Goal: Task Accomplishment & Management: Manage account settings

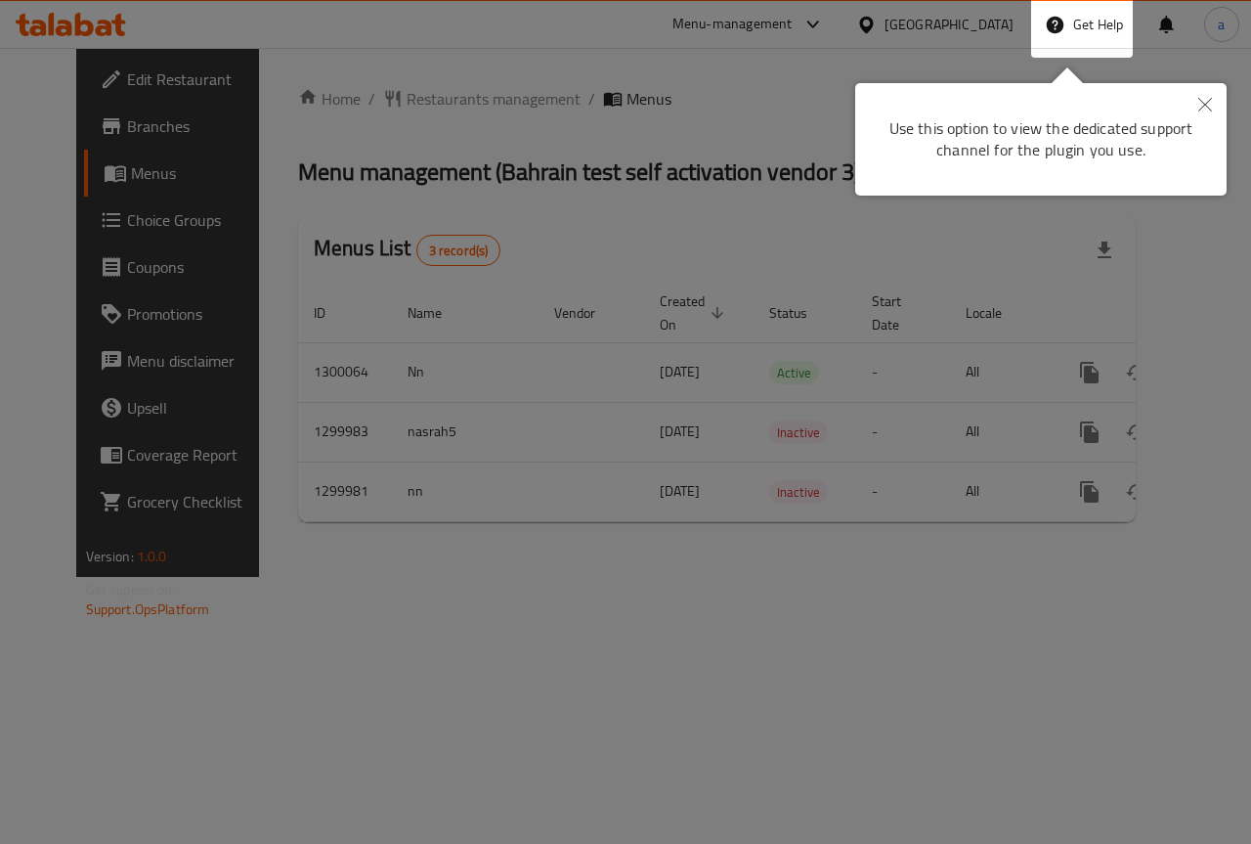
click at [1204, 103] on icon "Close" at bounding box center [1206, 105] width 14 height 14
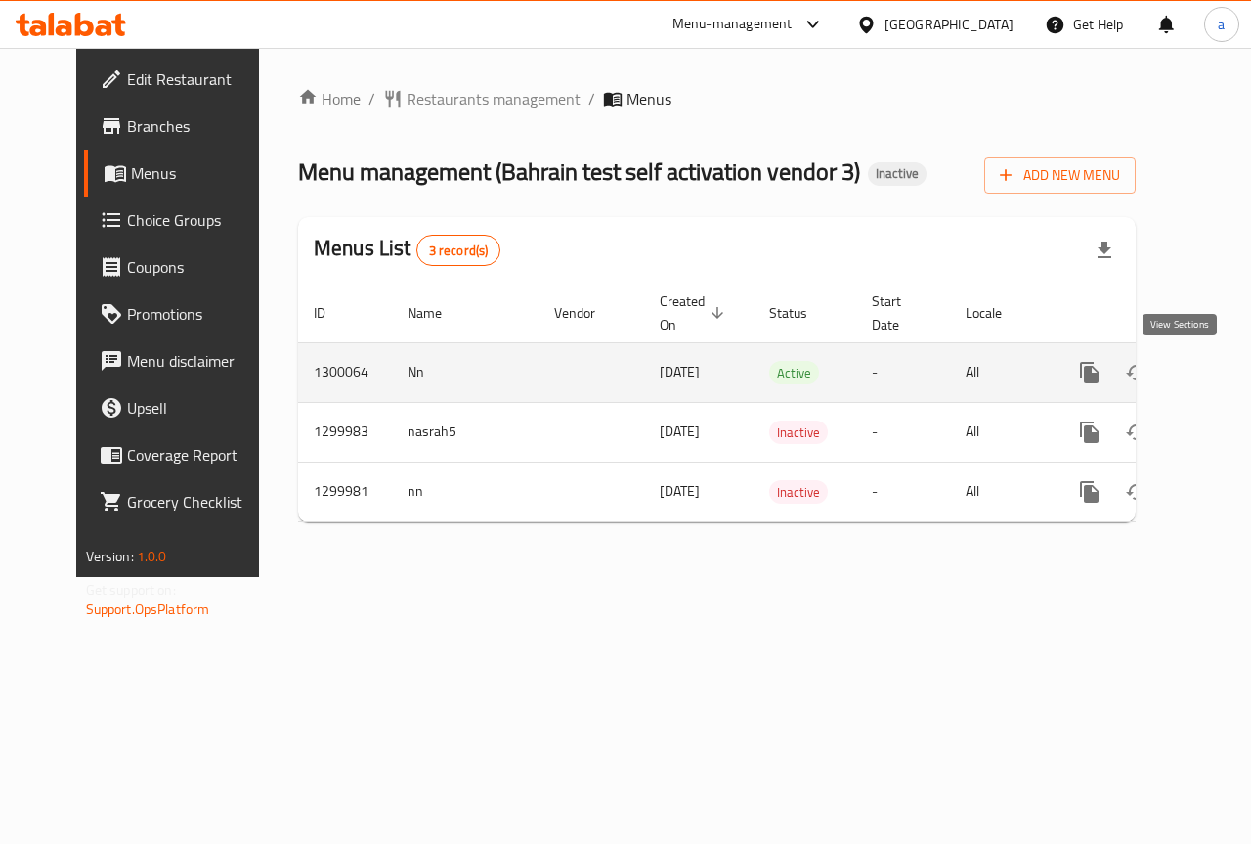
click at [1219, 367] on icon "enhanced table" at bounding box center [1230, 372] width 23 height 23
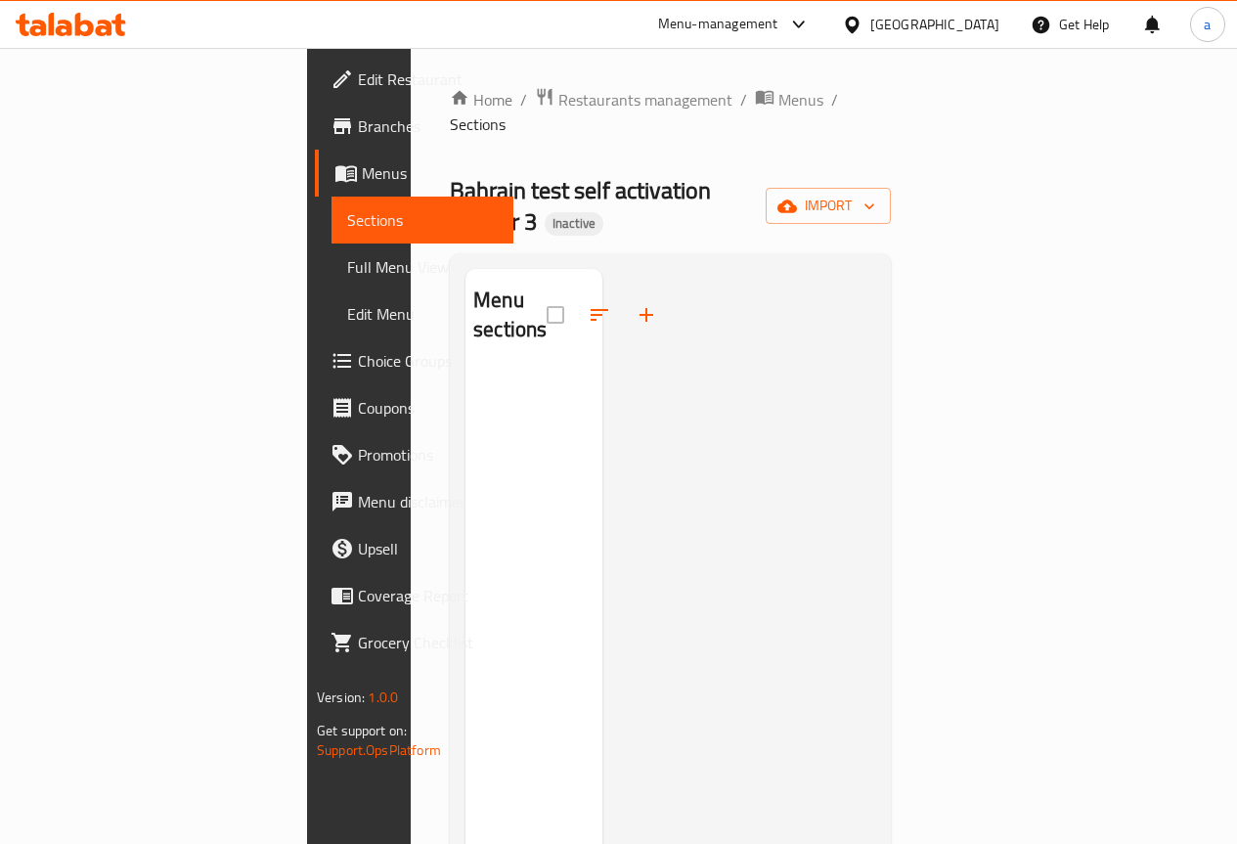
click at [875, 343] on div at bounding box center [738, 691] width 273 height 844
click at [315, 376] on link "Choice Groups" at bounding box center [414, 360] width 198 height 47
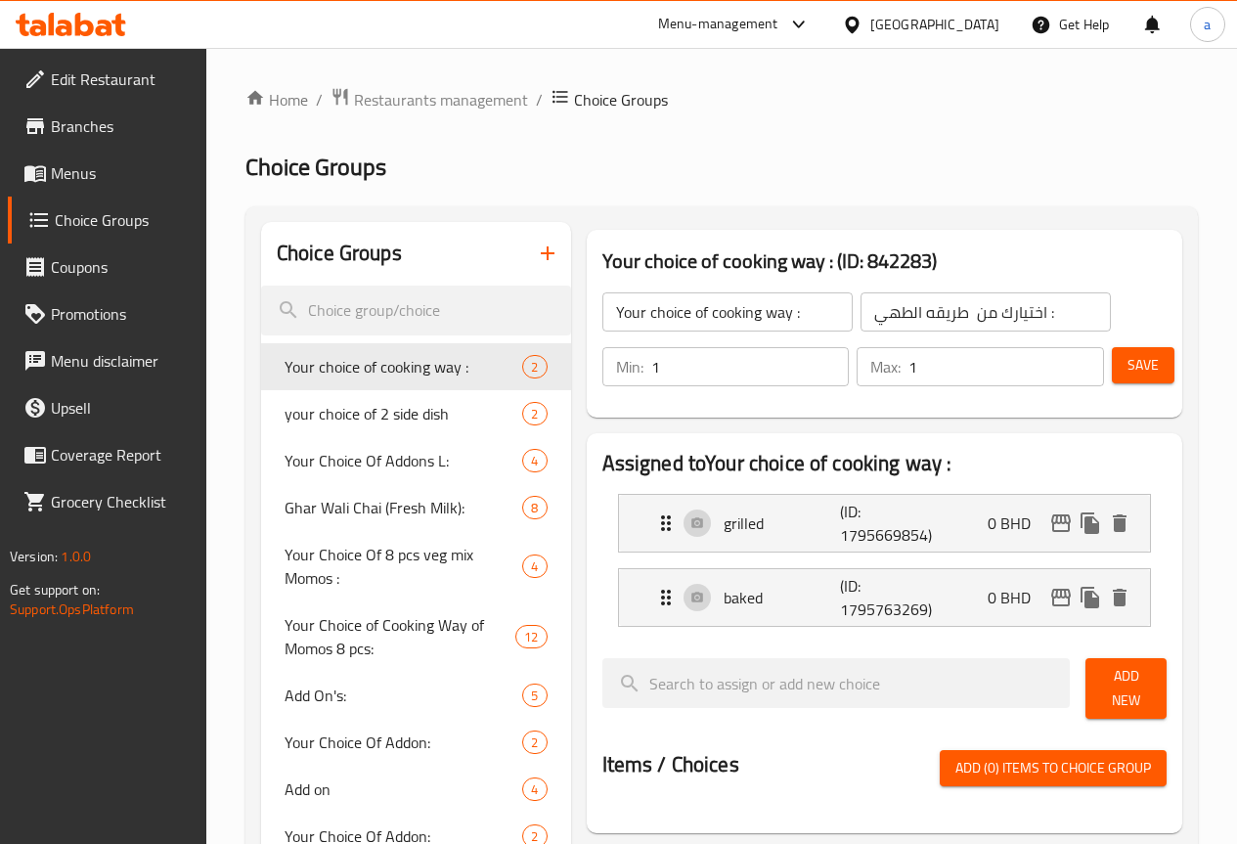
click at [98, 208] on span "Choice Groups" at bounding box center [123, 219] width 136 height 23
click at [135, 67] on span "Edit Restaurant" at bounding box center [121, 78] width 140 height 23
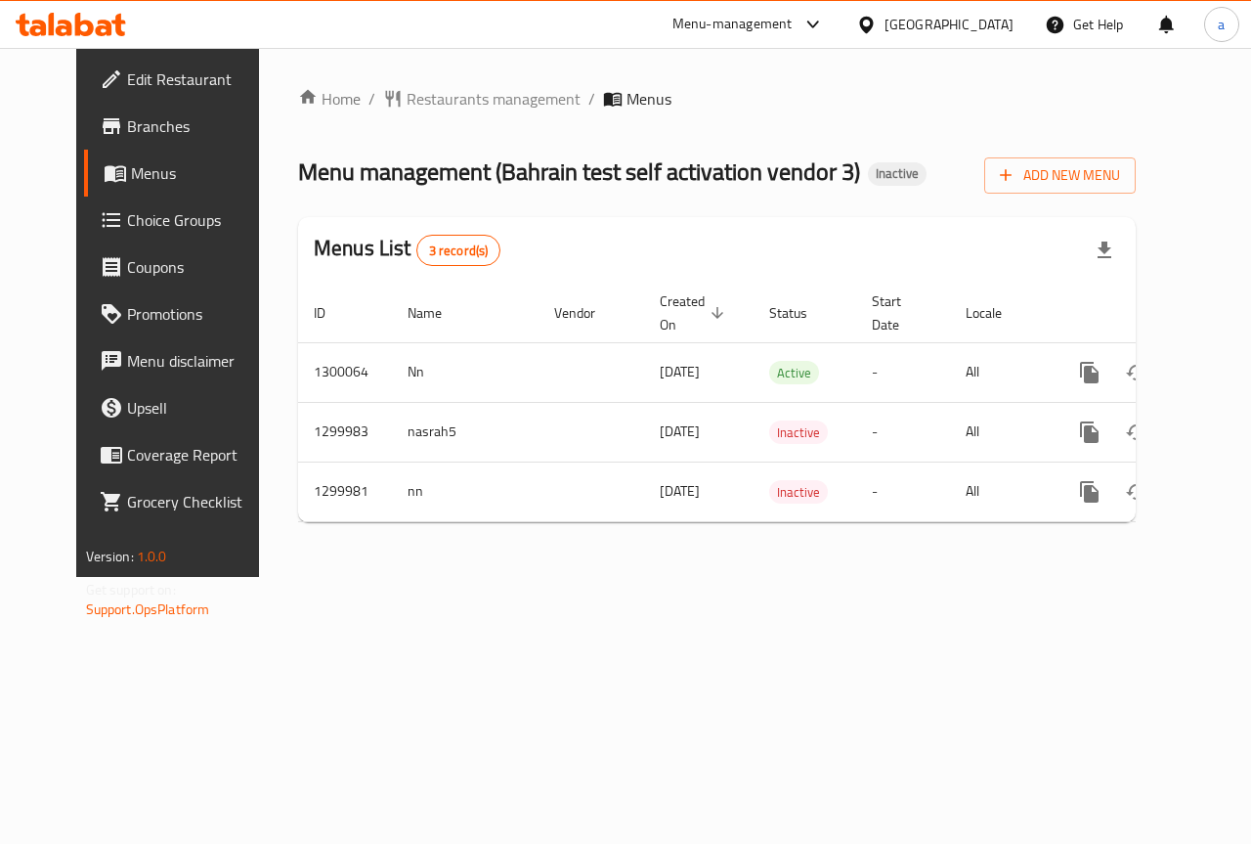
click at [127, 130] on span "Branches" at bounding box center [198, 125] width 143 height 23
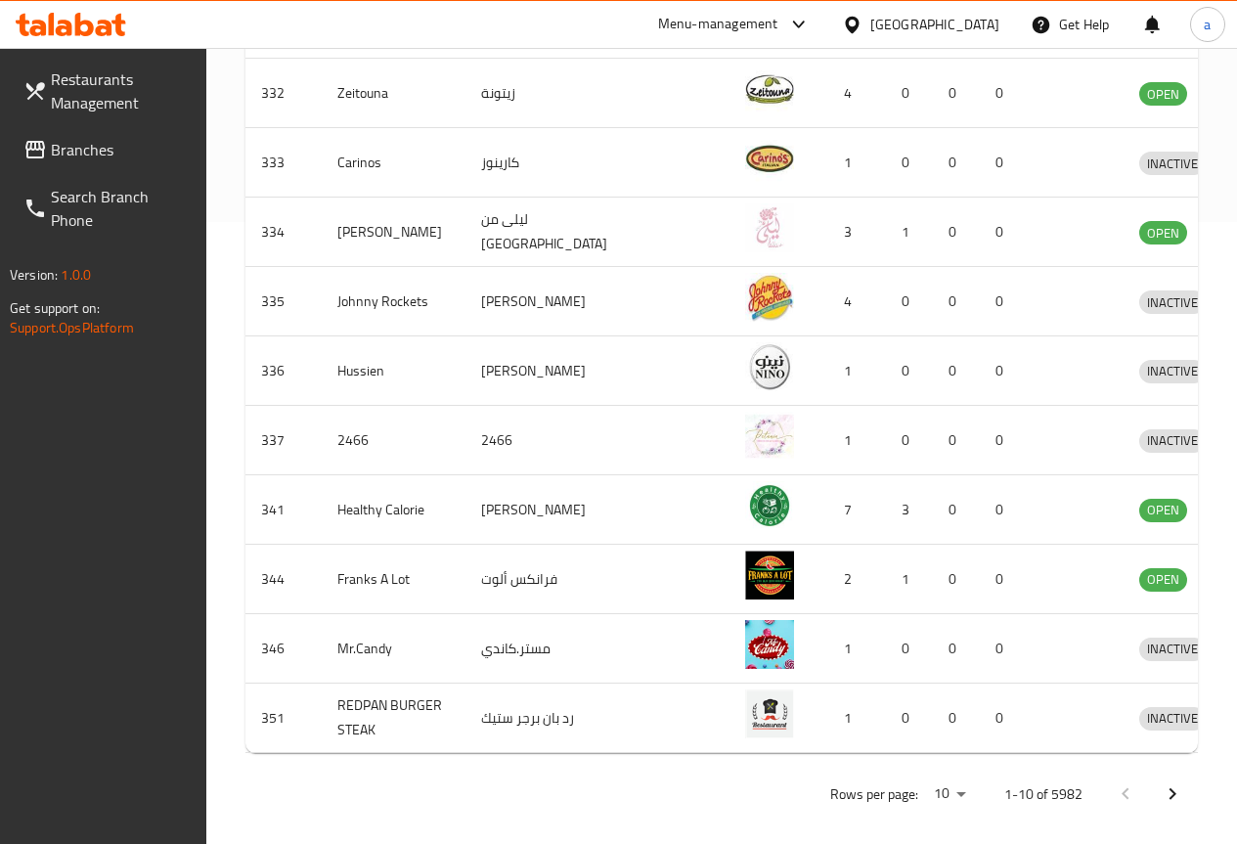
scroll to position [653, 0]
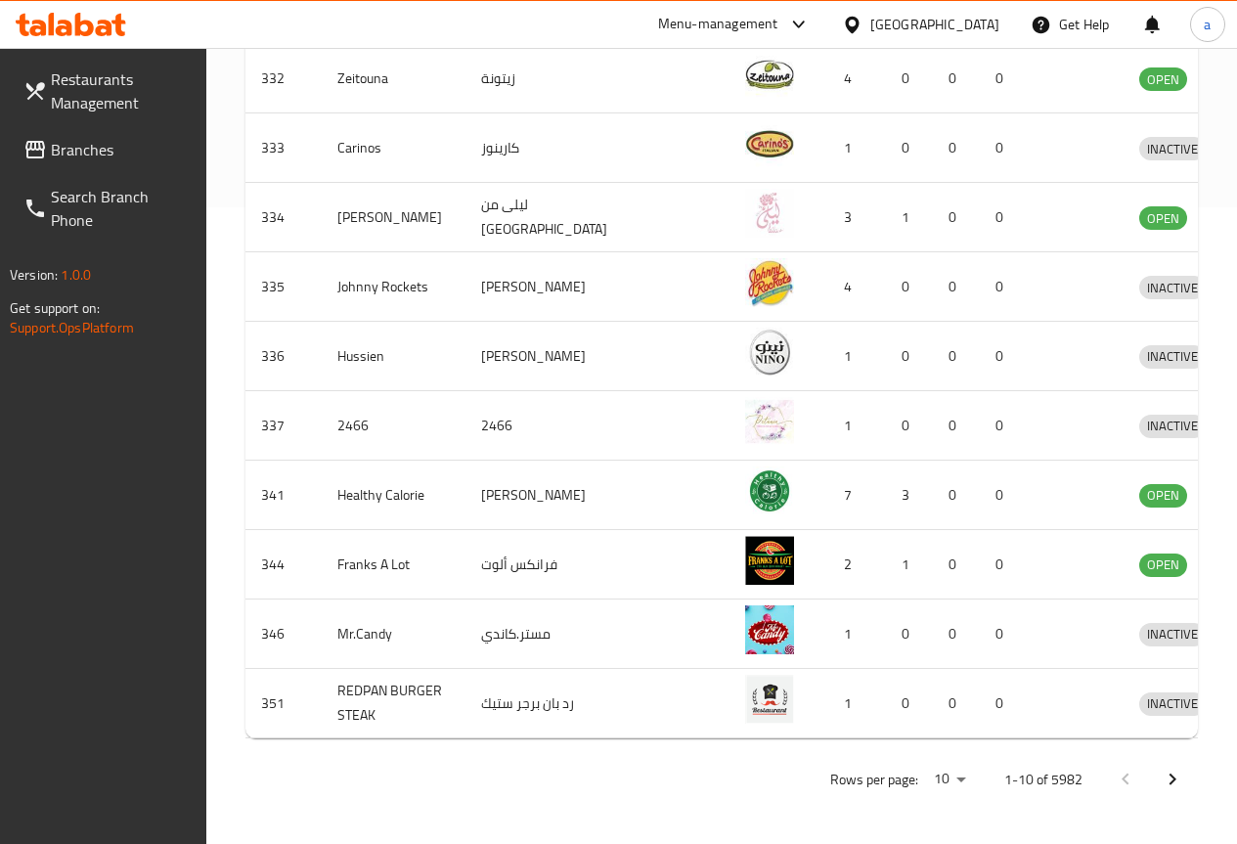
click at [107, 142] on span "Branches" at bounding box center [121, 149] width 140 height 23
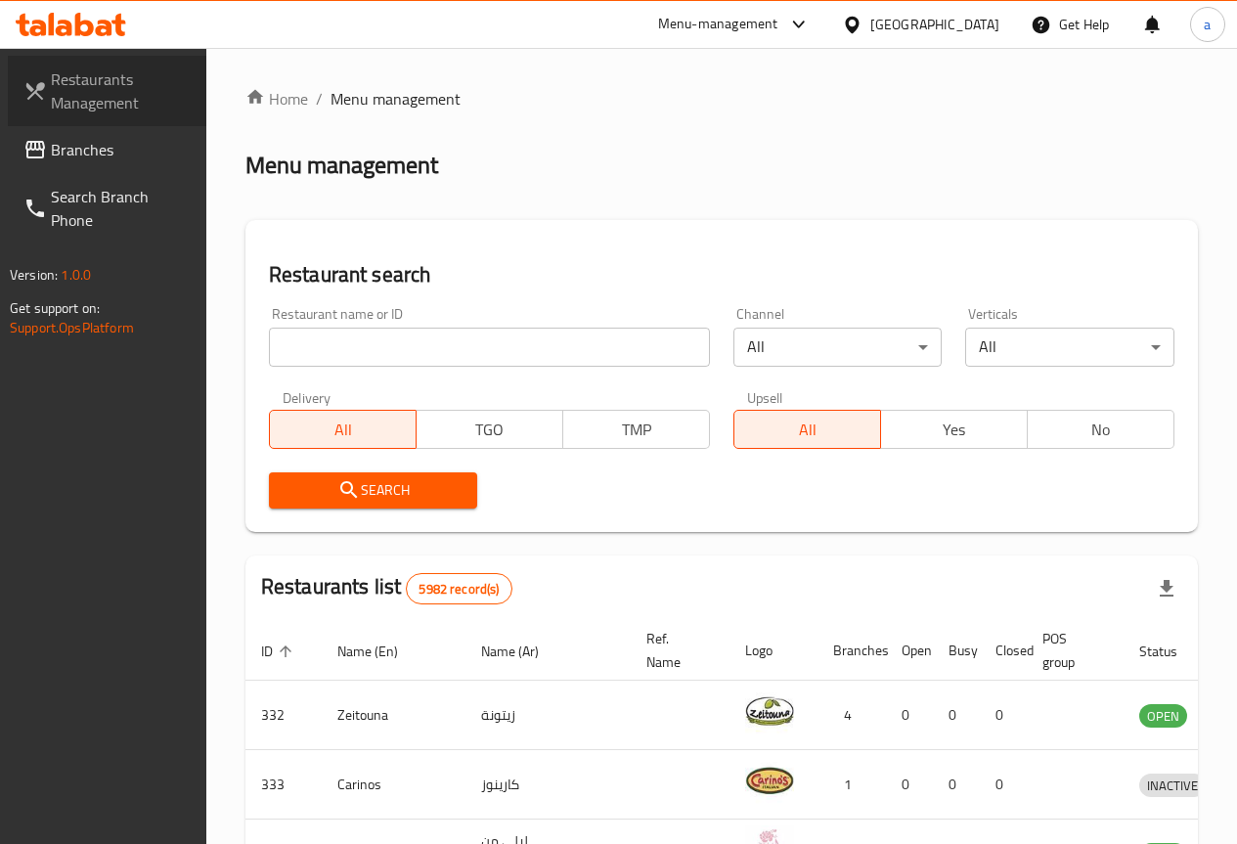
click at [156, 106] on span "Restaurants Management" at bounding box center [121, 90] width 140 height 47
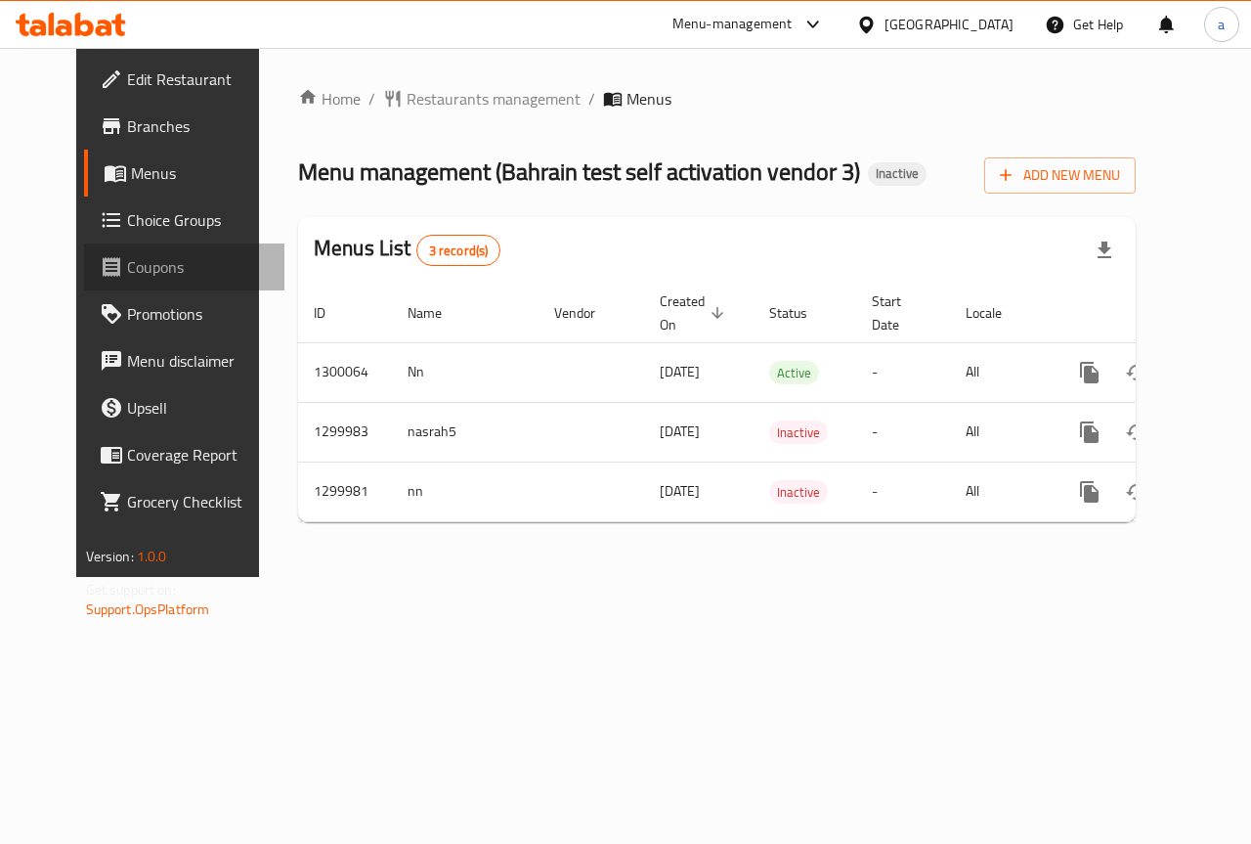
click at [127, 257] on span "Coupons" at bounding box center [198, 266] width 143 height 23
click at [127, 230] on span "Choice Groups" at bounding box center [198, 219] width 143 height 23
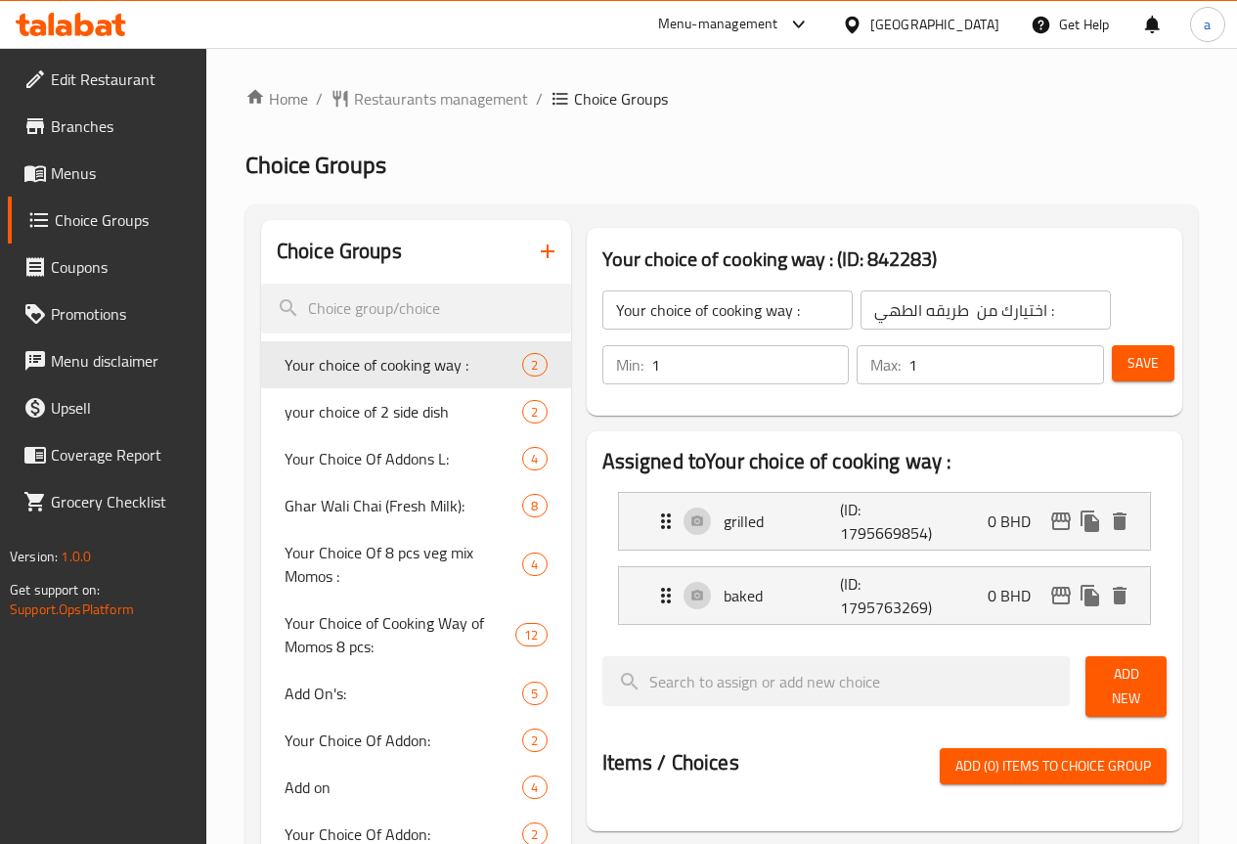
click at [541, 253] on icon "button" at bounding box center [548, 251] width 14 height 14
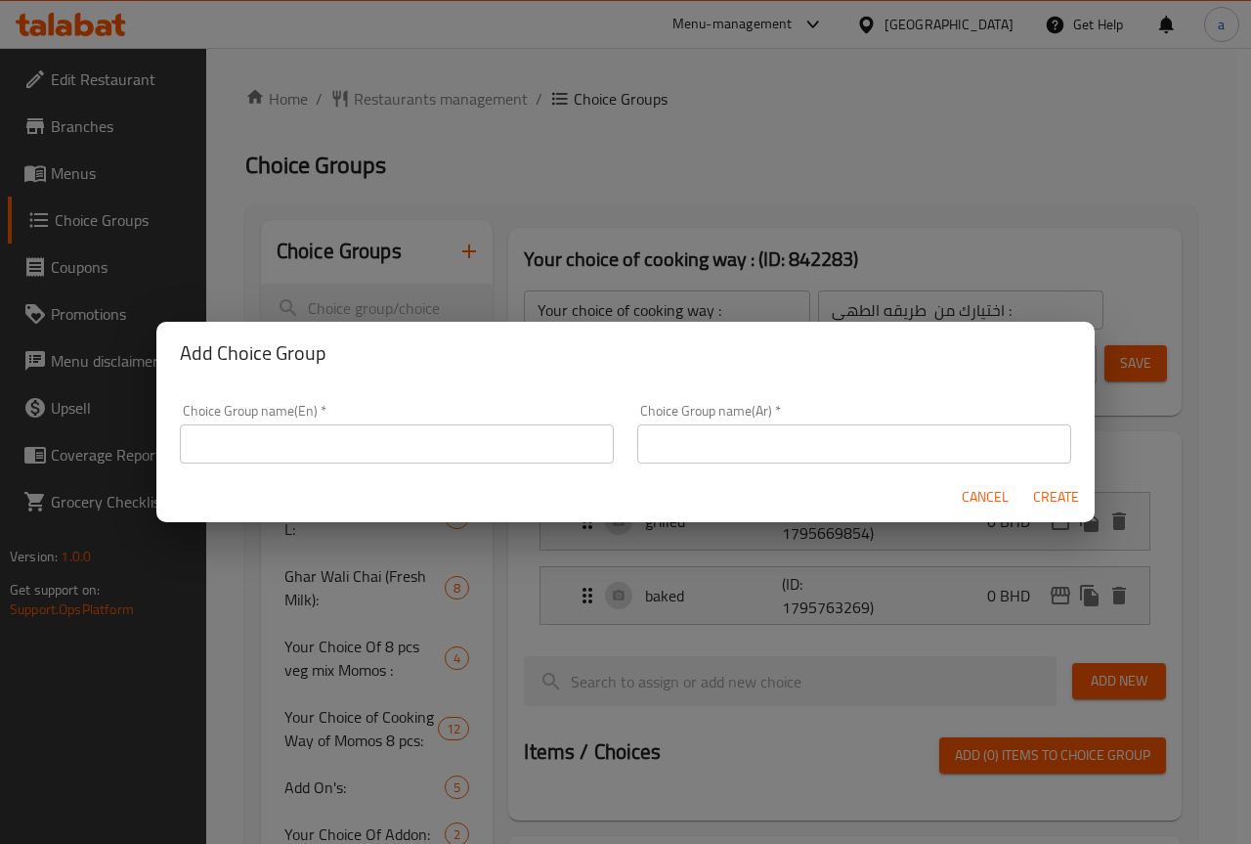
click at [403, 452] on input "text" at bounding box center [397, 443] width 434 height 39
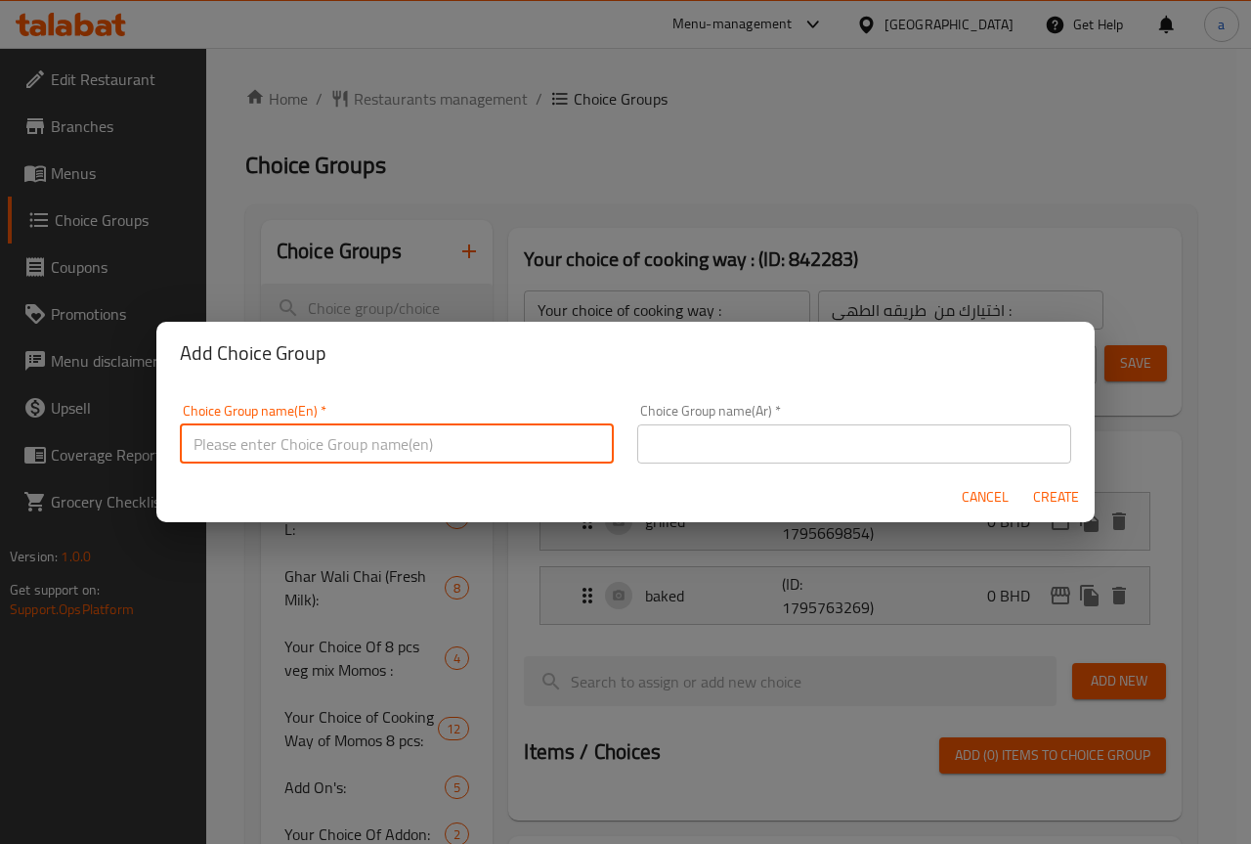
click at [684, 444] on input "text" at bounding box center [854, 443] width 434 height 39
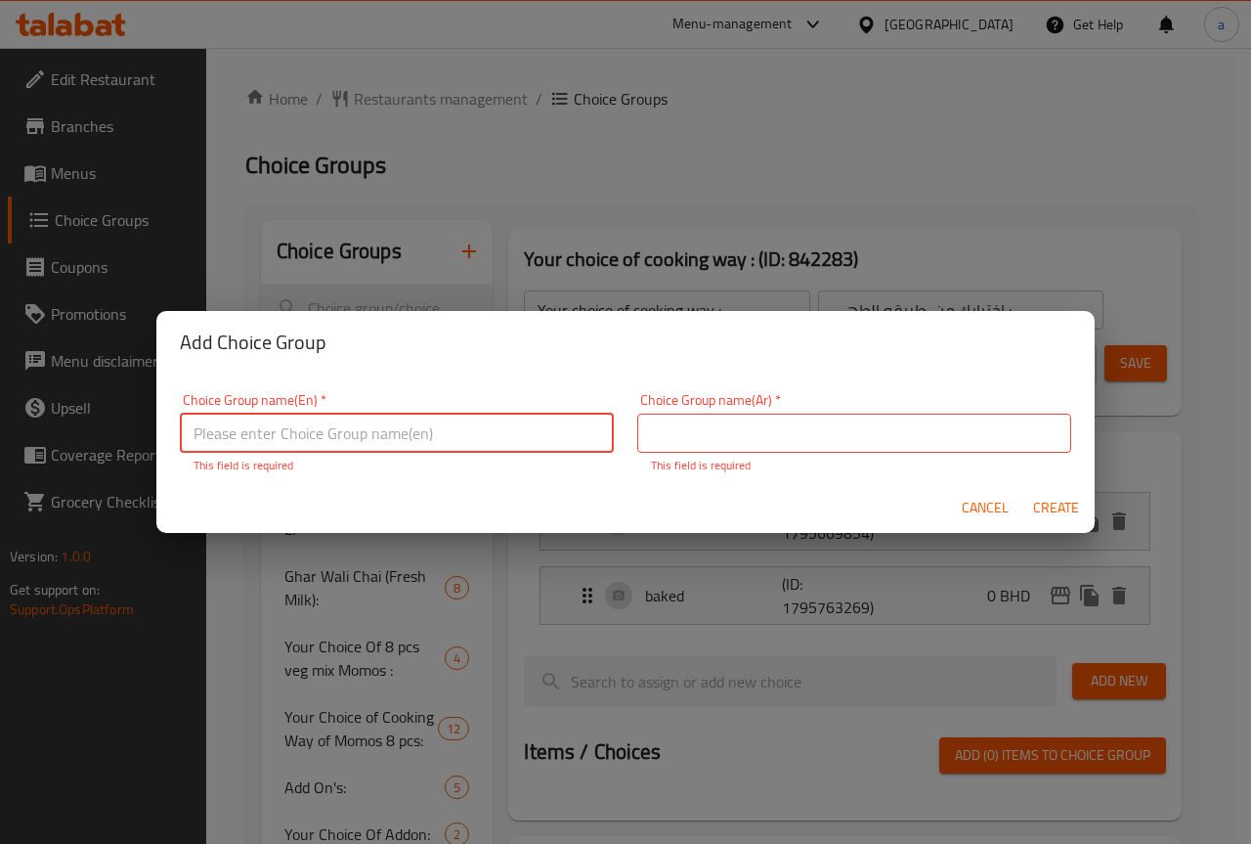
click at [460, 447] on input "text" at bounding box center [397, 433] width 434 height 39
type input "macchiato"
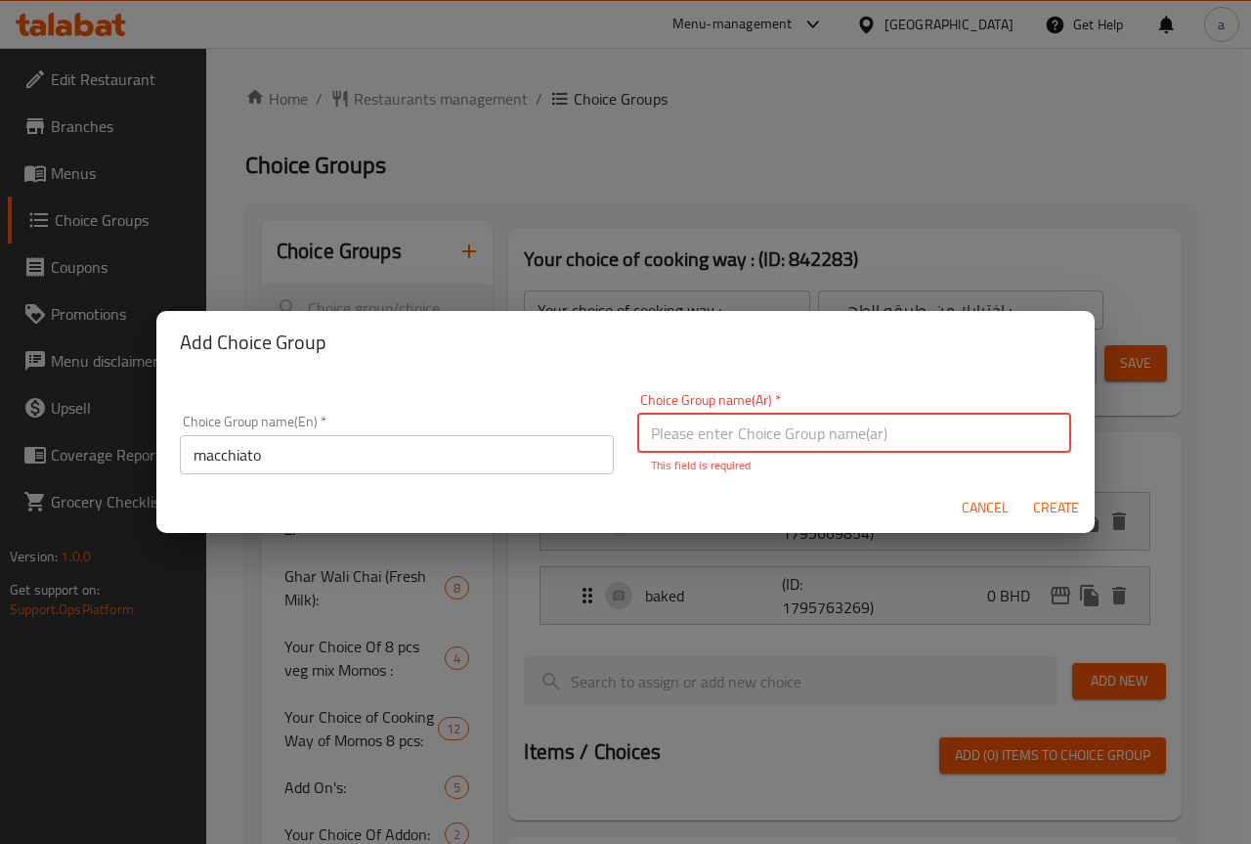
click at [659, 430] on input "text" at bounding box center [854, 433] width 434 height 39
type input "l"
type input "م"
click at [465, 459] on input "macchiato" at bounding box center [397, 454] width 434 height 39
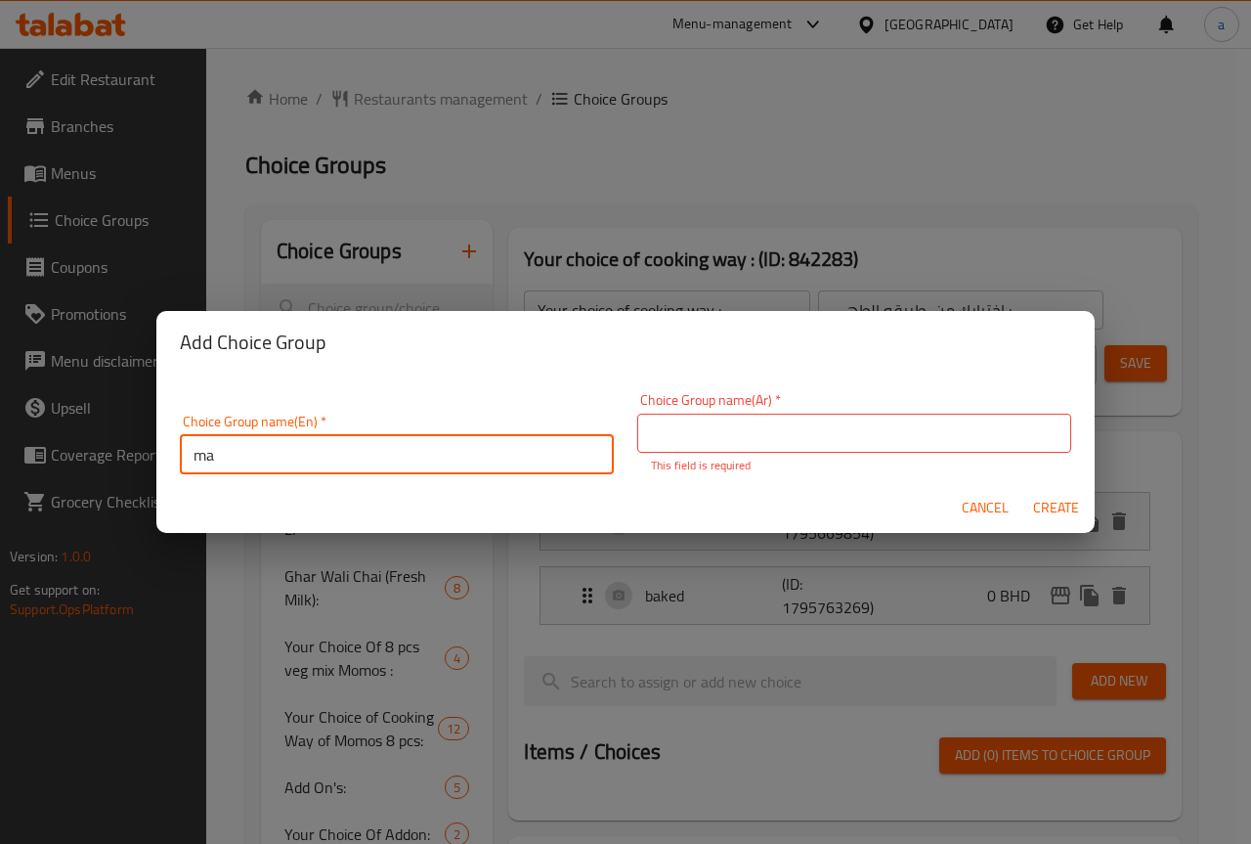
type input "m"
click at [918, 140] on div "Add Choice Group Choice Group name(En)   * Choice Group name(En) * Choice Group…" at bounding box center [625, 422] width 1251 height 844
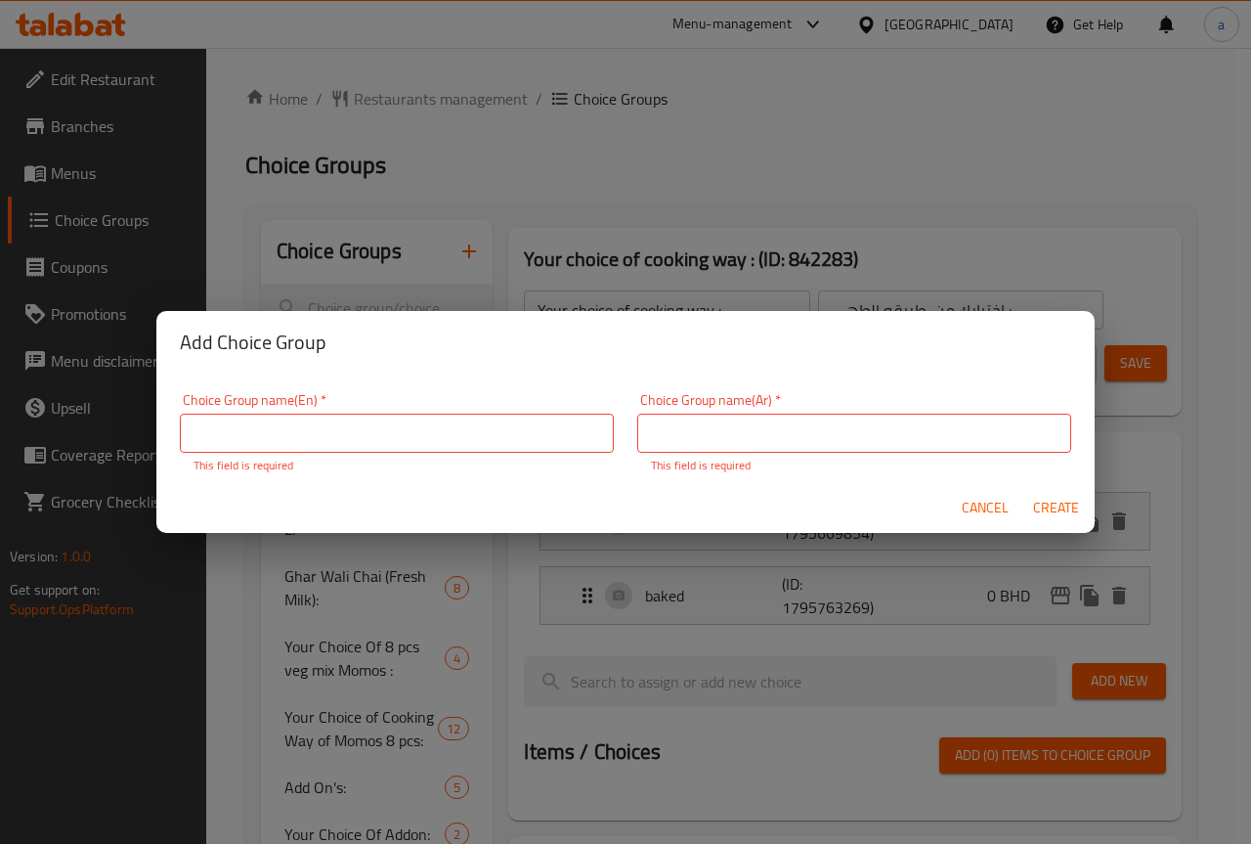
click at [995, 510] on span "Cancel" at bounding box center [985, 508] width 47 height 24
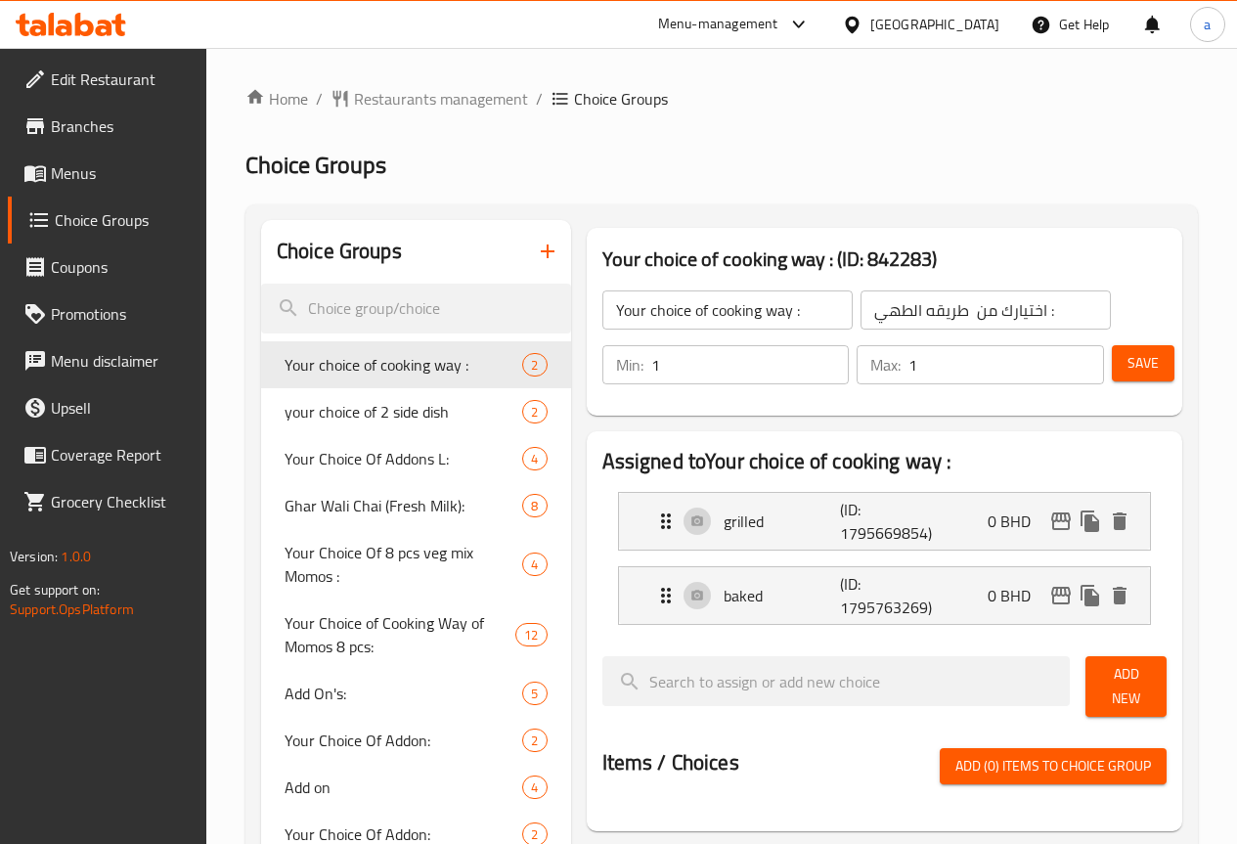
click at [651, 369] on input "1" at bounding box center [750, 364] width 198 height 39
click at [955, 372] on input "1" at bounding box center [1006, 364] width 196 height 39
click at [1128, 522] on icon "delete" at bounding box center [1119, 520] width 23 height 23
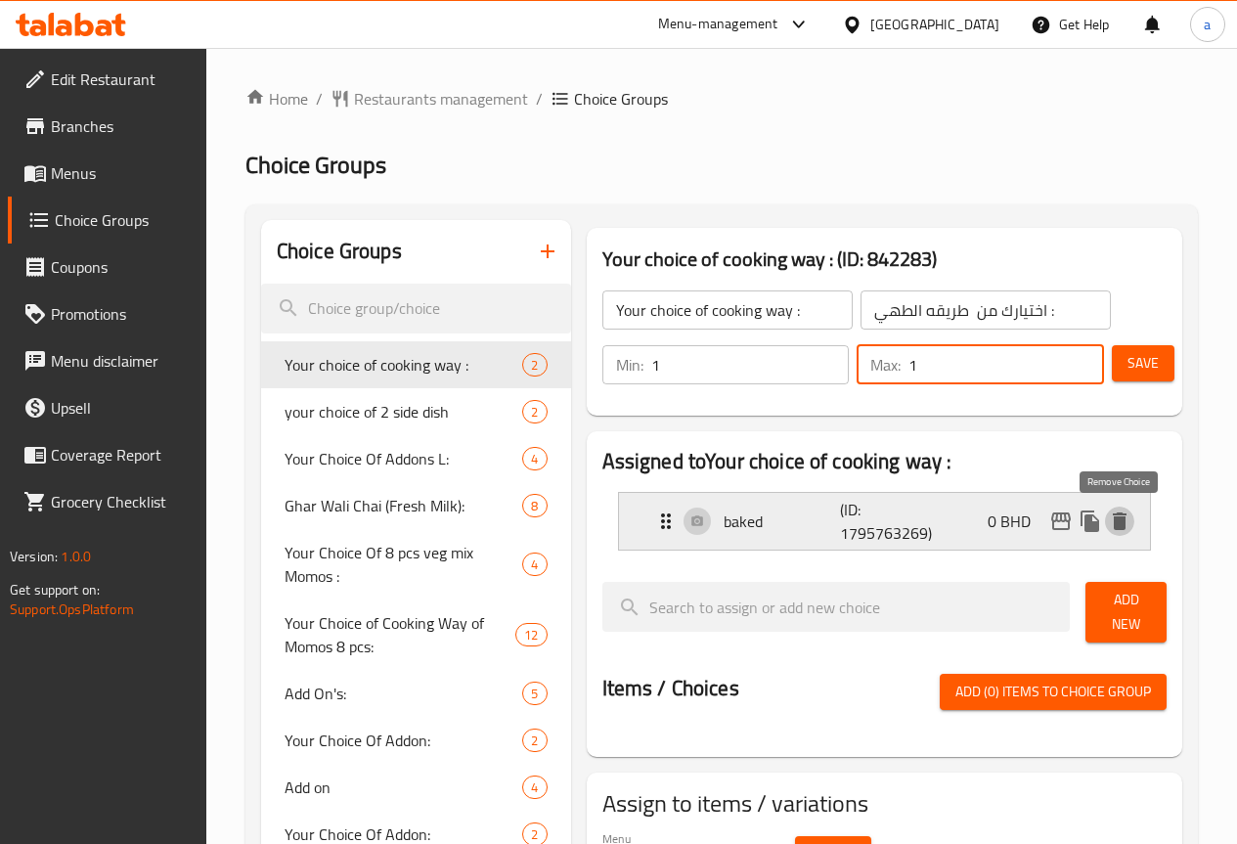
click at [1126, 513] on icon "delete" at bounding box center [1119, 520] width 23 height 23
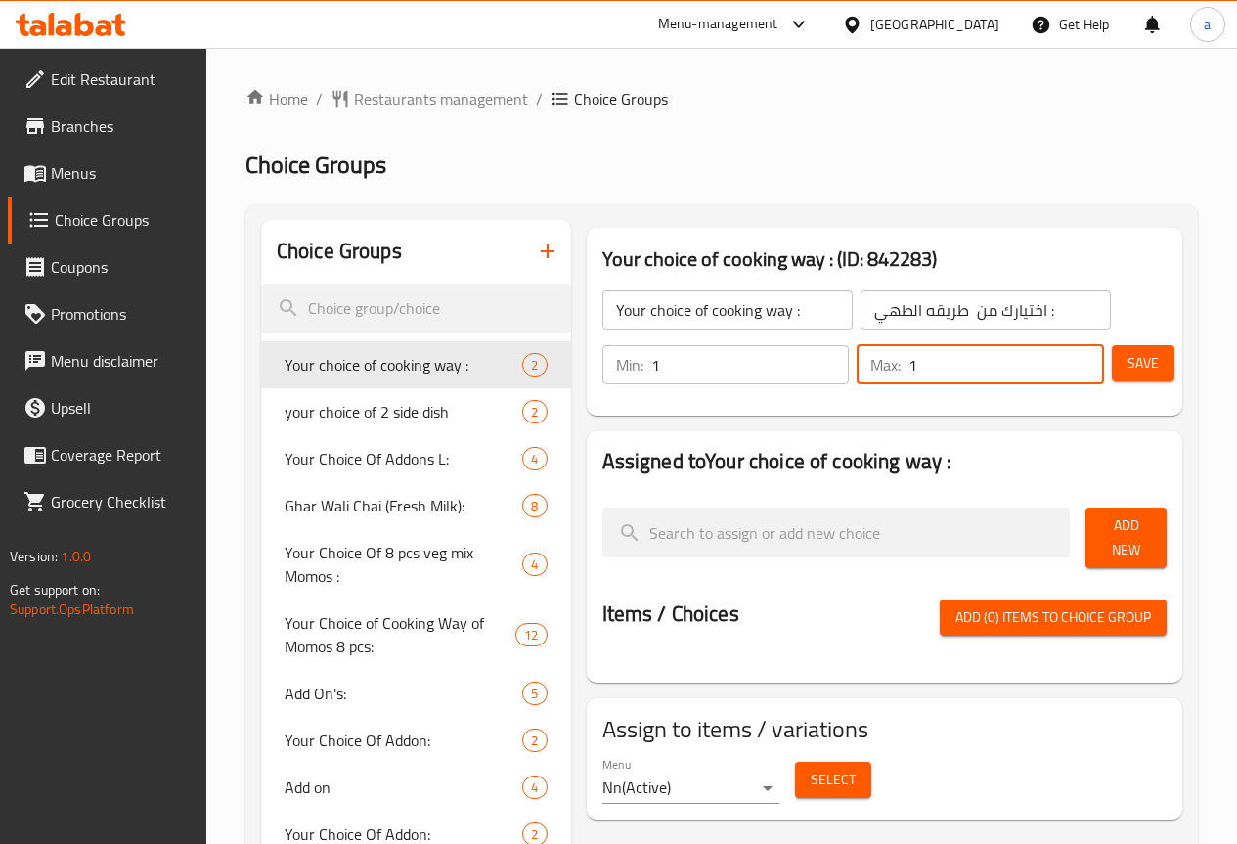
click at [536, 247] on icon "button" at bounding box center [547, 251] width 23 height 23
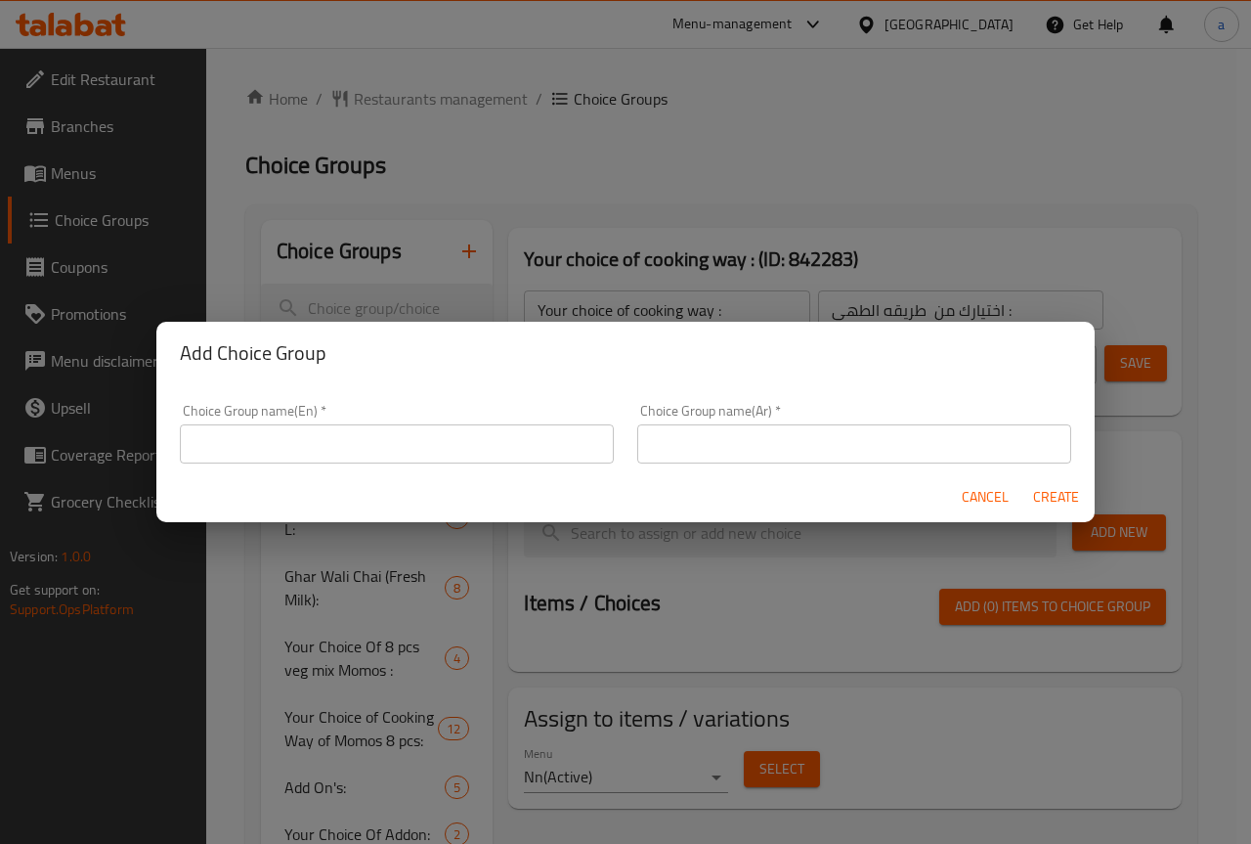
click at [416, 458] on input "text" at bounding box center [397, 443] width 434 height 39
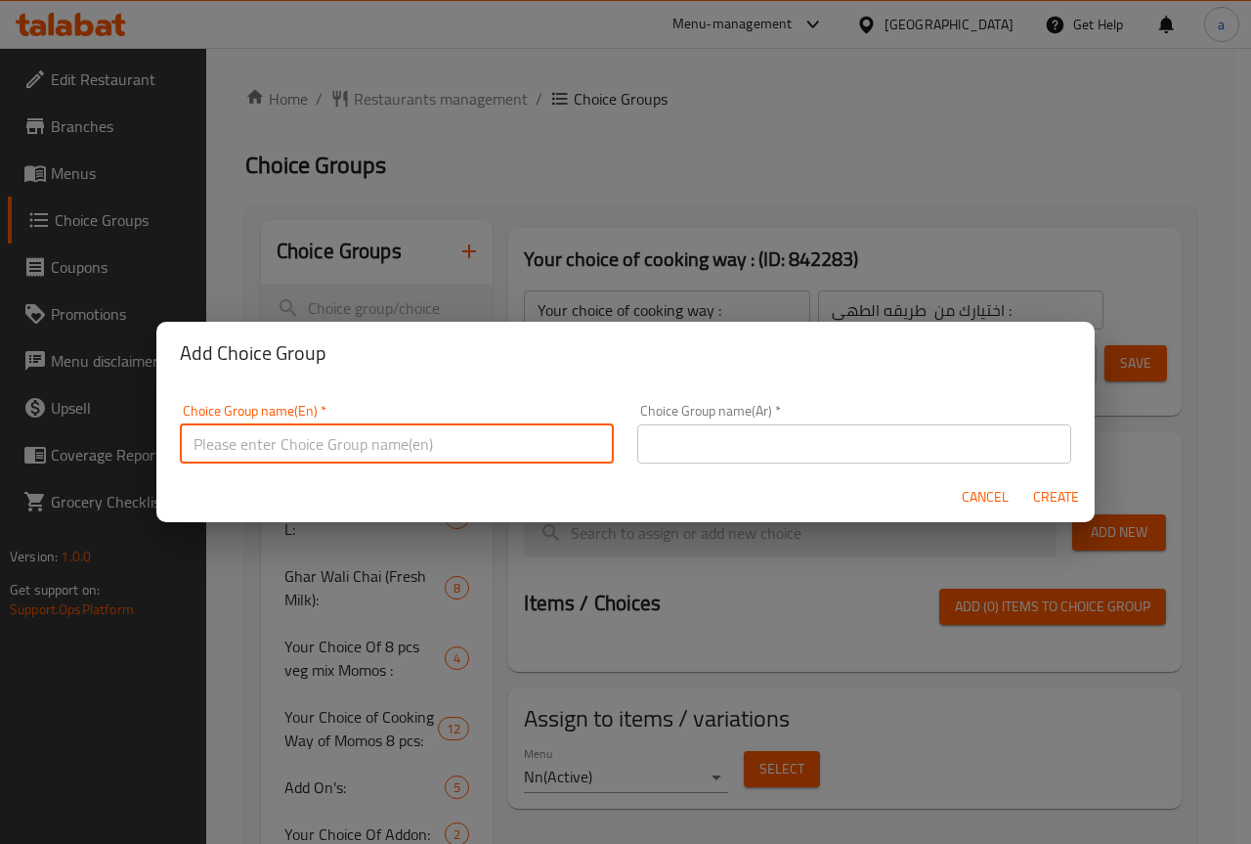
type input "ش"
type input ","
type input "macchiato"
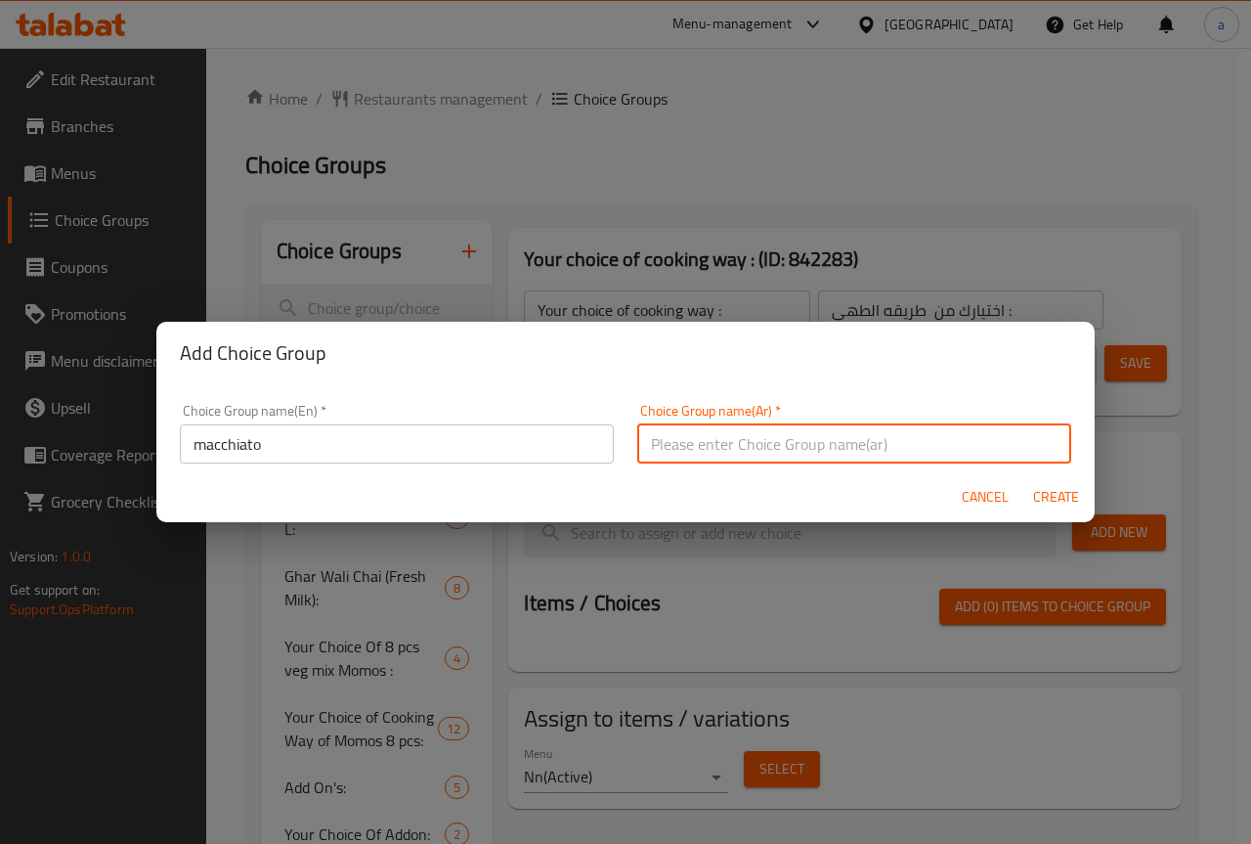
click at [700, 453] on input "text" at bounding box center [854, 443] width 434 height 39
type input "ماكياتو"
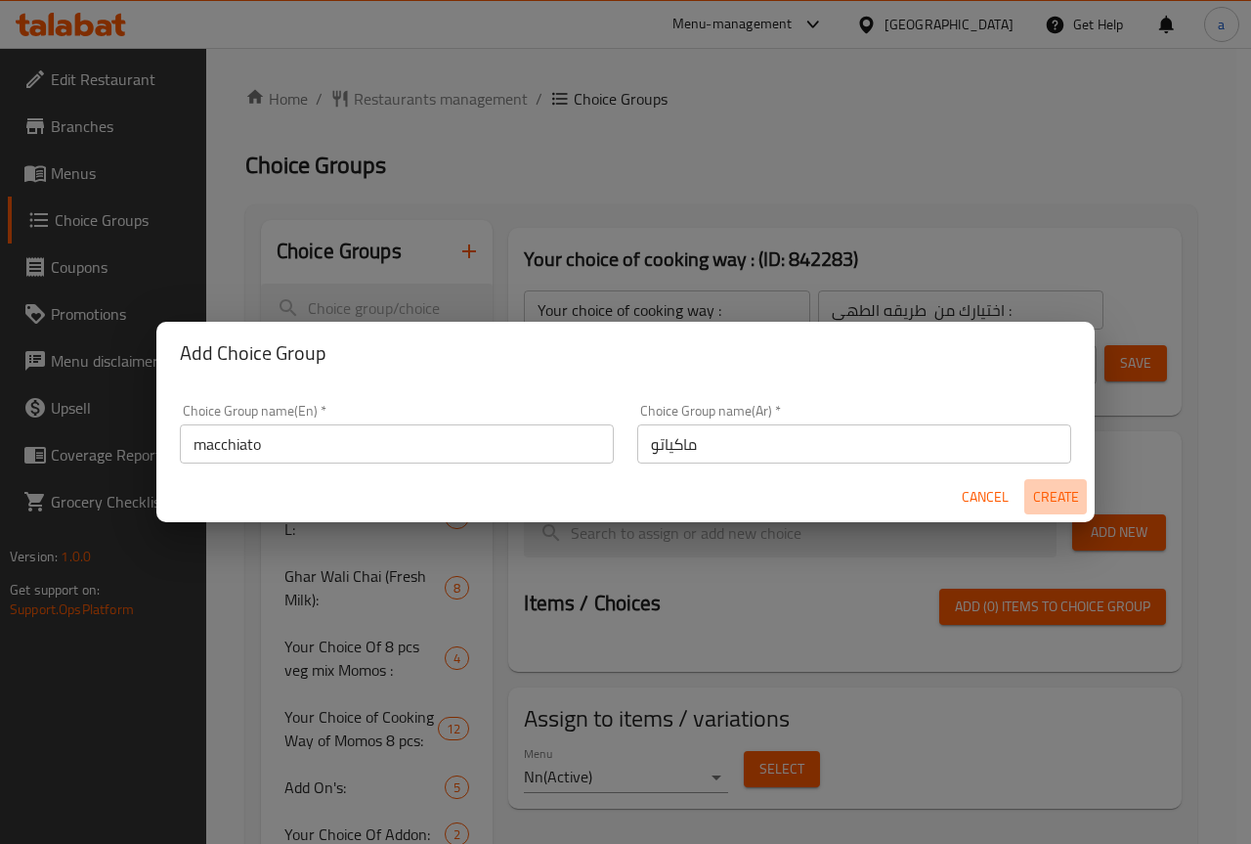
click at [1061, 506] on span "Create" at bounding box center [1055, 497] width 47 height 24
type input "macchiato"
type input "ماكياتو"
type input "0"
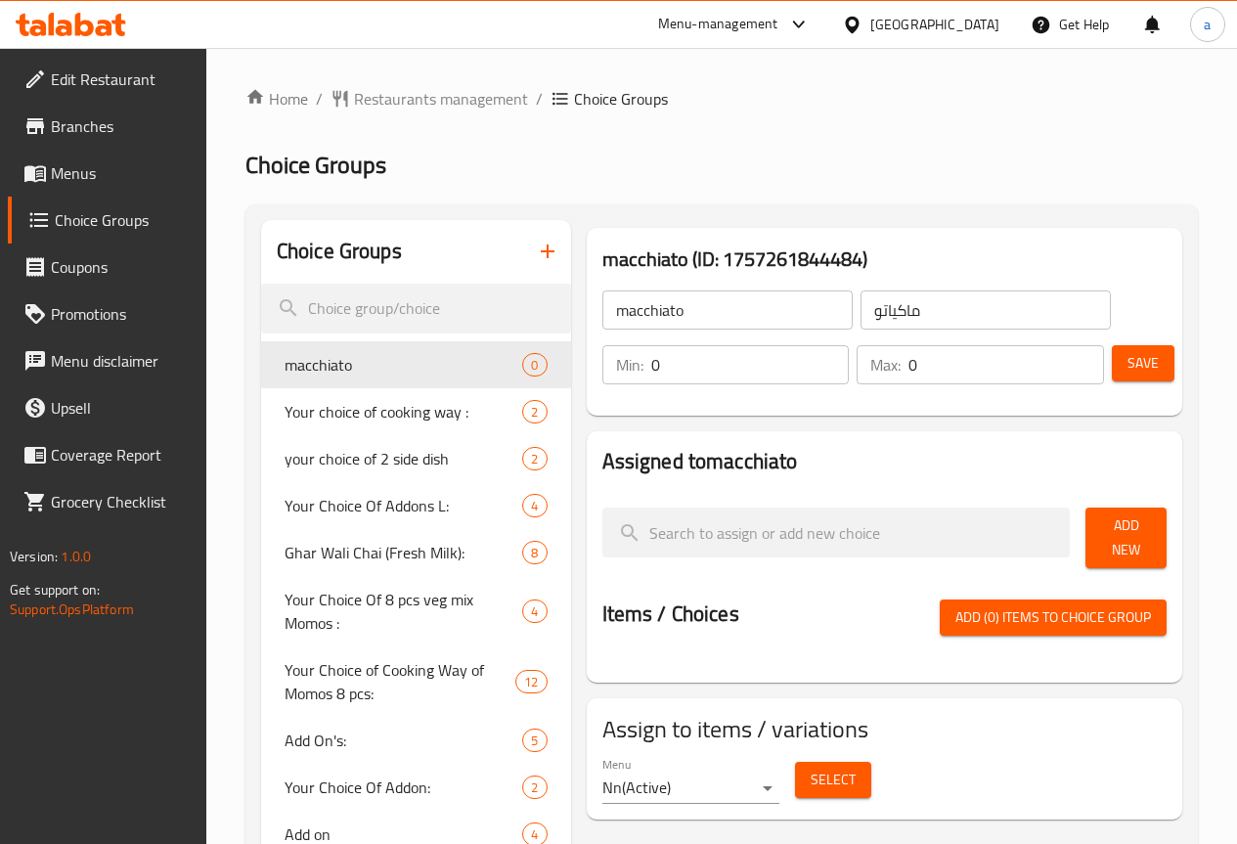
click at [748, 368] on input "0" at bounding box center [750, 364] width 198 height 39
click at [685, 370] on input "0" at bounding box center [750, 364] width 198 height 39
type input "1"
click at [908, 364] on input "0" at bounding box center [1006, 364] width 196 height 39
type input "0"
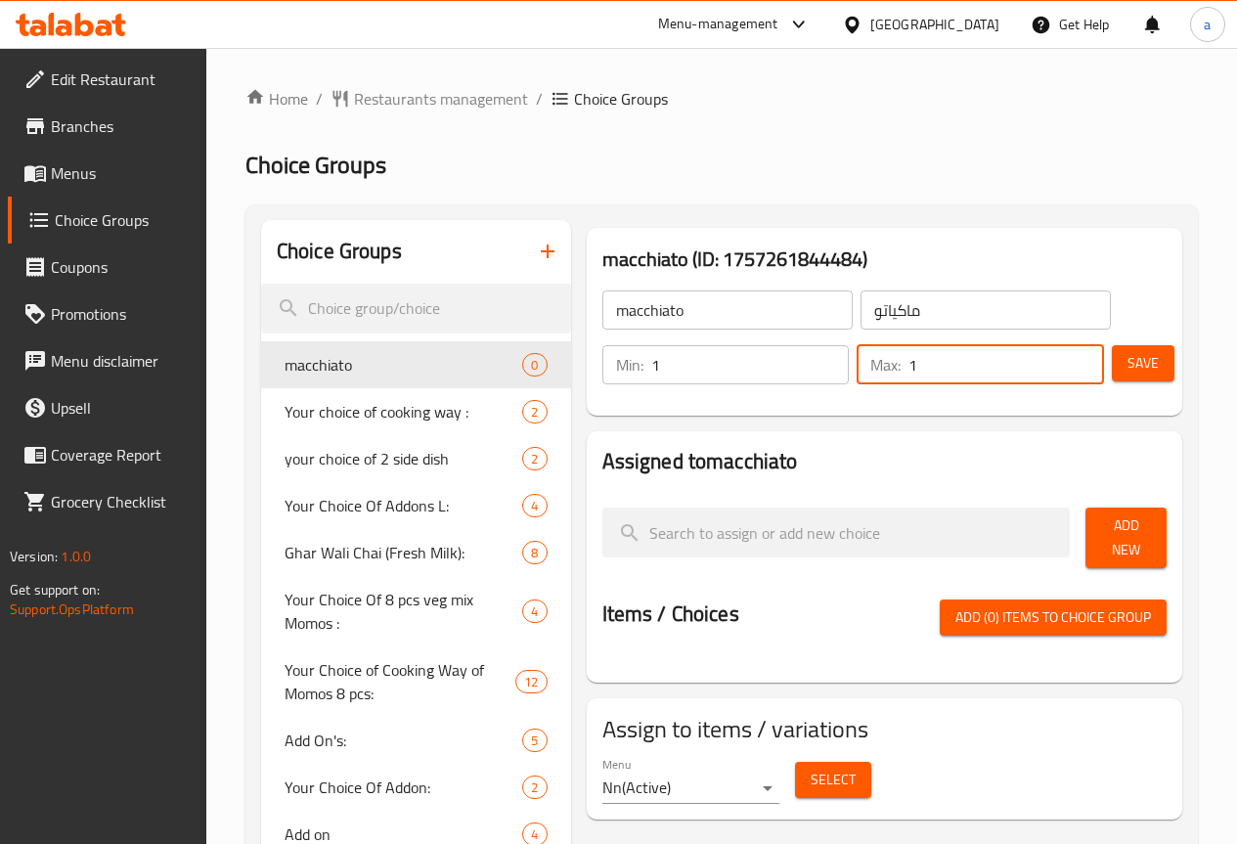
type input "1"
click at [1127, 363] on span "Save" at bounding box center [1142, 363] width 31 height 24
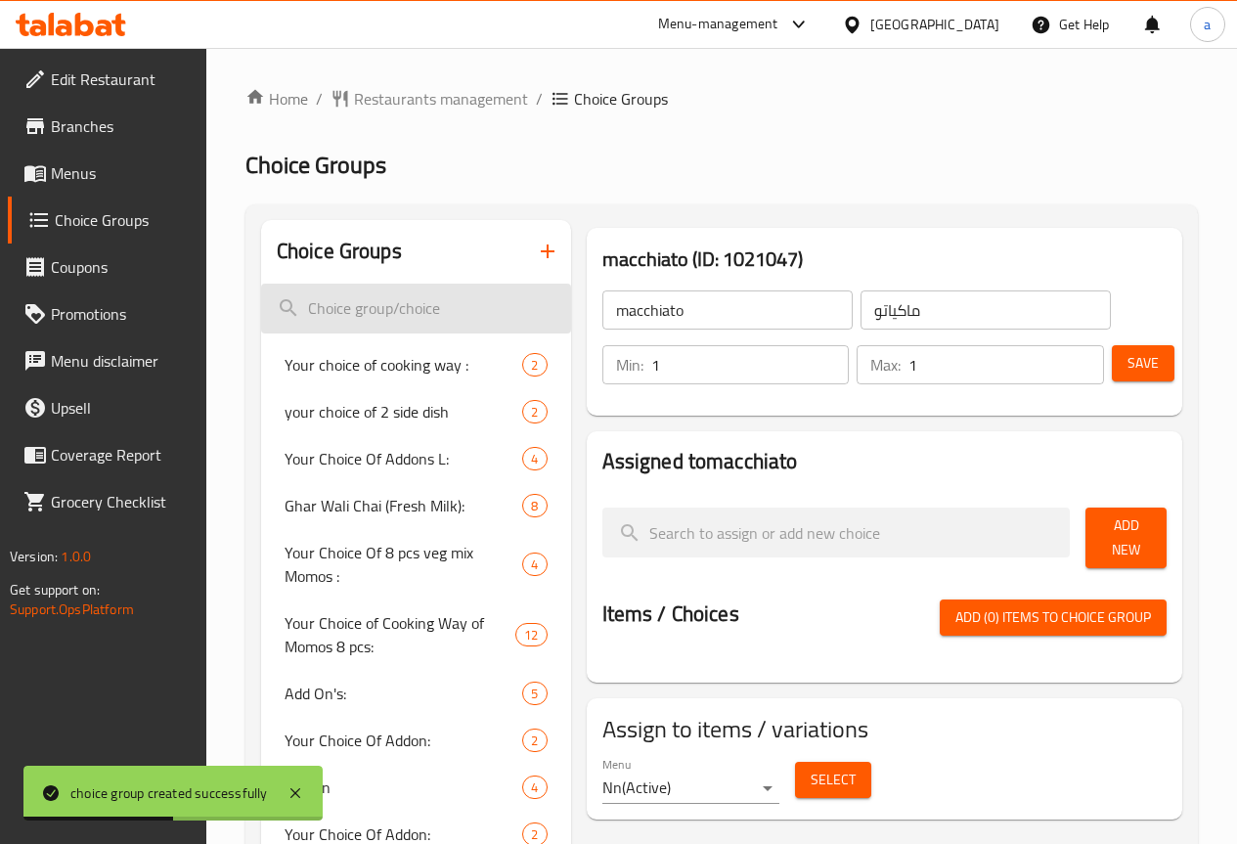
click at [347, 307] on input "search" at bounding box center [416, 309] width 310 height 50
type input "و"
type input "ة"
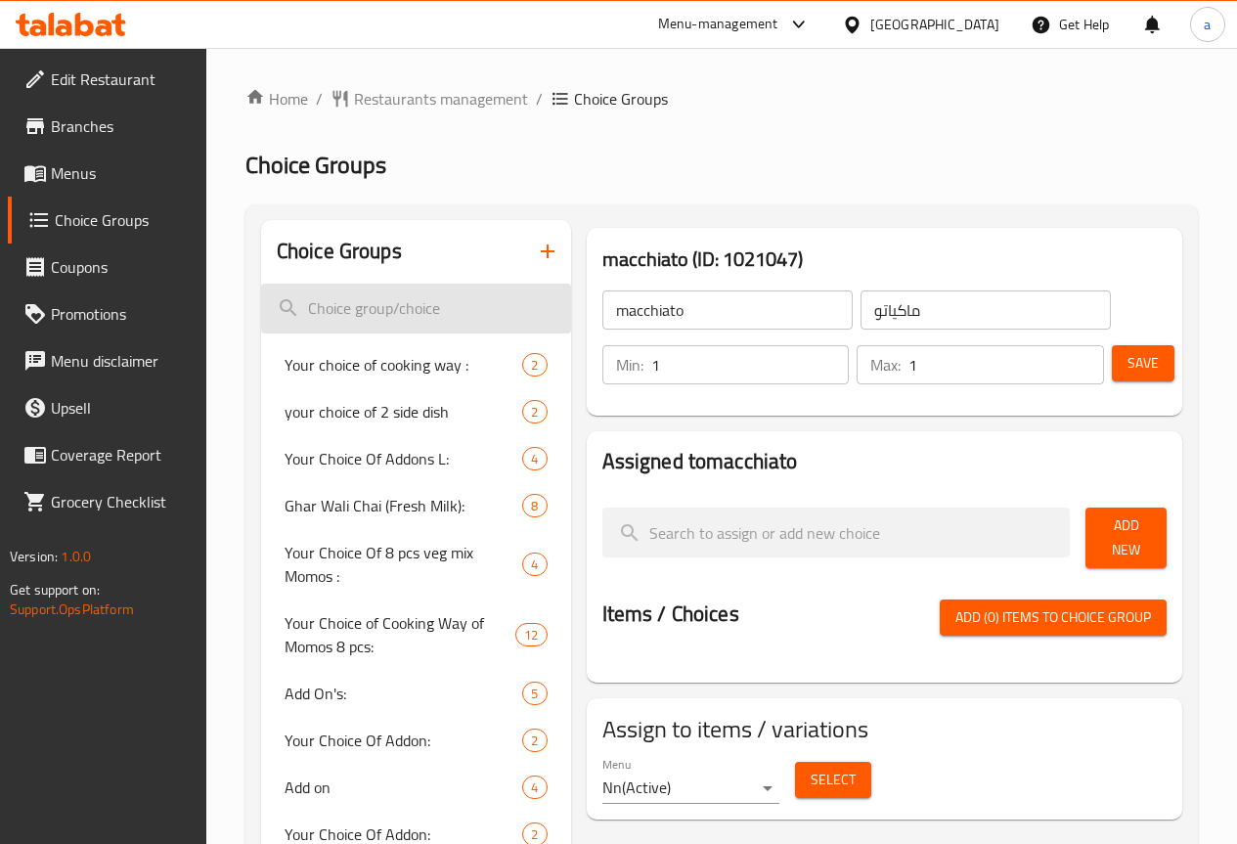
type input ","
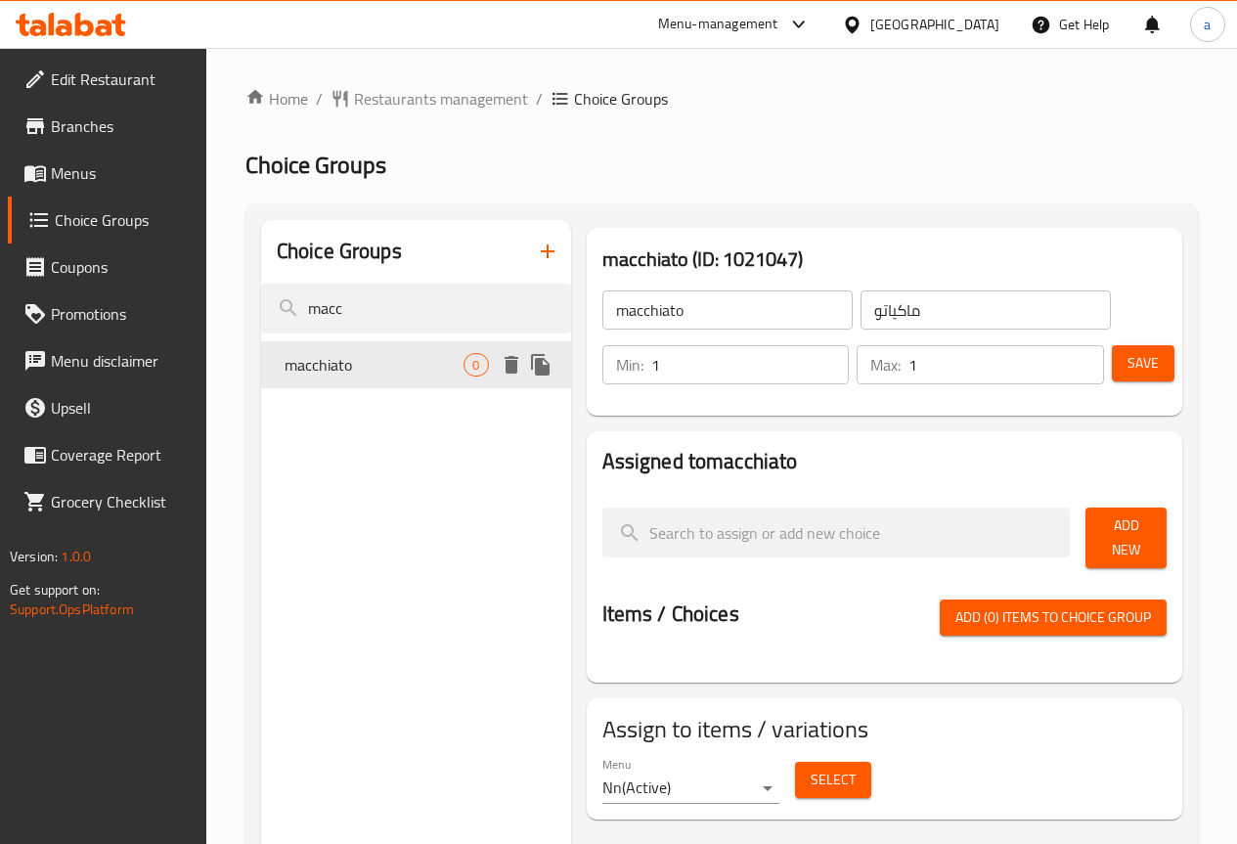
type input "macc"
click at [367, 350] on div "macchiato 0" at bounding box center [416, 364] width 310 height 47
click at [370, 363] on span "macchiato" at bounding box center [375, 364] width 180 height 23
click at [531, 359] on icon "duplicate" at bounding box center [540, 365] width 19 height 22
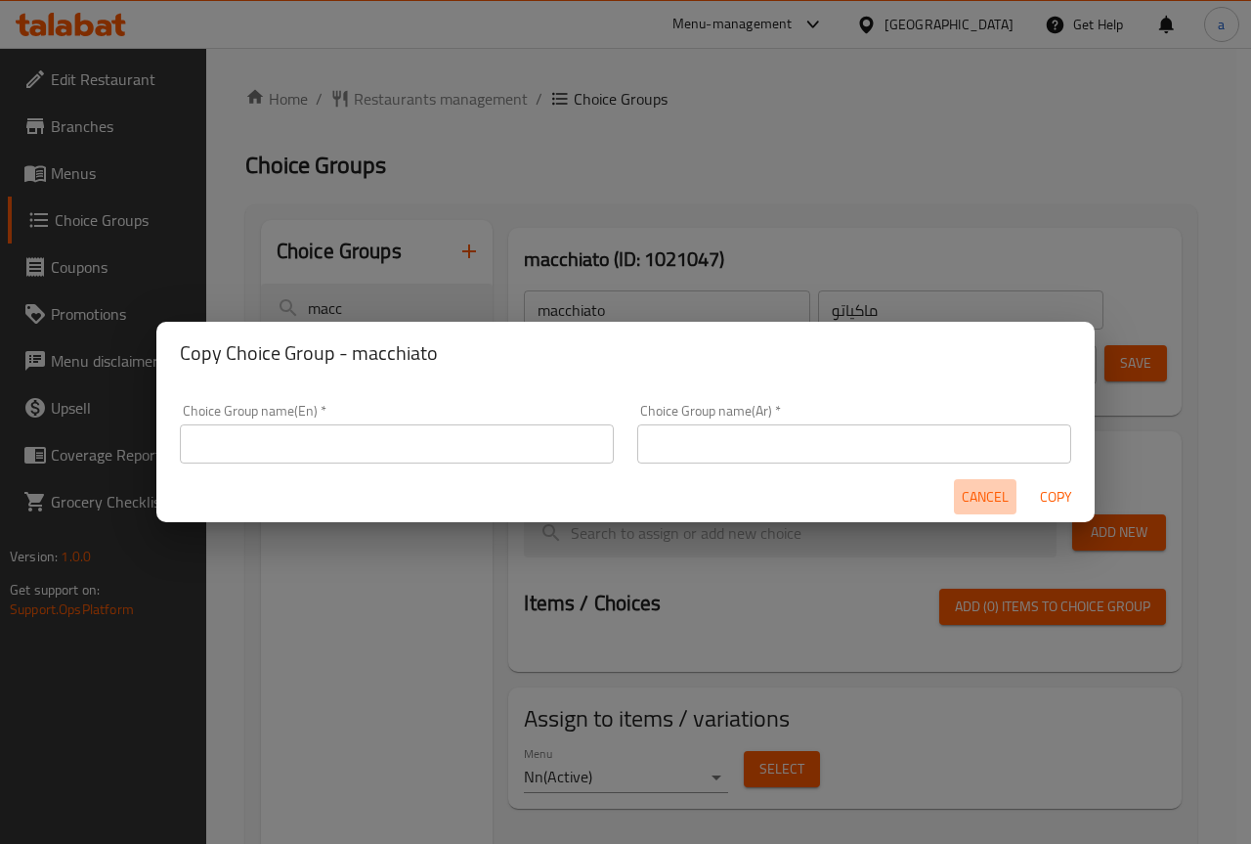
click at [1004, 491] on span "Cancel" at bounding box center [985, 497] width 47 height 24
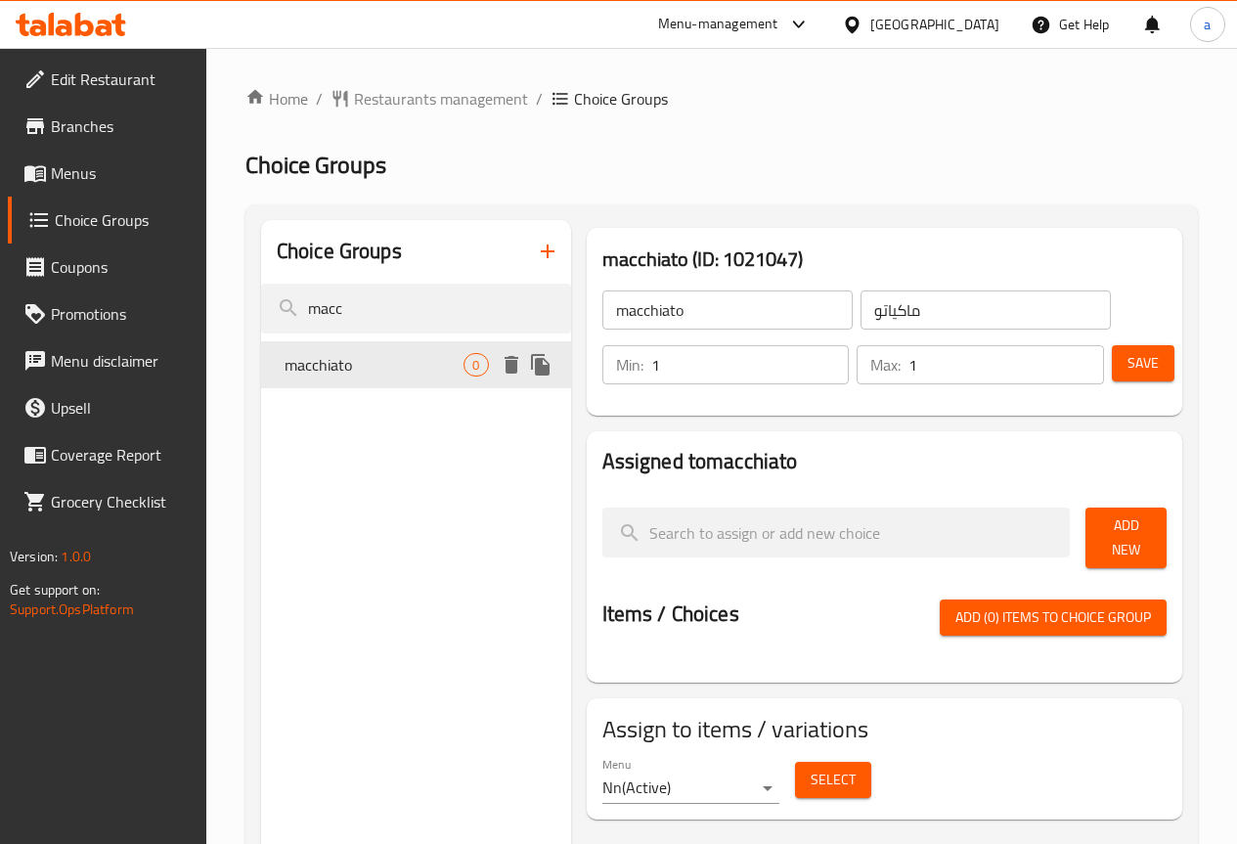
click at [361, 357] on span "macchiato" at bounding box center [375, 364] width 180 height 23
click at [464, 367] on span "0" at bounding box center [475, 365] width 22 height 19
click at [504, 360] on icon "delete" at bounding box center [511, 365] width 14 height 18
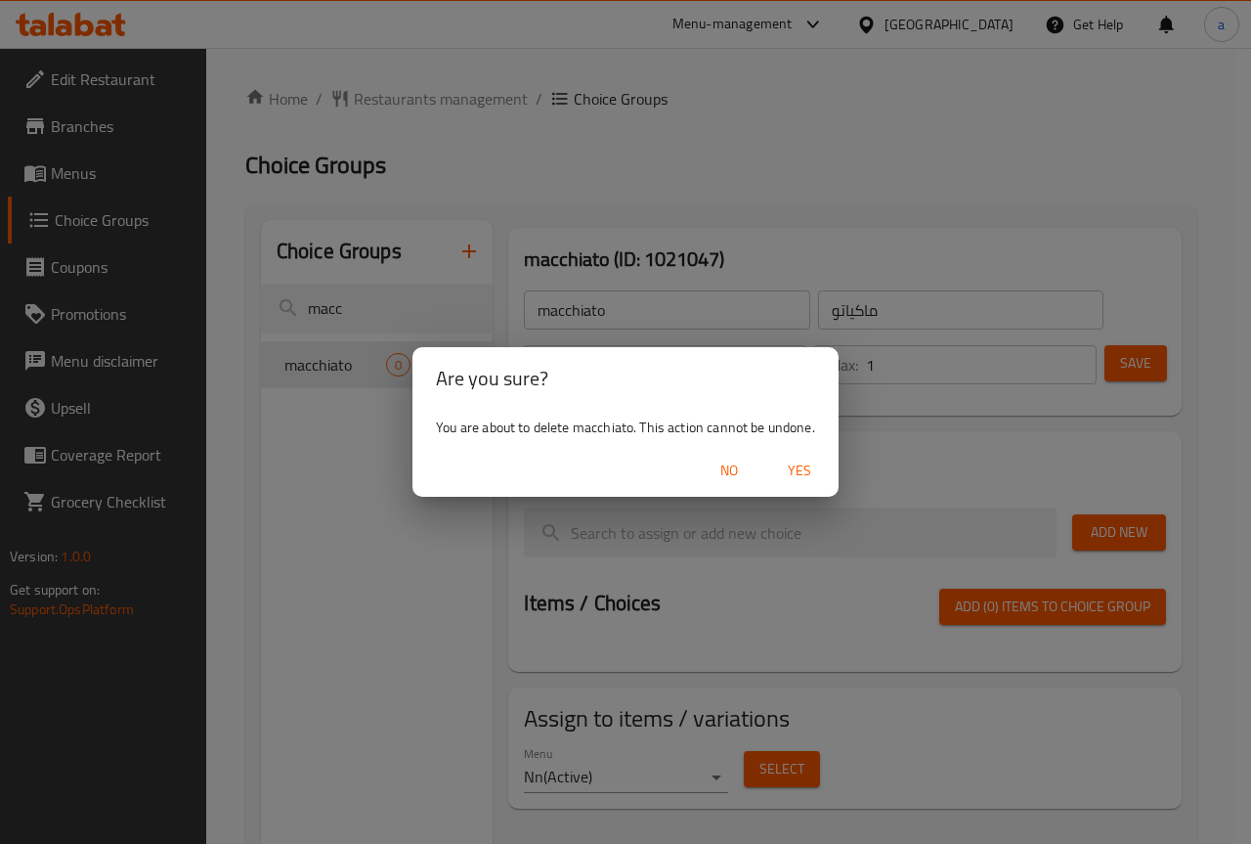
click at [802, 473] on span "Yes" at bounding box center [799, 471] width 47 height 24
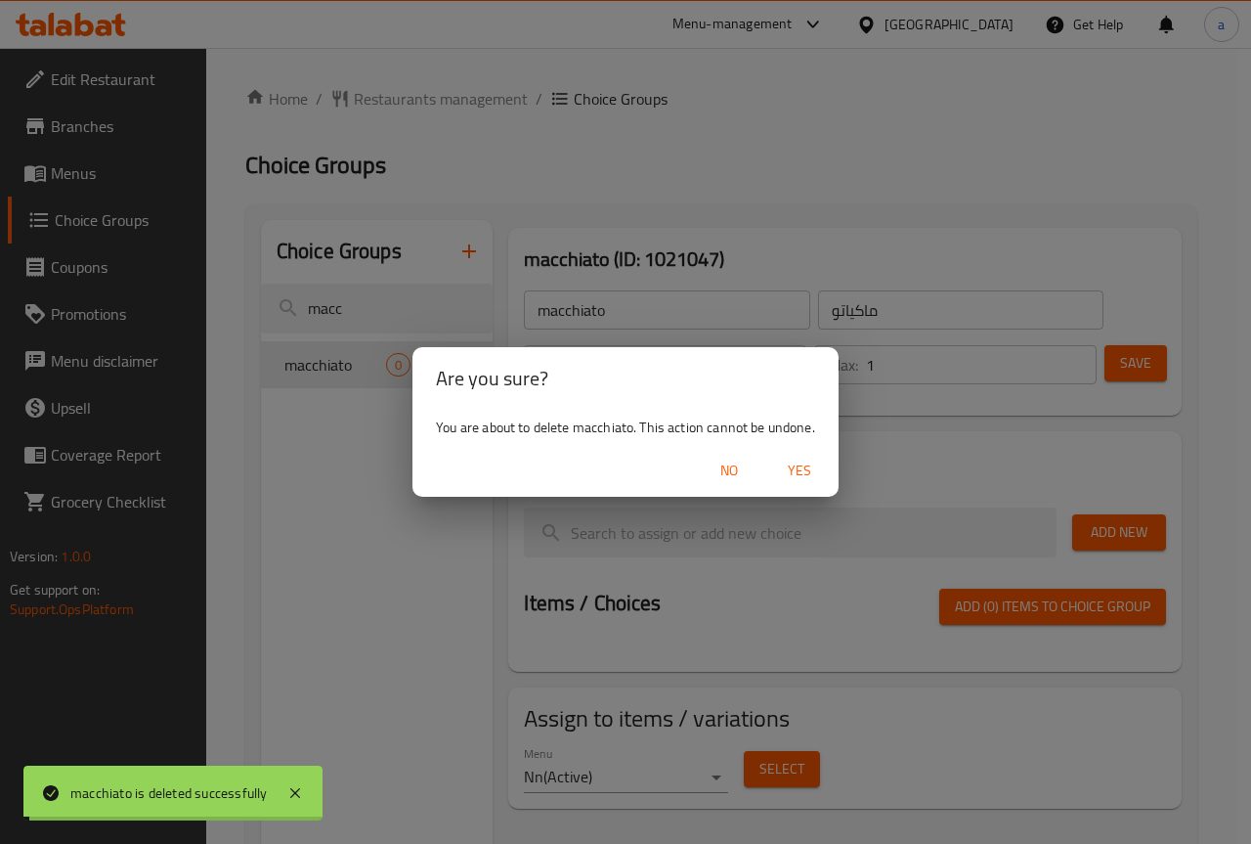
type input "Your choice of cooking way :"
type input "اختيارك من طريقه الطهي :"
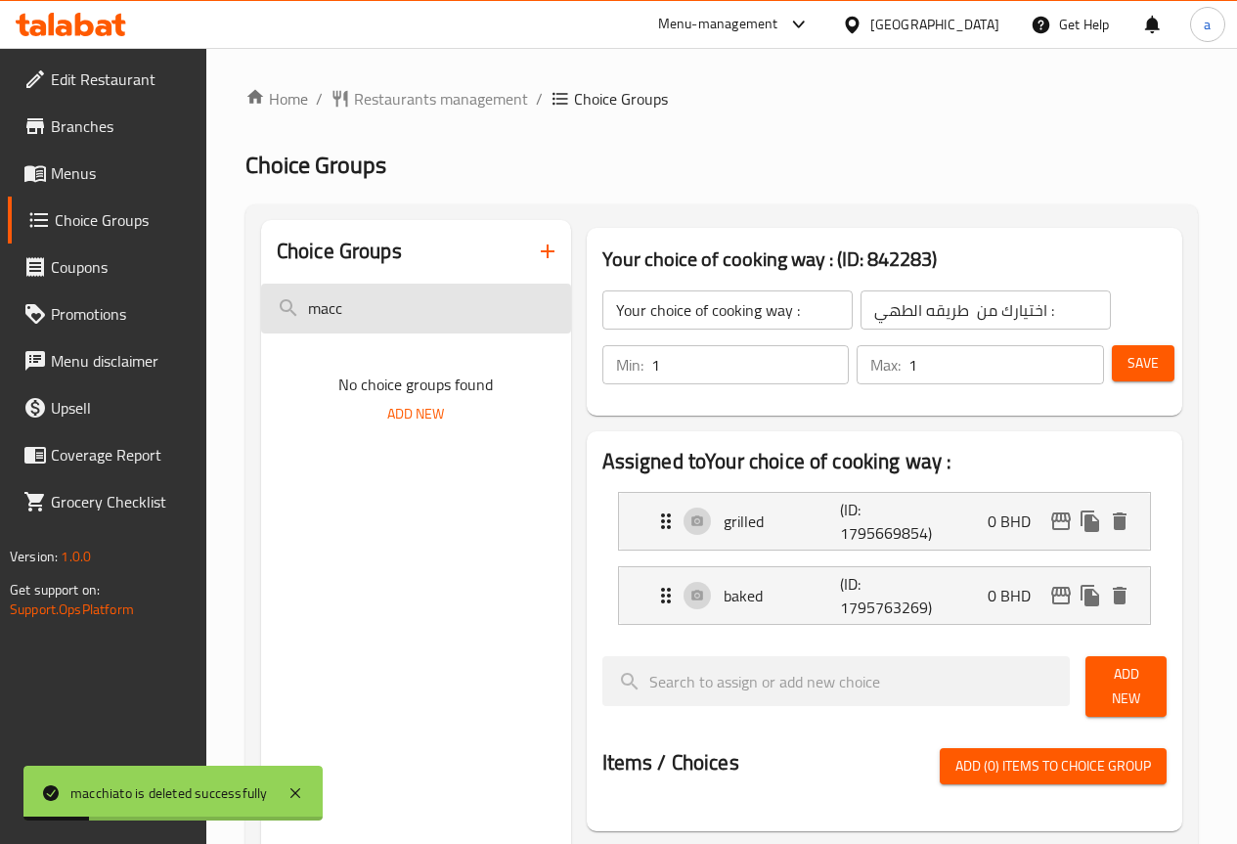
click at [363, 318] on input "macc" at bounding box center [416, 309] width 310 height 50
type input "m"
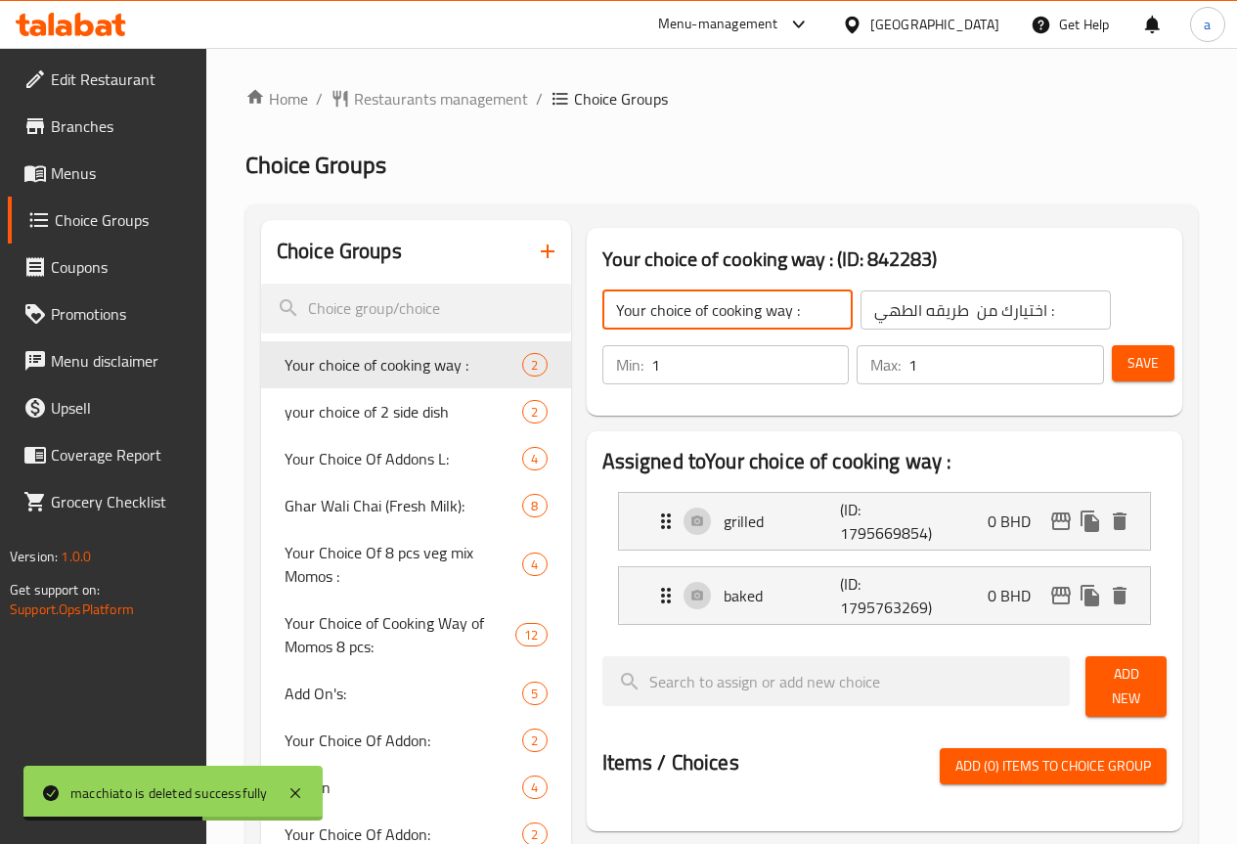
click at [738, 313] on input "Your choice of cooking way :" at bounding box center [727, 309] width 250 height 39
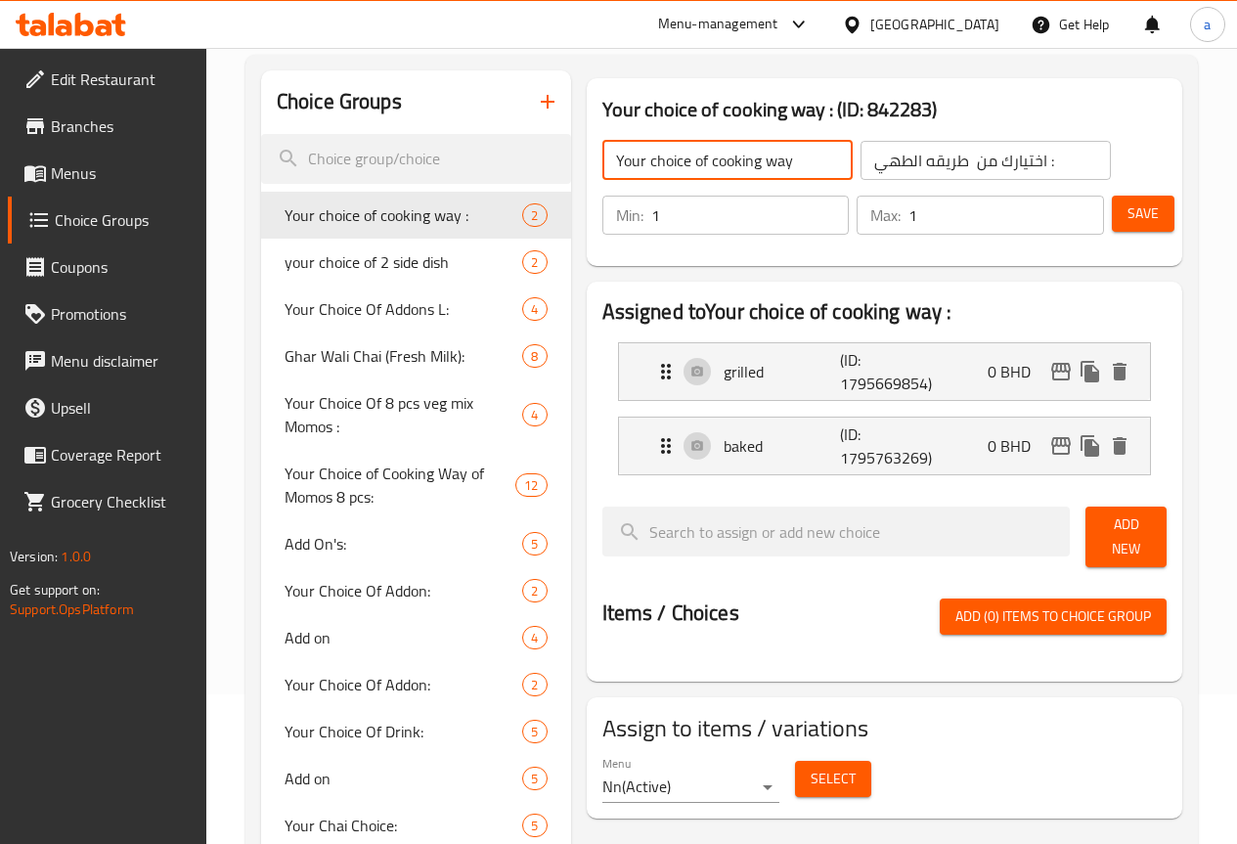
scroll to position [196, 0]
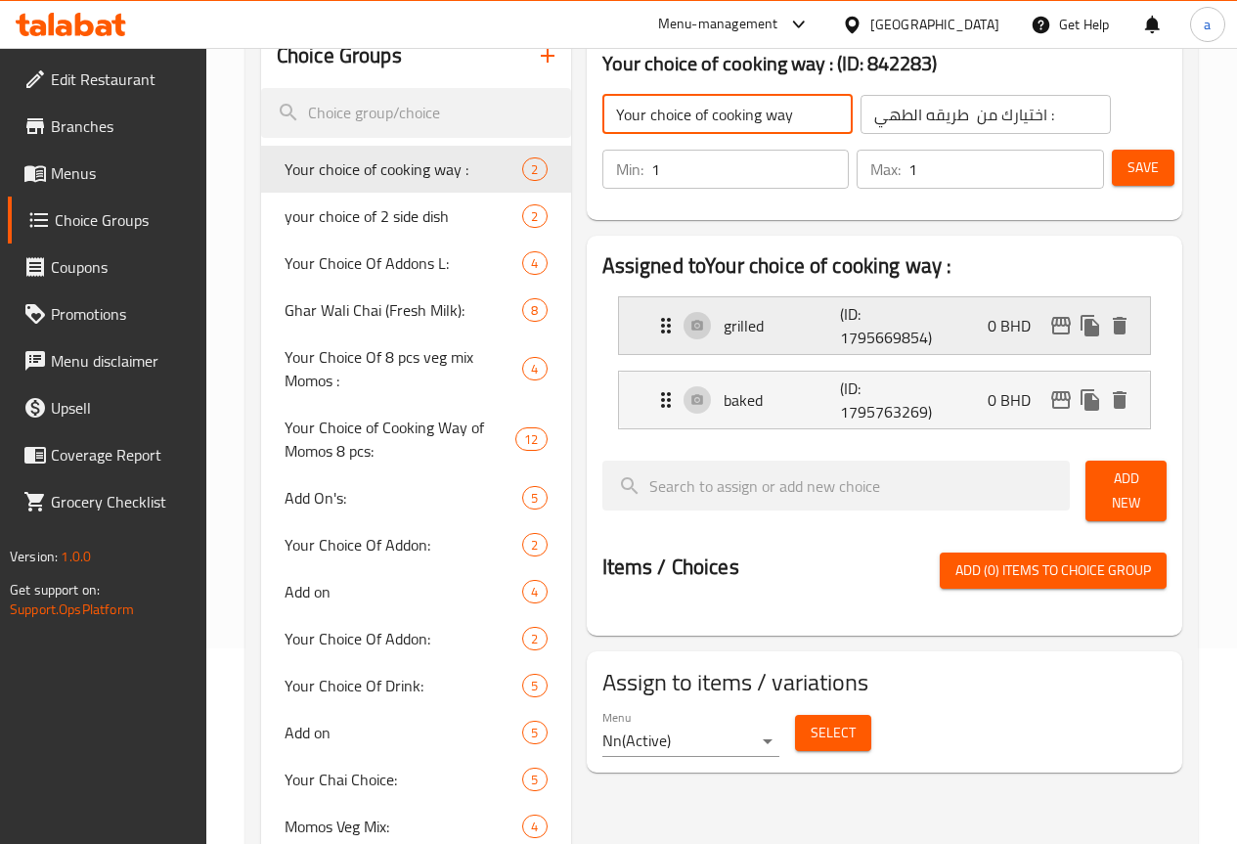
type input "Your choice of cooking way"
click at [1126, 313] on button "delete" at bounding box center [1119, 325] width 29 height 29
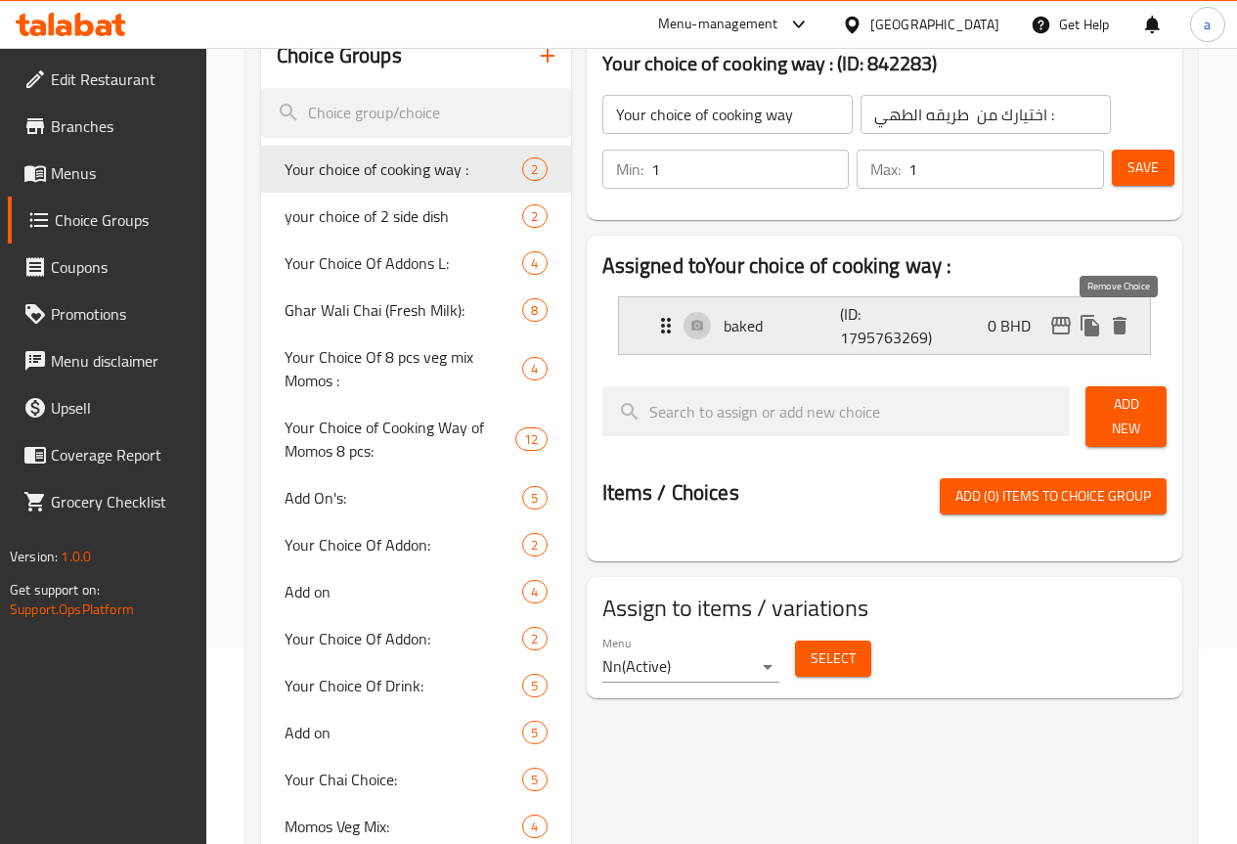
click at [1127, 330] on icon "delete" at bounding box center [1119, 325] width 23 height 23
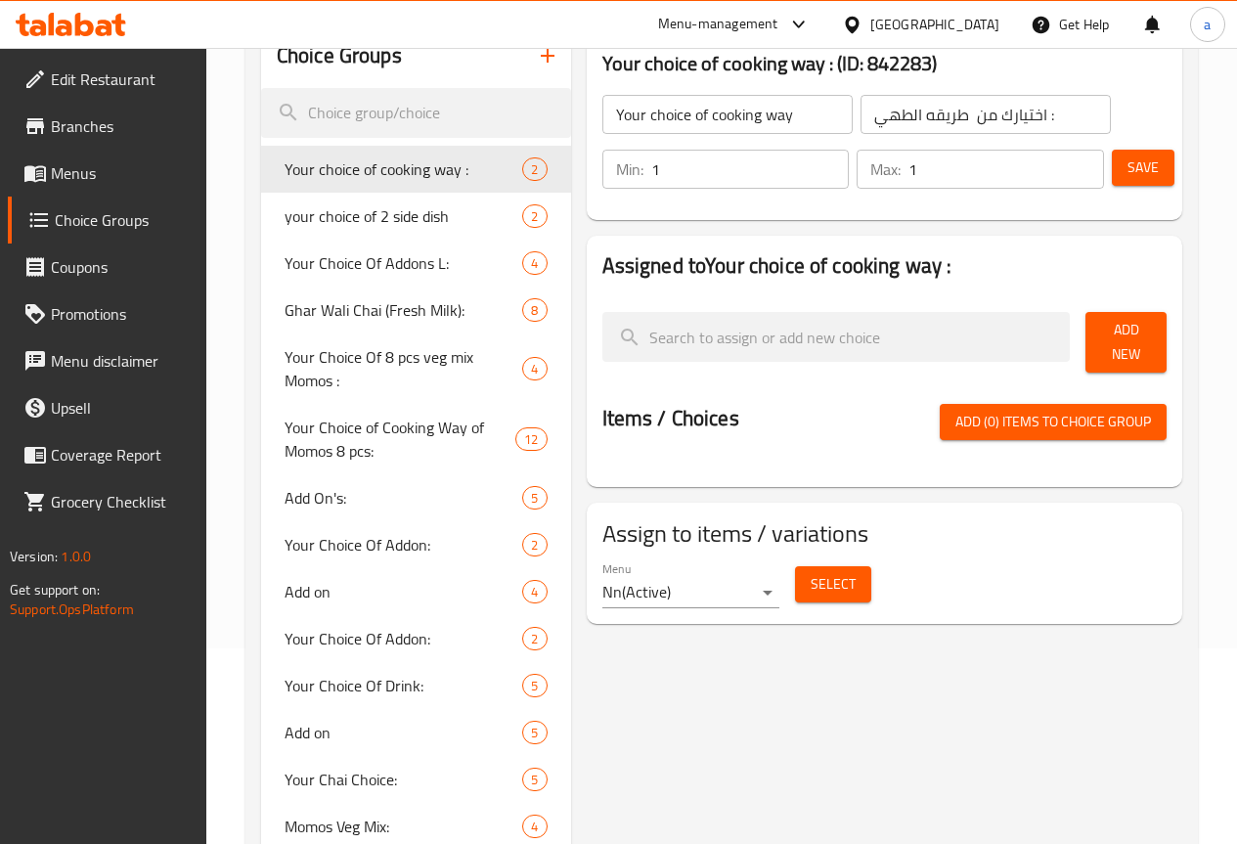
click at [1124, 334] on span "Add New" at bounding box center [1126, 342] width 50 height 49
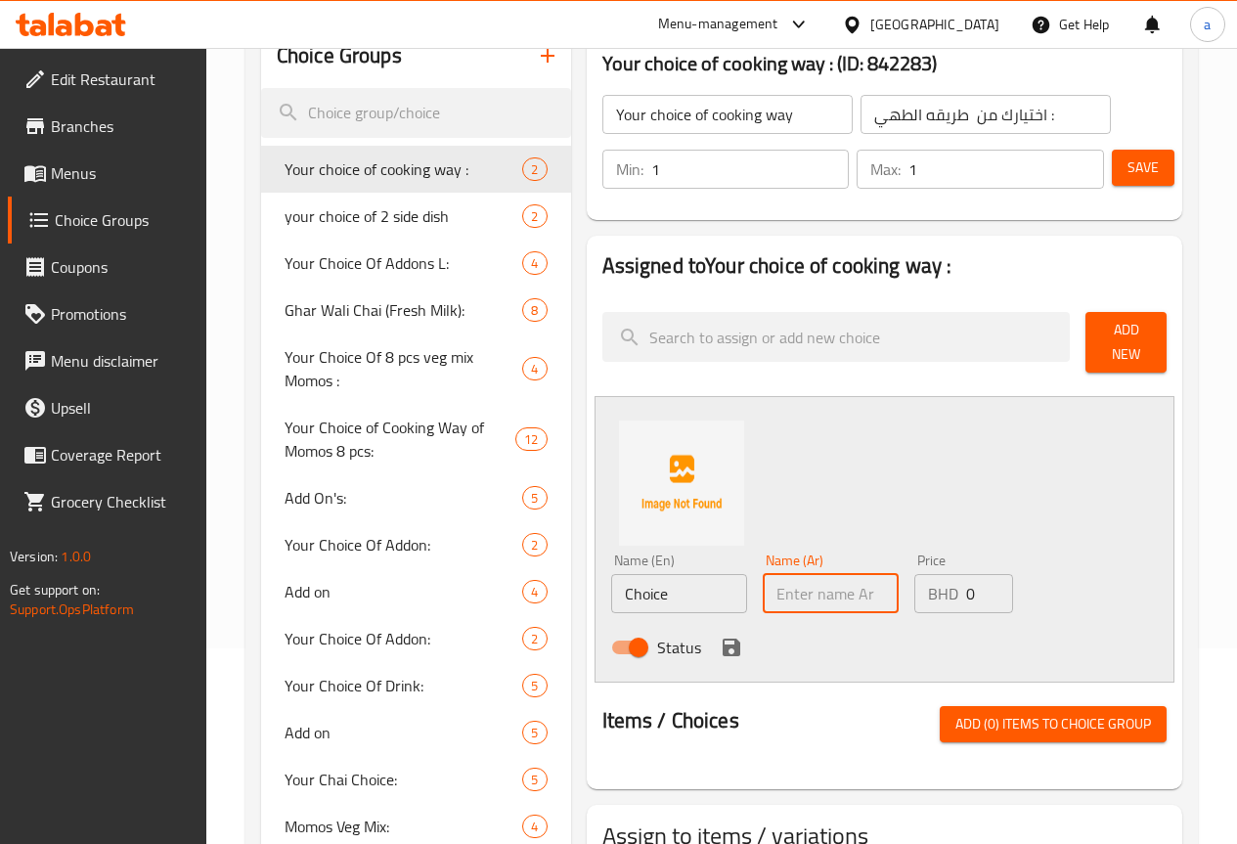
click at [763, 580] on input "text" at bounding box center [831, 593] width 136 height 39
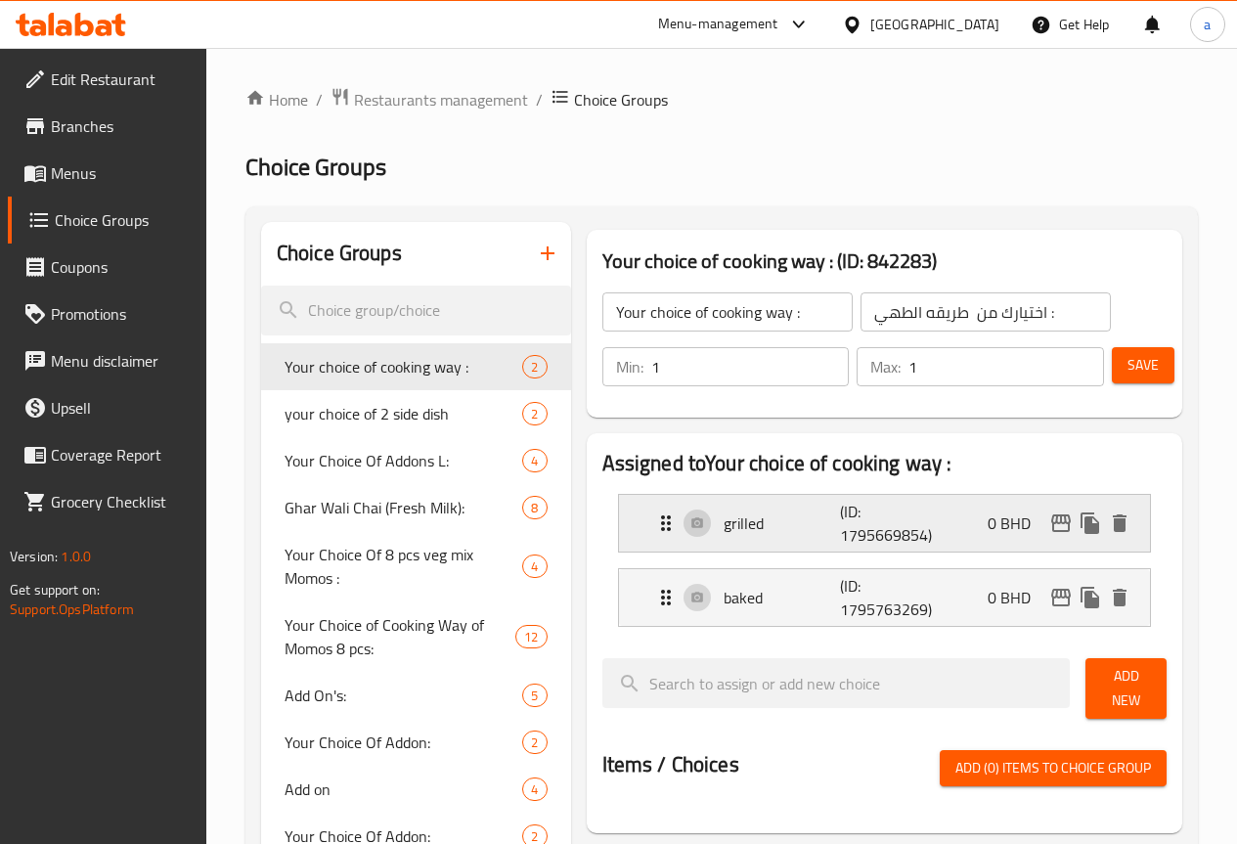
click at [1123, 534] on icon "delete" at bounding box center [1119, 522] width 23 height 23
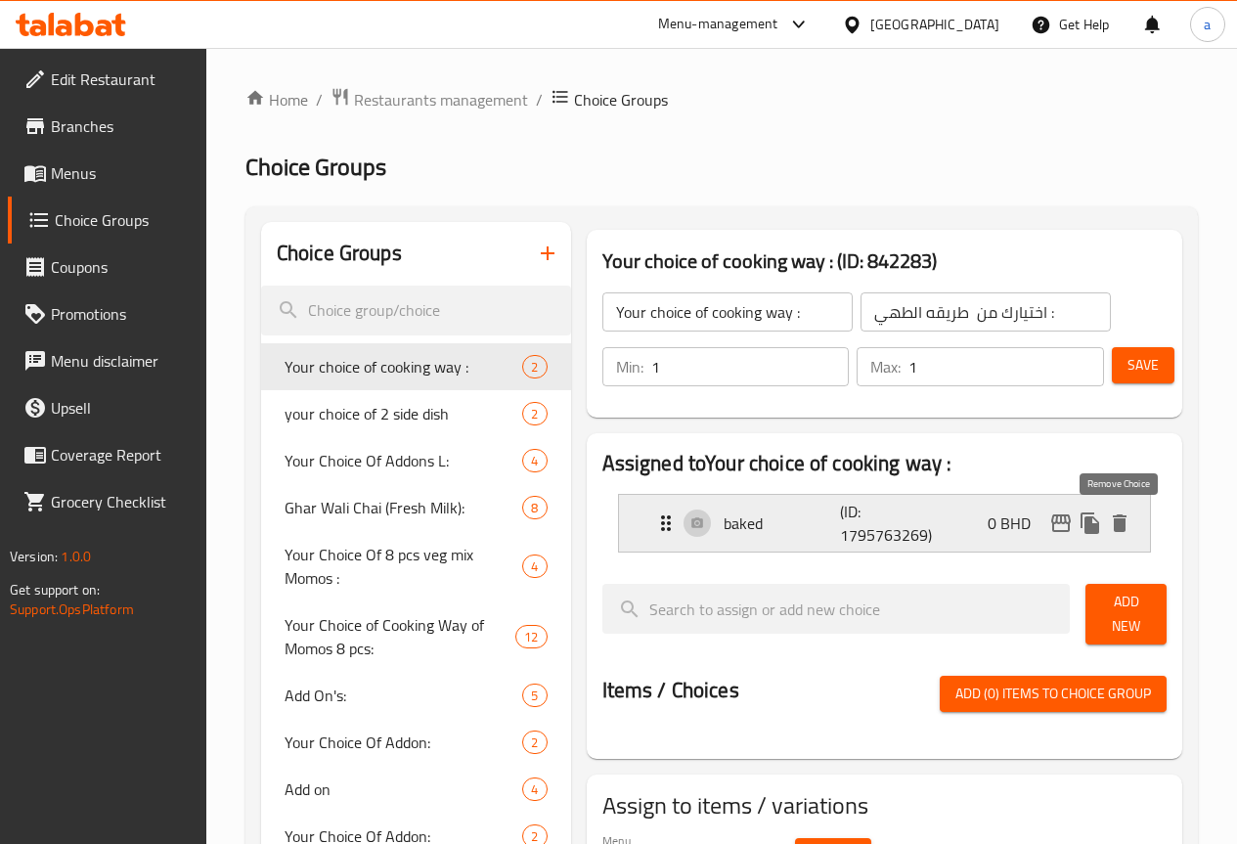
click at [1123, 533] on icon "delete" at bounding box center [1119, 522] width 23 height 23
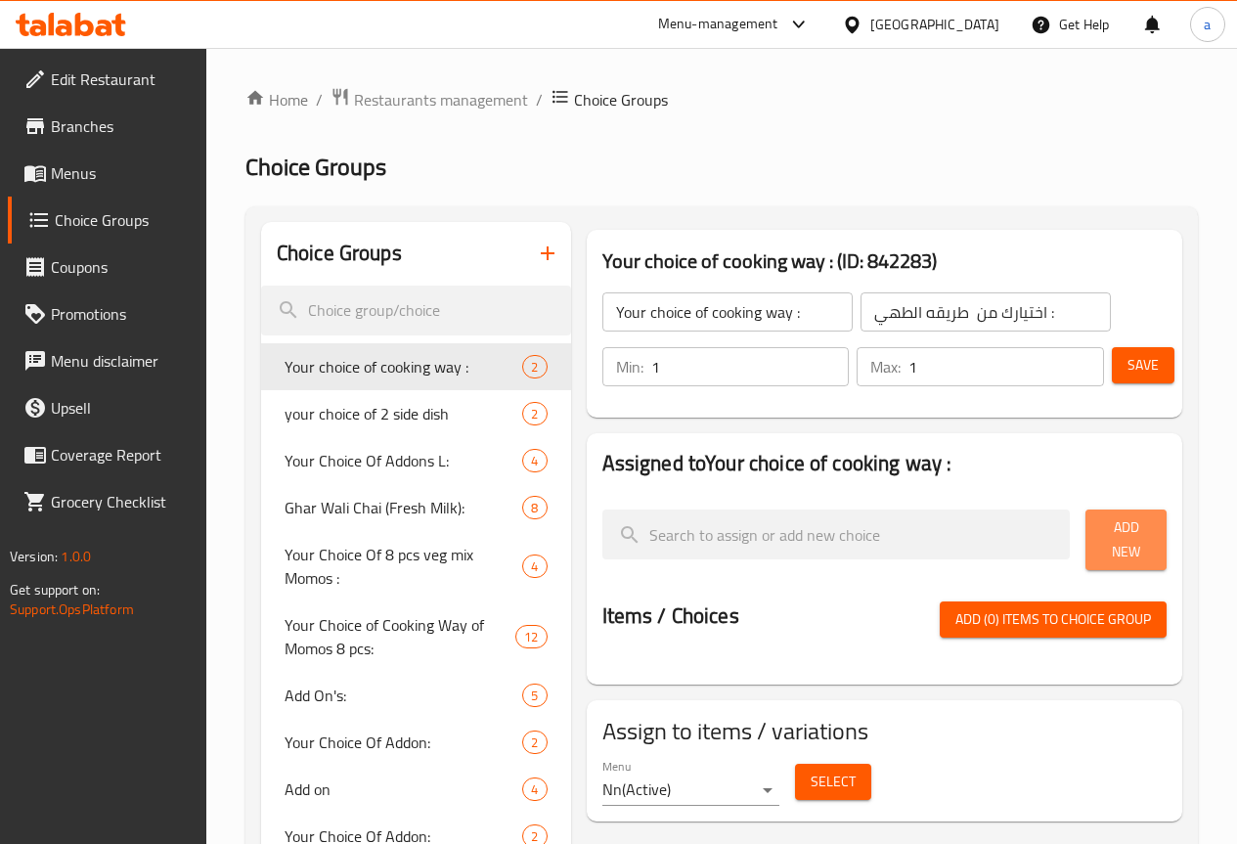
click at [1120, 544] on span "Add New" at bounding box center [1126, 539] width 50 height 49
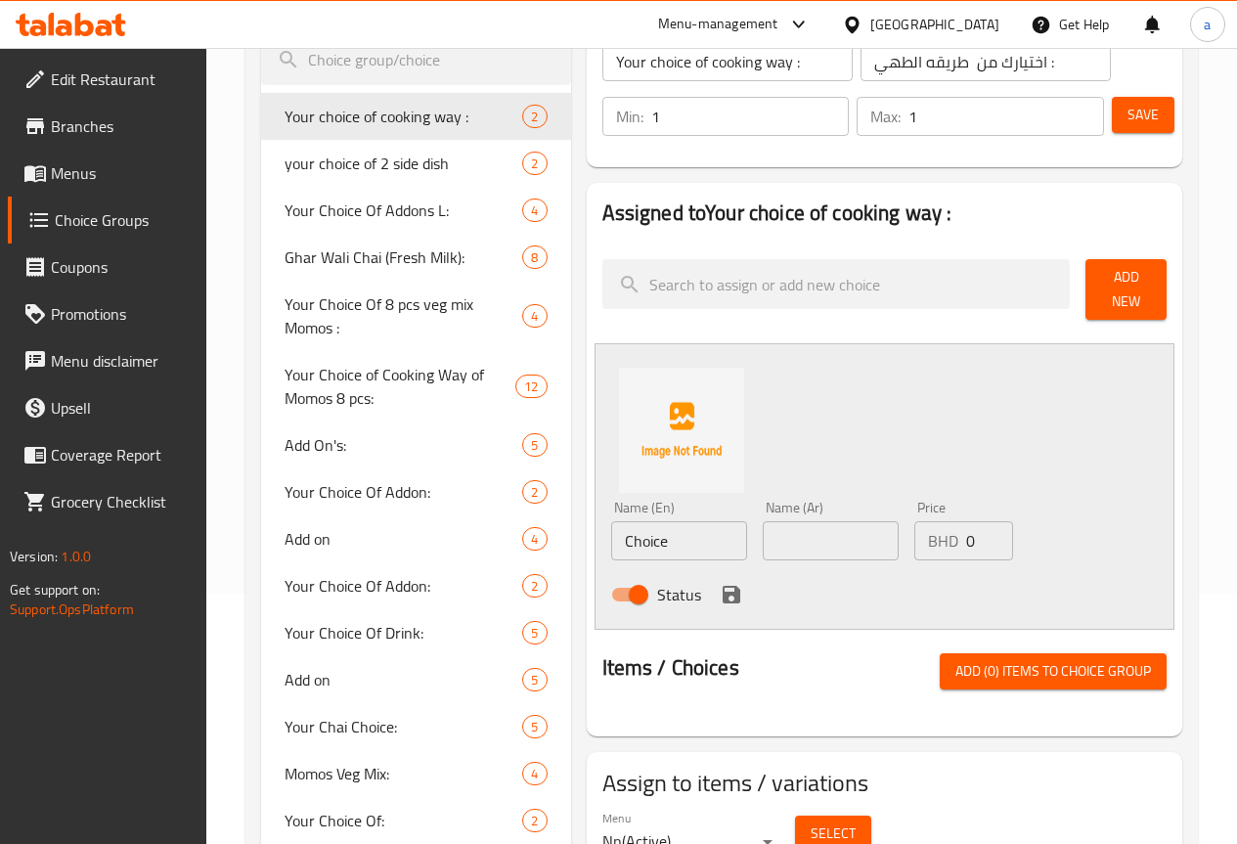
scroll to position [293, 0]
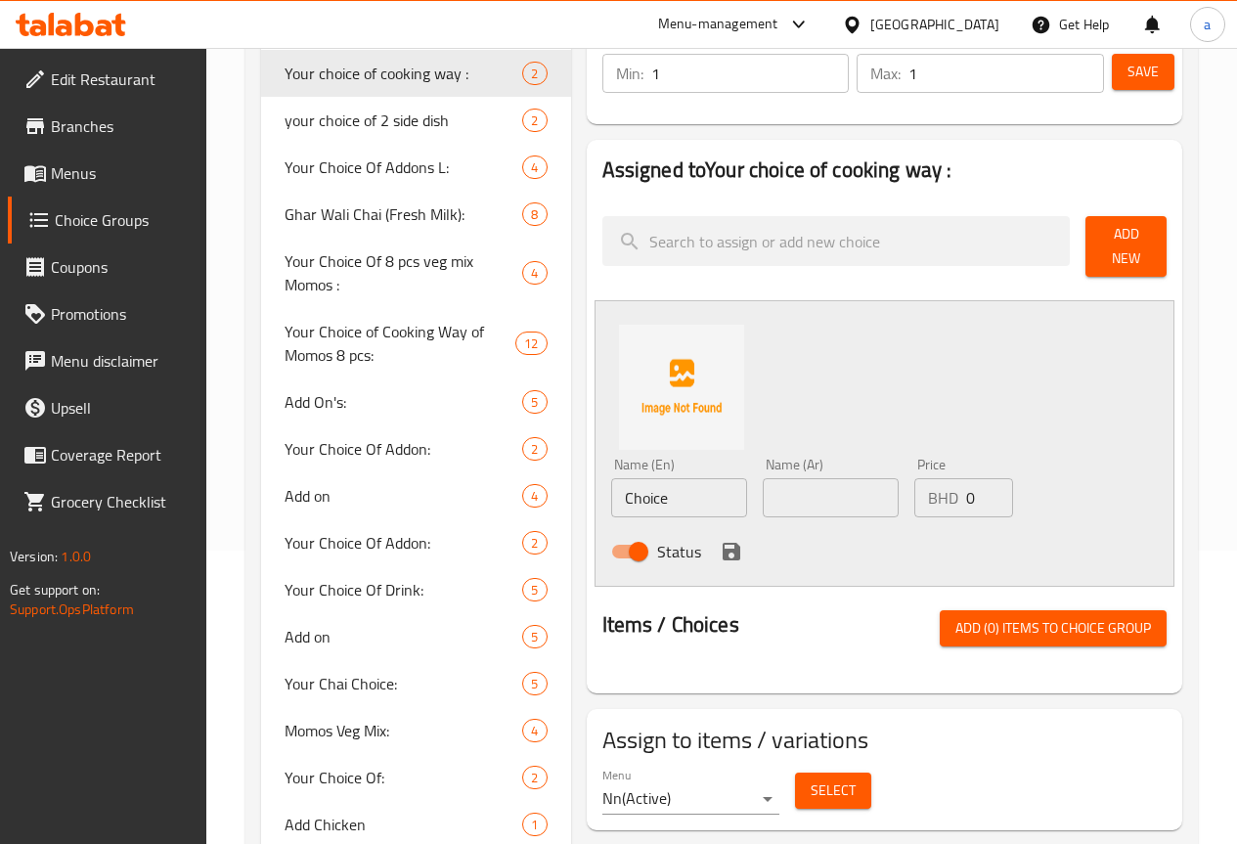
click at [773, 487] on input "text" at bounding box center [831, 497] width 136 height 39
type input "small"
click at [928, 490] on p "BHD" at bounding box center [943, 497] width 30 height 23
click at [966, 485] on input "0" at bounding box center [989, 497] width 47 height 39
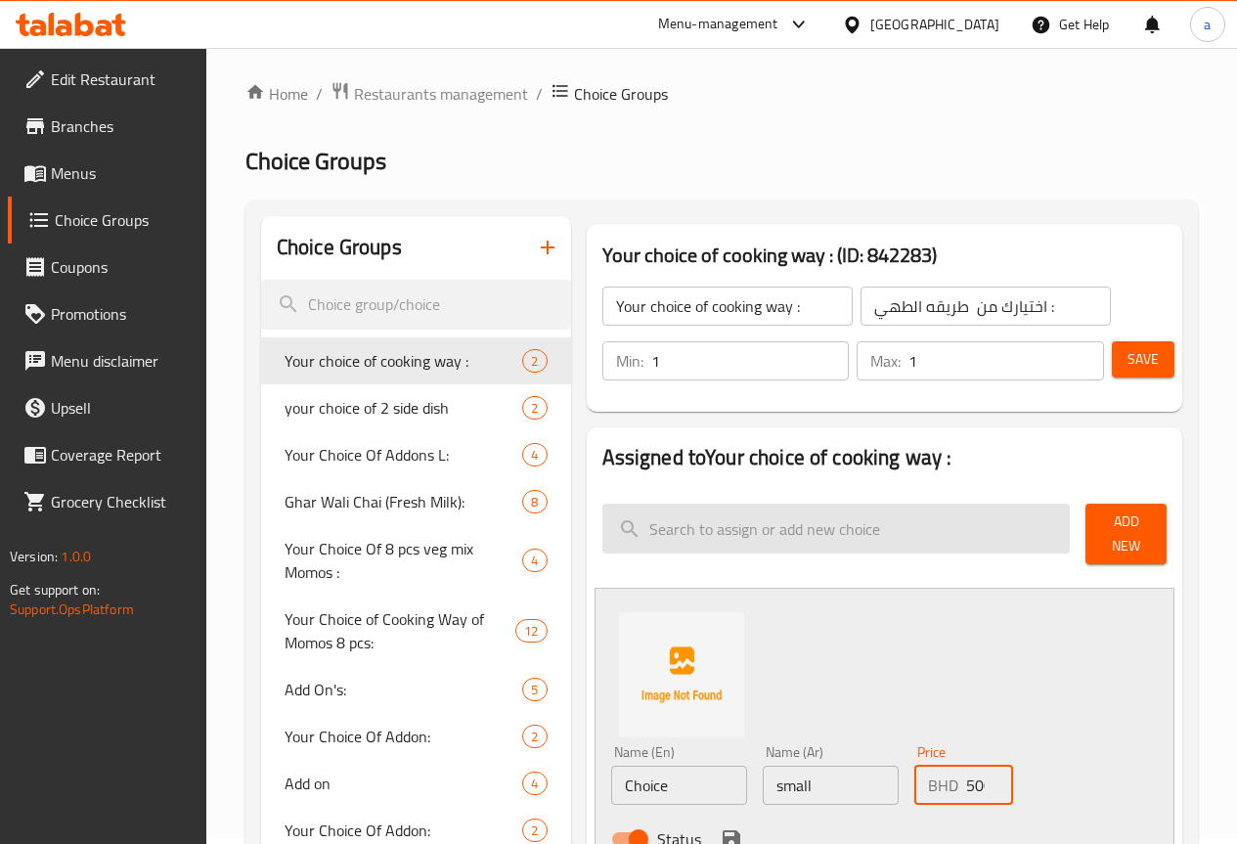
scroll to position [0, 0]
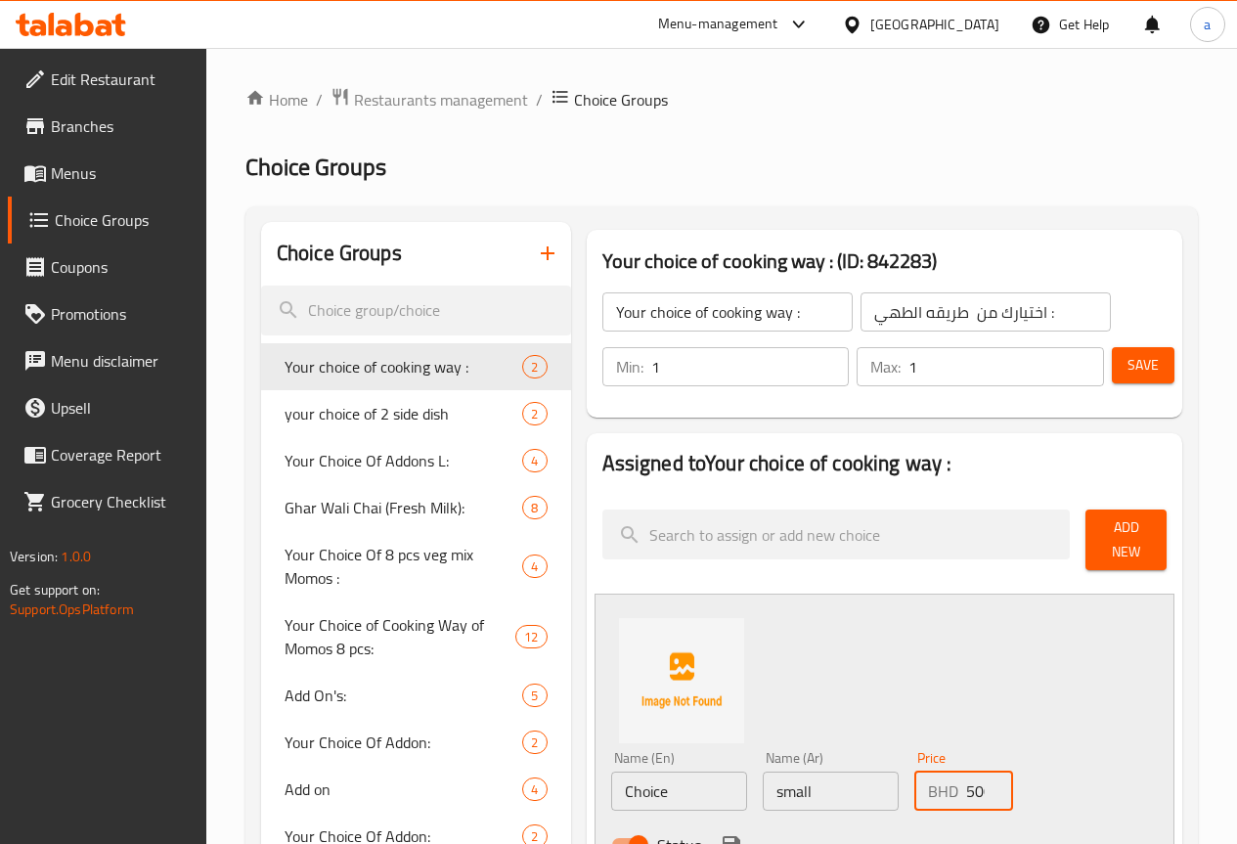
type input "500"
click at [536, 255] on icon "button" at bounding box center [547, 252] width 23 height 23
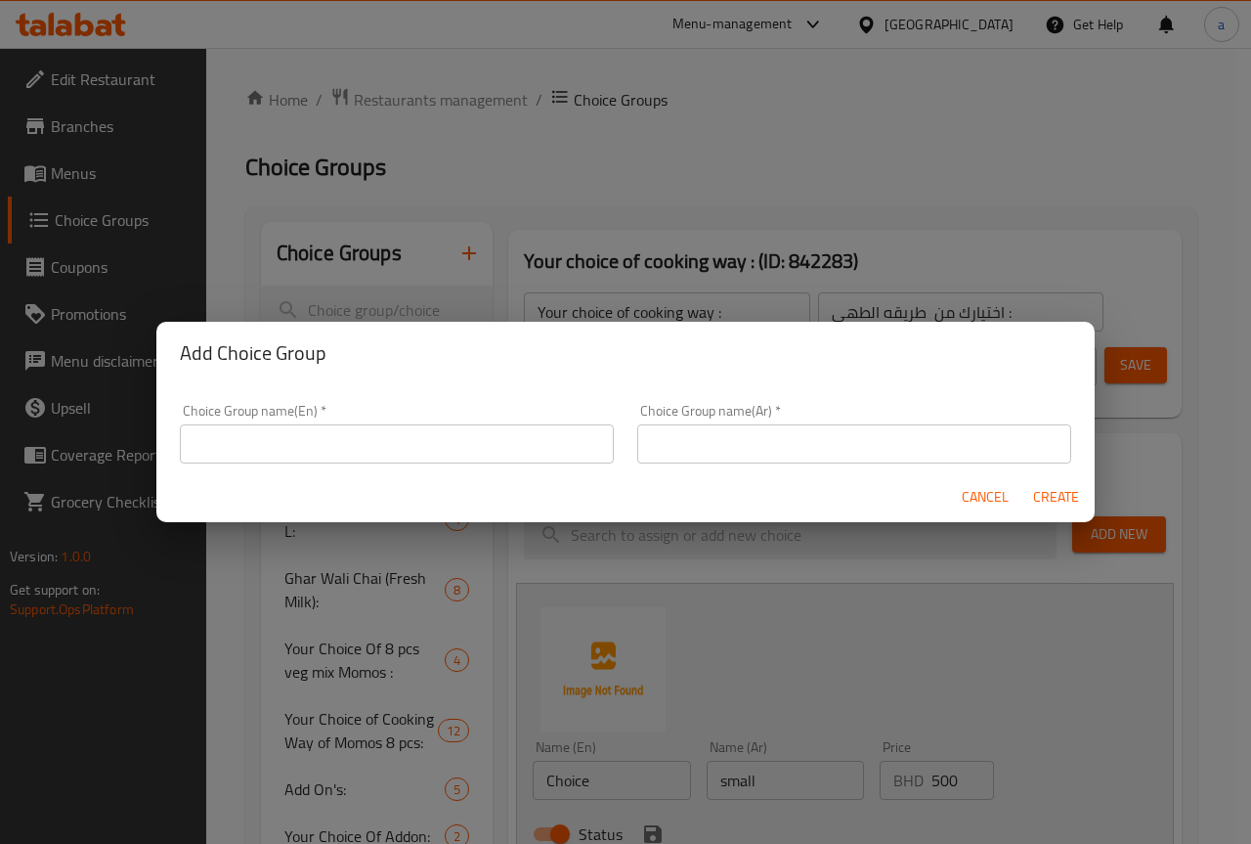
click at [392, 442] on input "text" at bounding box center [397, 443] width 434 height 39
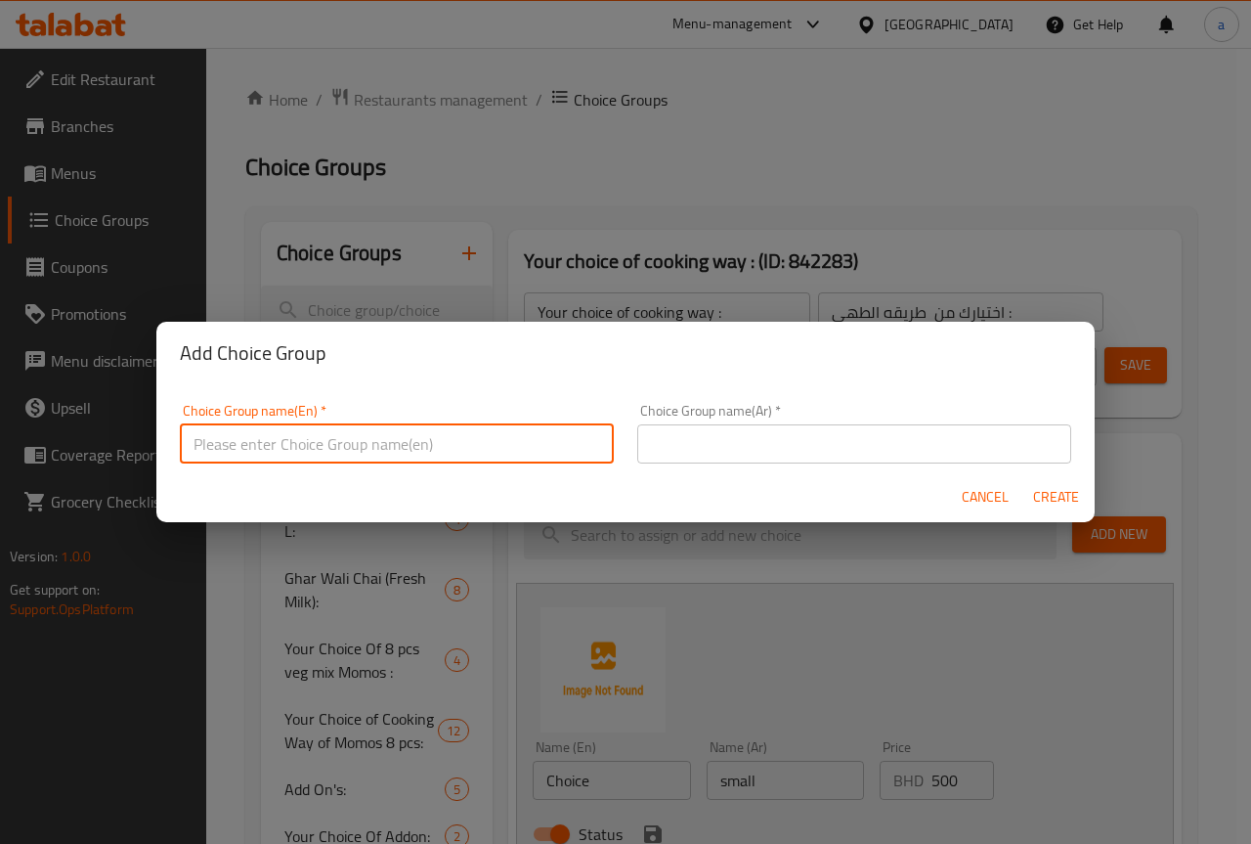
click at [1057, 212] on div "Add Choice Group Choice Group name(En)   * Choice Group name(En) * Choice Group…" at bounding box center [625, 422] width 1251 height 844
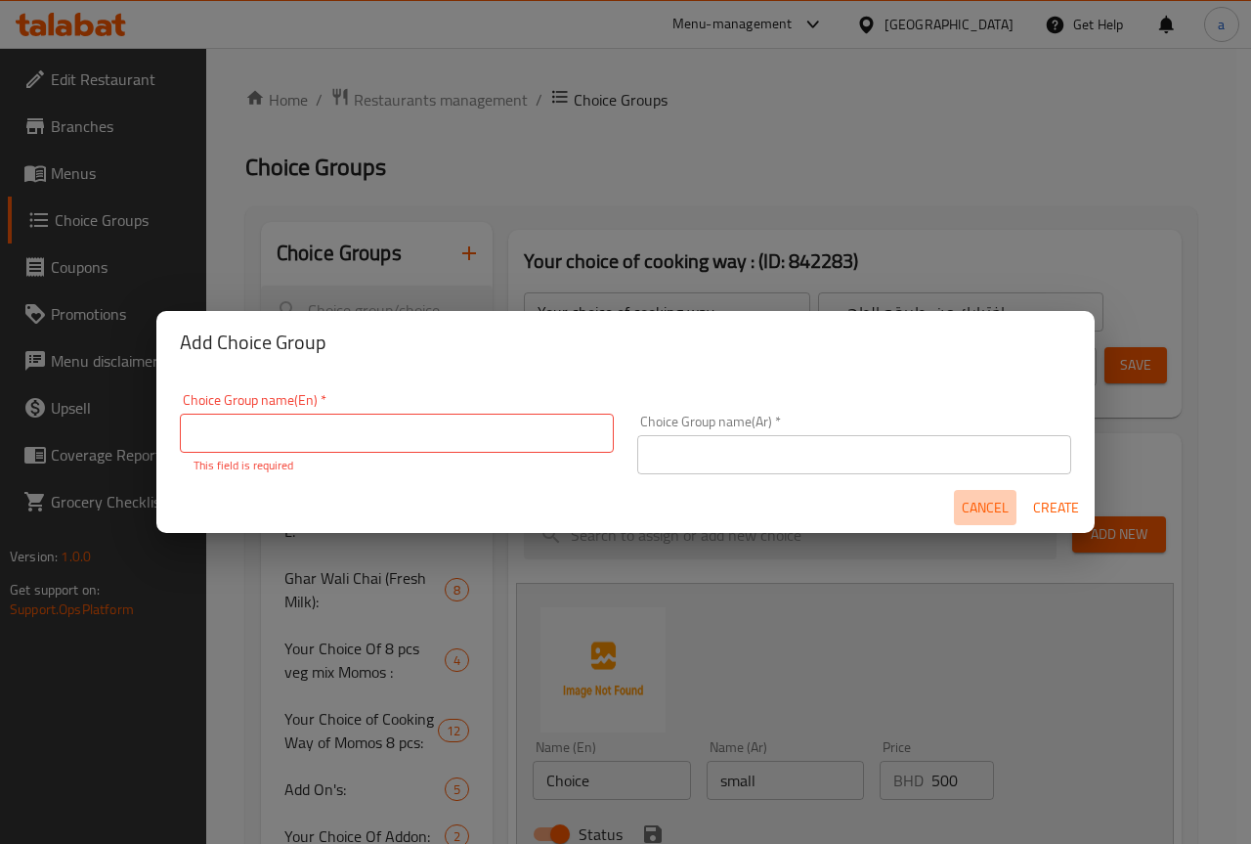
click at [1002, 513] on span "Cancel" at bounding box center [985, 508] width 47 height 24
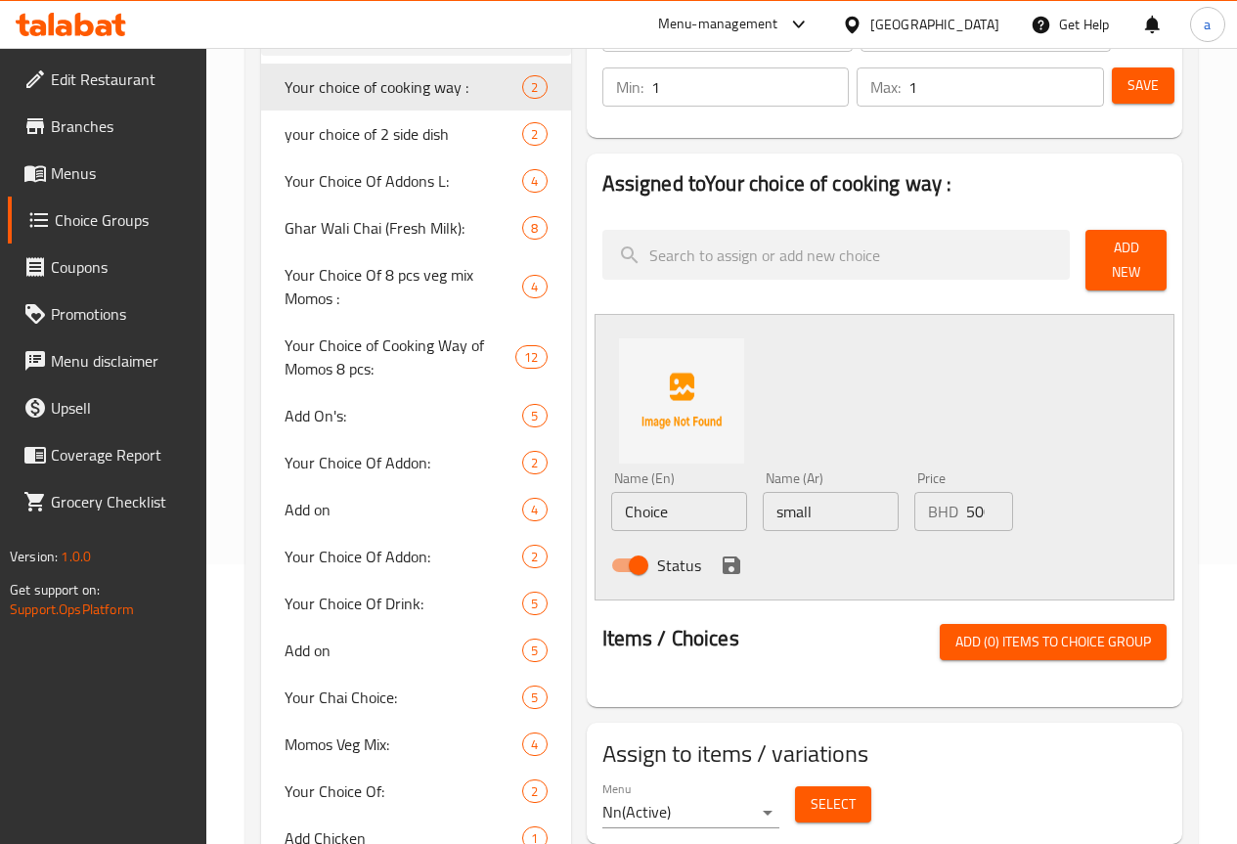
scroll to position [196, 0]
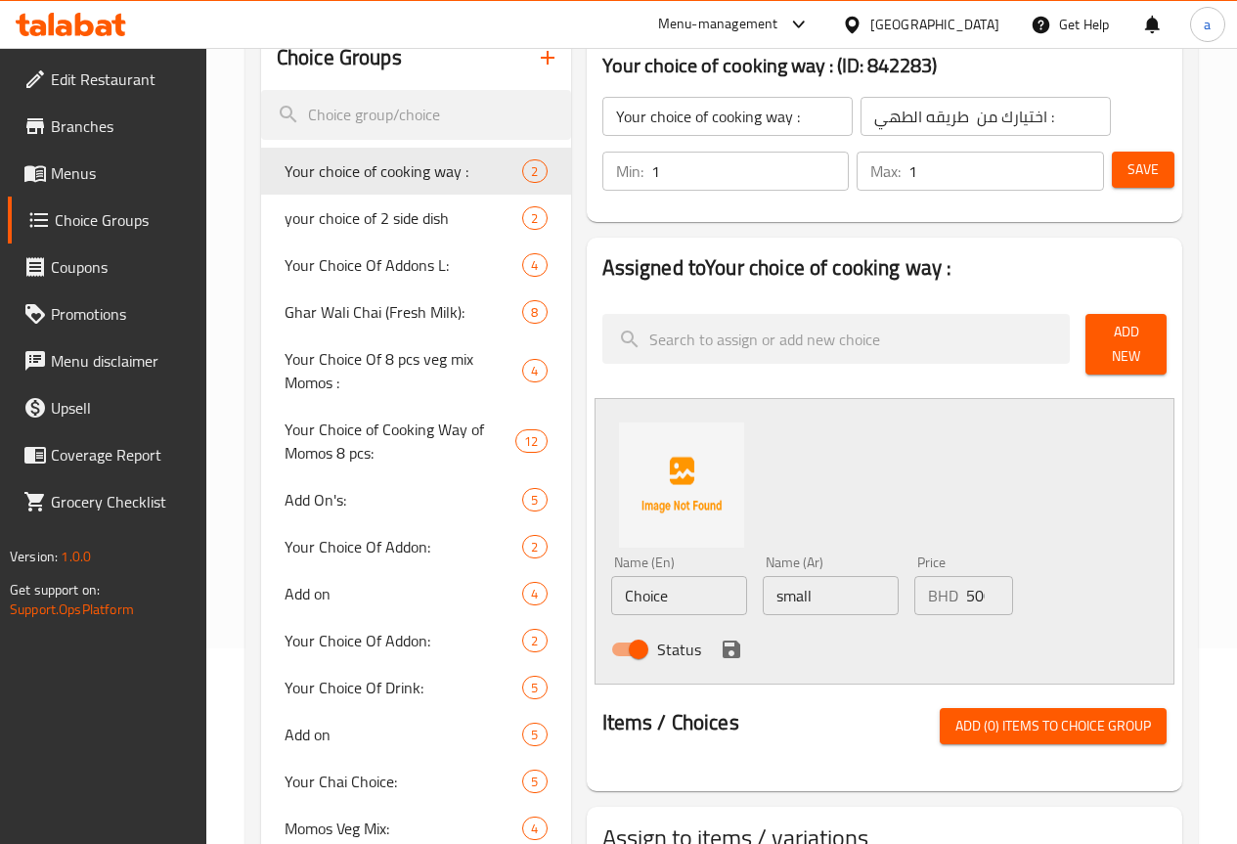
click at [830, 580] on input "small" at bounding box center [831, 595] width 136 height 39
type input "s"
click at [966, 588] on input "499" at bounding box center [989, 595] width 47 height 39
type input "4"
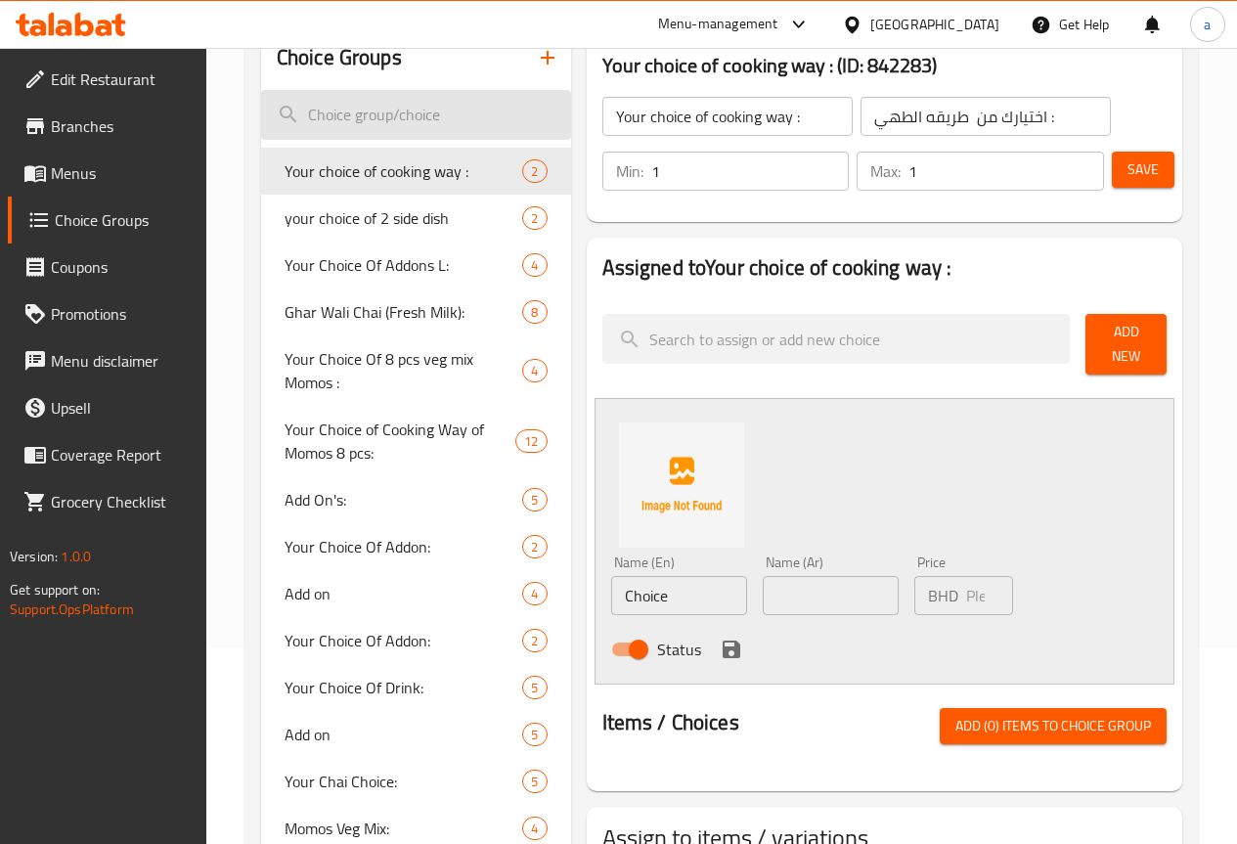
click at [353, 126] on input "search" at bounding box center [416, 115] width 310 height 50
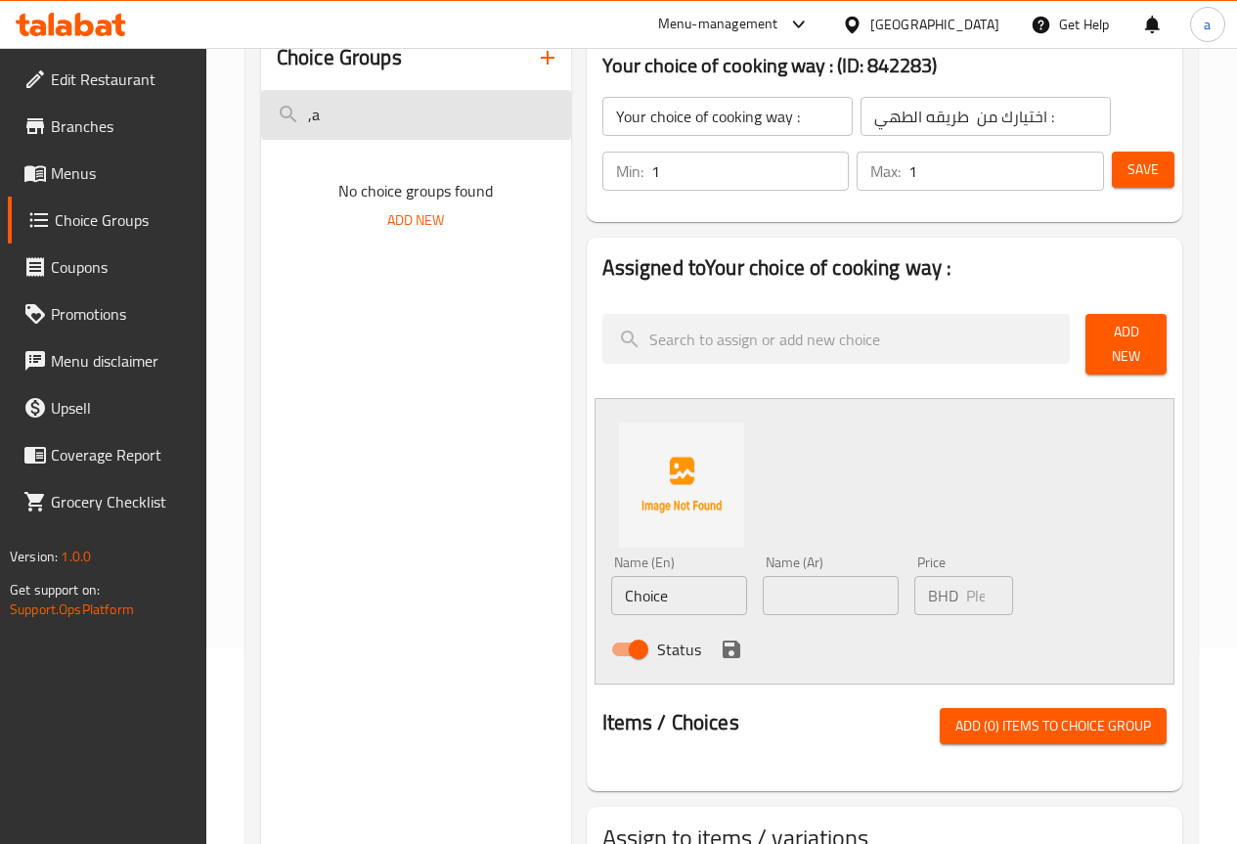
type input ","
type input "m"
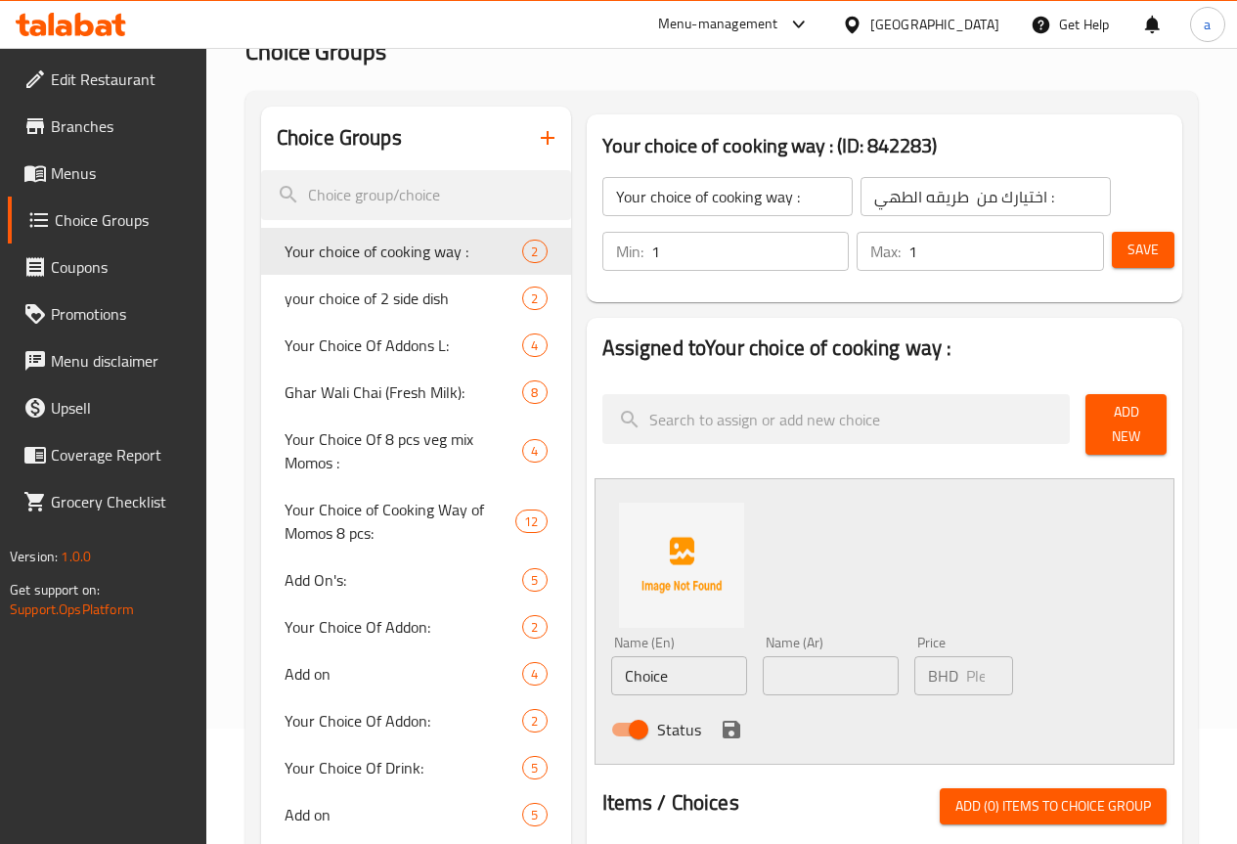
scroll to position [0, 0]
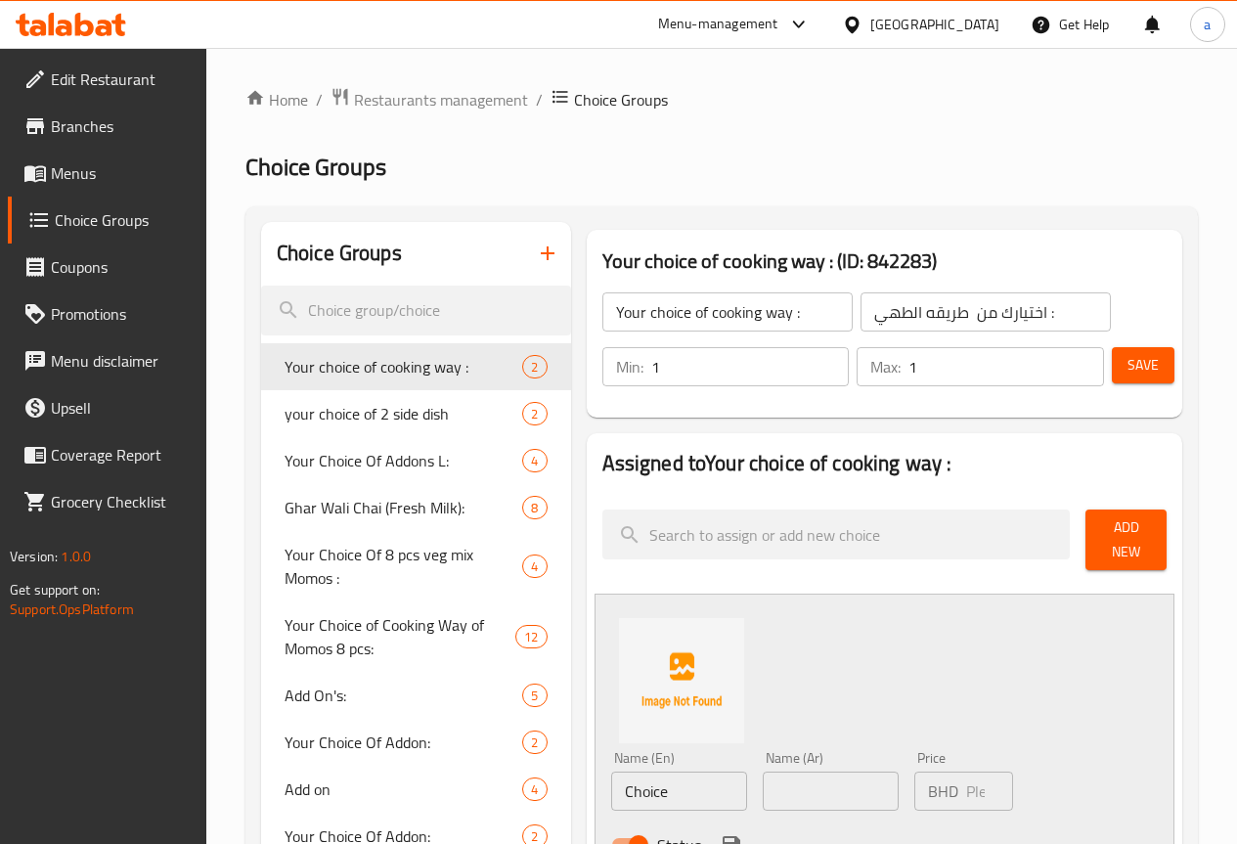
click at [745, 324] on input "Your choice of cooking way :" at bounding box center [727, 311] width 250 height 39
type input "Your choice of"
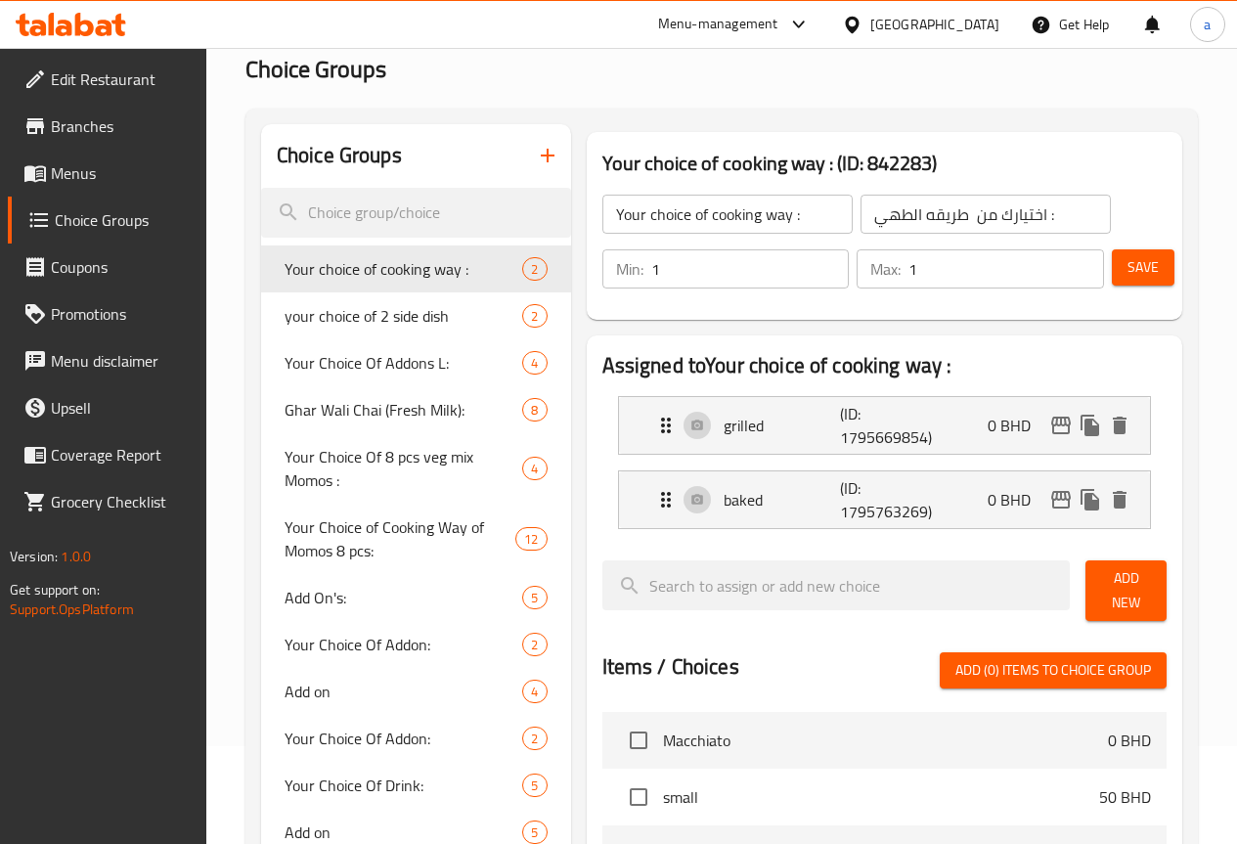
scroll to position [196, 0]
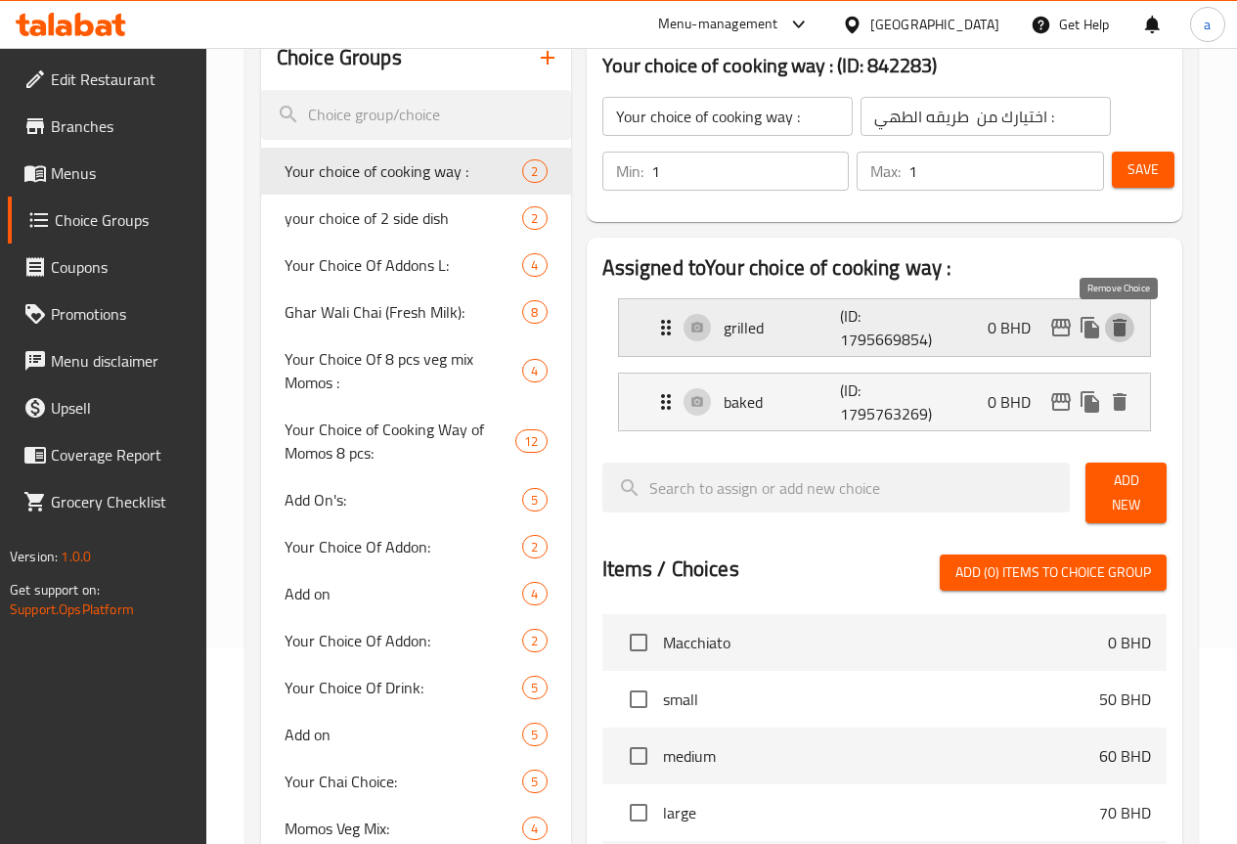
click at [1113, 327] on icon "delete" at bounding box center [1119, 327] width 23 height 23
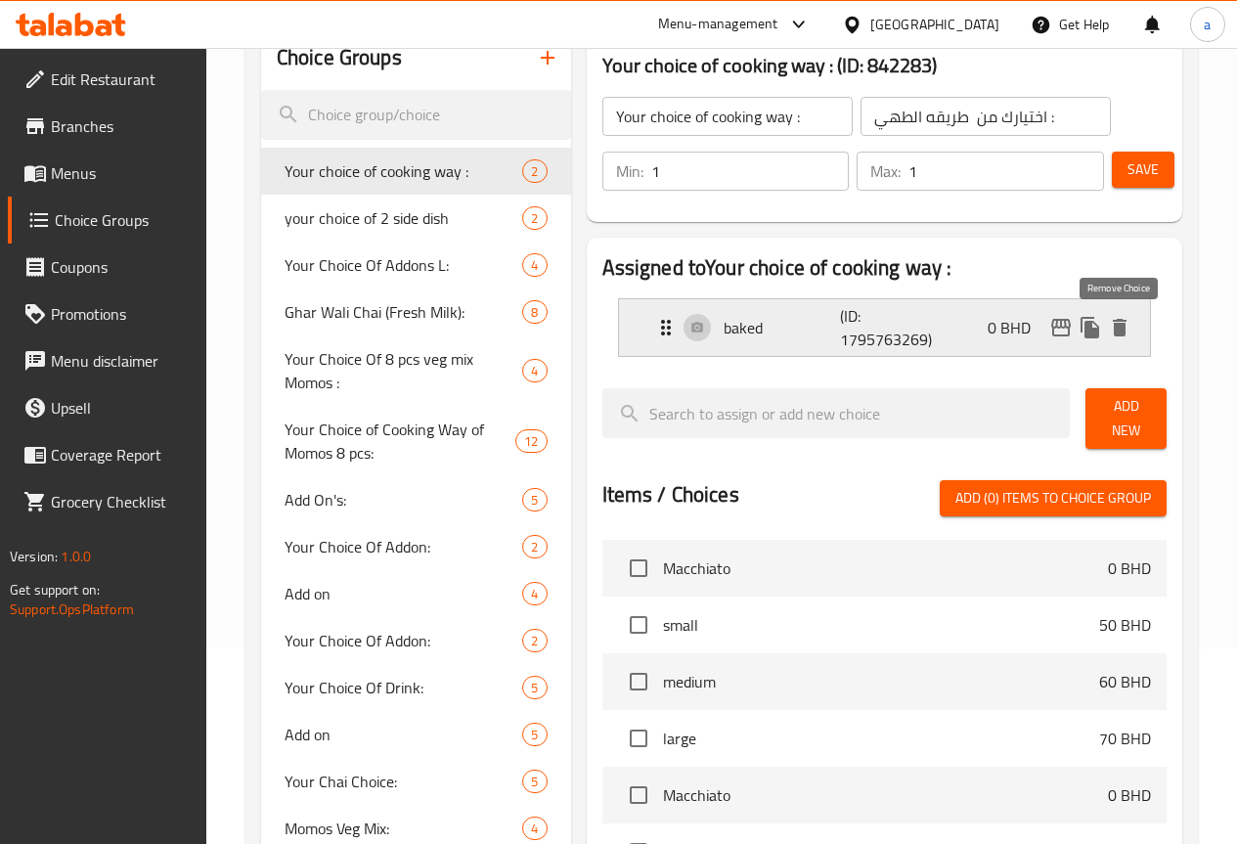
click at [1119, 332] on icon "delete" at bounding box center [1120, 328] width 14 height 18
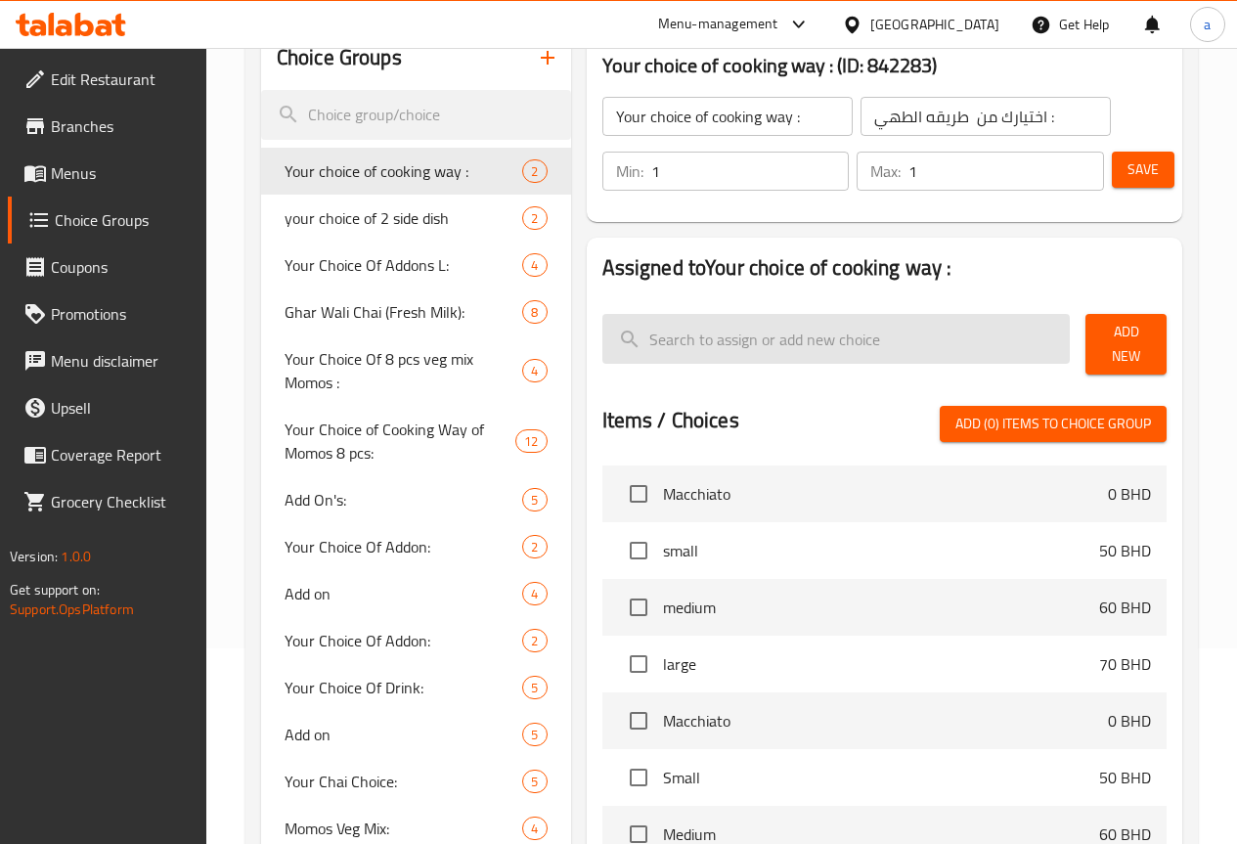
click at [796, 344] on input "search" at bounding box center [836, 339] width 468 height 50
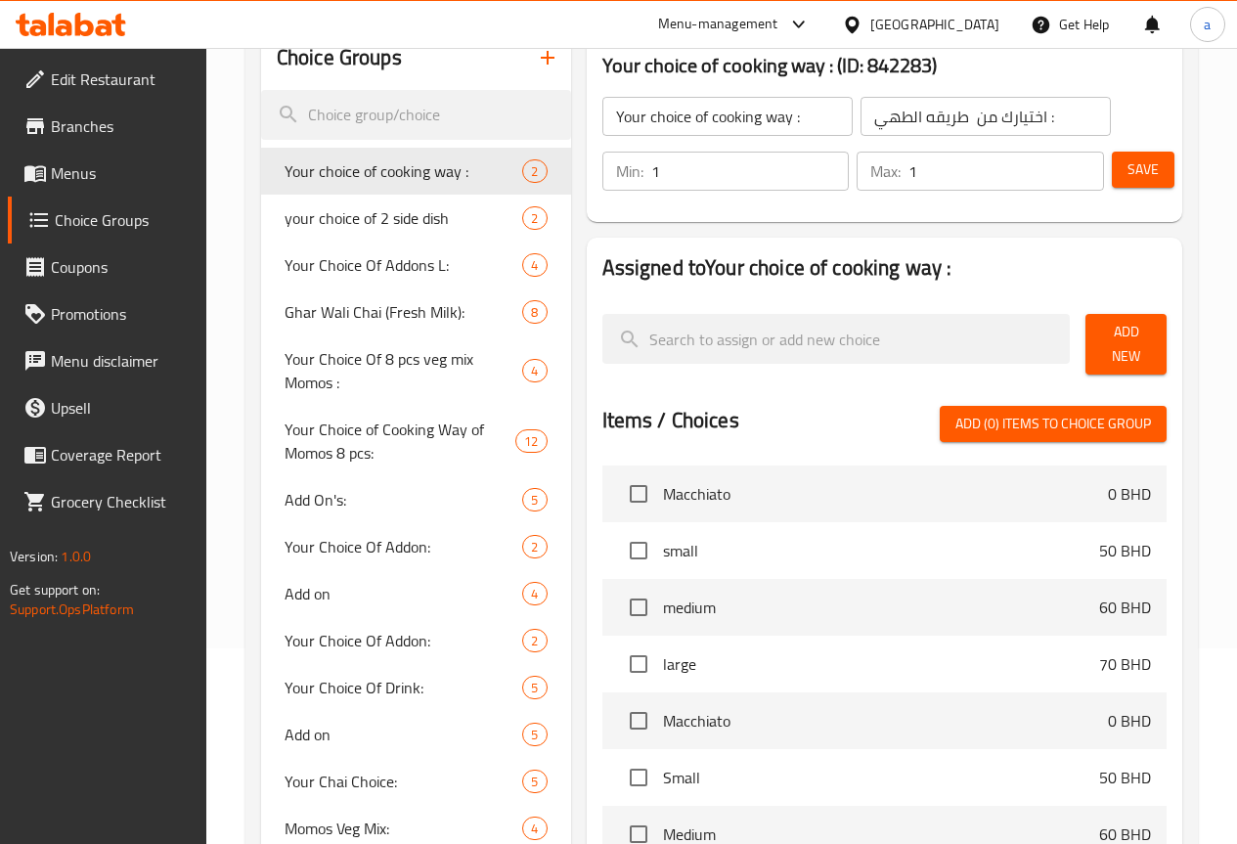
click at [1111, 341] on span "Add New" at bounding box center [1126, 344] width 50 height 49
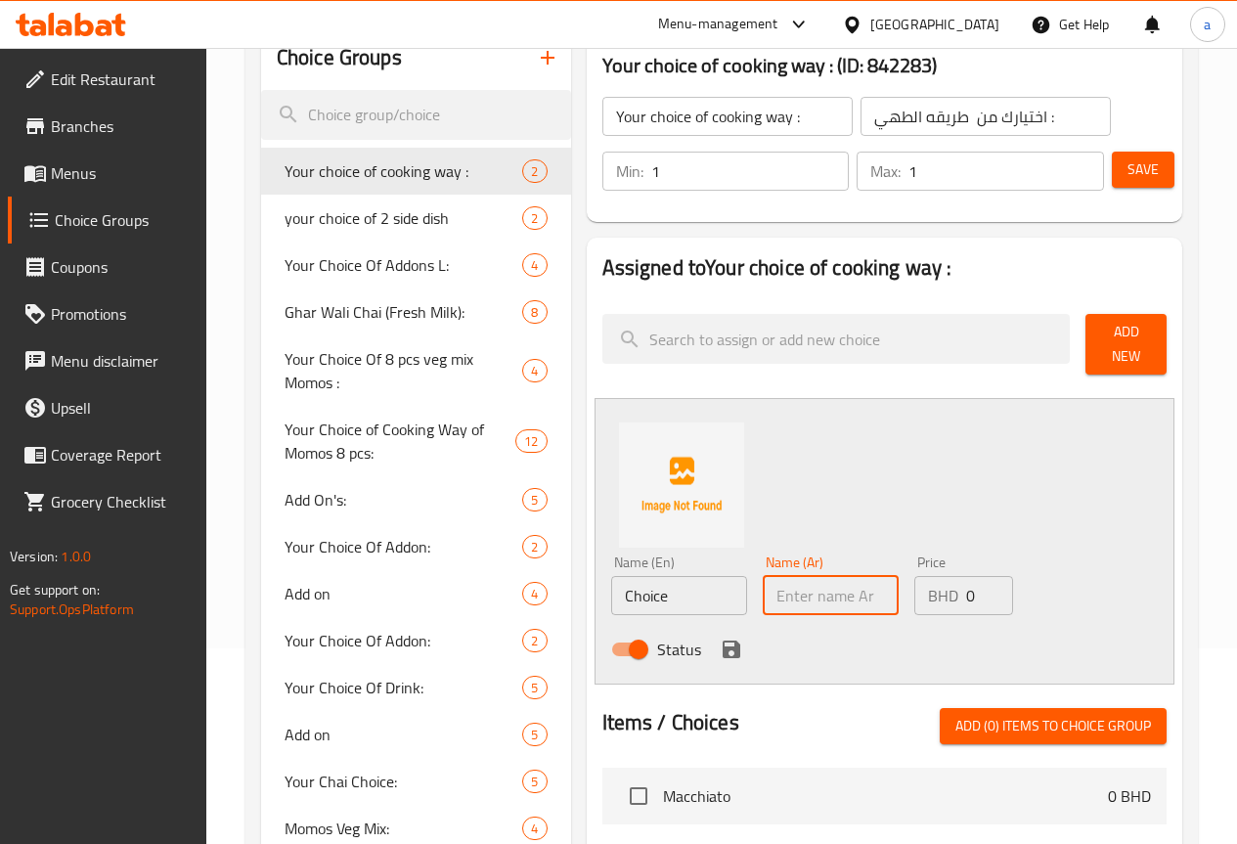
click at [763, 579] on input "text" at bounding box center [831, 595] width 136 height 39
click at [914, 583] on div "BHD 0 Price" at bounding box center [963, 595] width 99 height 39
click at [835, 593] on input "text" at bounding box center [831, 595] width 136 height 39
click at [807, 599] on input "with sugar" at bounding box center [831, 595] width 136 height 39
type input "w"
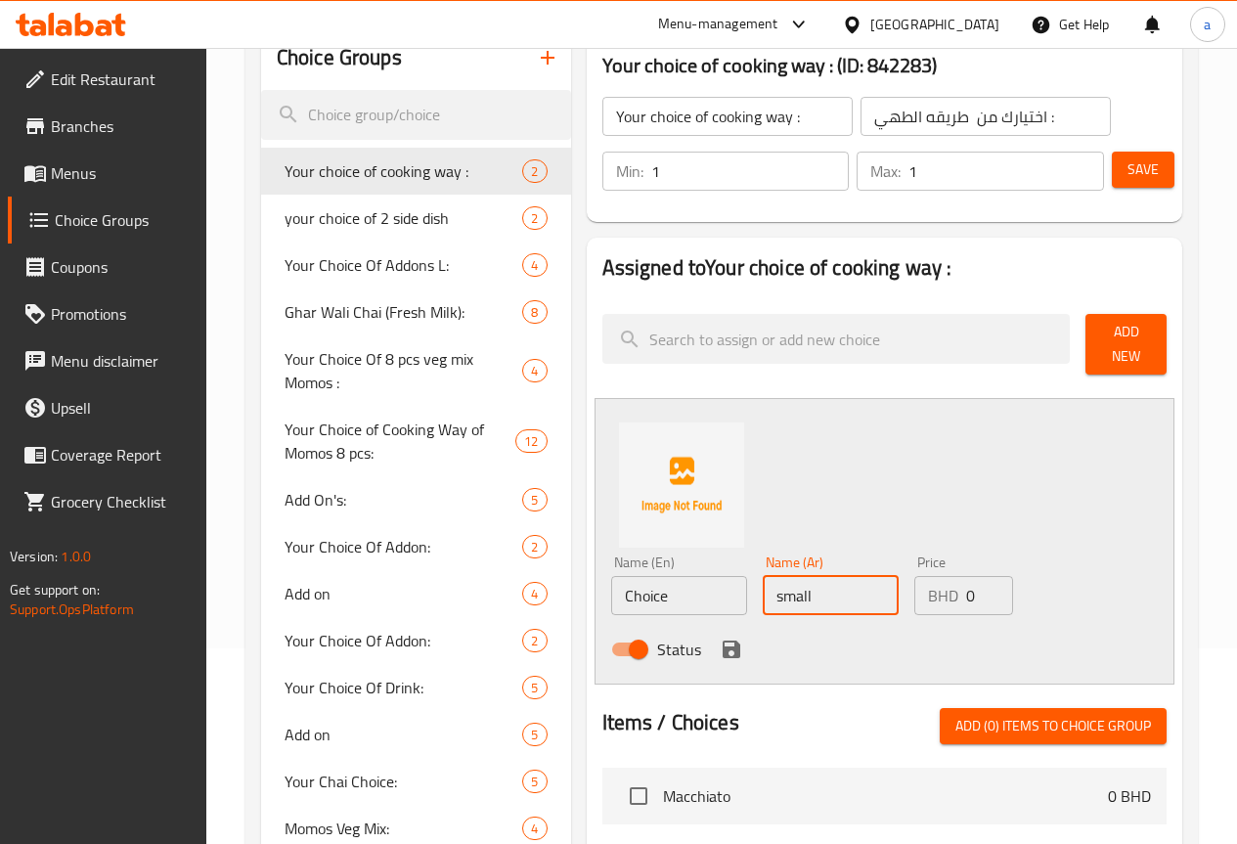
type input "small"
click at [966, 599] on input "0" at bounding box center [989, 595] width 47 height 39
click at [887, 657] on div "Status" at bounding box center [831, 649] width 456 height 53
click at [966, 594] on input "49" at bounding box center [989, 595] width 47 height 39
type input "4"
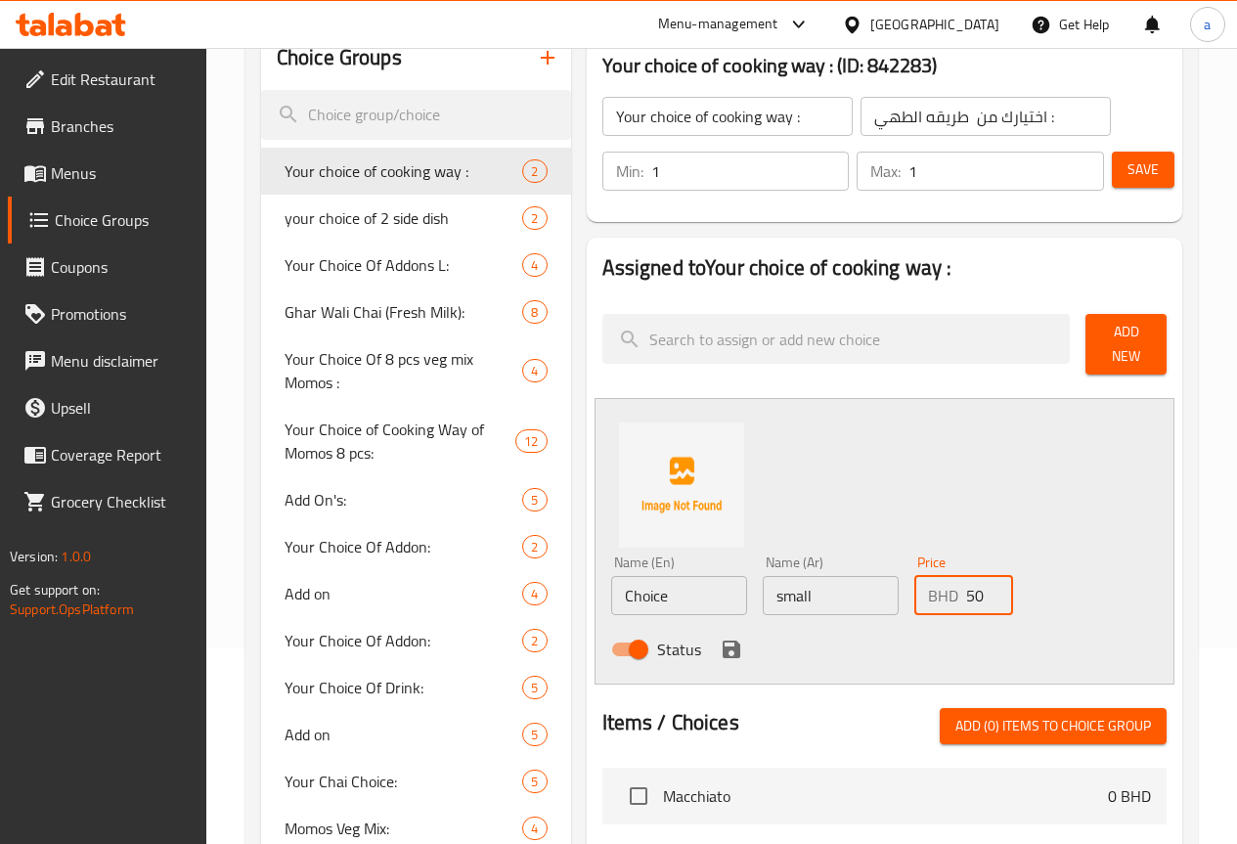
type input "50"
click at [908, 651] on div "Status" at bounding box center [831, 649] width 456 height 53
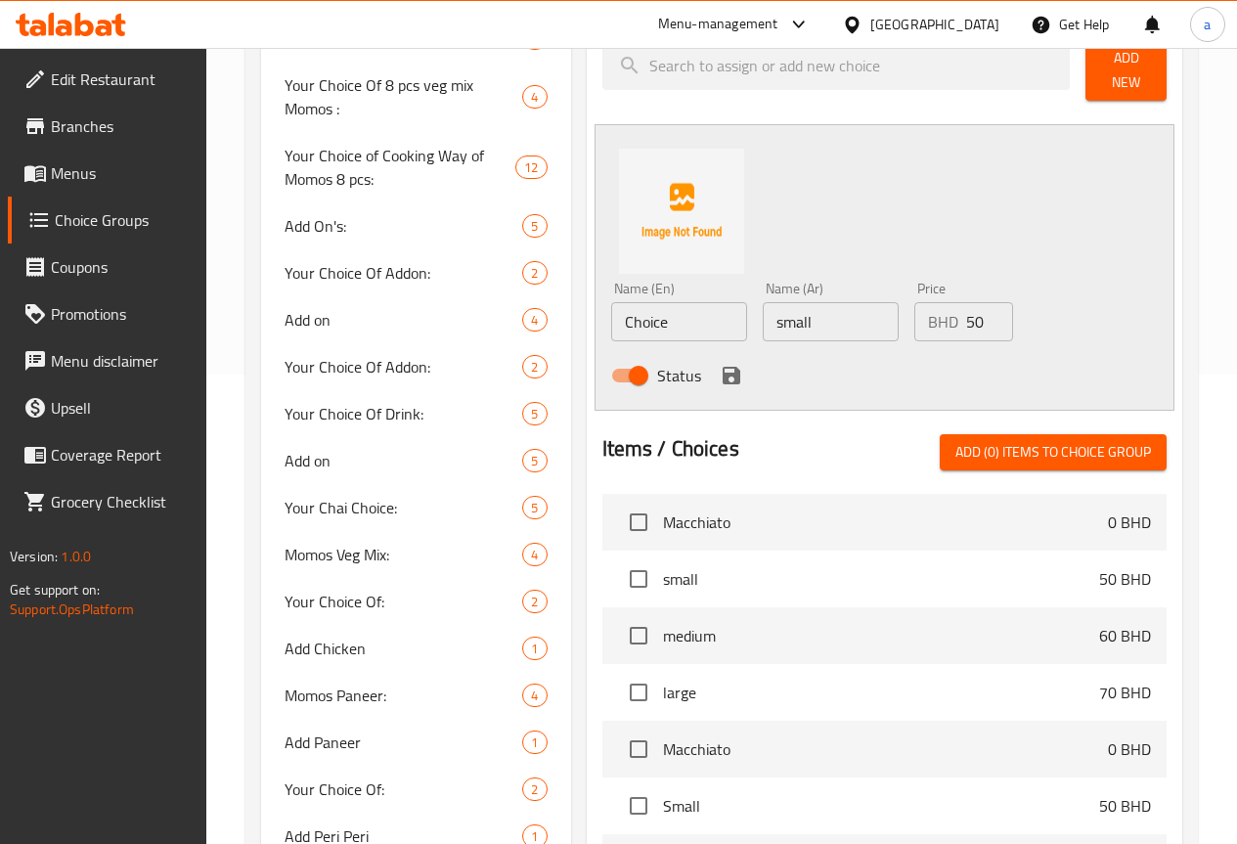
scroll to position [508, 0]
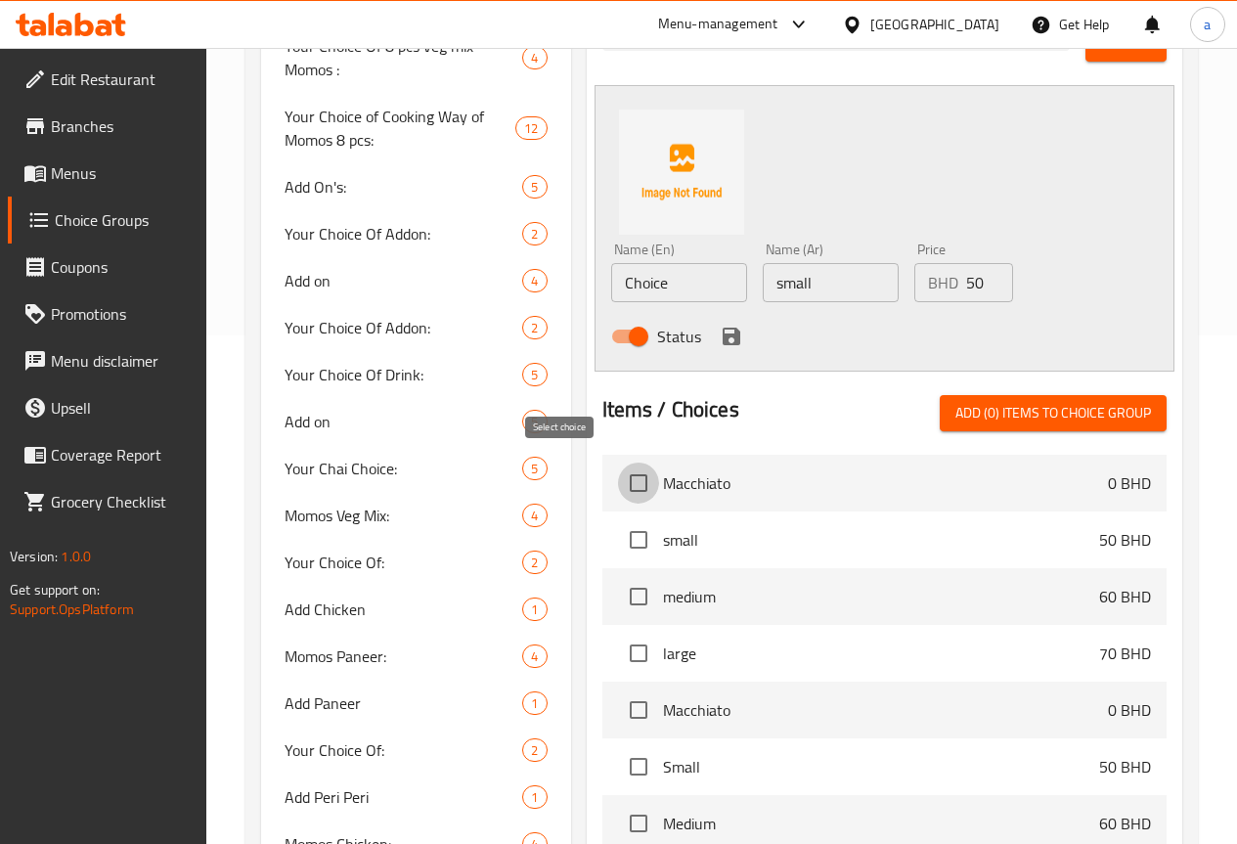
click at [618, 475] on input "checkbox" at bounding box center [638, 482] width 41 height 41
checkbox input "false"
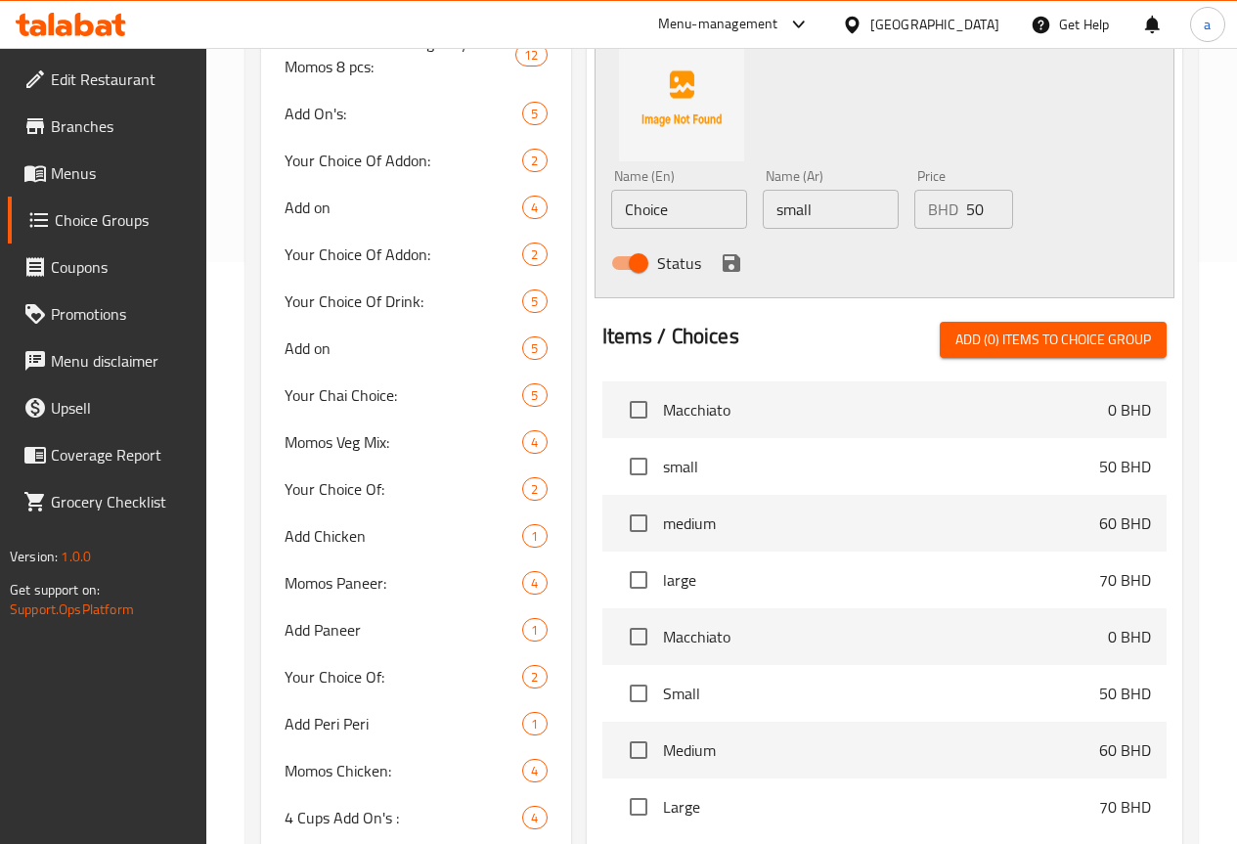
scroll to position [528, 0]
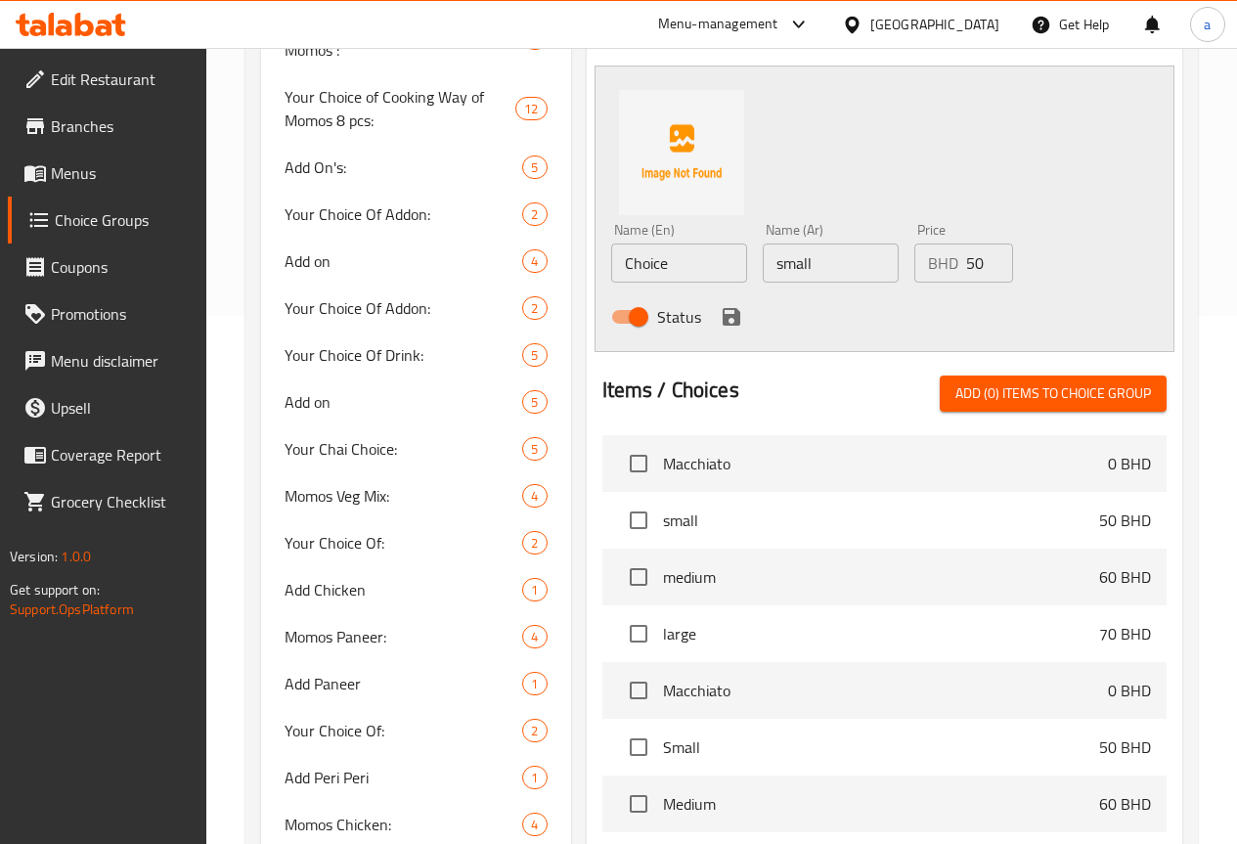
click at [1003, 392] on span "Add (0) items to choice group" at bounding box center [1053, 393] width 196 height 24
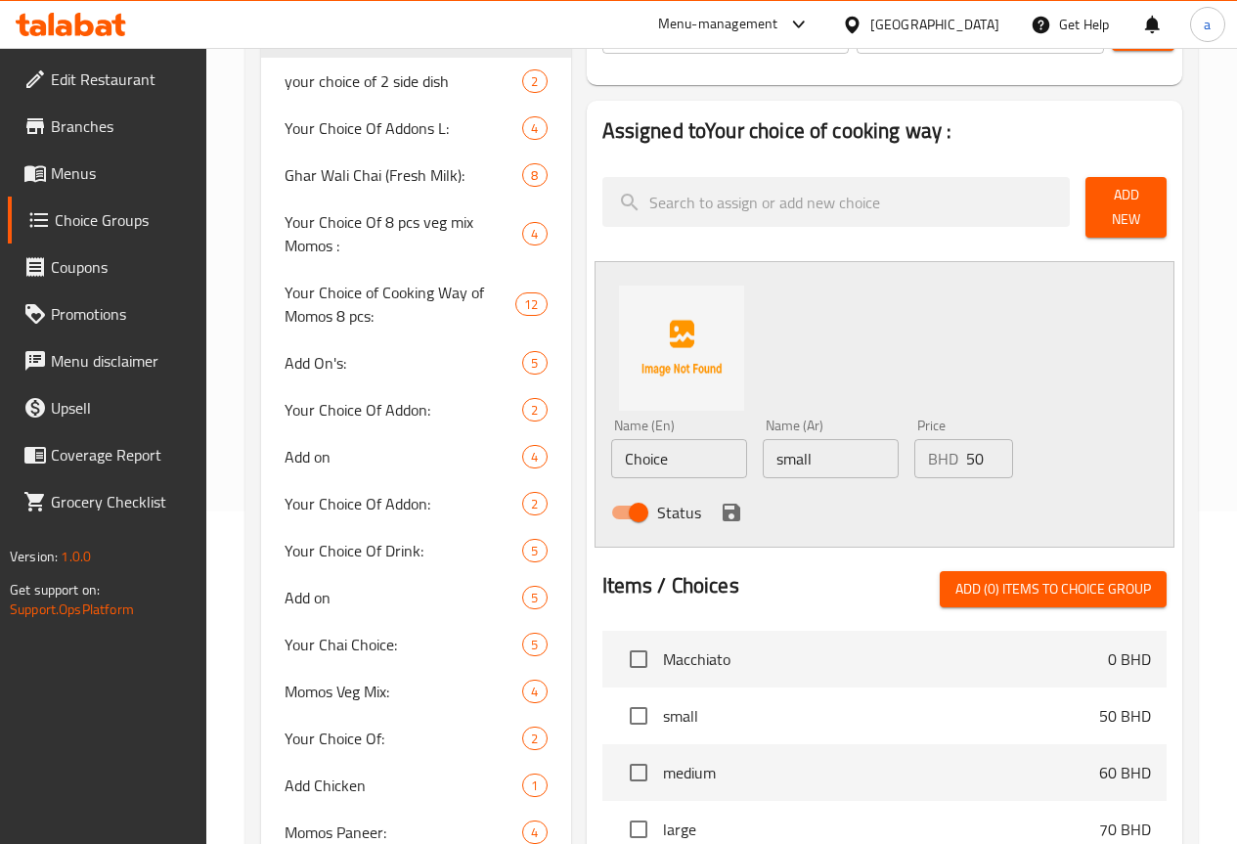
scroll to position [430, 0]
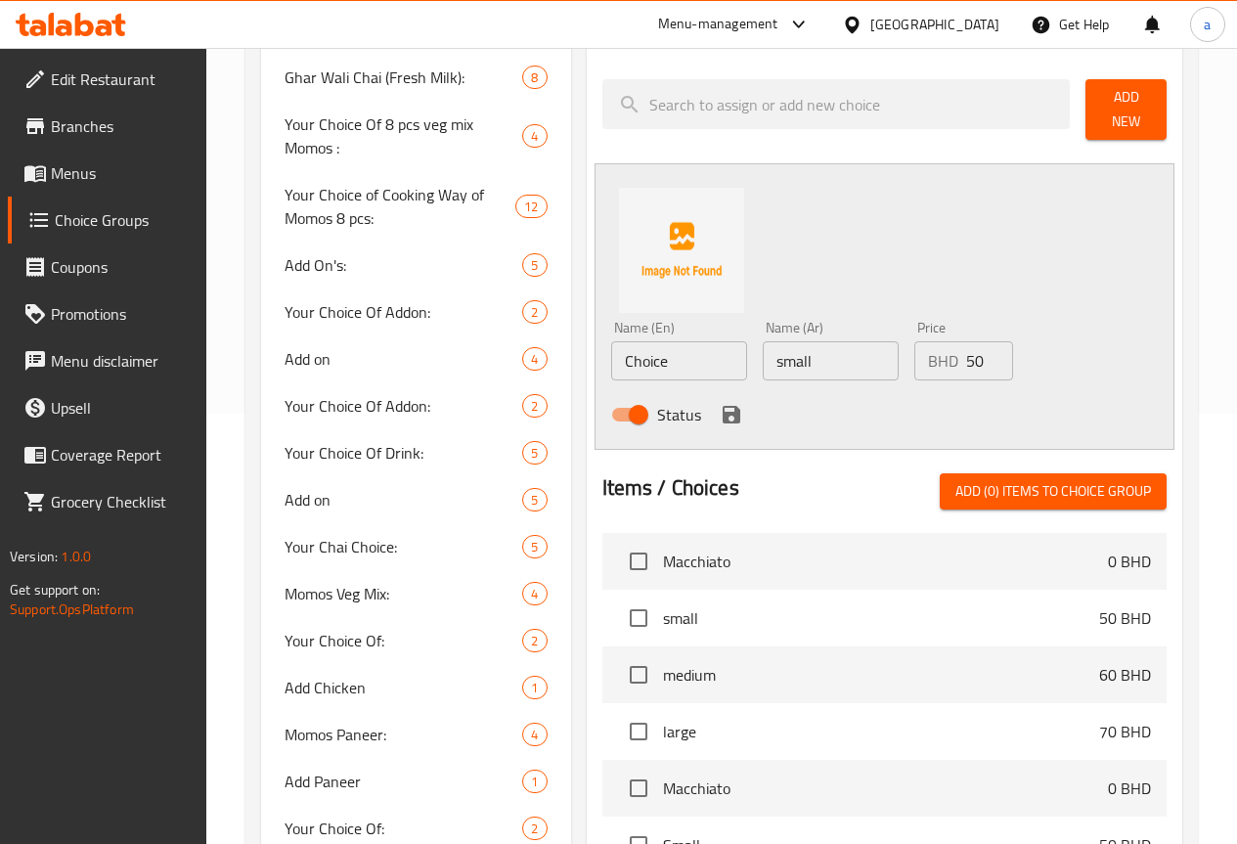
click at [966, 364] on input "50" at bounding box center [989, 360] width 47 height 39
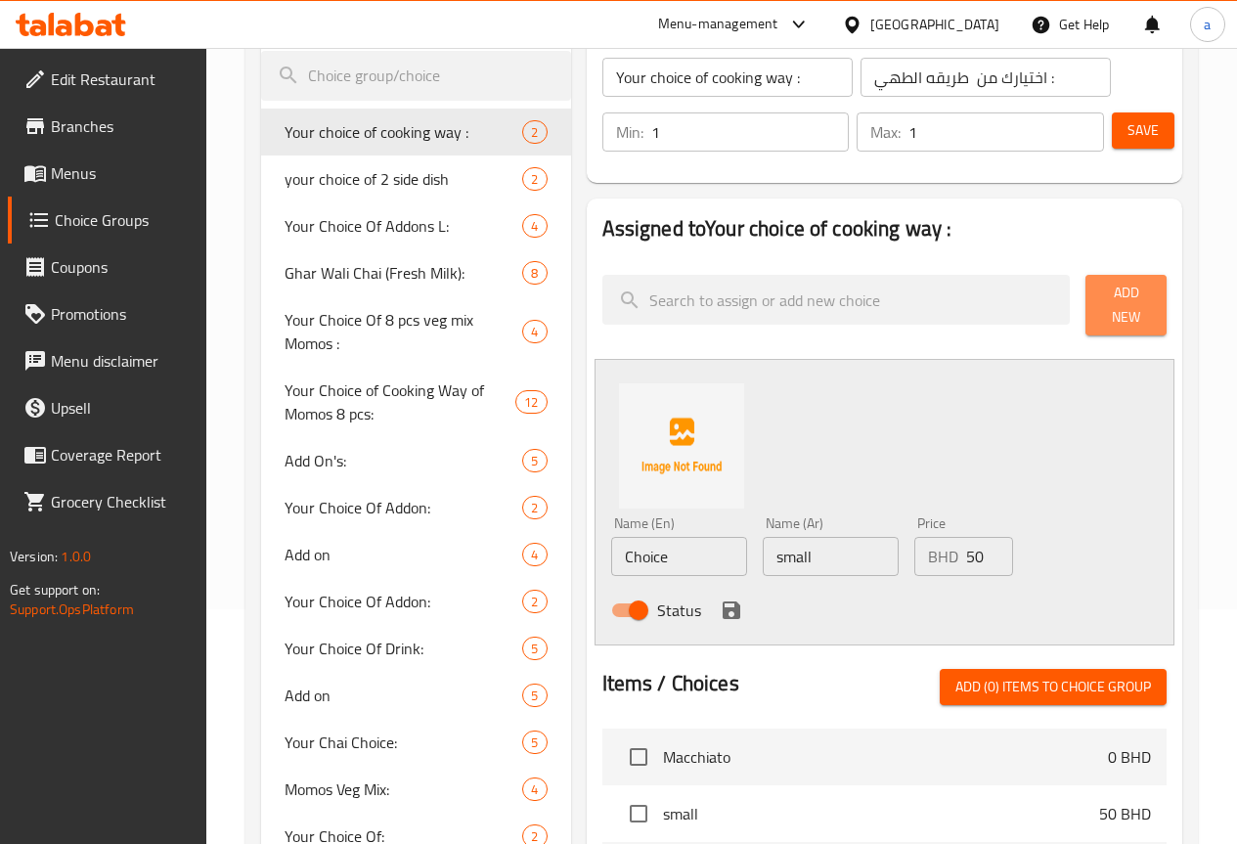
click at [1101, 305] on span "Add New" at bounding box center [1126, 305] width 50 height 49
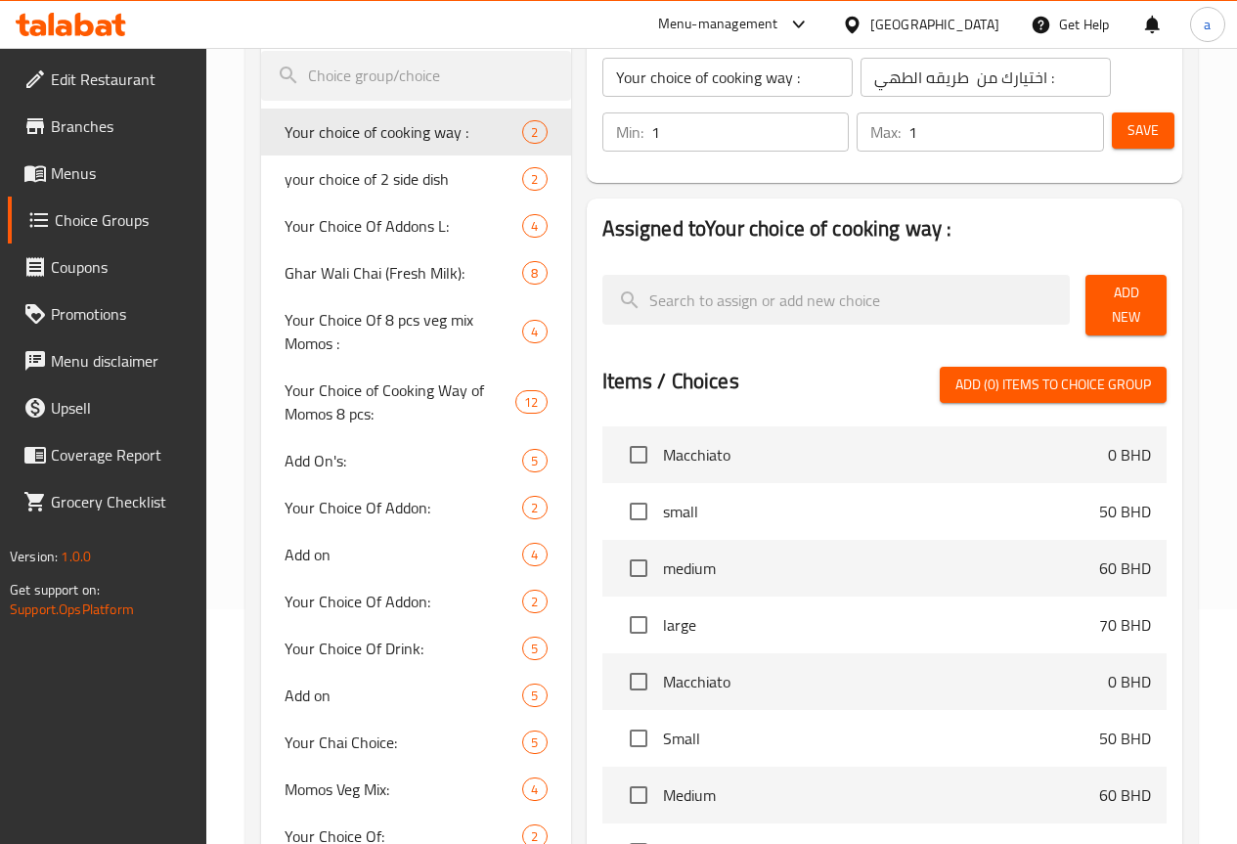
click at [1107, 288] on span "Add New" at bounding box center [1126, 305] width 50 height 49
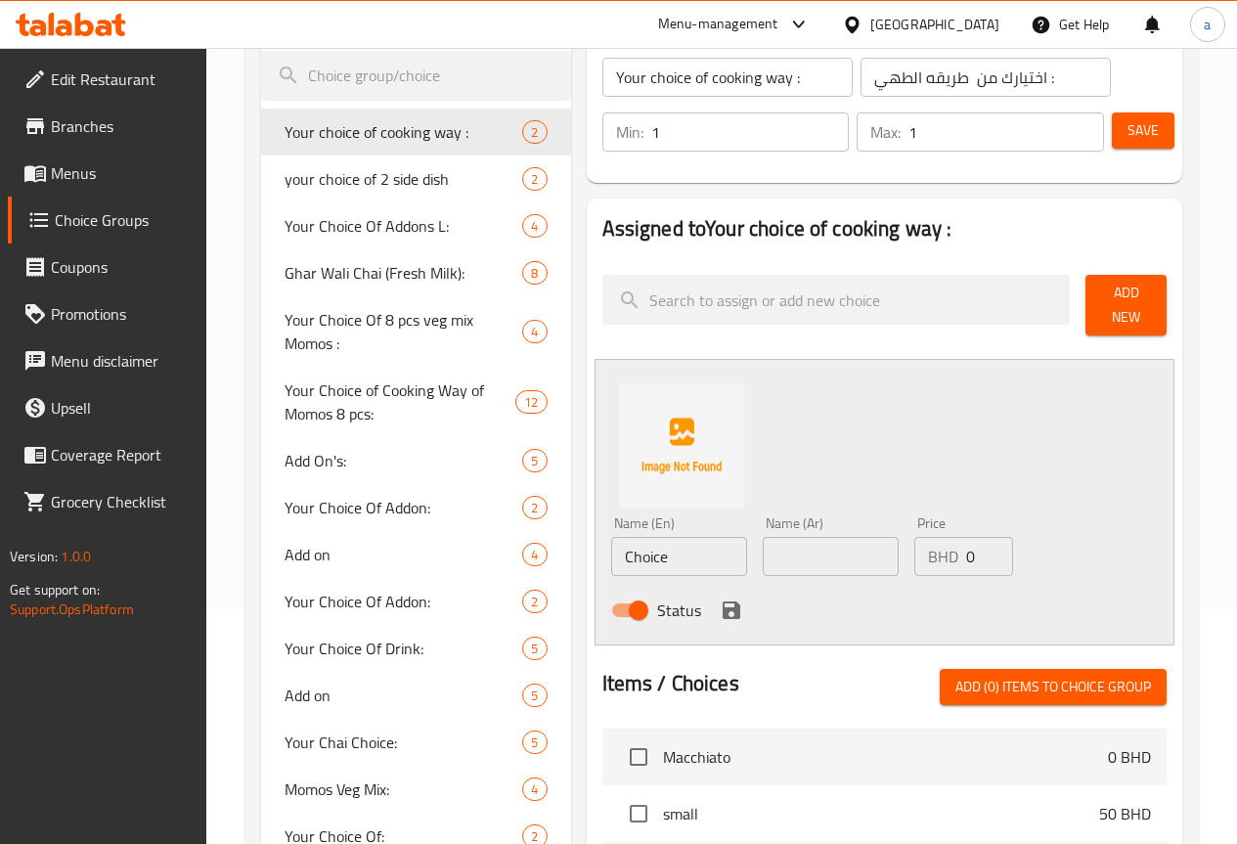
click at [1103, 303] on span "Add New" at bounding box center [1126, 305] width 50 height 49
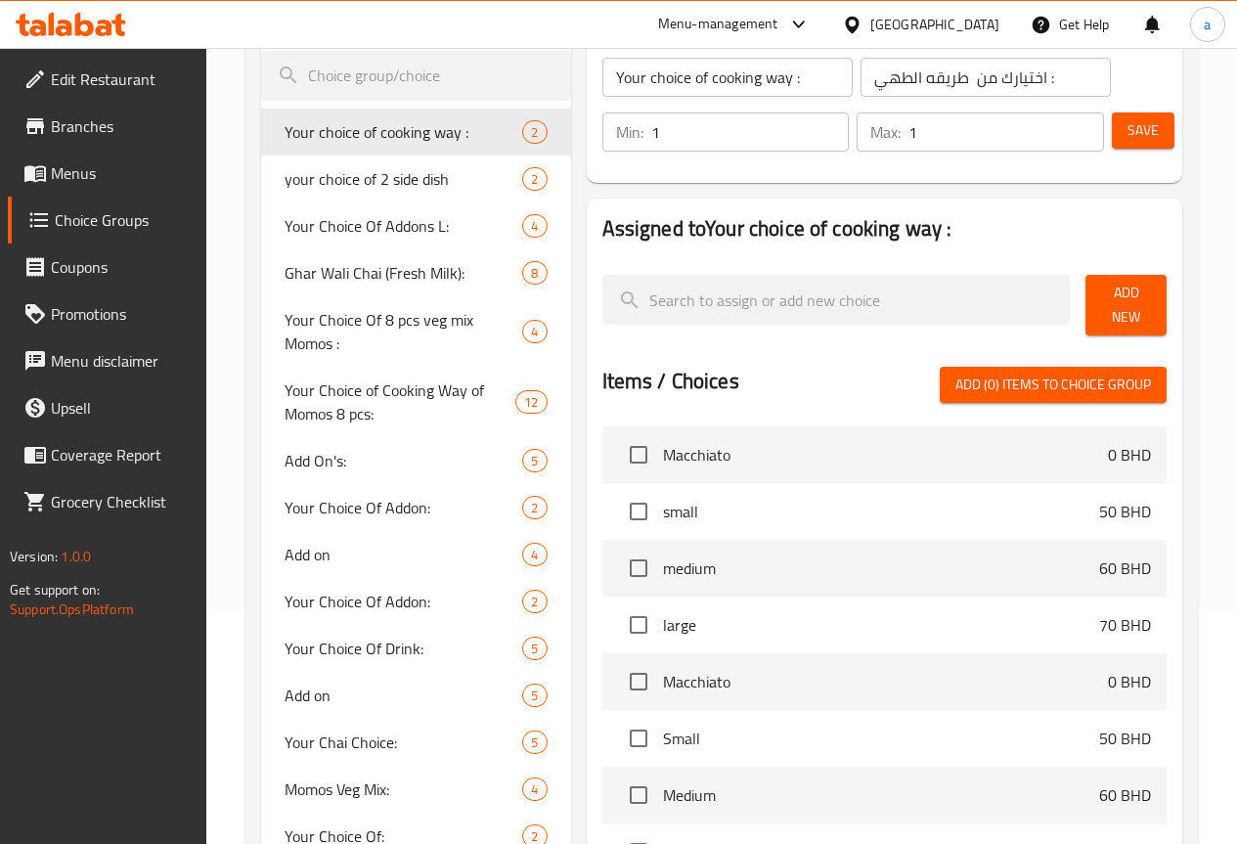
click at [1103, 303] on span "Add New" at bounding box center [1126, 305] width 50 height 49
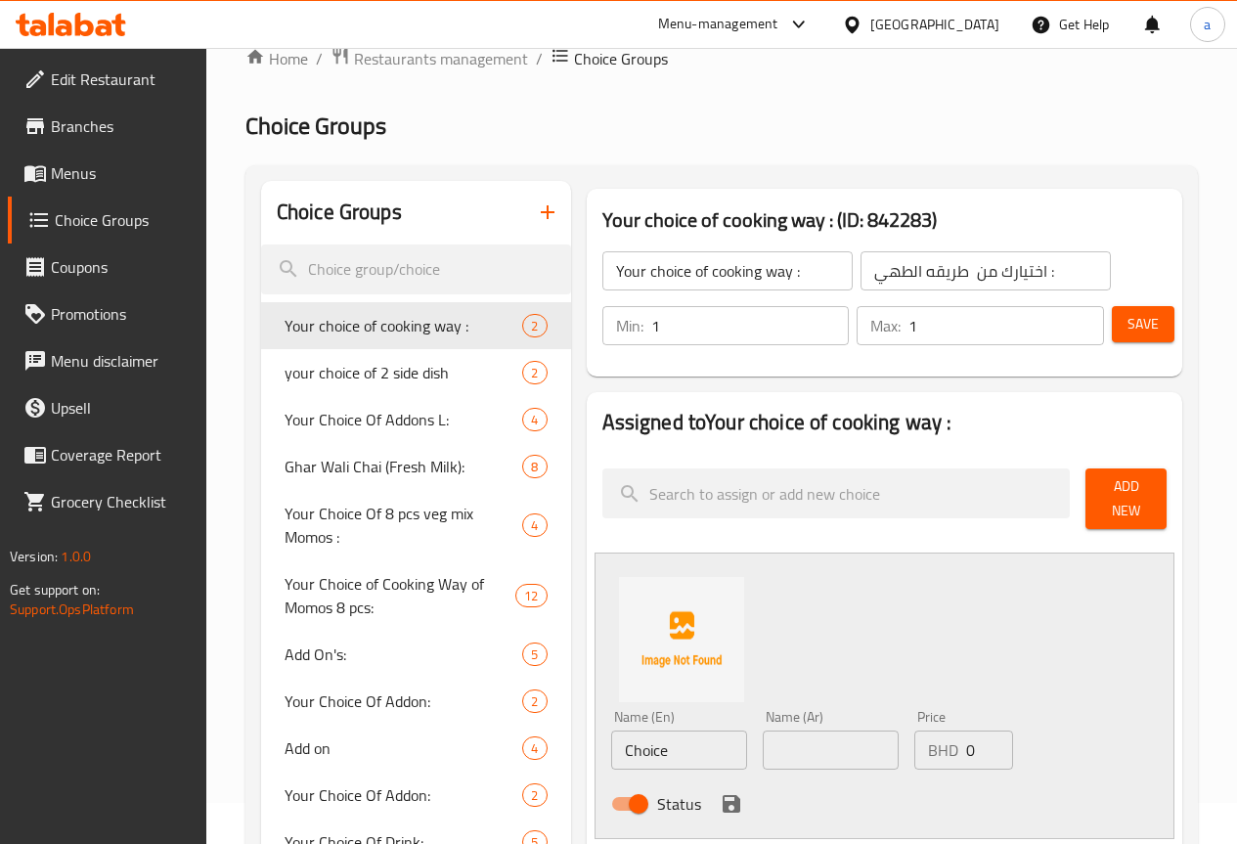
scroll to position [39, 0]
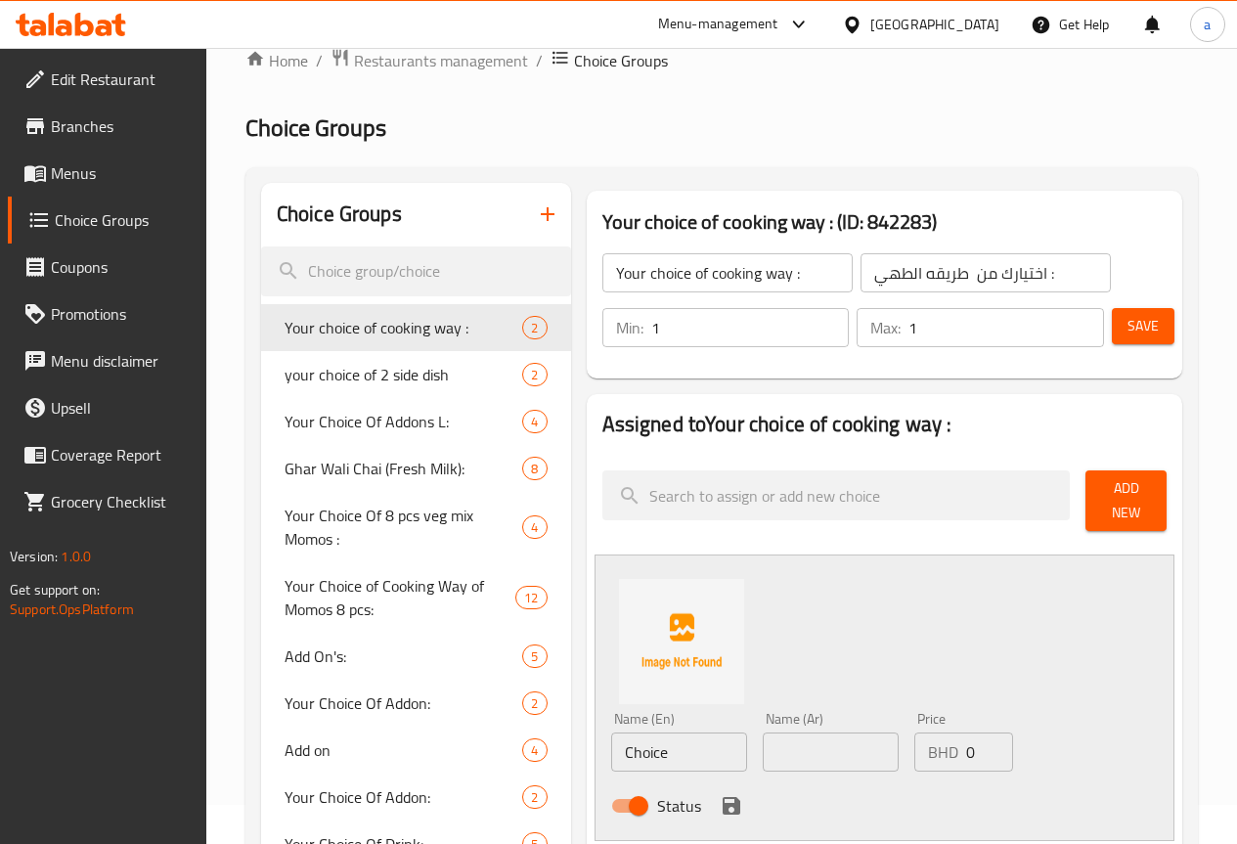
click at [1127, 326] on span "Save" at bounding box center [1142, 326] width 31 height 24
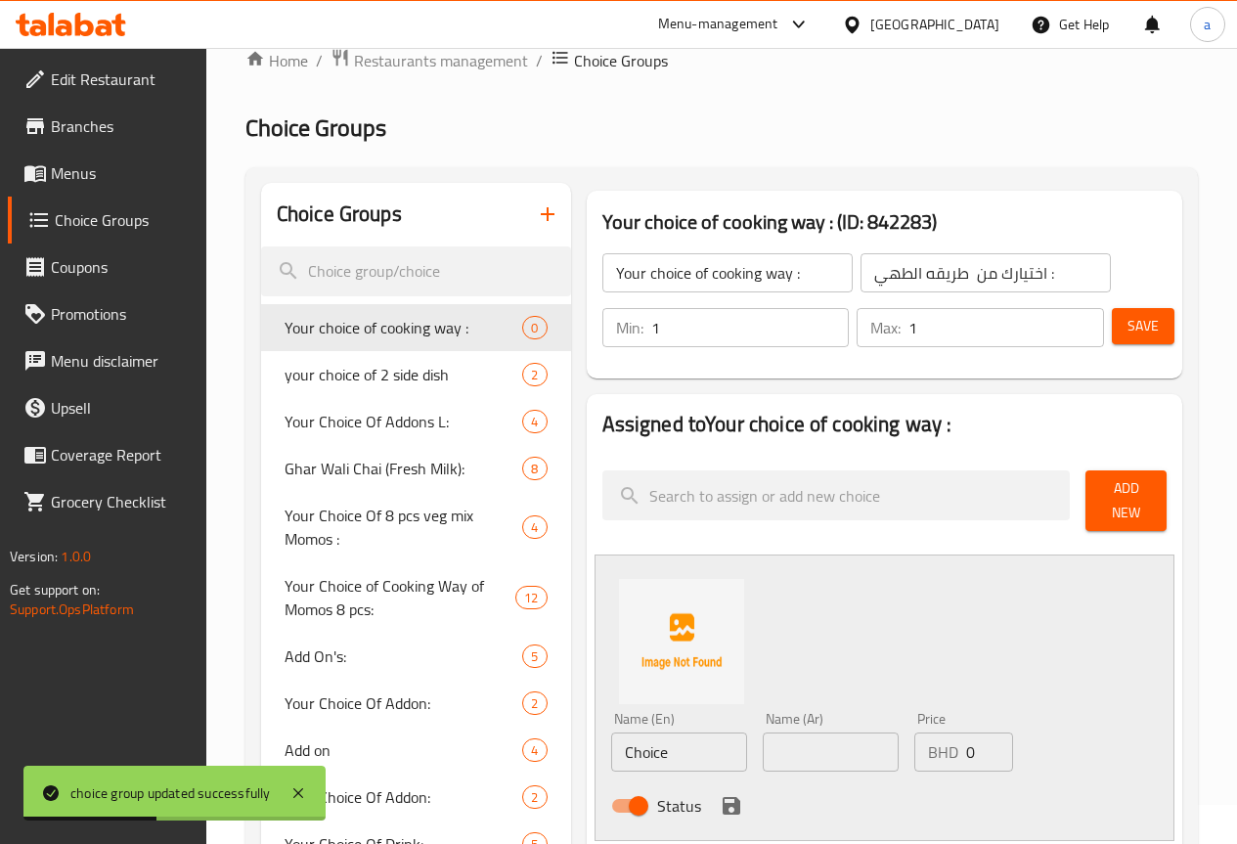
click at [85, 123] on span "Branches" at bounding box center [121, 125] width 140 height 23
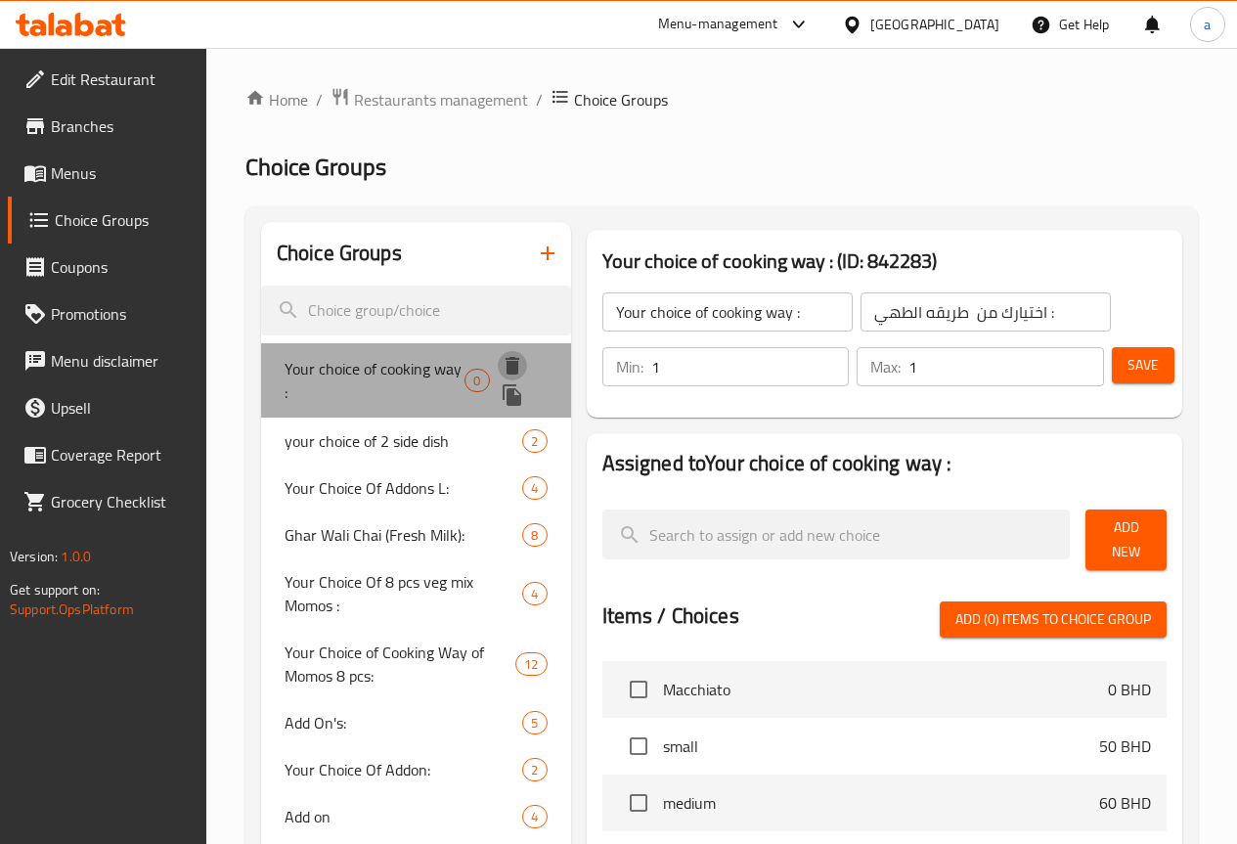
click at [505, 371] on icon "delete" at bounding box center [512, 366] width 14 height 18
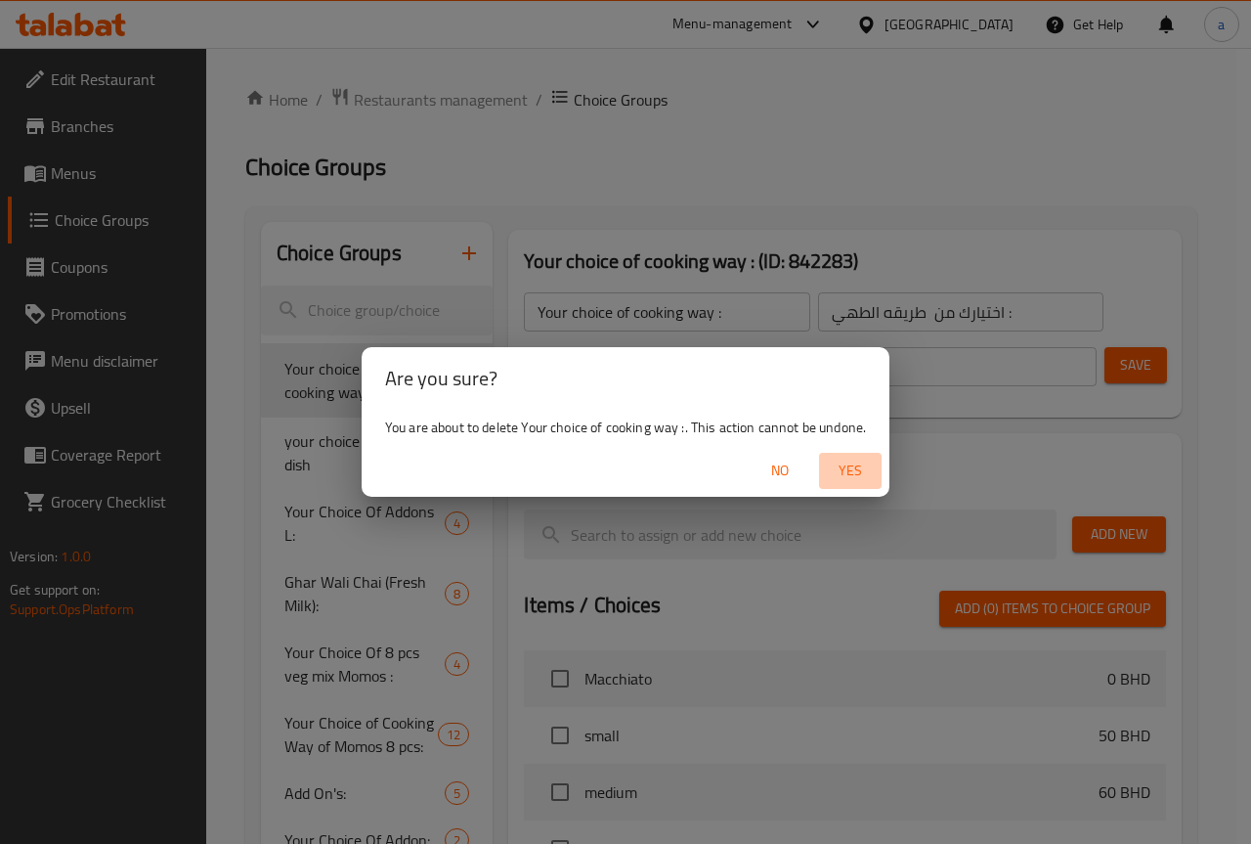
click at [849, 476] on span "Yes" at bounding box center [850, 471] width 47 height 24
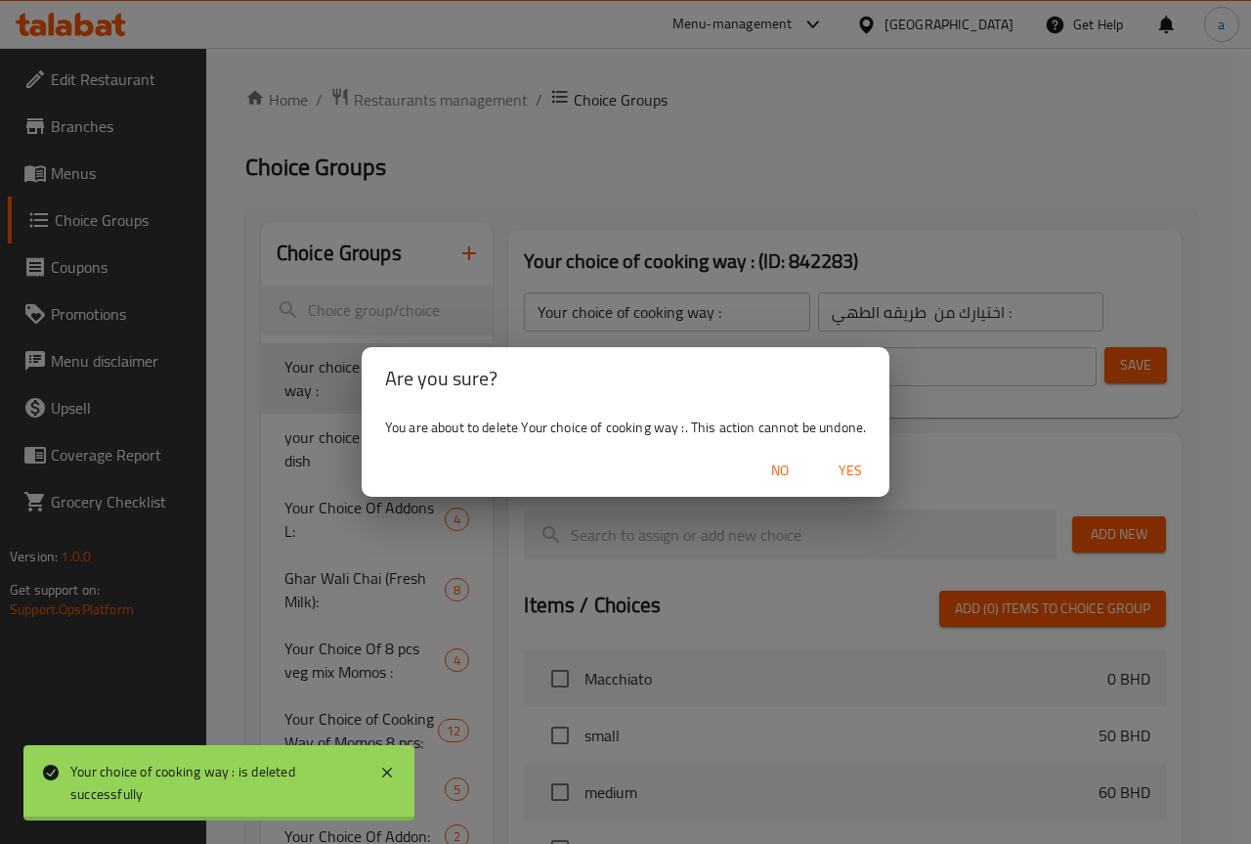
type input "your choice of 2 side dish"
type input "اختيارك من 2طبق جانبي"
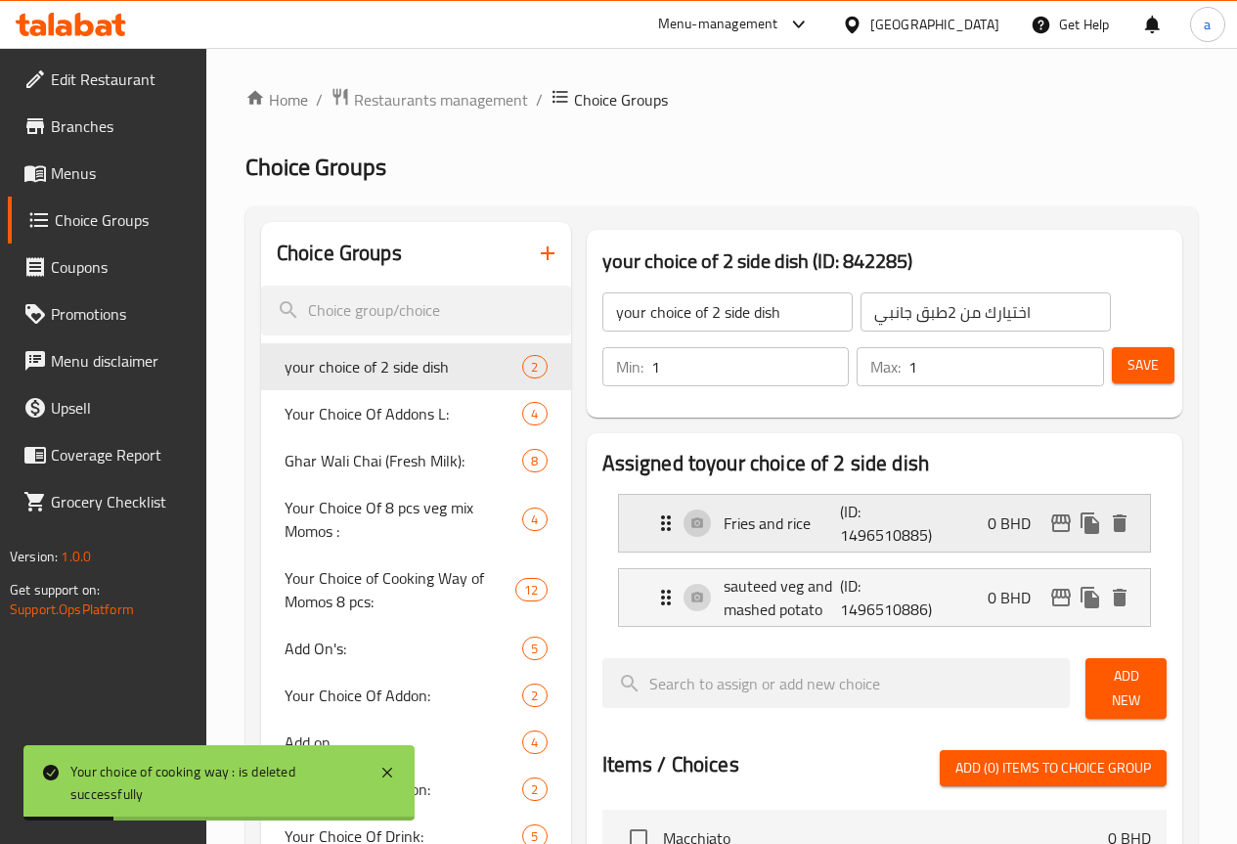
click at [1124, 539] on div "Fries and rice (ID: 1496510885) 0 BHD" at bounding box center [890, 523] width 472 height 57
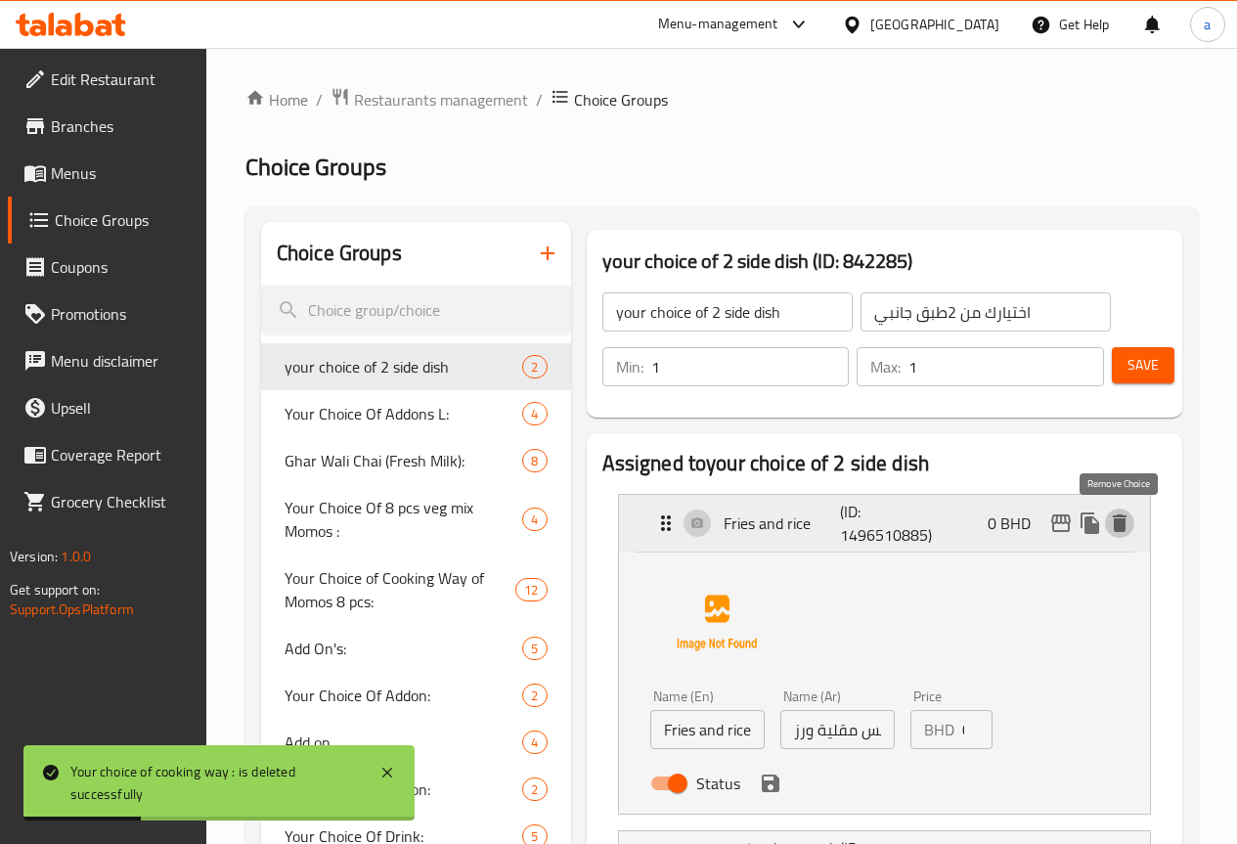
click at [1123, 532] on icon "delete" at bounding box center [1119, 522] width 23 height 23
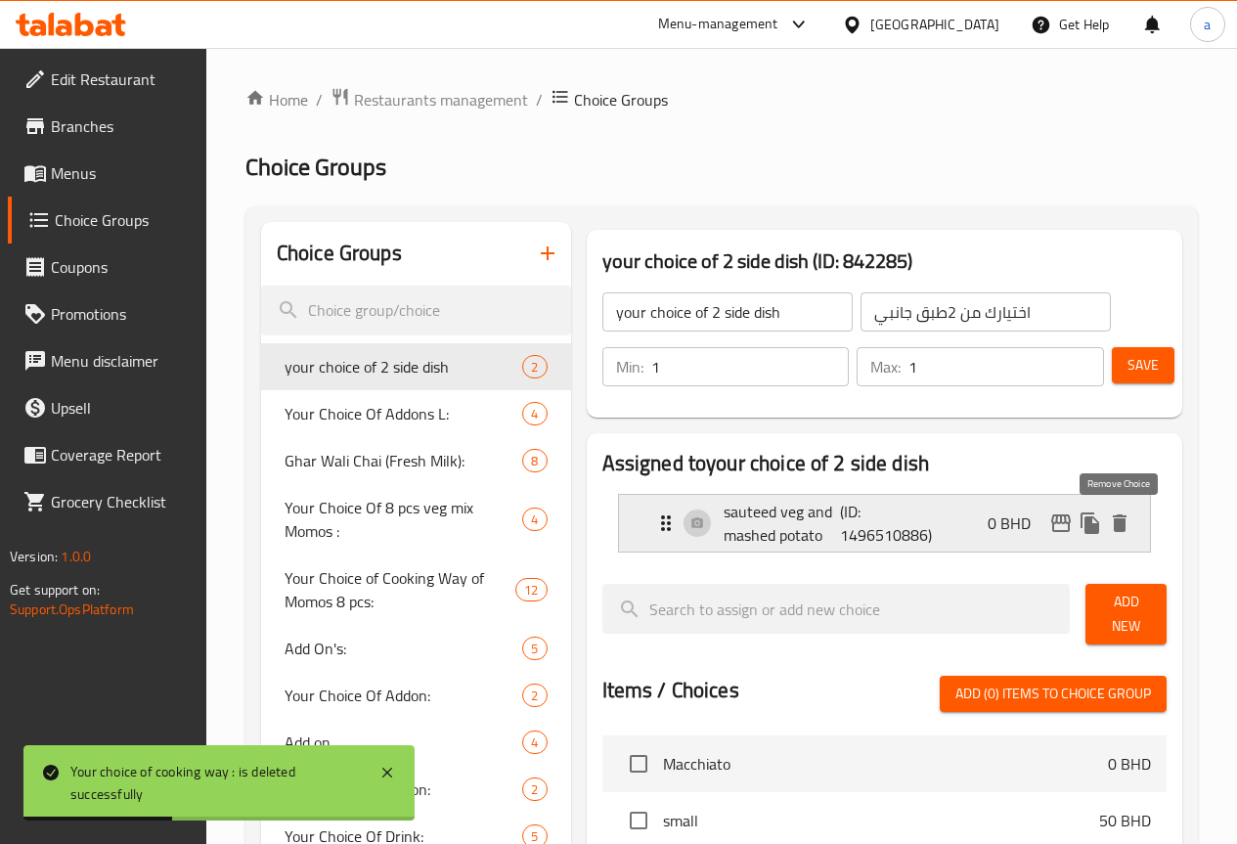
click at [1123, 521] on icon "delete" at bounding box center [1120, 523] width 14 height 18
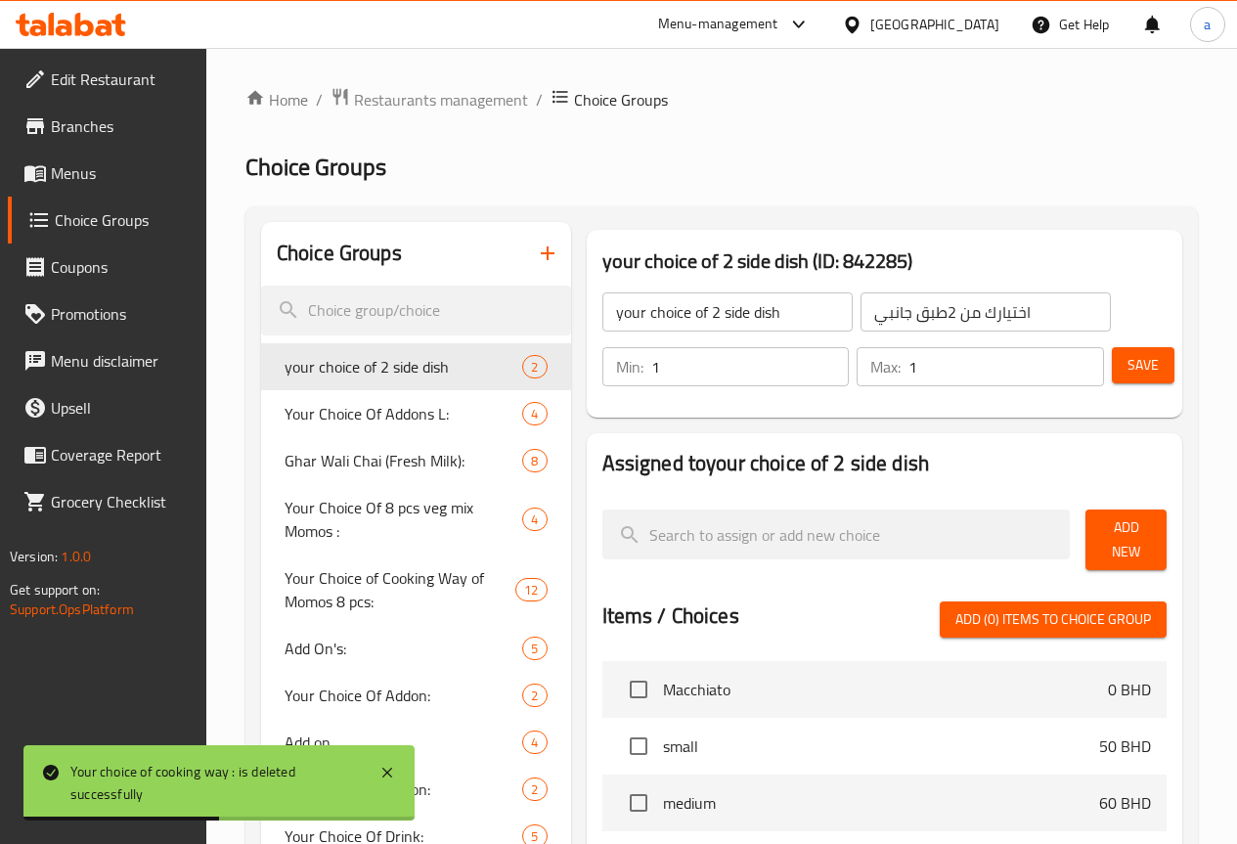
click at [536, 246] on icon "button" at bounding box center [547, 252] width 23 height 23
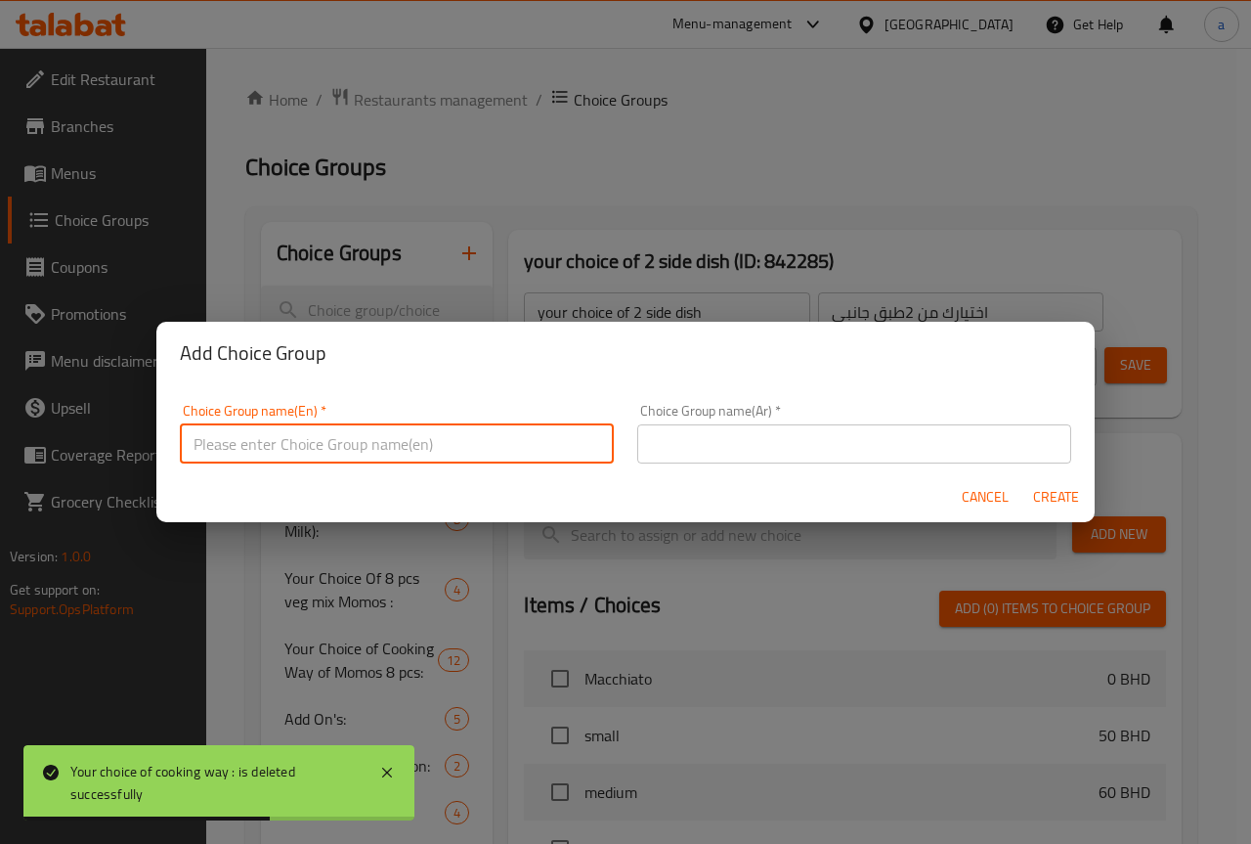
click at [465, 440] on input "text" at bounding box center [397, 443] width 434 height 39
type input "macchiato"
click at [706, 456] on input "text" at bounding box center [854, 443] width 434 height 39
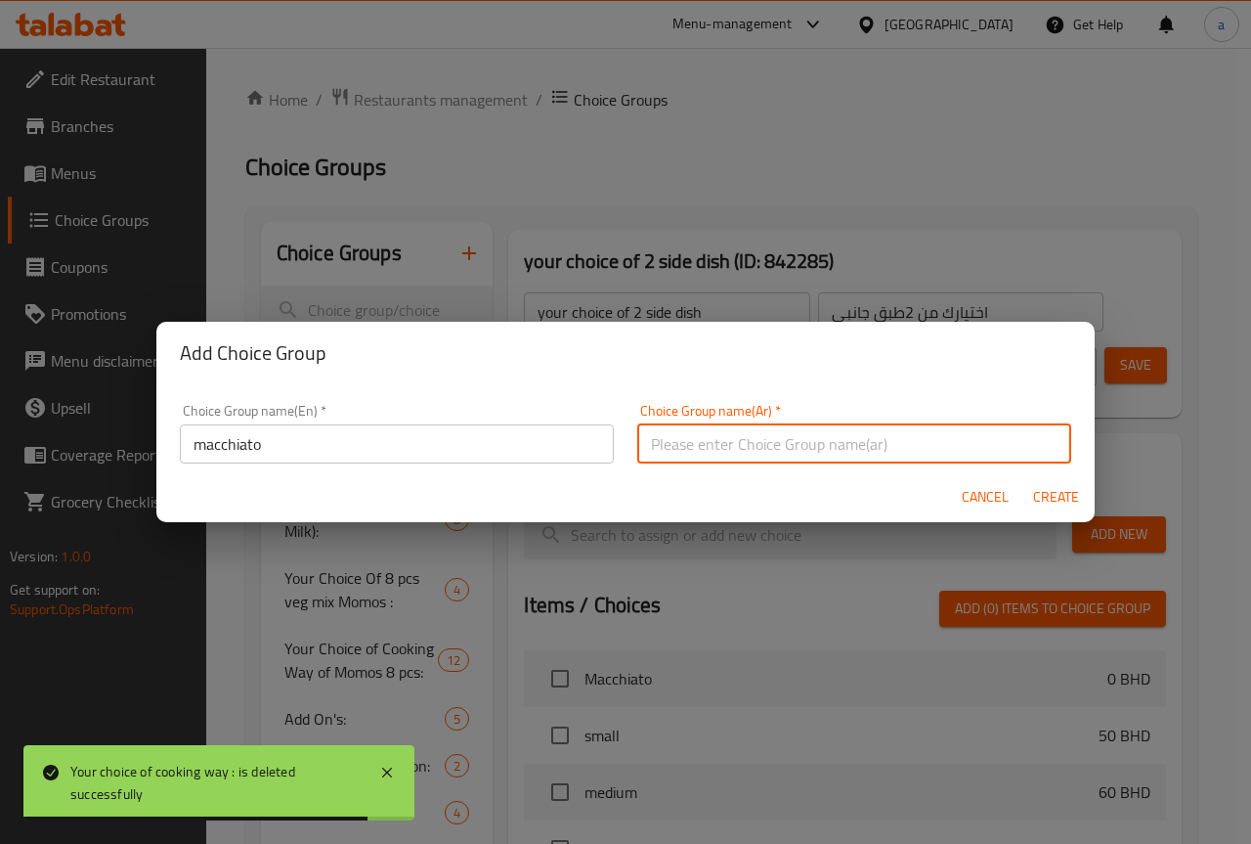
type input "ماكياتو"
click at [1046, 493] on span "Create" at bounding box center [1055, 497] width 47 height 24
type input "macchiato"
type input "ماكياتو"
type input "0"
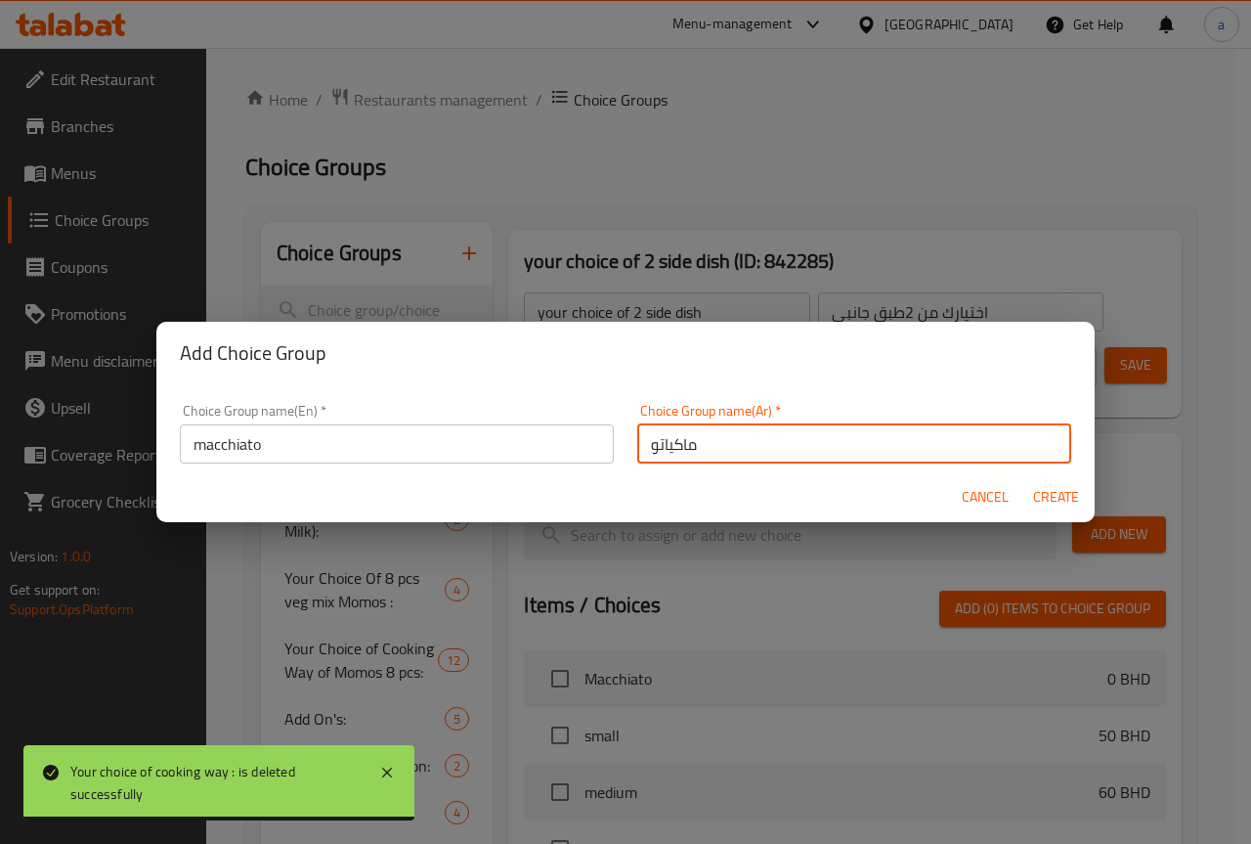
type input "0"
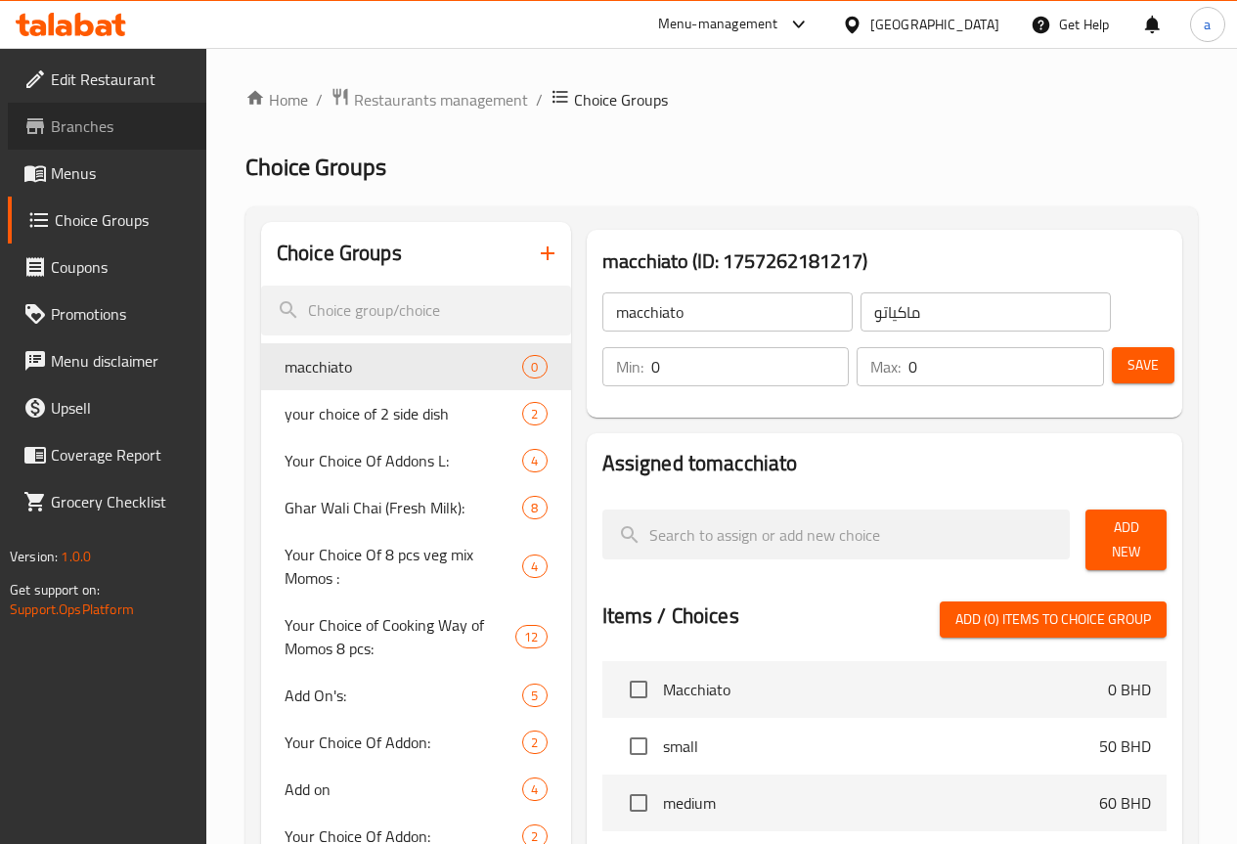
click at [115, 126] on span "Branches" at bounding box center [121, 125] width 140 height 23
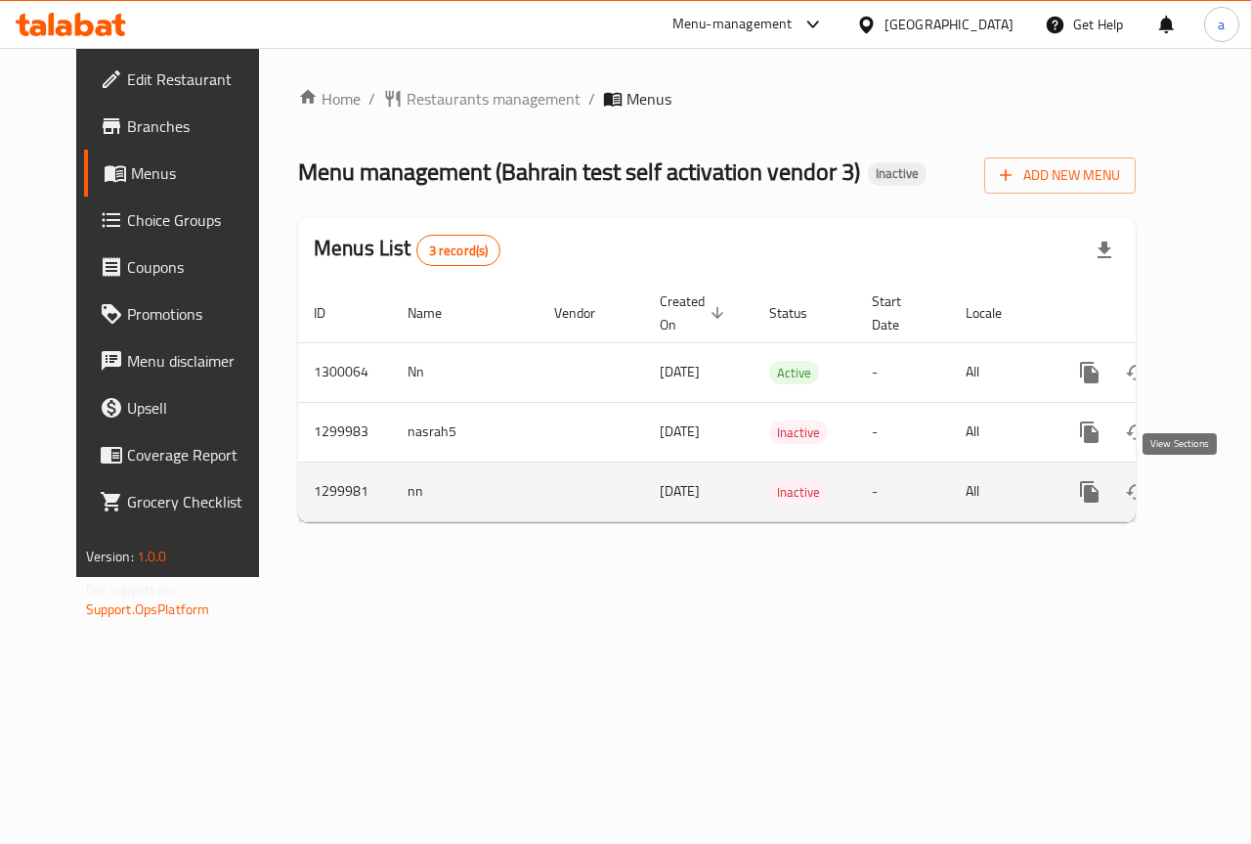
click at [1207, 484] on link "enhanced table" at bounding box center [1230, 491] width 47 height 47
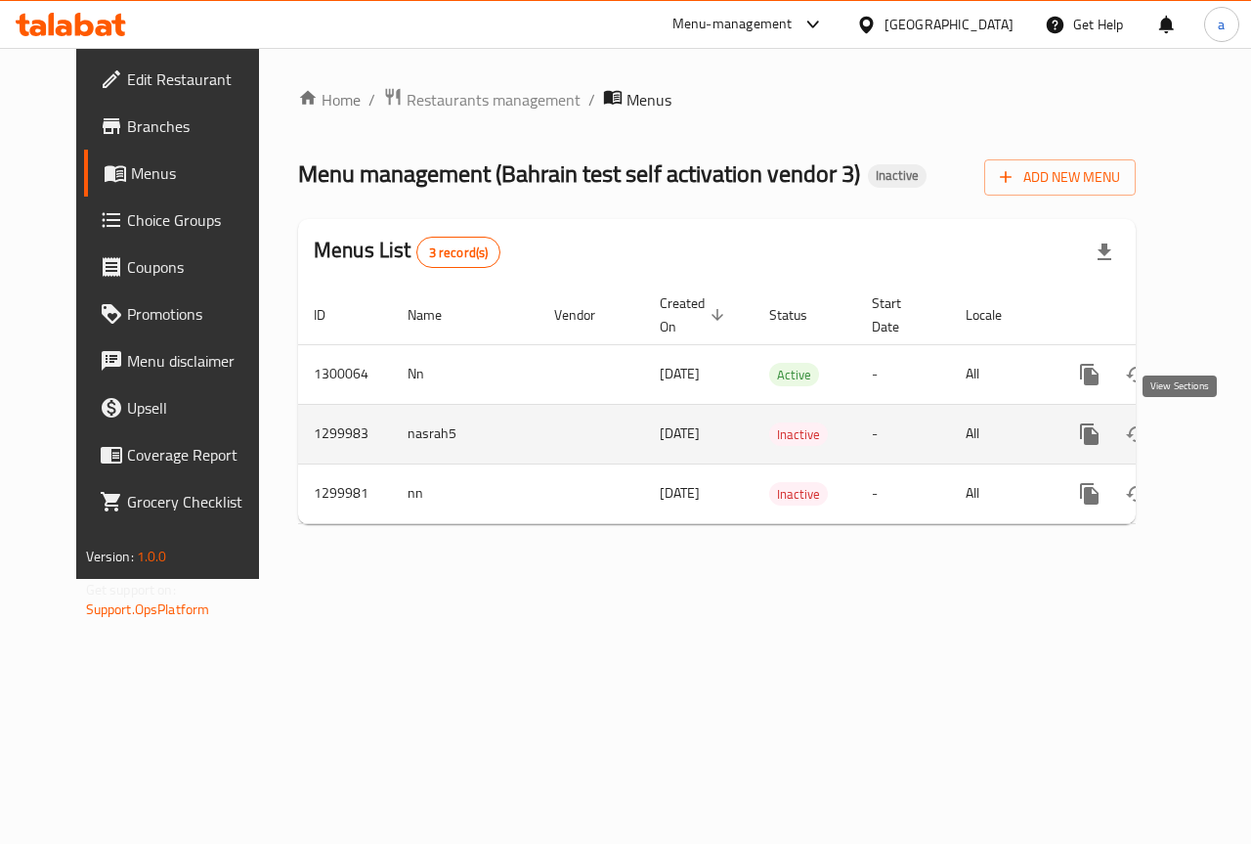
click at [1219, 431] on icon "enhanced table" at bounding box center [1230, 433] width 23 height 23
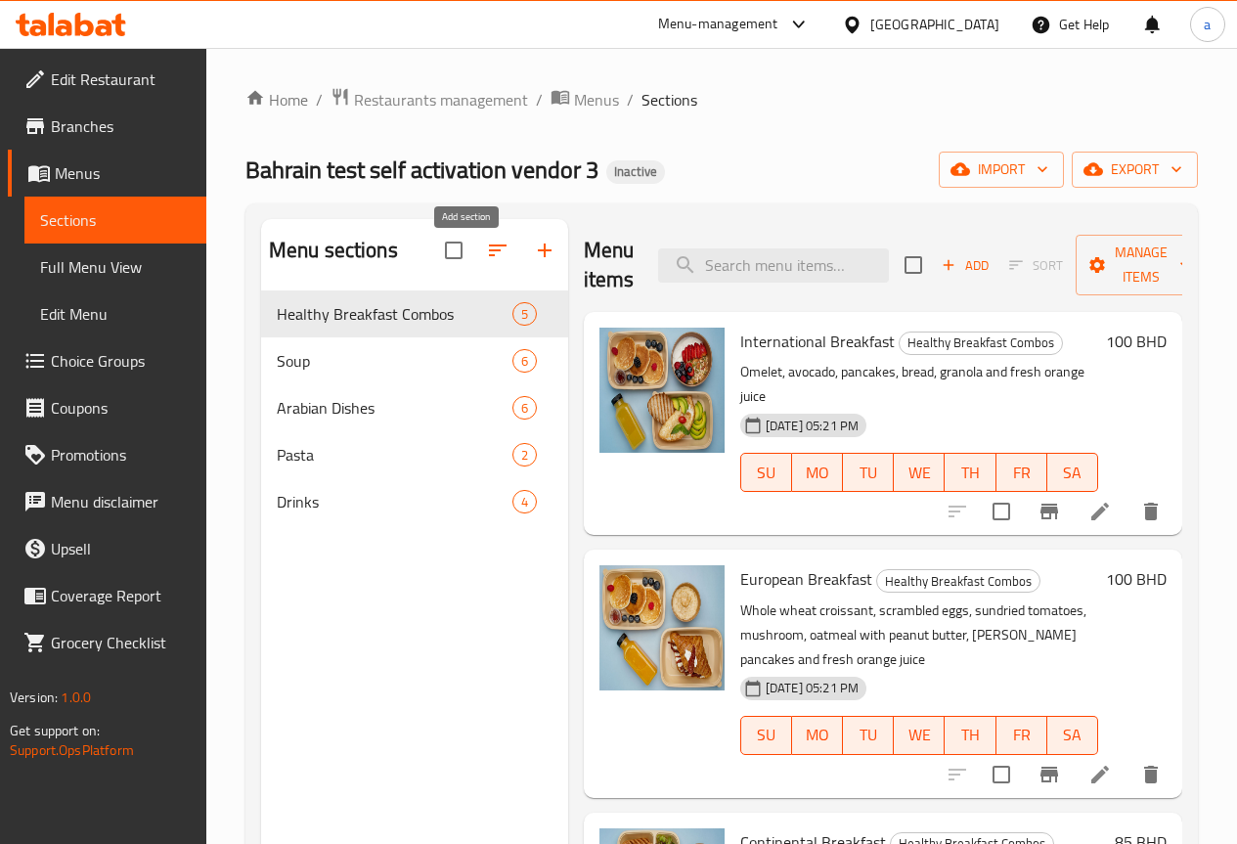
click at [533, 262] on icon "button" at bounding box center [544, 250] width 23 height 23
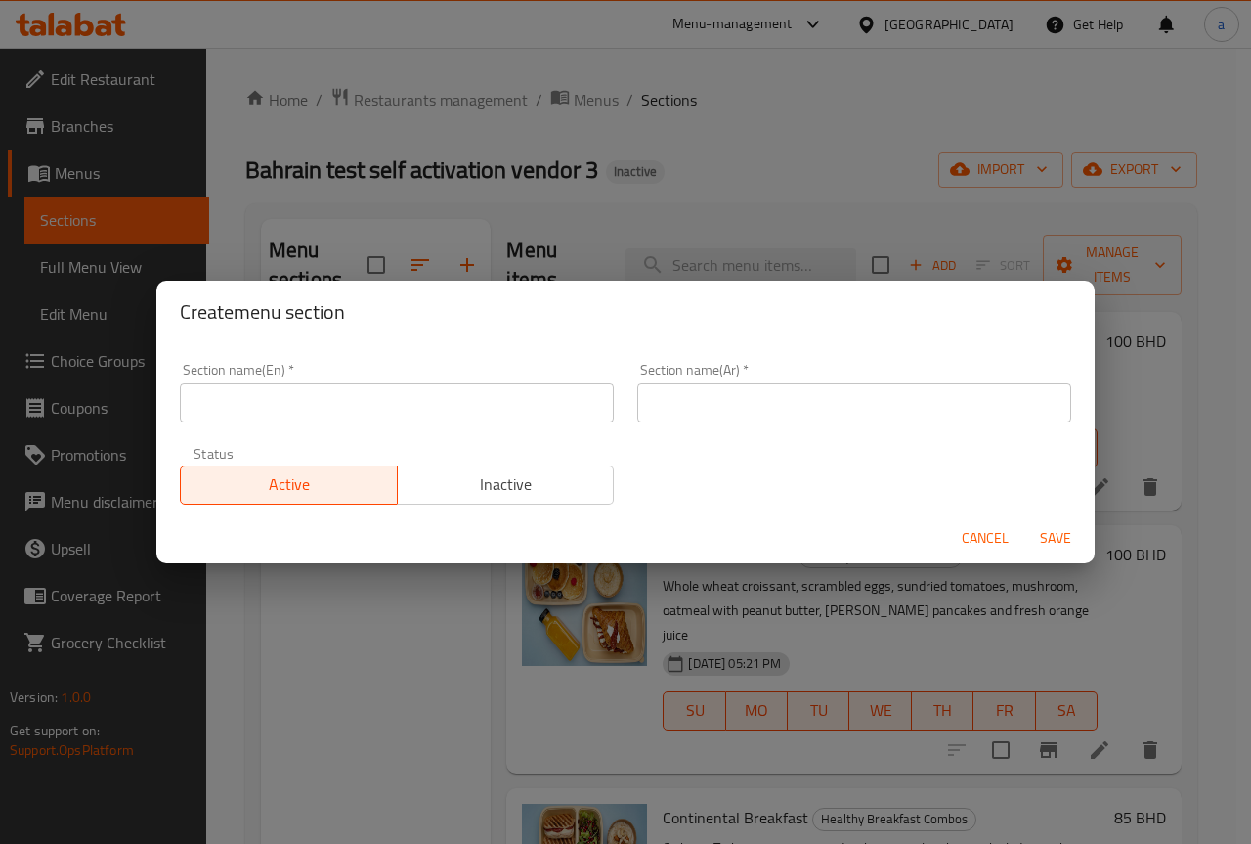
click at [475, 402] on input "text" at bounding box center [397, 402] width 434 height 39
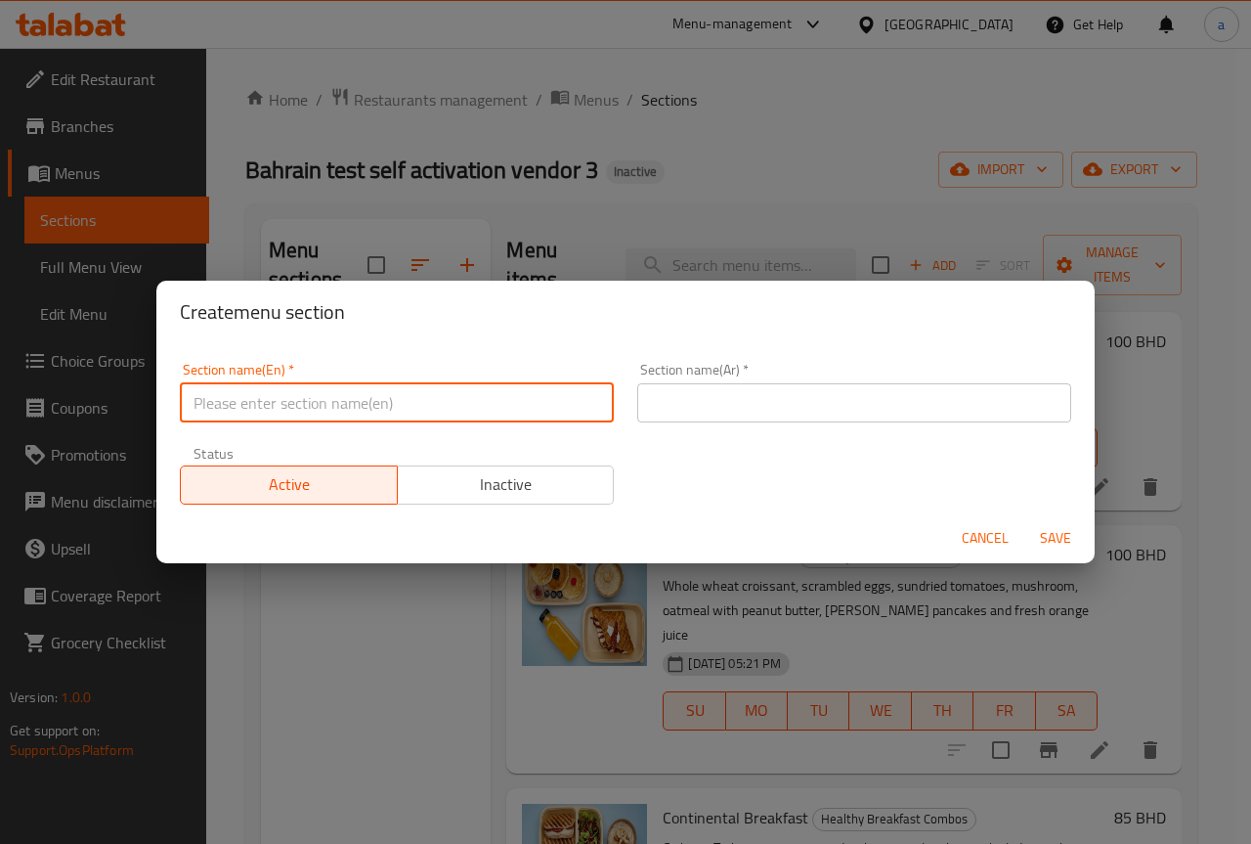
type input "macchiato"
click at [694, 409] on input "text" at bounding box center [854, 402] width 434 height 39
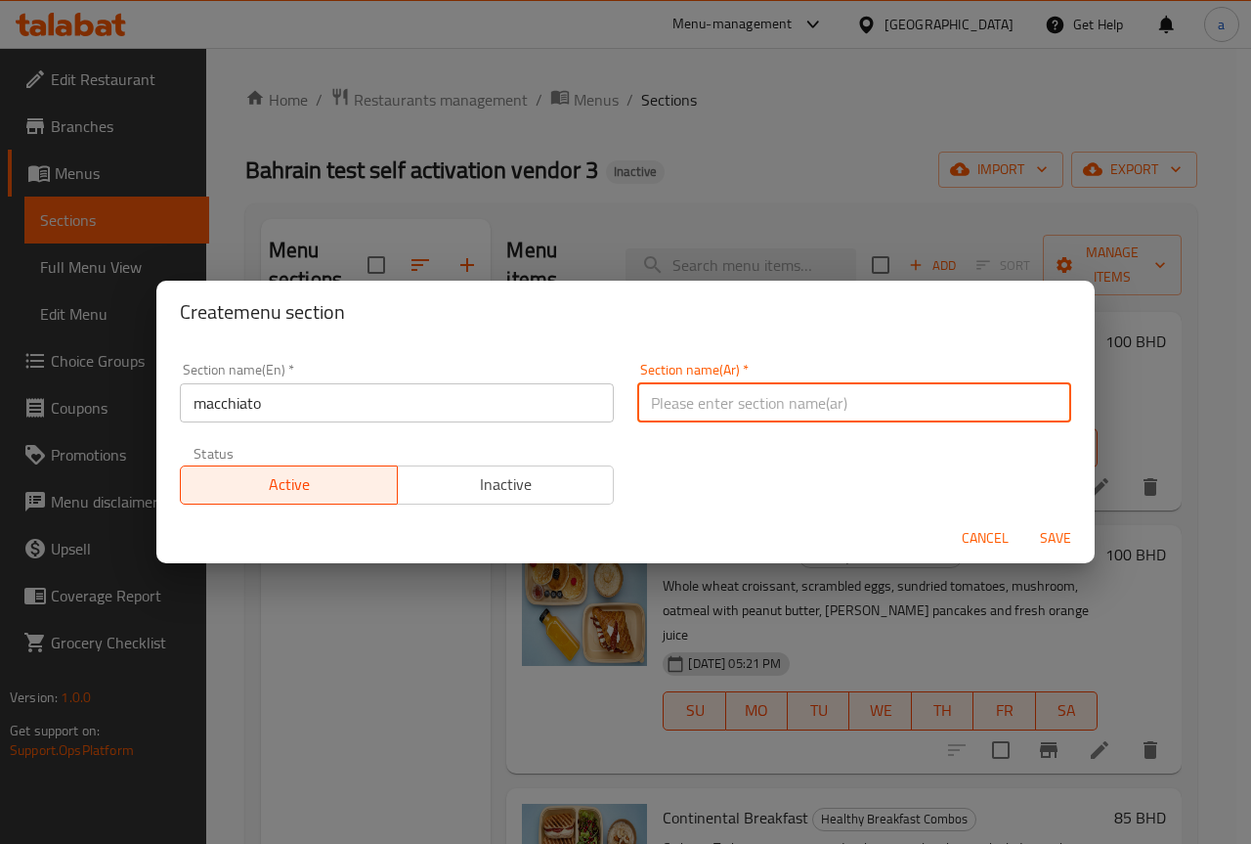
type input "ماكياتو"
click at [1059, 547] on span "Save" at bounding box center [1055, 538] width 47 height 24
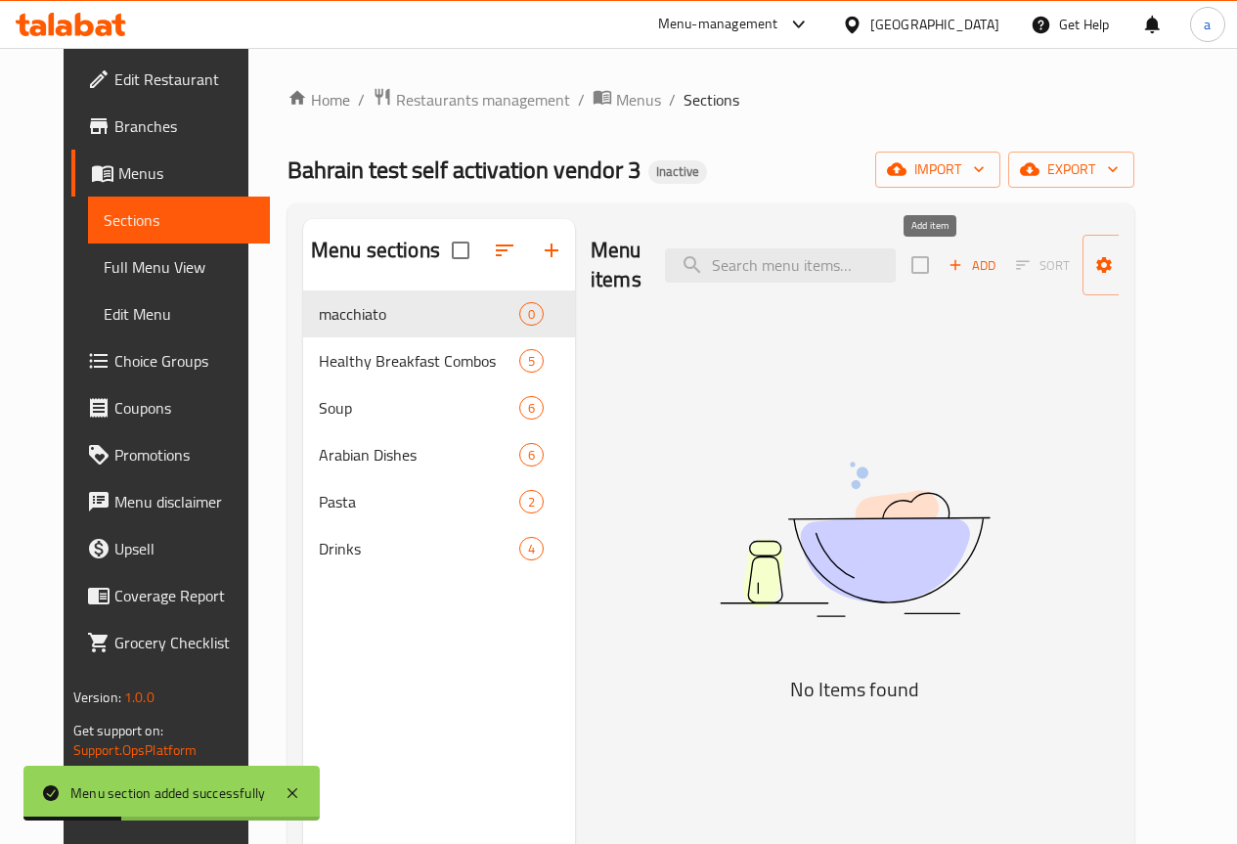
click at [945, 266] on span "Add" at bounding box center [971, 265] width 53 height 22
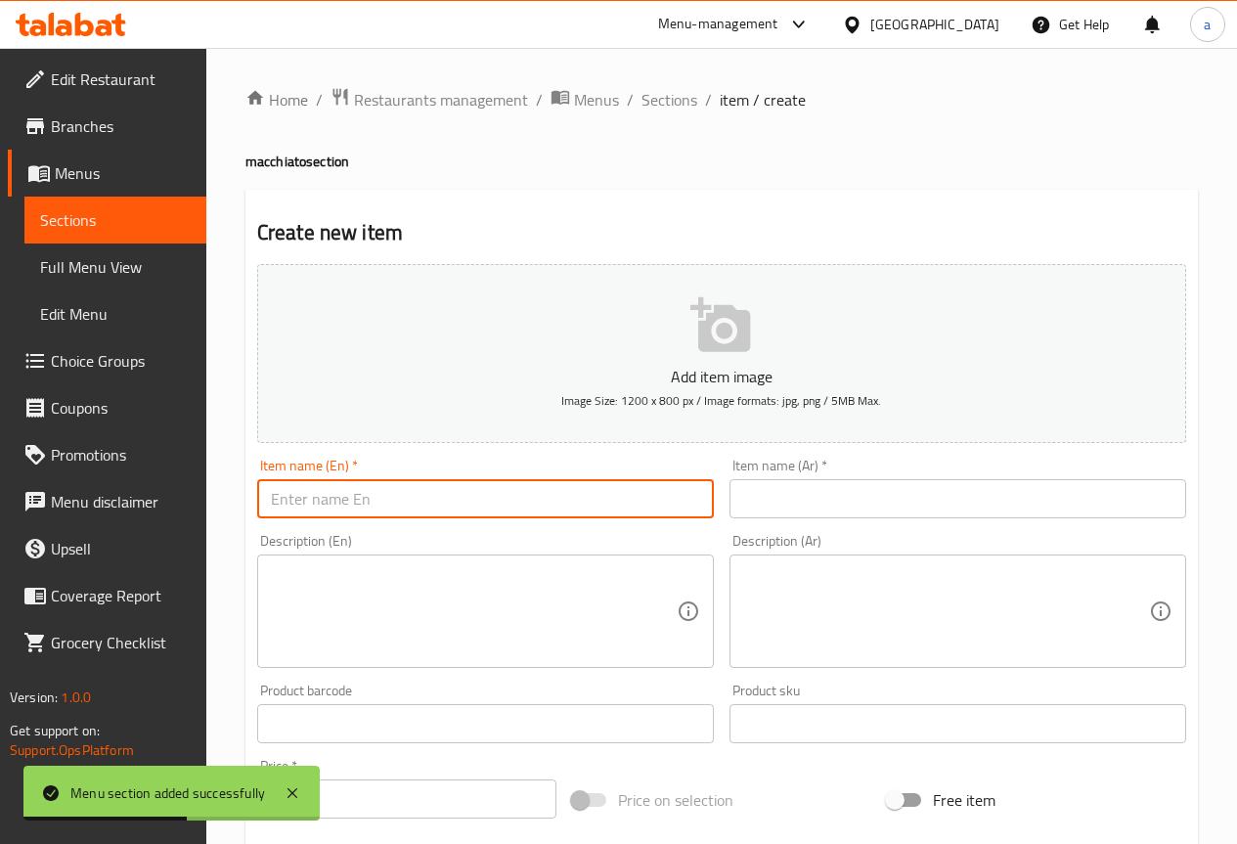
click at [484, 495] on input "text" at bounding box center [485, 498] width 457 height 39
type input ","
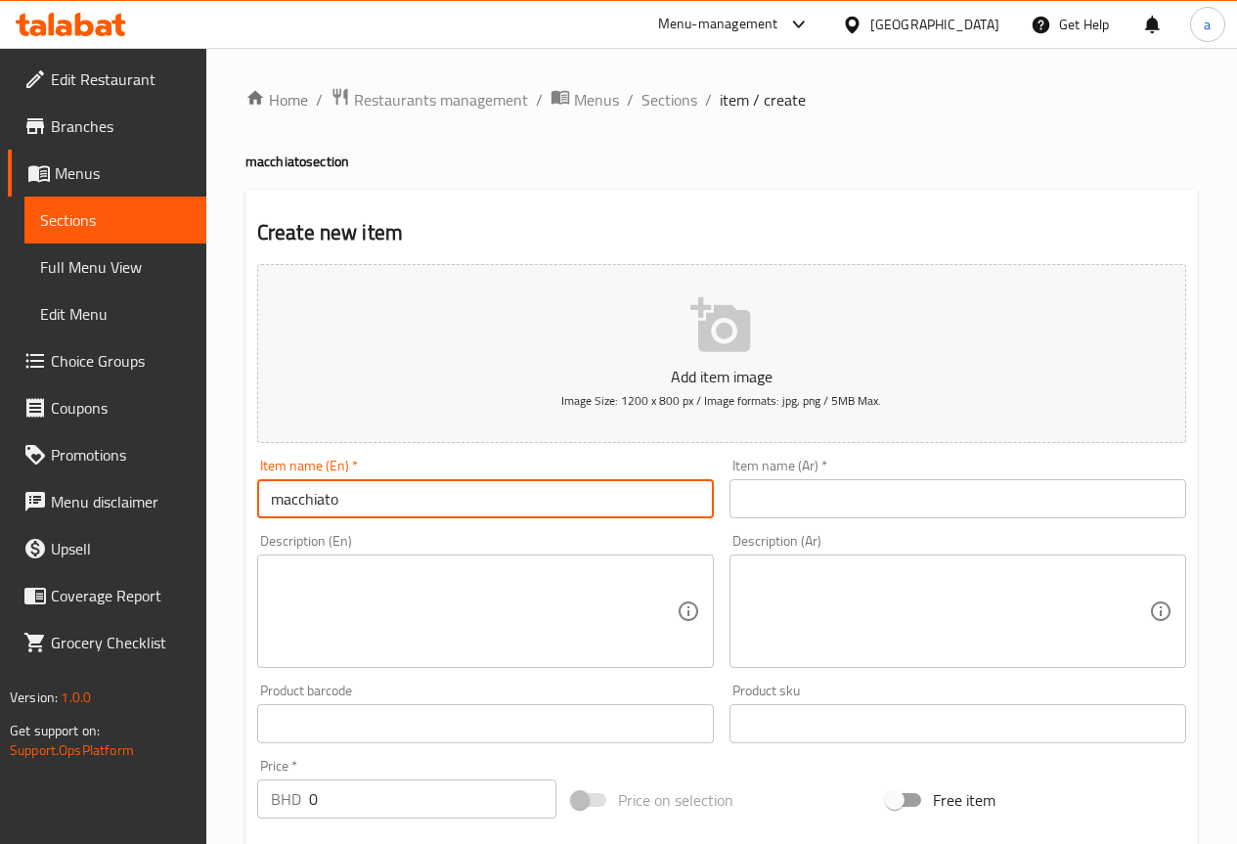
type input "macchiato"
click at [814, 505] on input "text" at bounding box center [957, 498] width 457 height 39
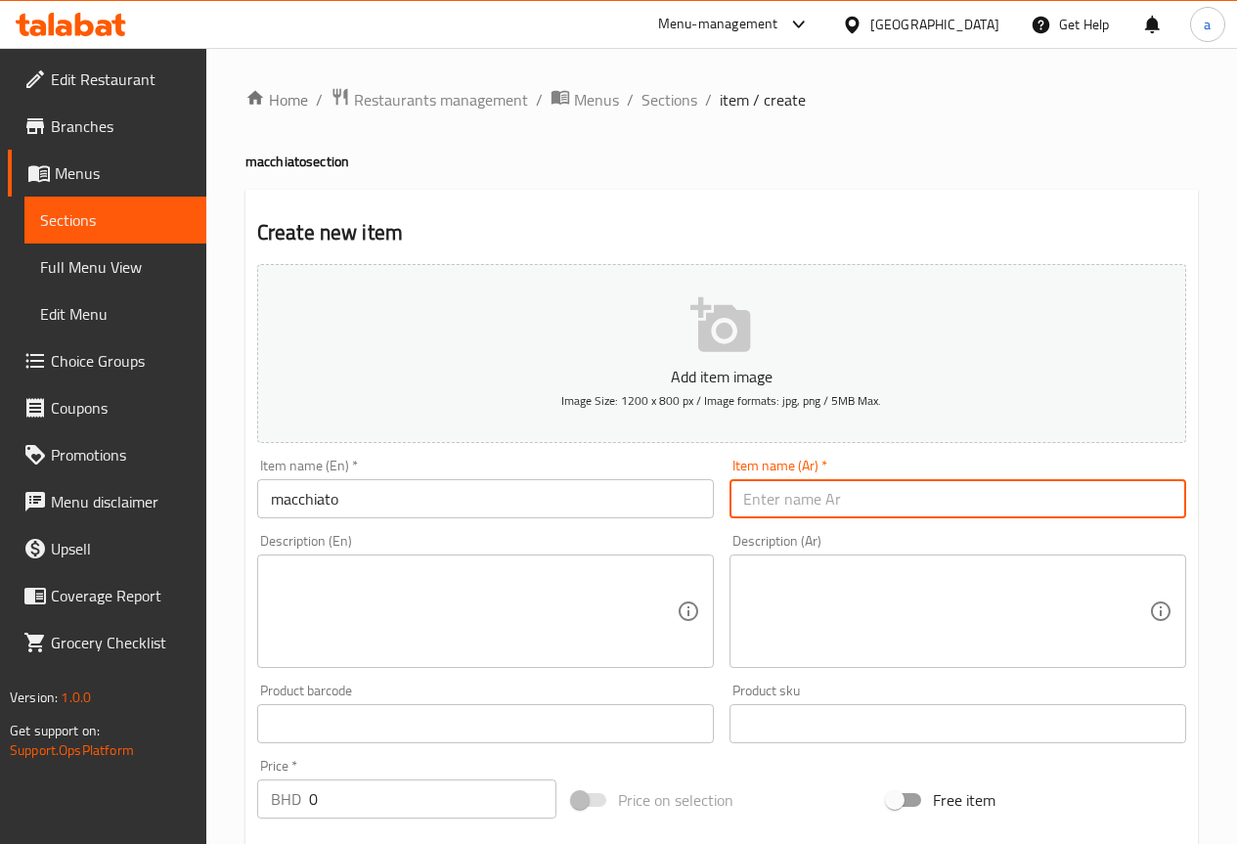
type input "l"
type input "ماكياتو"
click at [347, 592] on textarea at bounding box center [474, 611] width 406 height 93
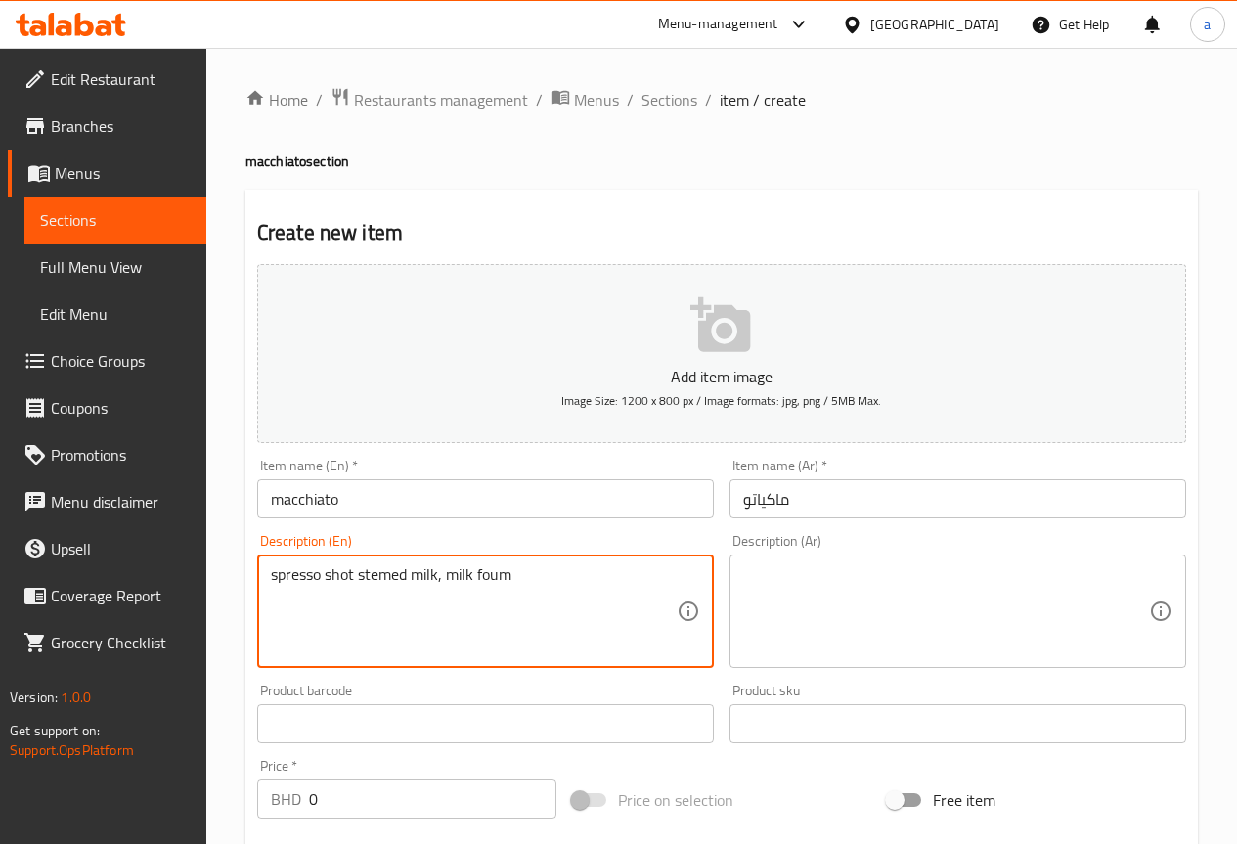
type textarea "spresso shot stemed milk, milk foum"
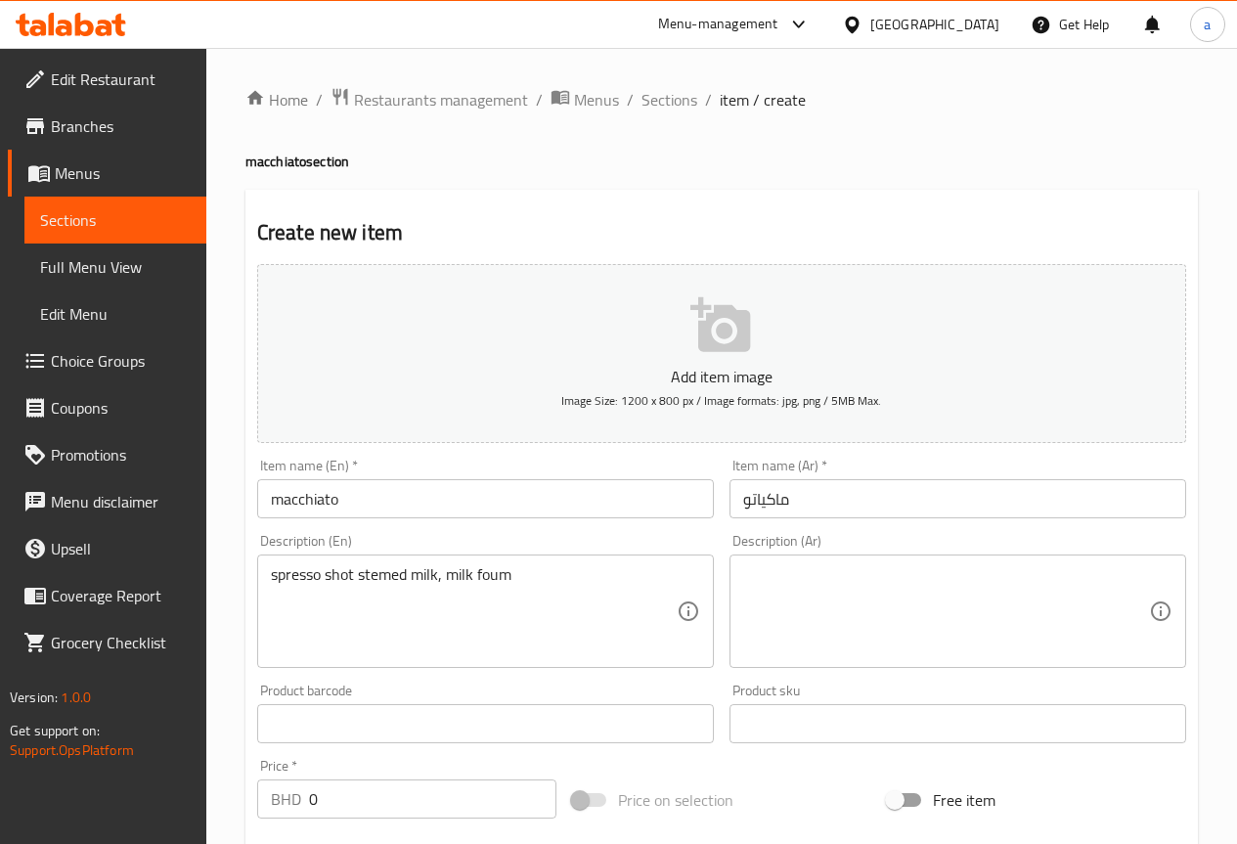
drag, startPoint x: 269, startPoint y: 578, endPoint x: 310, endPoint y: 598, distance: 45.9
click at [392, 574] on div "spresso shot stemed milk, milk foum Description (En)" at bounding box center [485, 610] width 457 height 113
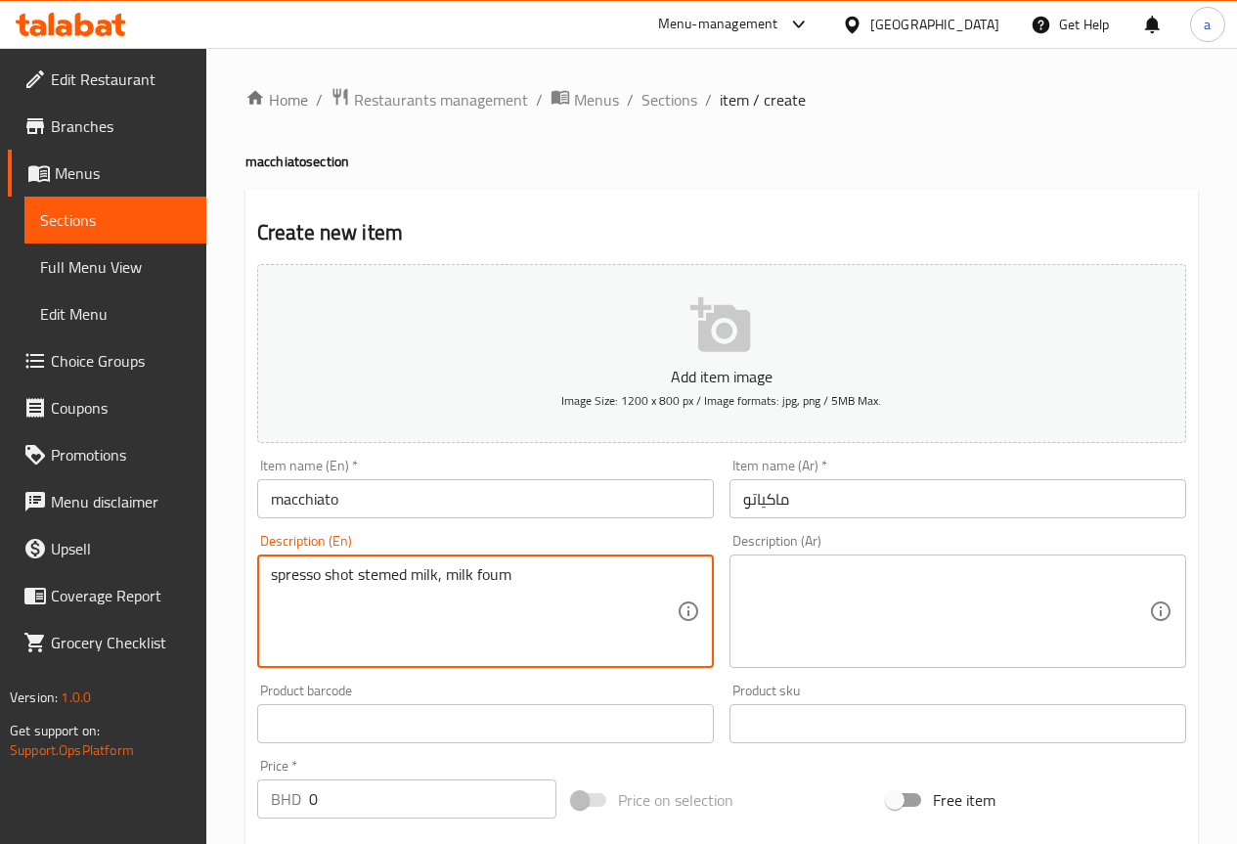
click at [279, 580] on textarea "spresso shot stemed milk, milk foum" at bounding box center [474, 611] width 406 height 93
drag, startPoint x: 279, startPoint y: 580, endPoint x: 516, endPoint y: 583, distance: 237.6
click at [516, 583] on textarea "spresso shot stemed milk, milk foum" at bounding box center [474, 611] width 406 height 93
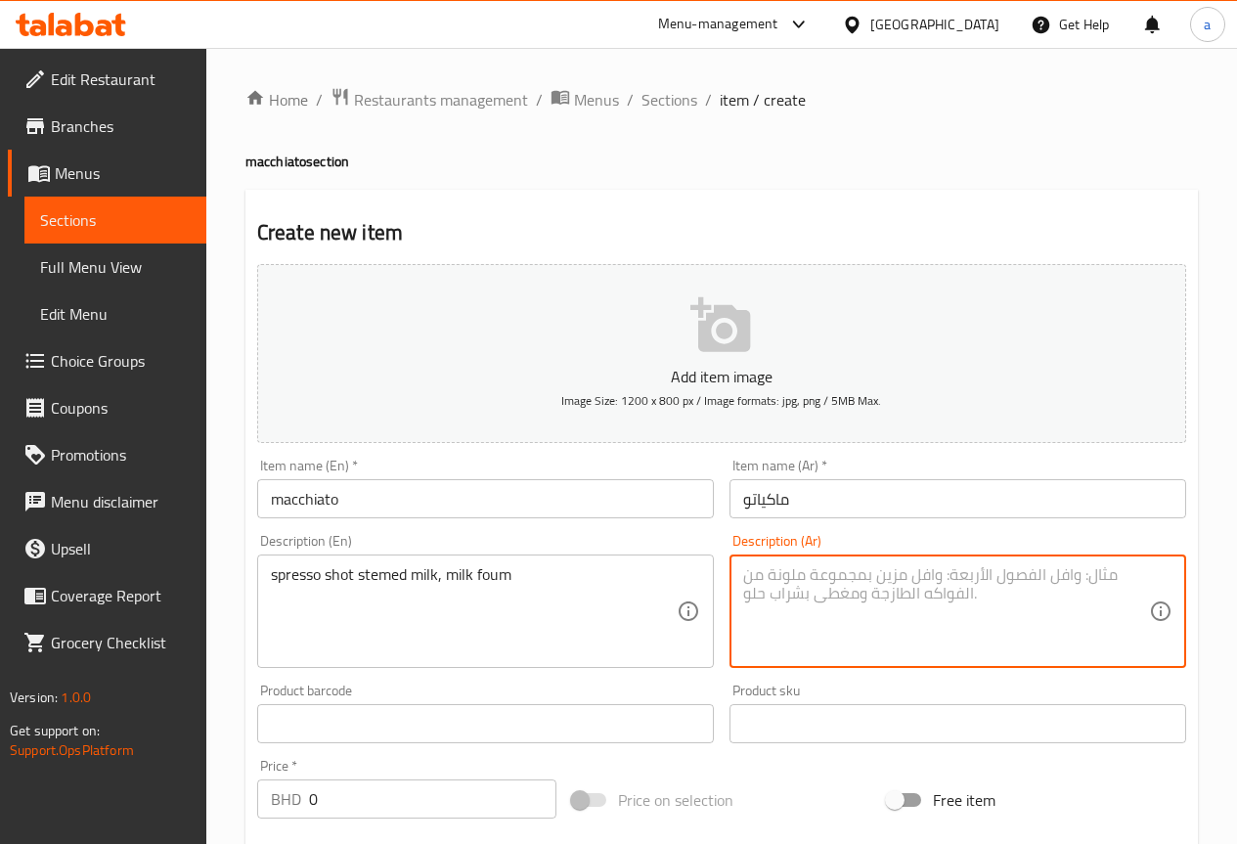
click at [810, 589] on textarea at bounding box center [946, 611] width 406 height 93
paste textarea "جرعة إسبرسو من الحليب المبخر، رغوة الحليب"
type textarea "جرعة إسبرسو من الحليب المبخر، رغوة الحليب"
click at [862, 680] on div "Product sku Product sku" at bounding box center [958, 713] width 472 height 75
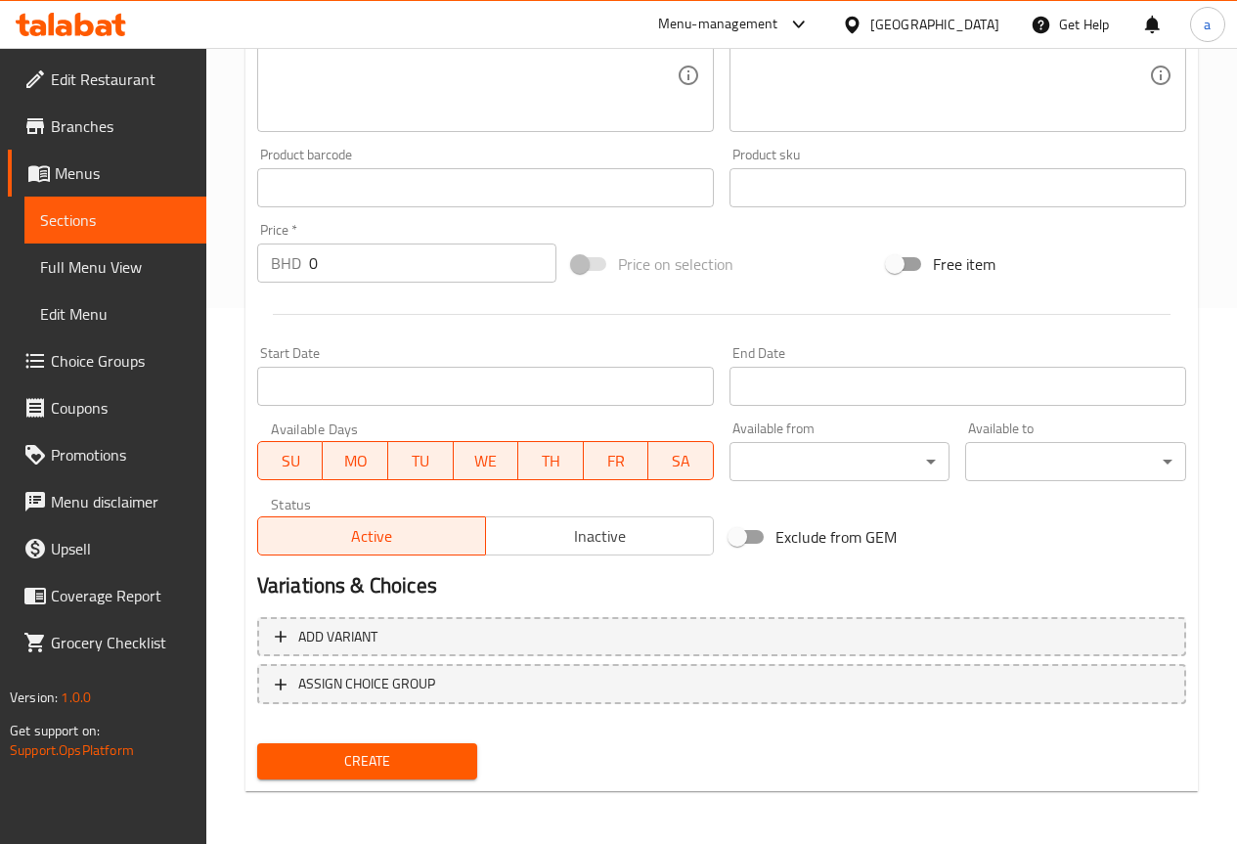
scroll to position [538, 0]
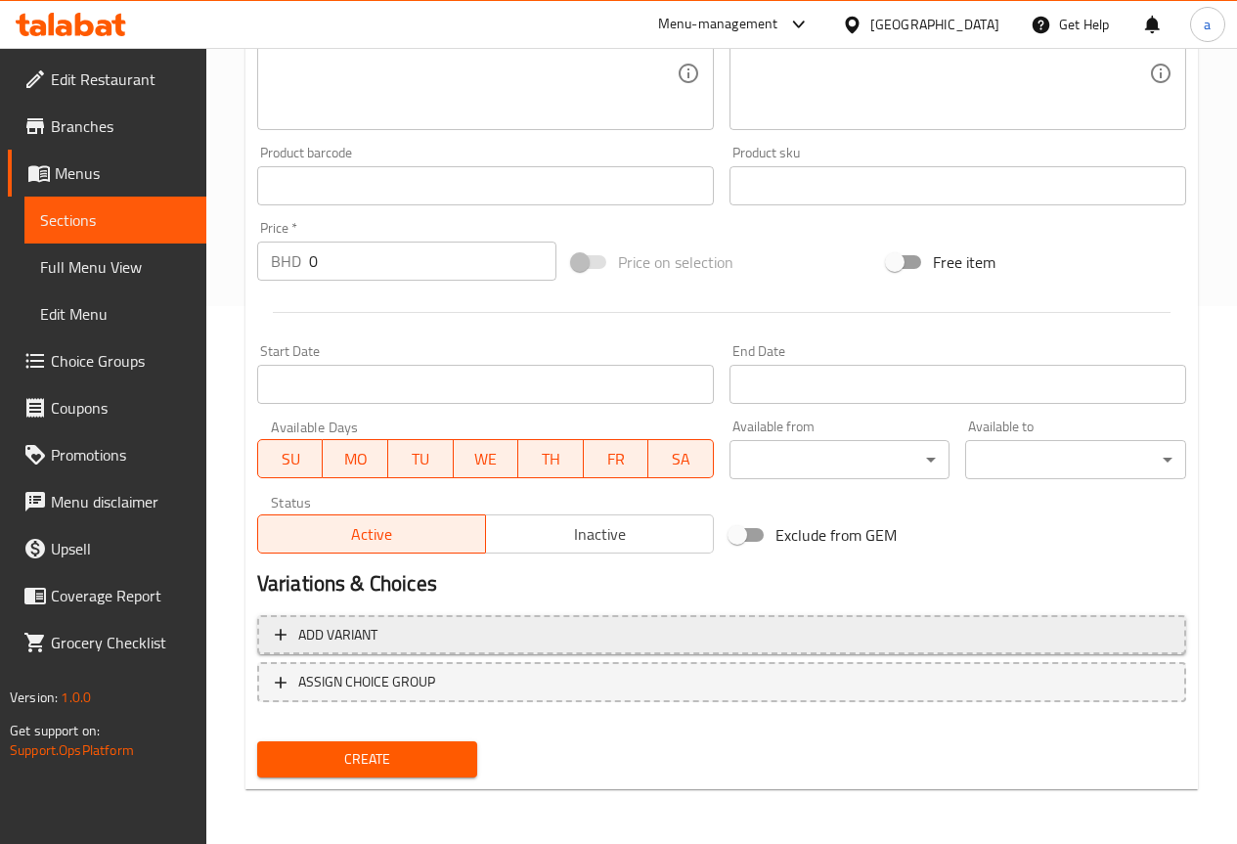
click at [341, 644] on span "Add variant" at bounding box center [337, 635] width 79 height 24
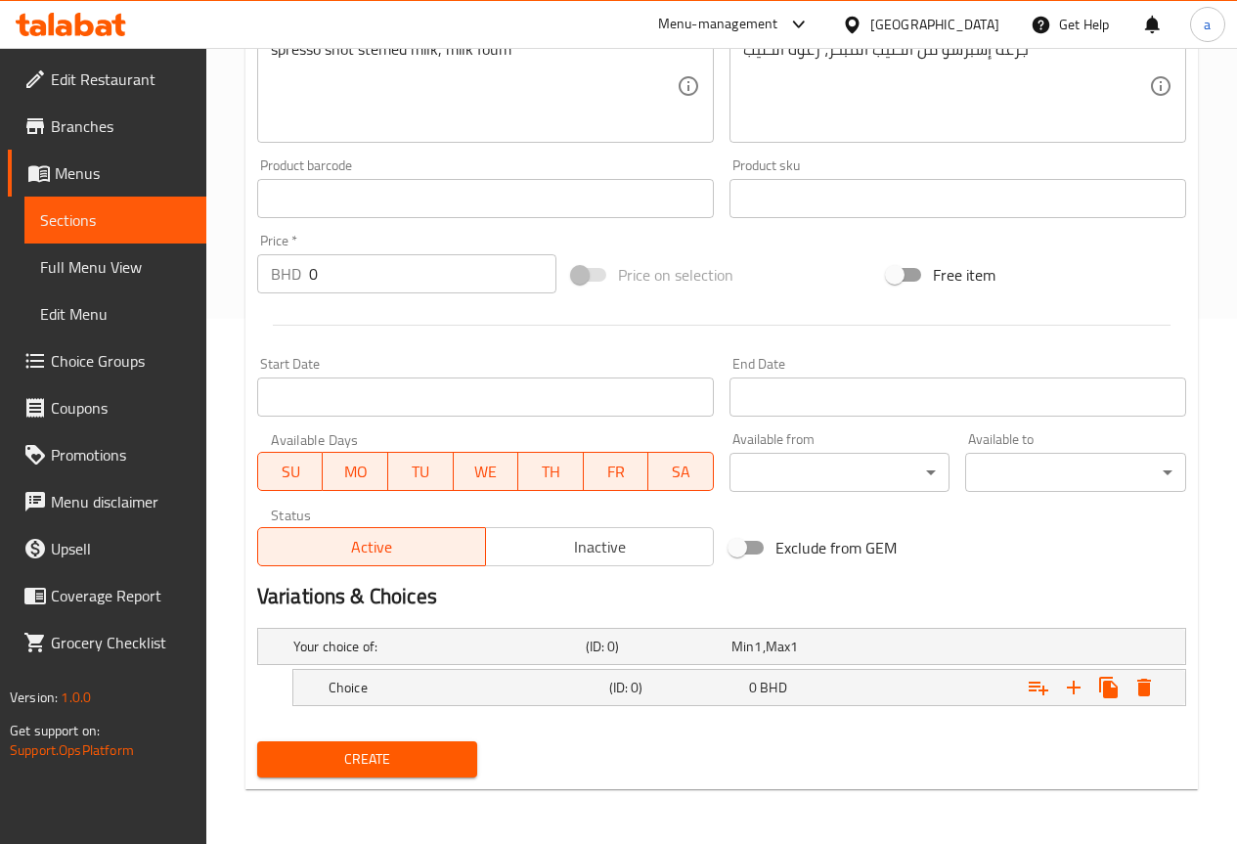
scroll to position [525, 0]
click at [1072, 689] on icon "Expand" at bounding box center [1073, 687] width 23 height 23
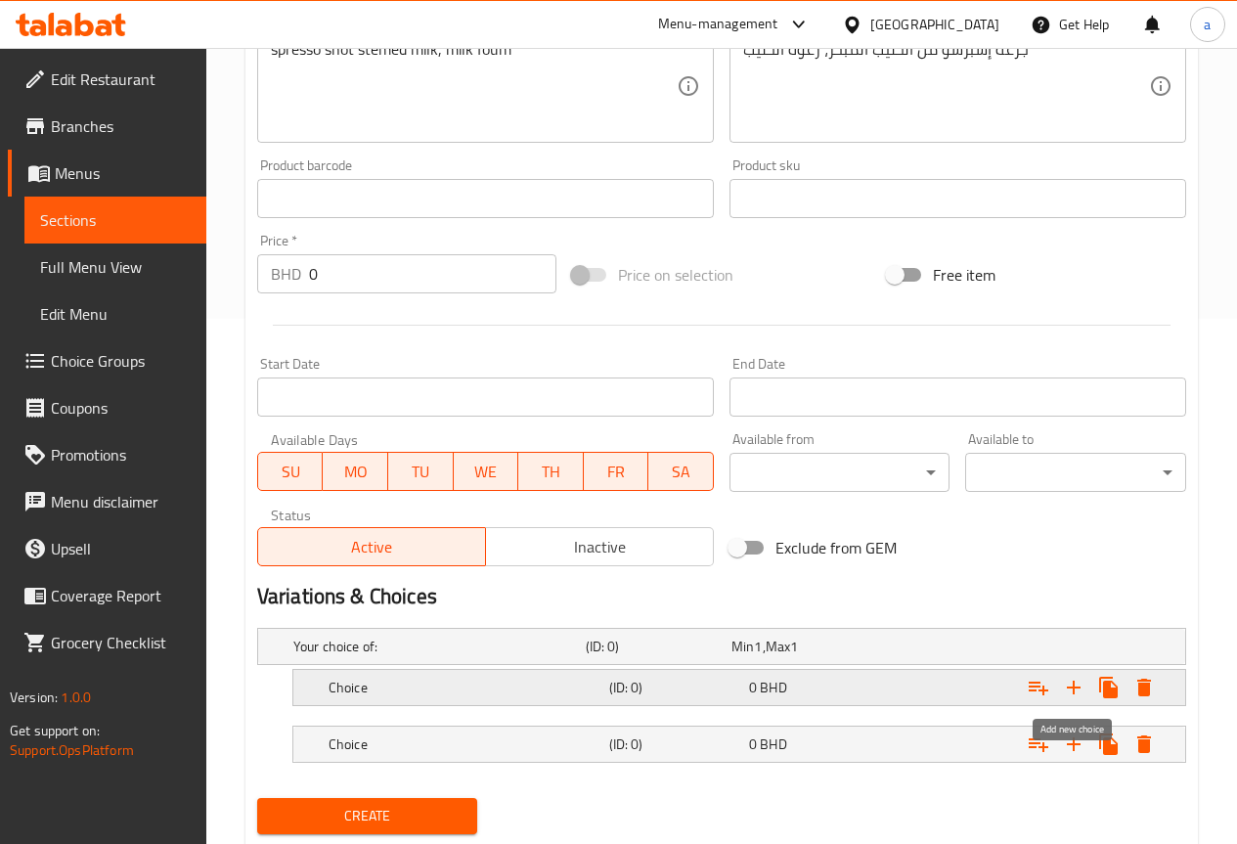
click at [1072, 689] on icon "Expand" at bounding box center [1073, 687] width 23 height 23
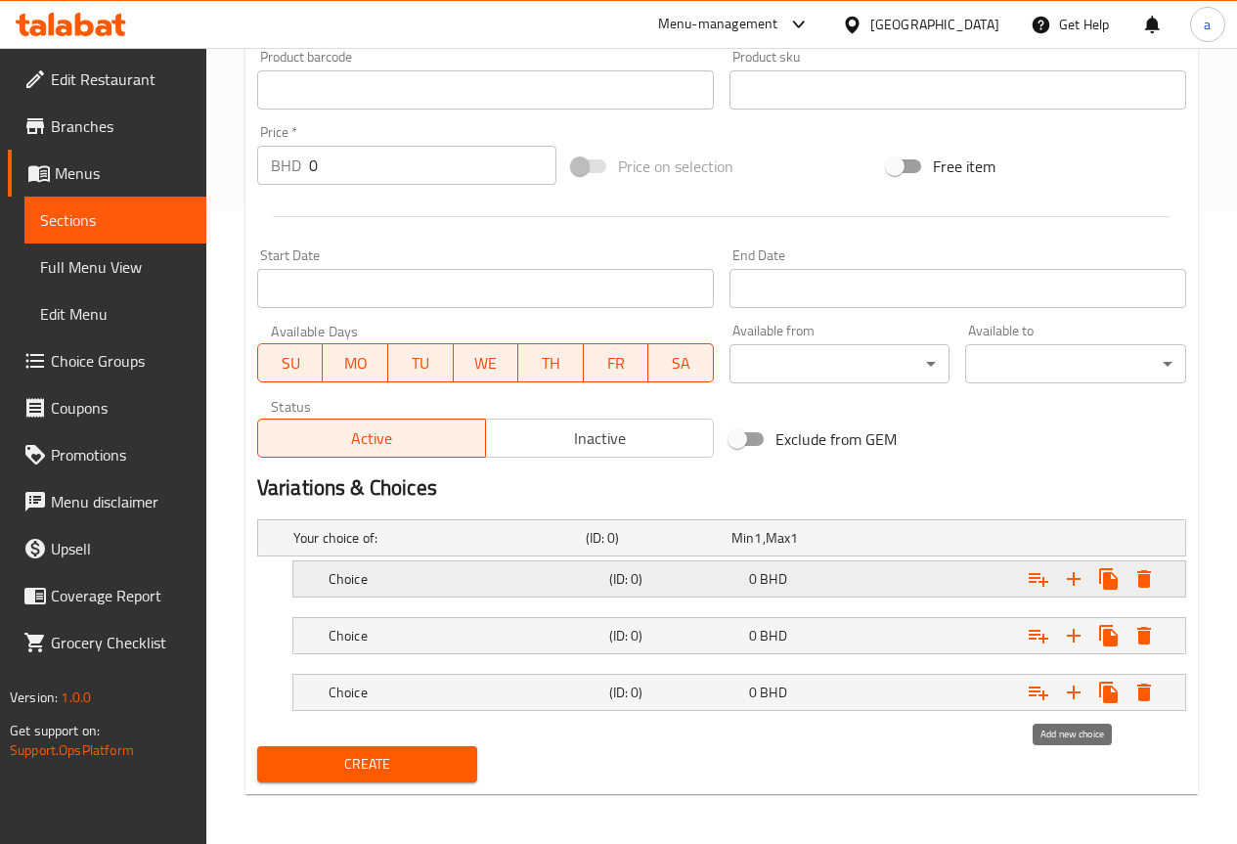
scroll to position [638, 0]
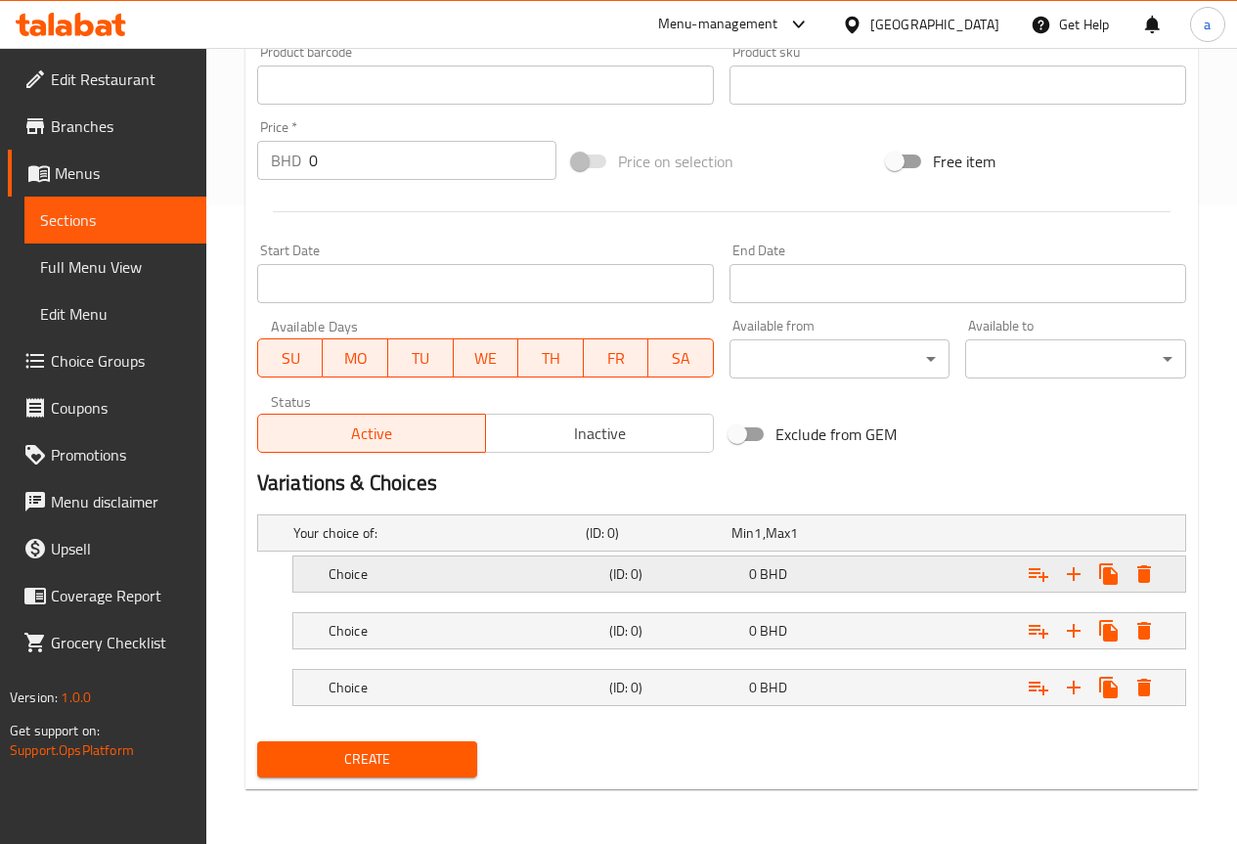
click at [751, 566] on span "0" at bounding box center [753, 573] width 8 height 25
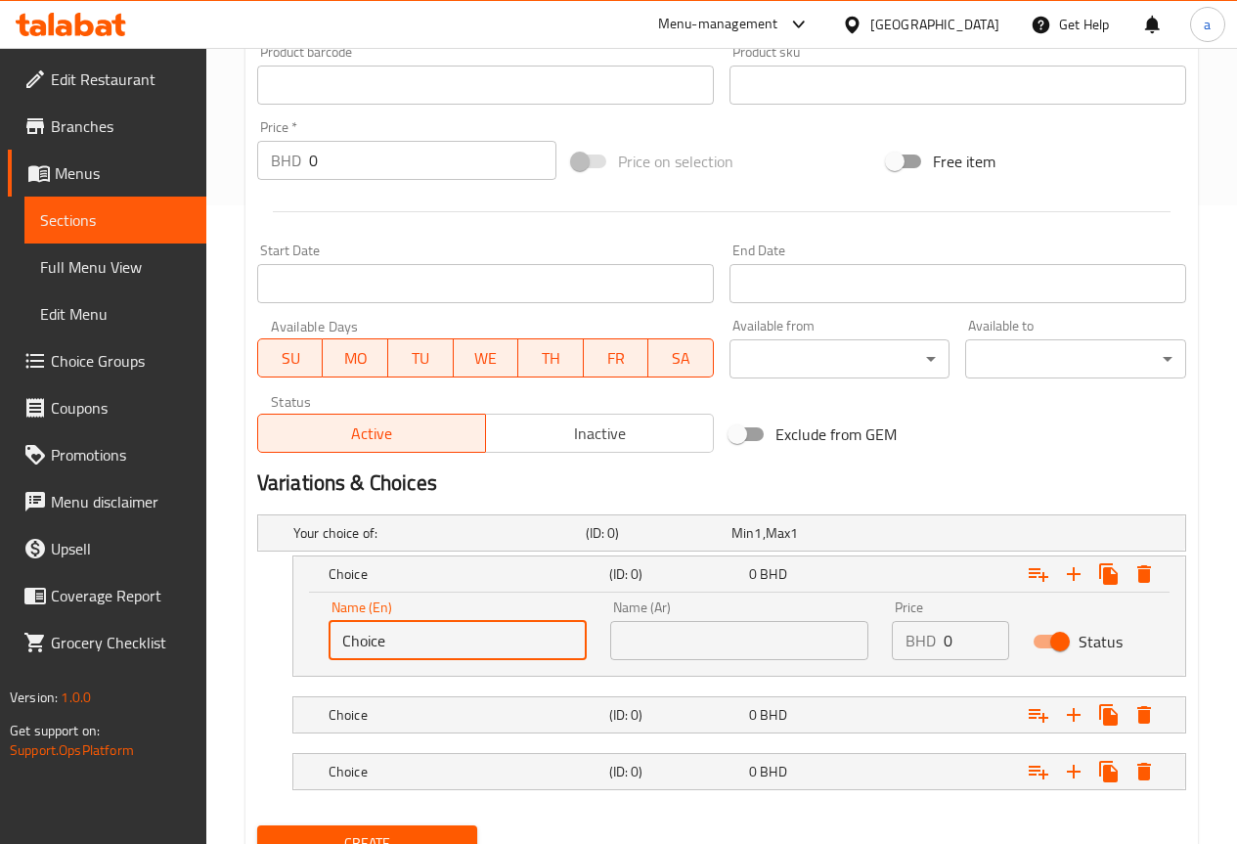
click at [492, 642] on input "Choice" at bounding box center [457, 640] width 258 height 39
type input "C"
type input "small"
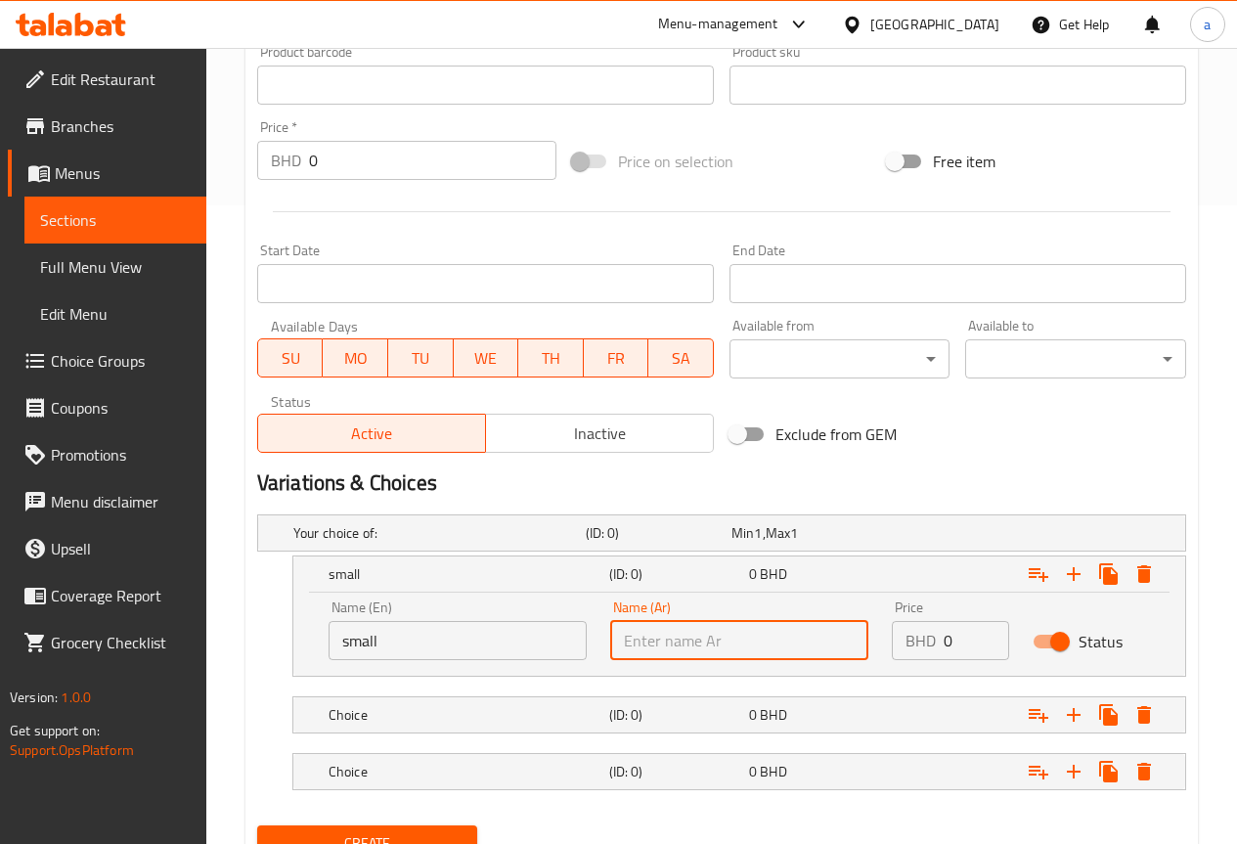
click at [664, 656] on input "text" at bounding box center [739, 640] width 258 height 39
type input "صغير"
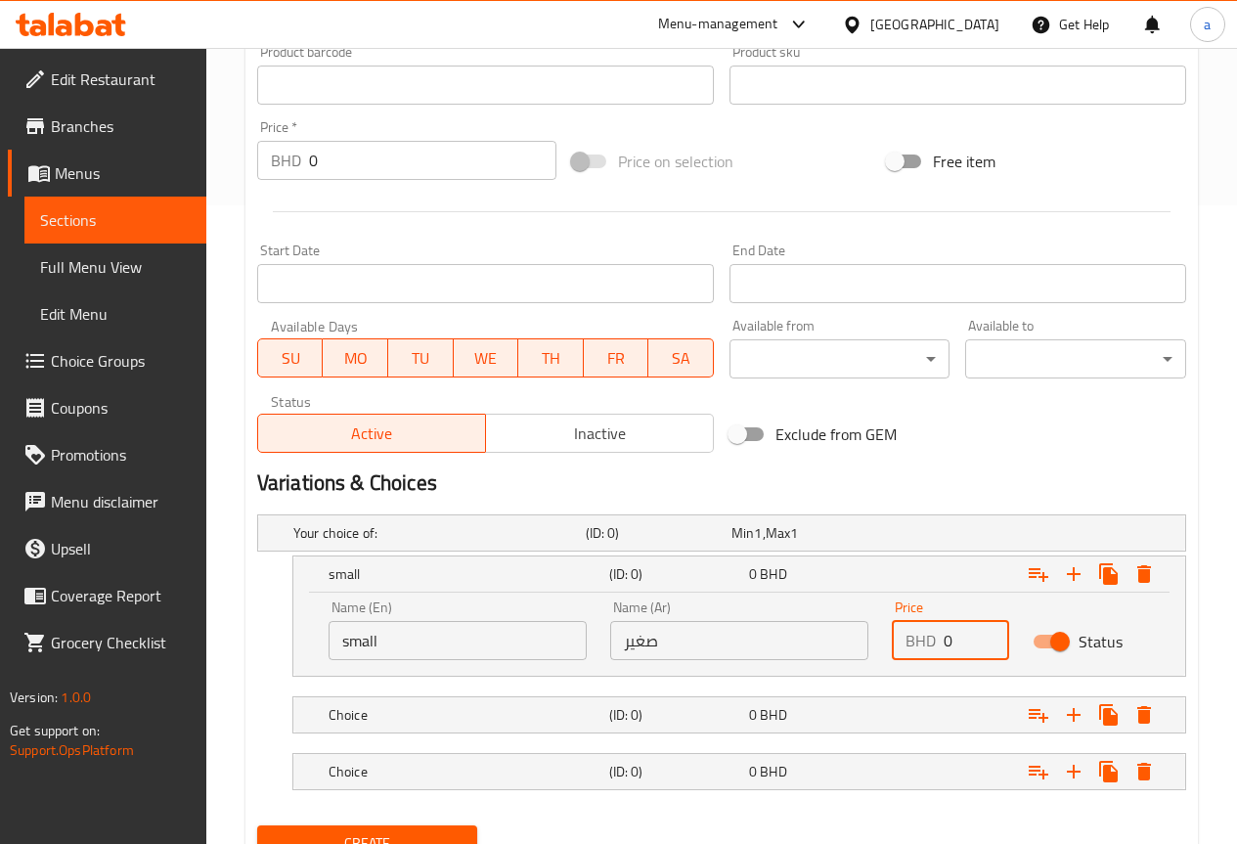
click at [974, 644] on input "0" at bounding box center [976, 640] width 66 height 39
type input "50"
click at [1083, 715] on icon "Expand" at bounding box center [1073, 714] width 23 height 23
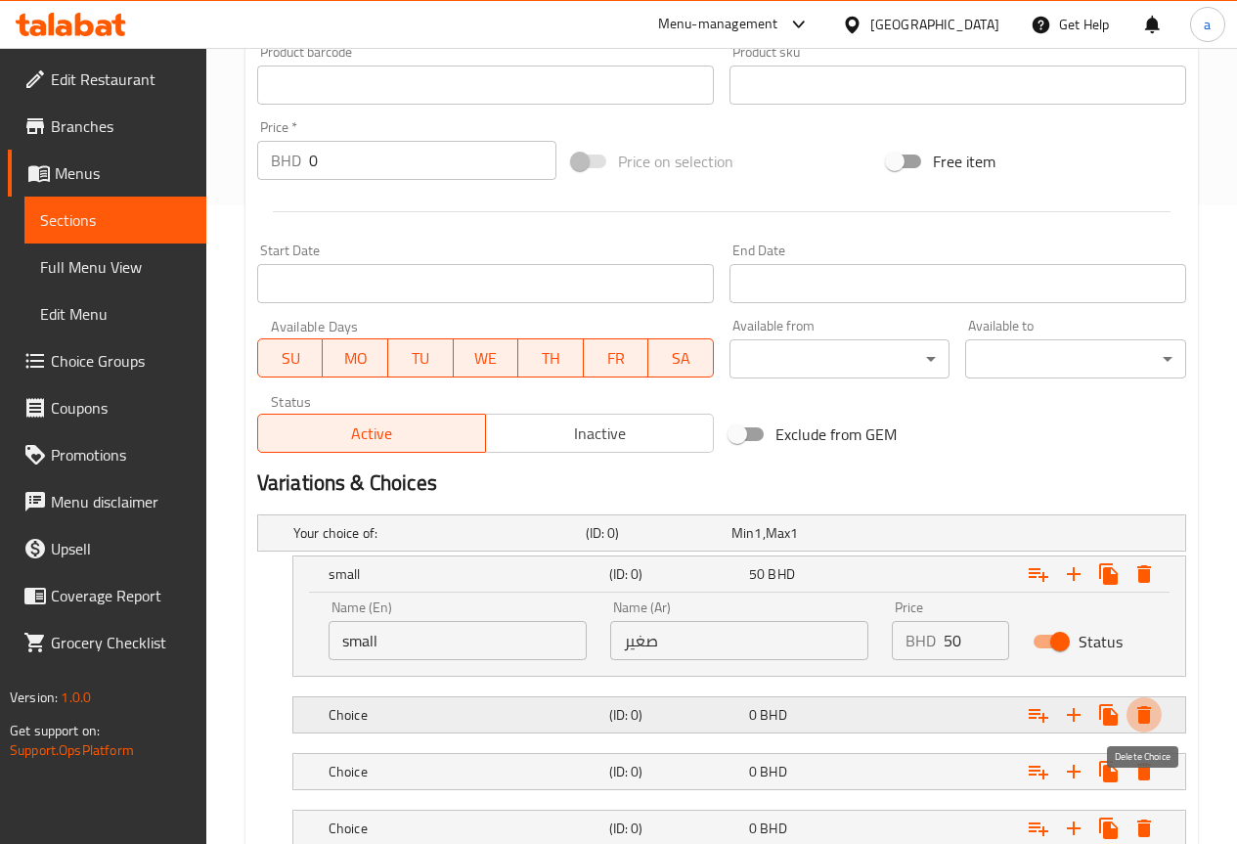
click at [1147, 728] on button "Expand" at bounding box center [1143, 714] width 35 height 35
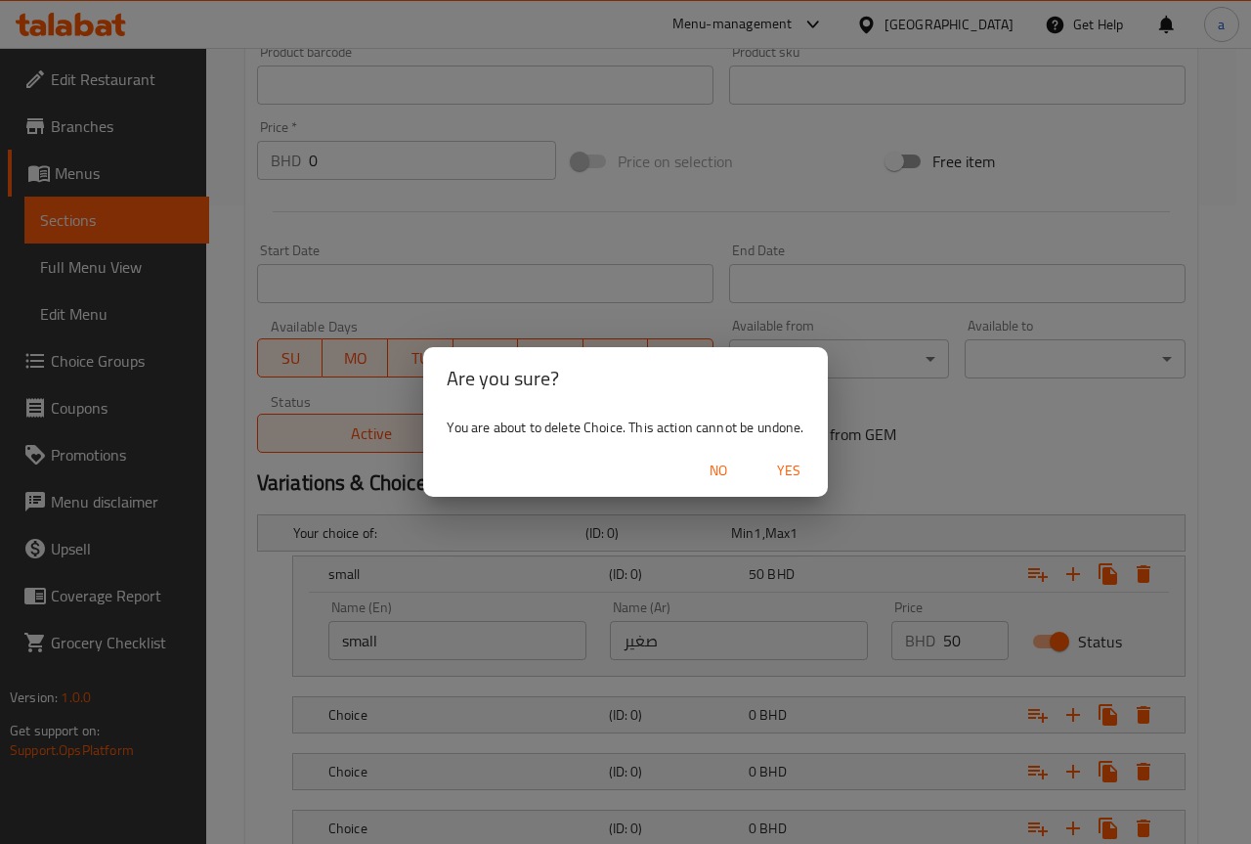
click at [790, 462] on span "Yes" at bounding box center [789, 471] width 47 height 24
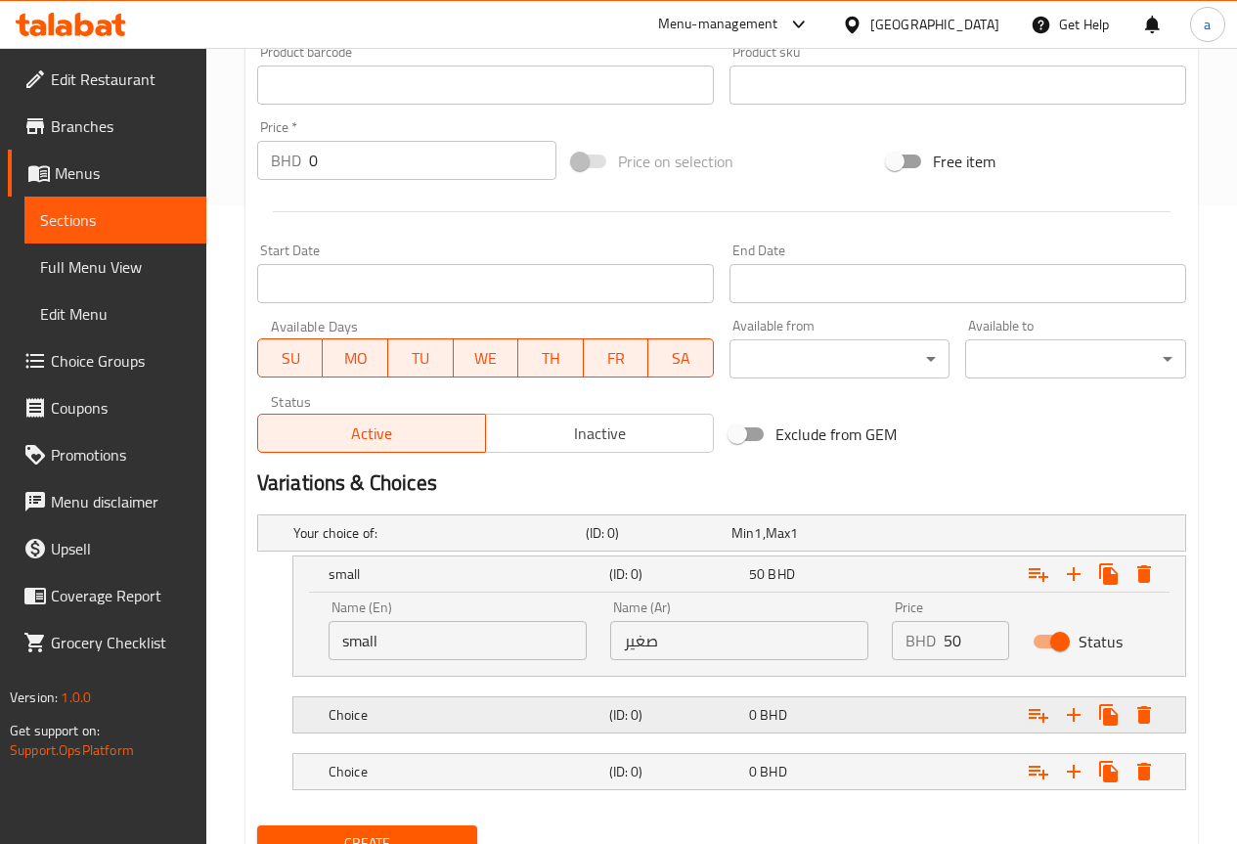
click at [717, 726] on div "(ID: 0)" at bounding box center [675, 714] width 140 height 27
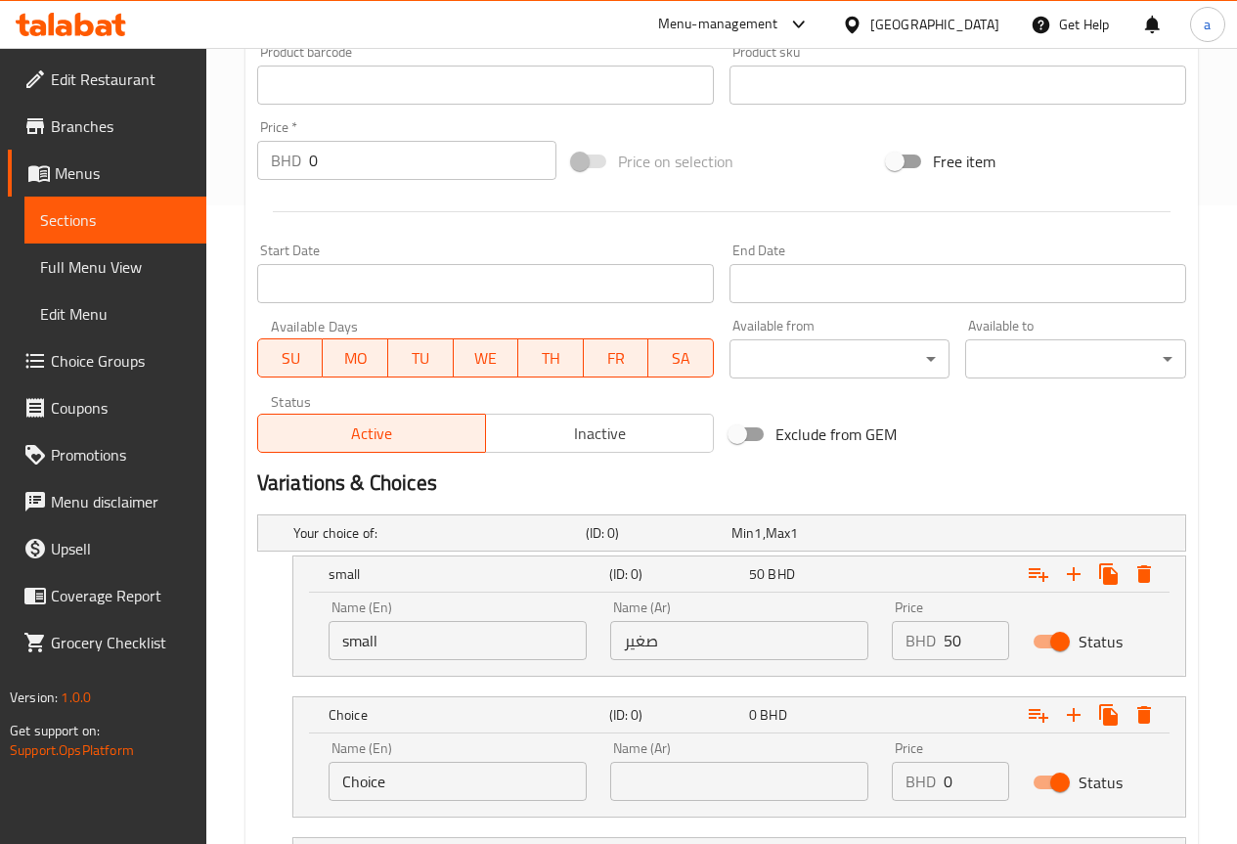
click at [495, 775] on input "Choice" at bounding box center [457, 781] width 258 height 39
type input "C"
click at [672, 773] on input "text" at bounding box center [739, 781] width 258 height 39
type input "وسط"
click at [501, 768] on input "text" at bounding box center [457, 781] width 258 height 39
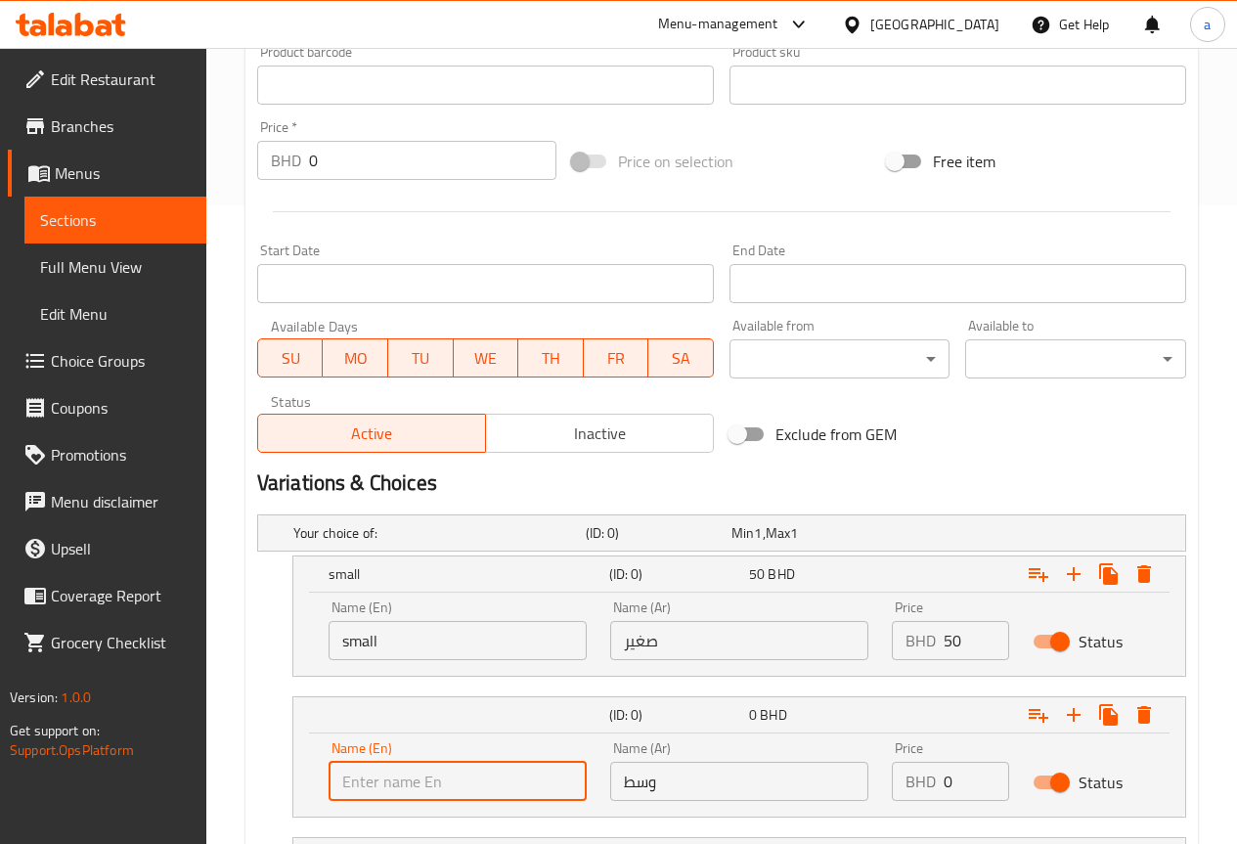
type input "ة"
type input "mediuem"
click at [942, 783] on div "BHD 0 Price" at bounding box center [950, 781] width 117 height 39
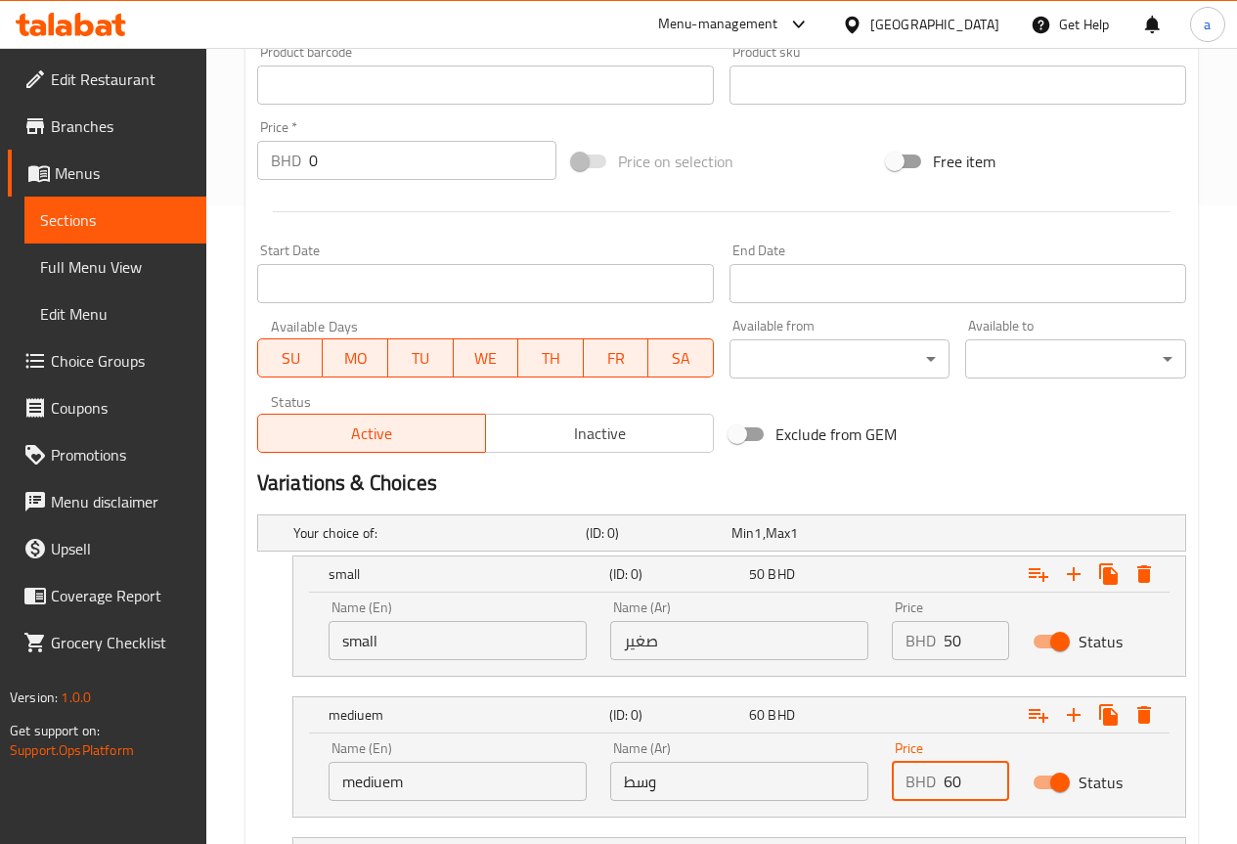
type input "0"
click at [953, 788] on input "0" at bounding box center [976, 781] width 66 height 39
type input "60"
click at [846, 718] on div "60 BHD" at bounding box center [815, 715] width 132 height 20
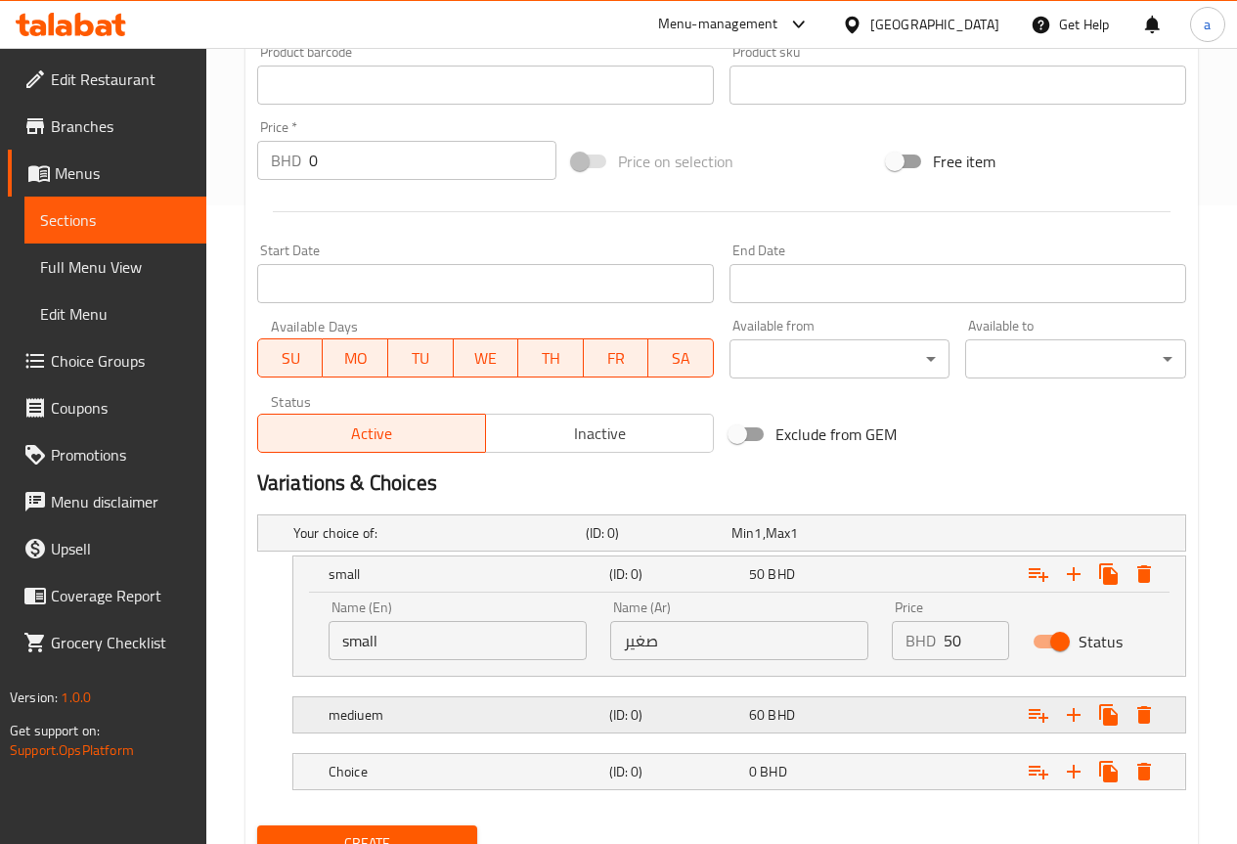
click at [859, 721] on div "60 BHD" at bounding box center [815, 715] width 132 height 20
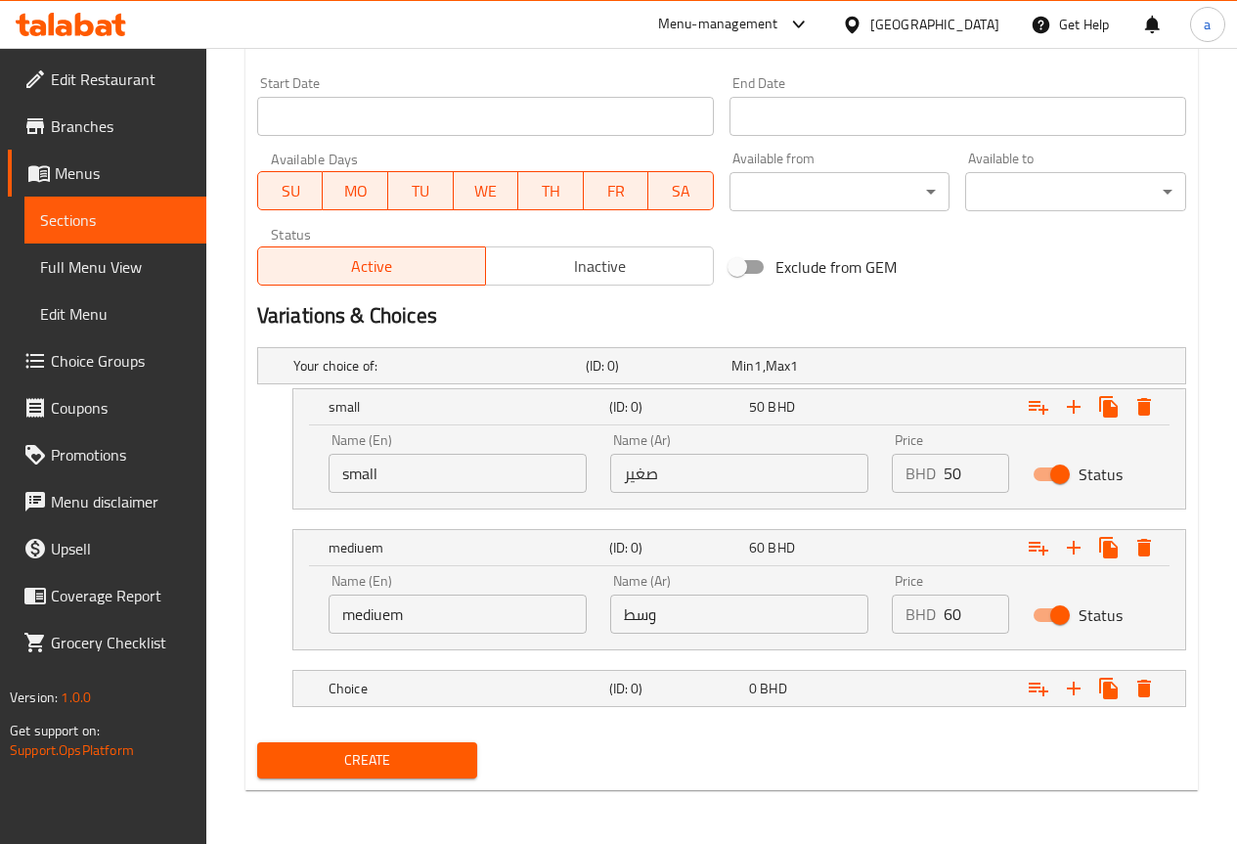
scroll to position [807, 0]
click at [809, 700] on div "0 BHD" at bounding box center [815, 687] width 140 height 27
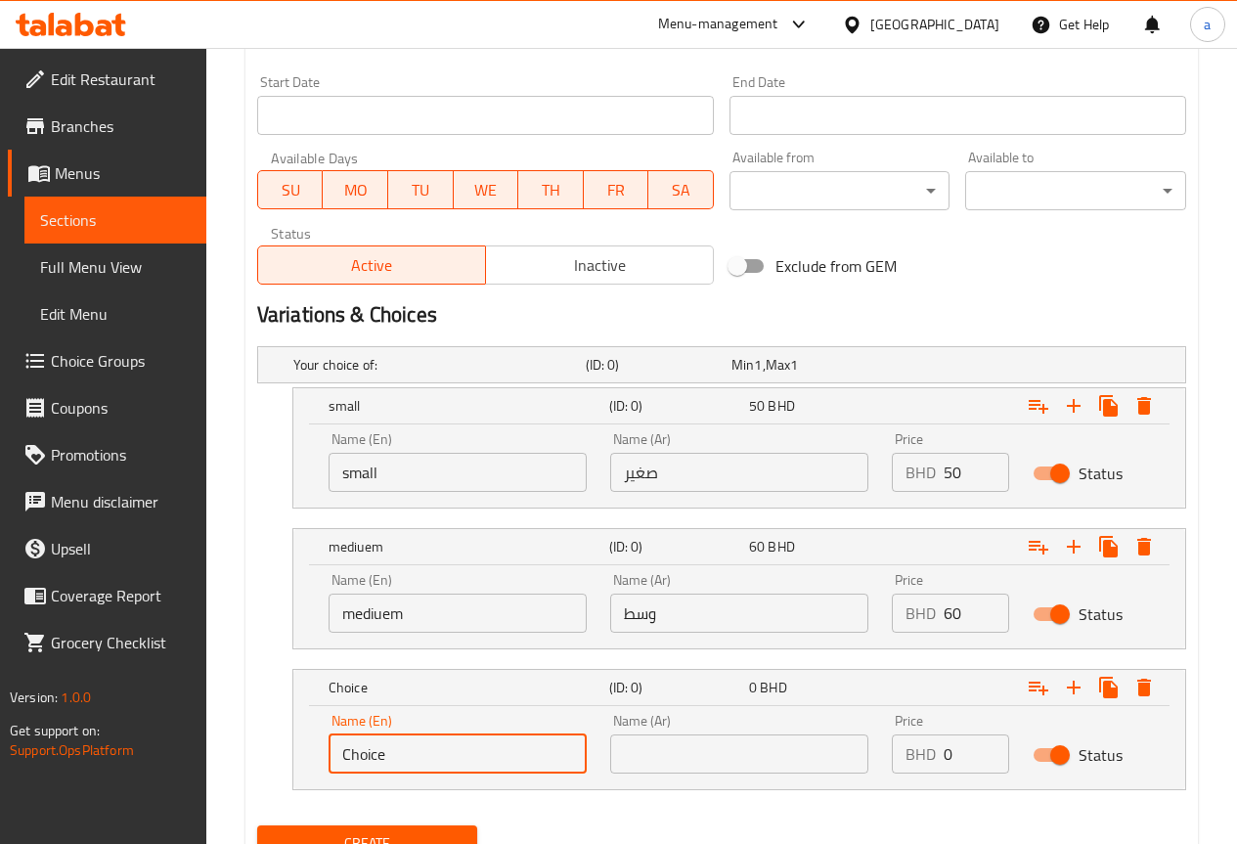
click at [426, 755] on input "Choice" at bounding box center [457, 753] width 258 height 39
type input "C"
type input "large"
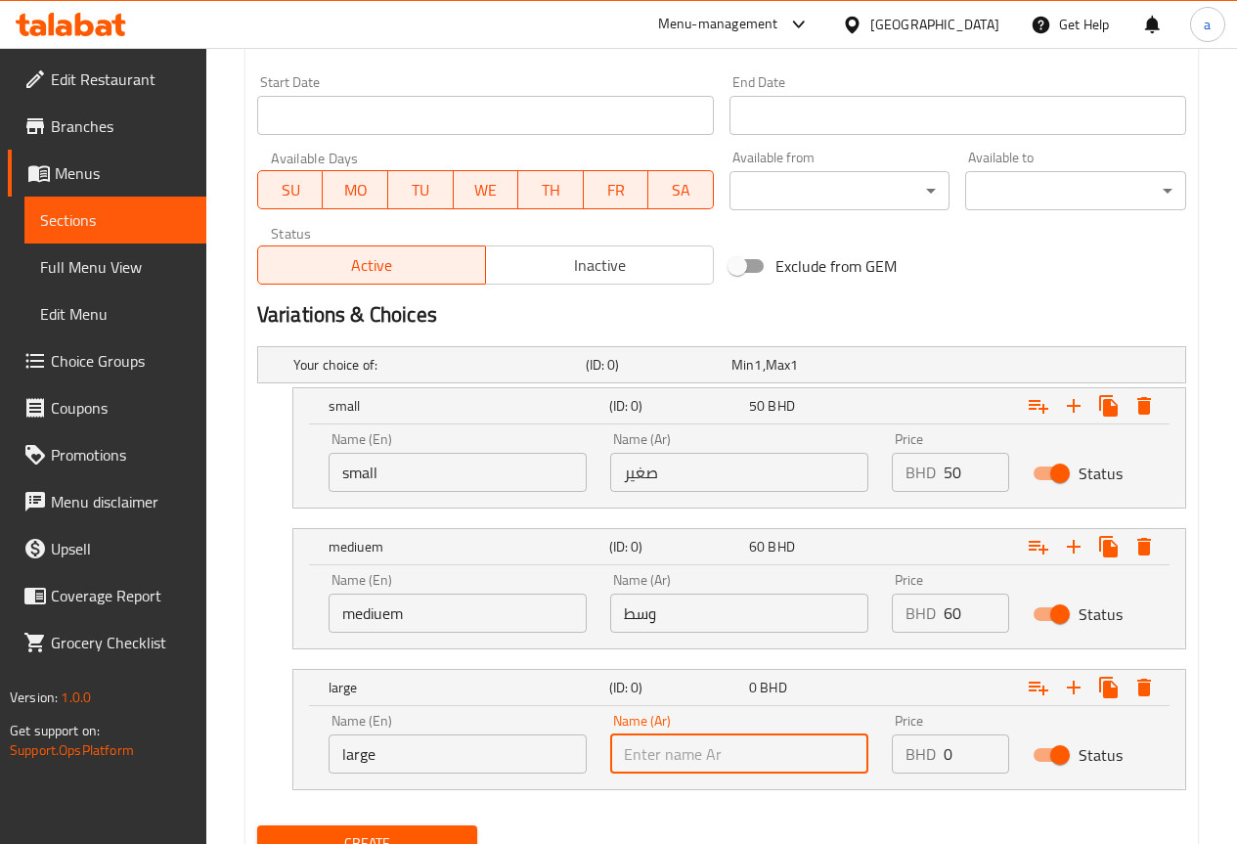
click at [737, 744] on input "text" at bounding box center [739, 753] width 258 height 39
type input "كبير"
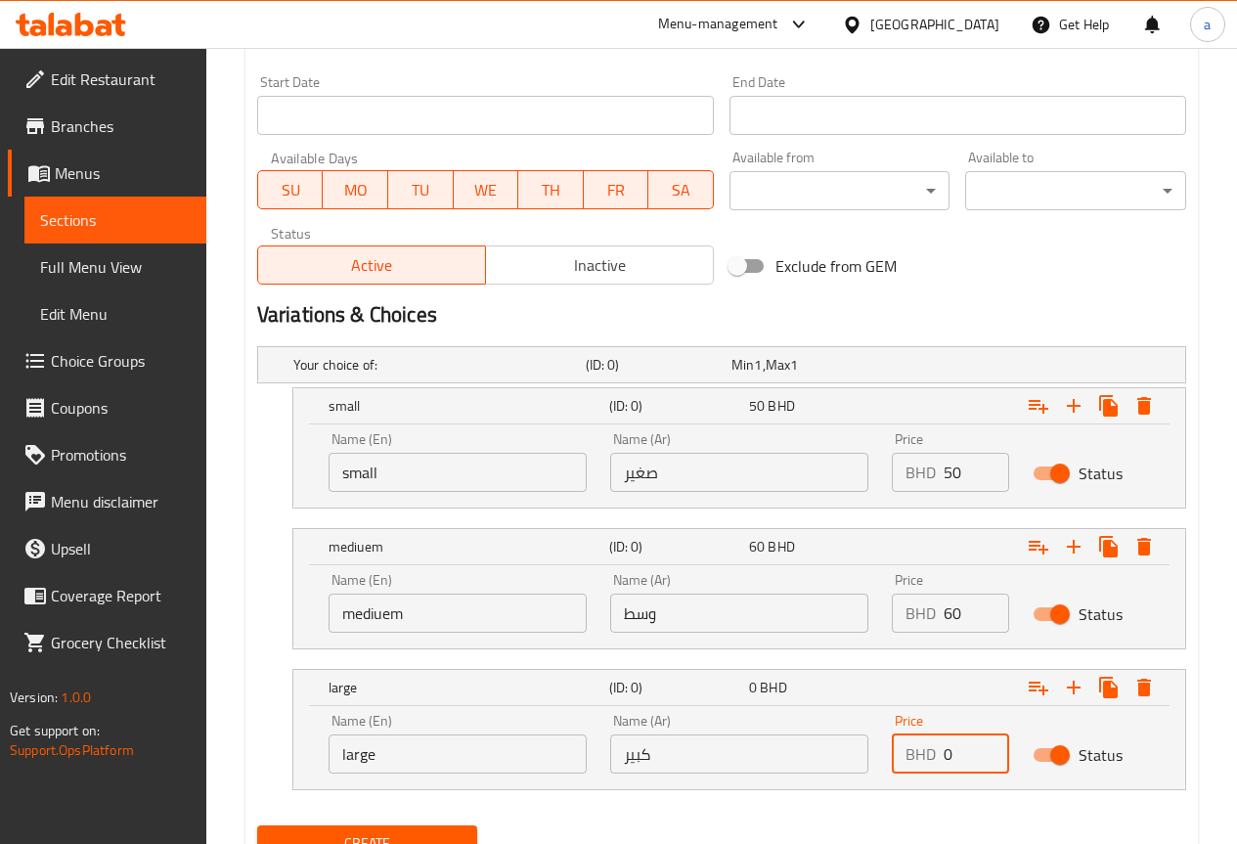
click at [970, 743] on input "0" at bounding box center [976, 753] width 66 height 39
type input "0"
type input "70"
click at [1042, 411] on icon "Expand" at bounding box center [1039, 407] width 20 height 14
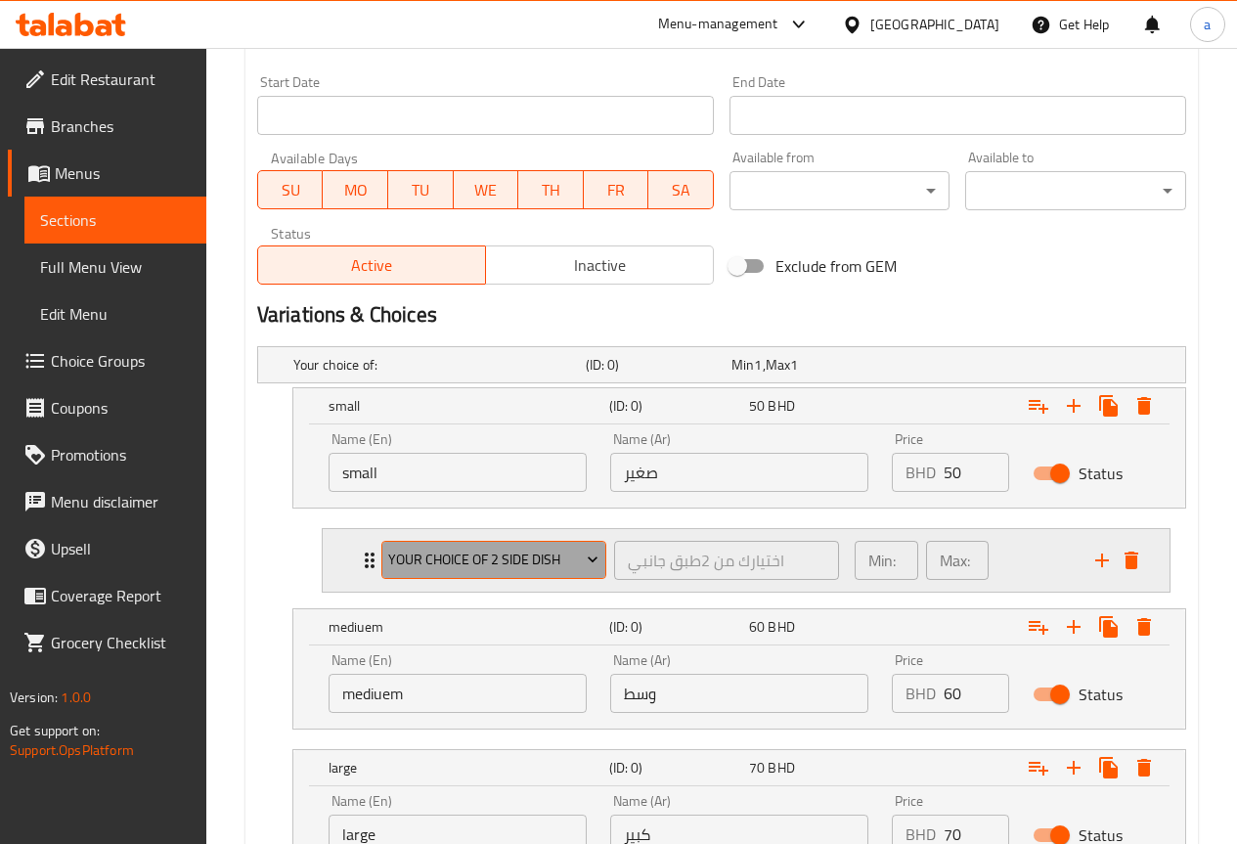
click at [586, 565] on icon "Expand" at bounding box center [593, 559] width 20 height 20
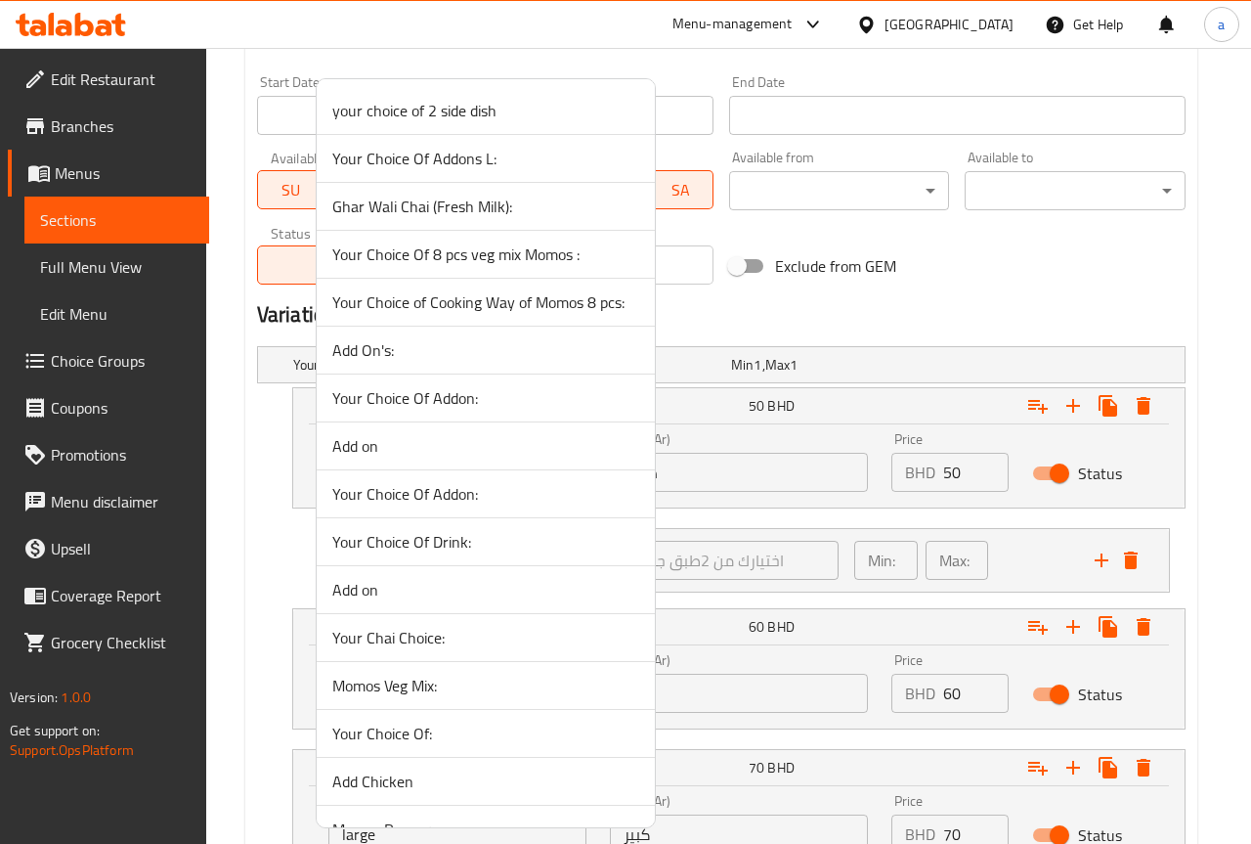
click at [774, 517] on div at bounding box center [625, 422] width 1251 height 844
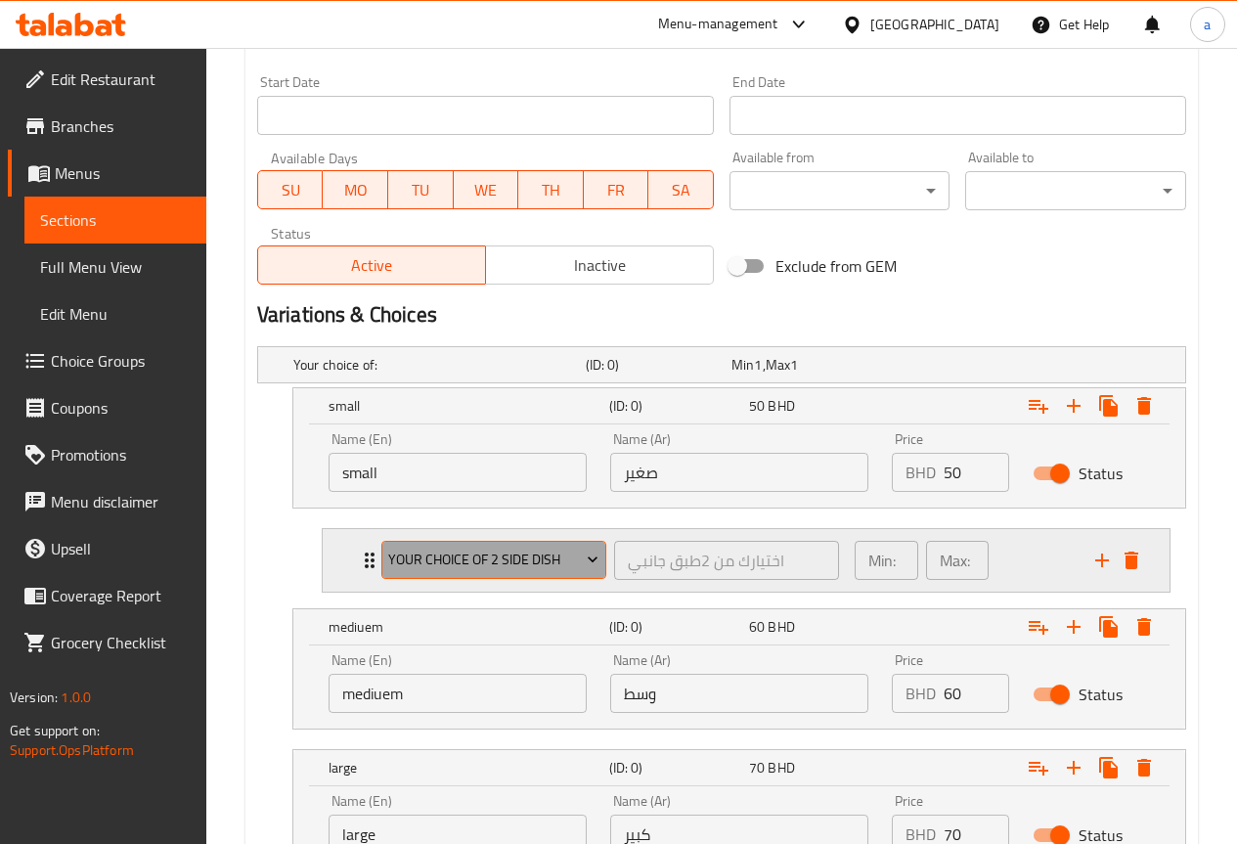
click at [590, 555] on icon "Expand" at bounding box center [593, 559] width 20 height 20
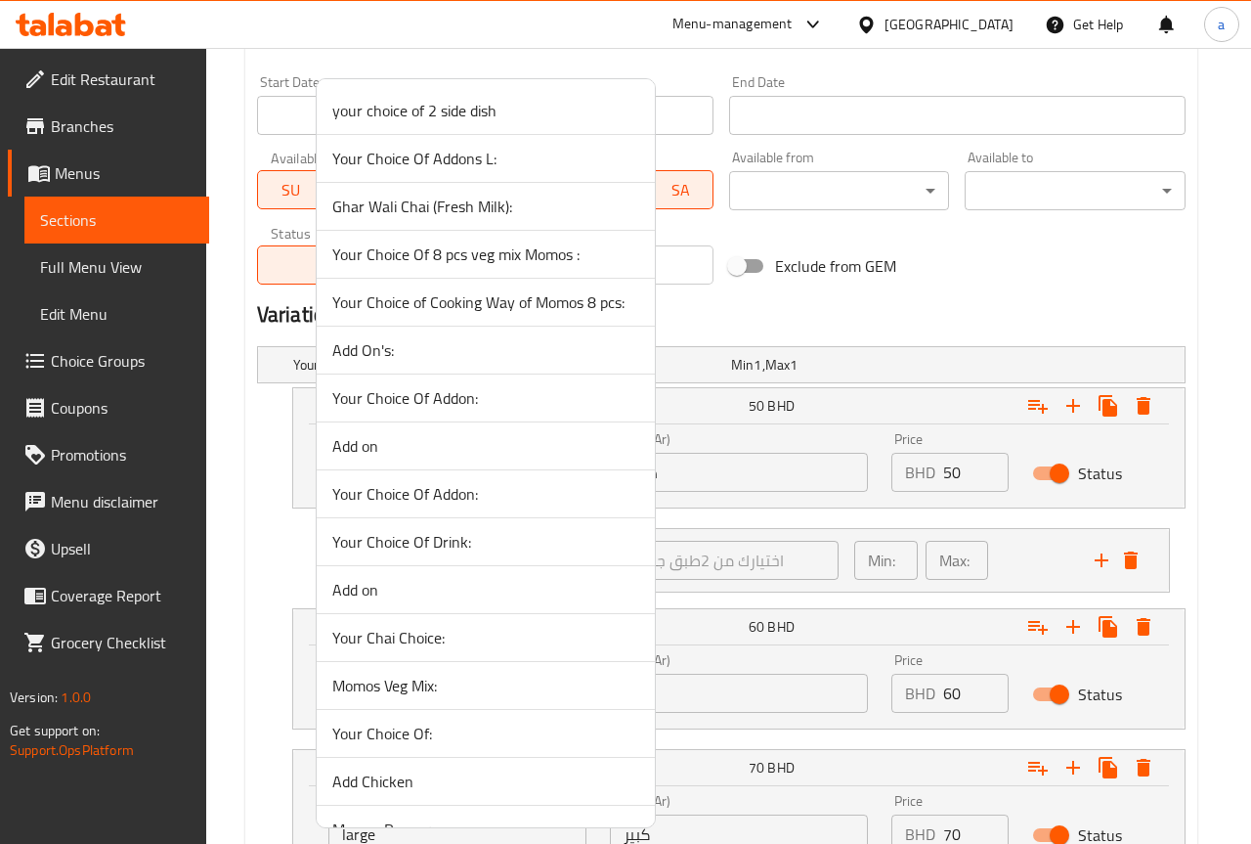
click at [732, 507] on div at bounding box center [625, 422] width 1251 height 844
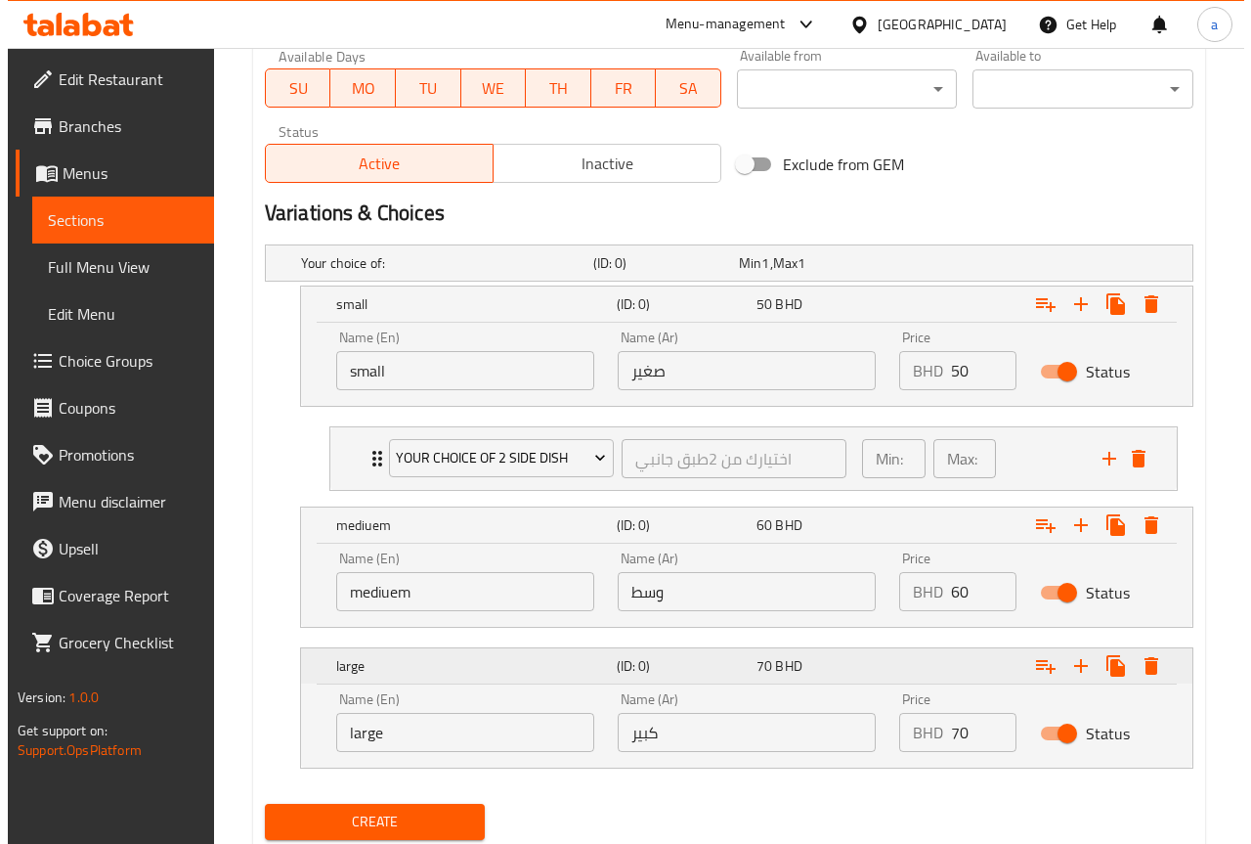
scroll to position [971, 0]
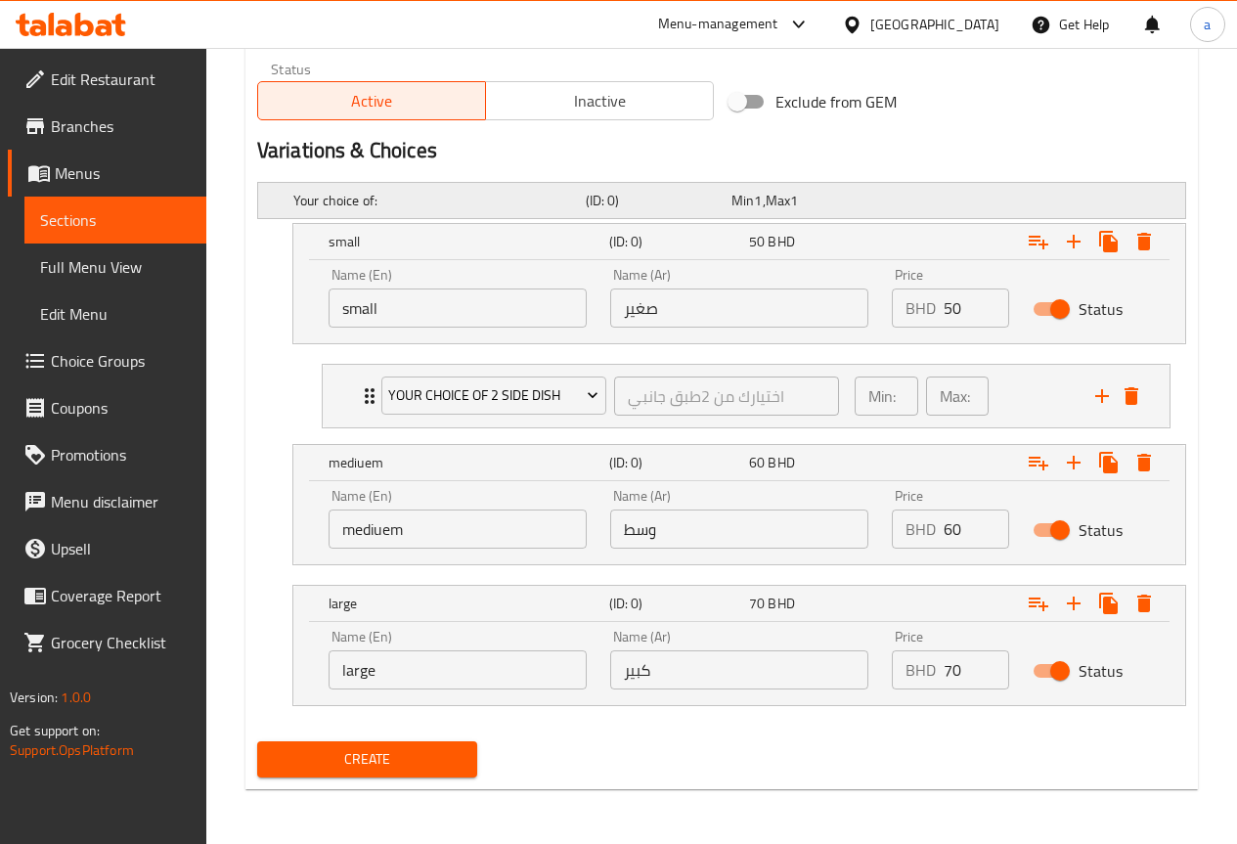
click at [768, 201] on div "Min 1 , Max 1" at bounding box center [800, 201] width 138 height 20
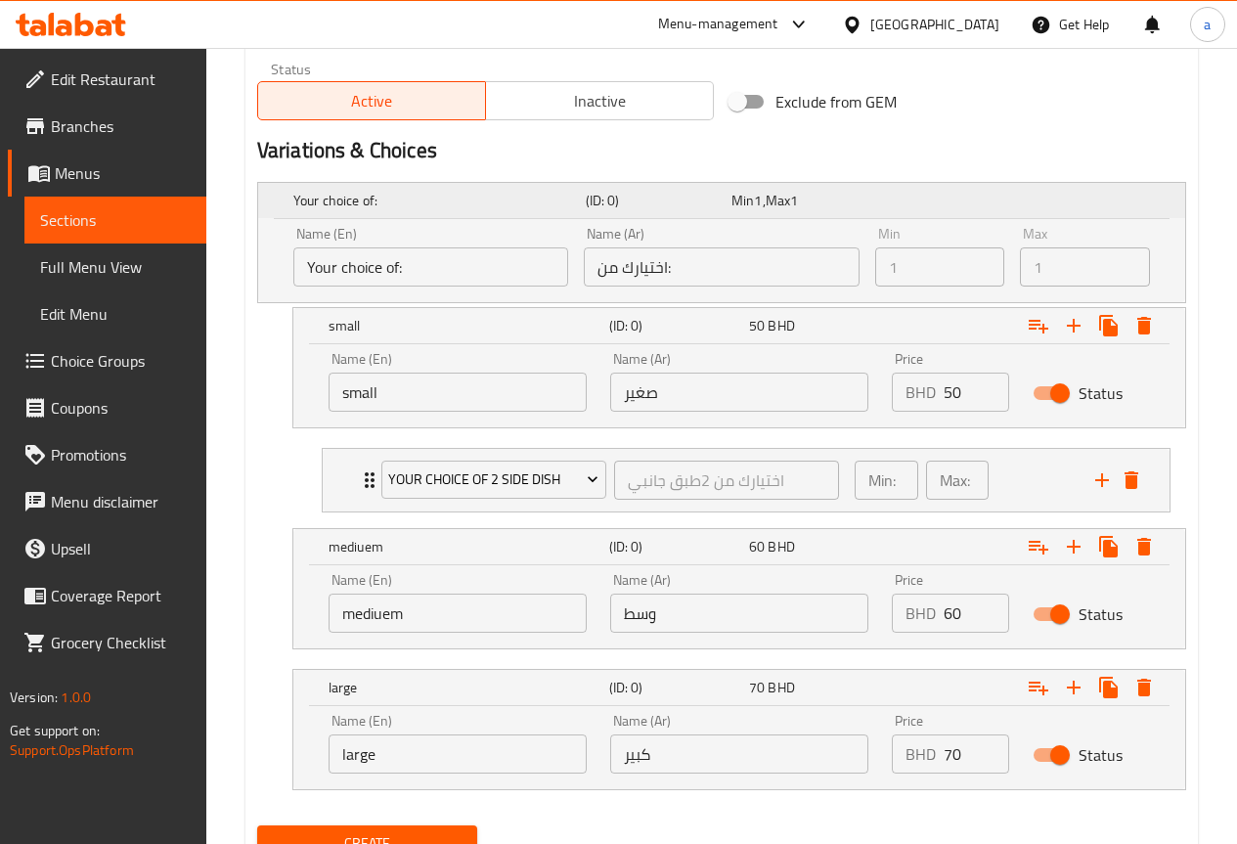
click at [768, 201] on div "Min 1 , Max 1" at bounding box center [800, 201] width 138 height 20
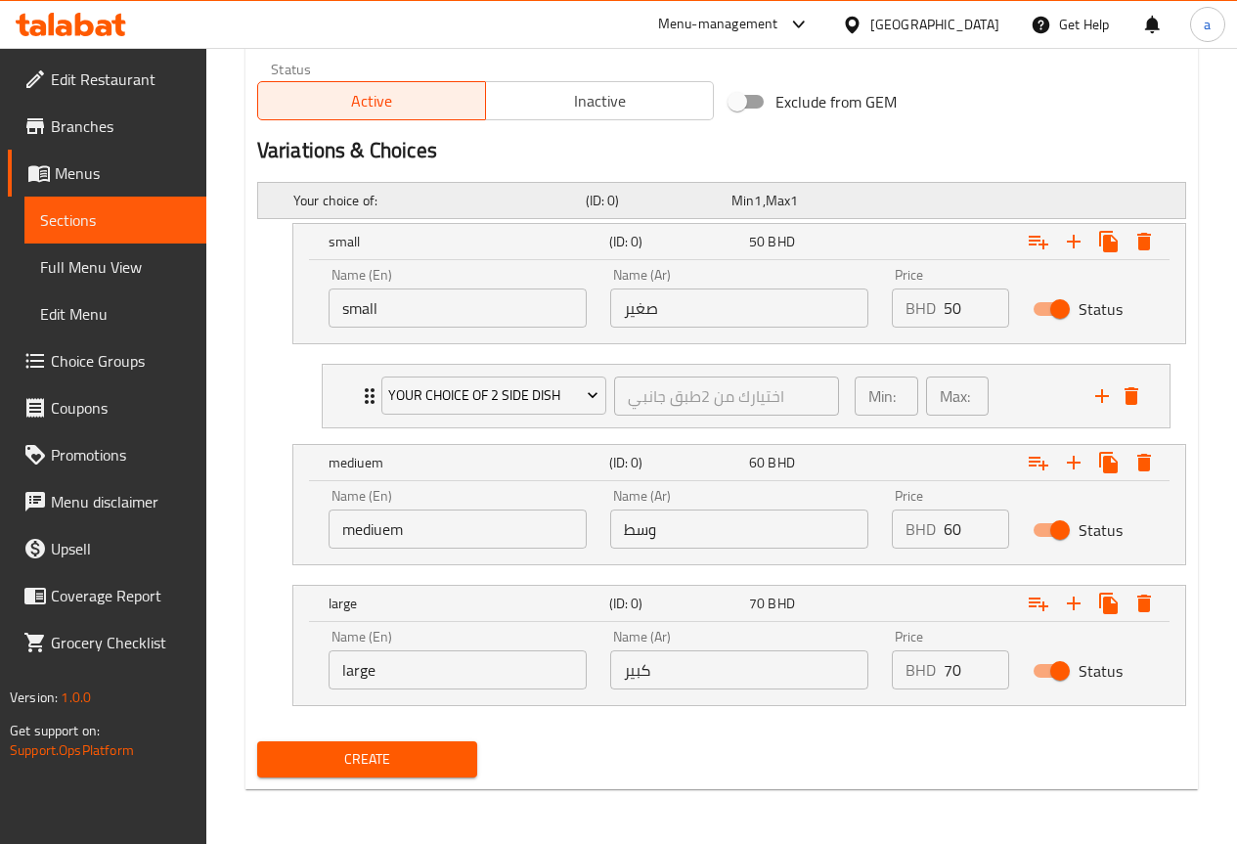
click at [724, 207] on div "(ID: 0)" at bounding box center [655, 200] width 146 height 27
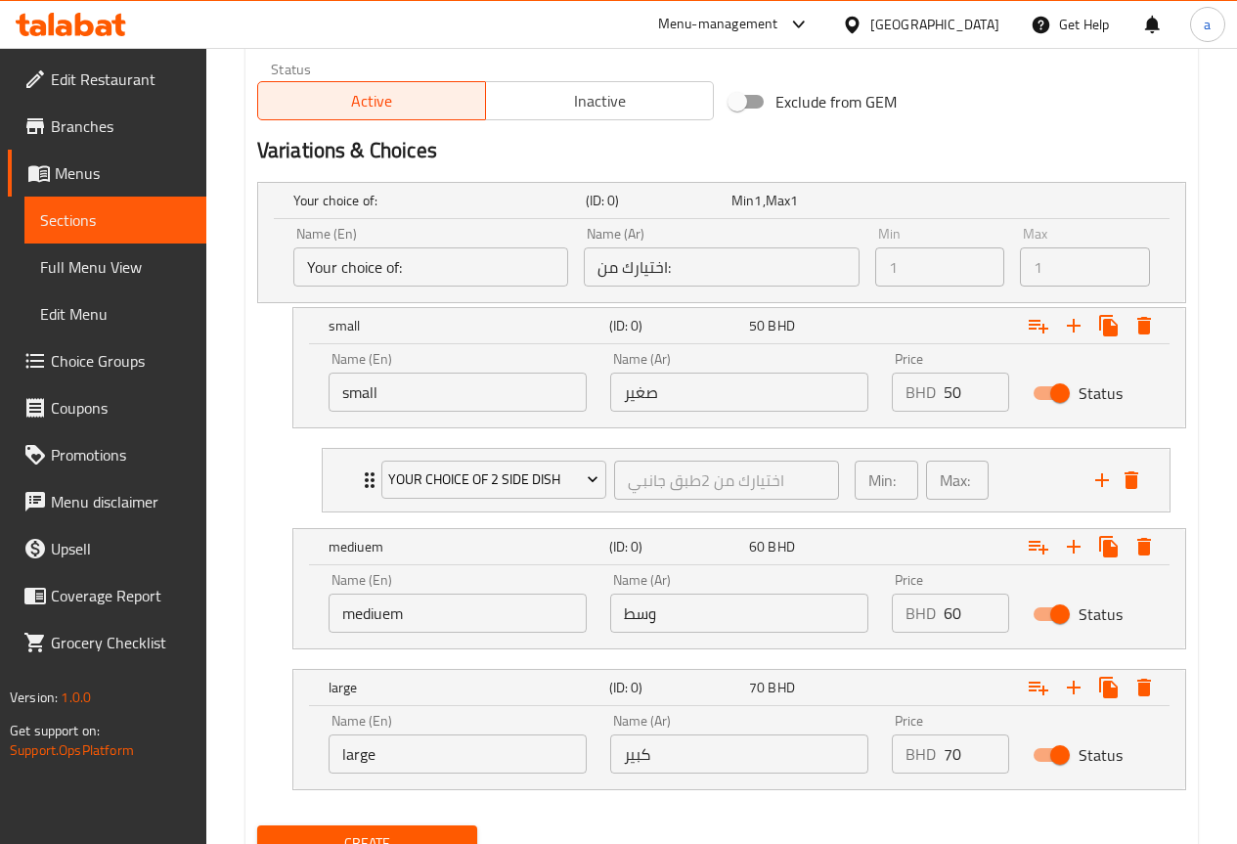
click at [445, 260] on input "Your choice of:" at bounding box center [430, 266] width 275 height 39
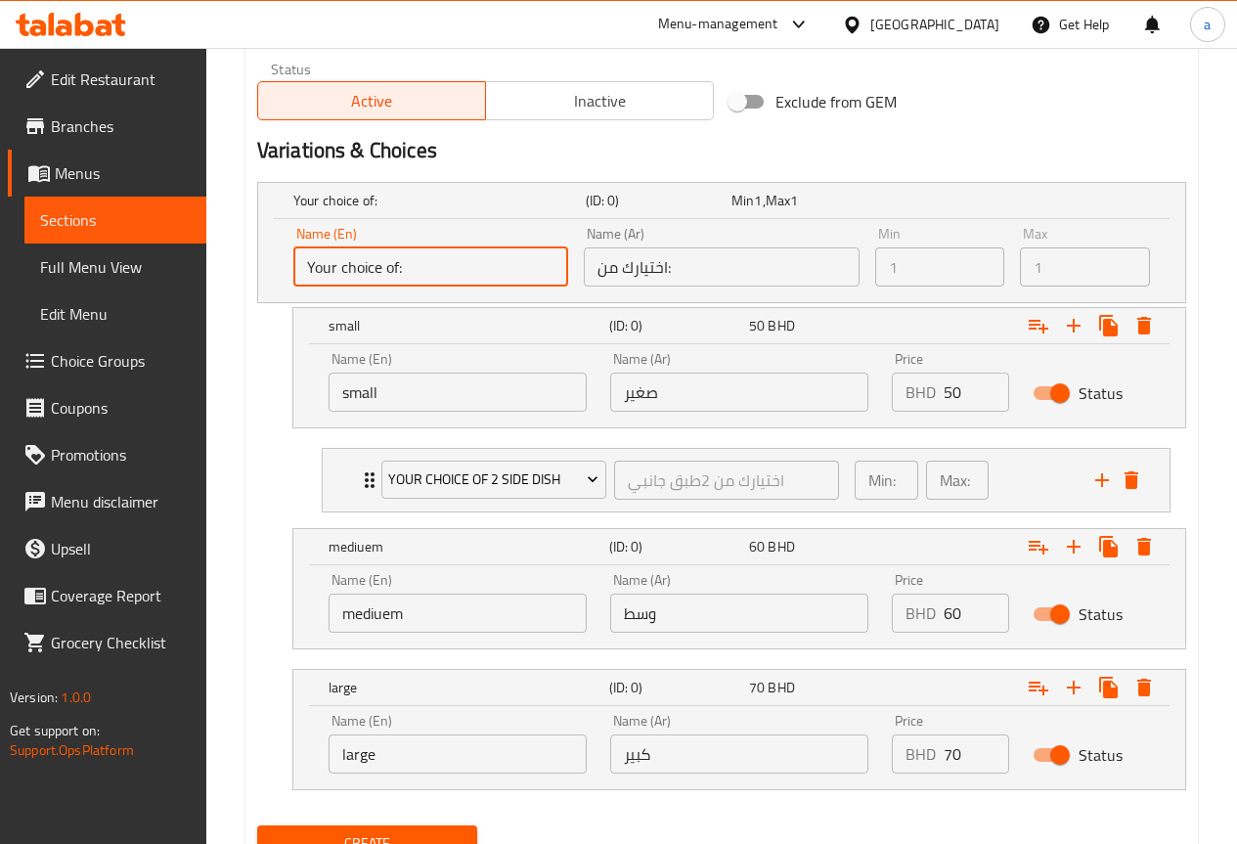
click at [445, 260] on input "Your choice of:" at bounding box center [430, 266] width 275 height 39
click at [438, 270] on input "Your choice of:" at bounding box center [430, 266] width 275 height 39
drag, startPoint x: 438, startPoint y: 270, endPoint x: 627, endPoint y: 262, distance: 188.9
click at [460, 274] on input "Your choice of:" at bounding box center [430, 266] width 275 height 39
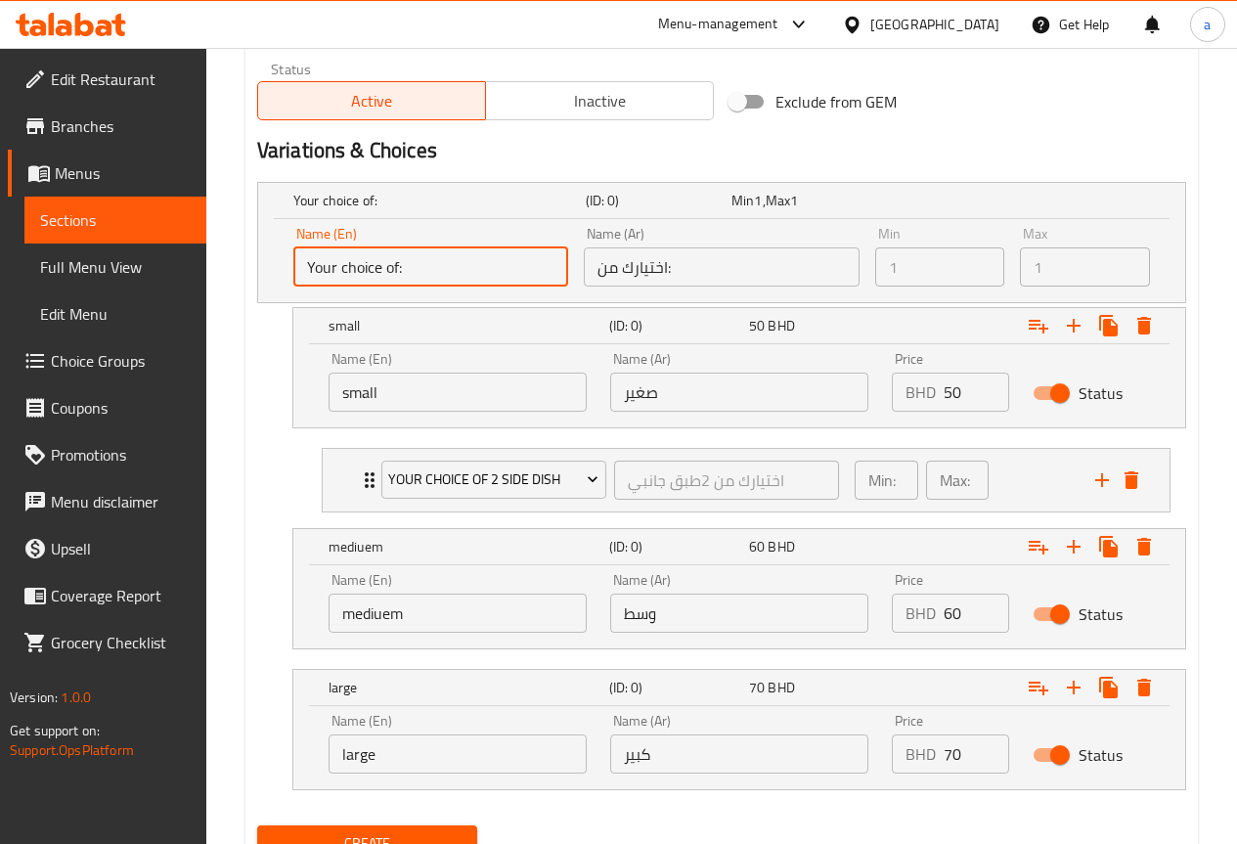
click at [719, 279] on input "اختيارك من:" at bounding box center [721, 266] width 275 height 39
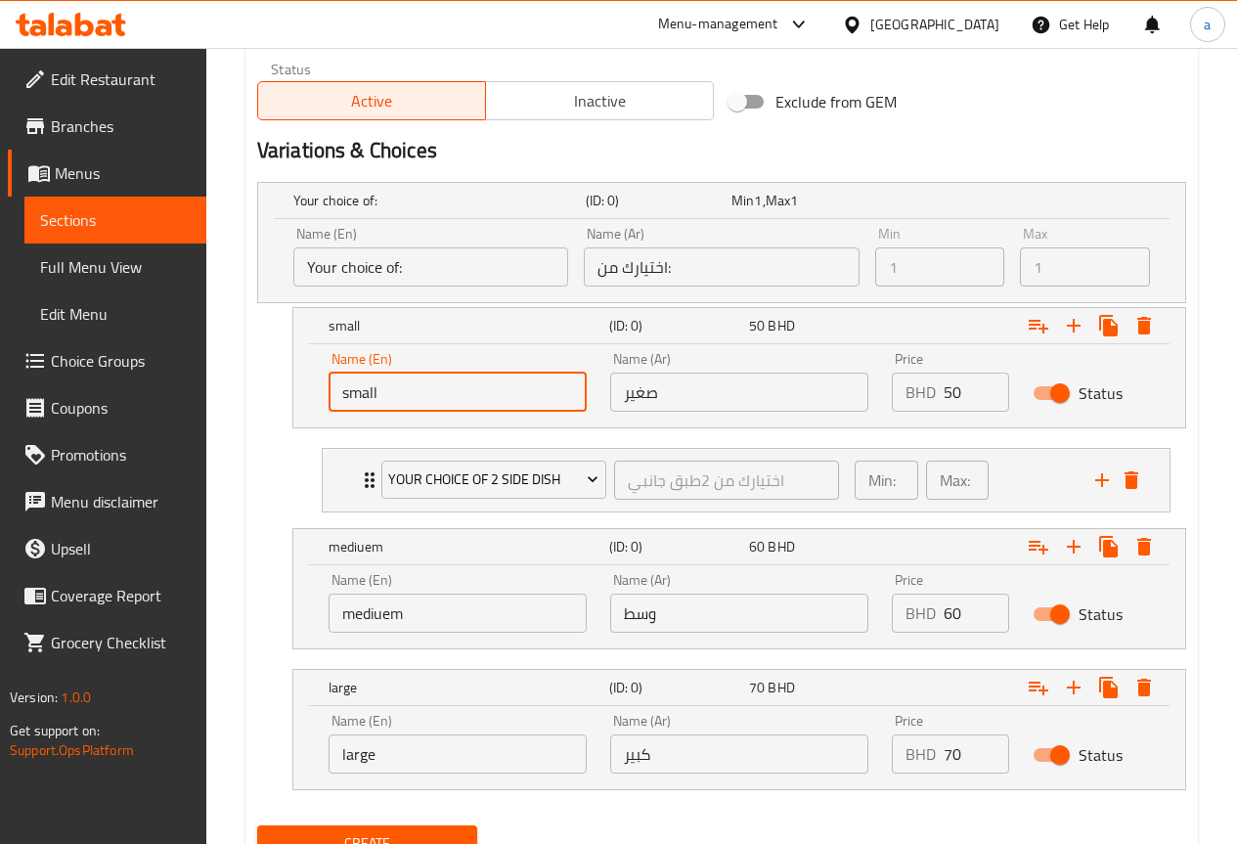
click at [496, 385] on input "small" at bounding box center [457, 391] width 258 height 39
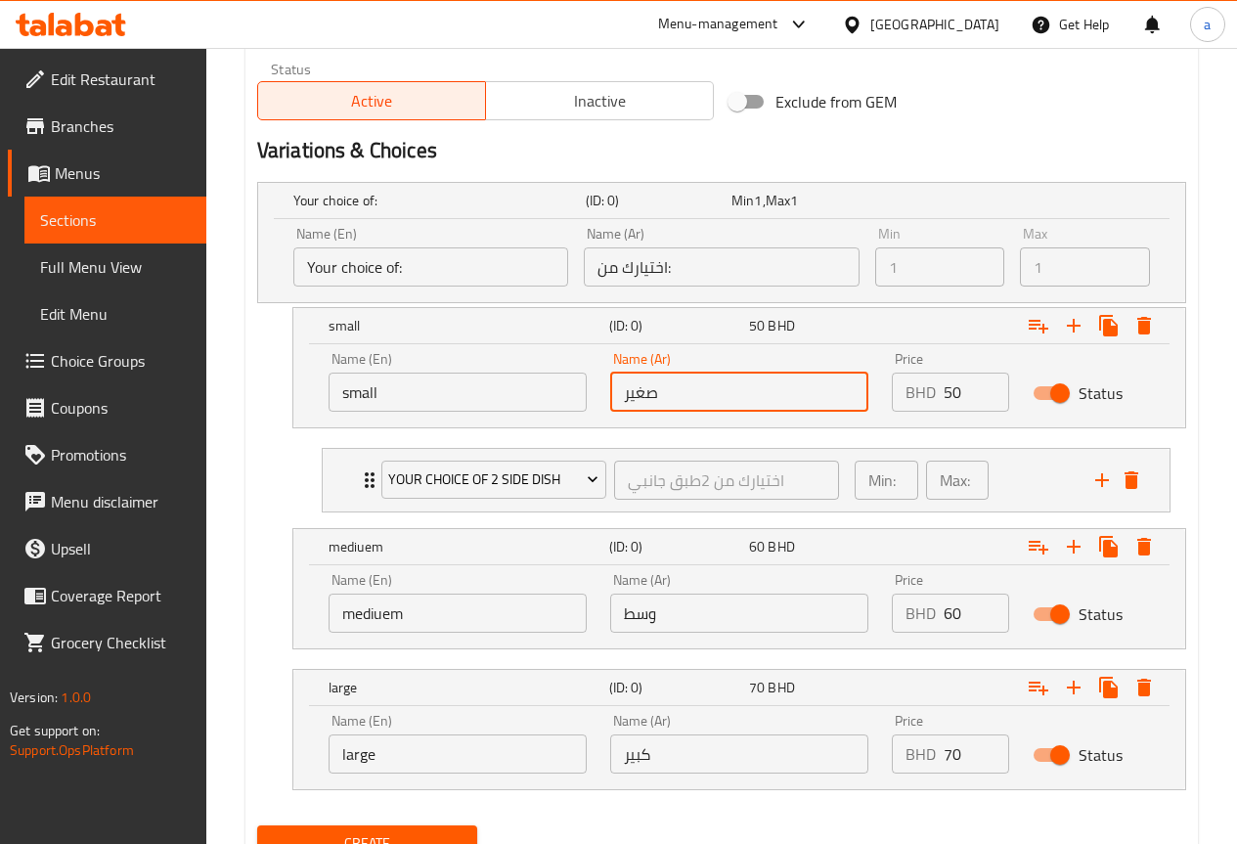
click at [722, 410] on input "صغير" at bounding box center [739, 391] width 258 height 39
click at [1041, 328] on icon "Expand" at bounding box center [1039, 327] width 20 height 14
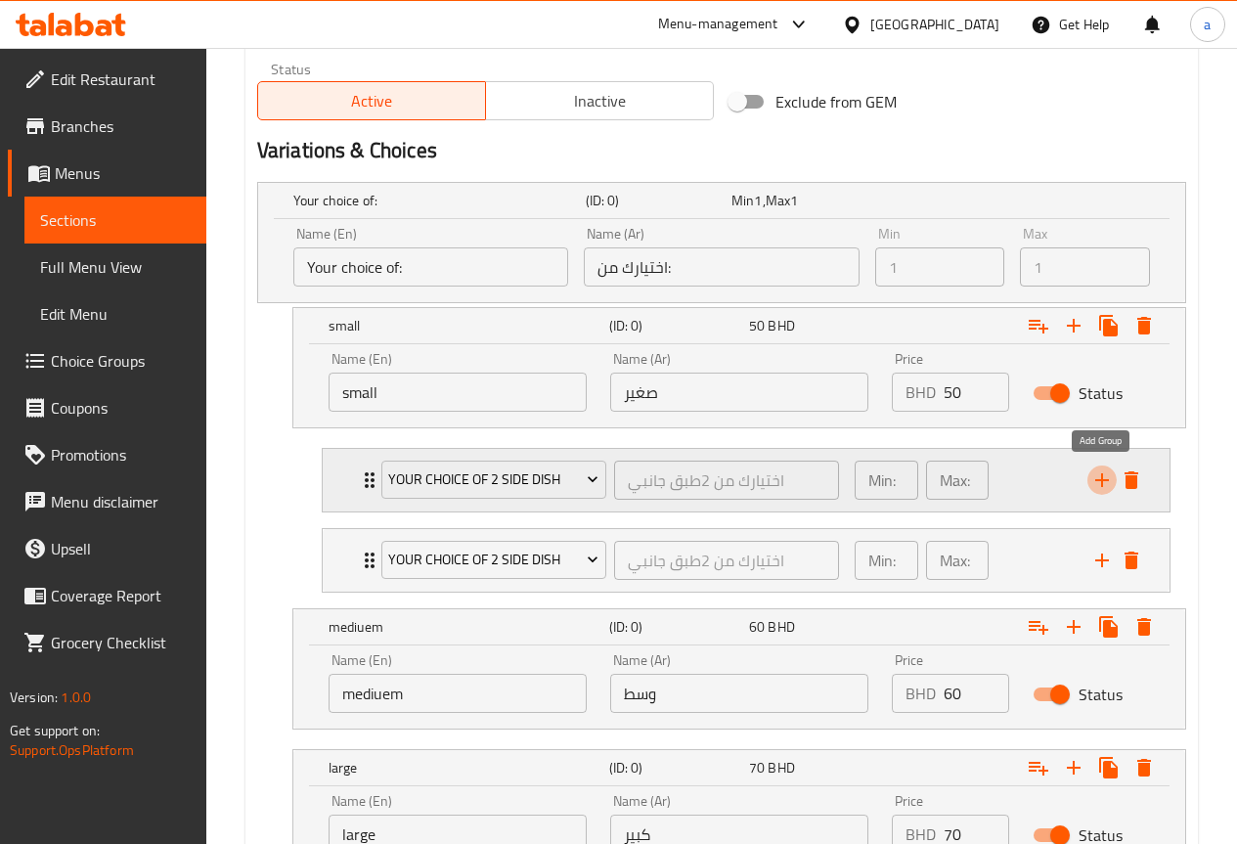
click at [1104, 486] on icon "add" at bounding box center [1101, 479] width 23 height 23
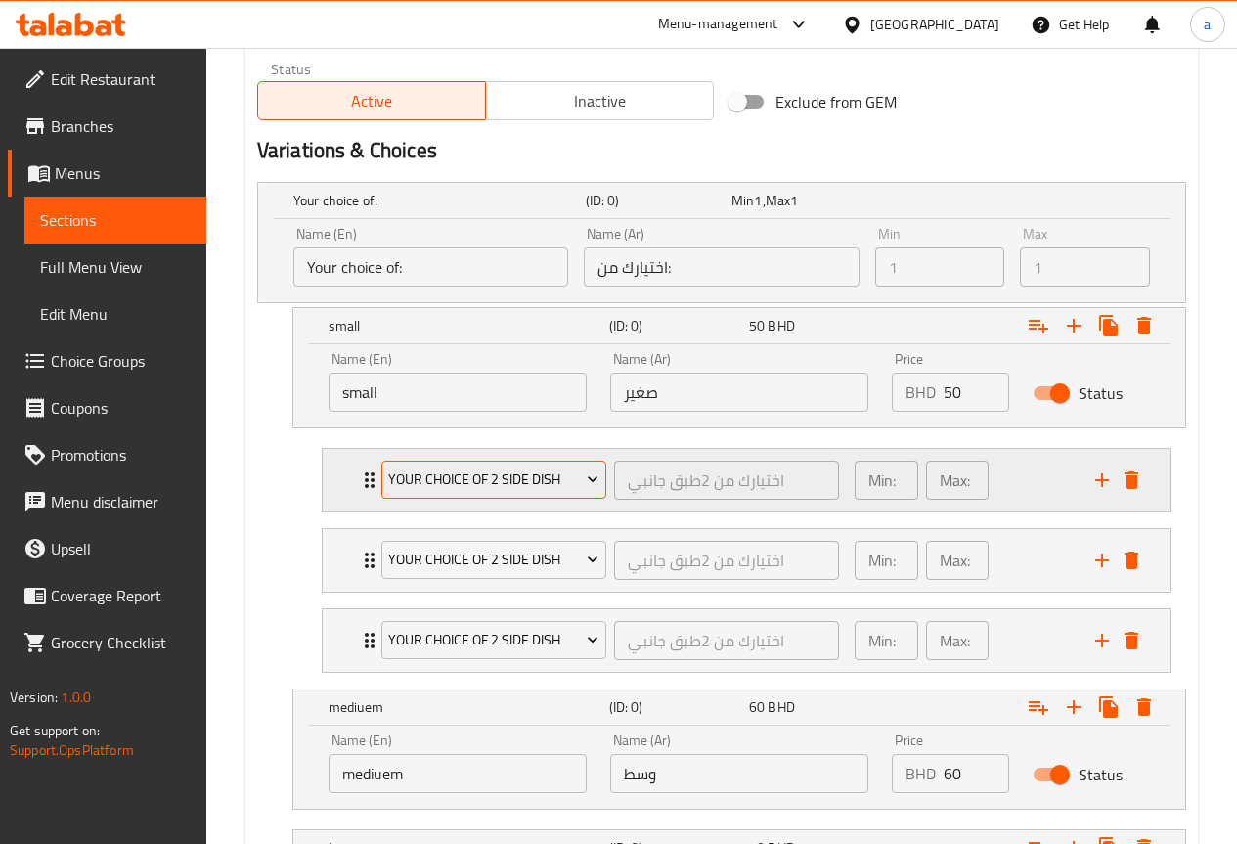
click at [593, 481] on icon "Expand" at bounding box center [593, 480] width 10 height 6
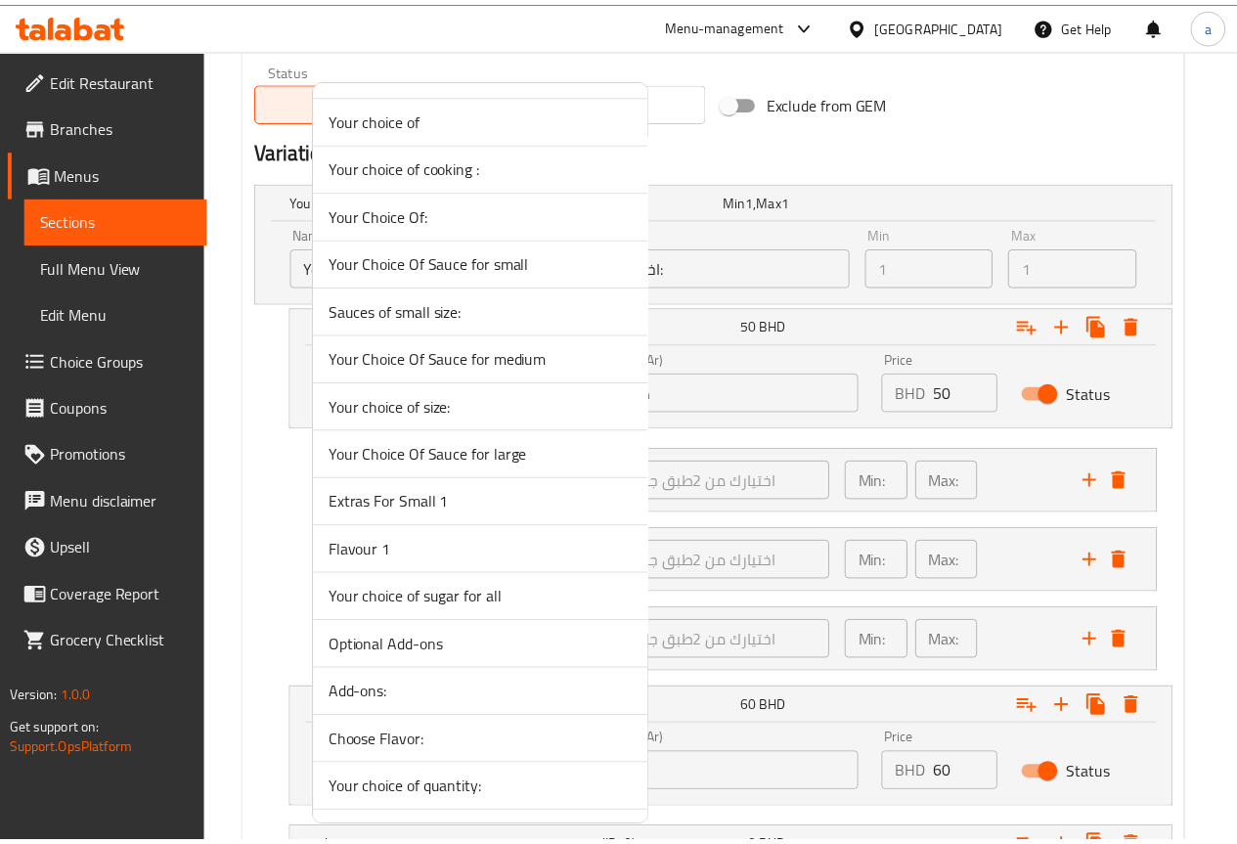
scroll to position [1858, 0]
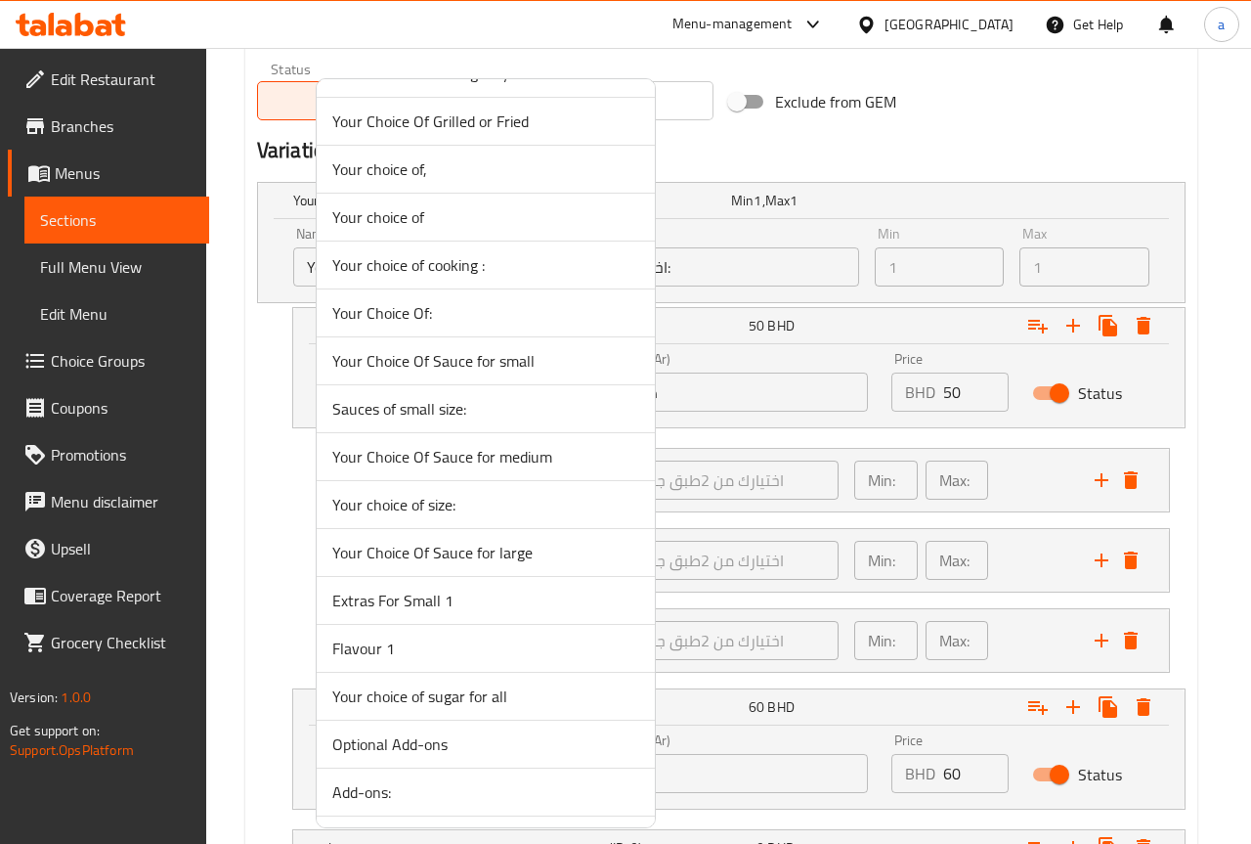
click at [513, 369] on span "Your Choice Of Sauce for small" at bounding box center [485, 360] width 307 height 23
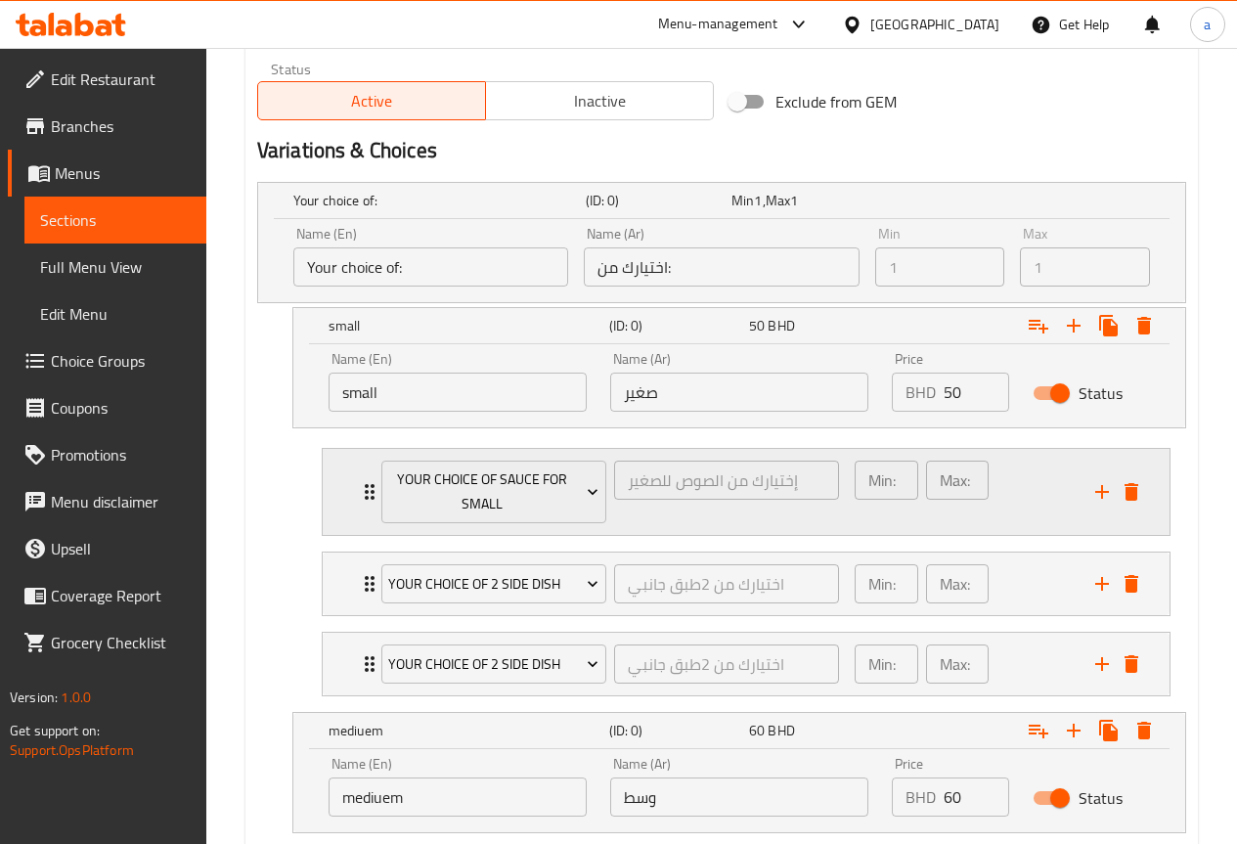
click at [935, 487] on div "Max: 1 ​" at bounding box center [958, 479] width 64 height 39
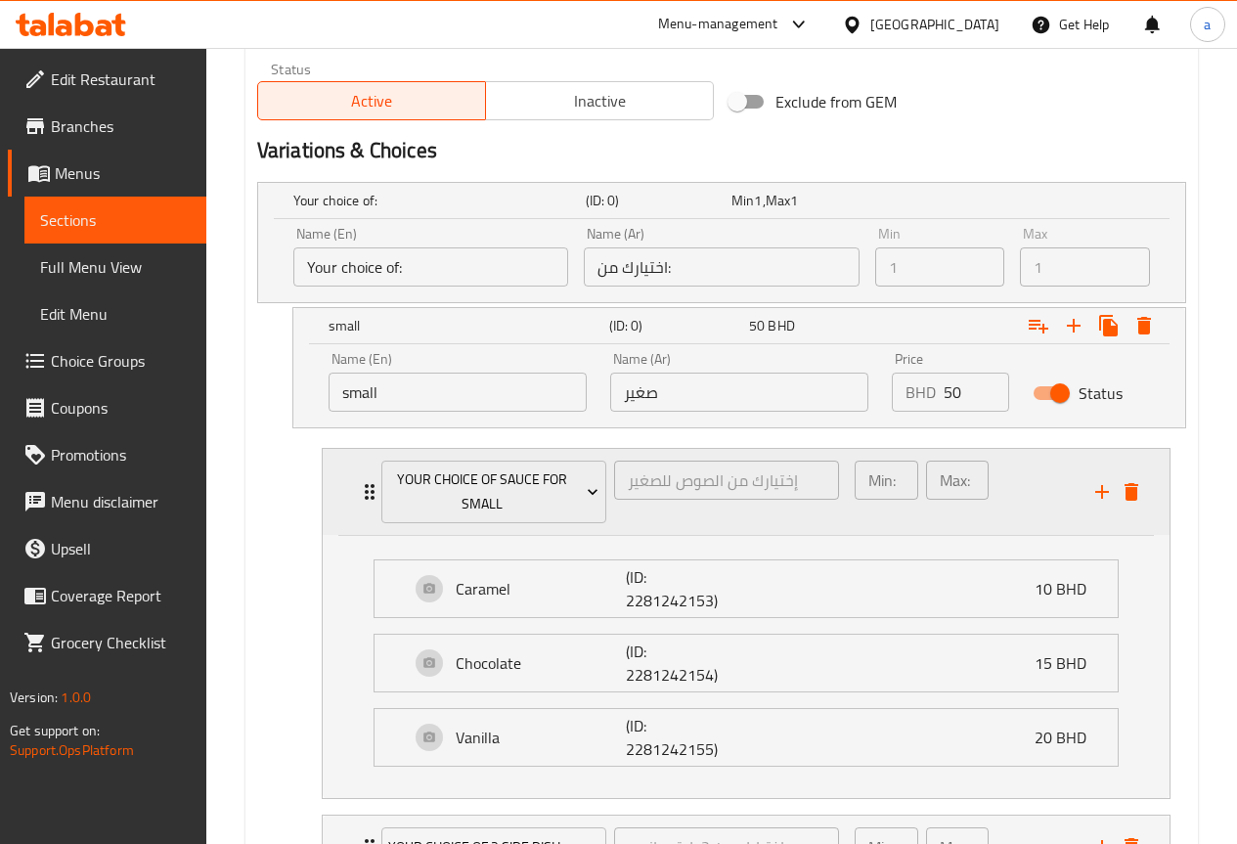
click at [892, 479] on p "Min:" at bounding box center [881, 479] width 27 height 23
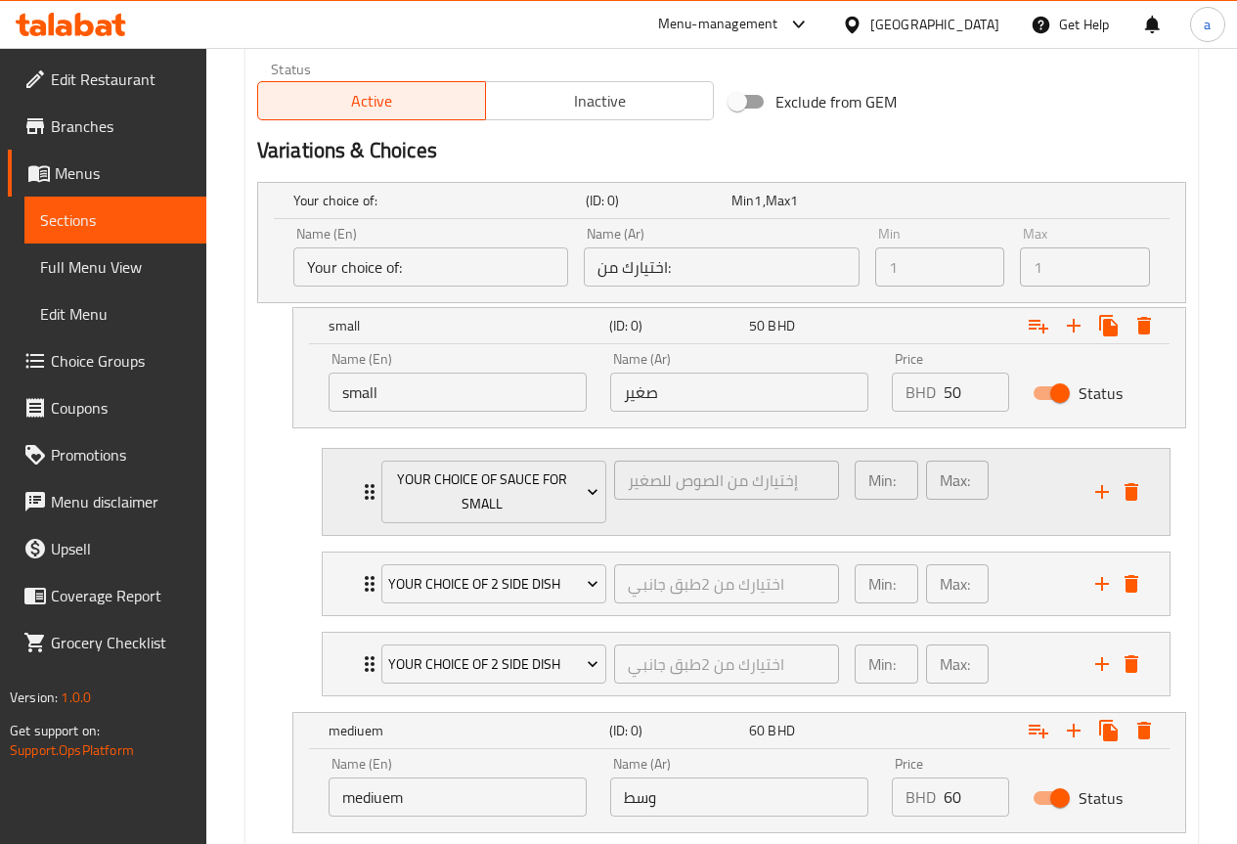
click at [894, 475] on p "Min:" at bounding box center [881, 479] width 27 height 23
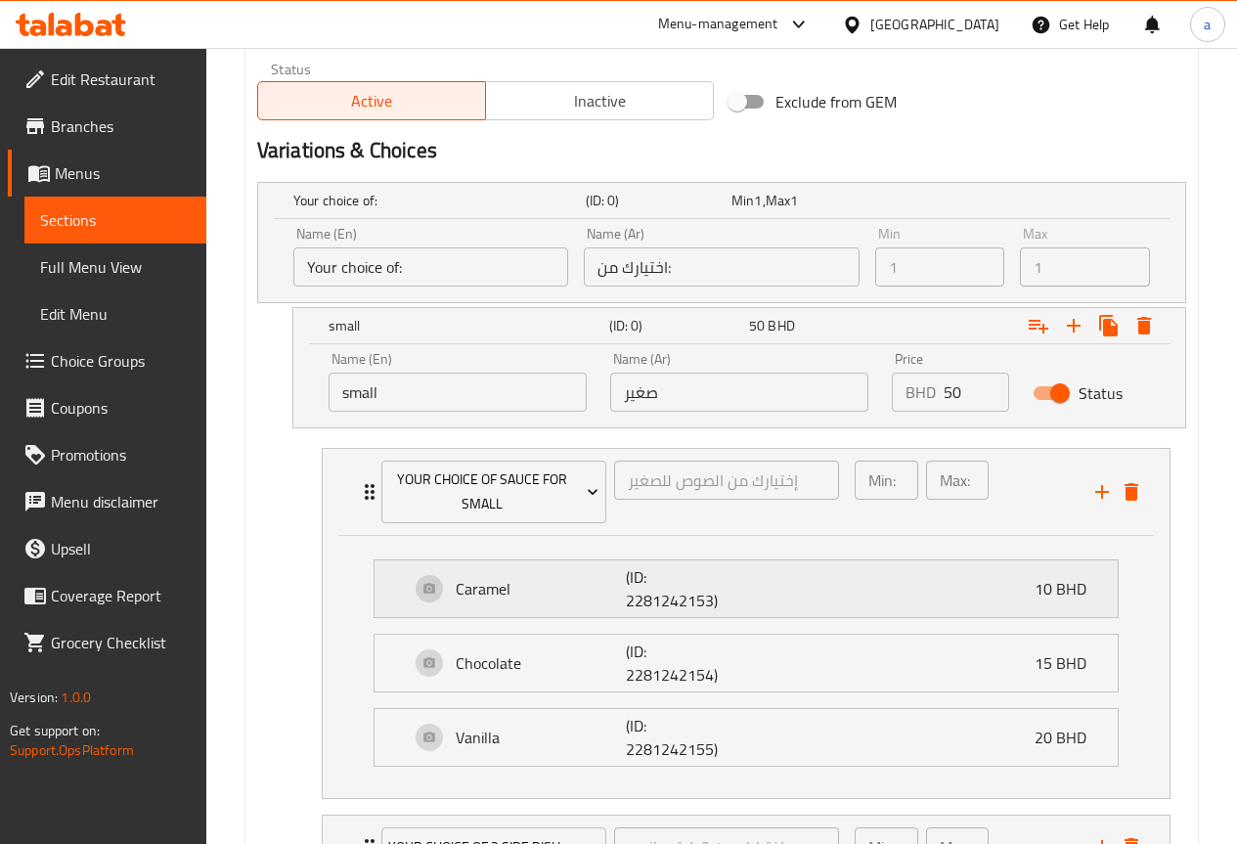
click at [857, 578] on div "Caramel (ID: 2281242153) 10 BHD" at bounding box center [752, 588] width 684 height 57
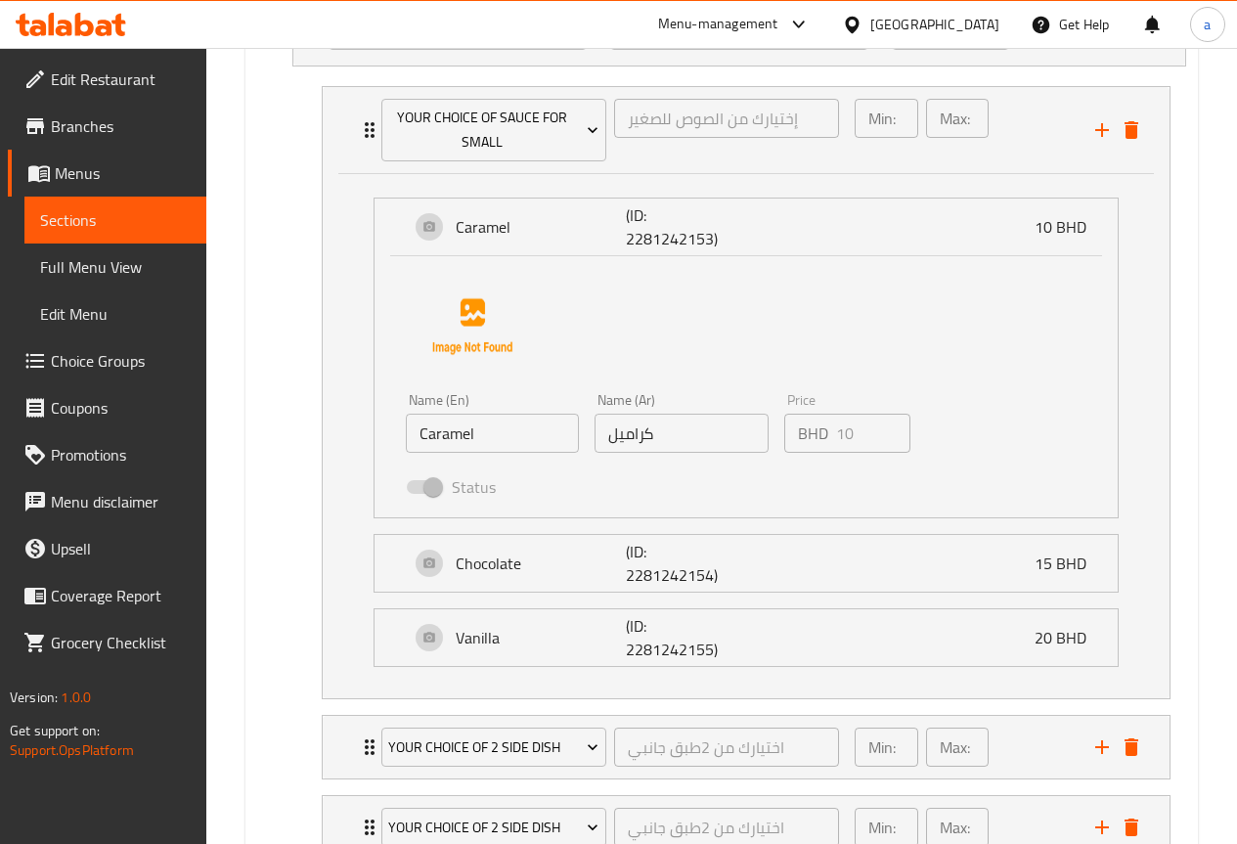
scroll to position [1362, 0]
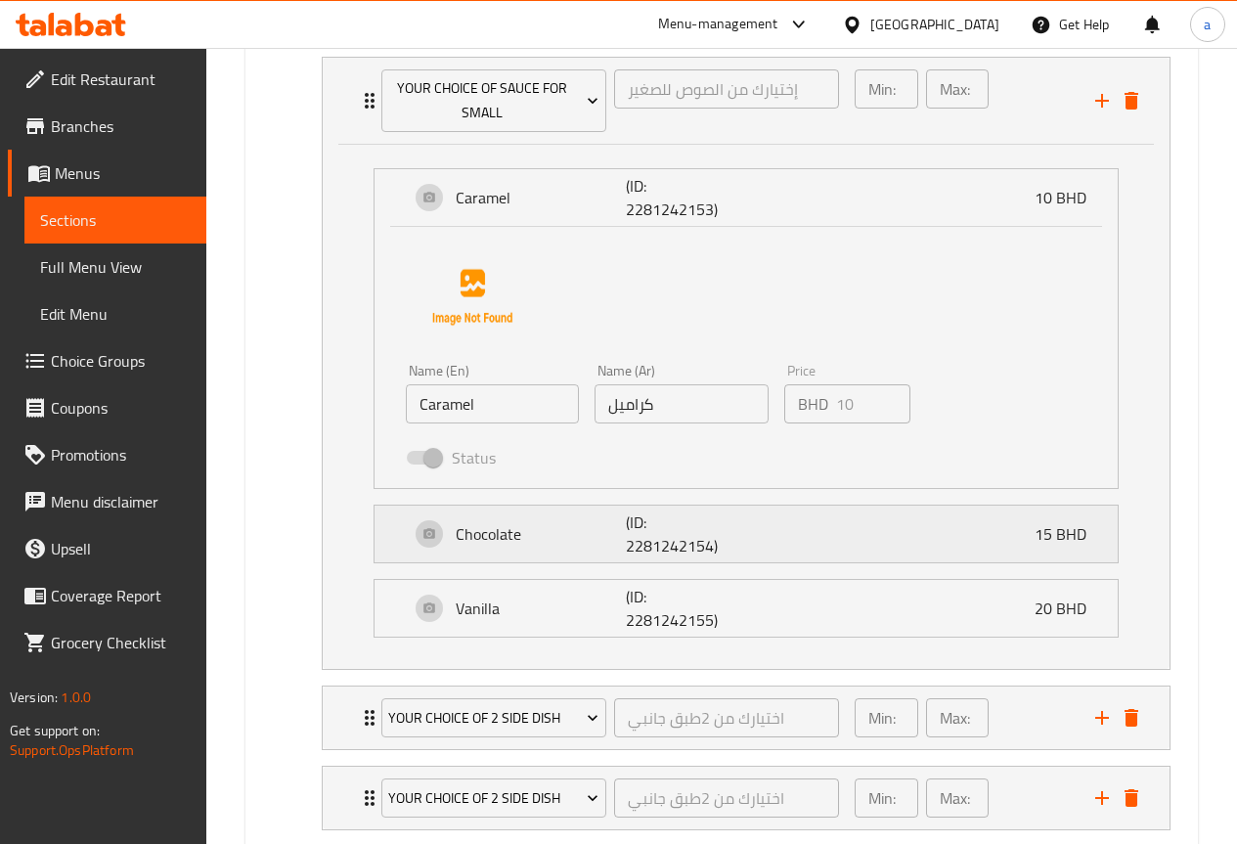
click at [831, 548] on div "Chocolate (ID: 2281242154) 15 BHD" at bounding box center [752, 533] width 684 height 57
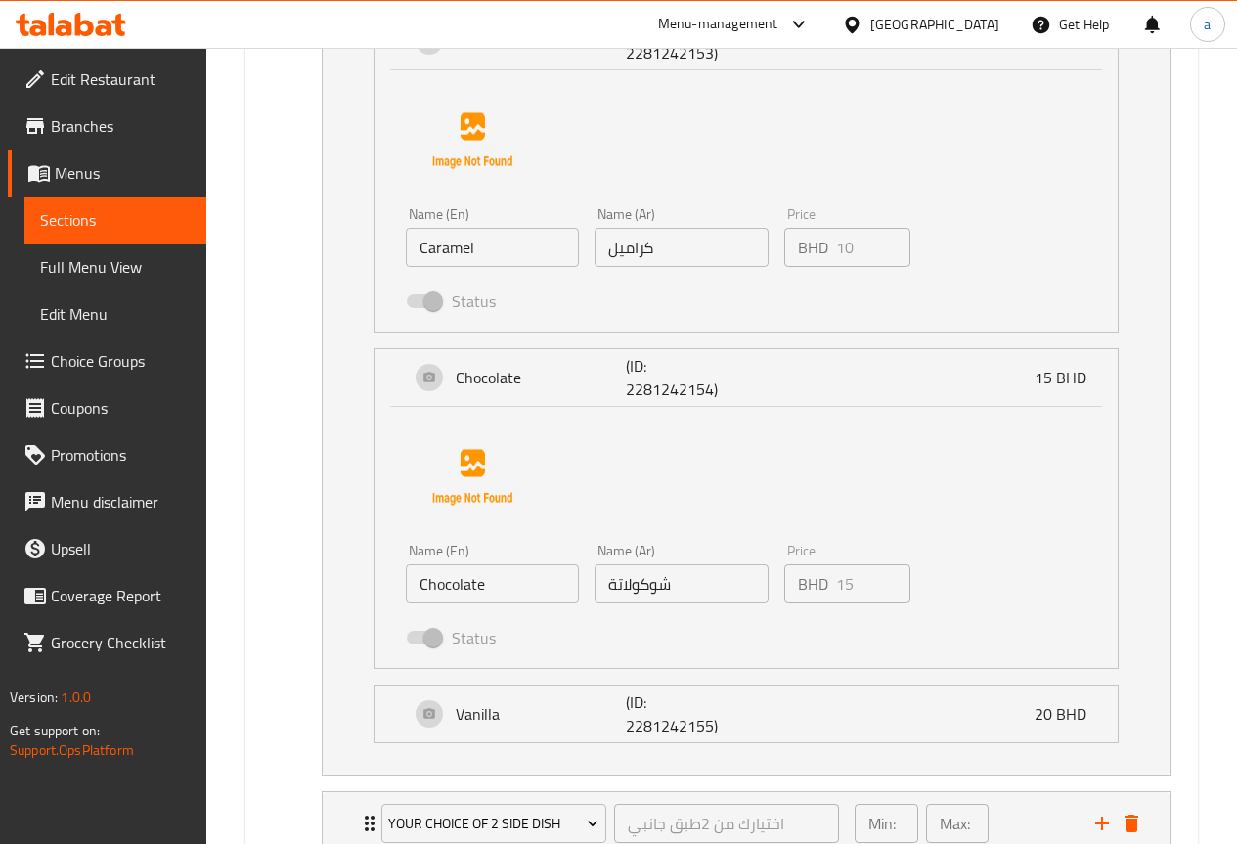
scroll to position [1557, 0]
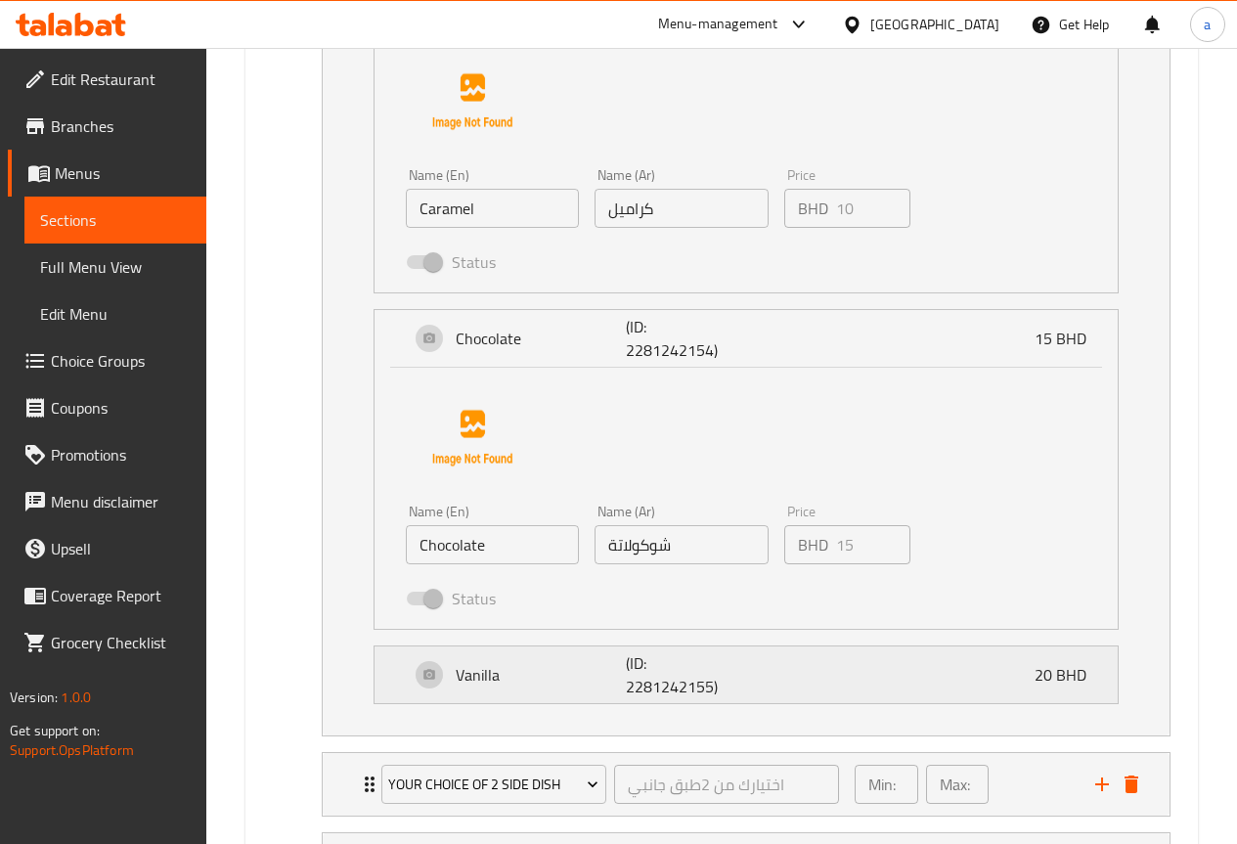
click at [819, 662] on div "Vanilla (ID: 2281242155) 20 BHD" at bounding box center [752, 674] width 684 height 57
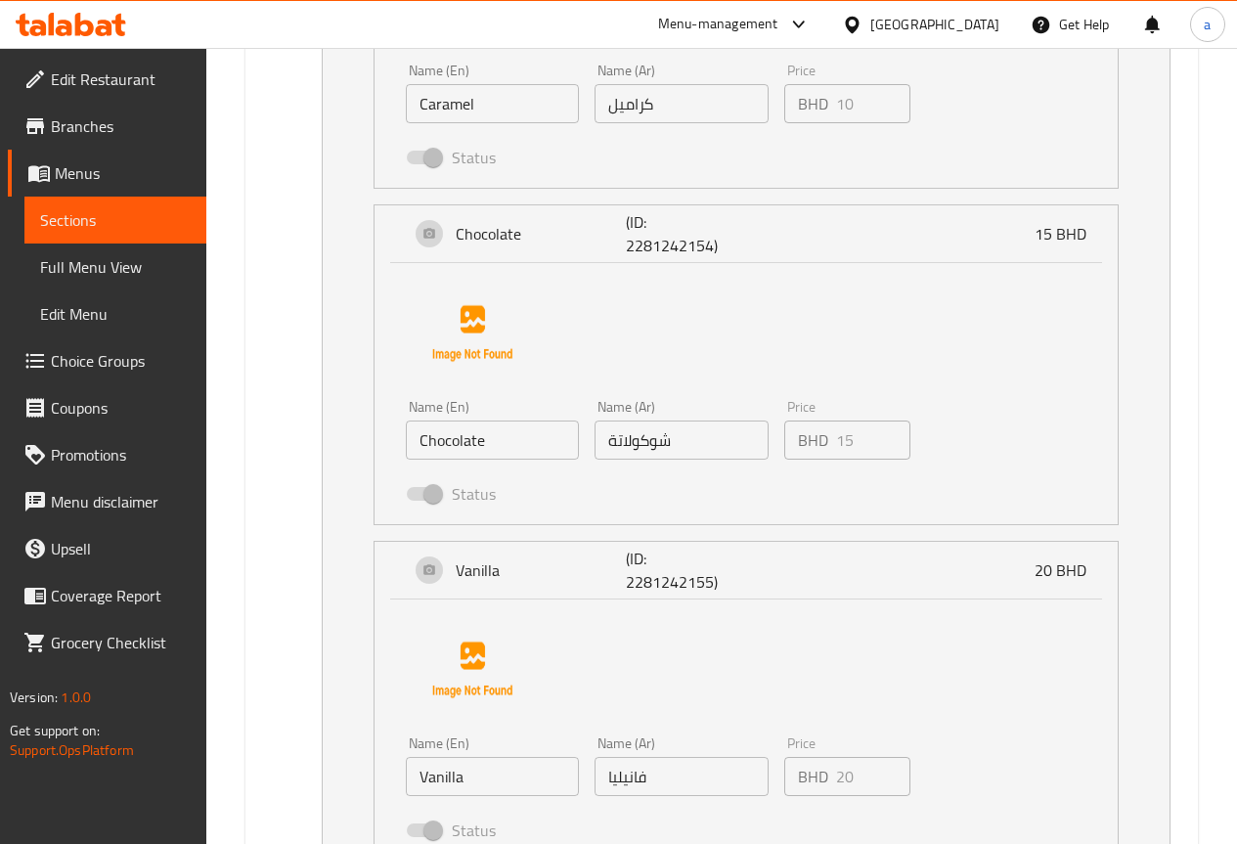
scroll to position [1655, 0]
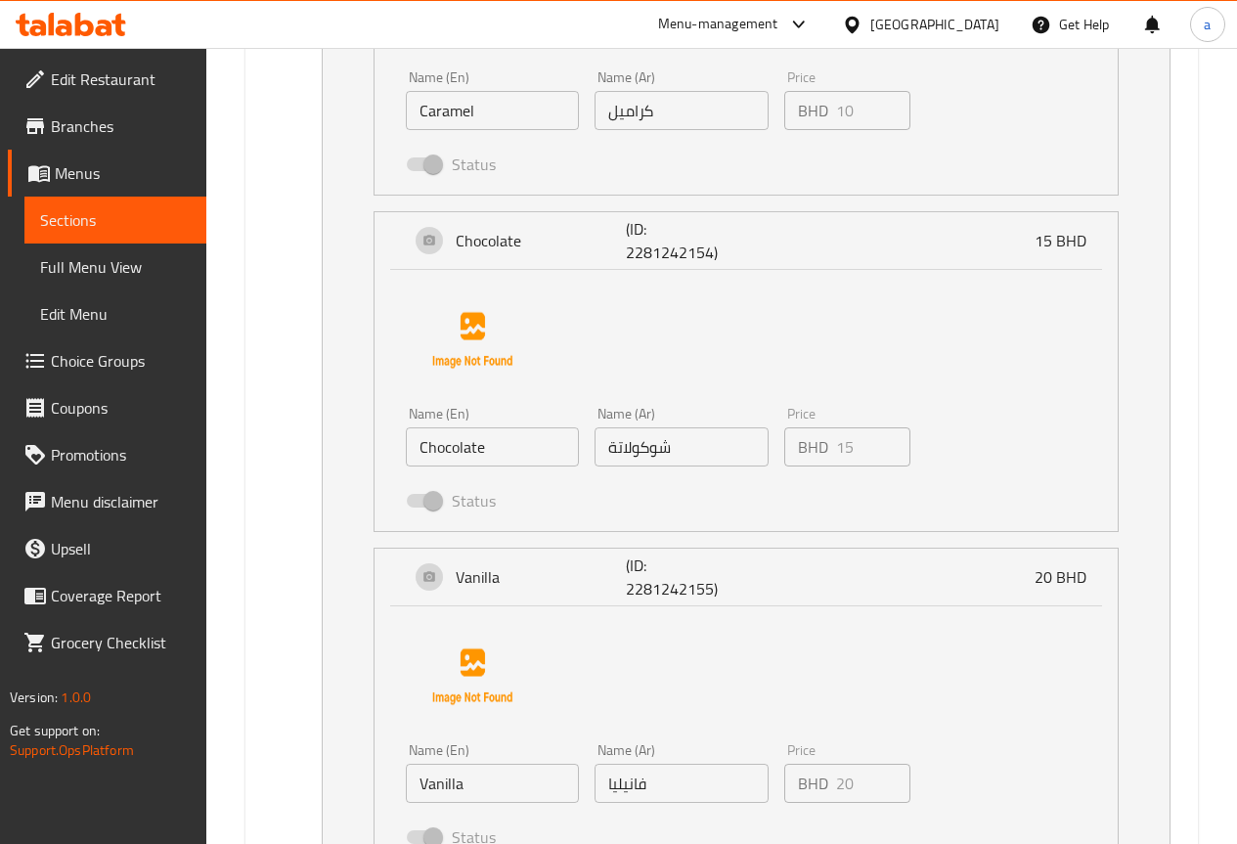
click at [422, 501] on span at bounding box center [423, 501] width 33 height 14
click at [423, 506] on span at bounding box center [423, 501] width 33 height 14
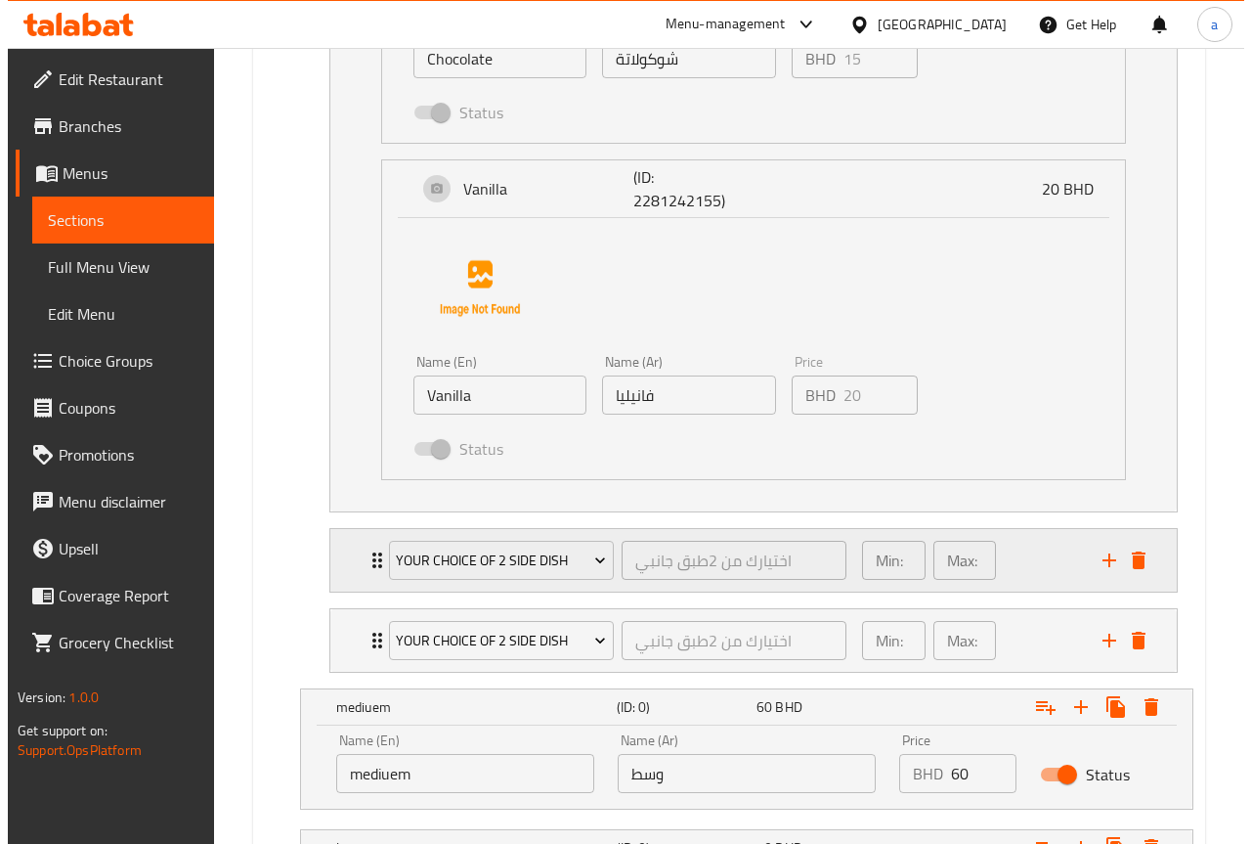
scroll to position [2046, 0]
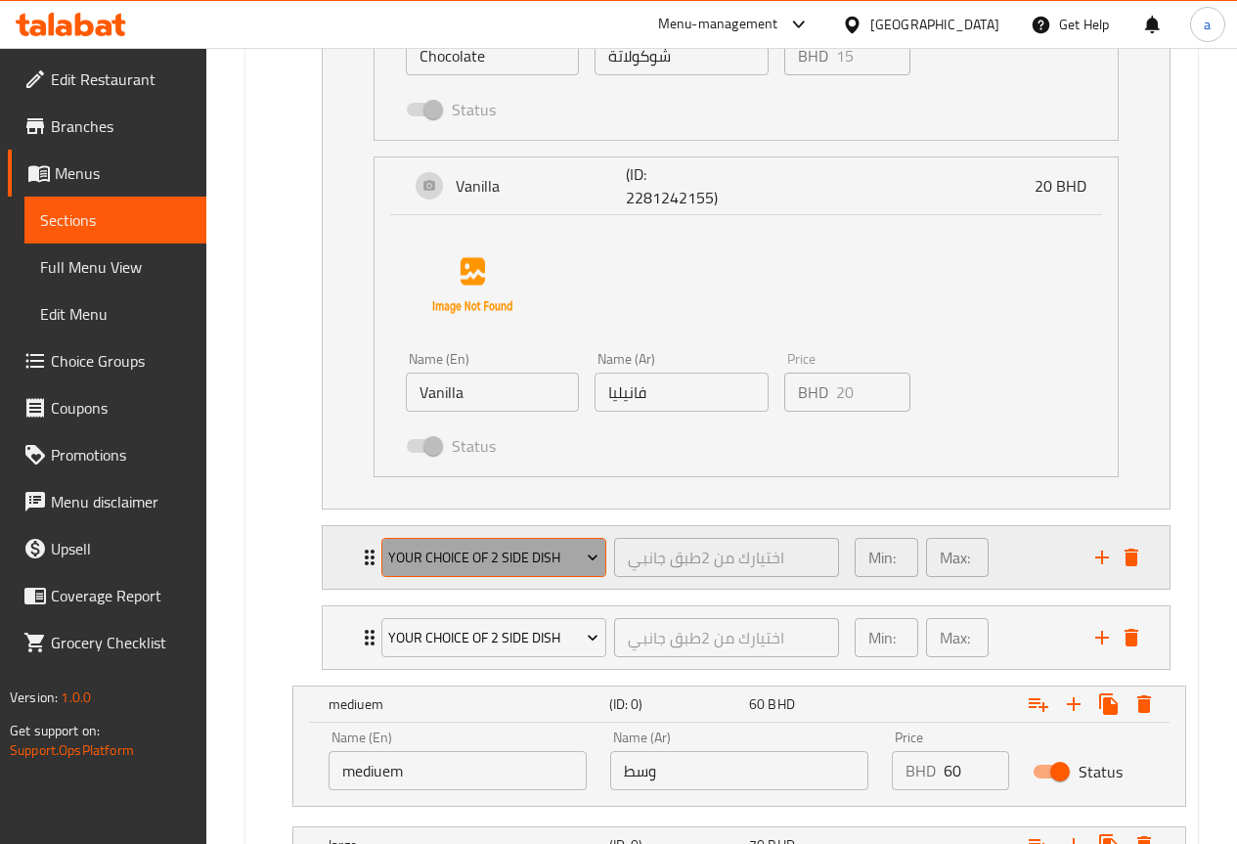
click at [591, 554] on icon "Expand" at bounding box center [593, 557] width 20 height 20
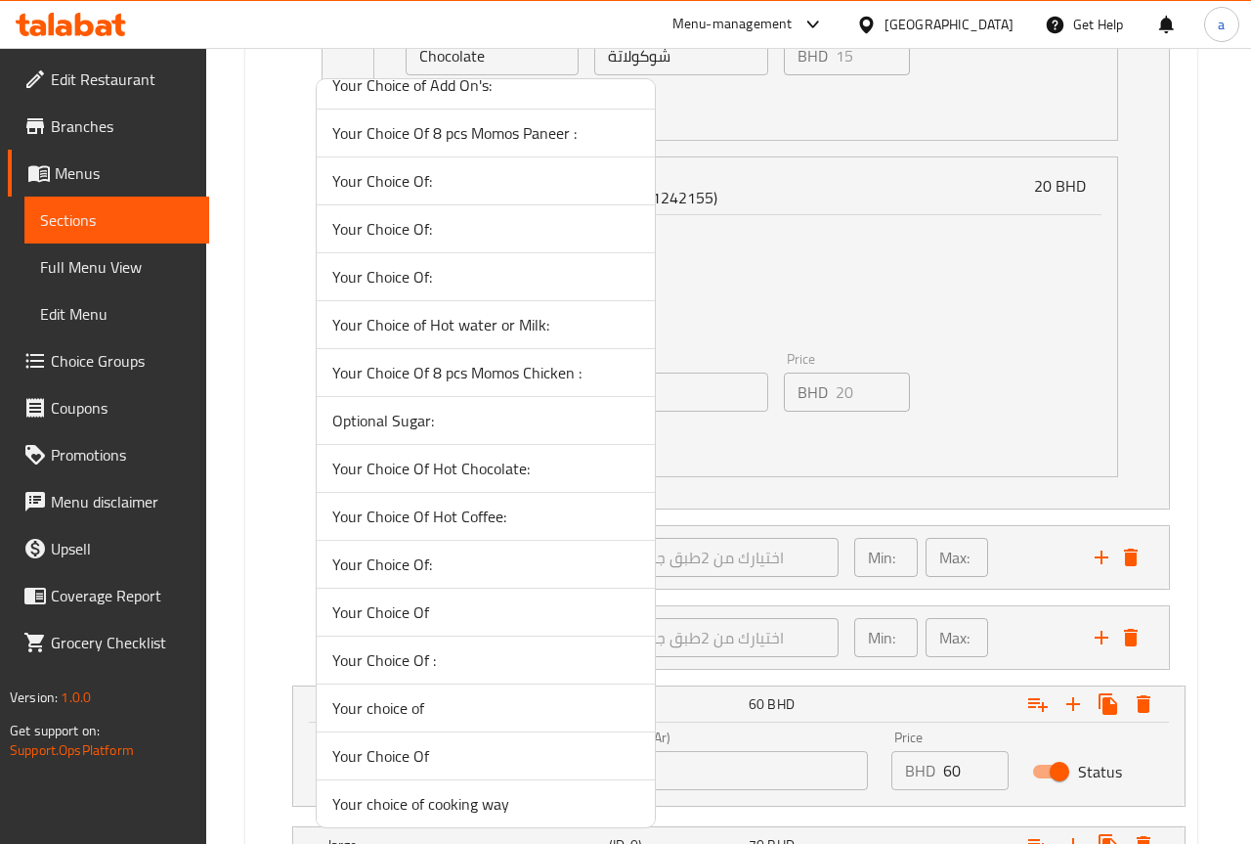
scroll to position [1058, 0]
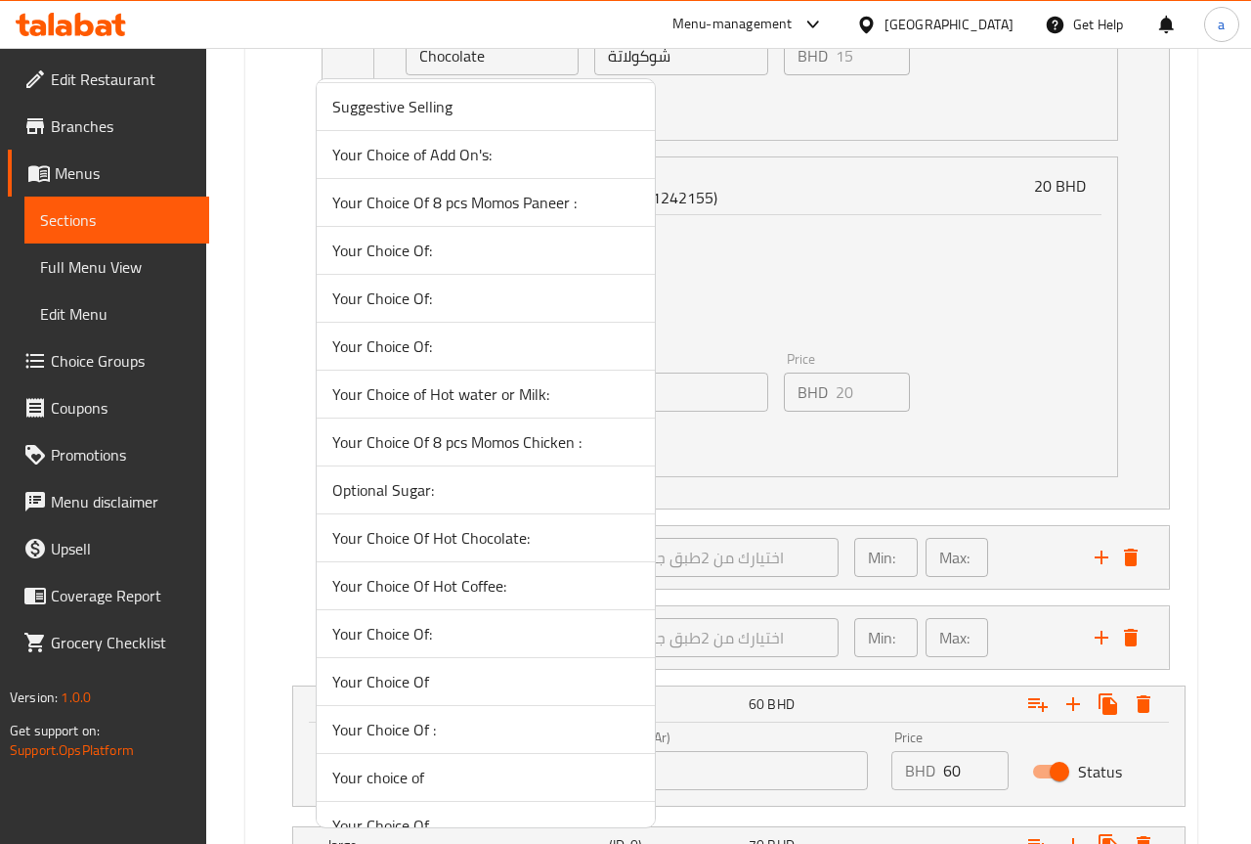
click at [490, 487] on span "Optional Sugar:" at bounding box center [485, 489] width 307 height 23
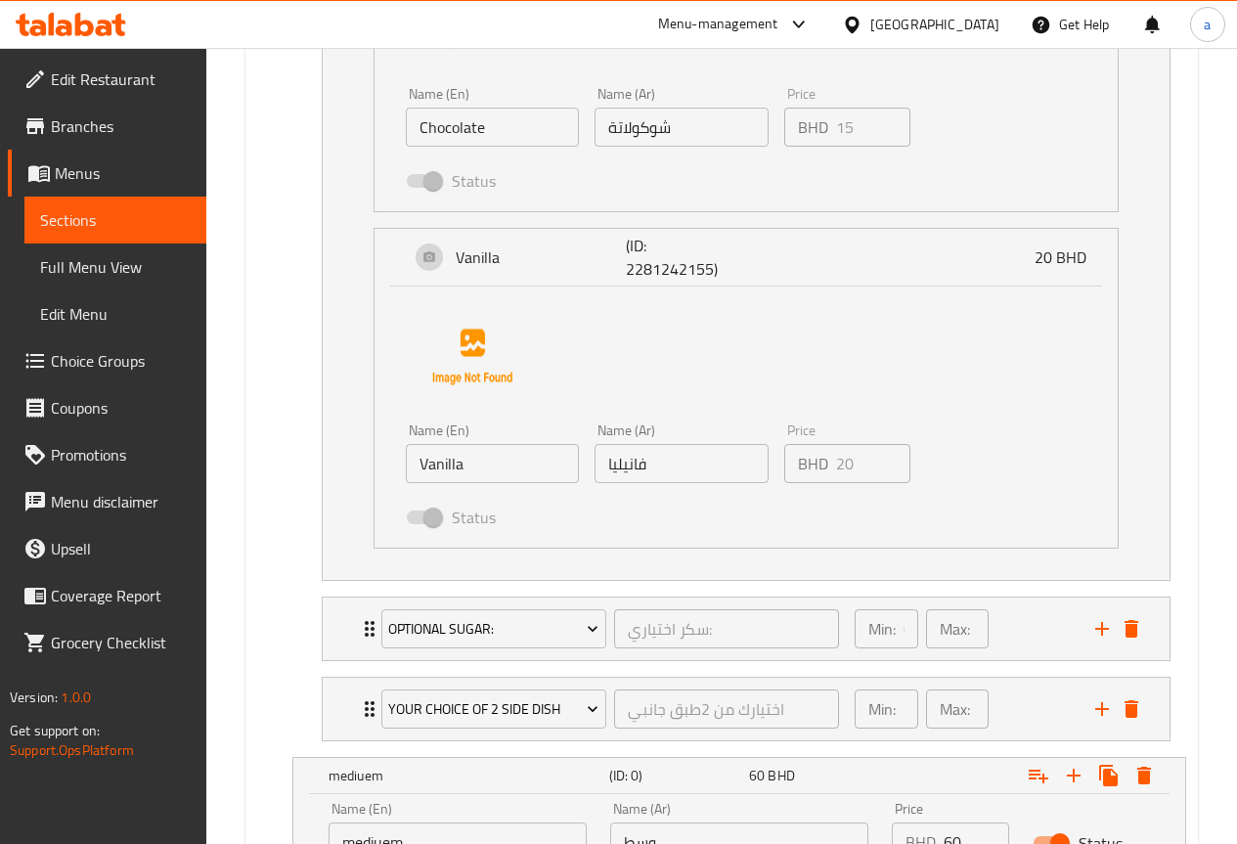
scroll to position [2018, 0]
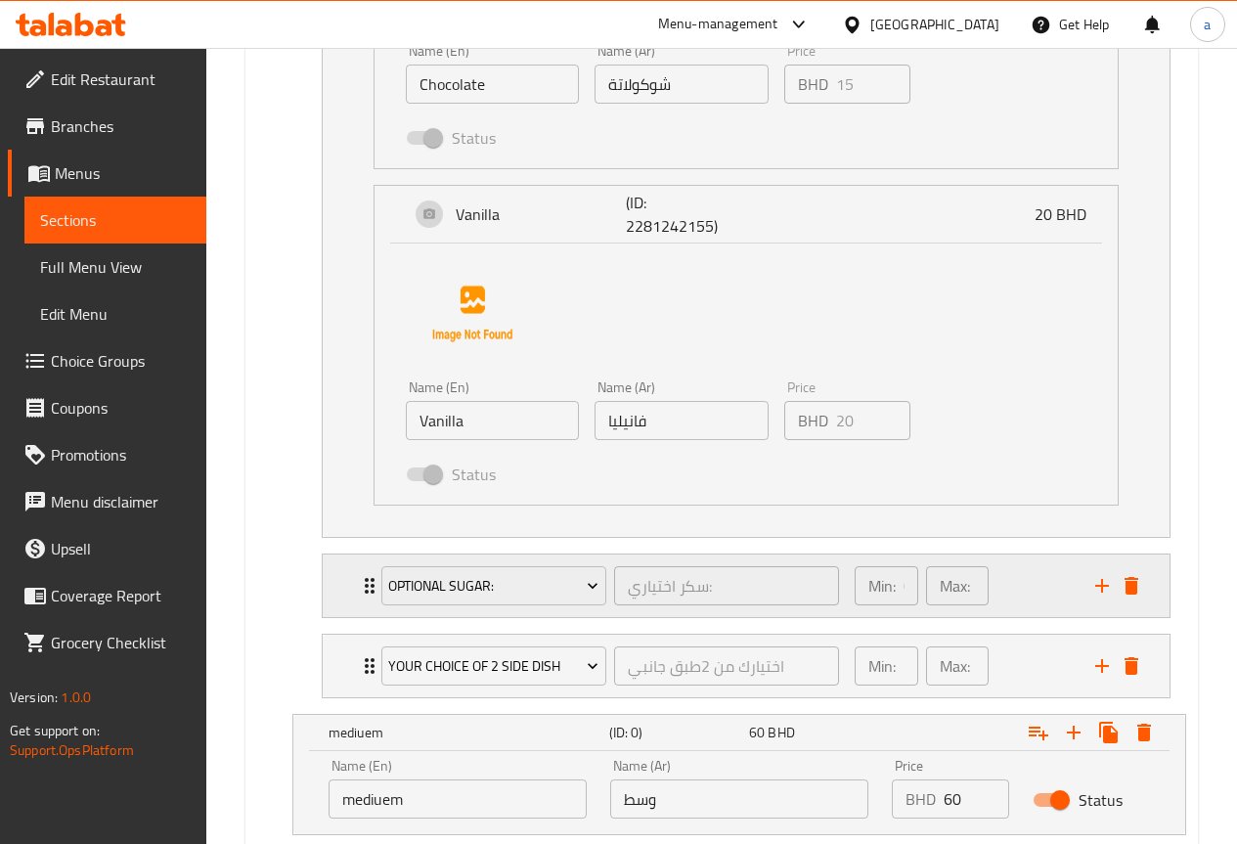
click at [880, 586] on p "Min:" at bounding box center [881, 585] width 27 height 23
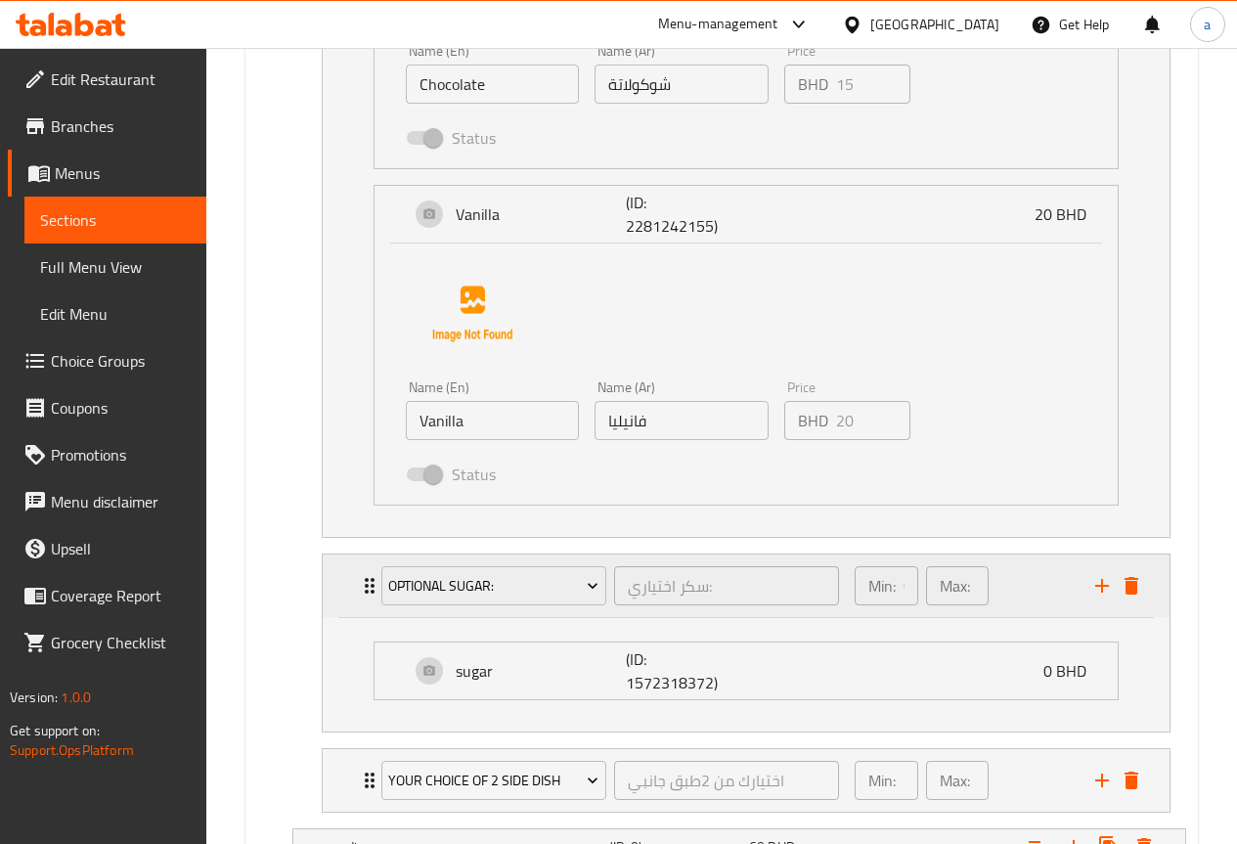
click at [897, 590] on div "Min: 0 ​" at bounding box center [886, 585] width 64 height 39
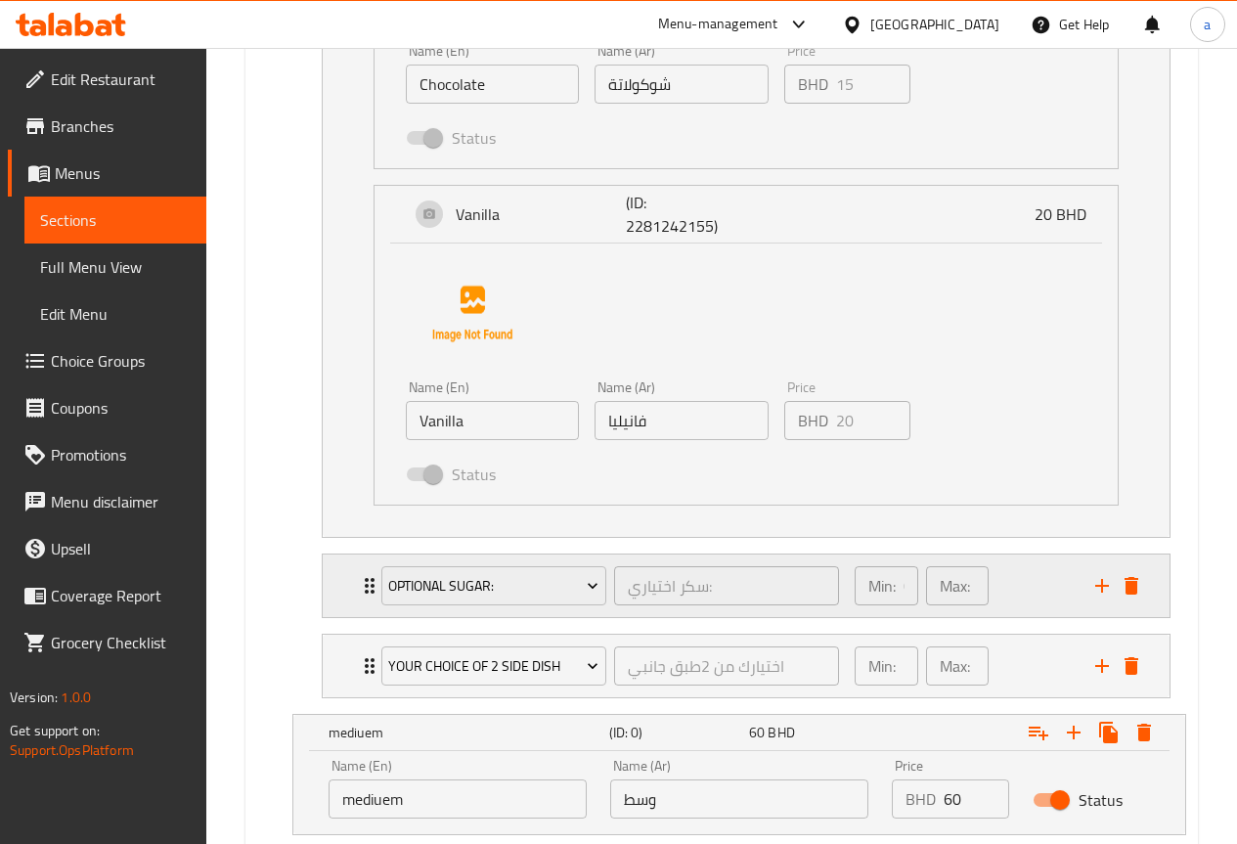
click at [942, 583] on p "Max:" at bounding box center [955, 585] width 30 height 23
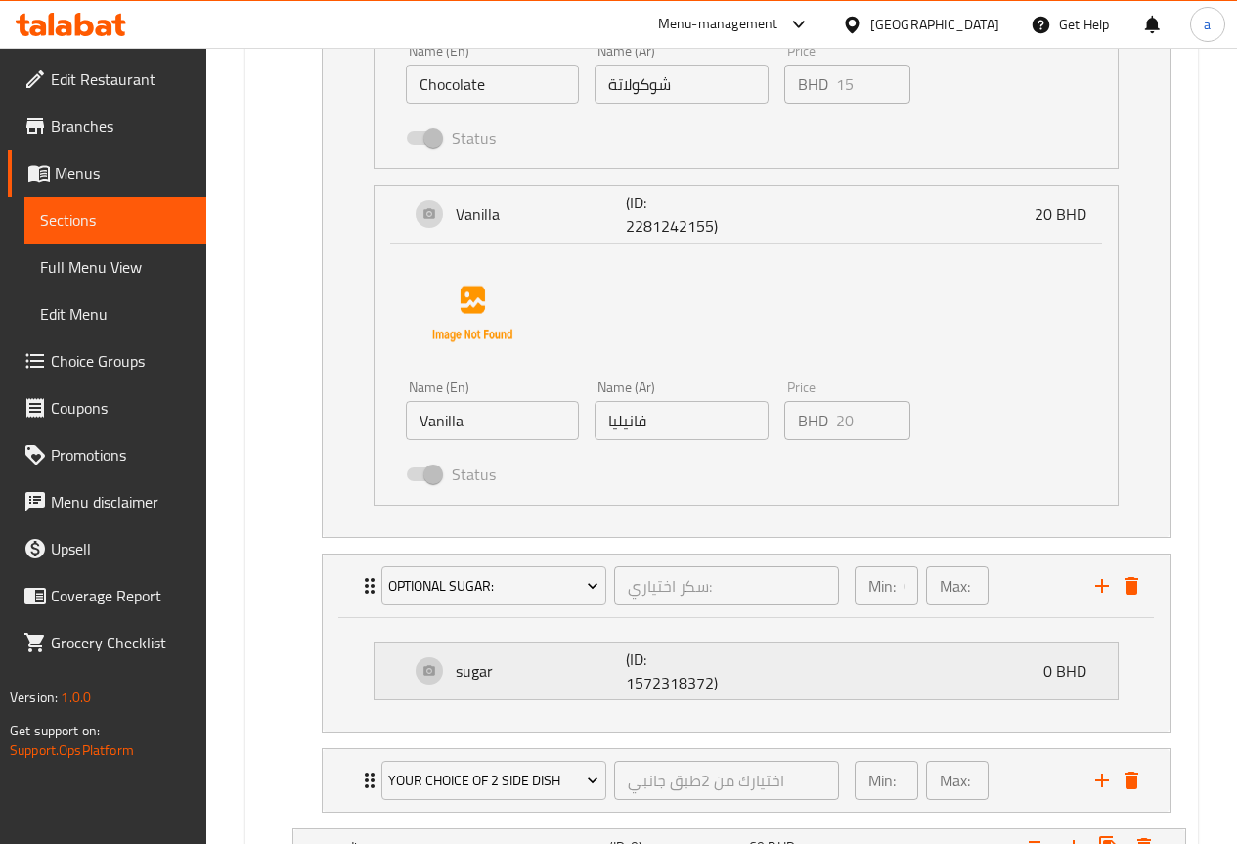
click at [540, 675] on p "sugar" at bounding box center [541, 670] width 170 height 23
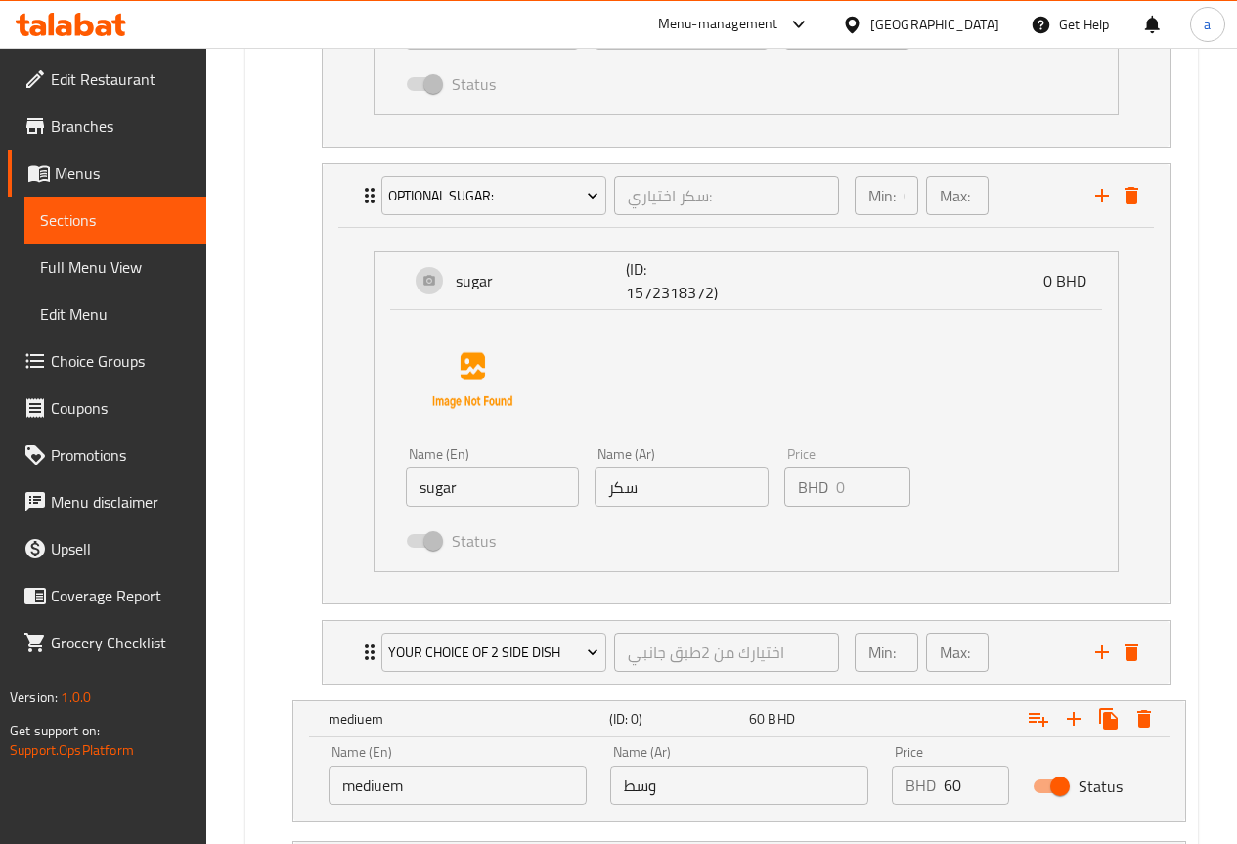
scroll to position [2409, 0]
click at [1136, 659] on icon "delete" at bounding box center [1131, 651] width 14 height 18
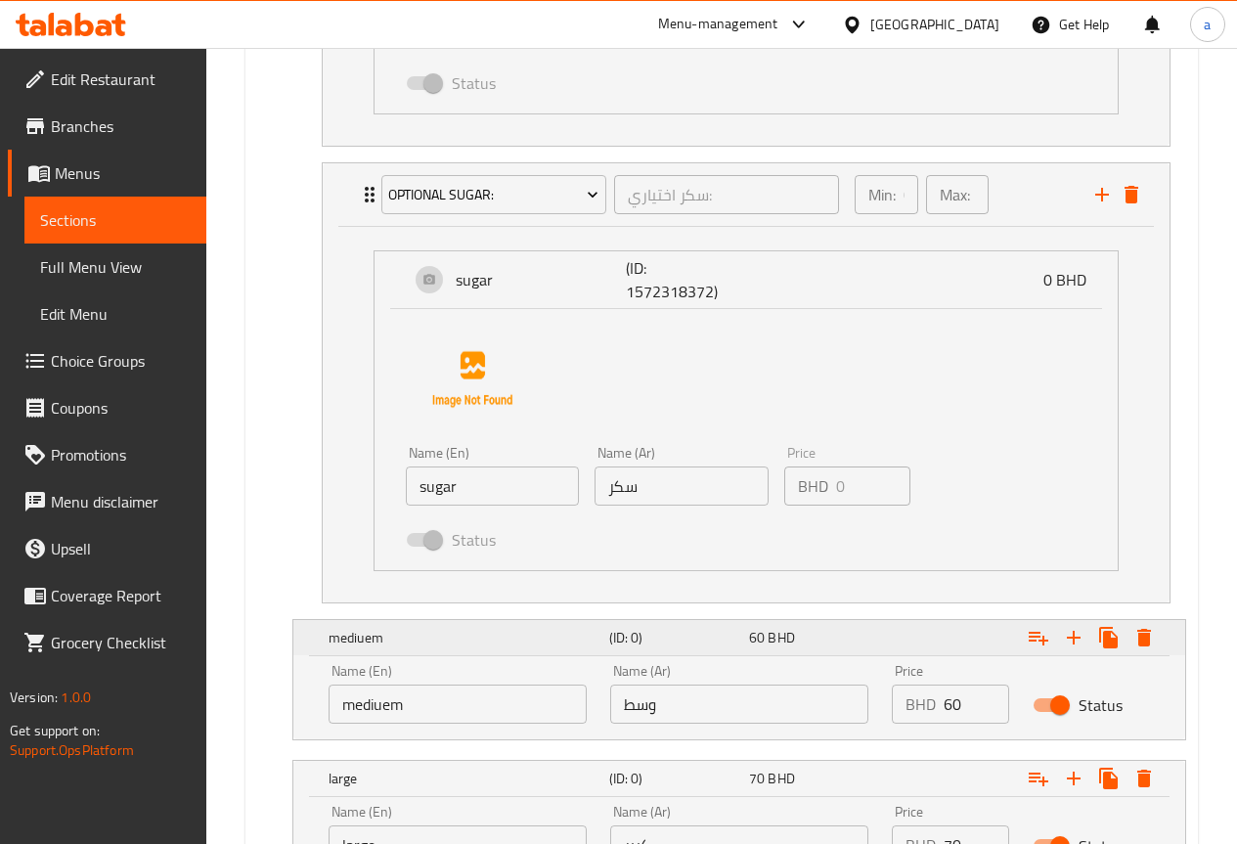
scroll to position [2311, 0]
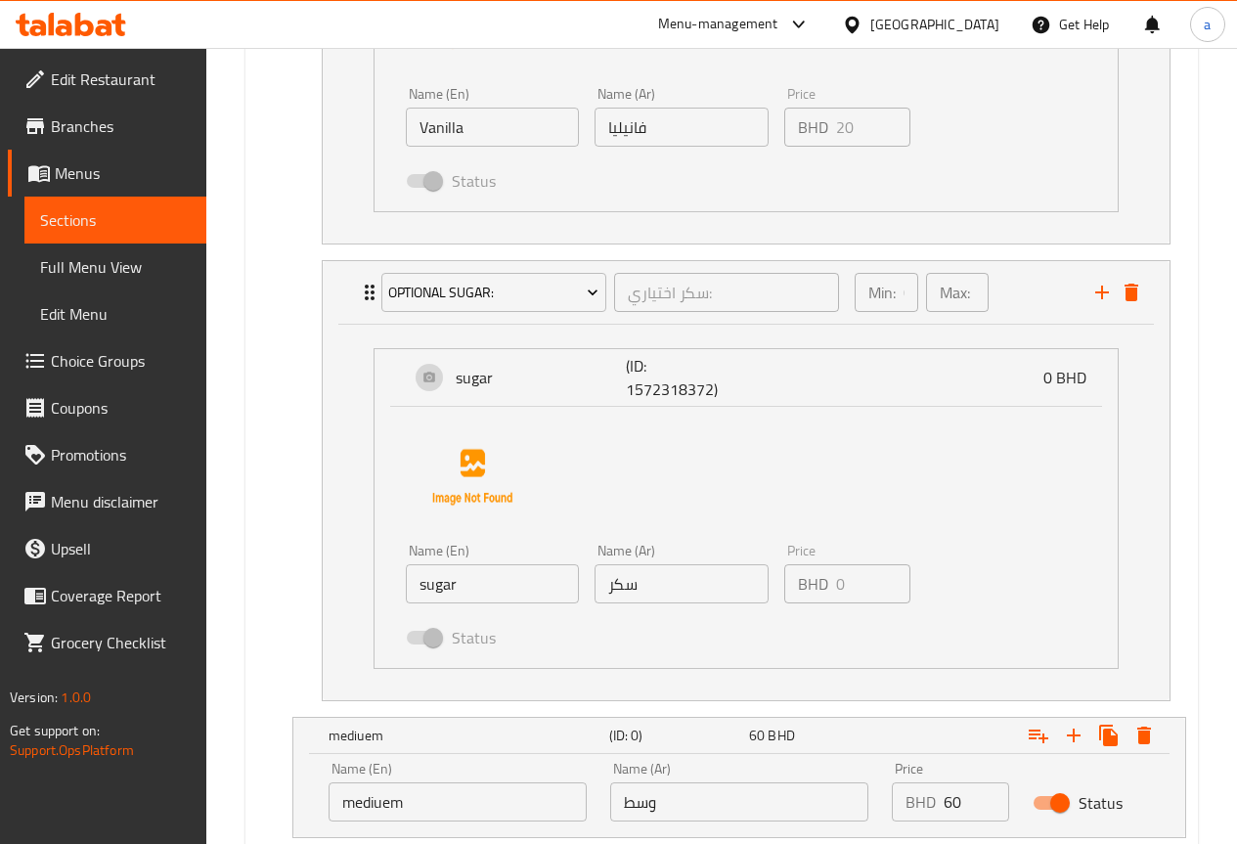
click at [618, 603] on input "سكر" at bounding box center [680, 583] width 173 height 39
click at [532, 591] on input "sugar" at bounding box center [492, 583] width 173 height 39
click at [652, 598] on input "سكر" at bounding box center [680, 583] width 173 height 39
click at [496, 593] on input "sugar" at bounding box center [492, 583] width 173 height 39
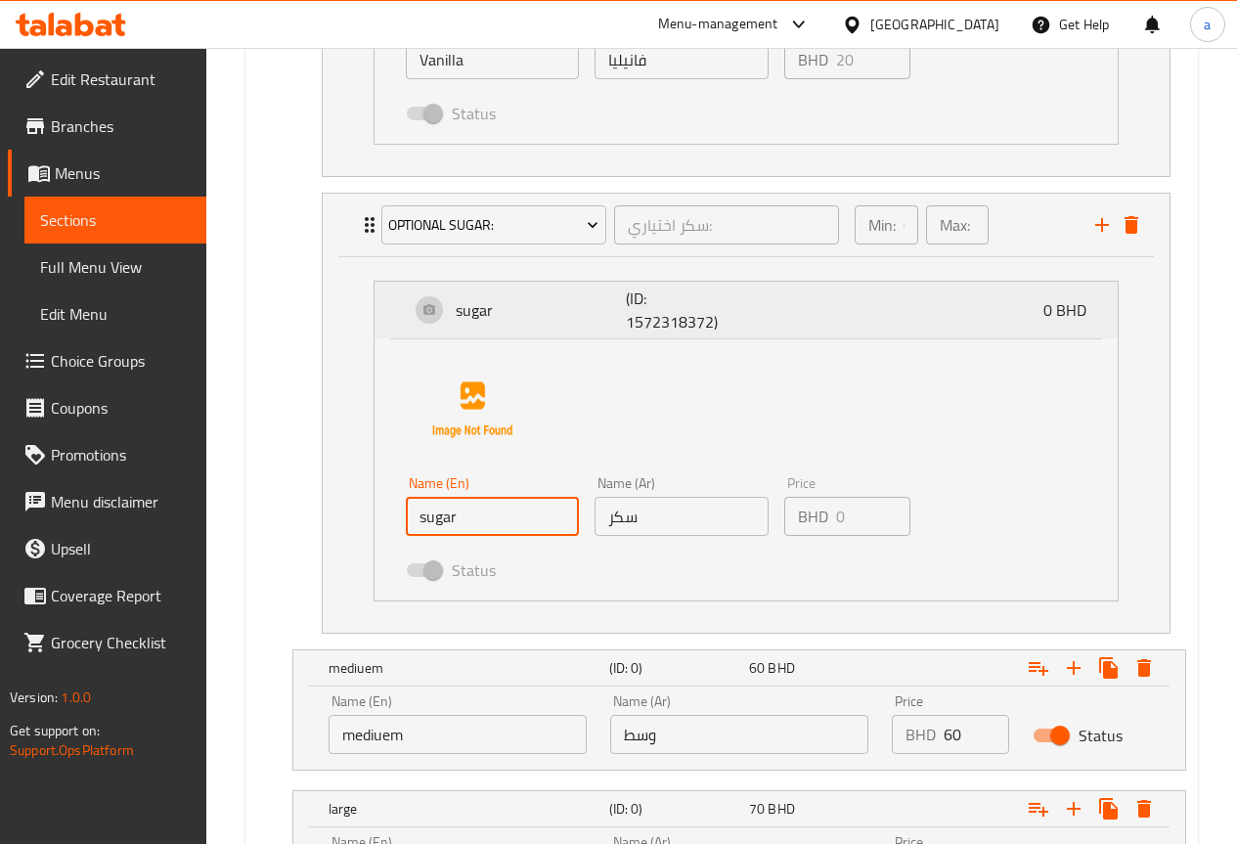
scroll to position [2409, 0]
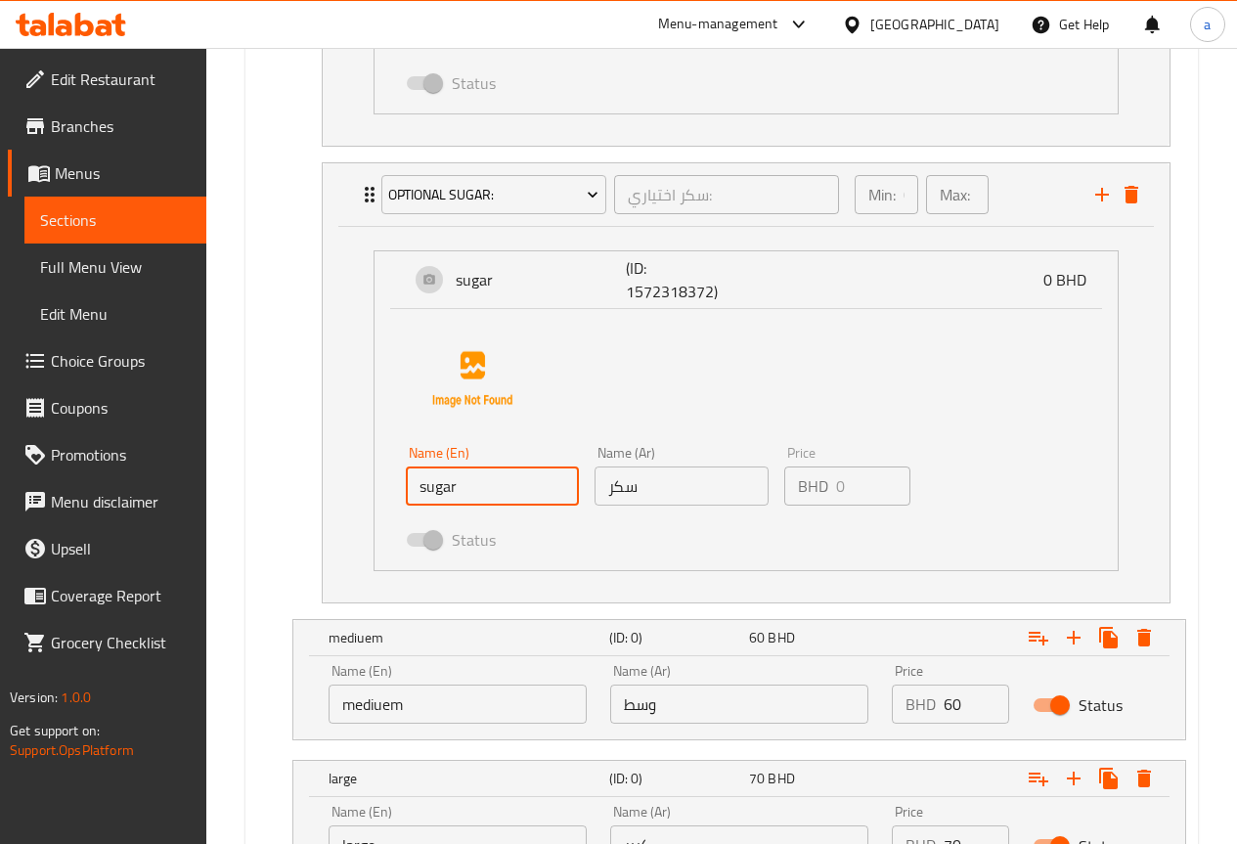
click at [417, 495] on input "sugar" at bounding box center [492, 485] width 173 height 39
click at [467, 495] on input "sugar" at bounding box center [492, 485] width 173 height 39
click at [470, 494] on input "sugar" at bounding box center [492, 485] width 173 height 39
click at [497, 502] on input "sugar" at bounding box center [492, 485] width 173 height 39
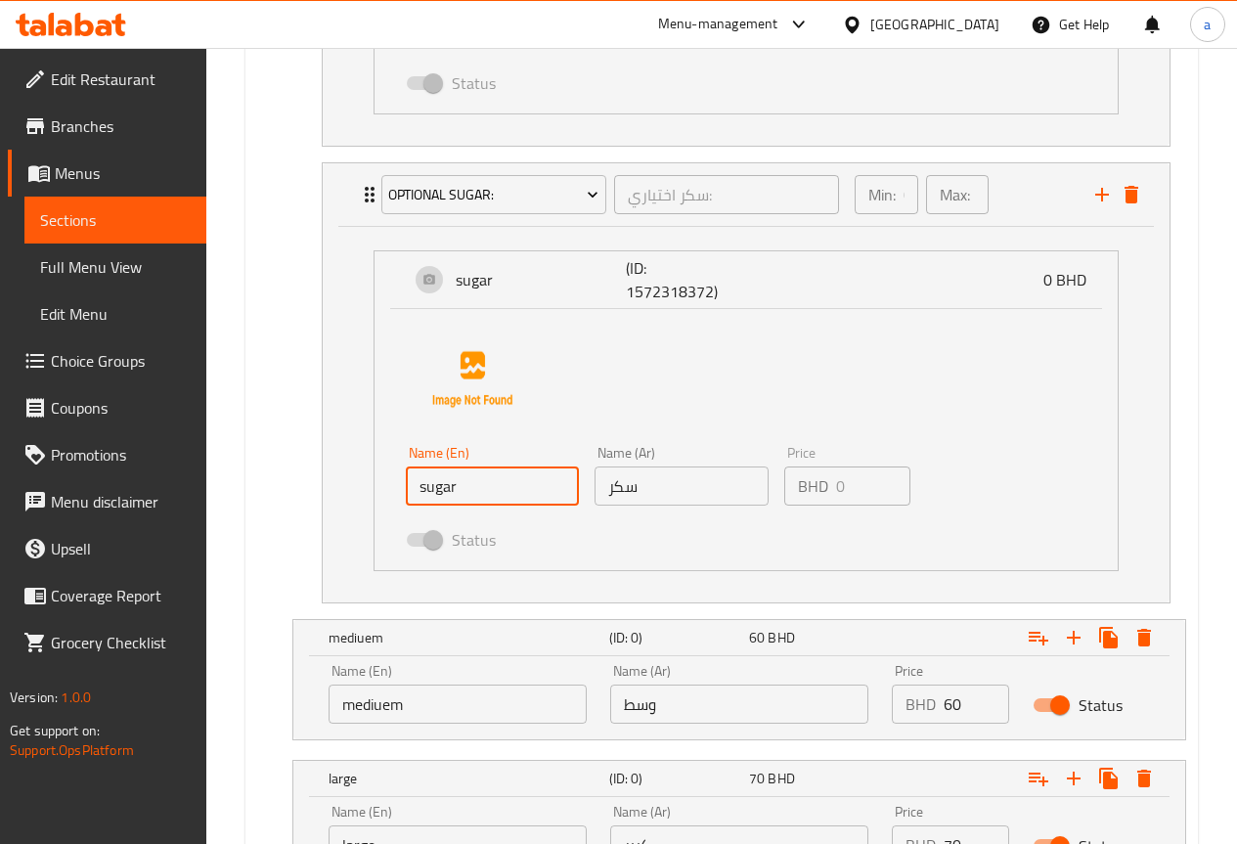
click at [635, 491] on input "سكر" at bounding box center [680, 485] width 173 height 39
click at [496, 497] on input "sugar" at bounding box center [492, 485] width 173 height 39
click at [491, 488] on input "sugar" at bounding box center [492, 485] width 173 height 39
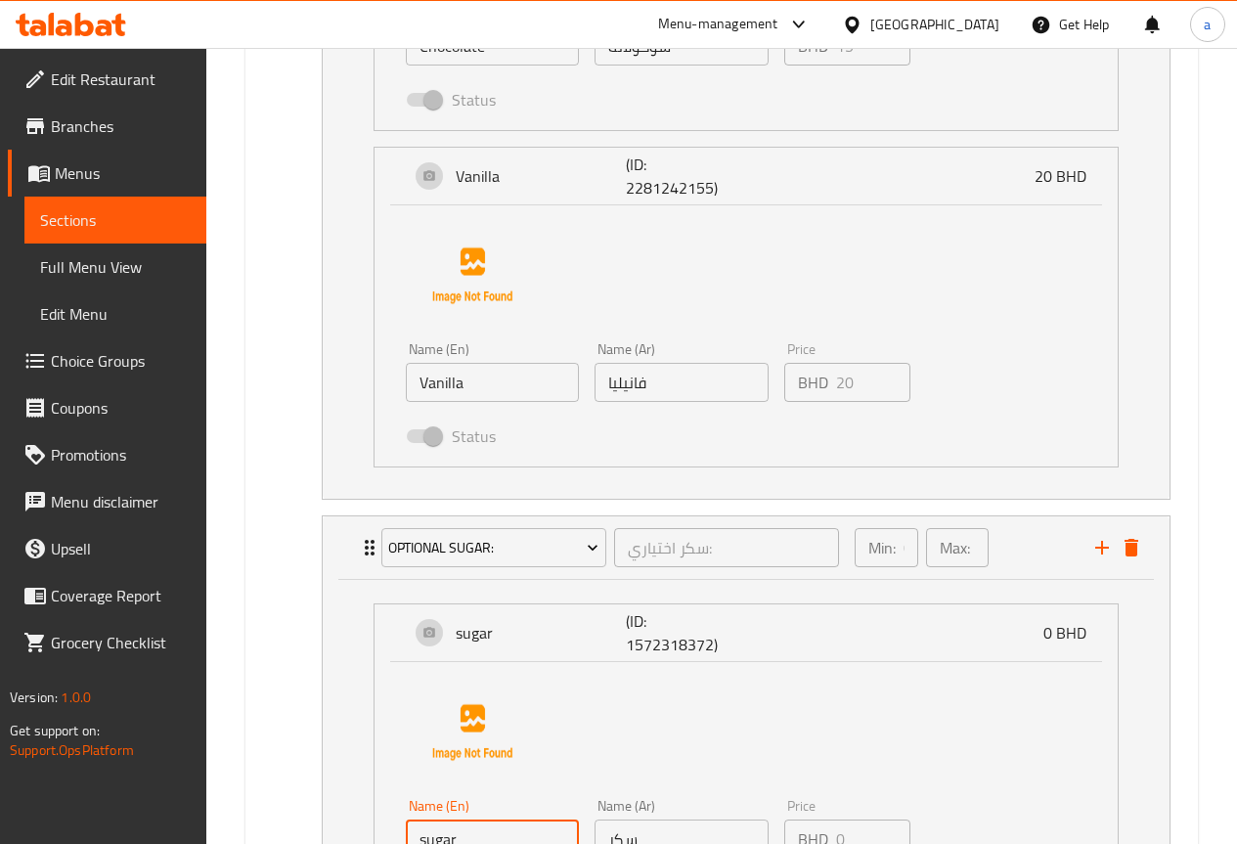
scroll to position [2095, 0]
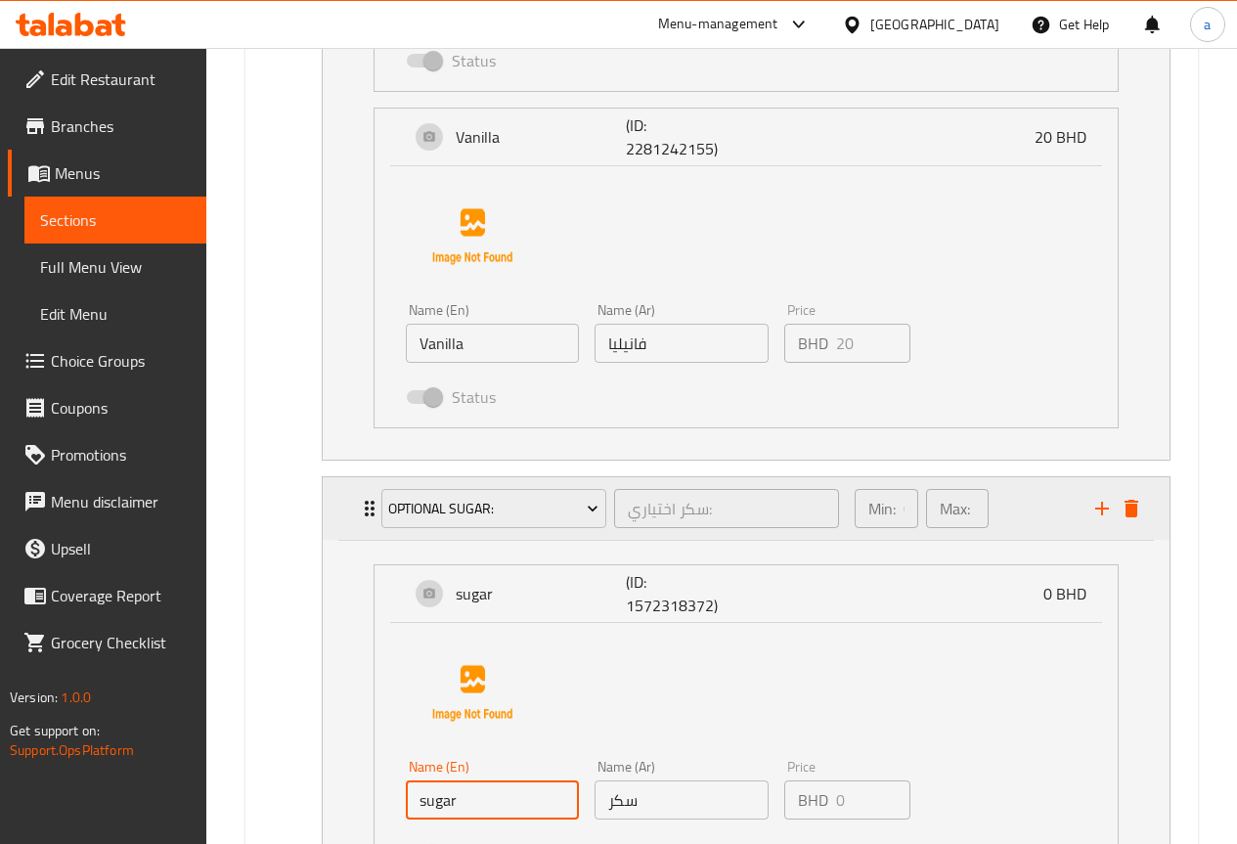
click at [1132, 512] on icon "delete" at bounding box center [1131, 509] width 14 height 18
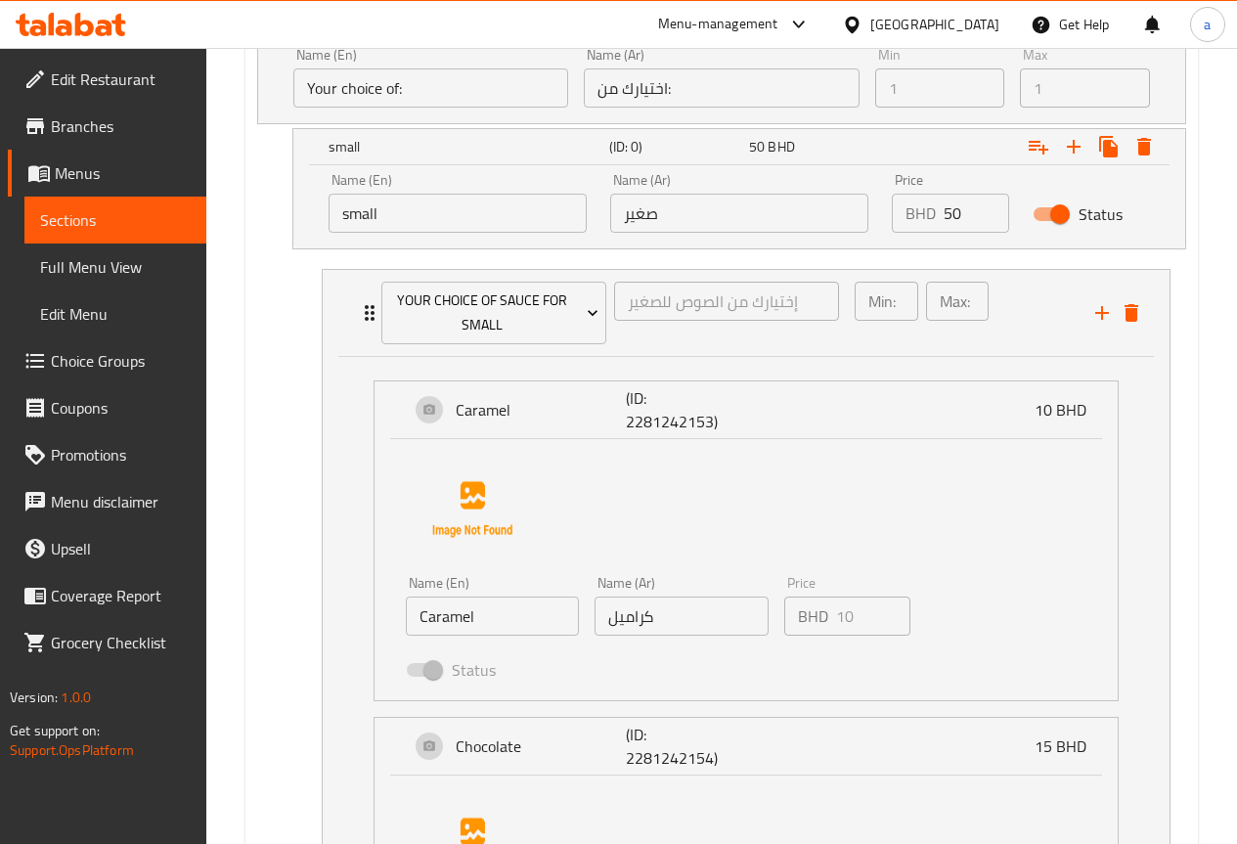
scroll to position [954, 0]
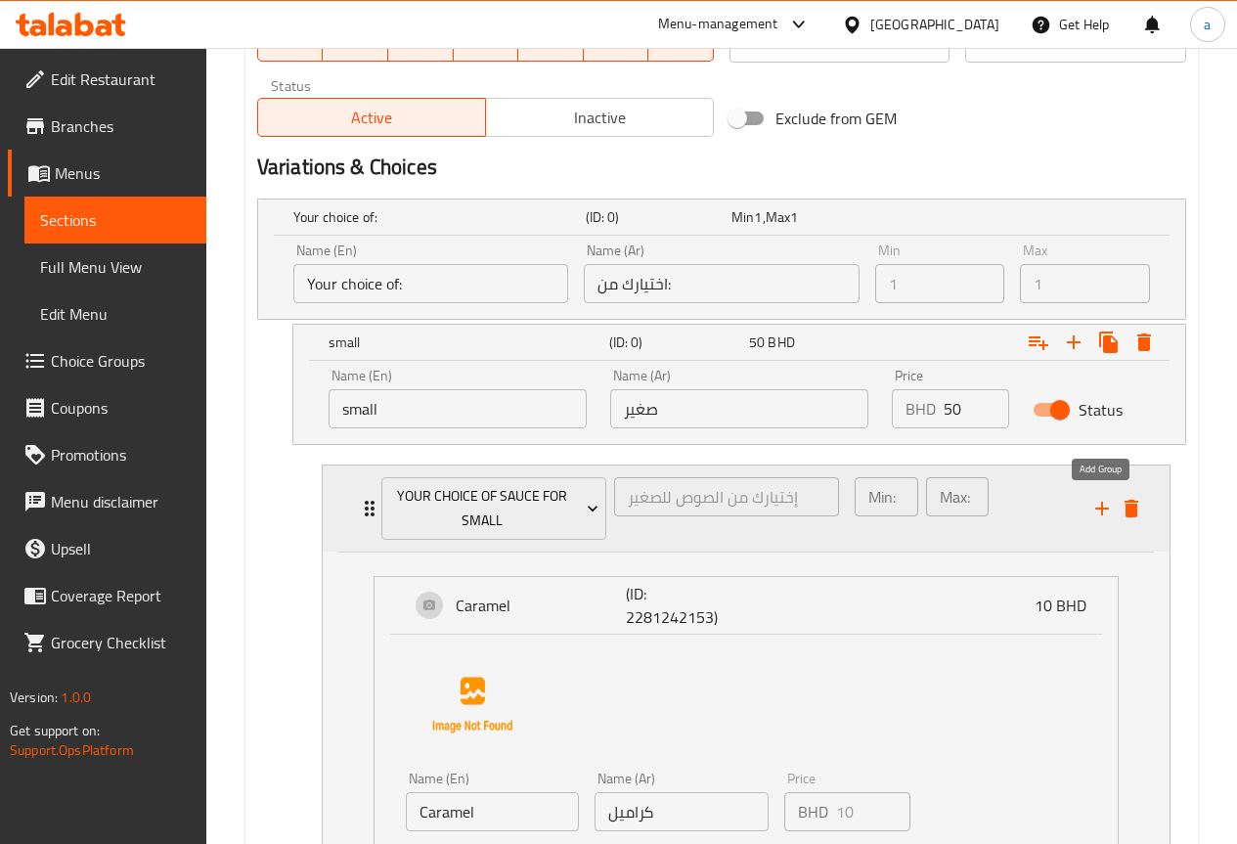
click at [1101, 513] on icon "add" at bounding box center [1102, 509] width 14 height 14
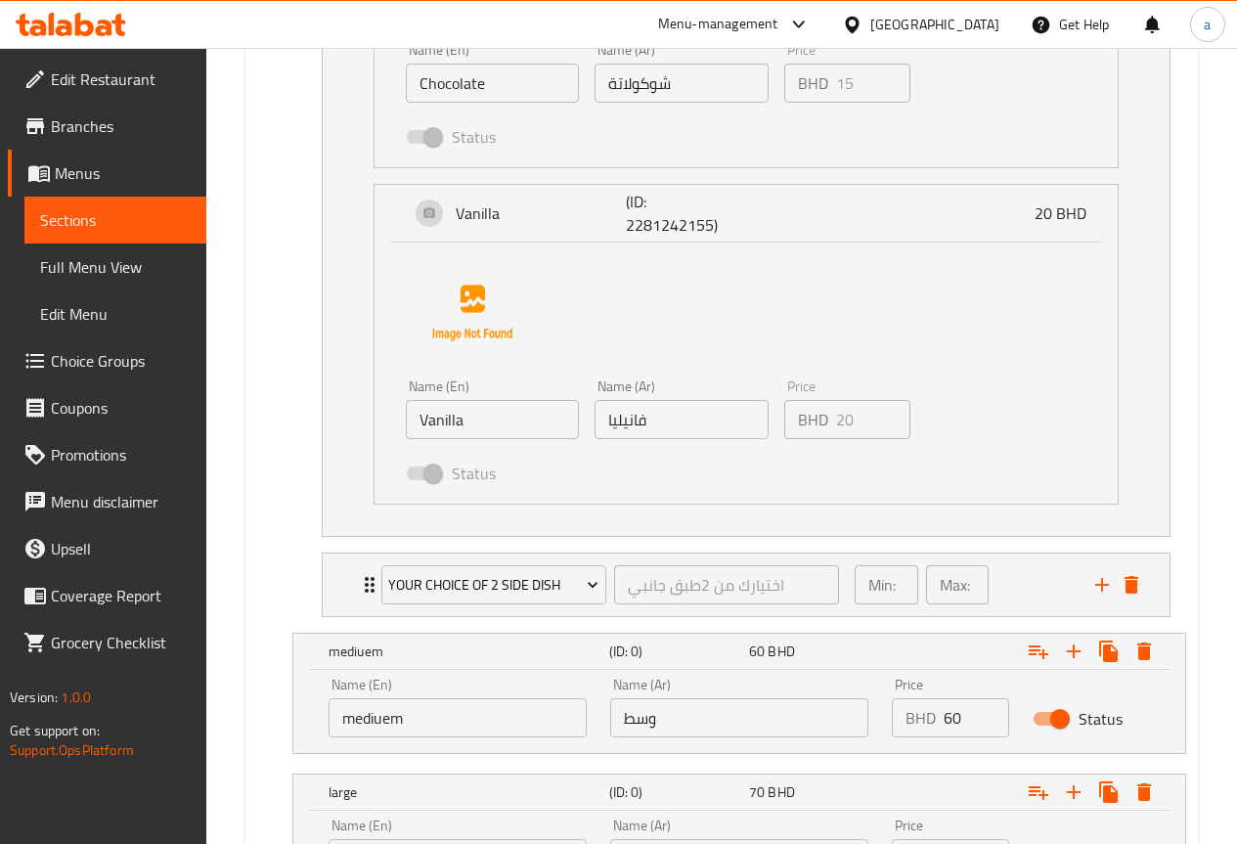
scroll to position [2030, 0]
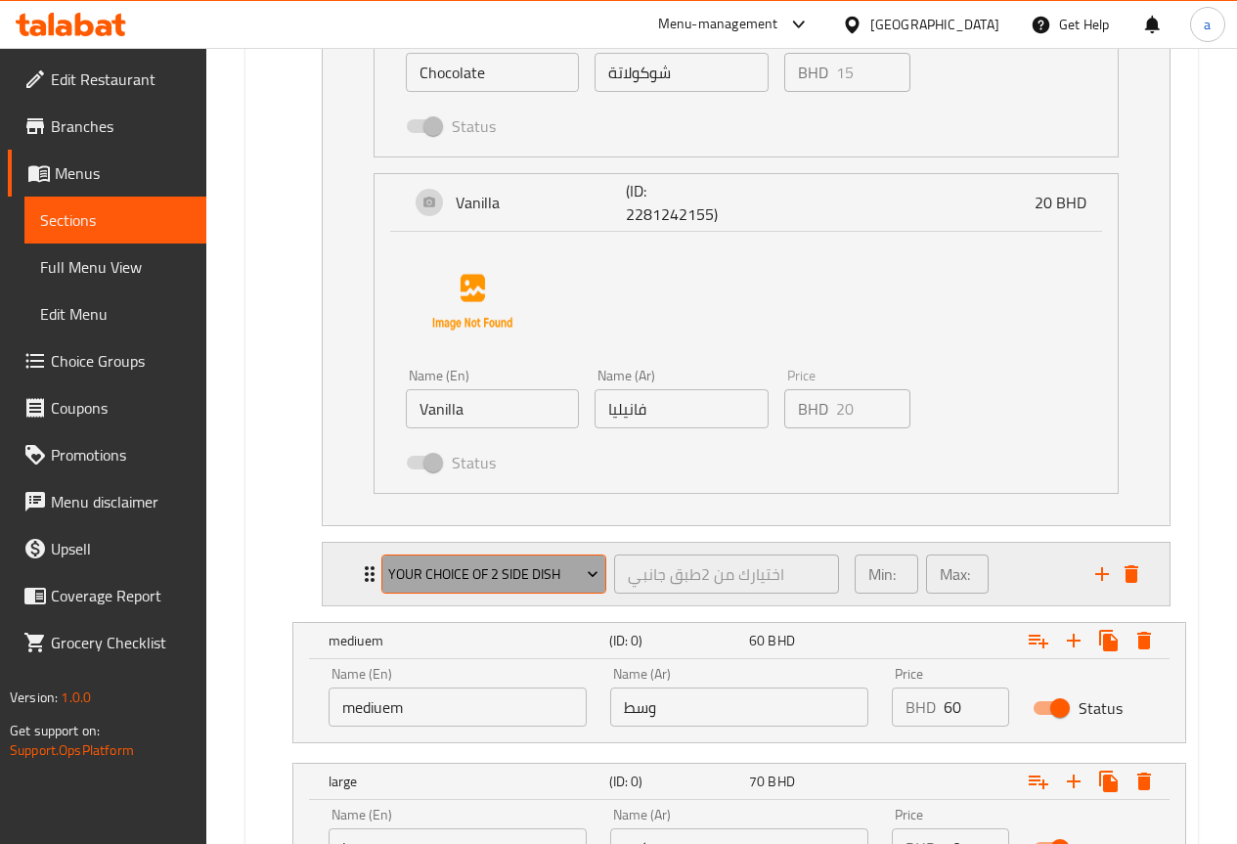
click at [586, 578] on icon "Expand" at bounding box center [593, 574] width 20 height 20
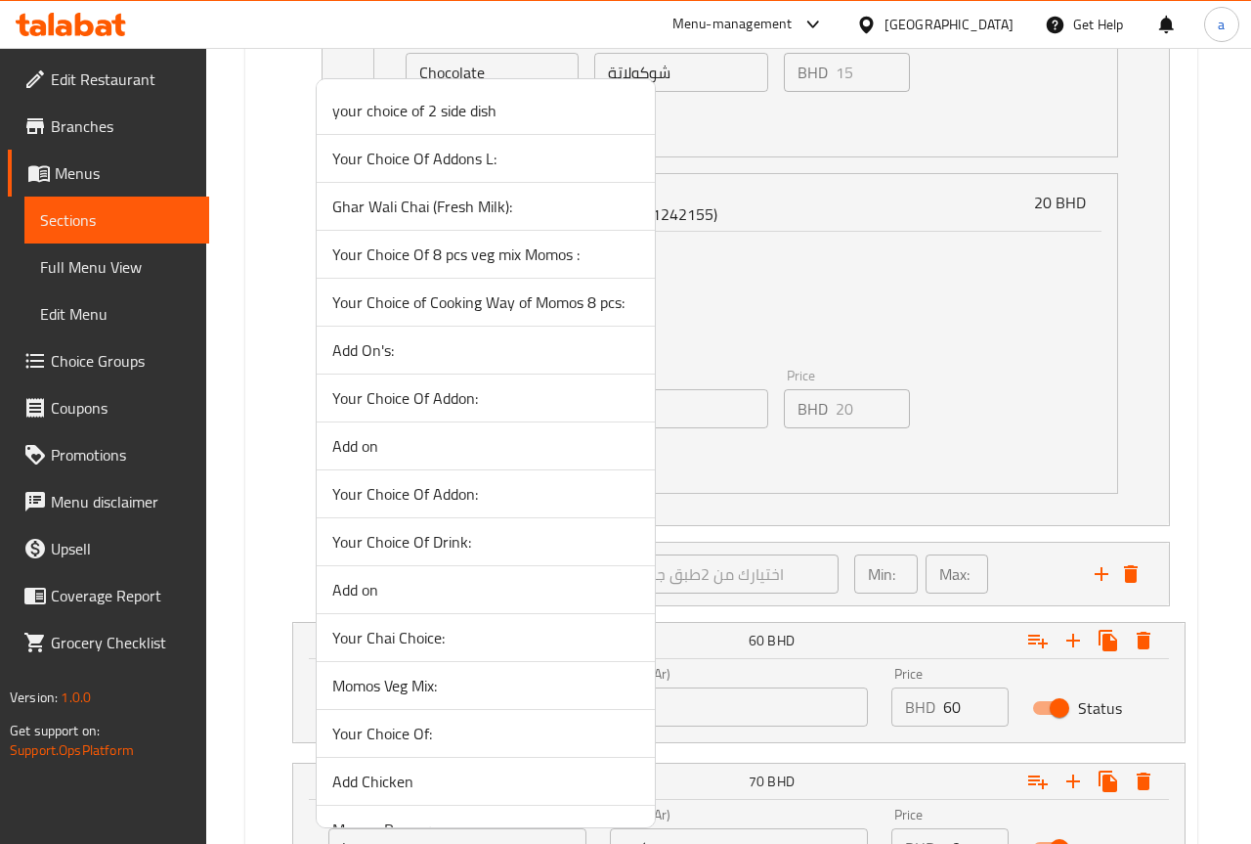
click at [776, 504] on div at bounding box center [625, 422] width 1251 height 844
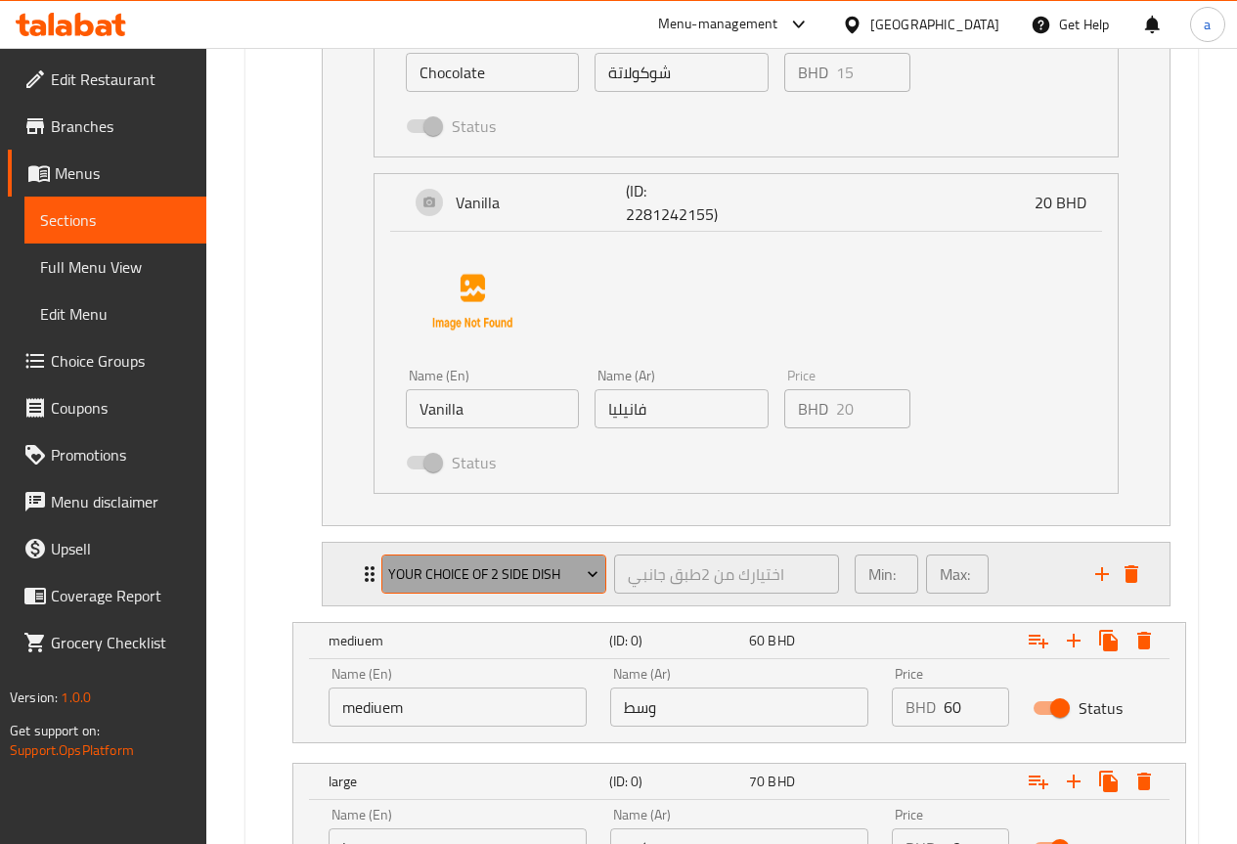
click at [602, 574] on icon "Expand" at bounding box center [593, 574] width 20 height 20
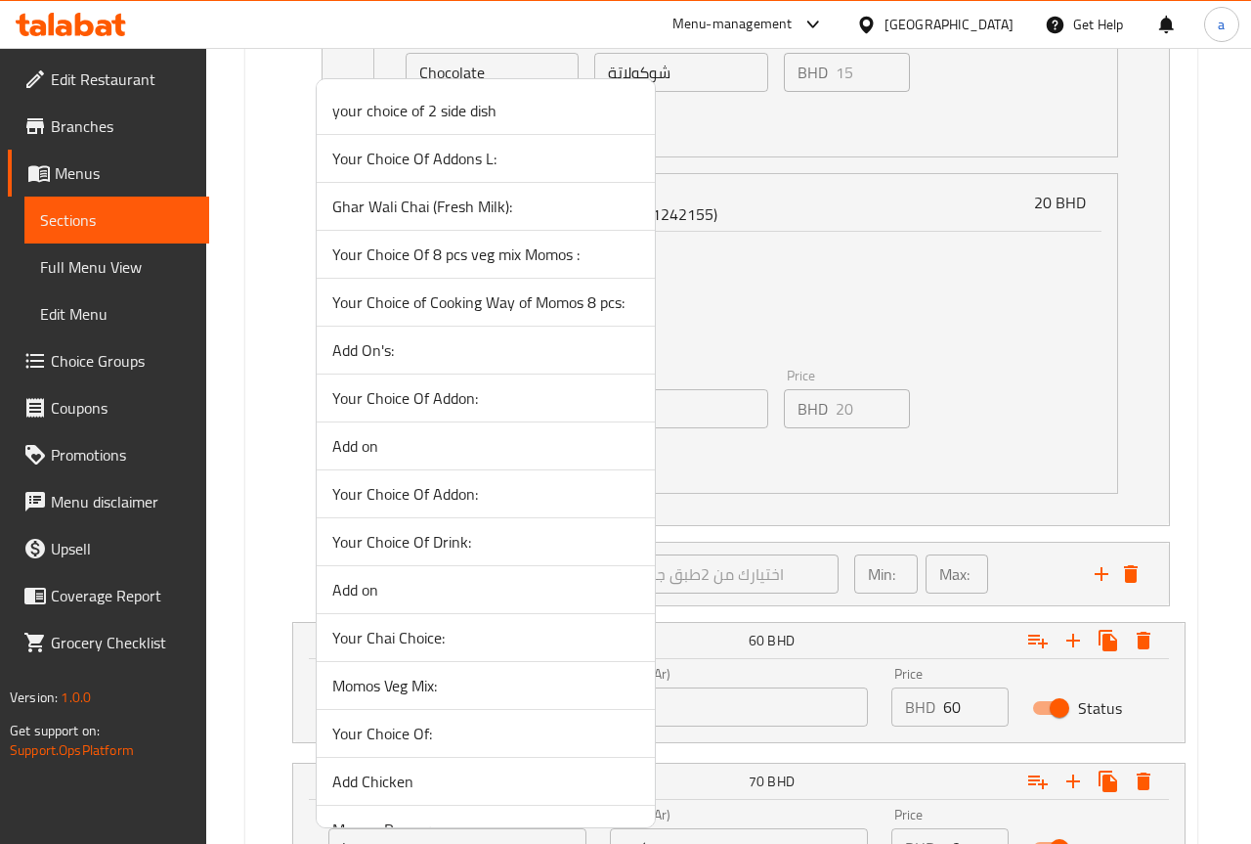
click at [885, 513] on div at bounding box center [625, 422] width 1251 height 844
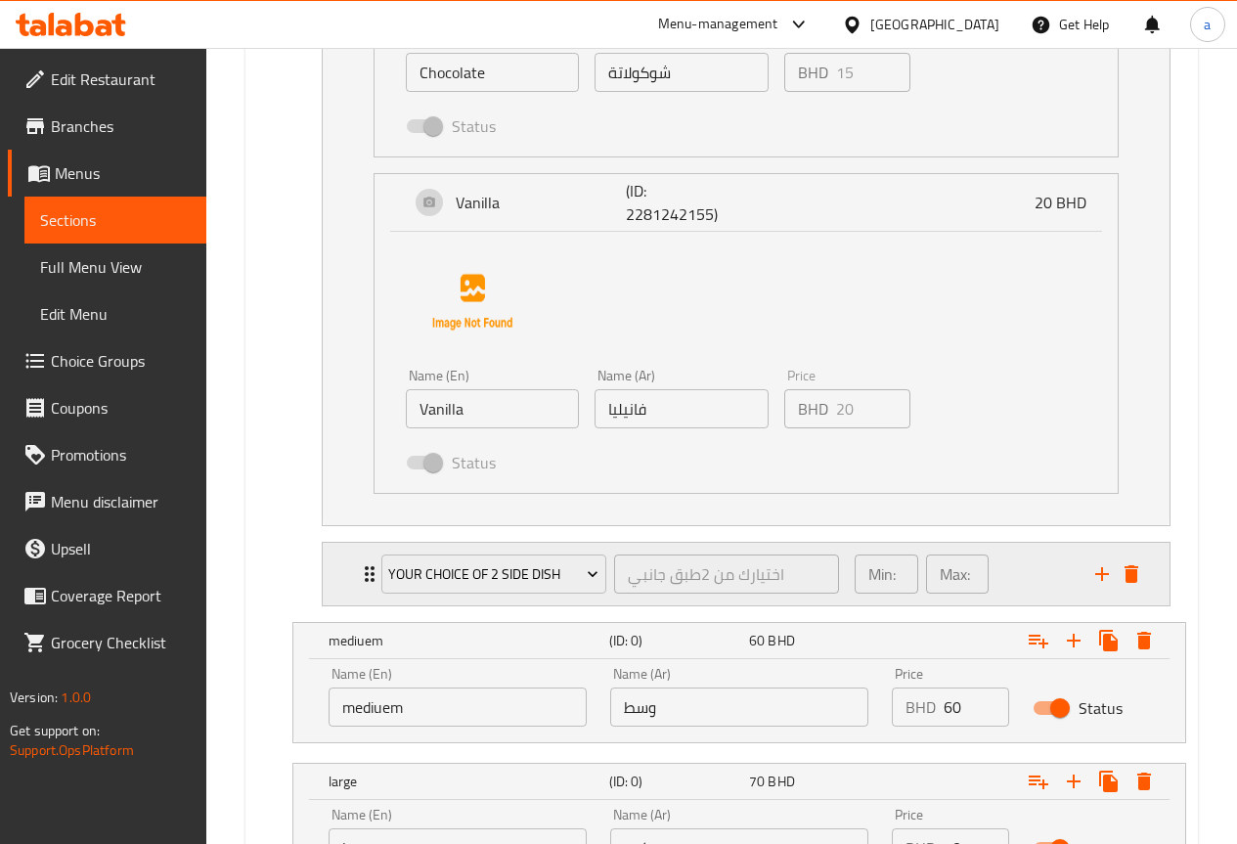
click at [1034, 562] on div "Min: 1 ​ Max: 1 ​" at bounding box center [963, 574] width 241 height 63
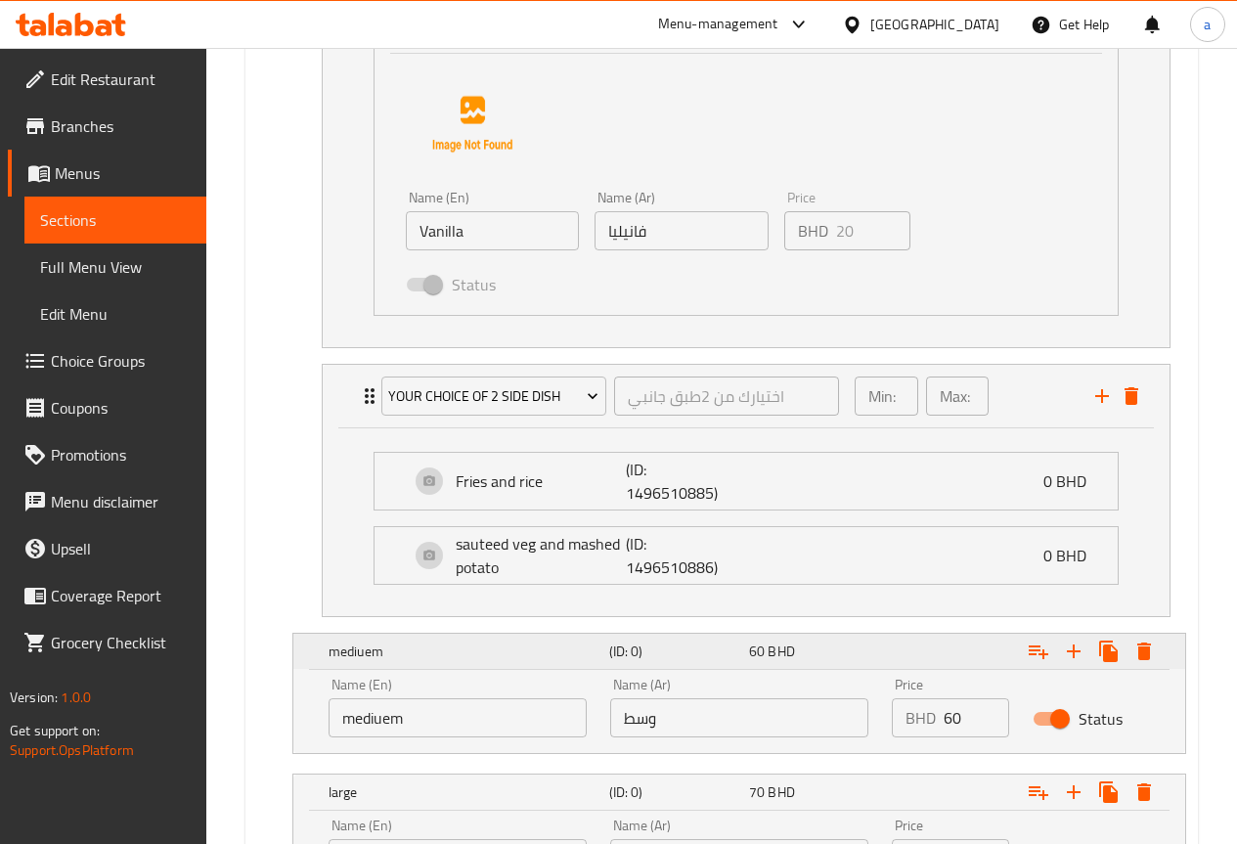
scroll to position [2225, 0]
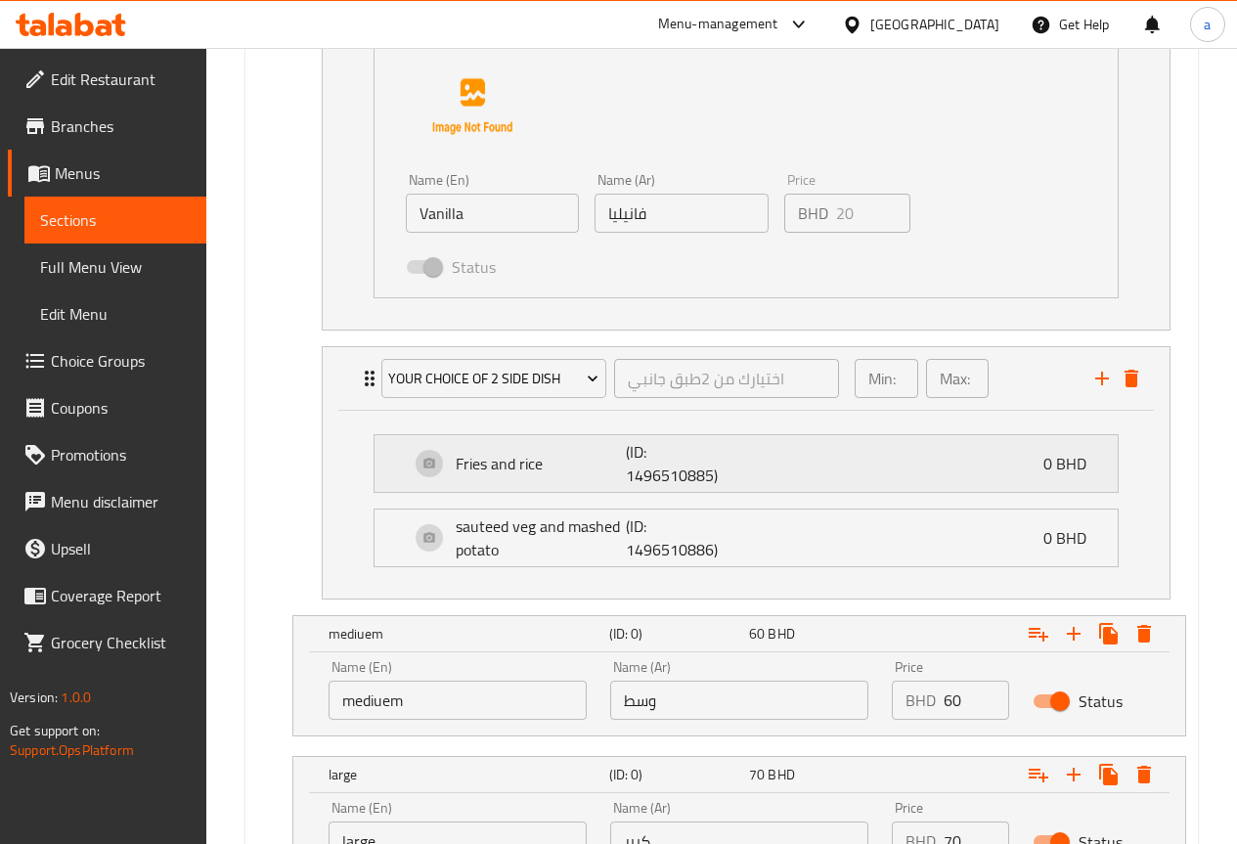
click at [1097, 464] on p "0 BHD" at bounding box center [1072, 463] width 59 height 23
click at [484, 475] on p "Fries and rice" at bounding box center [541, 463] width 170 height 23
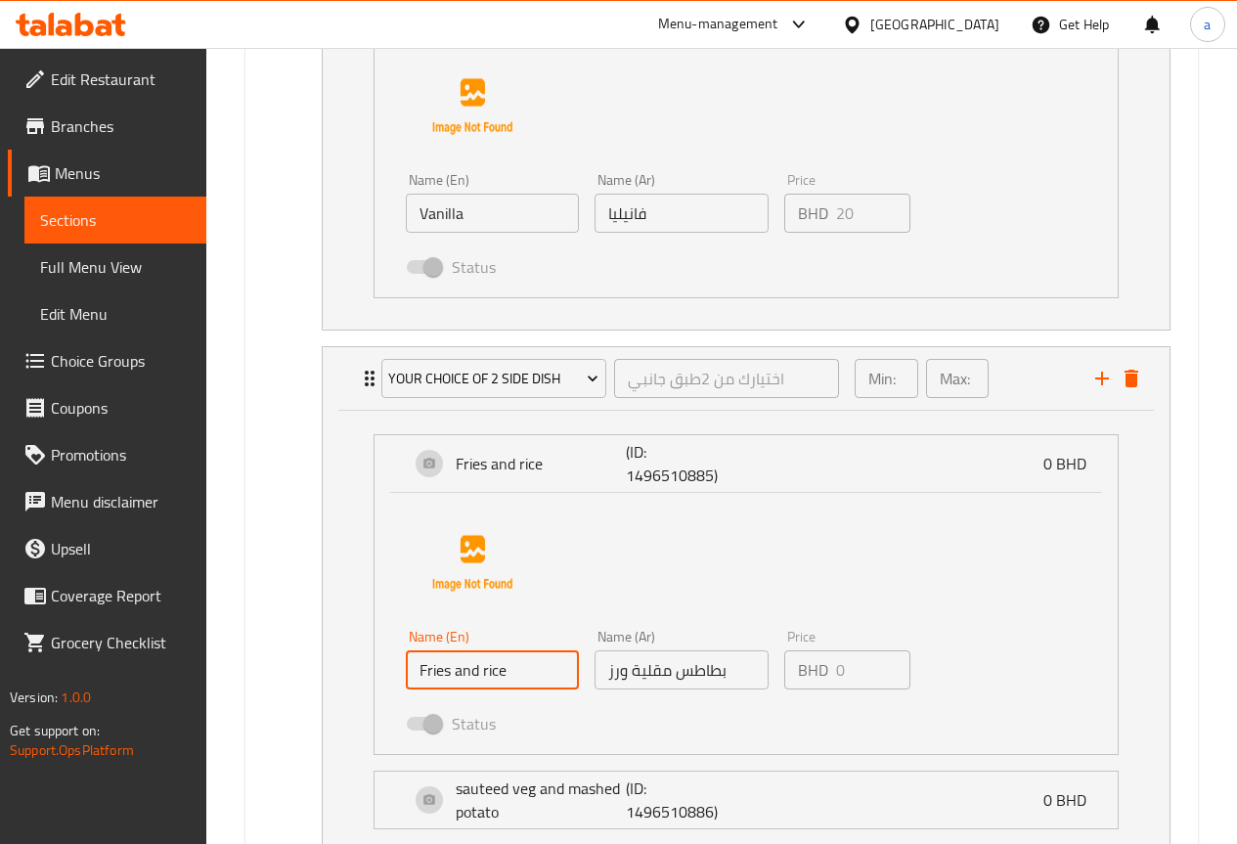
click at [553, 667] on input "Fries and rice" at bounding box center [492, 669] width 173 height 39
click at [1140, 380] on button "delete" at bounding box center [1131, 378] width 29 height 29
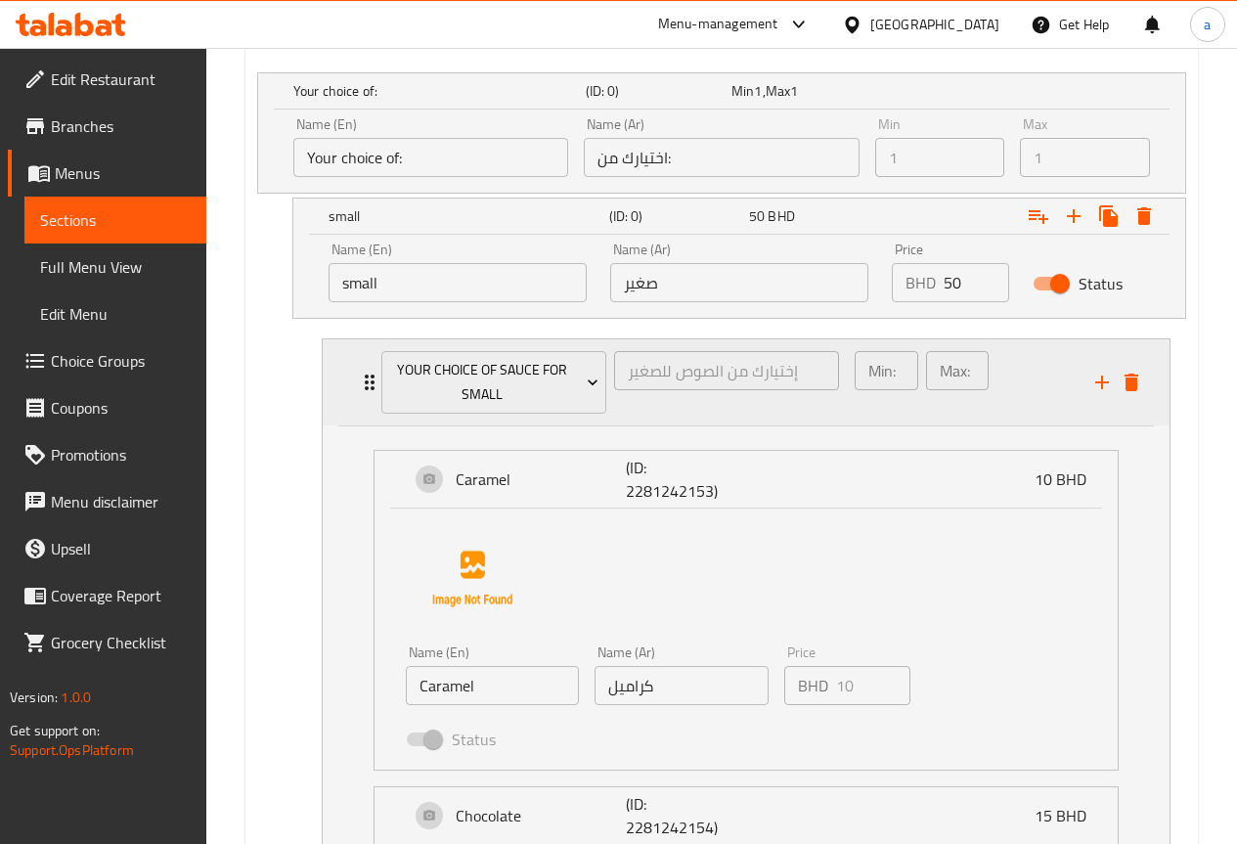
scroll to position [1052, 0]
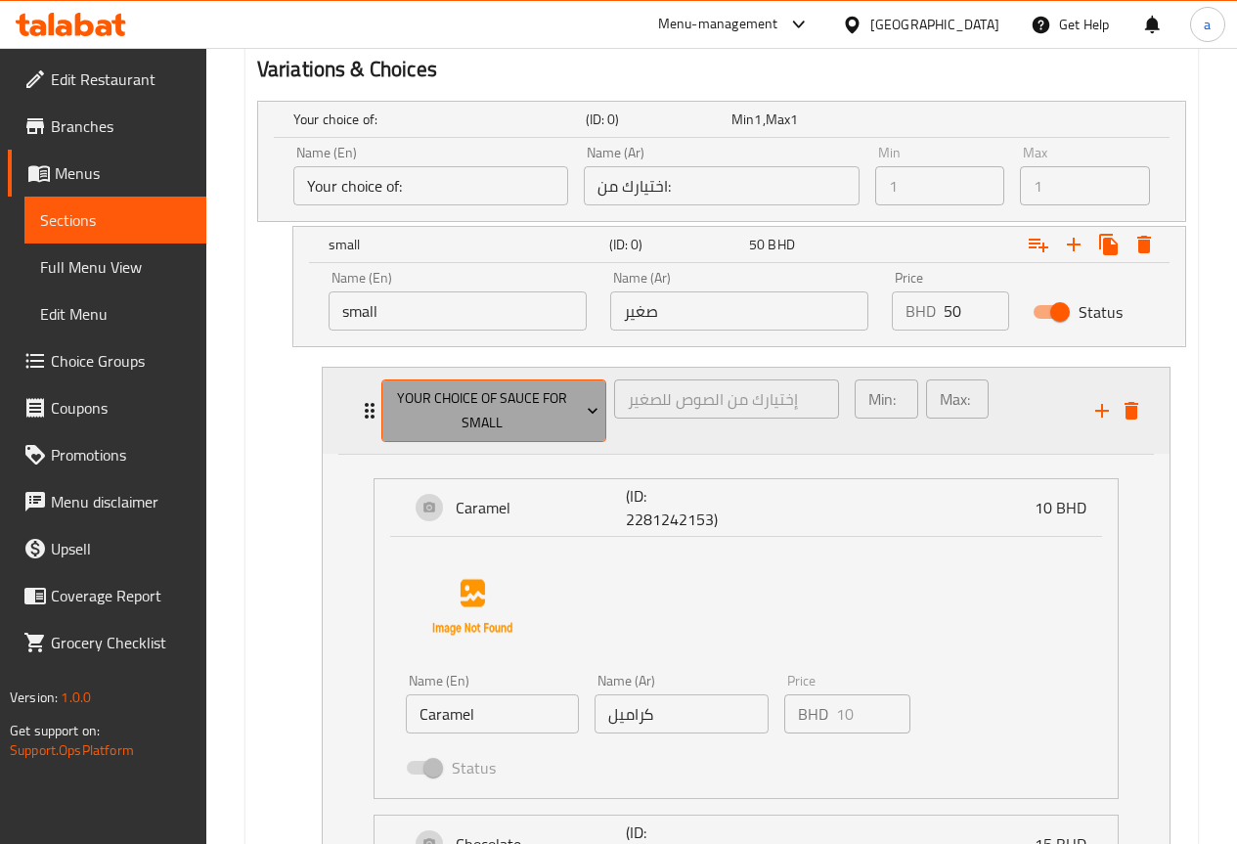
click at [565, 399] on span "Your Choice Of Sauce for small" at bounding box center [493, 410] width 210 height 49
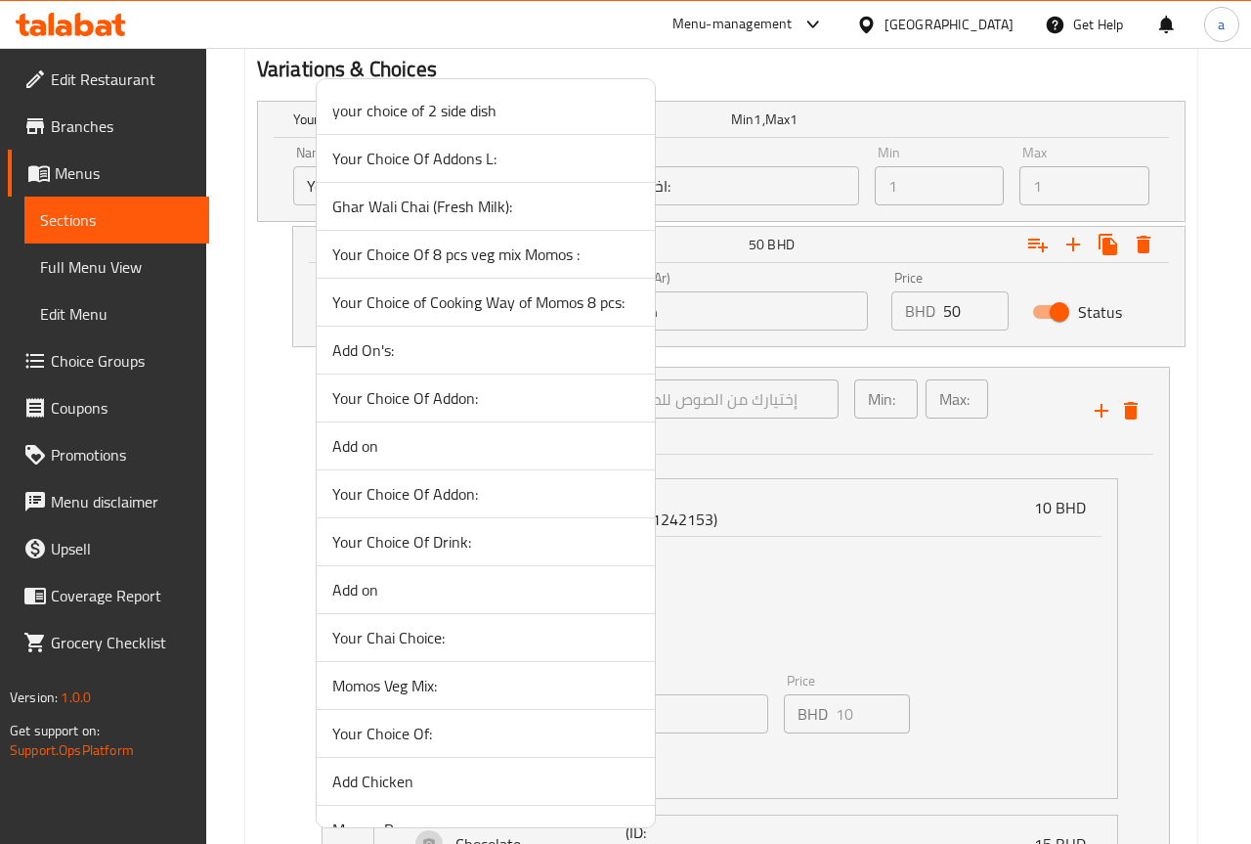
click at [840, 464] on div at bounding box center [625, 422] width 1251 height 844
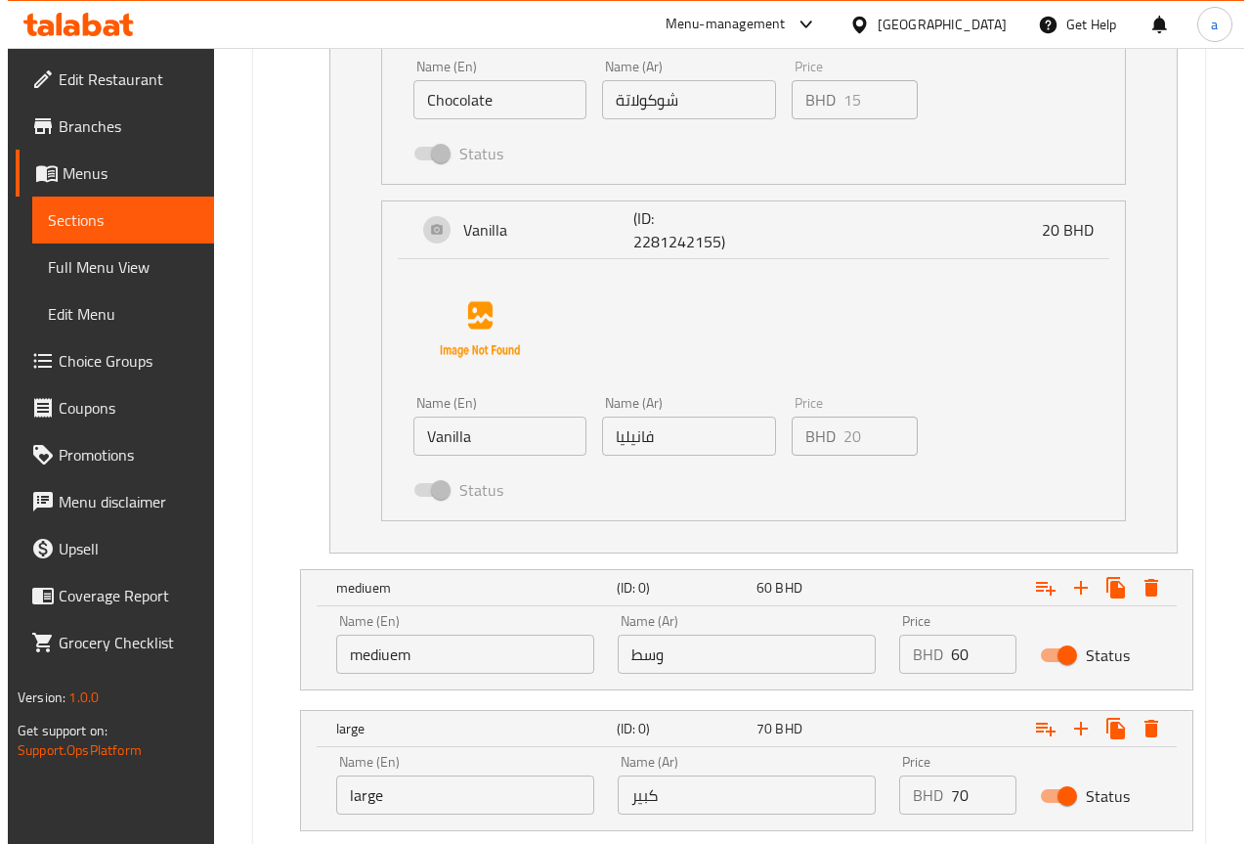
scroll to position [2030, 0]
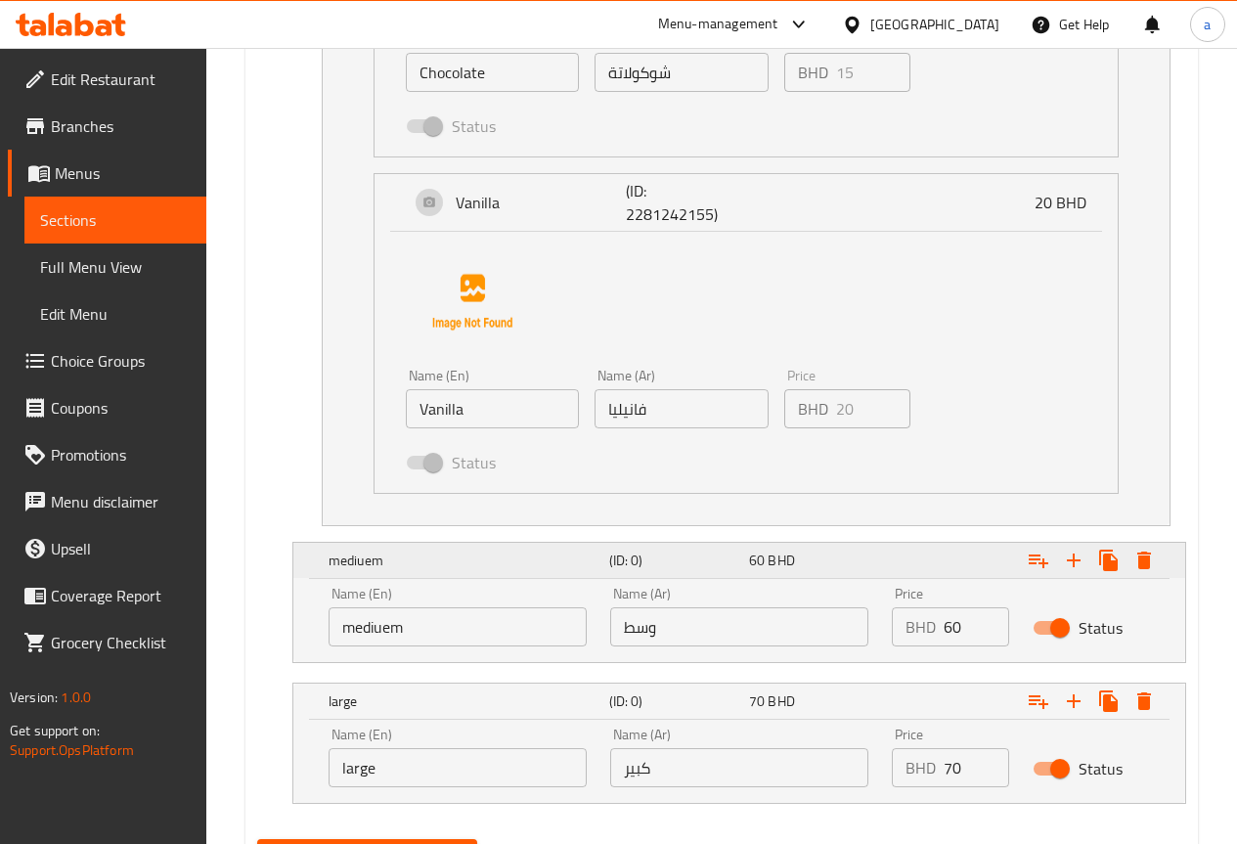
click at [952, 571] on div "Expand" at bounding box center [1025, 560] width 281 height 43
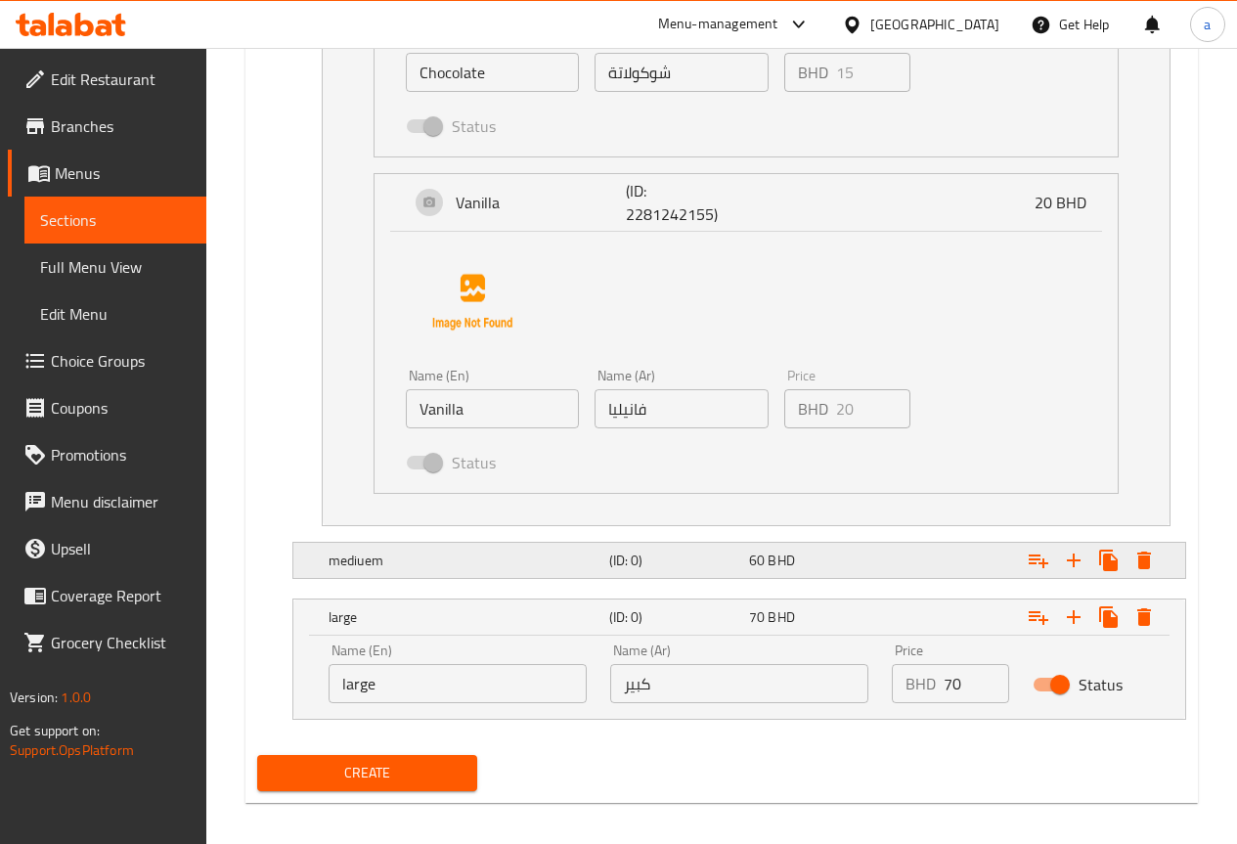
click at [941, 560] on div "Expand" at bounding box center [1025, 560] width 281 height 43
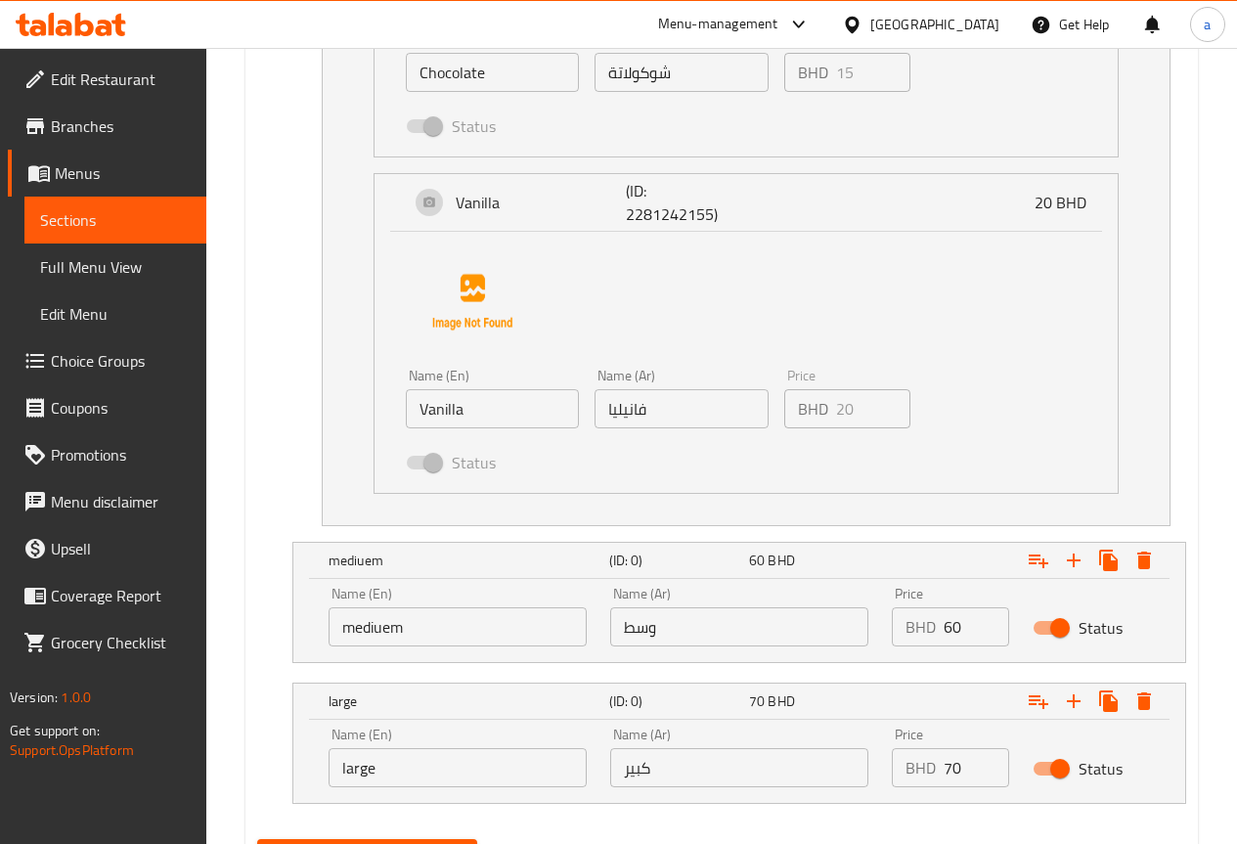
click at [1043, 600] on div "Status" at bounding box center [1091, 627] width 141 height 61
click at [1034, 614] on input "Status" at bounding box center [1059, 627] width 111 height 37
click at [1036, 619] on input "Status" at bounding box center [1040, 627] width 111 height 37
checkbox input "true"
click at [1018, 596] on div "Price BHD 60 Price" at bounding box center [950, 616] width 141 height 83
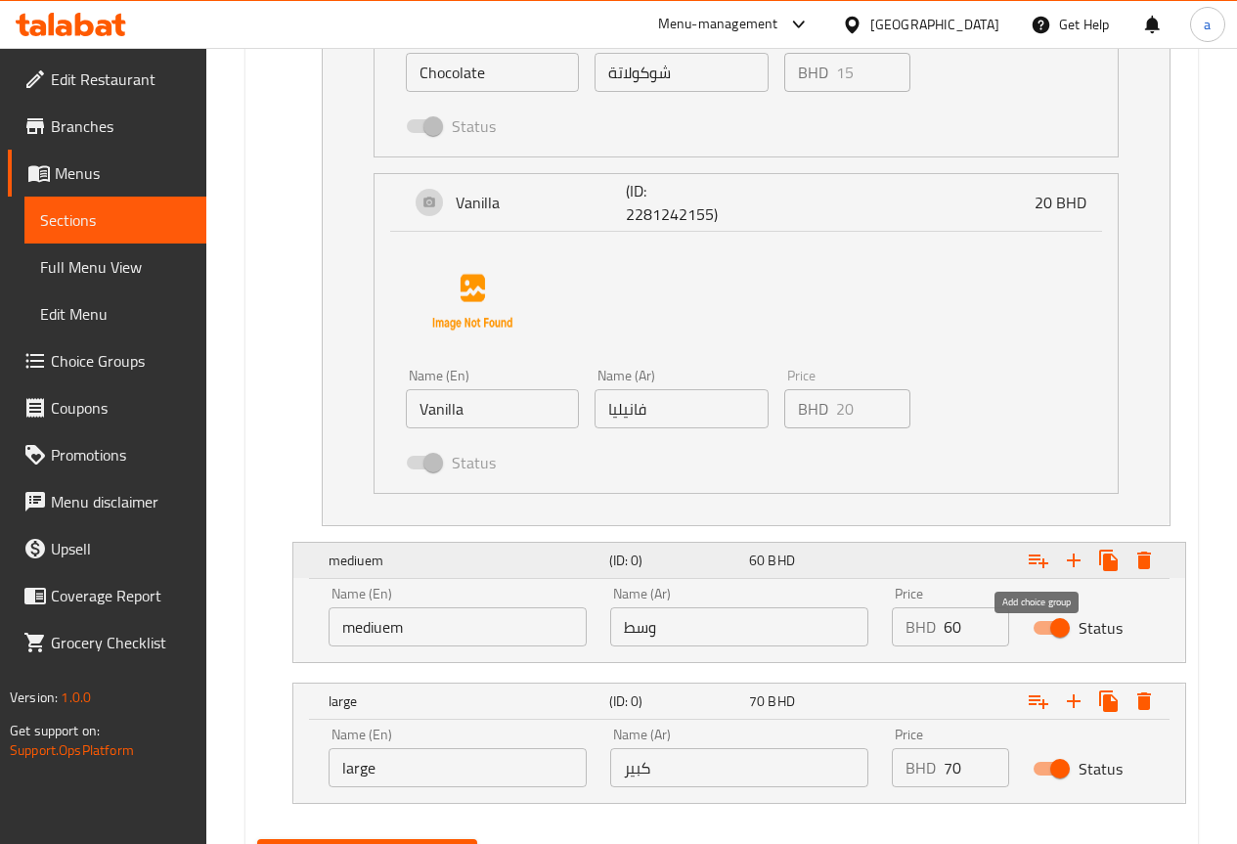
click at [1031, 567] on icon "Expand" at bounding box center [1038, 559] width 23 height 23
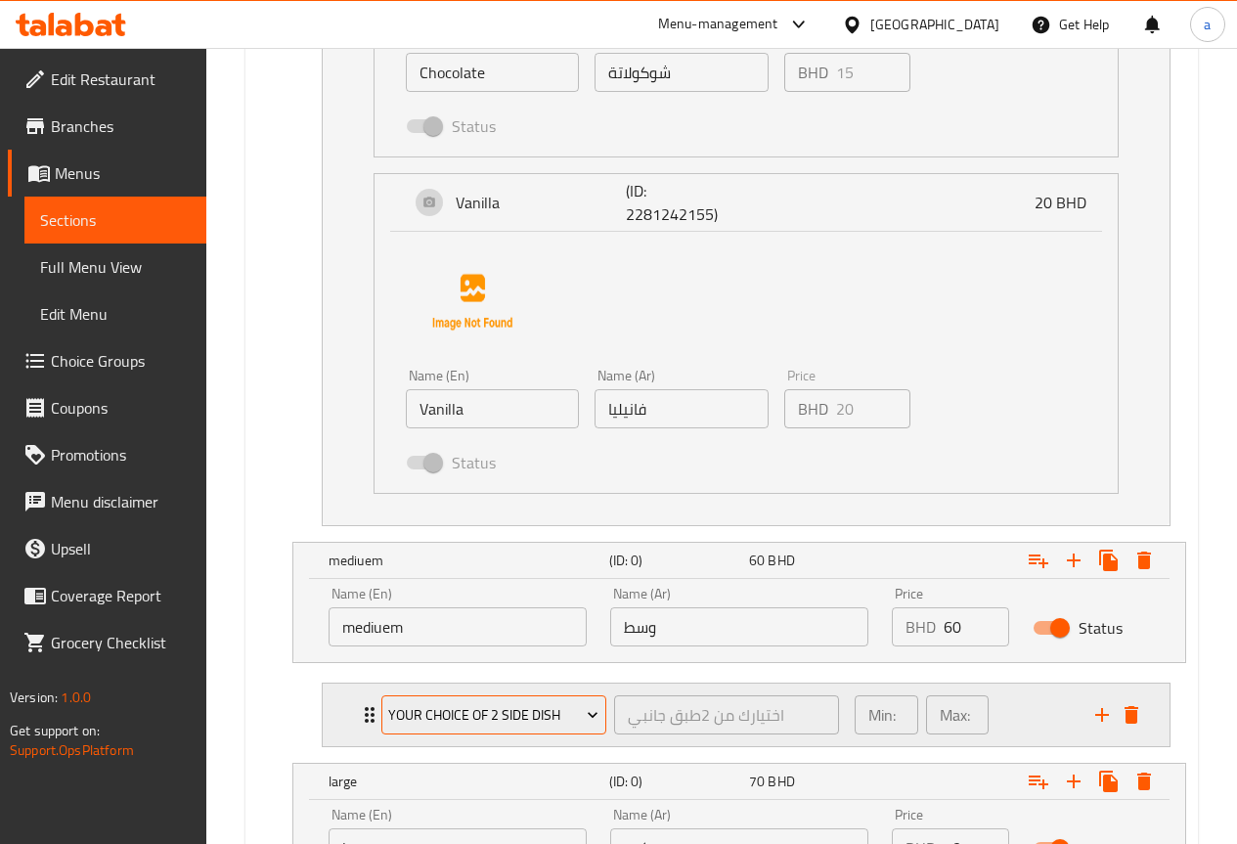
click at [585, 713] on icon "Expand" at bounding box center [593, 715] width 20 height 20
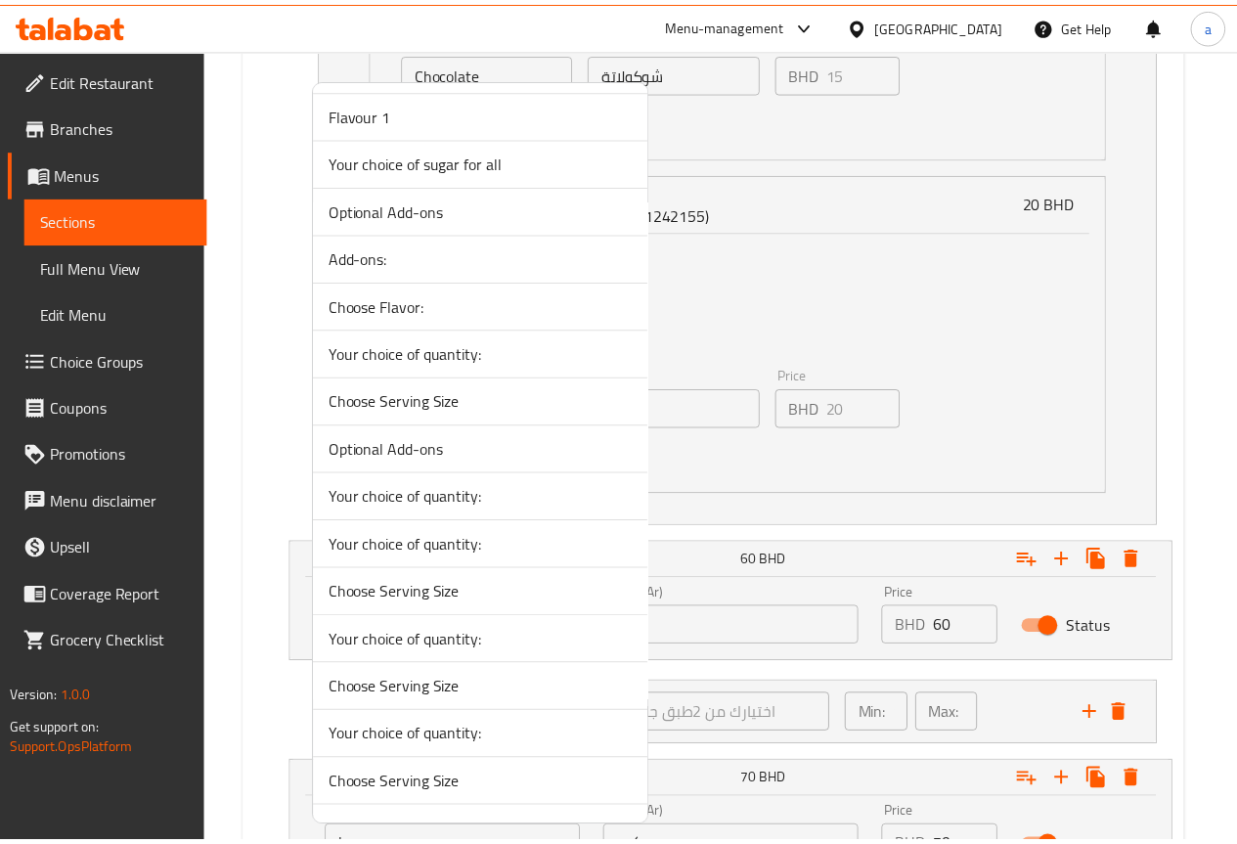
scroll to position [2444, 0]
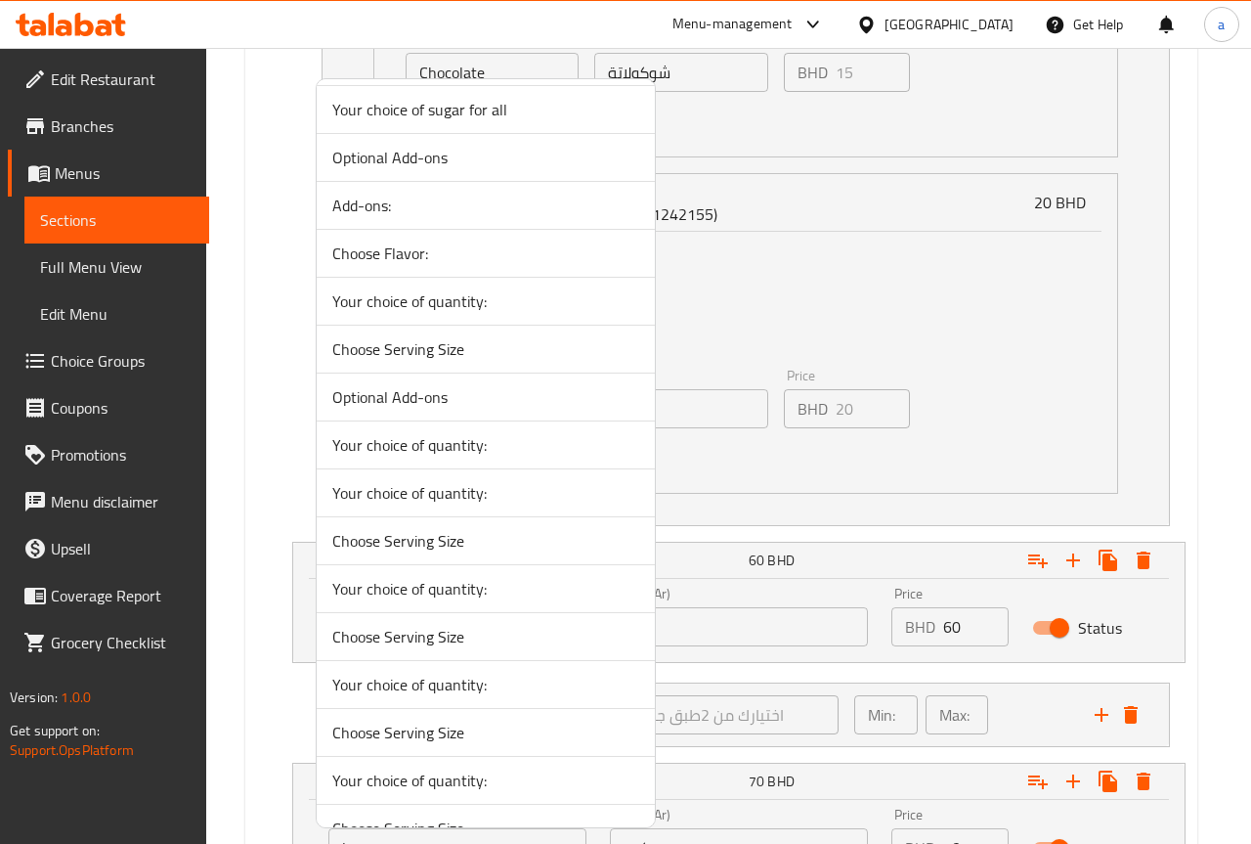
click at [1122, 411] on div at bounding box center [625, 422] width 1251 height 844
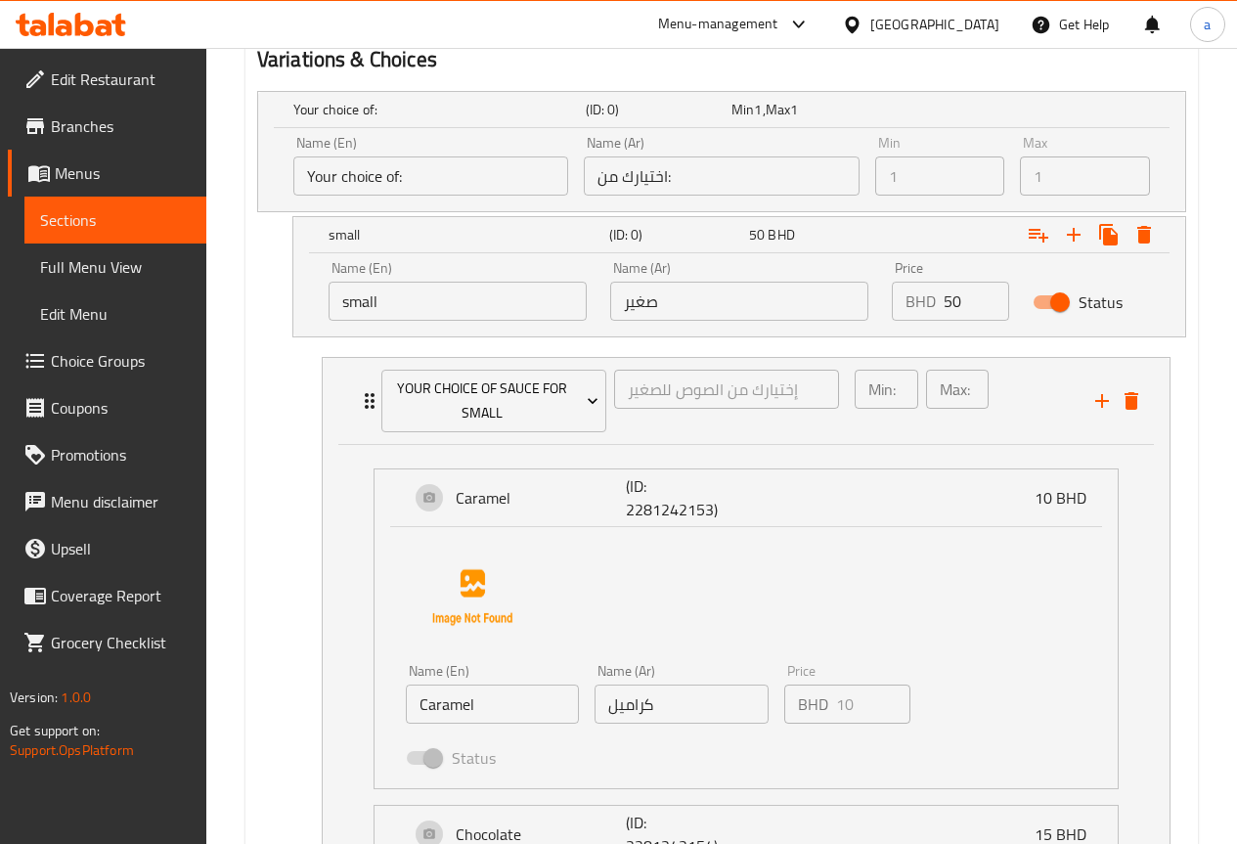
scroll to position [1052, 0]
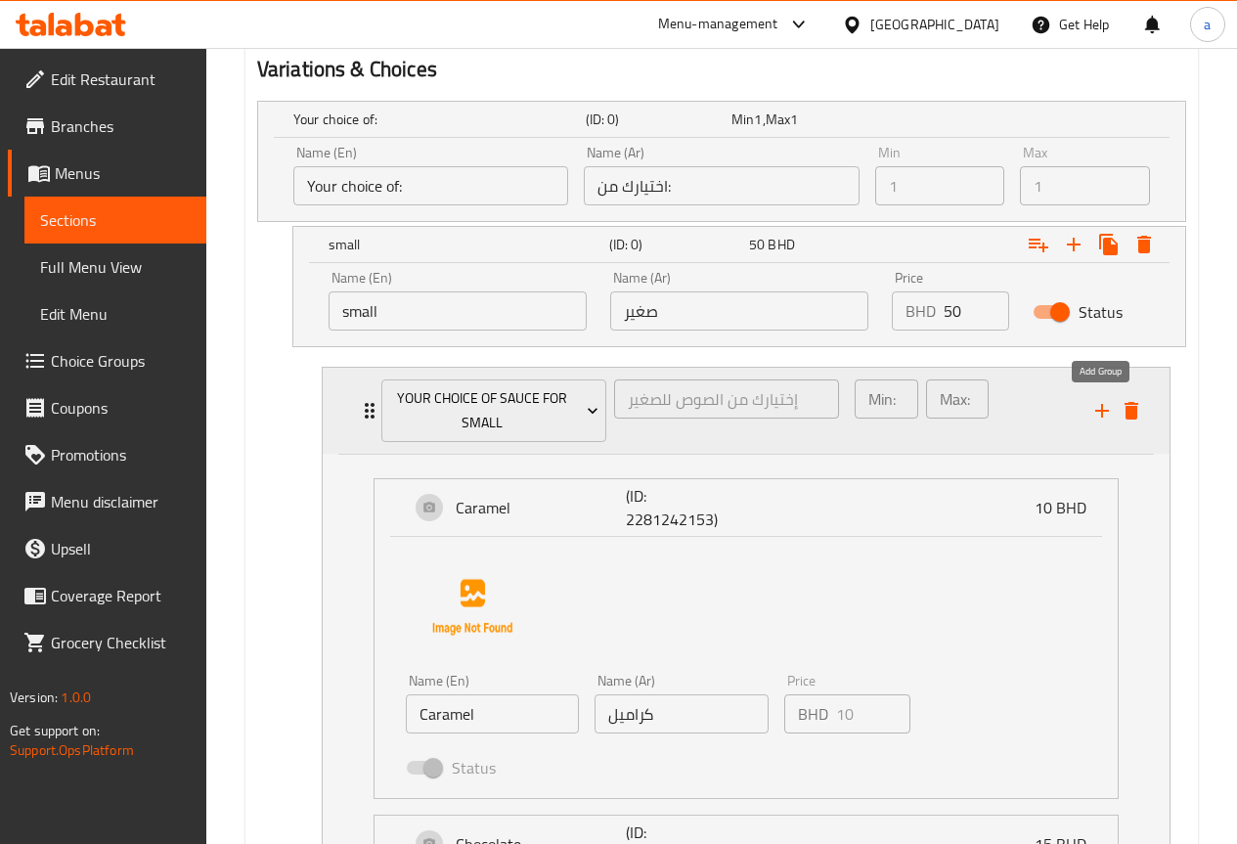
click at [1100, 417] on icon "add" at bounding box center [1101, 410] width 23 height 23
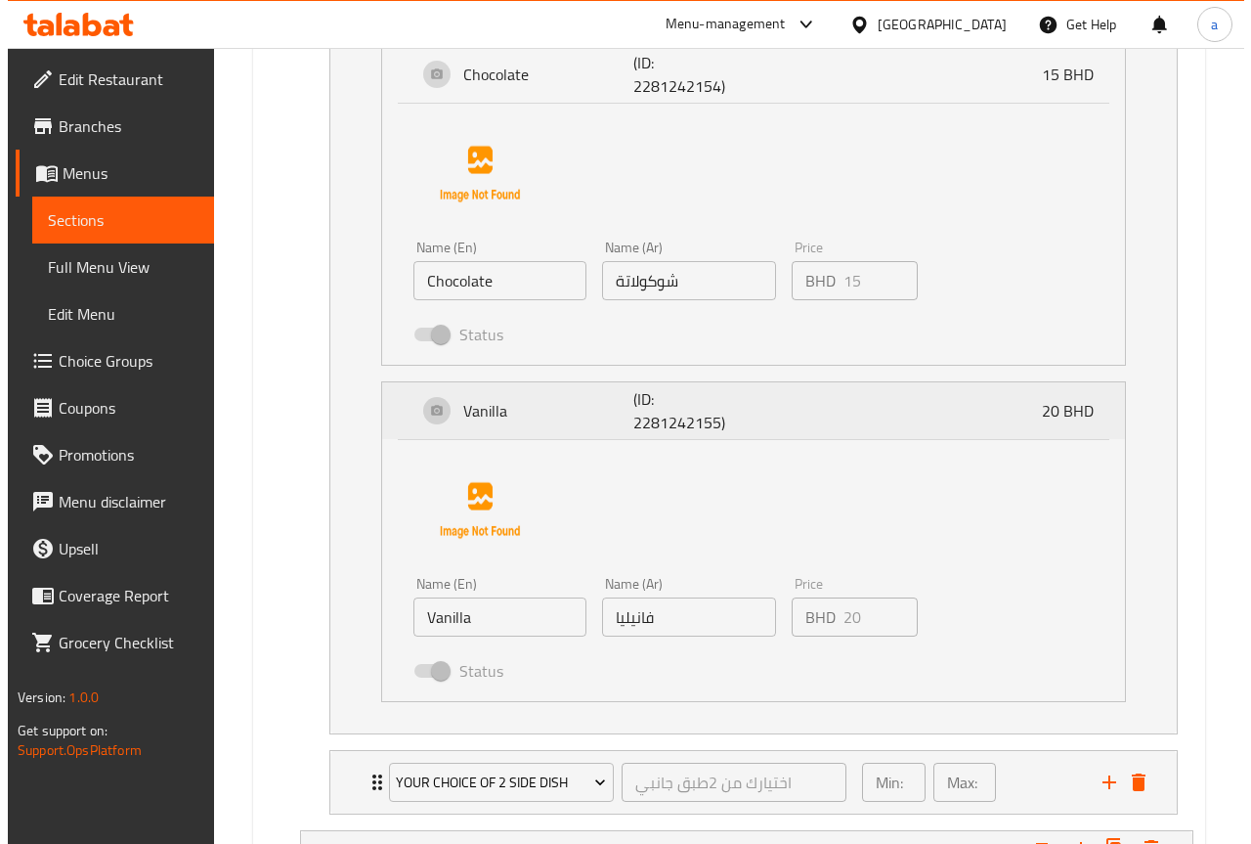
scroll to position [1932, 0]
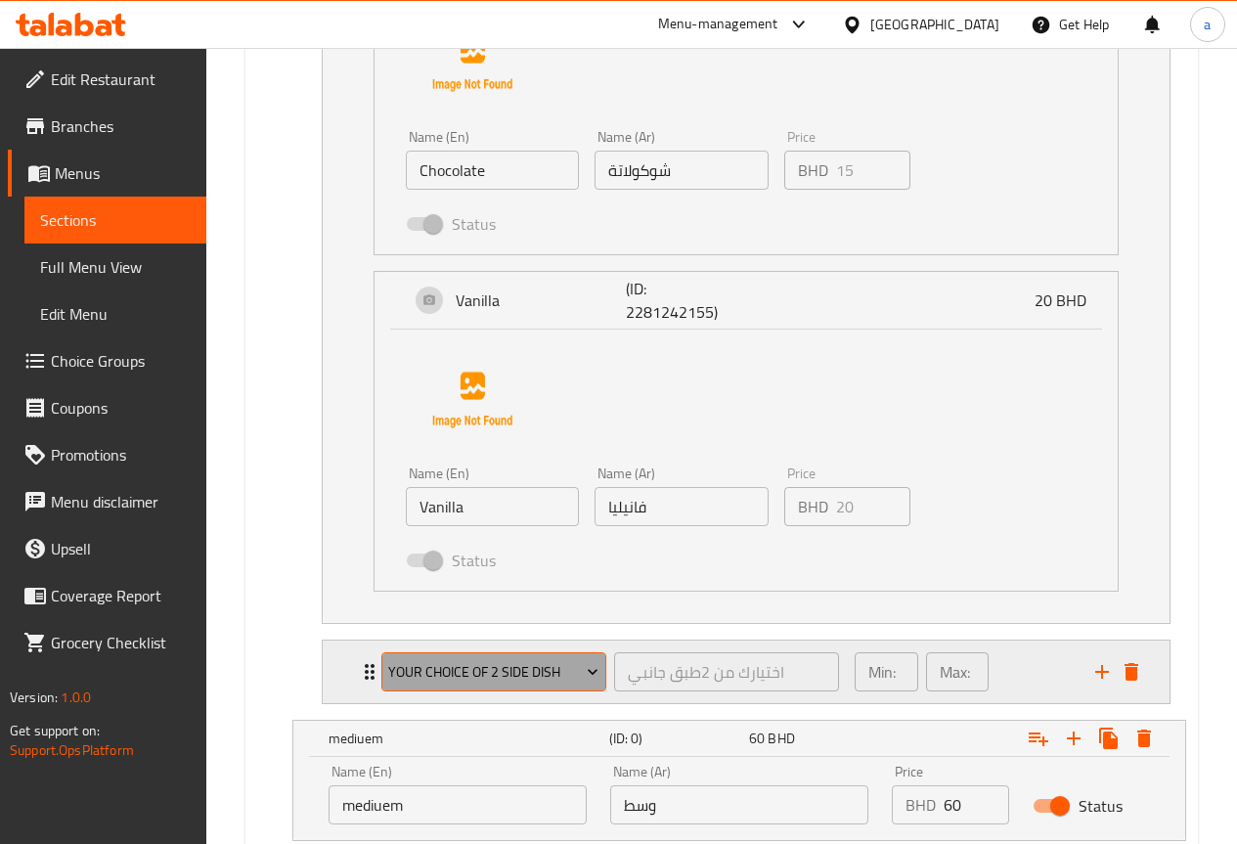
click at [596, 674] on icon "Expand" at bounding box center [593, 672] width 20 height 20
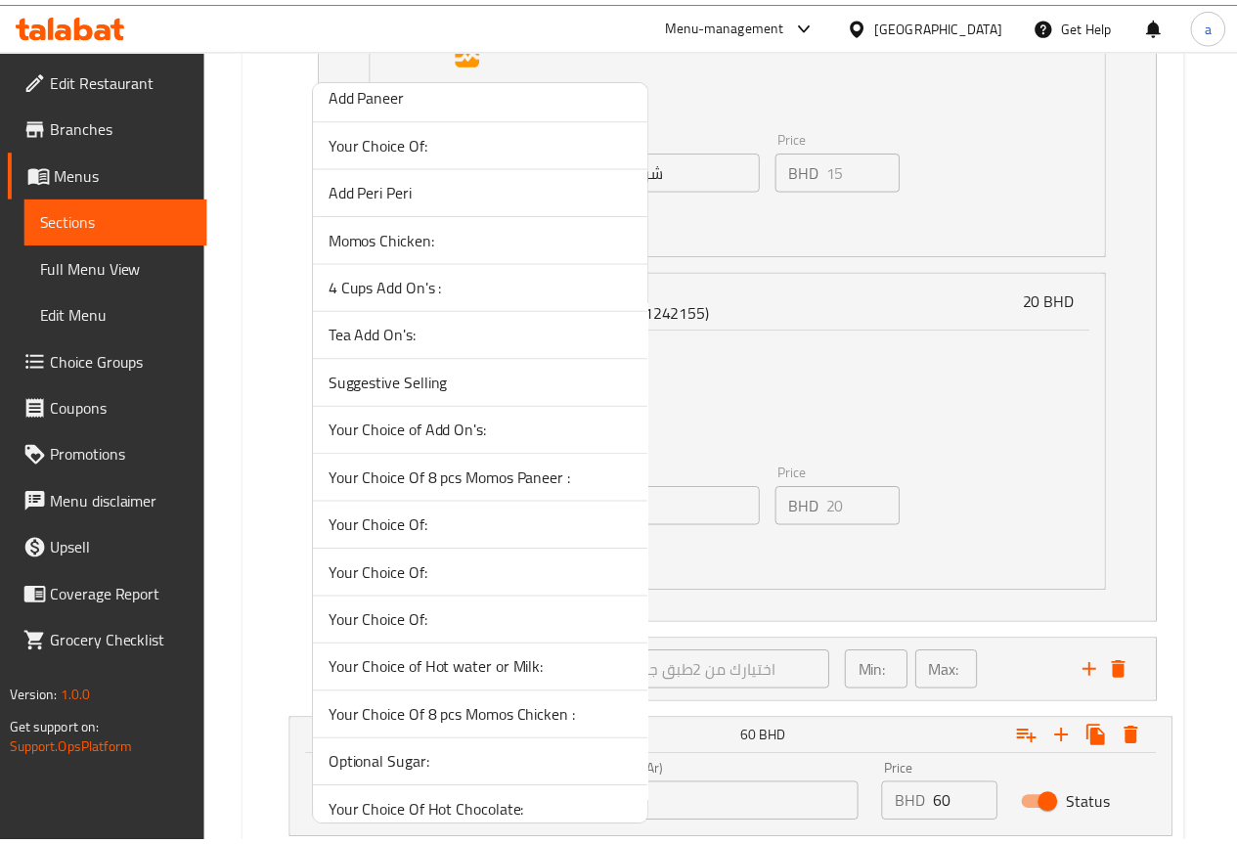
scroll to position [880, 0]
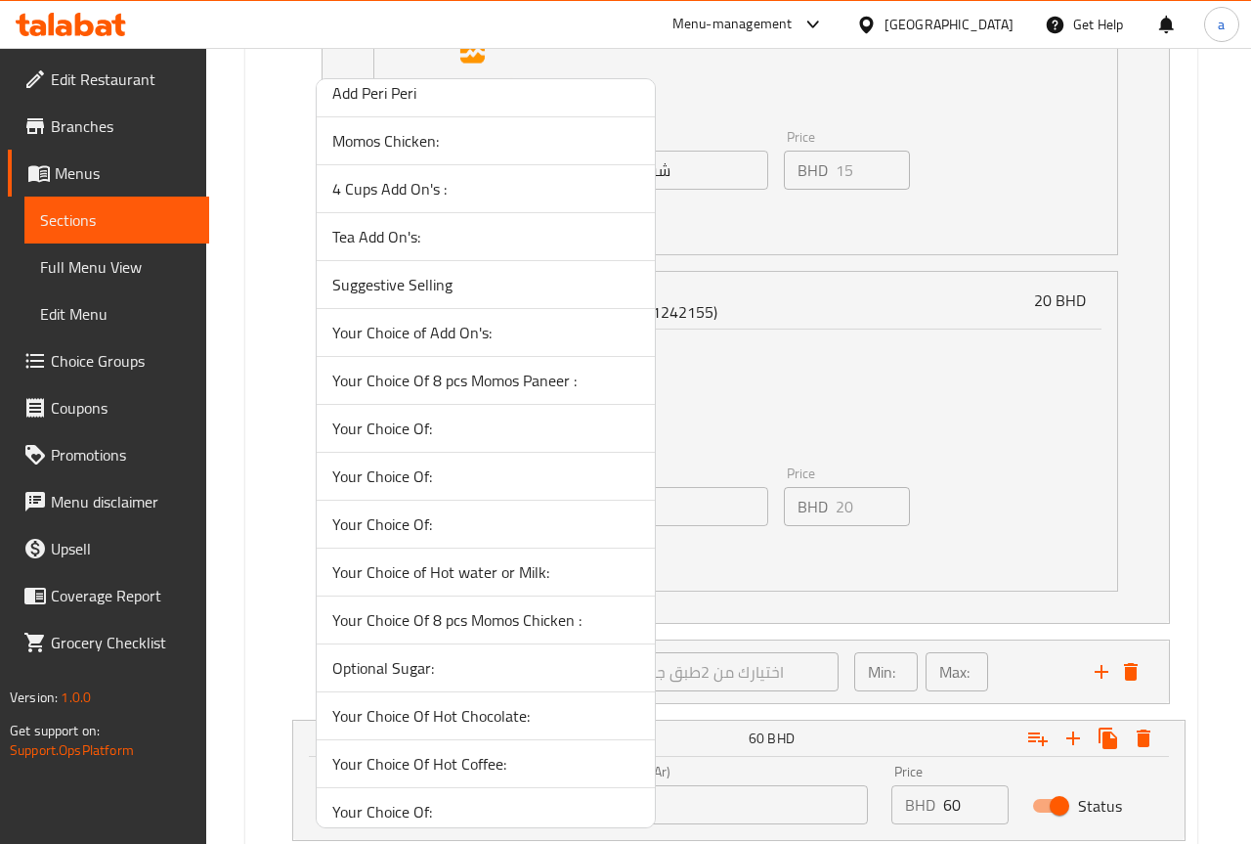
click at [483, 666] on span "Optional Sugar:" at bounding box center [485, 667] width 307 height 23
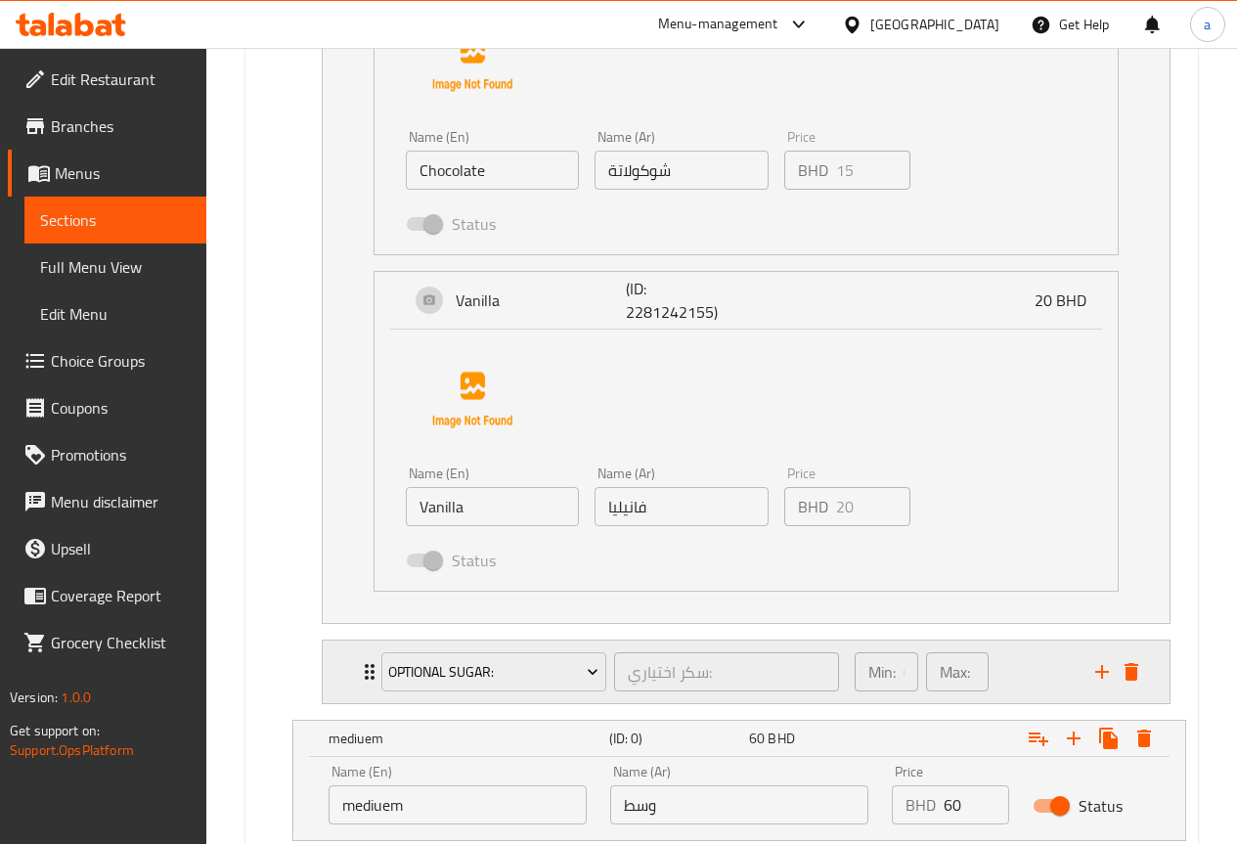
click at [1052, 664] on div "Min: 0 ​ Max: 1 ​" at bounding box center [963, 671] width 241 height 63
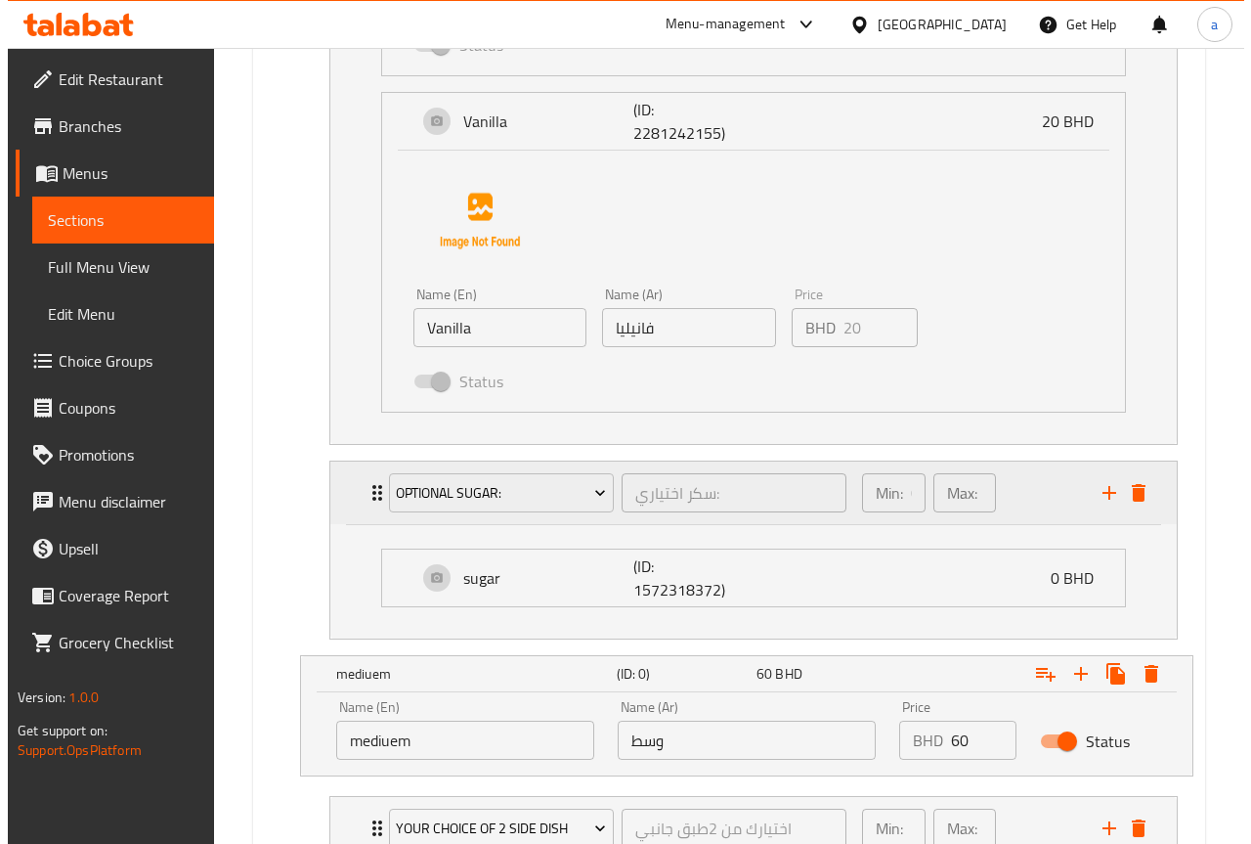
scroll to position [2225, 0]
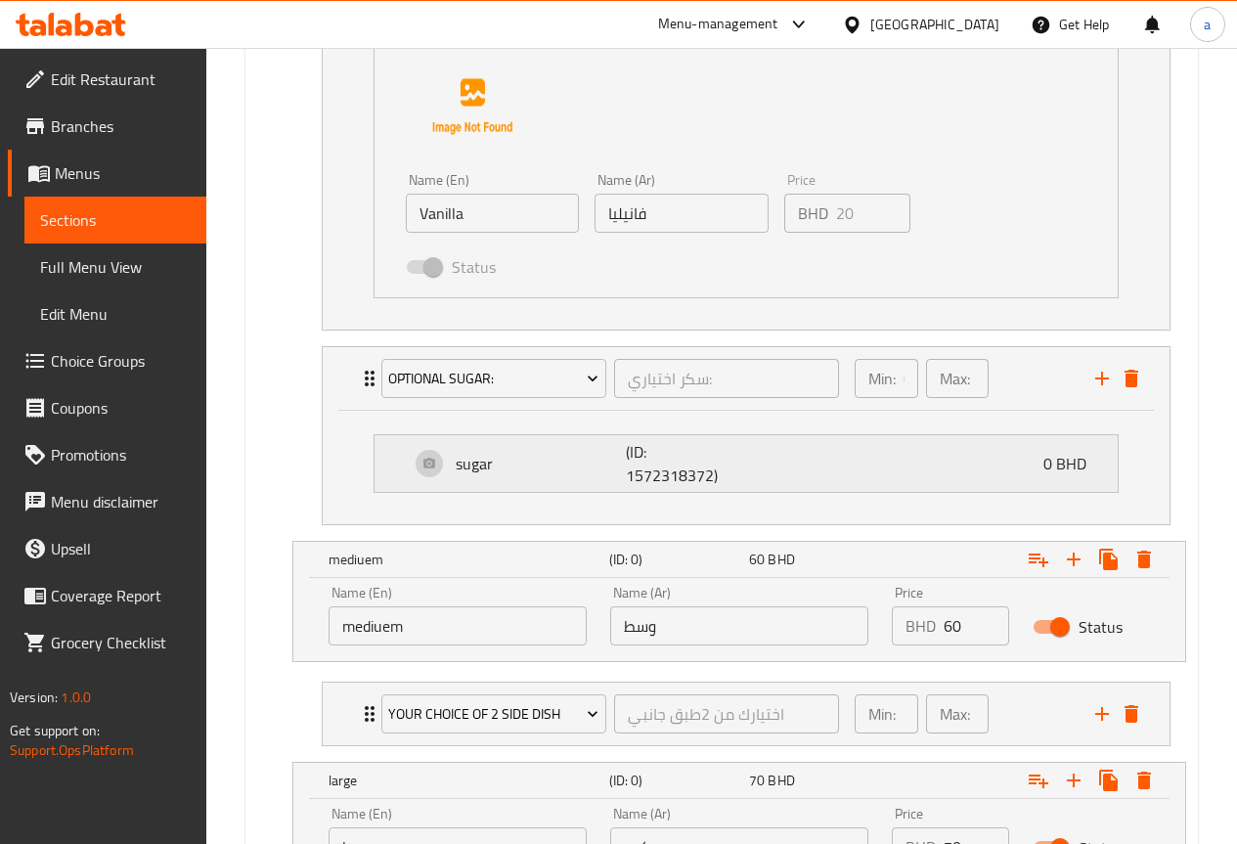
click at [798, 461] on div "sugar (ID: 1572318372) 0 BHD" at bounding box center [752, 463] width 684 height 57
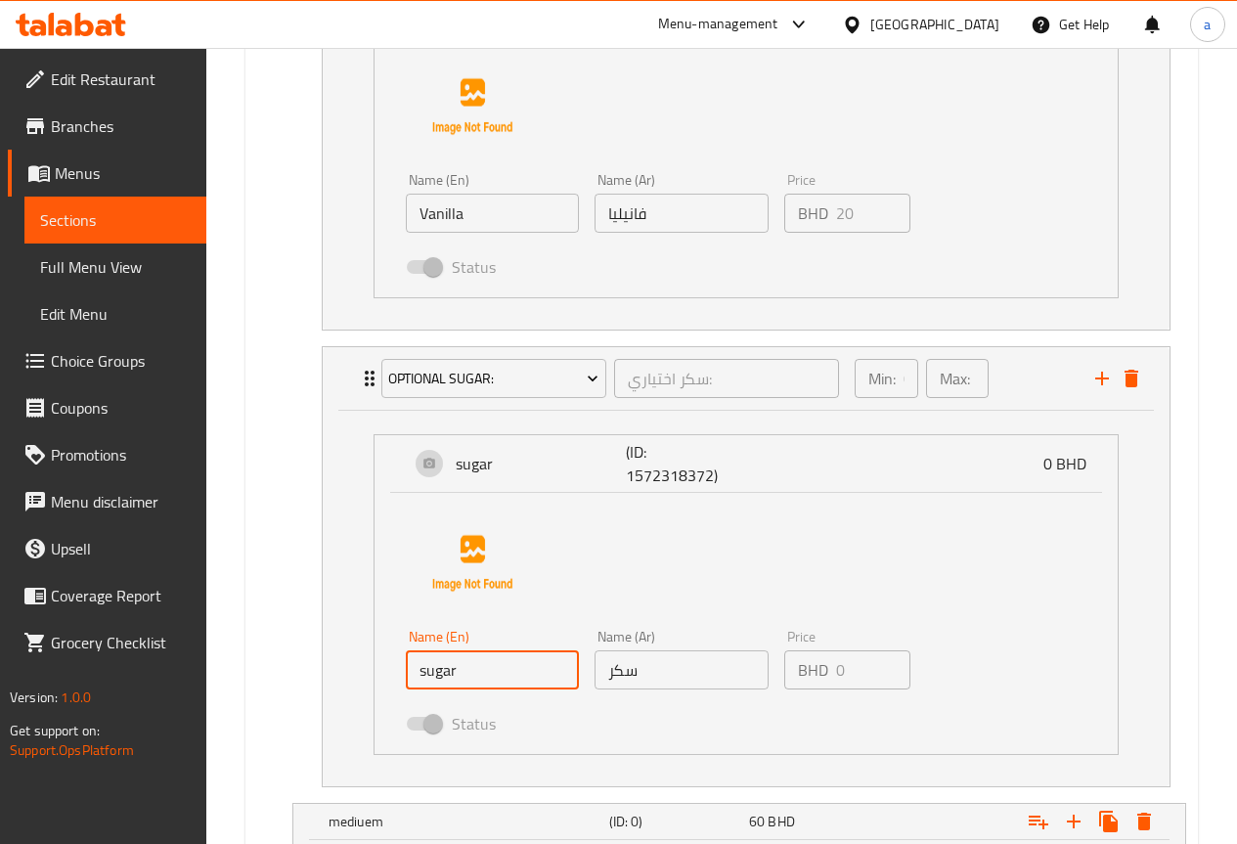
click at [527, 670] on input "sugar" at bounding box center [492, 669] width 173 height 39
click at [599, 382] on icon "Expand" at bounding box center [593, 379] width 20 height 20
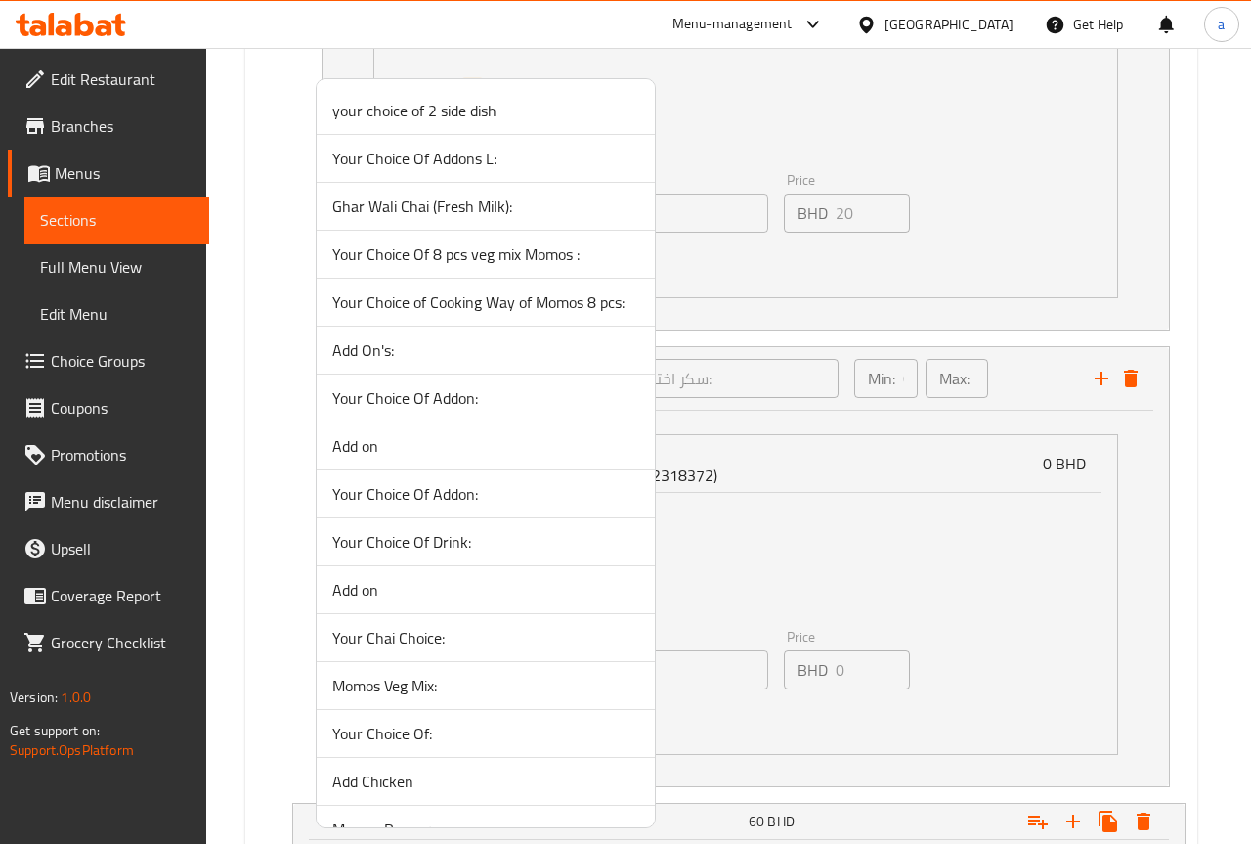
click at [472, 548] on span "Your Choice Of Drink:" at bounding box center [485, 541] width 307 height 23
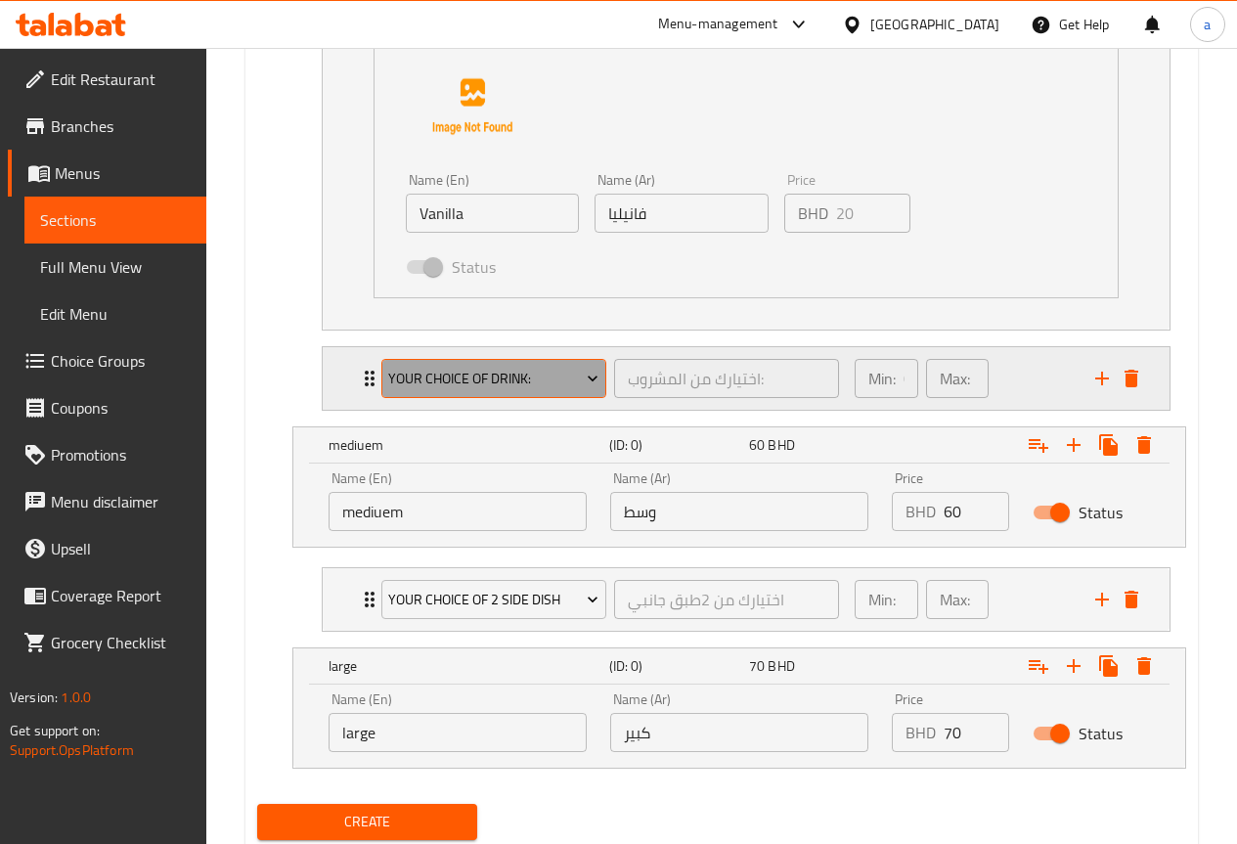
click at [600, 371] on icon "Expand" at bounding box center [593, 379] width 20 height 20
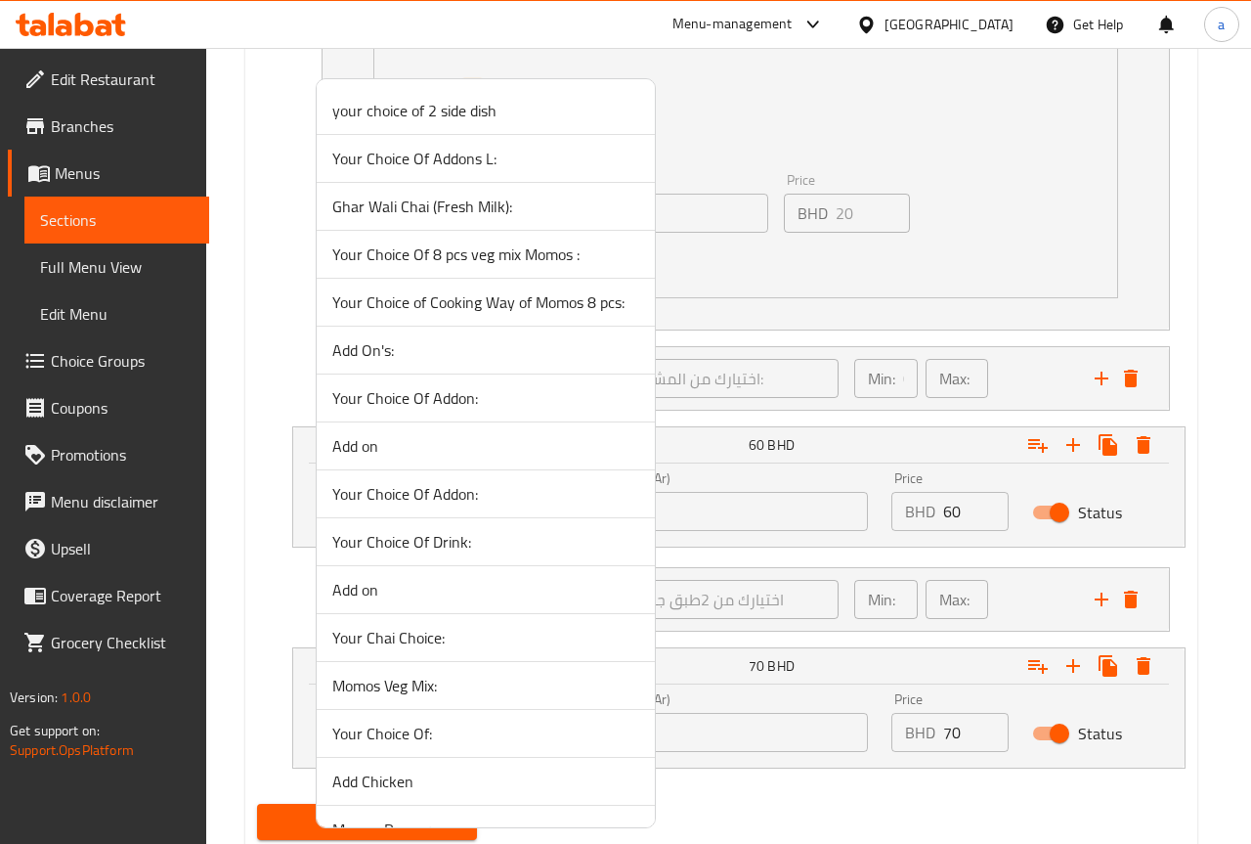
click at [759, 372] on div at bounding box center [625, 422] width 1251 height 844
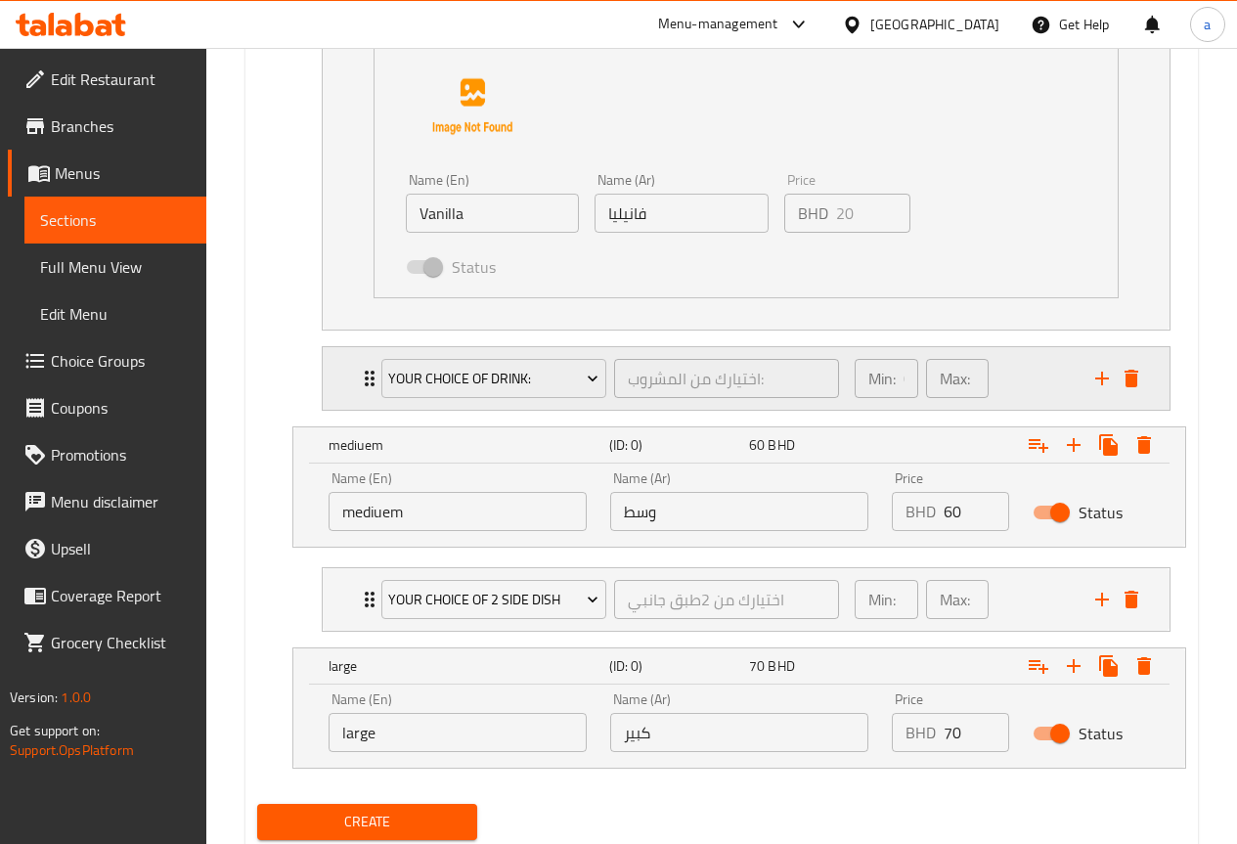
click at [1031, 373] on div "Min: 0 ​ Max: 0 ​" at bounding box center [963, 378] width 241 height 63
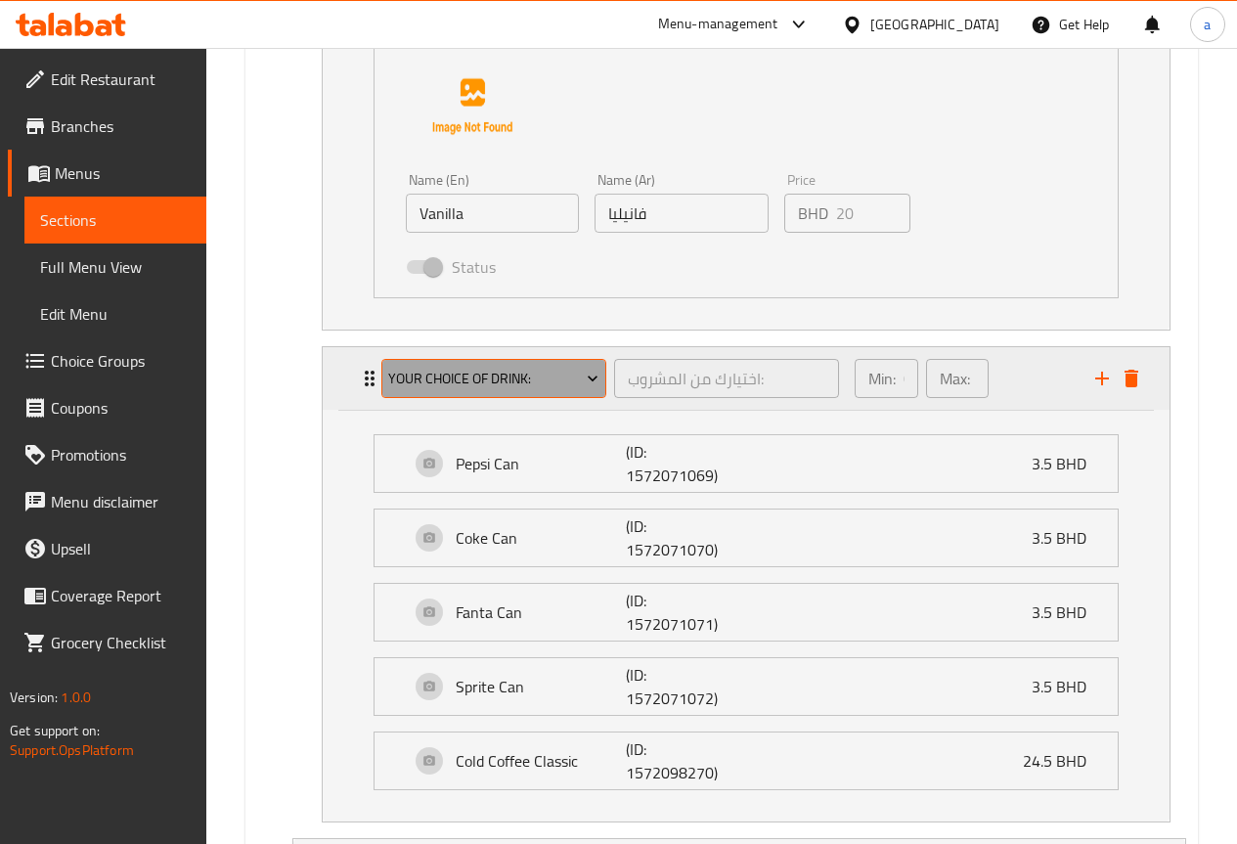
click at [595, 385] on icon "Expand" at bounding box center [593, 379] width 20 height 20
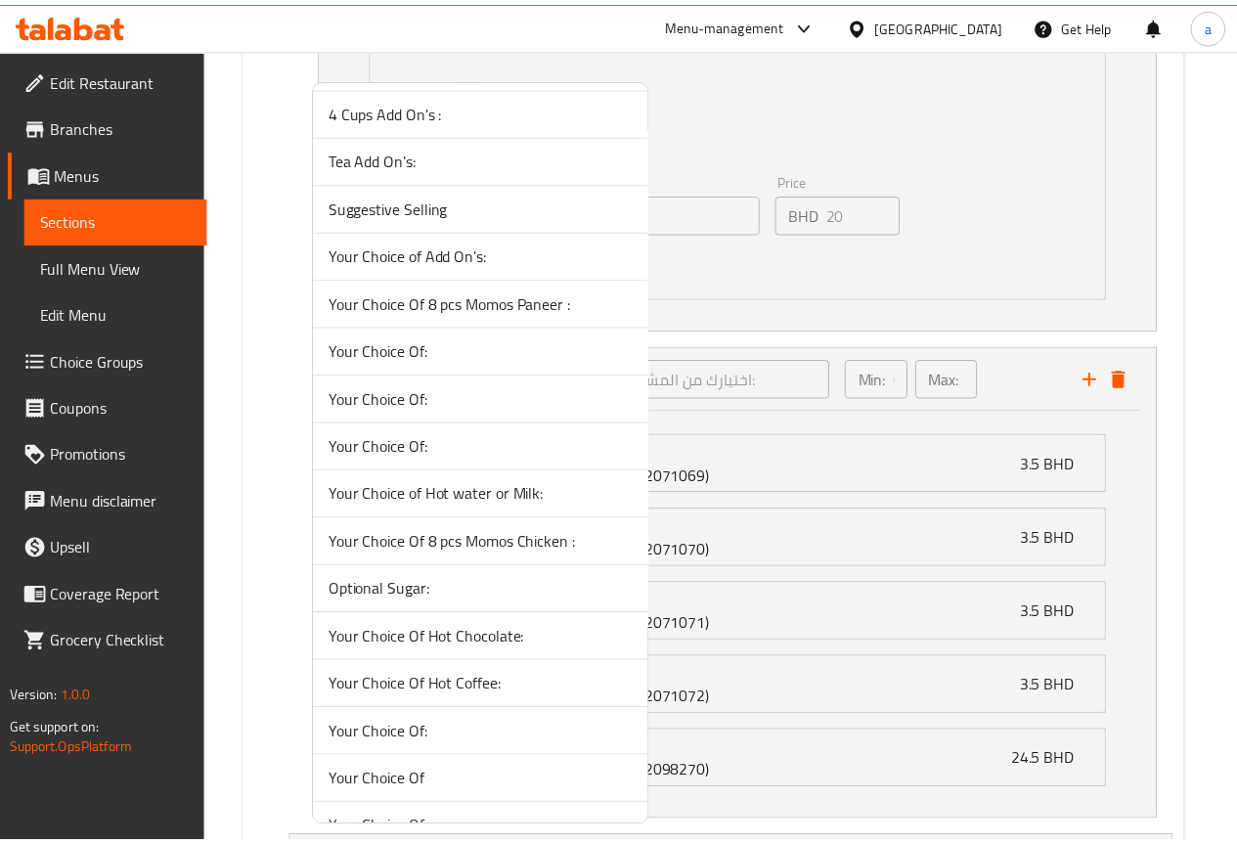
scroll to position [978, 0]
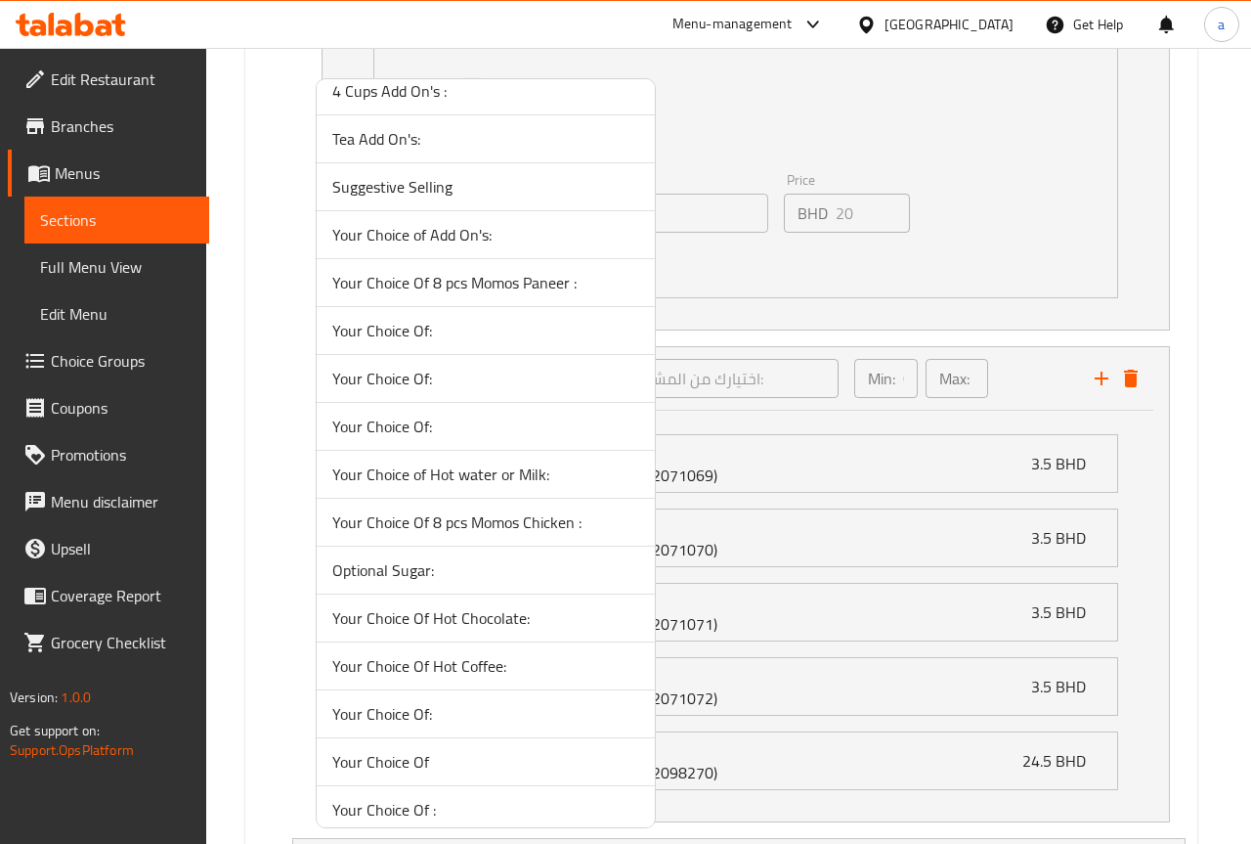
click at [476, 573] on span "Optional Sugar:" at bounding box center [485, 569] width 307 height 23
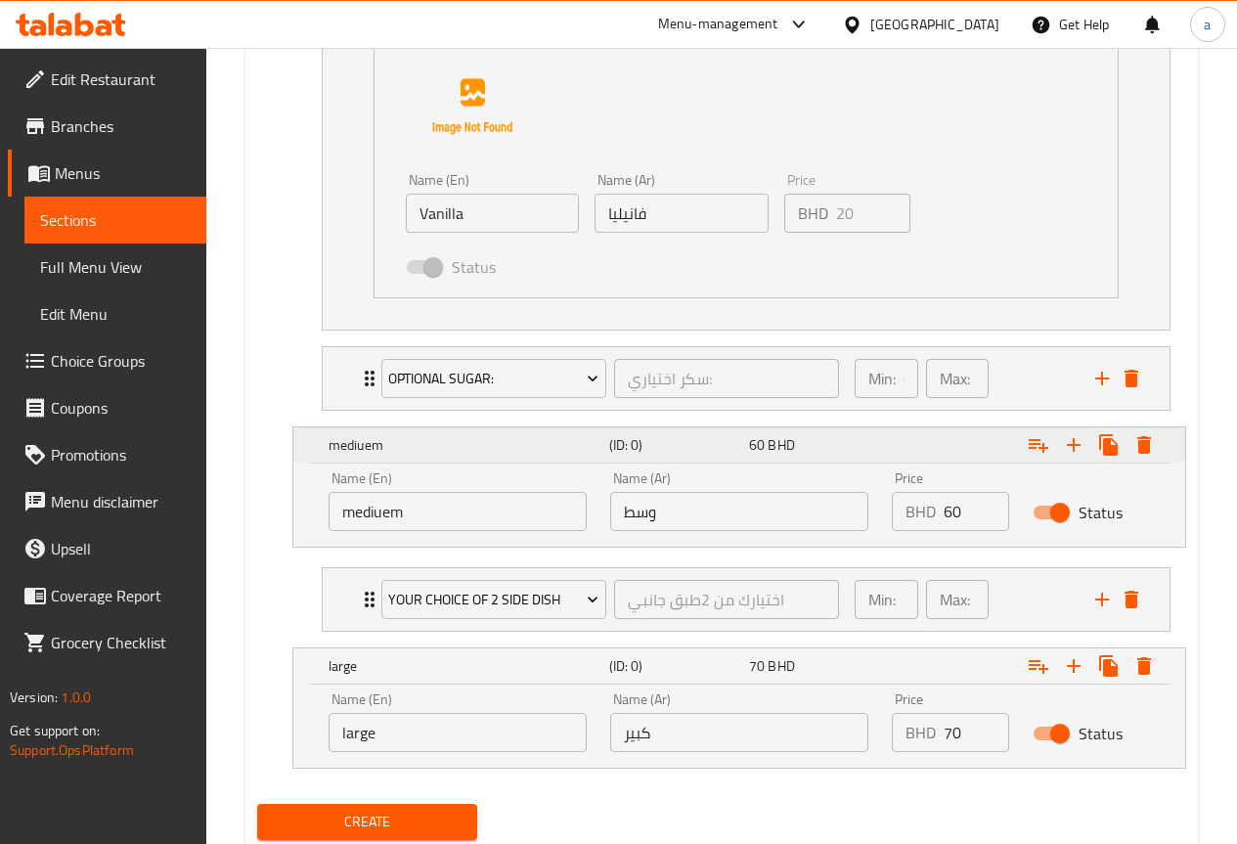
click at [941, 445] on div "Expand" at bounding box center [1025, 444] width 281 height 43
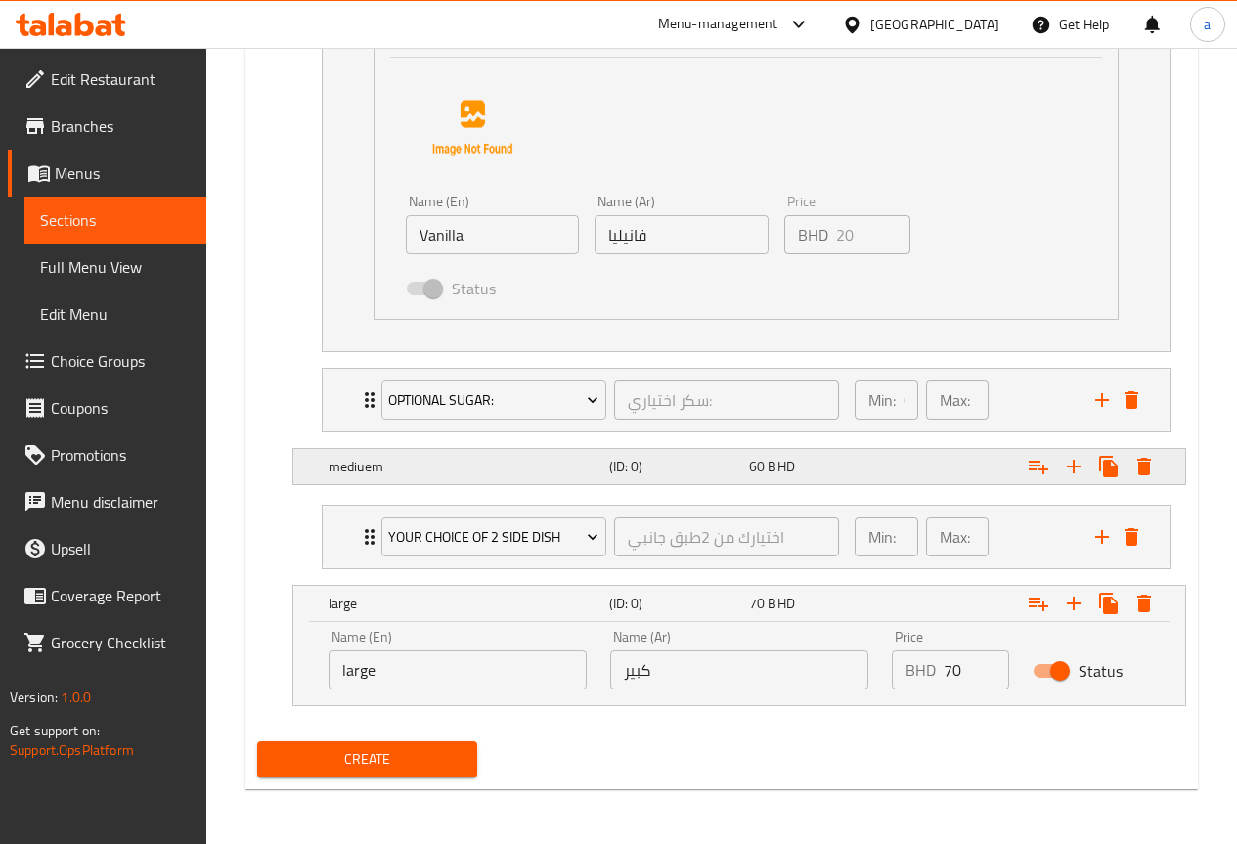
scroll to position [2204, 0]
click at [935, 476] on div "Expand" at bounding box center [1025, 466] width 281 height 43
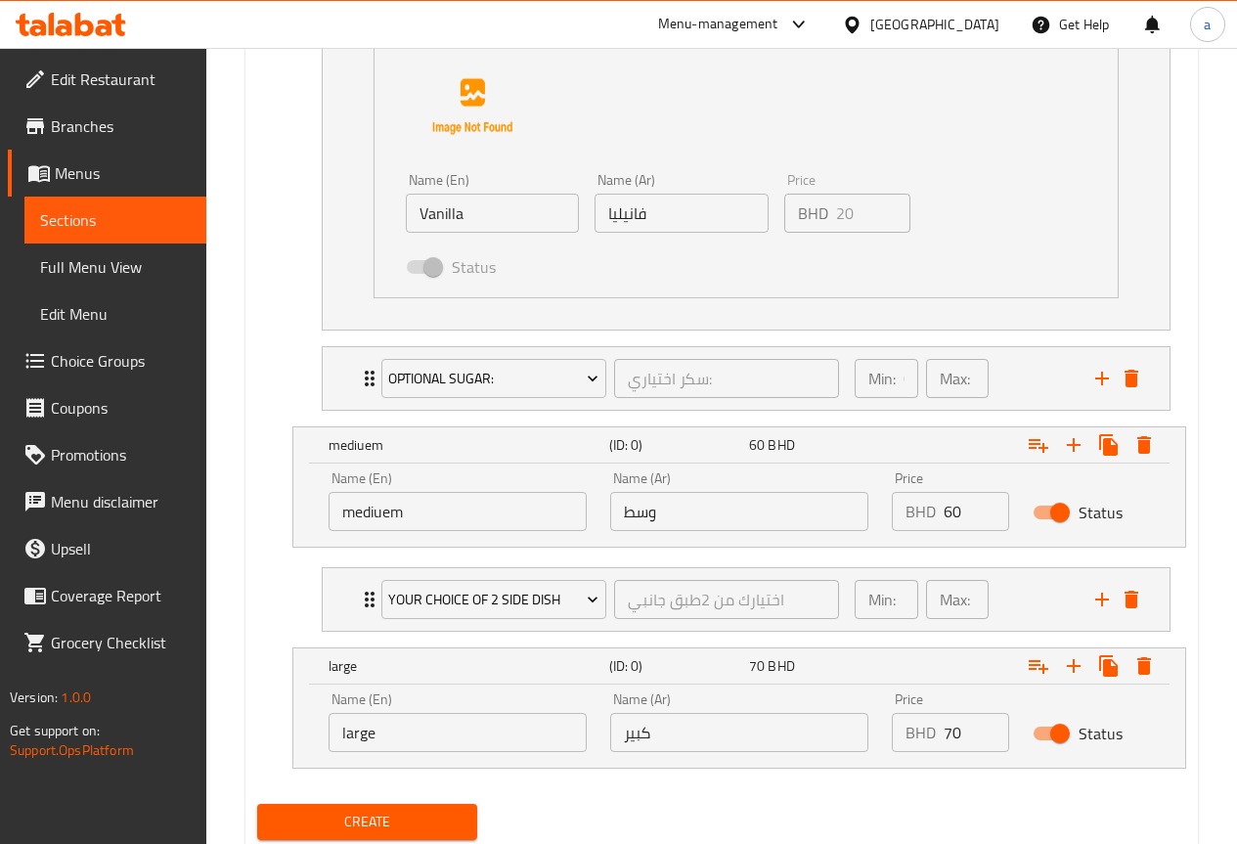
click at [1026, 536] on div "Status" at bounding box center [1091, 512] width 141 height 61
click at [1025, 480] on div "Name (En) mediuem Name (En) Name (Ar) وسط Name (Ar) Price BHD 60 Price Status" at bounding box center [739, 501] width 845 height 83
click at [1028, 591] on div "Min: 1 ​ Max: 1 ​" at bounding box center [963, 599] width 241 height 63
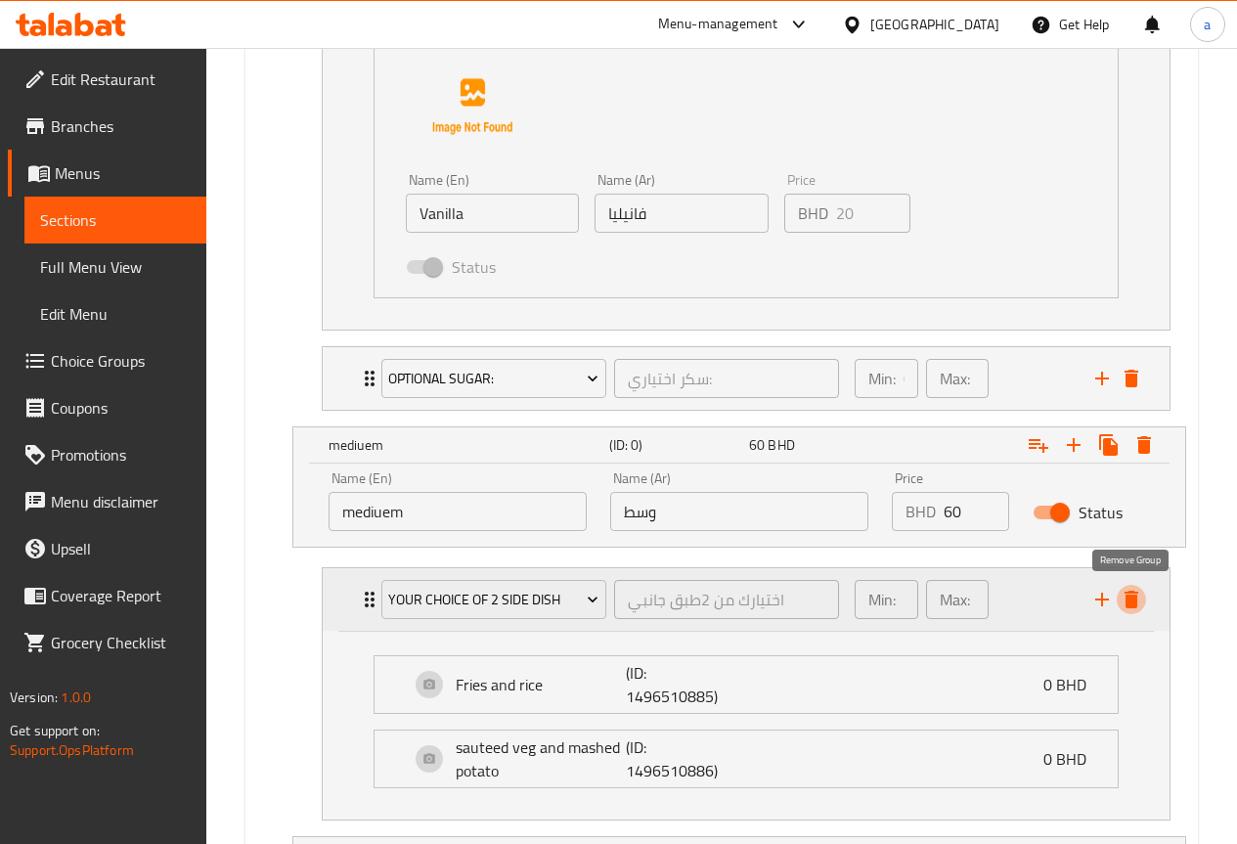
click at [1132, 593] on icon "delete" at bounding box center [1131, 600] width 14 height 18
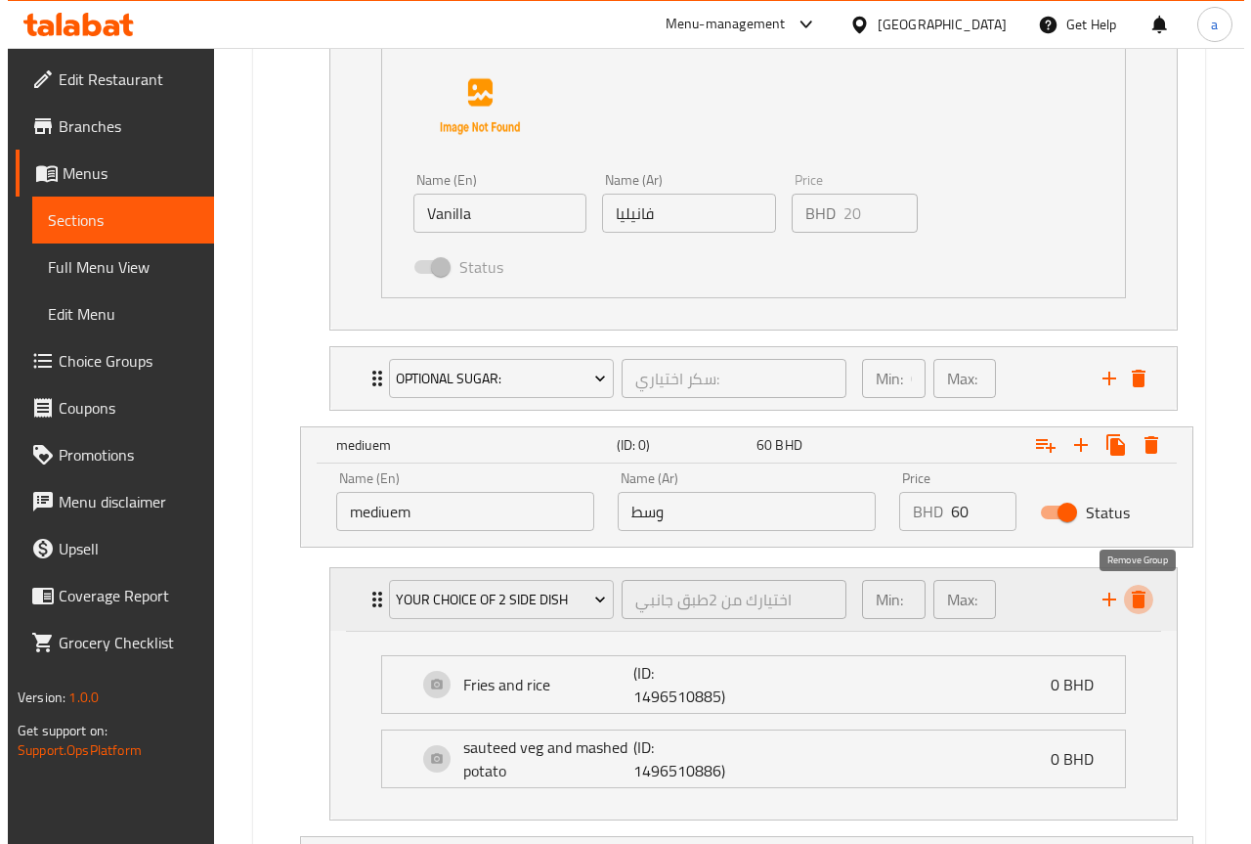
scroll to position [2208, 0]
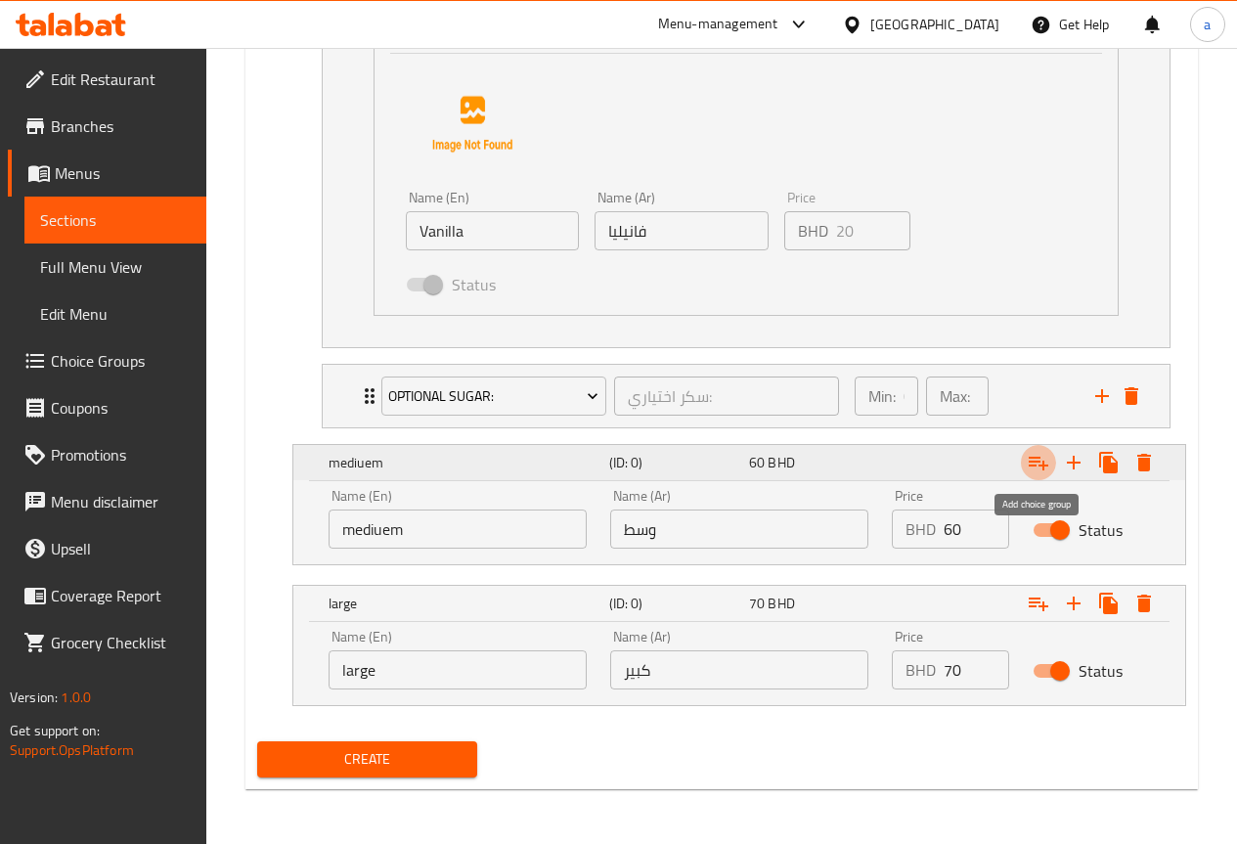
click at [1036, 460] on icon "Expand" at bounding box center [1038, 462] width 23 height 23
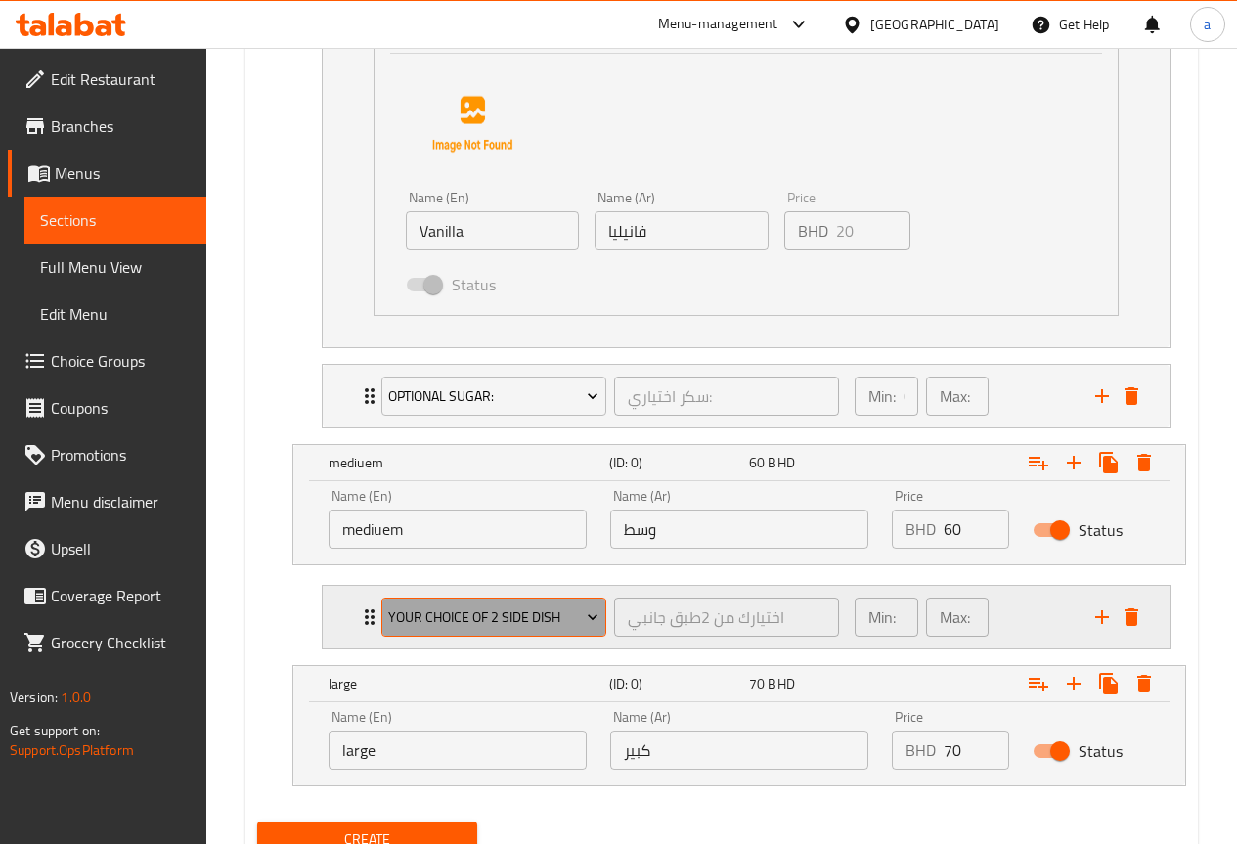
click at [578, 614] on span "your choice of 2 side dish" at bounding box center [493, 617] width 210 height 24
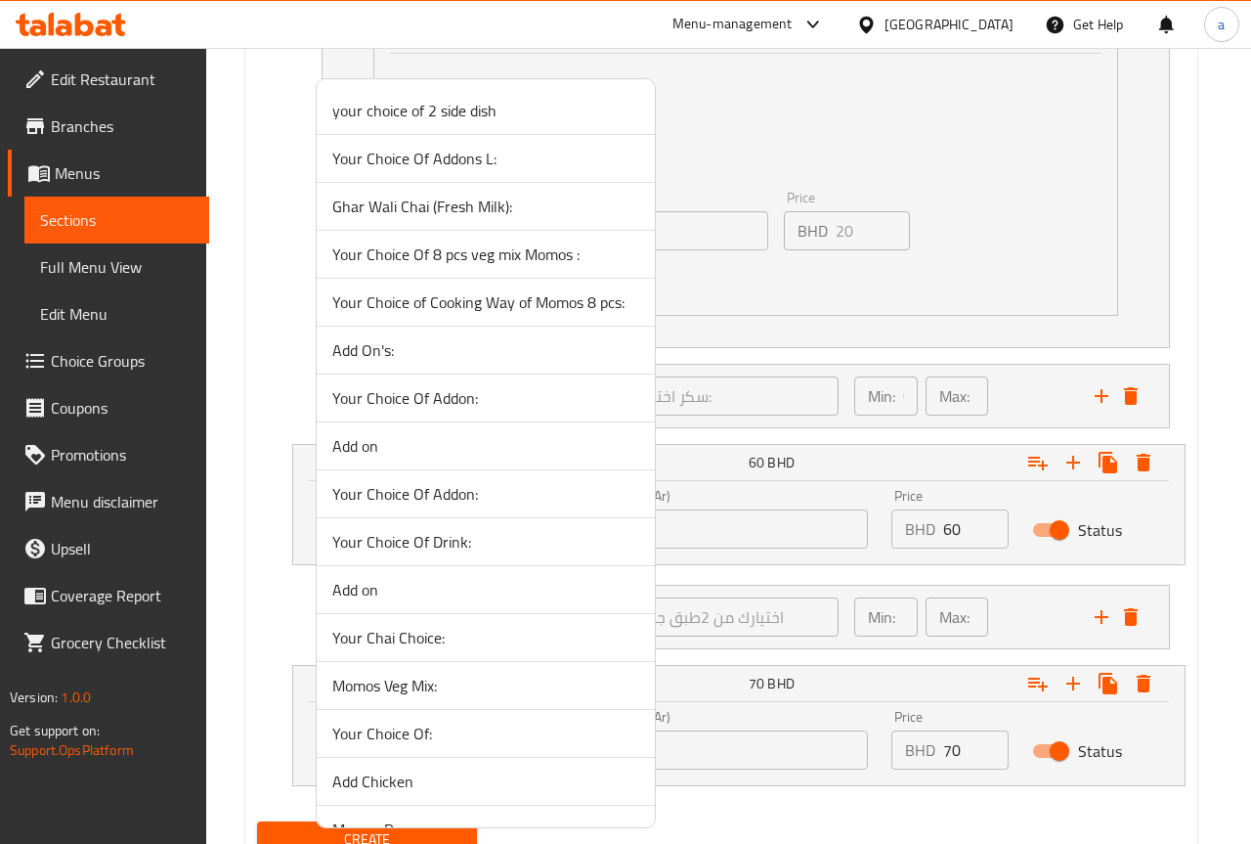
click at [718, 583] on div at bounding box center [625, 422] width 1251 height 844
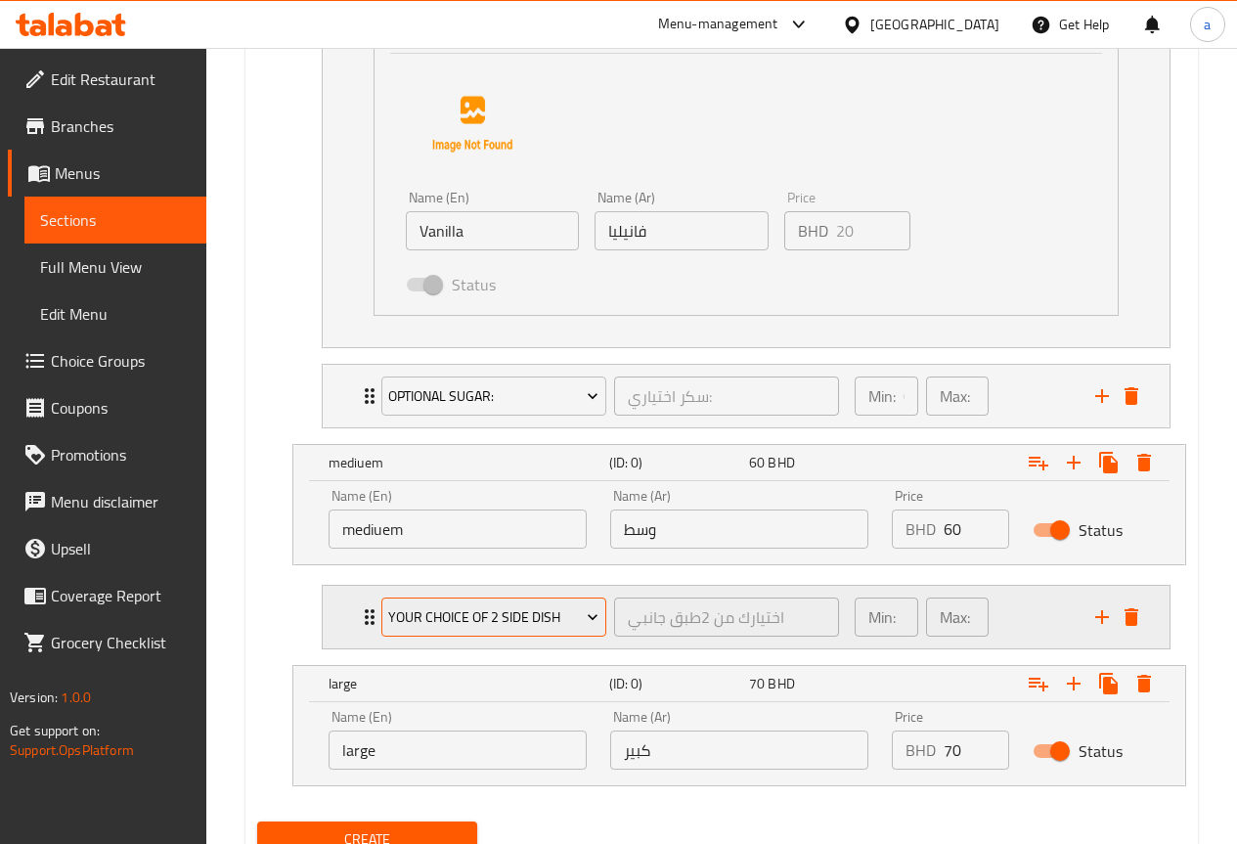
click at [581, 622] on span "your choice of 2 side dish" at bounding box center [493, 617] width 210 height 24
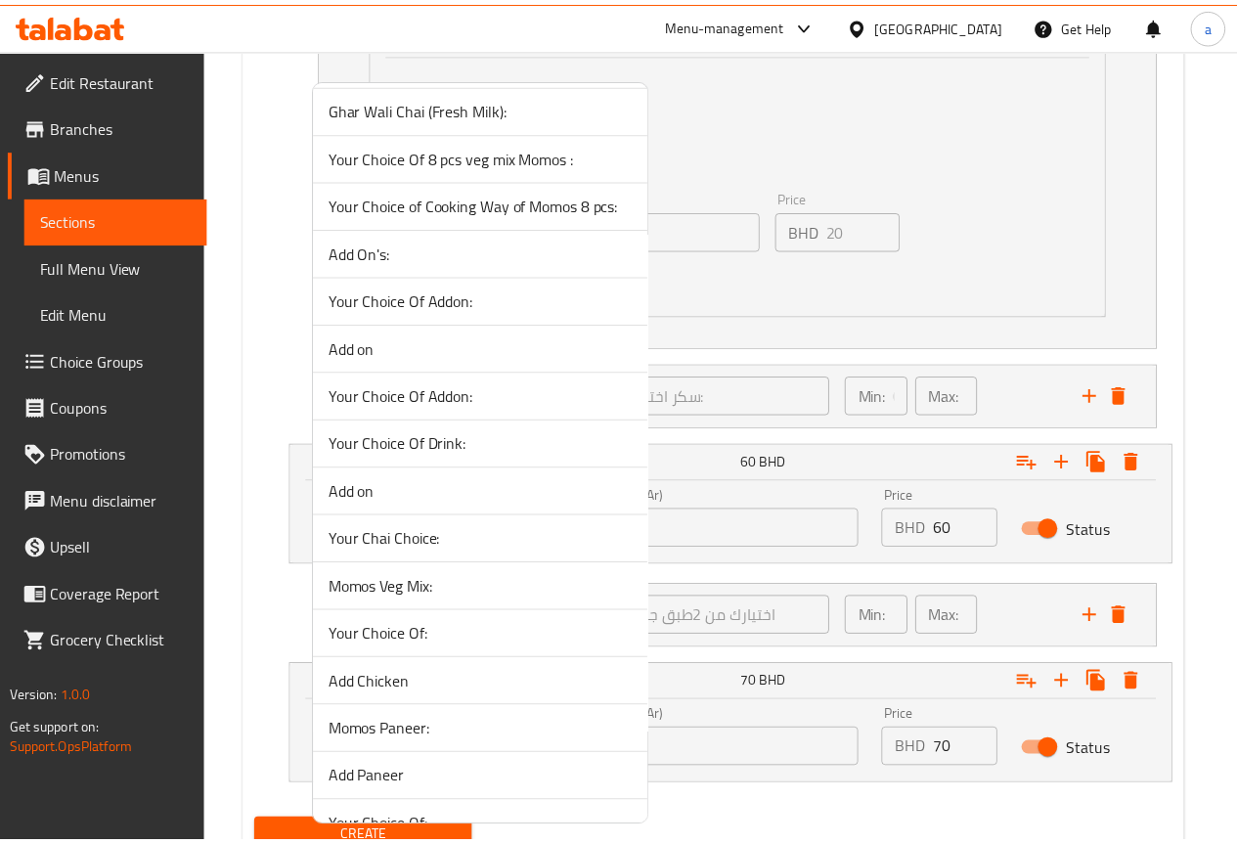
scroll to position [0, 0]
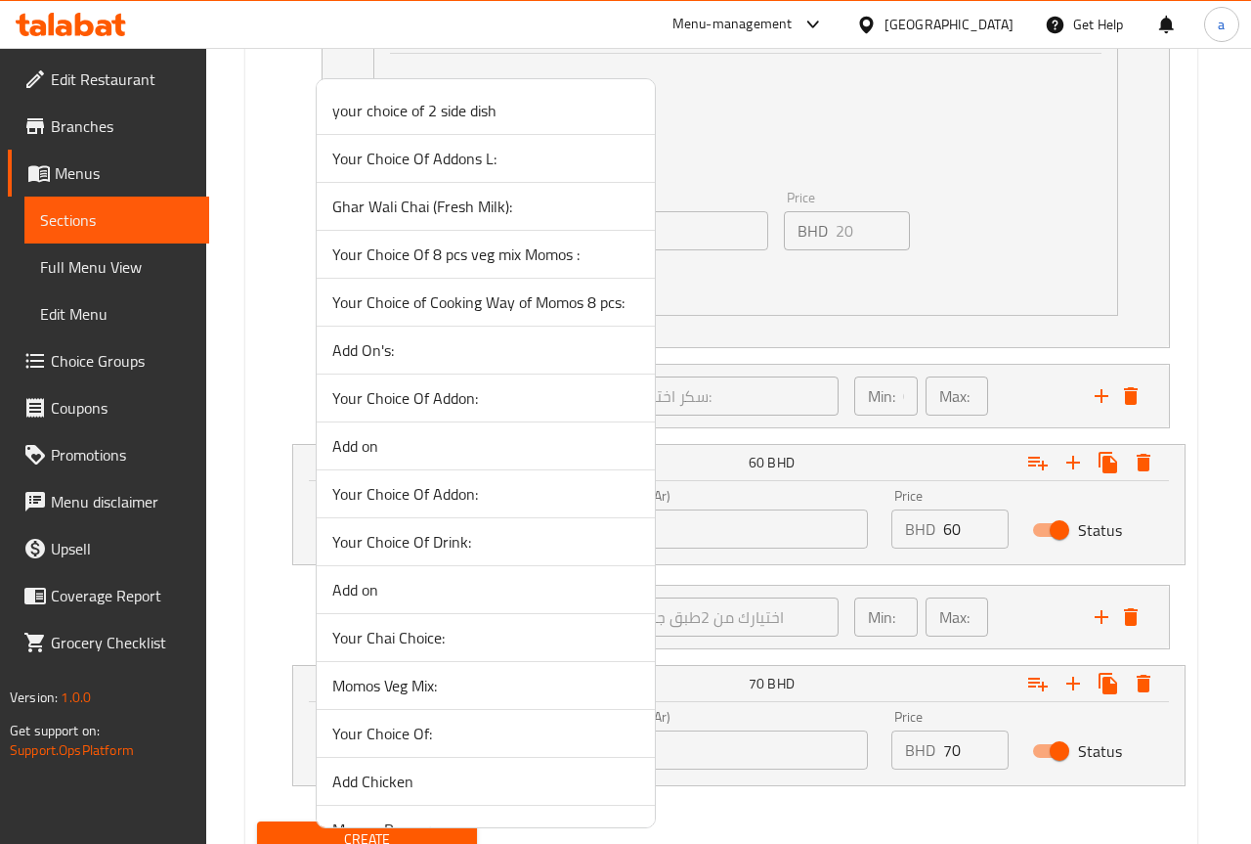
click at [990, 159] on div at bounding box center [625, 422] width 1251 height 844
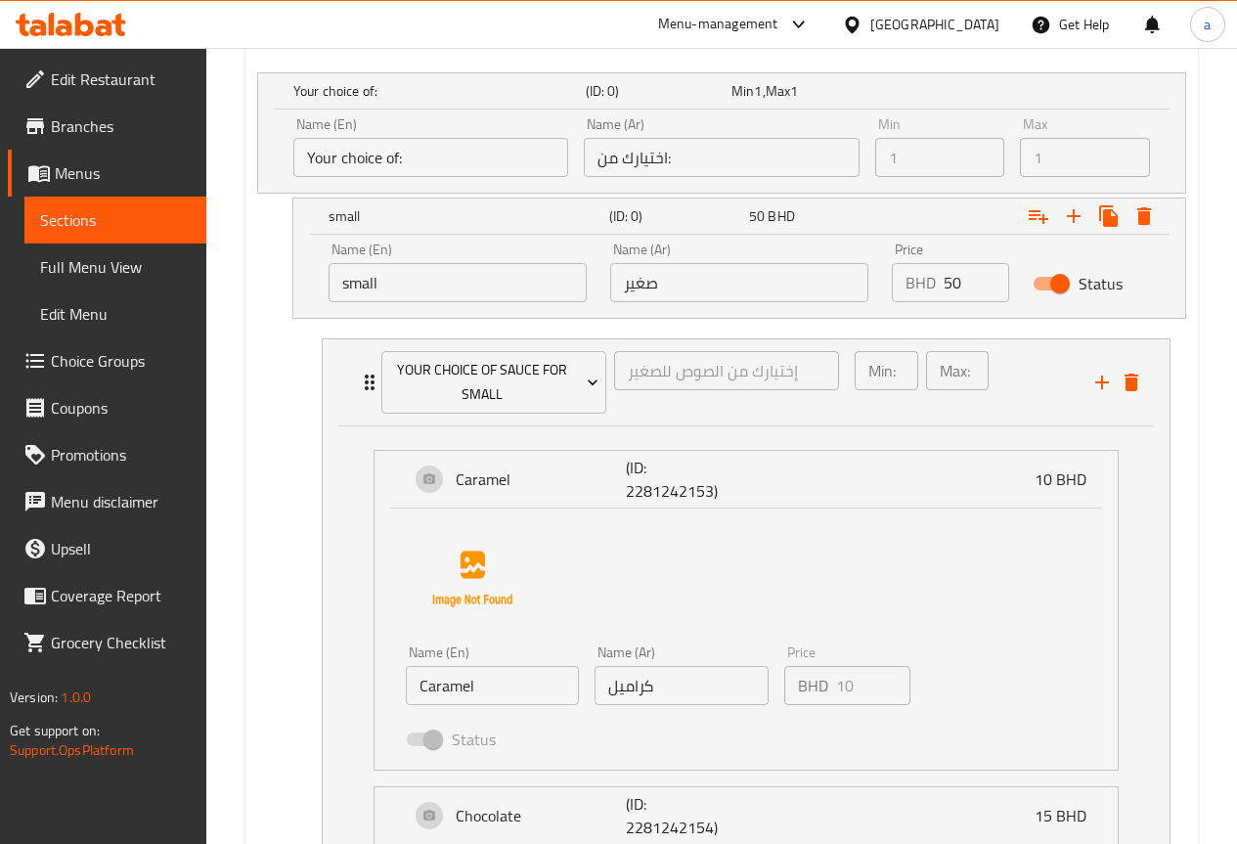
scroll to position [1132, 0]
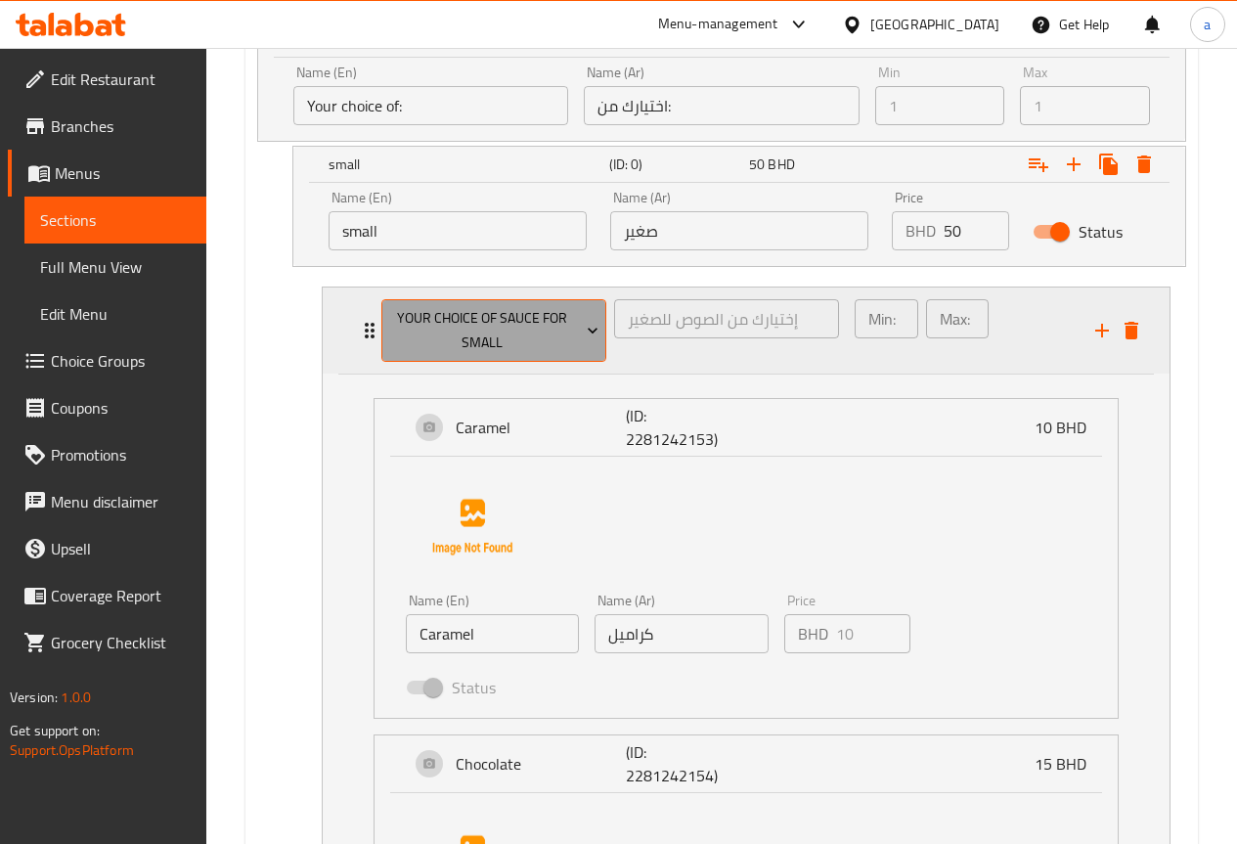
drag, startPoint x: 400, startPoint y: 315, endPoint x: 416, endPoint y: 317, distance: 15.8
click at [416, 317] on span "Your Choice Of Sauce for small" at bounding box center [493, 330] width 210 height 49
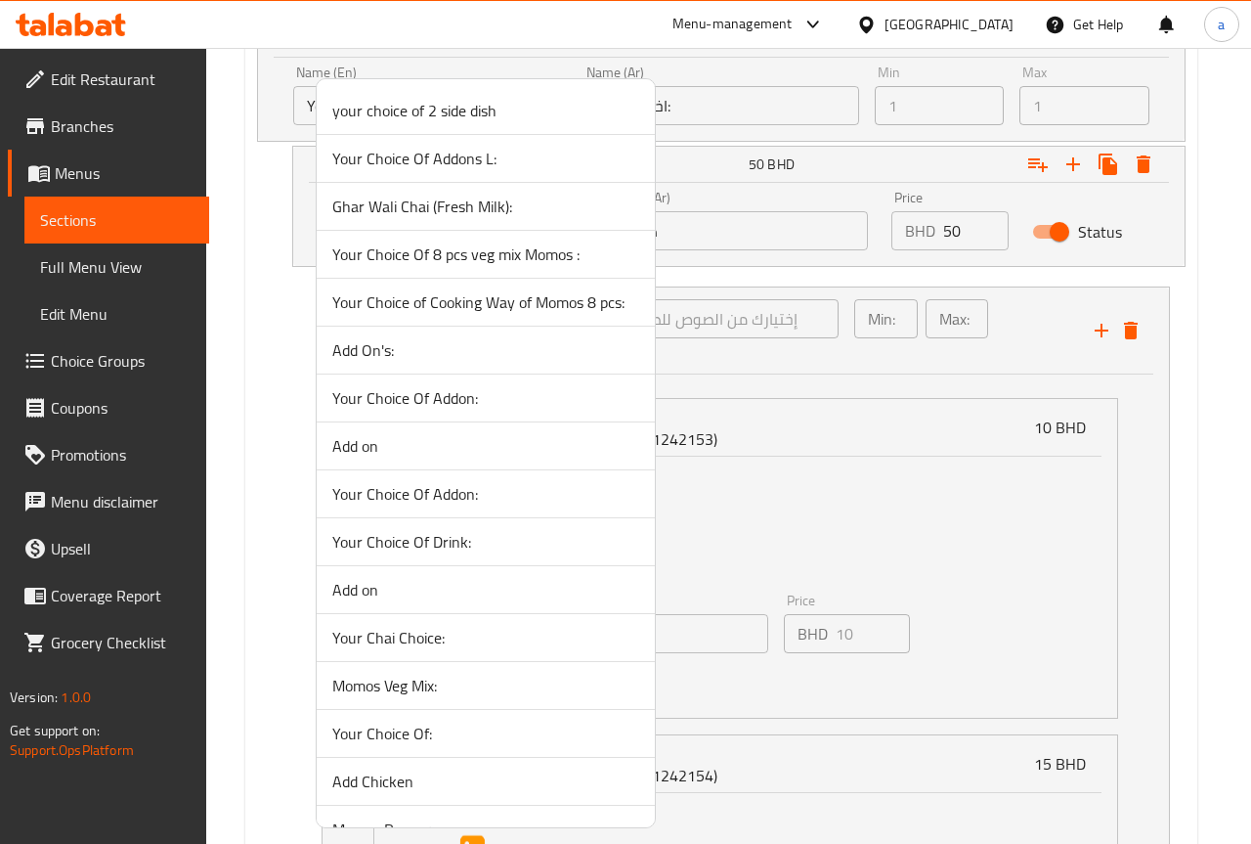
click at [842, 385] on div at bounding box center [625, 422] width 1251 height 844
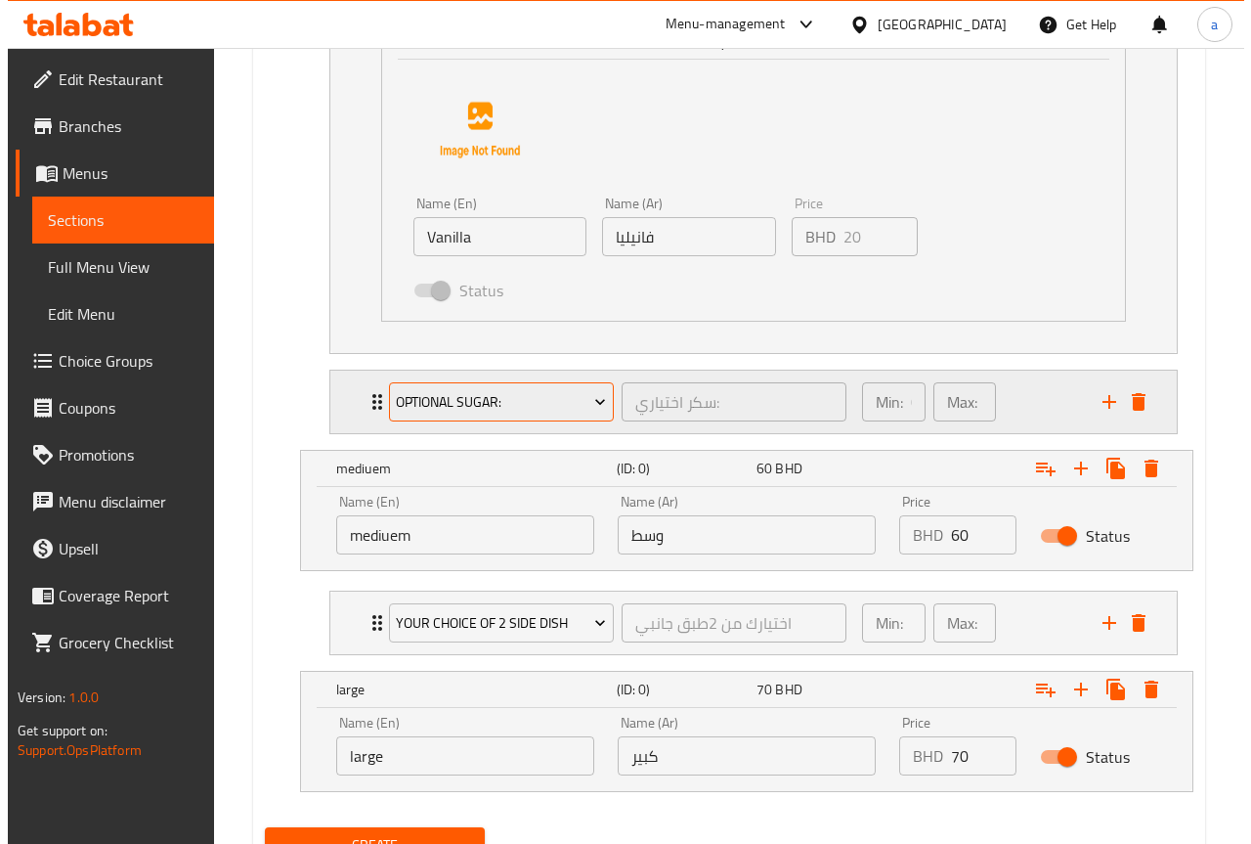
scroll to position [2208, 0]
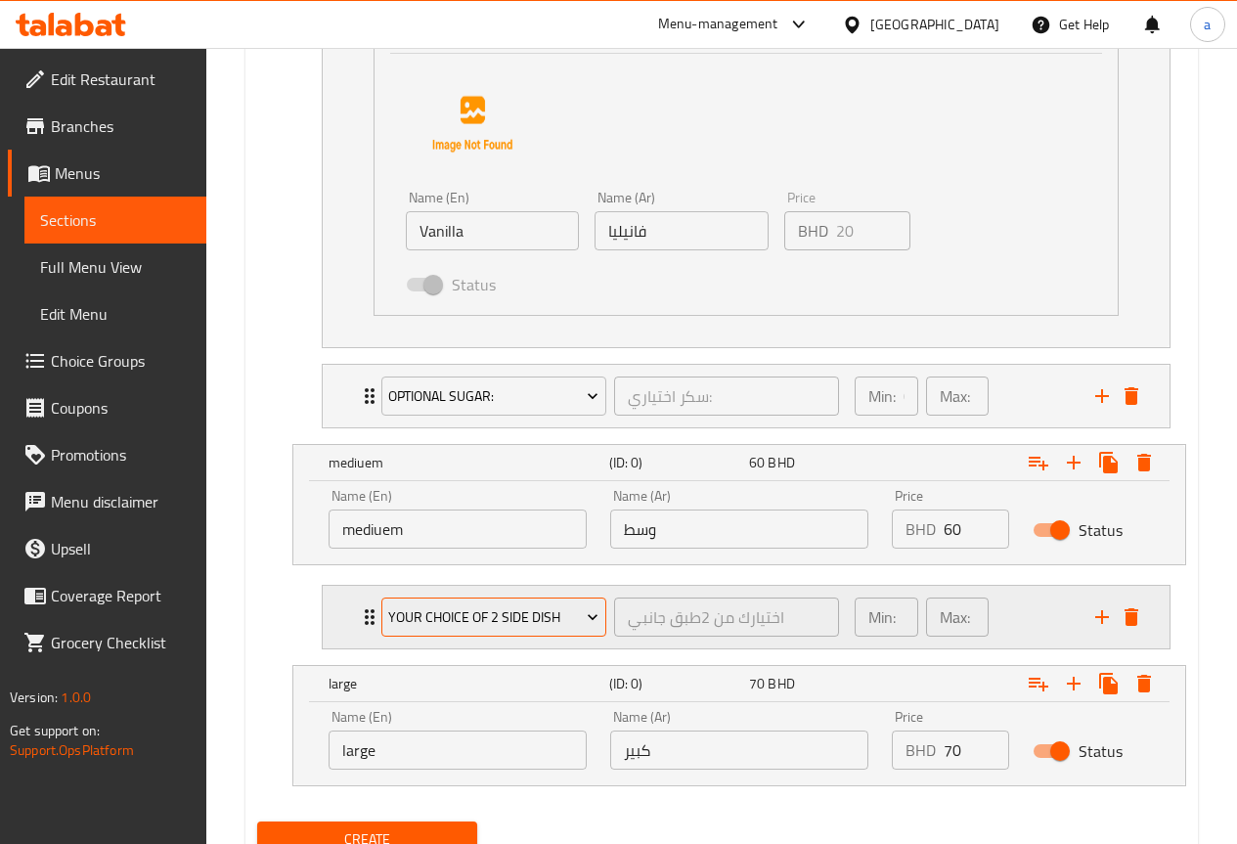
click at [587, 626] on icon "Expand" at bounding box center [593, 617] width 20 height 20
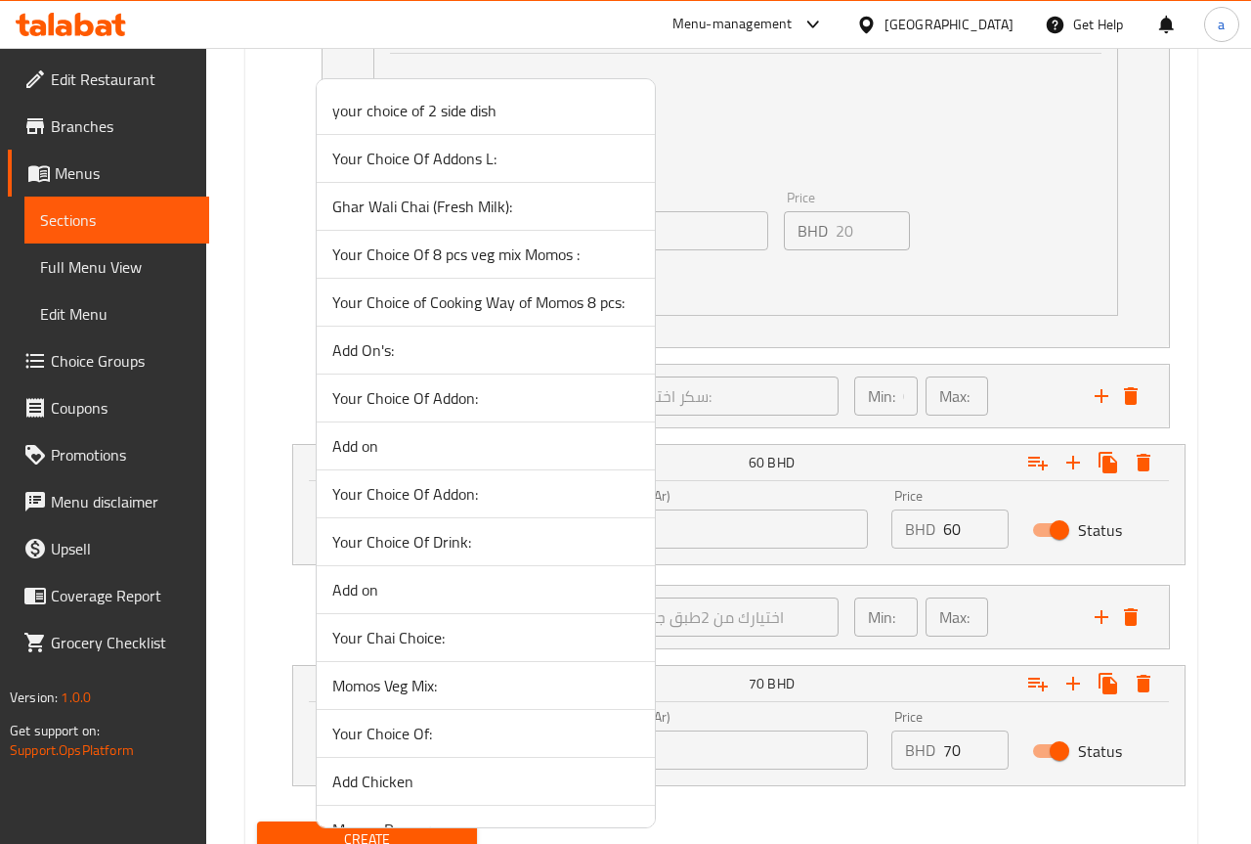
scroll to position [1766, 0]
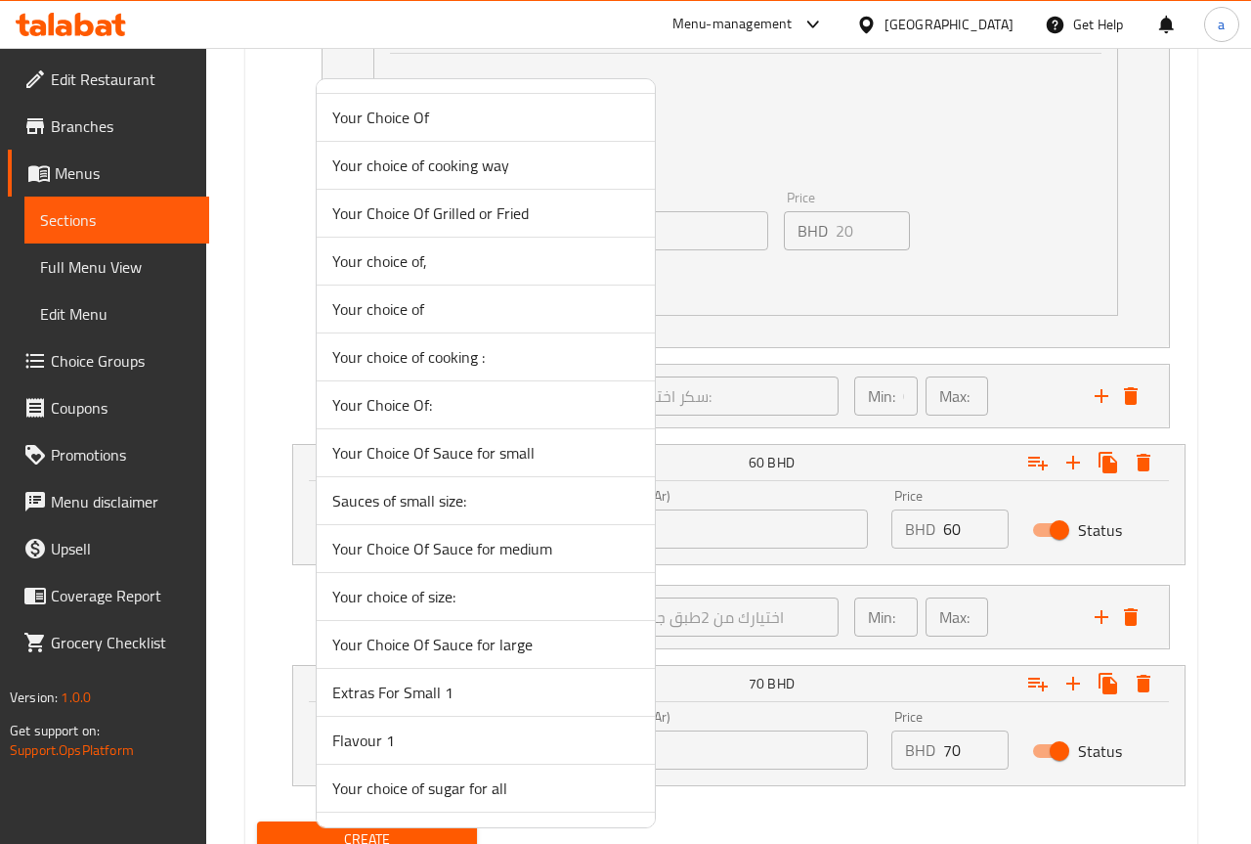
click at [568, 551] on span "Your Choice Of Sauce for medium" at bounding box center [485, 548] width 307 height 23
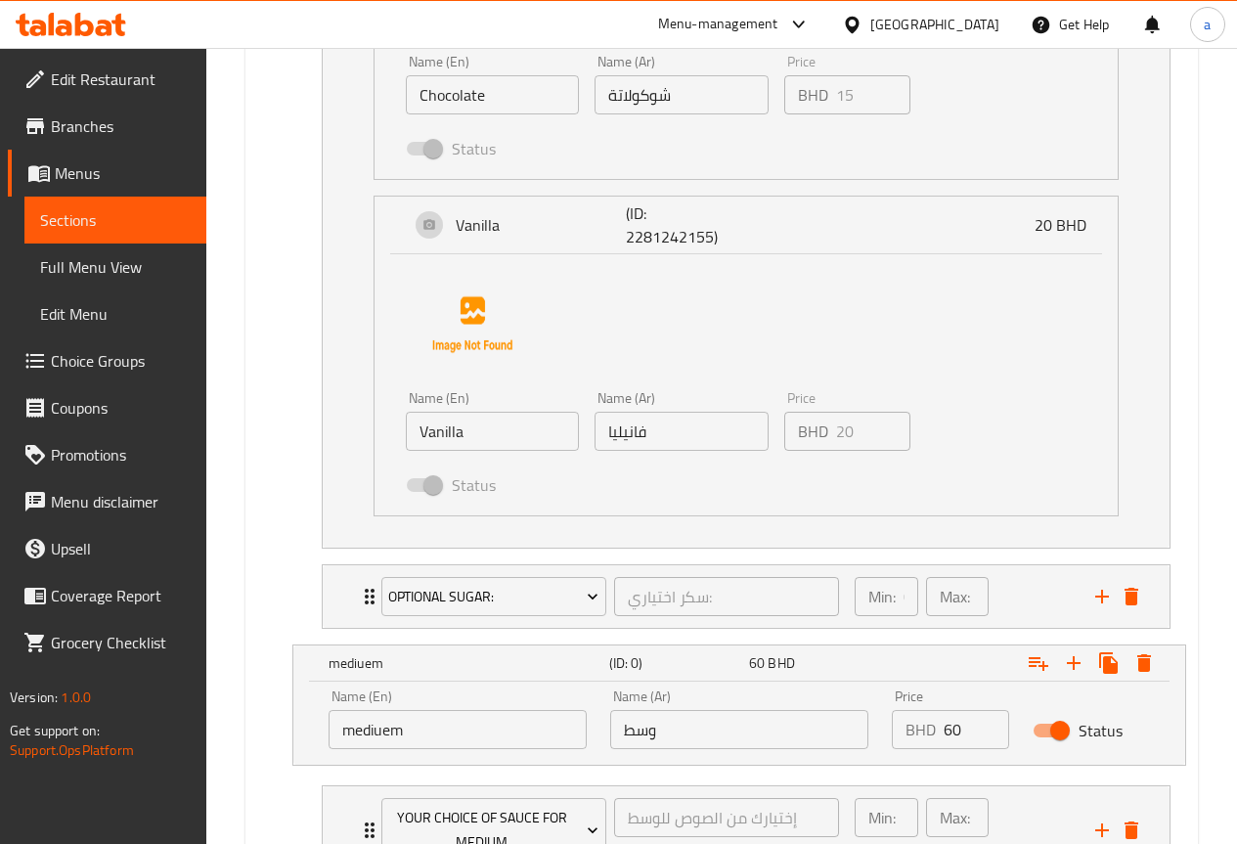
scroll to position [2018, 0]
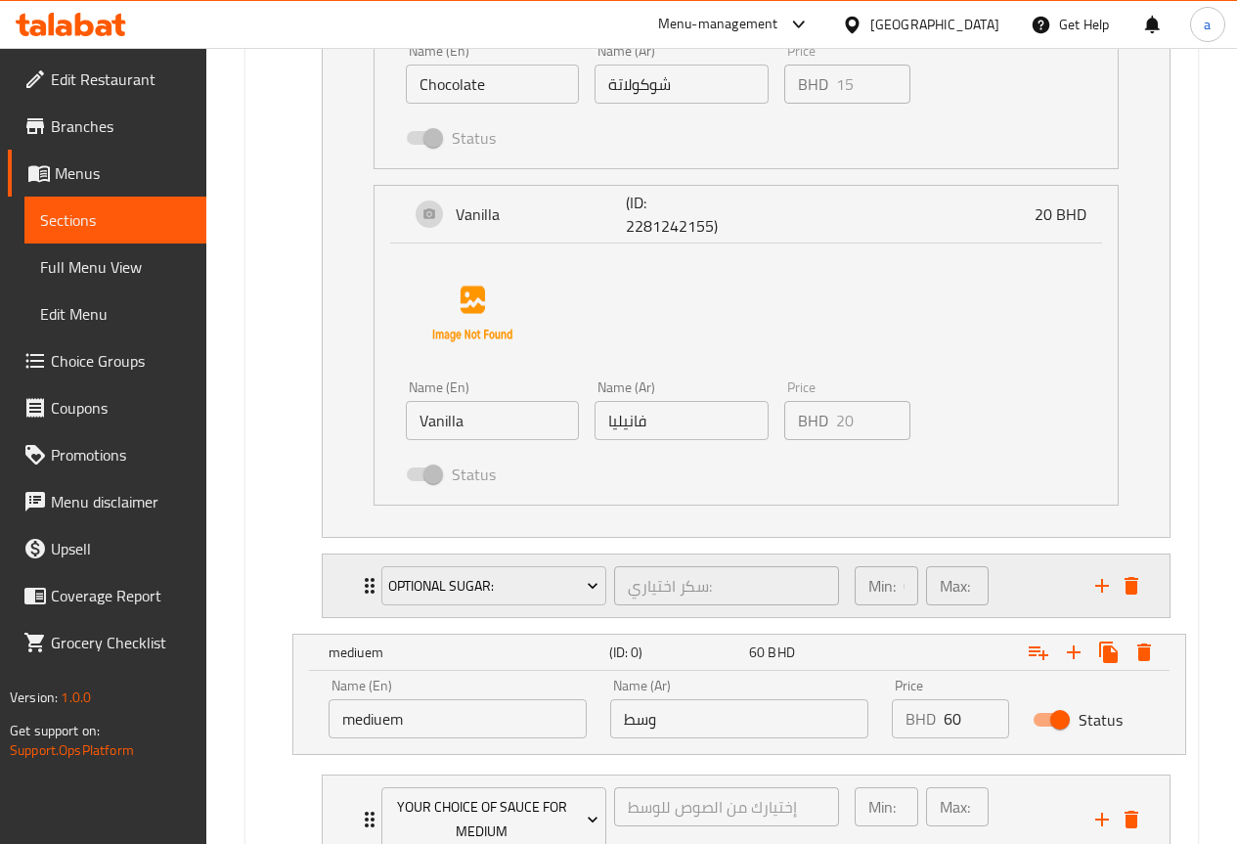
click at [1054, 583] on div "Min: 0 ​ Max: 1 ​" at bounding box center [963, 585] width 241 height 63
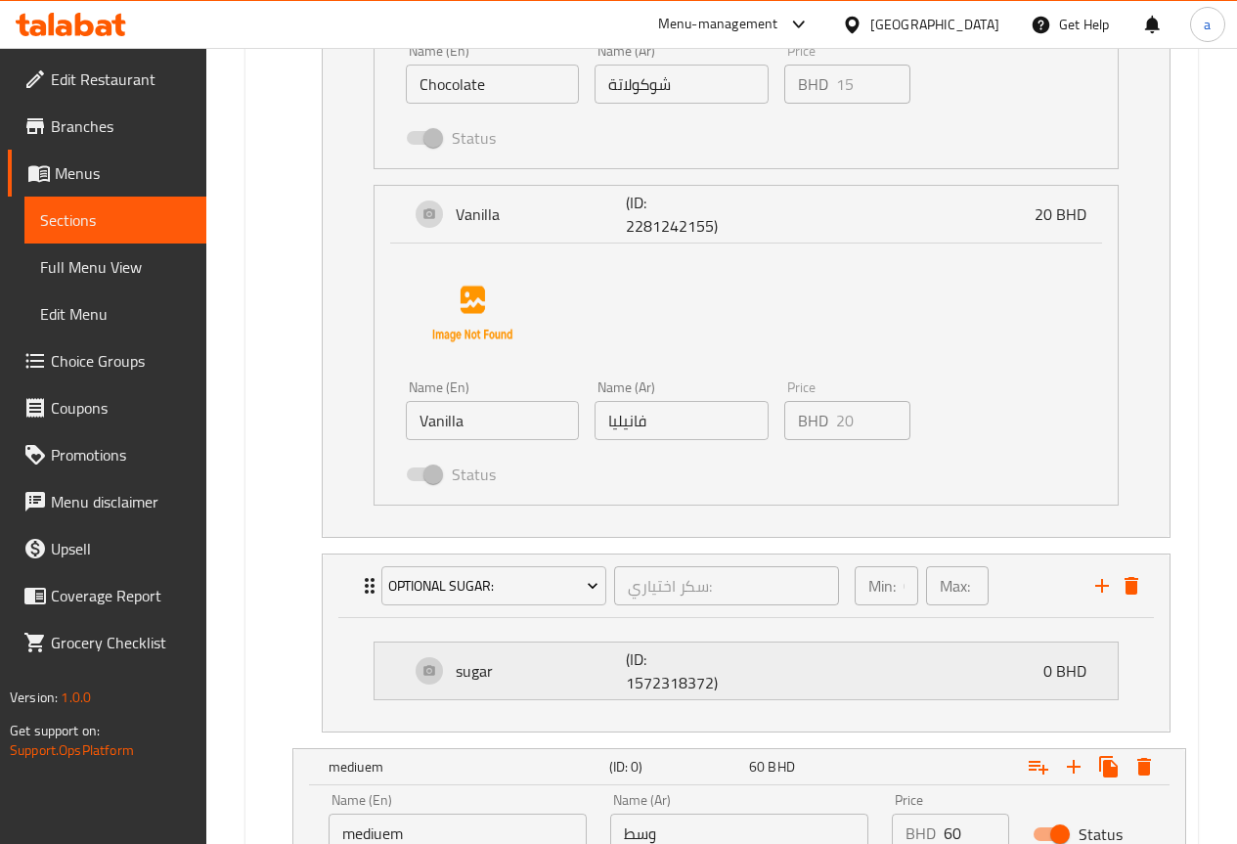
click at [766, 673] on div "sugar (ID: 1572318372) 0 BHD" at bounding box center [752, 670] width 684 height 57
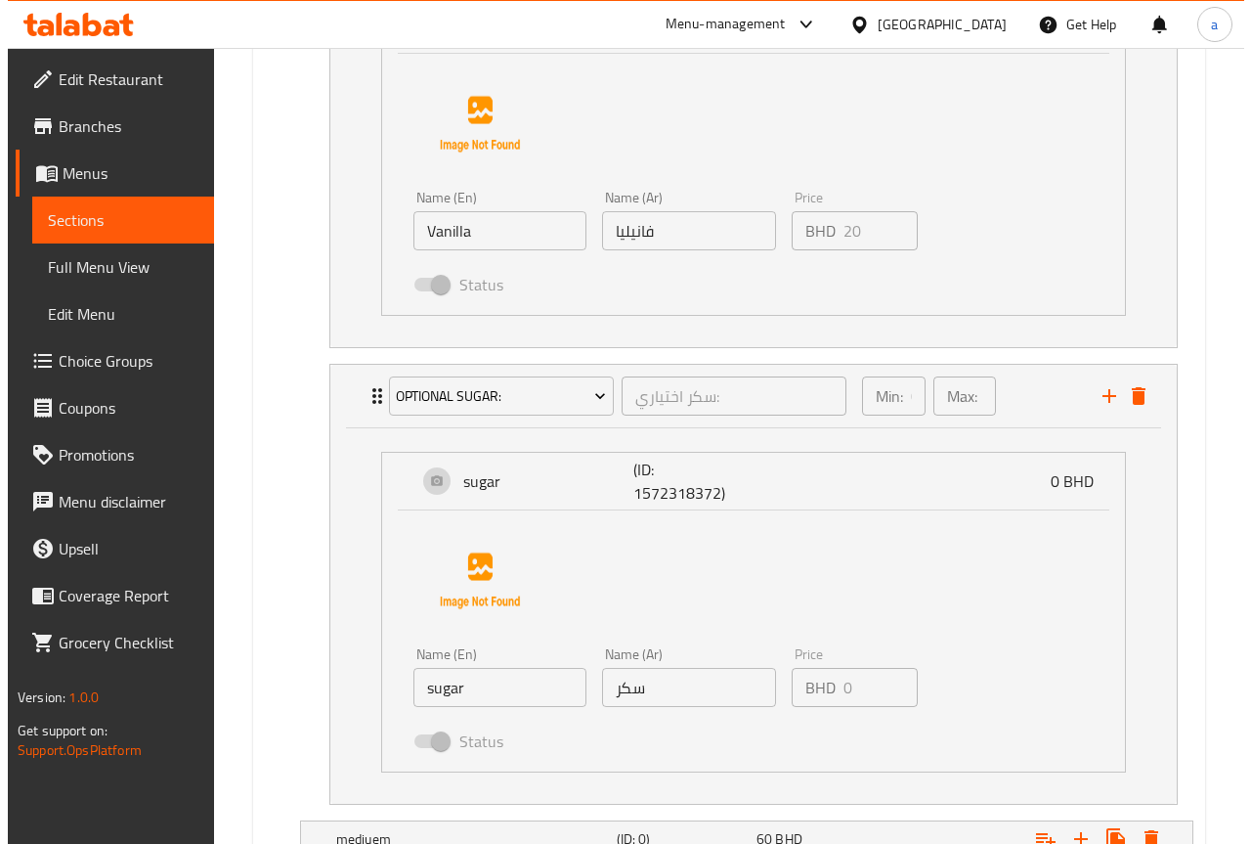
scroll to position [2213, 0]
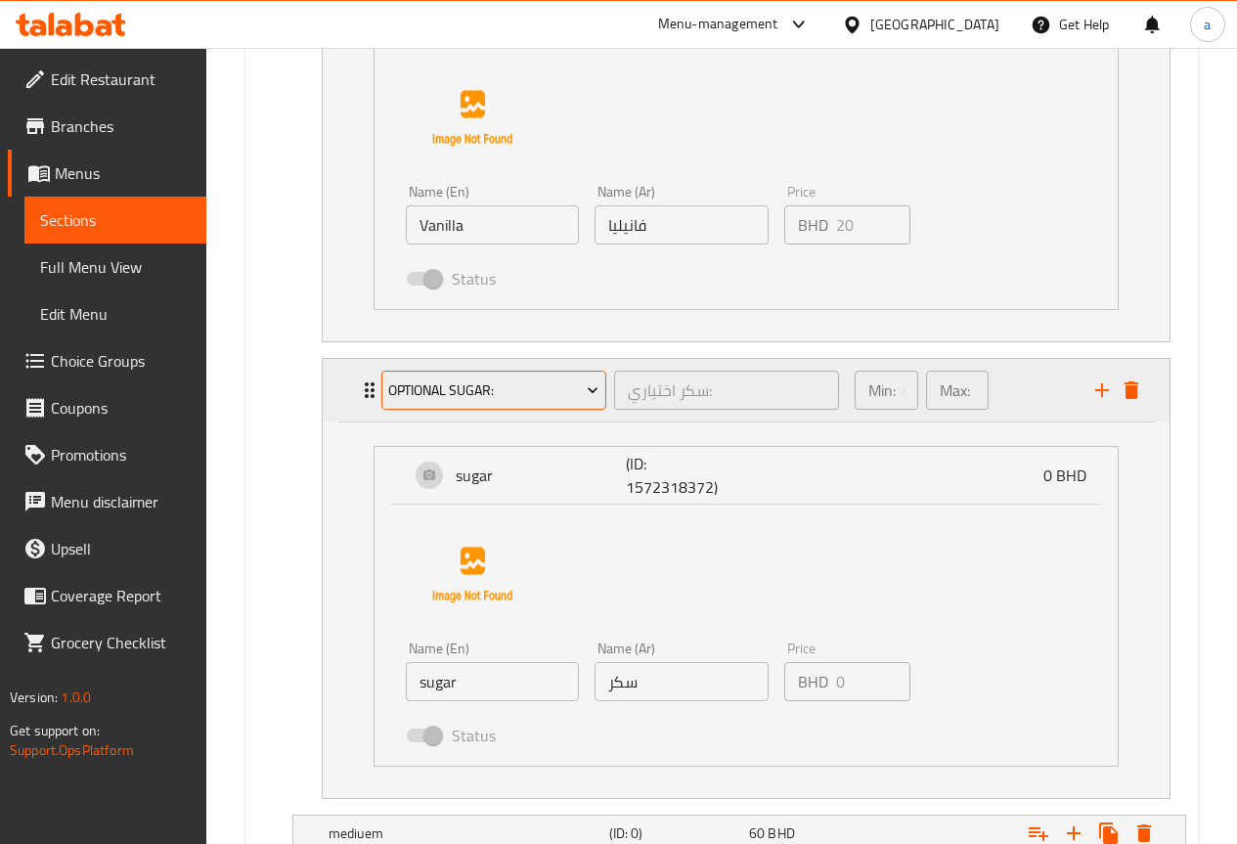
click at [572, 394] on span "Optional Sugar:" at bounding box center [493, 390] width 210 height 24
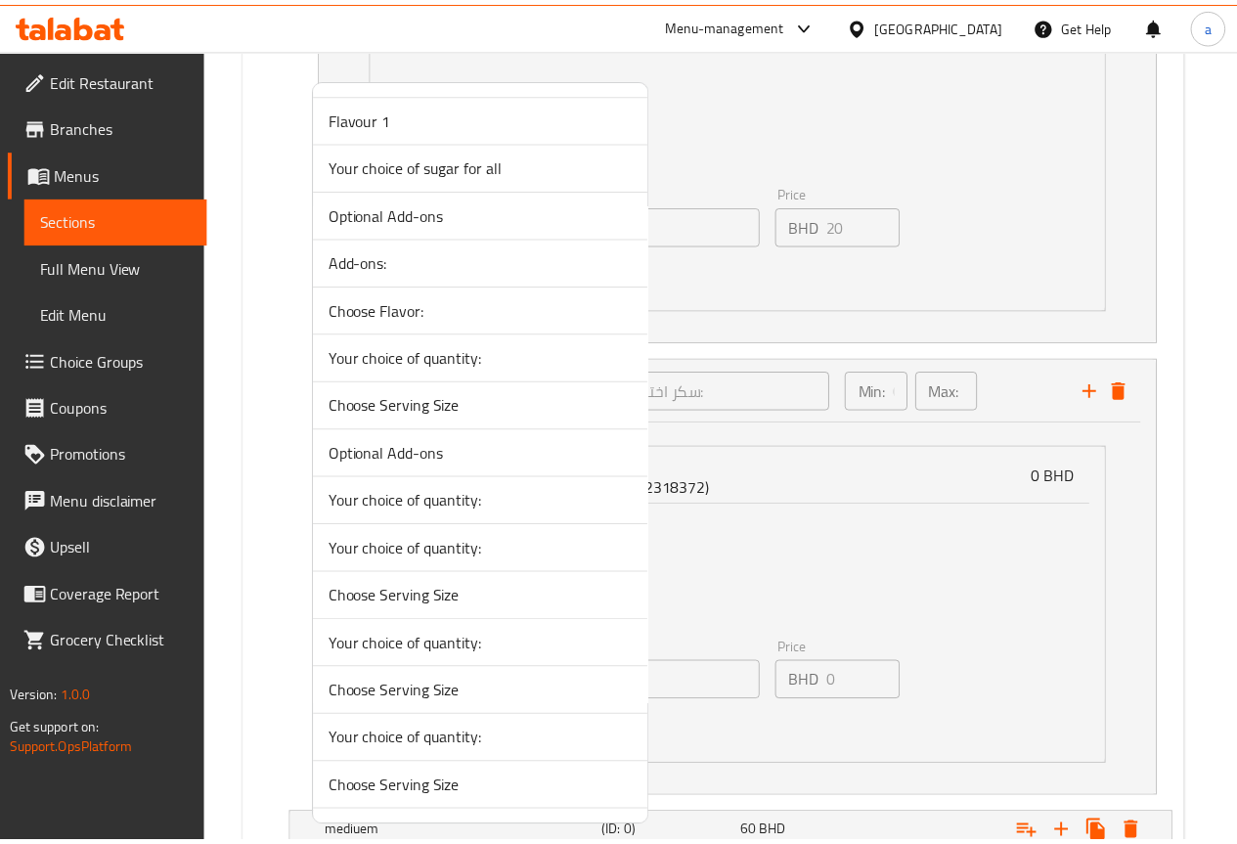
scroll to position [1095, 0]
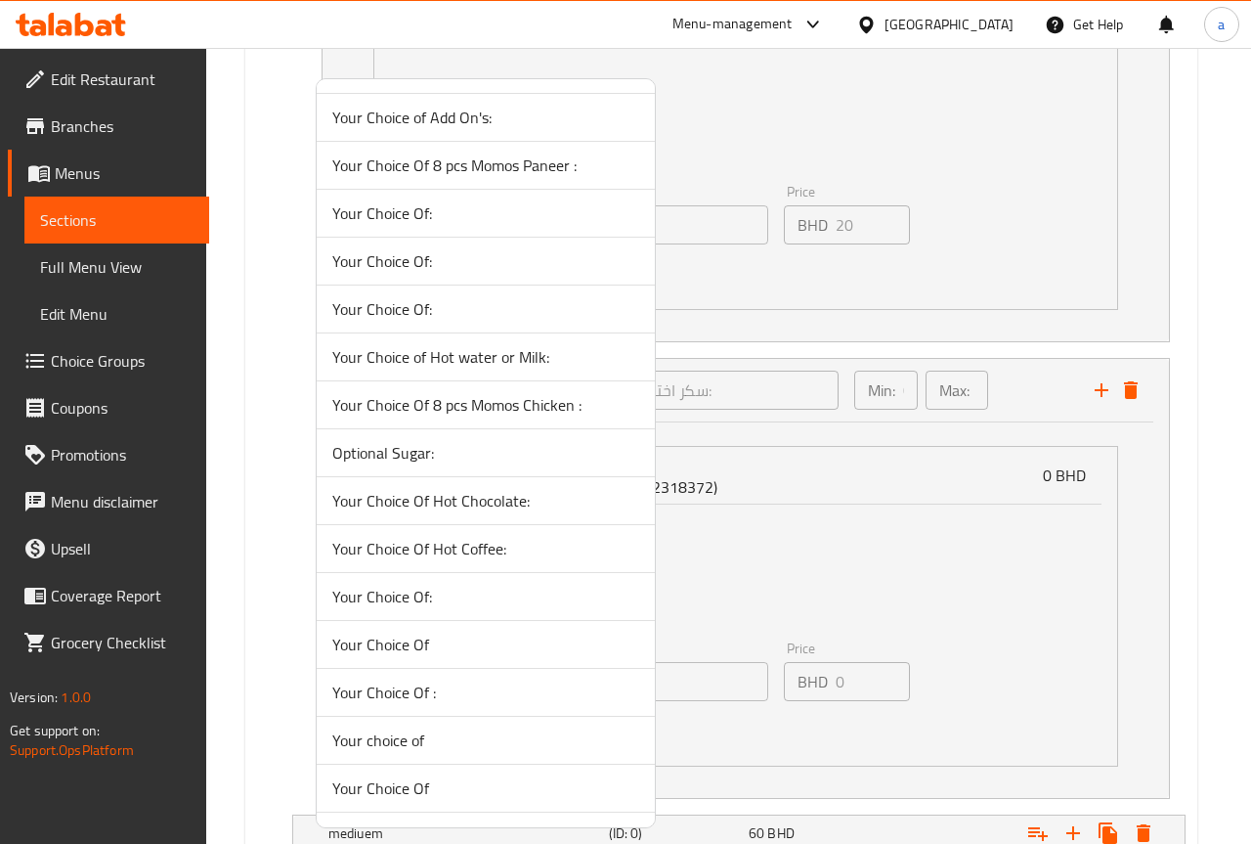
click at [466, 453] on span "Optional Sugar:" at bounding box center [485, 452] width 307 height 23
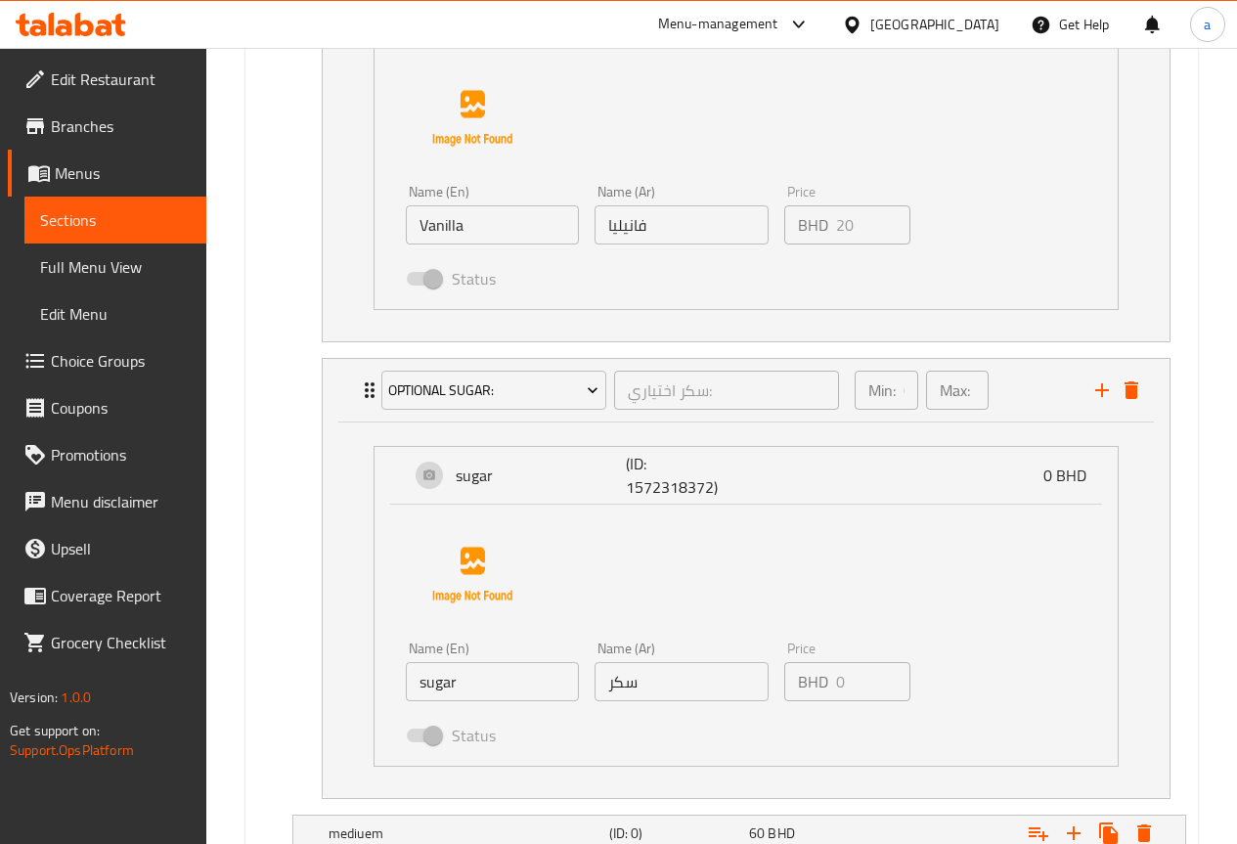
click at [576, 625] on div "Name (En) sugar Name (En) Name (Ar) سكر Name (Ar) Price BHD 0 Price Status" at bounding box center [746, 630] width 680 height 245
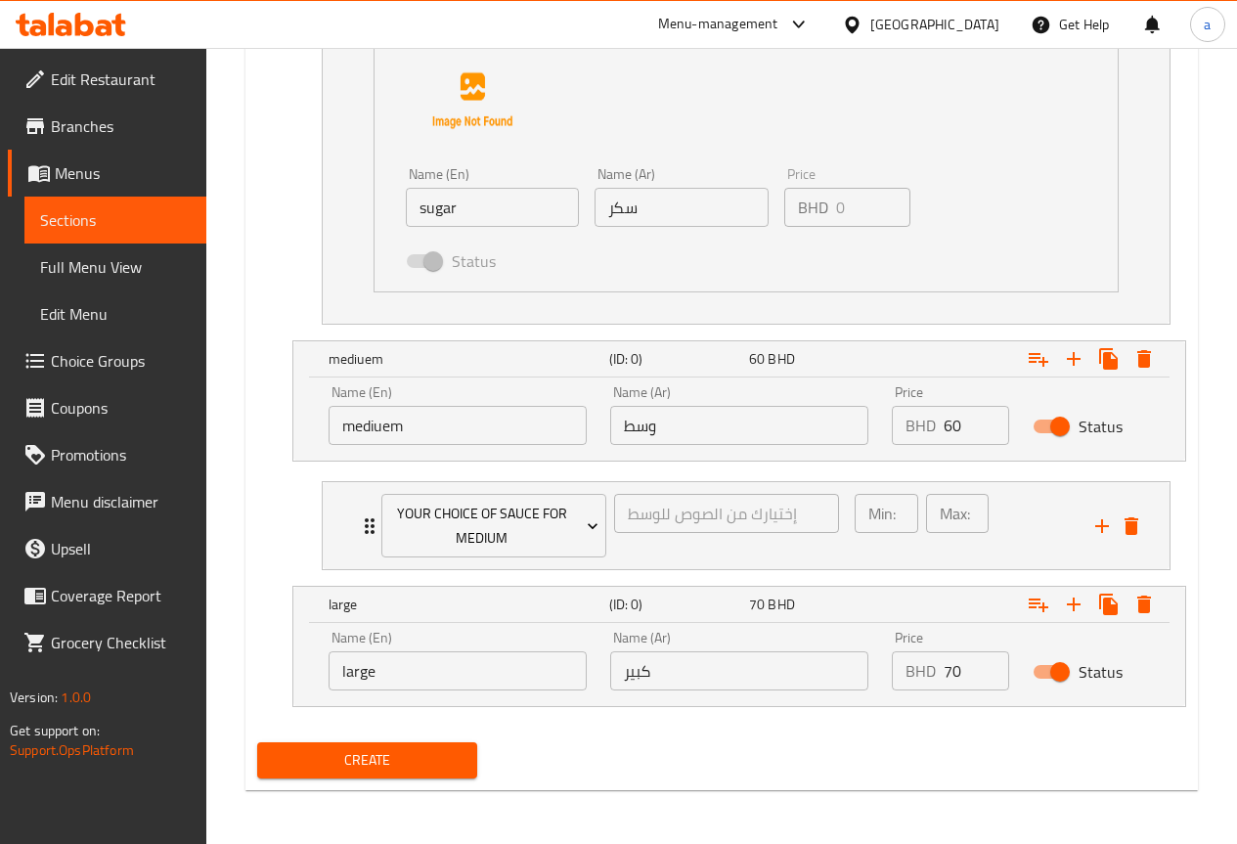
scroll to position [2689, 0]
click at [1024, 517] on div "Min: 1 ​ Max: 1 ​" at bounding box center [963, 524] width 241 height 87
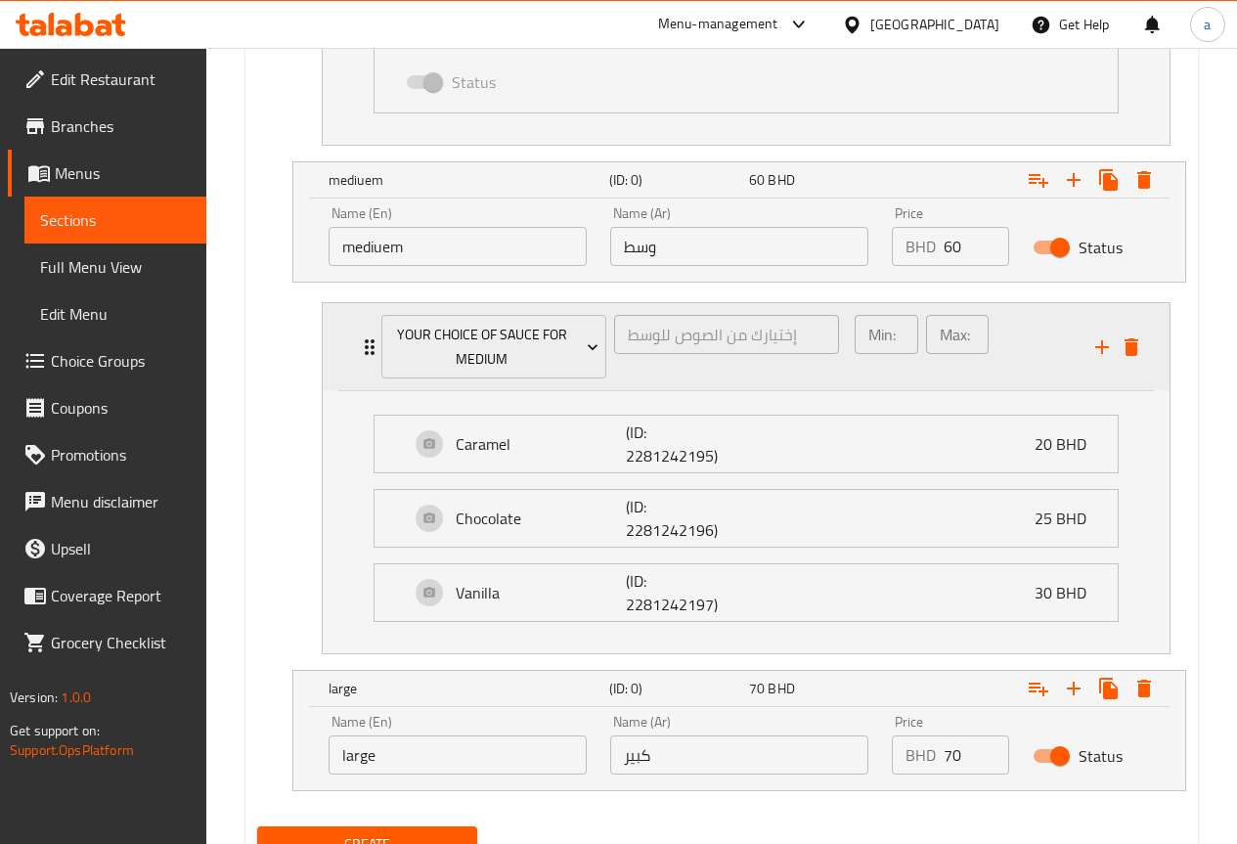
scroll to position [2952, 0]
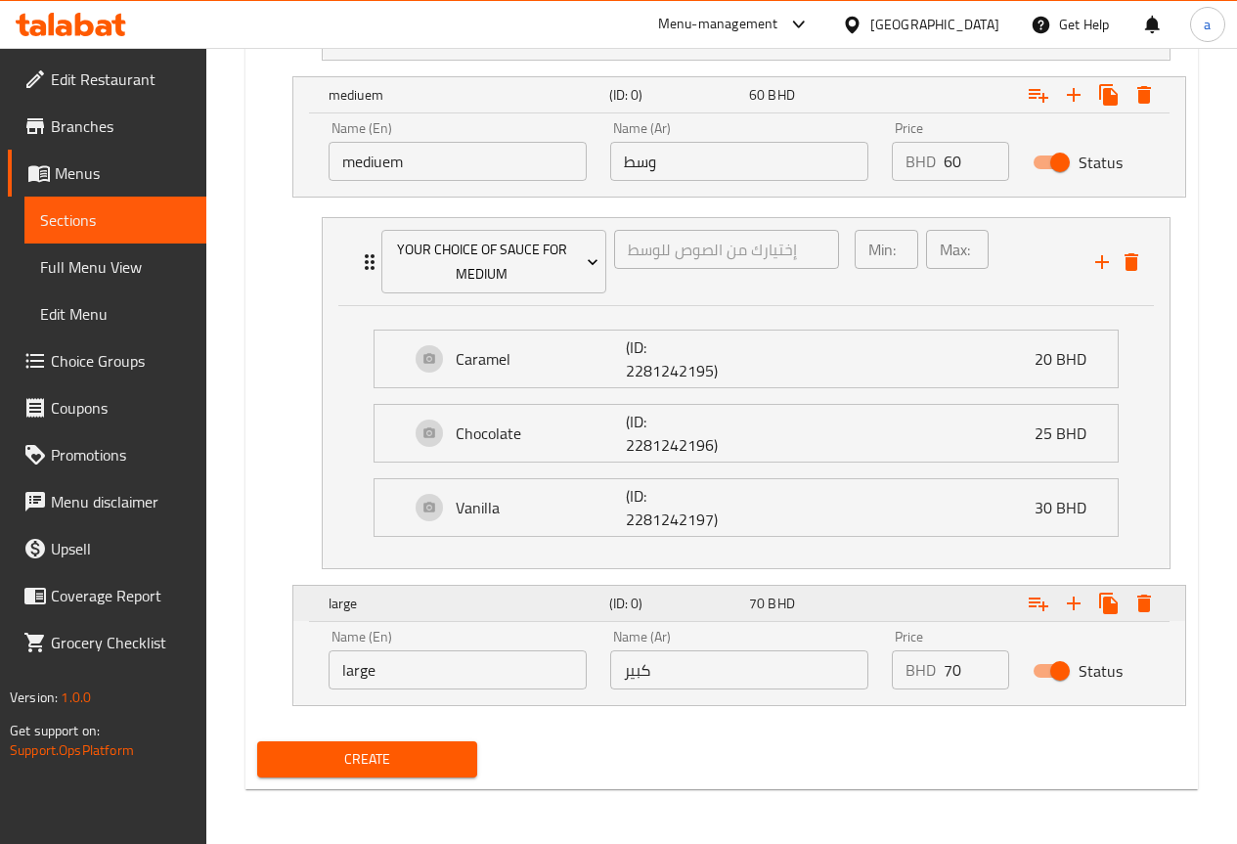
click at [939, 605] on div "Expand" at bounding box center [1025, 603] width 281 height 43
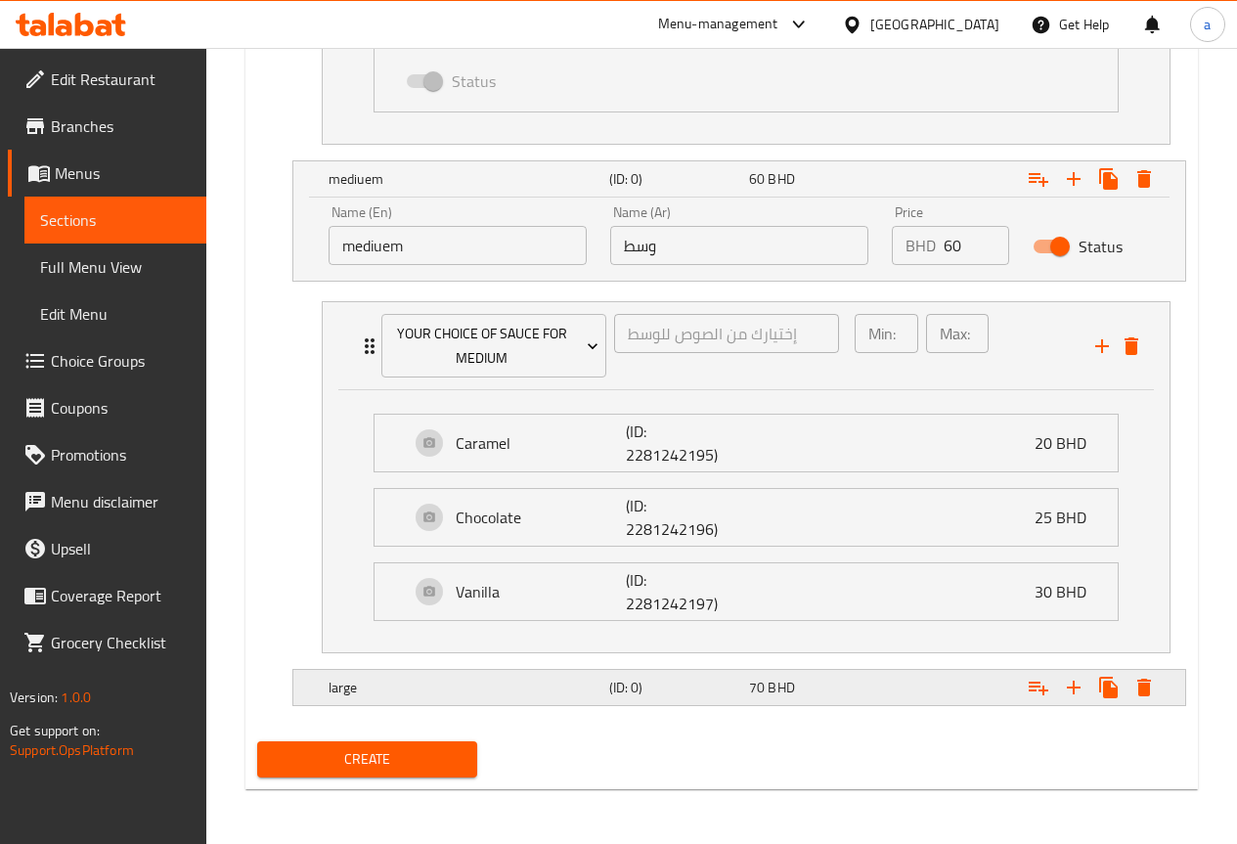
scroll to position [2868, 0]
click at [955, 686] on div "Expand" at bounding box center [1025, 687] width 281 height 43
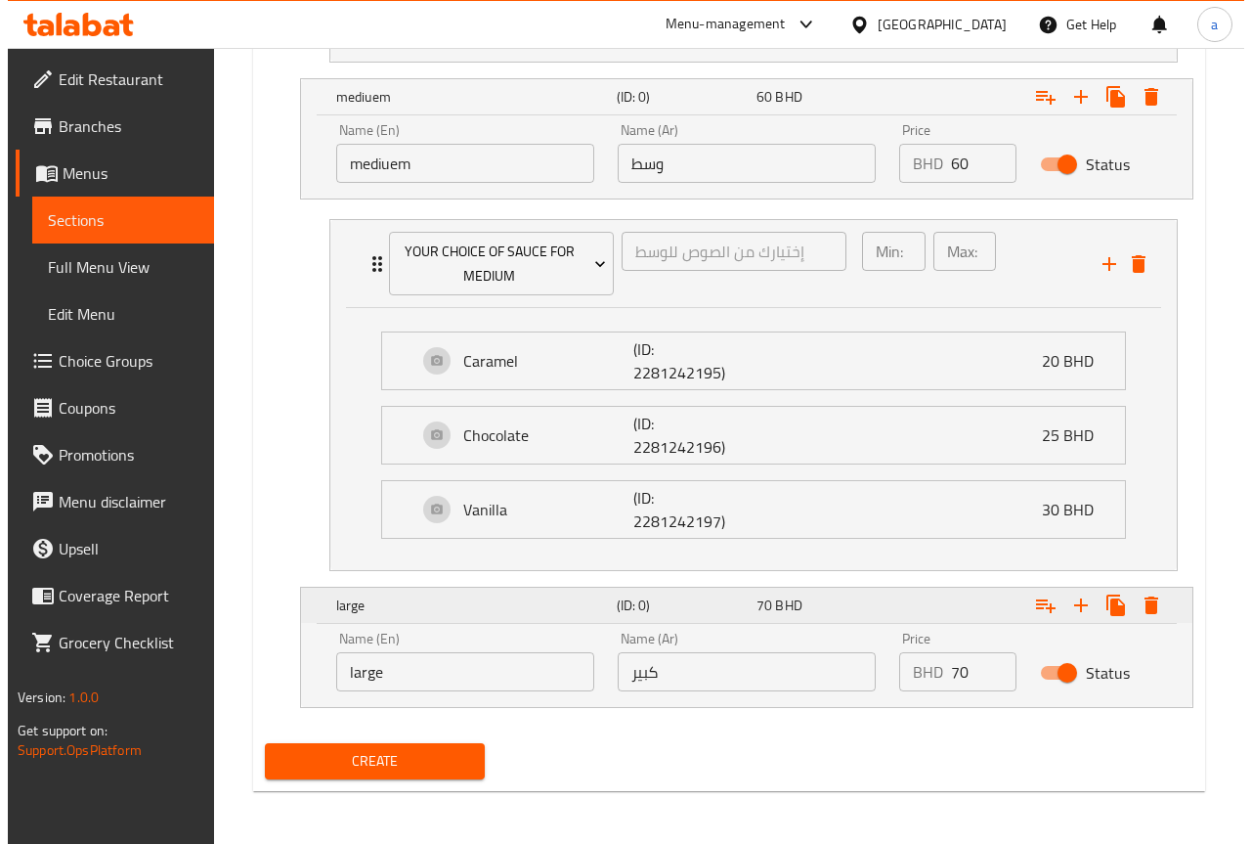
scroll to position [2952, 0]
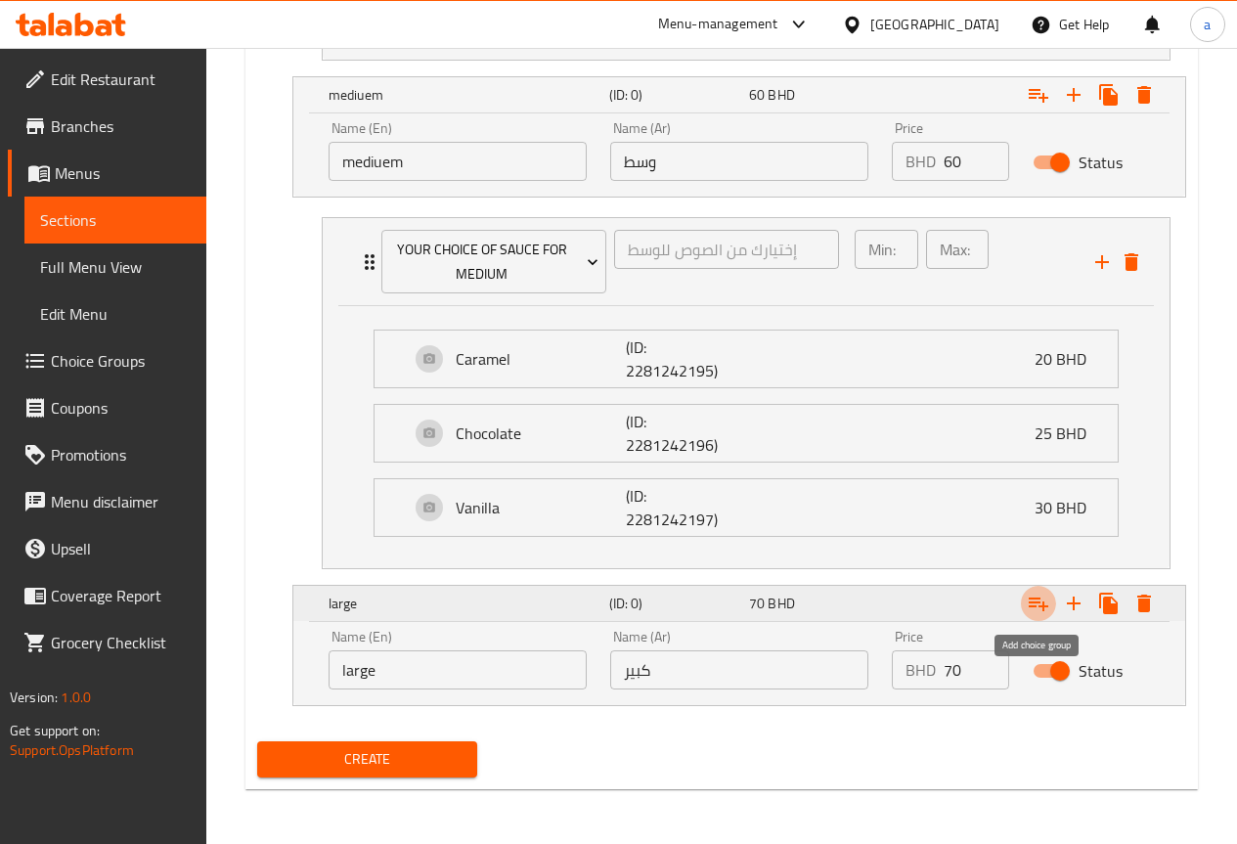
click at [1035, 597] on icon "Expand" at bounding box center [1038, 602] width 23 height 23
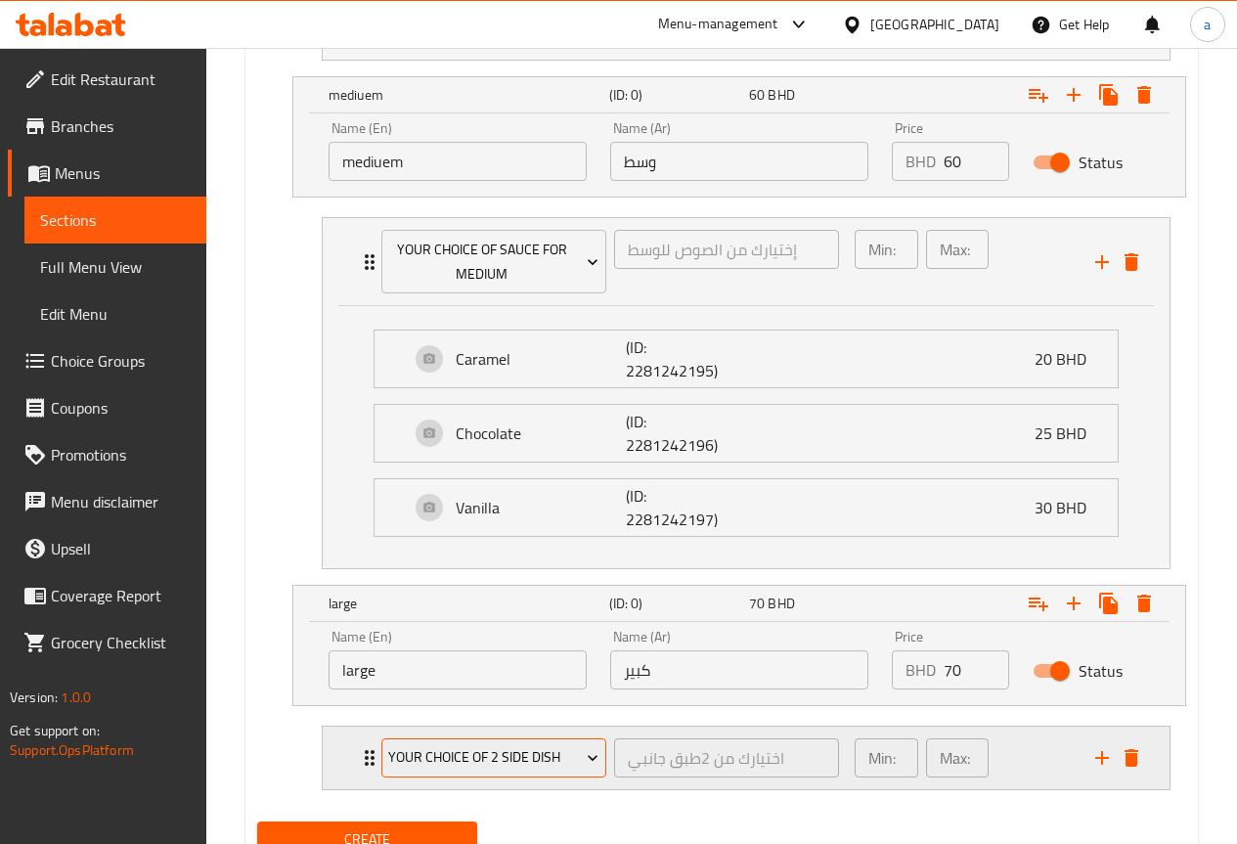
click at [591, 757] on icon "Expand" at bounding box center [593, 758] width 20 height 20
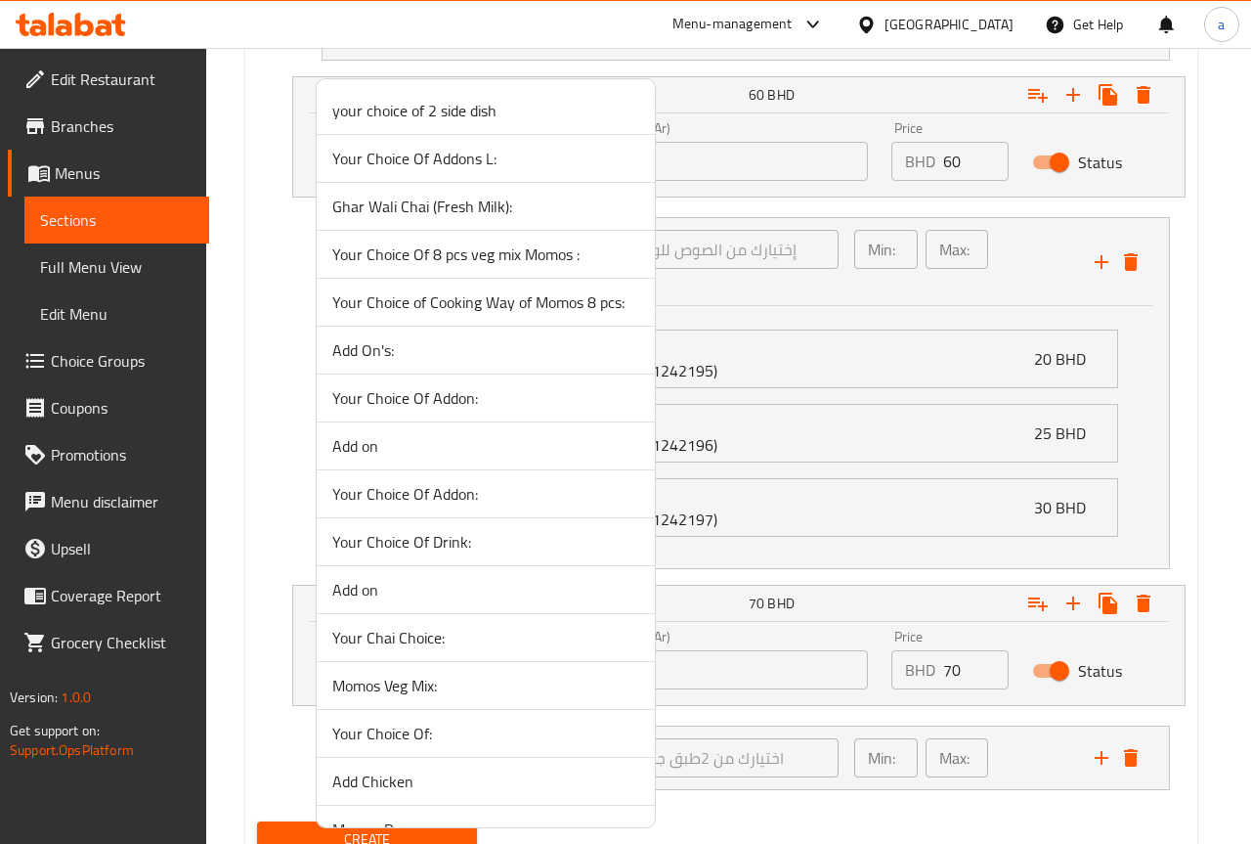
click at [760, 755] on div at bounding box center [625, 422] width 1251 height 844
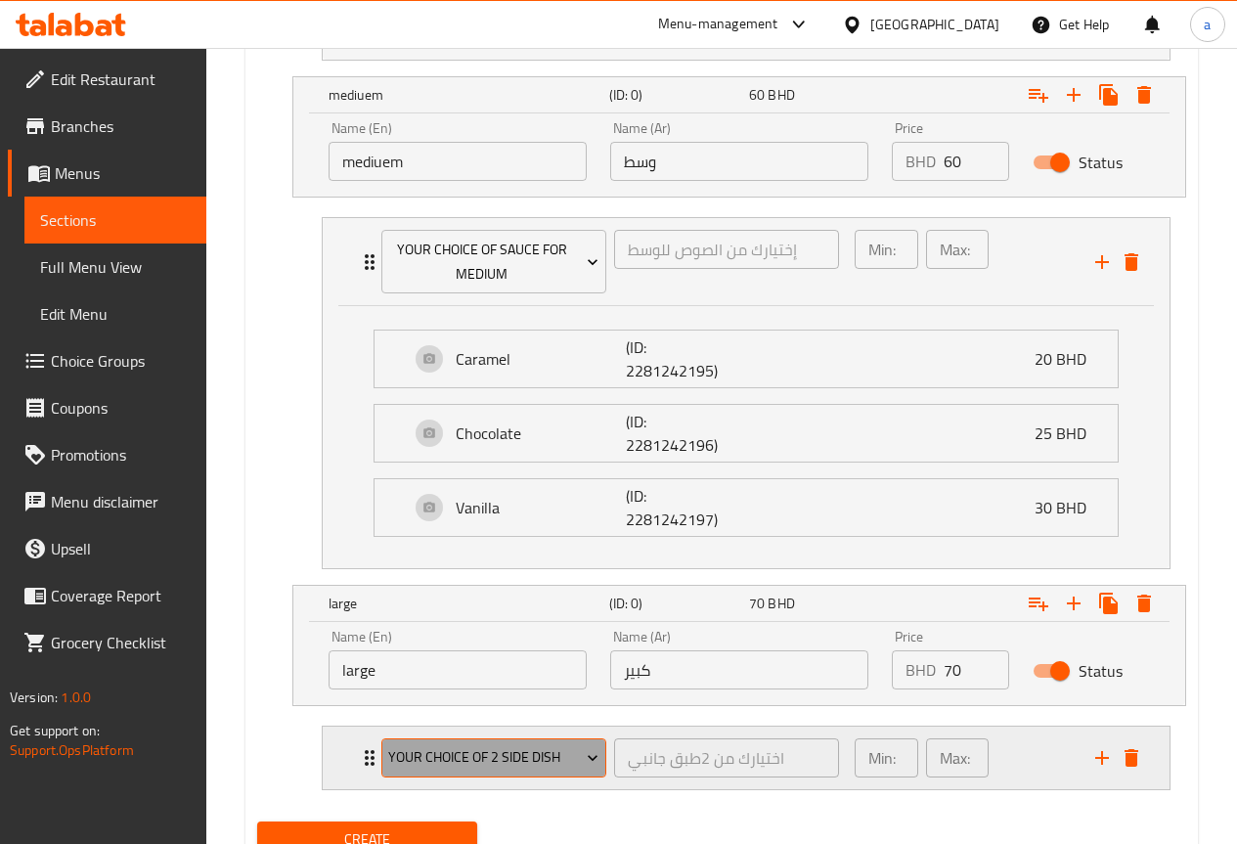
click at [575, 750] on span "your choice of 2 side dish" at bounding box center [493, 757] width 210 height 24
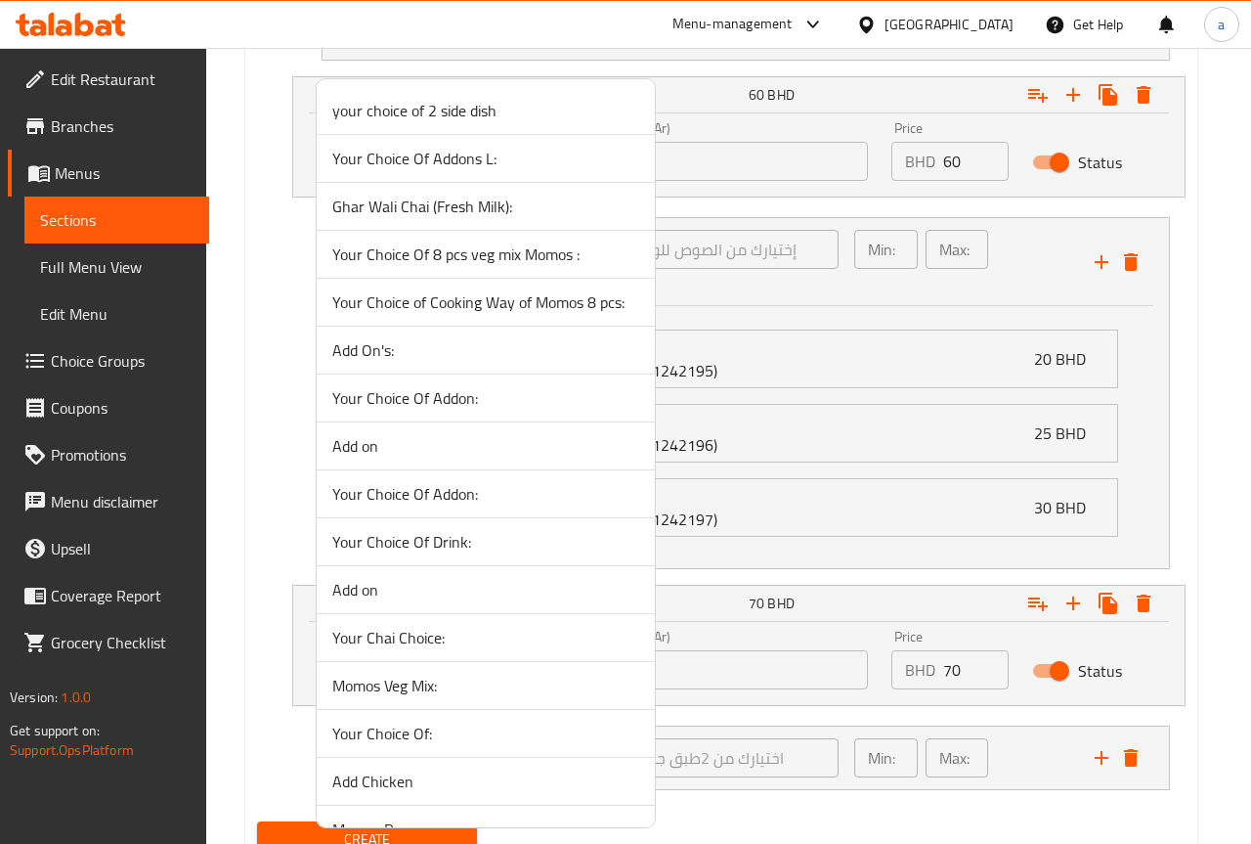
scroll to position [1095, 0]
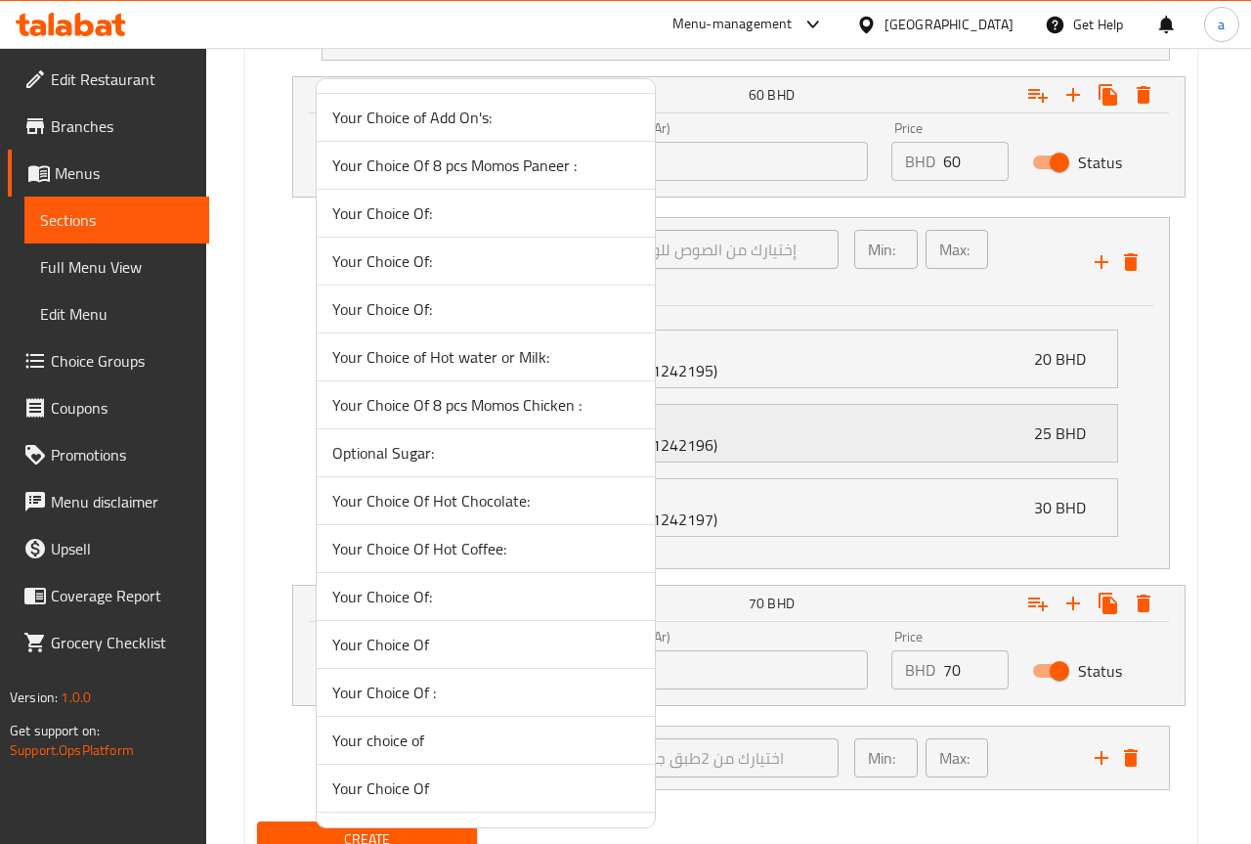
drag, startPoint x: 873, startPoint y: 35, endPoint x: 425, endPoint y: 443, distance: 605.6
click at [425, 443] on span "Optional Sugar:" at bounding box center [485, 452] width 307 height 23
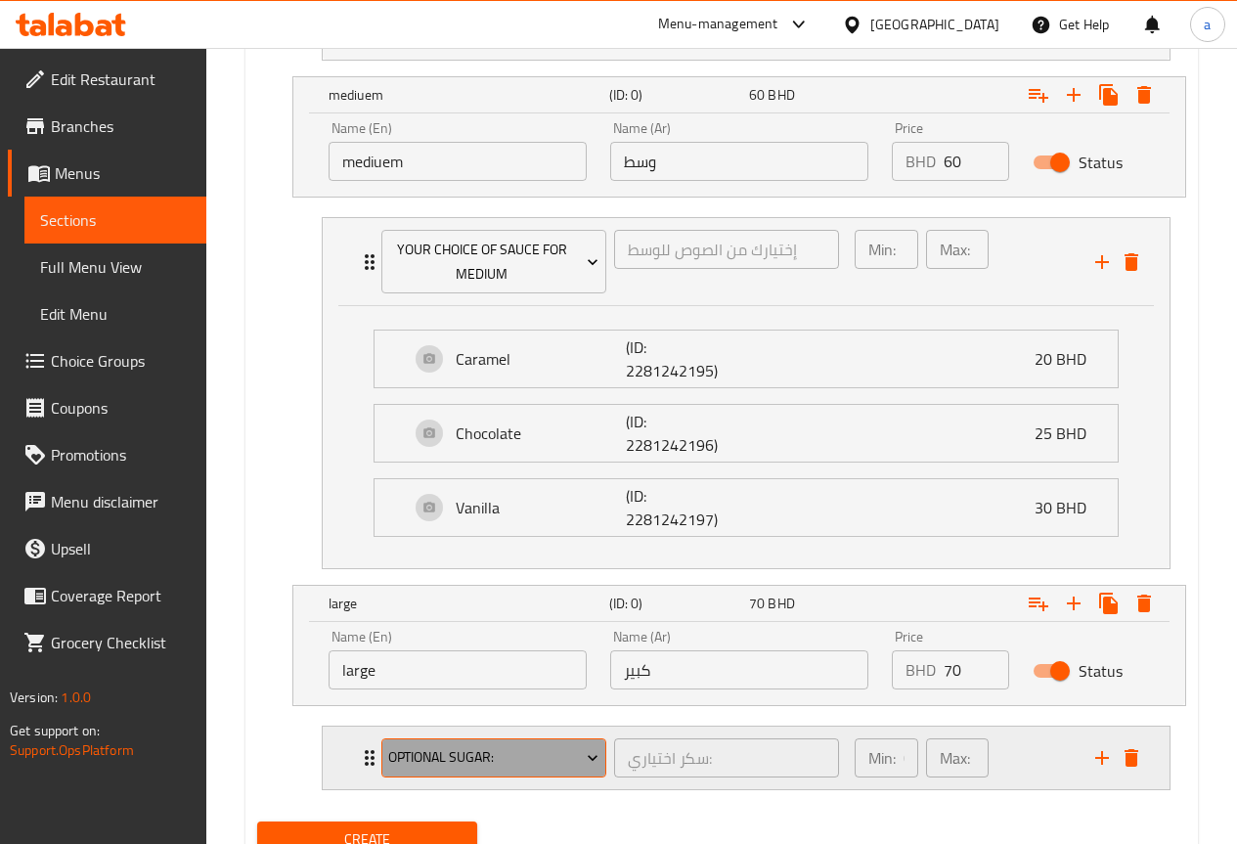
click at [578, 759] on span "Optional Sugar:" at bounding box center [493, 757] width 210 height 24
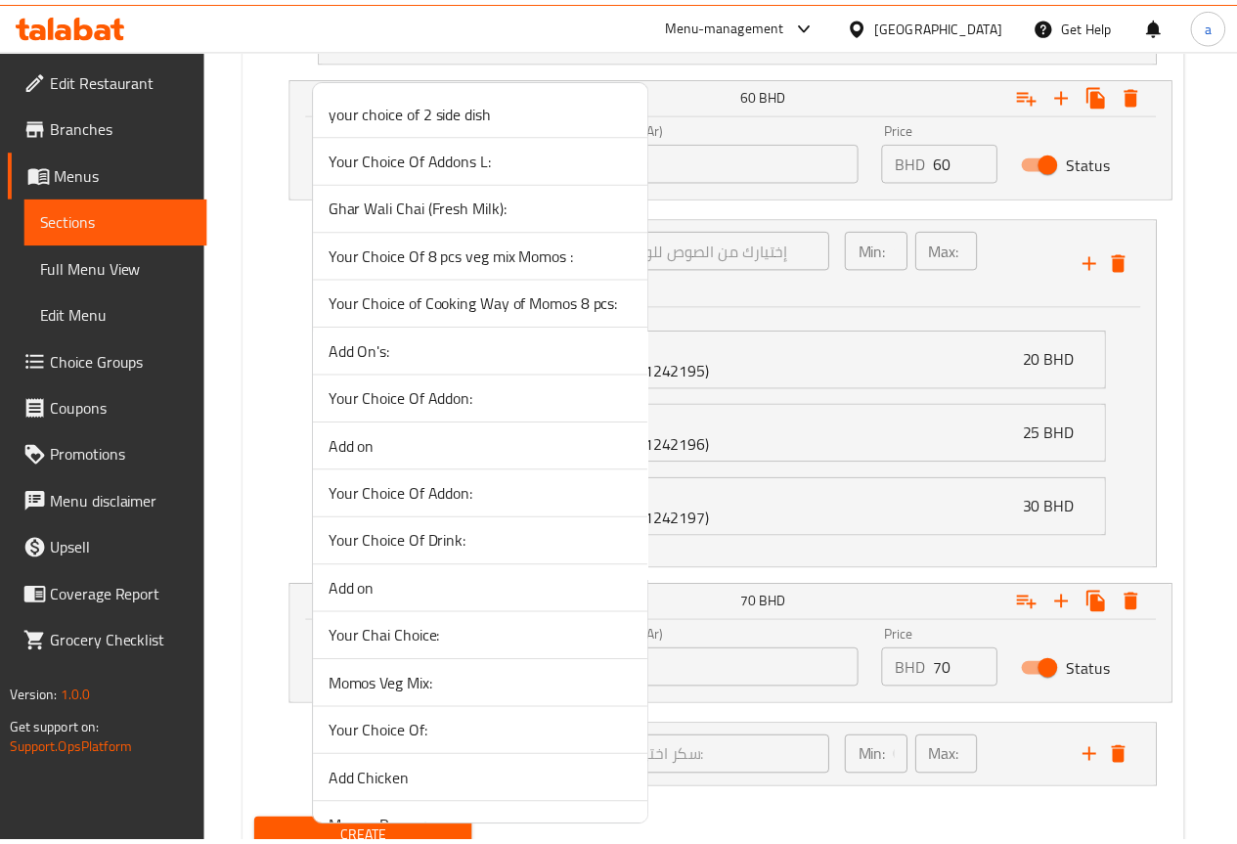
scroll to position [1766, 0]
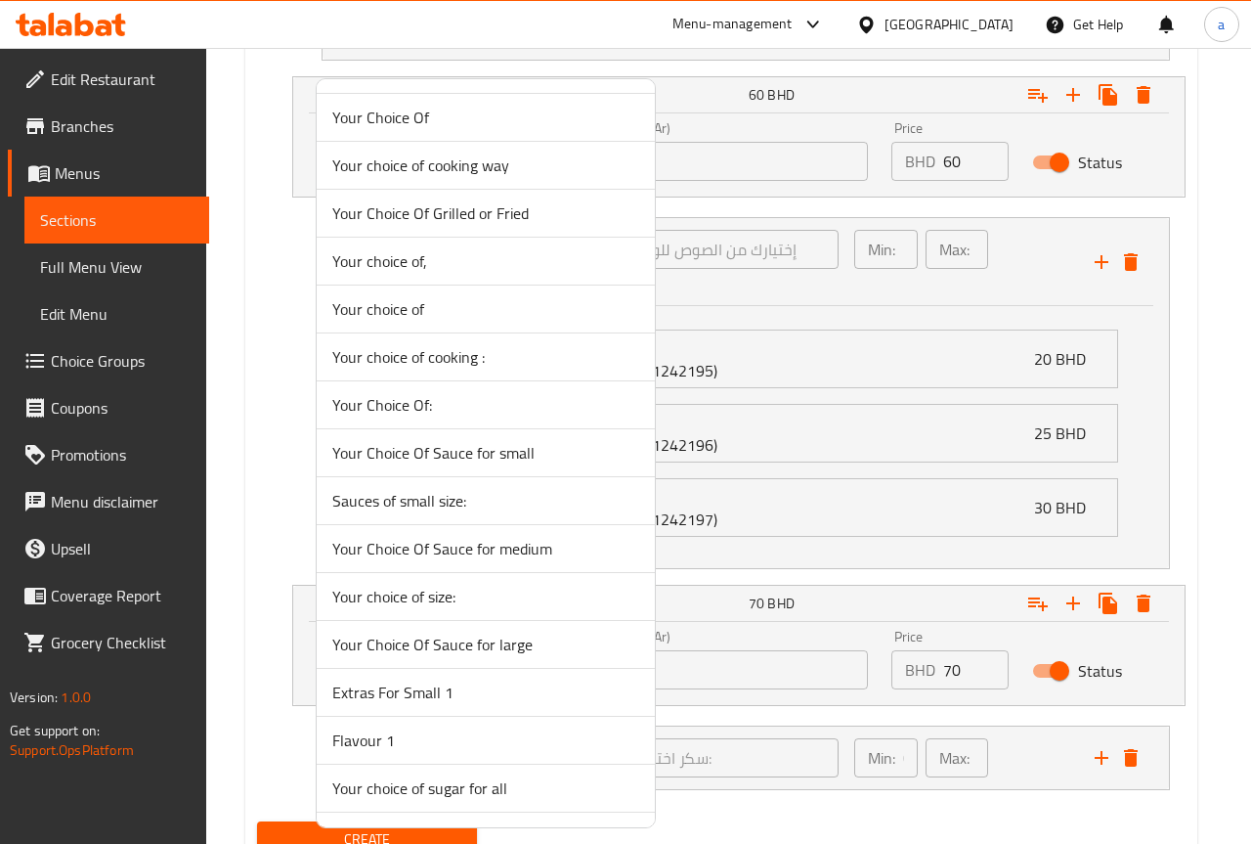
click at [542, 648] on span "Your Choice Of Sauce for large" at bounding box center [485, 644] width 307 height 23
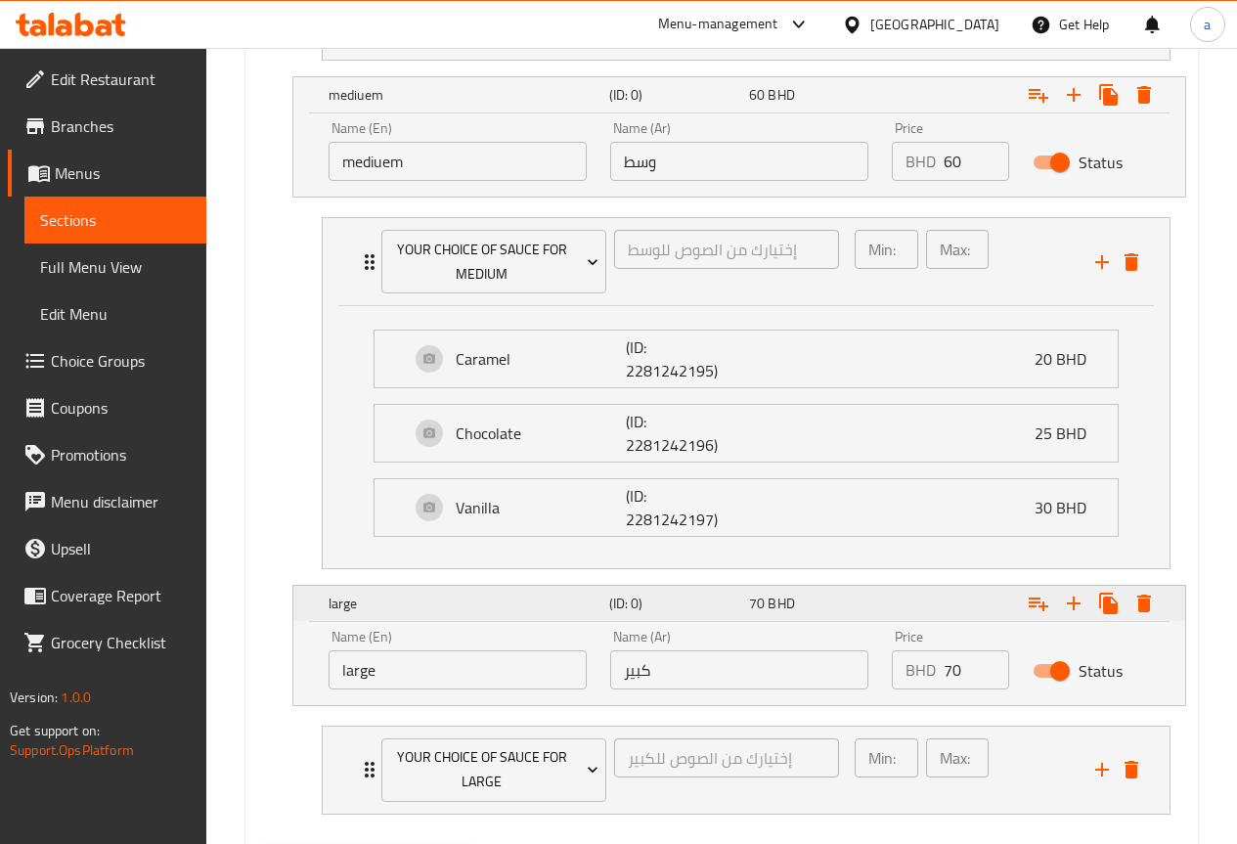
click at [977, 613] on div "Expand" at bounding box center [1025, 603] width 281 height 43
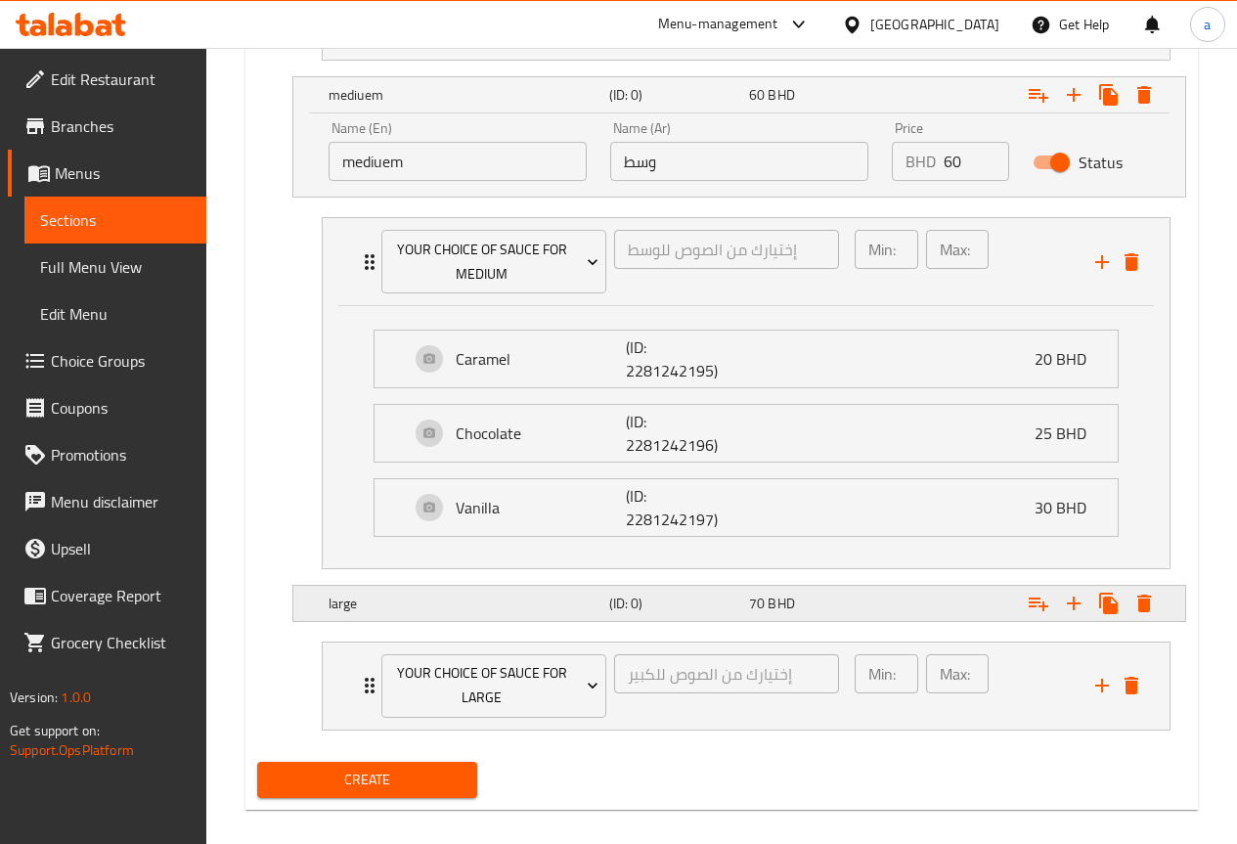
click at [977, 613] on div "Expand" at bounding box center [1025, 603] width 281 height 43
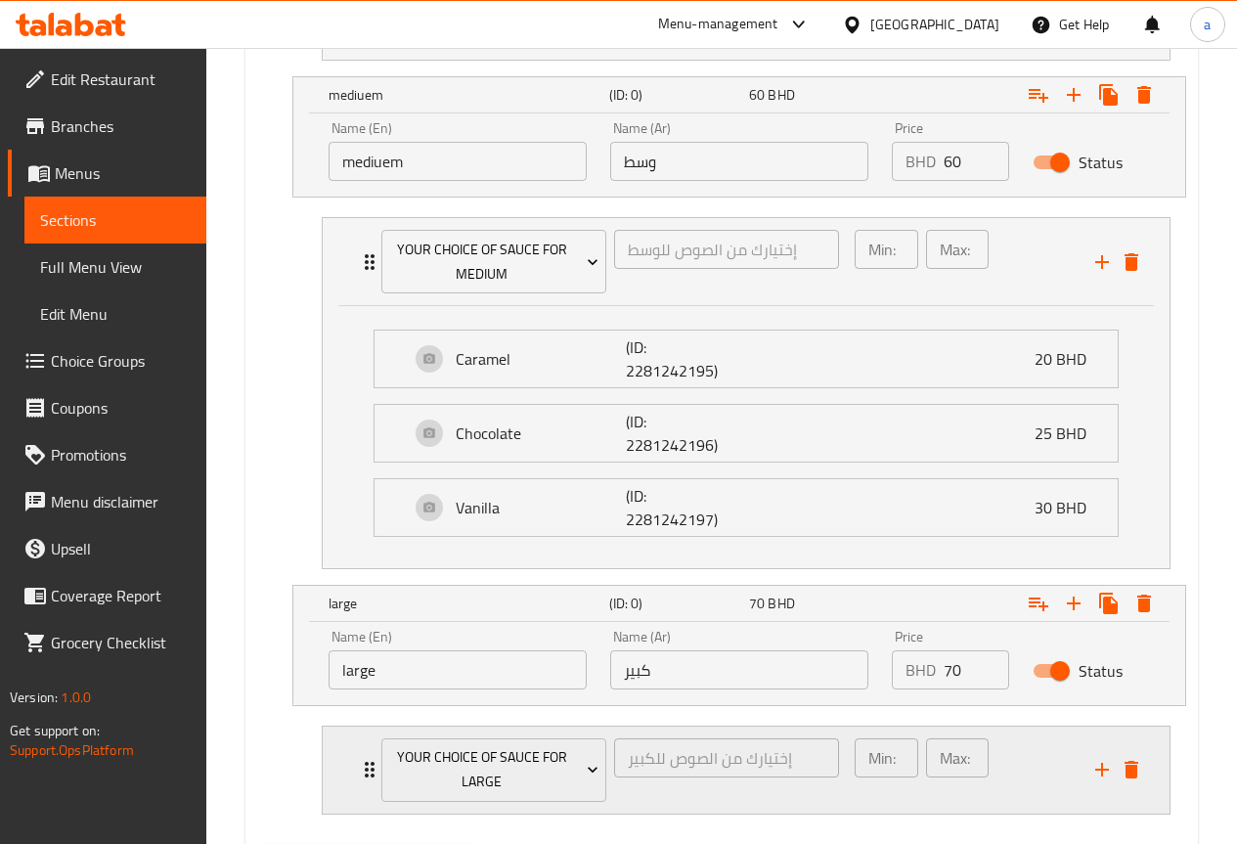
click at [1038, 774] on div "Min: 1 ​ Max: 1 ​" at bounding box center [963, 769] width 241 height 87
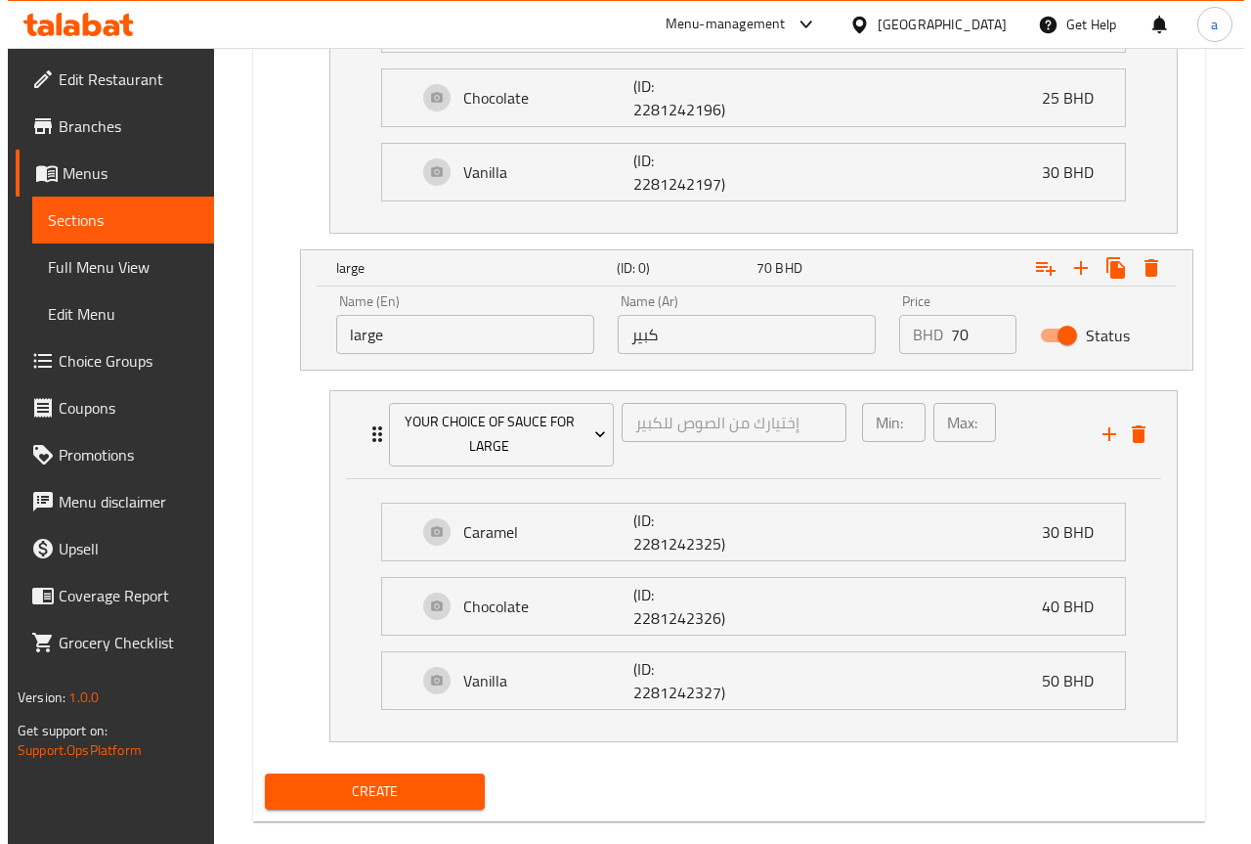
scroll to position [3319, 0]
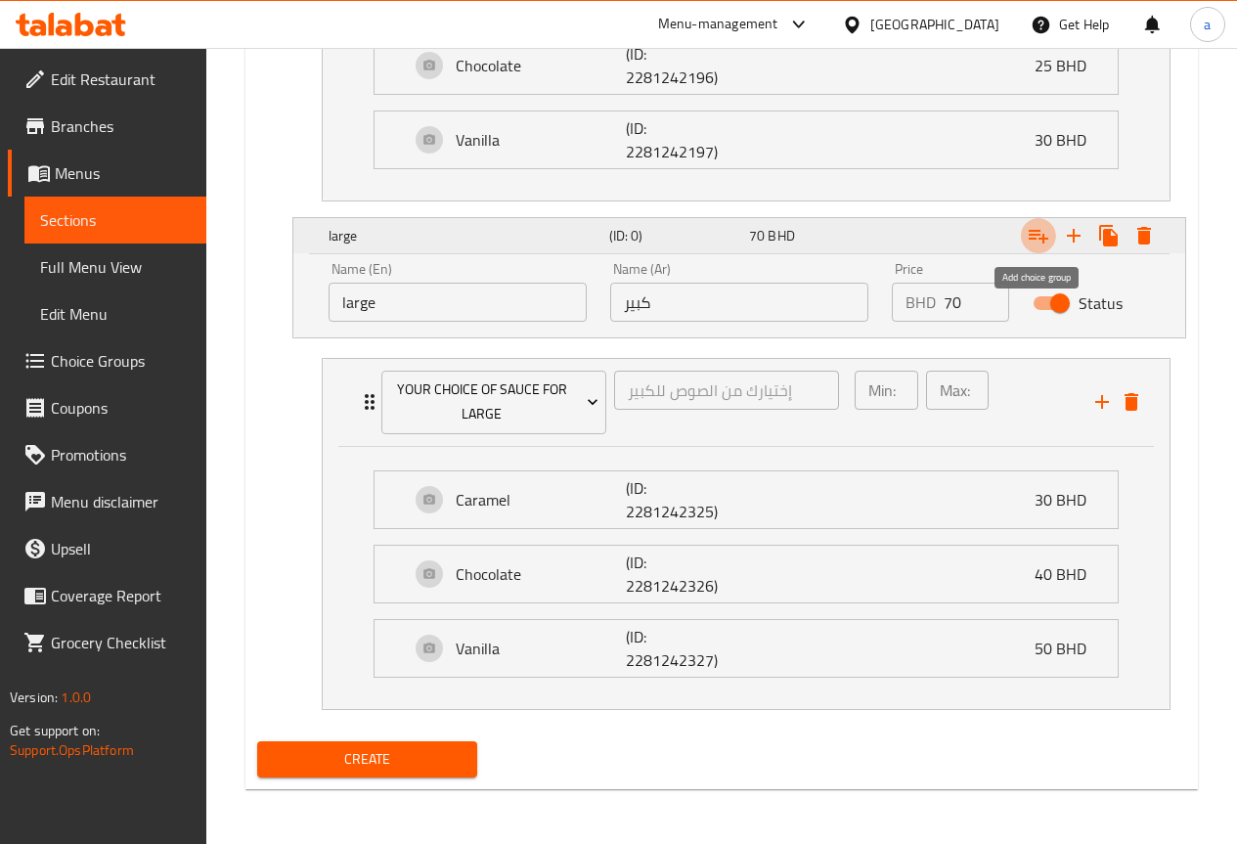
click at [1038, 241] on icon "Expand" at bounding box center [1038, 235] width 23 height 23
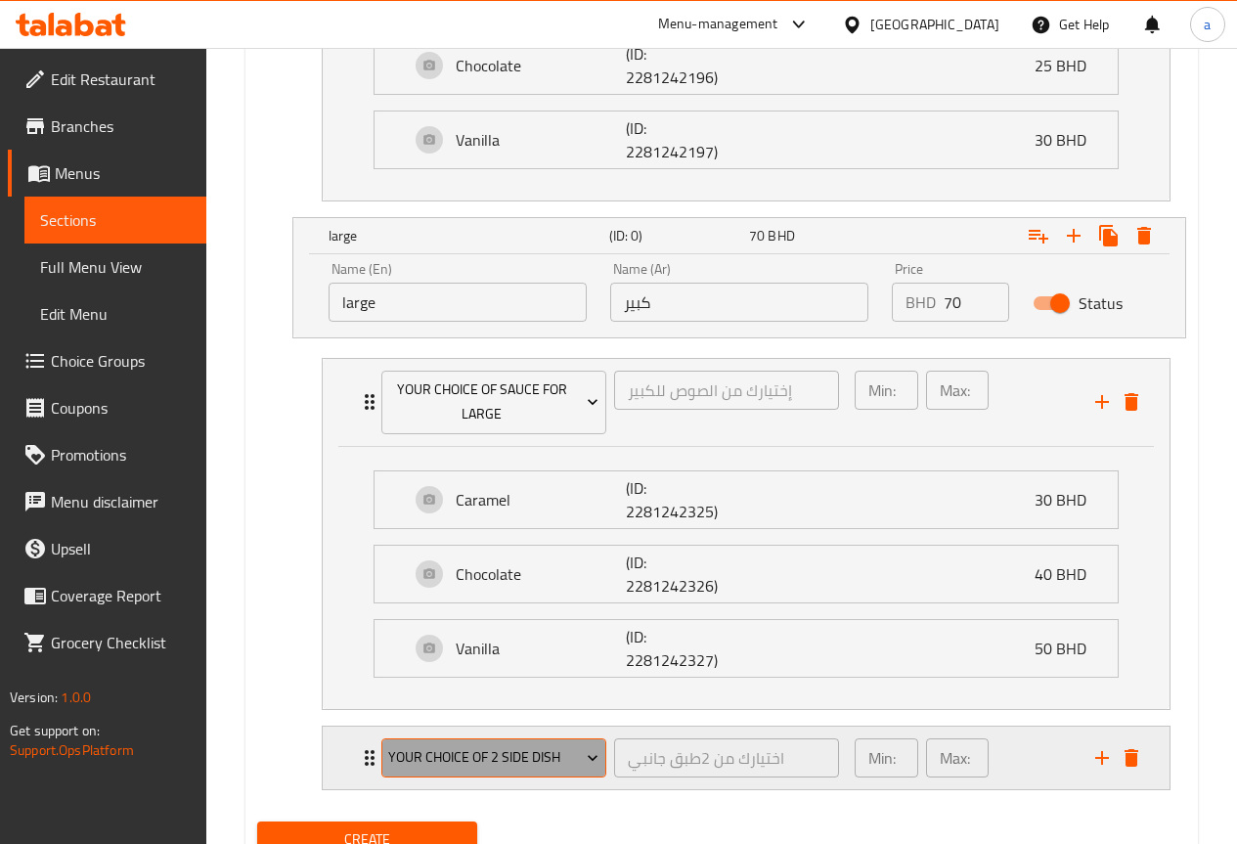
click at [588, 760] on icon "Expand" at bounding box center [593, 758] width 20 height 20
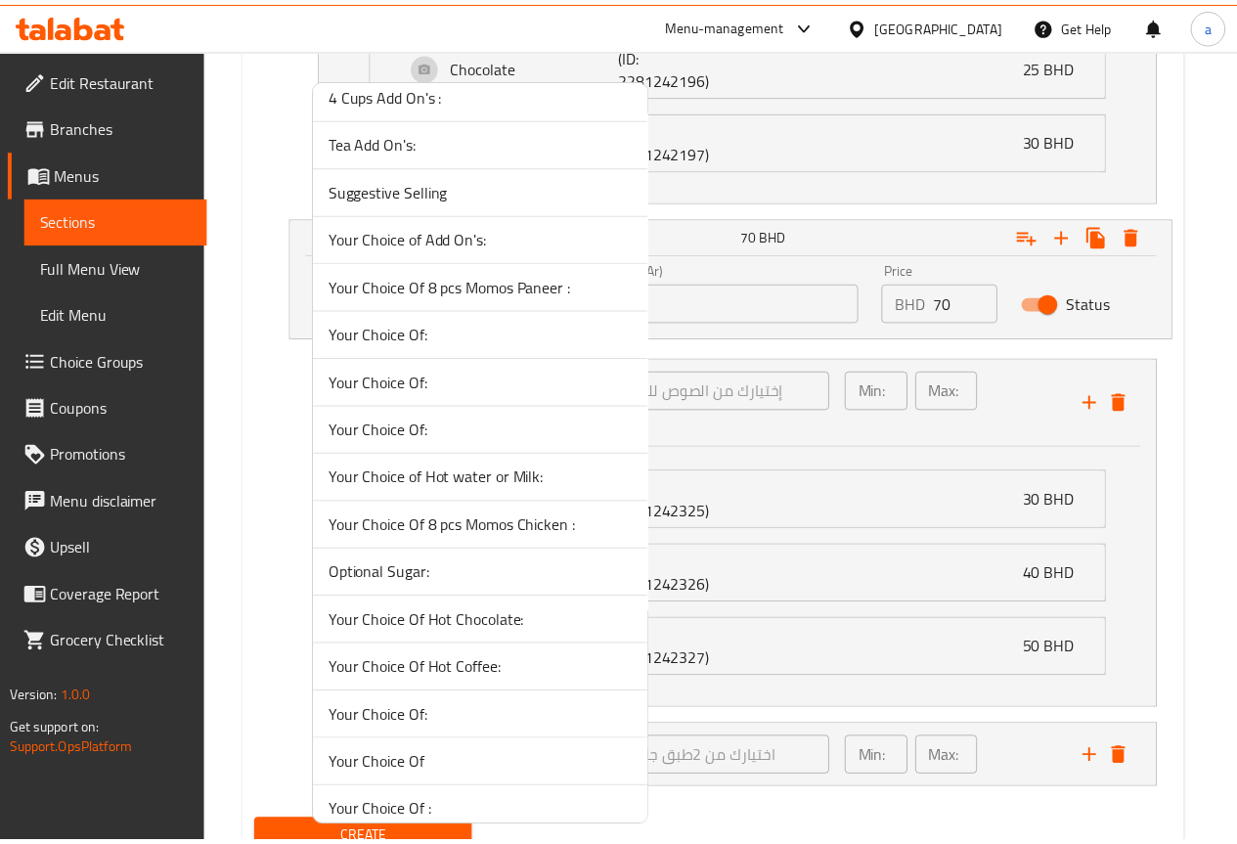
scroll to position [978, 0]
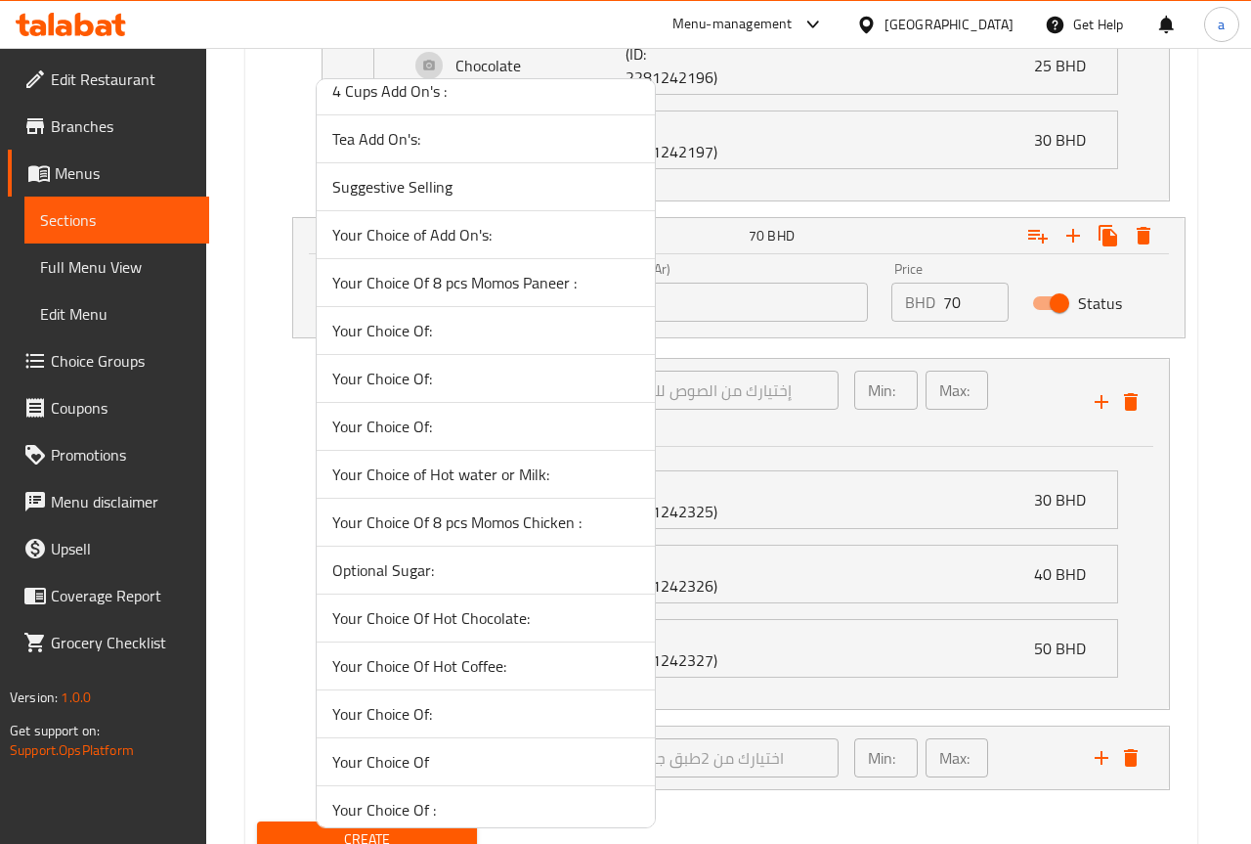
click at [484, 569] on span "Optional Sugar:" at bounding box center [485, 569] width 307 height 23
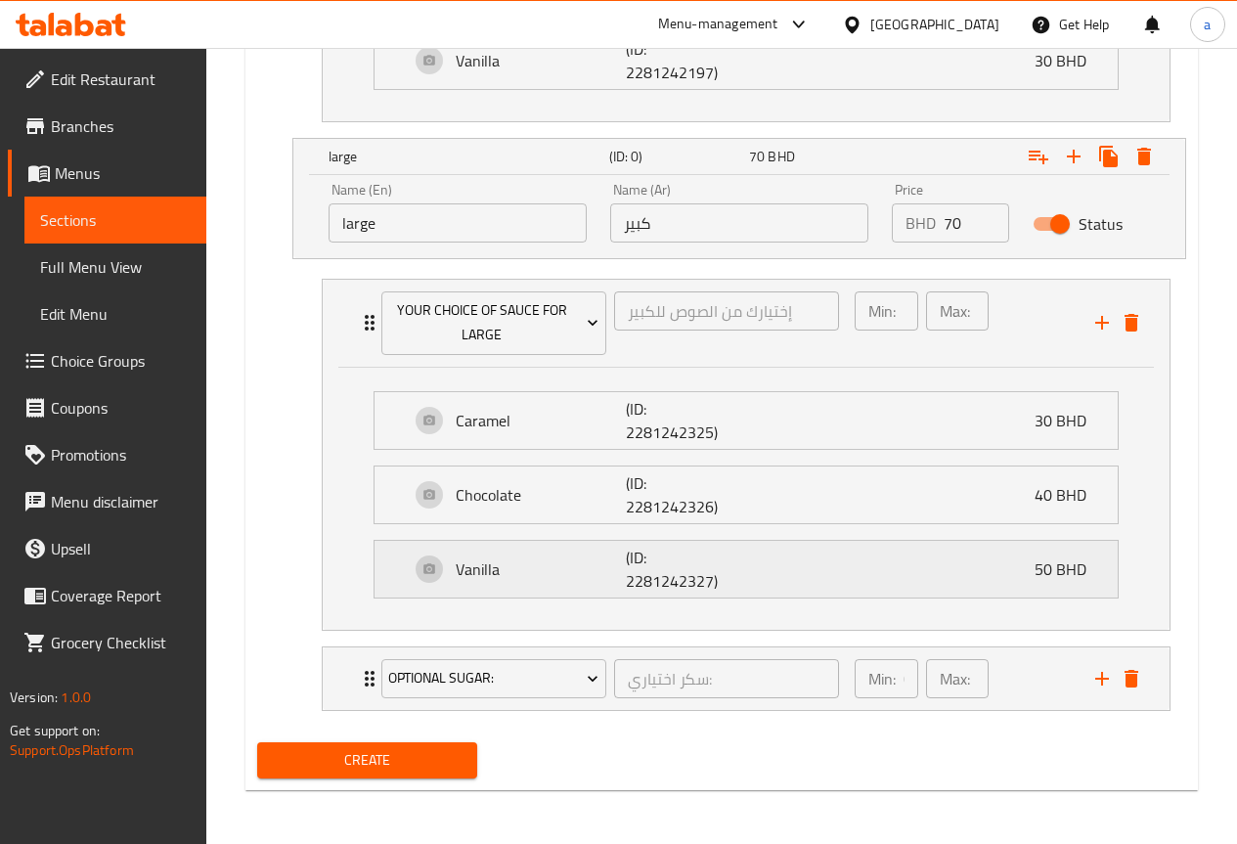
scroll to position [3399, 0]
click at [1044, 679] on div "Min: 0 ​ Max: 1 ​" at bounding box center [963, 677] width 241 height 63
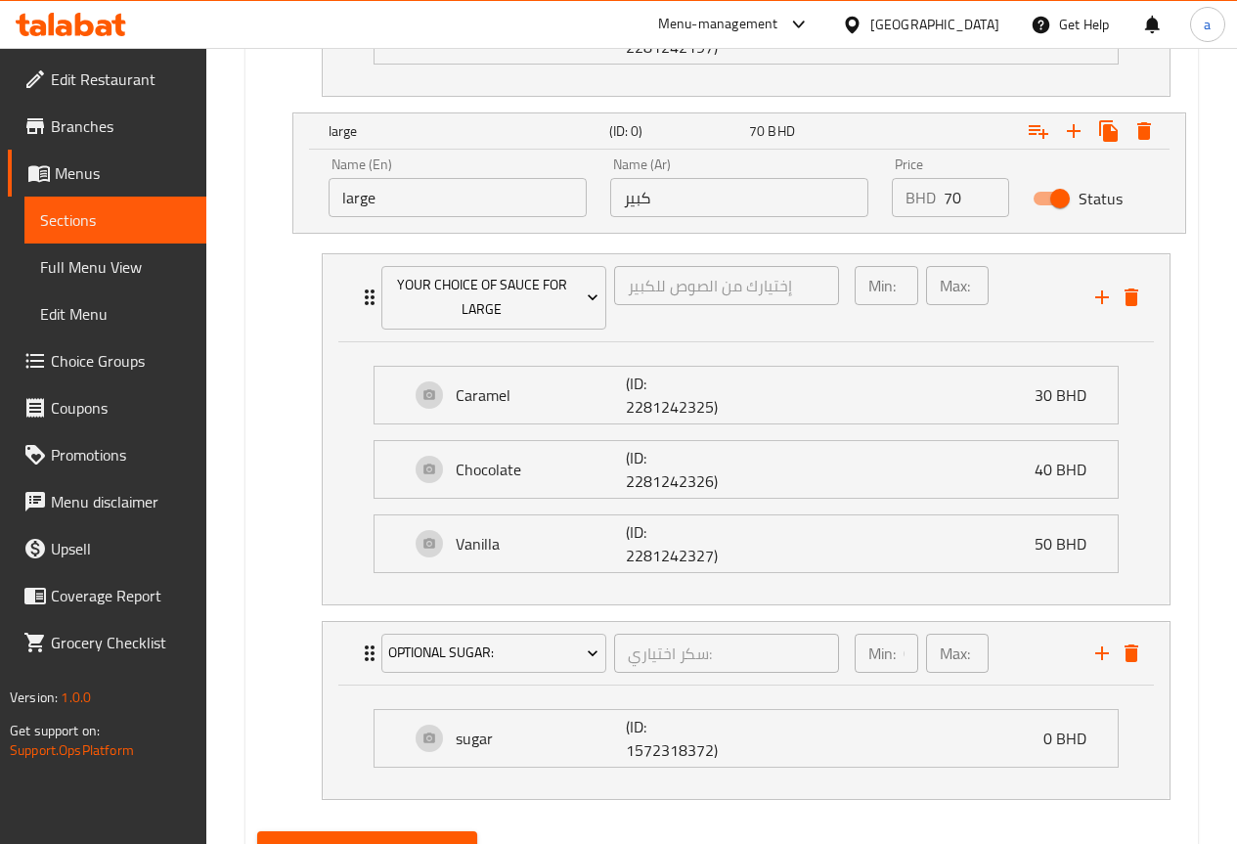
scroll to position [3514, 0]
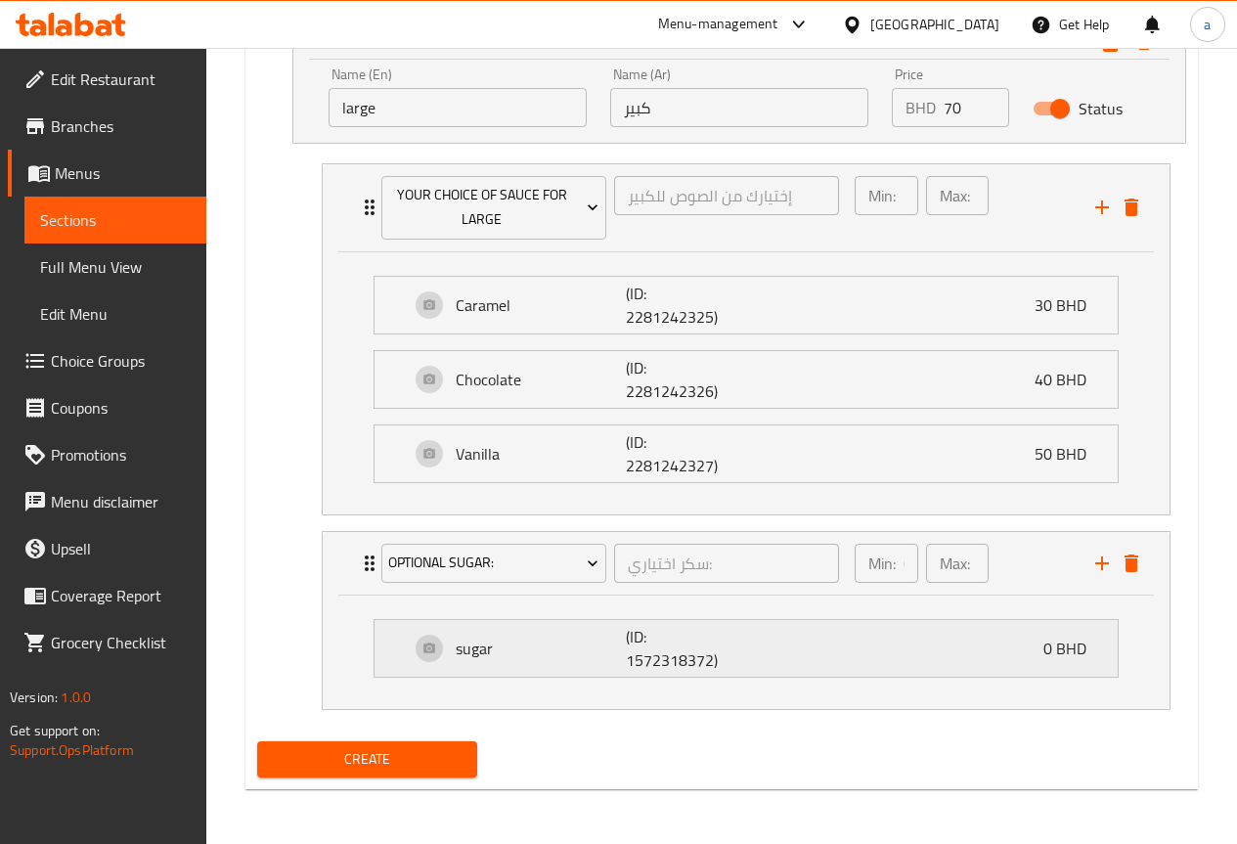
click at [793, 651] on div "sugar (ID: 1572318372) 0 BHD" at bounding box center [752, 648] width 684 height 57
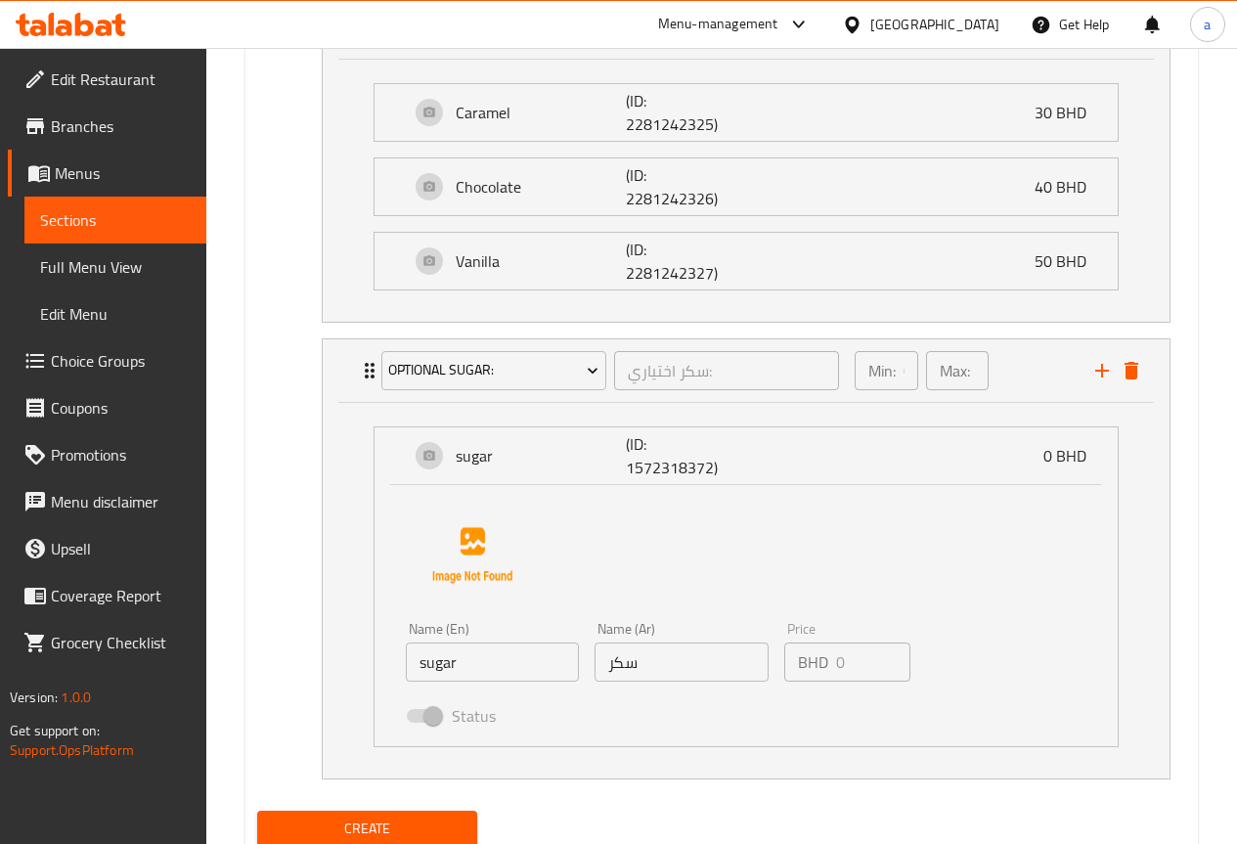
scroll to position [3709, 0]
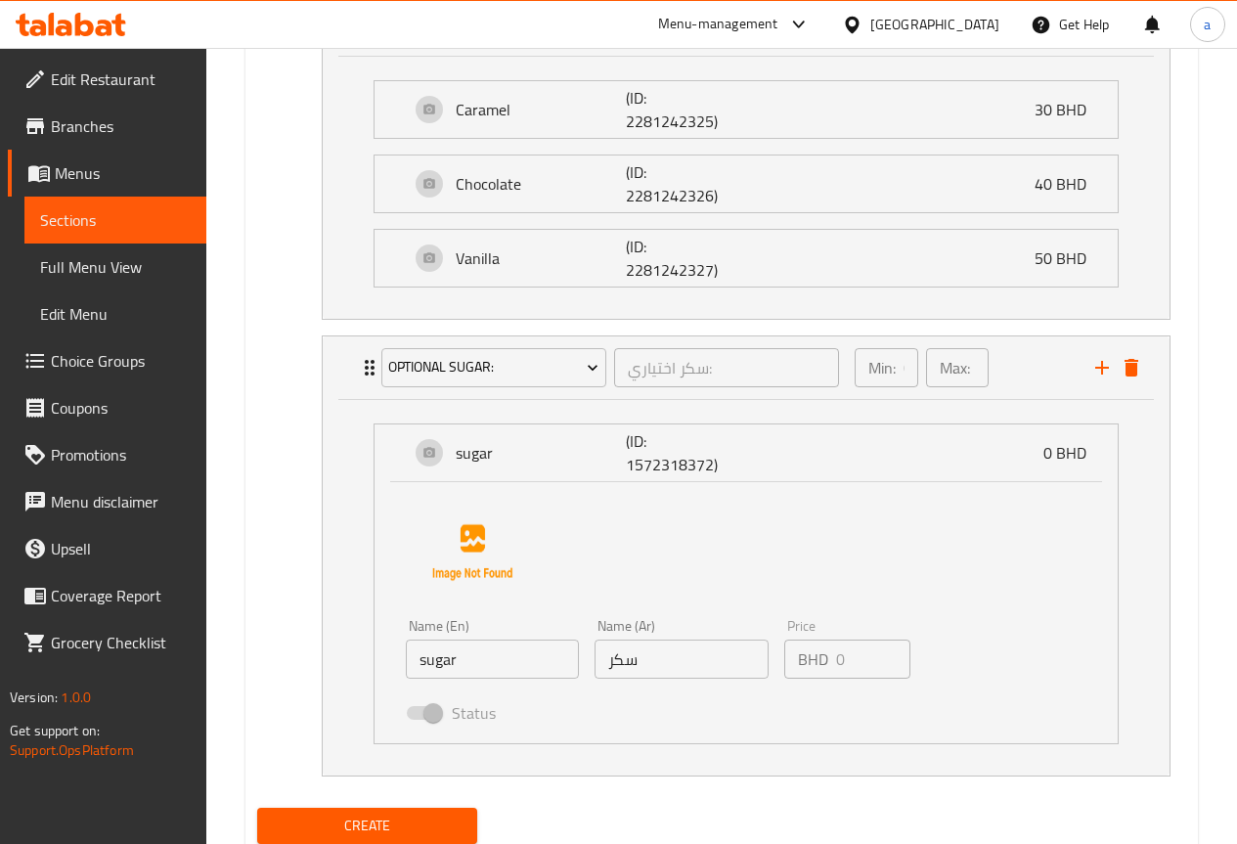
click at [76, 368] on span "Choice Groups" at bounding box center [121, 360] width 140 height 23
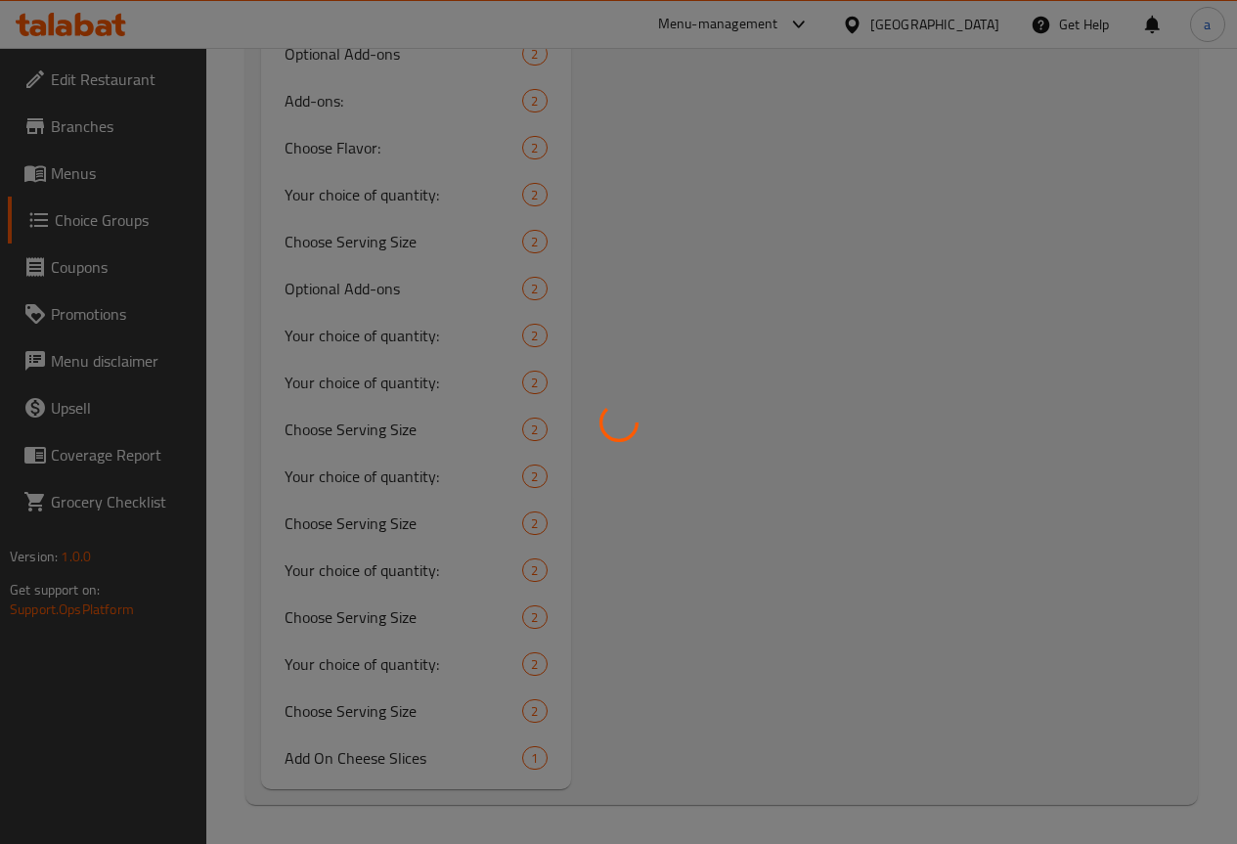
scroll to position [277, 0]
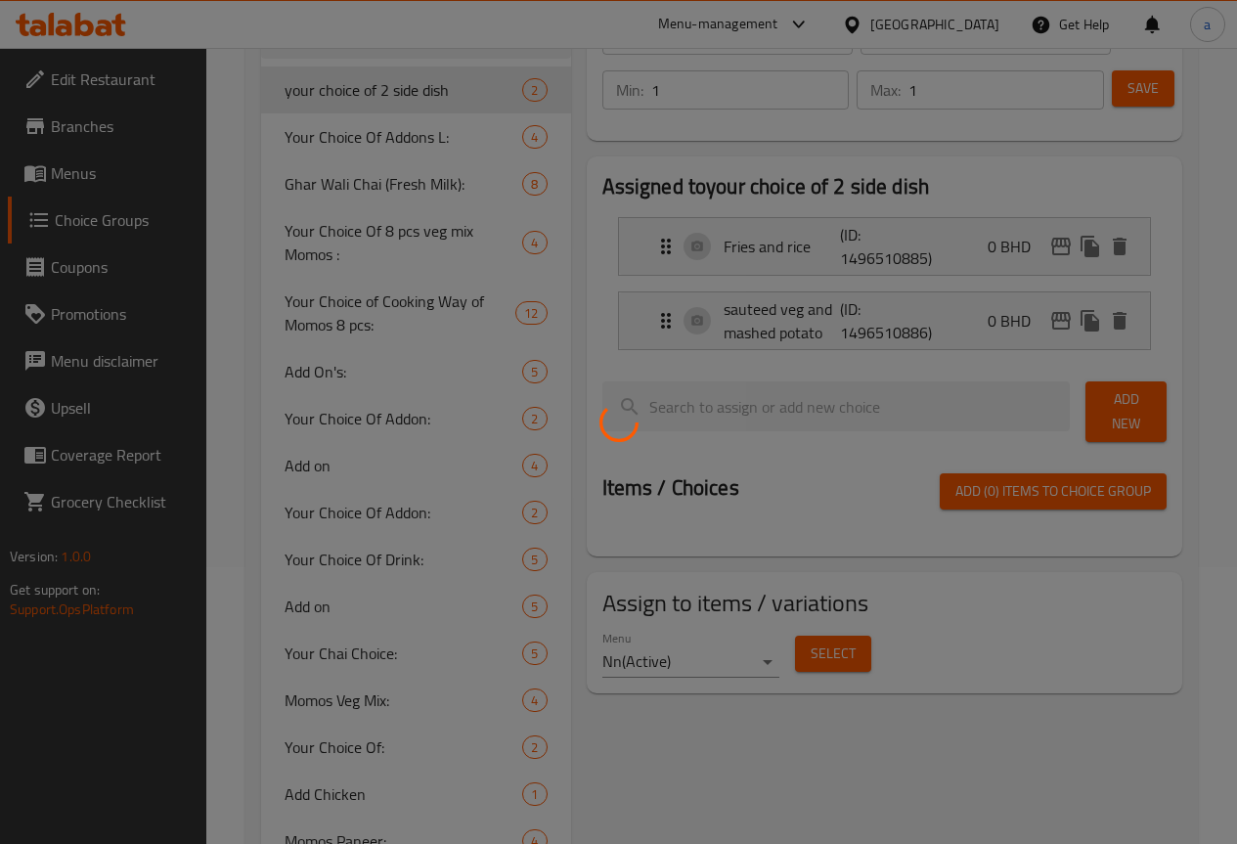
type input "sugar"
type input "سكر"
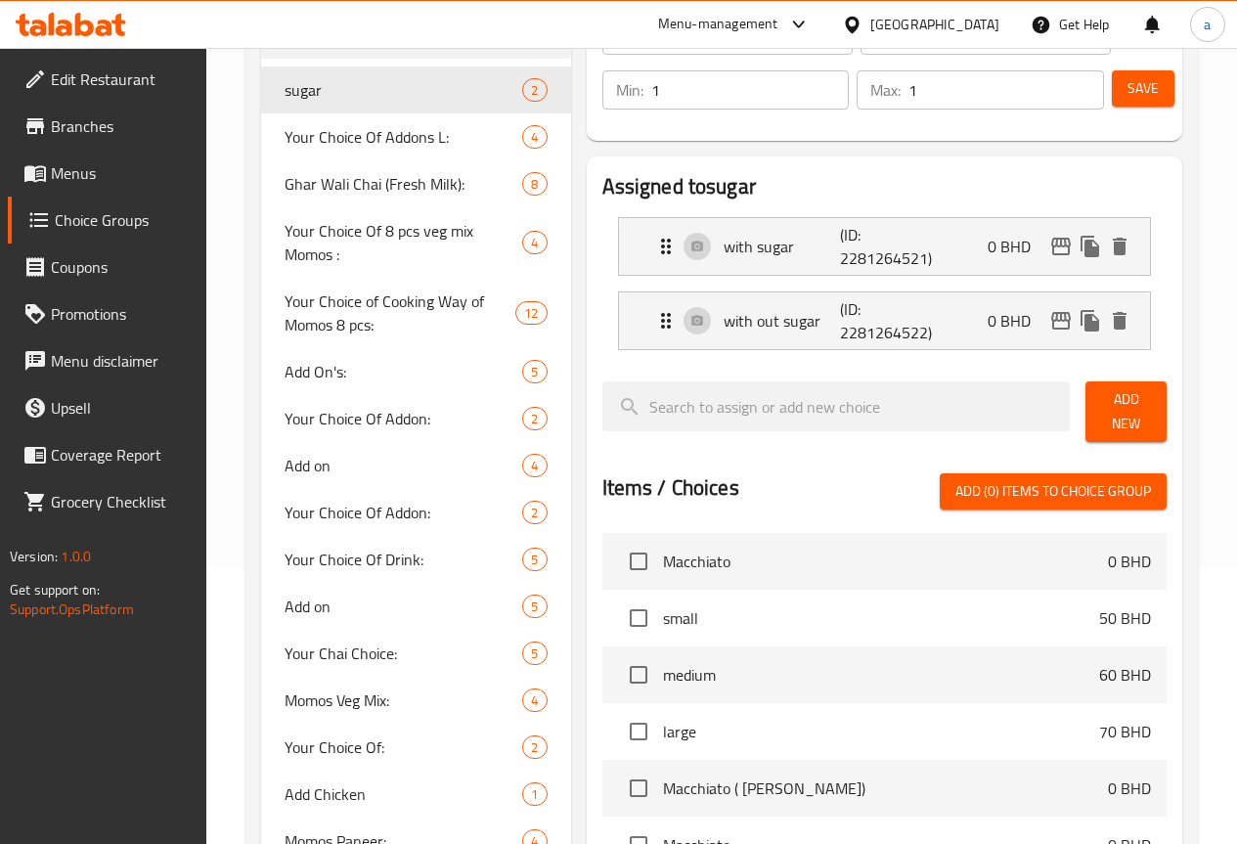
click at [1131, 84] on span "Save" at bounding box center [1142, 88] width 31 height 24
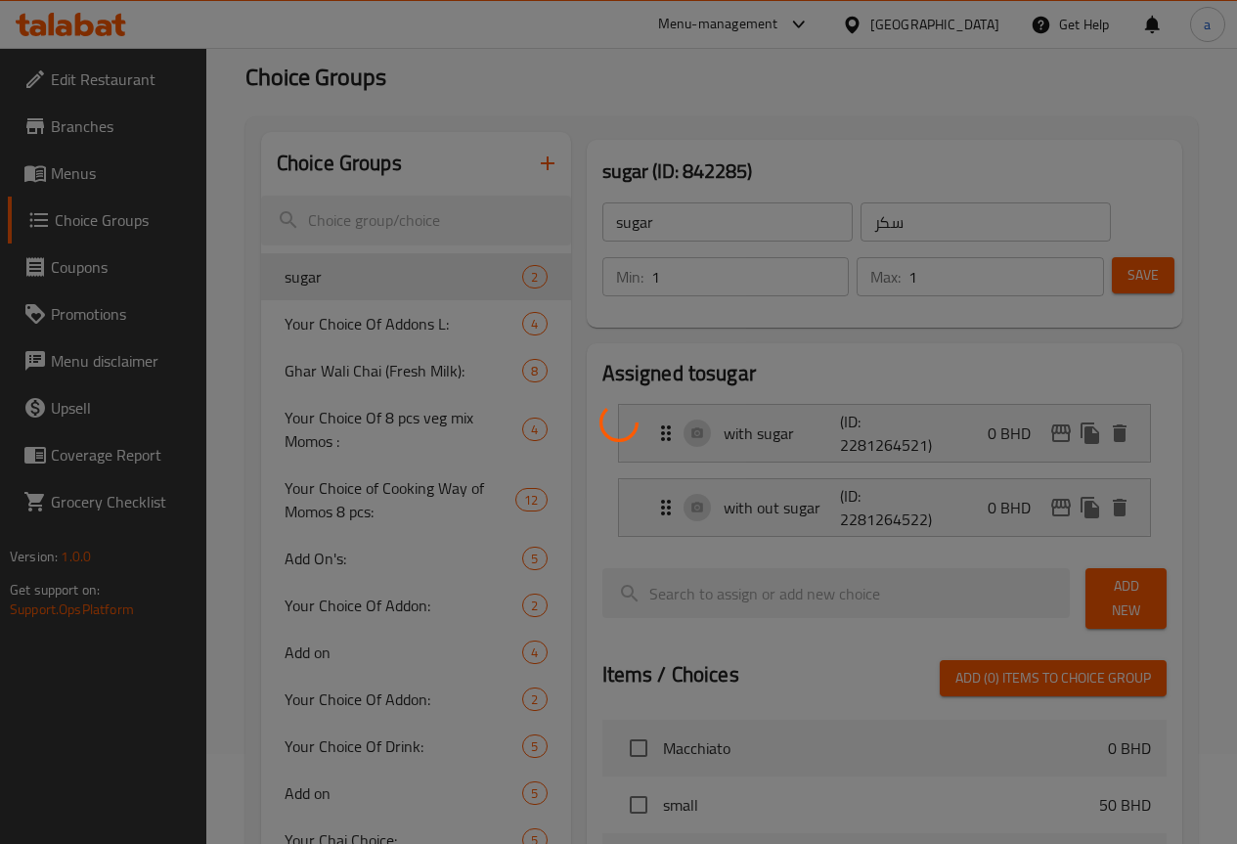
scroll to position [81, 0]
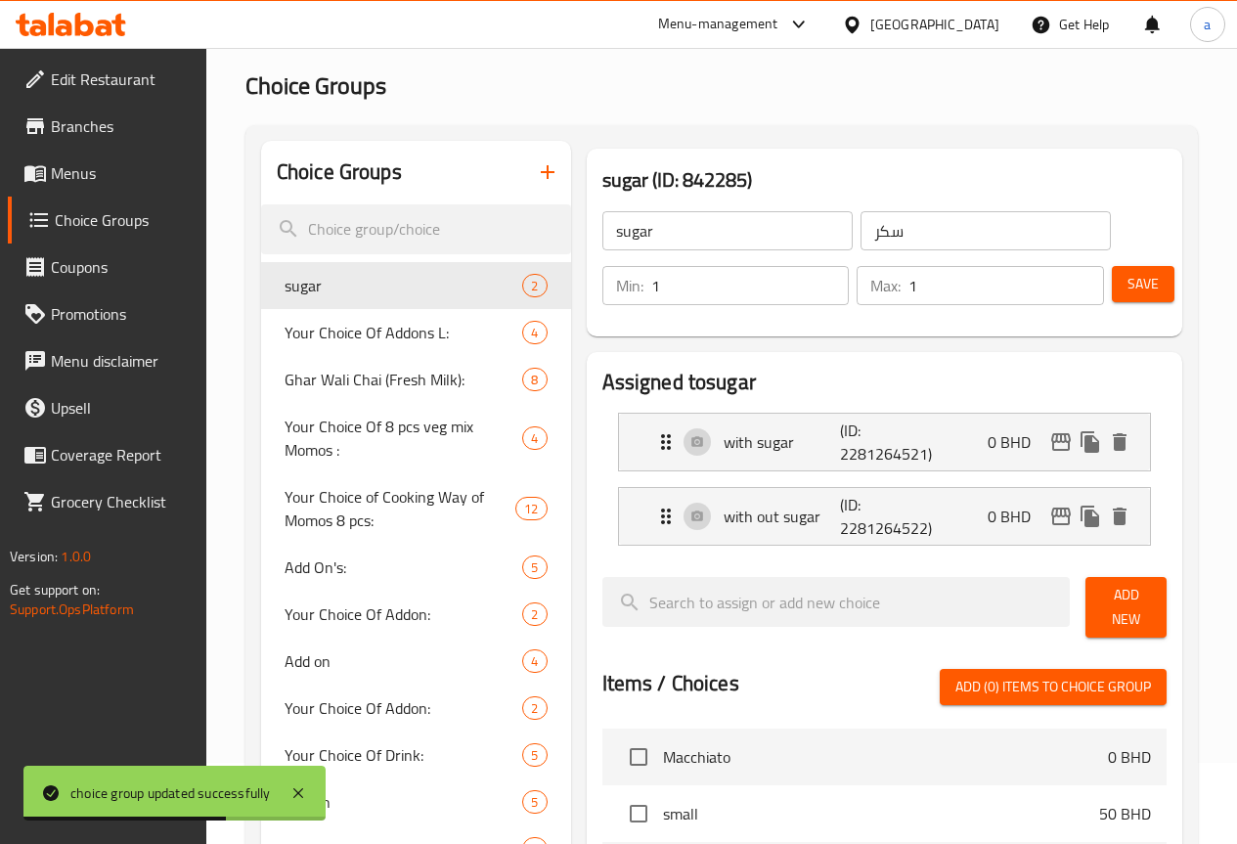
click at [86, 181] on span "Menus" at bounding box center [121, 172] width 140 height 23
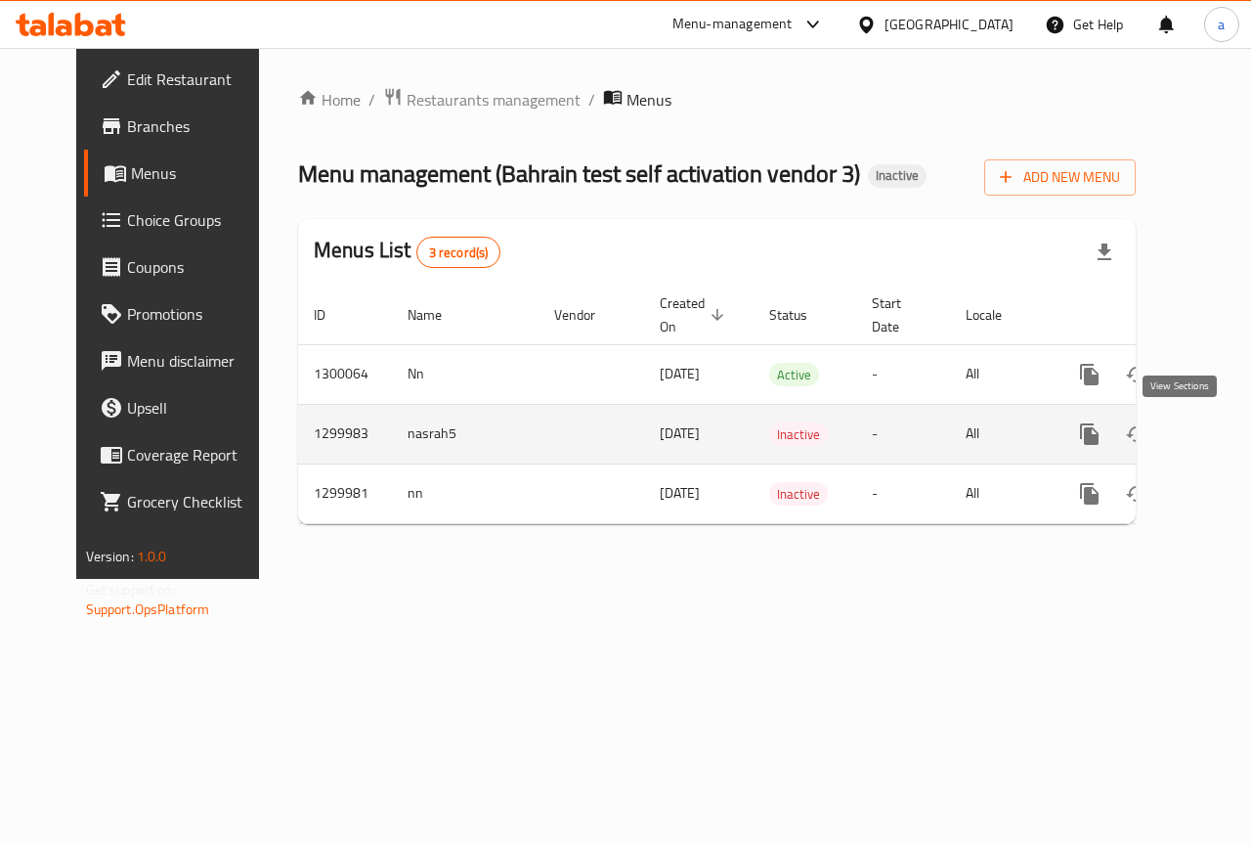
click at [1219, 435] on icon "enhanced table" at bounding box center [1230, 433] width 23 height 23
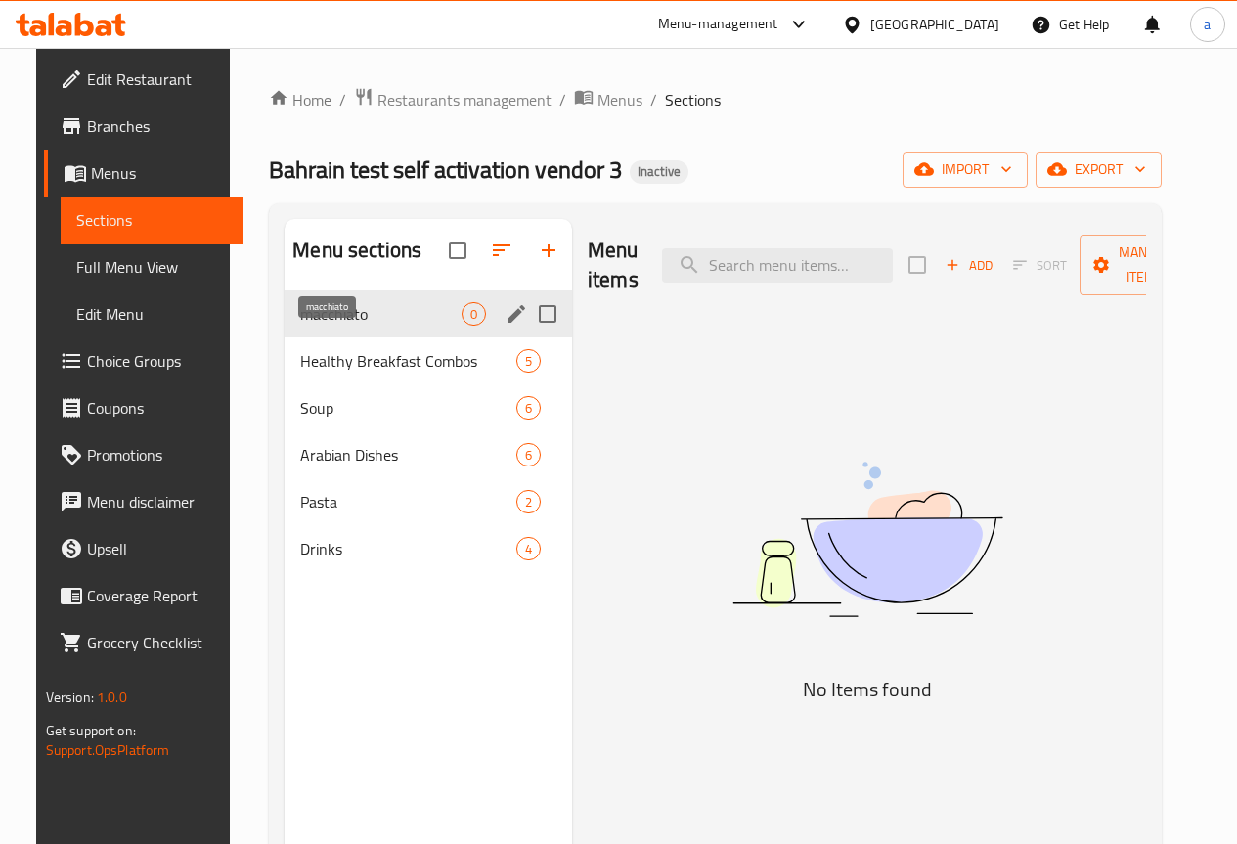
click at [332, 326] on span "macchiato" at bounding box center [380, 313] width 161 height 23
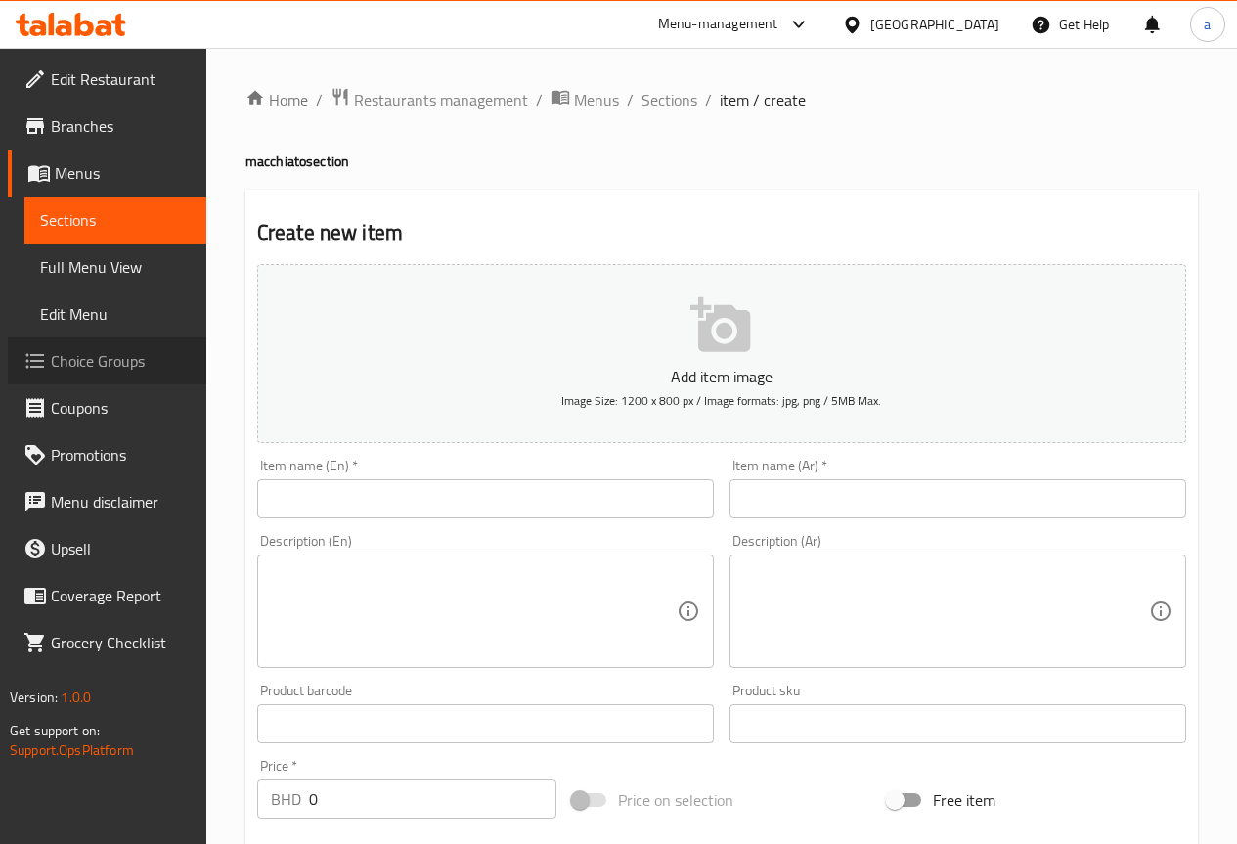
click at [78, 362] on span "Choice Groups" at bounding box center [121, 360] width 140 height 23
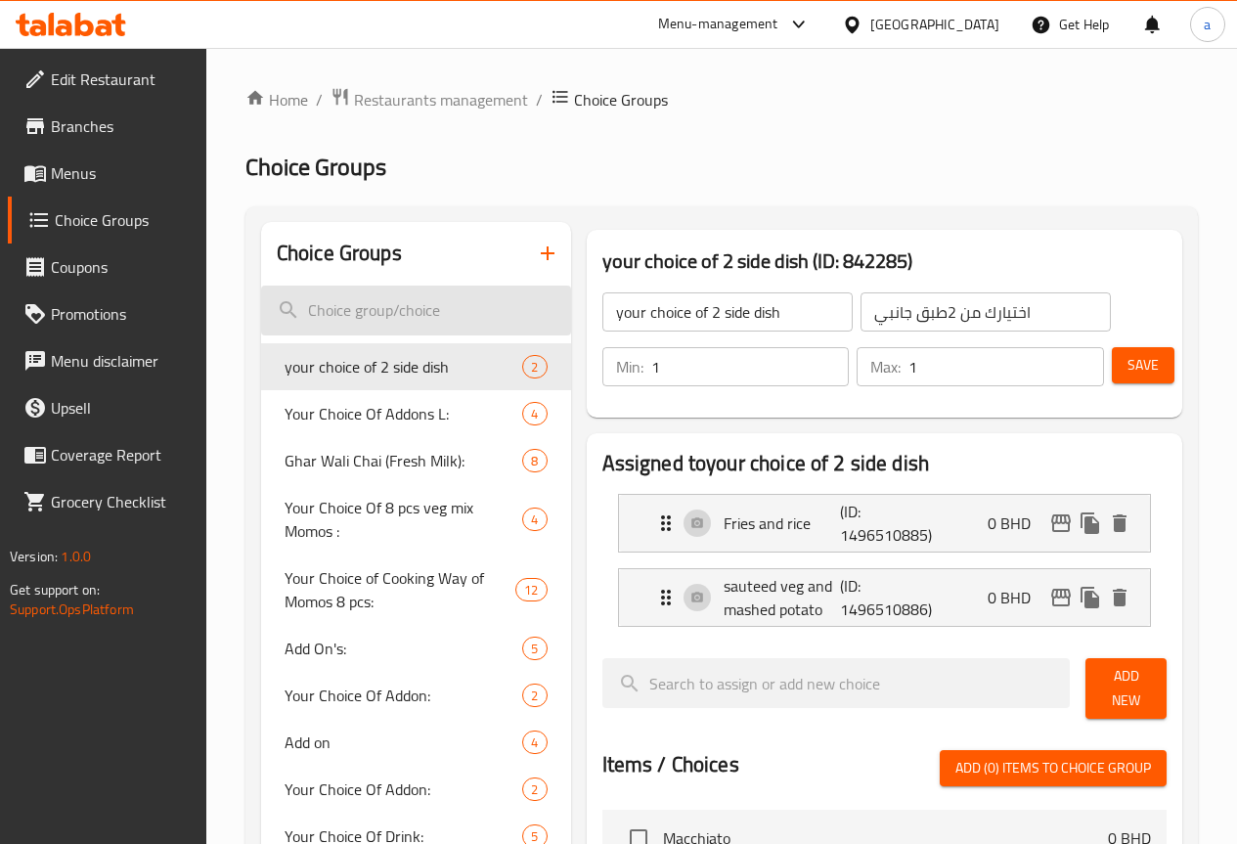
click at [432, 318] on input "search" at bounding box center [416, 310] width 310 height 50
type input "س"
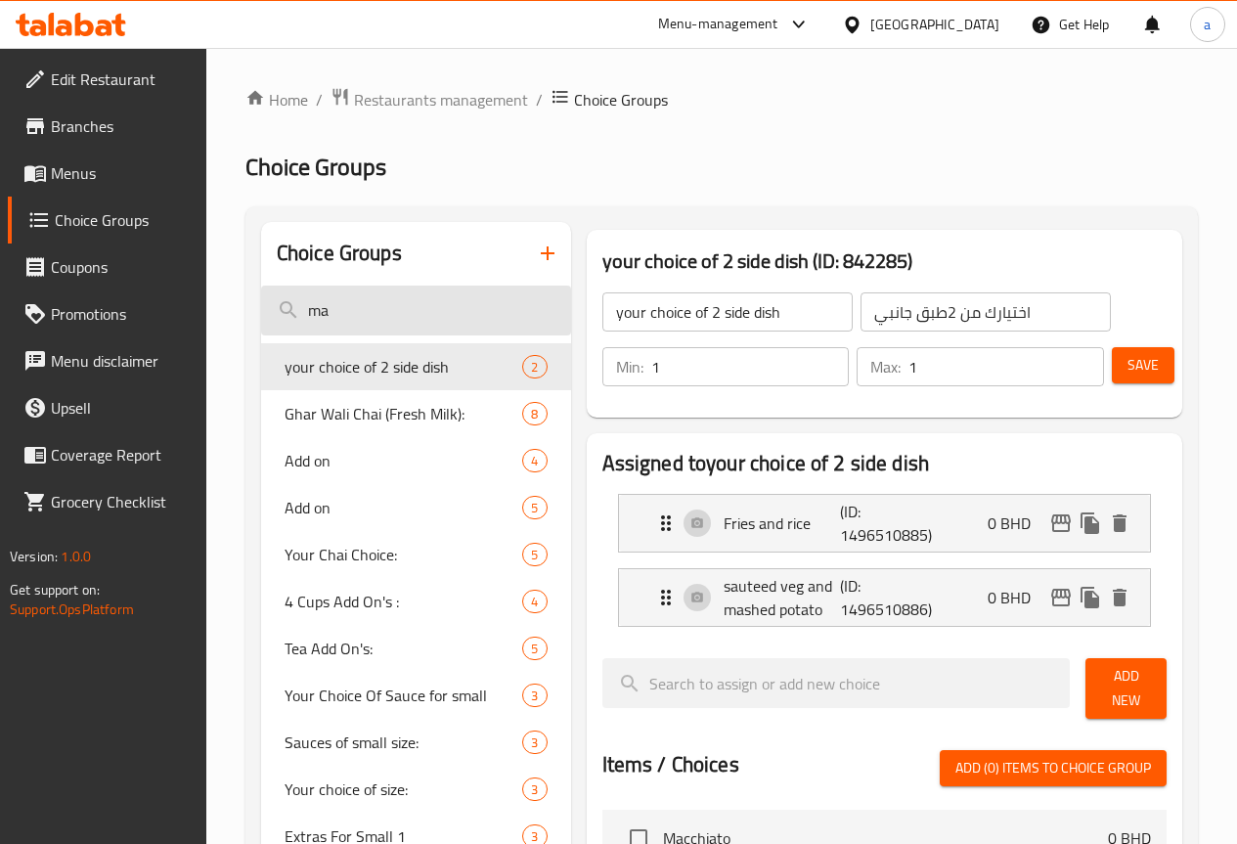
type input "m"
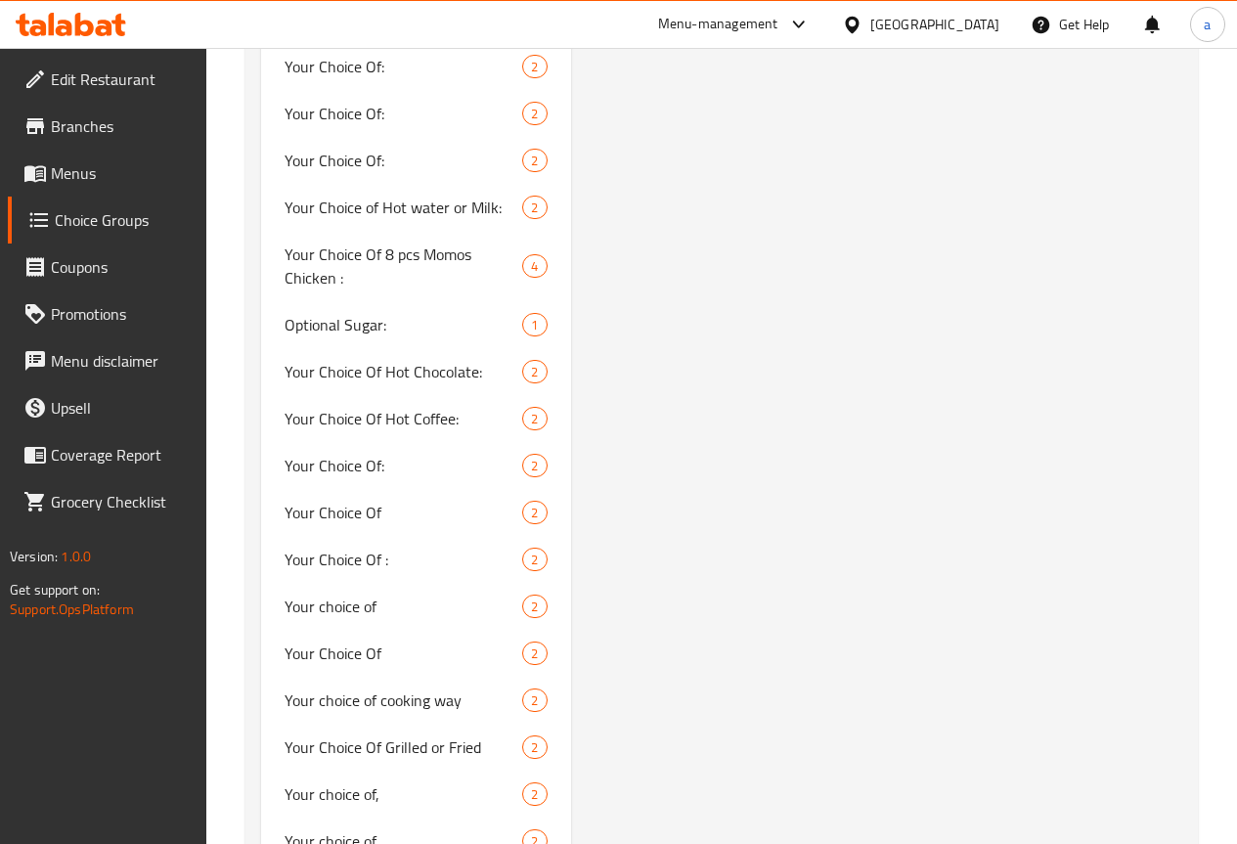
scroll to position [1540, 0]
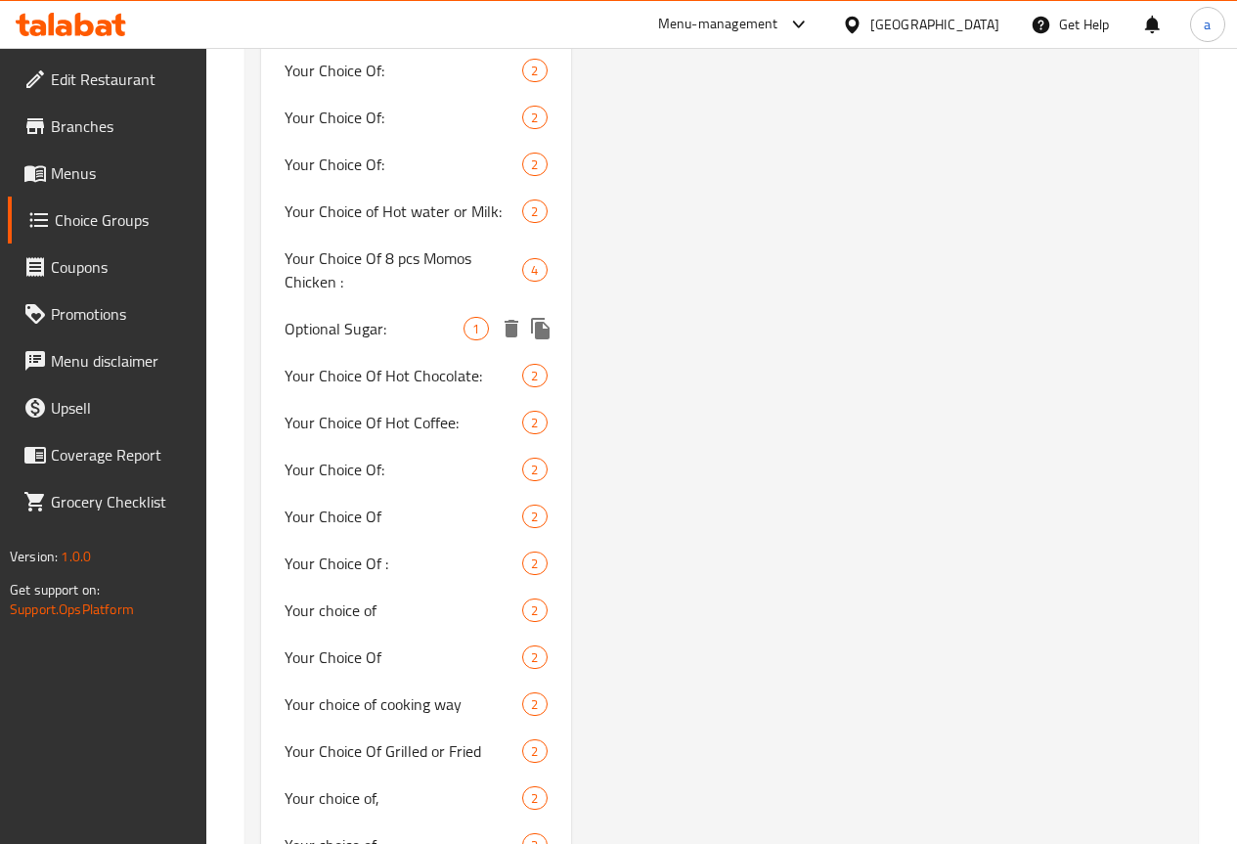
click at [332, 340] on span "Optional Sugar:" at bounding box center [375, 328] width 180 height 23
type input "Optional Sugar:"
type input "سكر اختياري:"
type input "0"
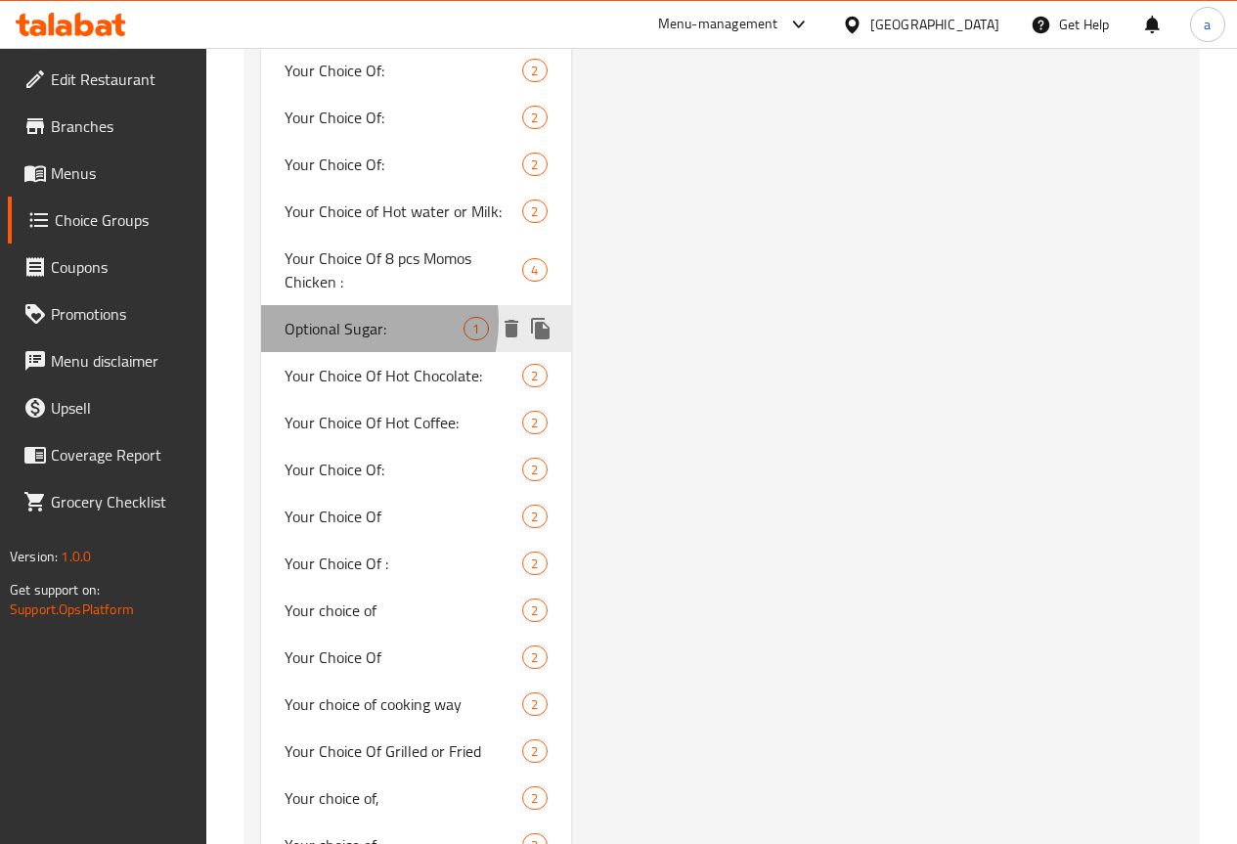
click at [362, 340] on span "Optional Sugar:" at bounding box center [375, 328] width 180 height 23
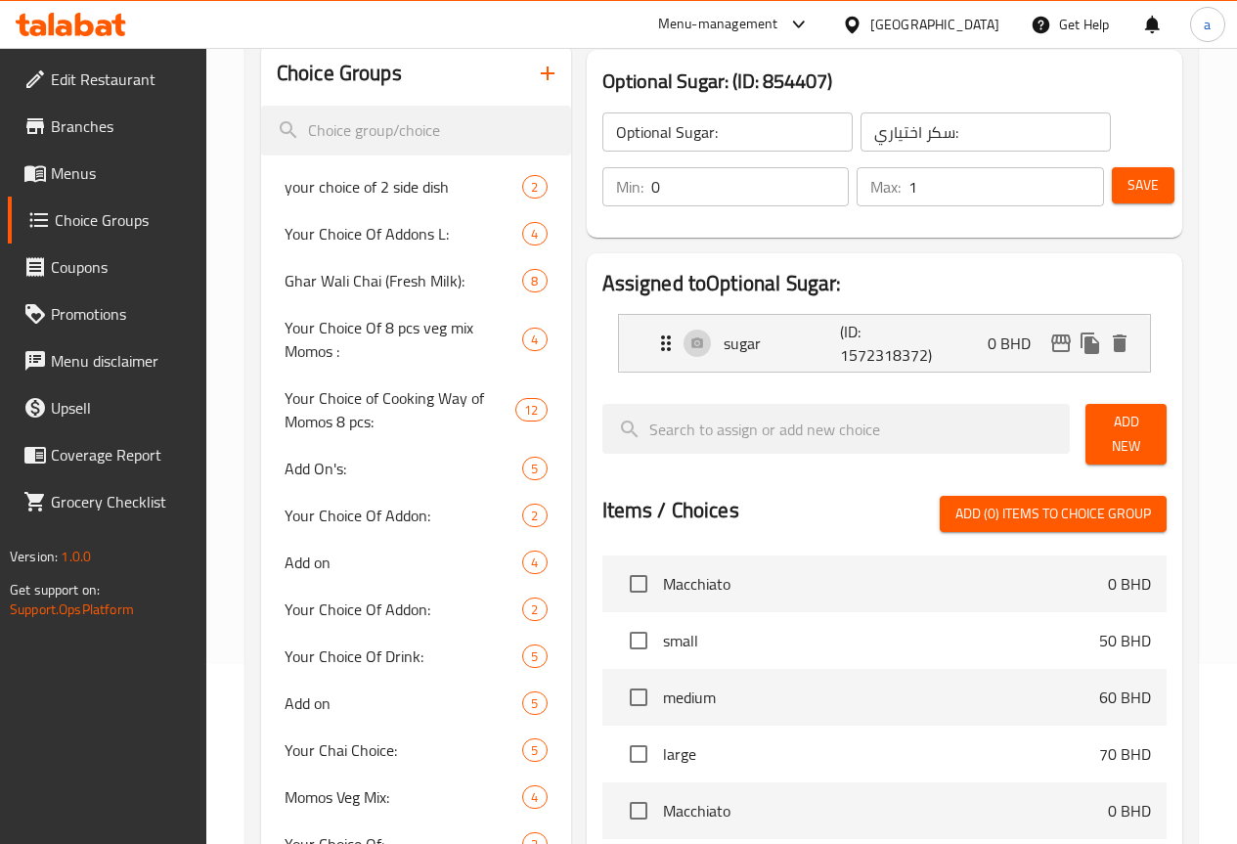
scroll to position [171, 0]
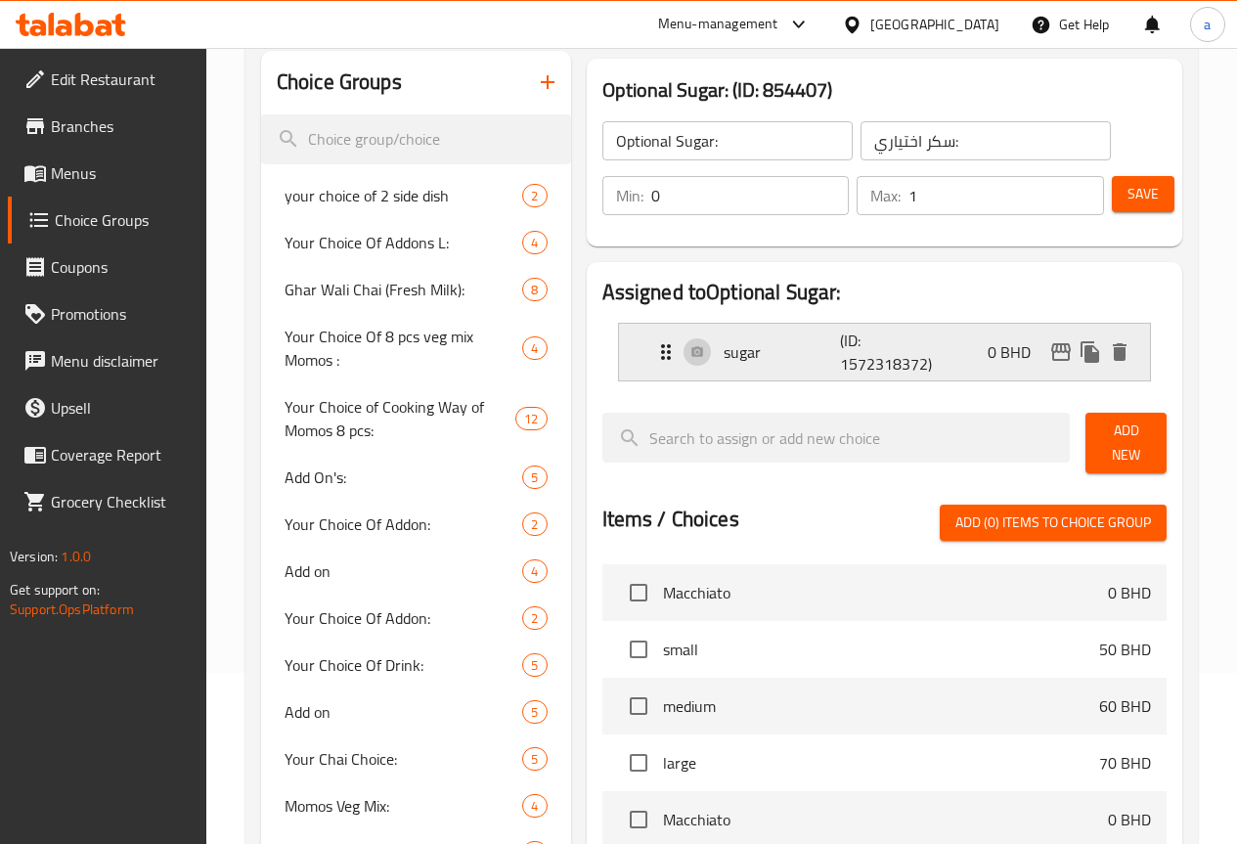
click at [723, 358] on p "sugar" at bounding box center [781, 351] width 117 height 23
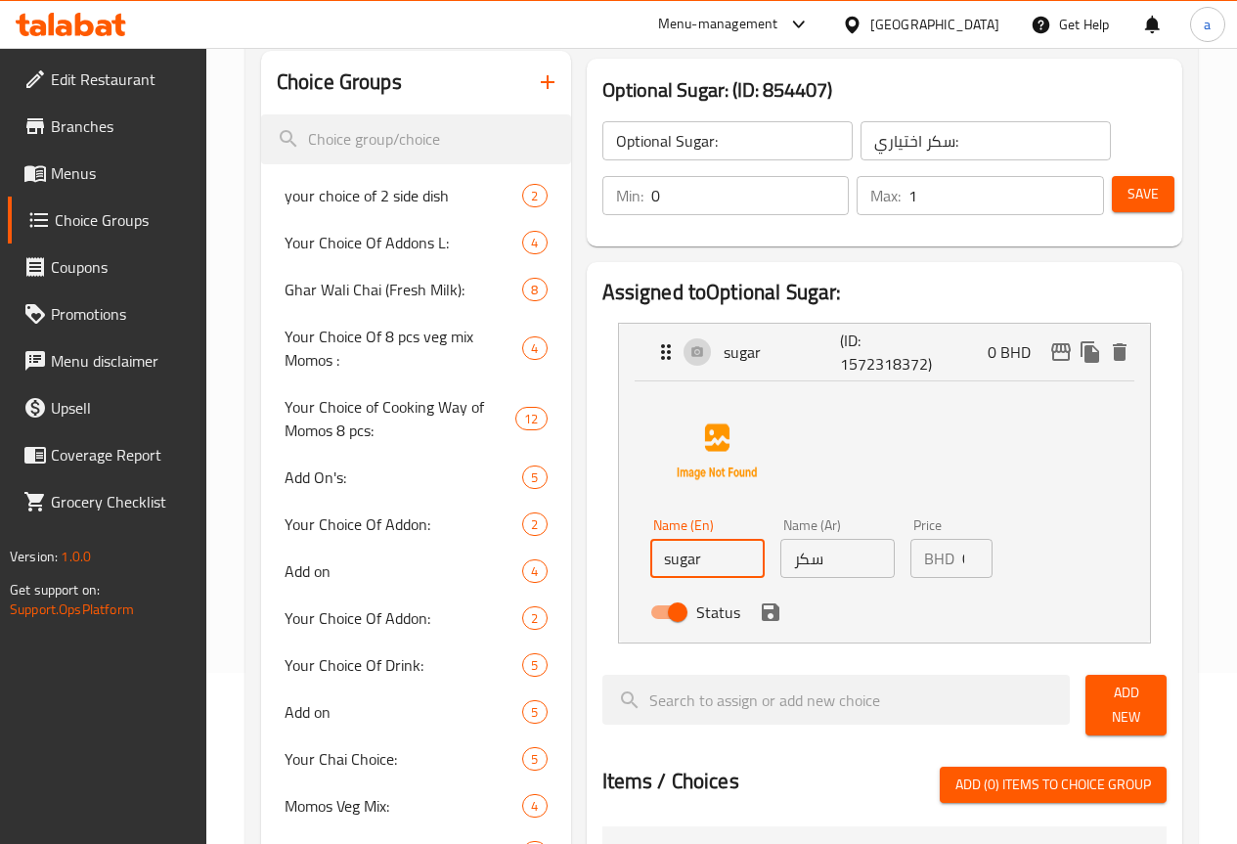
click at [654, 572] on input "sugar" at bounding box center [707, 558] width 114 height 39
type input "s"
type input "with sugar"
click at [782, 570] on input "سكر" at bounding box center [837, 558] width 114 height 39
type input "س"
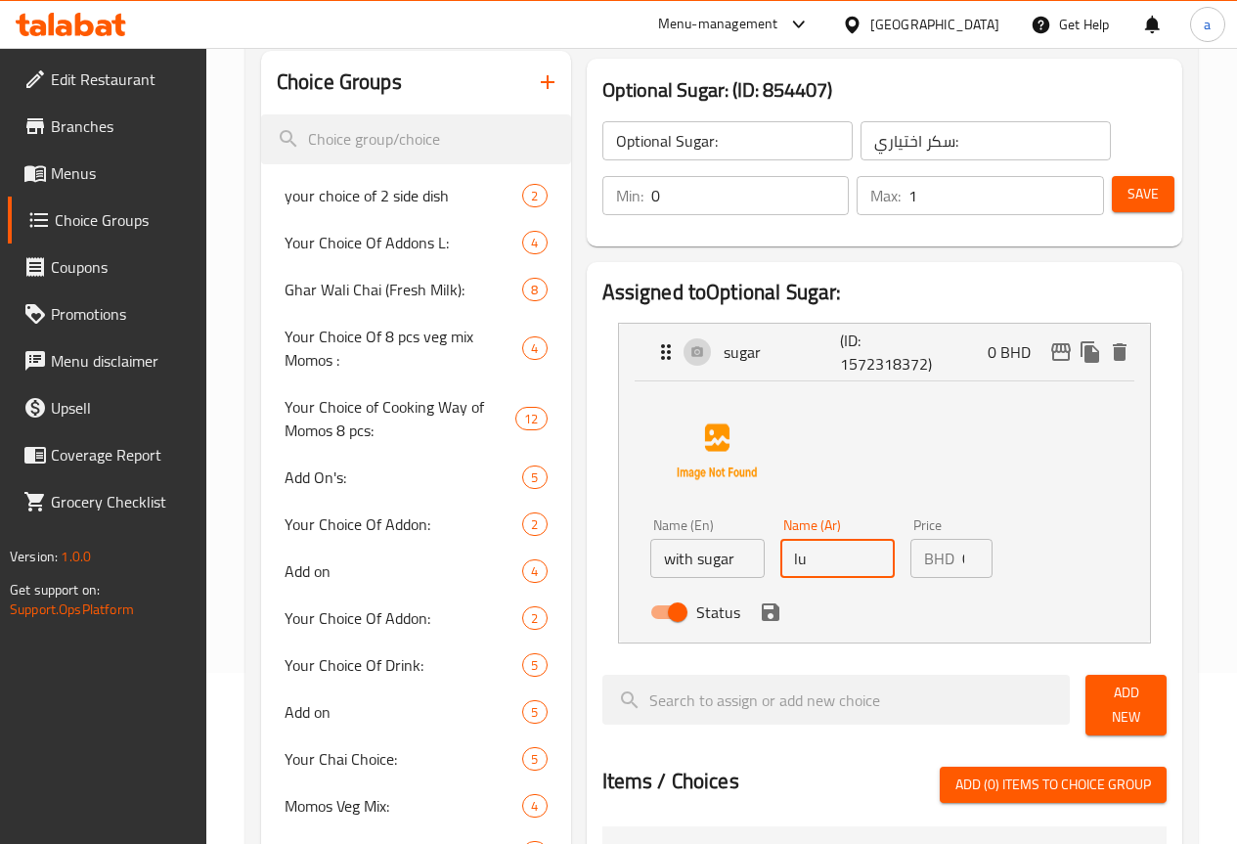
type input "l"
click at [762, 613] on icon "save" at bounding box center [771, 612] width 18 height 18
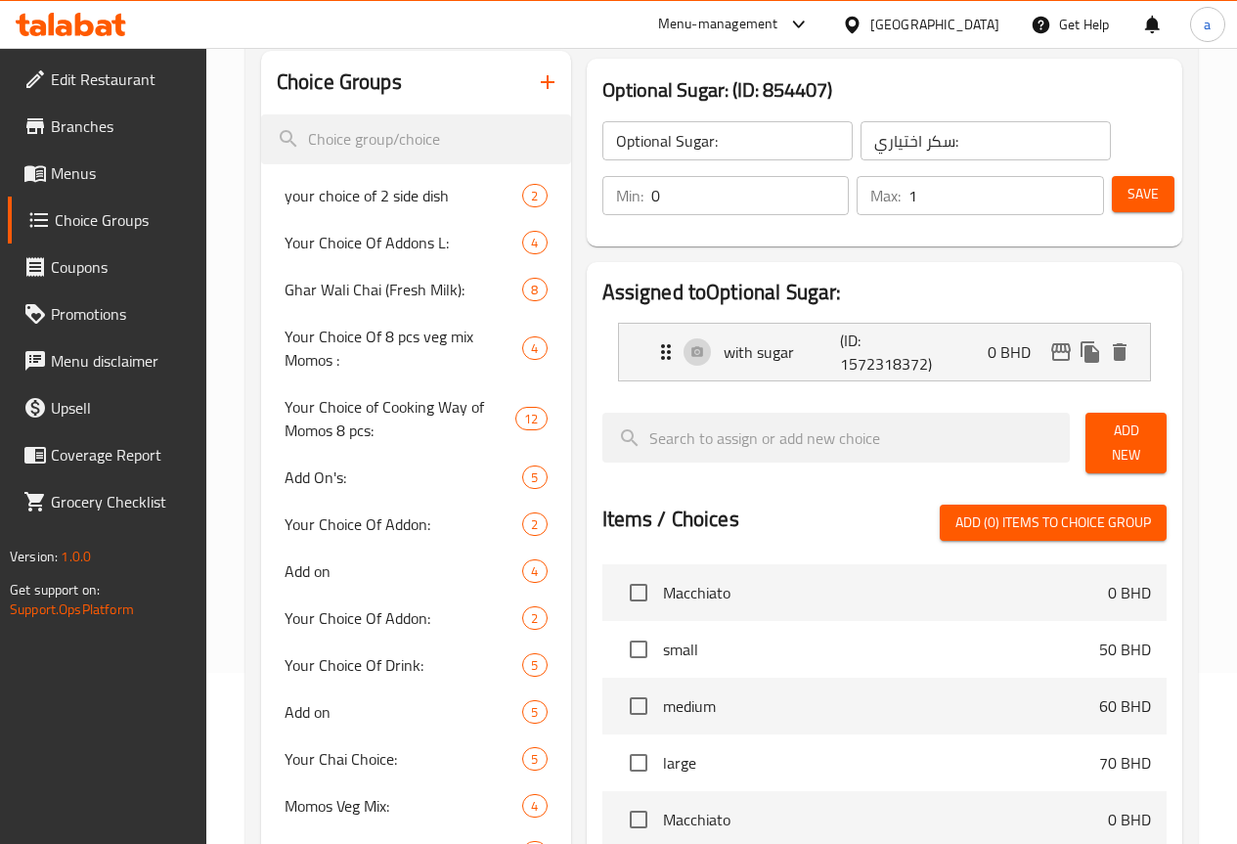
type input "مع سكر"
click at [651, 199] on input "0" at bounding box center [750, 195] width 198 height 39
type input "1"
click at [1110, 434] on span "Add New" at bounding box center [1126, 442] width 50 height 49
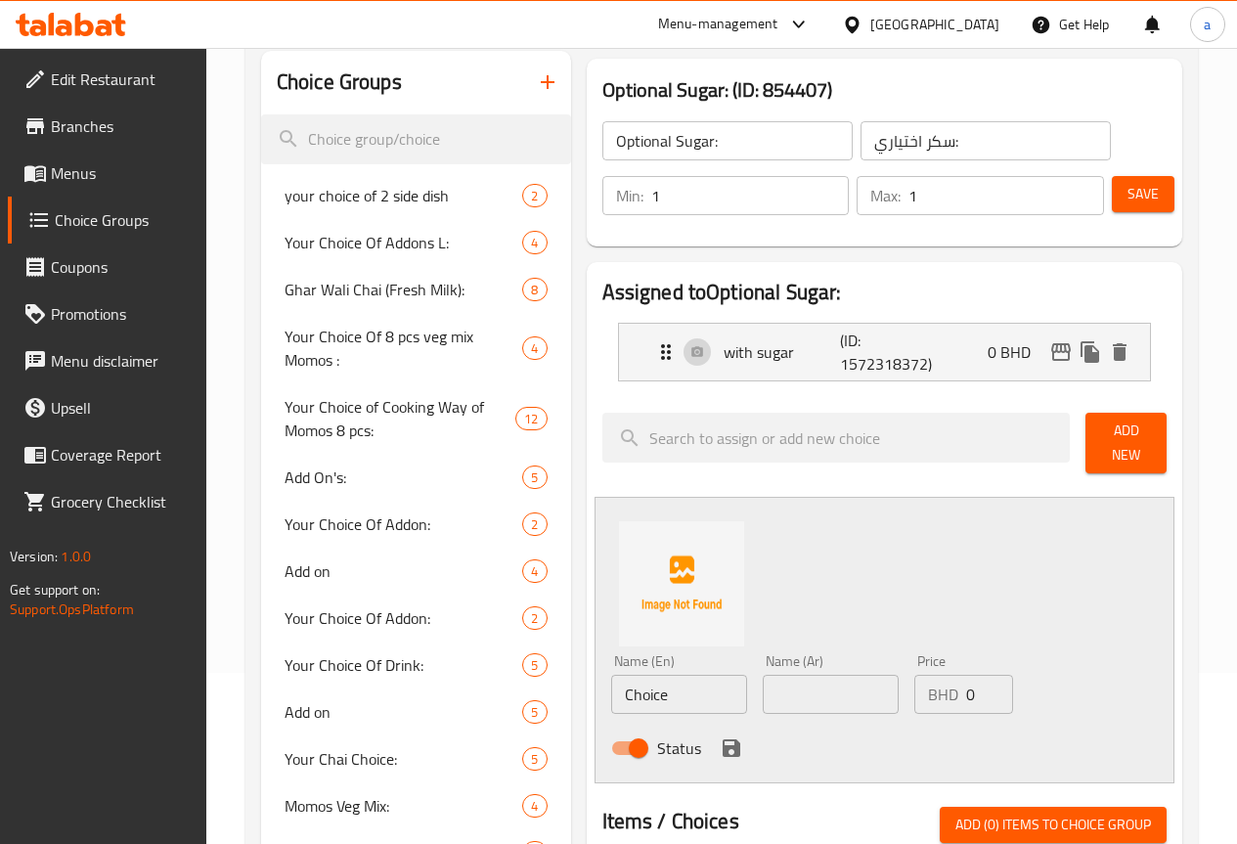
click at [611, 687] on input "Choice" at bounding box center [679, 694] width 136 height 39
type input "C"
type input "without sugar"
click at [763, 679] on input "text" at bounding box center [831, 694] width 136 height 39
type input "l"
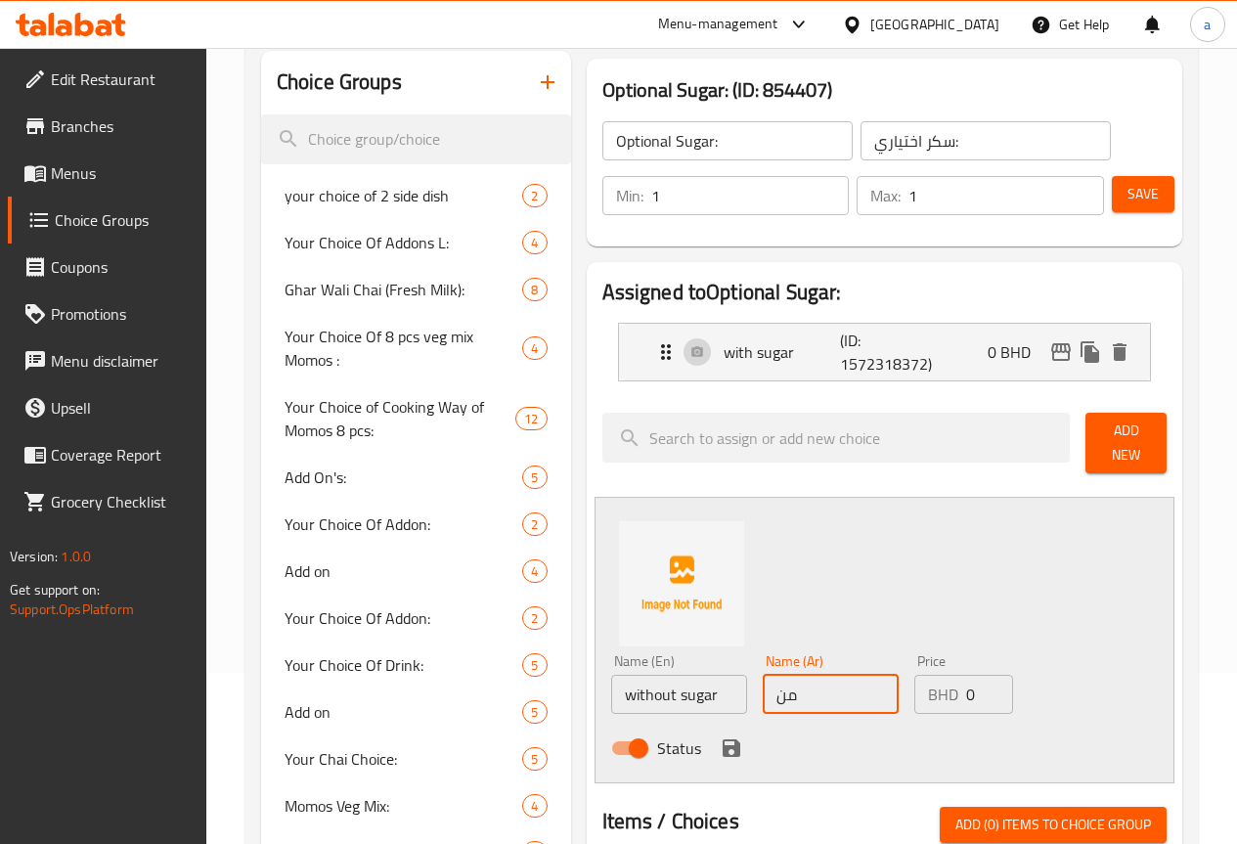
type input "م"
type input "خالي من السكر"
click at [722, 740] on icon "save" at bounding box center [731, 748] width 18 height 18
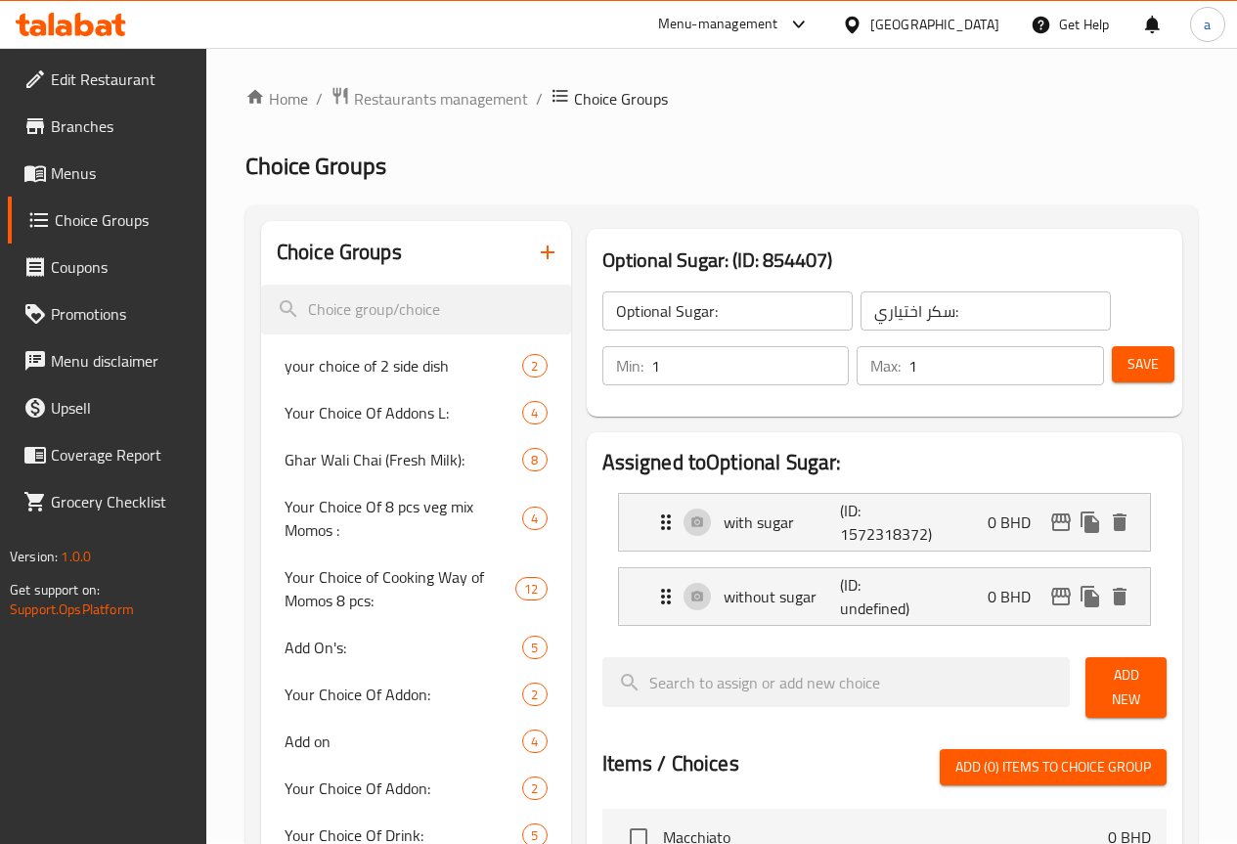
scroll to position [0, 0]
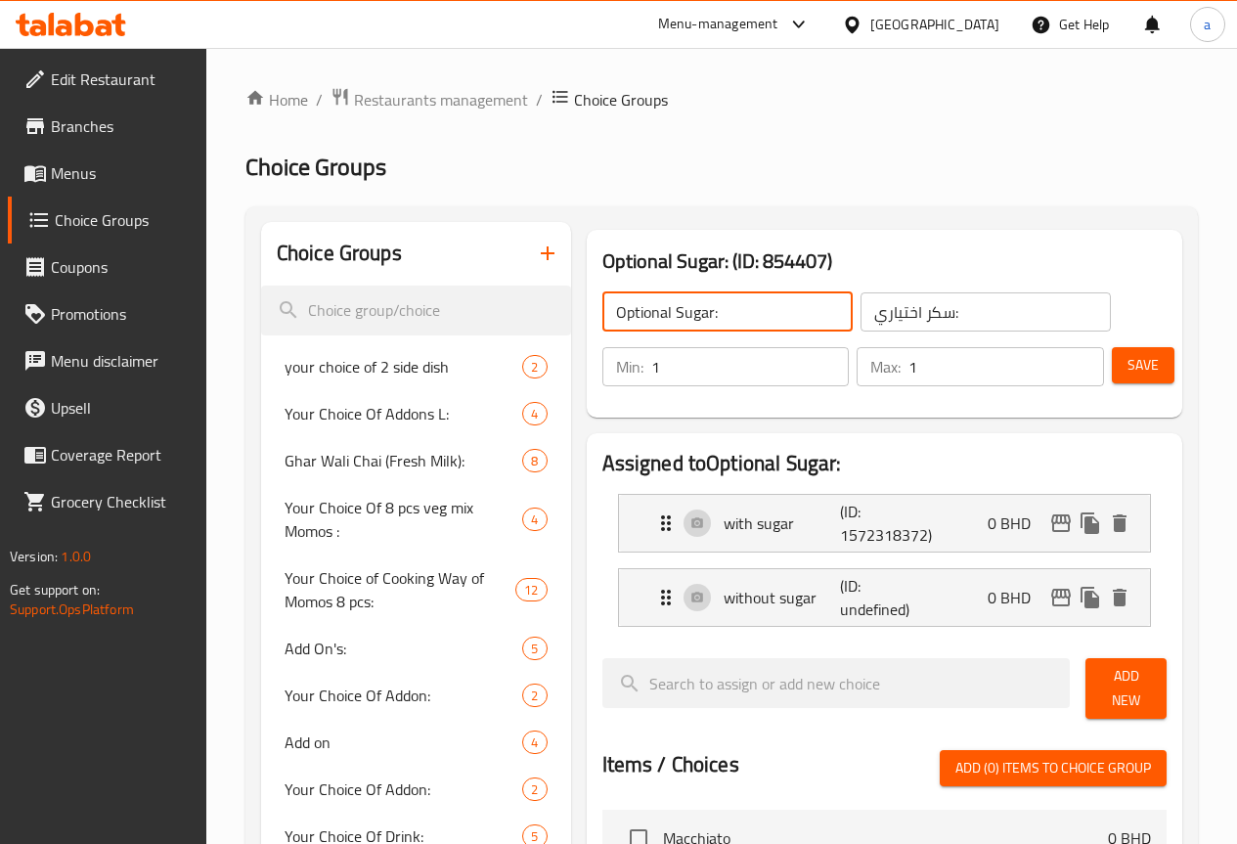
click at [730, 321] on input "Optional Sugar:" at bounding box center [727, 311] width 250 height 39
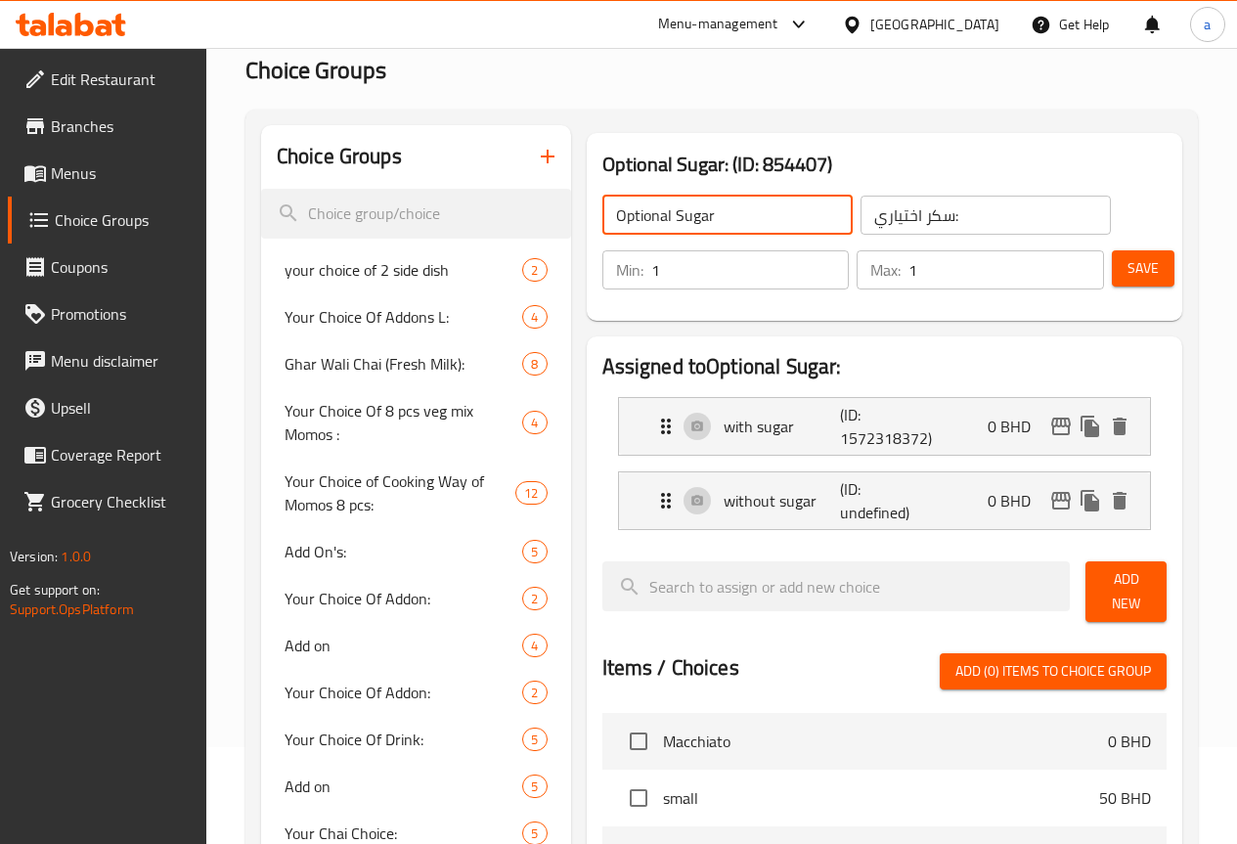
scroll to position [98, 0]
type input "Optional Sugar"
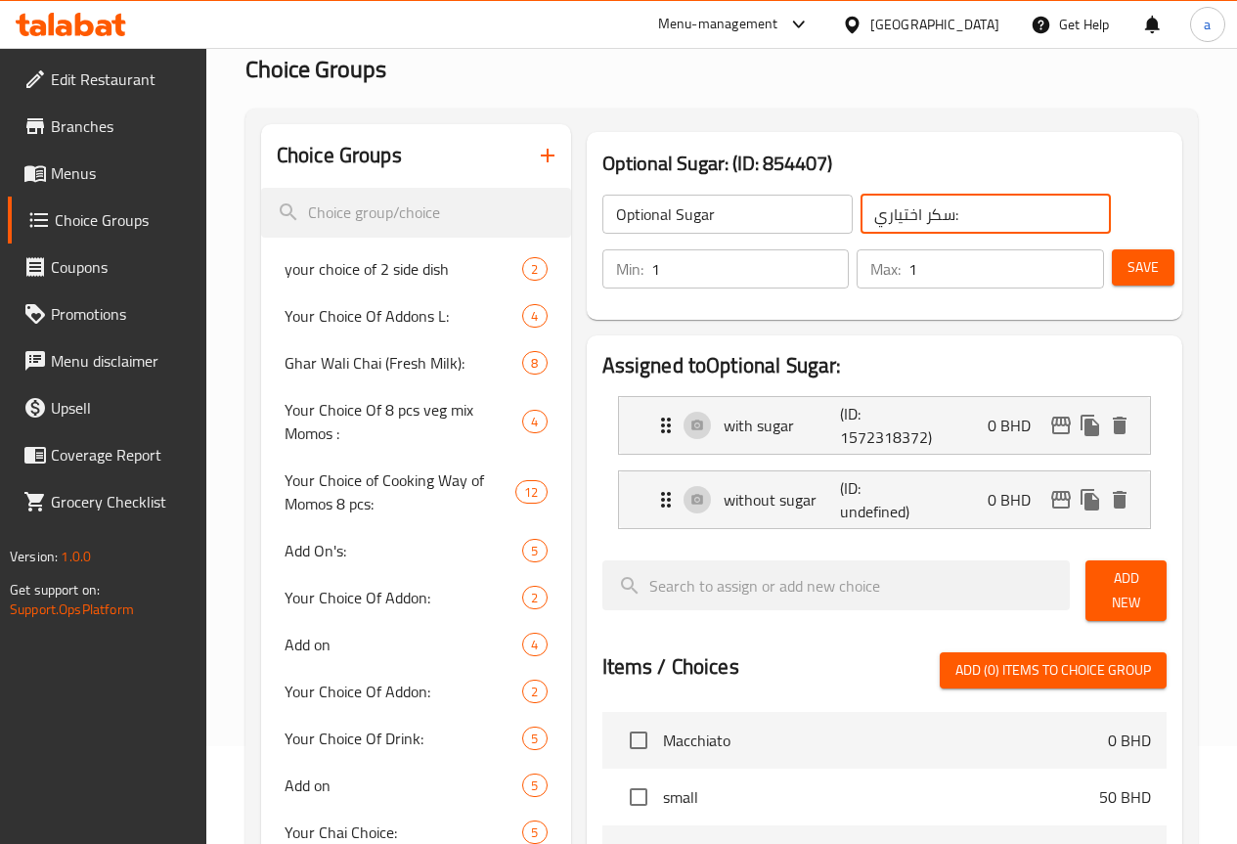
click at [939, 213] on input "سكر اختياري:" at bounding box center [985, 214] width 250 height 39
type input "سكر اختياري"
click at [1127, 279] on span "Save" at bounding box center [1142, 267] width 31 height 24
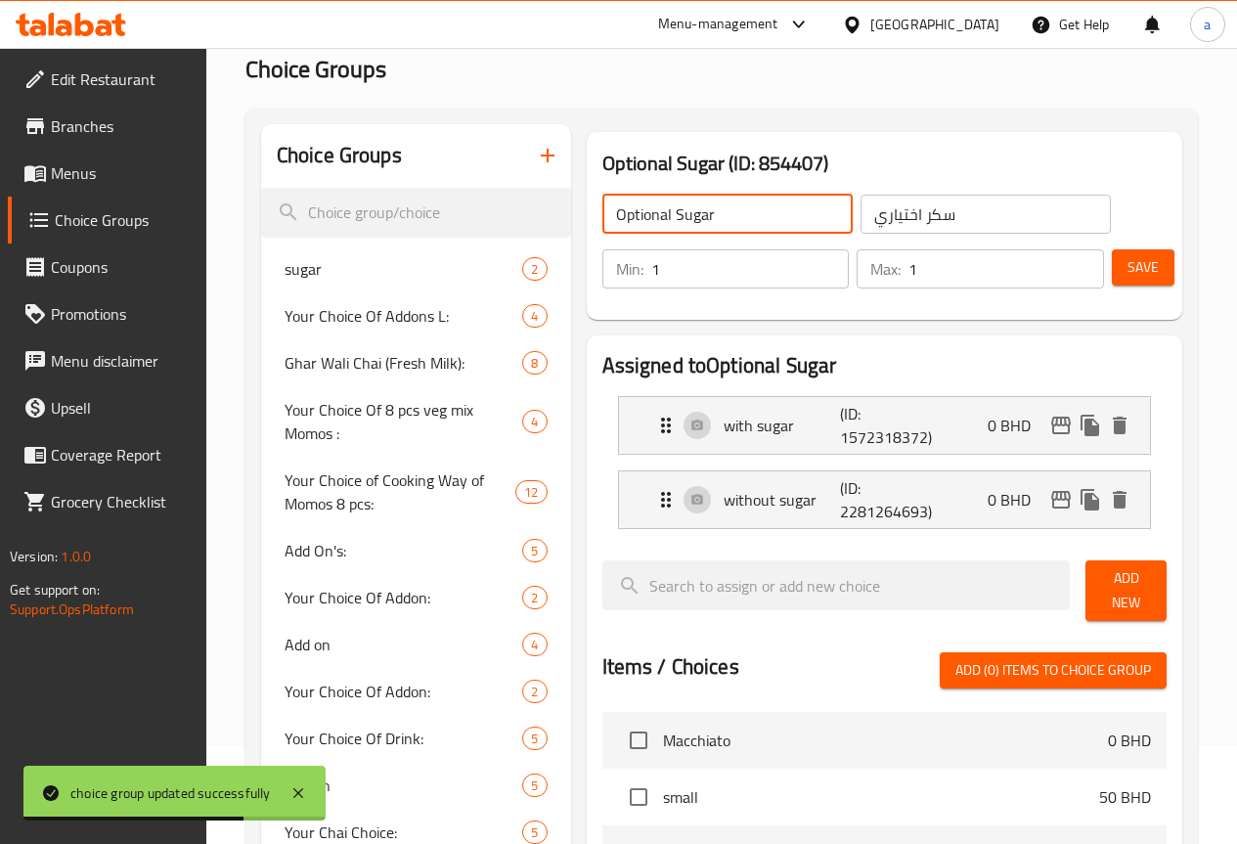
click at [731, 214] on input "Optional Sugar" at bounding box center [727, 214] width 250 height 39
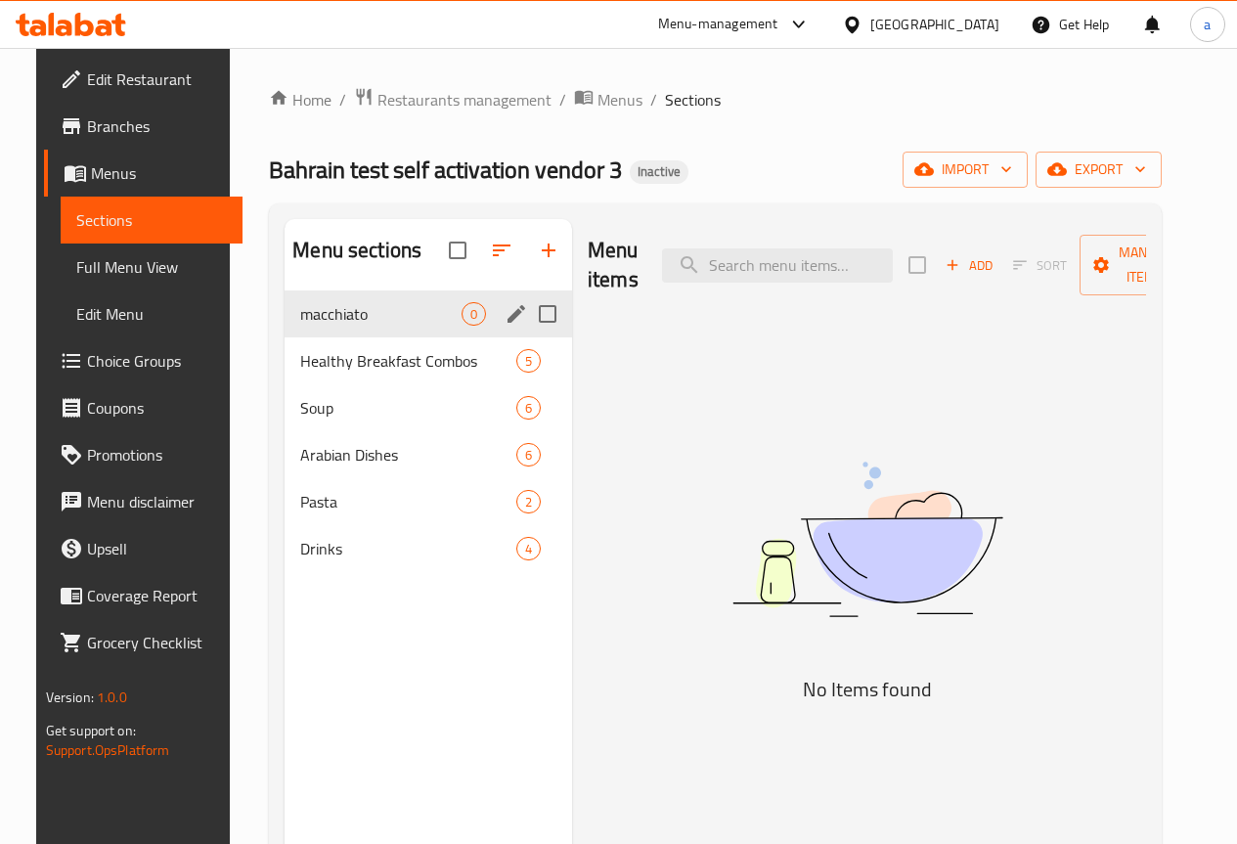
click at [462, 324] on span "0" at bounding box center [473, 314] width 22 height 19
click at [376, 326] on span "macchiato" at bounding box center [380, 313] width 161 height 23
click at [504, 326] on icon "edit" at bounding box center [515, 313] width 23 height 23
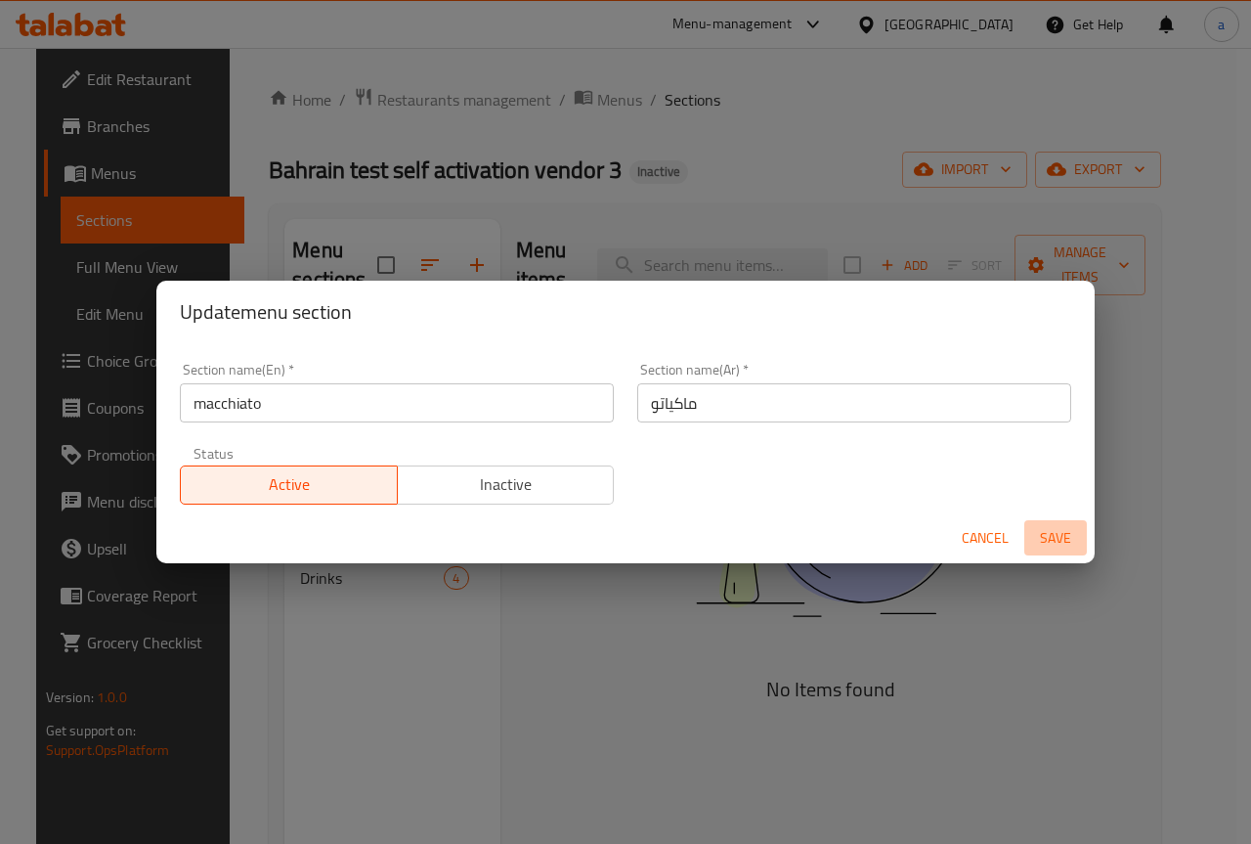
click at [1055, 536] on span "Save" at bounding box center [1055, 538] width 47 height 24
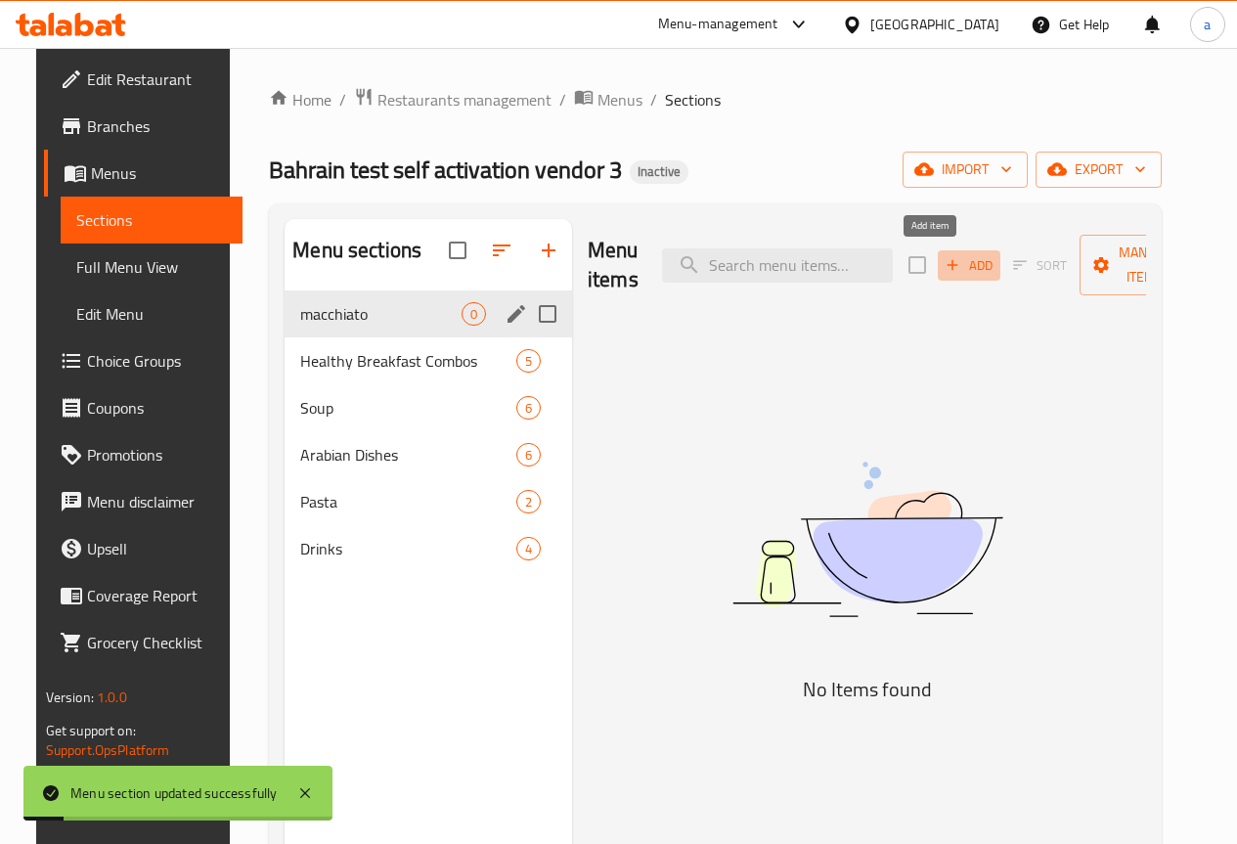
click at [942, 258] on span "Add" at bounding box center [968, 265] width 53 height 22
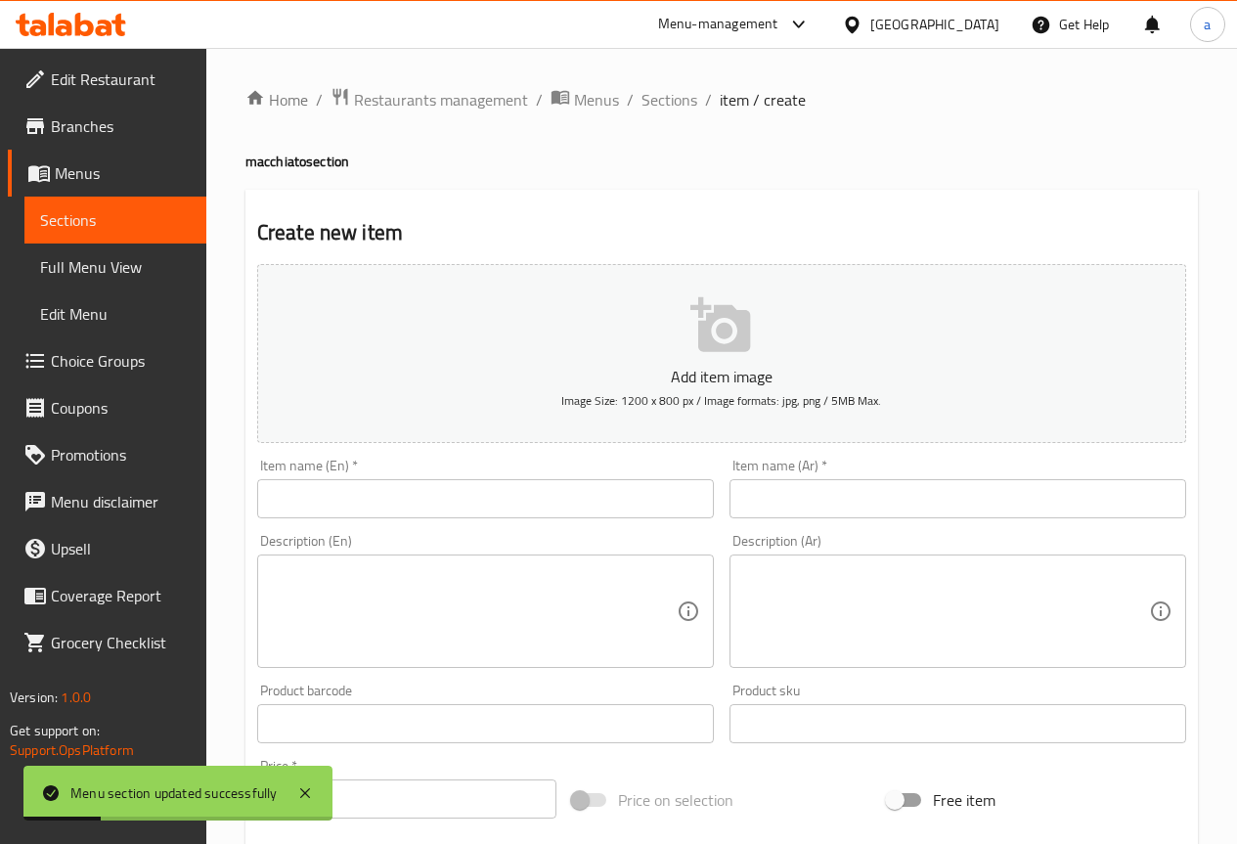
click at [592, 493] on input "text" at bounding box center [485, 498] width 457 height 39
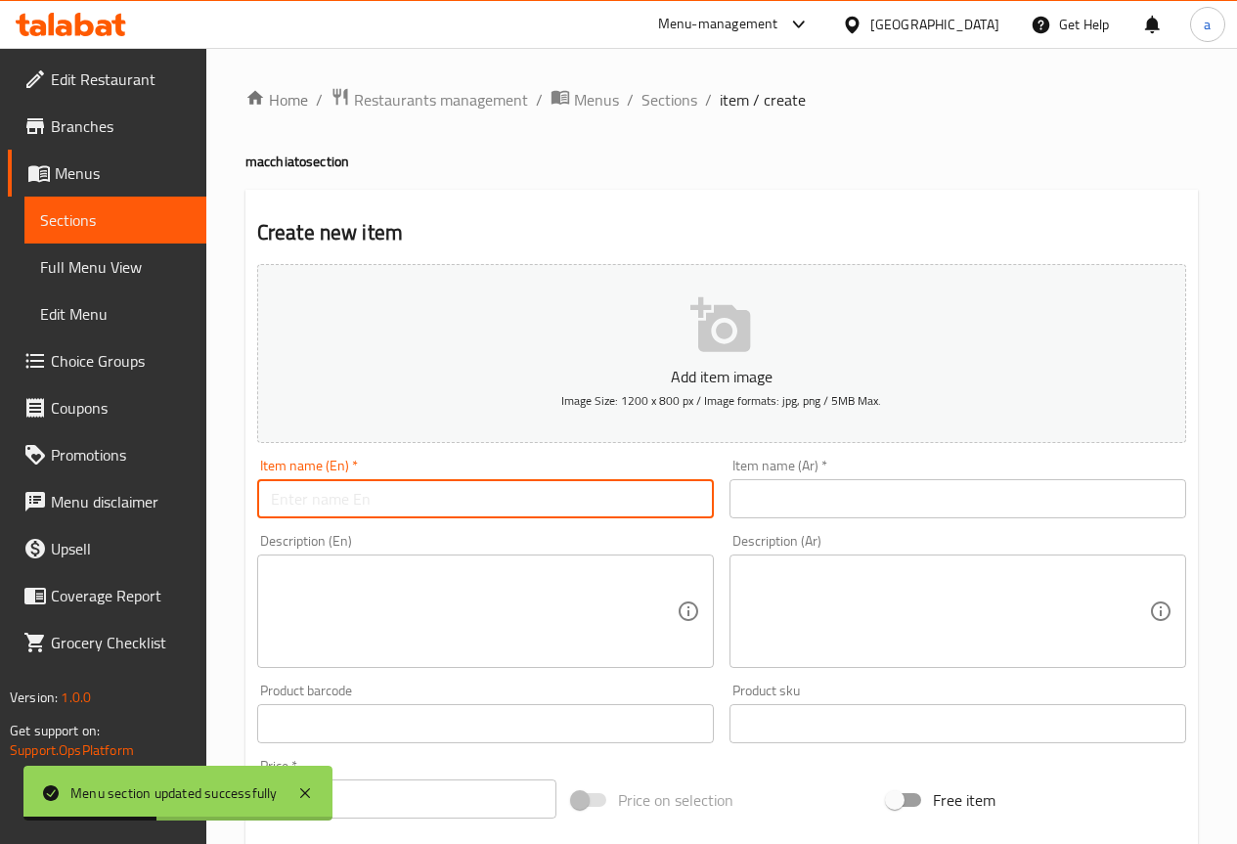
type input "macchiato"
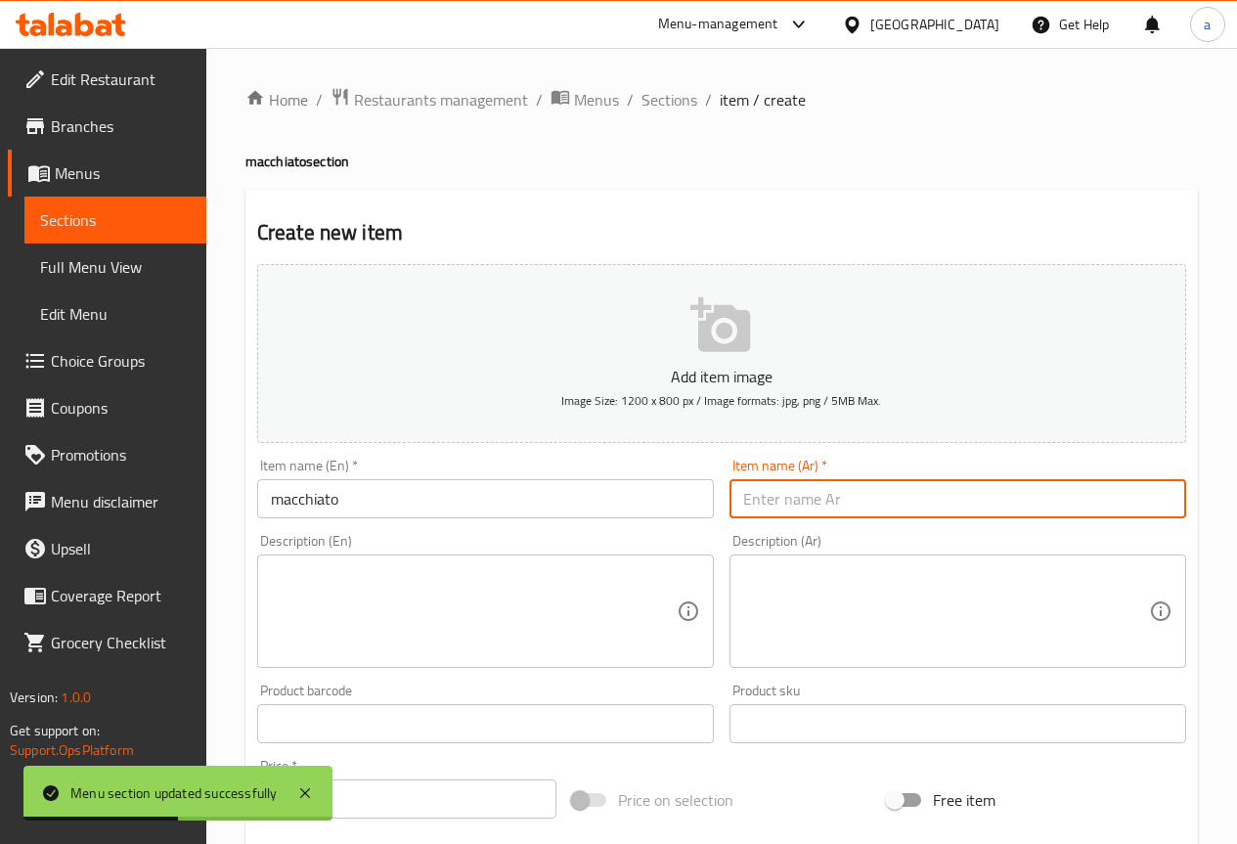
click at [977, 505] on input "text" at bounding box center [957, 498] width 457 height 39
type input "ماكياتو"
click at [544, 599] on textarea at bounding box center [474, 611] width 406 height 93
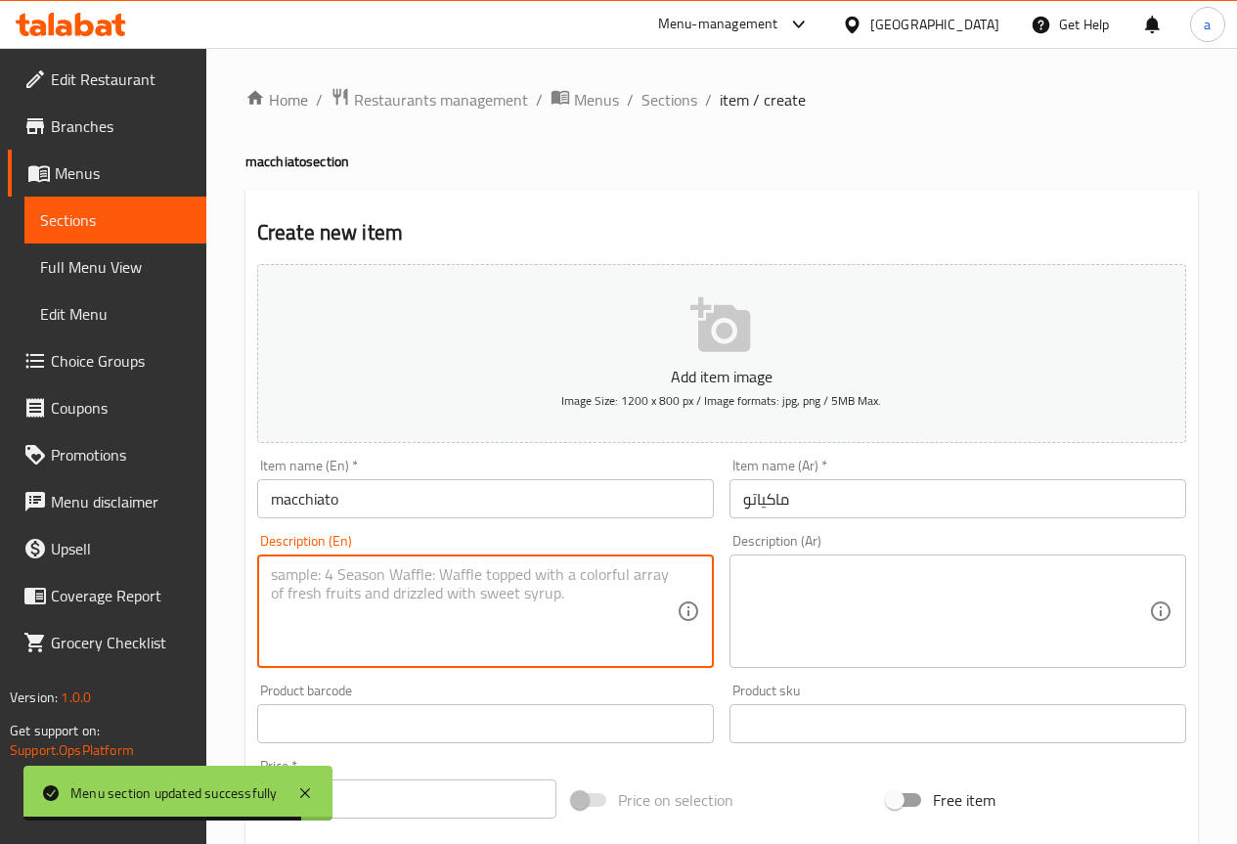
click at [394, 591] on textarea at bounding box center [474, 611] width 406 height 93
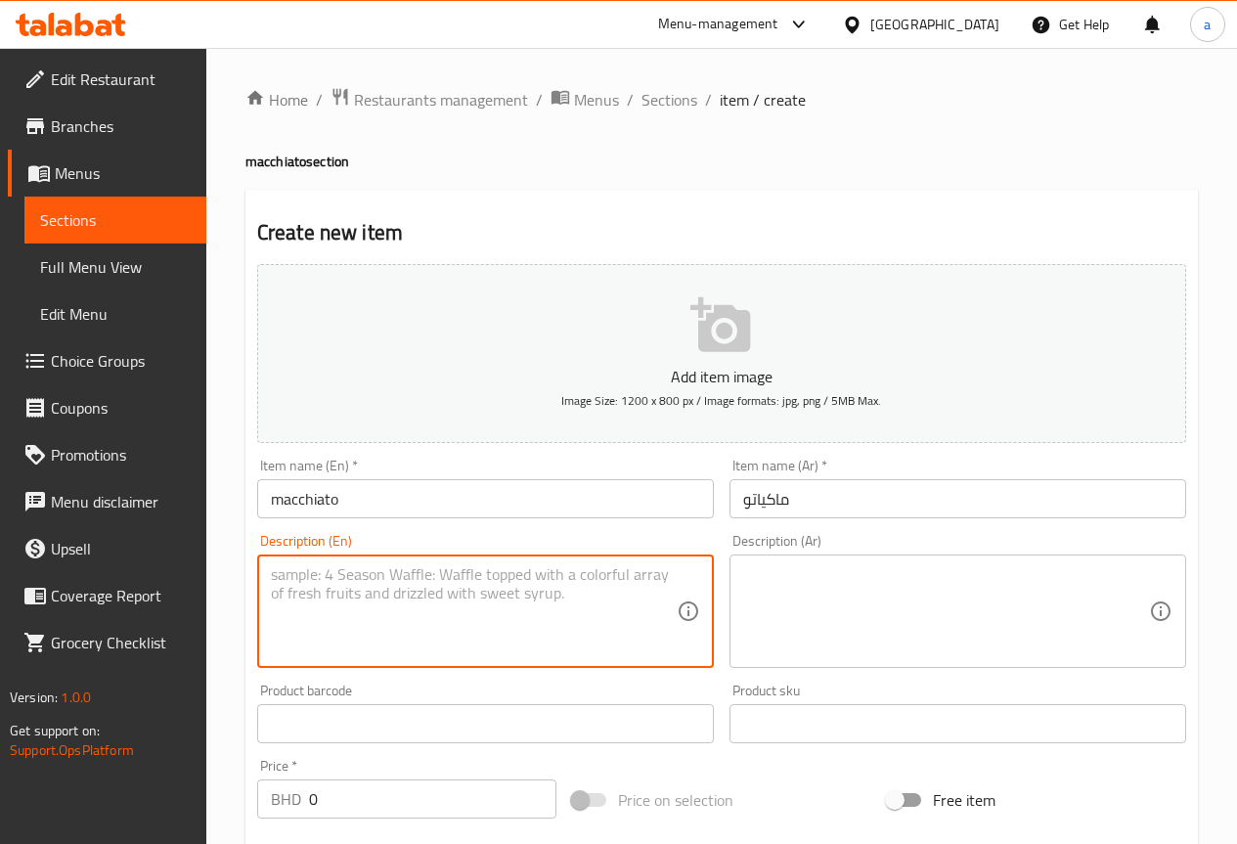
click at [494, 588] on textarea at bounding box center [474, 611] width 406 height 93
paste textarea "spresso shot stemed milk, milk foum"
type textarea "spresso shot stemed milk, milk foum"
click at [879, 583] on textarea at bounding box center [946, 611] width 406 height 93
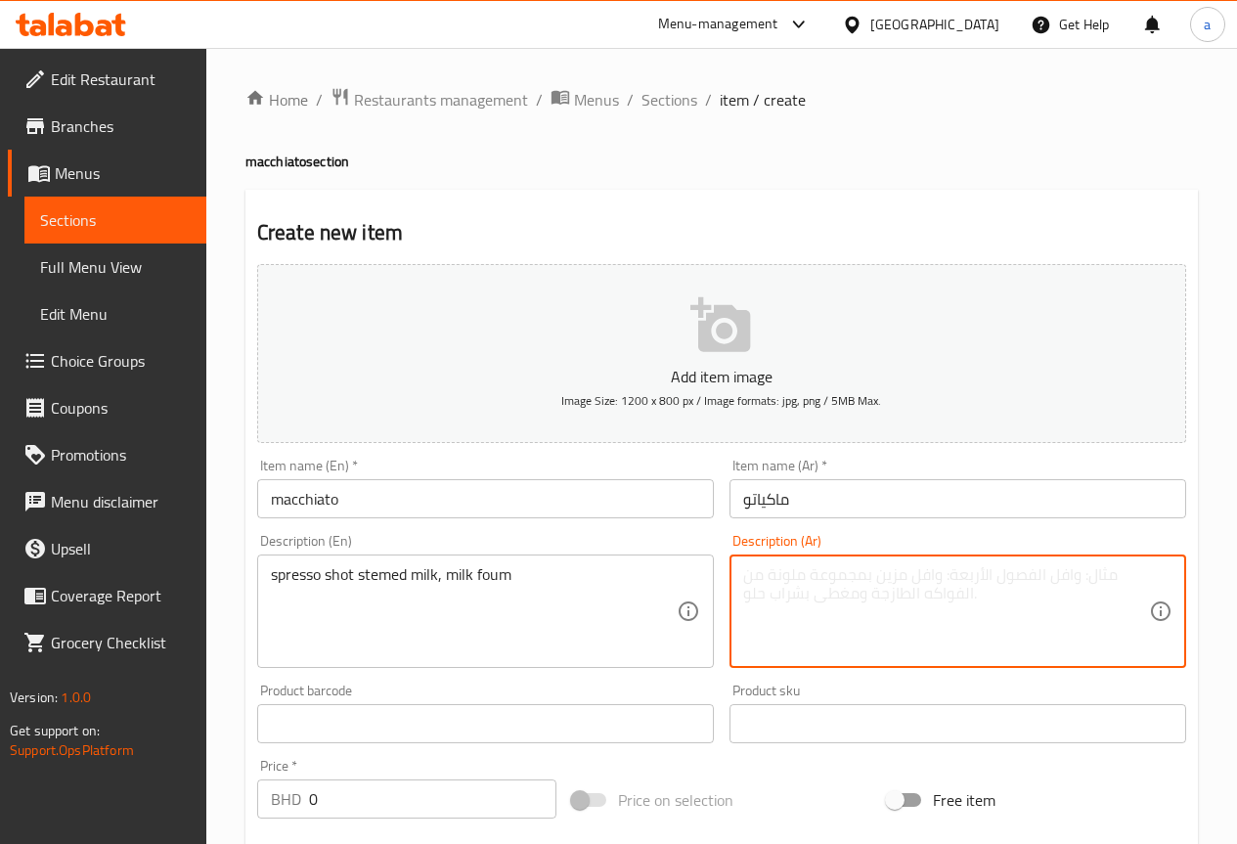
paste textarea "جرعة إسبرسو من الحليب المبخر، رغوة الحليب"
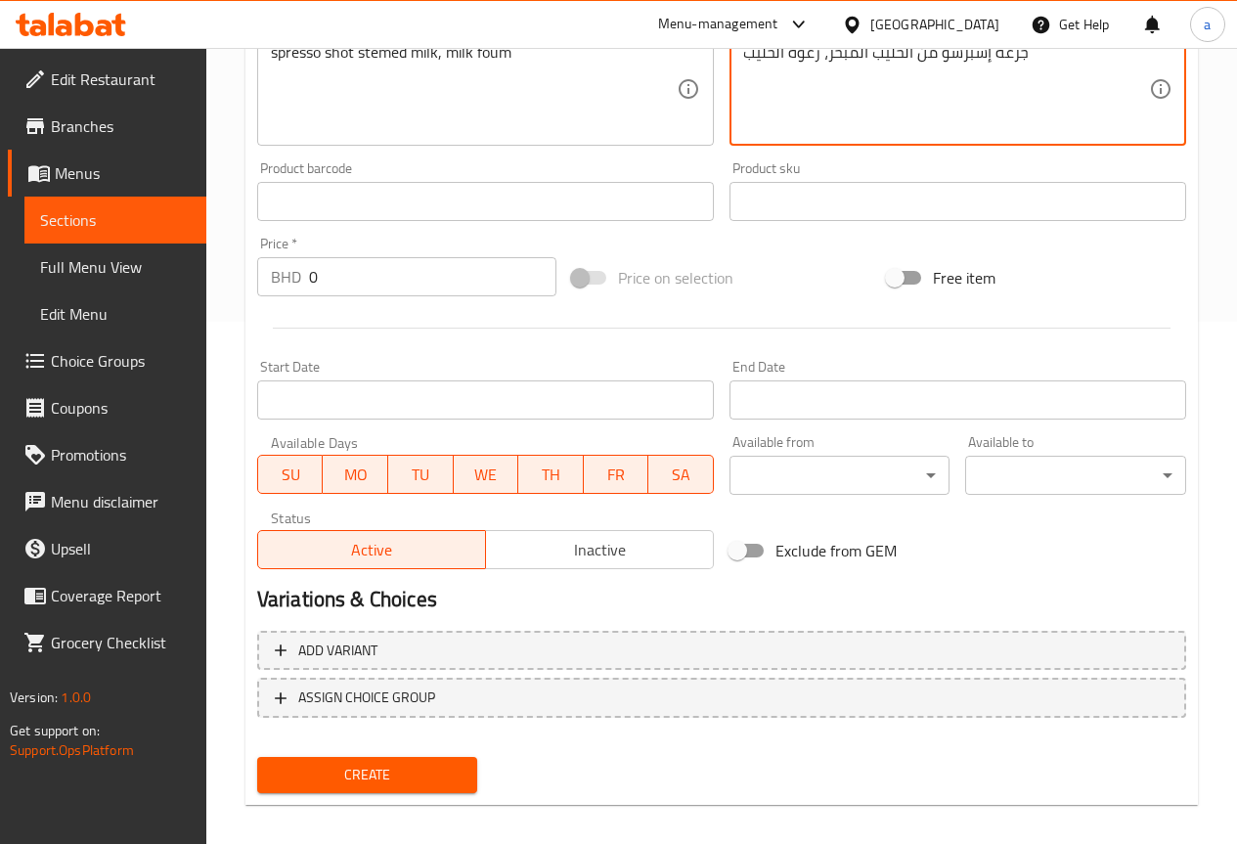
scroll to position [538, 0]
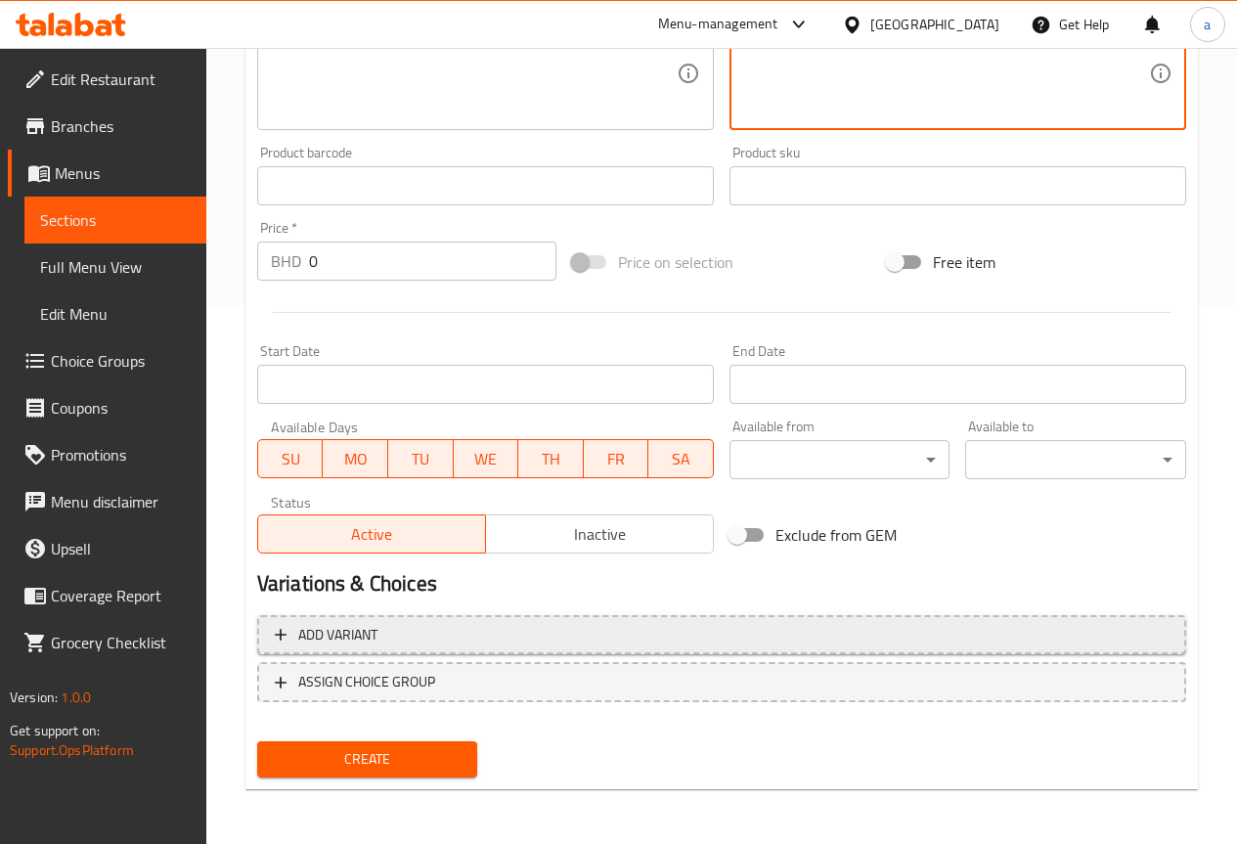
type textarea "جرعة إسبرسو من الحليب المبخر، رغوة الحليب"
click at [660, 635] on span "Add variant" at bounding box center [722, 635] width 894 height 24
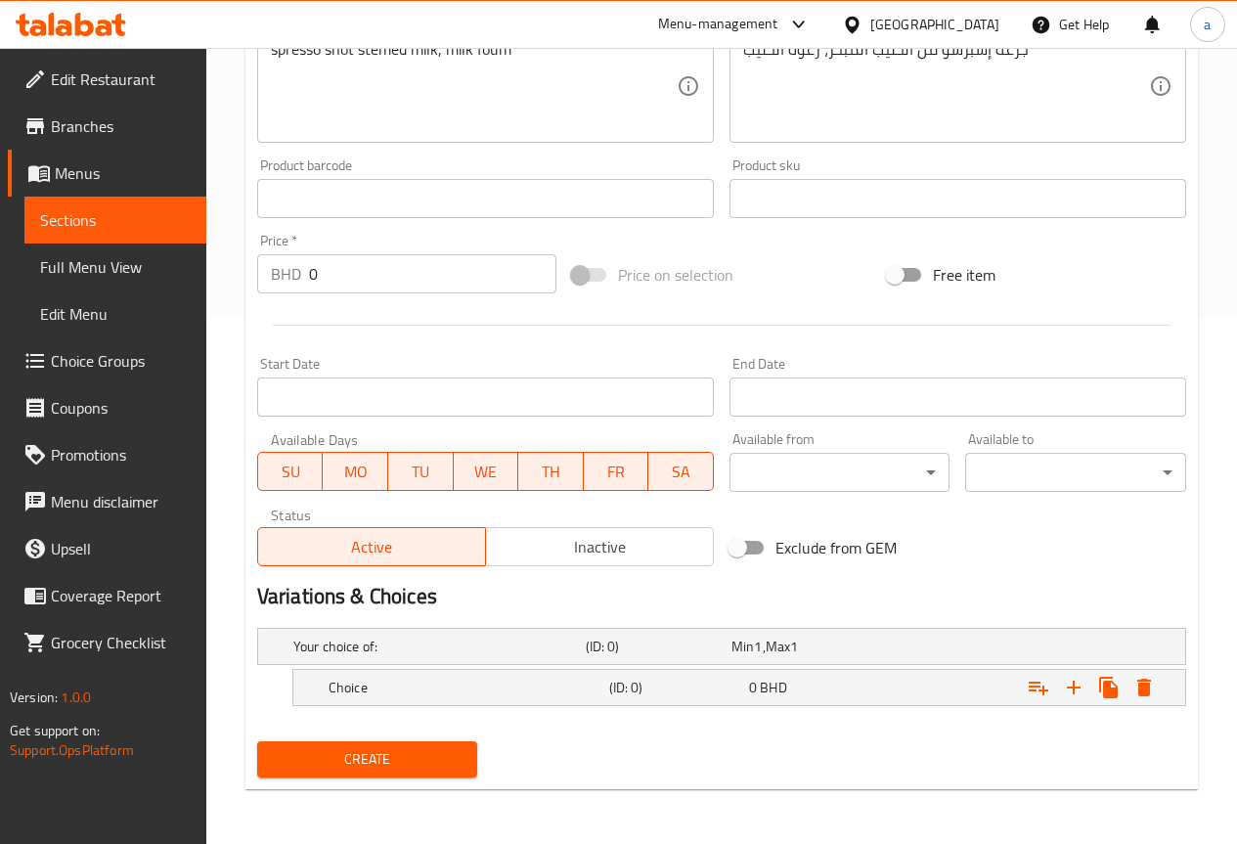
scroll to position [525, 0]
click at [837, 642] on div "Min 1 , Max 1" at bounding box center [800, 646] width 138 height 20
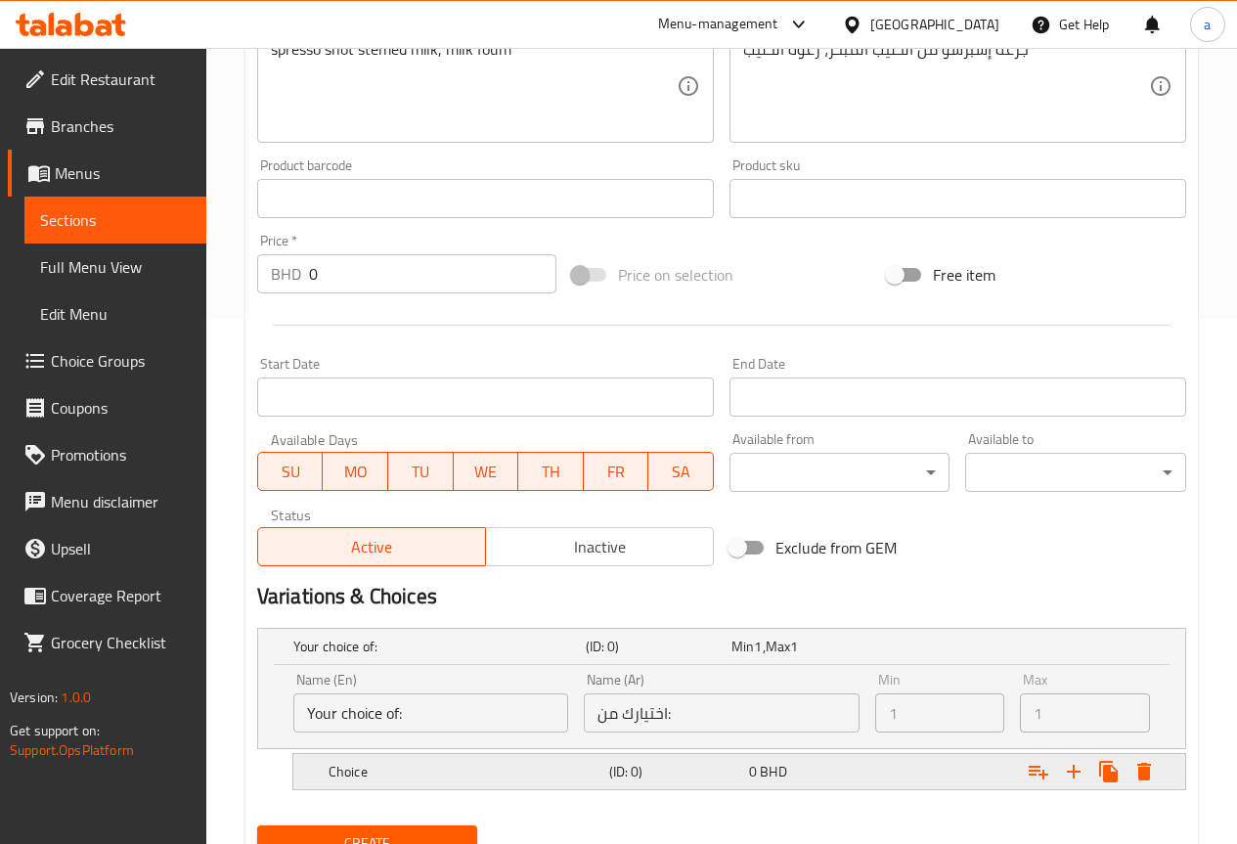
click at [821, 777] on div "0 BHD" at bounding box center [815, 772] width 132 height 20
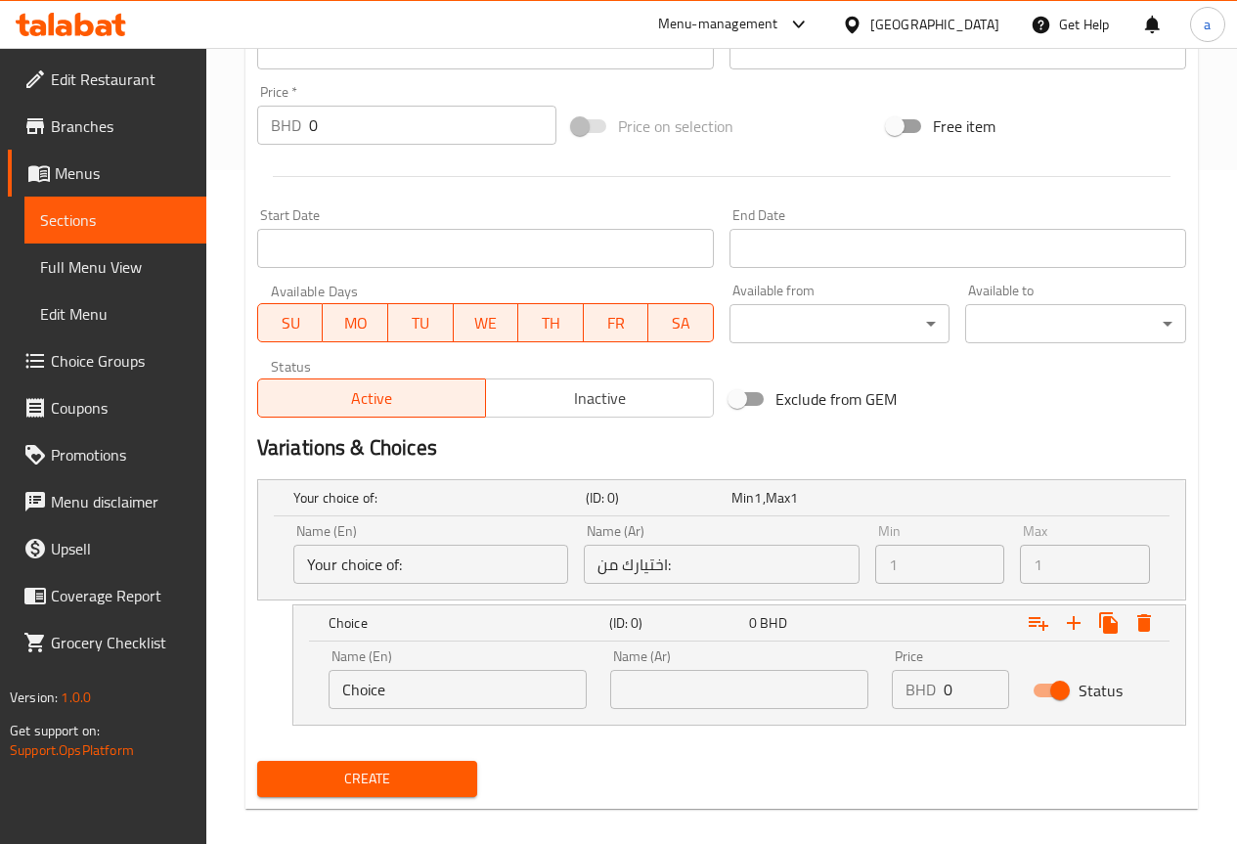
scroll to position [693, 0]
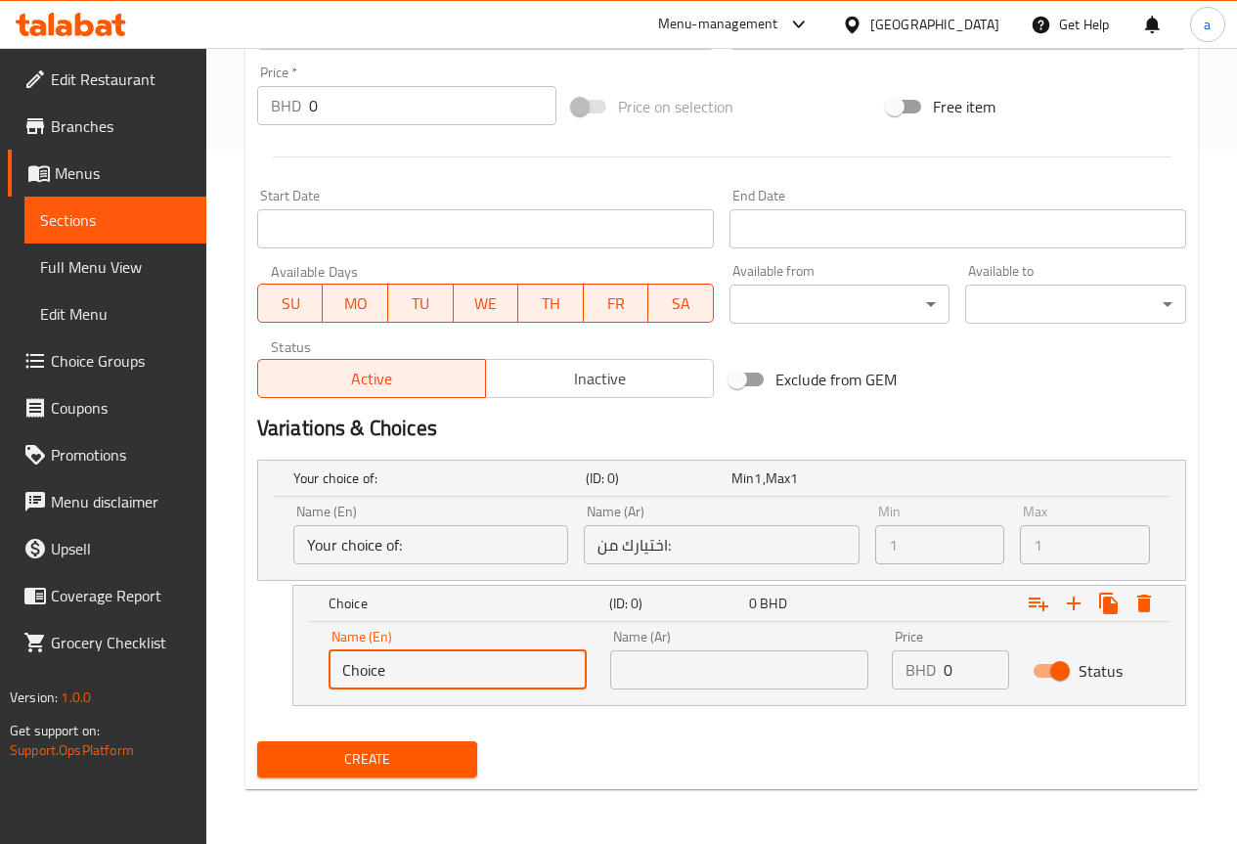
click at [523, 661] on input "Choice" at bounding box center [457, 669] width 258 height 39
type input "C"
type input "small"
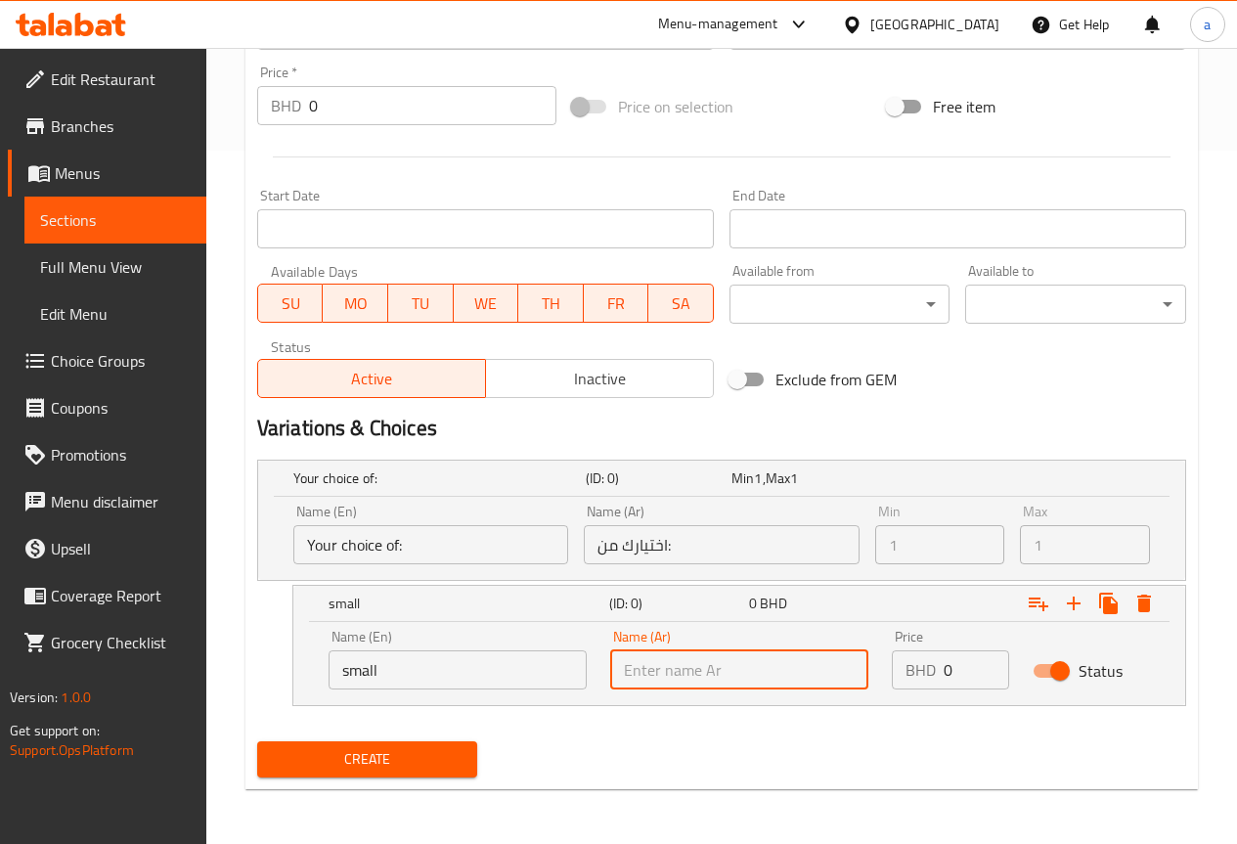
click at [676, 667] on input "text" at bounding box center [739, 669] width 258 height 39
type input "صغير"
click at [1035, 601] on icon "Expand" at bounding box center [1039, 604] width 20 height 14
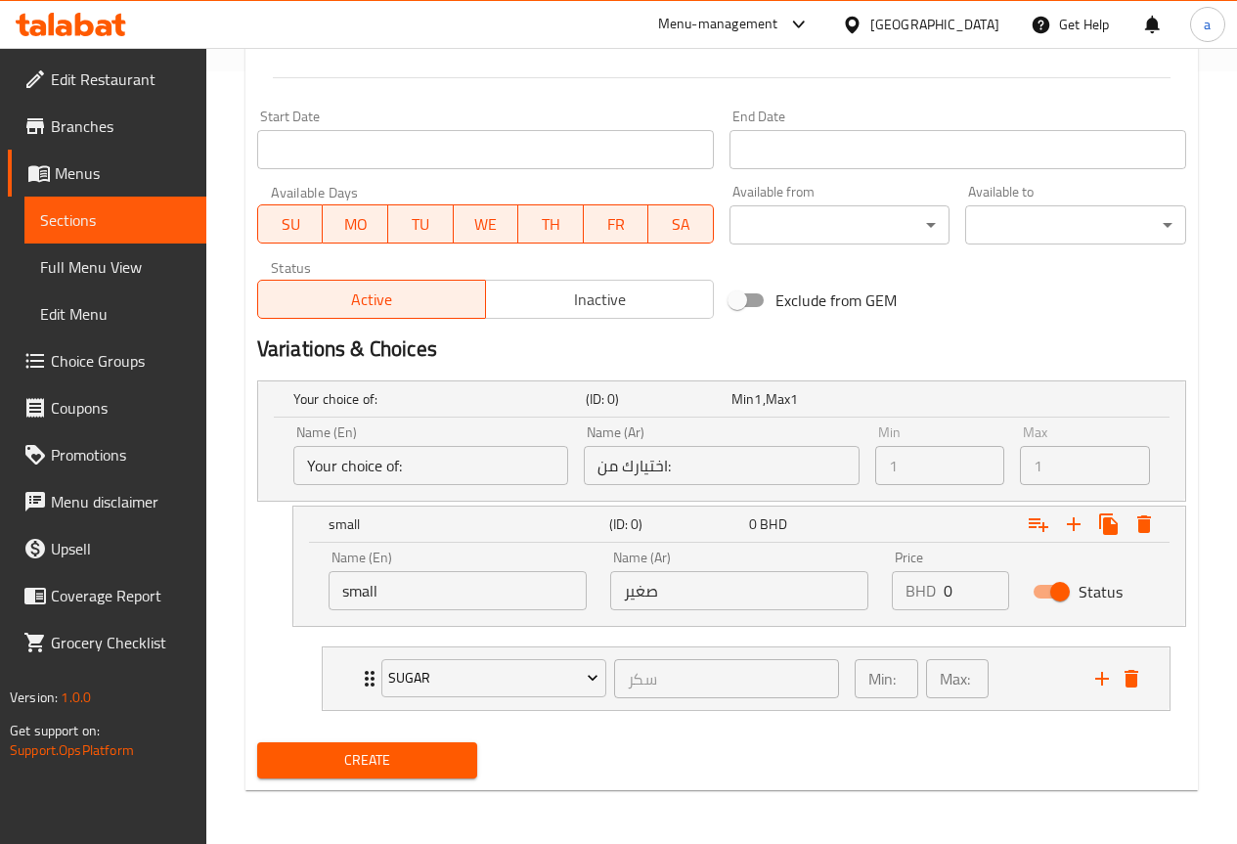
scroll to position [773, 0]
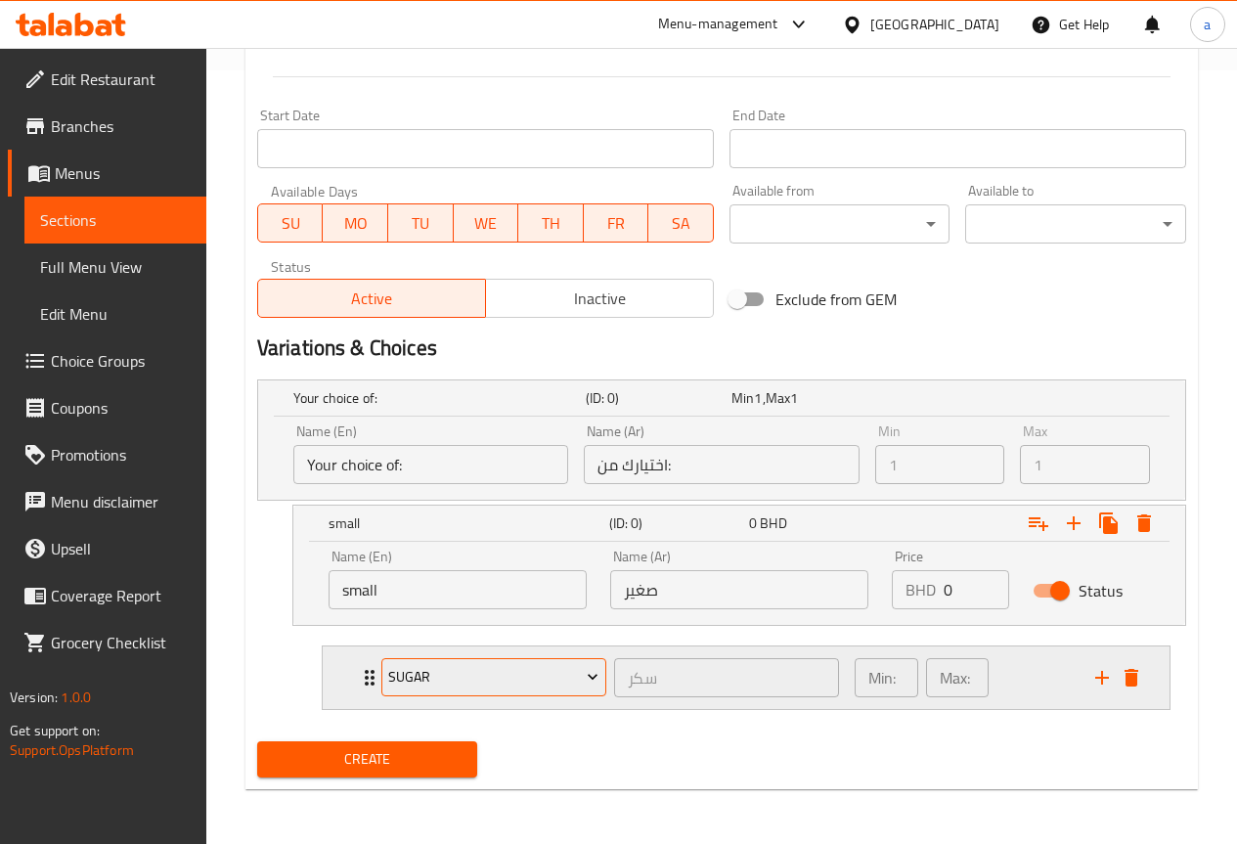
click at [518, 683] on span "sugar" at bounding box center [493, 677] width 210 height 24
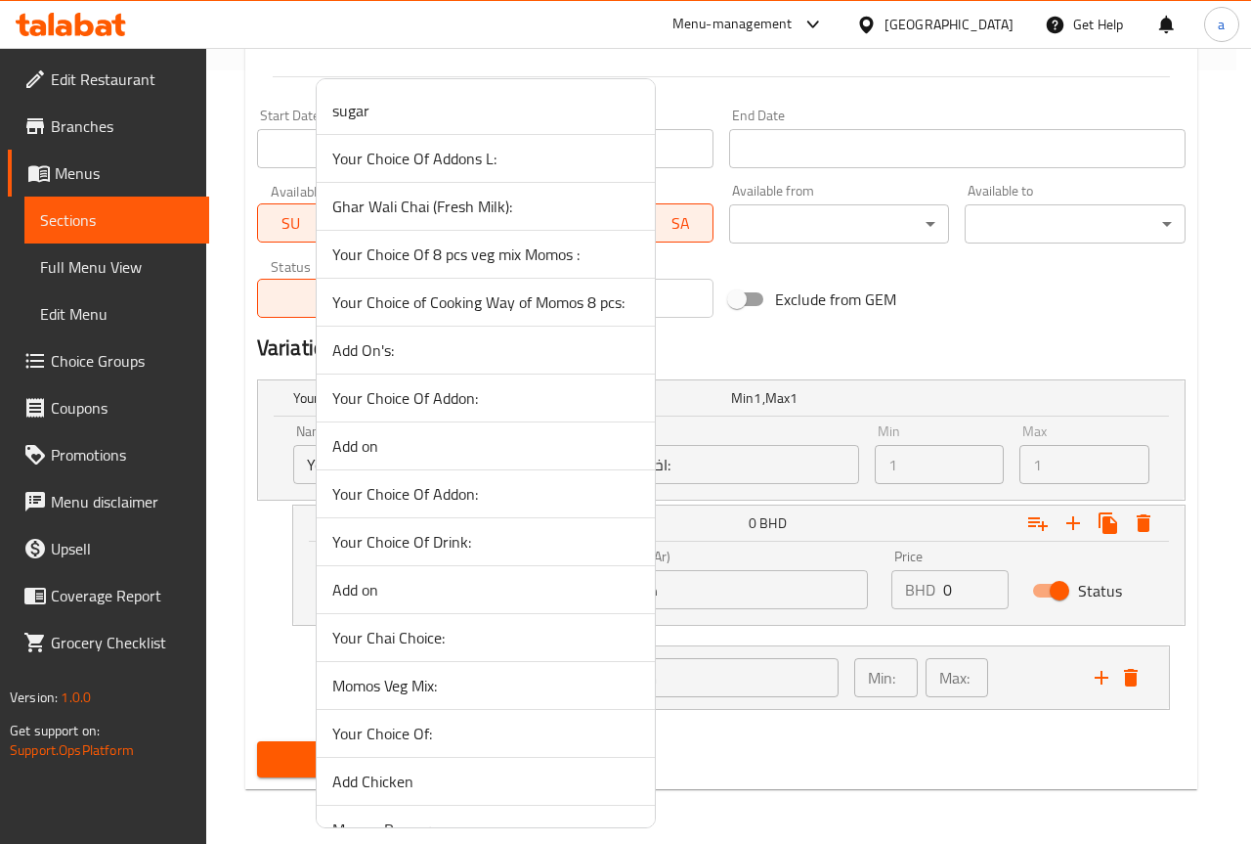
click at [816, 732] on div at bounding box center [625, 422] width 1251 height 844
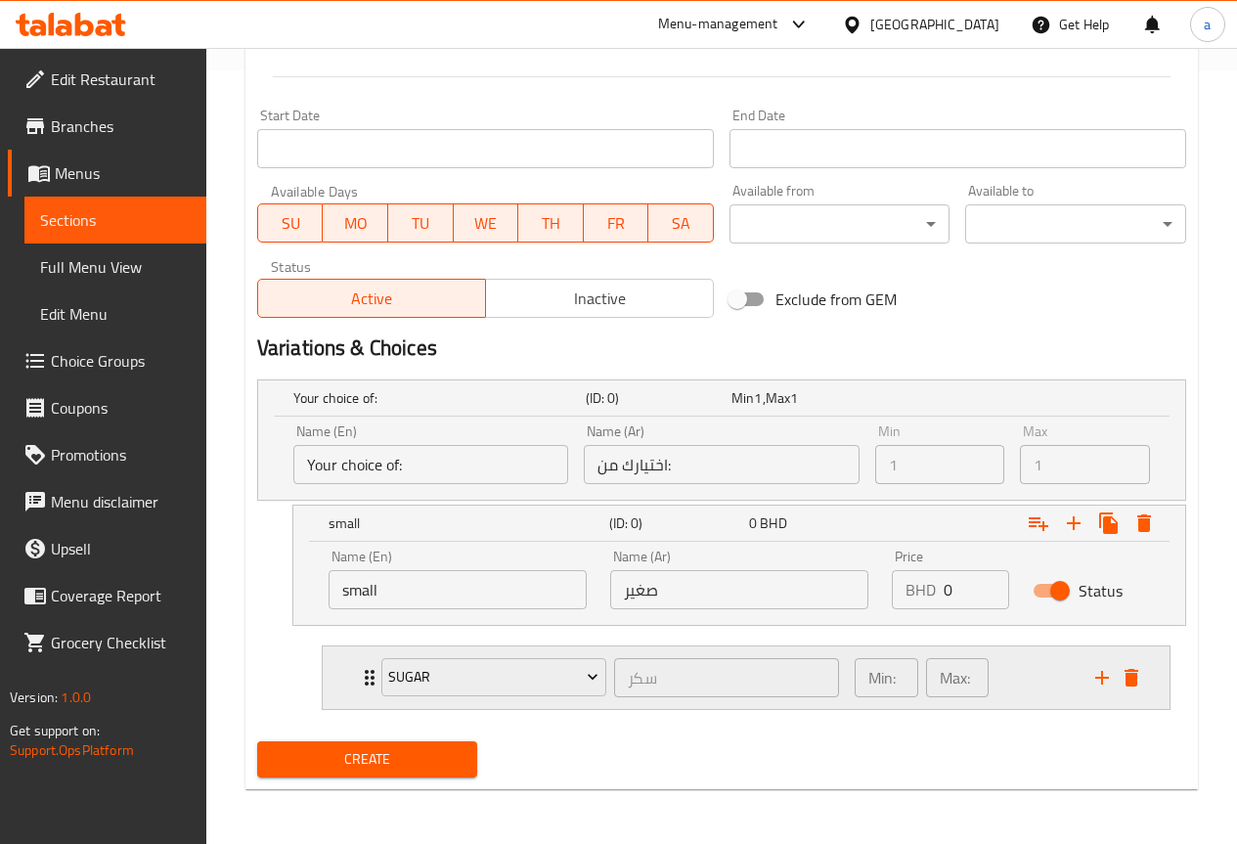
click at [784, 699] on div "سكر ​" at bounding box center [726, 677] width 233 height 47
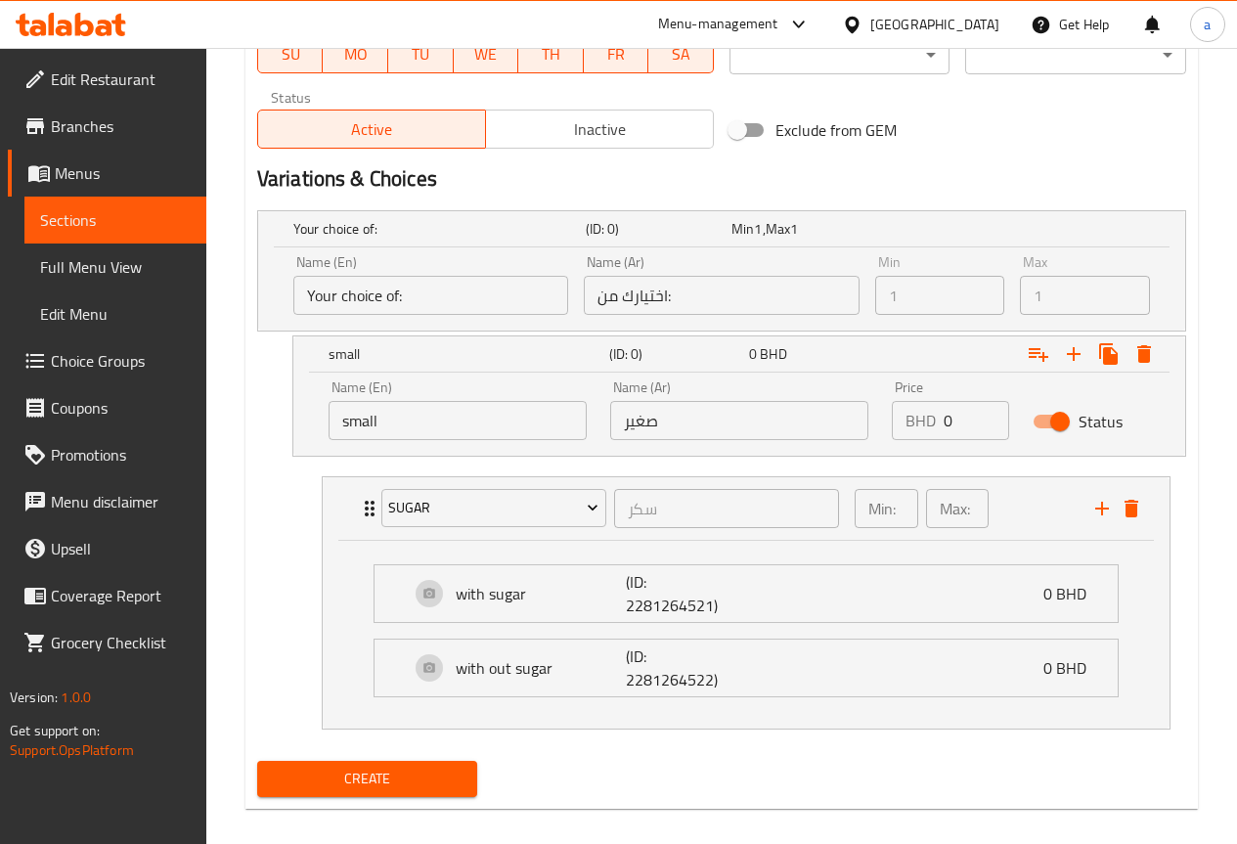
scroll to position [962, 0]
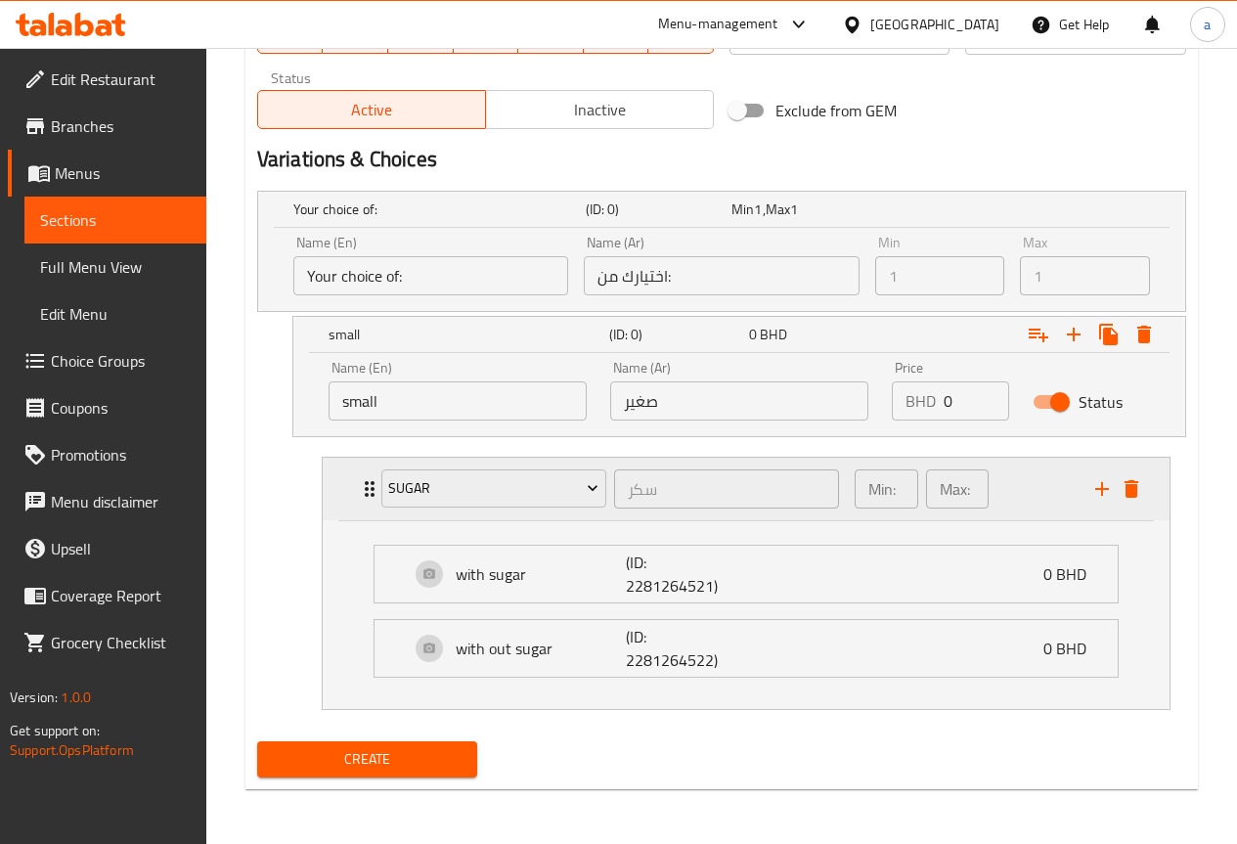
click at [1099, 506] on div "sugar سكر ​ Min: 1 ​ Max: 1 ​" at bounding box center [752, 489] width 788 height 63
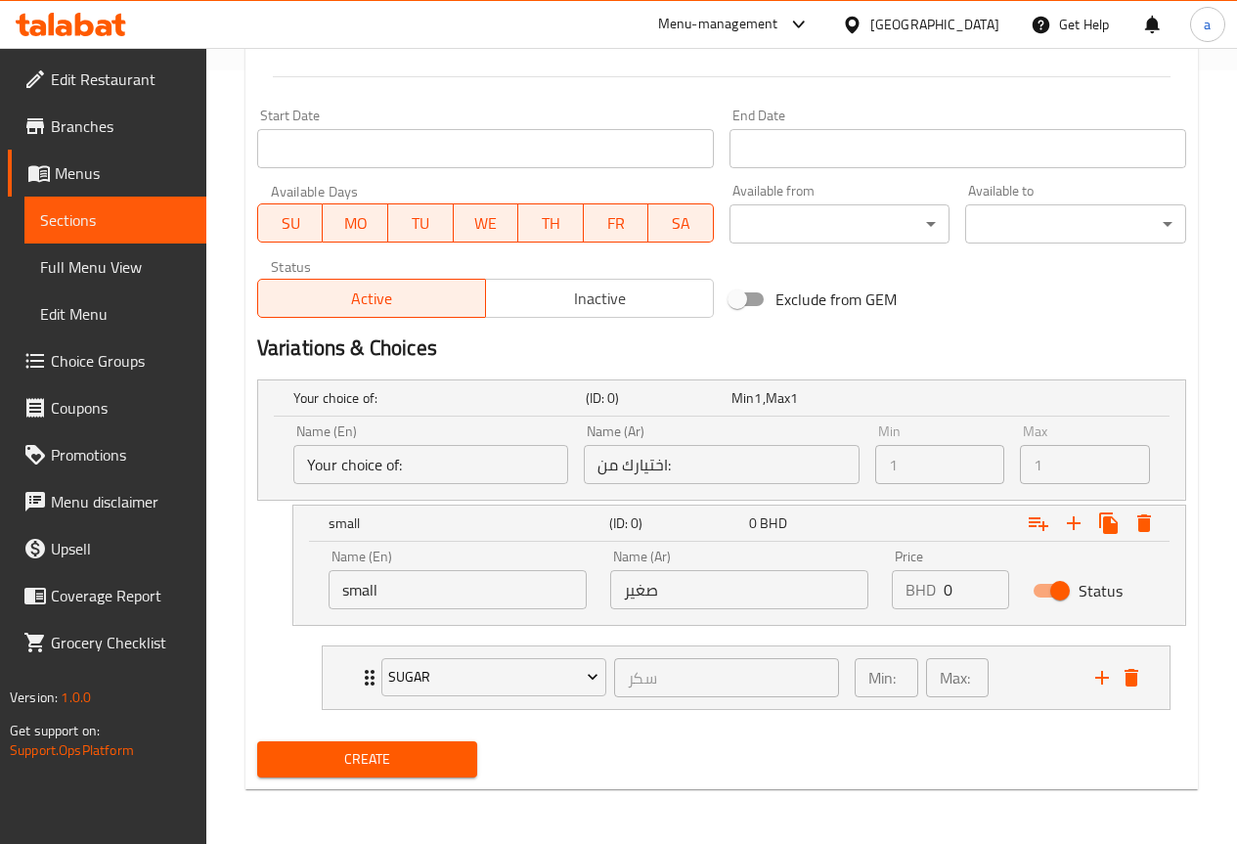
scroll to position [773, 0]
click at [1103, 685] on icon "add" at bounding box center [1101, 677] width 23 height 23
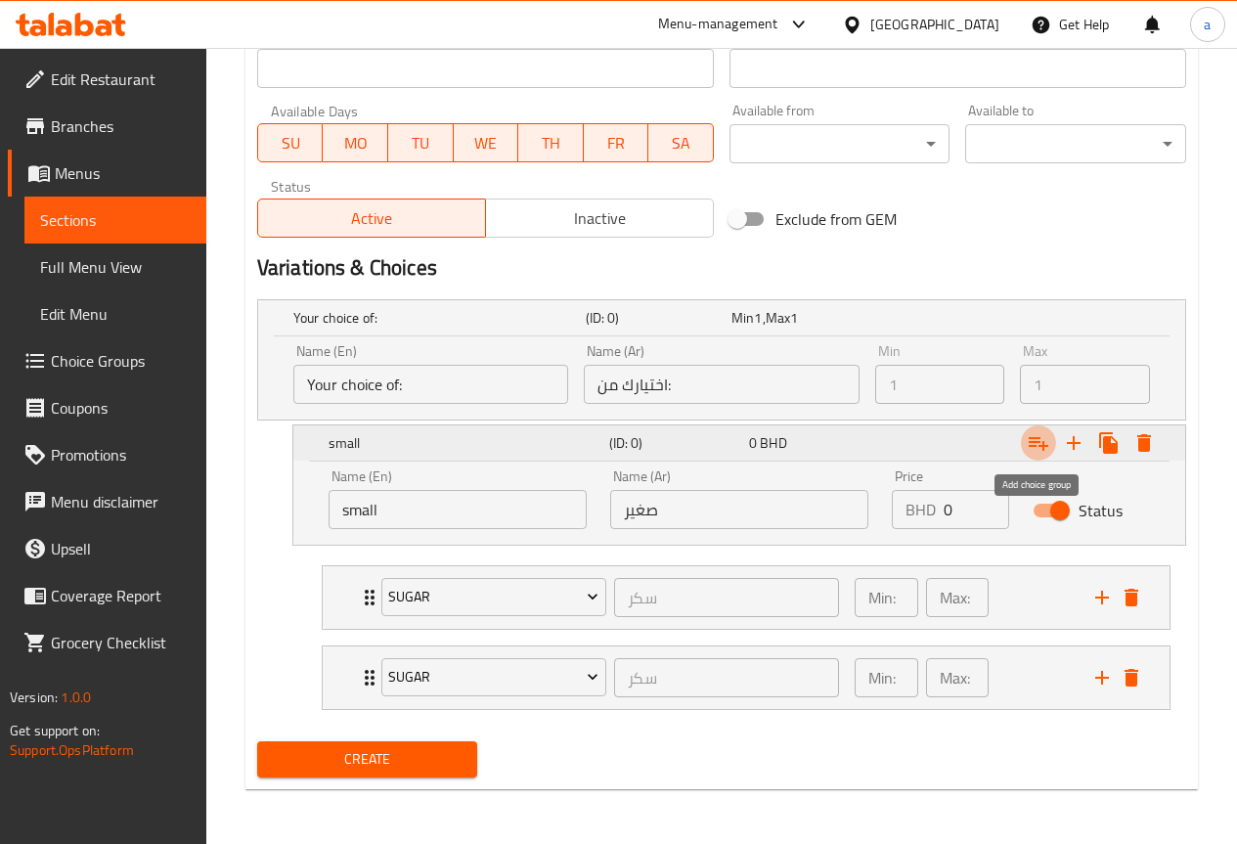
click at [1034, 446] on icon "Expand" at bounding box center [1039, 444] width 20 height 14
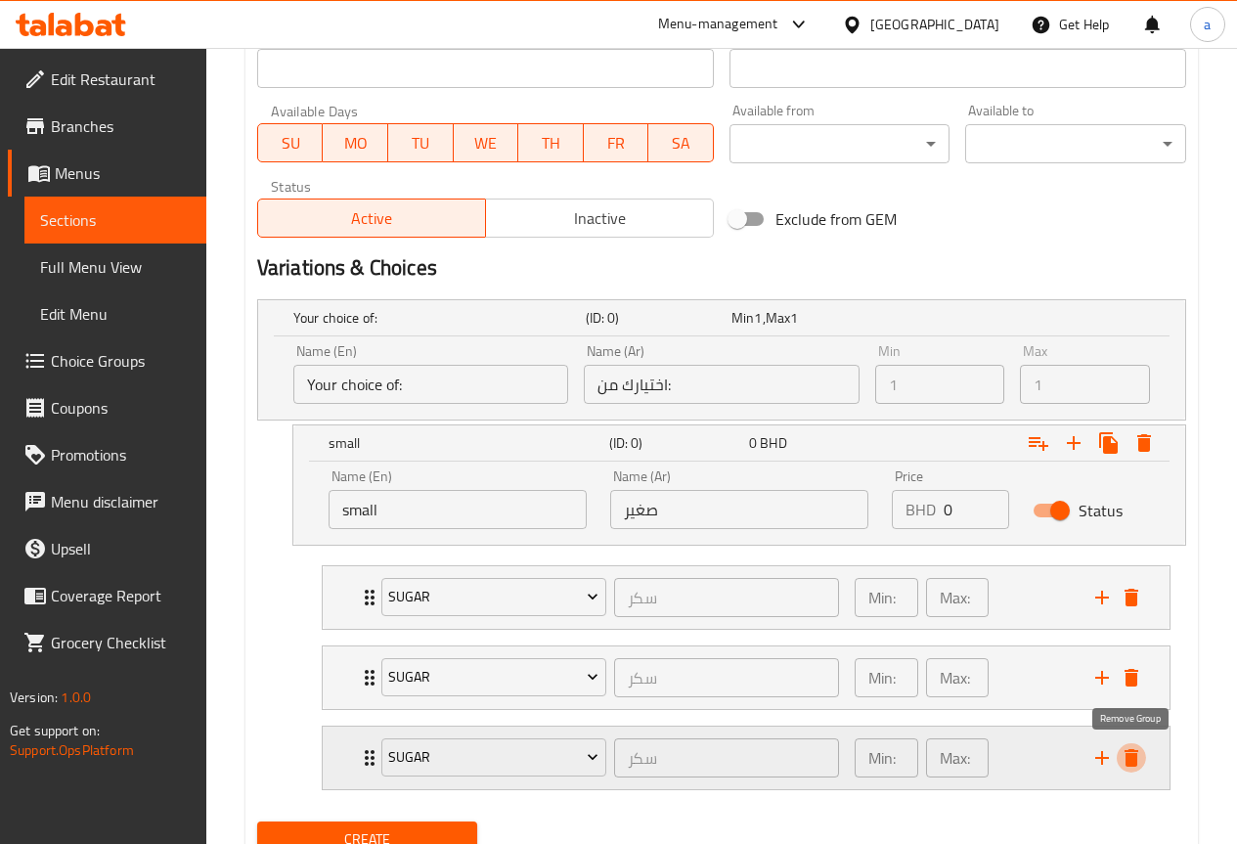
click at [1135, 766] on icon "delete" at bounding box center [1131, 758] width 14 height 18
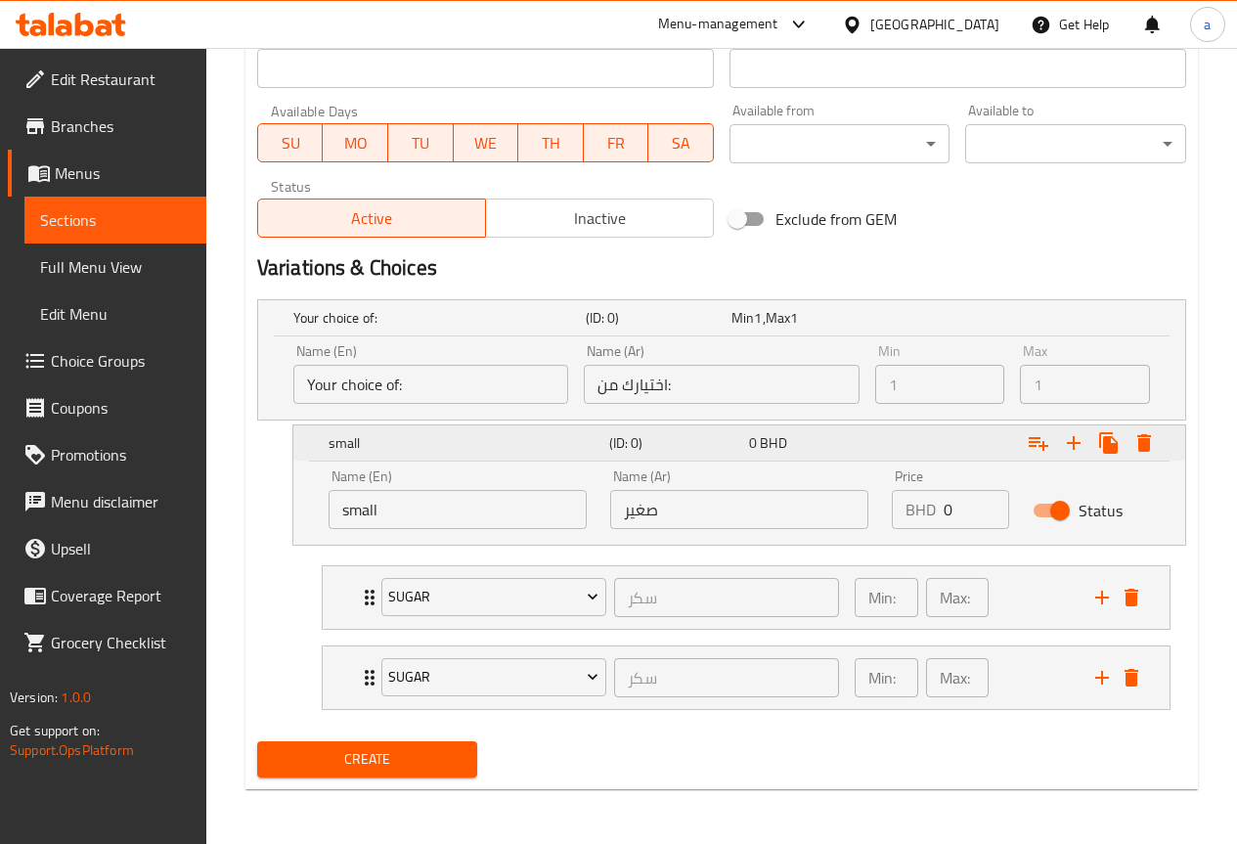
click at [406, 457] on div "small (ID: 0) 0 BHD" at bounding box center [745, 442] width 841 height 43
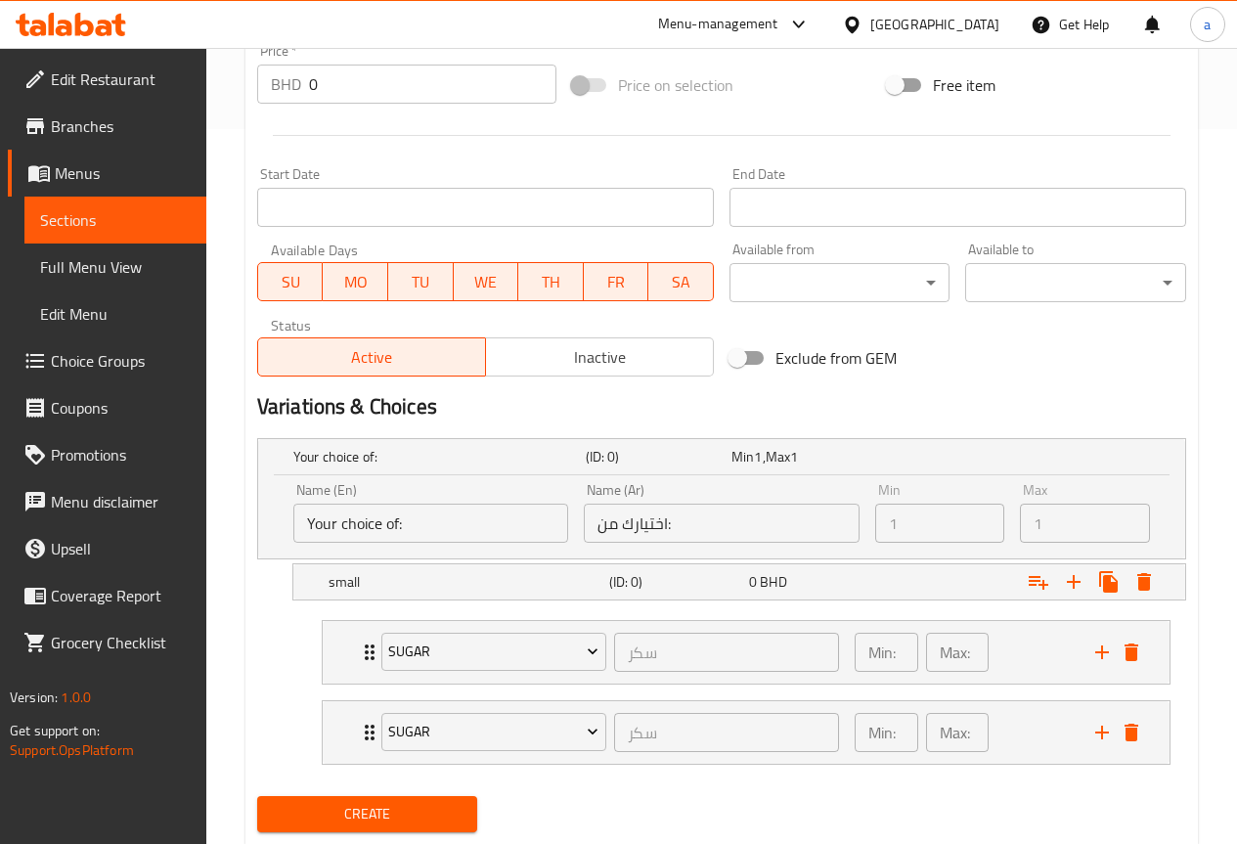
scroll to position [672, 0]
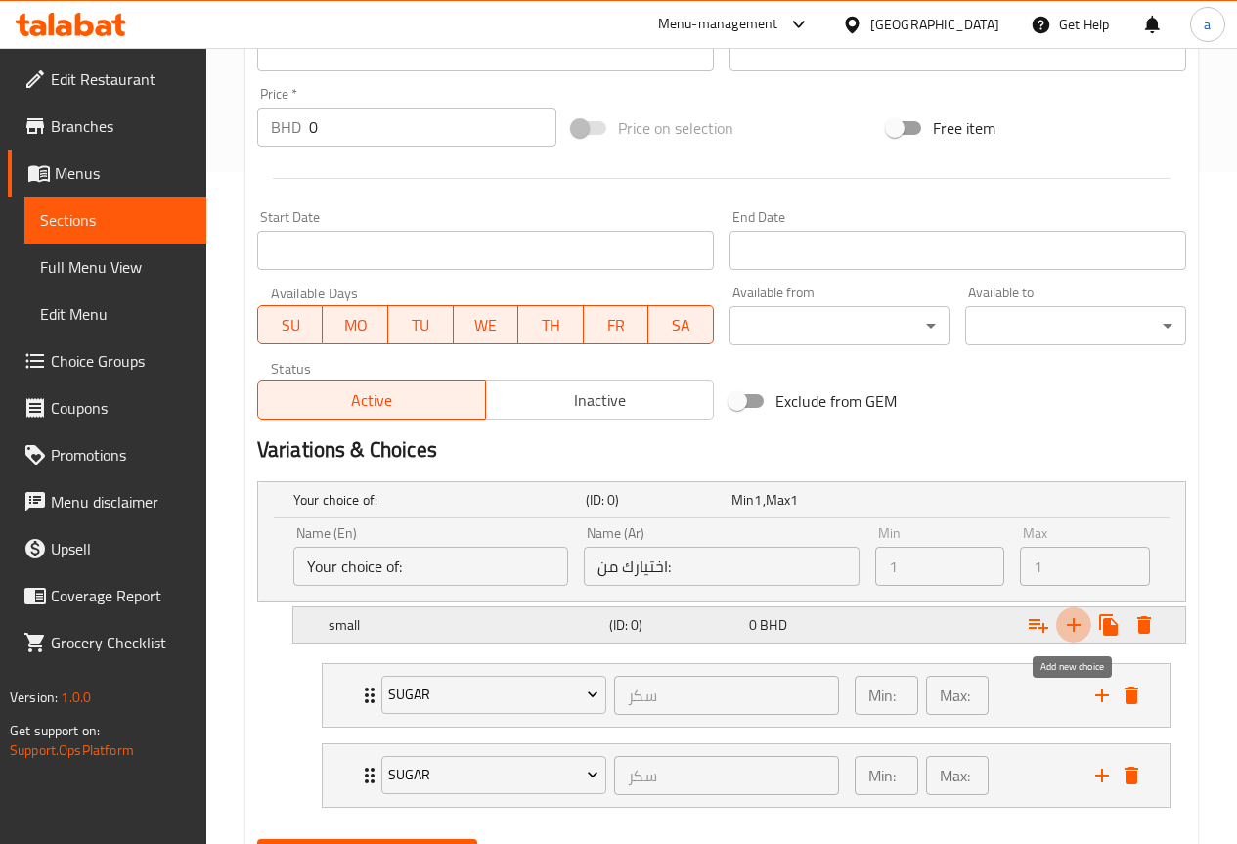
click at [1067, 629] on icon "Expand" at bounding box center [1073, 624] width 23 height 23
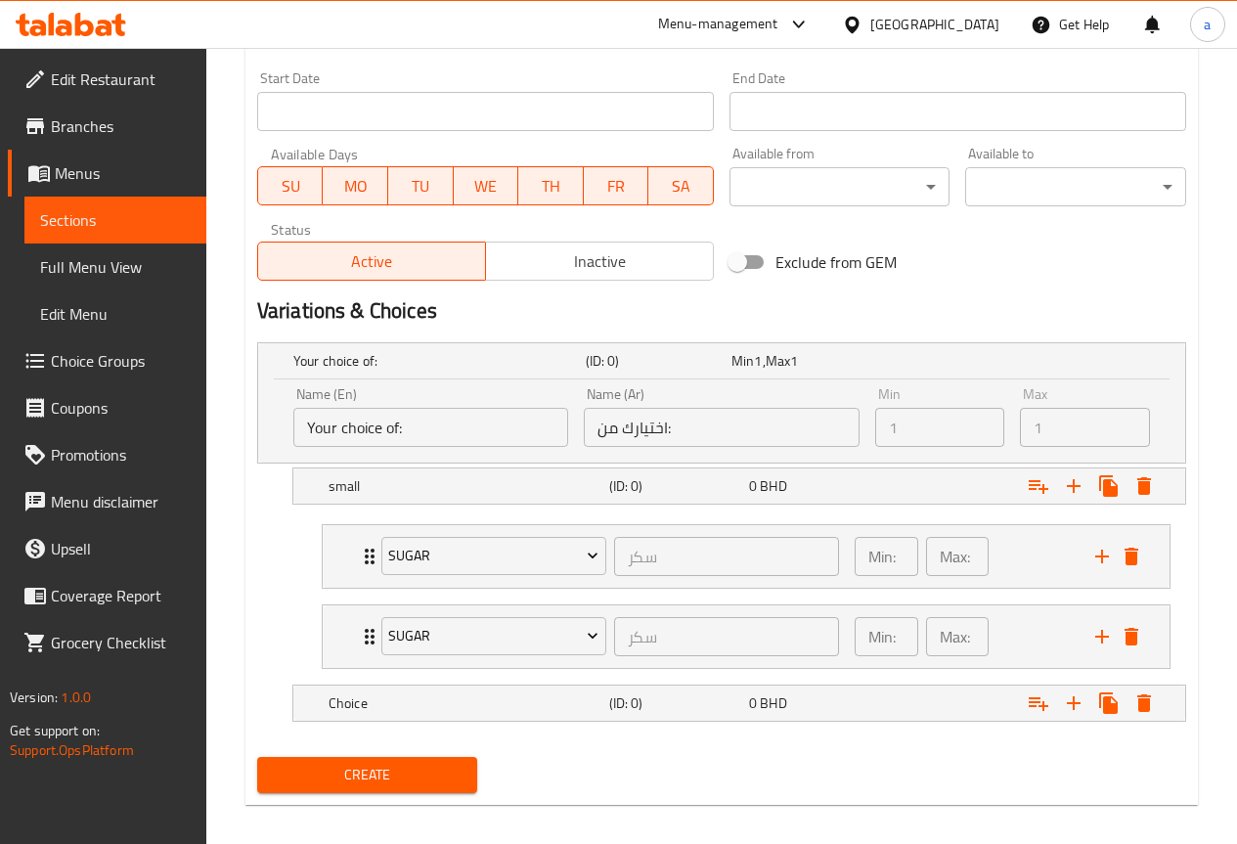
scroll to position [826, 0]
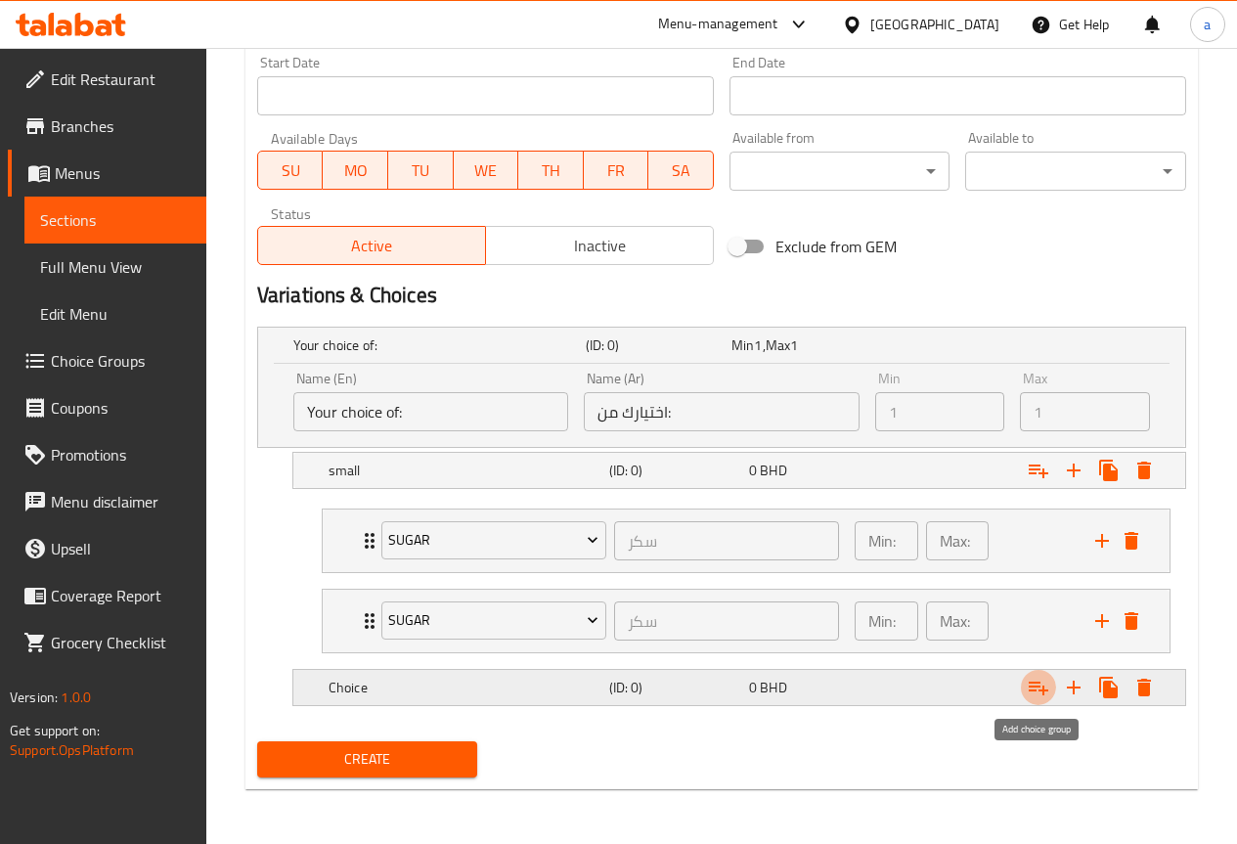
click at [1036, 691] on icon "Expand" at bounding box center [1038, 687] width 23 height 23
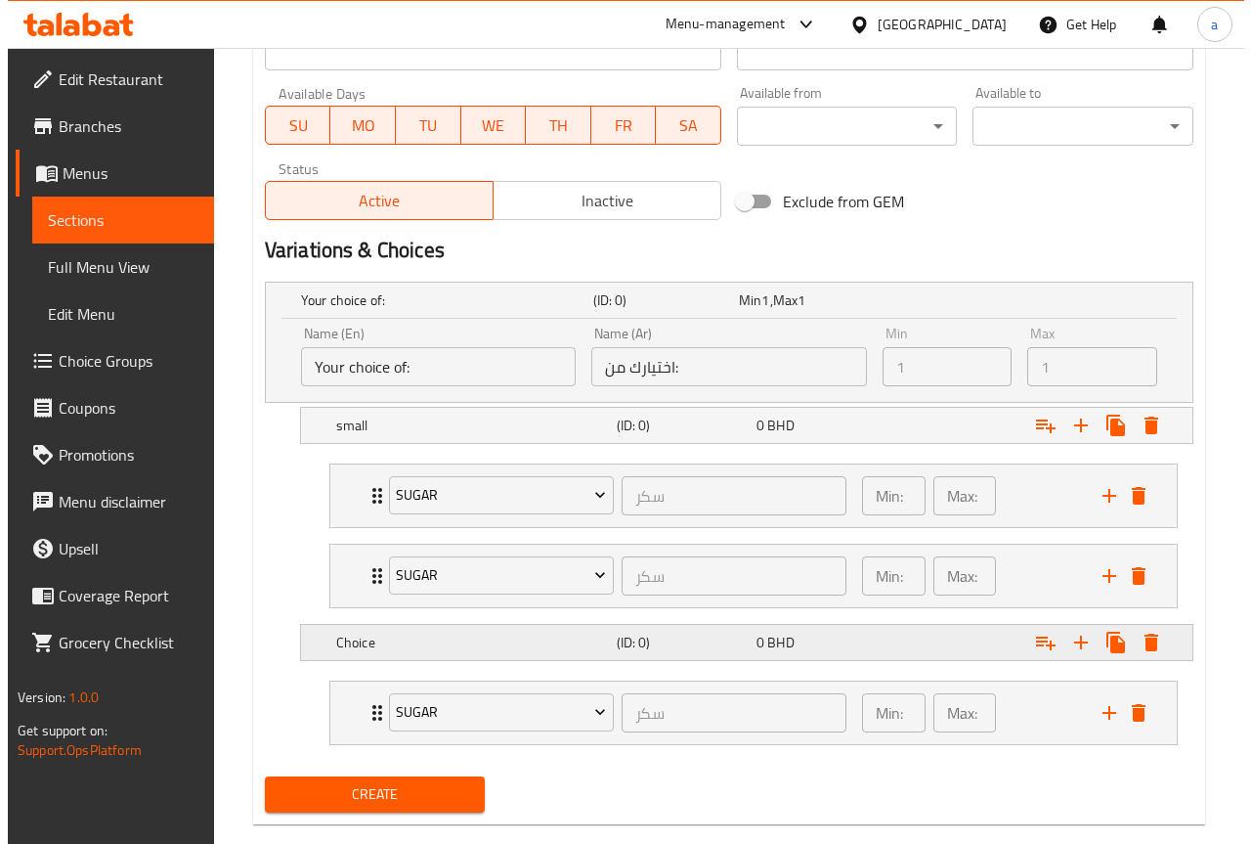
scroll to position [906, 0]
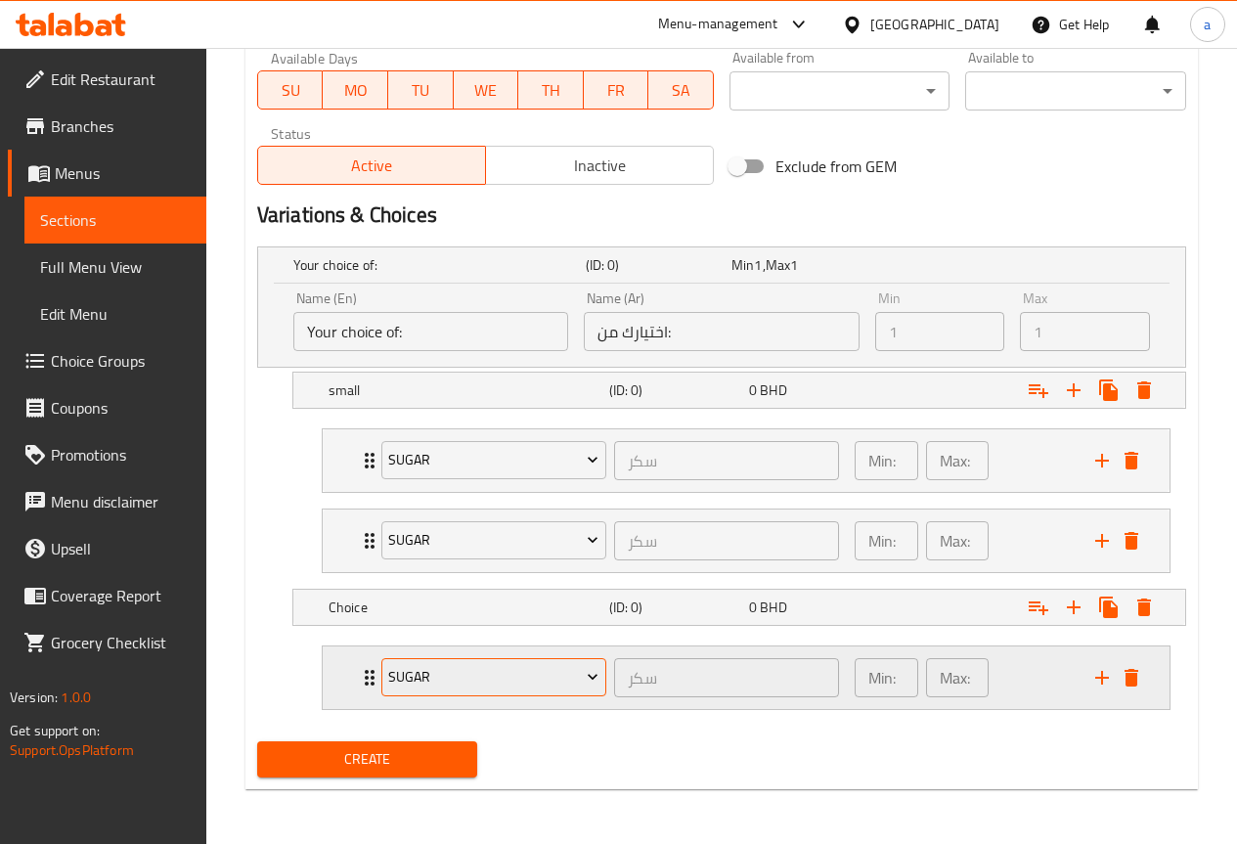
click at [592, 671] on icon "Expand" at bounding box center [593, 677] width 20 height 20
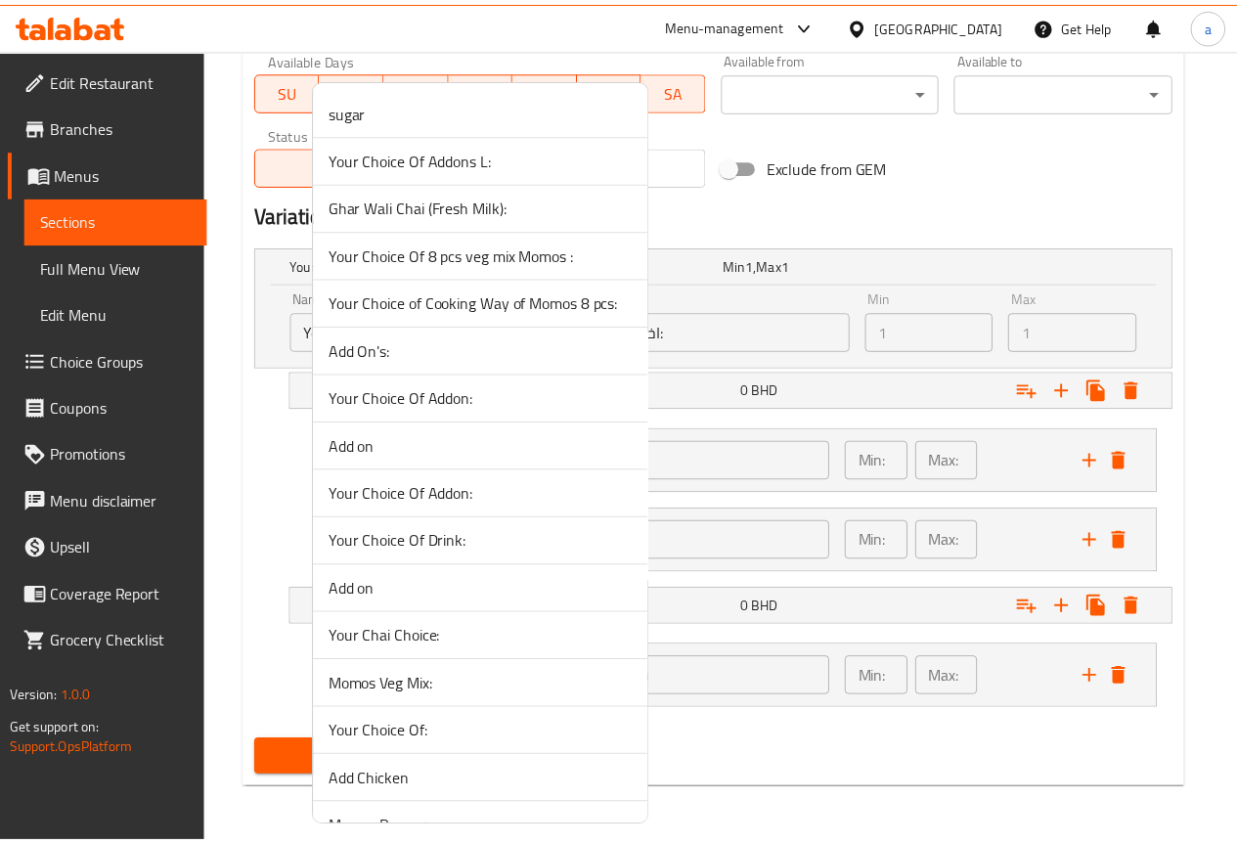
scroll to position [1766, 0]
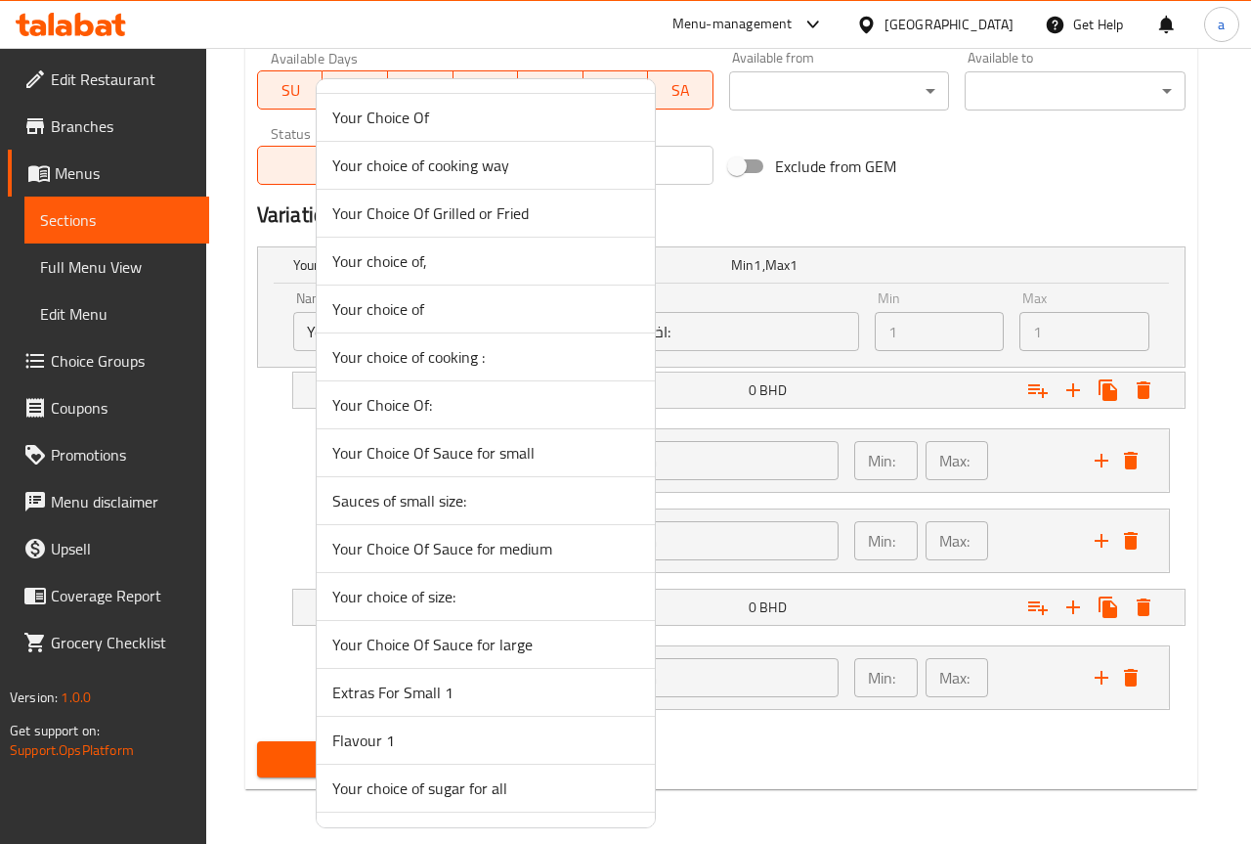
click at [557, 455] on span "Your Choice Of Sauce for small" at bounding box center [485, 452] width 307 height 23
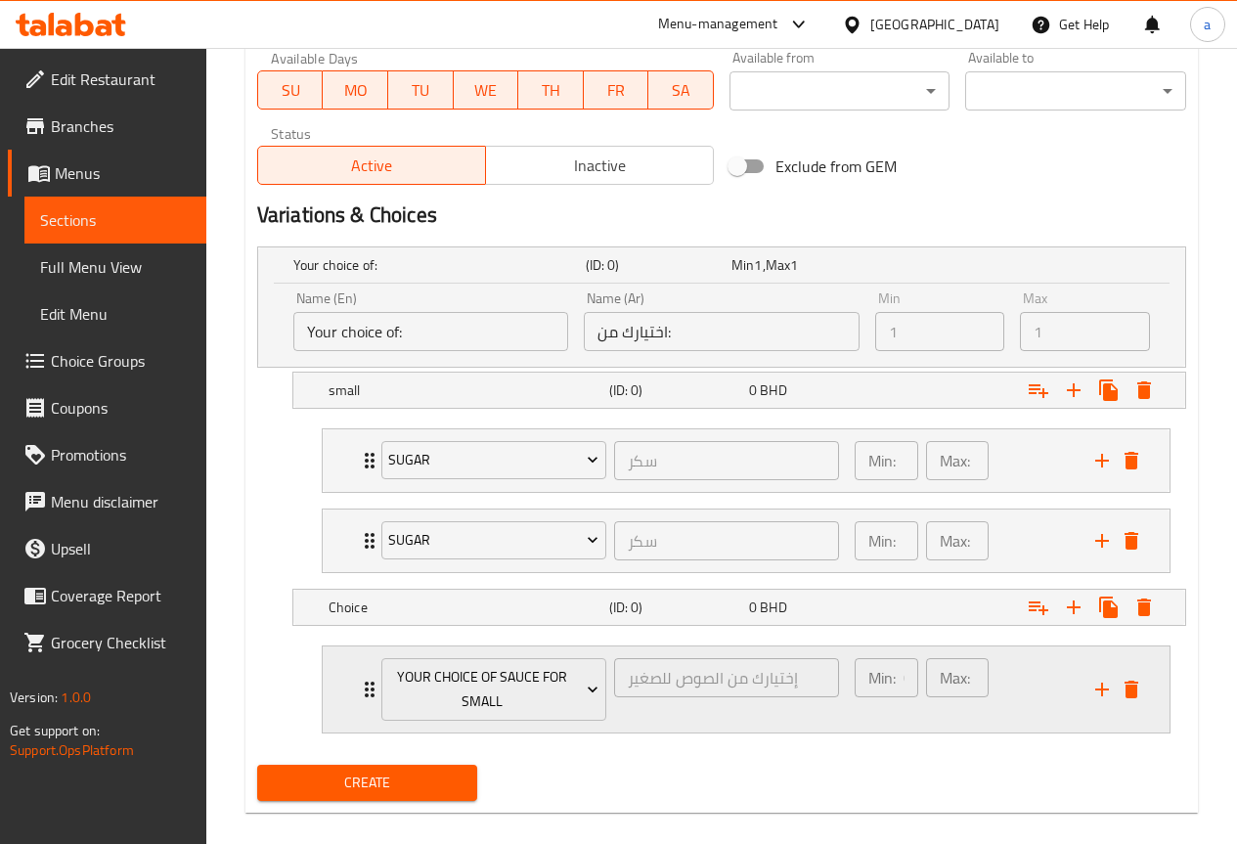
scroll to position [930, 0]
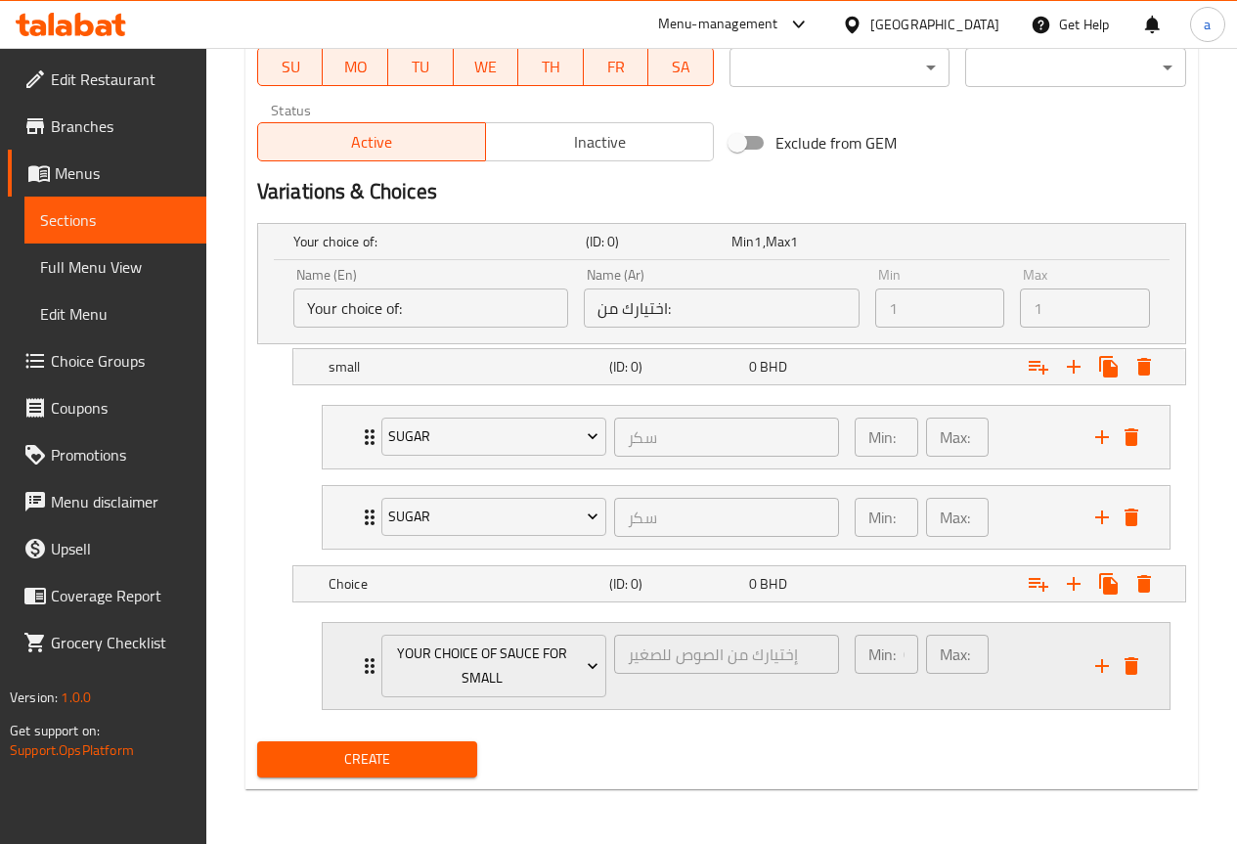
click at [847, 672] on div "Min: 0 ​ Max: 1 ​" at bounding box center [922, 666] width 150 height 79
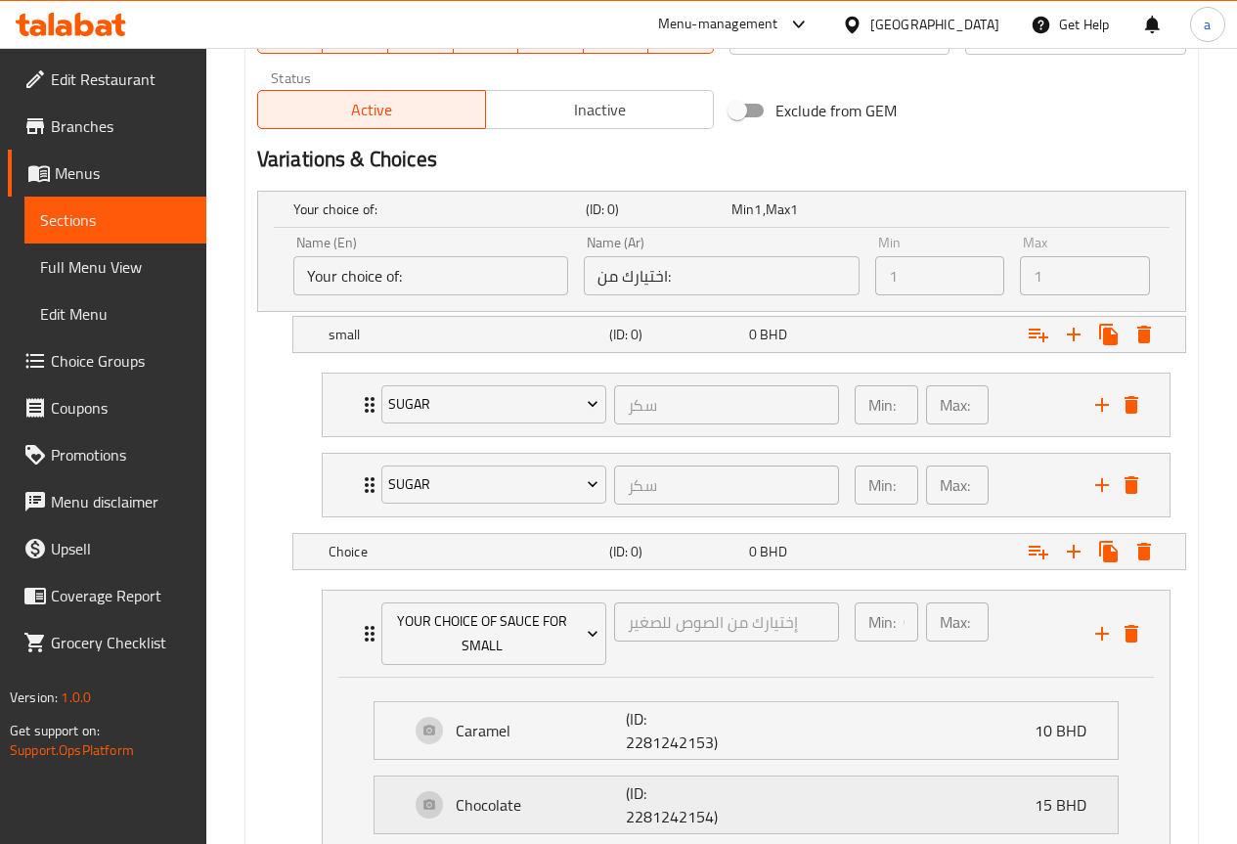
scroll to position [899, 0]
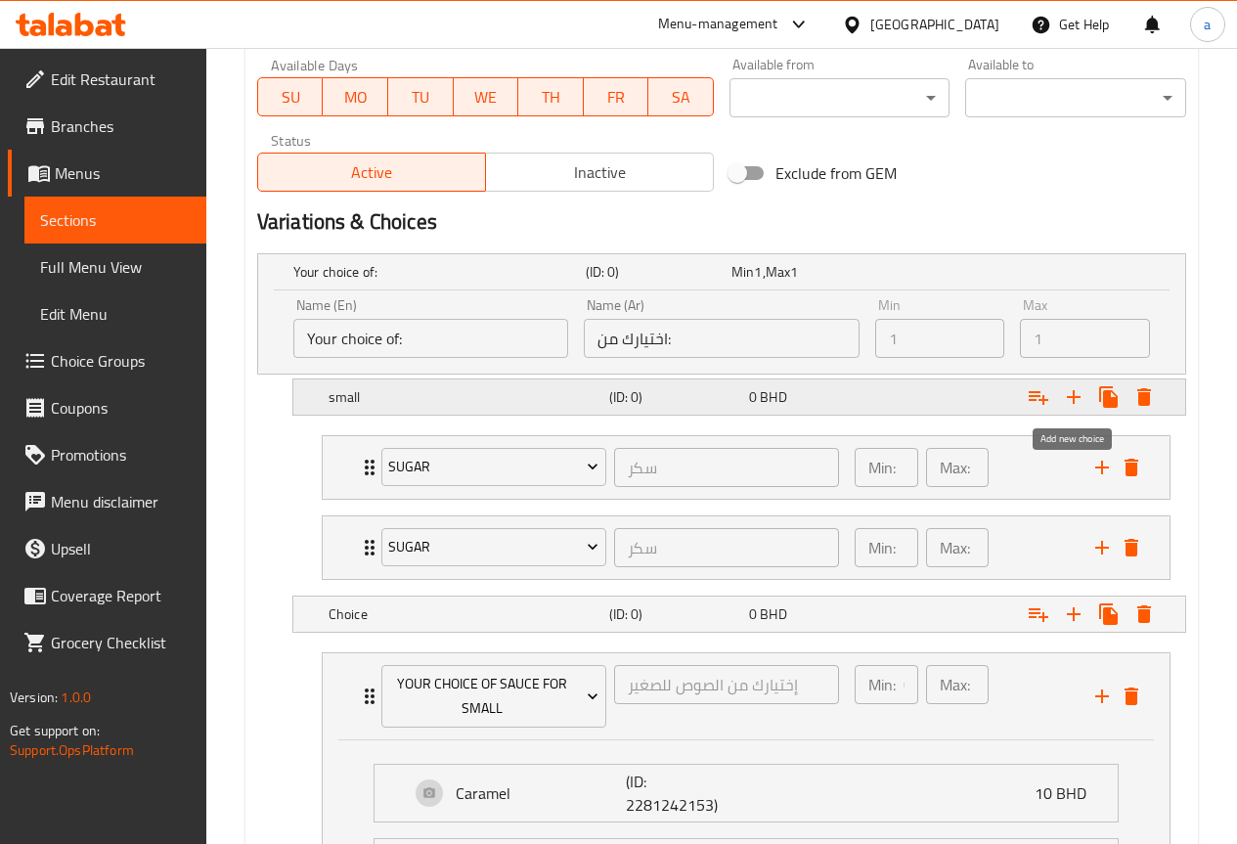
click at [1068, 395] on icon "Expand" at bounding box center [1073, 396] width 23 height 23
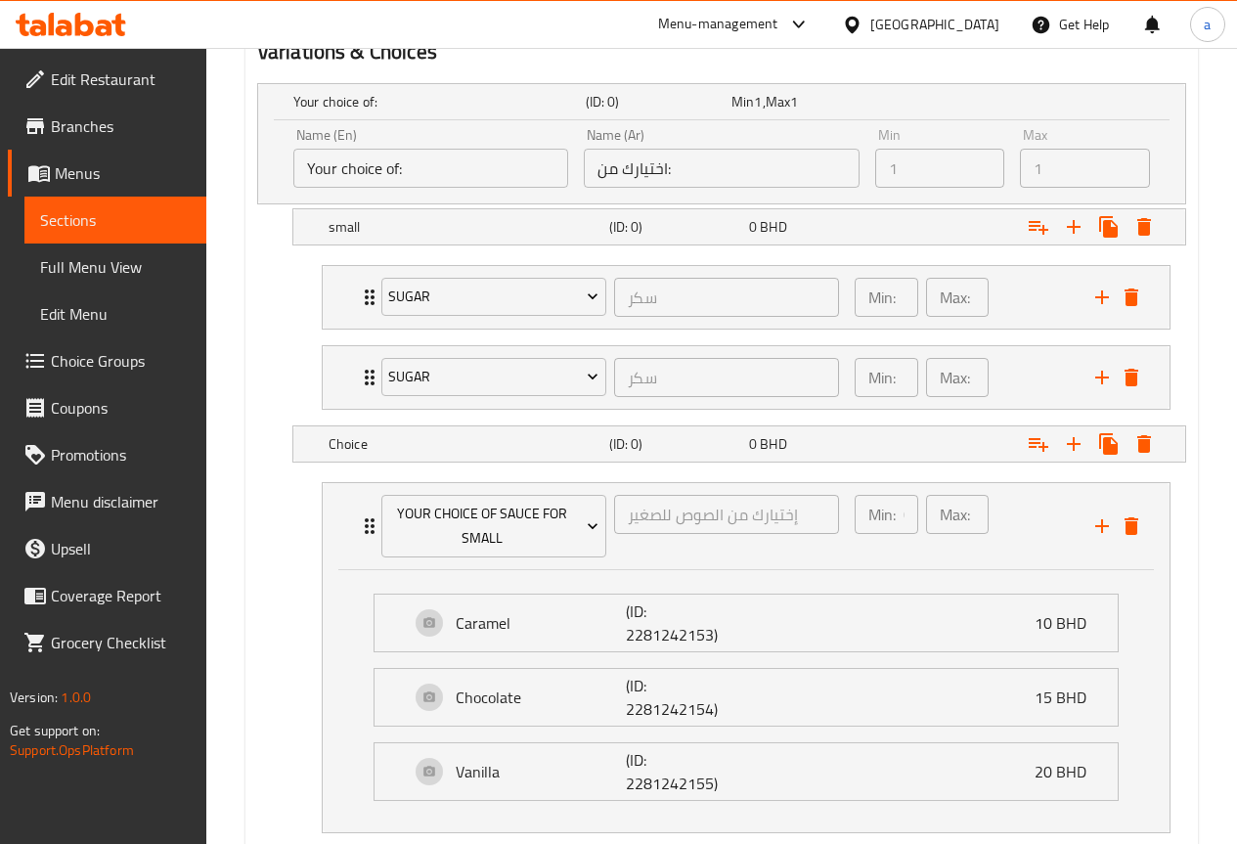
scroll to position [1054, 0]
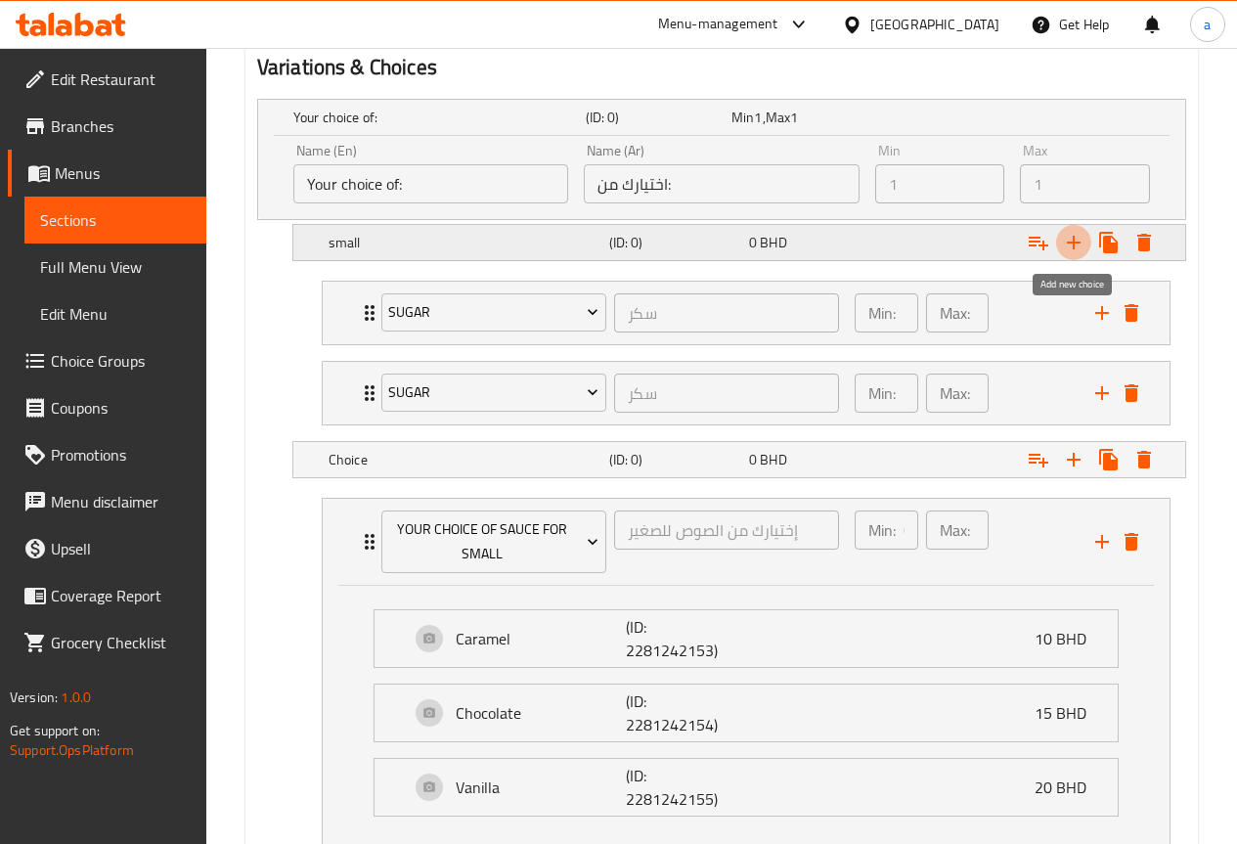
click at [1067, 254] on button "Expand" at bounding box center [1073, 242] width 35 height 35
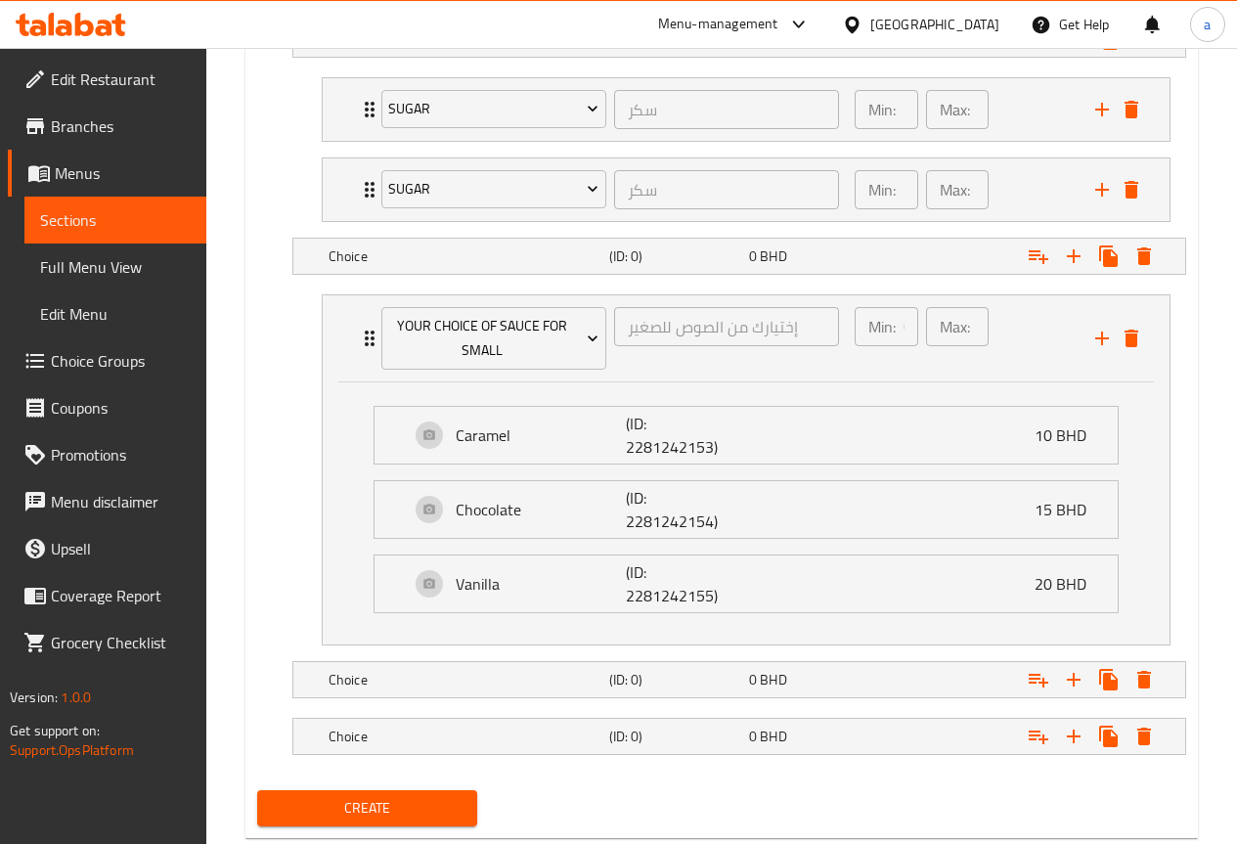
scroll to position [1306, 0]
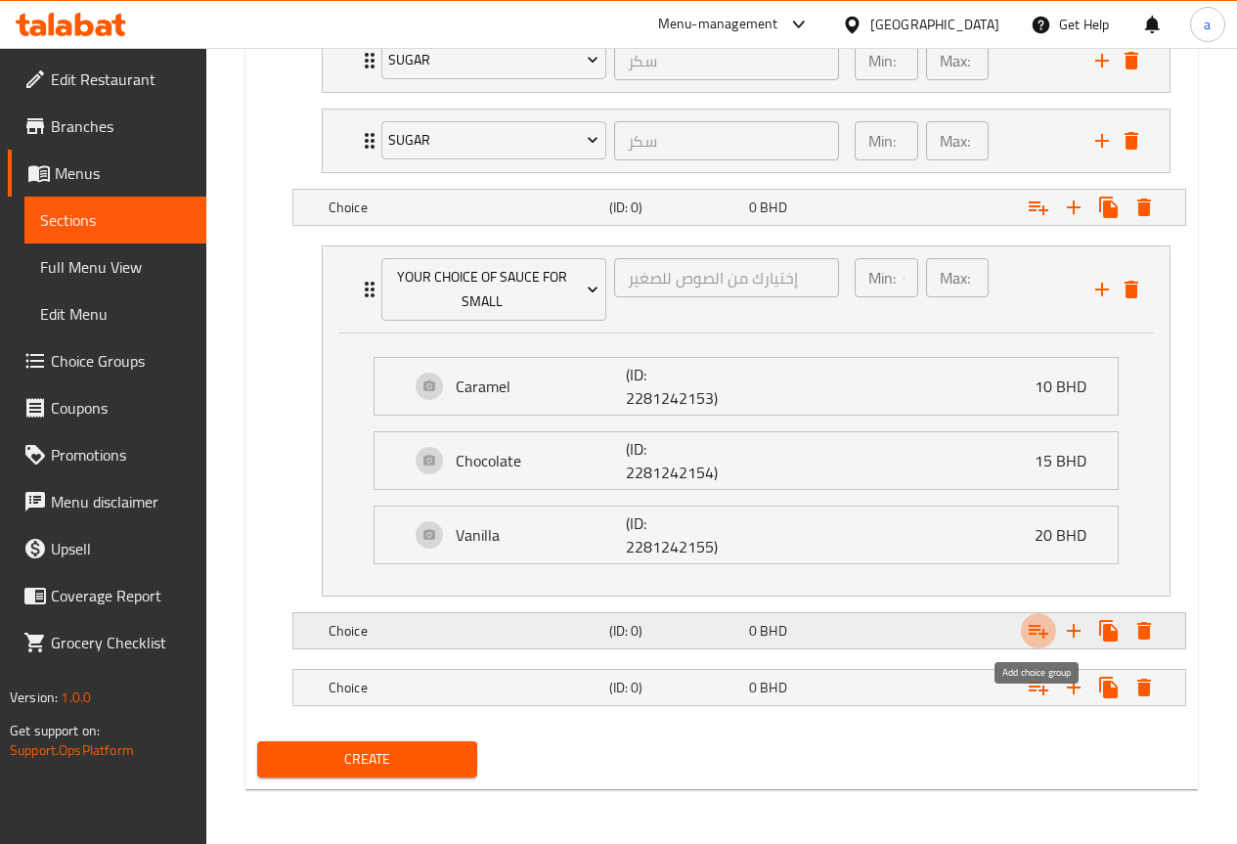
click at [1032, 632] on icon "Expand" at bounding box center [1038, 630] width 23 height 23
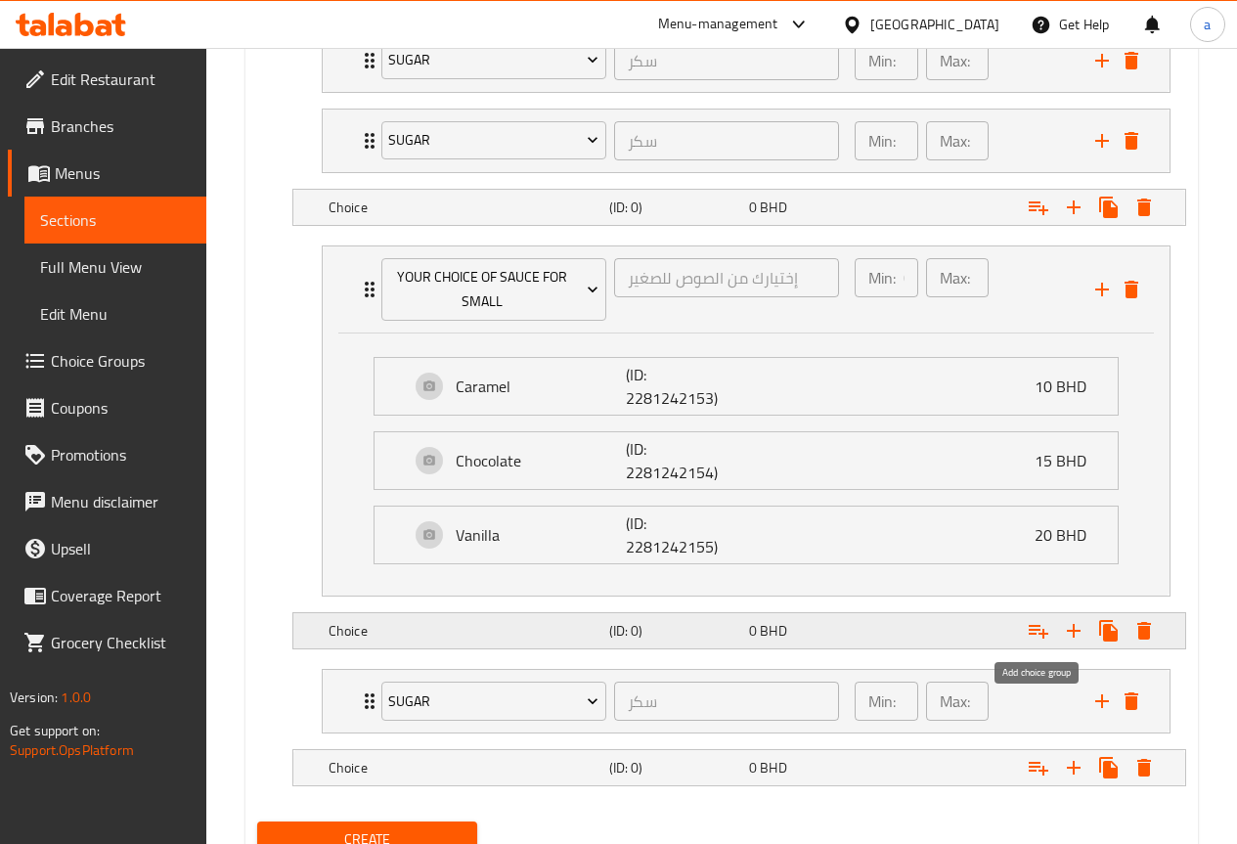
click at [1033, 638] on icon "Expand" at bounding box center [1038, 630] width 23 height 23
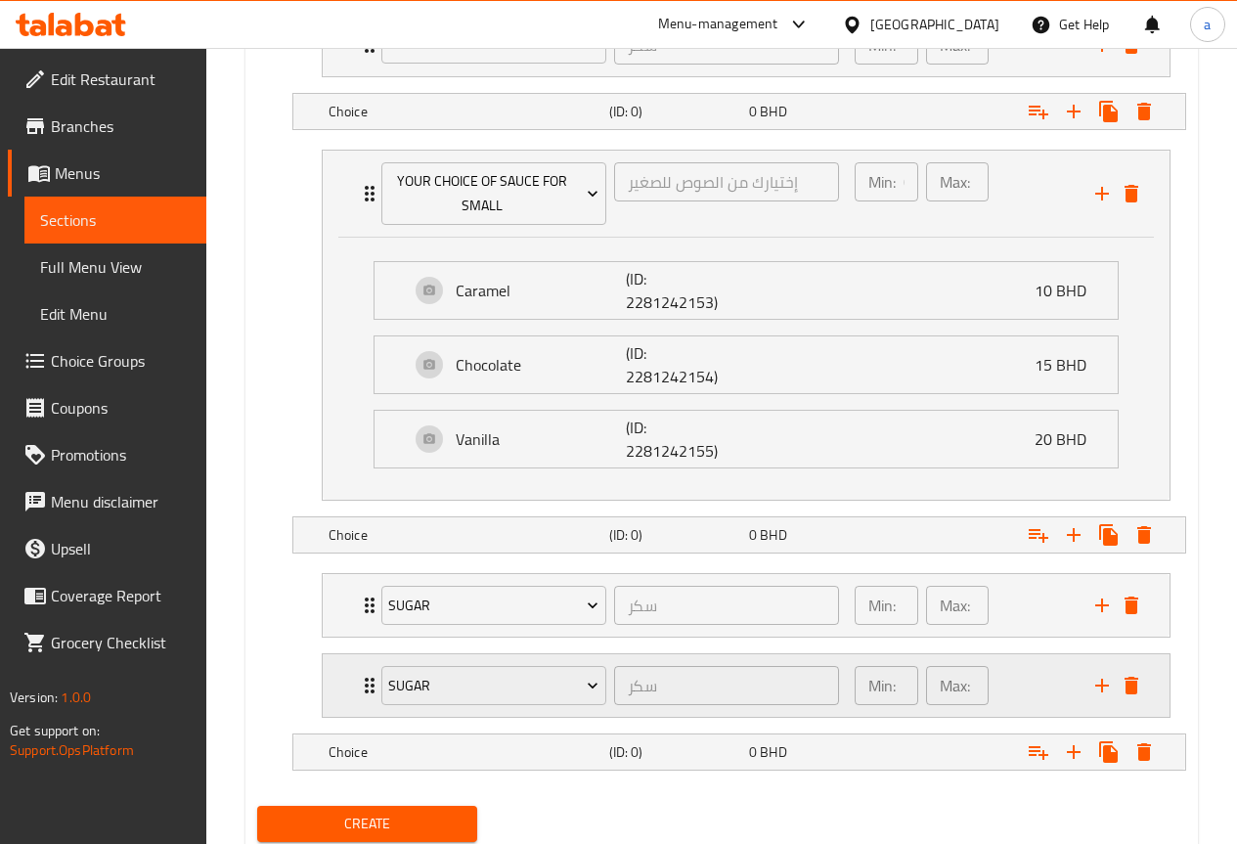
scroll to position [1404, 0]
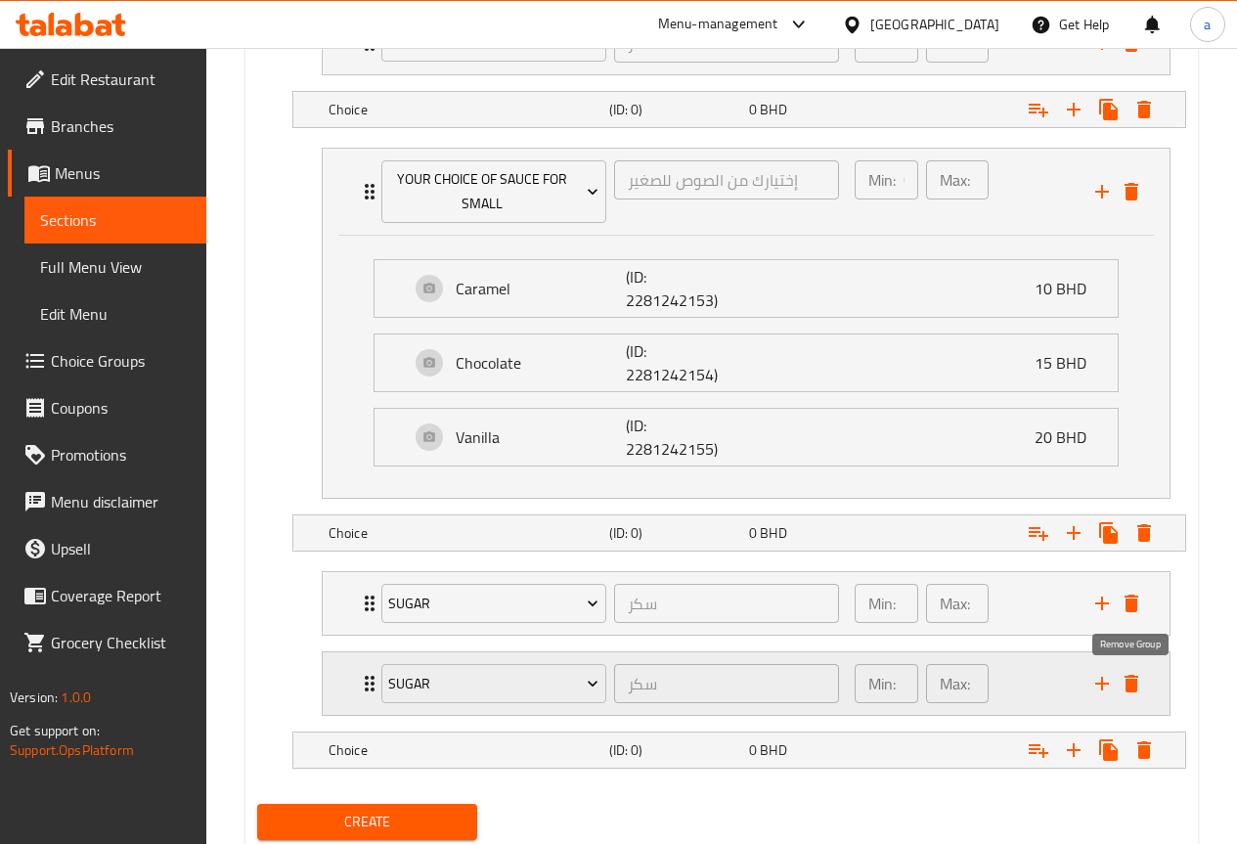
click at [1131, 694] on icon "delete" at bounding box center [1130, 683] width 23 height 23
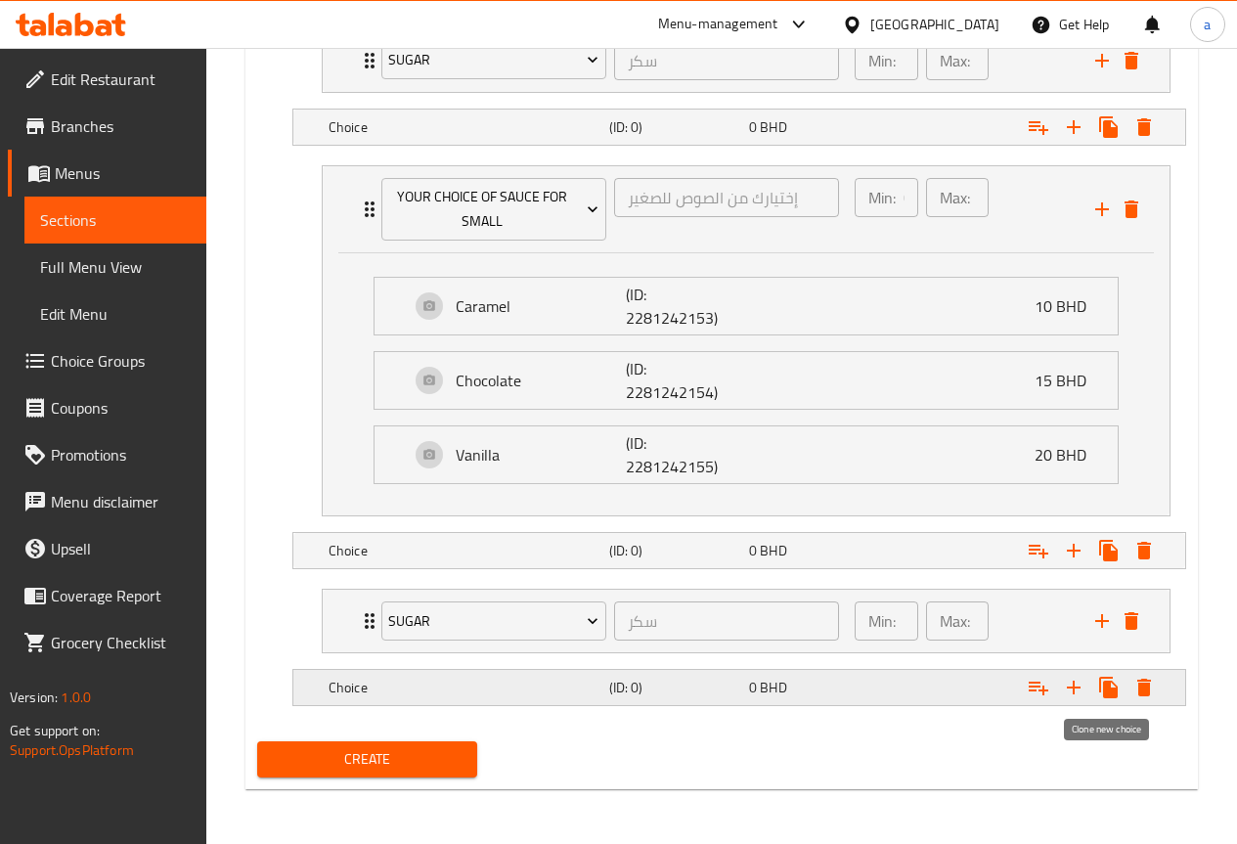
scroll to position [1386, 0]
click at [1068, 552] on icon "Expand" at bounding box center [1073, 550] width 23 height 23
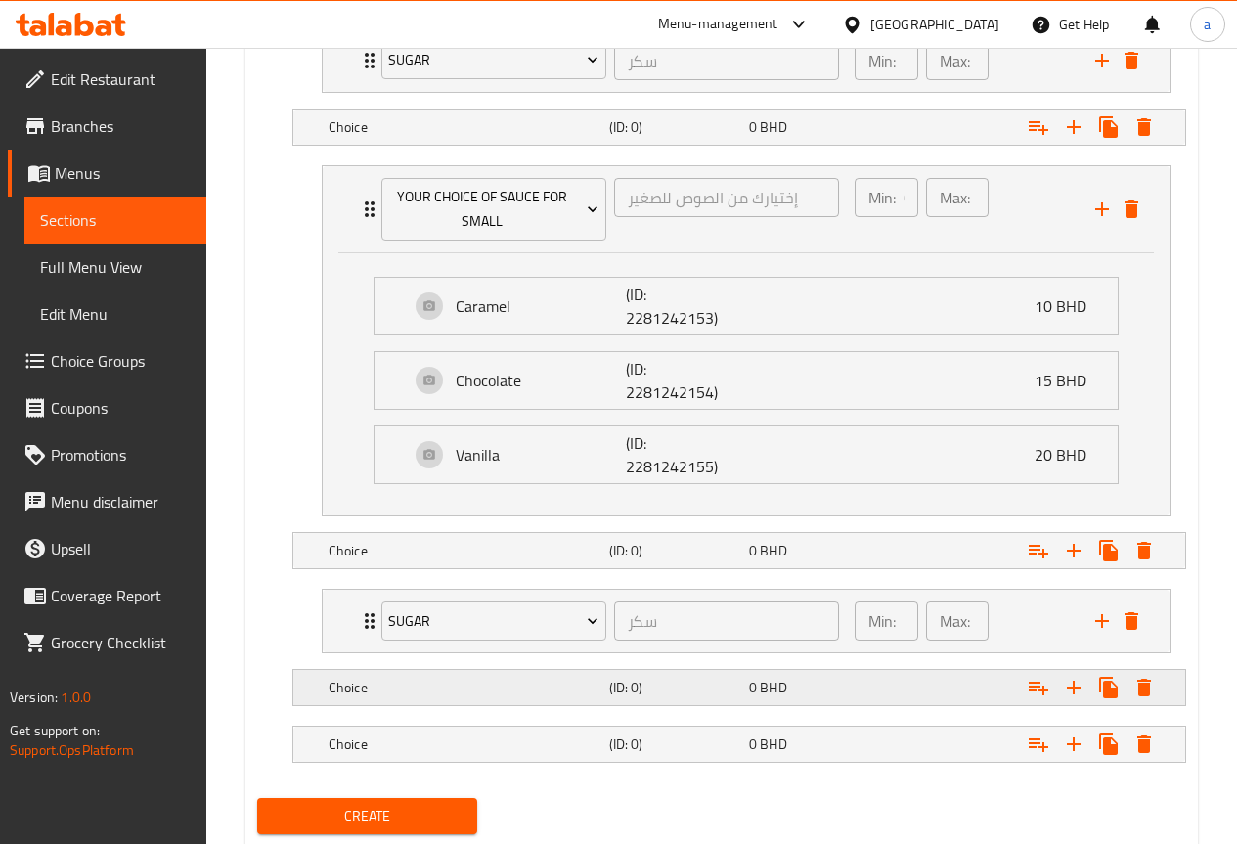
click at [599, 685] on h5 "Choice" at bounding box center [464, 688] width 273 height 20
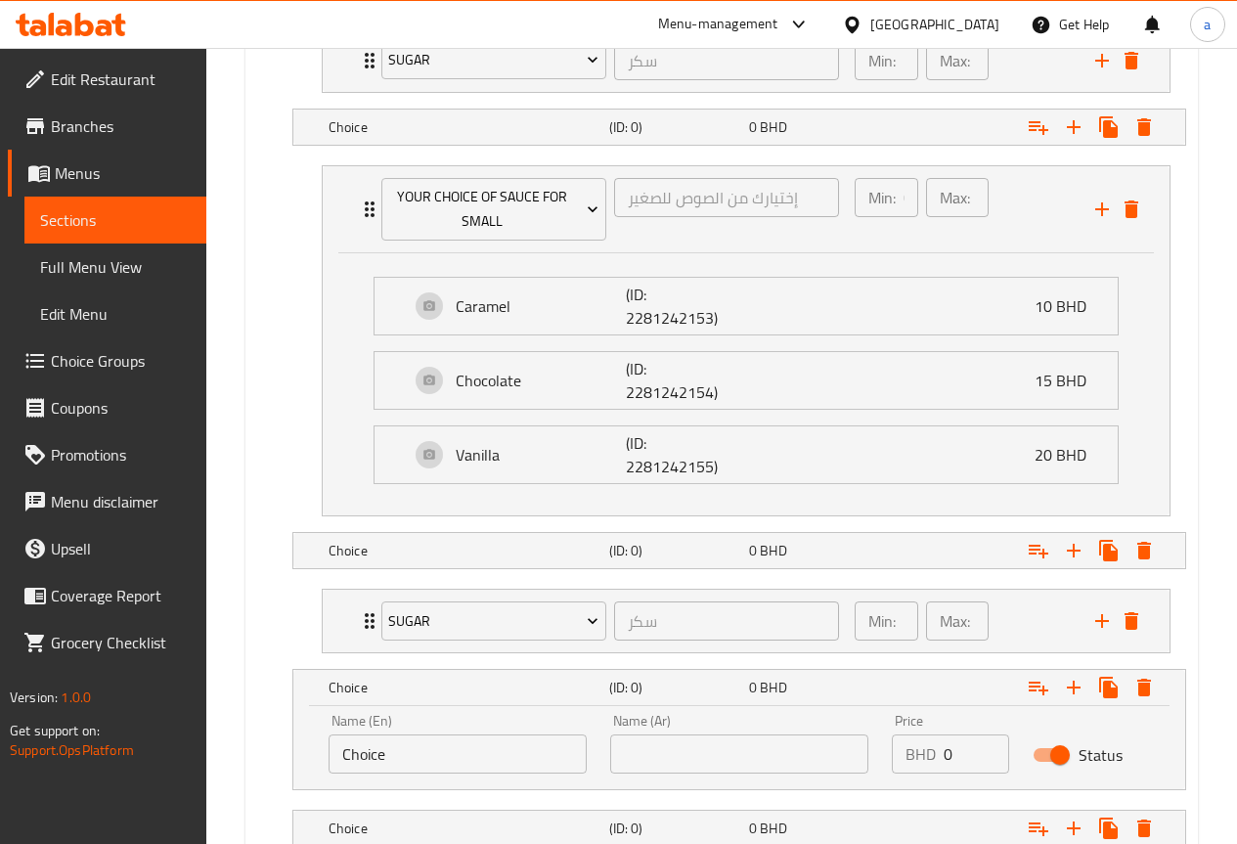
click at [543, 758] on input "Choice" at bounding box center [457, 753] width 258 height 39
type input "C"
click at [1143, 682] on icon "Expand" at bounding box center [1143, 687] width 23 height 23
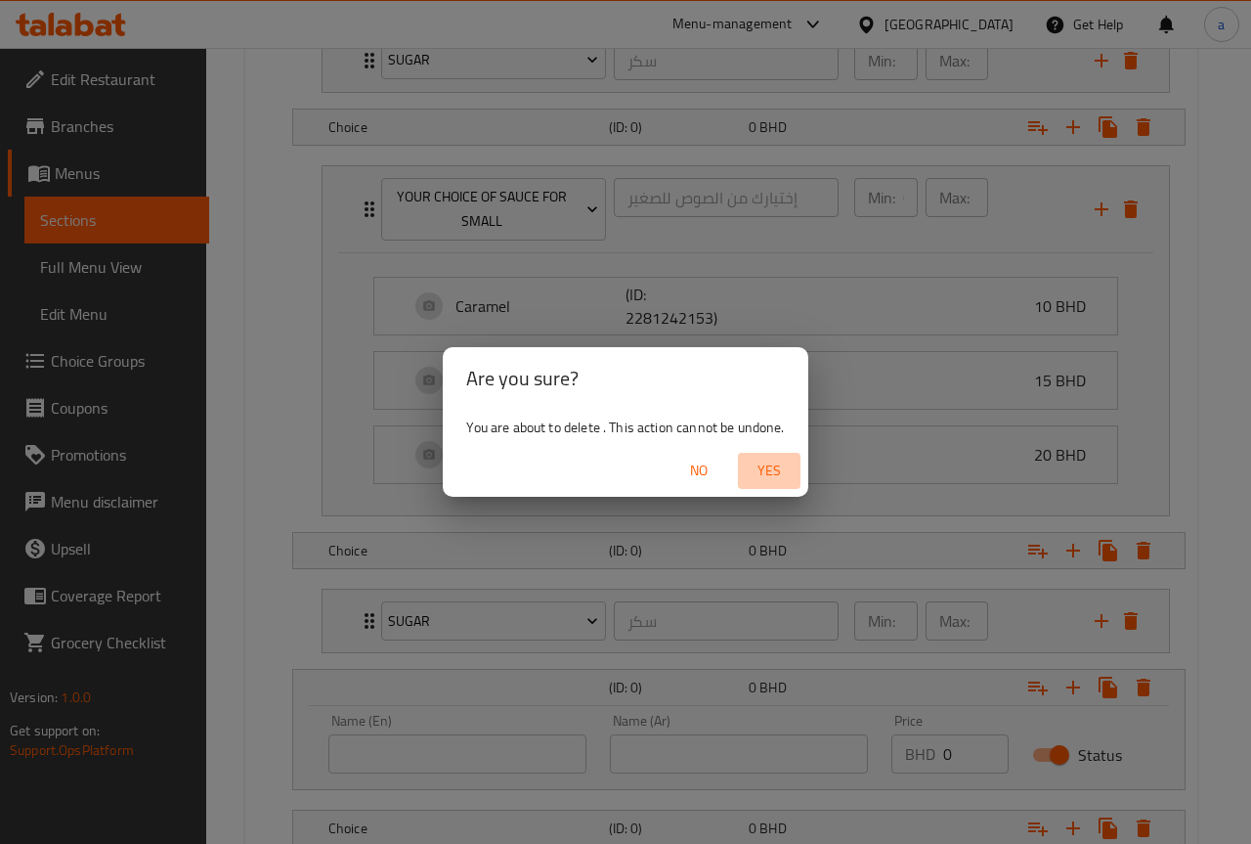
click at [763, 465] on span "Yes" at bounding box center [769, 471] width 47 height 24
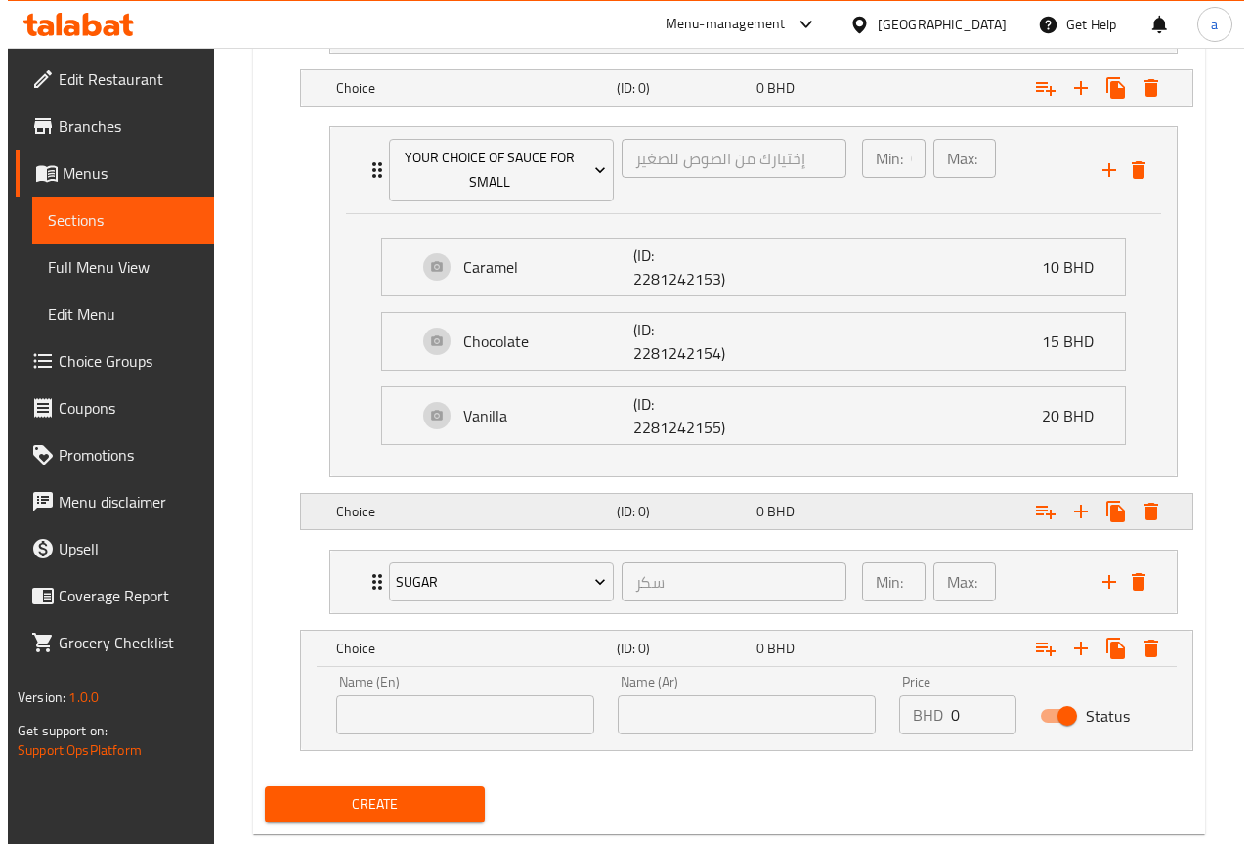
scroll to position [1470, 0]
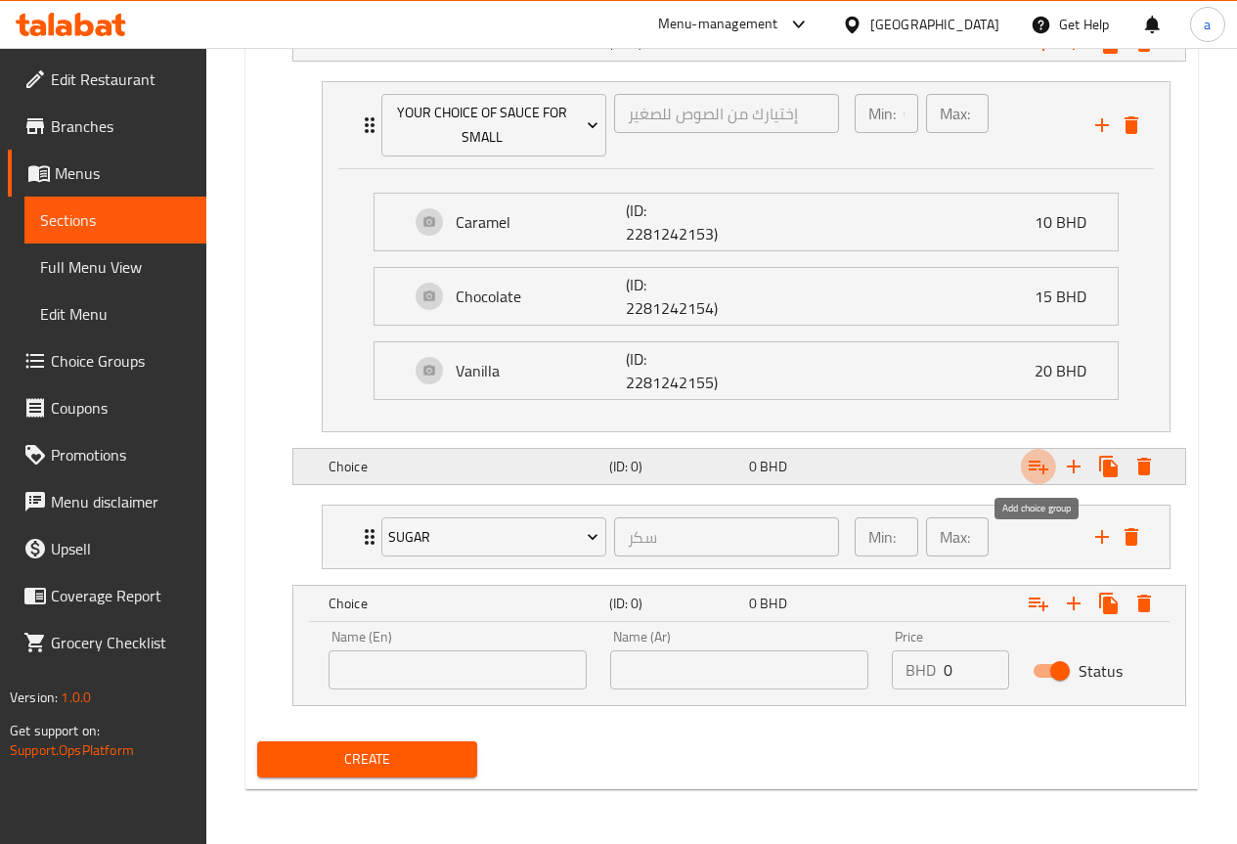
click at [1032, 480] on button "Expand" at bounding box center [1038, 466] width 35 height 35
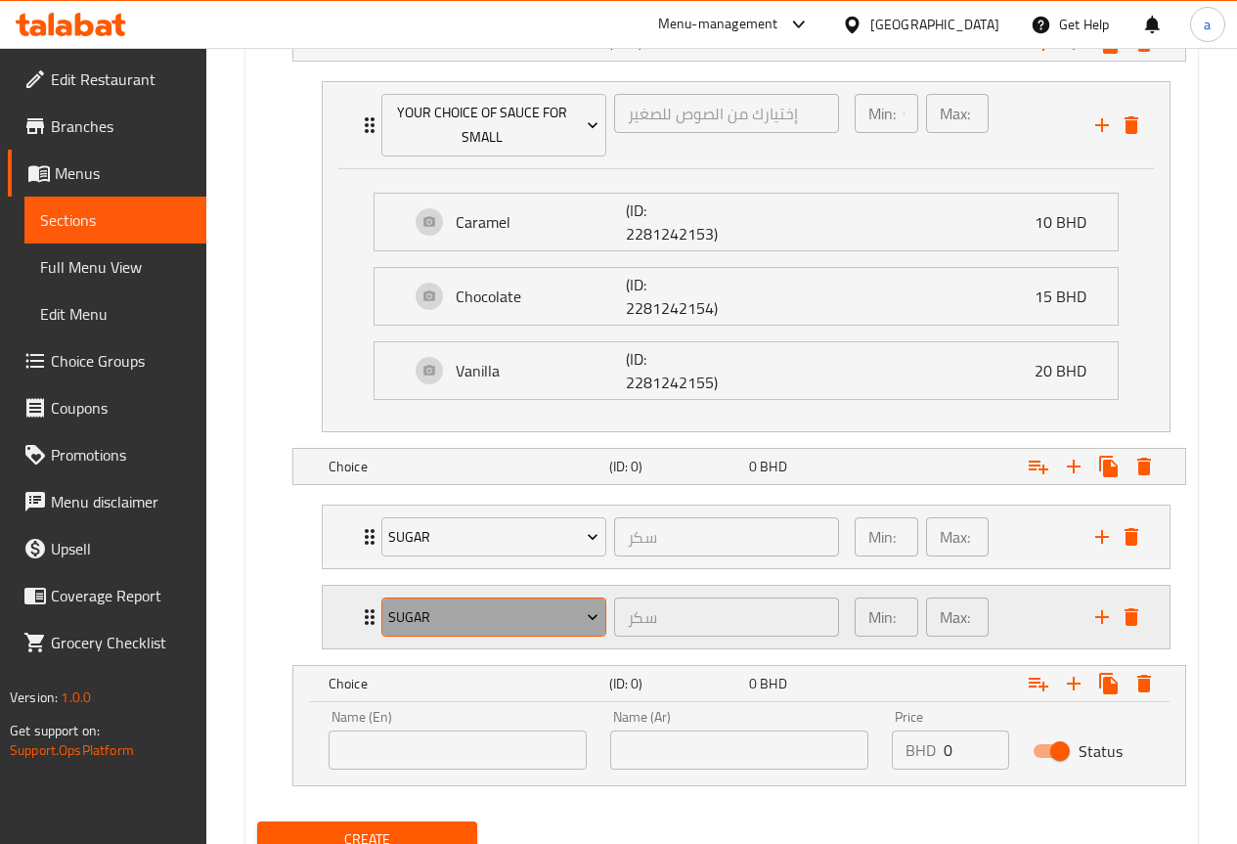
click at [563, 622] on span "sugar" at bounding box center [493, 617] width 210 height 24
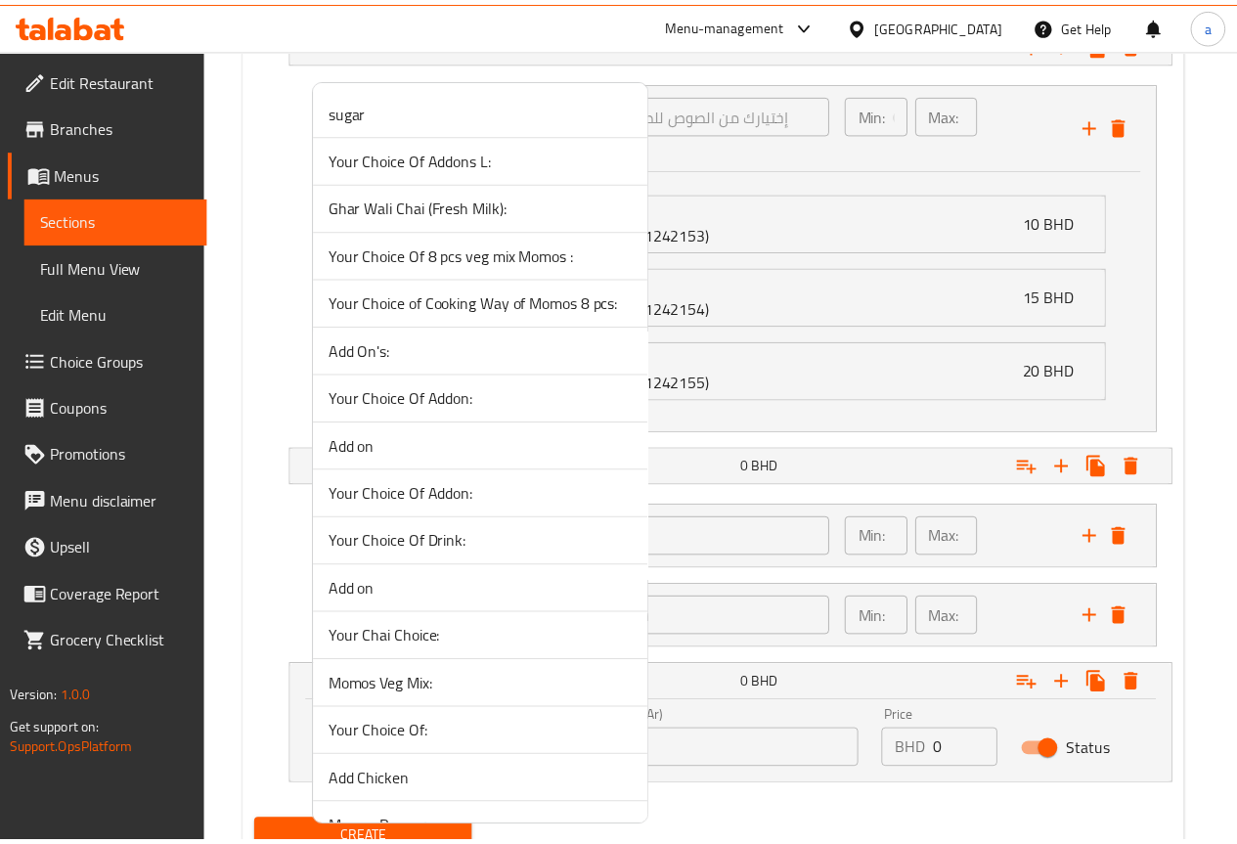
scroll to position [1766, 0]
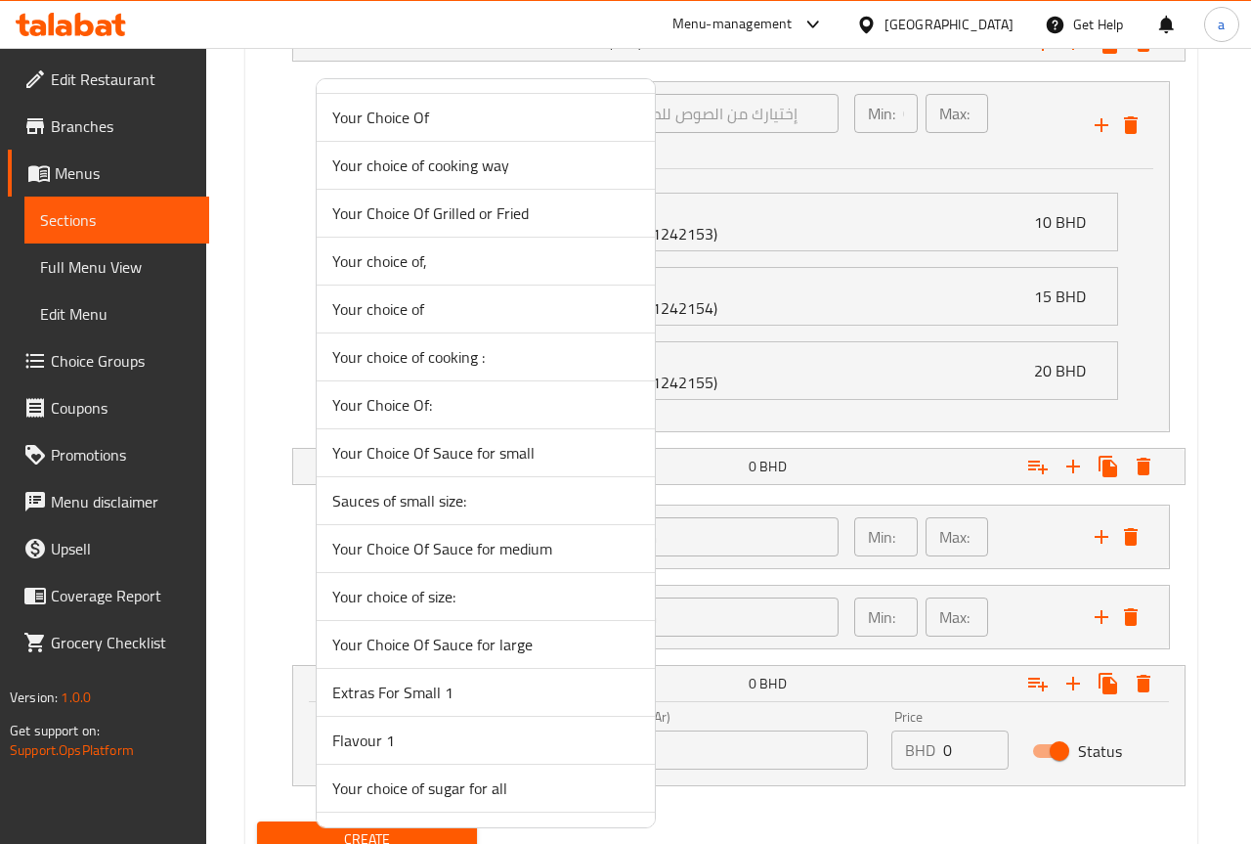
click at [553, 554] on span "Your Choice Of Sauce for medium" at bounding box center [485, 548] width 307 height 23
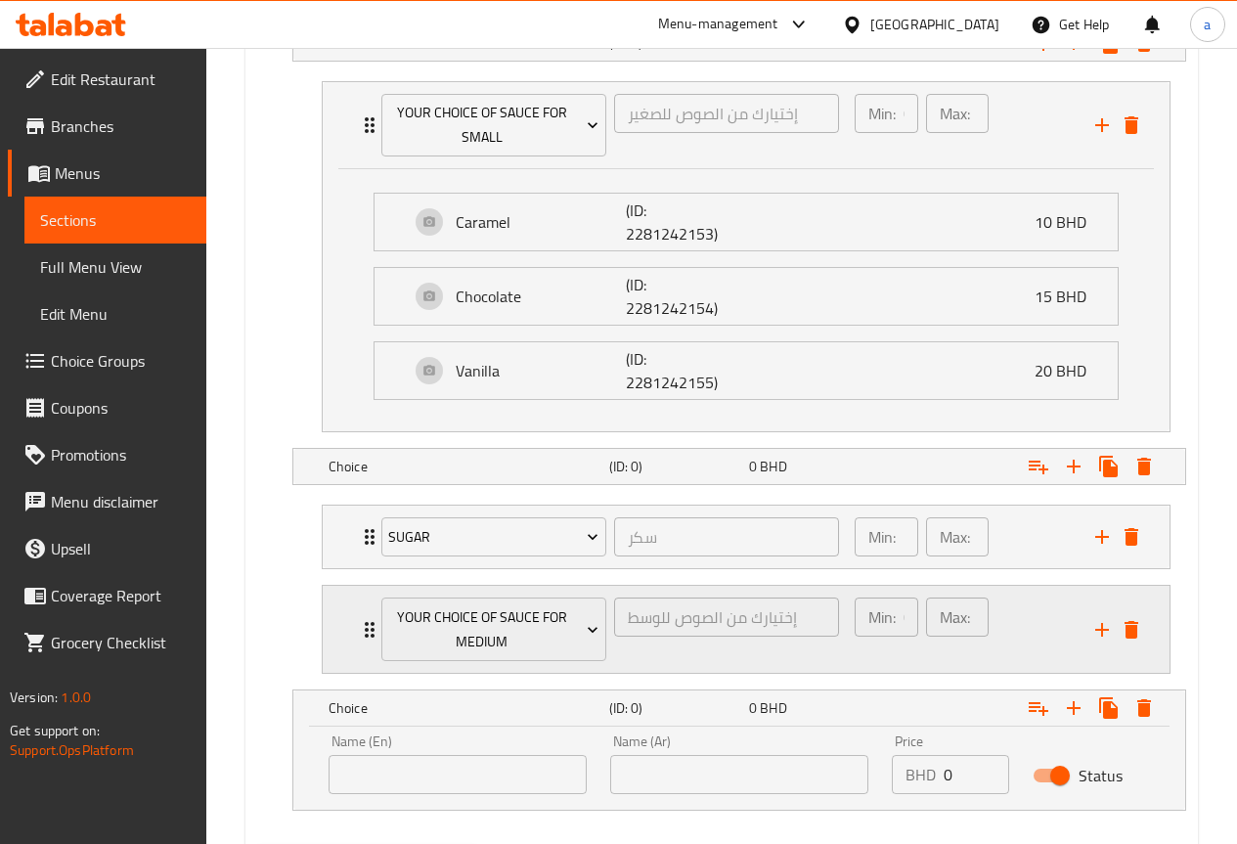
click at [1051, 619] on div "Min: 0 ​ Max: 1 ​" at bounding box center [963, 629] width 241 height 87
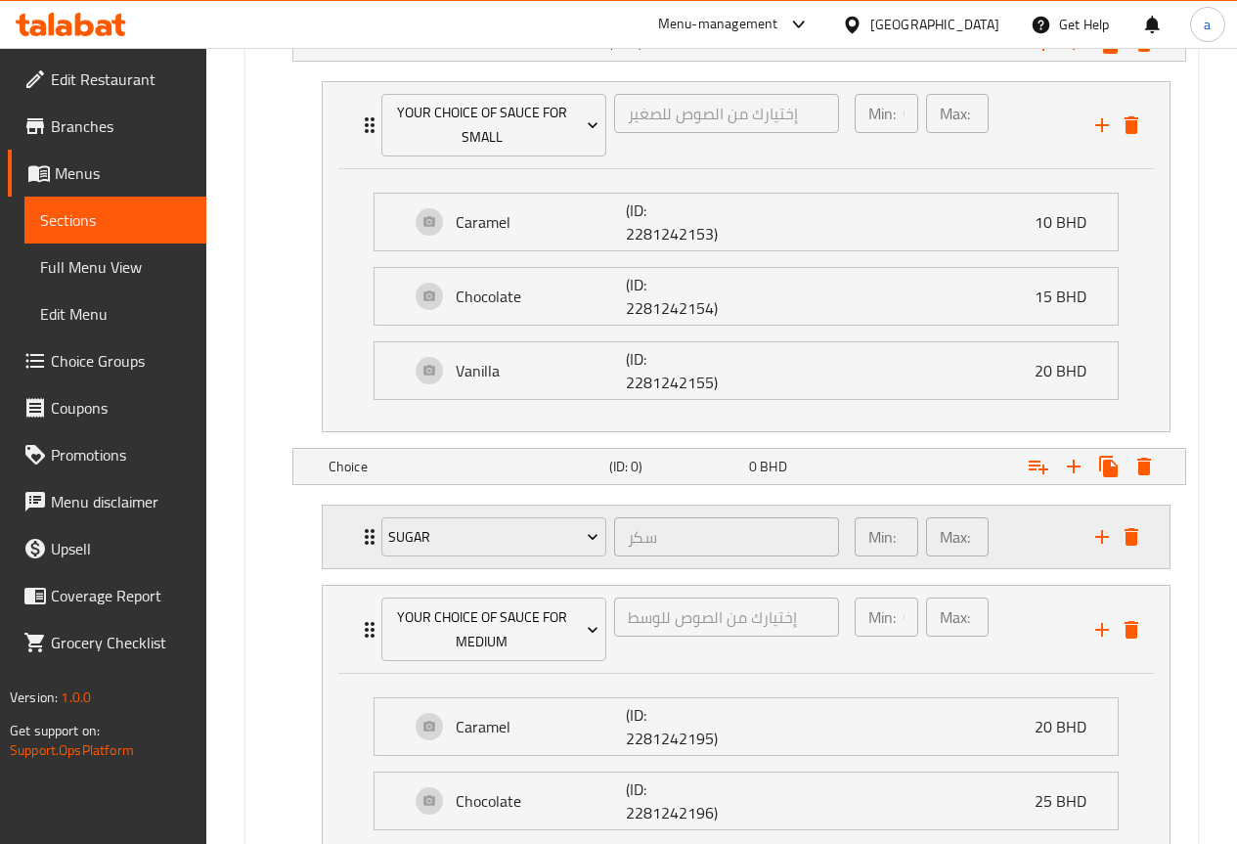
click at [1033, 550] on div "Min: 1 ​ Max: 1 ​" at bounding box center [963, 536] width 241 height 63
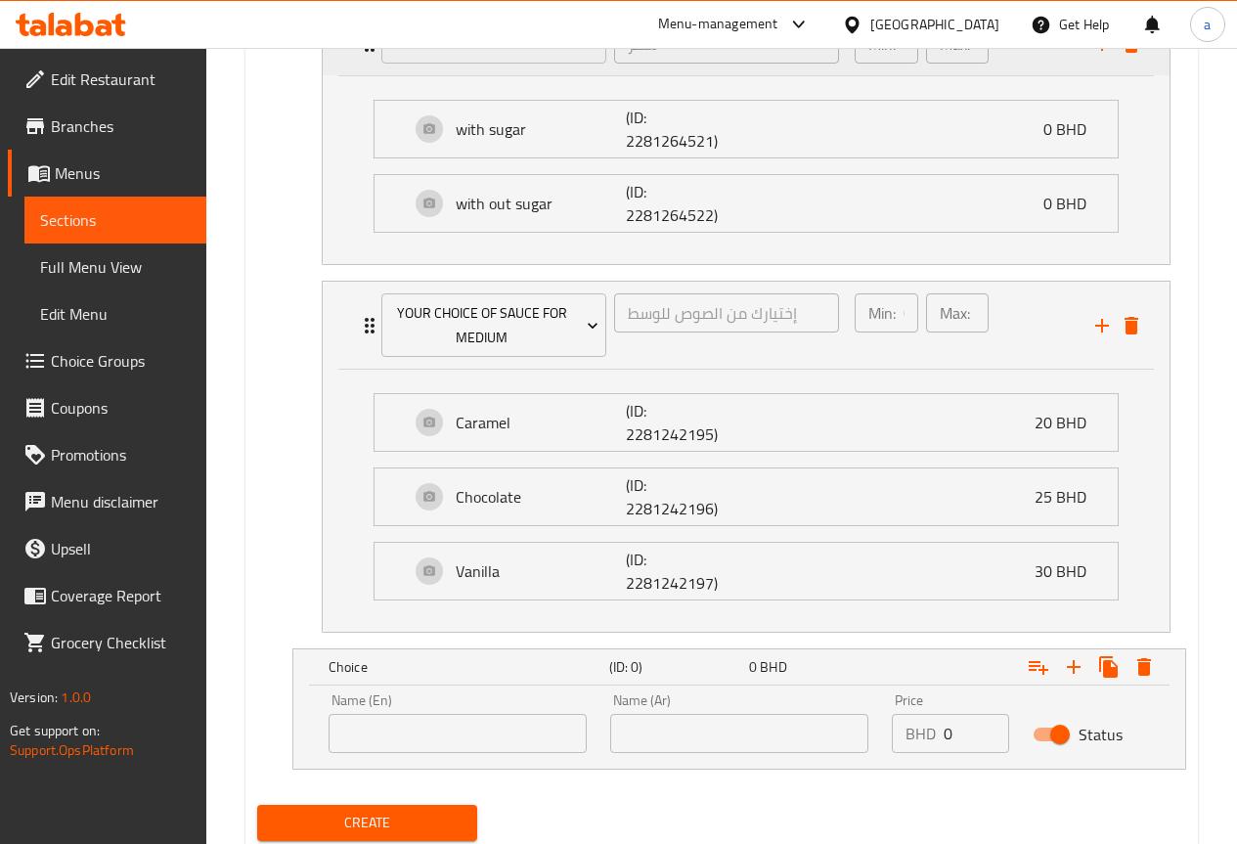
scroll to position [2027, 0]
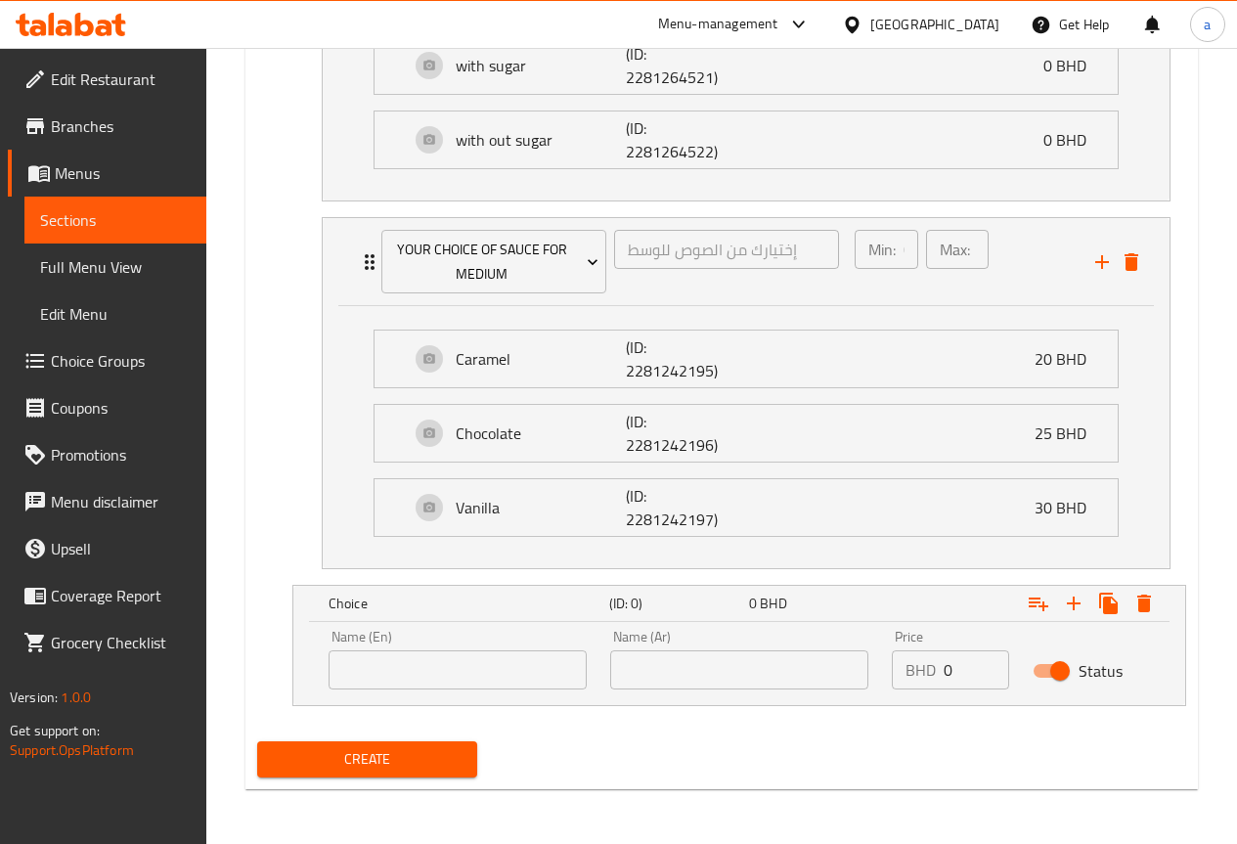
click at [496, 675] on input "text" at bounding box center [457, 669] width 258 height 39
type input "large"
click at [681, 672] on input "text" at bounding box center [739, 669] width 258 height 39
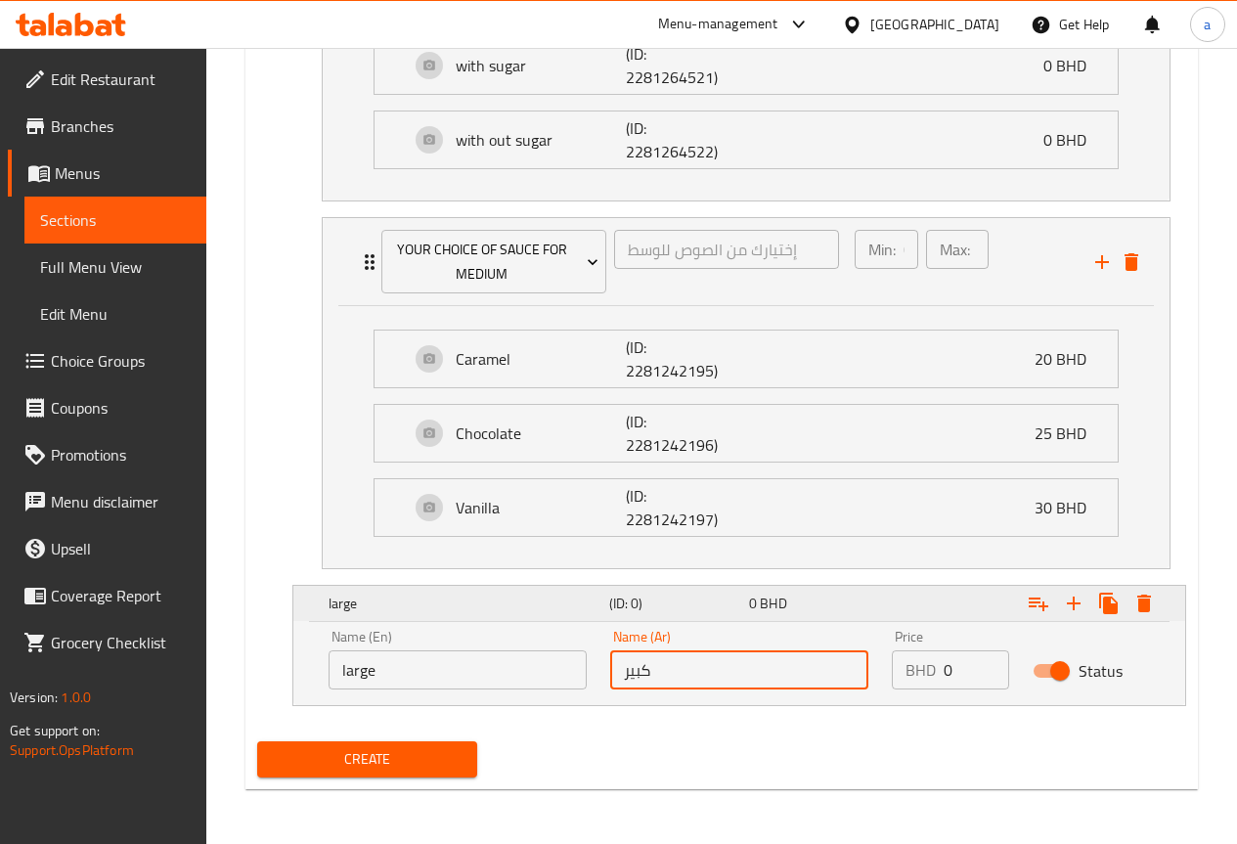
type input "كبير"
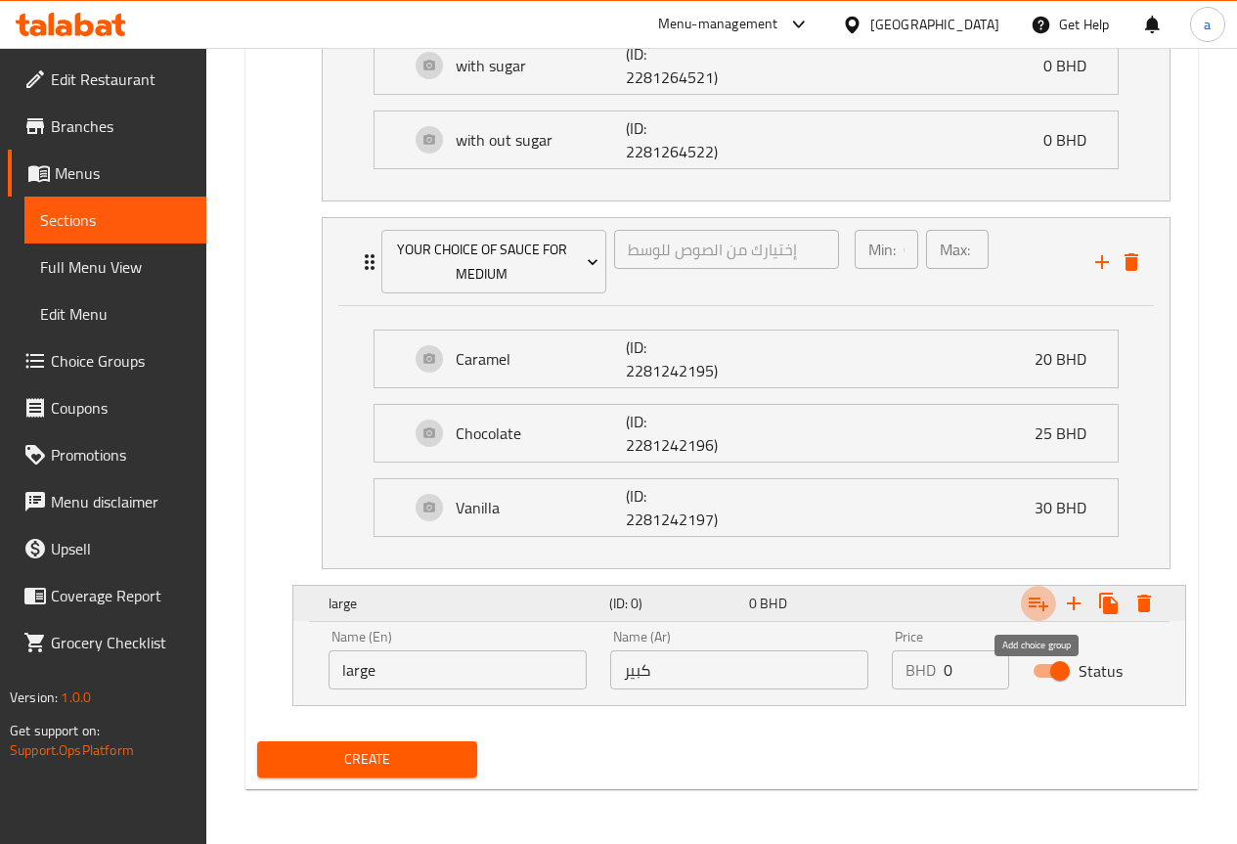
click at [1044, 609] on icon "Expand" at bounding box center [1038, 602] width 23 height 23
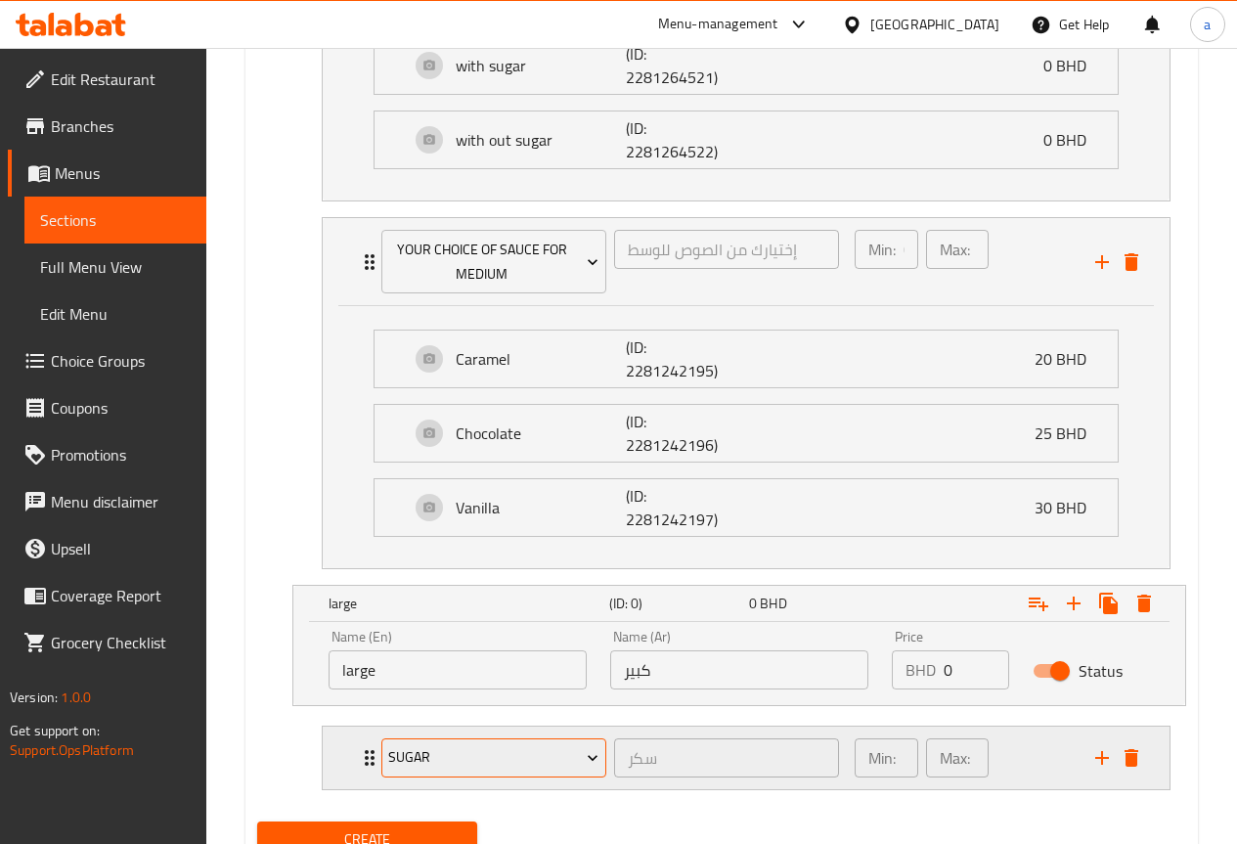
click at [587, 761] on icon "Expand" at bounding box center [593, 758] width 20 height 20
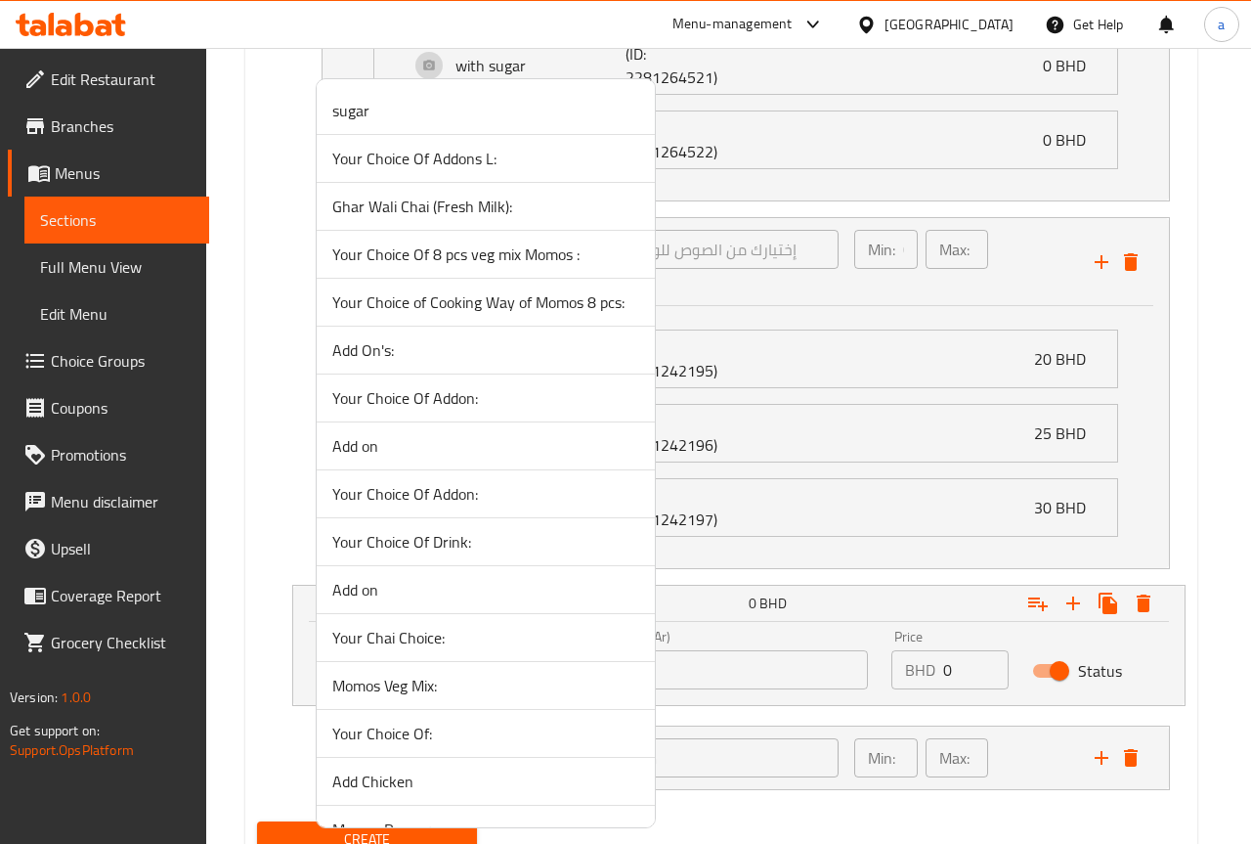
click at [813, 720] on div at bounding box center [625, 422] width 1251 height 844
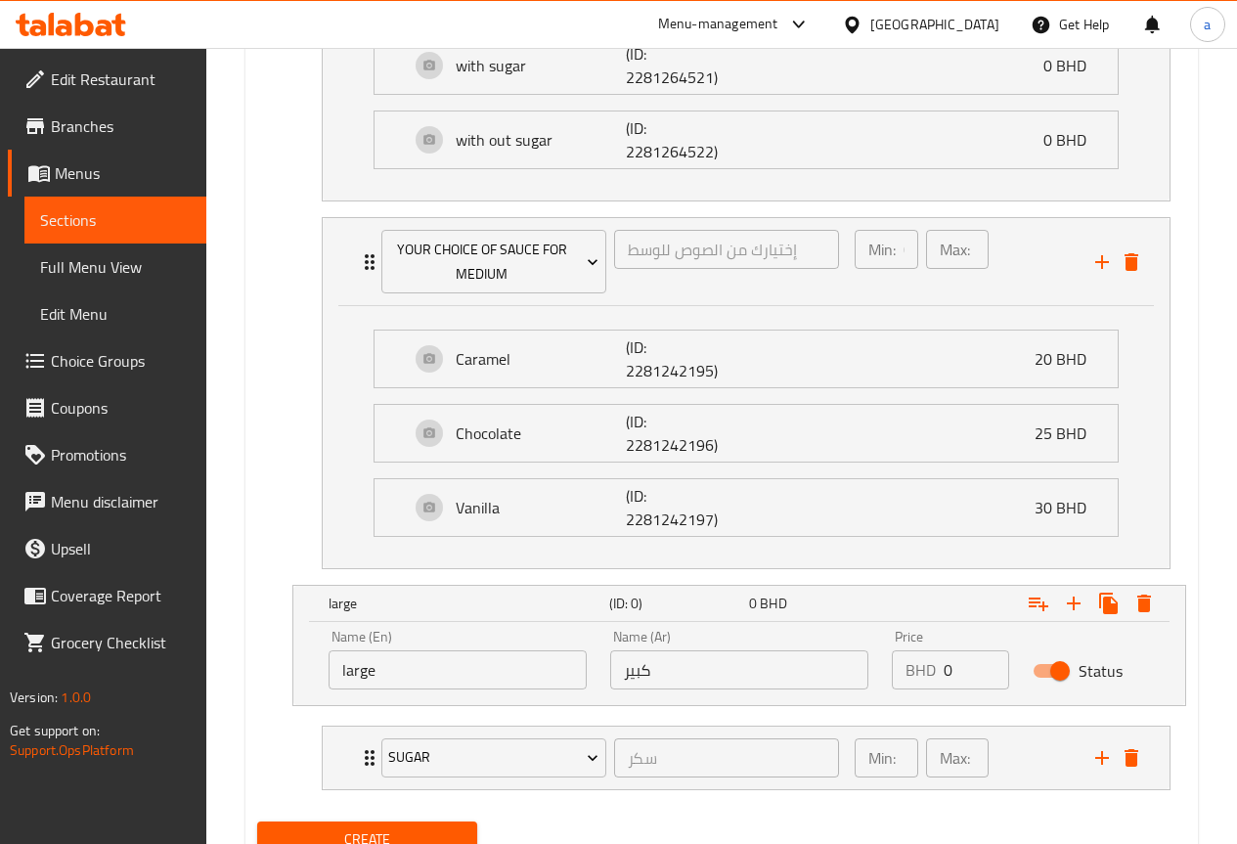
click at [952, 666] on input "0" at bounding box center [976, 669] width 66 height 39
type input "70"
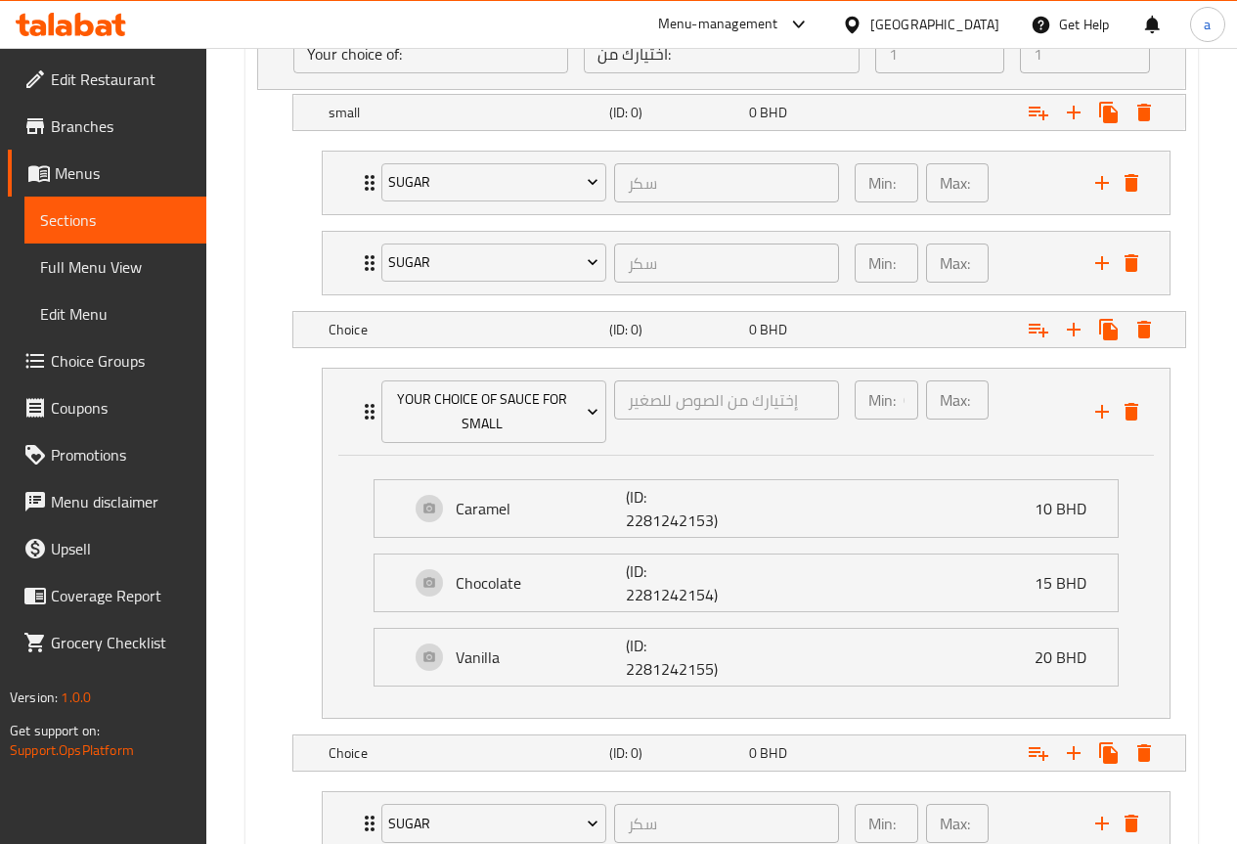
scroll to position [1227, 0]
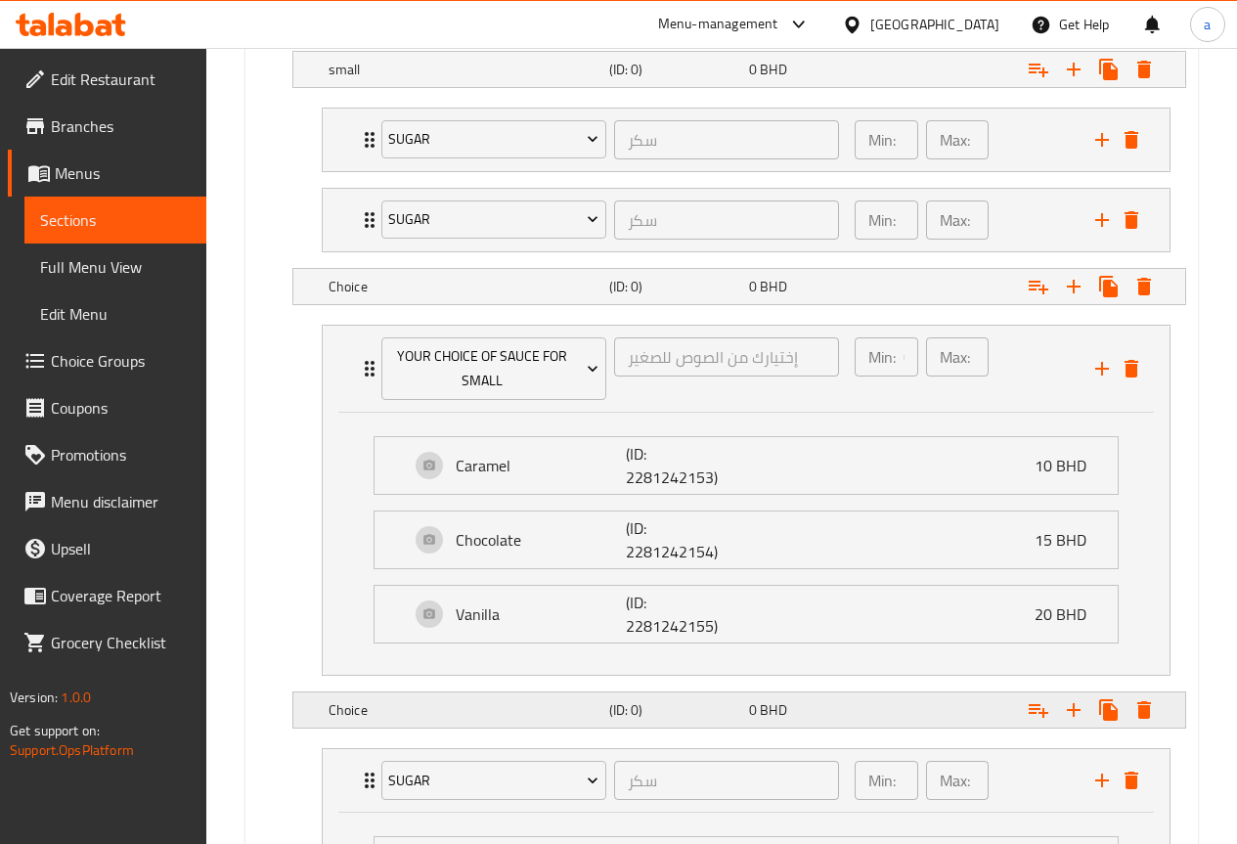
click at [539, 703] on h5 "Choice" at bounding box center [464, 710] width 273 height 20
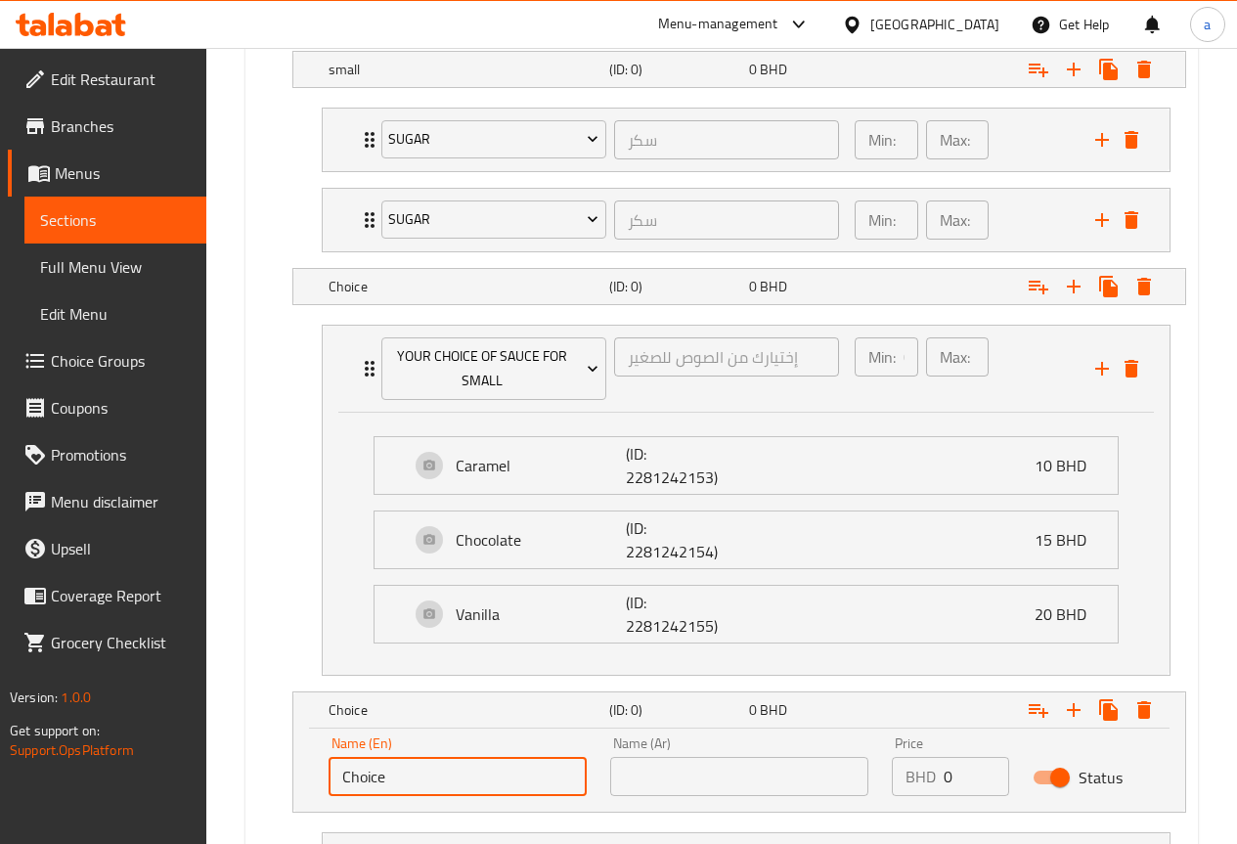
click at [536, 778] on input "Choice" at bounding box center [457, 776] width 258 height 39
type input "C"
type input "ة"
type input "m"
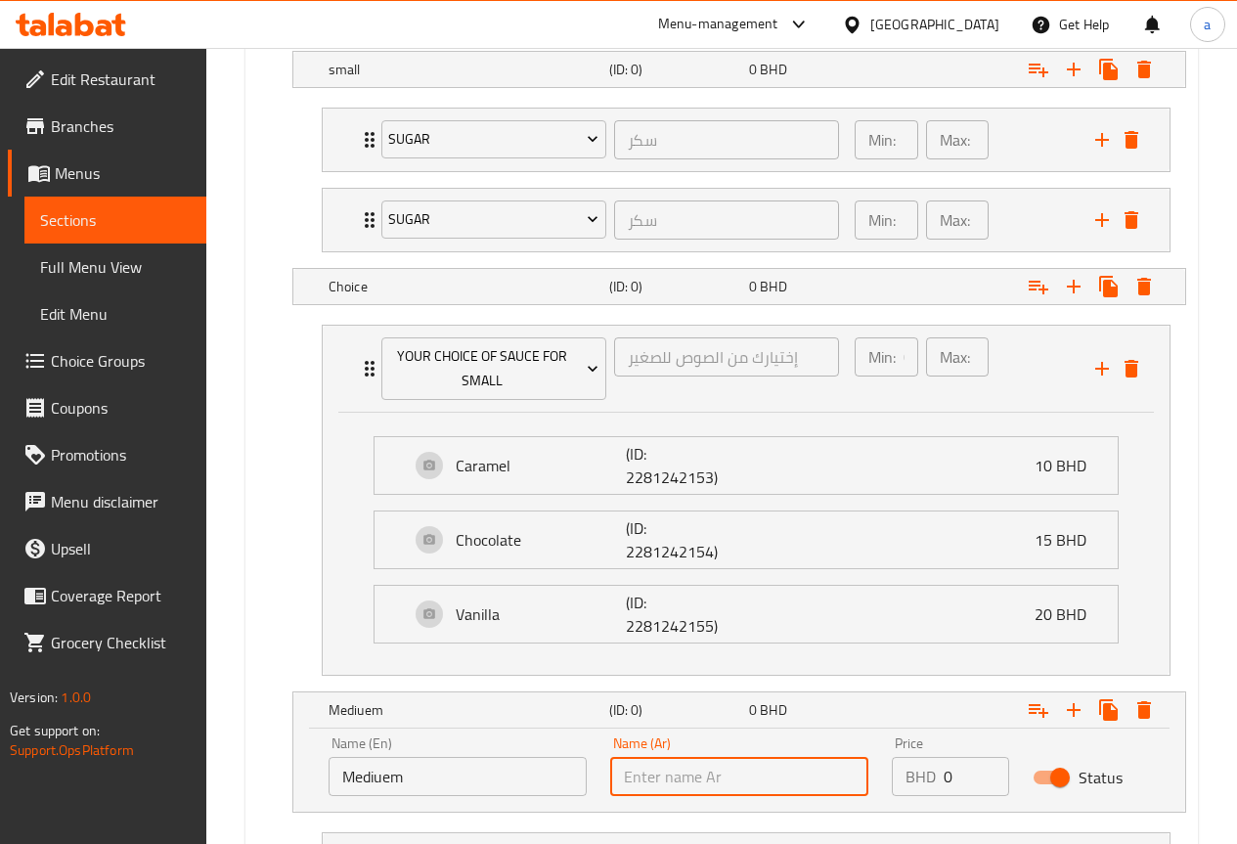
click at [704, 780] on input "text" at bounding box center [739, 776] width 258 height 39
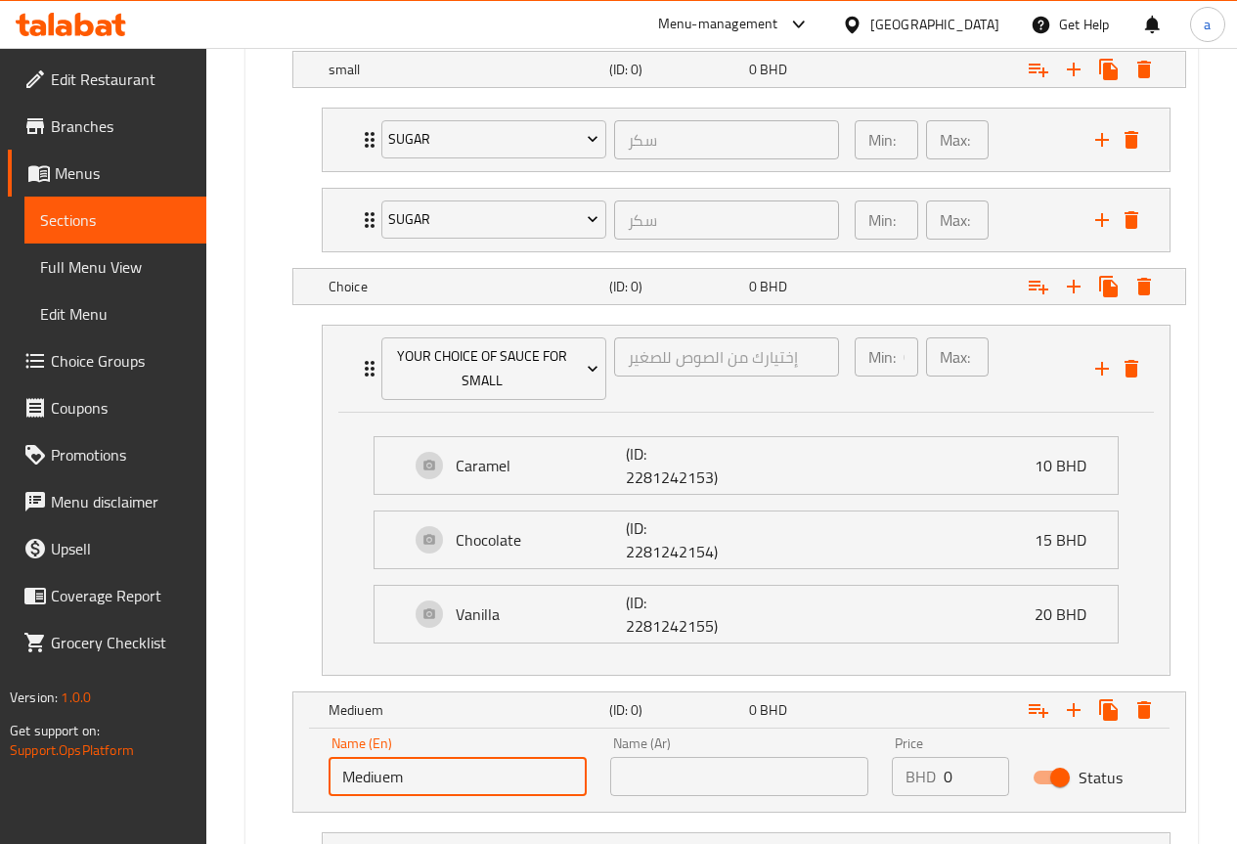
click at [486, 774] on input "Mediuem" at bounding box center [457, 776] width 258 height 39
type input "Medium"
click at [631, 780] on input "text" at bounding box center [739, 776] width 258 height 39
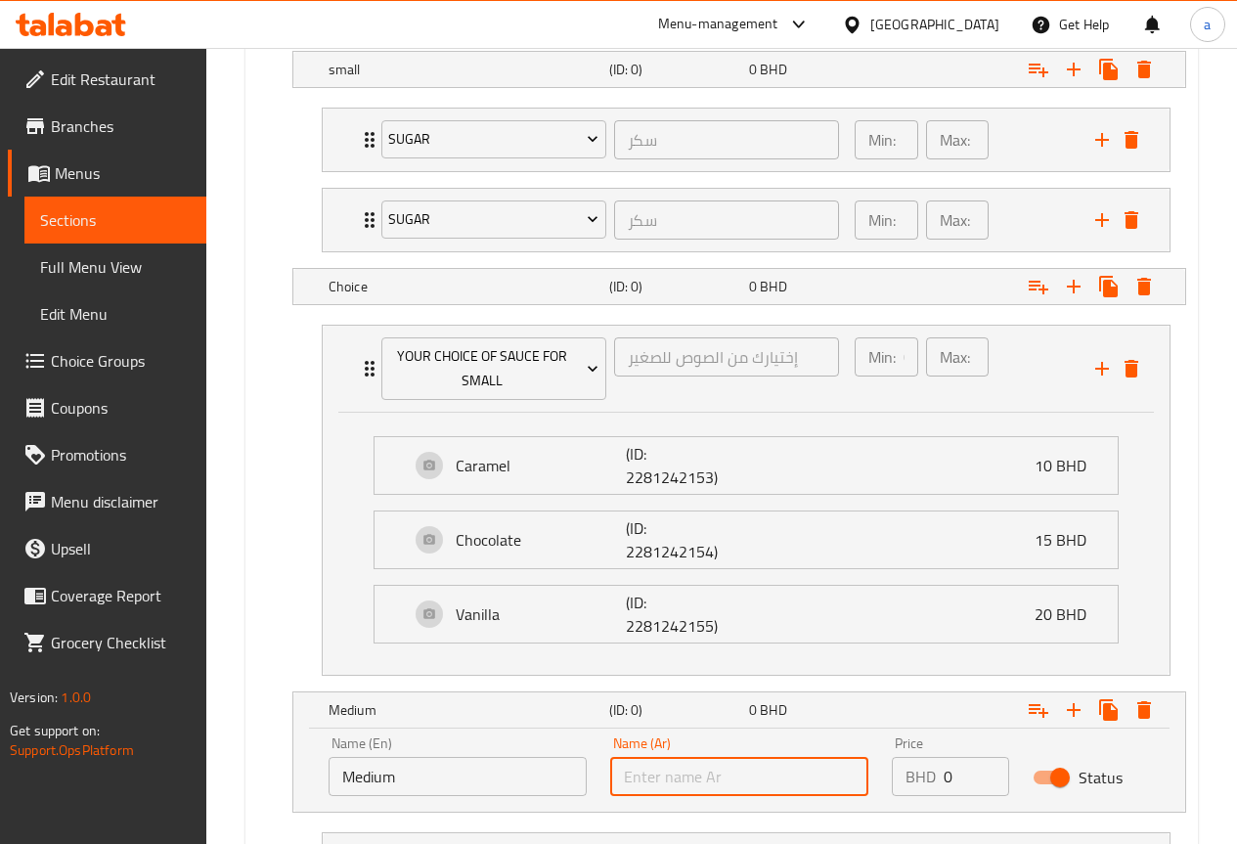
type input "و"
type input "وسط"
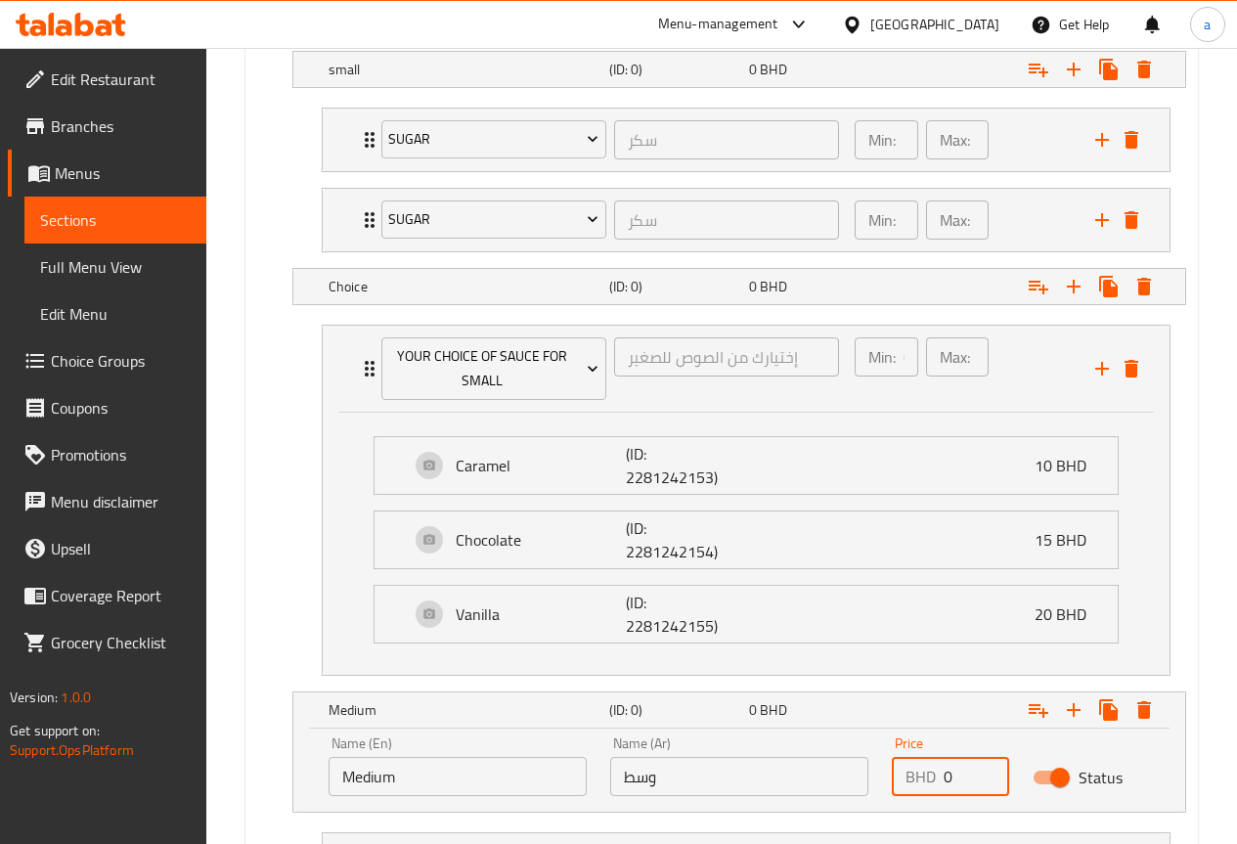
click at [964, 770] on input "0" at bounding box center [976, 776] width 66 height 39
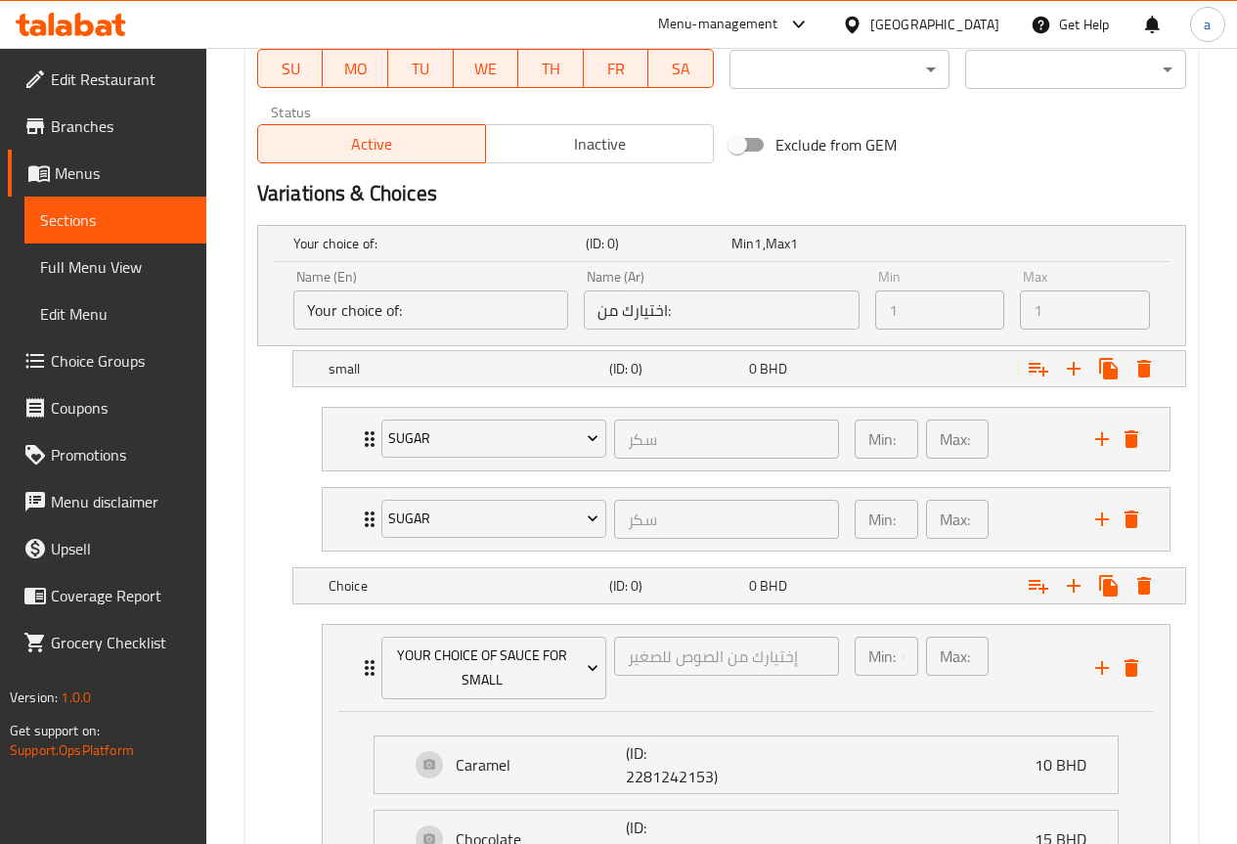
scroll to position [920, 0]
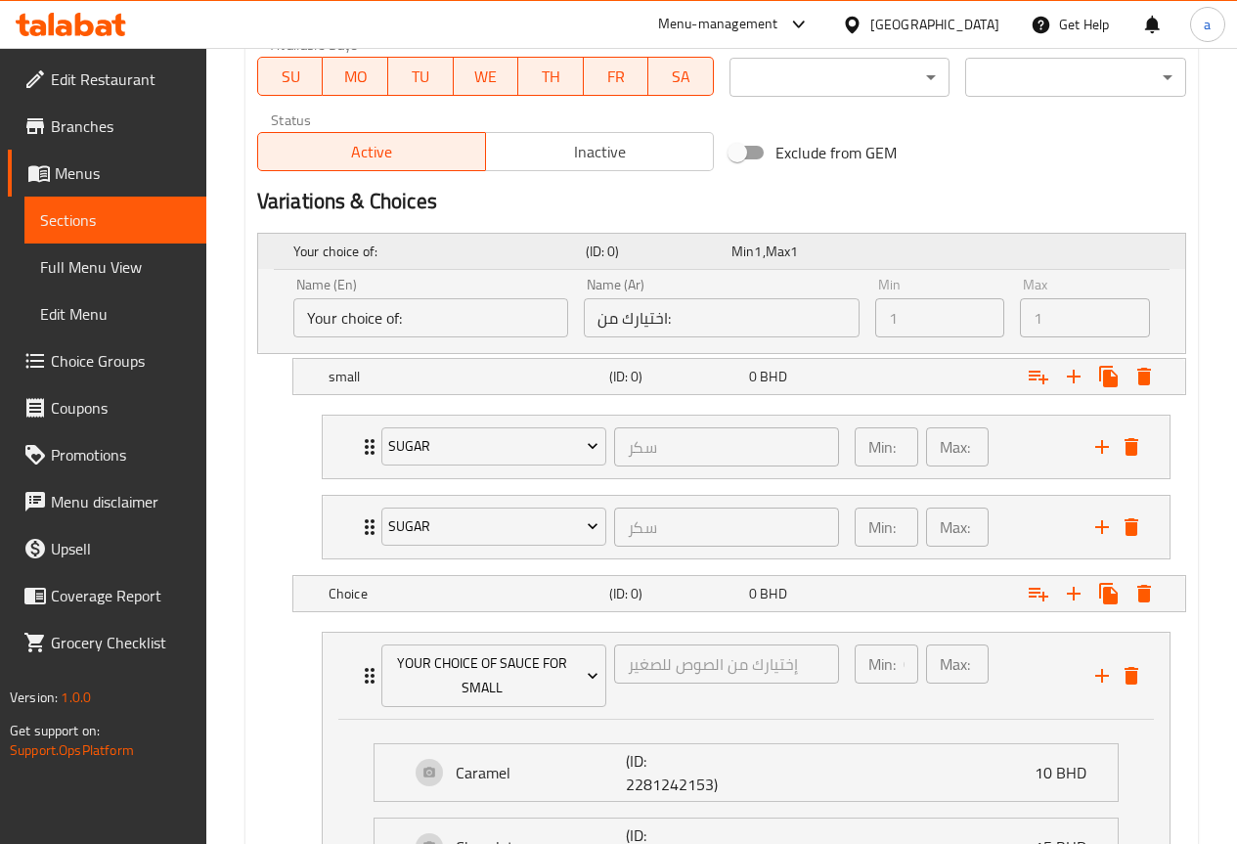
type input "60"
click at [716, 252] on h5 "(ID: 0)" at bounding box center [655, 251] width 138 height 20
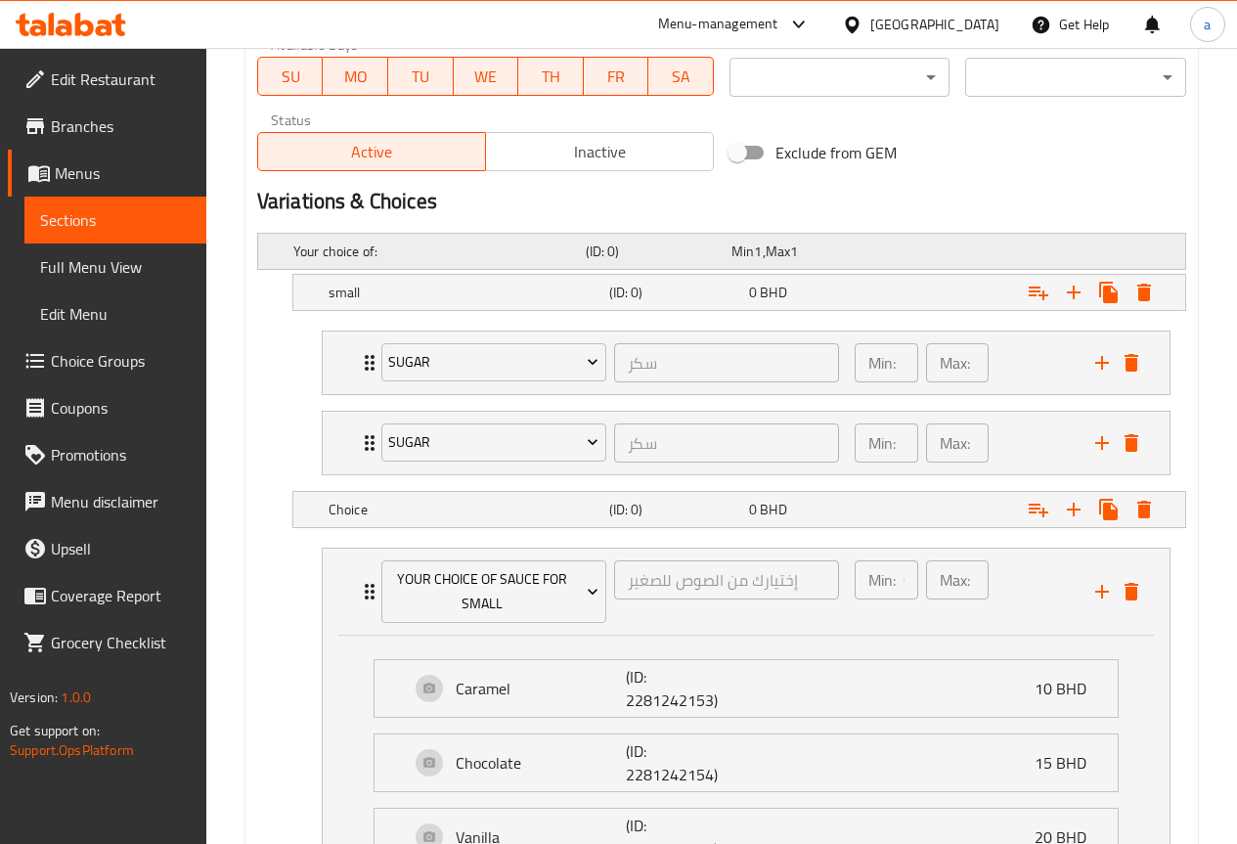
click at [716, 252] on h5 "(ID: 0)" at bounding box center [655, 251] width 138 height 20
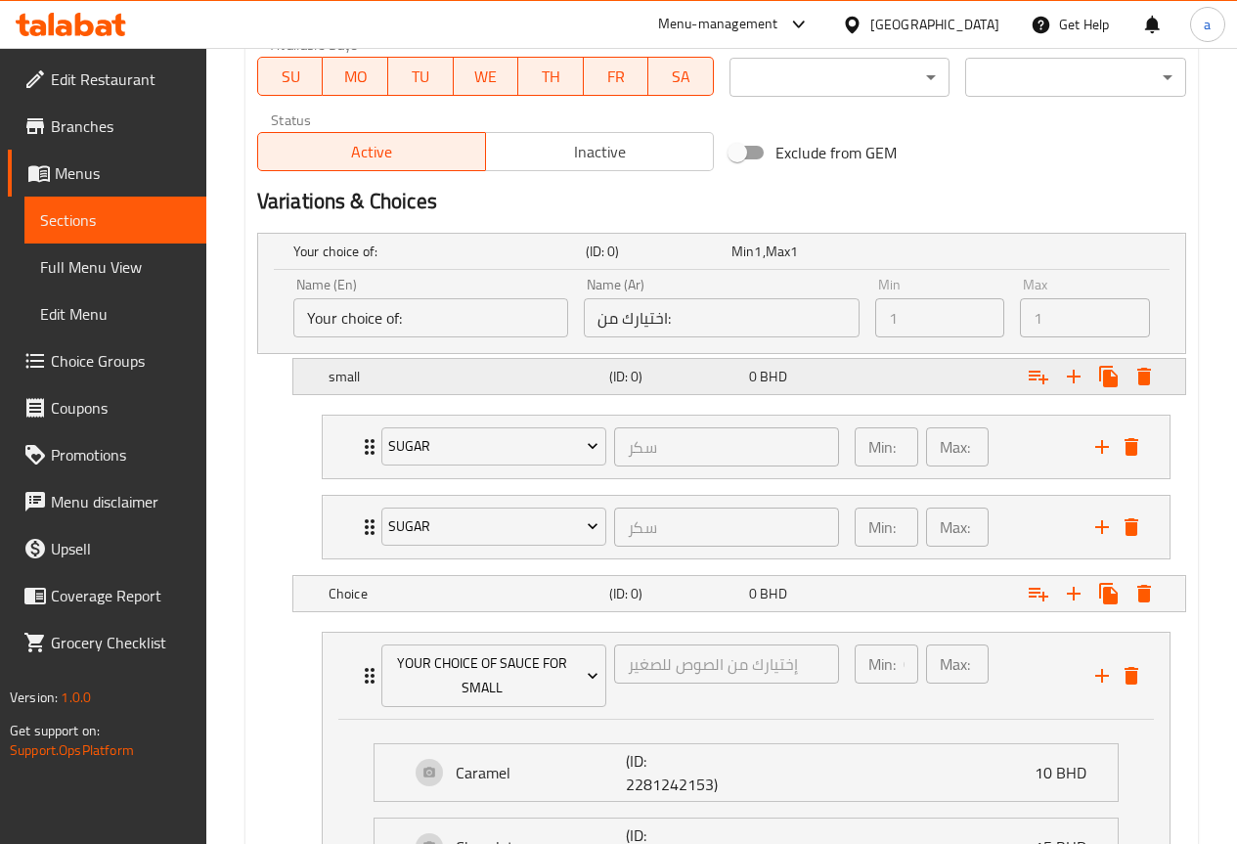
click at [678, 368] on h5 "(ID: 0)" at bounding box center [675, 377] width 132 height 20
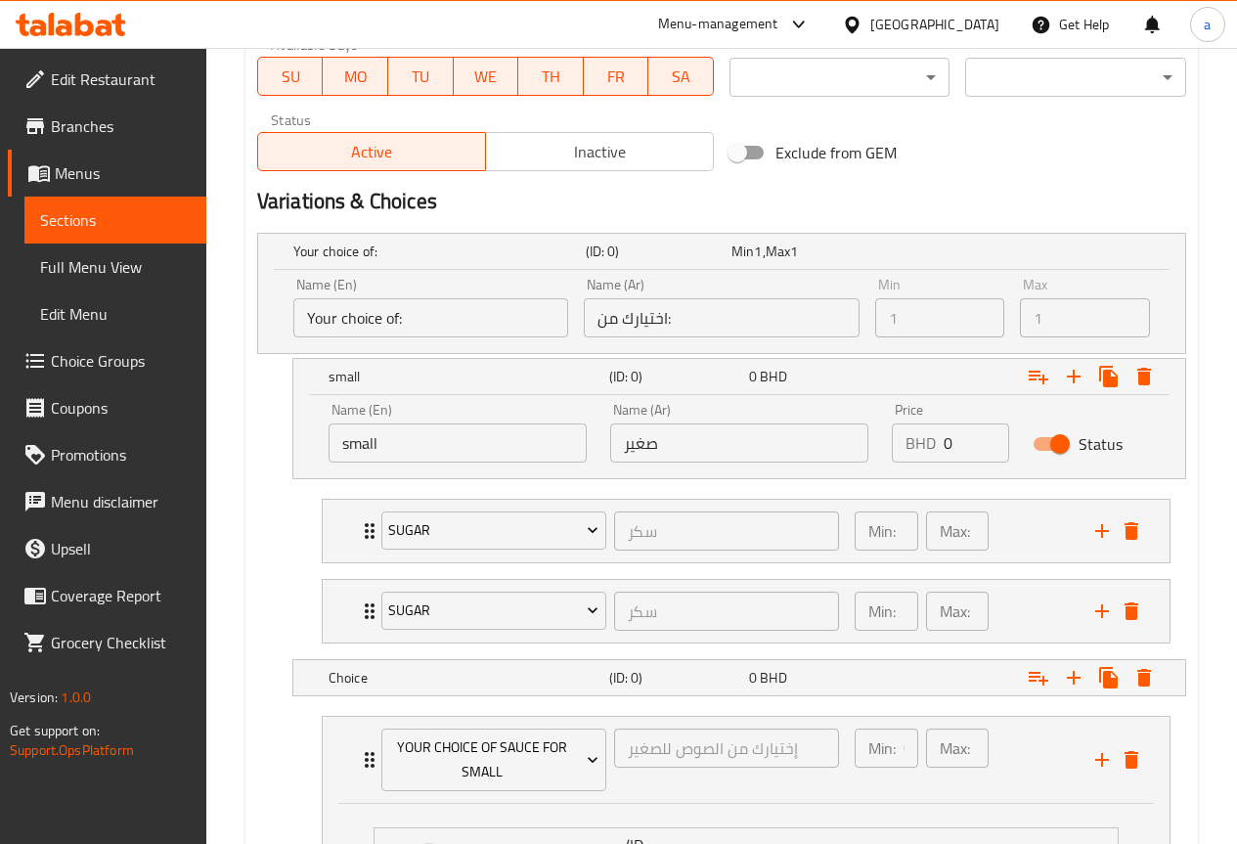
click at [953, 445] on input "0" at bounding box center [976, 442] width 66 height 39
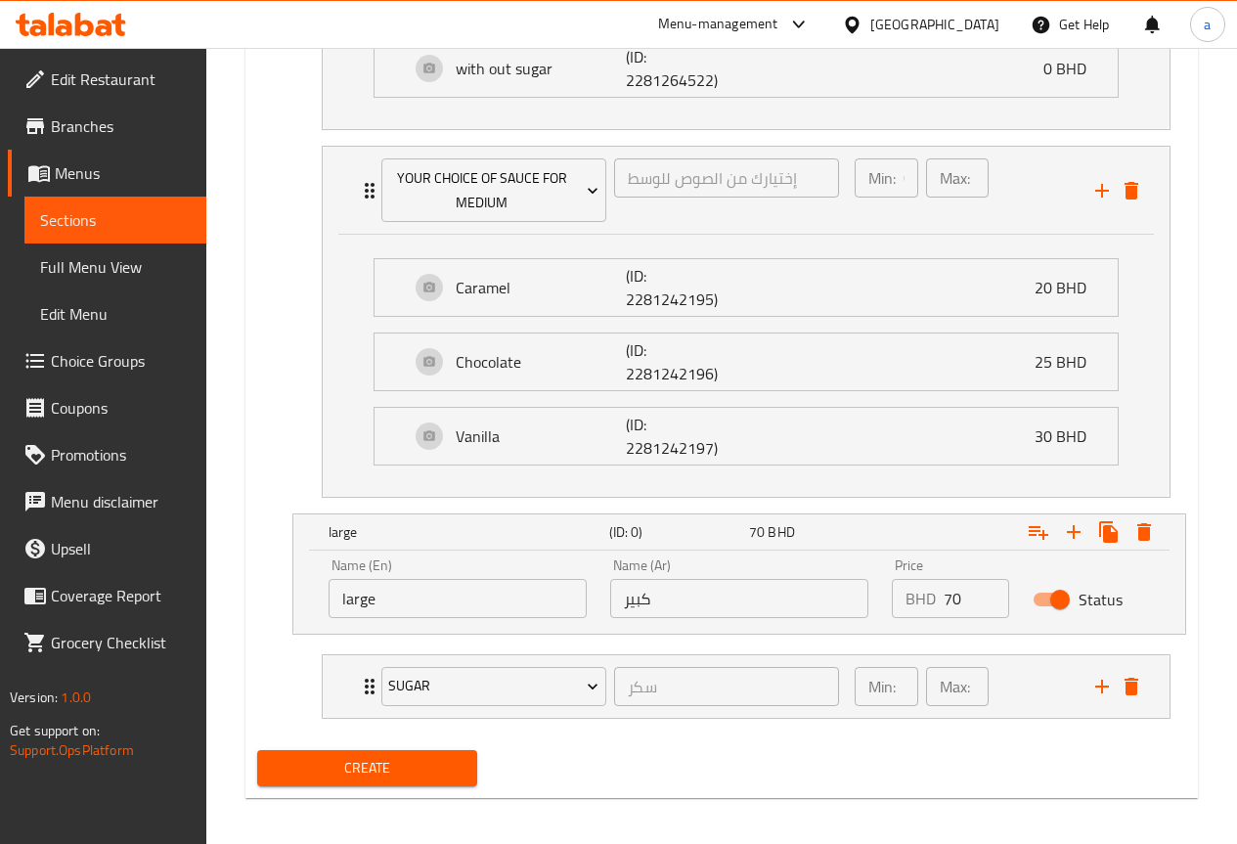
scroll to position [2275, 0]
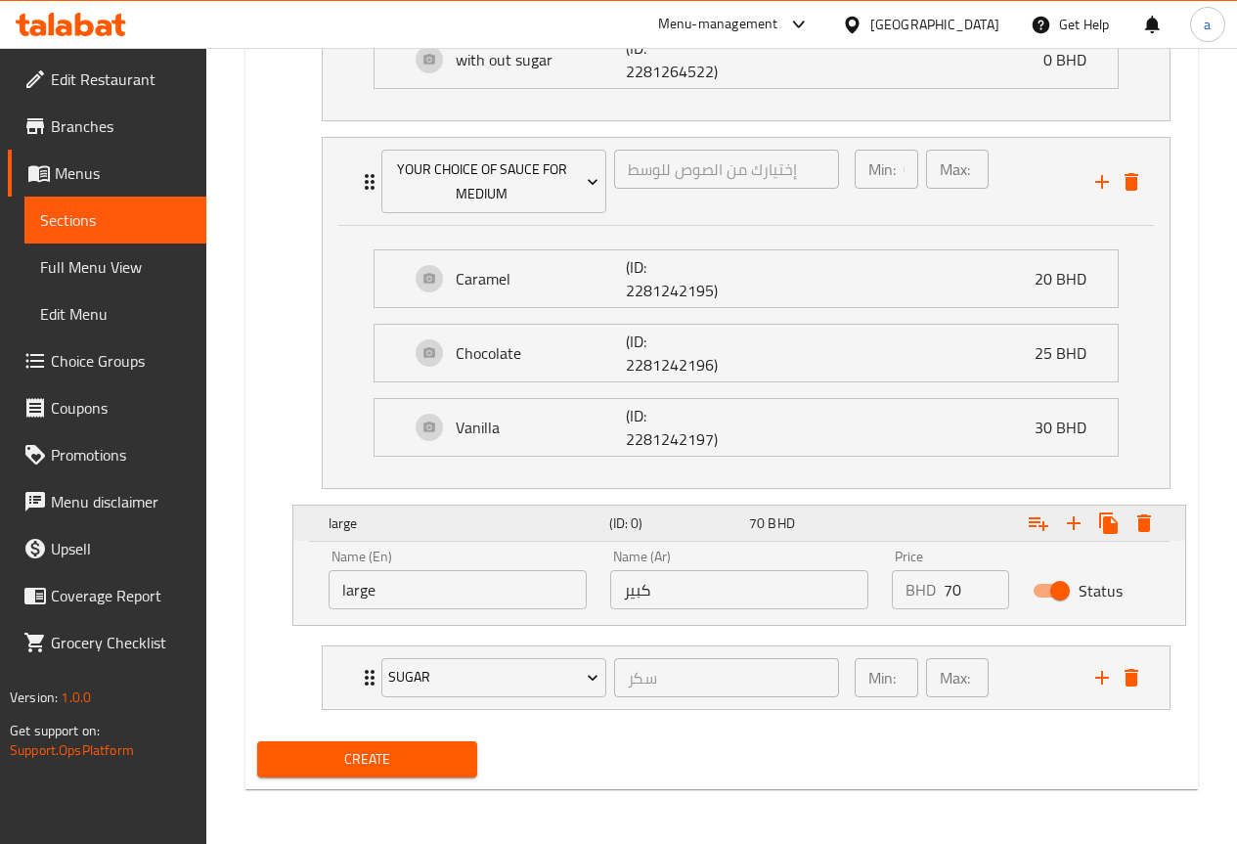
type input "50"
click at [1042, 530] on icon "Expand" at bounding box center [1039, 524] width 20 height 14
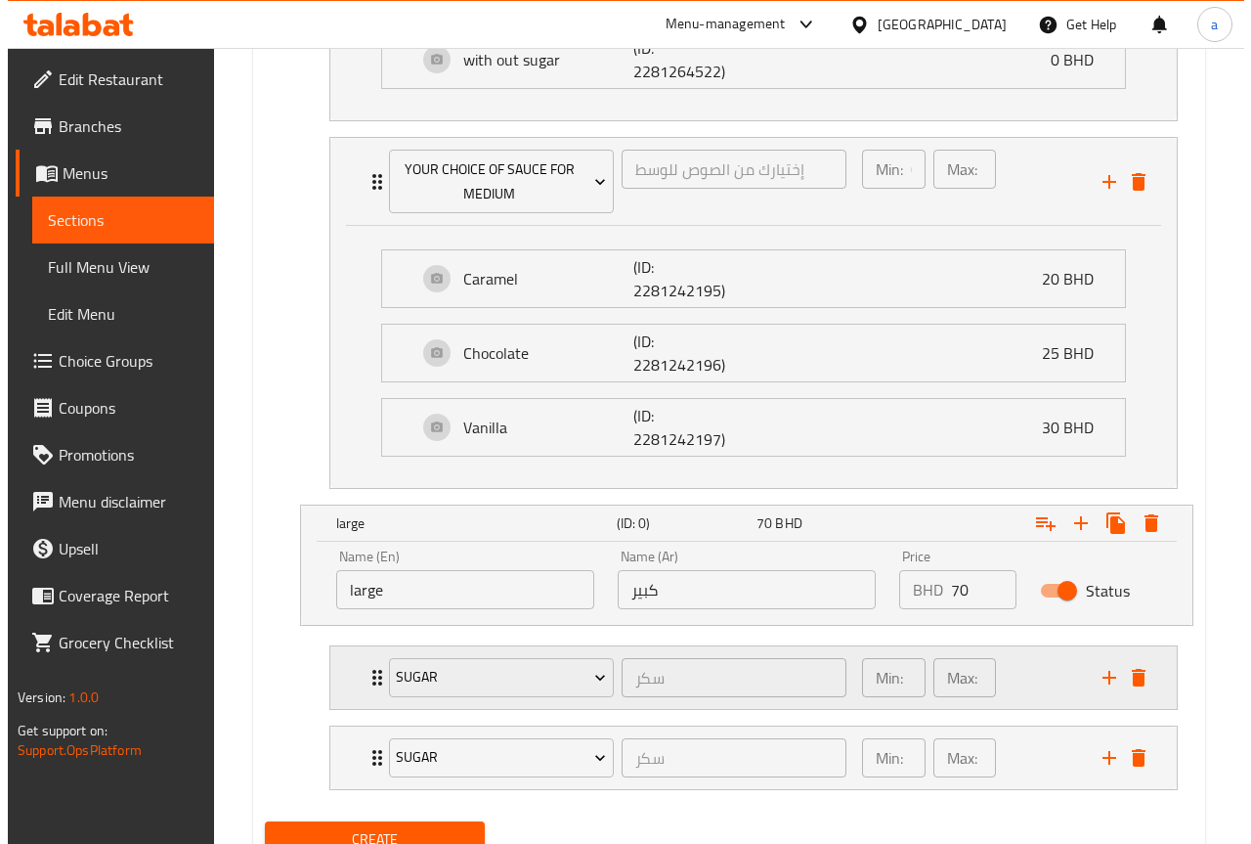
scroll to position [2355, 0]
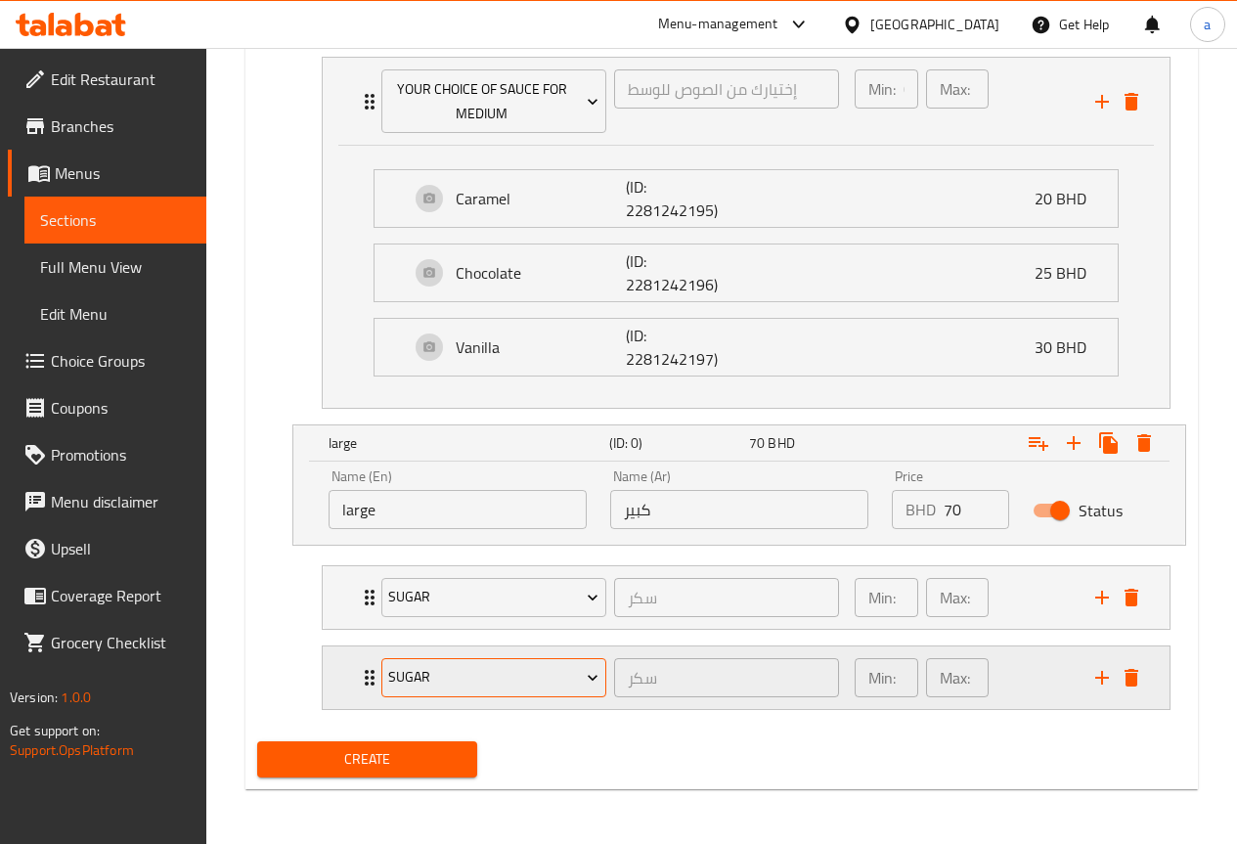
click at [585, 669] on icon "Expand" at bounding box center [593, 678] width 20 height 20
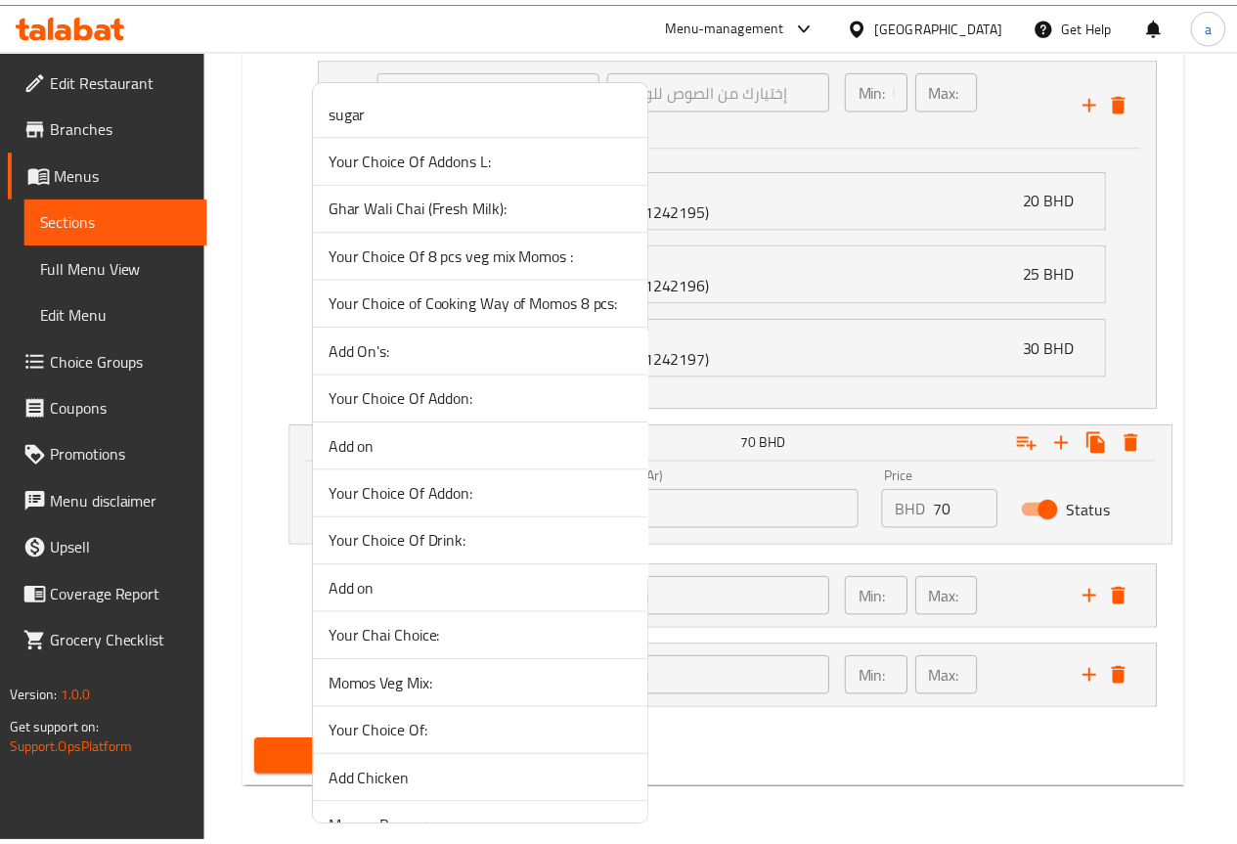
scroll to position [1766, 0]
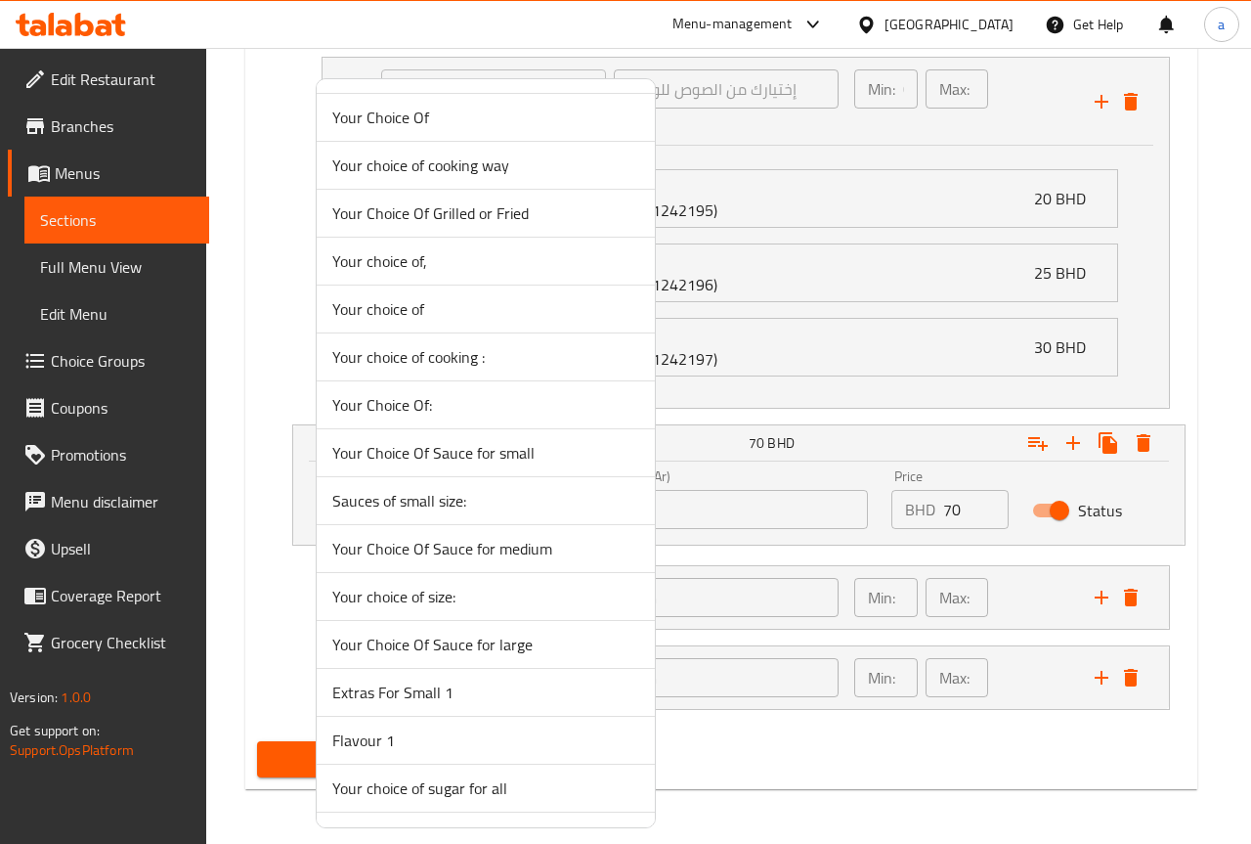
click at [545, 641] on span "Your Choice Of Sauce for large" at bounding box center [485, 644] width 307 height 23
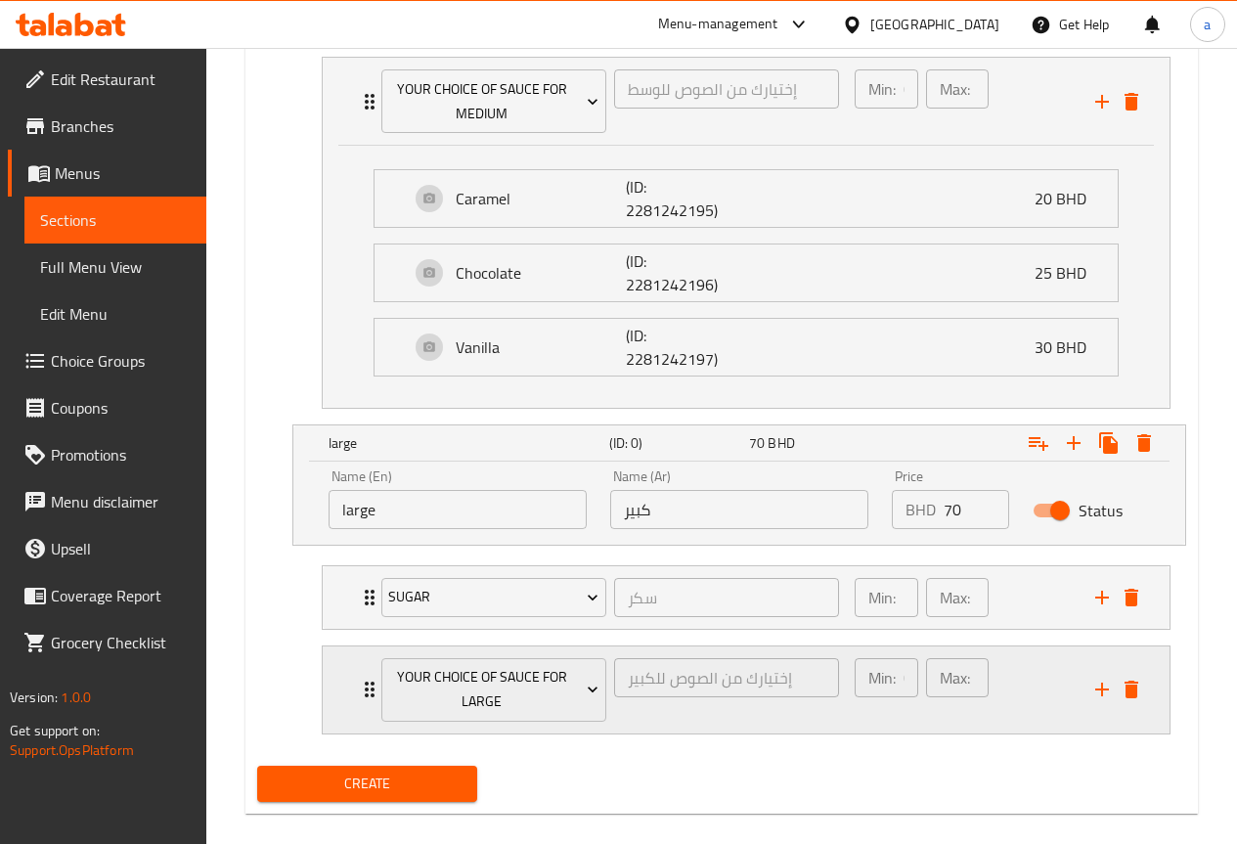
click at [1021, 692] on div "Min: 0 ​ Max: 1 ​" at bounding box center [963, 689] width 241 height 87
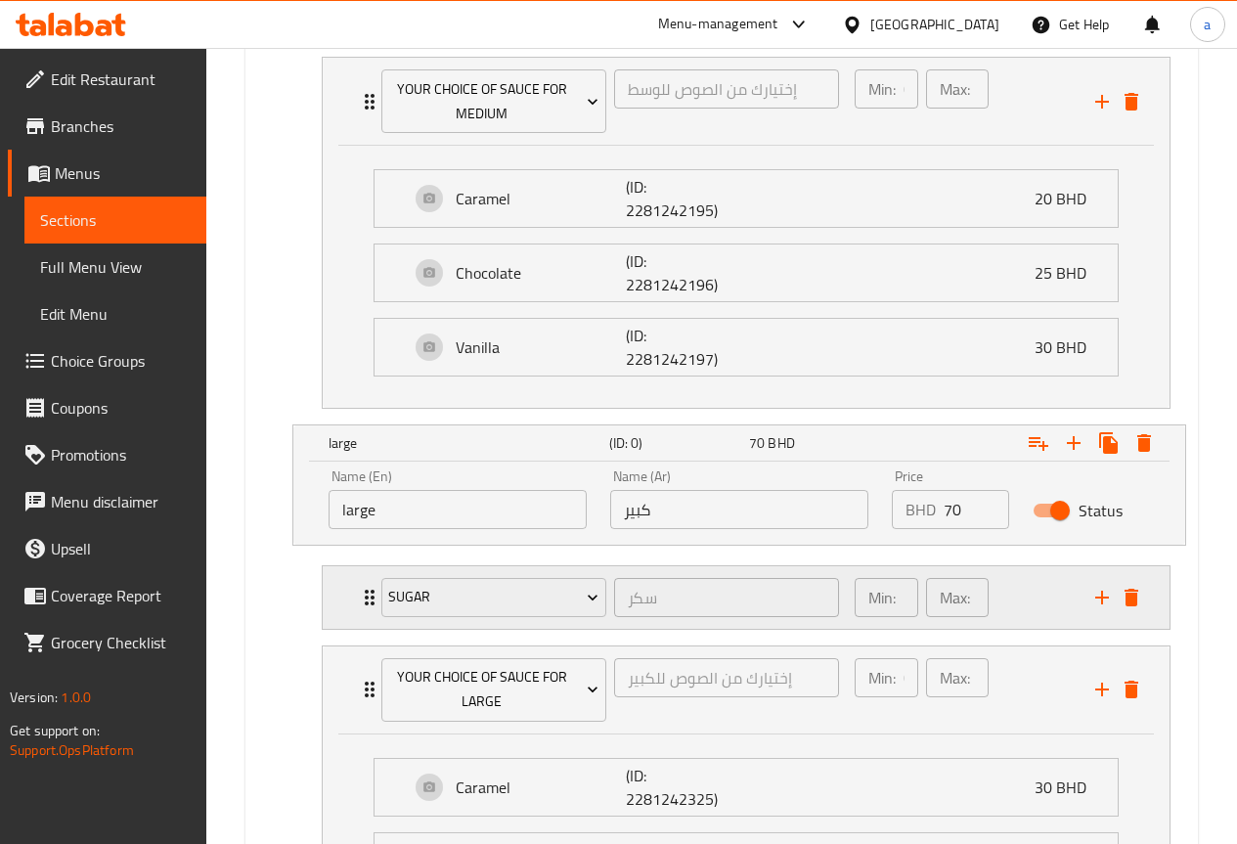
click at [1028, 616] on div "Min: 1 ​ Max: 1 ​" at bounding box center [963, 597] width 241 height 63
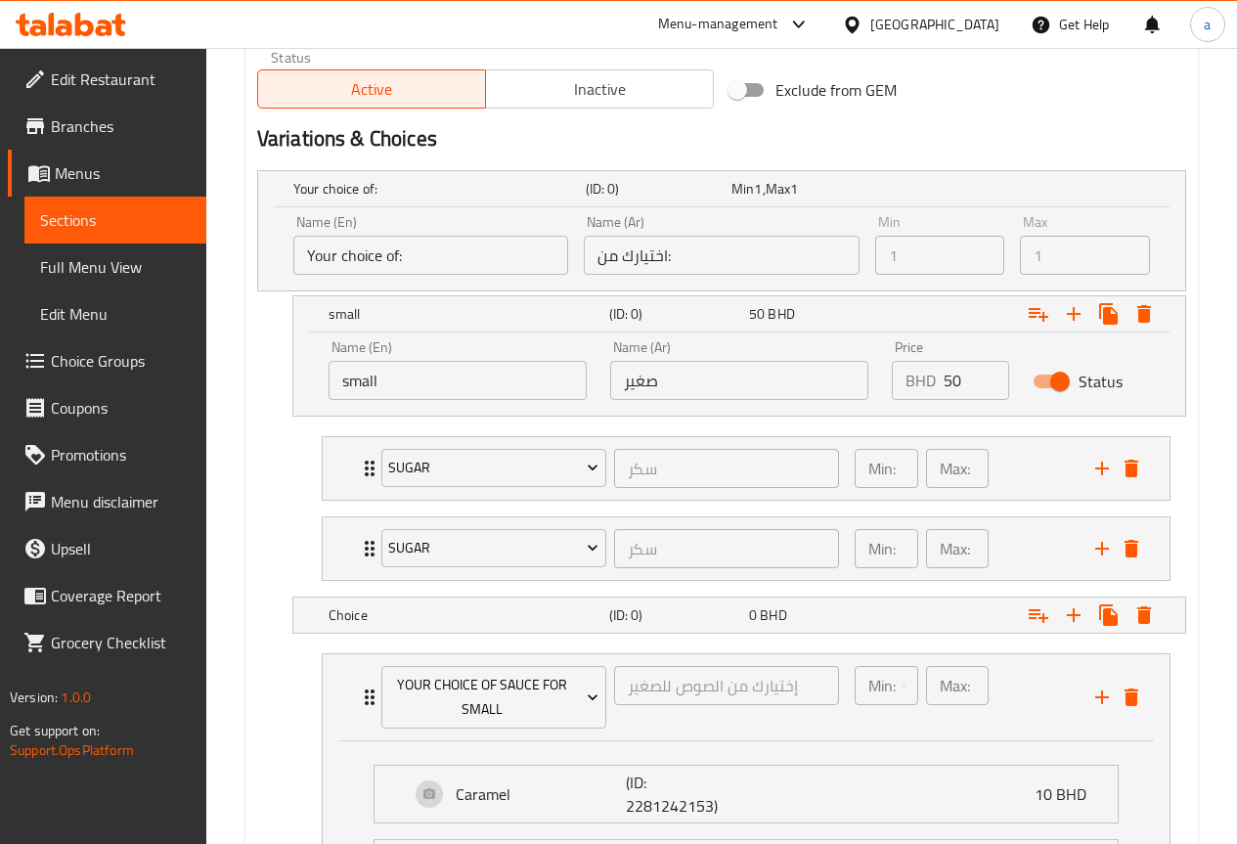
scroll to position [974, 0]
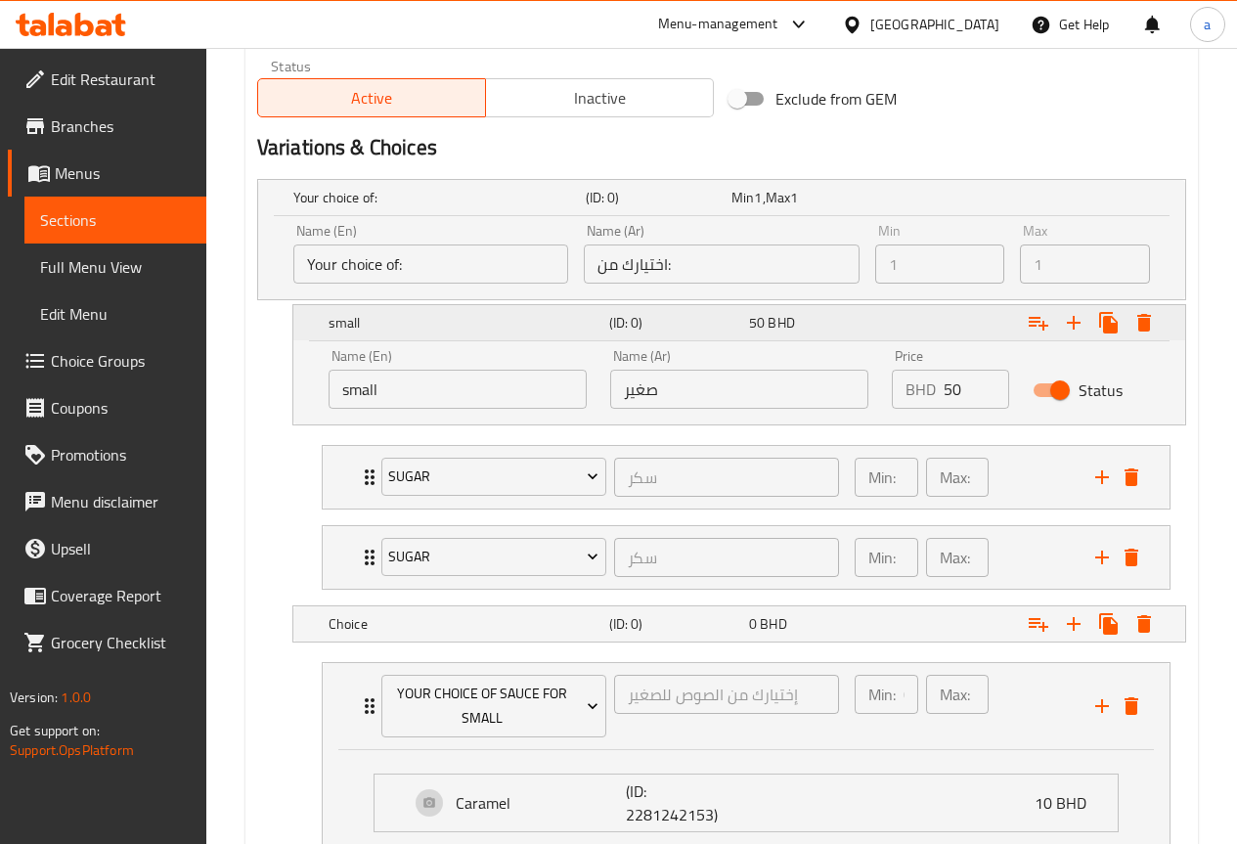
click at [334, 322] on h5 "small" at bounding box center [464, 323] width 273 height 20
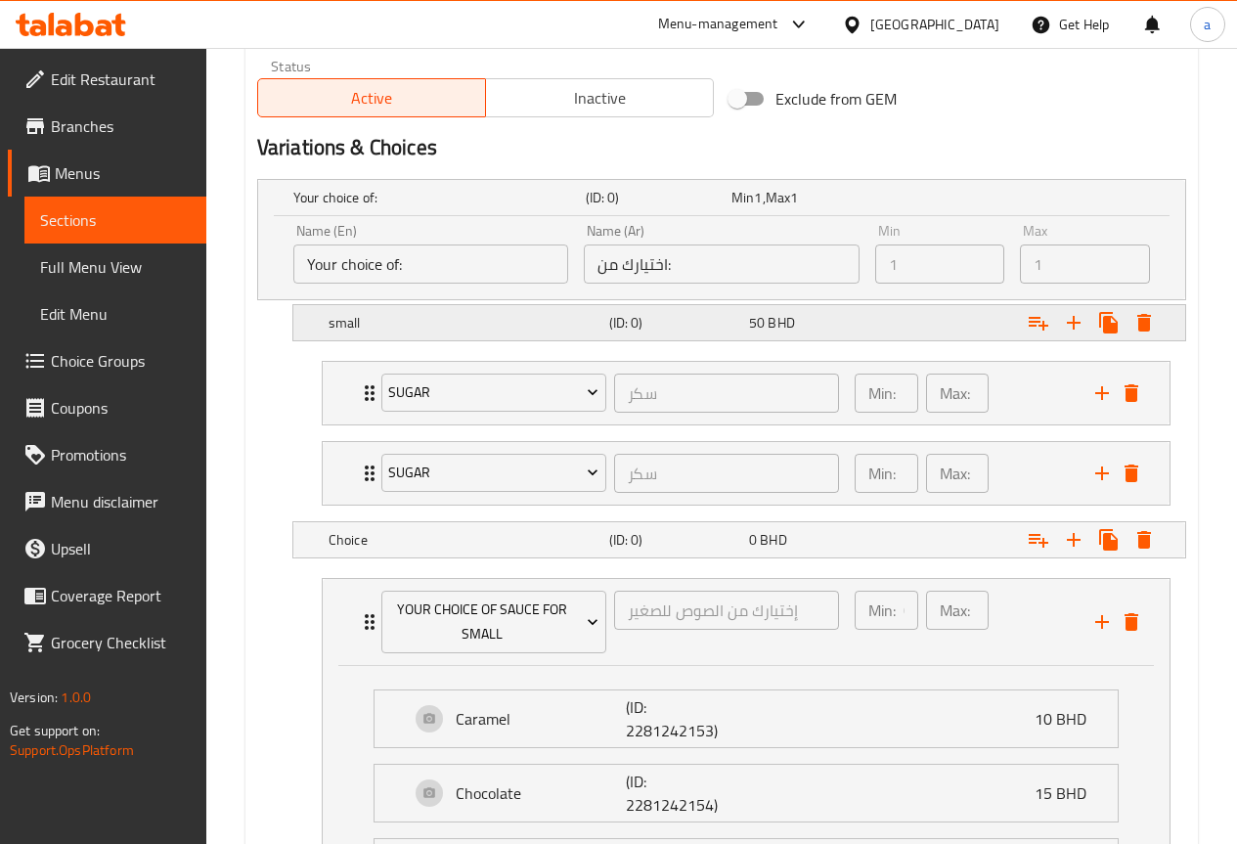
click at [334, 328] on h5 "small" at bounding box center [464, 323] width 273 height 20
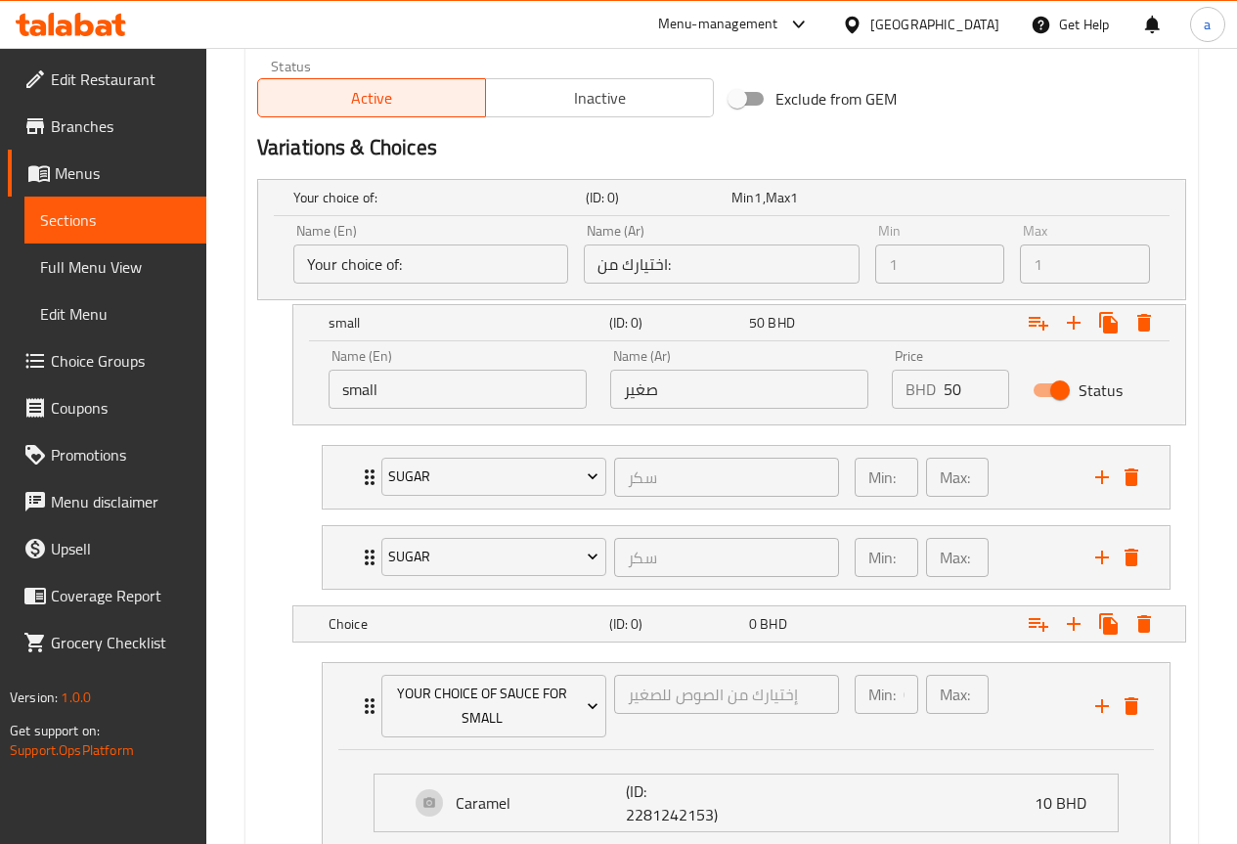
click at [347, 391] on input "small" at bounding box center [457, 389] width 258 height 39
type input "Small"
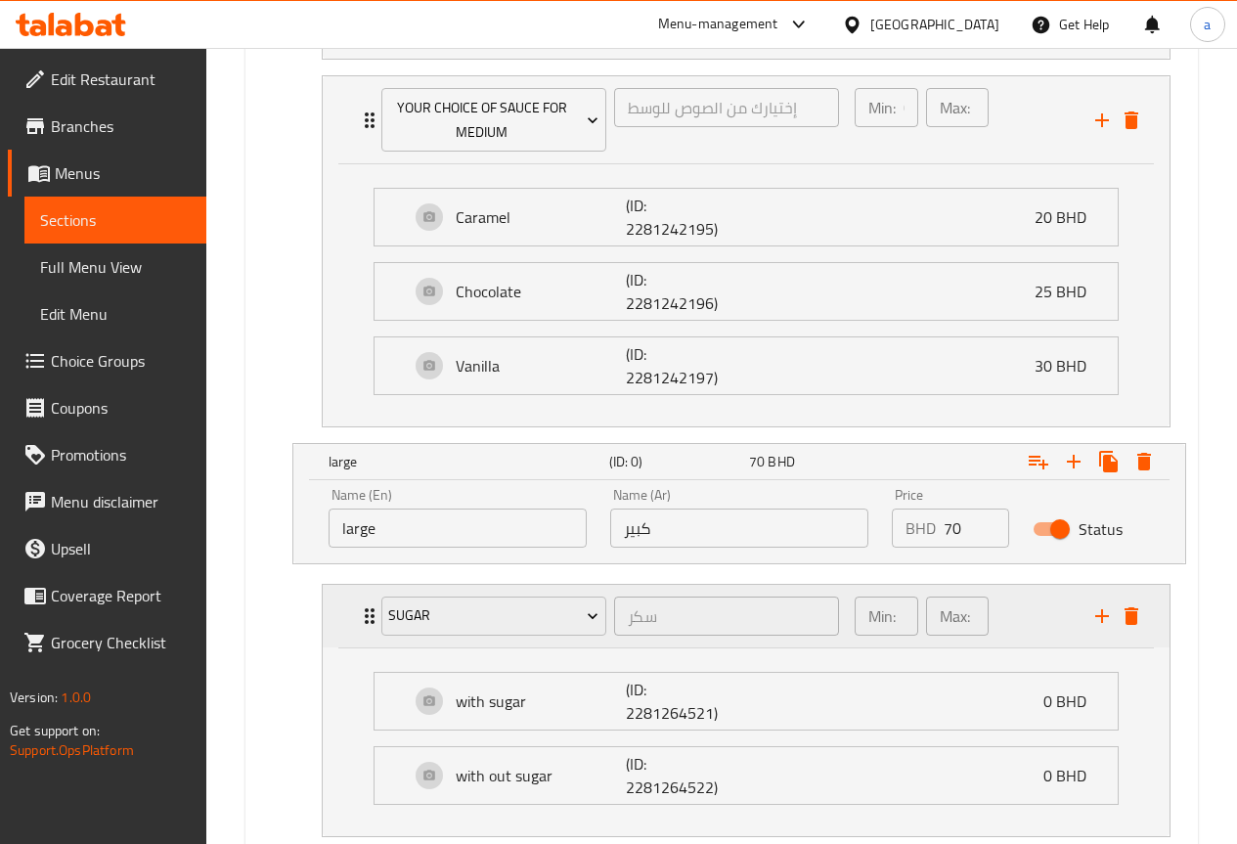
scroll to position [2342, 0]
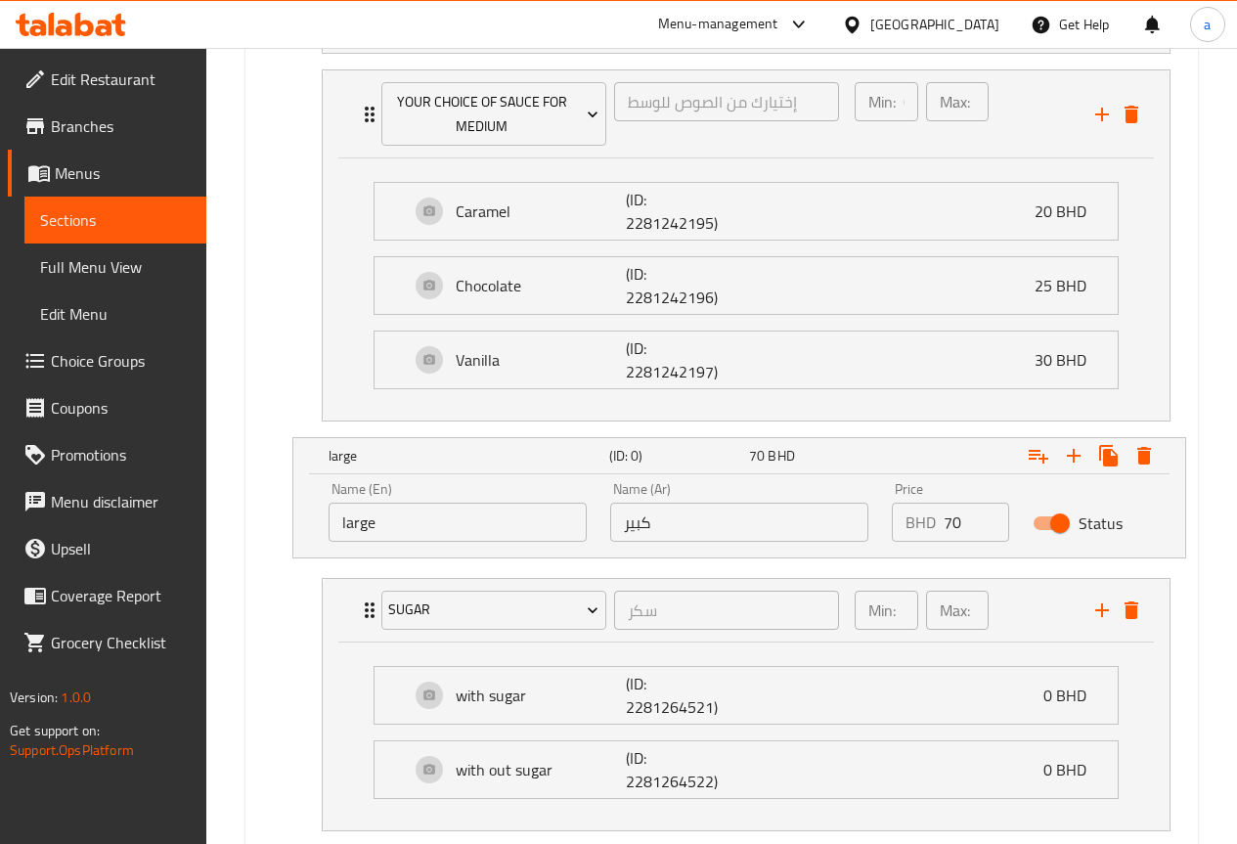
click at [346, 525] on input "large" at bounding box center [457, 522] width 258 height 39
type input "Large"
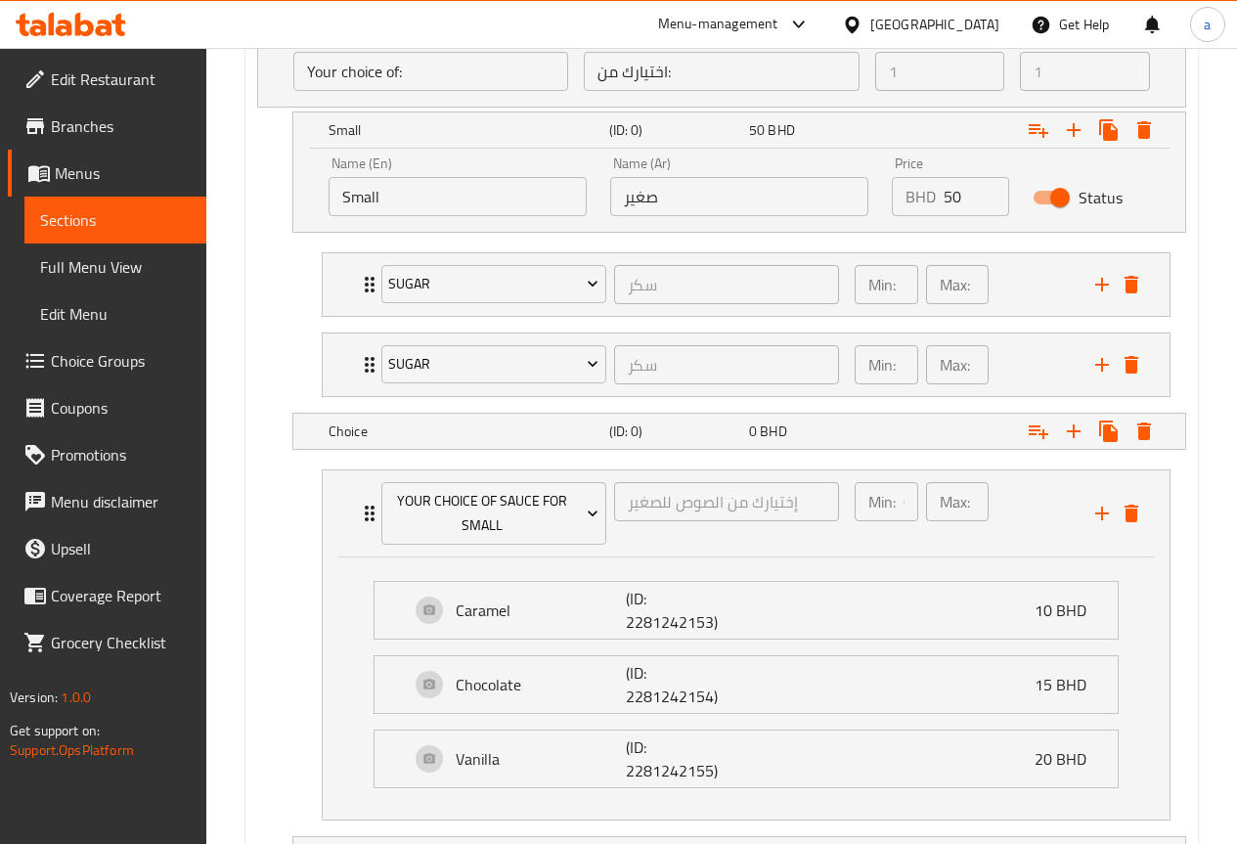
scroll to position [1169, 0]
click at [1026, 268] on div "Min: 1 ​ Max: 1 ​" at bounding box center [963, 281] width 241 height 63
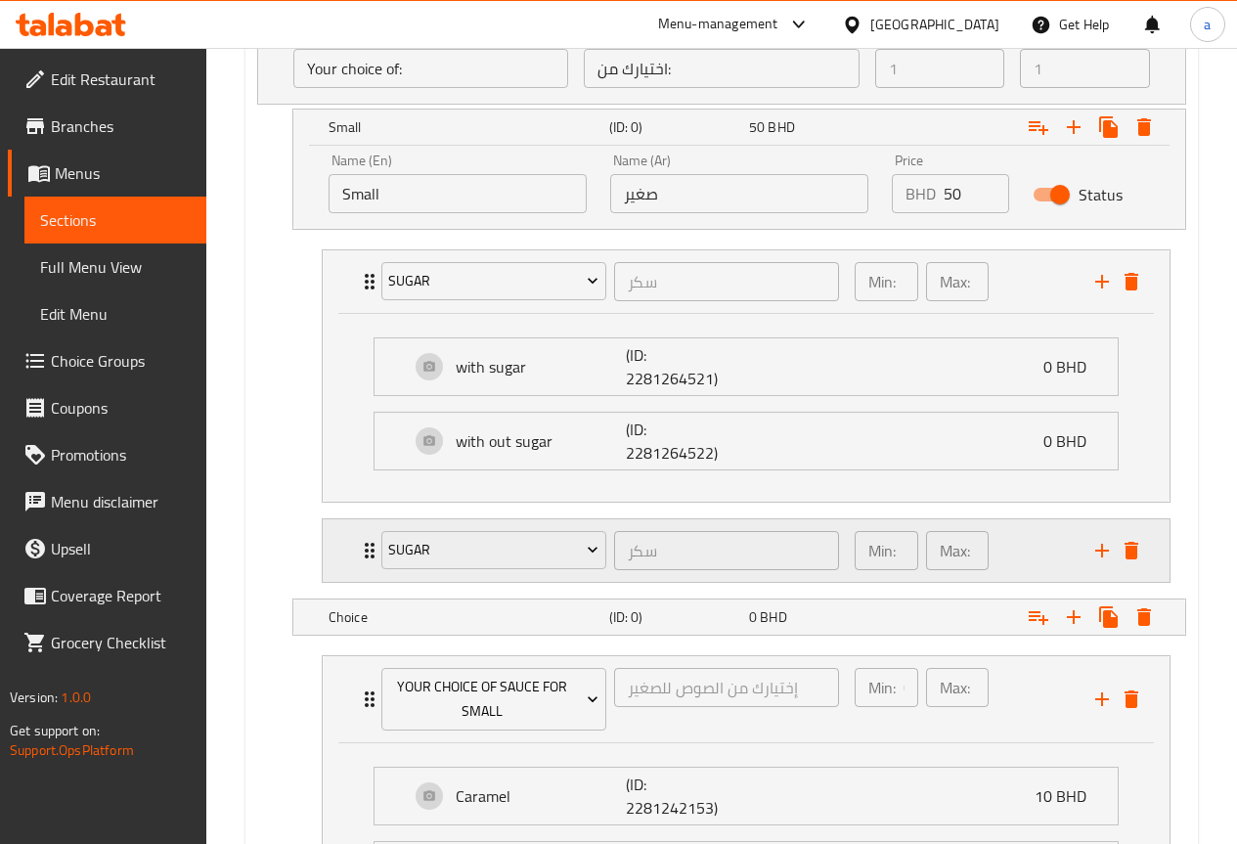
click at [1045, 559] on div "Min: 1 ​ Max: 1 ​" at bounding box center [963, 550] width 241 height 63
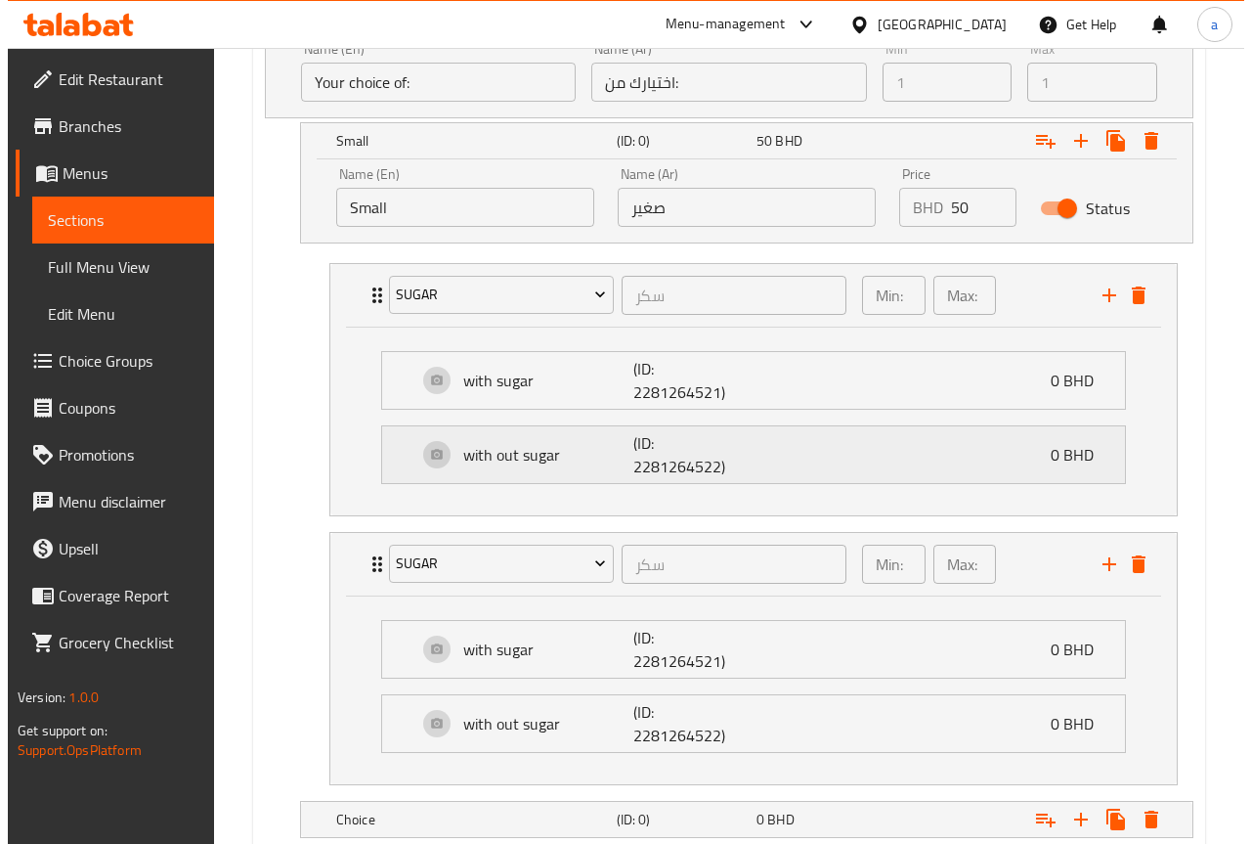
scroll to position [974, 0]
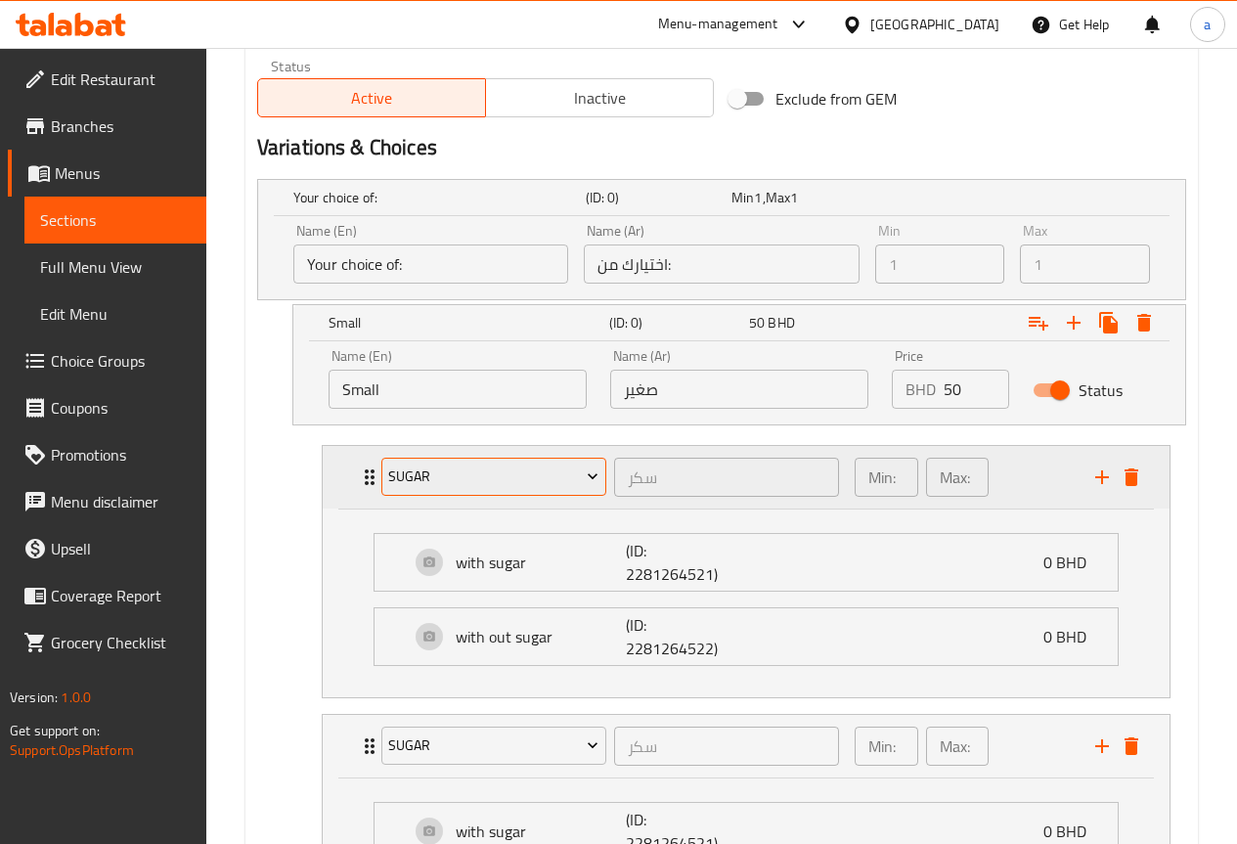
click at [565, 475] on span "sugar" at bounding box center [493, 476] width 210 height 24
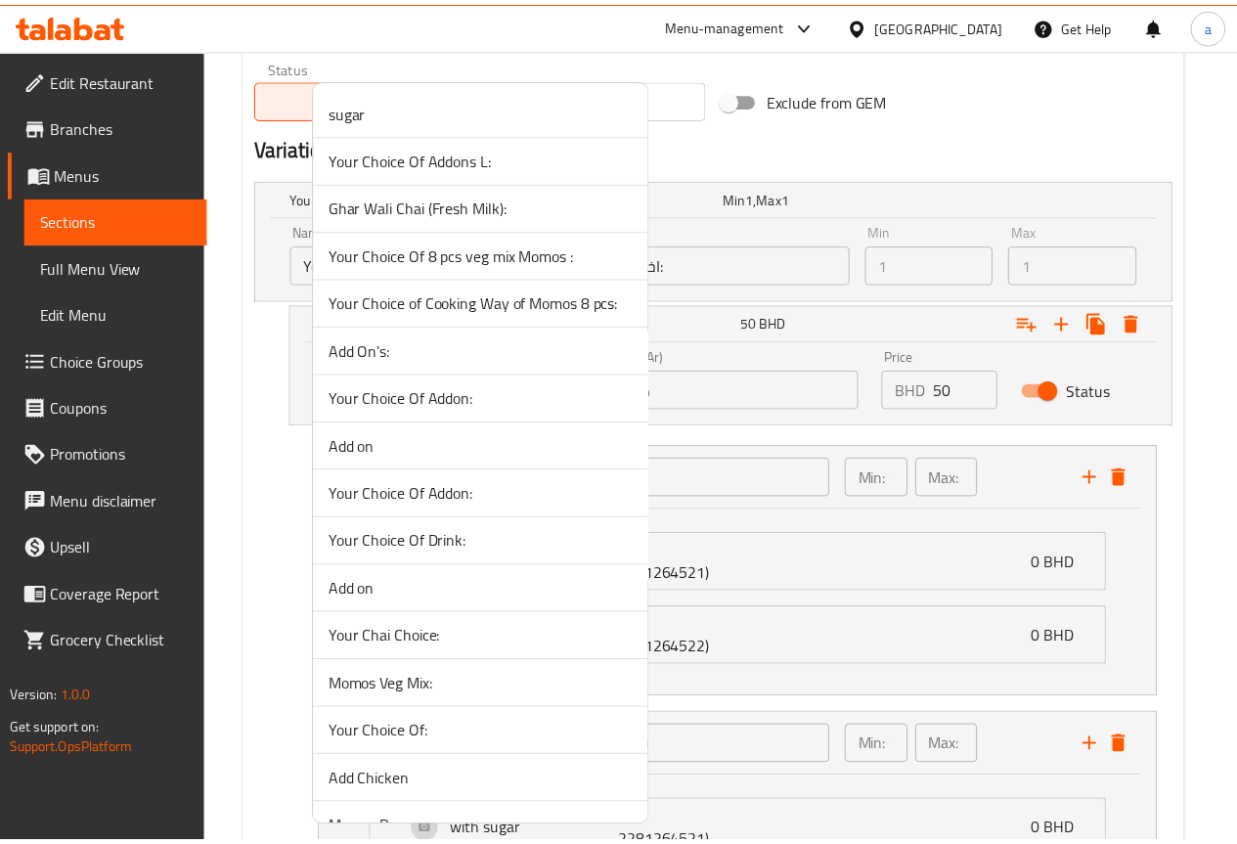
scroll to position [1766, 0]
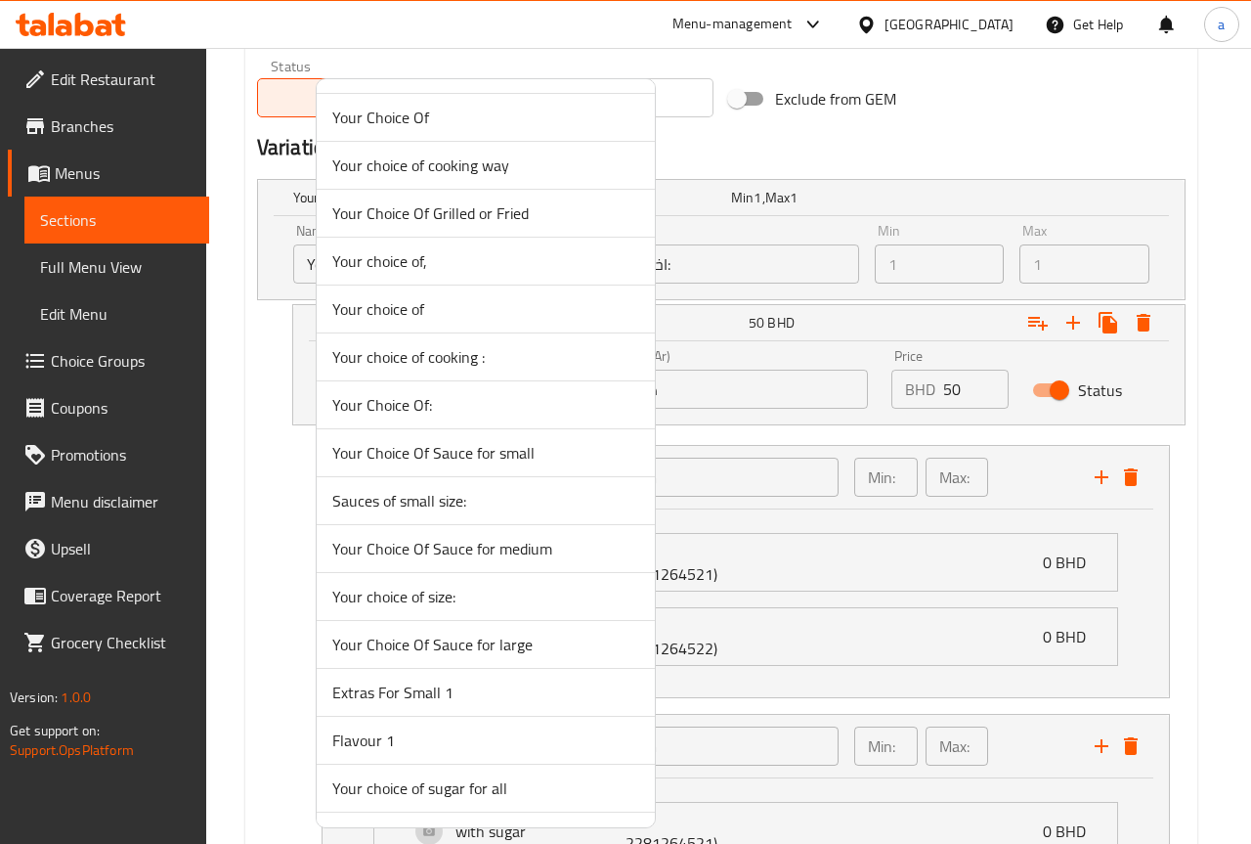
click at [517, 454] on span "Your Choice Of Sauce for small" at bounding box center [485, 452] width 307 height 23
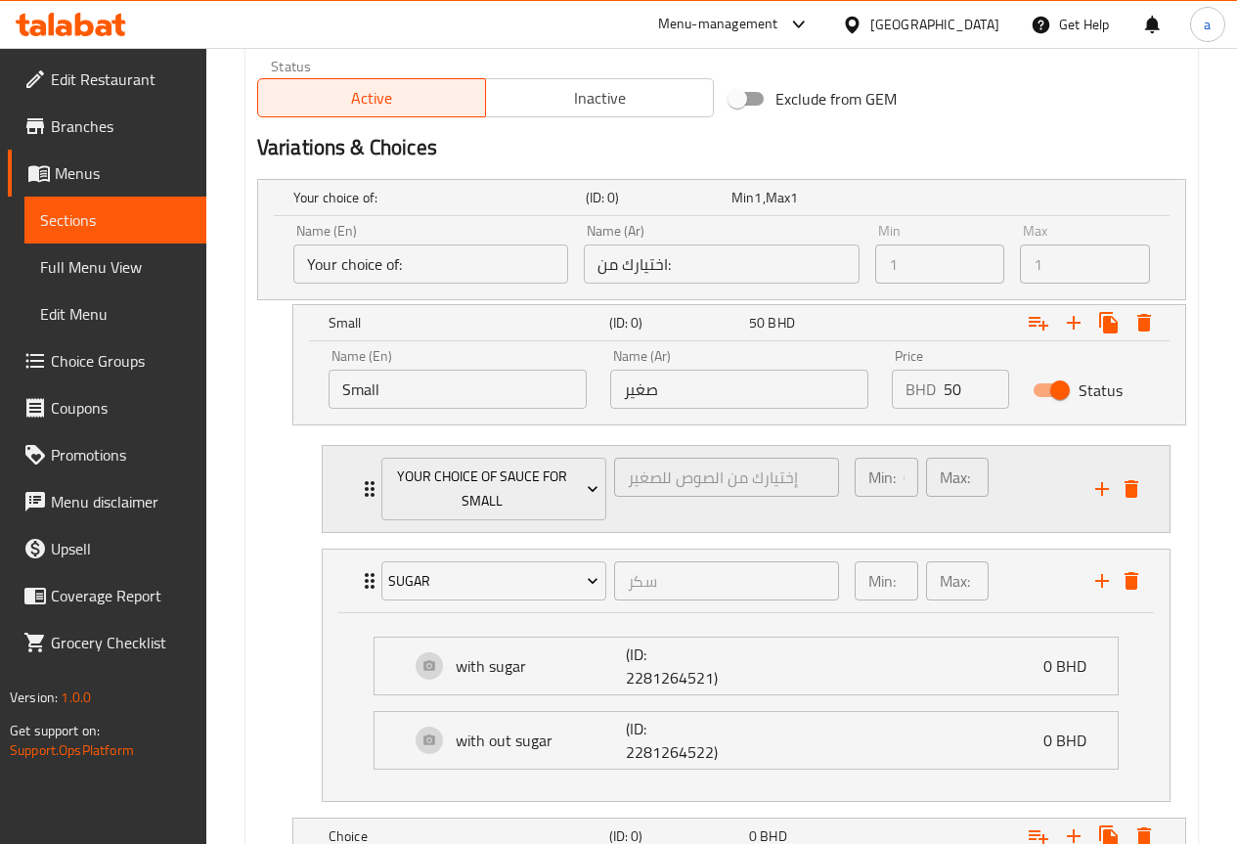
click at [1032, 503] on div "Min: 0 ​ Max: 1 ​" at bounding box center [963, 489] width 241 height 87
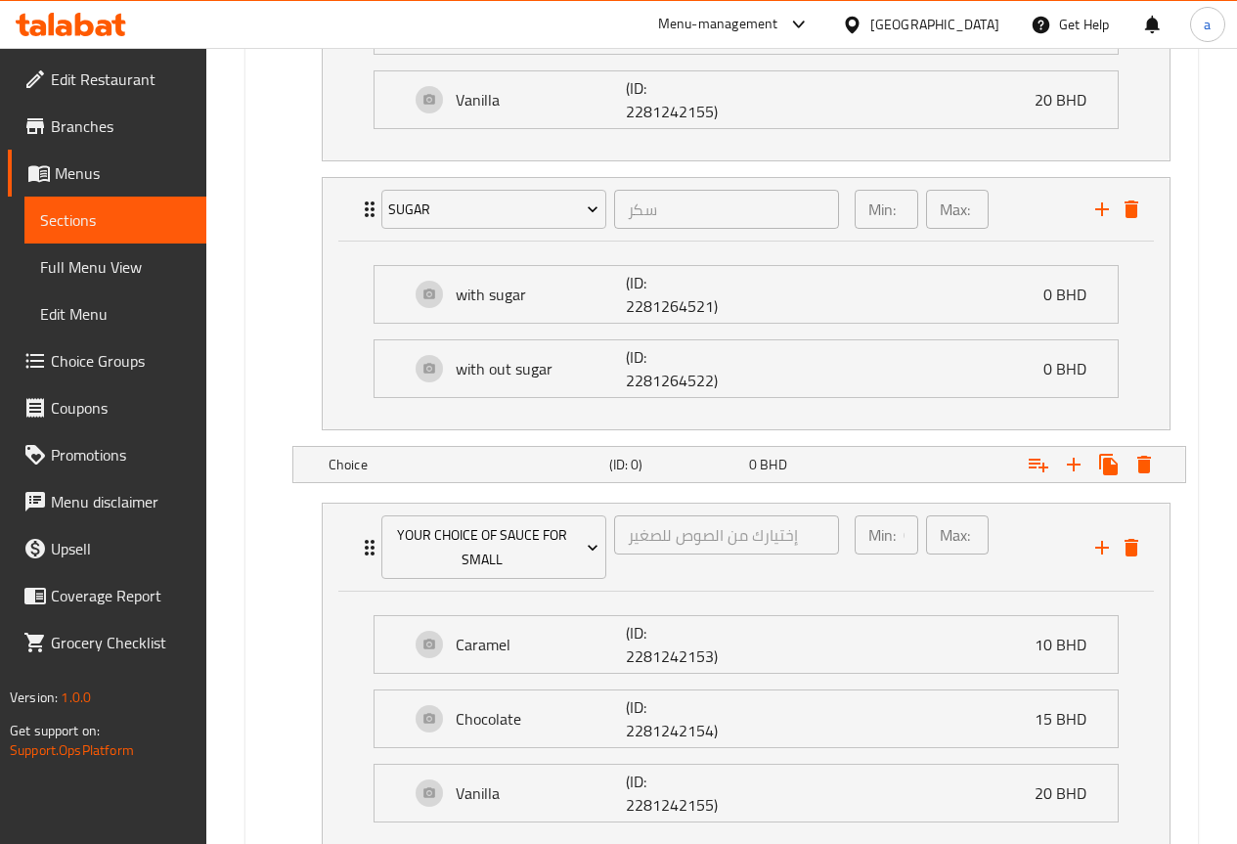
scroll to position [1463, 0]
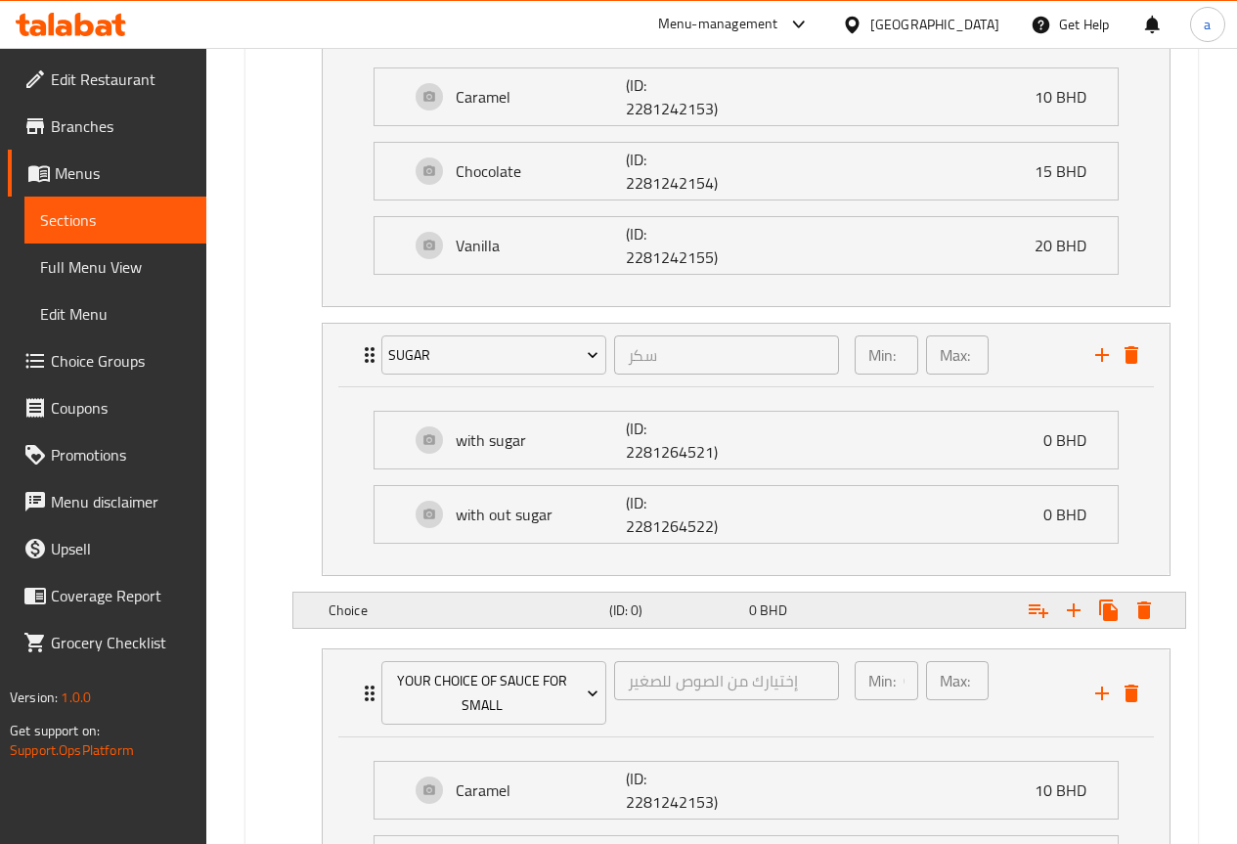
click at [872, 609] on div "0 BHD" at bounding box center [815, 610] width 132 height 20
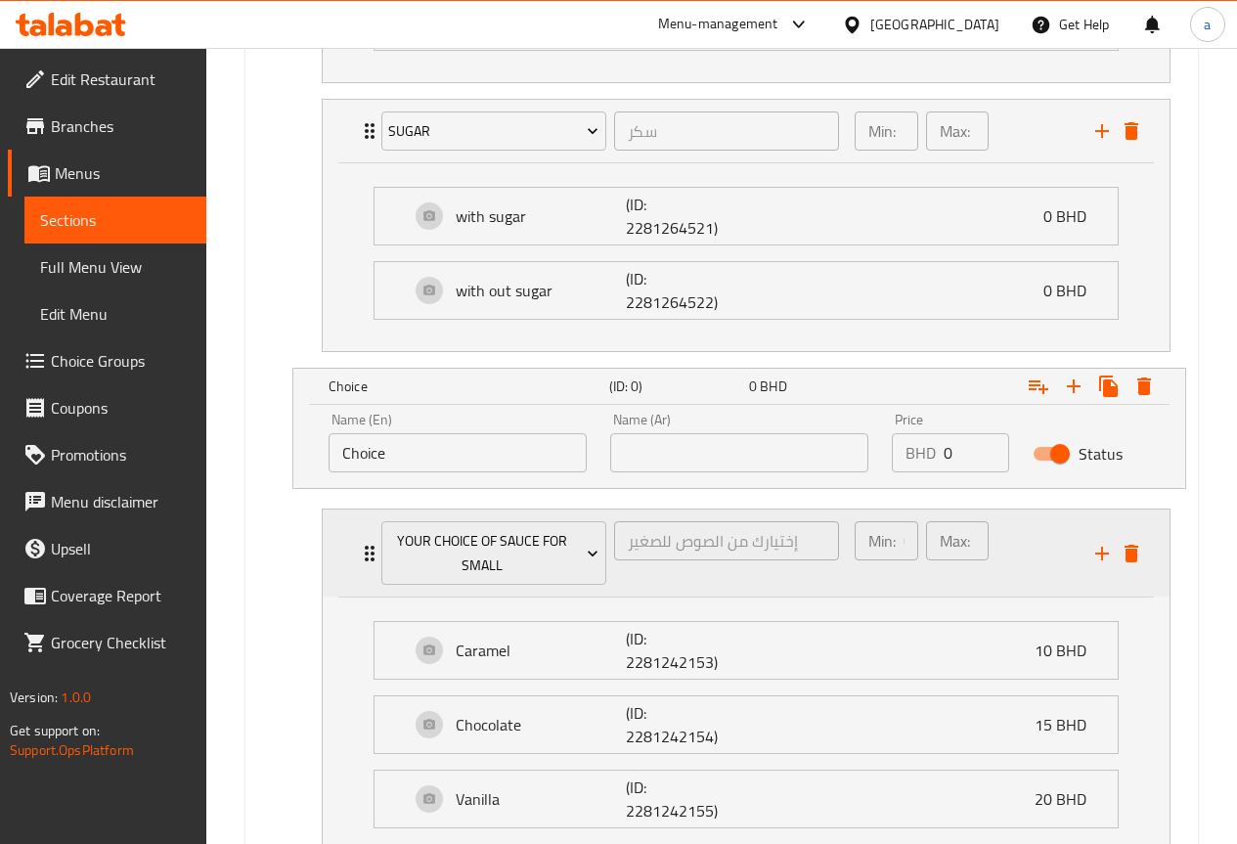
scroll to position [1658, 0]
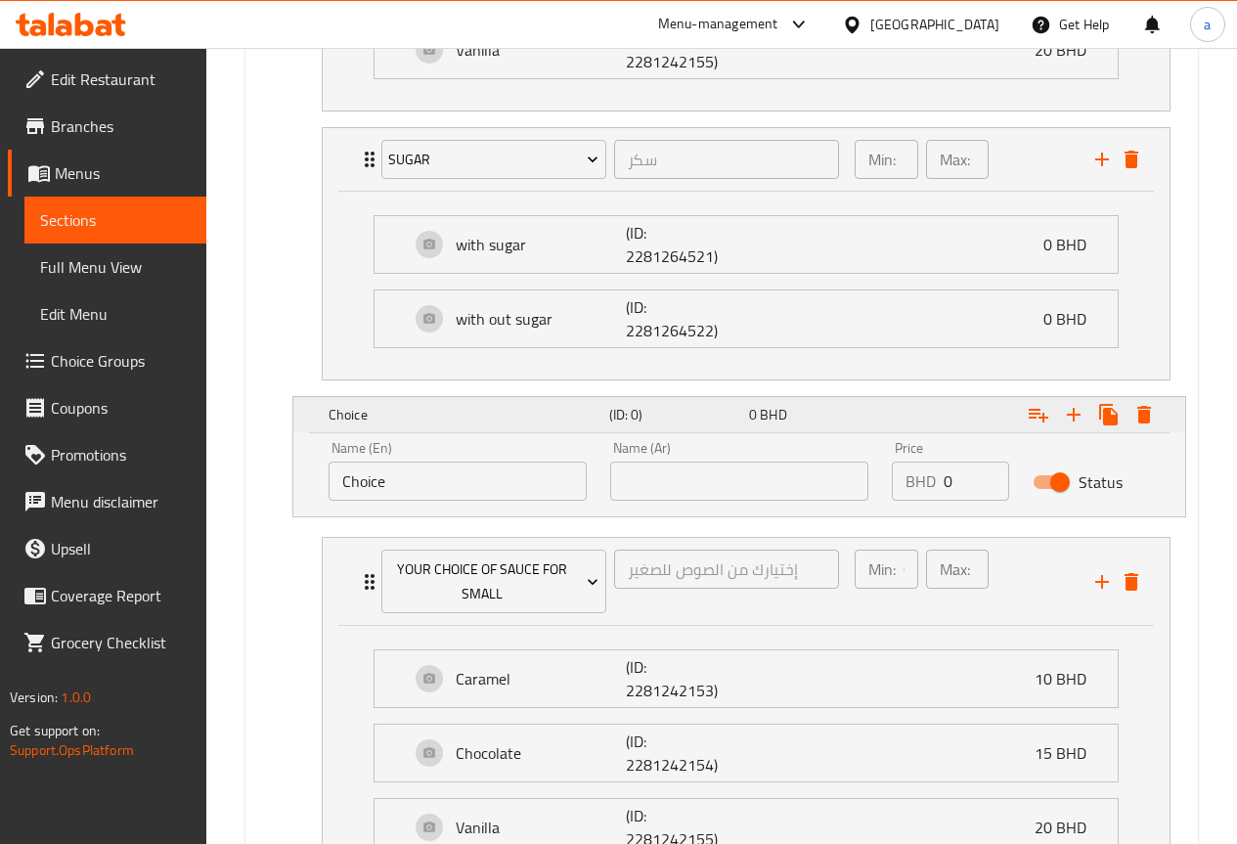
click at [1154, 416] on icon "Expand" at bounding box center [1143, 414] width 23 height 23
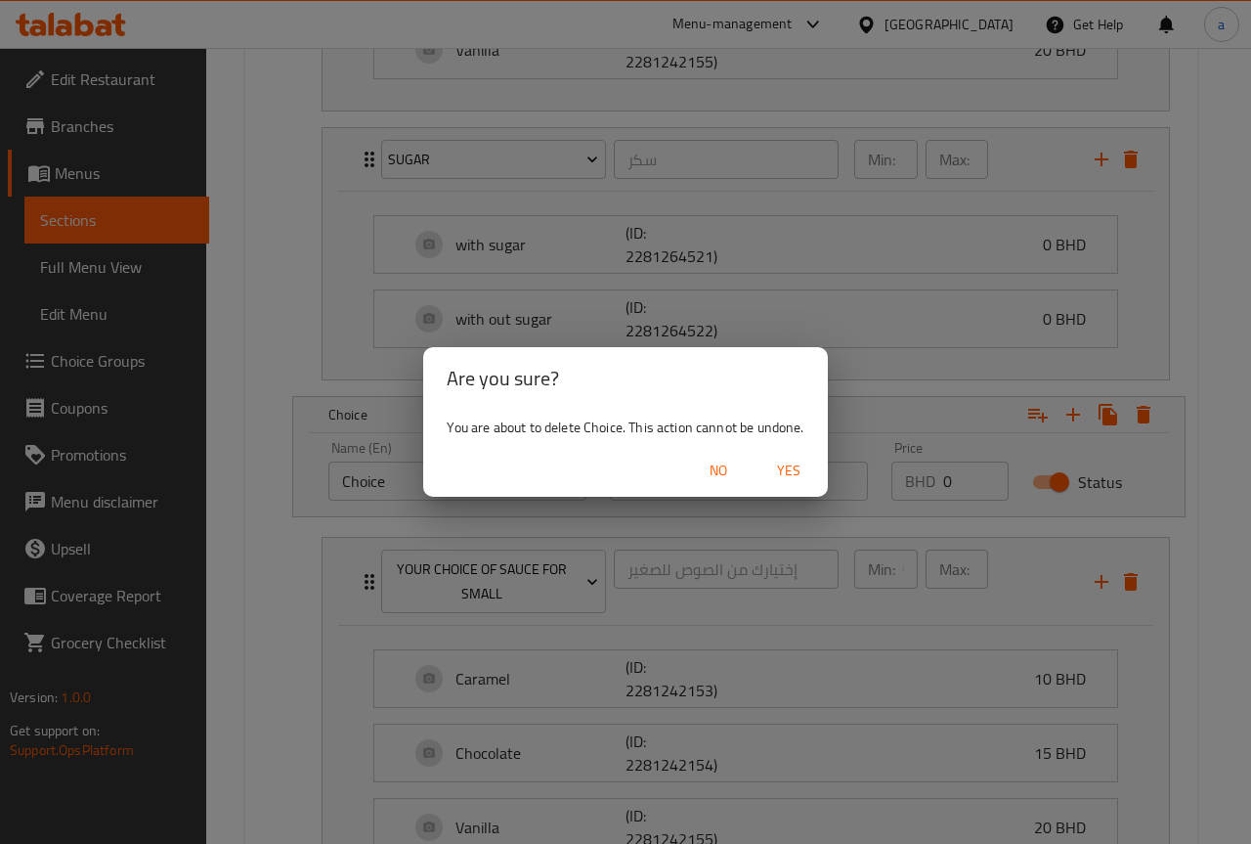
click at [799, 476] on span "Yes" at bounding box center [789, 471] width 47 height 24
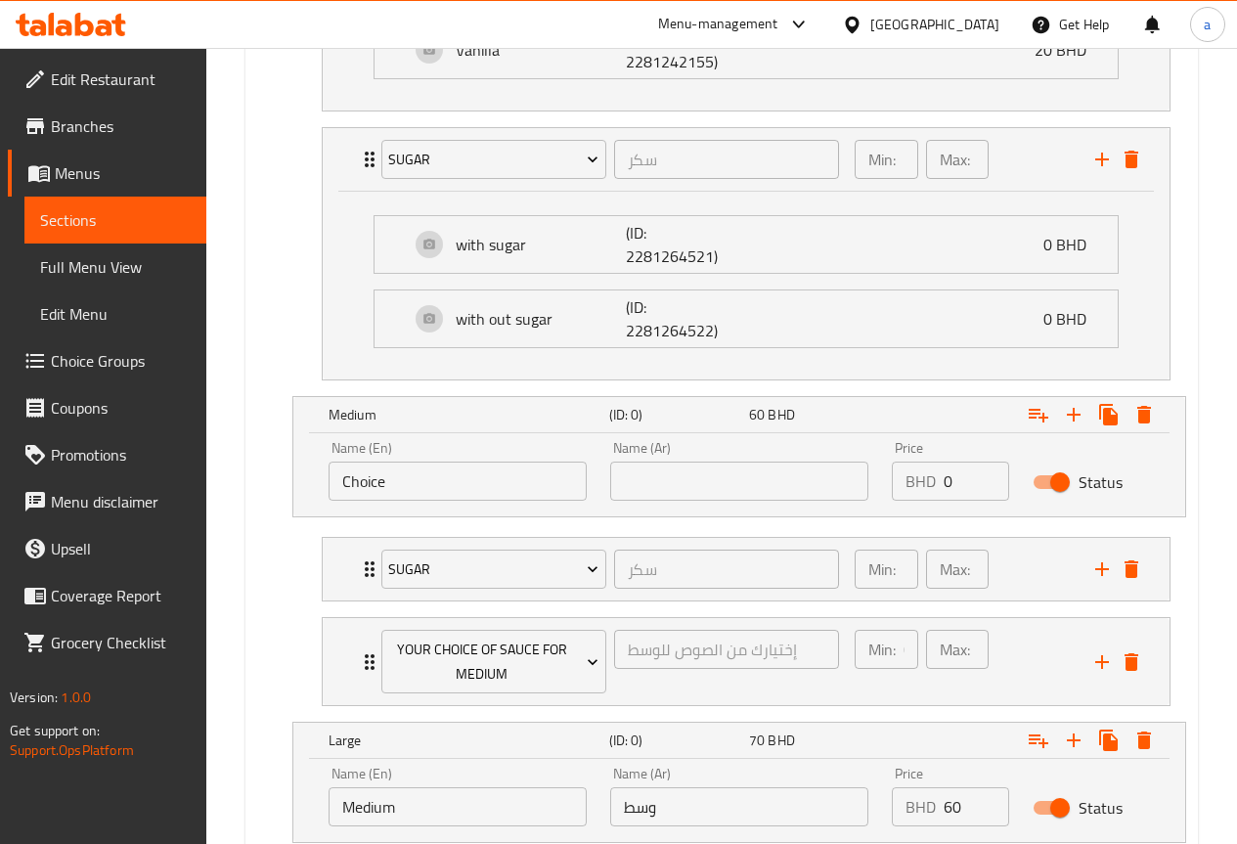
scroll to position [1560, 0]
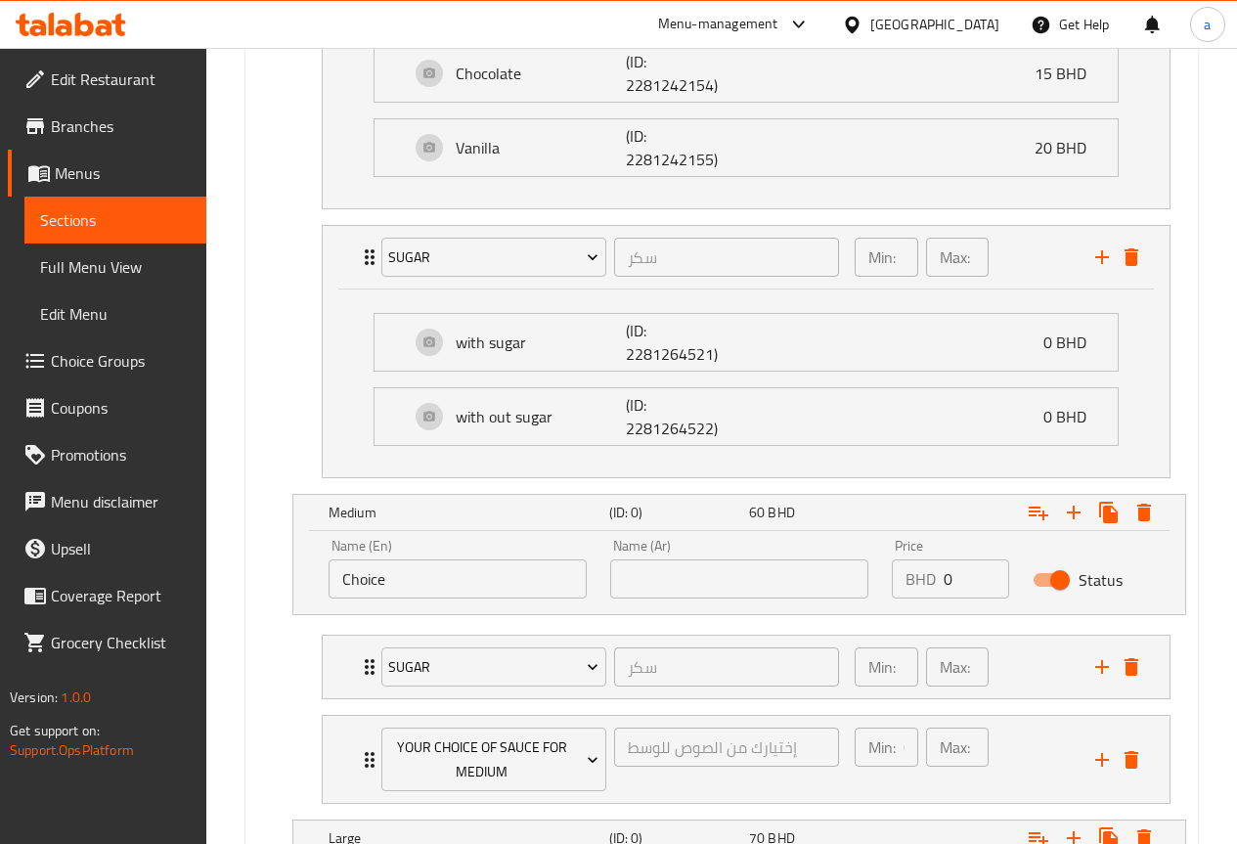
click at [528, 577] on input "Choice" at bounding box center [457, 578] width 258 height 39
type input "C"
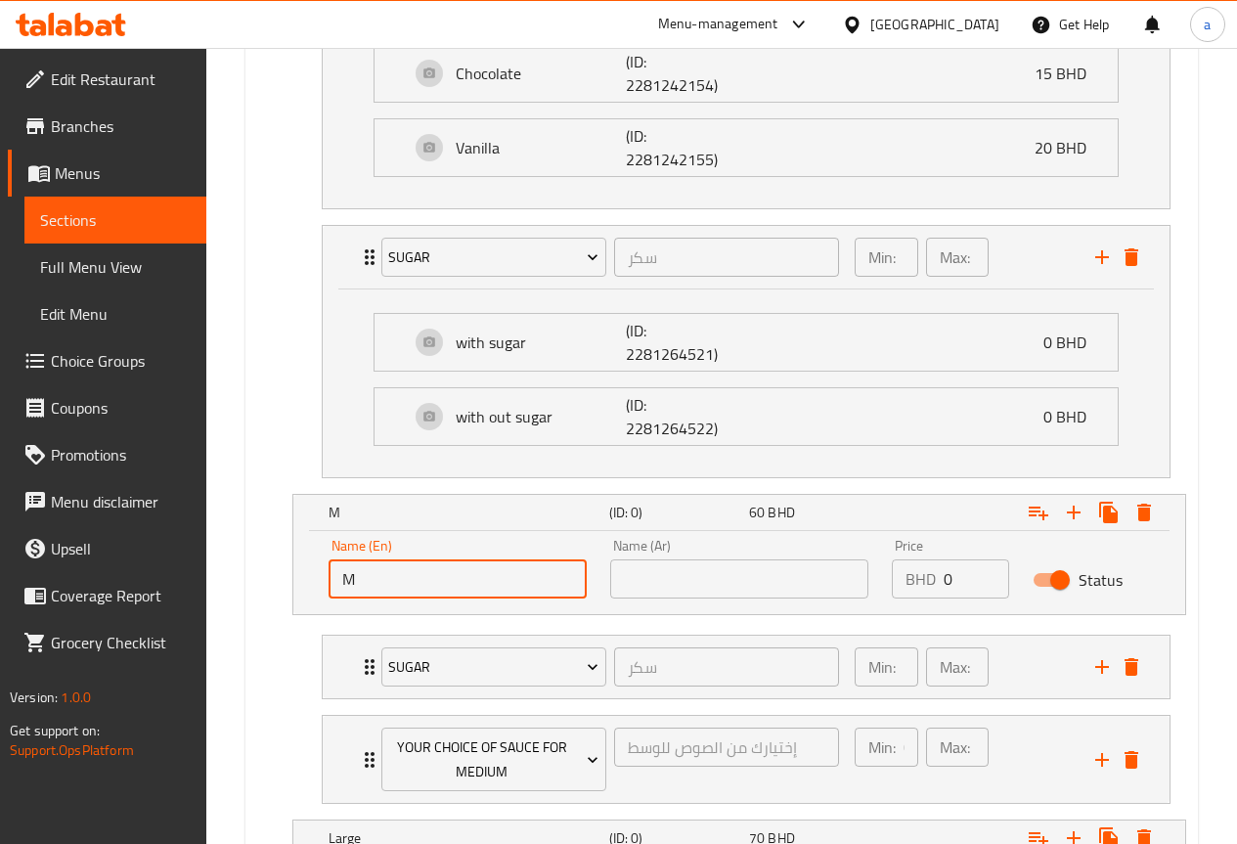
type input "mediuem"
click at [696, 575] on input "text" at bounding box center [739, 578] width 258 height 39
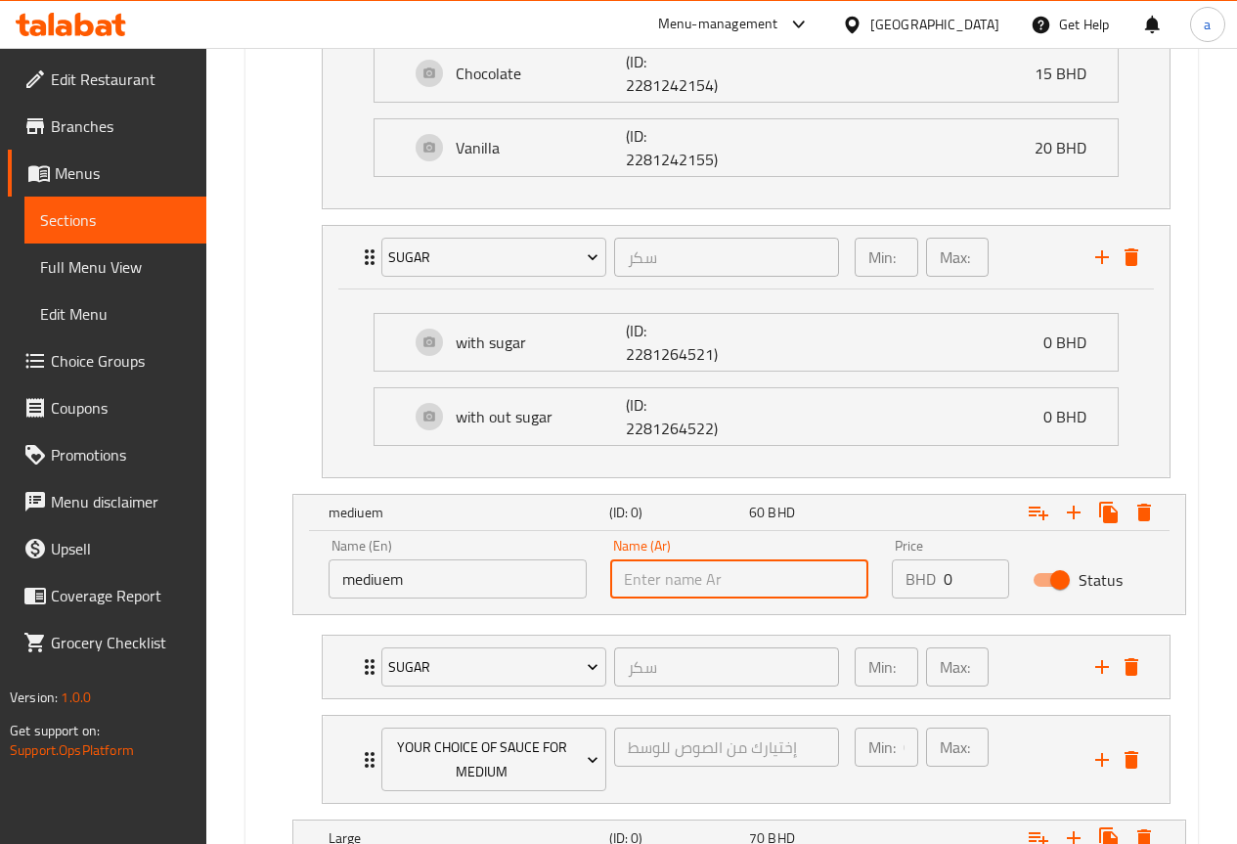
type input "وسط"
click at [955, 570] on input "0" at bounding box center [976, 578] width 66 height 39
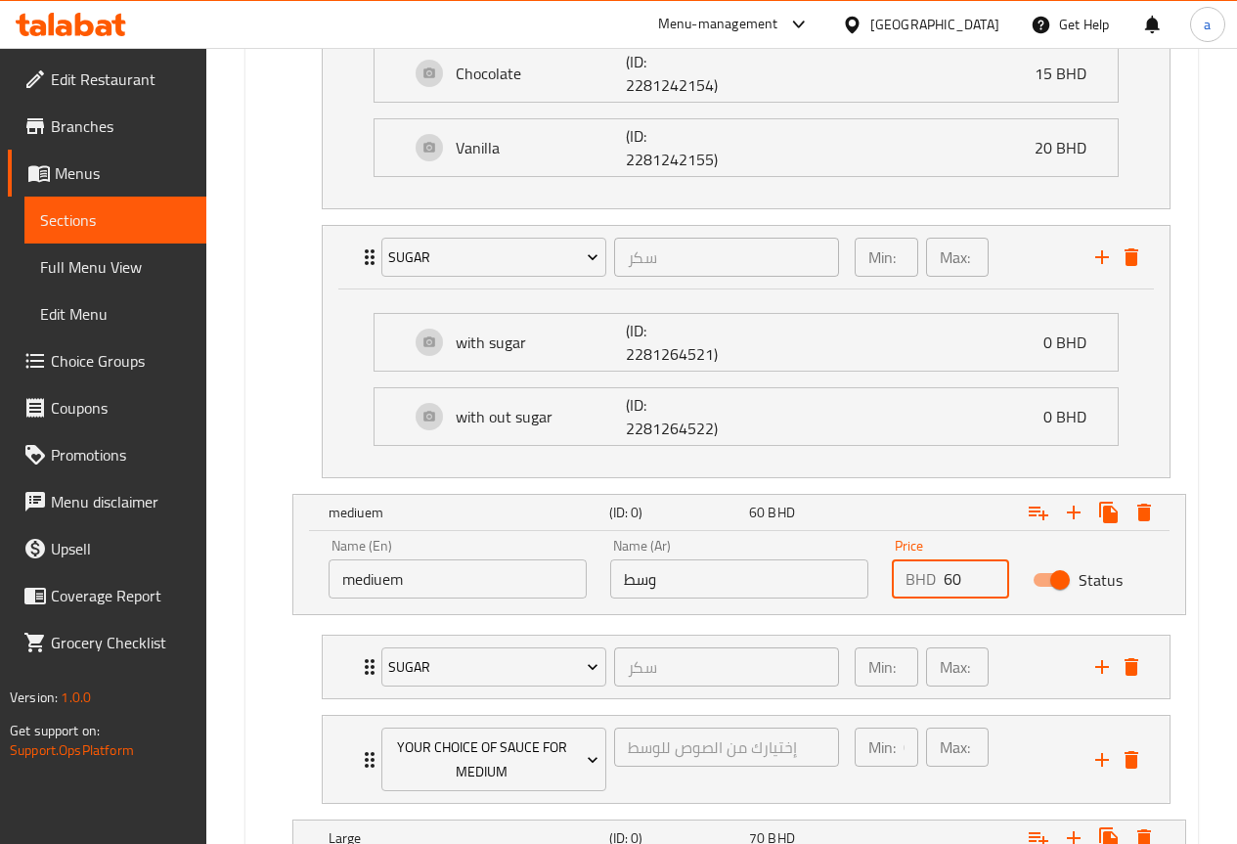
type input "60"
click at [1037, 617] on div "Your choice of: (ID: 0) Min 1 , Max 1 Name (En) Your choice of: Name (En) Name …" at bounding box center [721, 462] width 944 height 1757
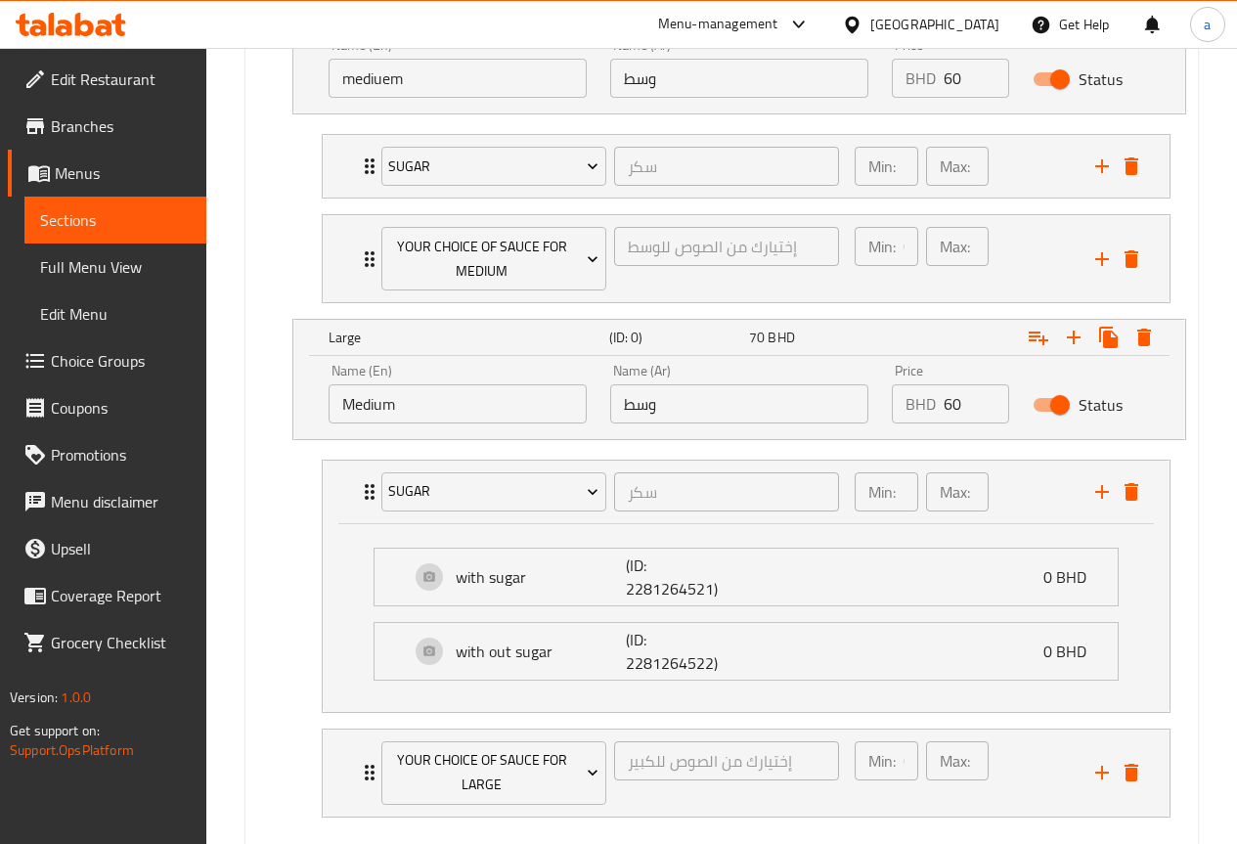
scroll to position [2168, 0]
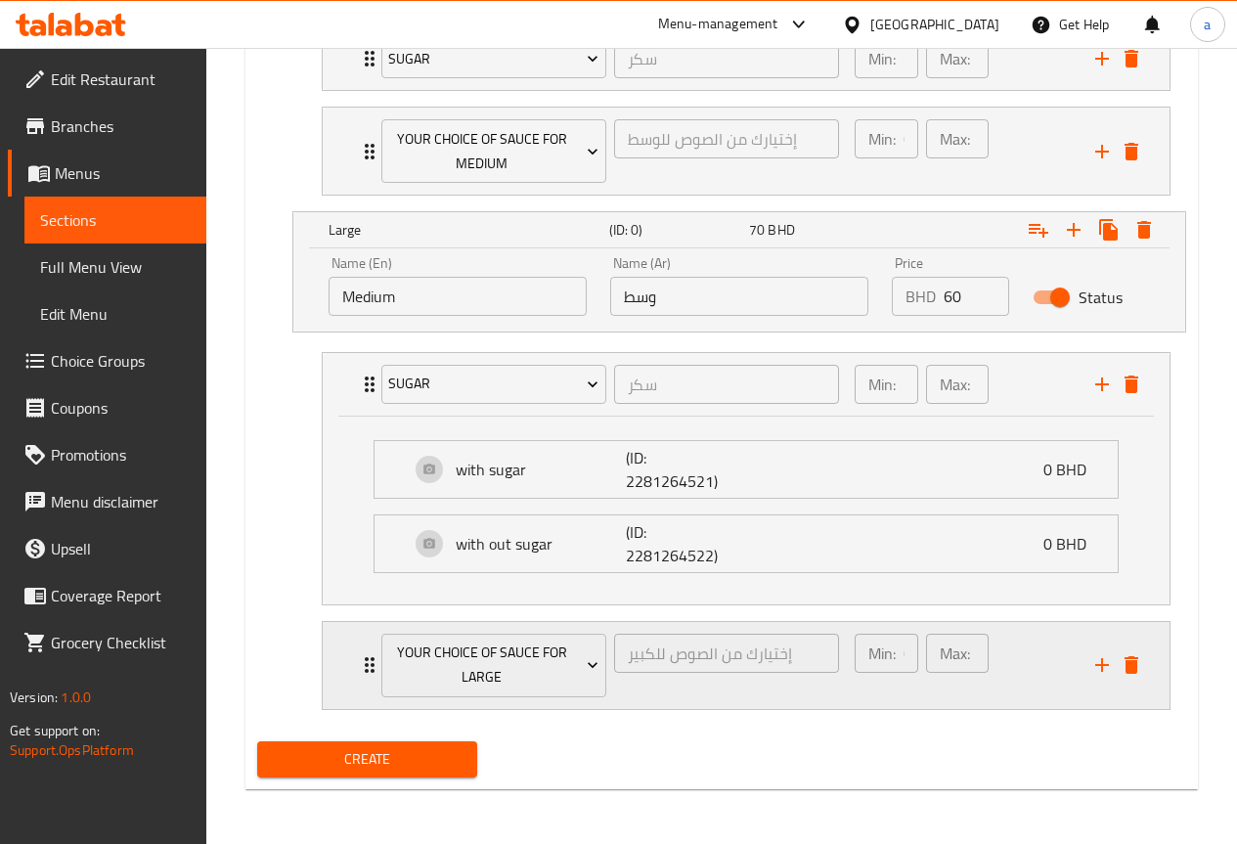
click at [1021, 655] on div "Min: 0 ​ Max: 1 ​" at bounding box center [963, 665] width 241 height 87
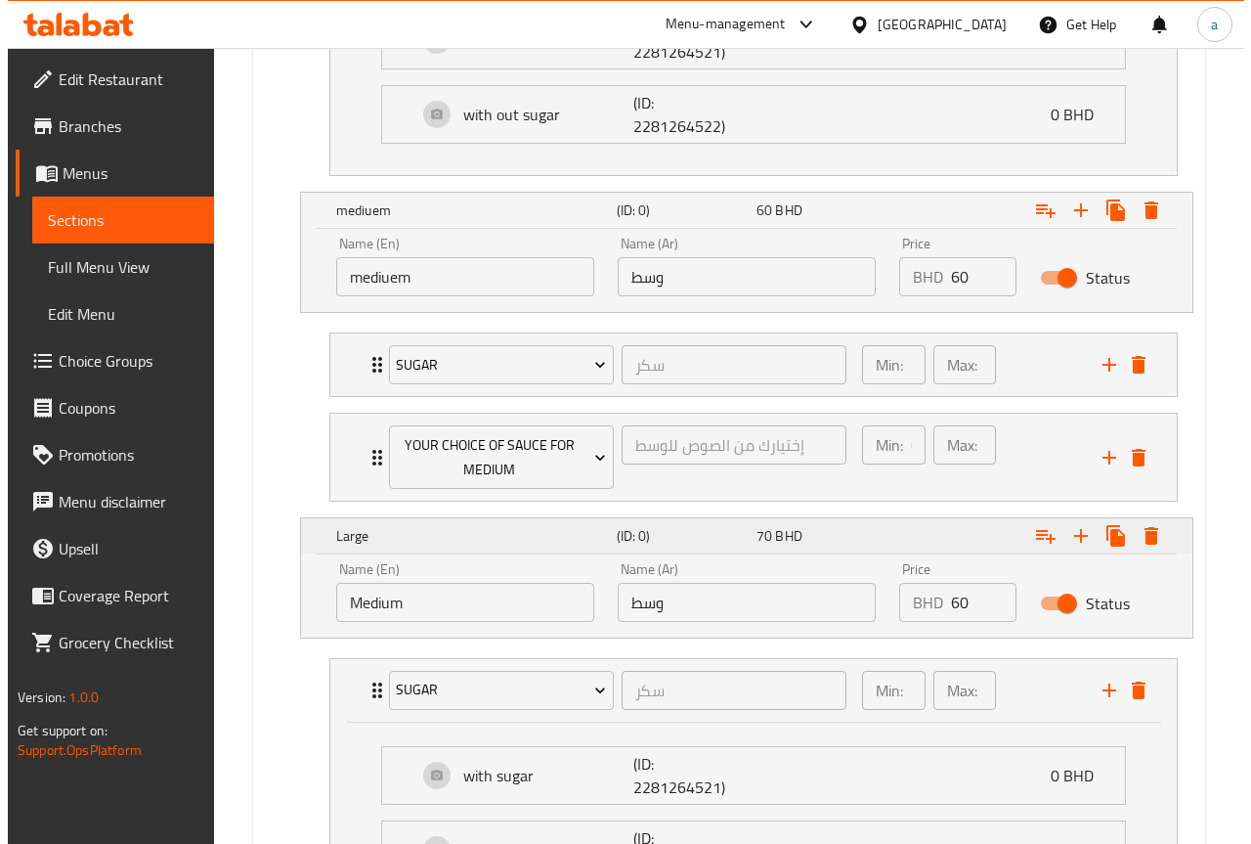
scroll to position [1845, 0]
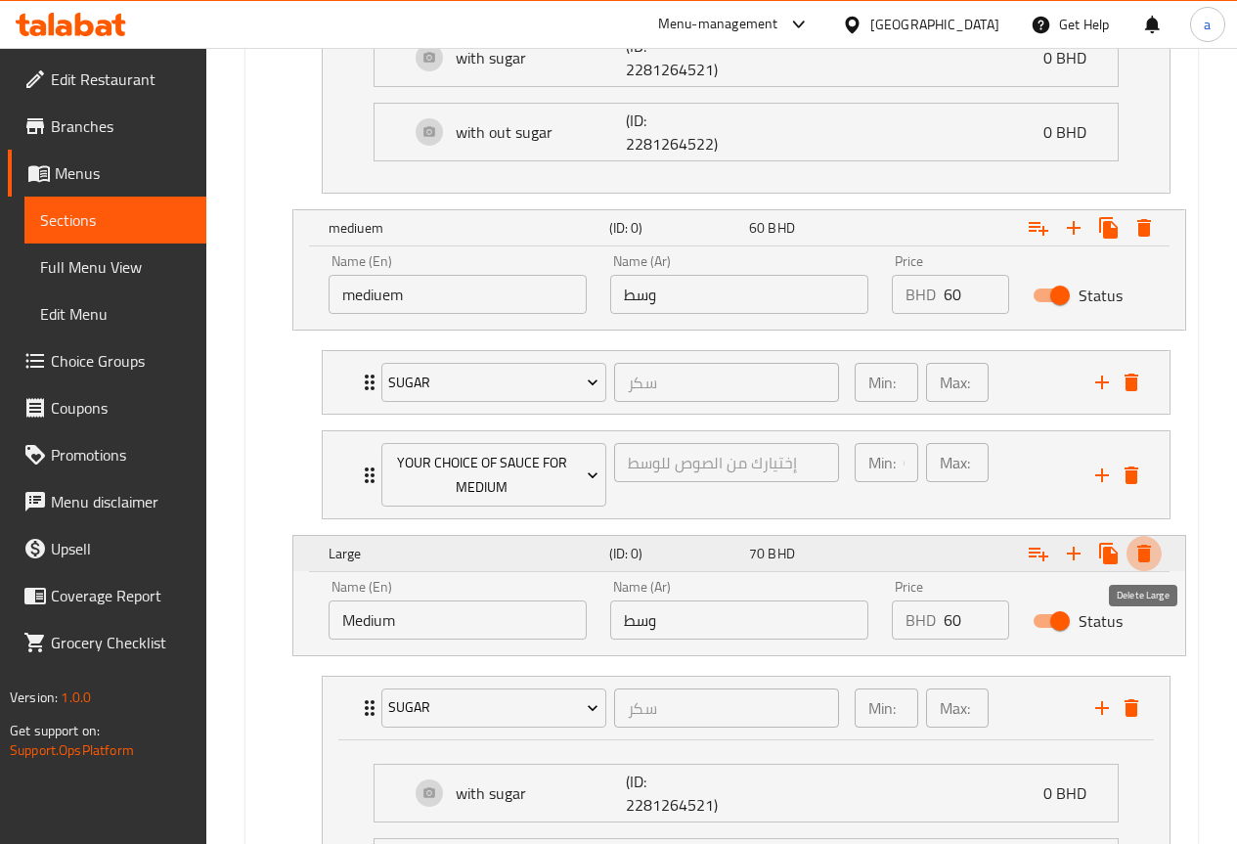
click at [1140, 548] on icon "Expand" at bounding box center [1143, 553] width 23 height 23
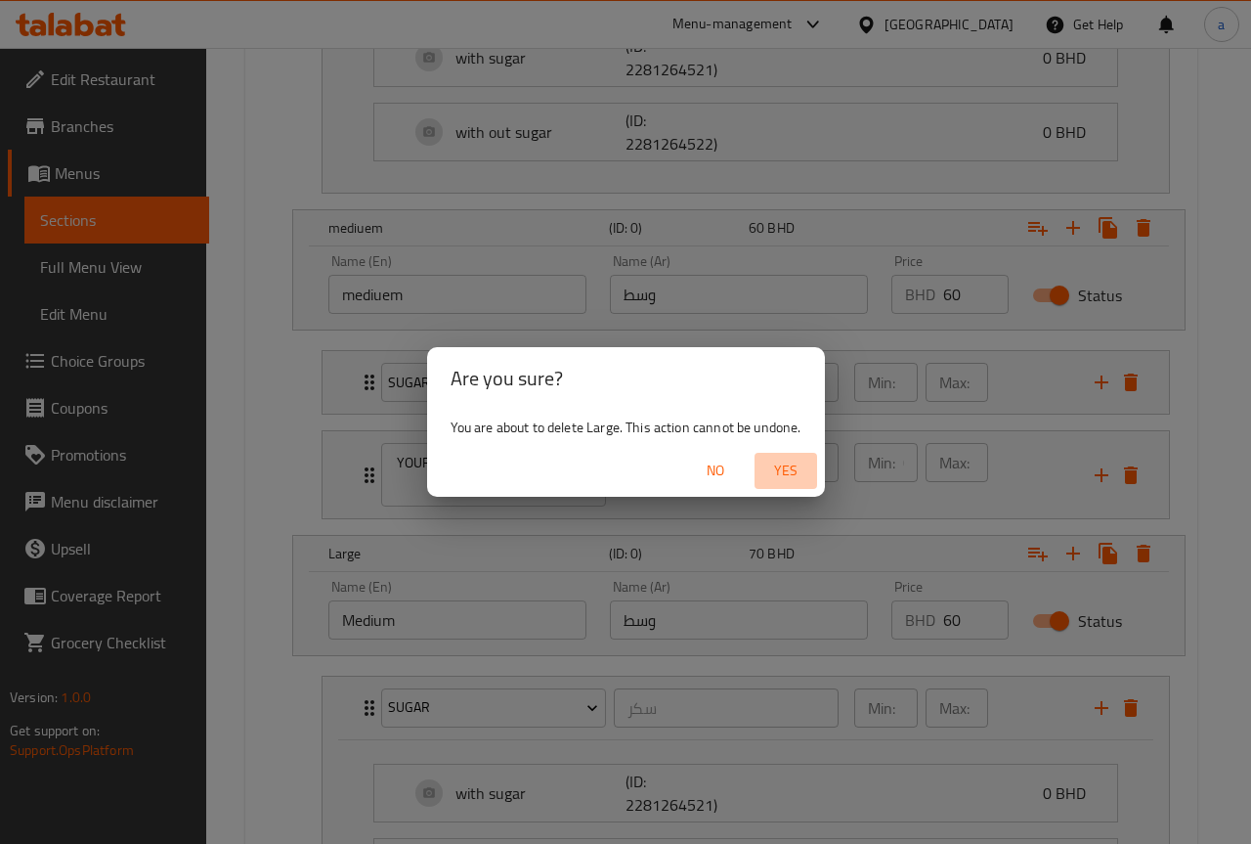
click at [776, 478] on span "Yes" at bounding box center [786, 471] width 47 height 24
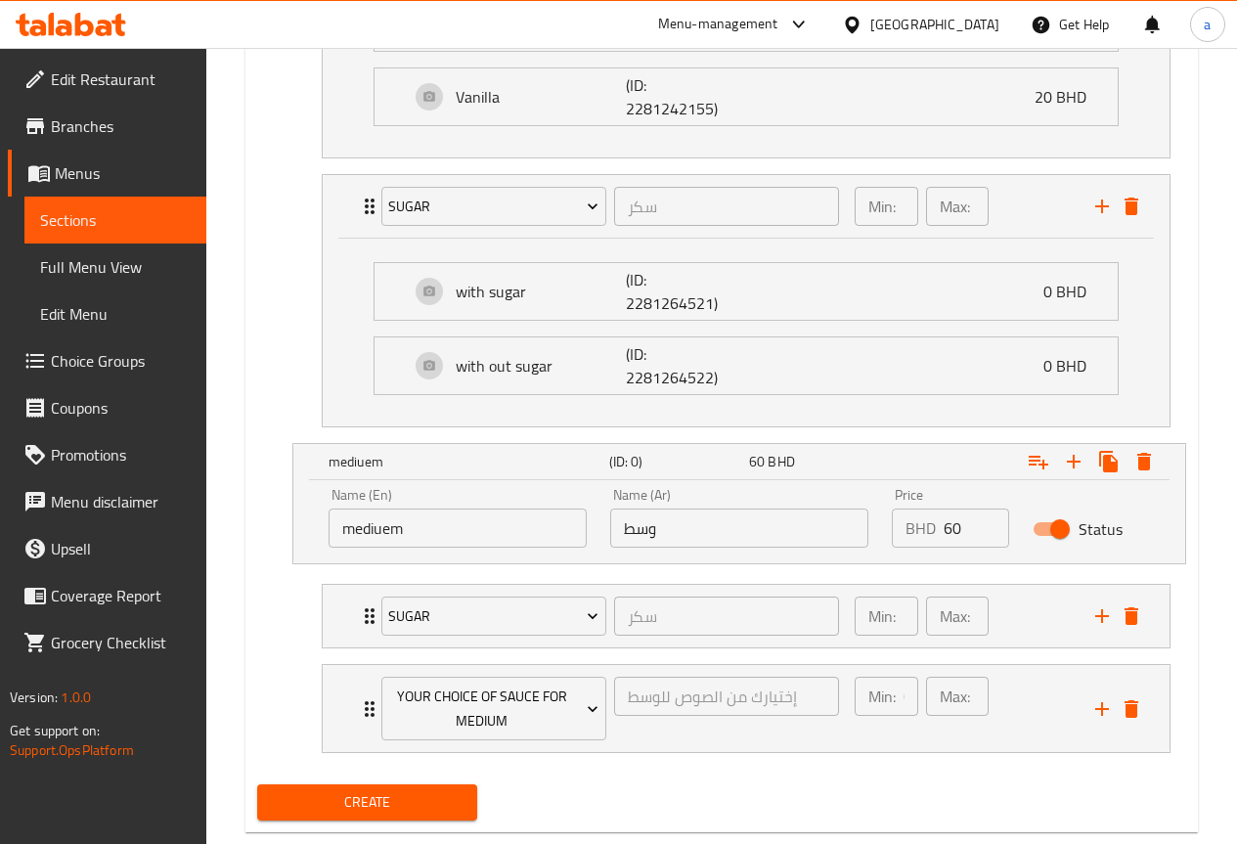
scroll to position [1654, 0]
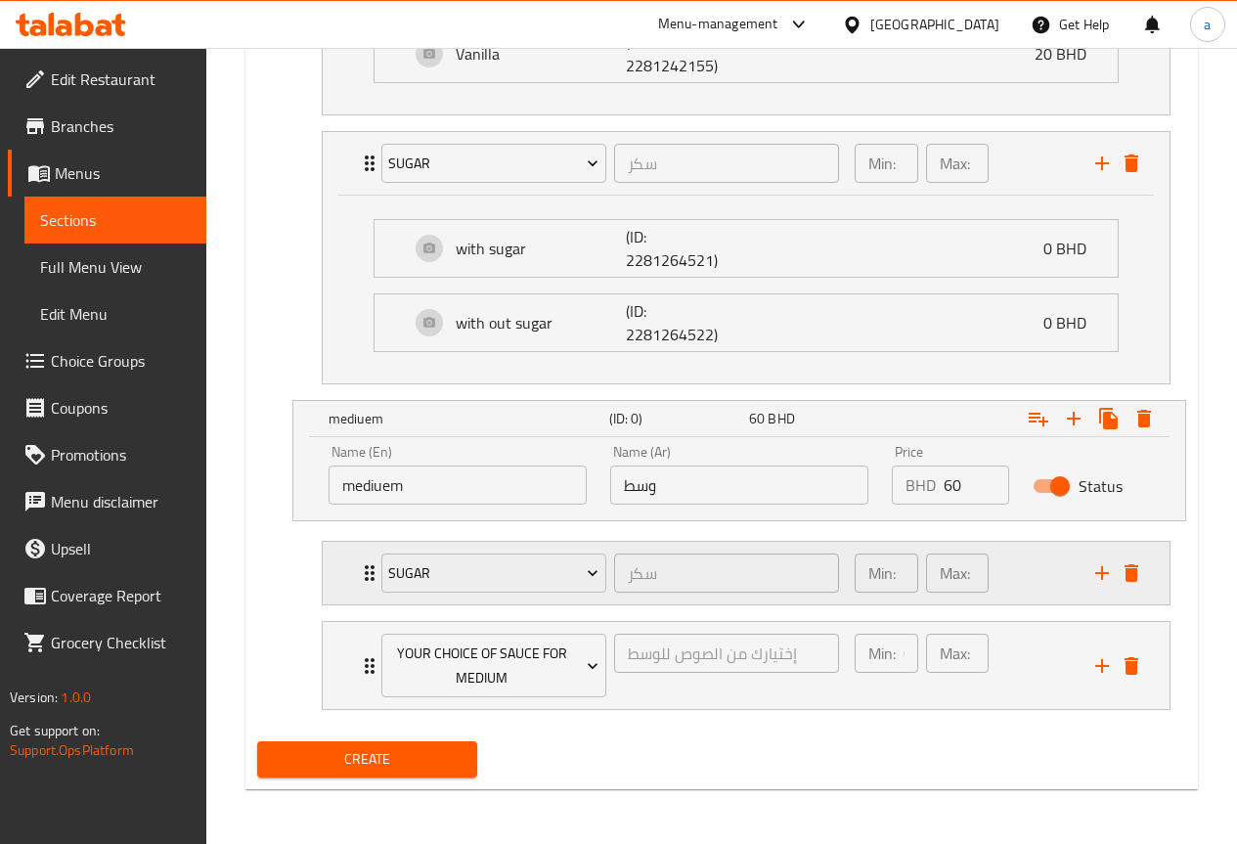
click at [1051, 580] on div "Min: 1 ​ Max: 1 ​" at bounding box center [963, 573] width 241 height 63
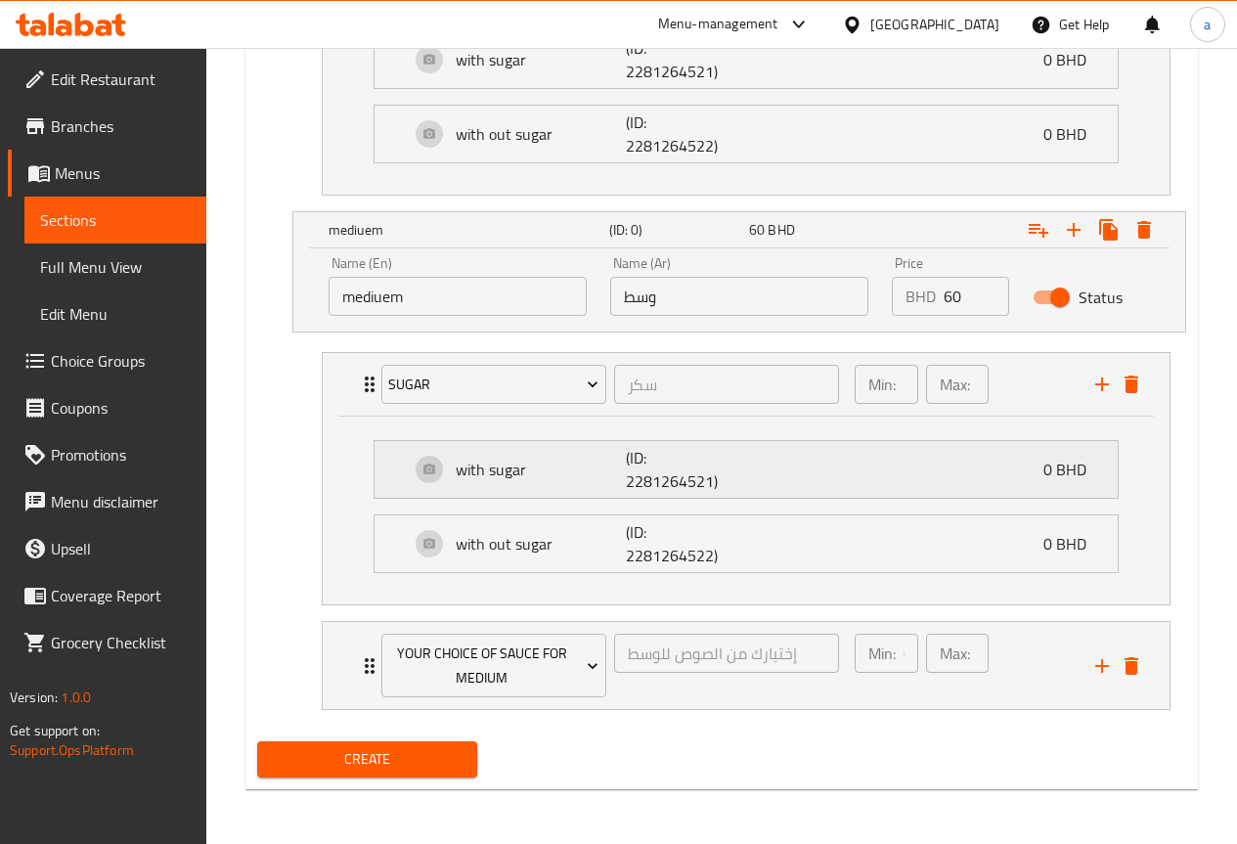
click at [1039, 665] on div "Min: 0 ​ Max: 1 ​" at bounding box center [963, 665] width 241 height 87
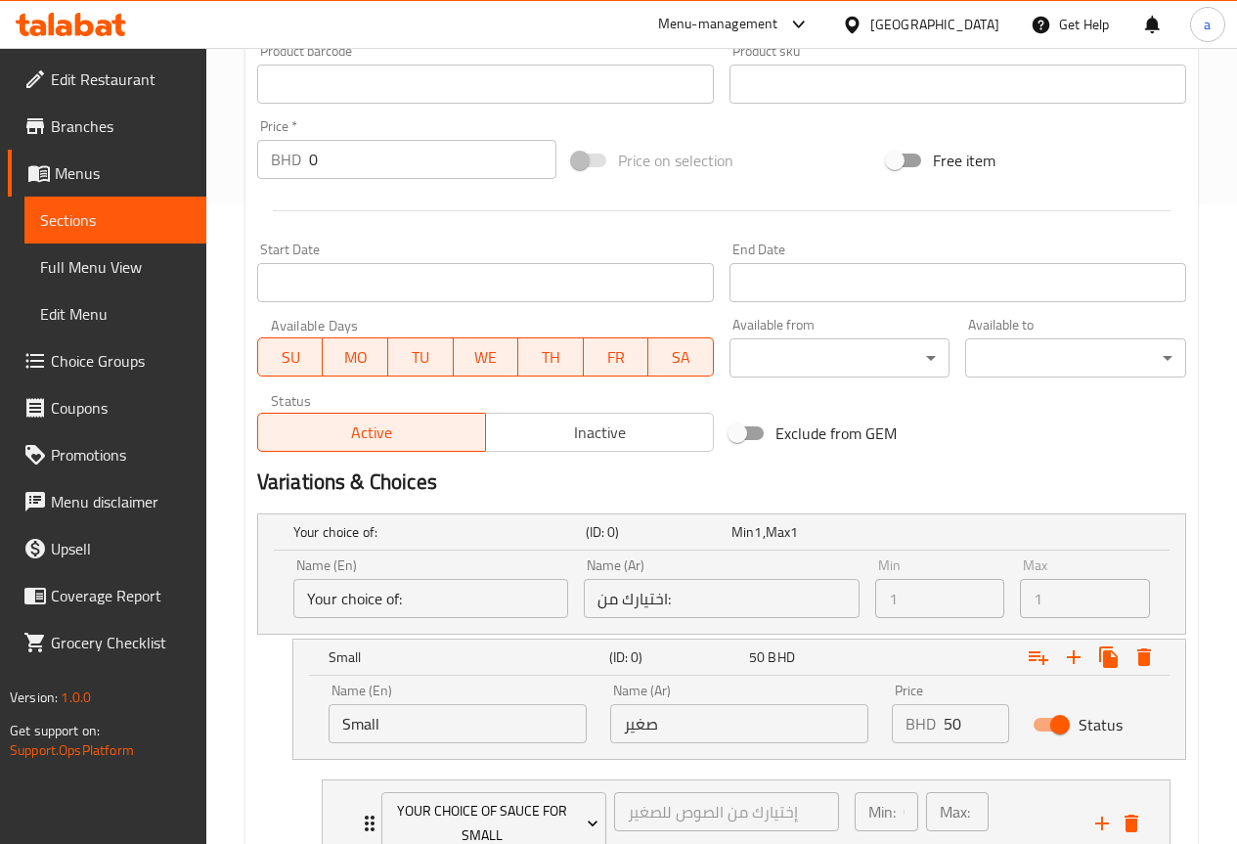
scroll to position [737, 0]
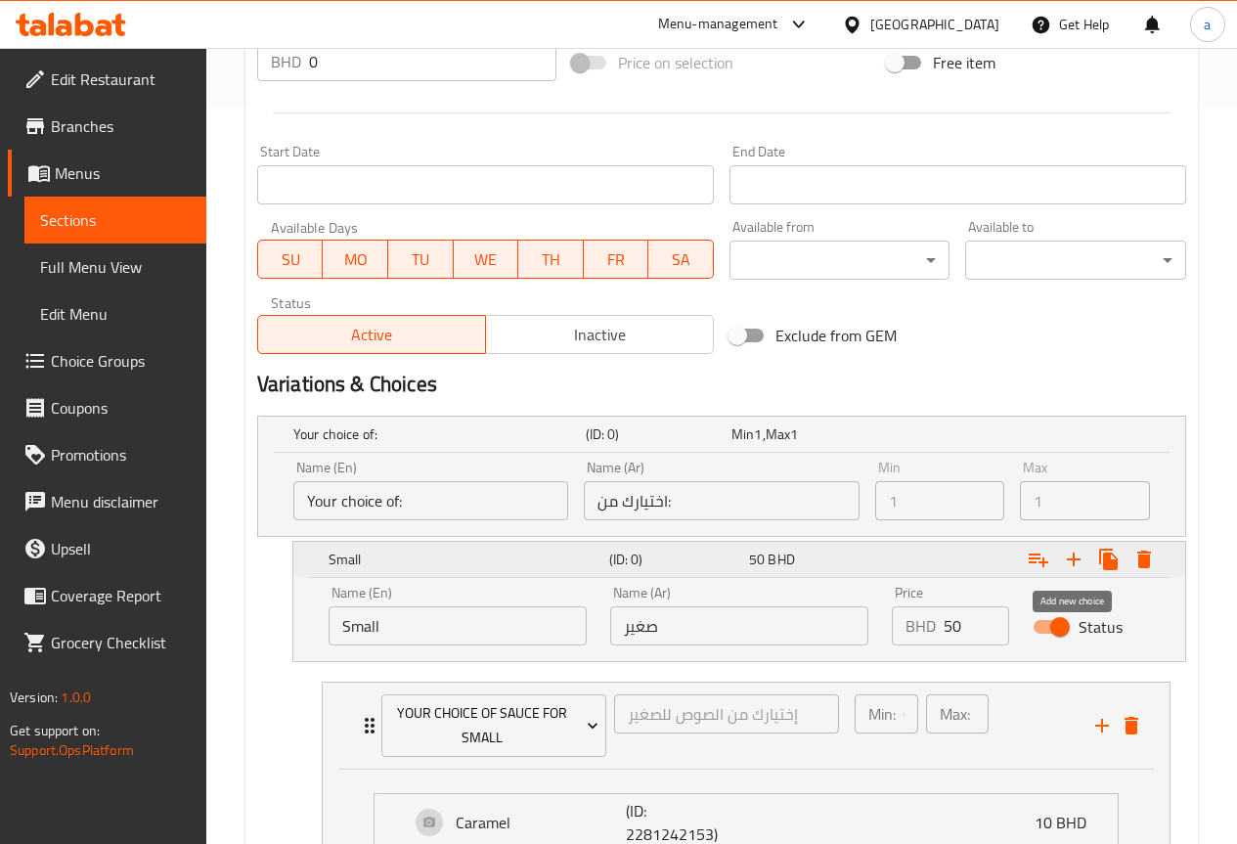
click at [1068, 560] on icon "Expand" at bounding box center [1073, 558] width 23 height 23
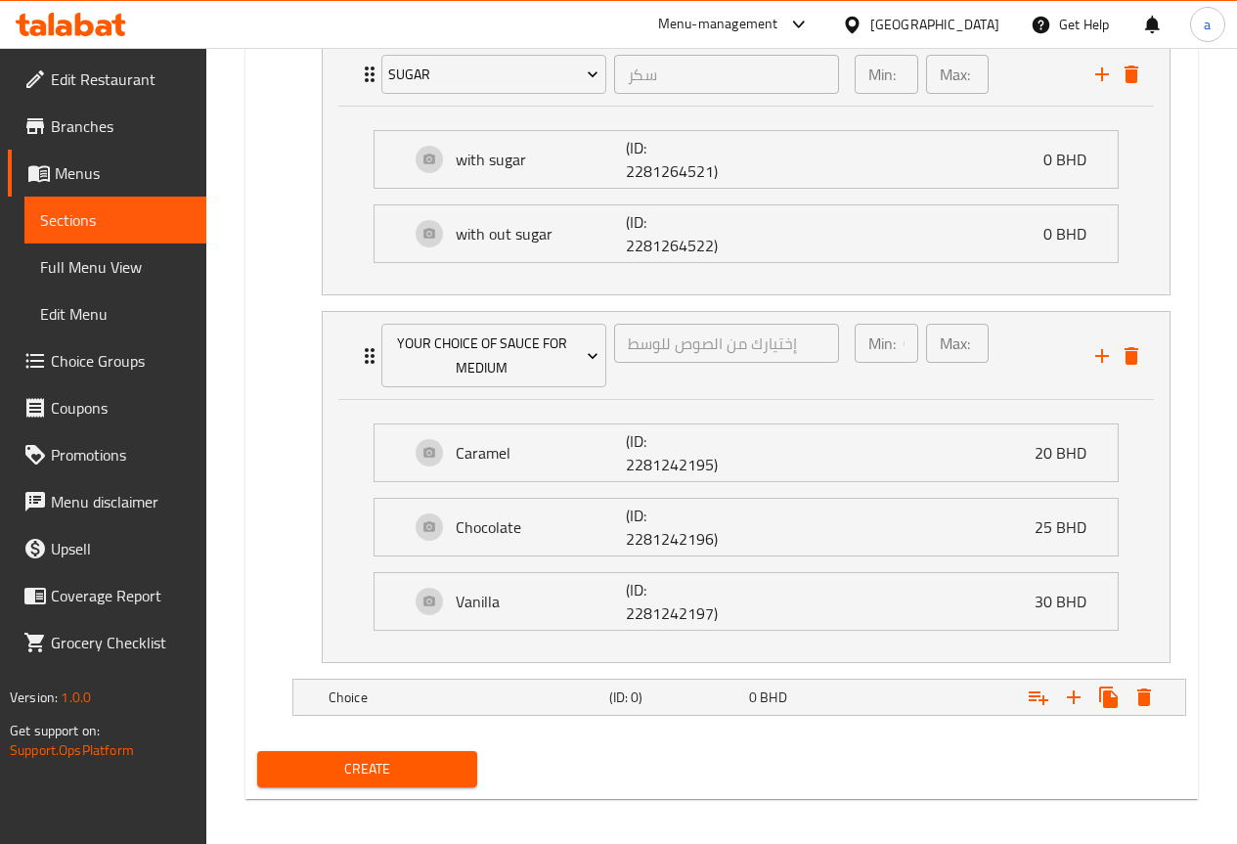
scroll to position [2163, 0]
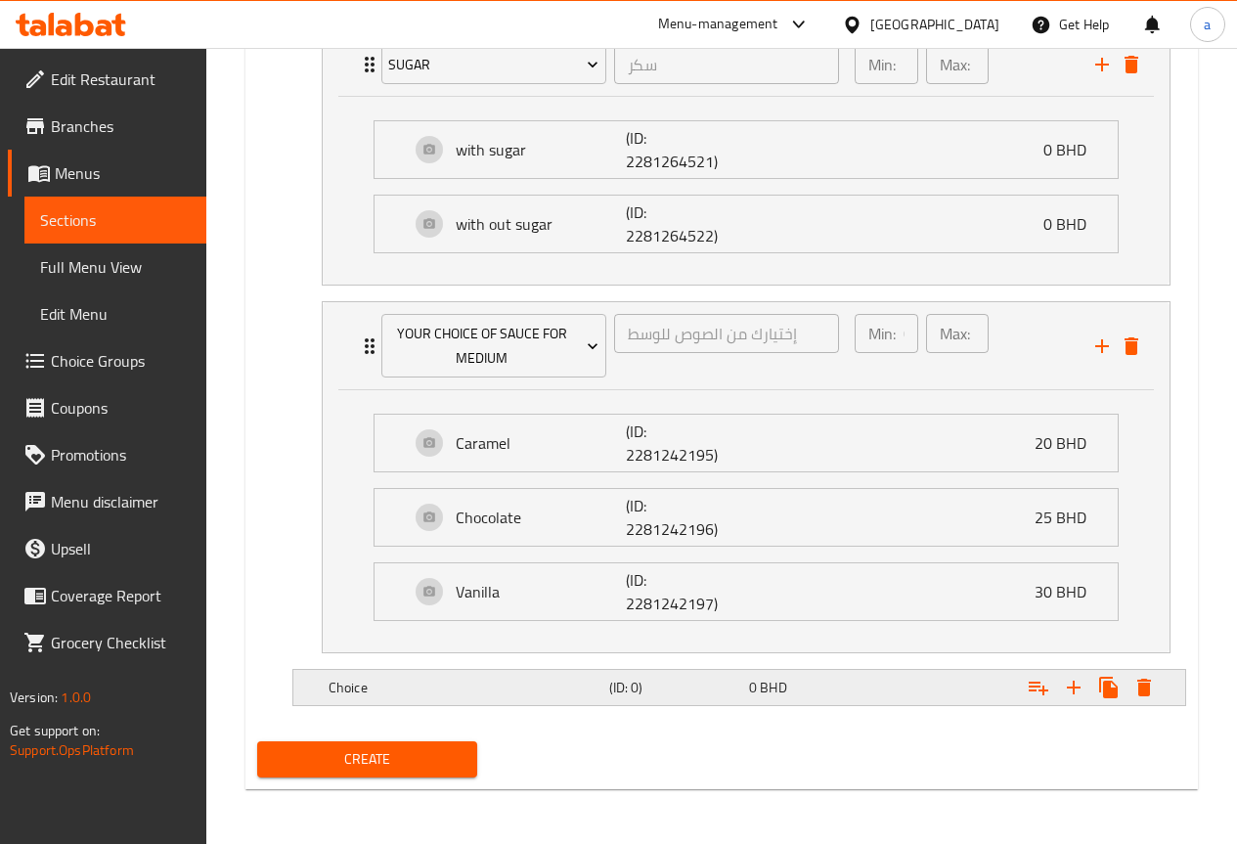
click at [882, 684] on div "0 BHD" at bounding box center [815, 687] width 140 height 27
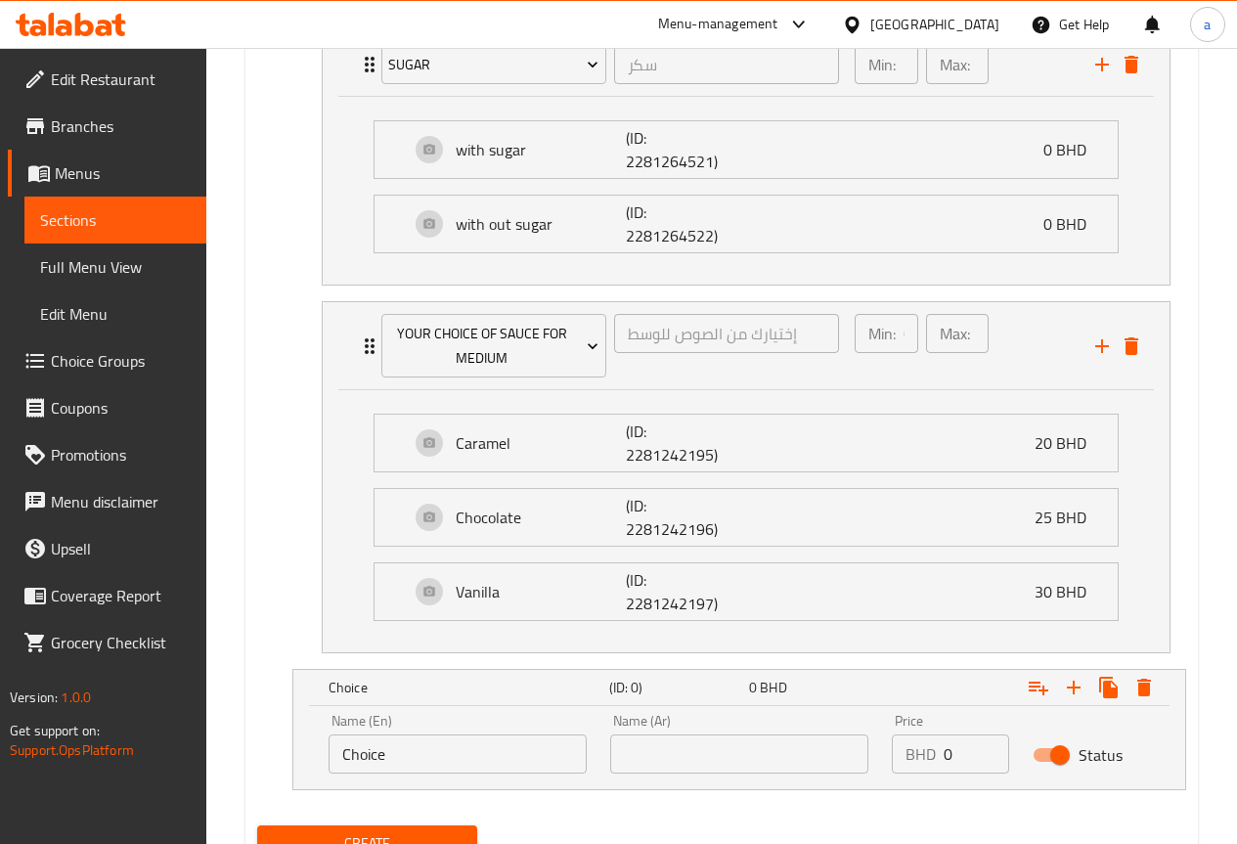
scroll to position [2247, 0]
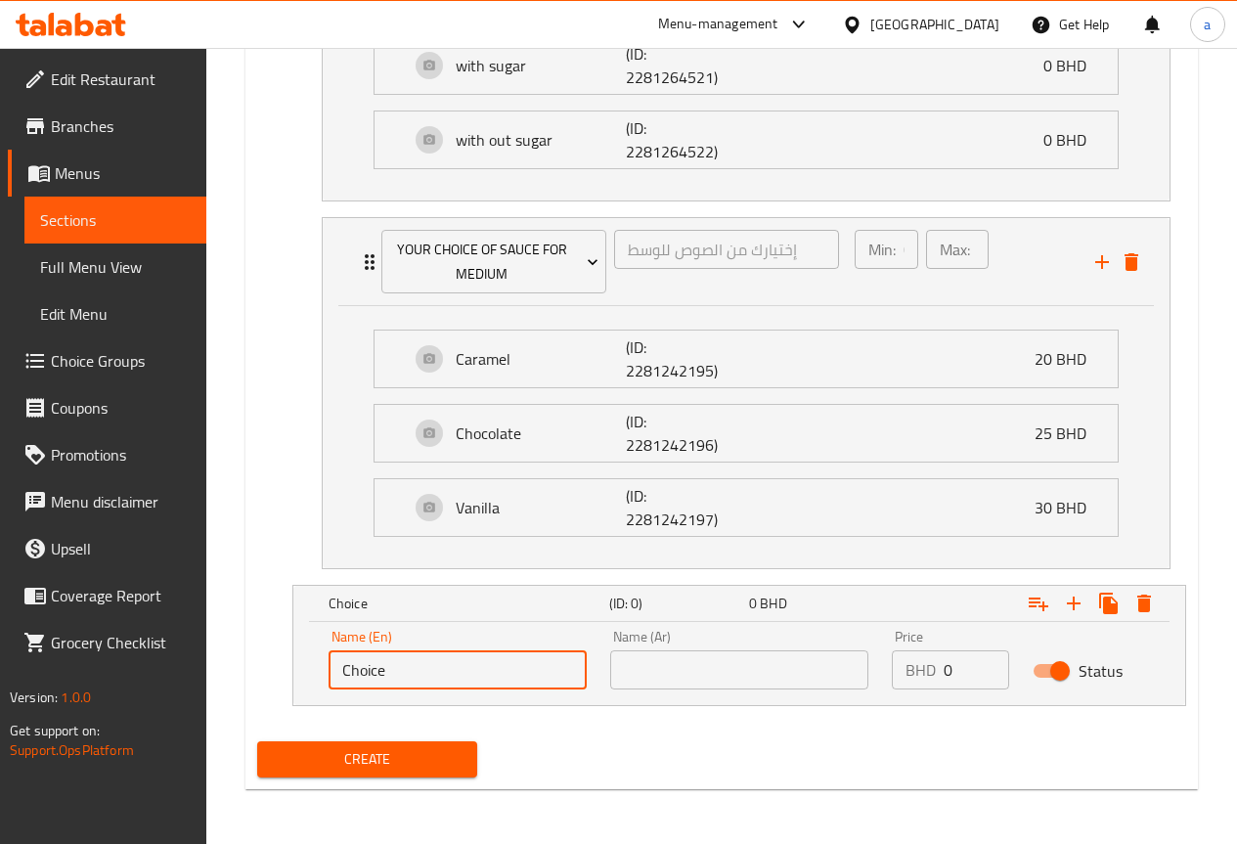
click at [543, 674] on input "Choice" at bounding box center [457, 669] width 258 height 39
type input "C"
type input "large"
click at [646, 669] on input "text" at bounding box center [739, 669] width 258 height 39
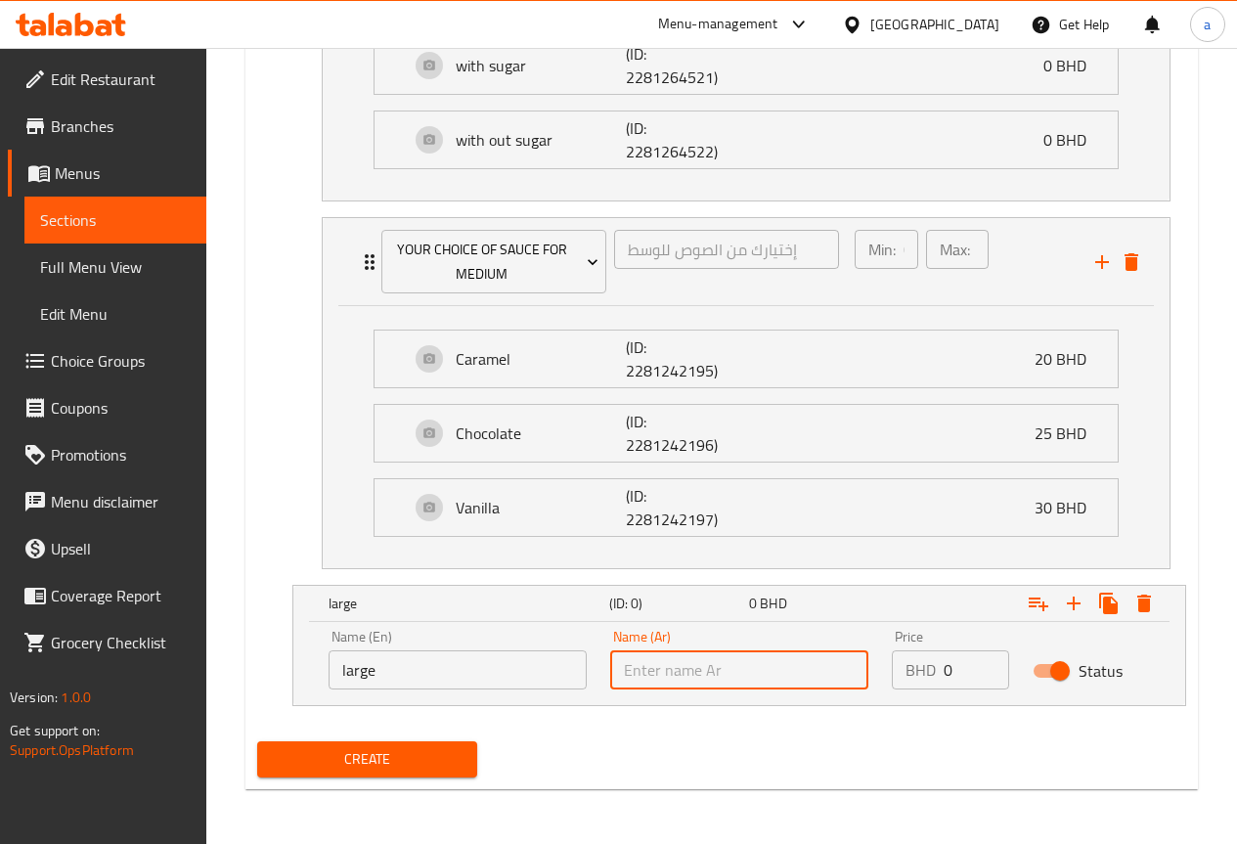
type input "كبير"
click at [955, 673] on input "0" at bounding box center [976, 669] width 66 height 39
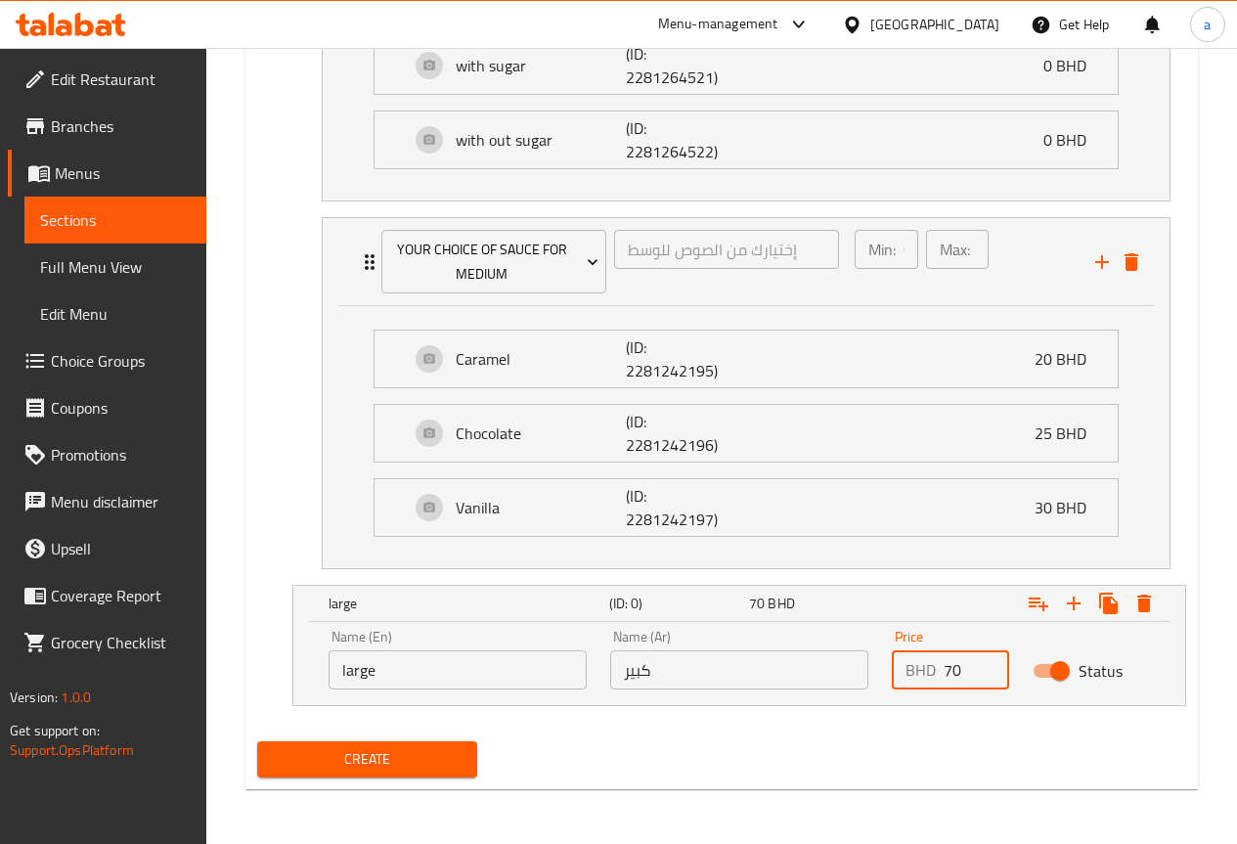
type input "70"
click at [955, 631] on div "Price BHD 70 Price" at bounding box center [950, 660] width 117 height 60
click at [1035, 600] on icon "Expand" at bounding box center [1038, 602] width 23 height 23
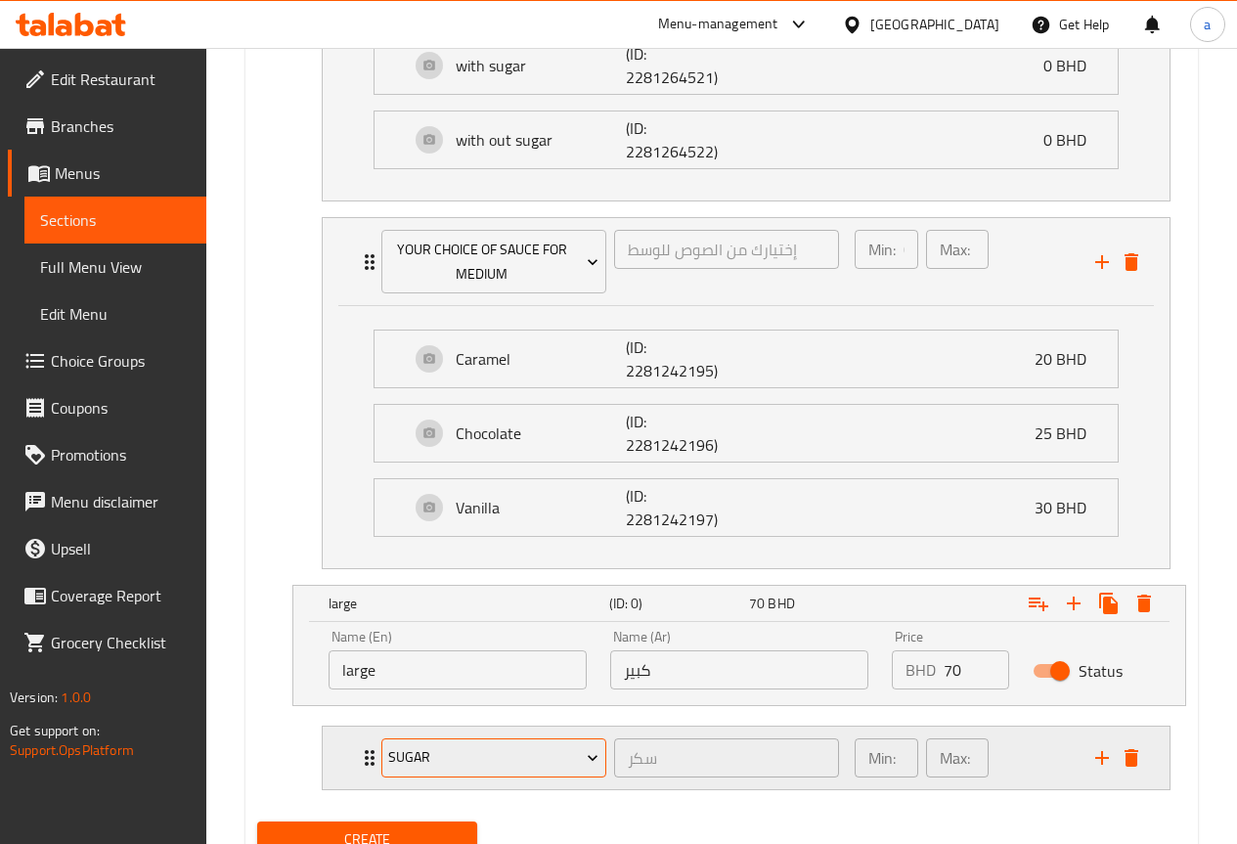
click at [518, 766] on span "sugar" at bounding box center [493, 757] width 210 height 24
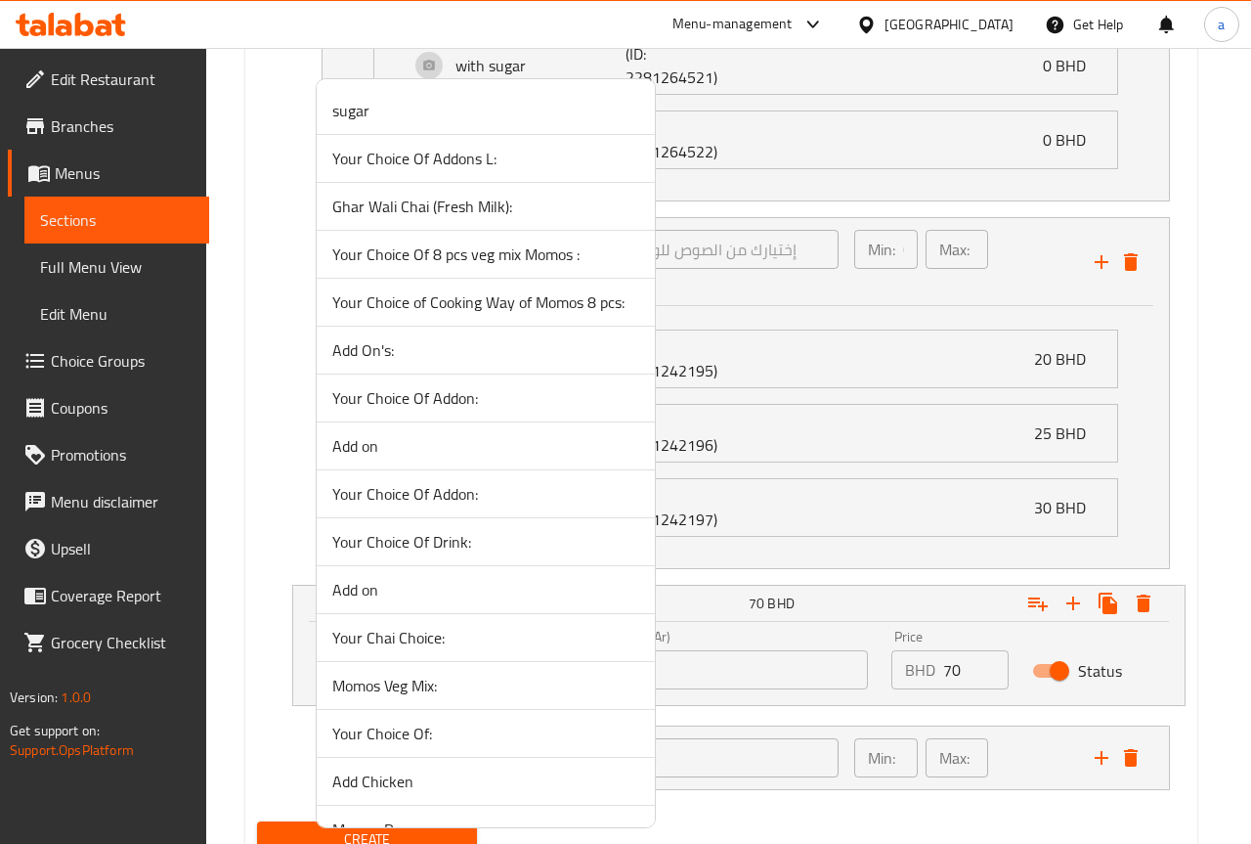
click at [823, 722] on div at bounding box center [625, 422] width 1251 height 844
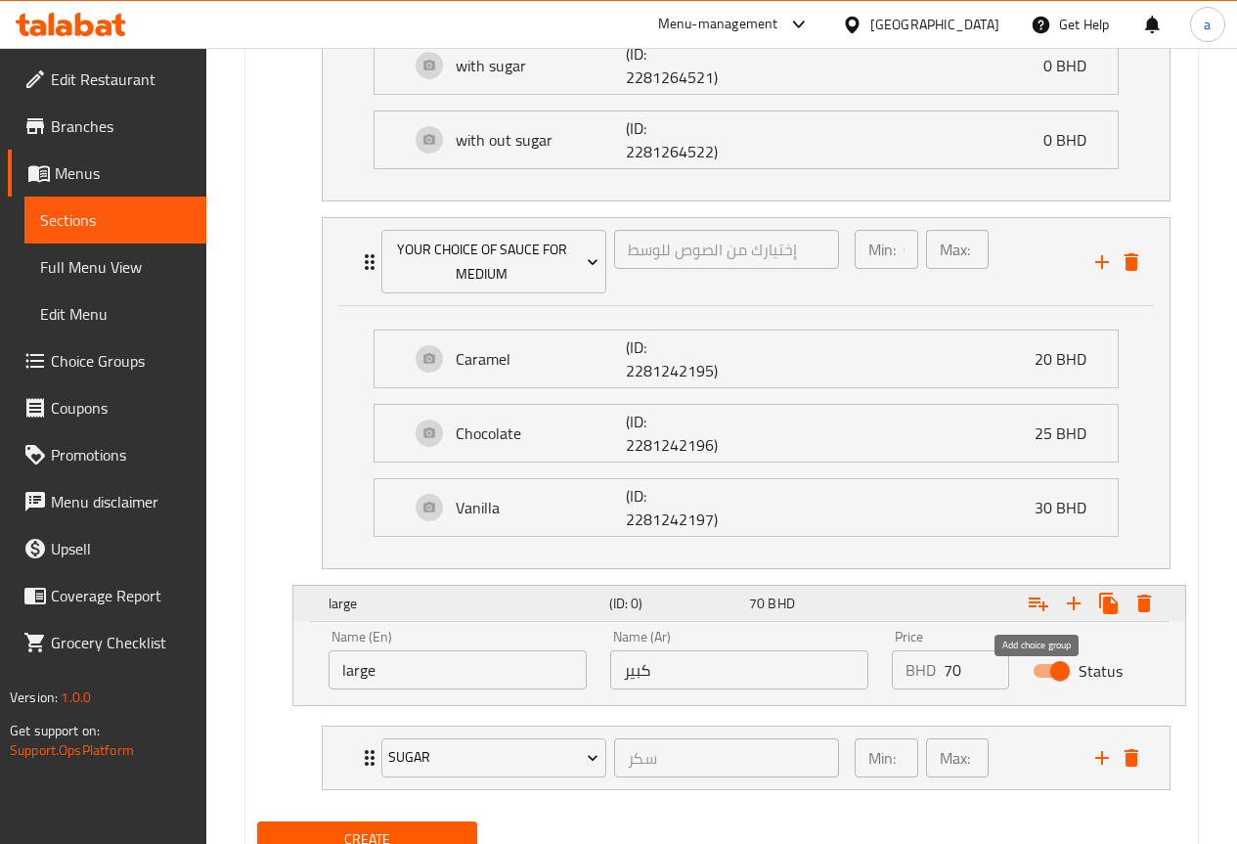
click at [1045, 604] on icon "Expand" at bounding box center [1038, 602] width 23 height 23
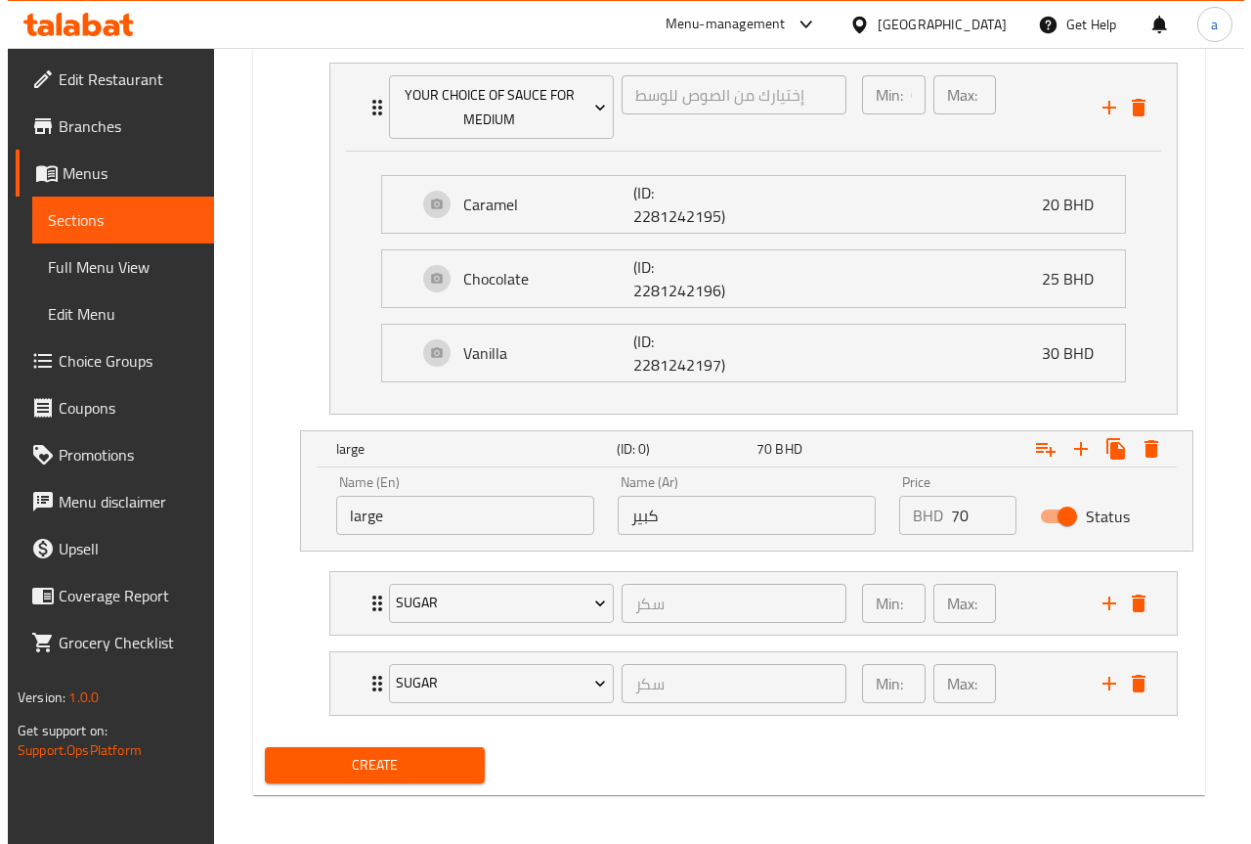
scroll to position [2407, 0]
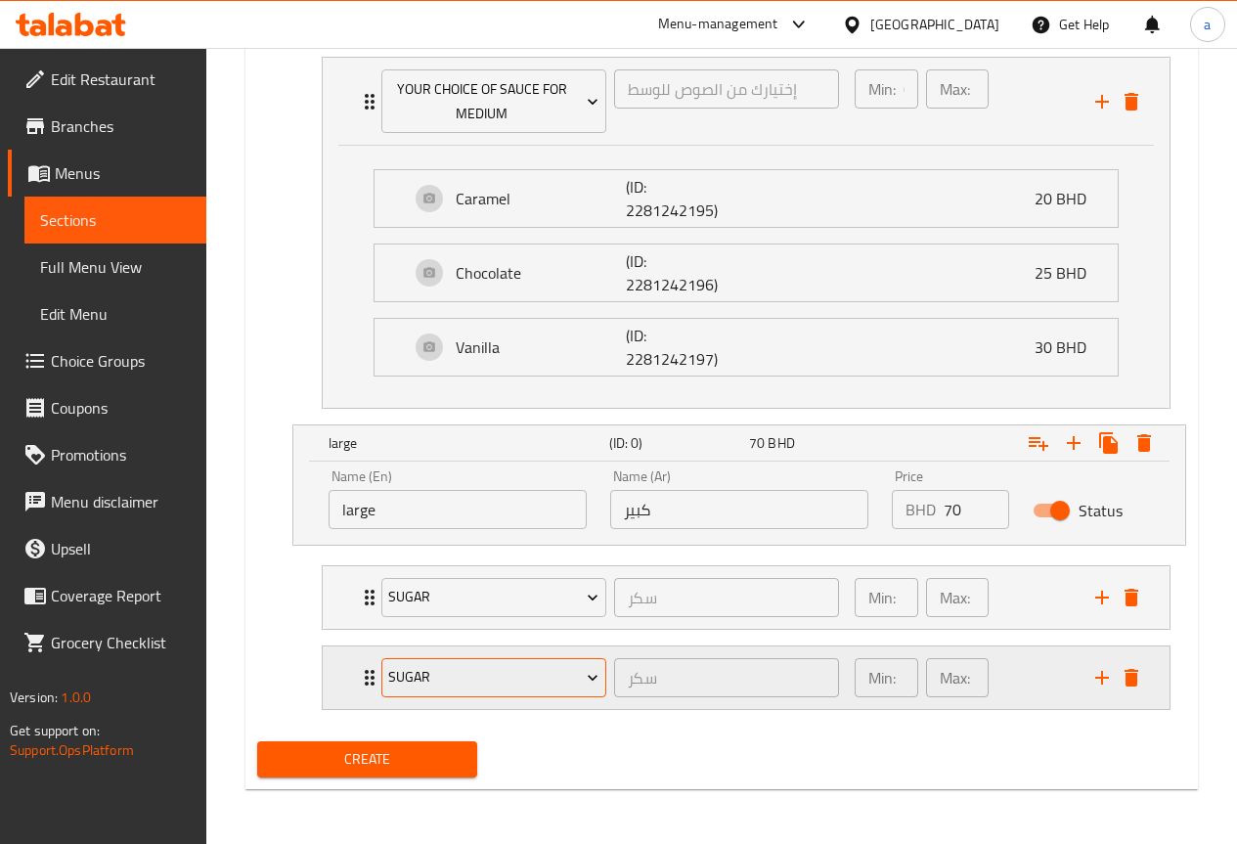
click at [553, 678] on span "sugar" at bounding box center [493, 677] width 210 height 24
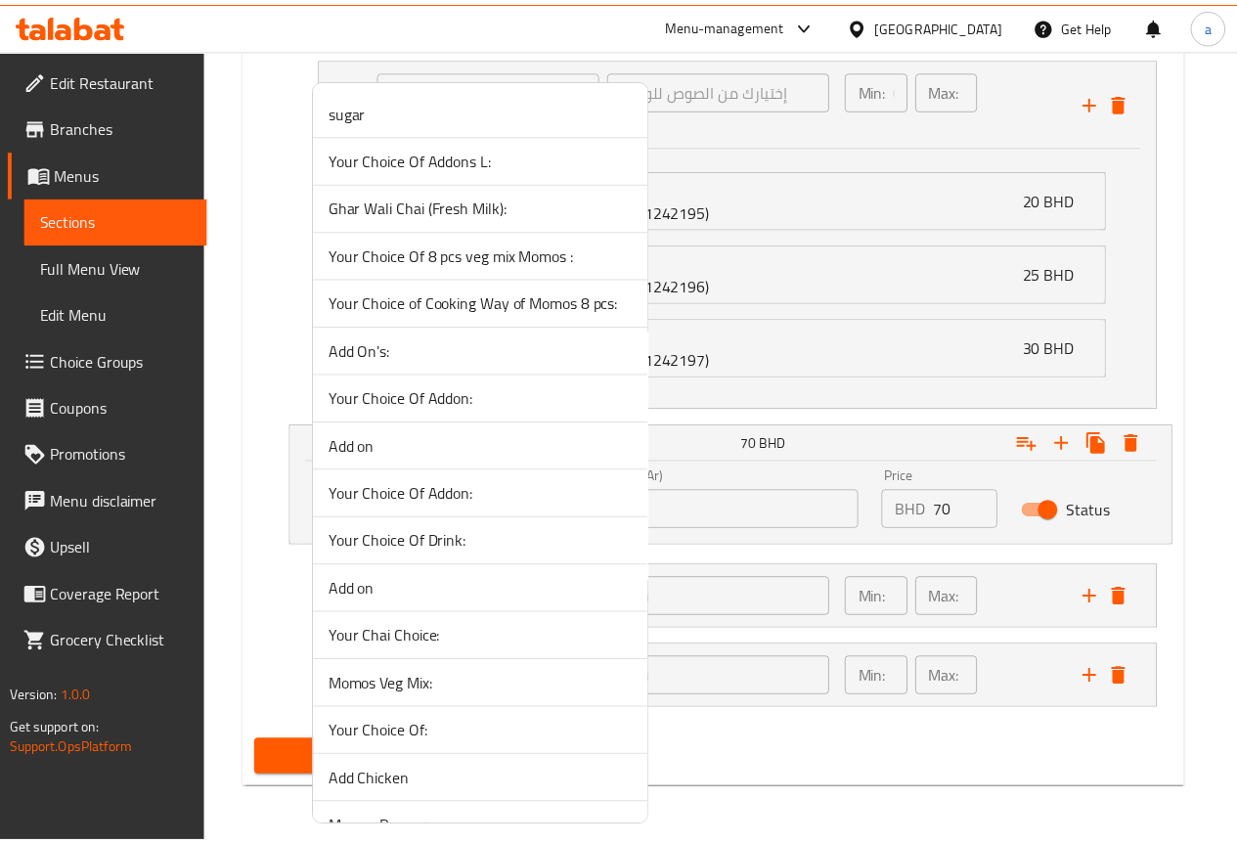
scroll to position [1766, 0]
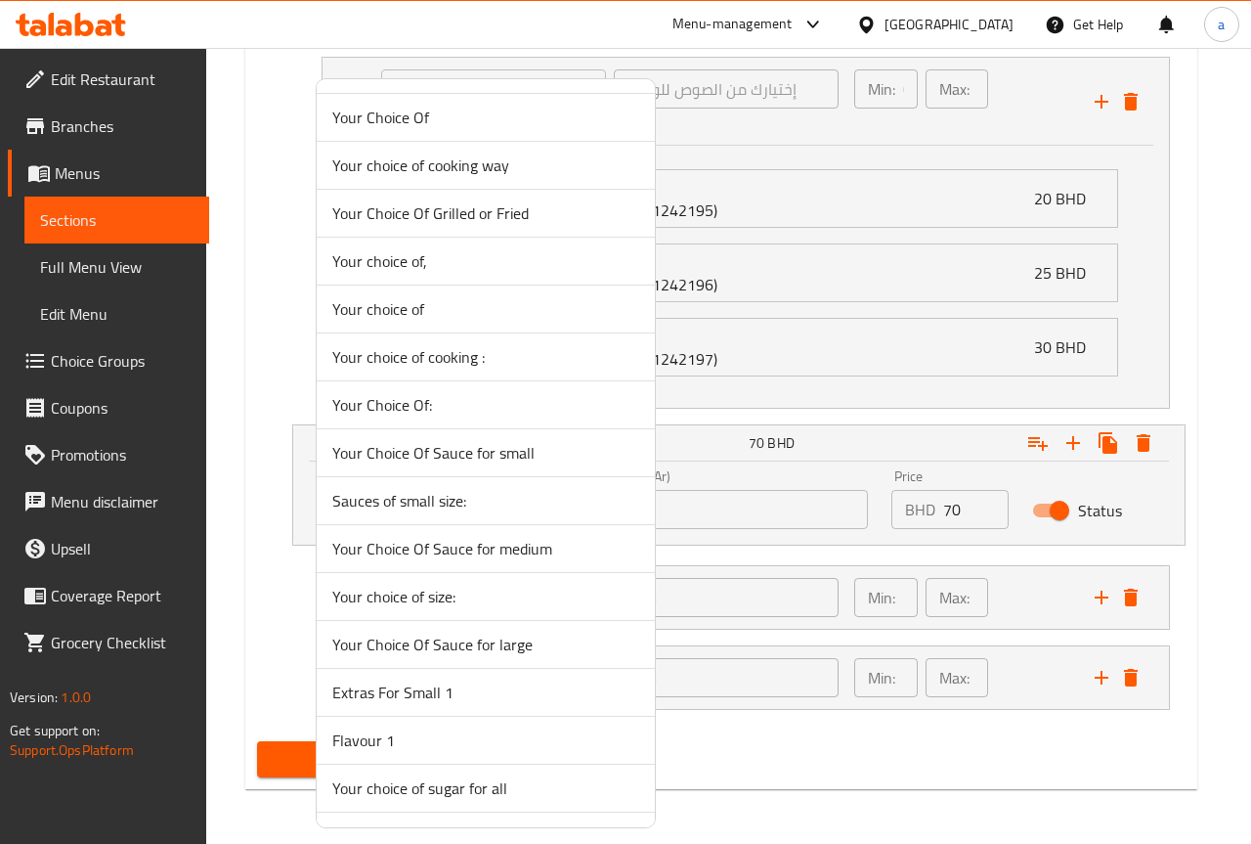
click at [561, 647] on span "Your Choice Of Sauce for large" at bounding box center [485, 644] width 307 height 23
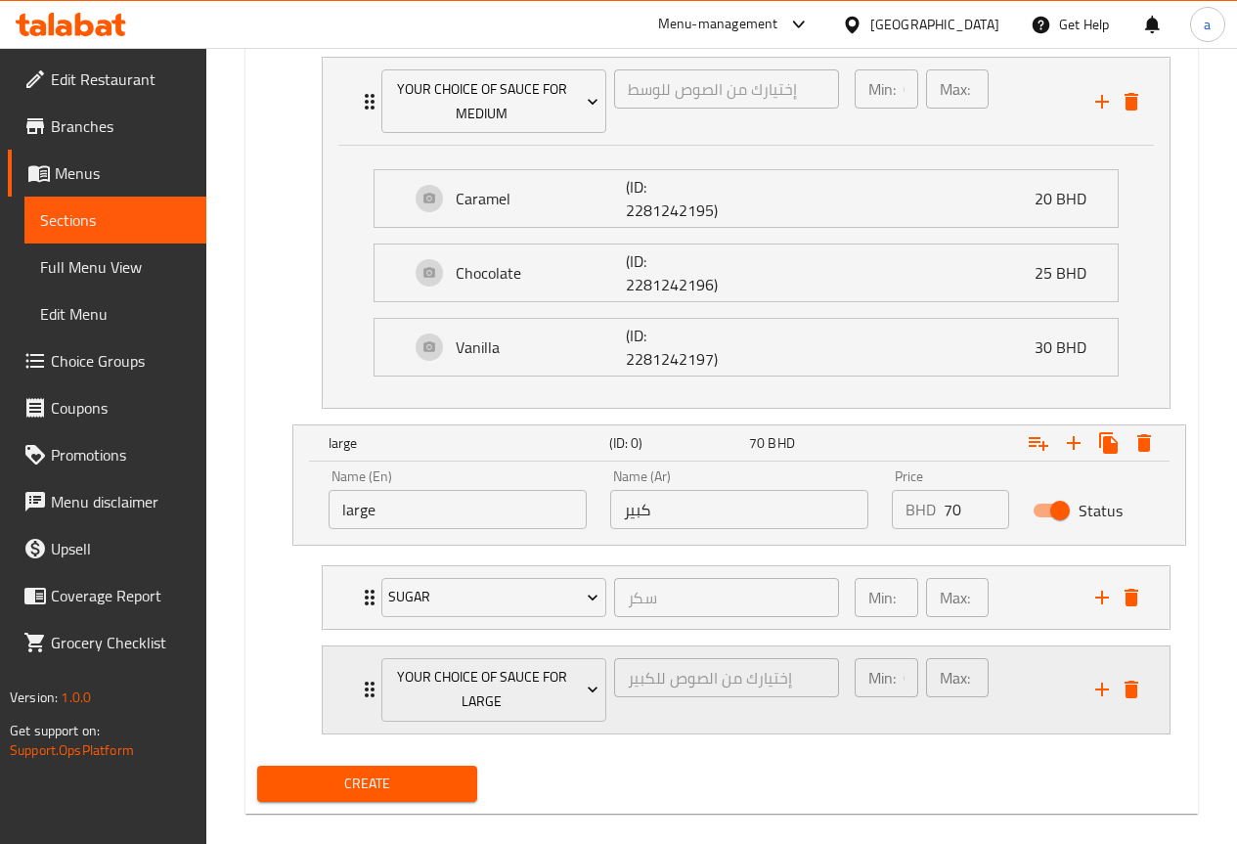
click at [1027, 682] on div "Min: 0 ​ Max: 1 ​" at bounding box center [963, 689] width 241 height 87
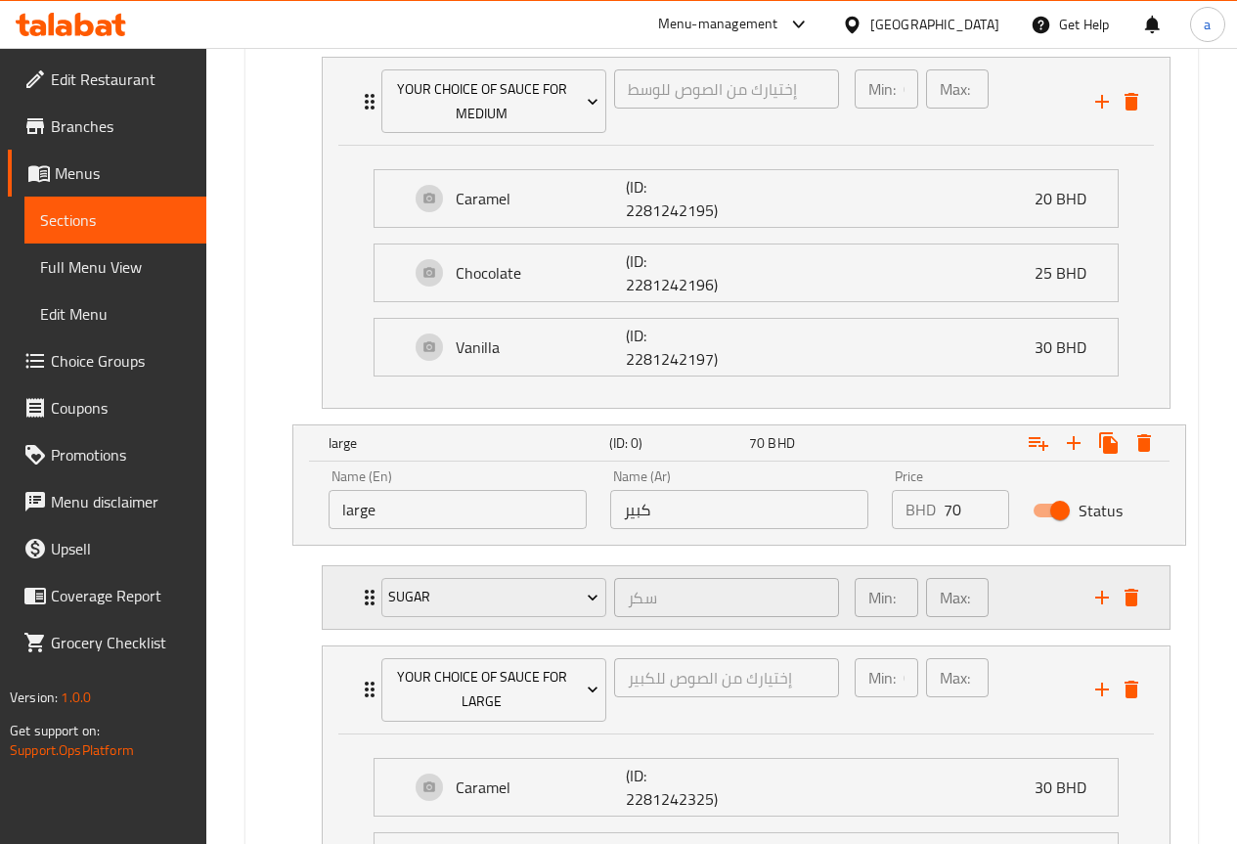
click at [1011, 612] on div "Min: 1 ​ Max: 1 ​" at bounding box center [963, 597] width 241 height 63
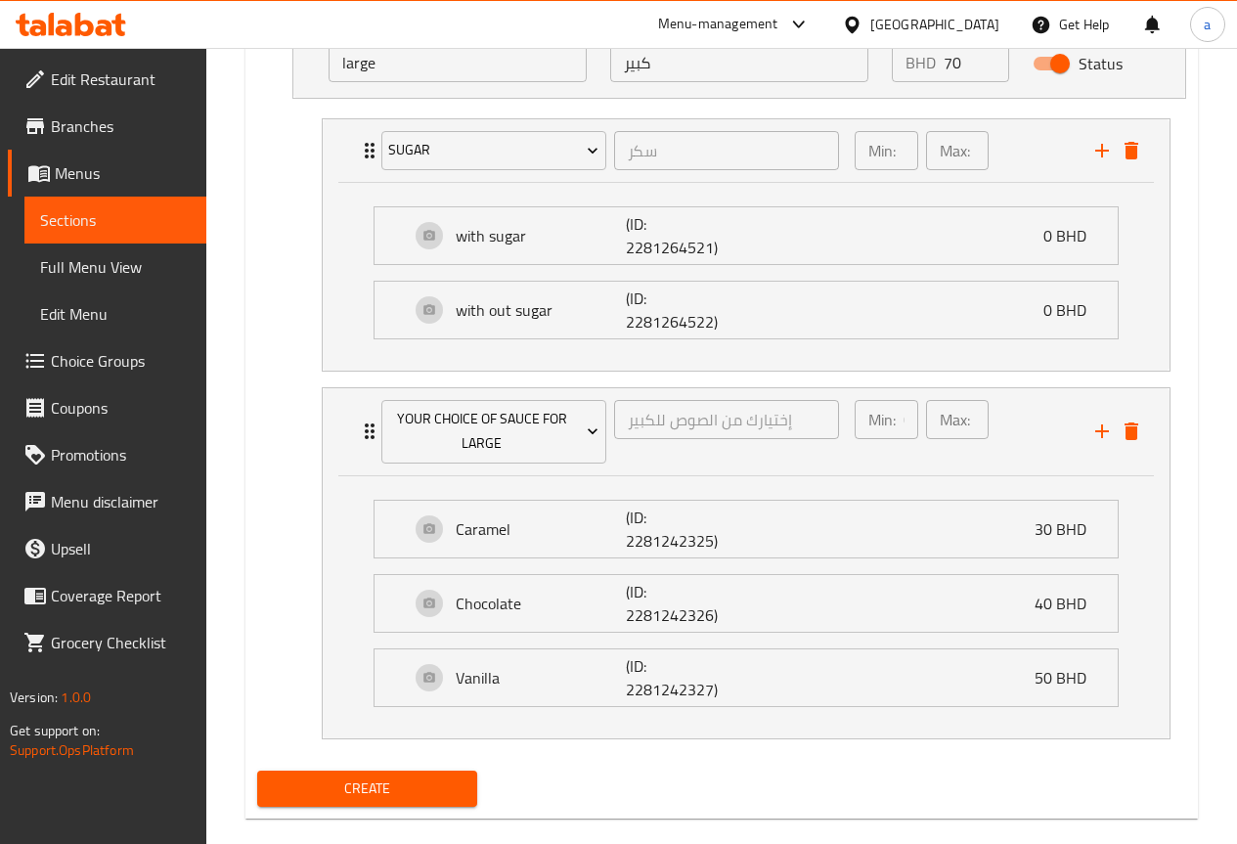
scroll to position [2883, 0]
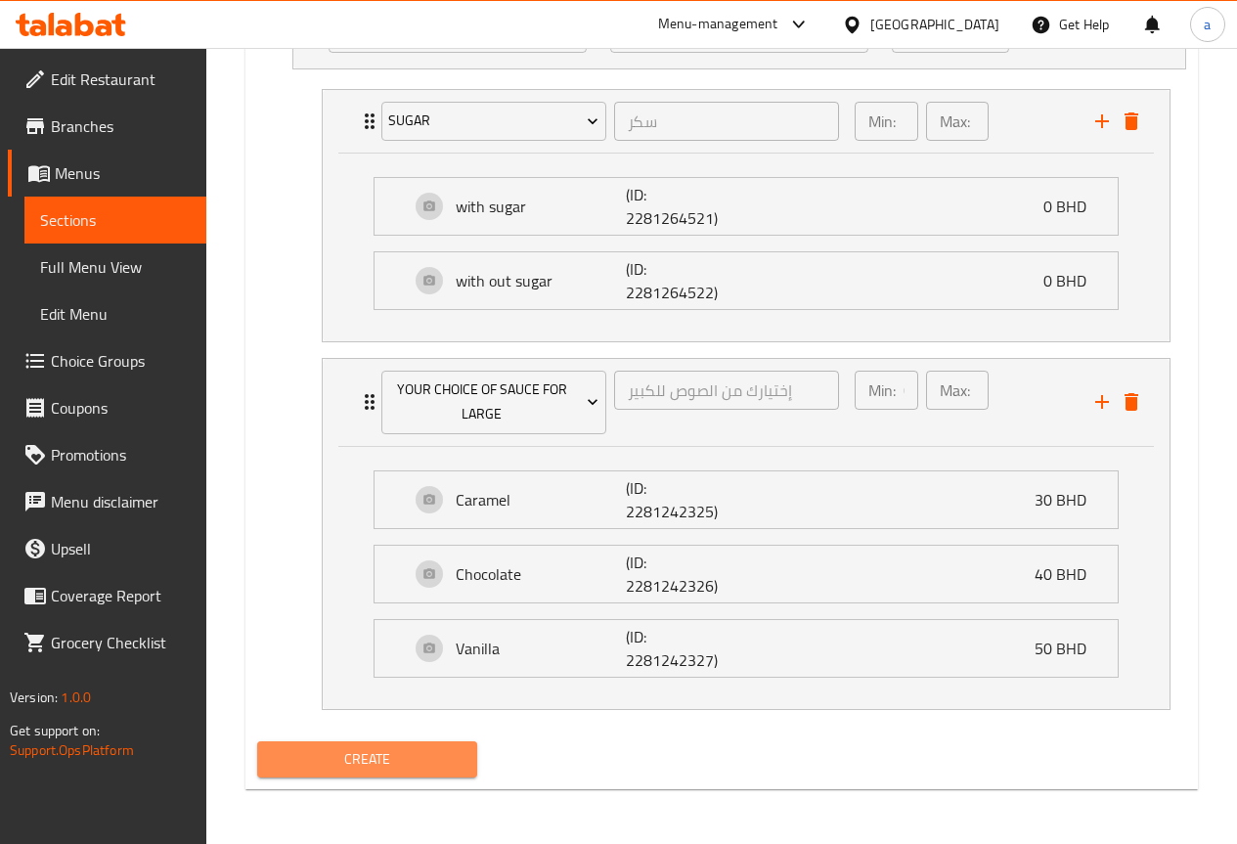
click at [374, 755] on span "Create" at bounding box center [368, 759] width 190 height 24
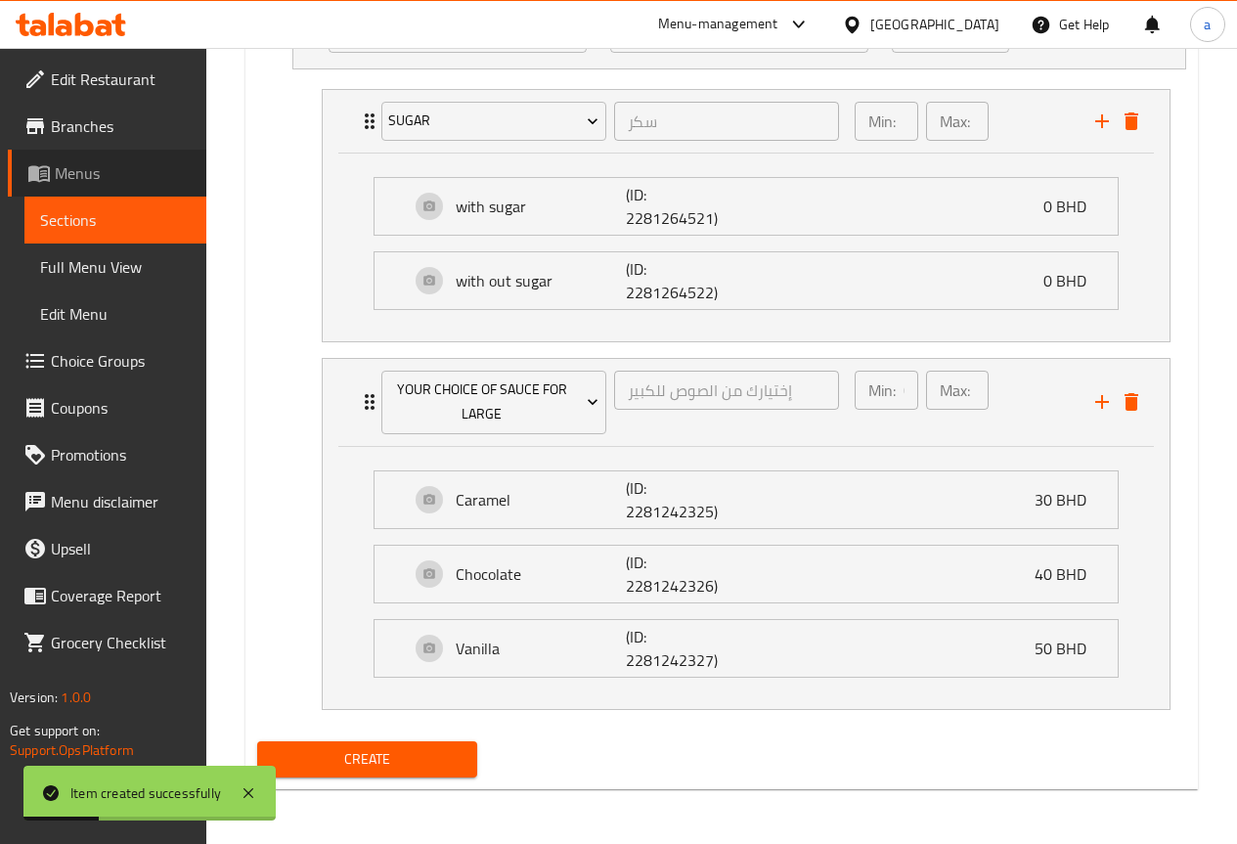
click at [84, 171] on span "Menus" at bounding box center [123, 172] width 136 height 23
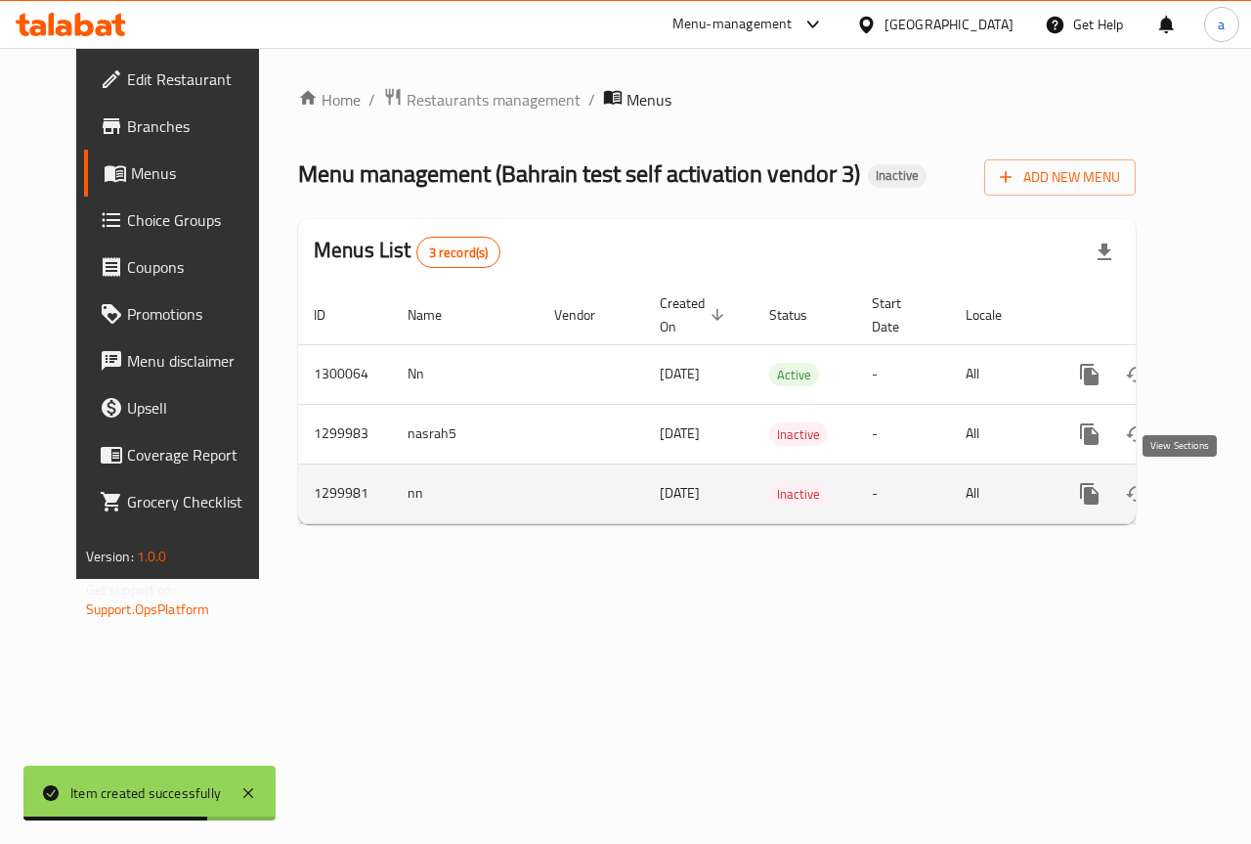
click at [1219, 489] on icon "enhanced table" at bounding box center [1230, 493] width 23 height 23
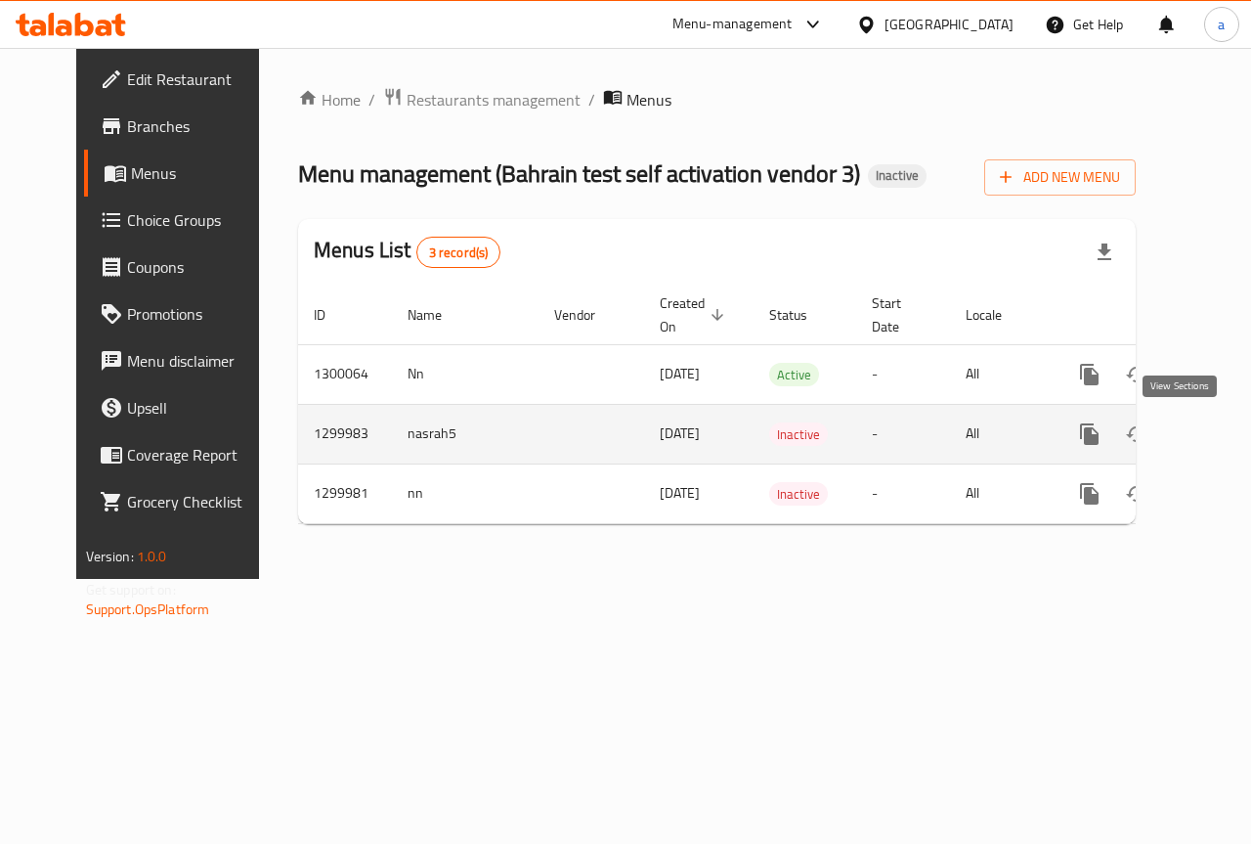
click at [1219, 442] on icon "enhanced table" at bounding box center [1230, 433] width 23 height 23
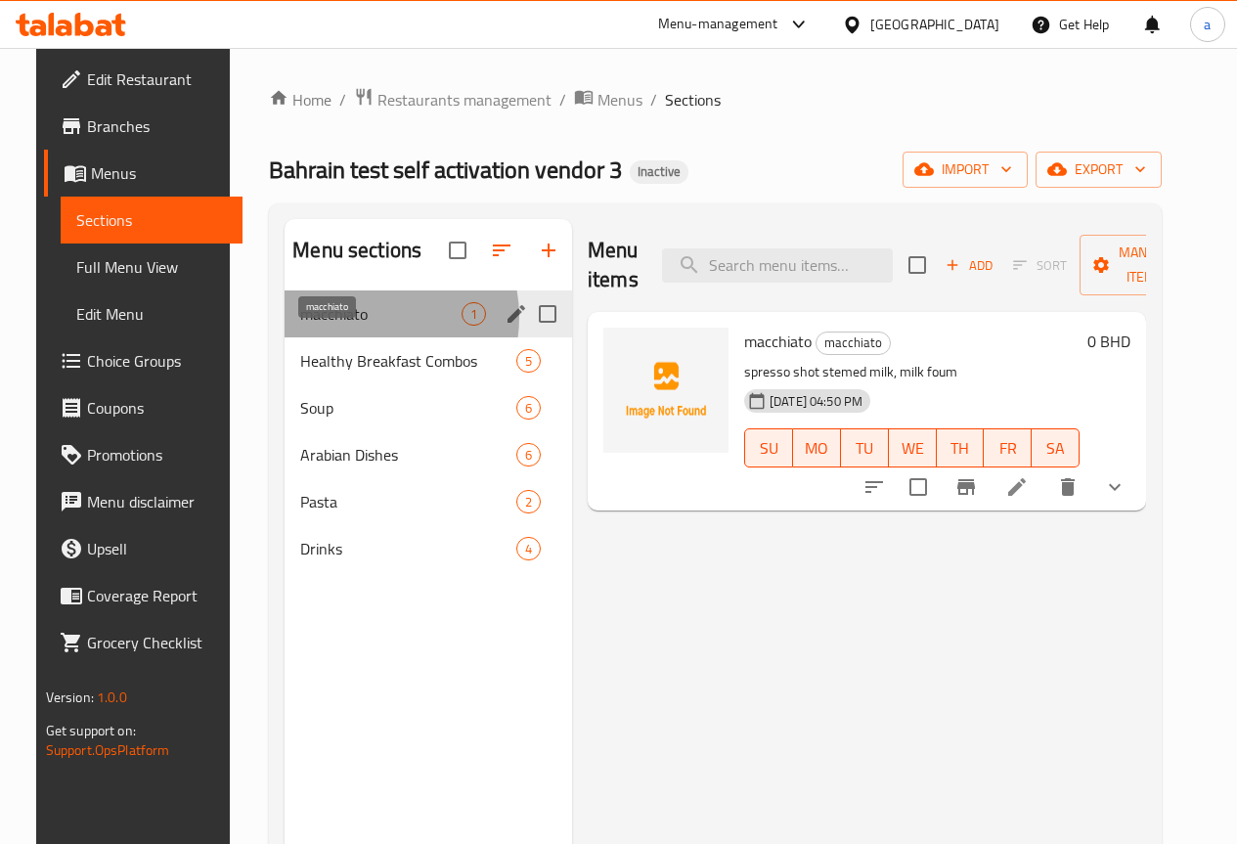
click at [350, 326] on span "macchiato" at bounding box center [380, 313] width 161 height 23
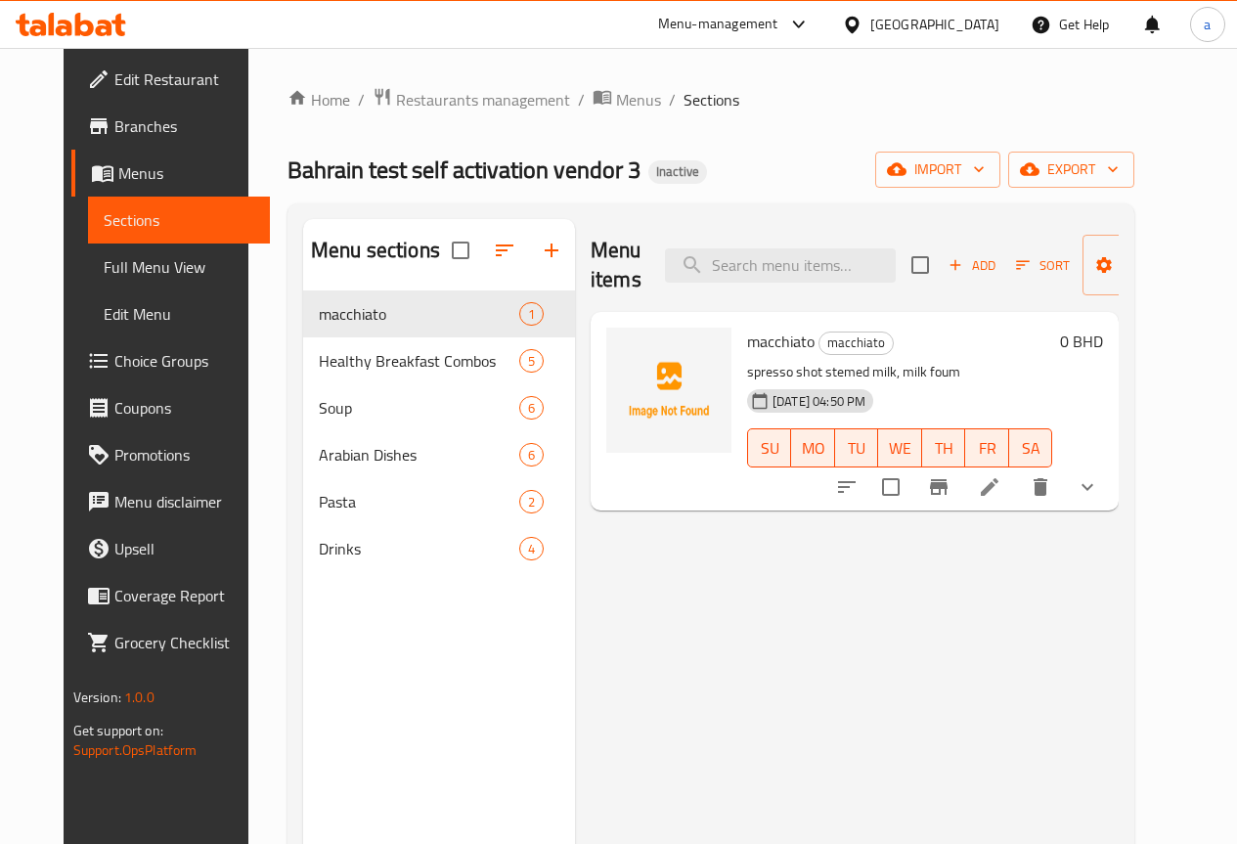
click at [1099, 495] on icon "show more" at bounding box center [1086, 486] width 23 height 23
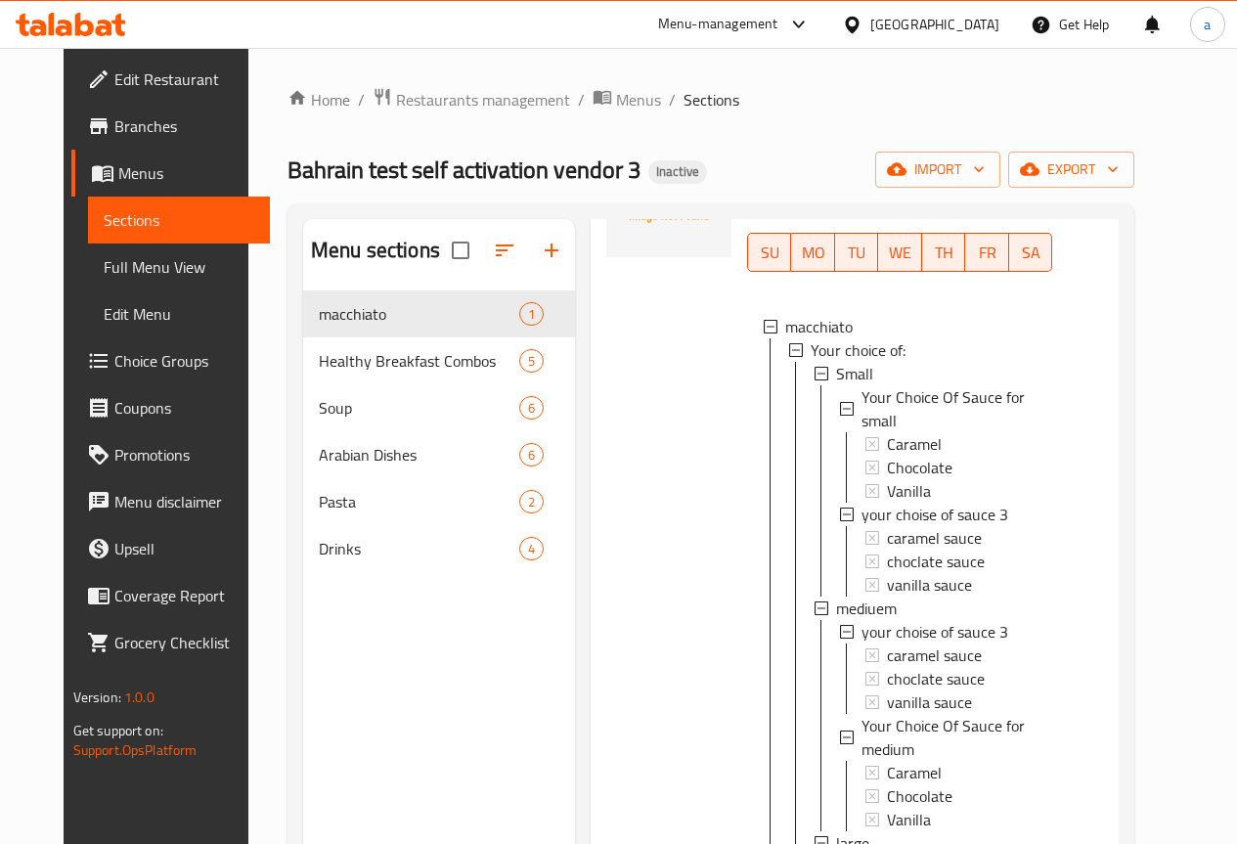
scroll to position [3, 0]
drag, startPoint x: 1129, startPoint y: 748, endPoint x: 1119, endPoint y: 635, distance: 112.9
click at [1103, 635] on div "0 BHD" at bounding box center [1077, 618] width 51 height 973
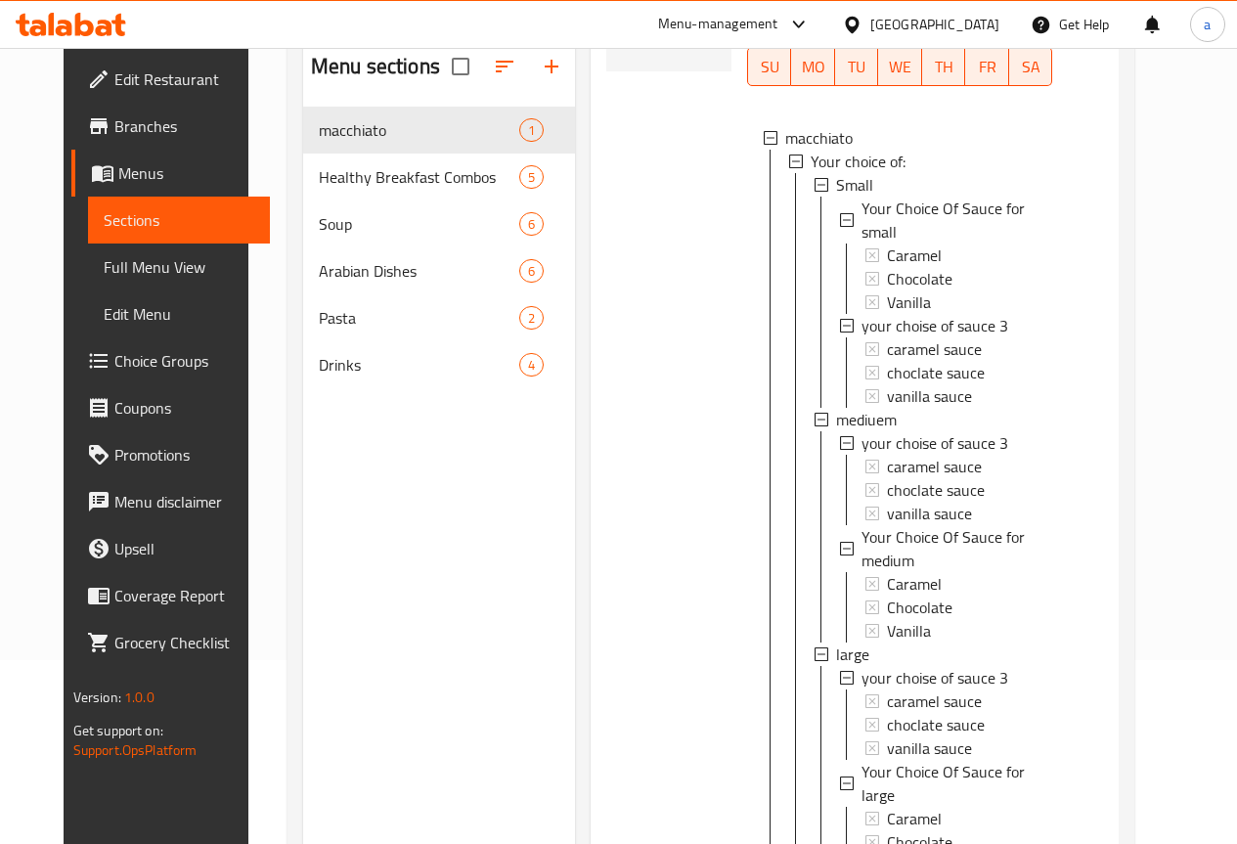
scroll to position [196, 0]
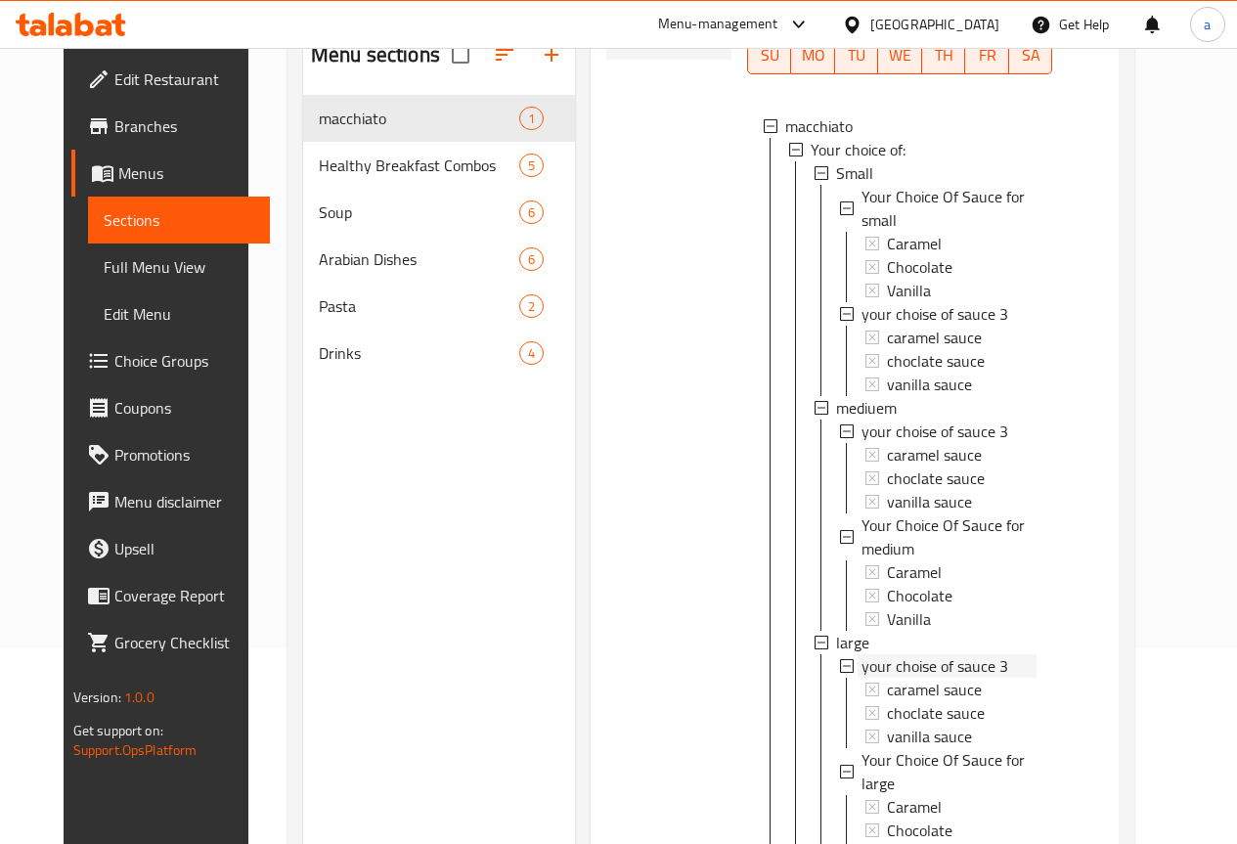
drag, startPoint x: 617, startPoint y: 83, endPoint x: 1001, endPoint y: 418, distance: 510.0
click at [1001, 419] on div "your choise of sauce 3" at bounding box center [948, 430] width 175 height 23
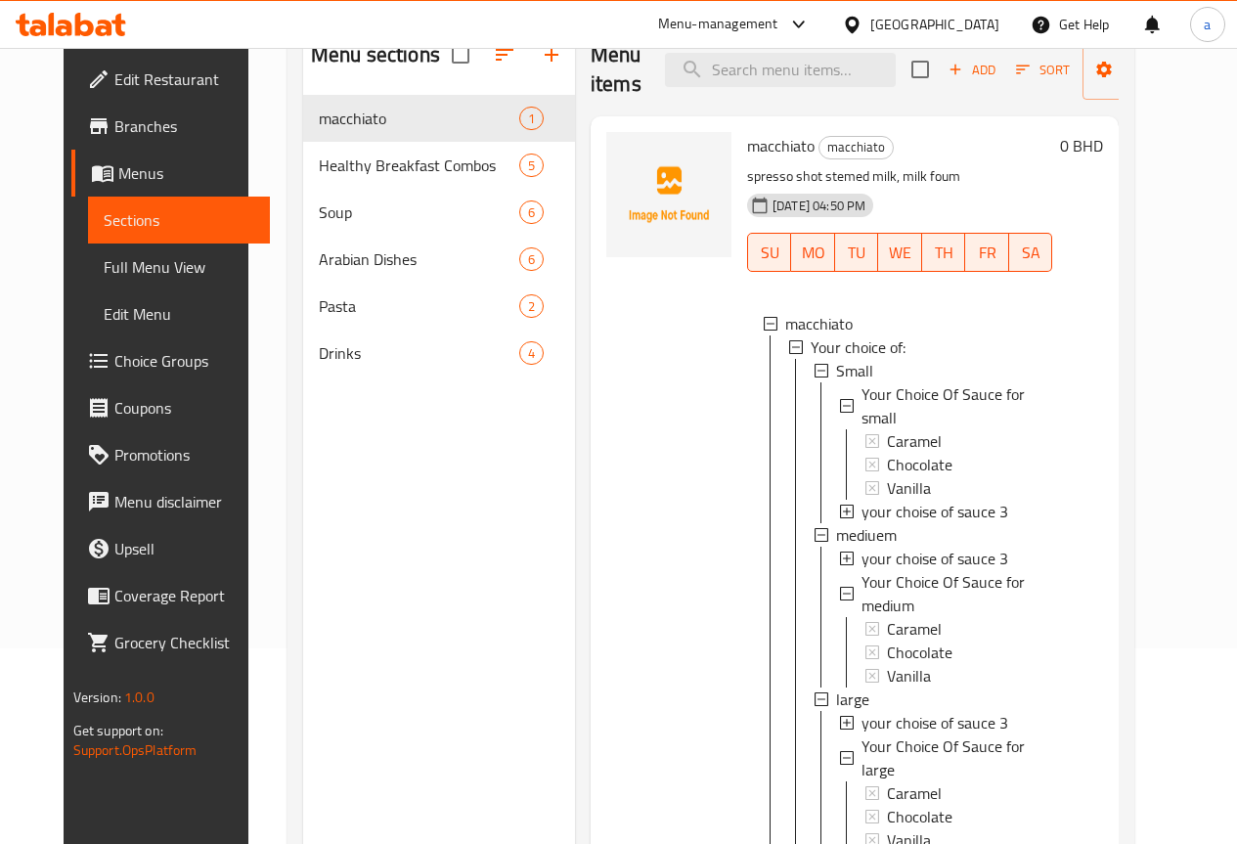
scroll to position [0, 0]
click at [920, 500] on span "your choise of sauce 3" at bounding box center [934, 511] width 147 height 23
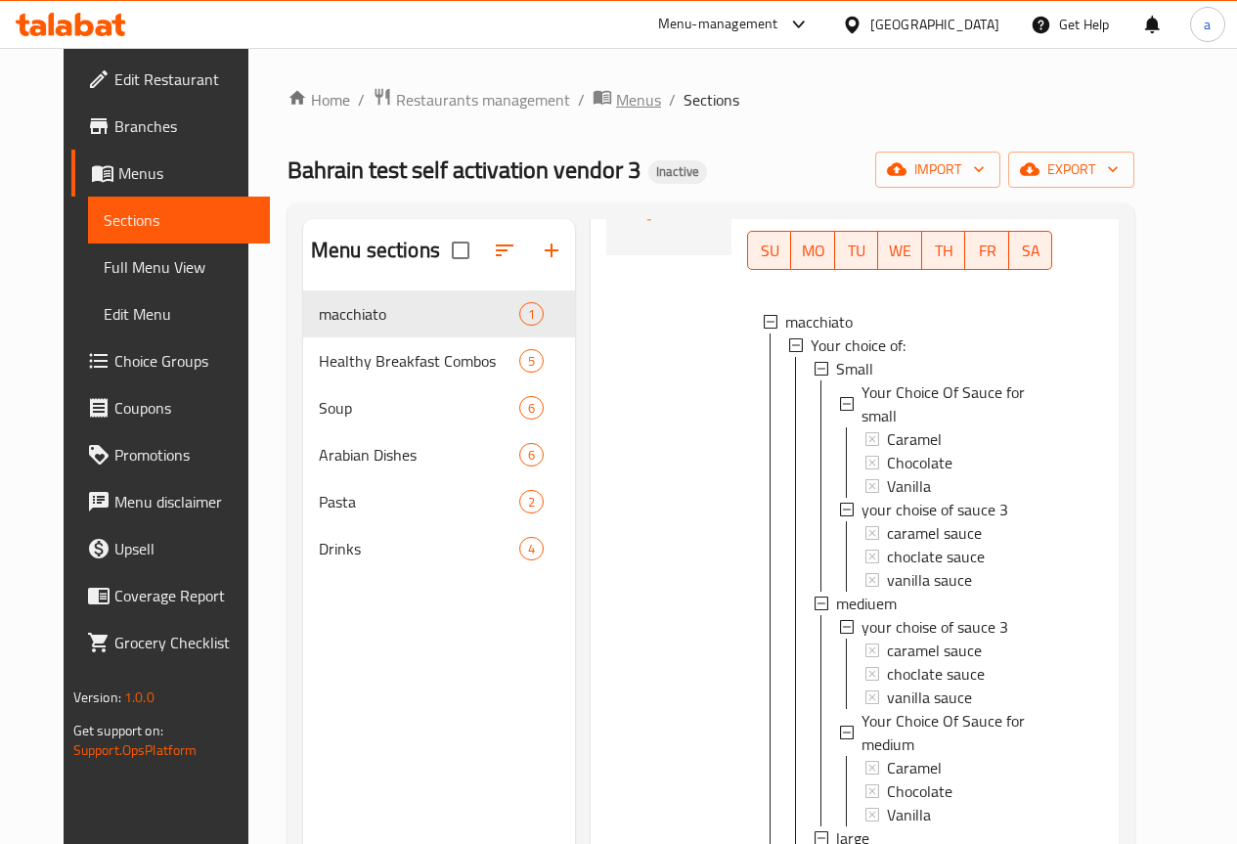
click at [616, 101] on span "Menus" at bounding box center [638, 99] width 45 height 23
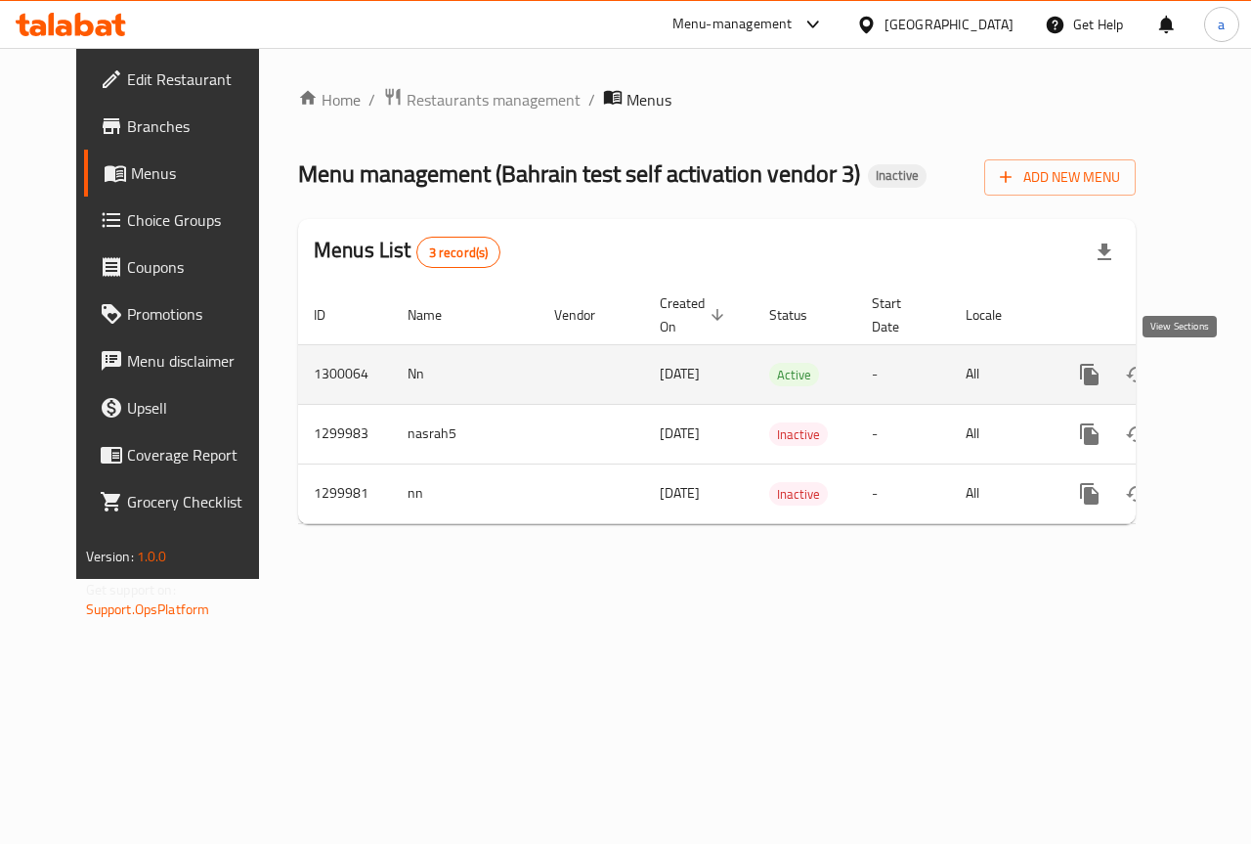
click at [1207, 375] on link "enhanced table" at bounding box center [1230, 374] width 47 height 47
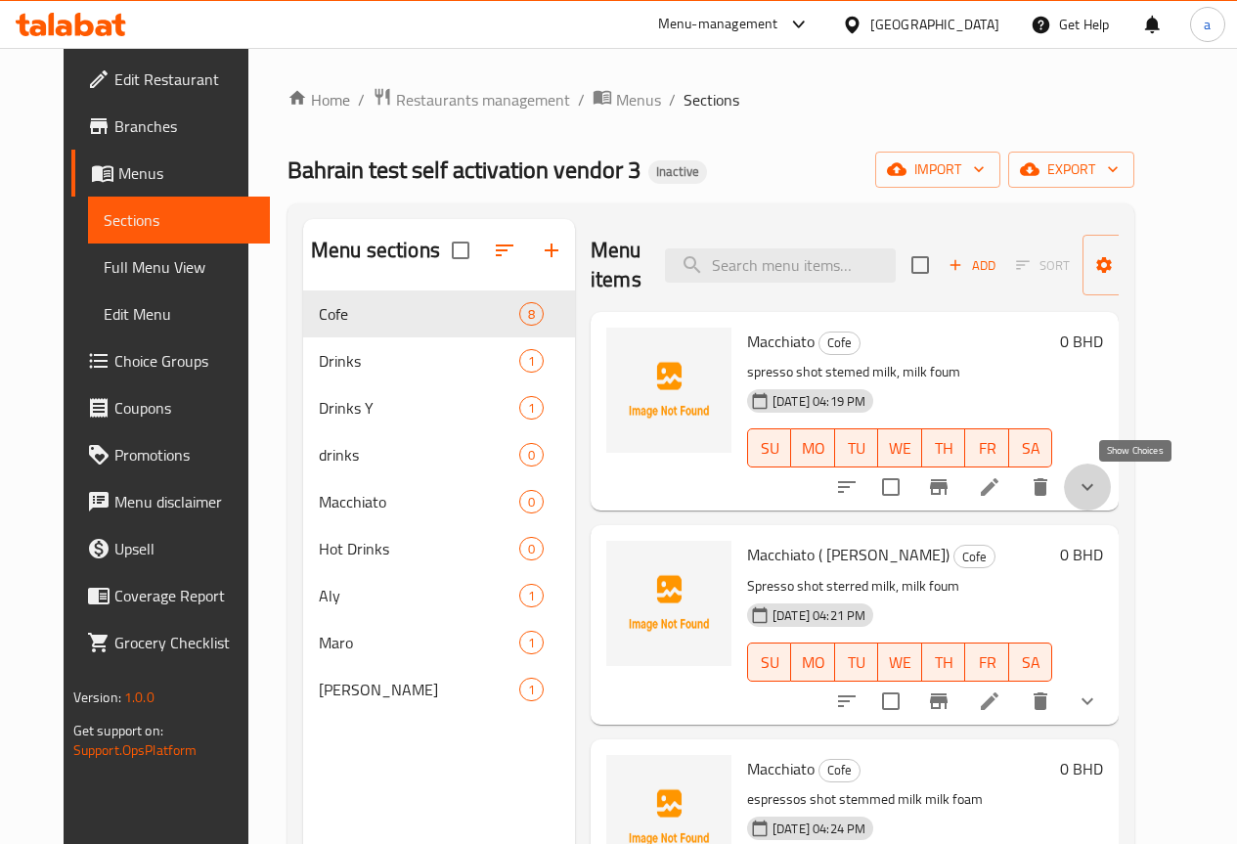
click at [1093, 487] on icon "show more" at bounding box center [1087, 487] width 12 height 7
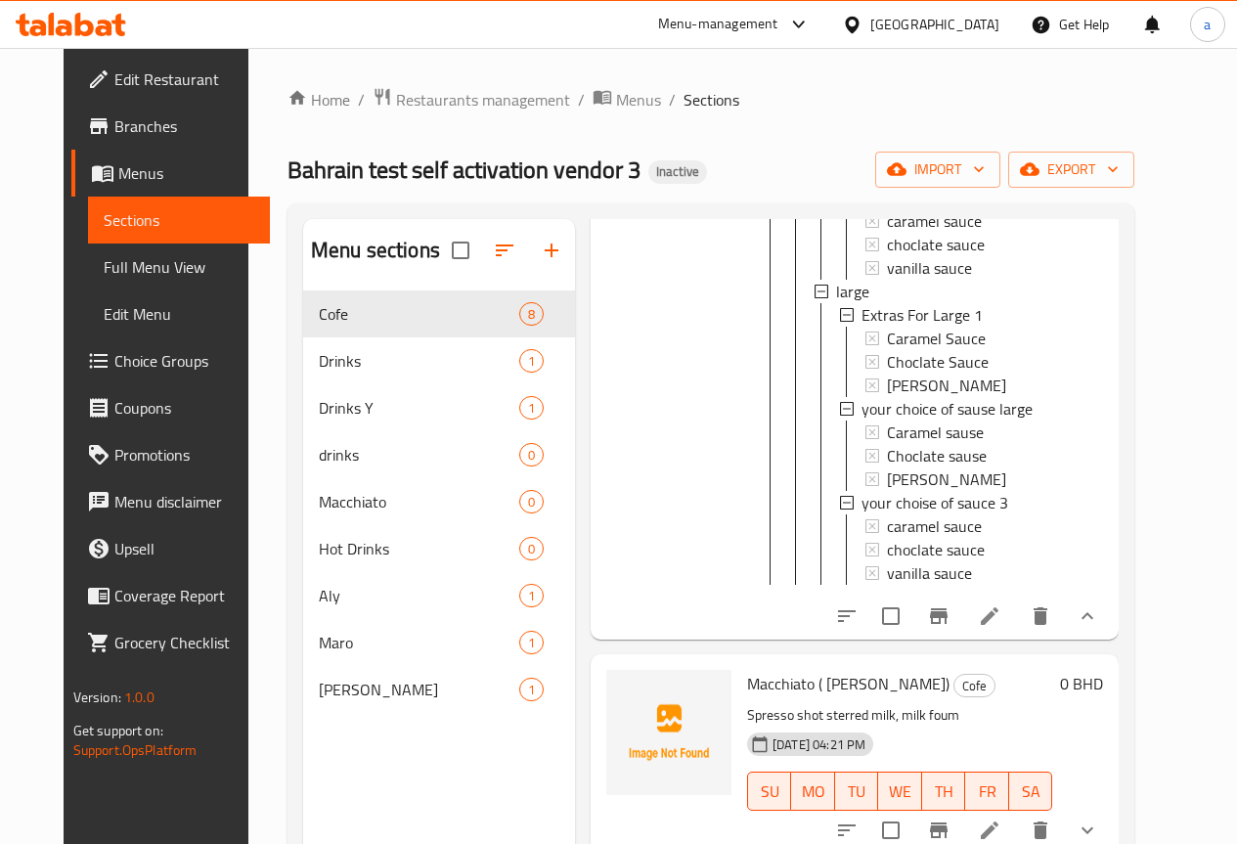
scroll to position [1075, 0]
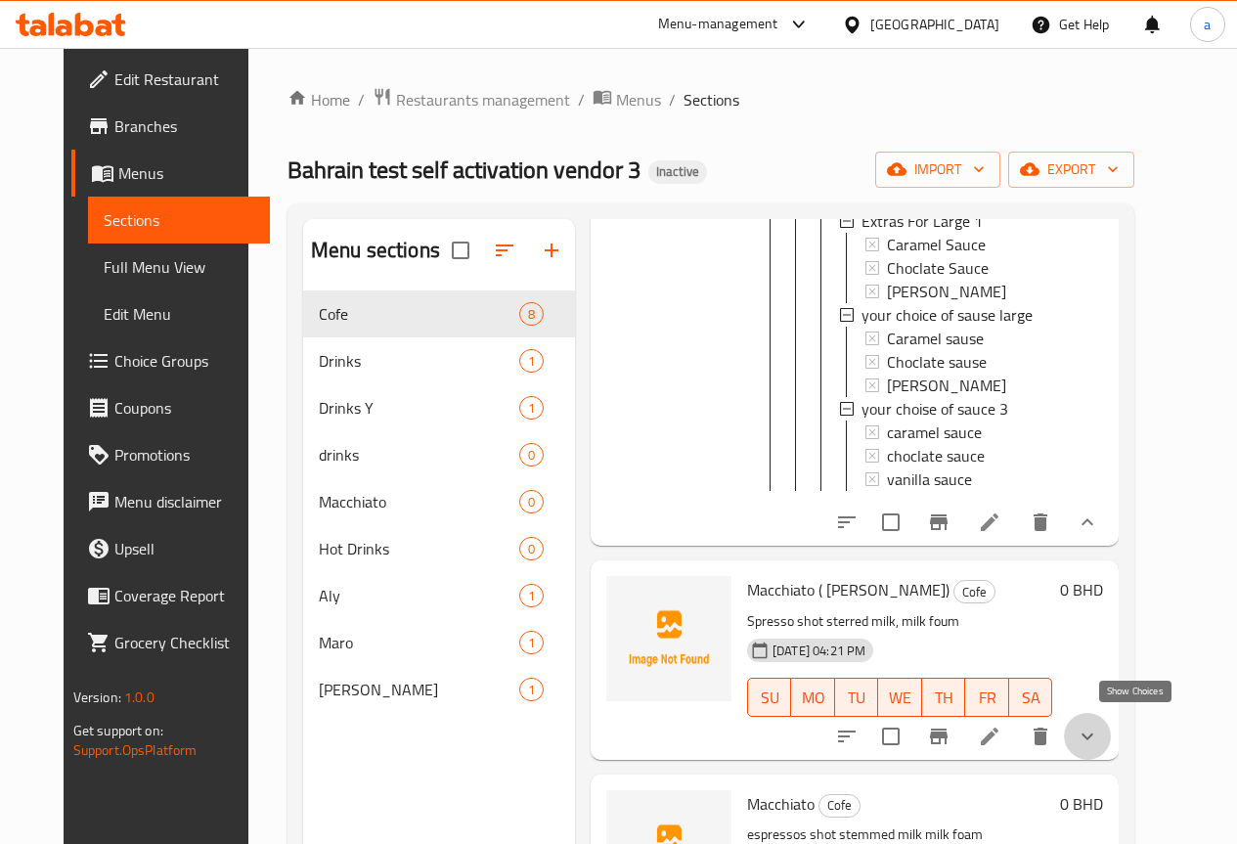
click at [1099, 724] on icon "show more" at bounding box center [1086, 735] width 23 height 23
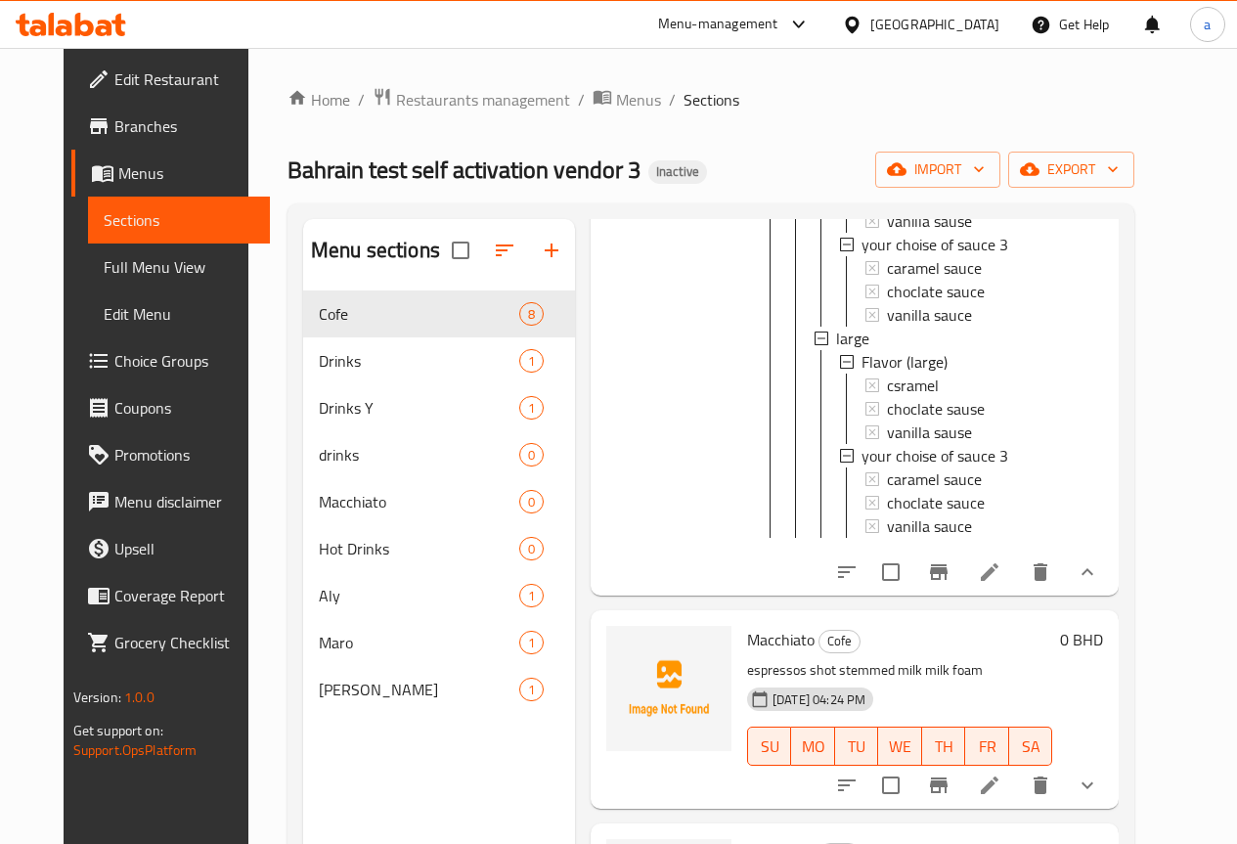
scroll to position [2053, 0]
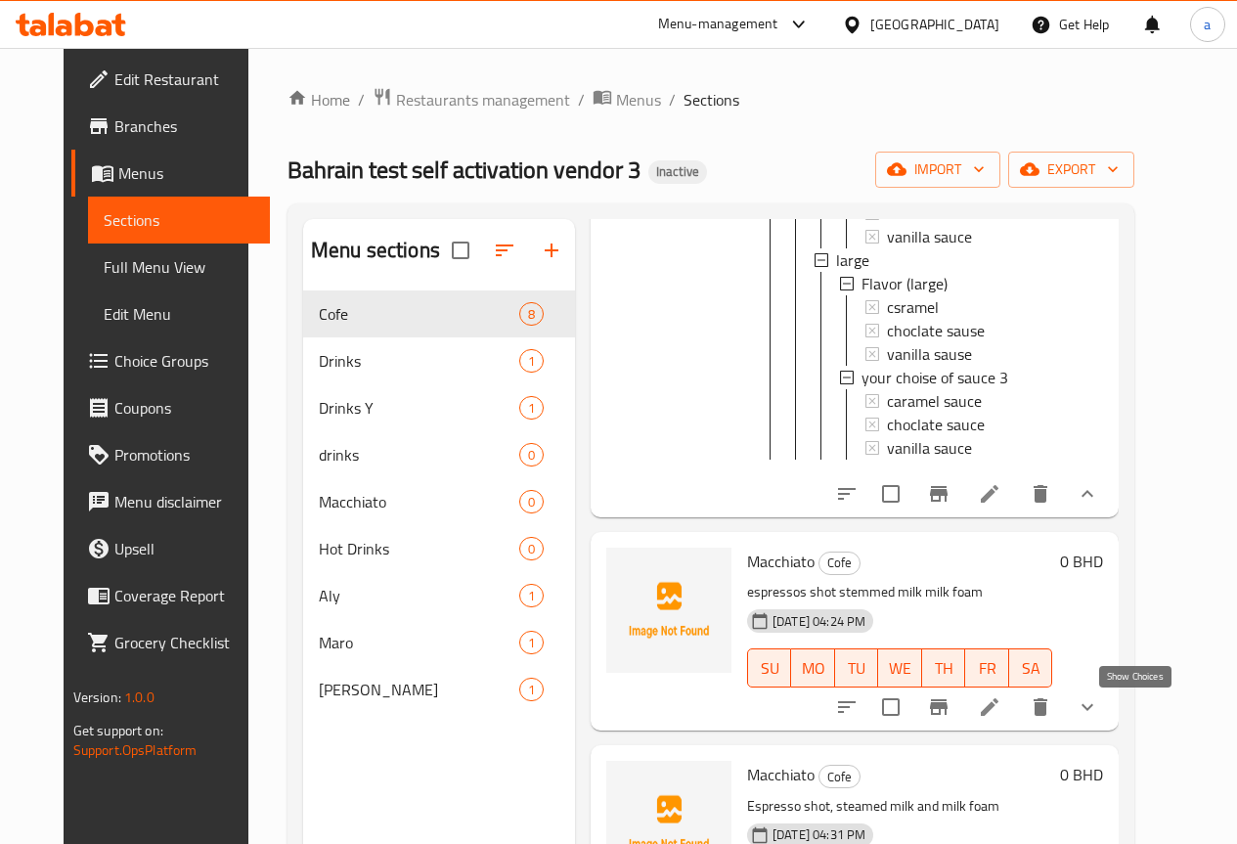
click at [1099, 719] on icon "show more" at bounding box center [1086, 706] width 23 height 23
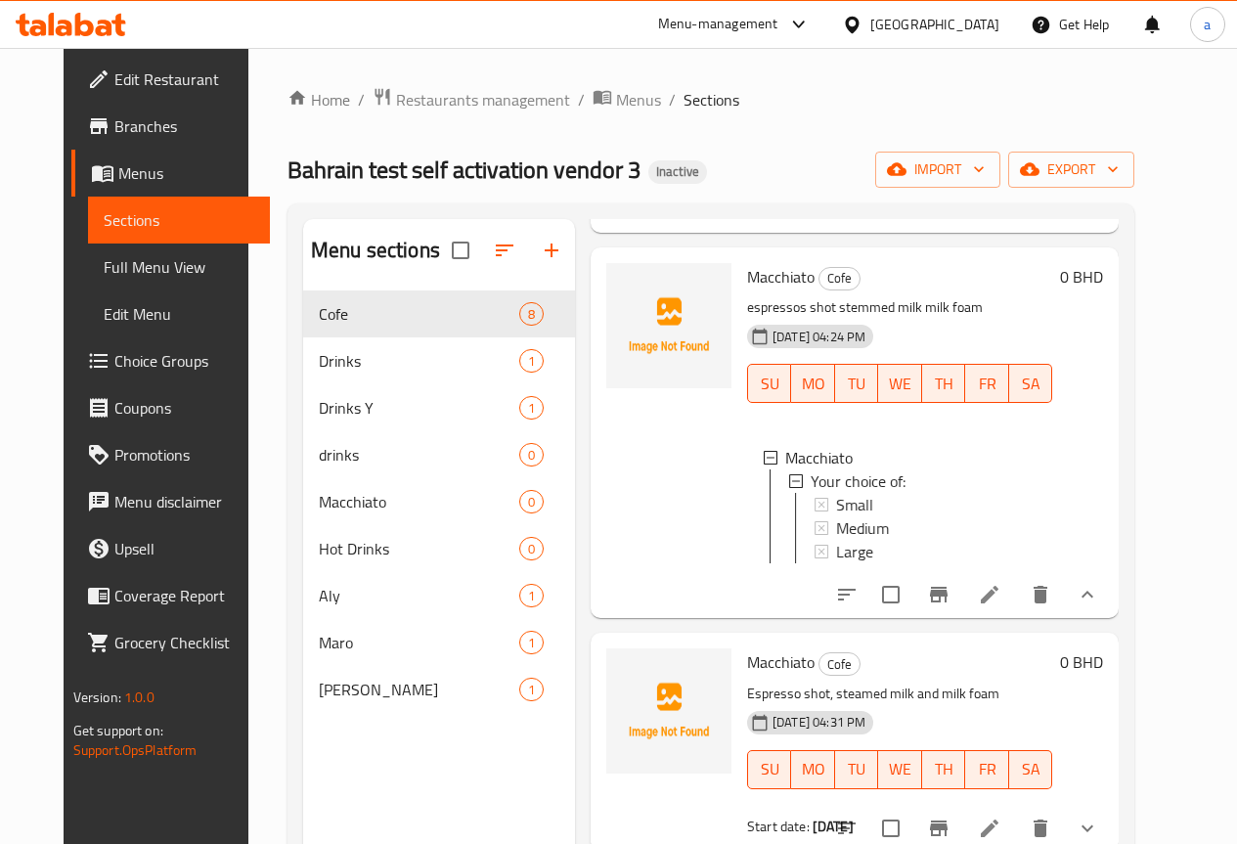
scroll to position [2444, 0]
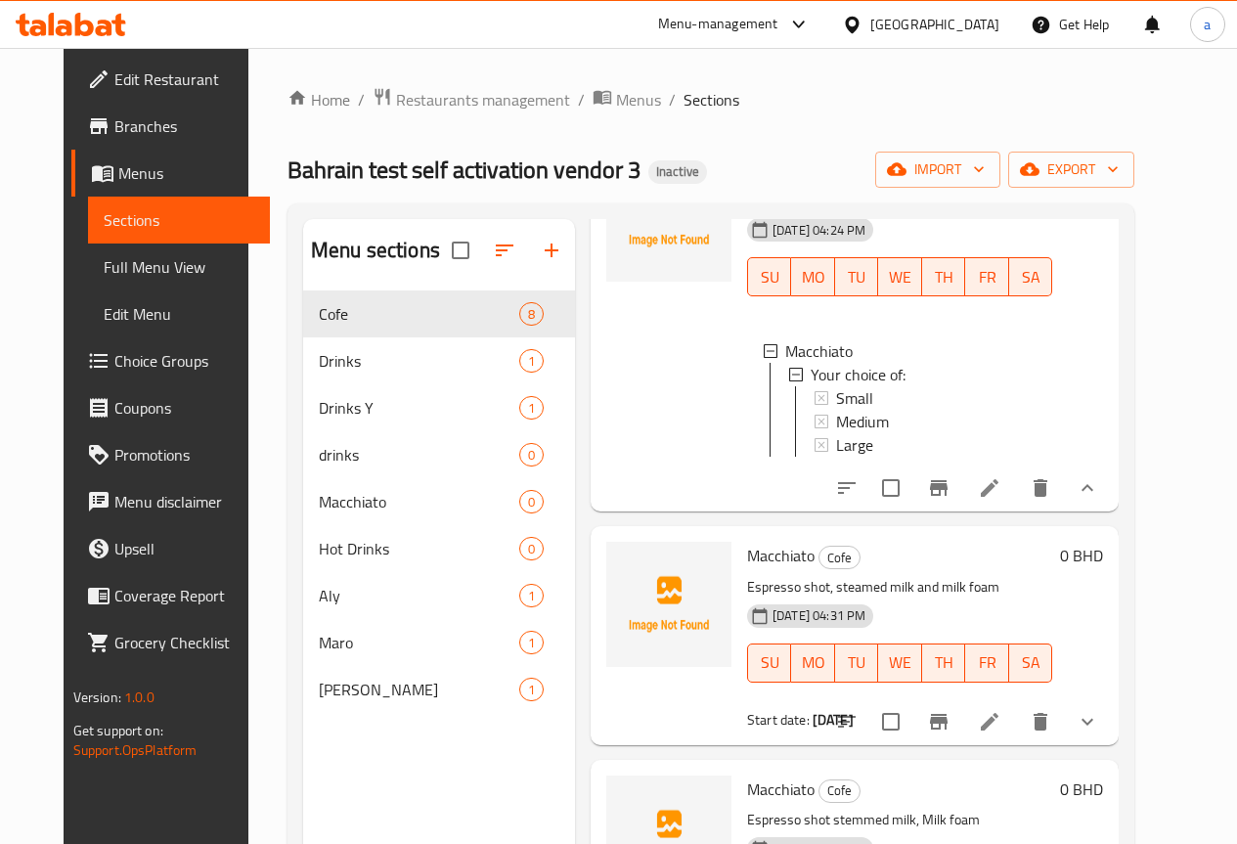
click at [1111, 727] on button "show more" at bounding box center [1087, 721] width 47 height 47
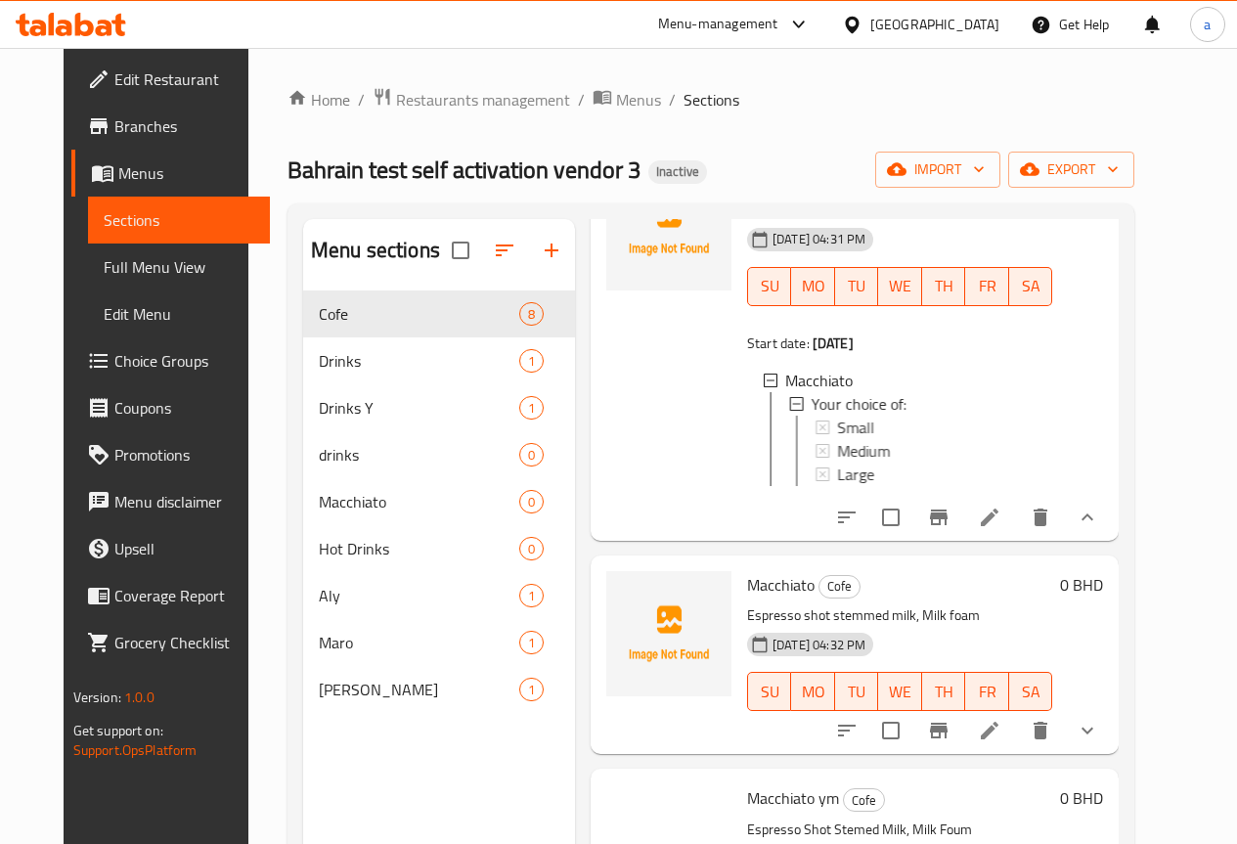
scroll to position [2835, 0]
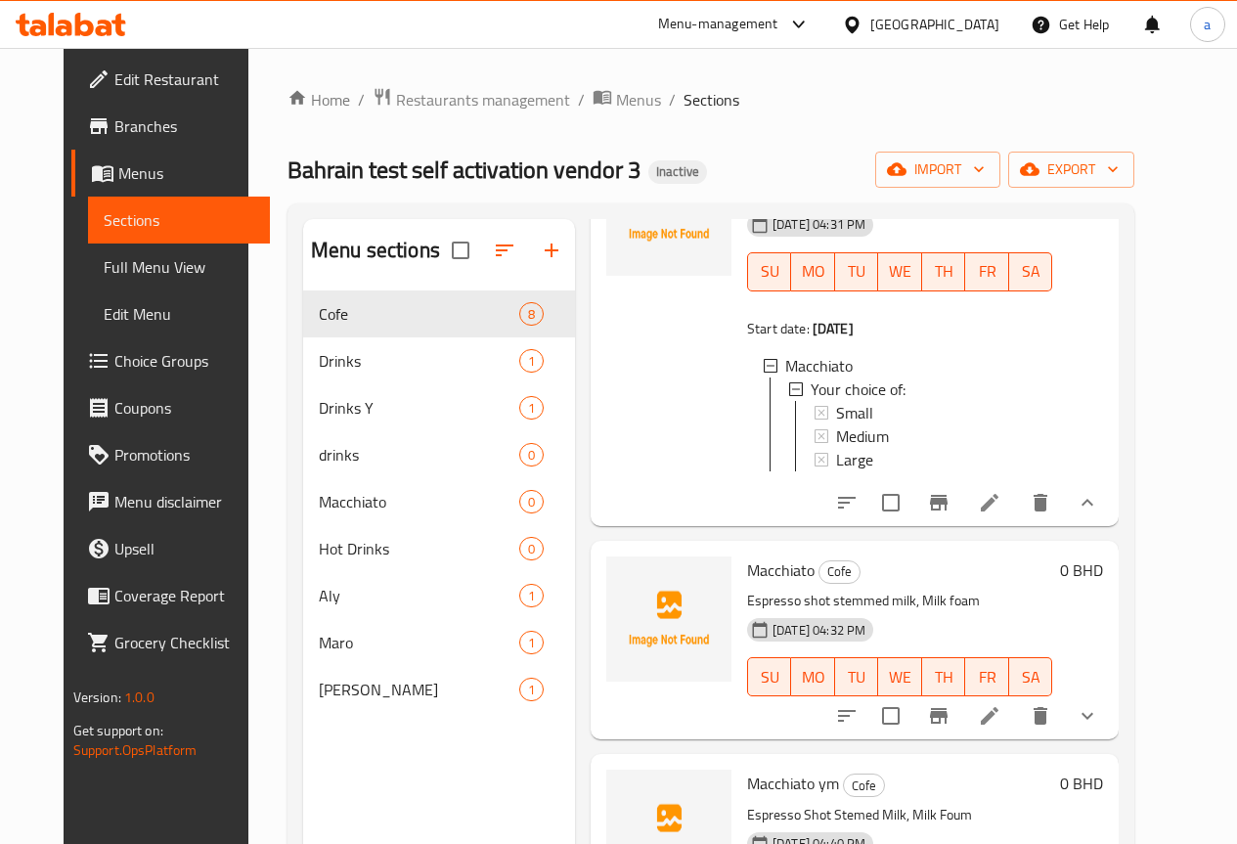
click at [1099, 727] on icon "show more" at bounding box center [1086, 715] width 23 height 23
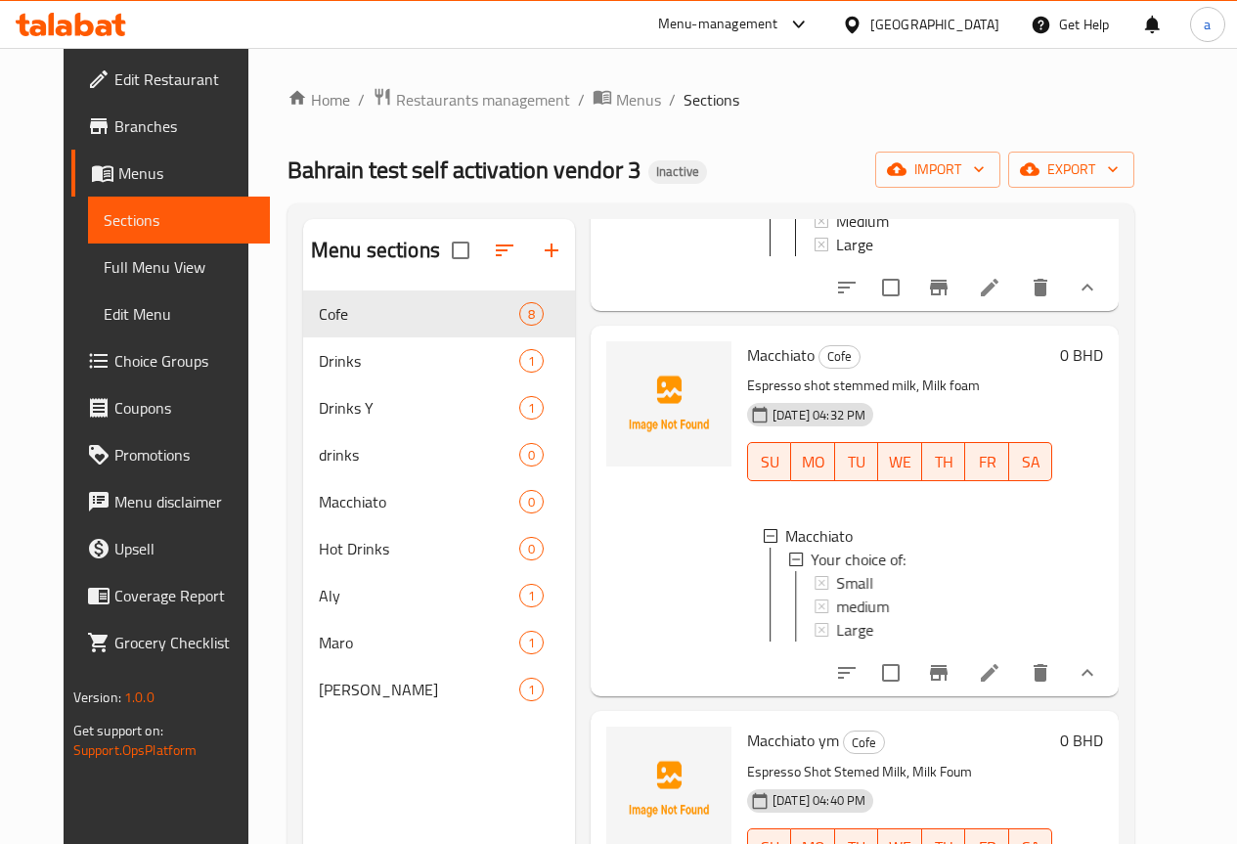
scroll to position [3375, 0]
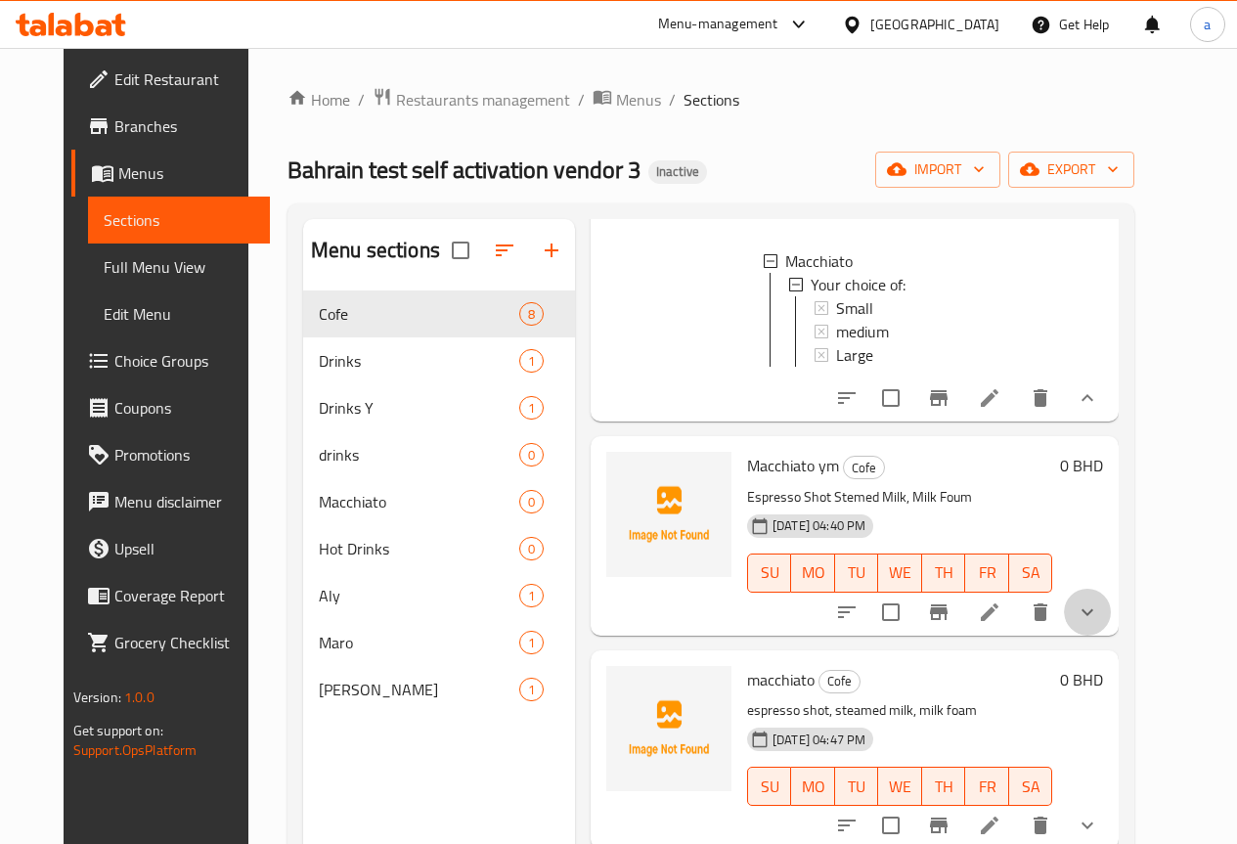
click at [1111, 633] on button "show more" at bounding box center [1087, 612] width 47 height 47
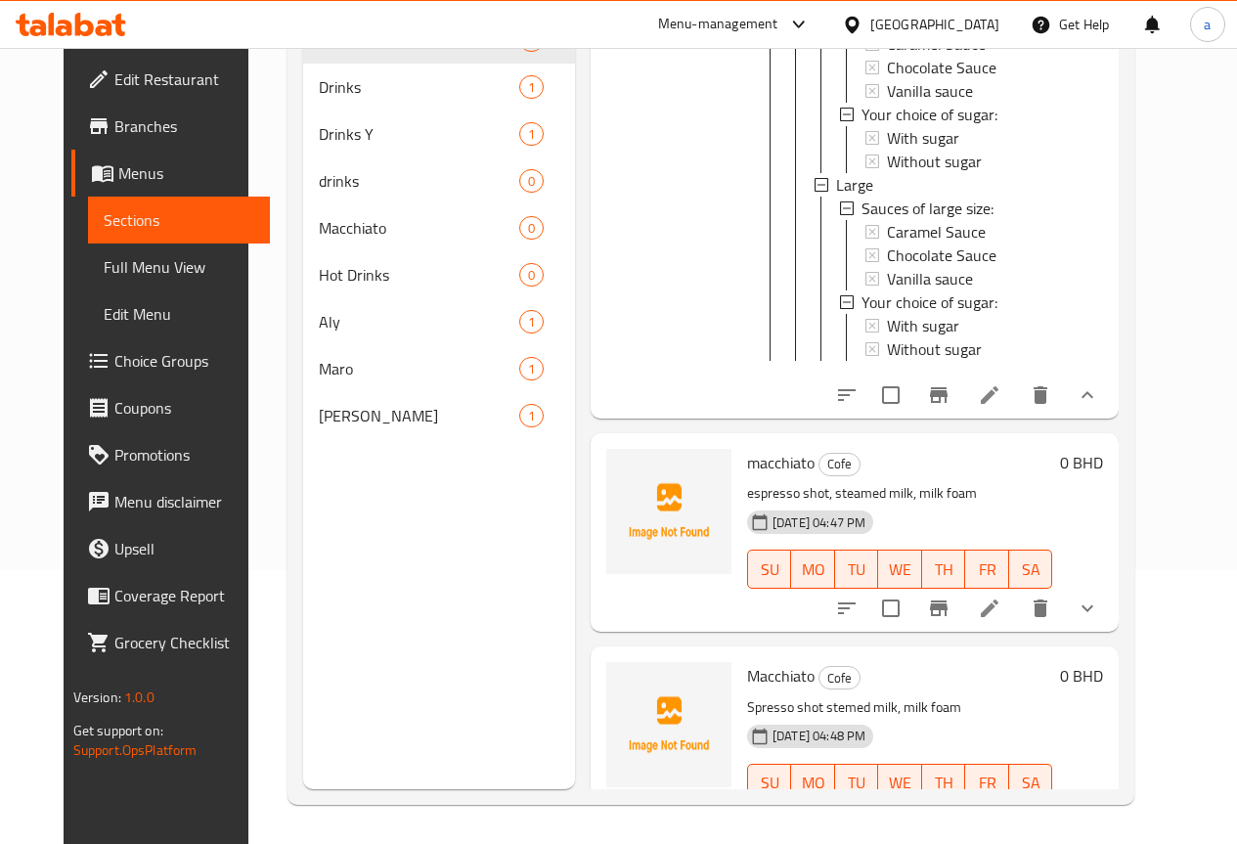
scroll to position [4054, 0]
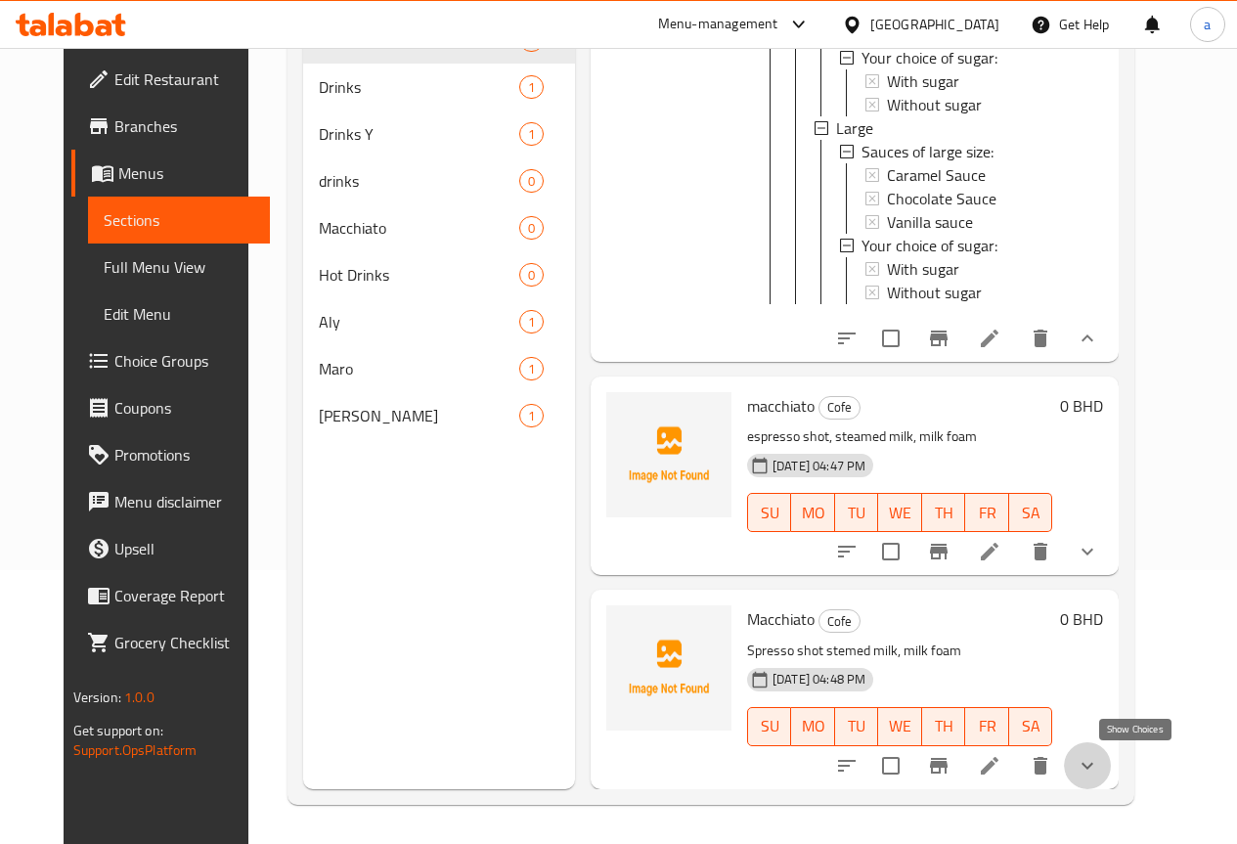
click at [1099, 764] on icon "show more" at bounding box center [1086, 765] width 23 height 23
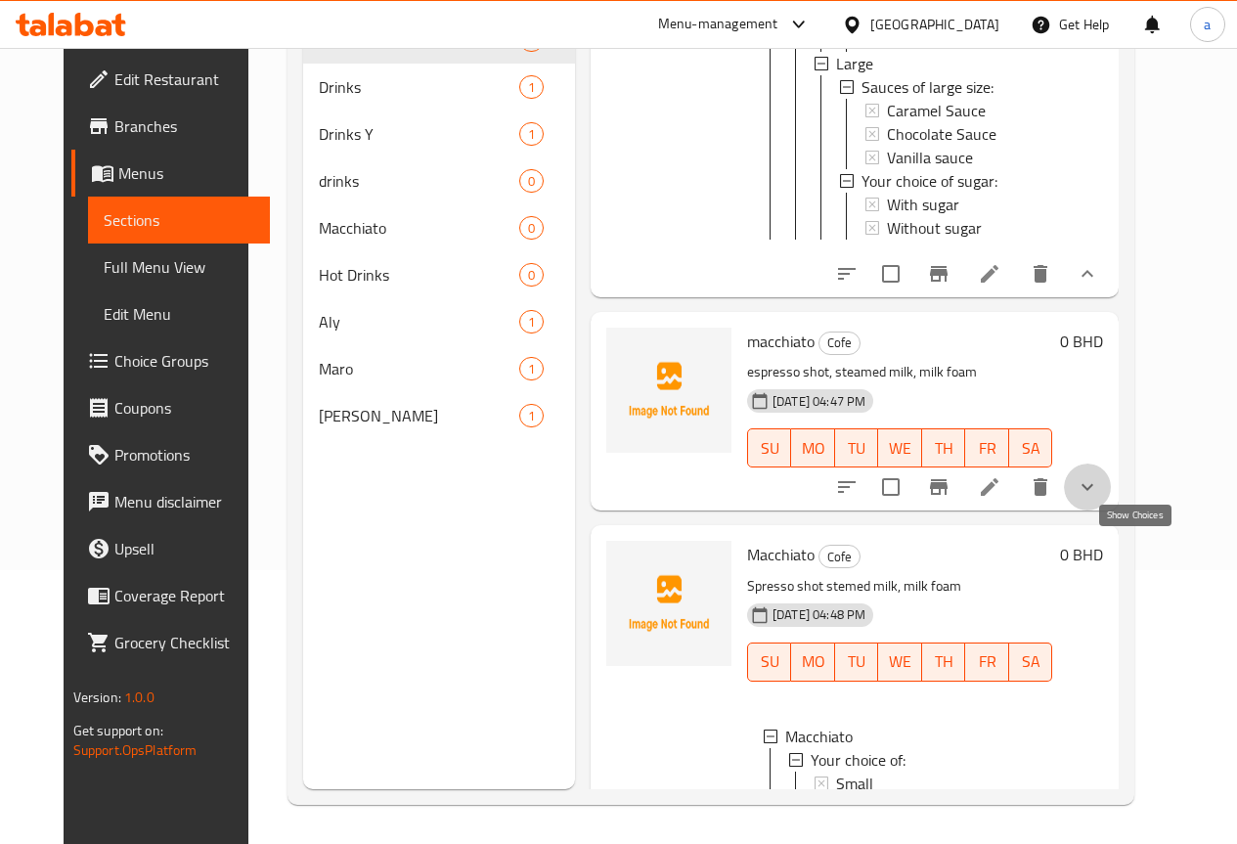
click at [1099, 499] on icon "show more" at bounding box center [1086, 486] width 23 height 23
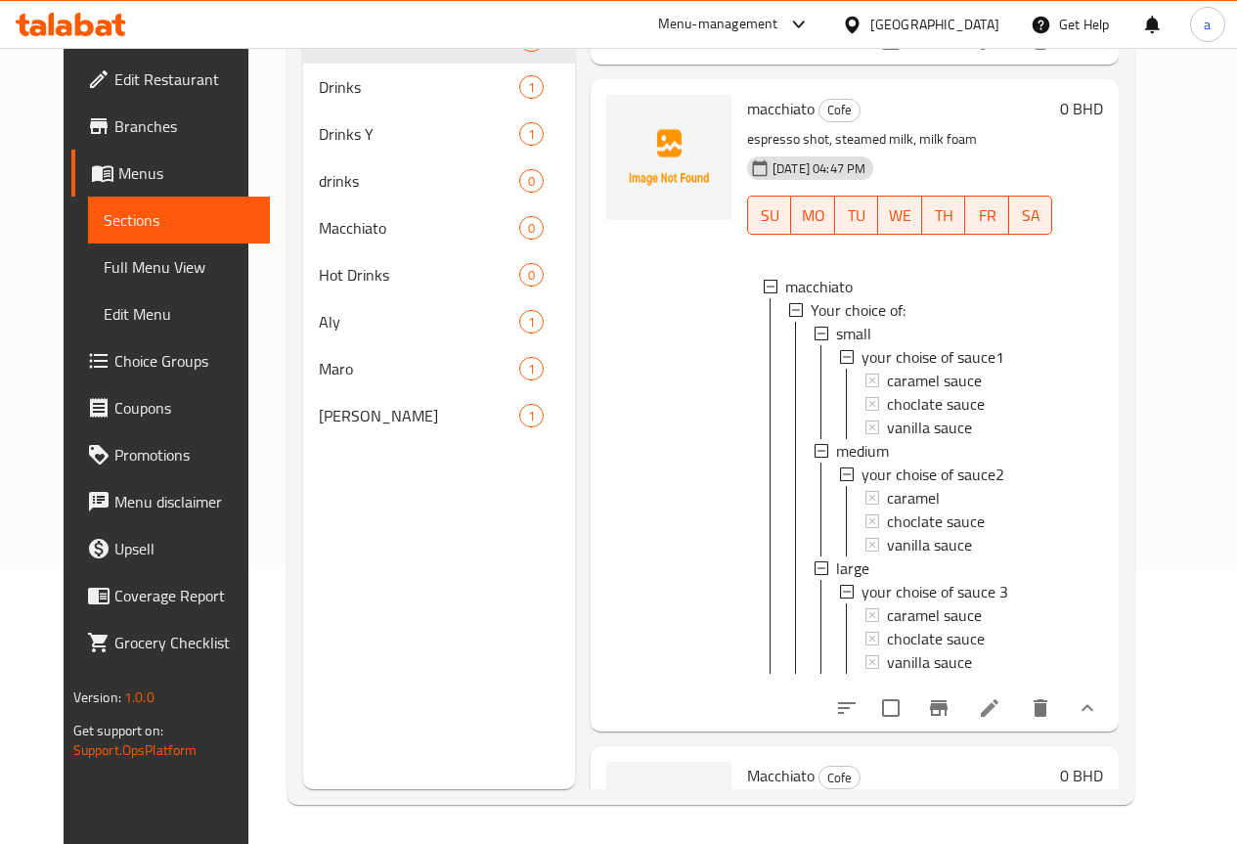
scroll to position [4289, 0]
click at [1134, 518] on div "Menu sections Cofe 8 Drinks 1 Drinks Y 1 drinks 0 Macchiato 0 Hot Drinks 0 Aly …" at bounding box center [710, 367] width 847 height 875
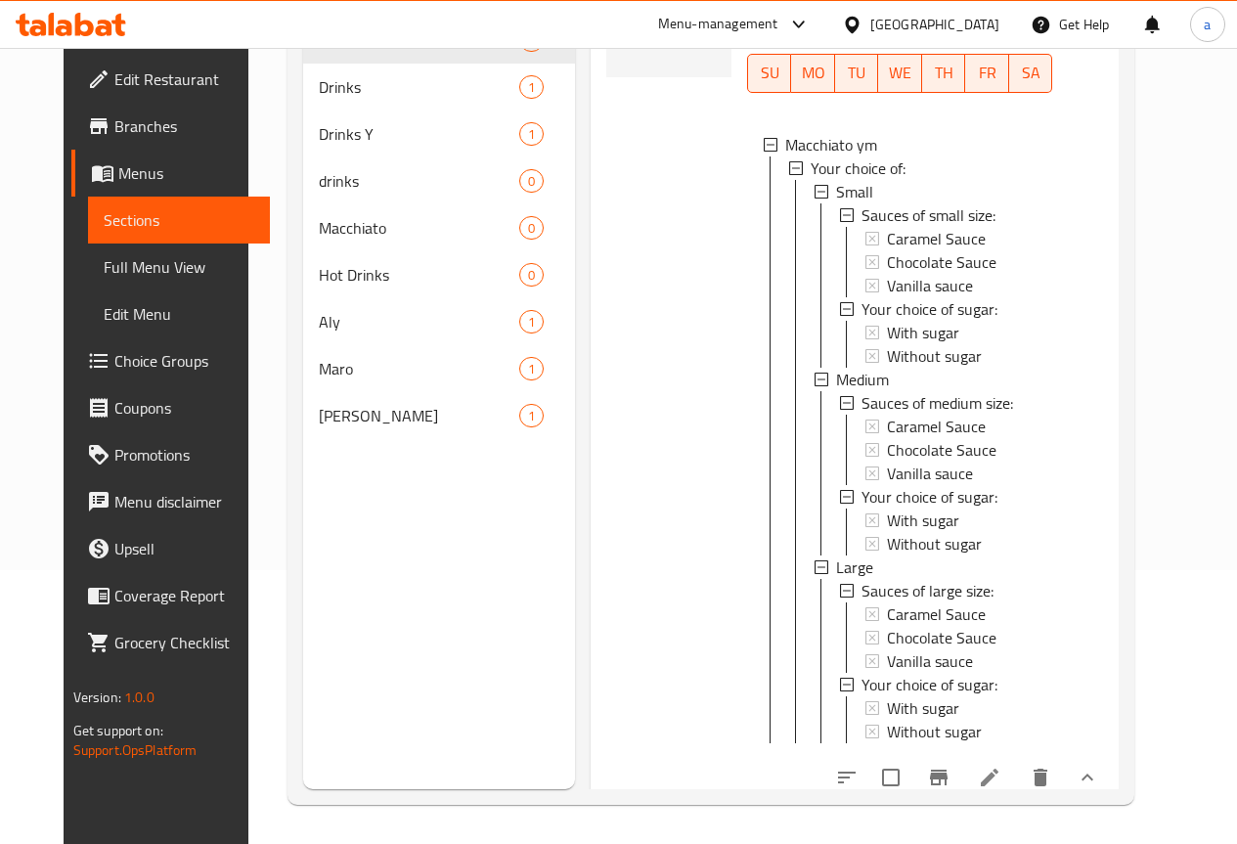
click at [1134, 389] on div "Menu sections Cofe 8 Drinks 1 Drinks Y 1 drinks 0 Macchiato 0 Hot Drinks 0 Aly …" at bounding box center [710, 367] width 847 height 875
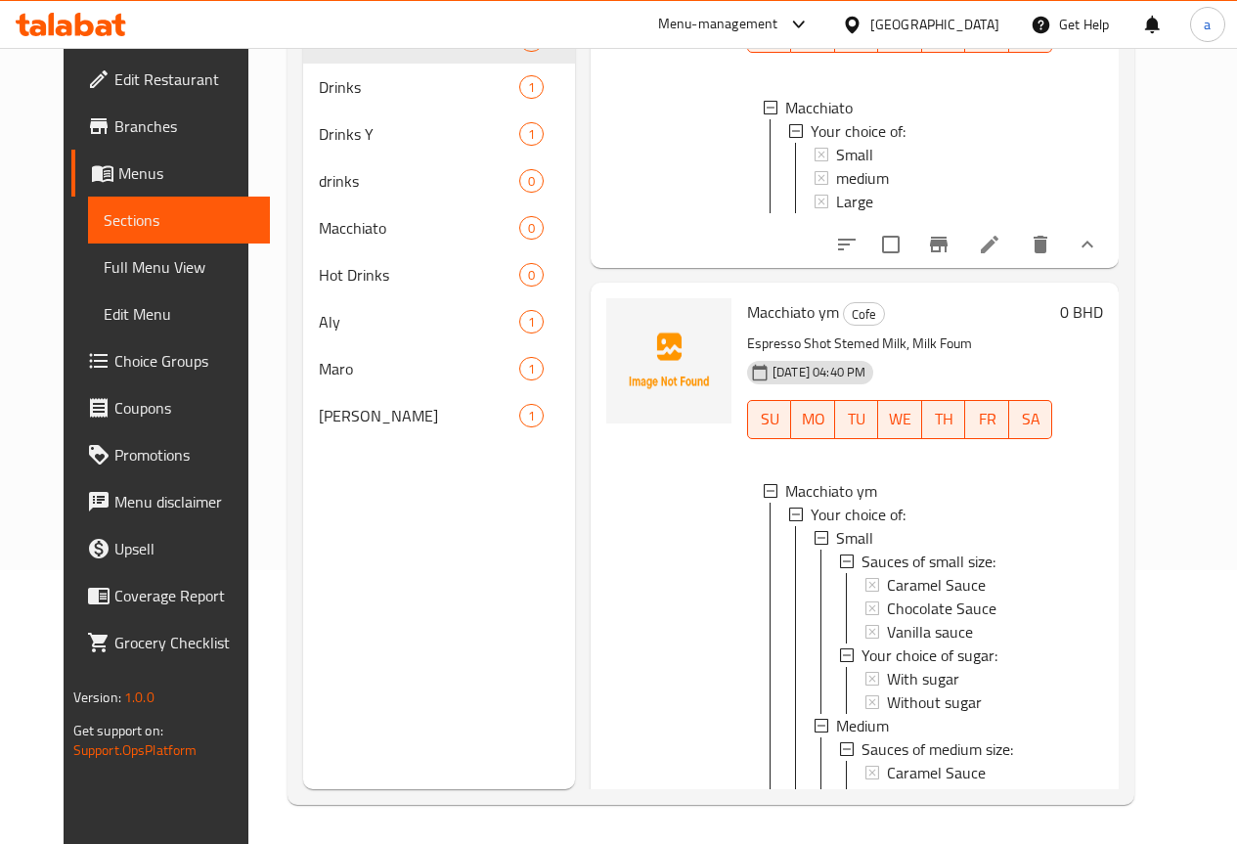
scroll to position [3258, 0]
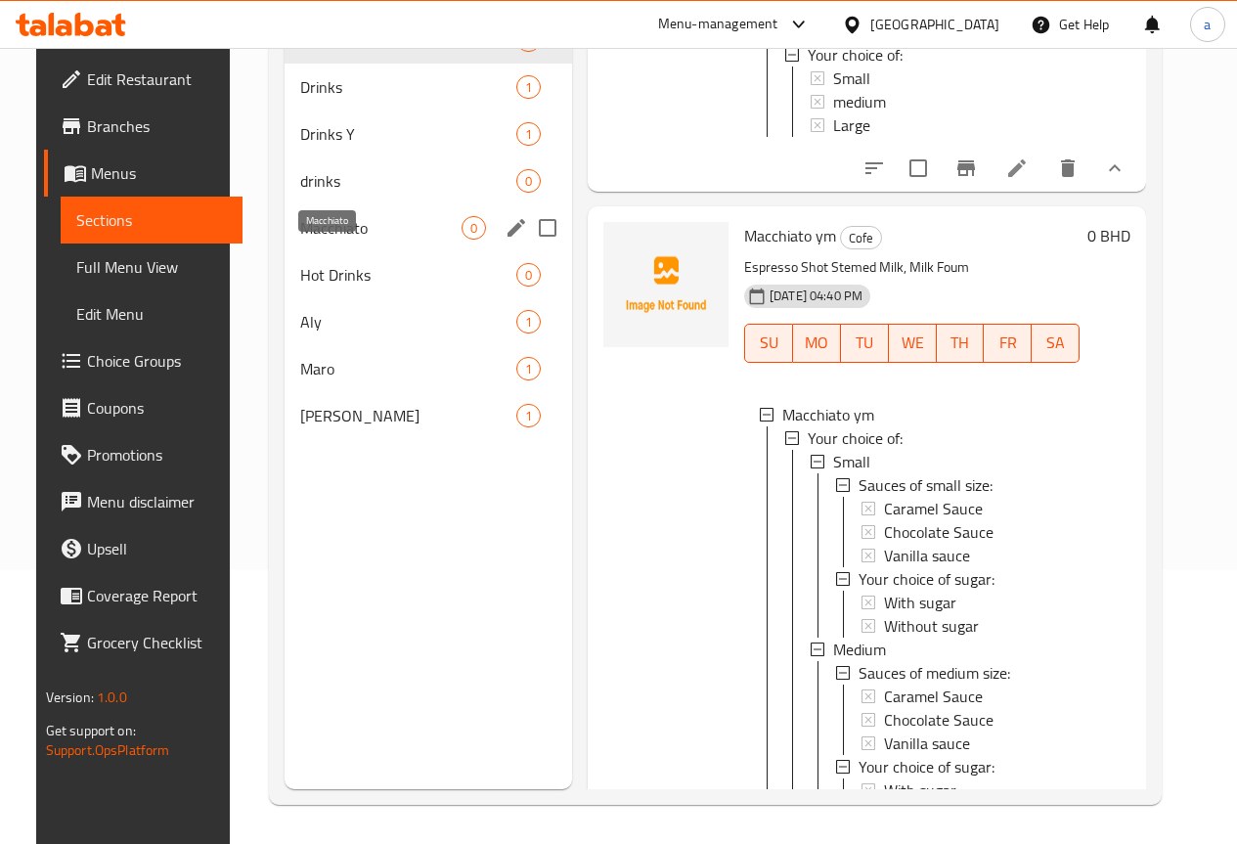
click at [346, 240] on span "Macchiato" at bounding box center [380, 227] width 161 height 23
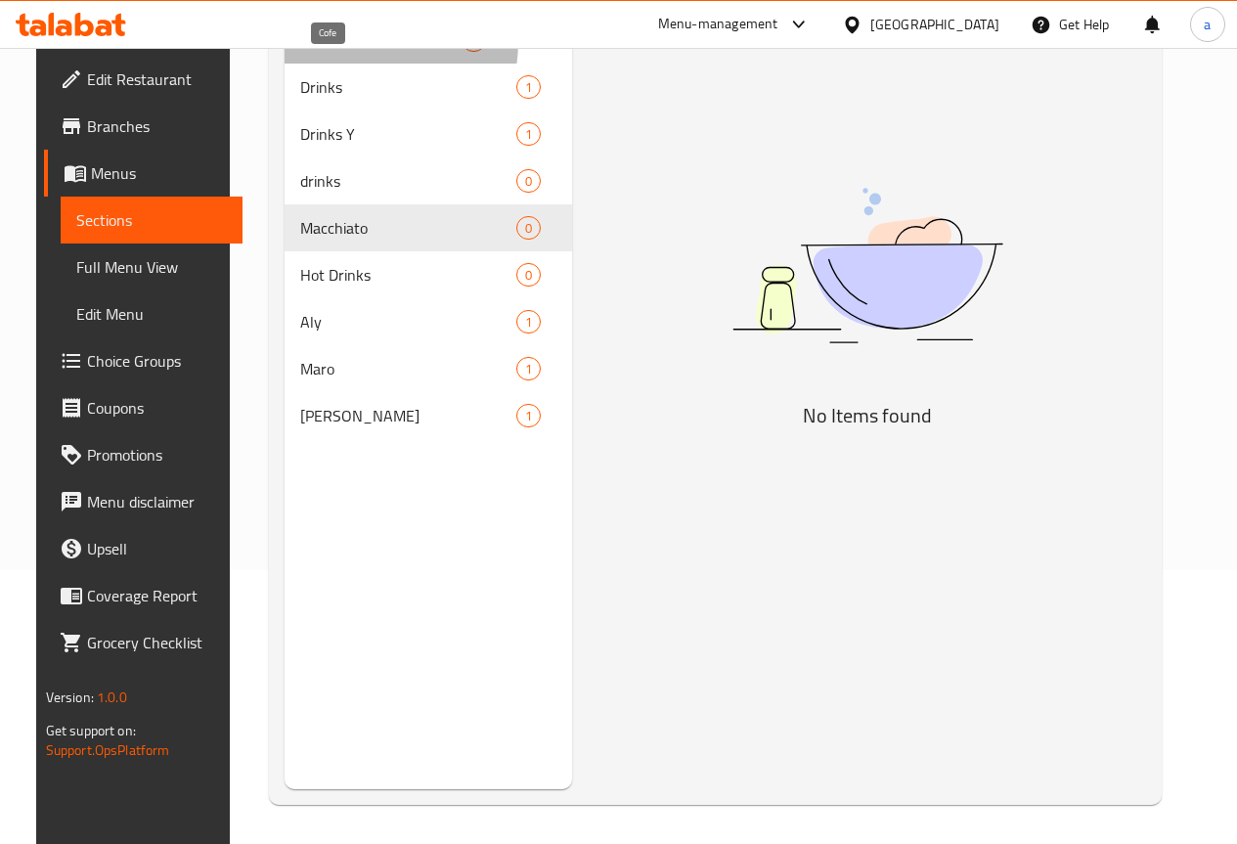
click at [323, 52] on span "Cofe" at bounding box center [380, 39] width 161 height 23
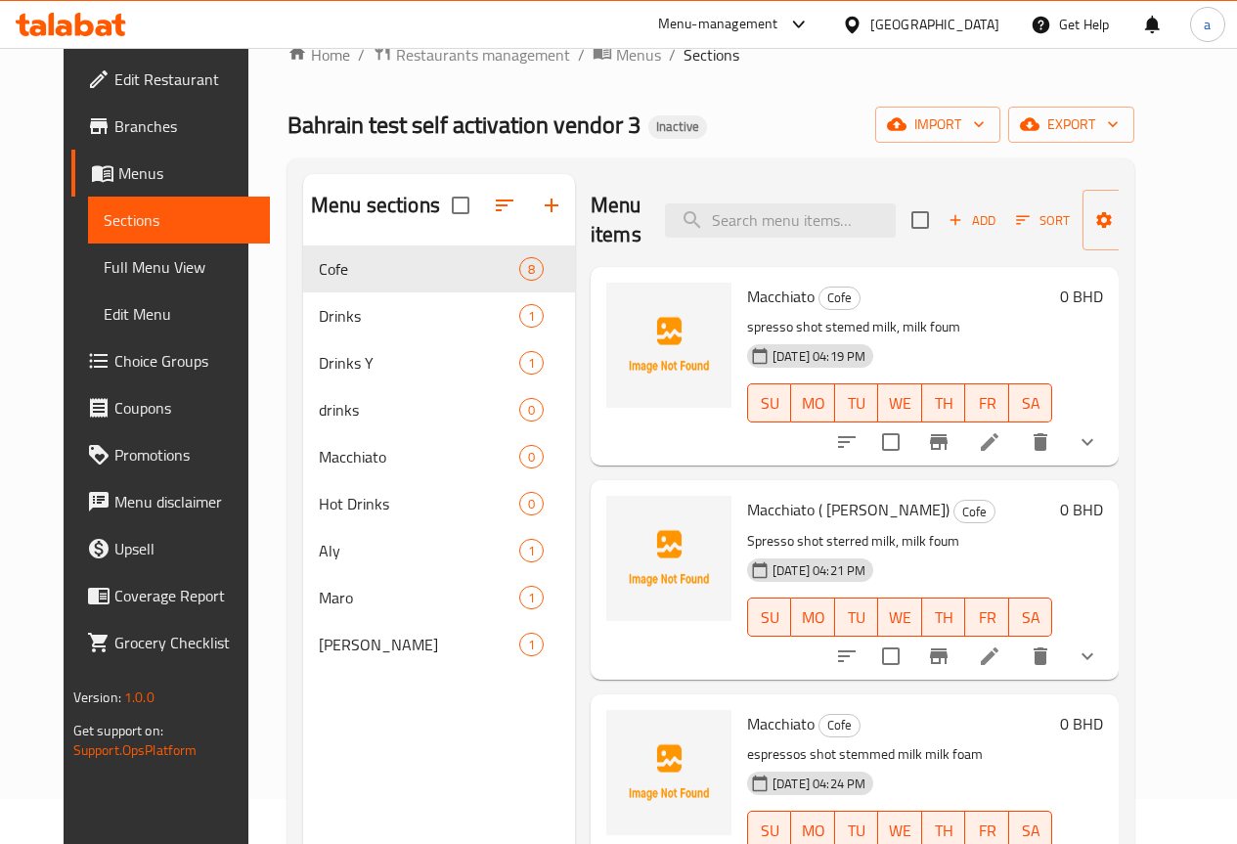
scroll to position [98, 0]
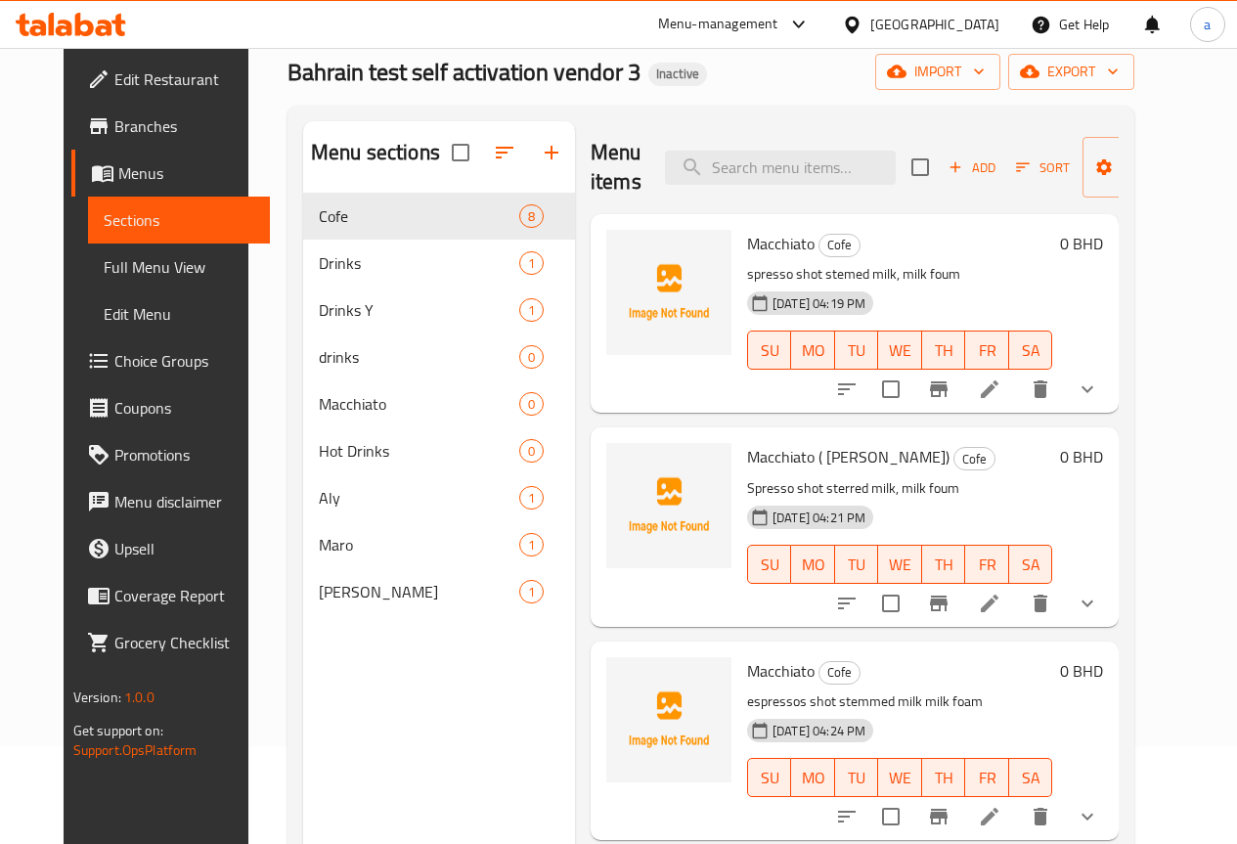
click at [104, 262] on span "Full Menu View" at bounding box center [179, 266] width 151 height 23
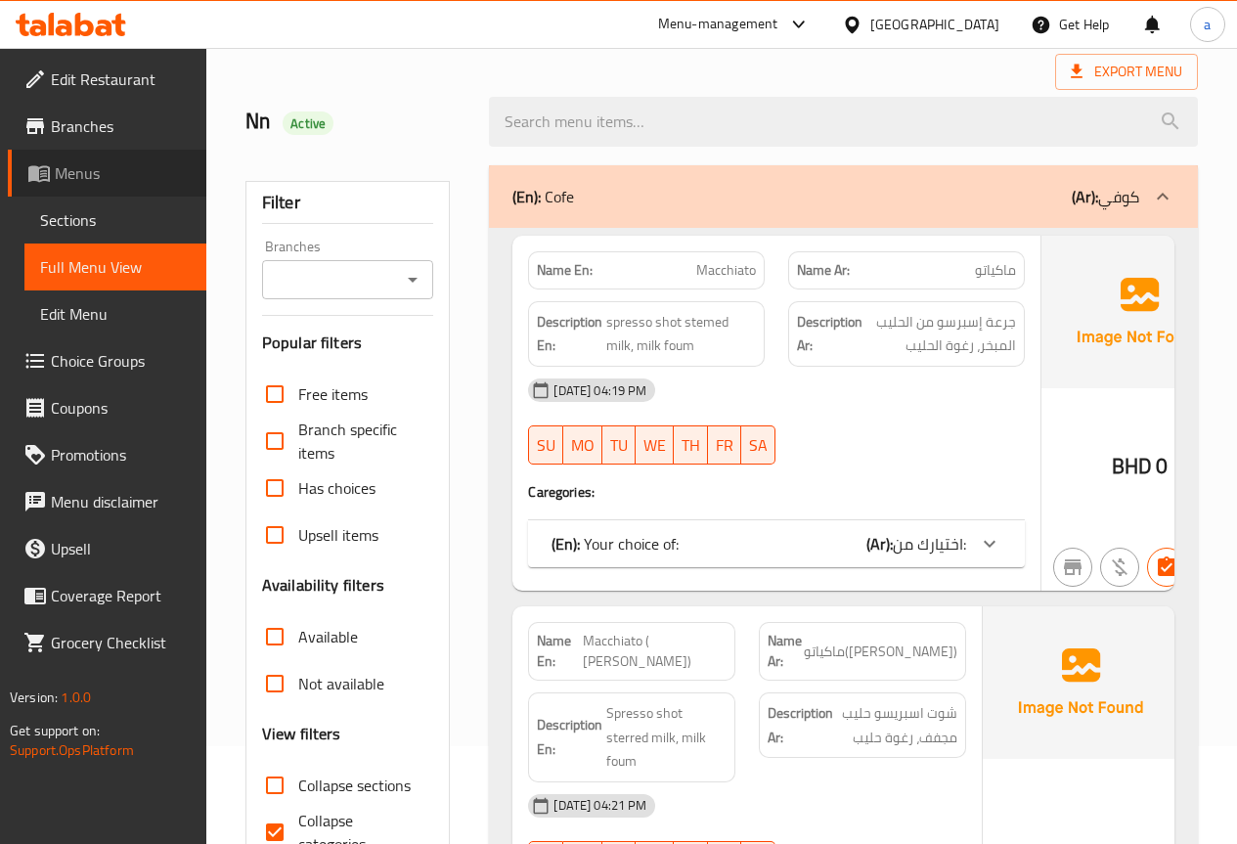
click at [103, 186] on link "Menus" at bounding box center [107, 173] width 198 height 47
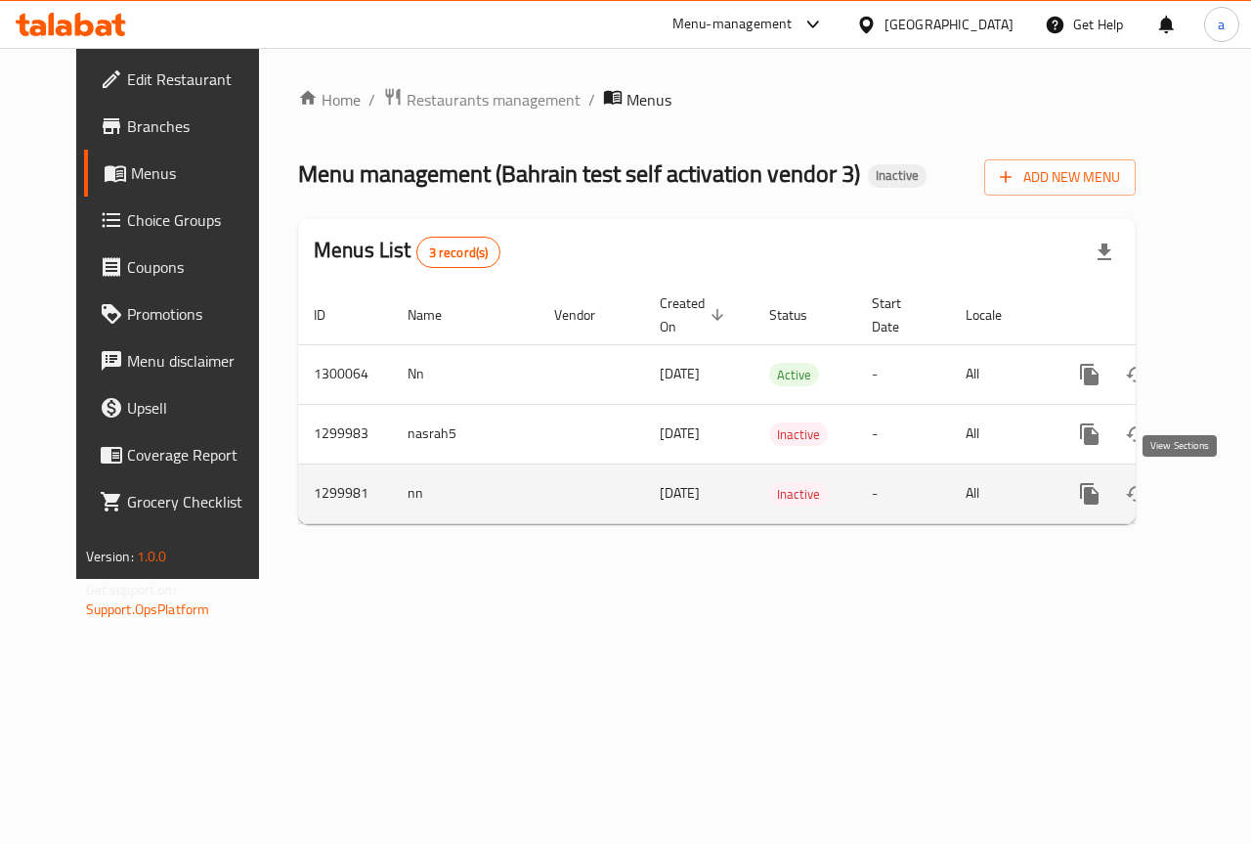
click at [1219, 495] on icon "enhanced table" at bounding box center [1230, 493] width 23 height 23
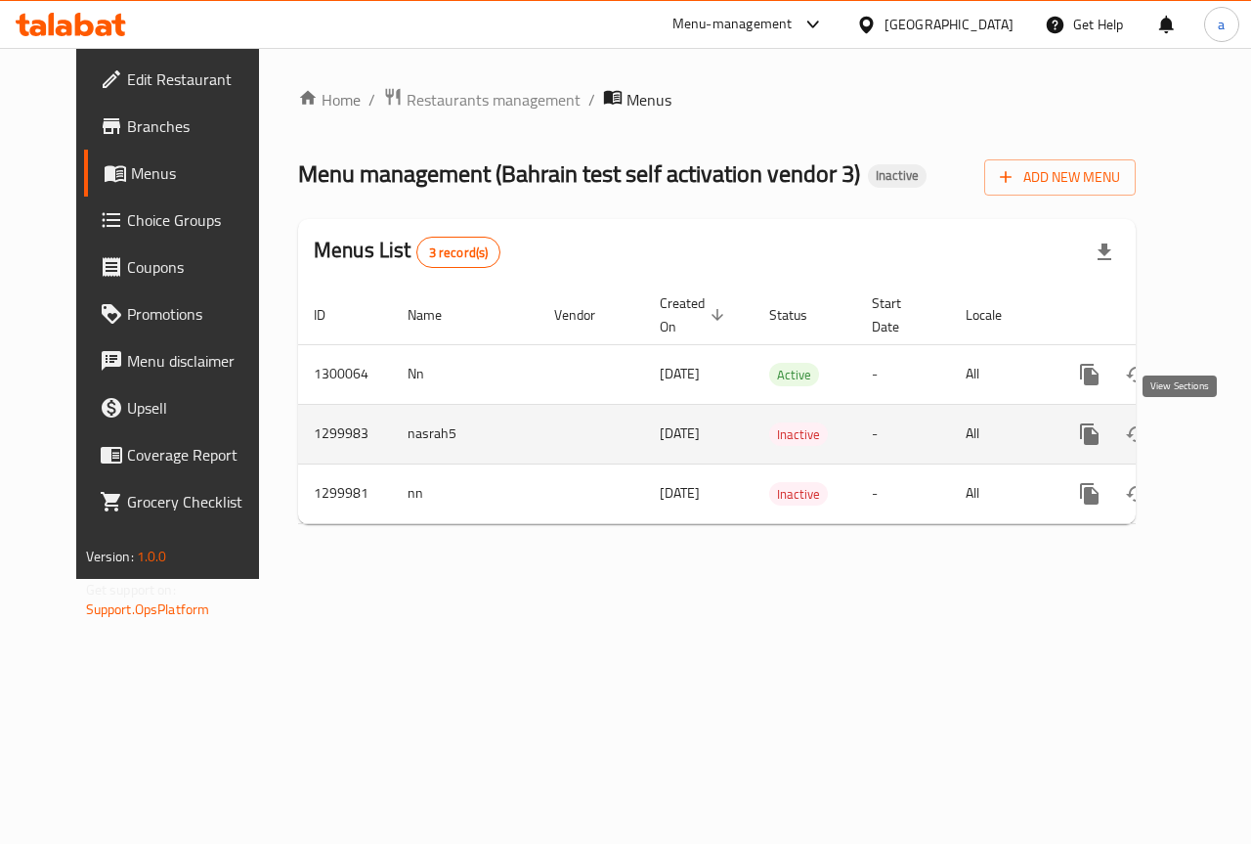
click at [1219, 431] on icon "enhanced table" at bounding box center [1230, 433] width 23 height 23
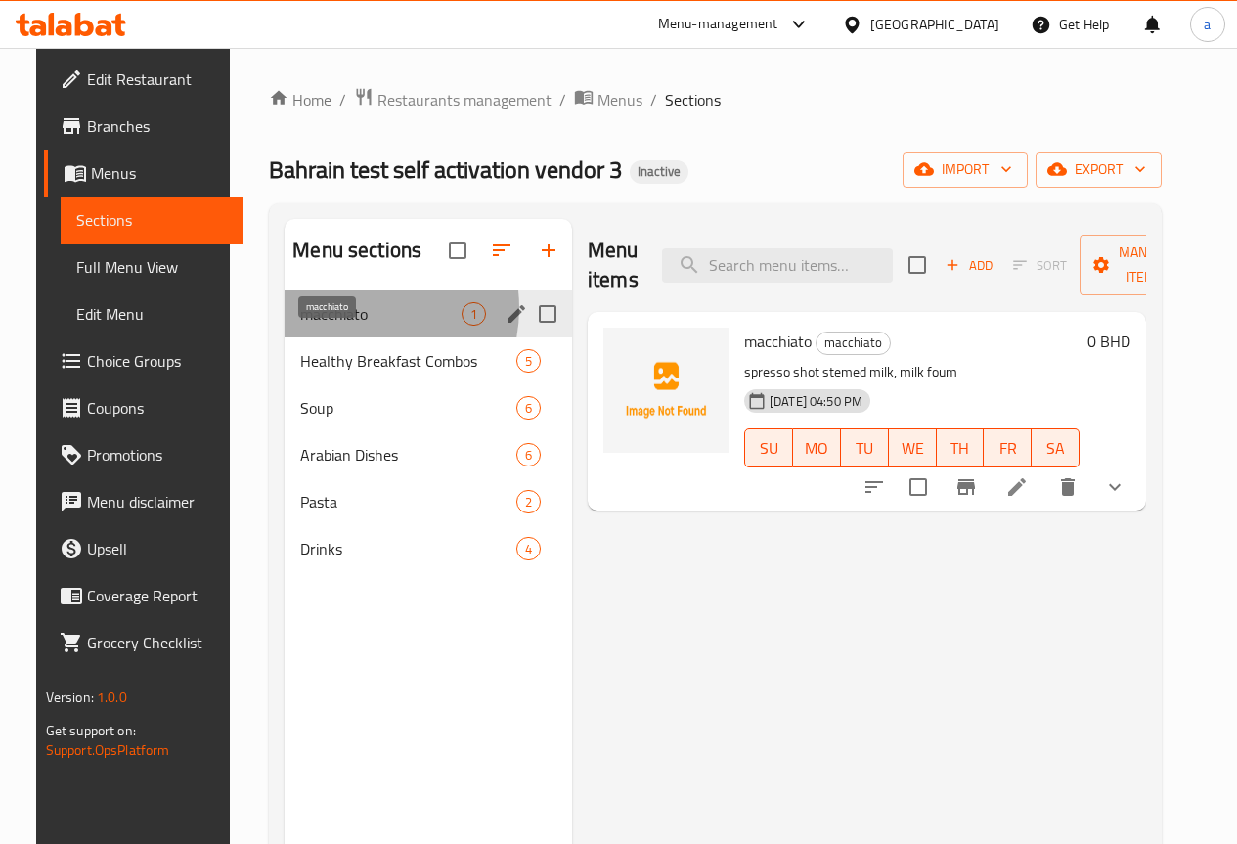
click at [332, 326] on span "macchiato" at bounding box center [380, 313] width 161 height 23
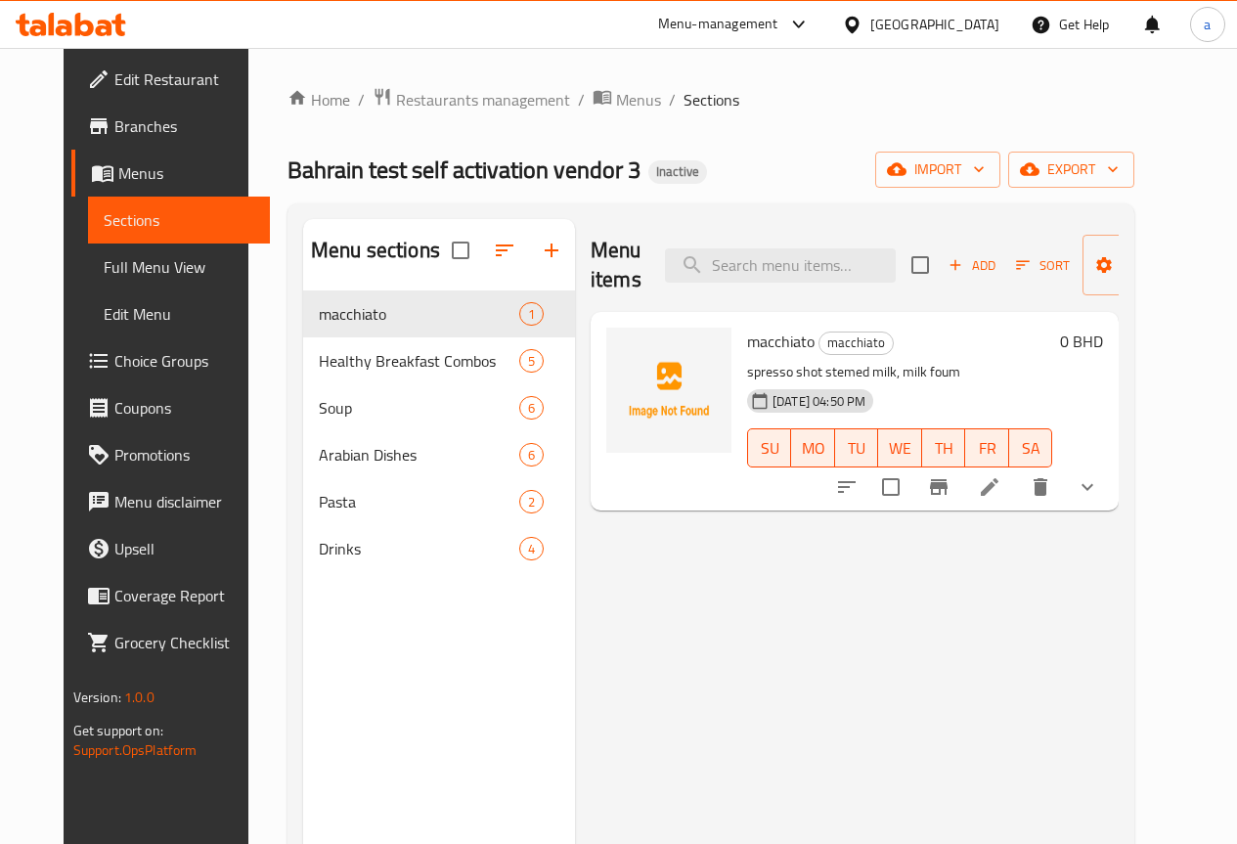
click at [1111, 491] on button "show more" at bounding box center [1087, 486] width 47 height 47
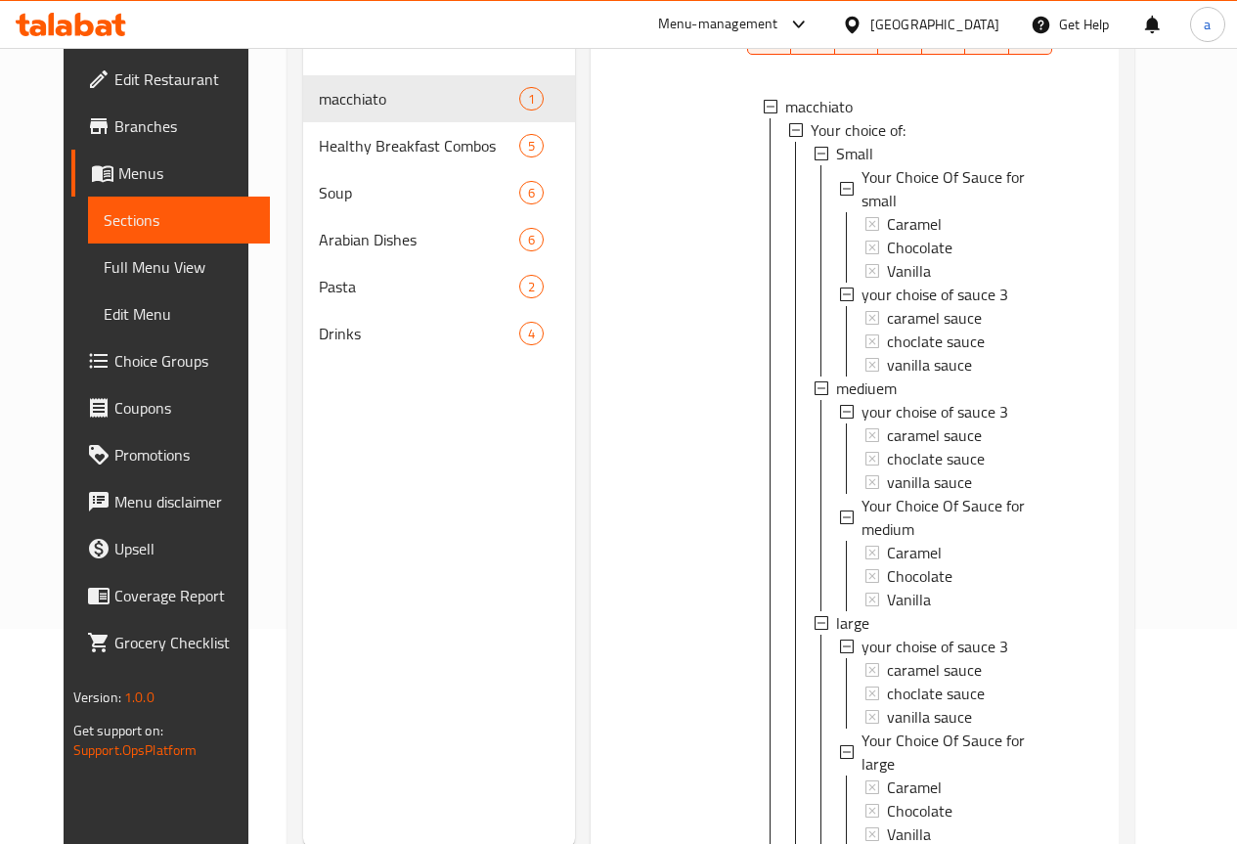
scroll to position [176, 0]
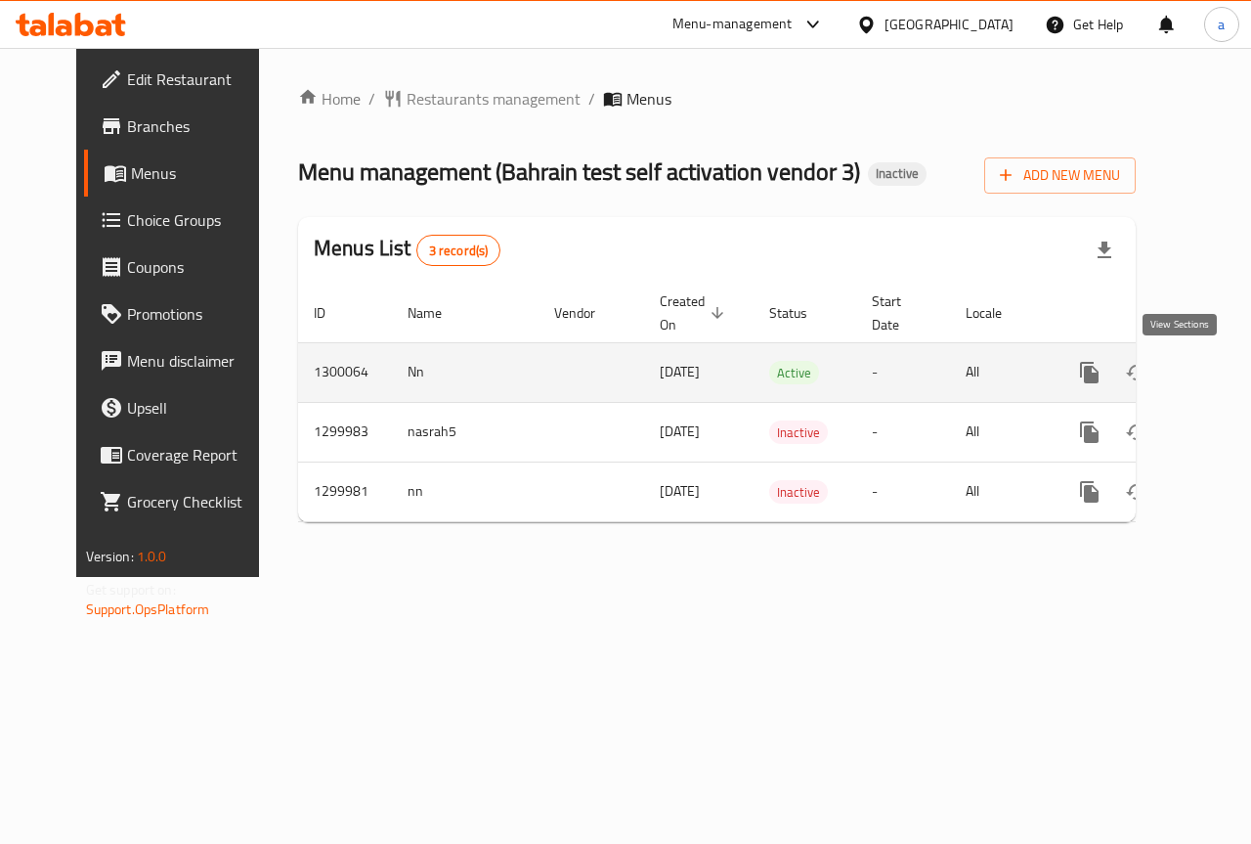
click at [1222, 377] on icon "enhanced table" at bounding box center [1231, 373] width 18 height 18
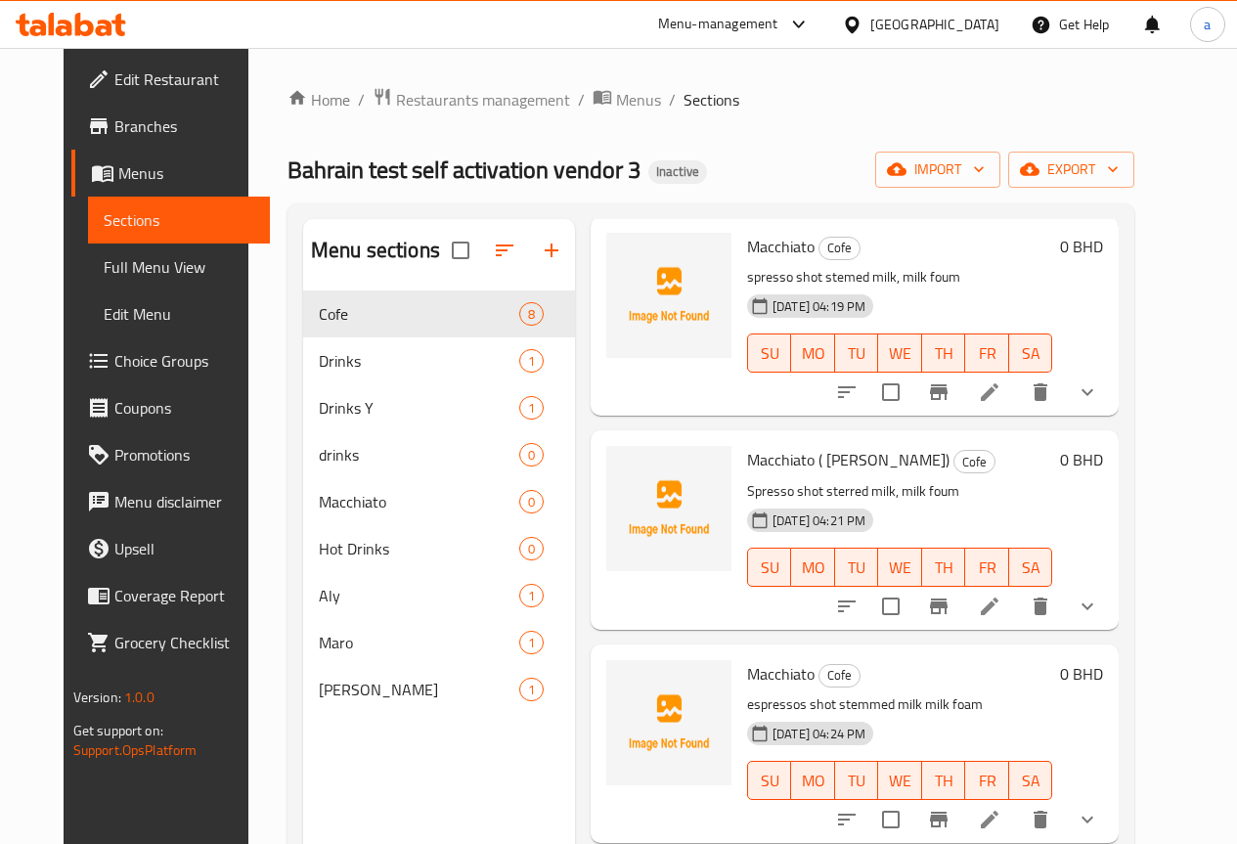
scroll to position [98, 0]
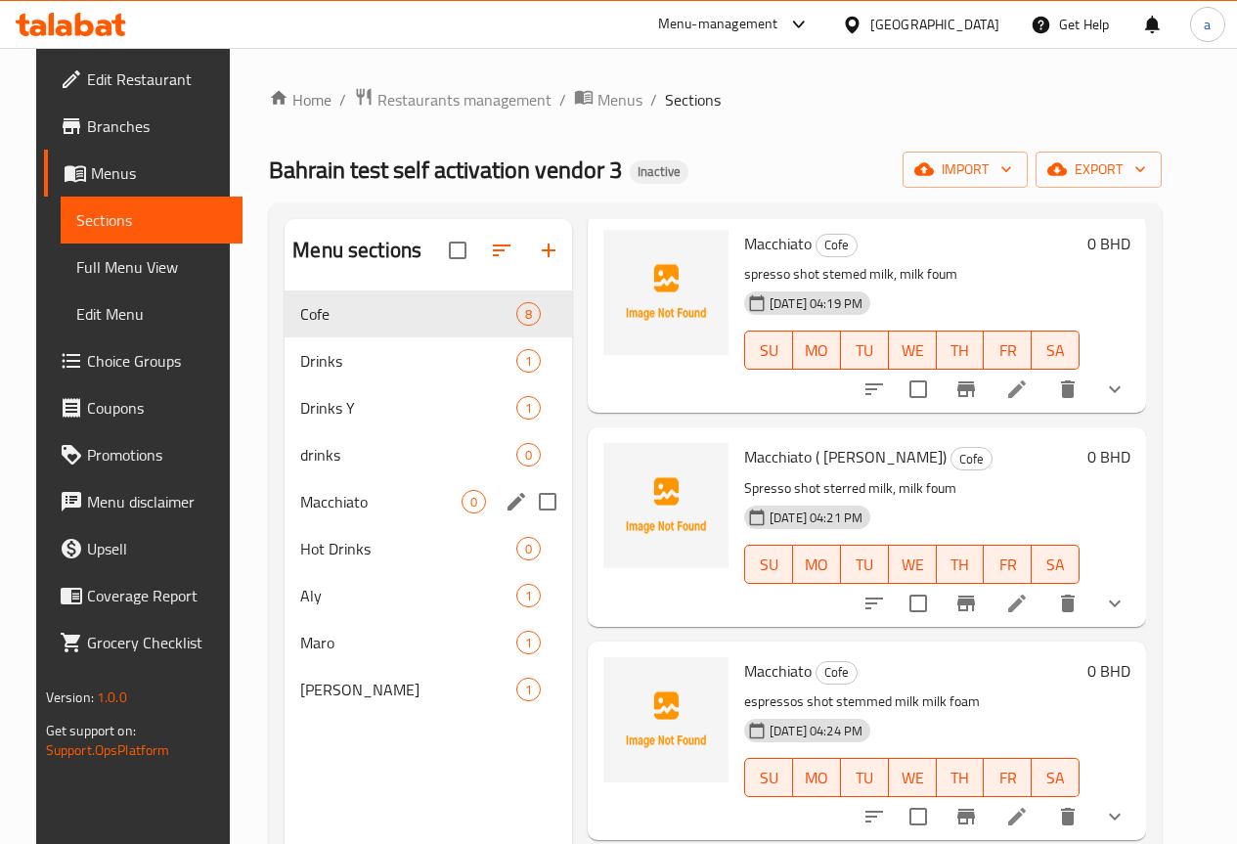
click at [362, 525] on div "Macchiato 0" at bounding box center [428, 501] width 287 height 47
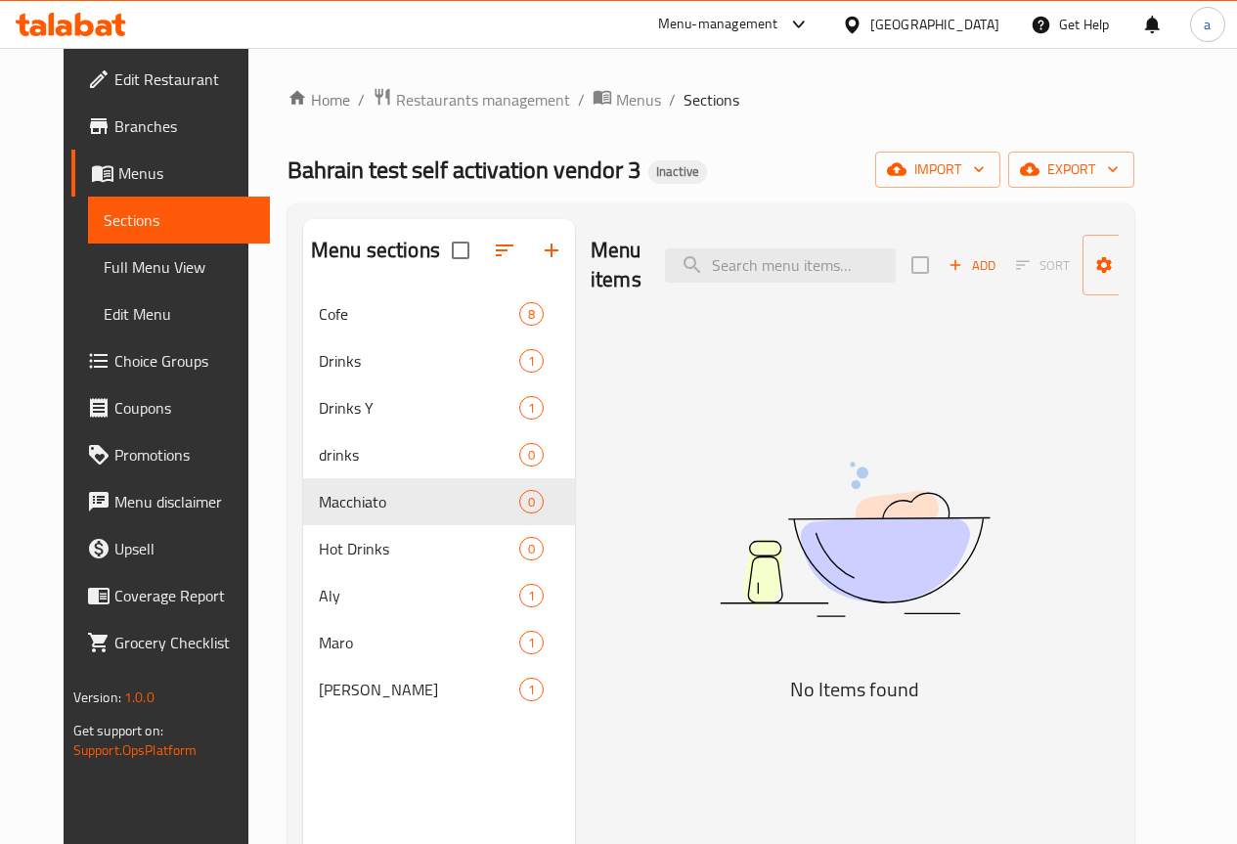
click at [118, 360] on span "Choice Groups" at bounding box center [184, 360] width 140 height 23
click at [118, 163] on span "Menus" at bounding box center [186, 172] width 136 height 23
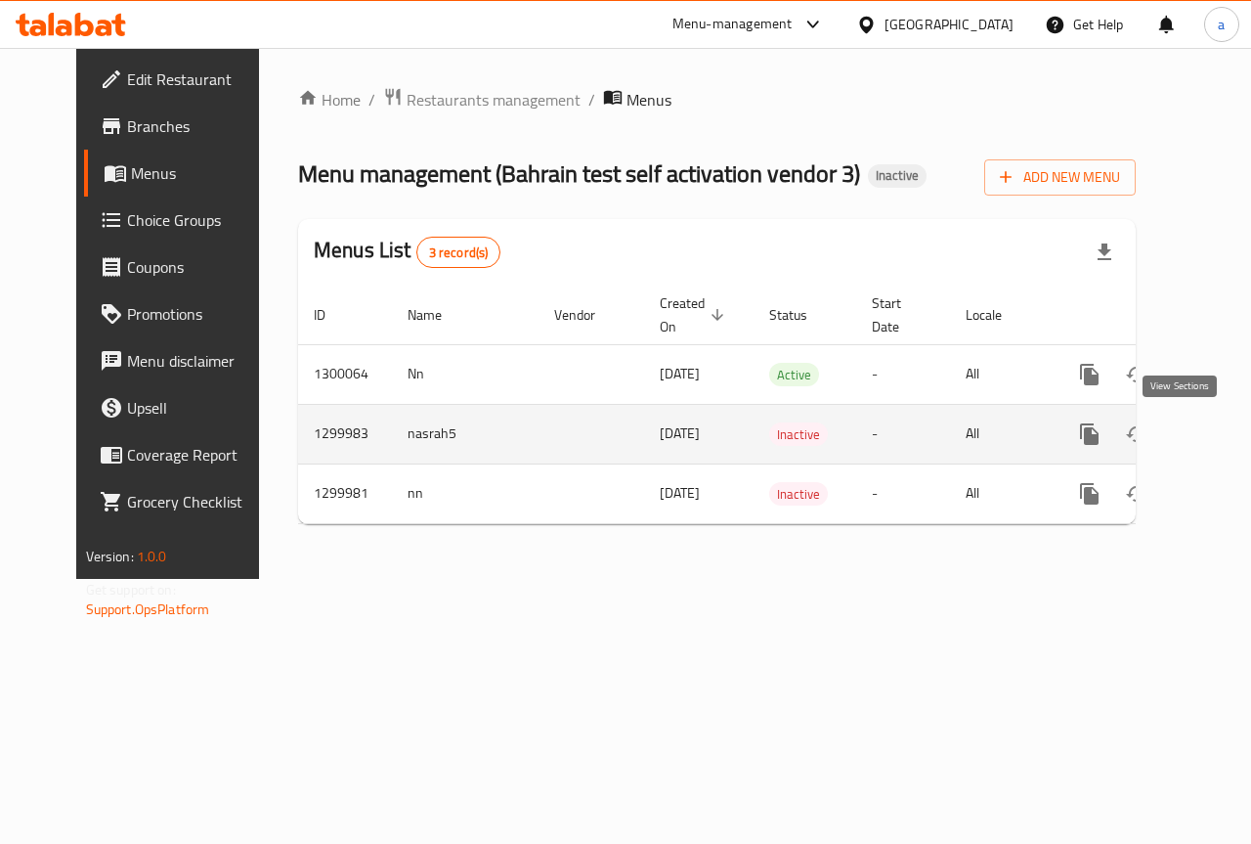
click at [1222, 435] on icon "enhanced table" at bounding box center [1231, 434] width 18 height 18
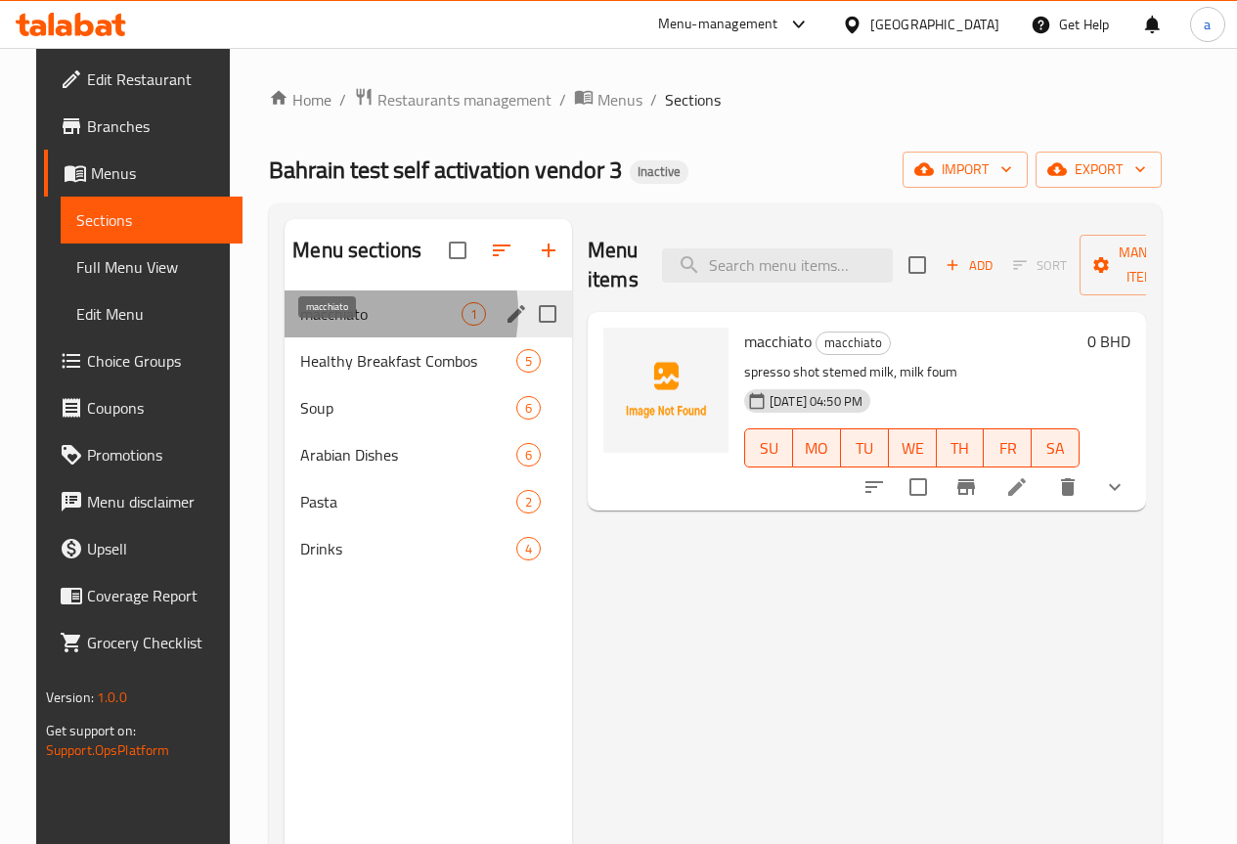
click at [332, 326] on span "macchiato" at bounding box center [380, 313] width 161 height 23
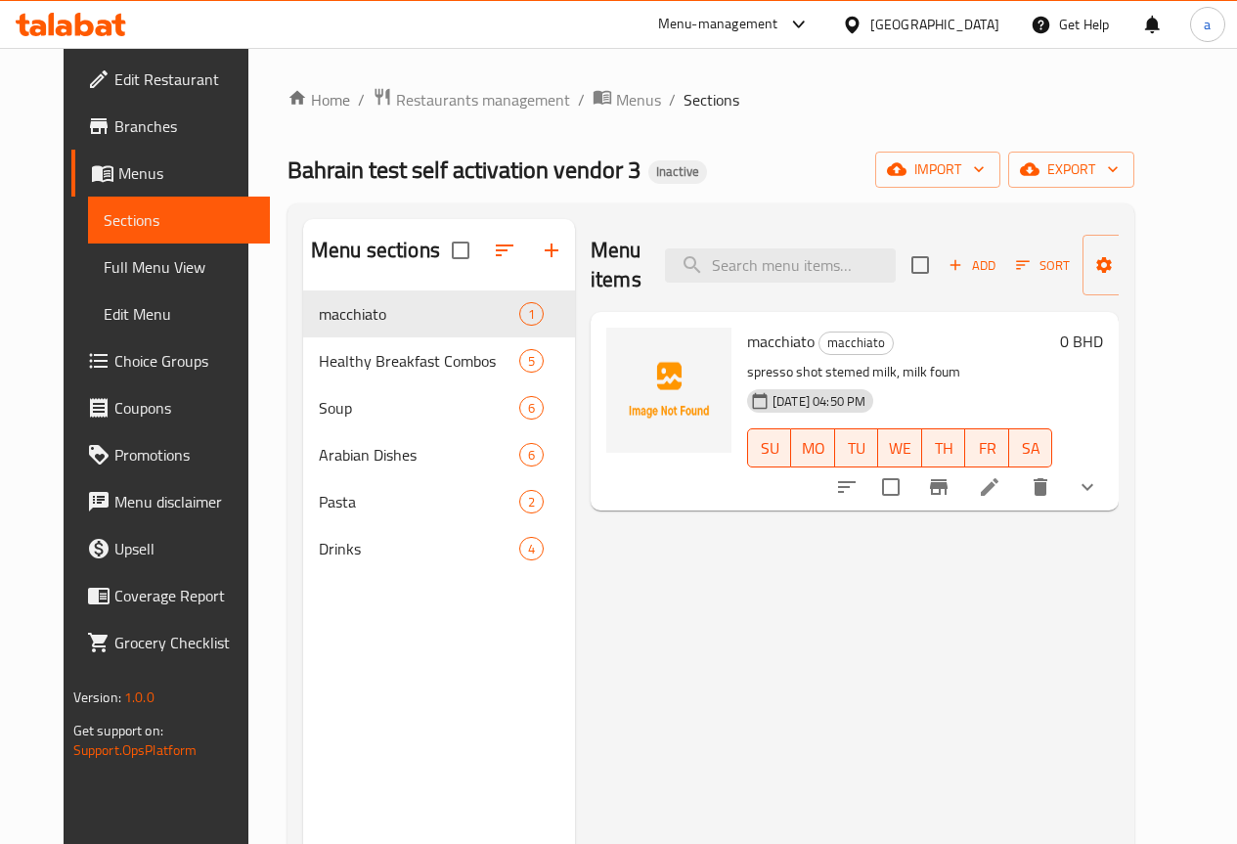
click at [1111, 501] on button "show more" at bounding box center [1087, 486] width 47 height 47
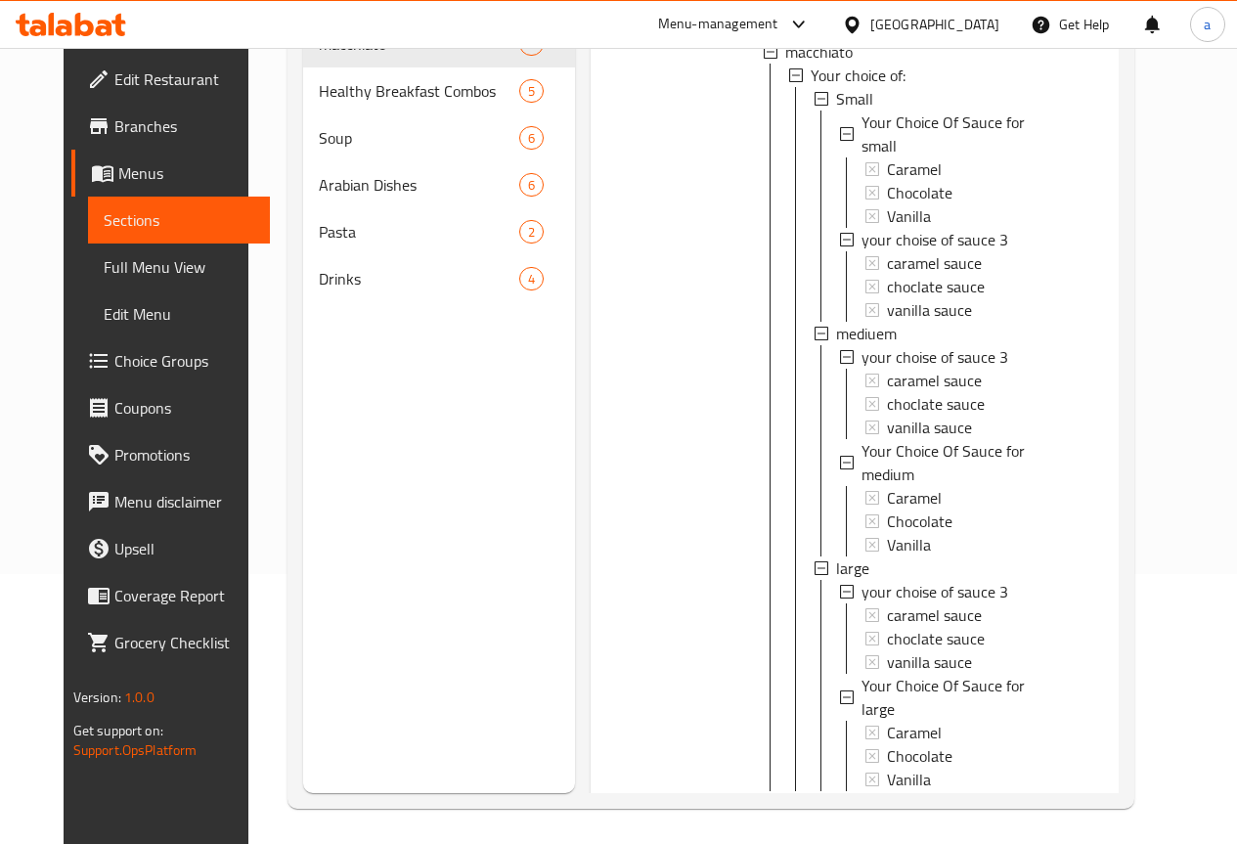
scroll to position [274, 0]
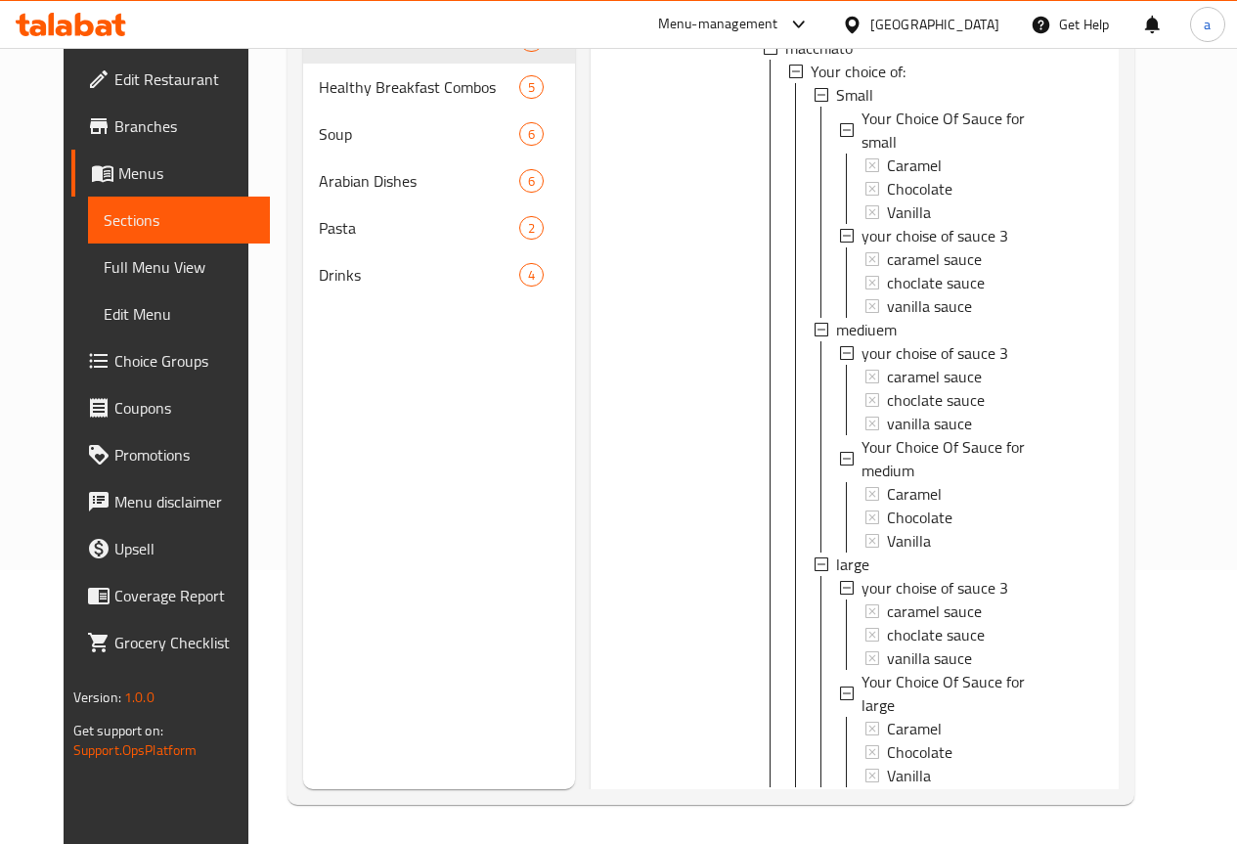
click at [1001, 810] on icon at bounding box center [989, 821] width 23 height 23
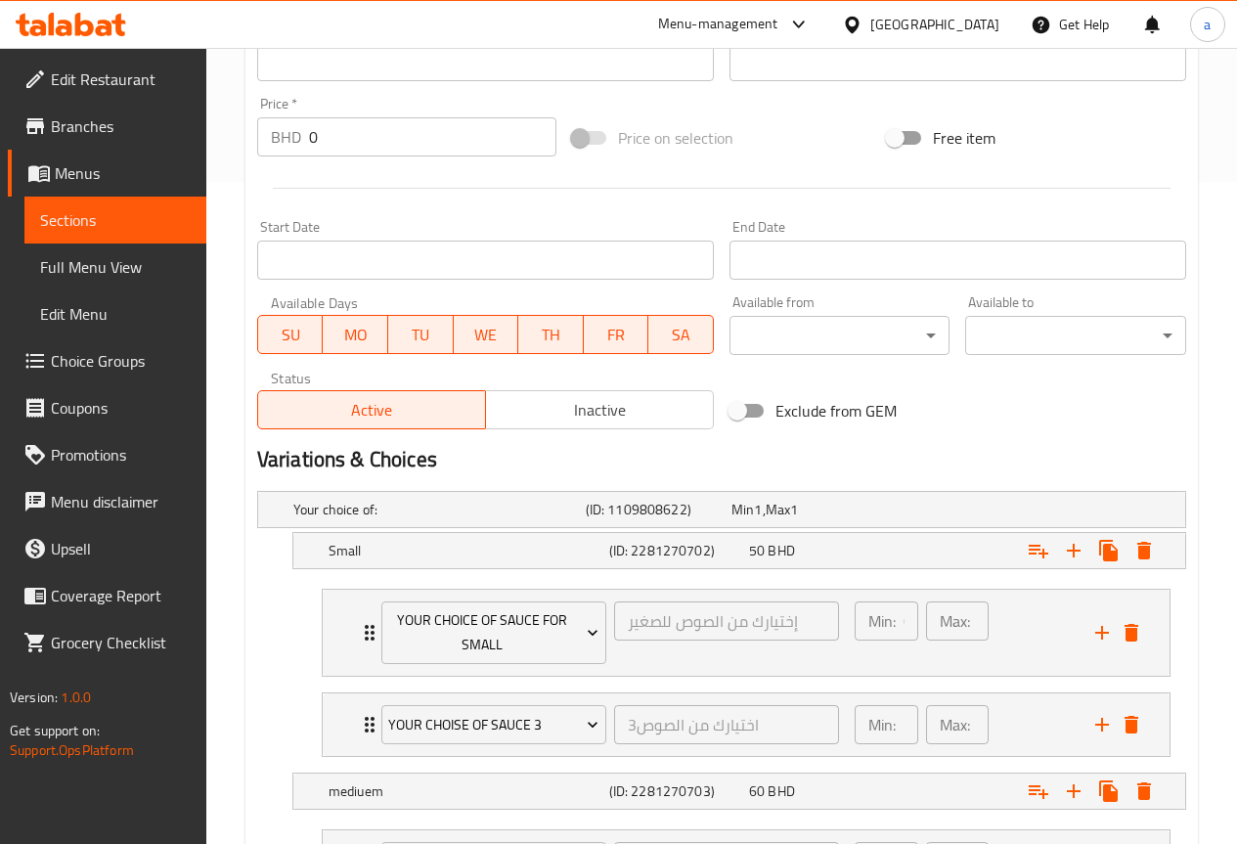
scroll to position [684, 0]
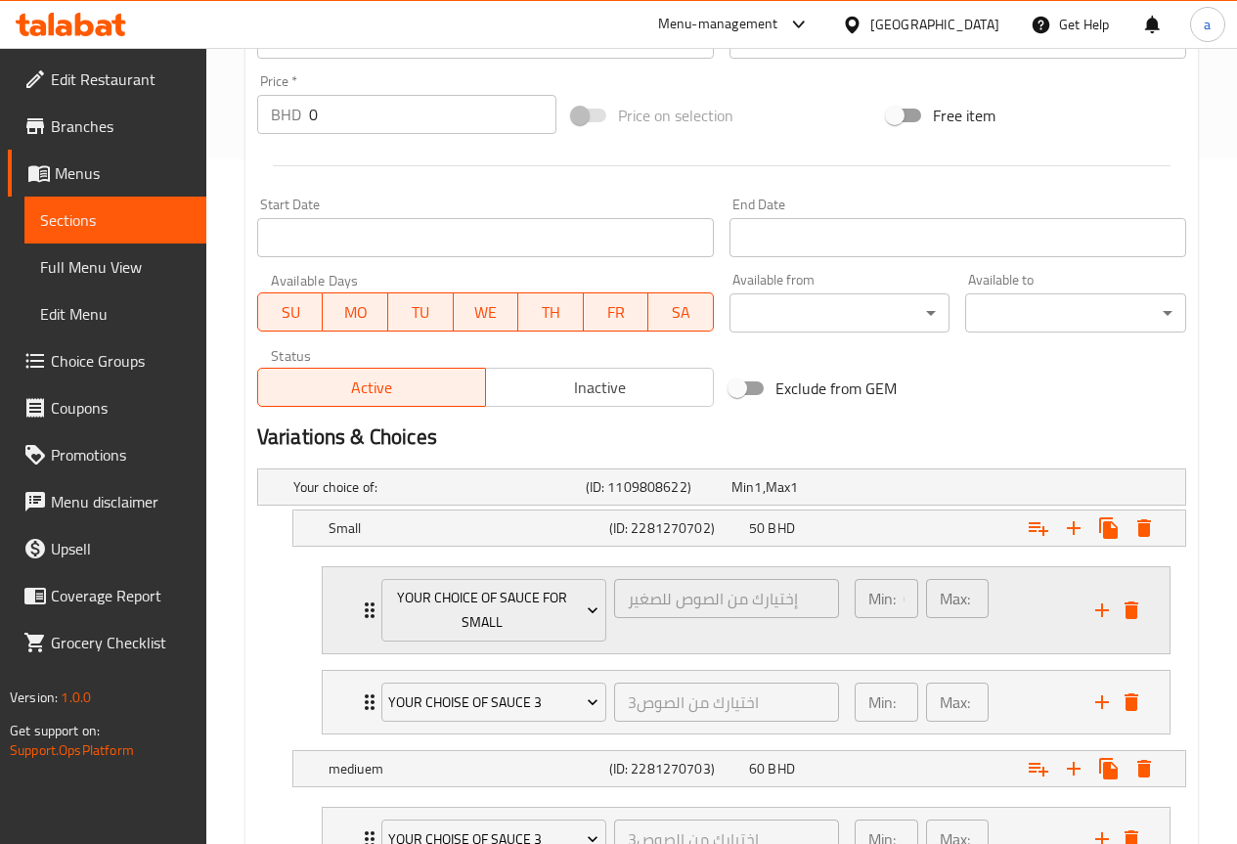
click at [671, 633] on div "إختيارك من الصوص للصغير ​" at bounding box center [726, 610] width 233 height 71
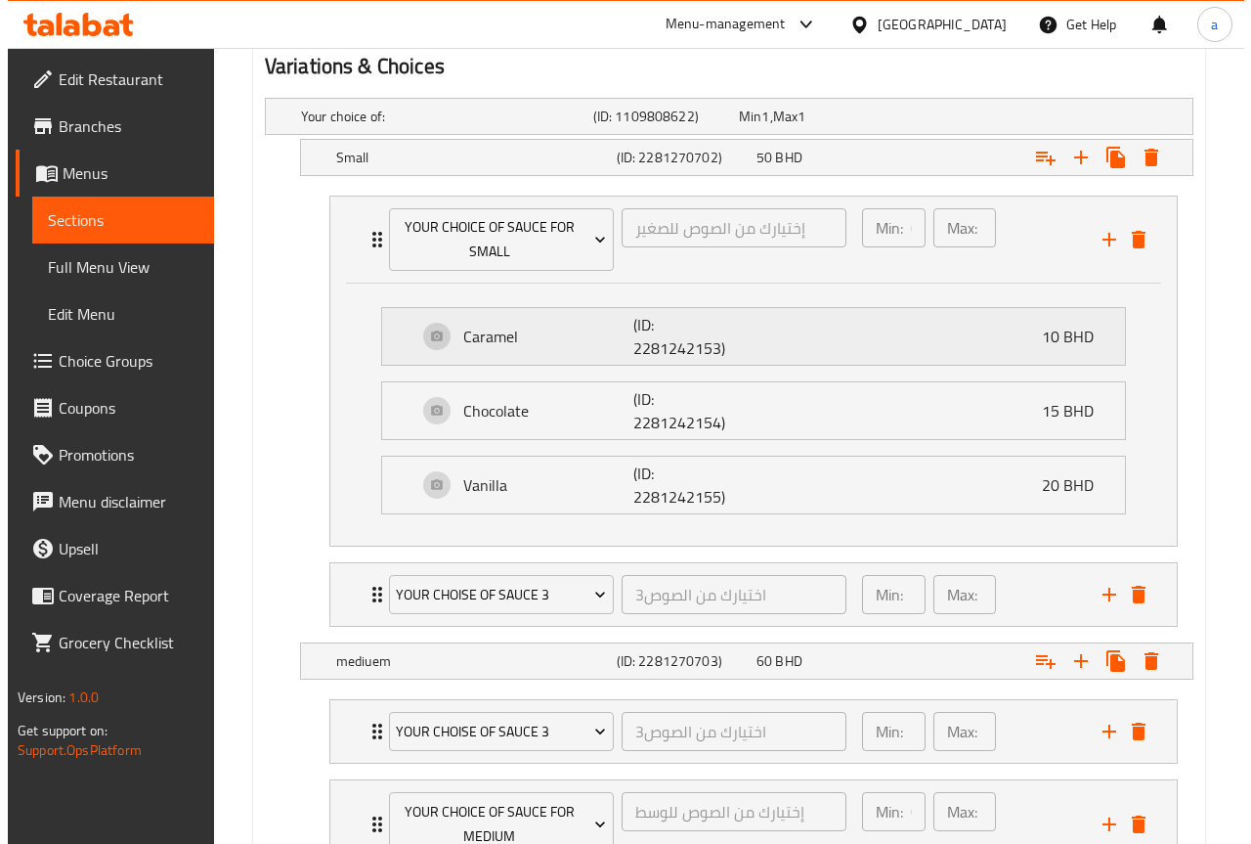
scroll to position [1075, 0]
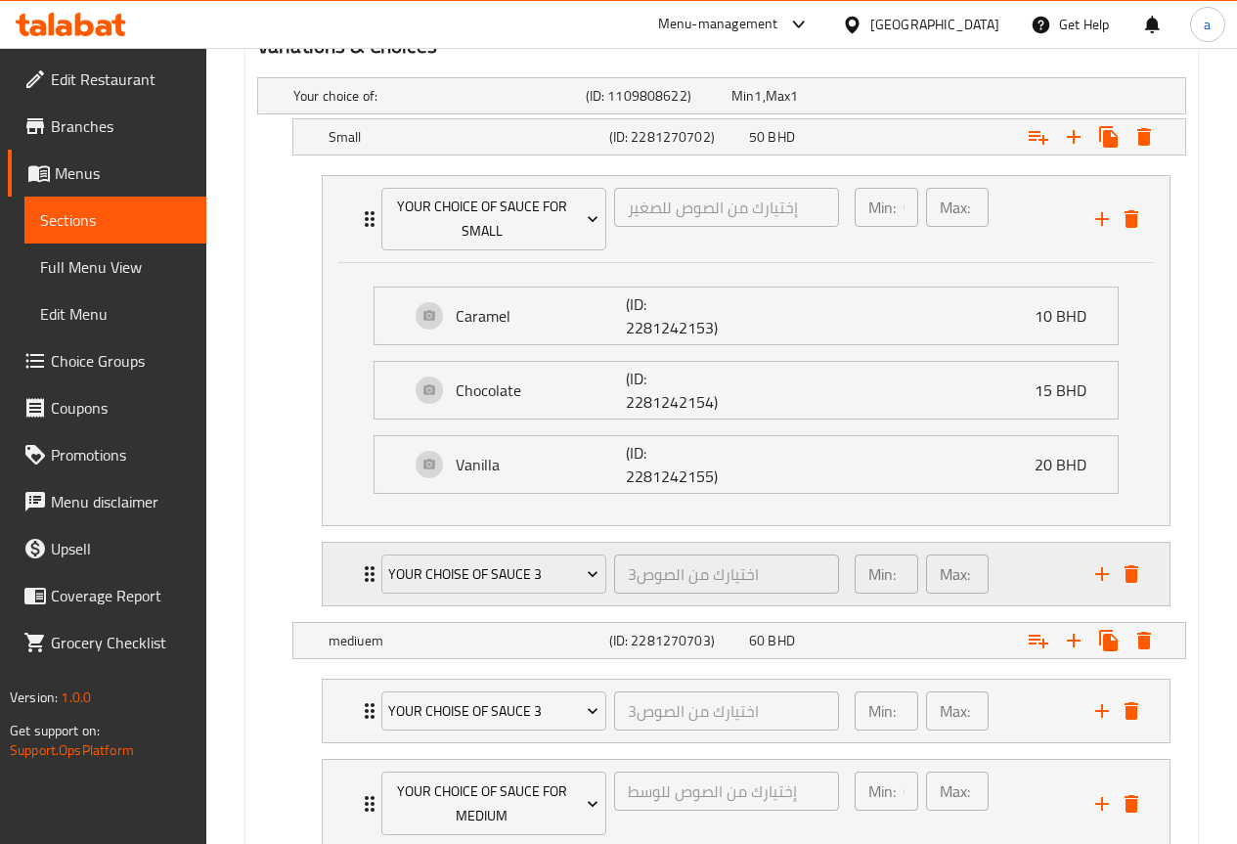
click at [1039, 577] on div "Min: 1 ​ Max: 1 ​" at bounding box center [963, 574] width 241 height 63
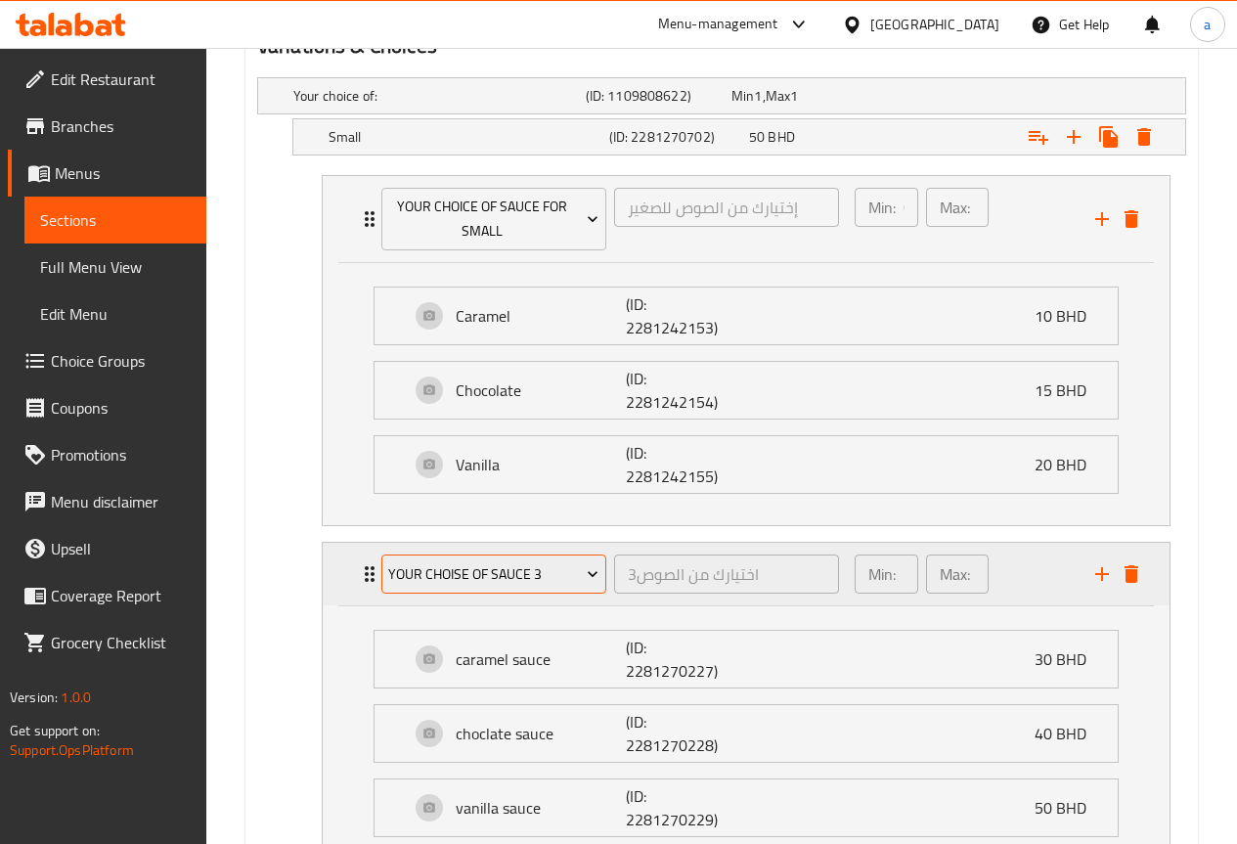
click at [584, 575] on icon "Expand" at bounding box center [593, 574] width 20 height 20
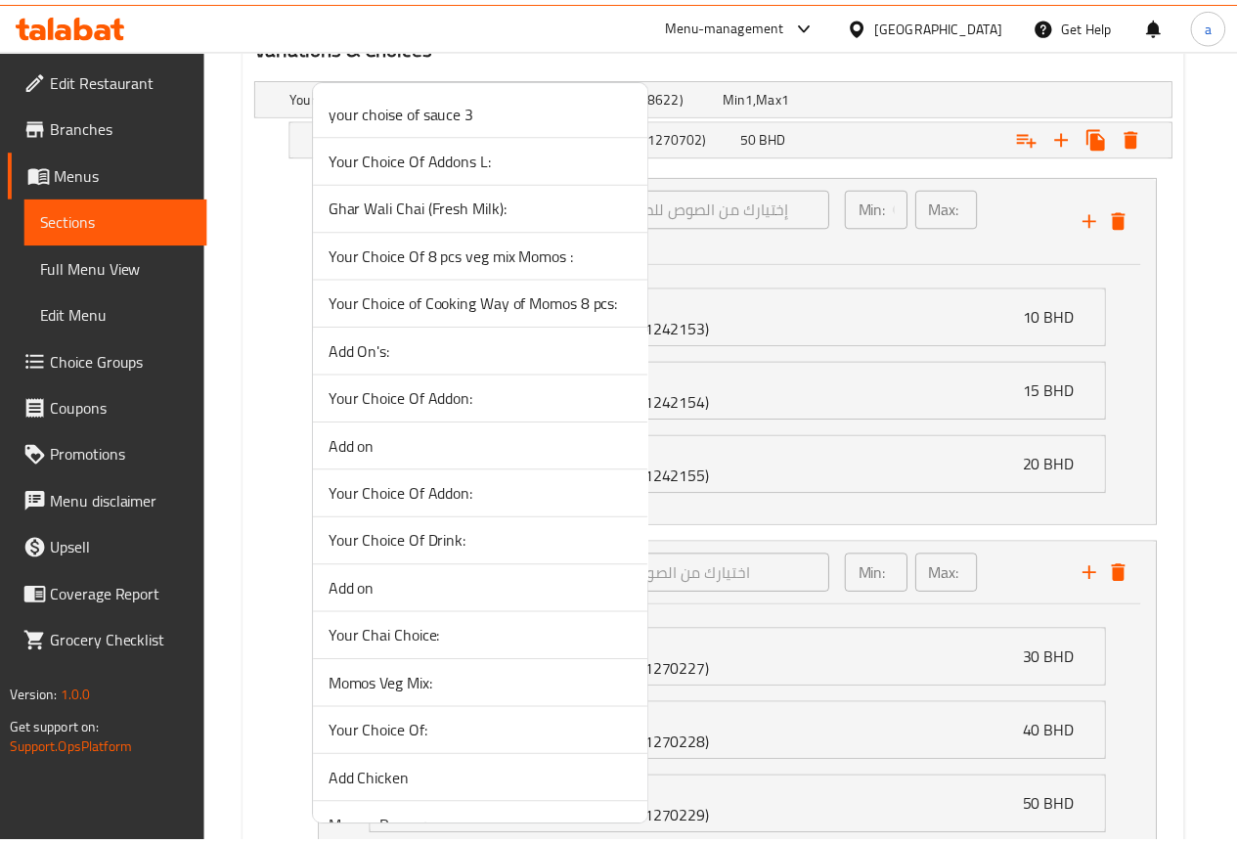
scroll to position [1095, 0]
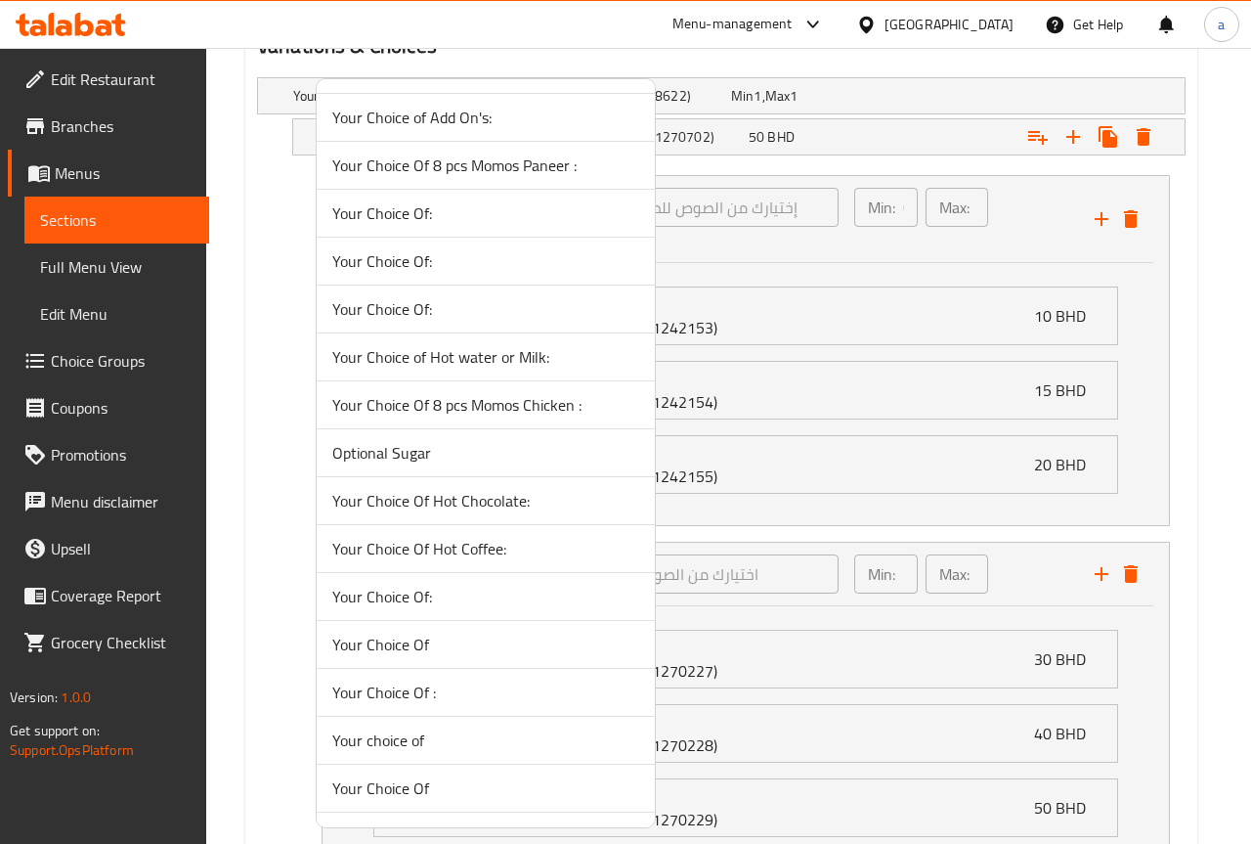
click at [477, 457] on span "Optional Sugar" at bounding box center [485, 452] width 307 height 23
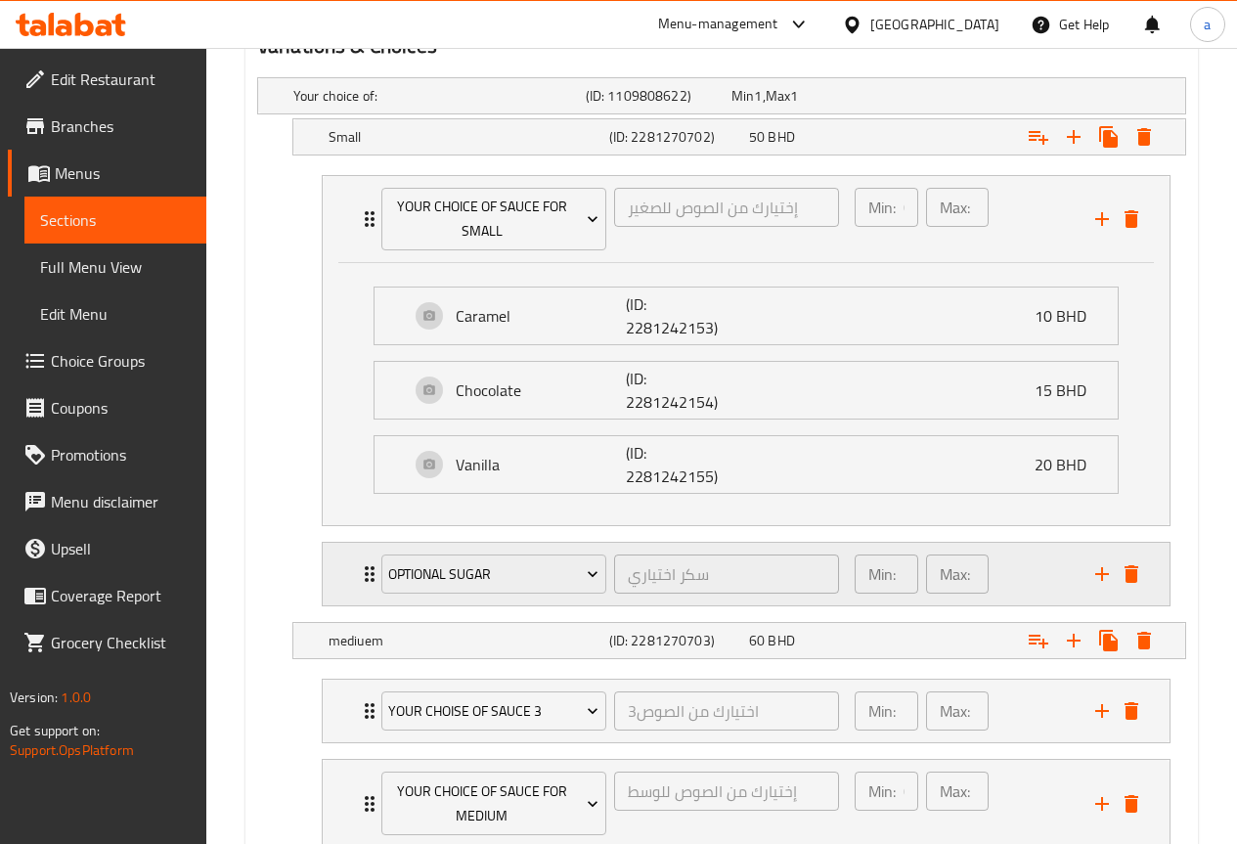
click at [1029, 564] on div "Min: 1 ​ Max: 1 ​" at bounding box center [963, 574] width 241 height 63
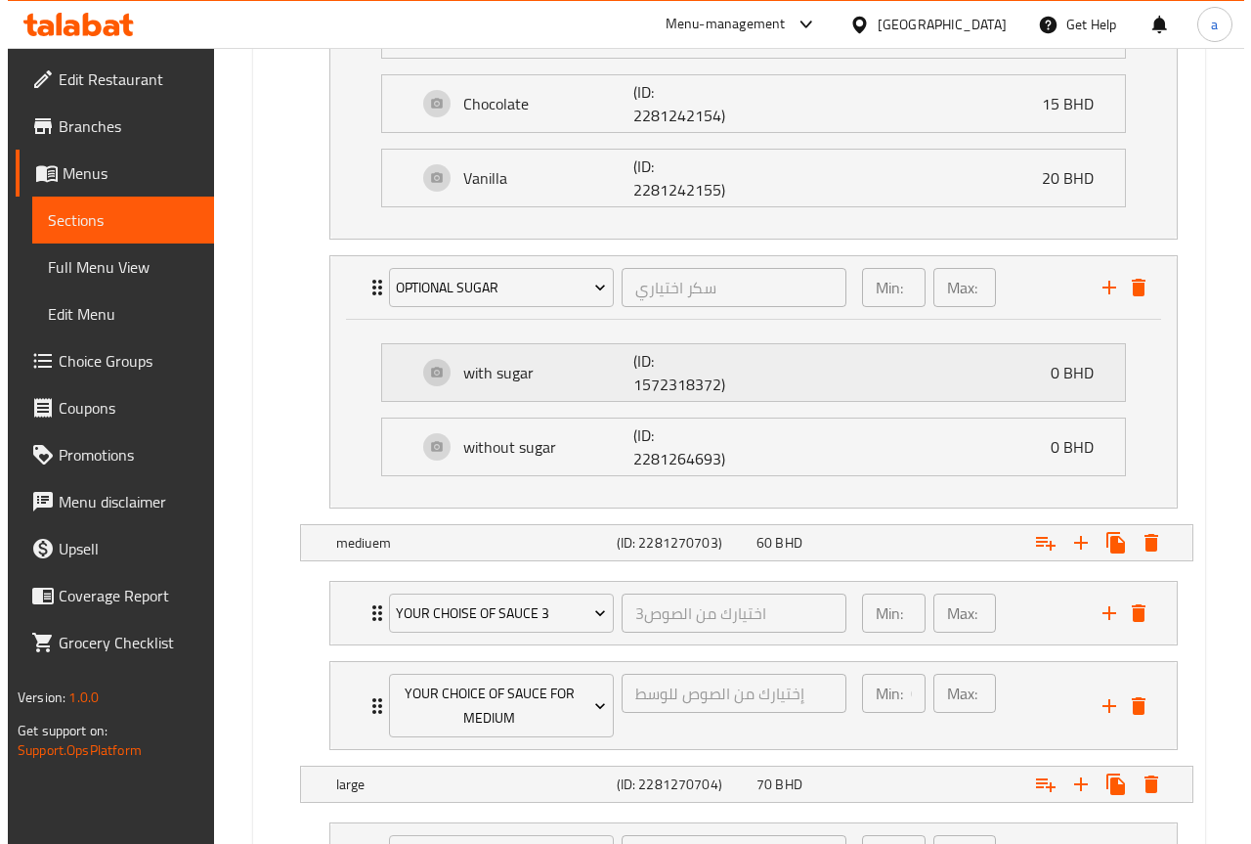
scroll to position [1369, 0]
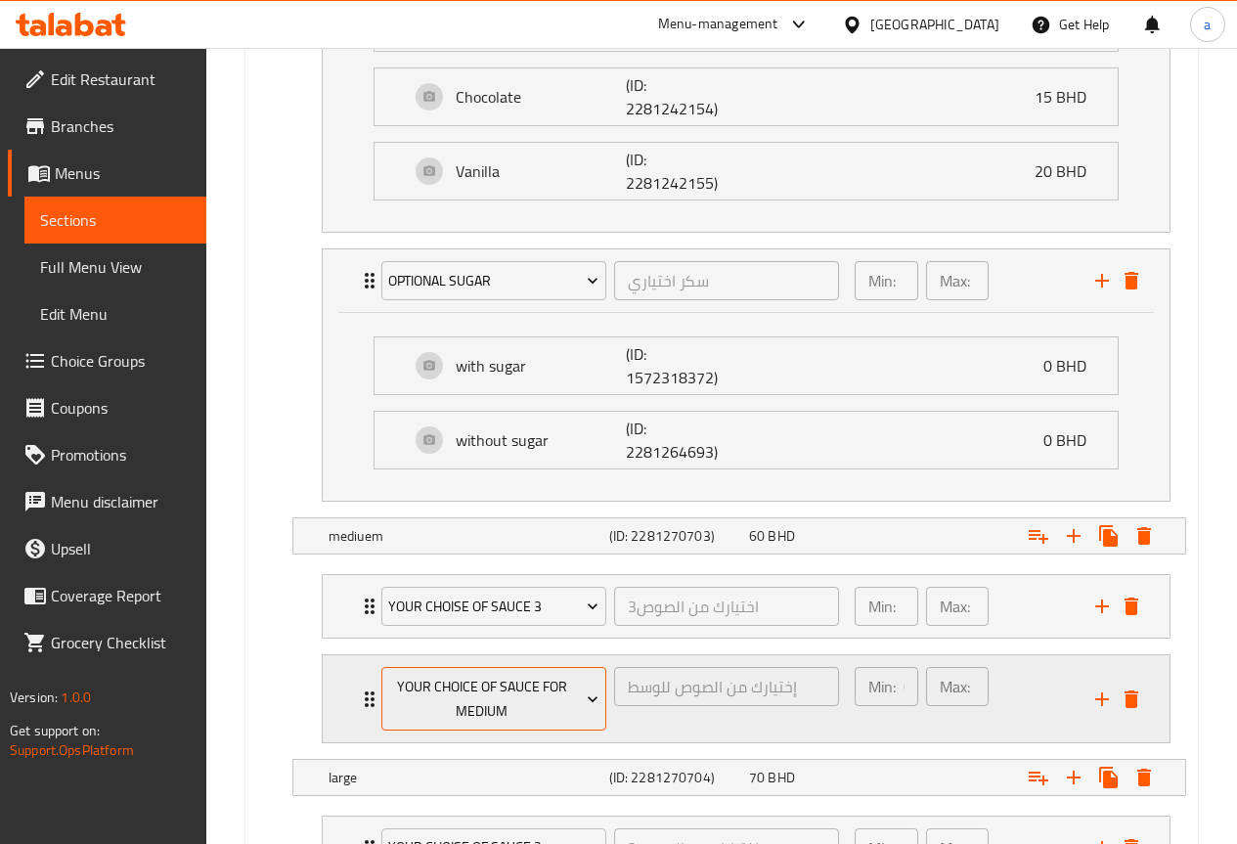
click at [589, 706] on icon "Expand" at bounding box center [593, 699] width 20 height 20
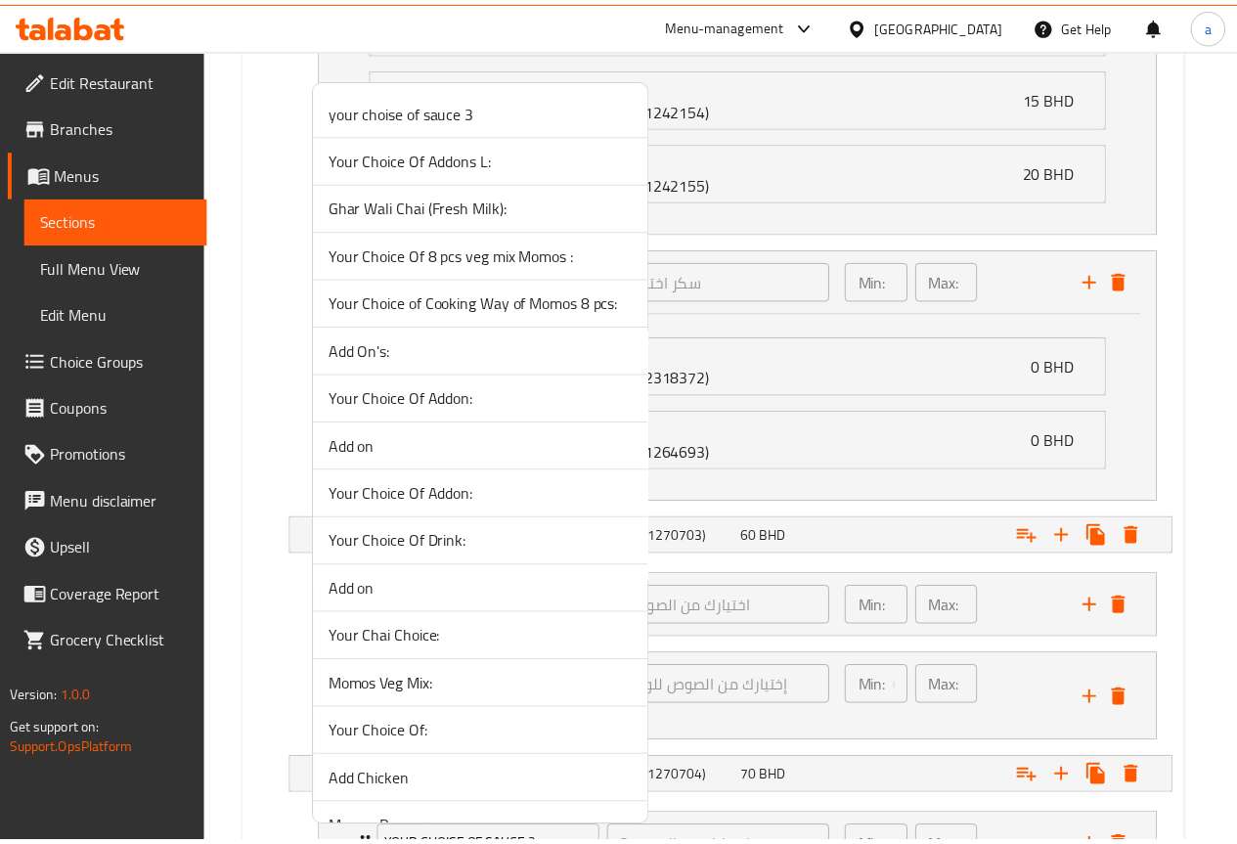
scroll to position [1095, 0]
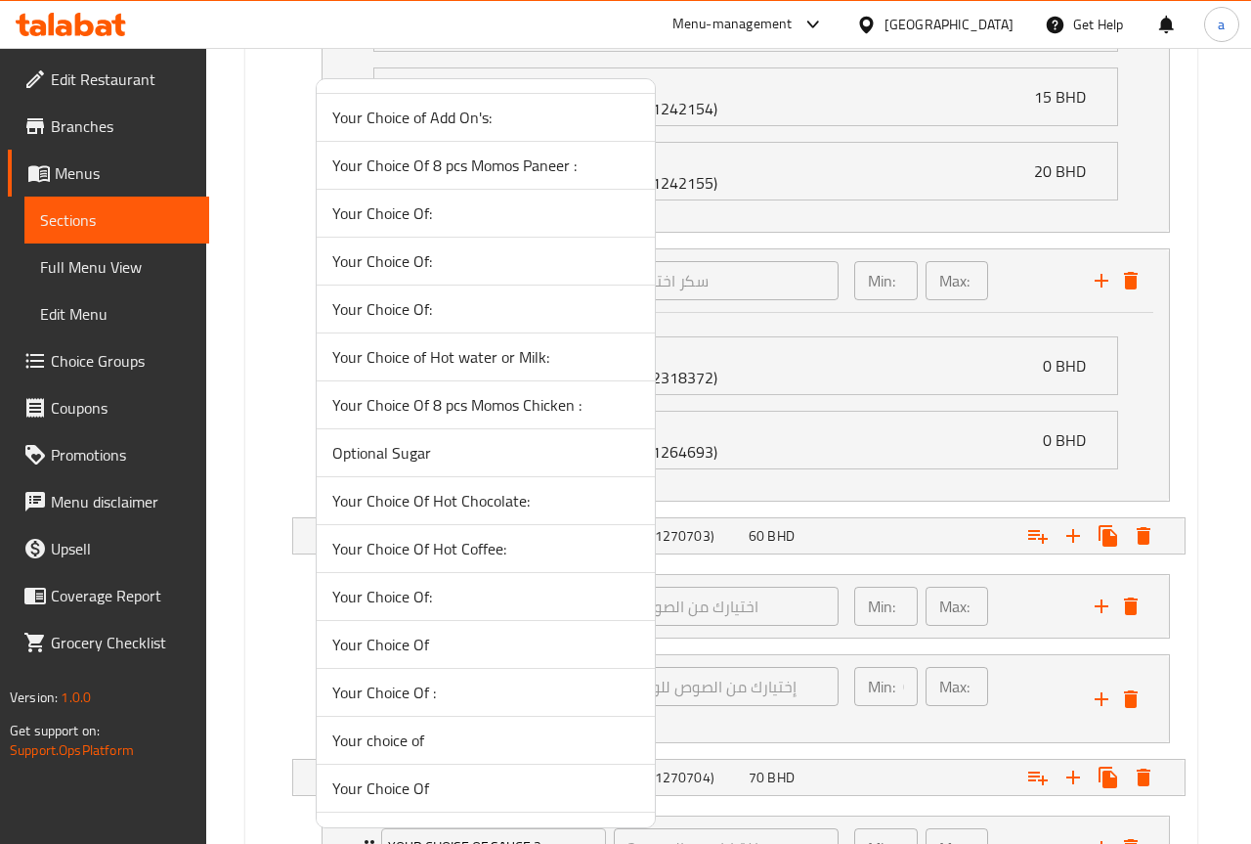
click at [482, 454] on span "Optional Sugar" at bounding box center [485, 452] width 307 height 23
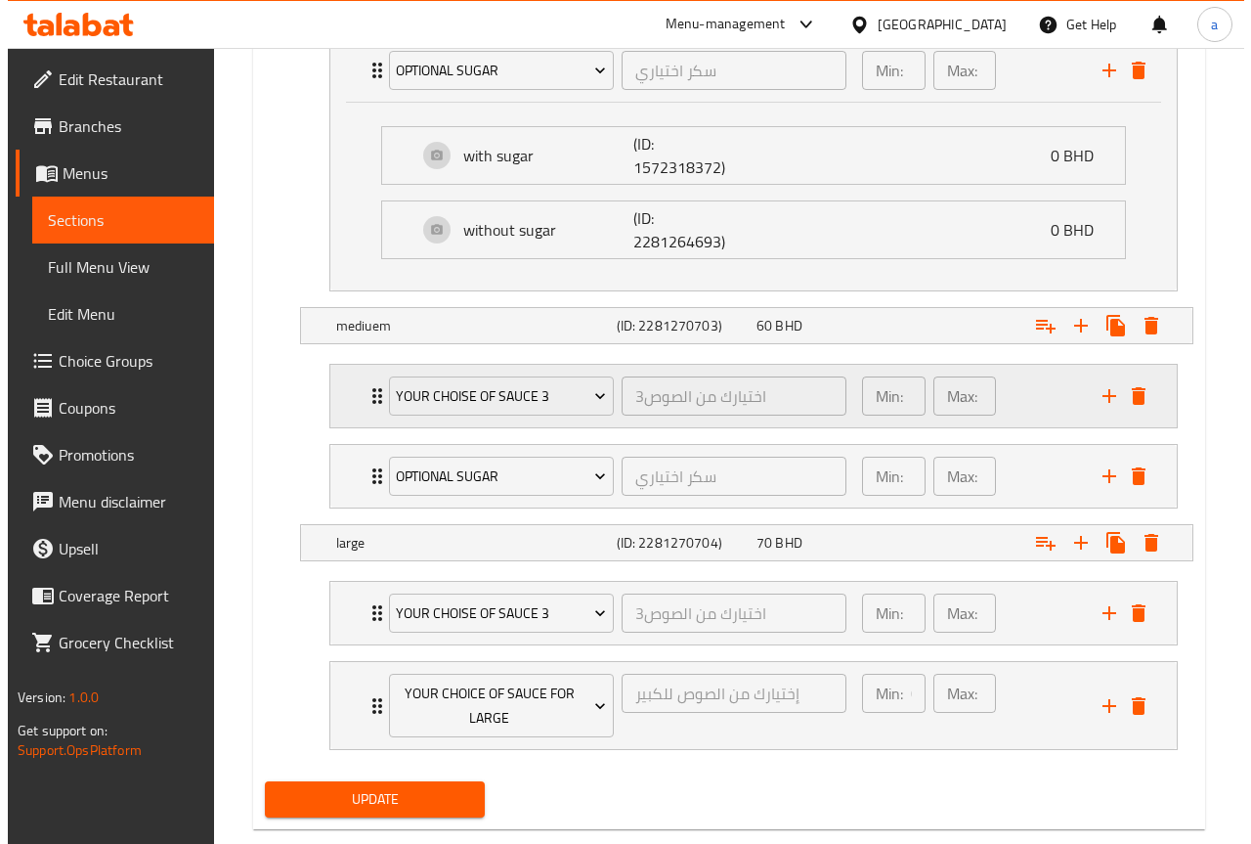
scroll to position [1619, 0]
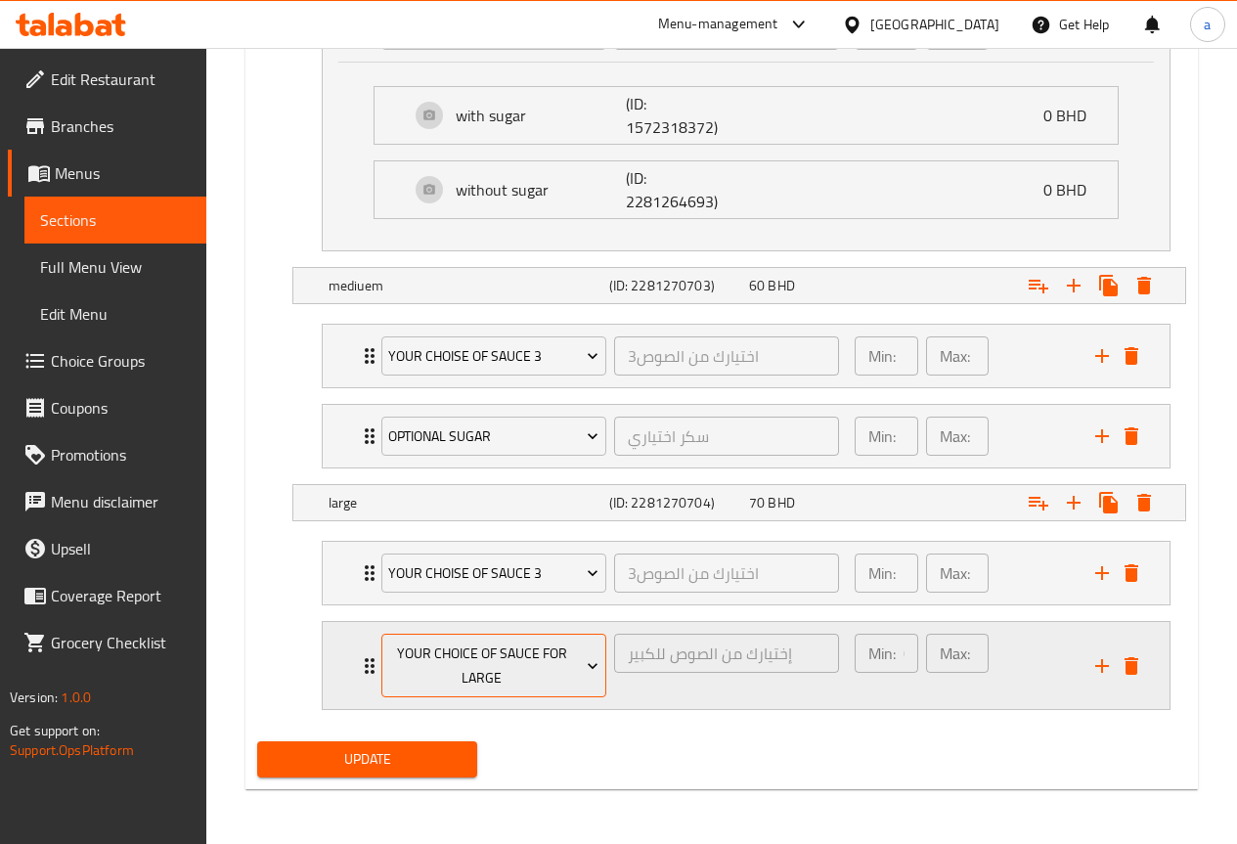
click at [597, 669] on icon "Expand" at bounding box center [593, 666] width 20 height 20
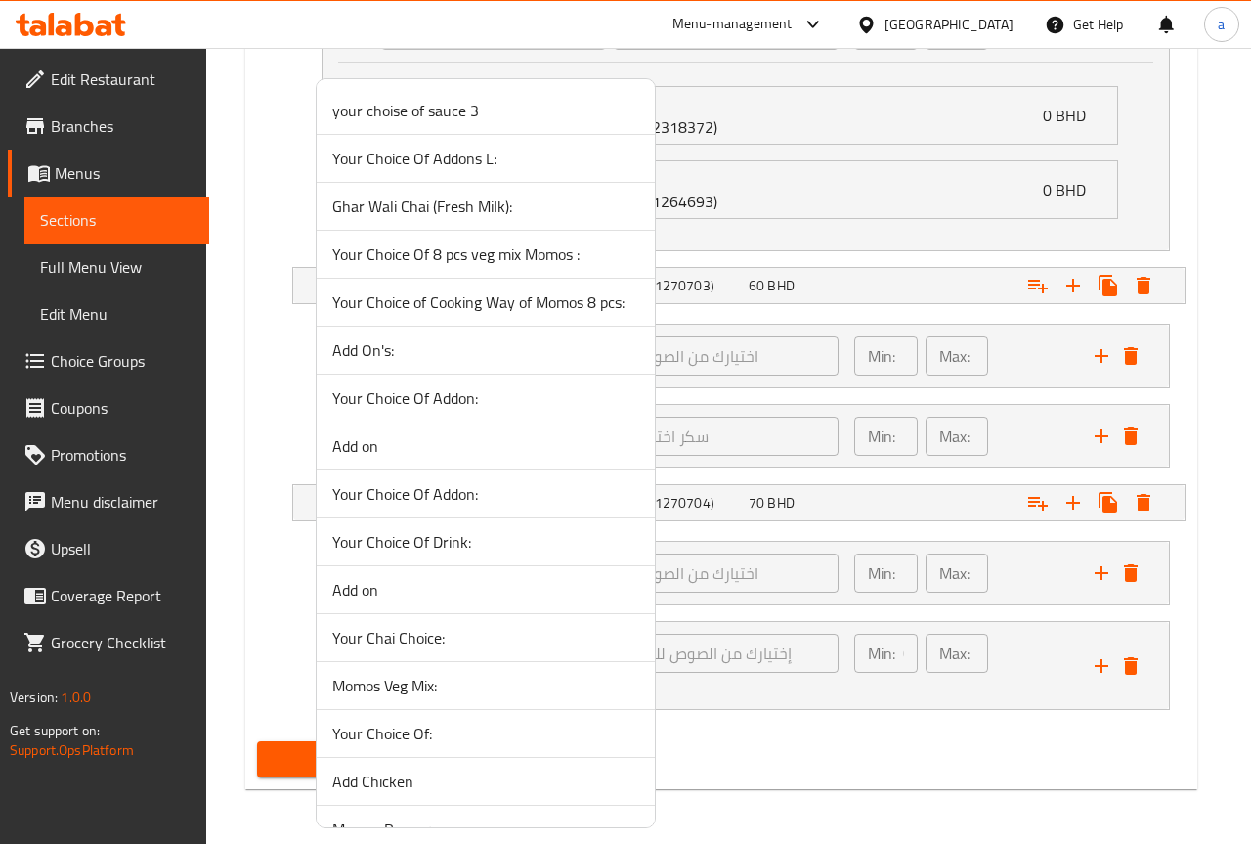
scroll to position [1095, 0]
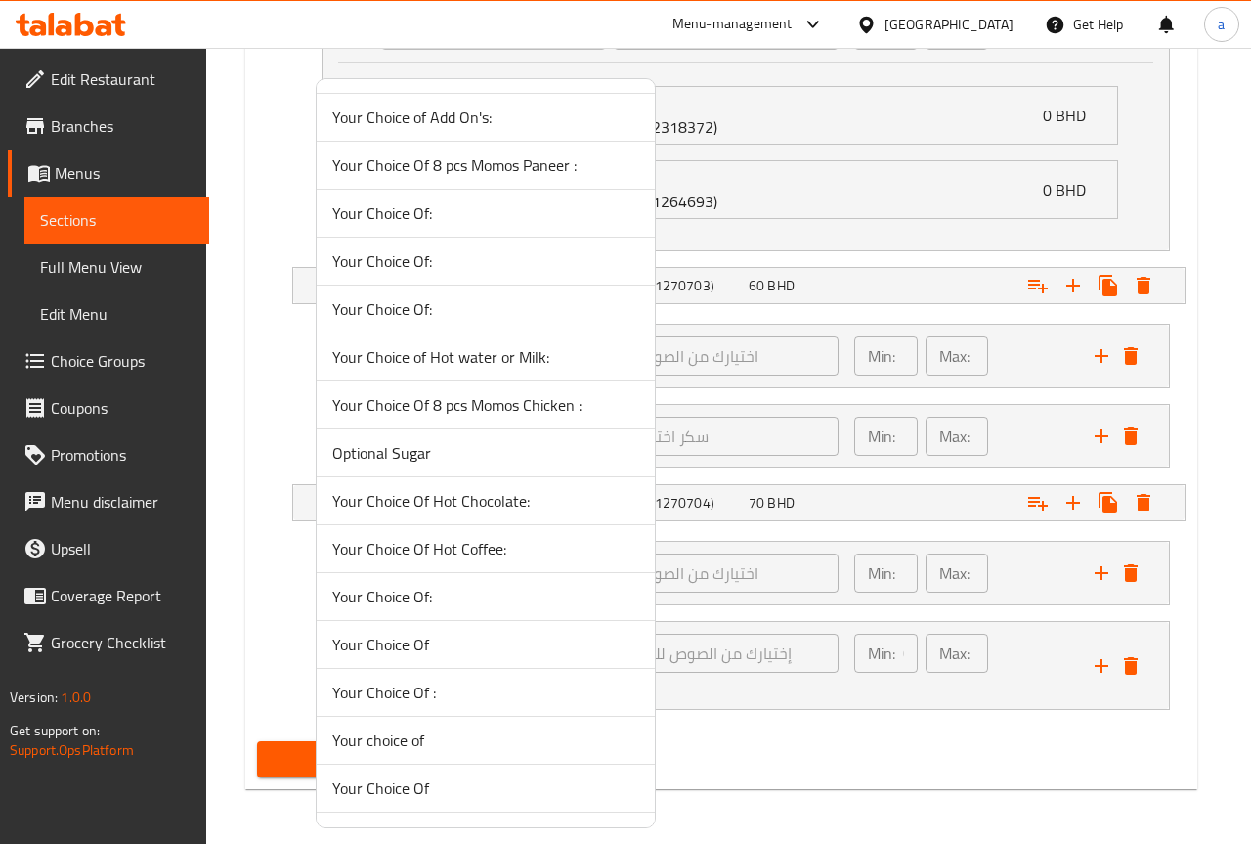
click at [465, 463] on span "Optional Sugar" at bounding box center [485, 452] width 307 height 23
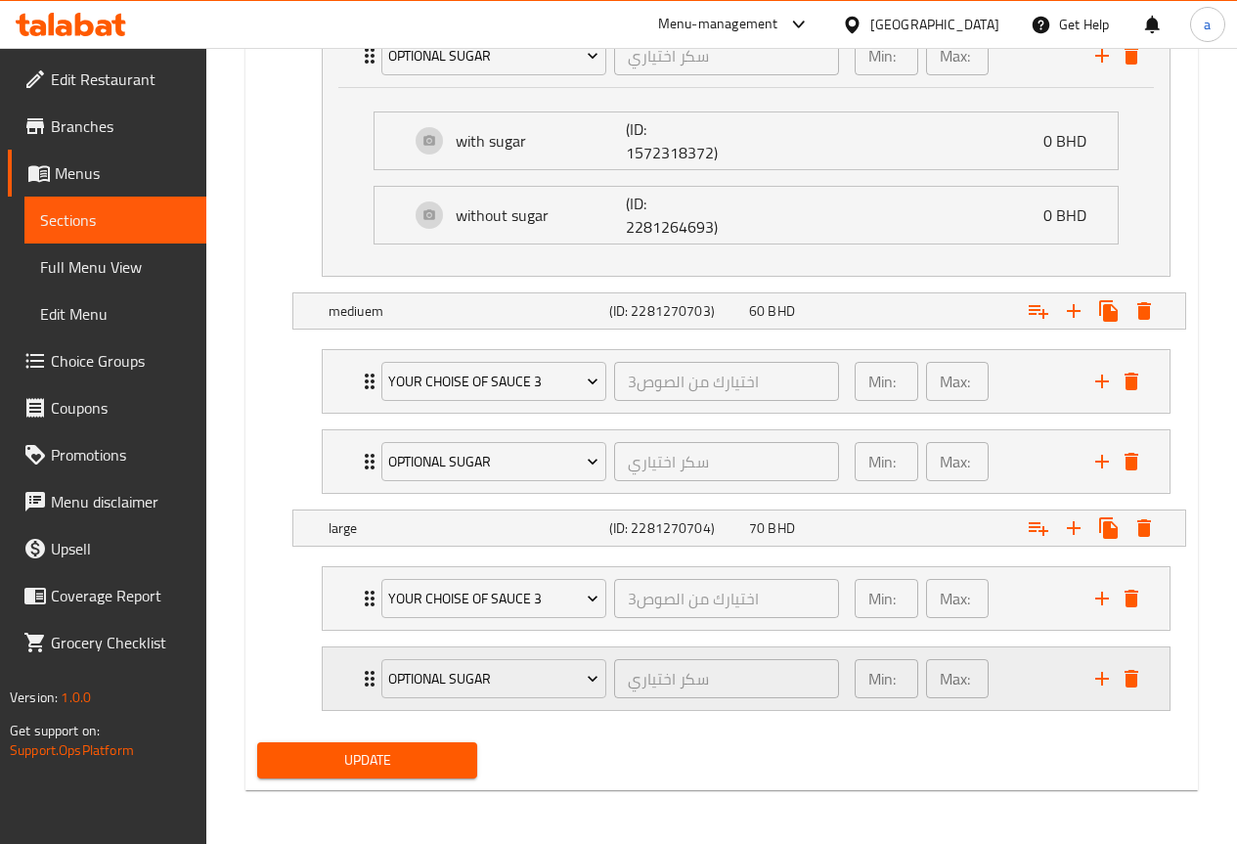
scroll to position [1595, 0]
click at [406, 765] on span "Update" at bounding box center [368, 759] width 190 height 24
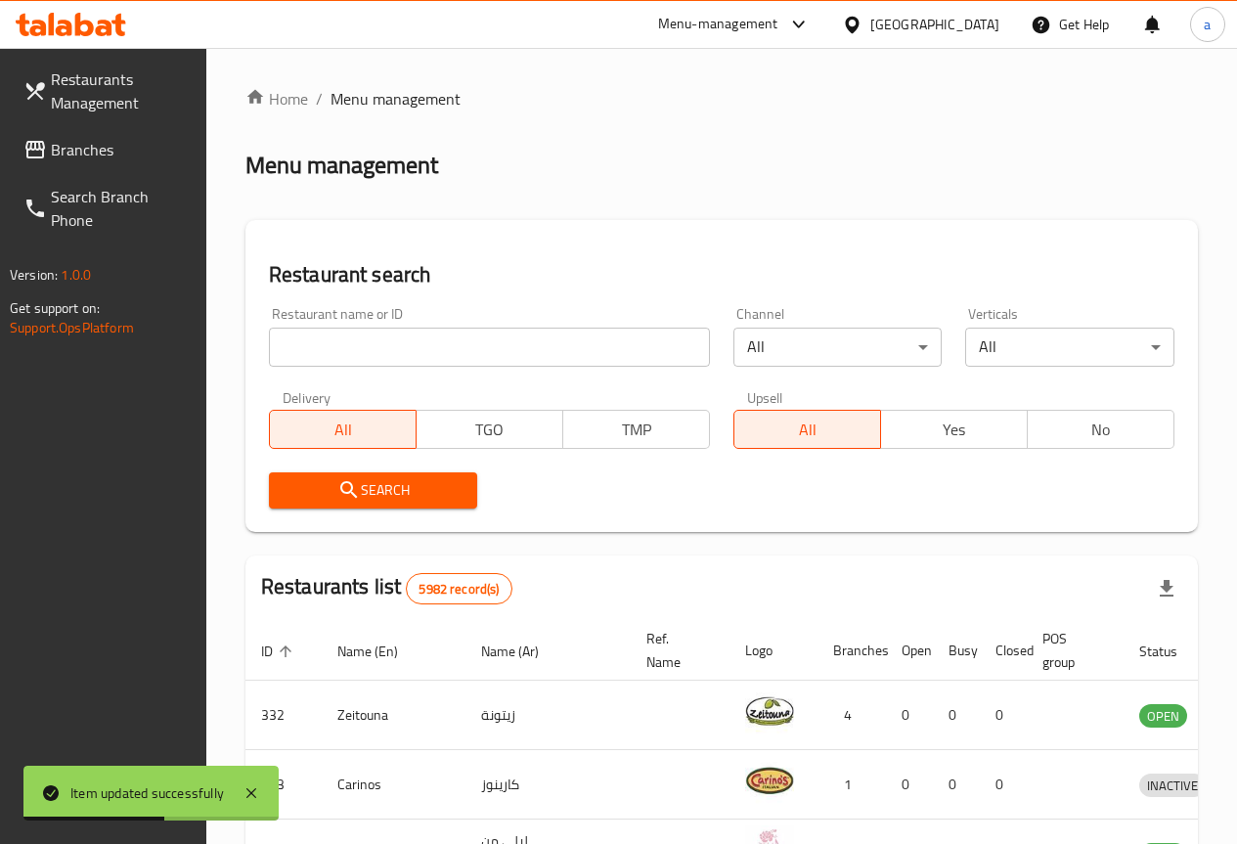
click at [89, 94] on span "Restaurants Management" at bounding box center [121, 90] width 140 height 47
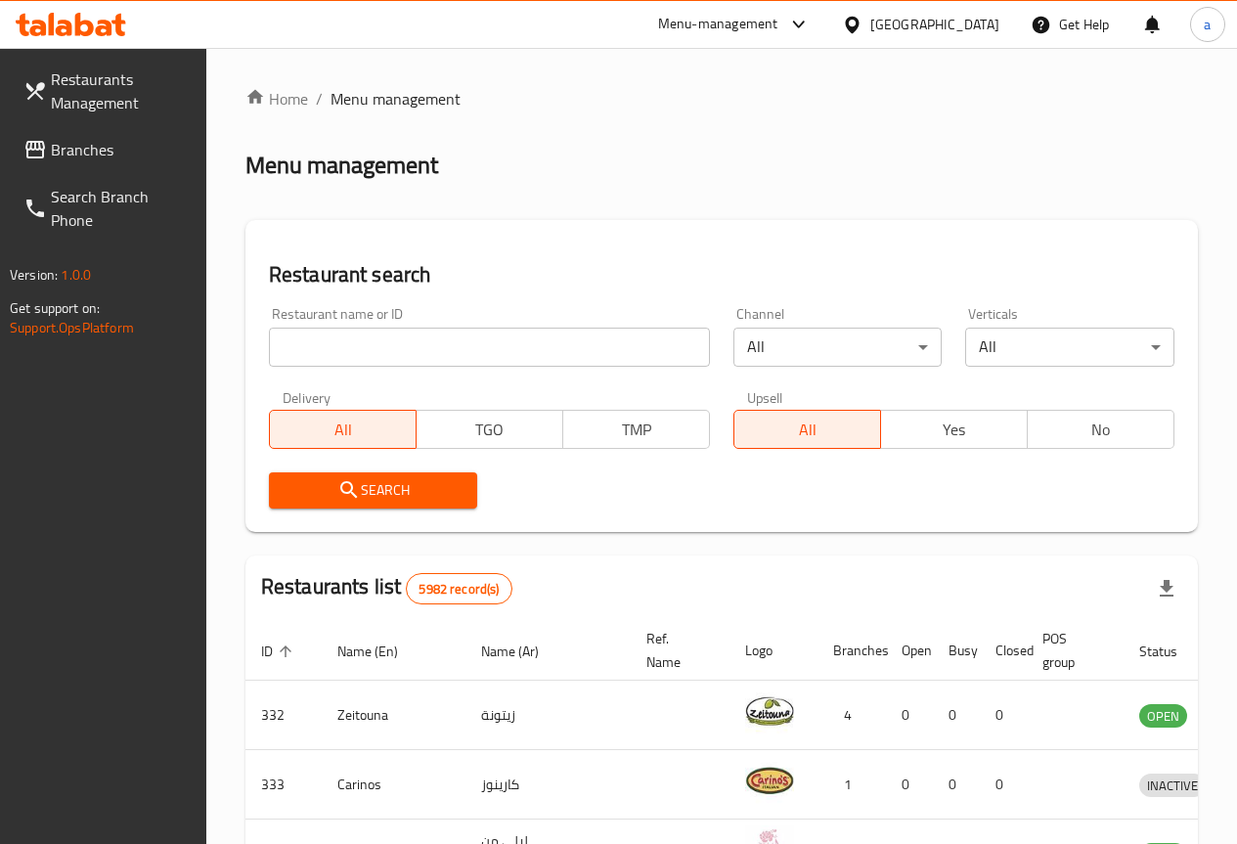
click at [84, 153] on span "Branches" at bounding box center [121, 149] width 140 height 23
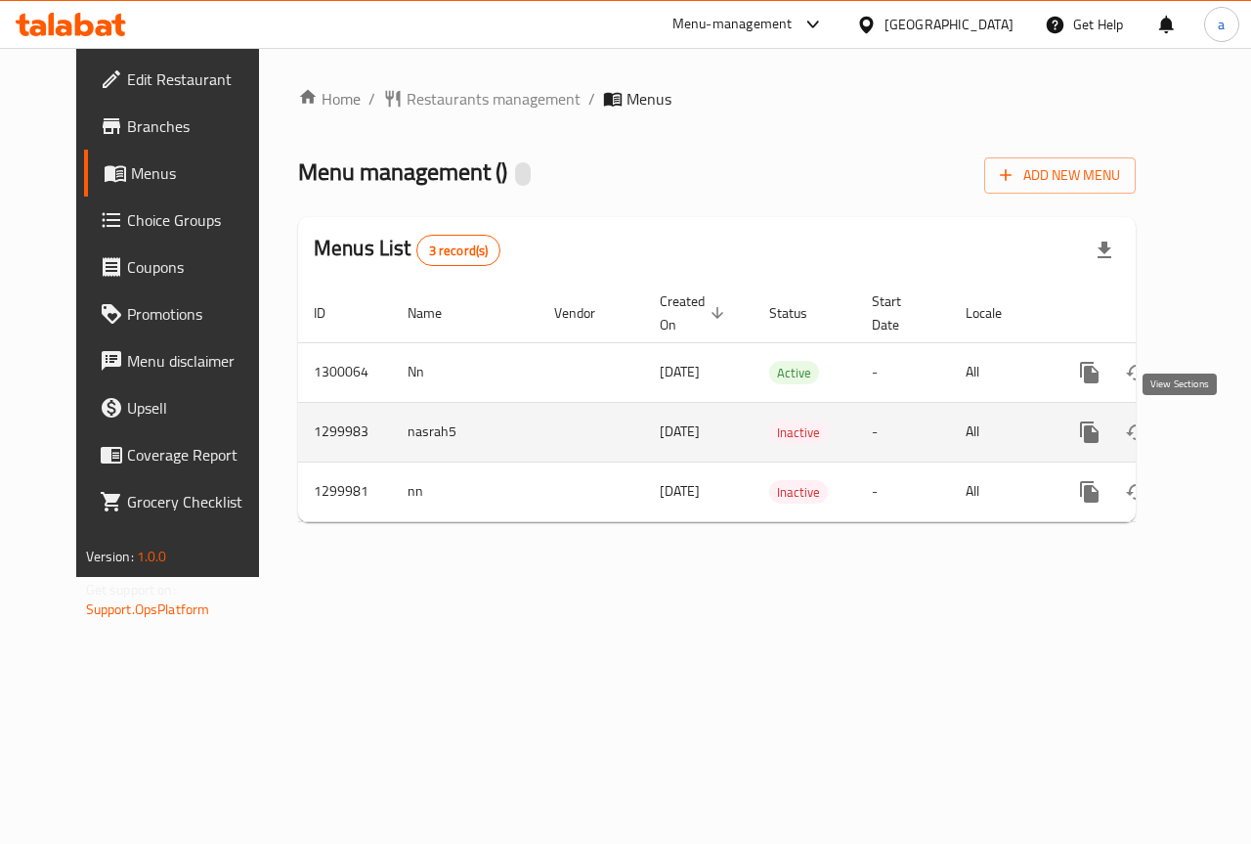
click at [1219, 435] on icon "enhanced table" at bounding box center [1230, 431] width 23 height 23
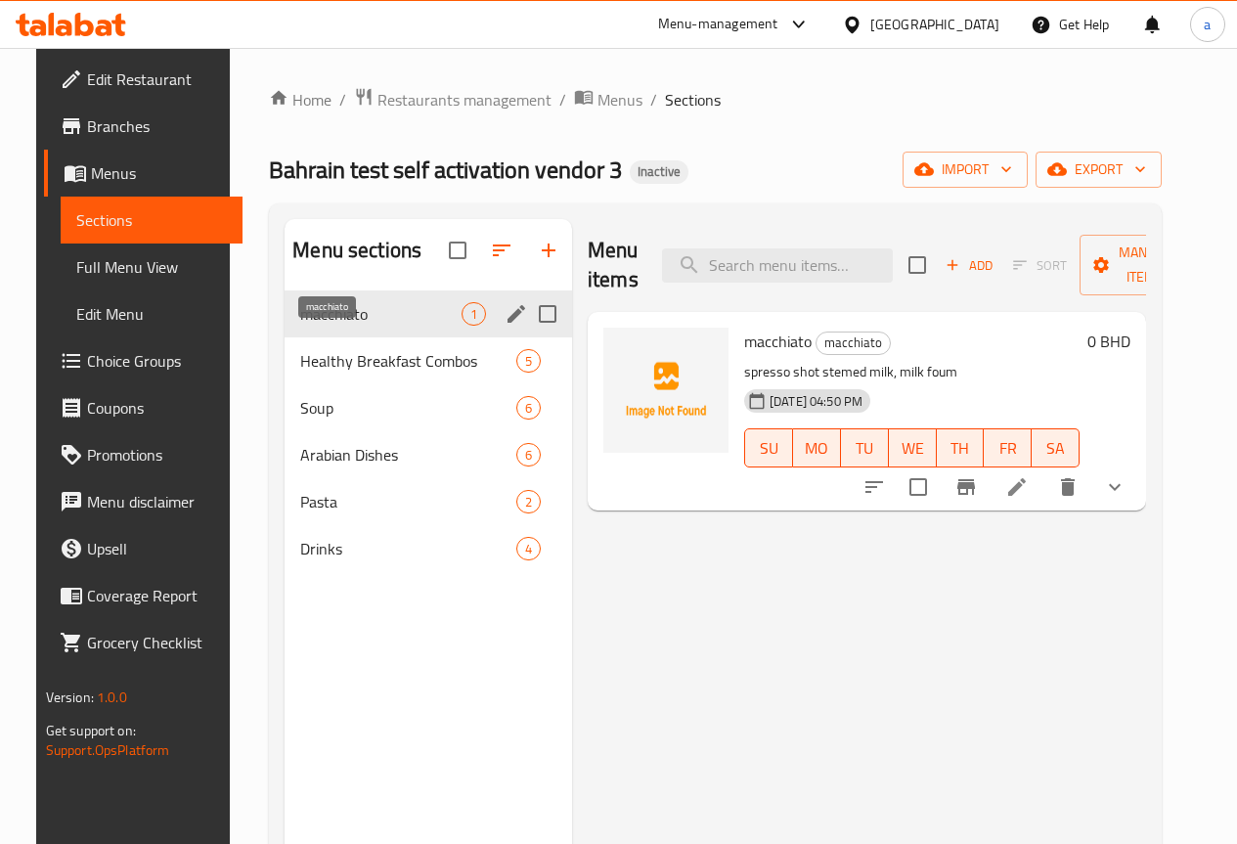
click at [332, 326] on span "macchiato" at bounding box center [380, 313] width 161 height 23
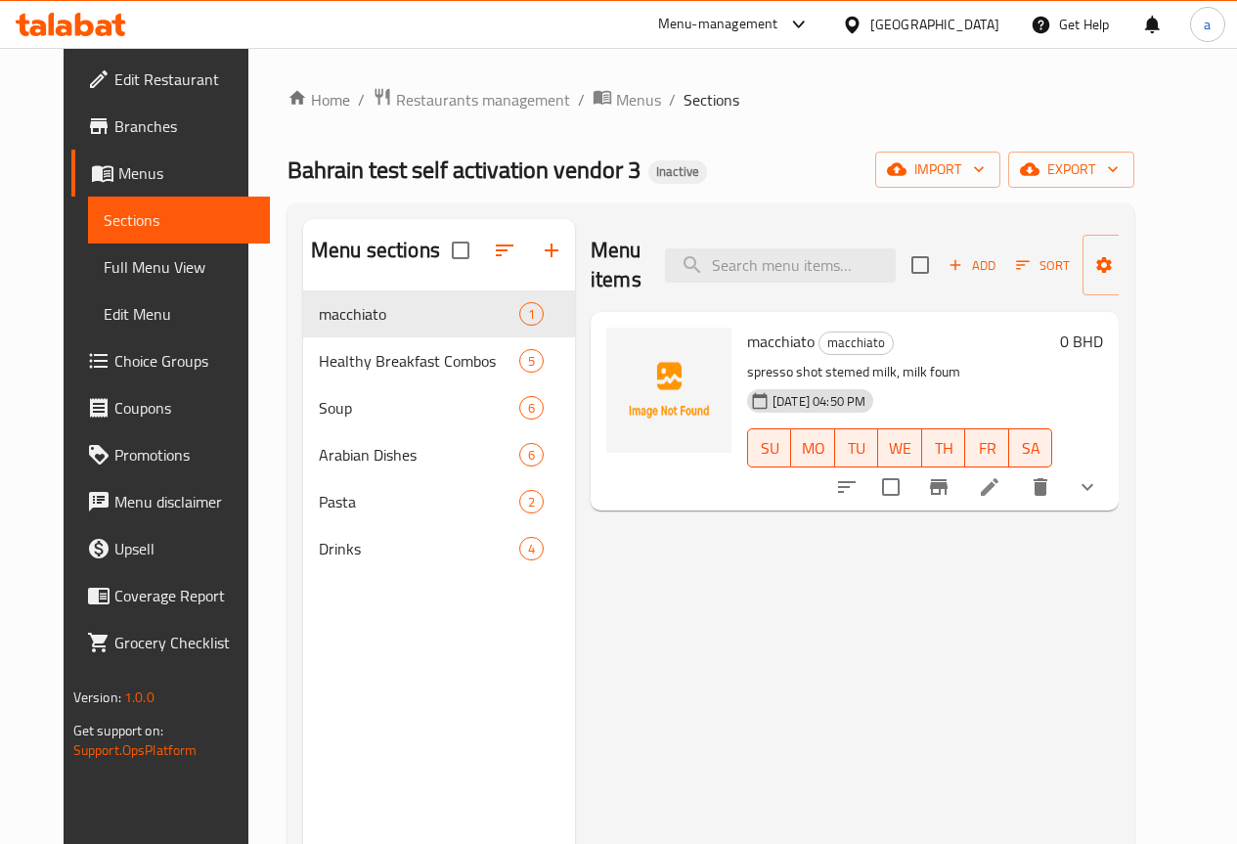
click at [1099, 485] on icon "show more" at bounding box center [1086, 486] width 23 height 23
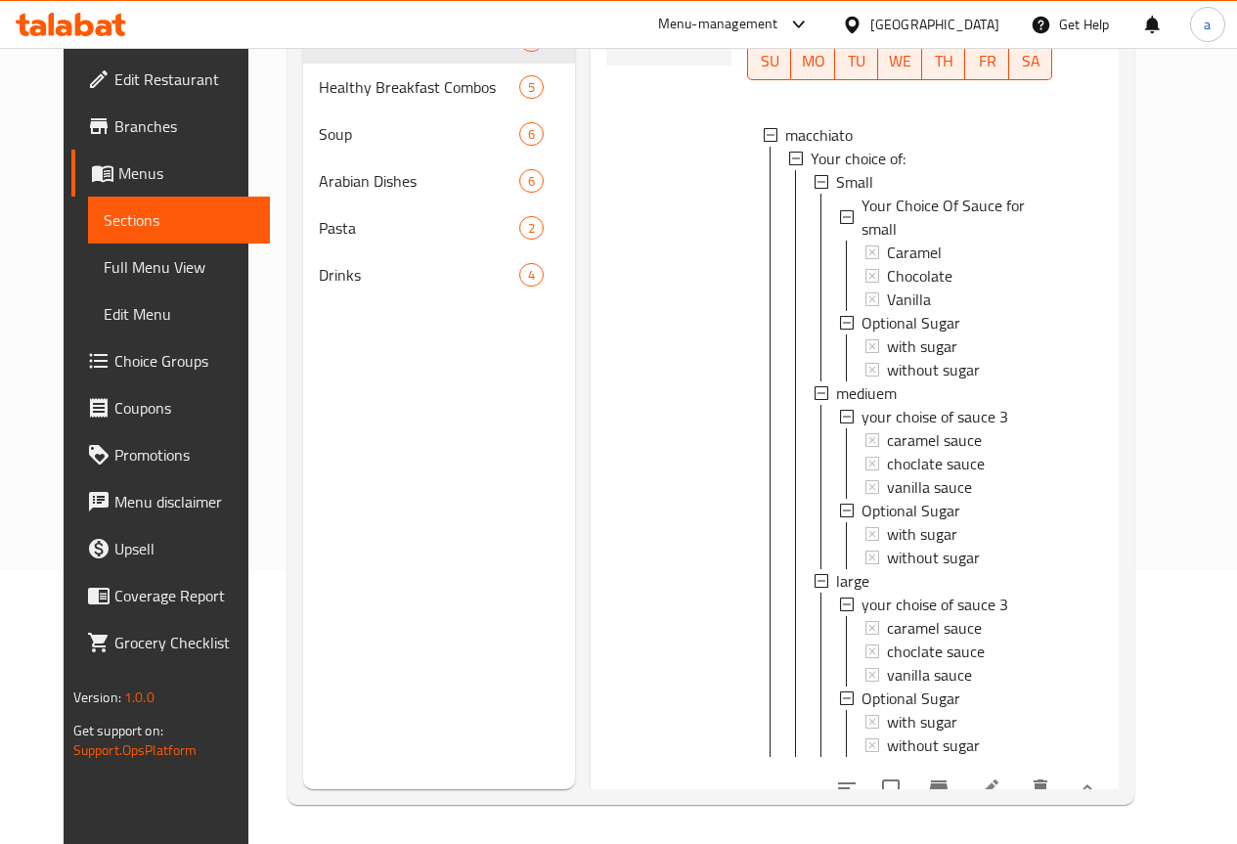
scroll to position [127, 0]
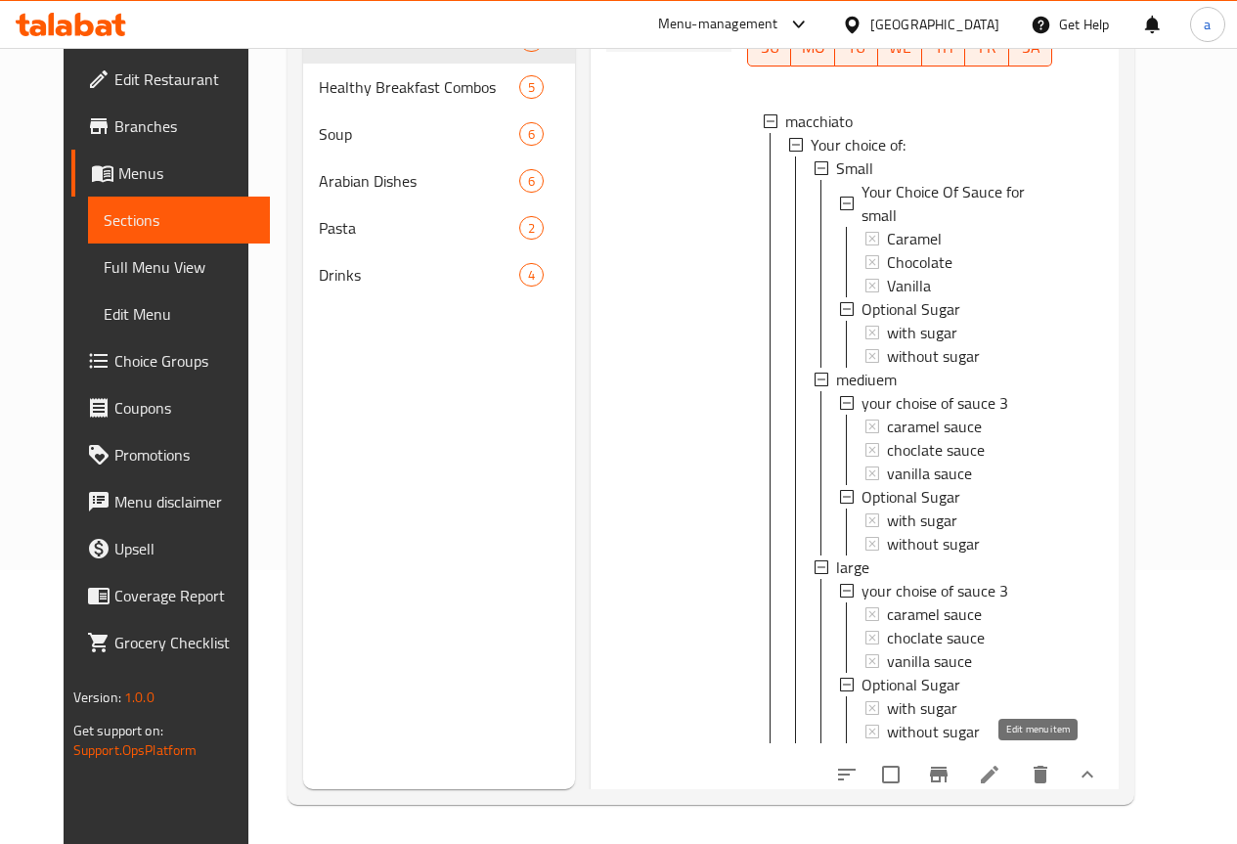
click at [998, 766] on icon at bounding box center [990, 775] width 18 height 18
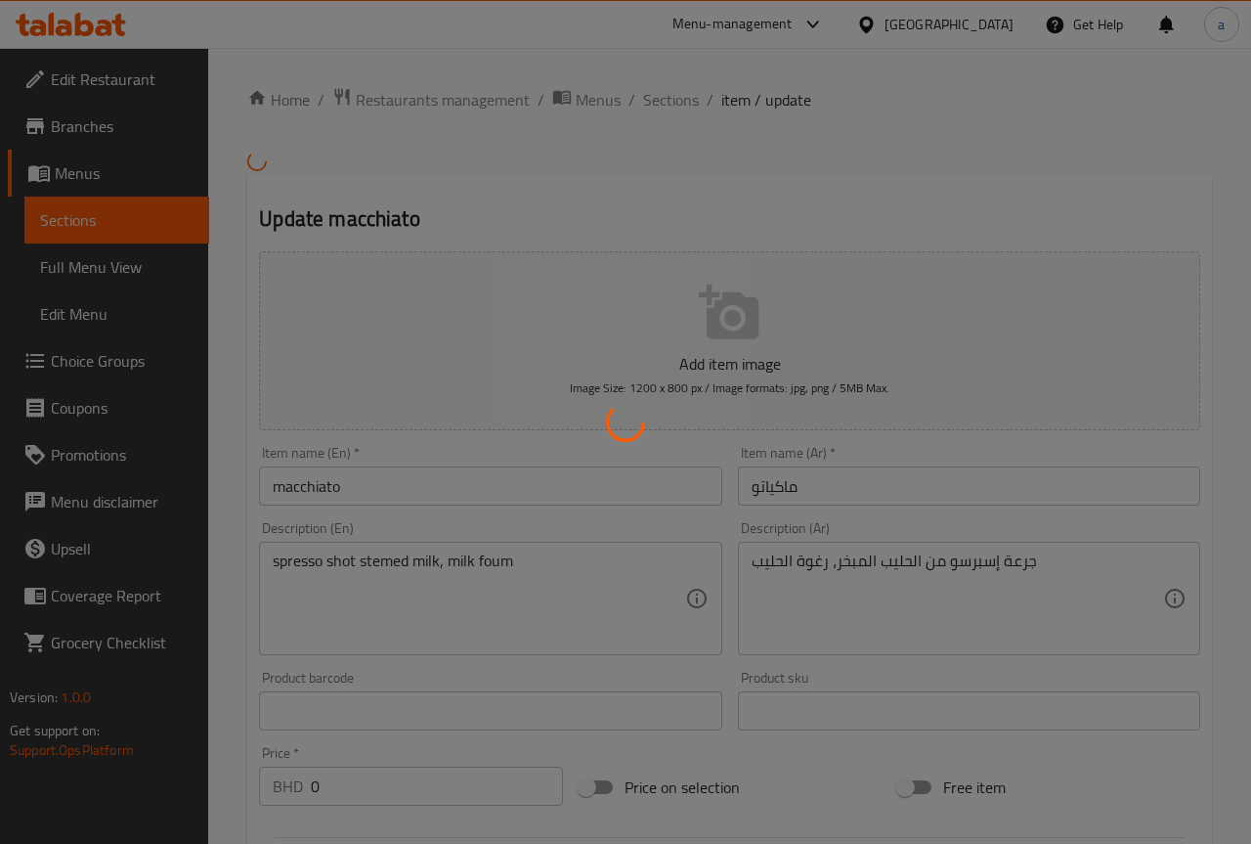
type input "إختيارك من الصوص للصغير"
type input "0"
type input "1"
type input "سكر اختياري"
type input "1"
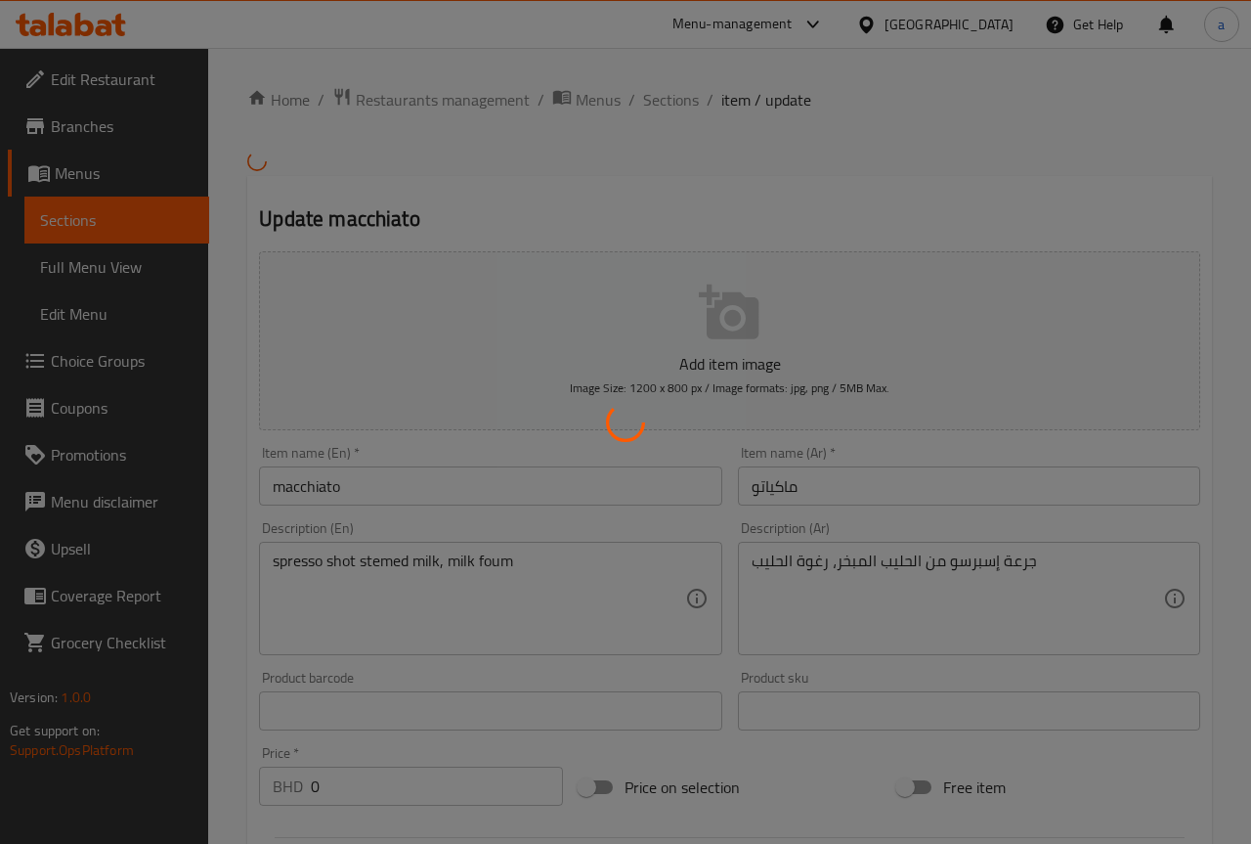
type input "1"
type input "اختيارك من الصوص3"
type input "1"
type input "سكر اختياري"
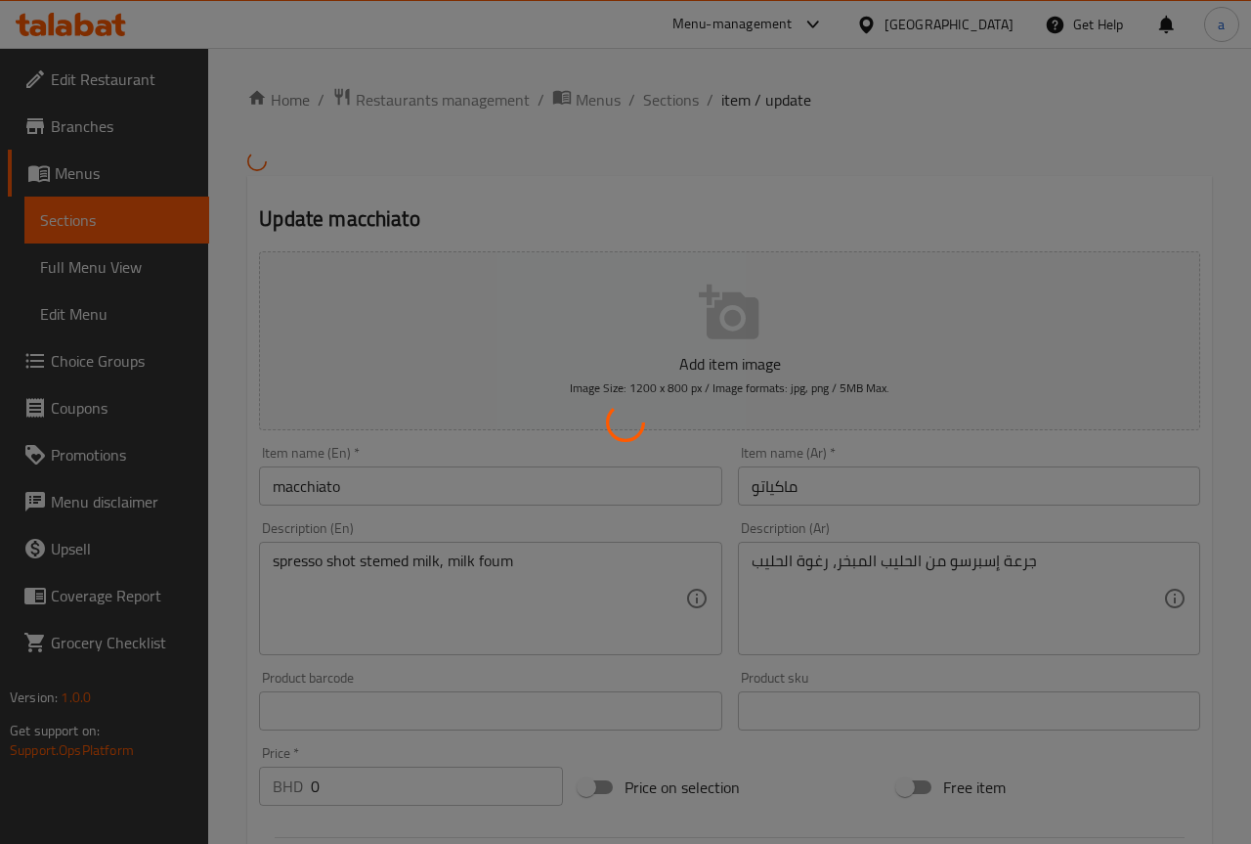
type input "1"
type input "اختيارك من الصوص3"
type input "1"
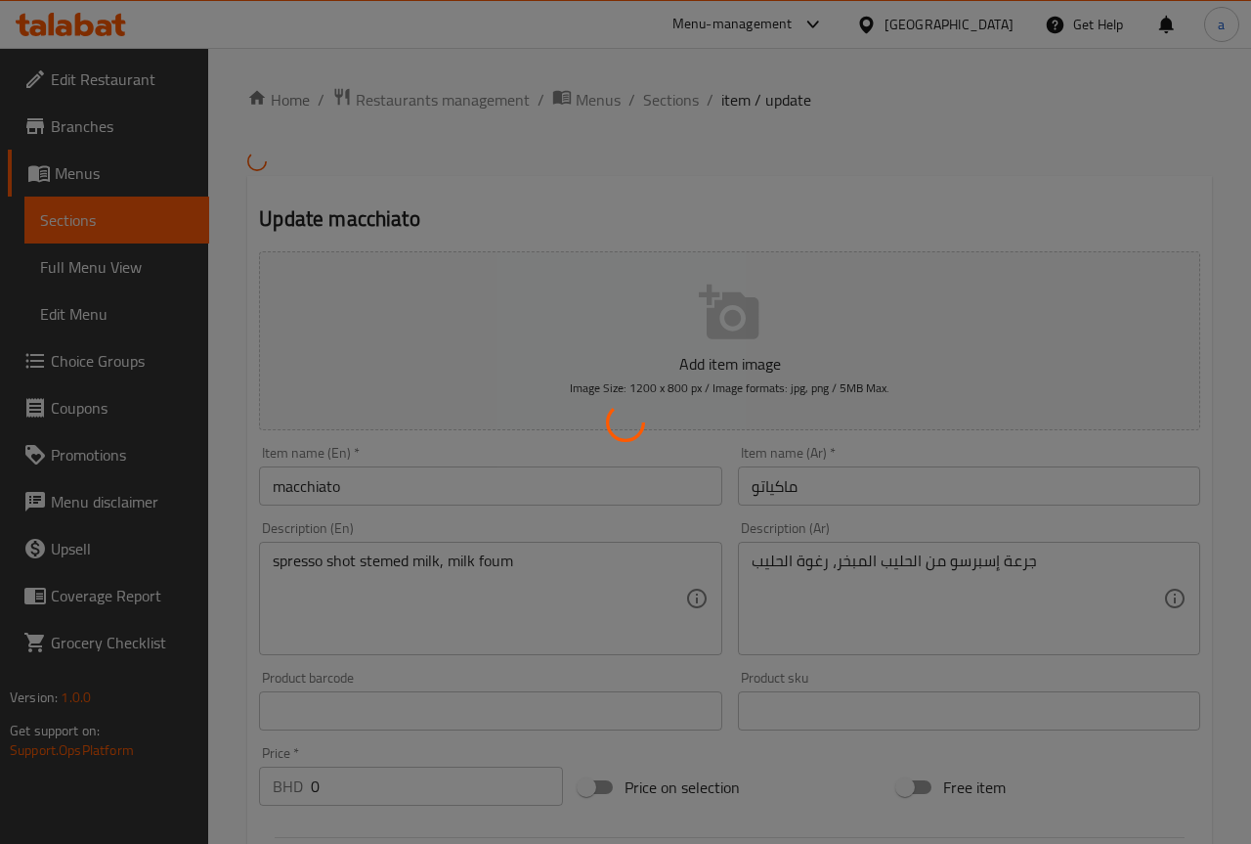
type input "سكر اختياري"
type input "1"
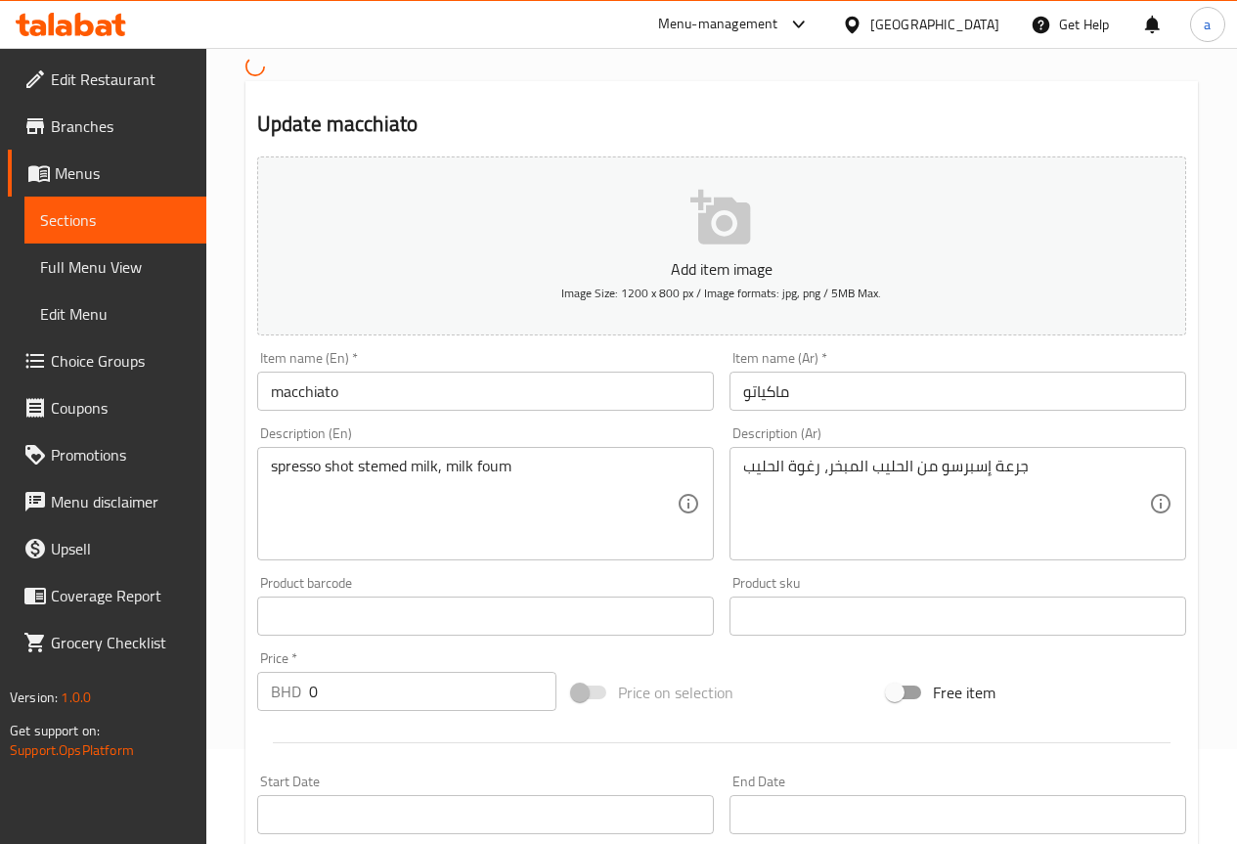
scroll to position [98, 0]
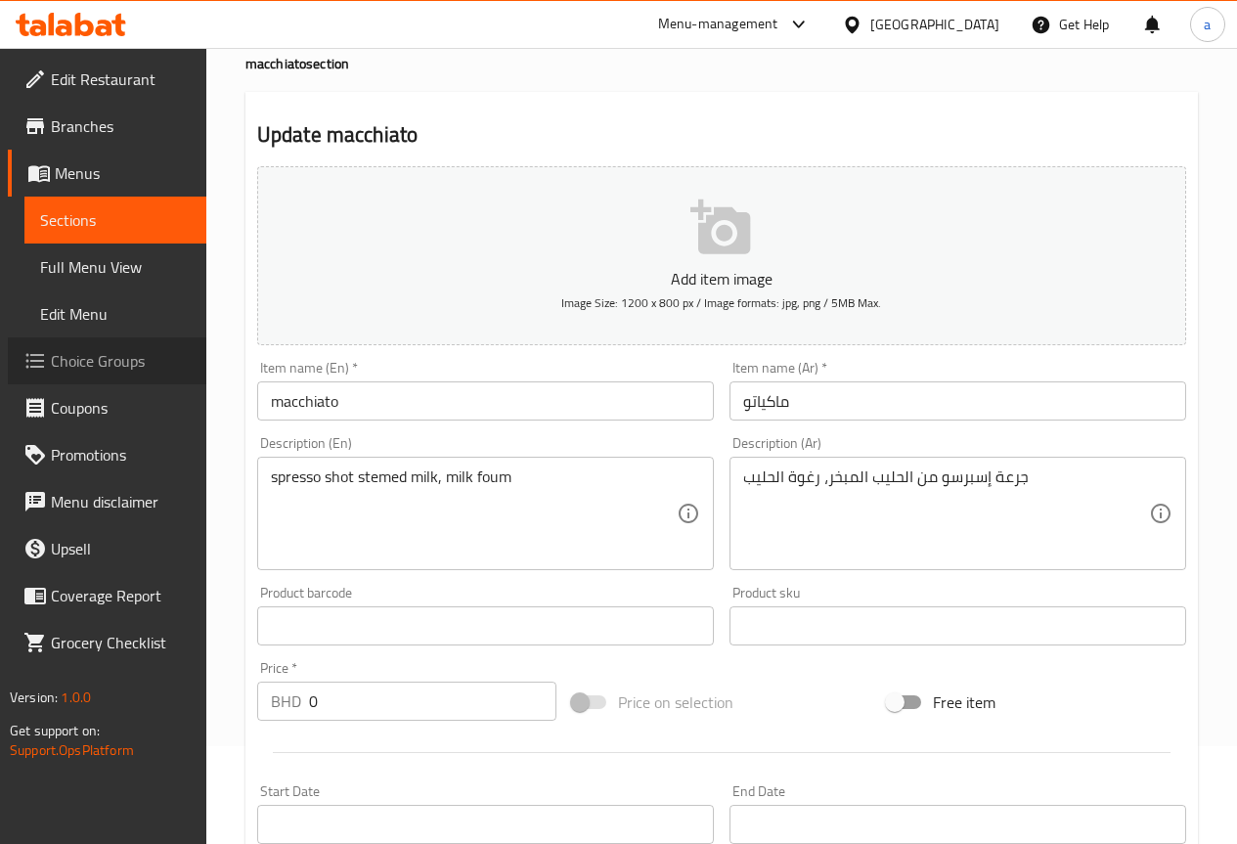
click at [121, 356] on span "Choice Groups" at bounding box center [121, 360] width 140 height 23
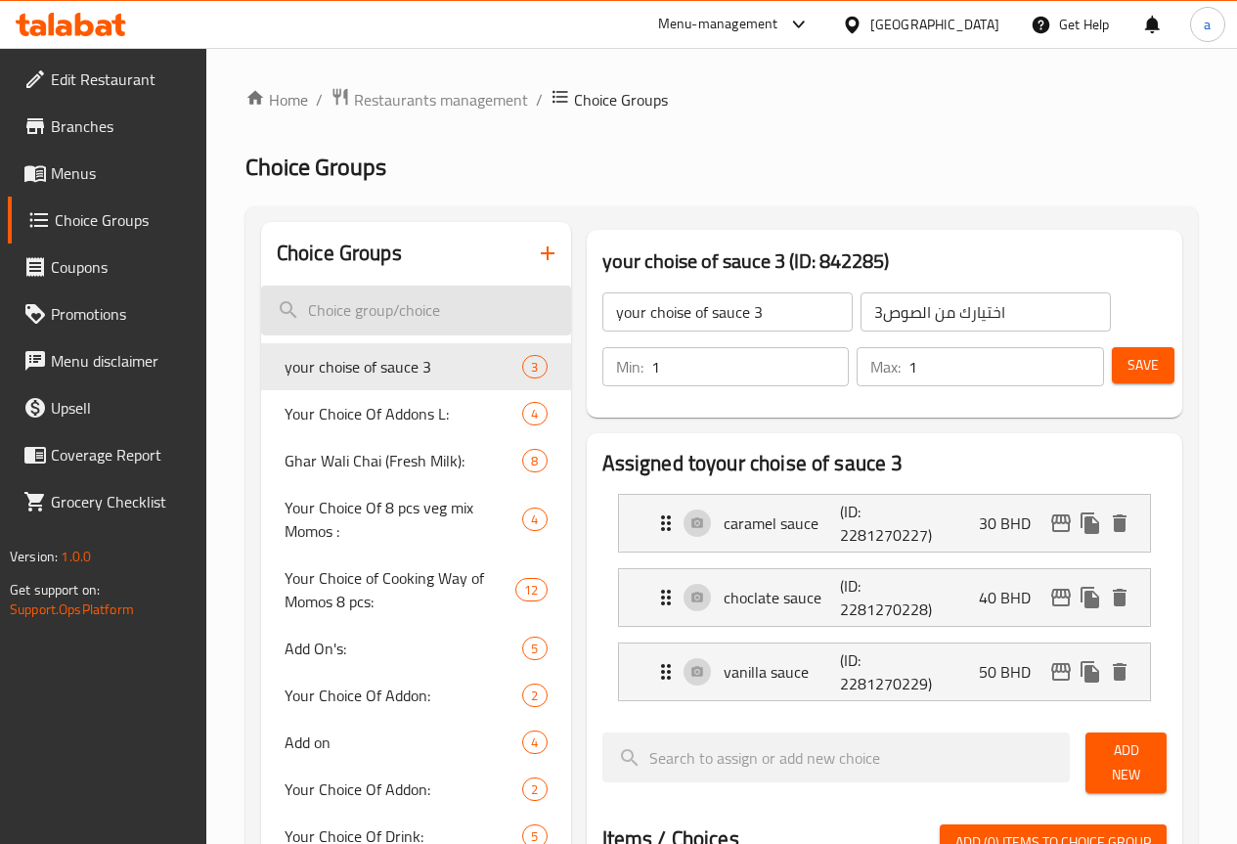
click at [345, 313] on input "search" at bounding box center [416, 310] width 310 height 50
click at [343, 313] on input "search" at bounding box center [416, 310] width 310 height 50
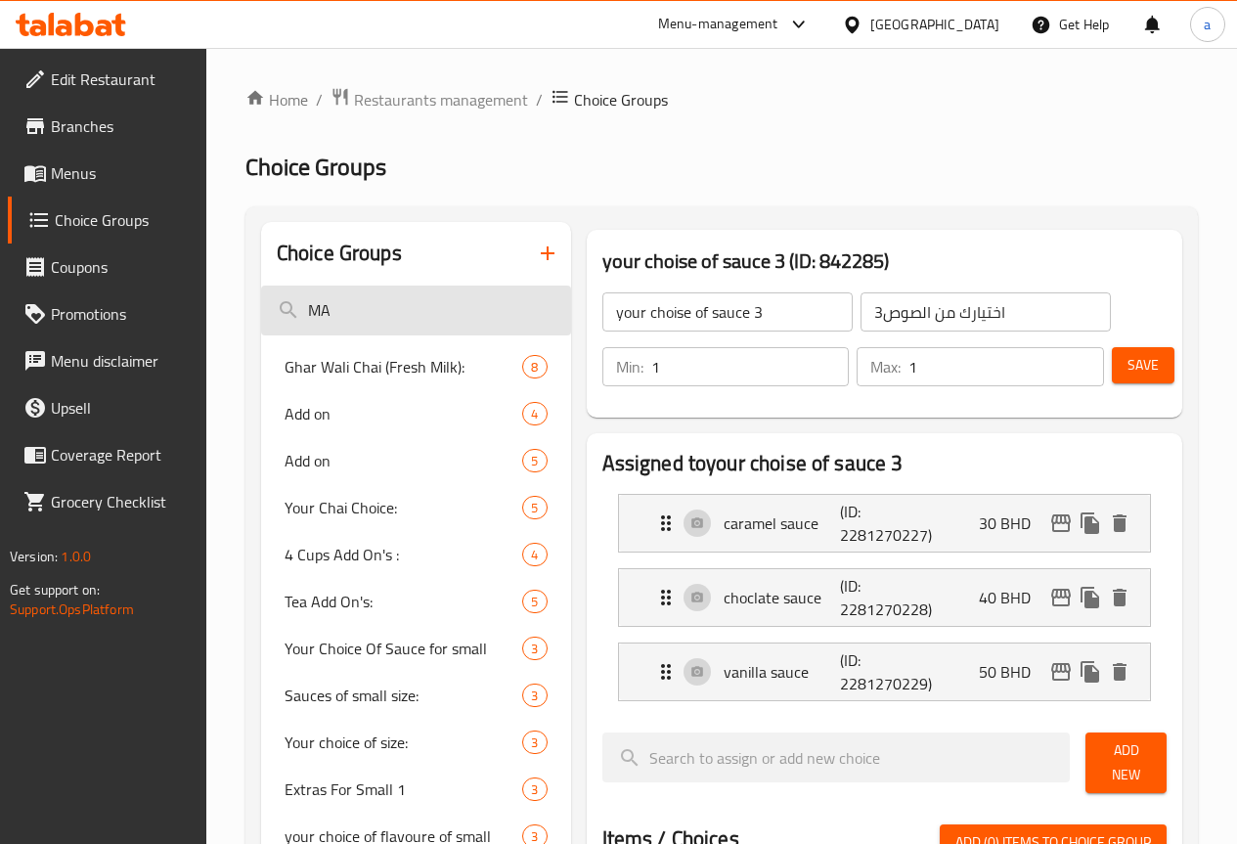
type input "M"
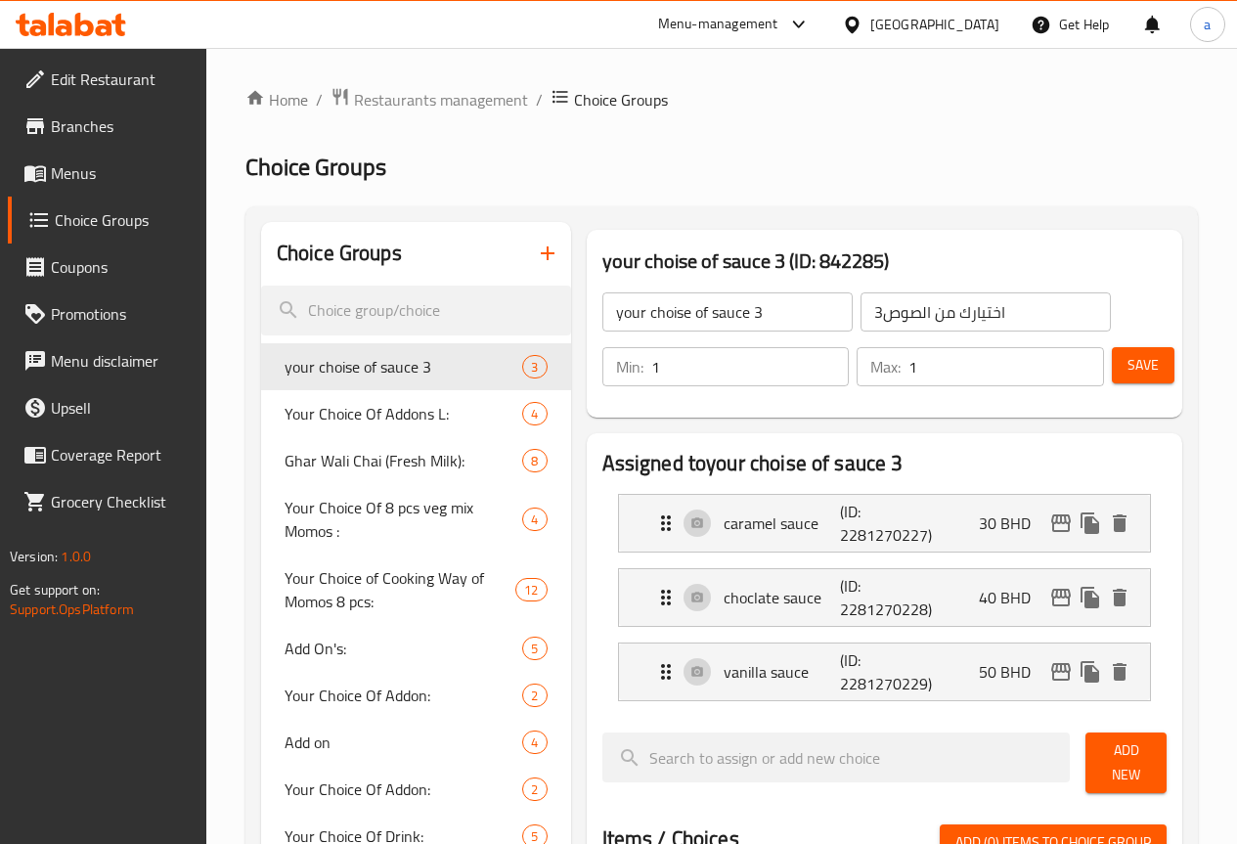
click at [728, 328] on input "your choise of sauce 3" at bounding box center [727, 311] width 250 height 39
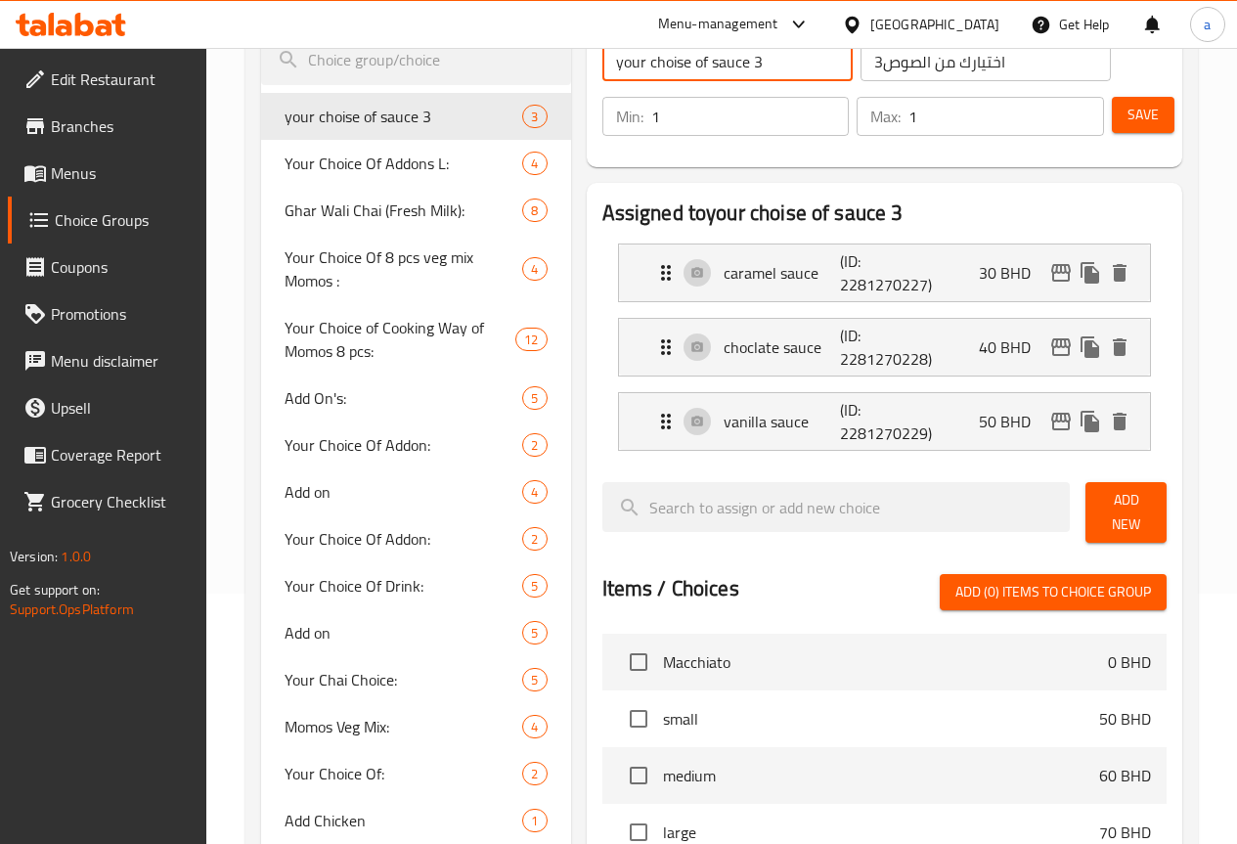
scroll to position [293, 0]
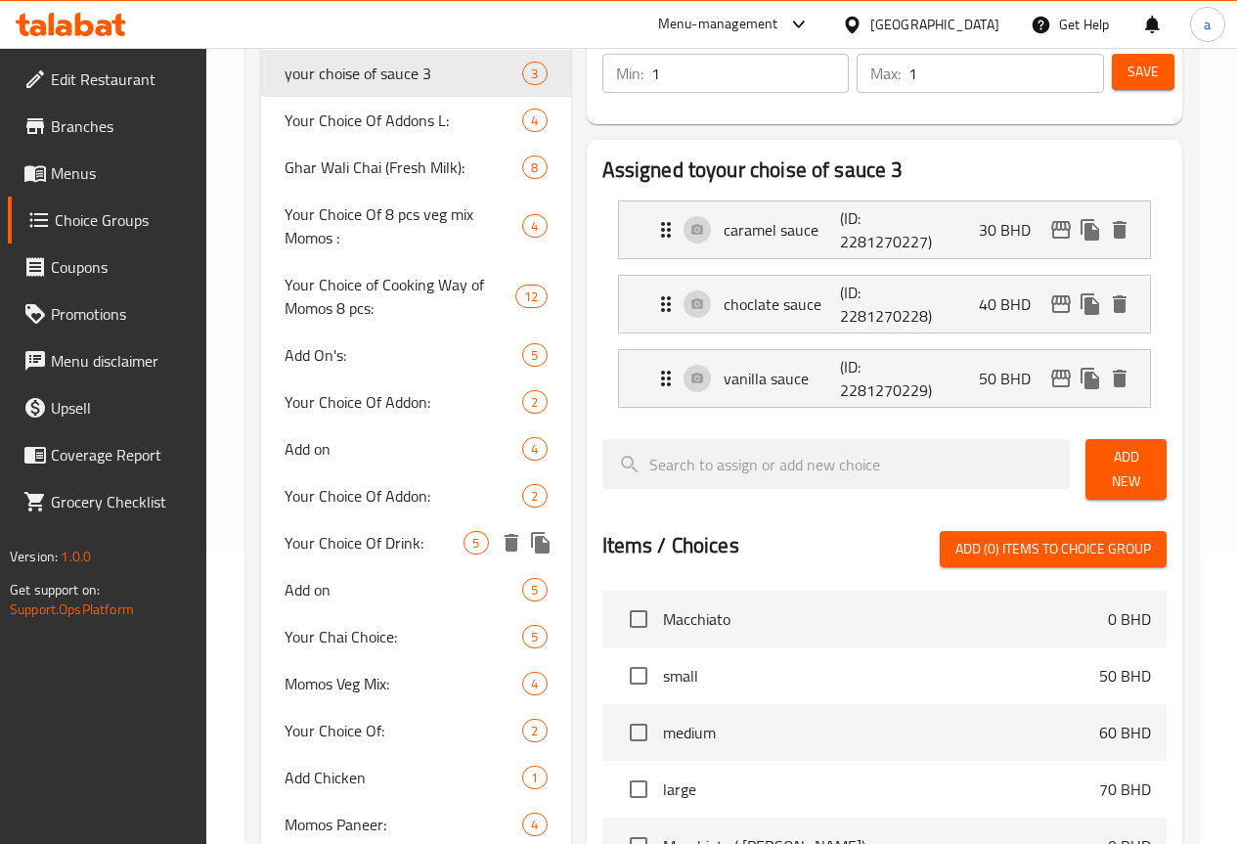
click at [353, 554] on span "Your Choice Of Drink:" at bounding box center [375, 542] width 180 height 23
type input "Your Choice Of Drink:"
type input "اختيارك من المشروب:"
type input "0"
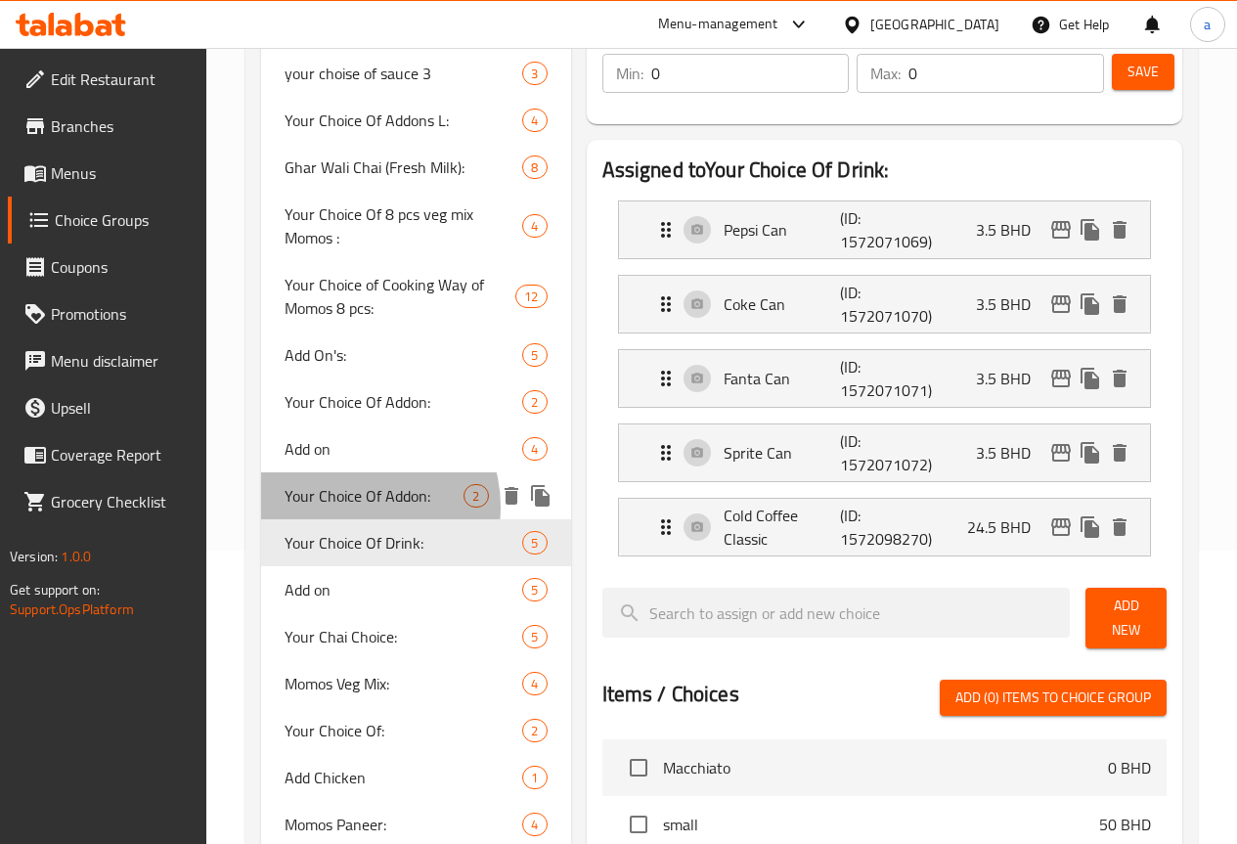
click at [357, 507] on span "Your Choice Of Addon:" at bounding box center [375, 495] width 180 height 23
type input "Your Choice Of Addon:"
type input "اختيارك من الاضافة:"
type input "1"
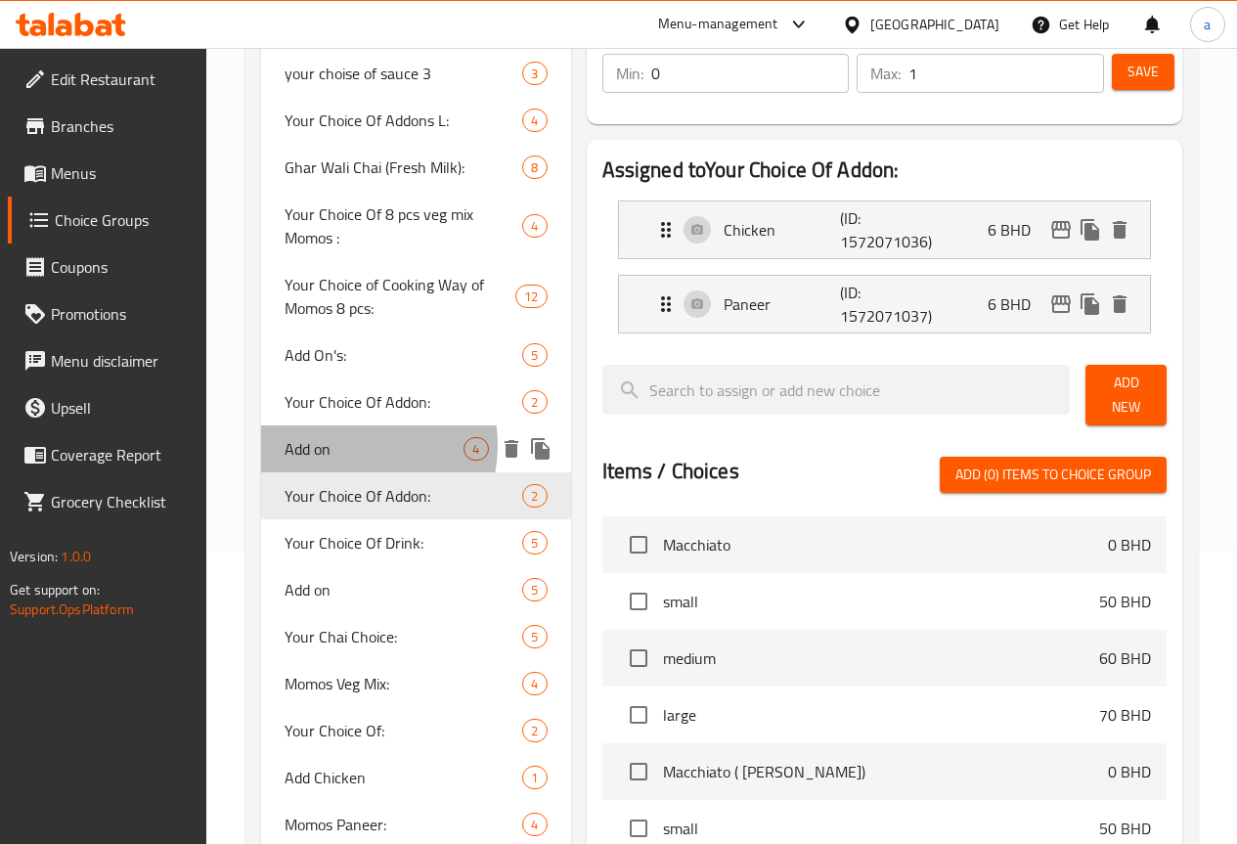
click at [350, 460] on span "Add on" at bounding box center [375, 448] width 180 height 23
type input "Add on"
type input "اضافات"
type input "0"
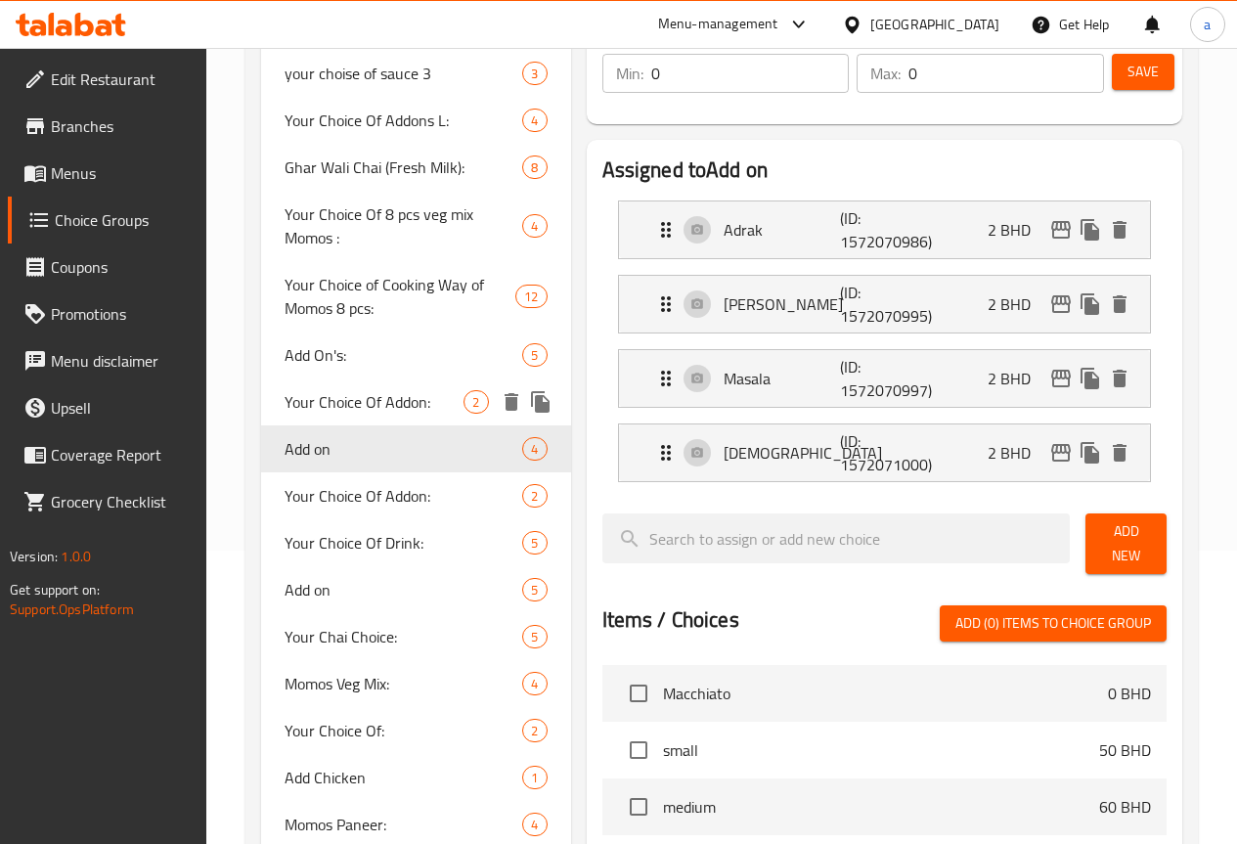
click at [350, 414] on span "Your Choice Of Addon:" at bounding box center [375, 401] width 180 height 23
type input "Your Choice Of Addon:"
type input "اختيارك من الاضافة:"
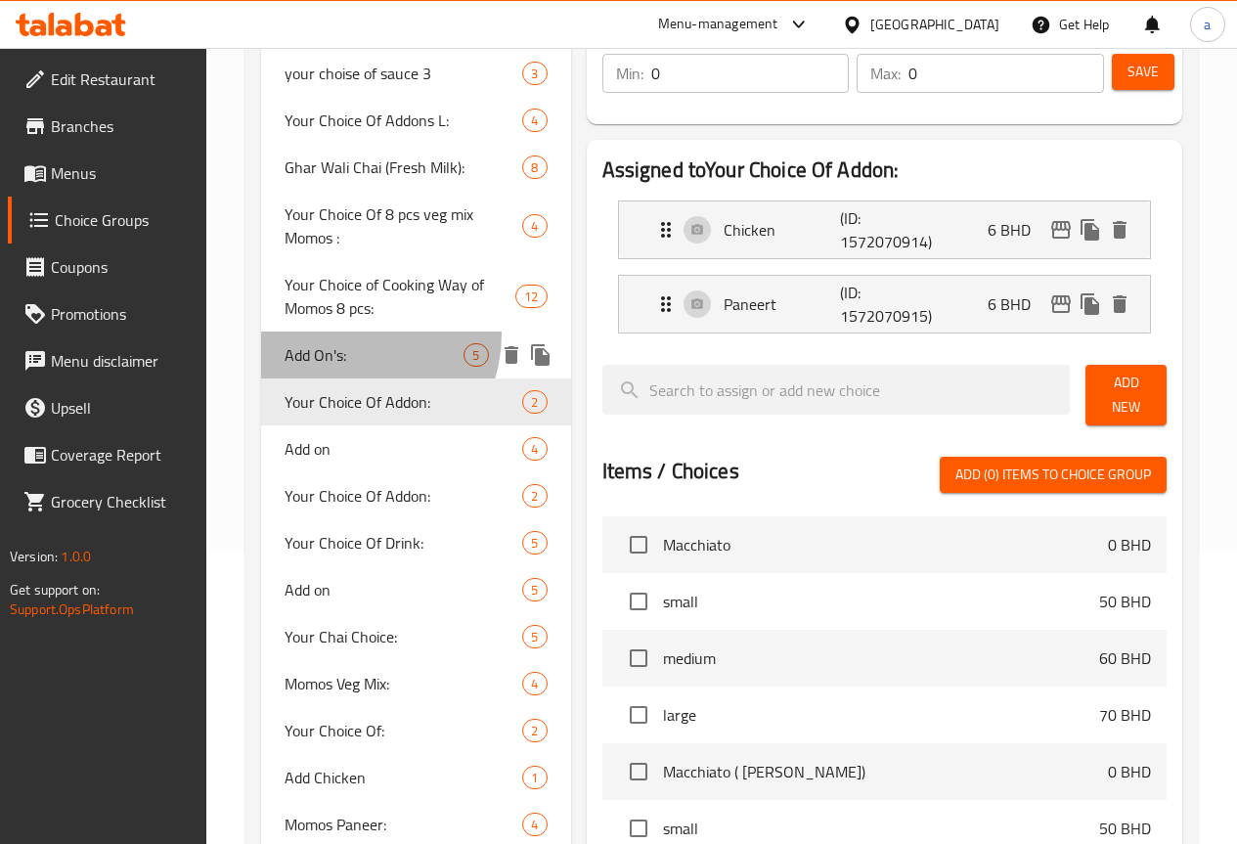
click at [351, 378] on div "Add On's: 5" at bounding box center [416, 354] width 310 height 47
type input "Add On's:"
type input "اضافات"
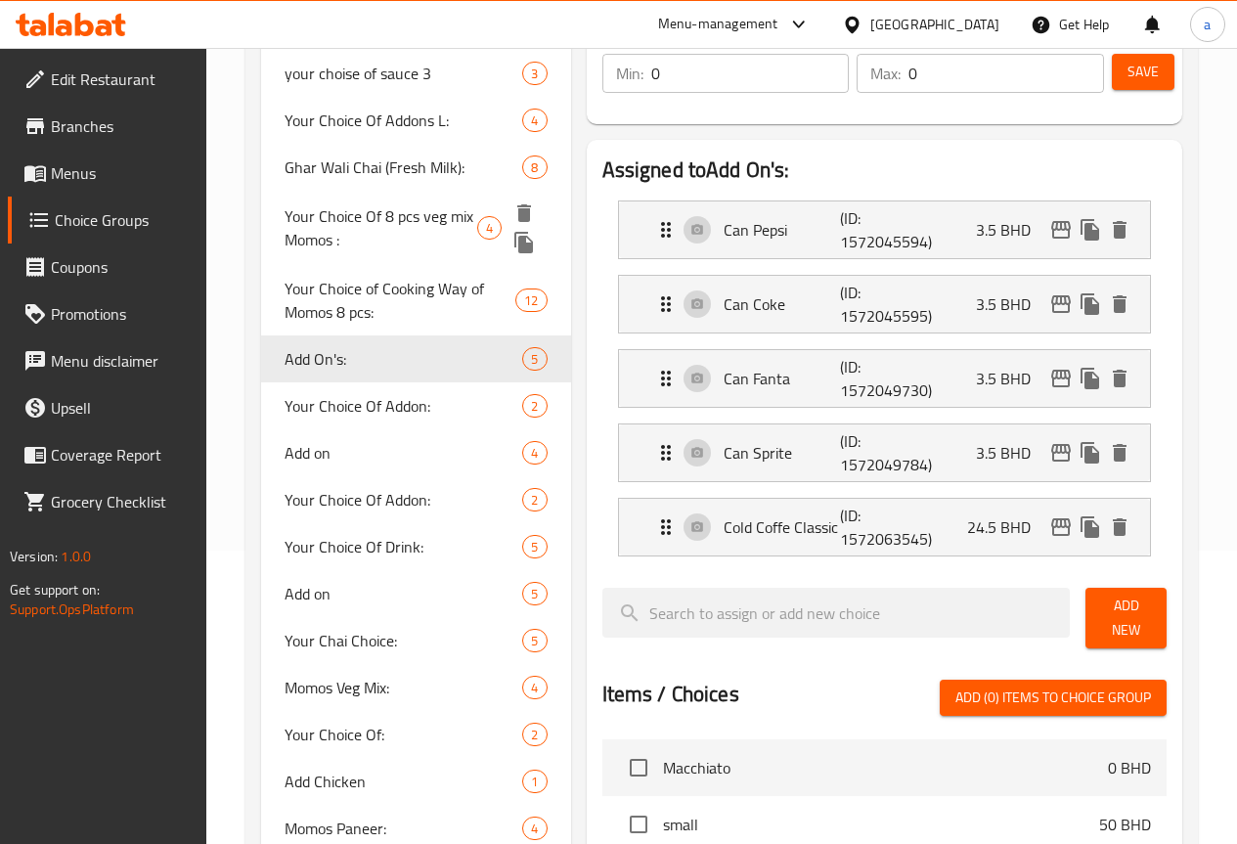
scroll to position [0, 0]
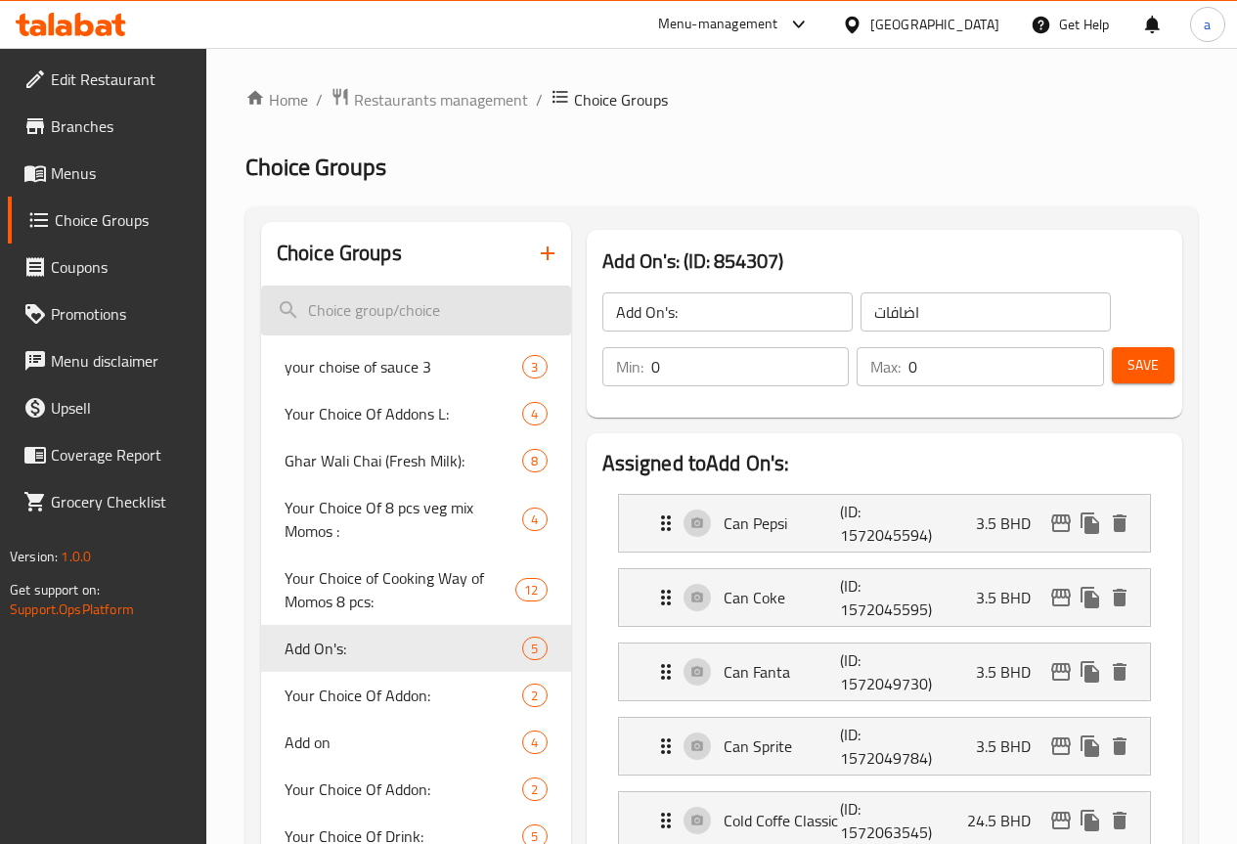
click at [372, 306] on input "search" at bounding box center [416, 310] width 310 height 50
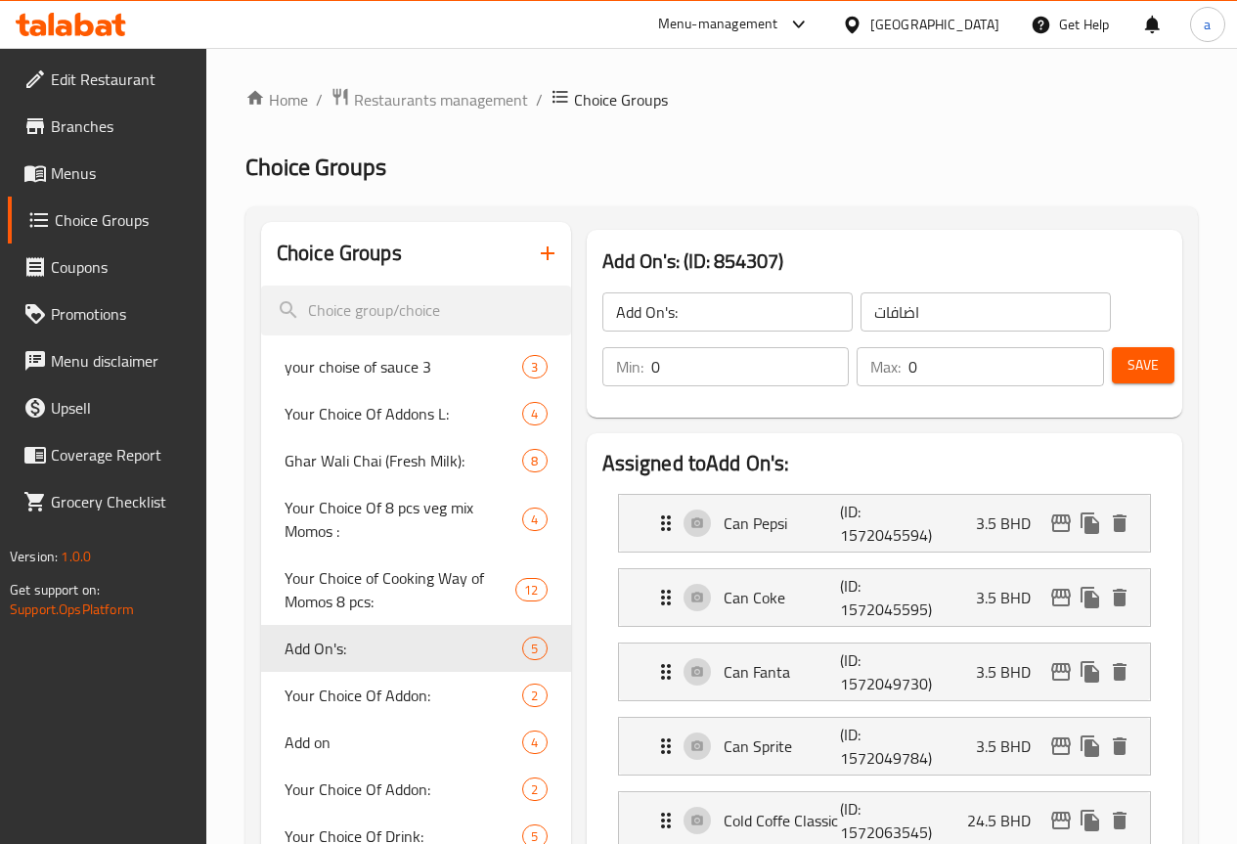
click at [108, 176] on span "Menus" at bounding box center [121, 172] width 140 height 23
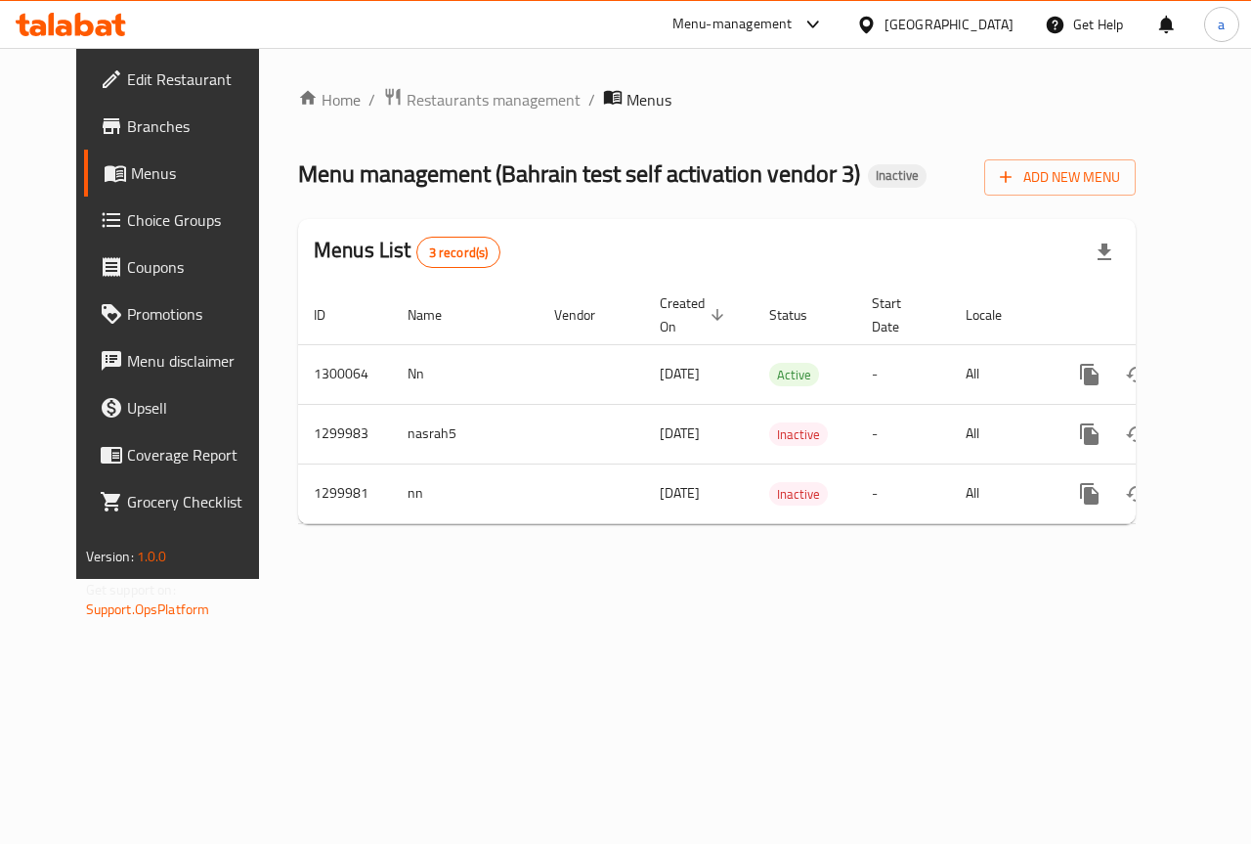
click at [127, 225] on span "Choice Groups" at bounding box center [198, 219] width 143 height 23
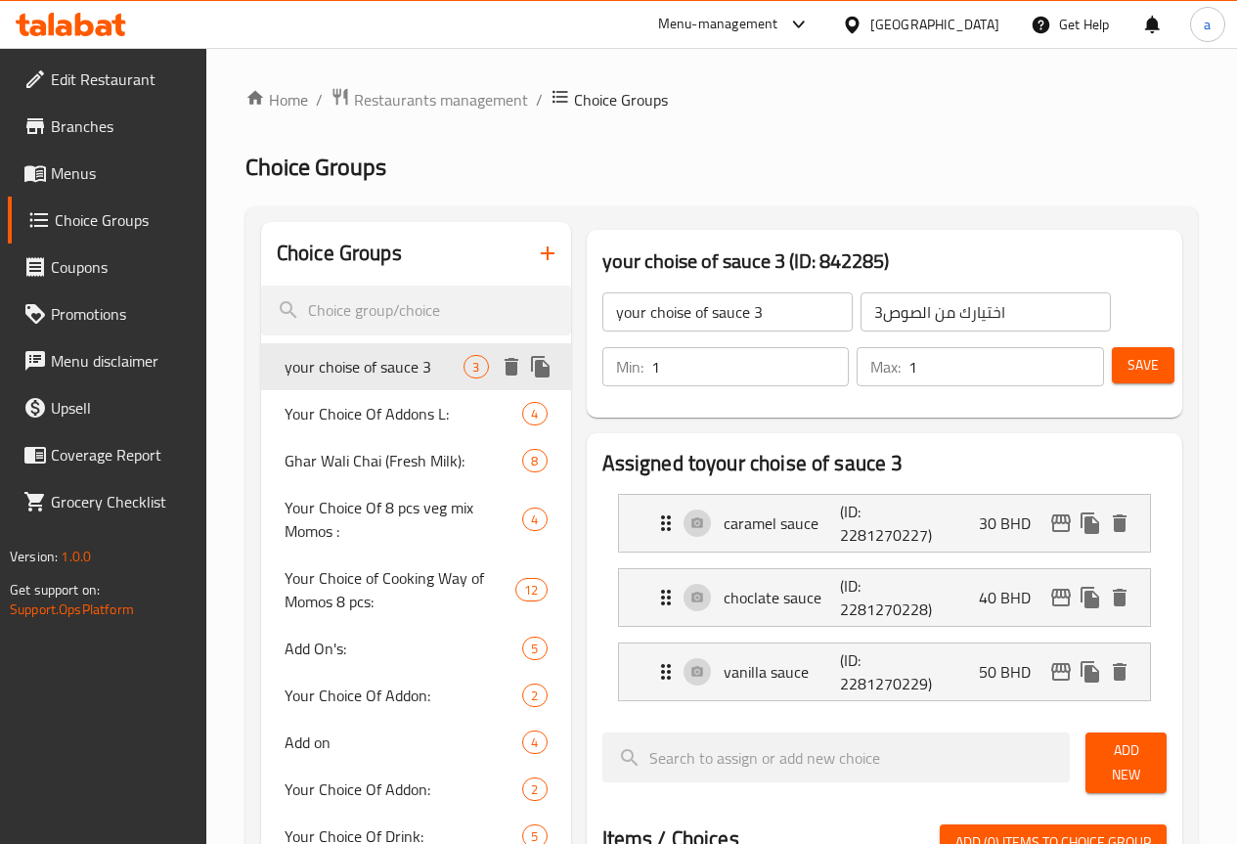
click at [358, 378] on span "your choise of sauce 3" at bounding box center [375, 366] width 180 height 23
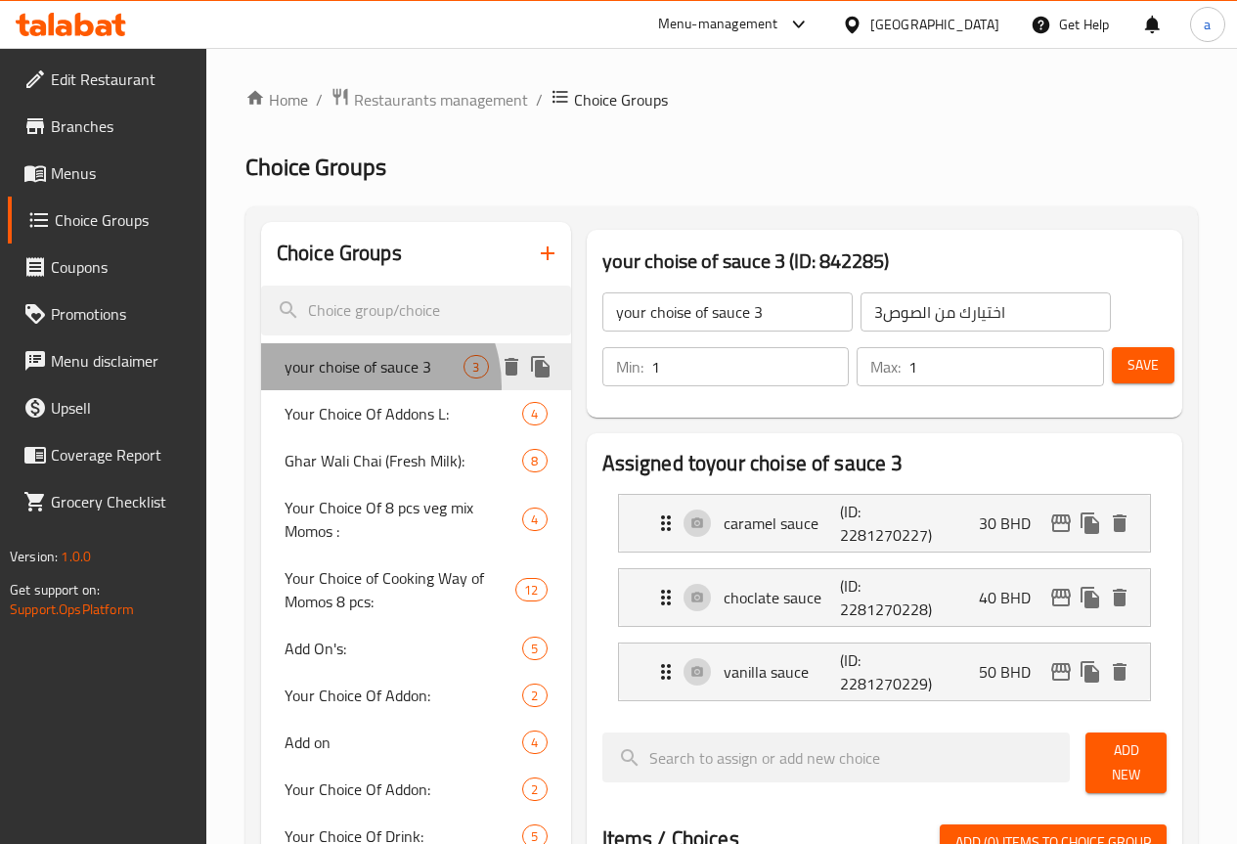
click at [358, 378] on span "your choise of sauce 3" at bounding box center [375, 366] width 180 height 23
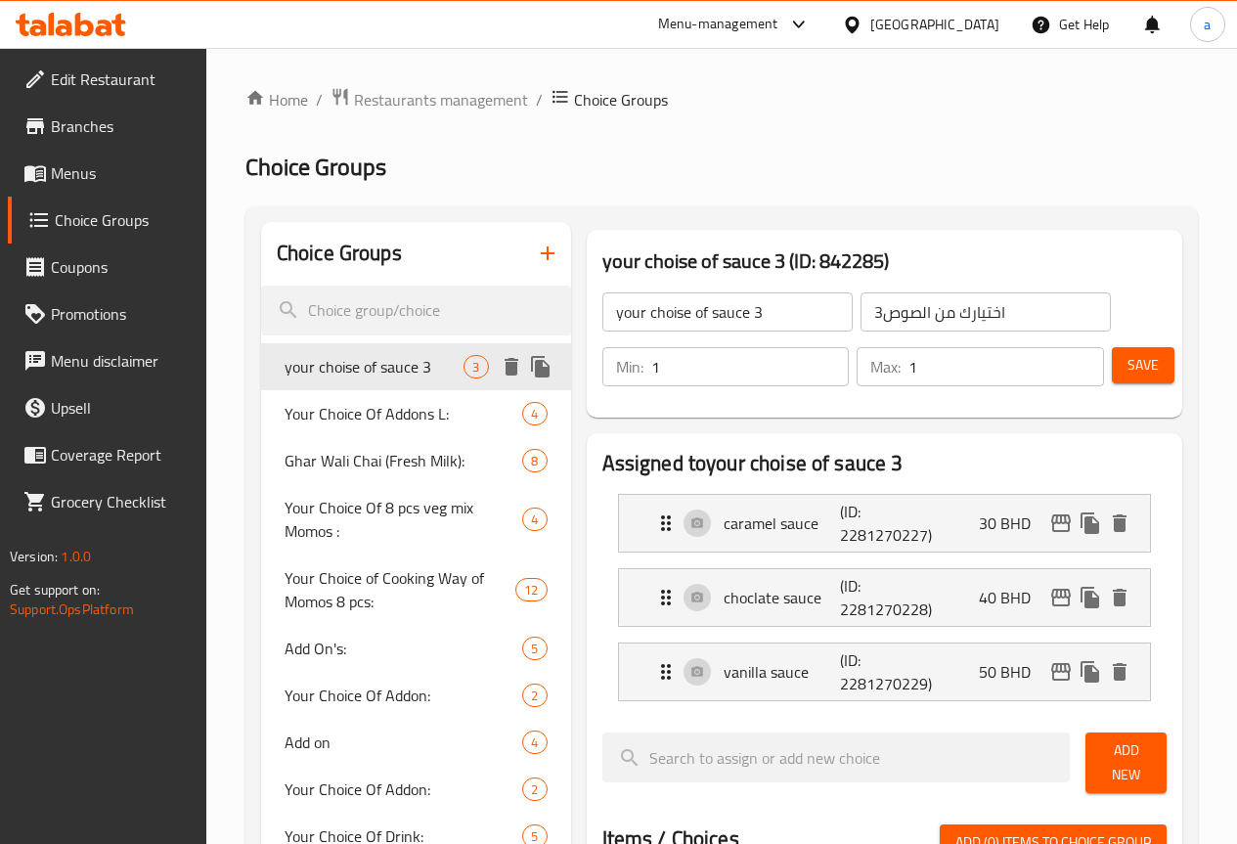
click at [358, 378] on span "your choise of sauce 3" at bounding box center [375, 366] width 180 height 23
click at [971, 410] on div "your choise of sauce 3 (ID: 842285) your choise of sauce 3 ​ اختيارك من الصوص3 …" at bounding box center [884, 324] width 595 height 188
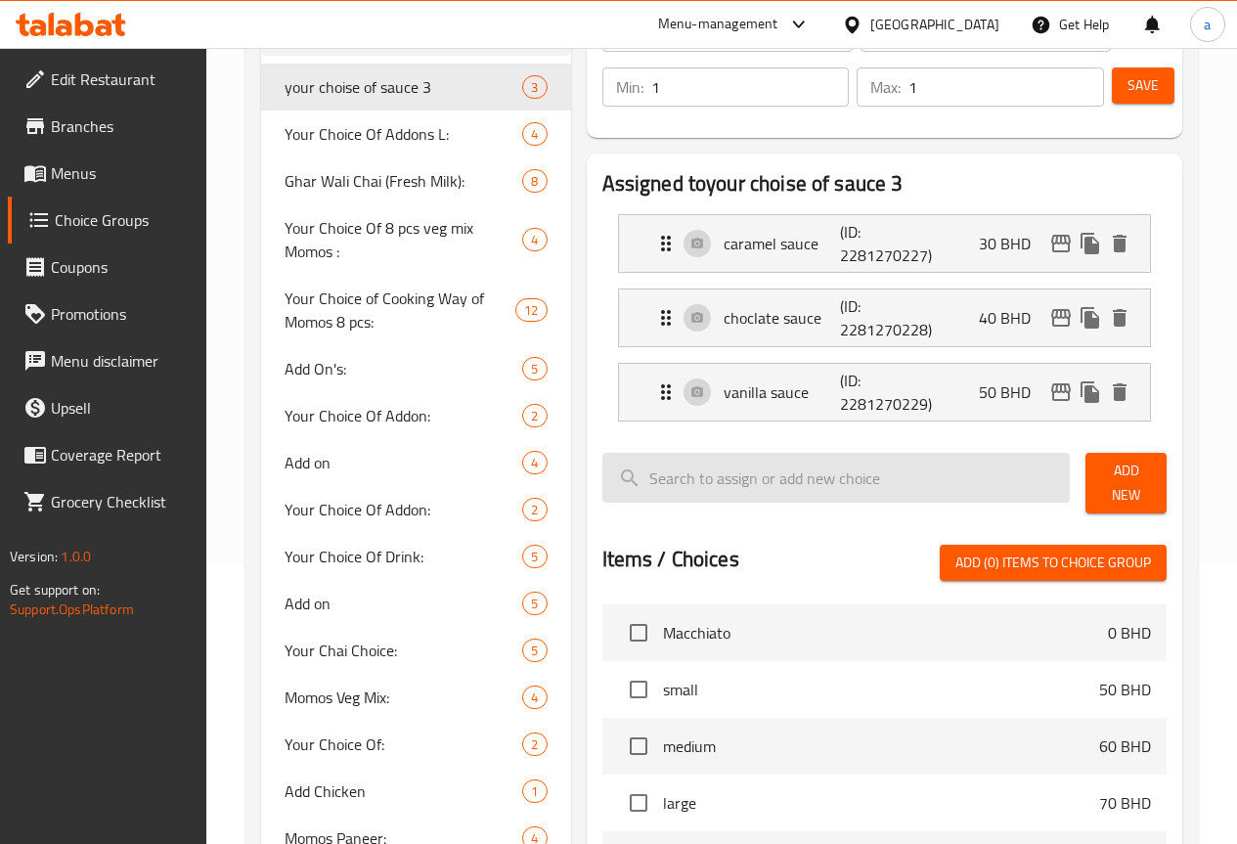
scroll to position [293, 0]
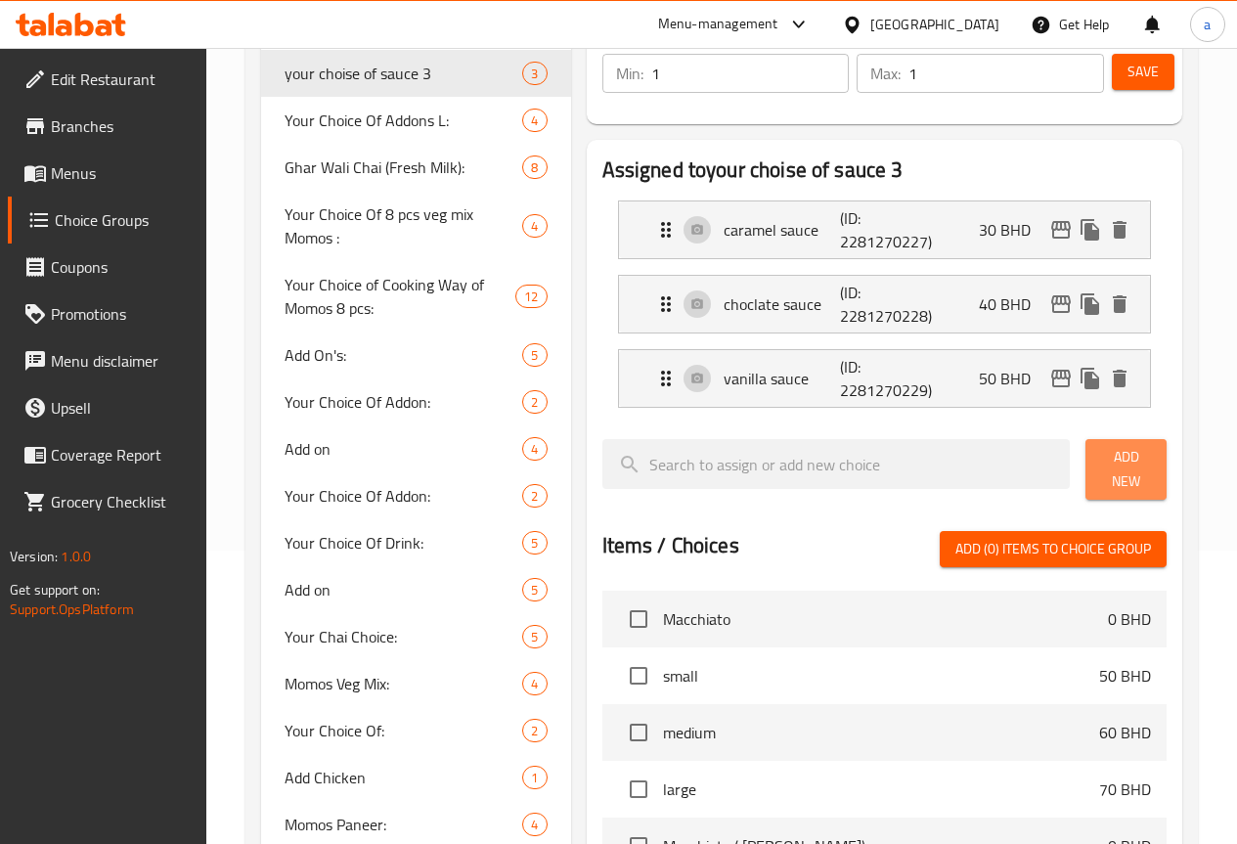
click at [1101, 460] on span "Add New" at bounding box center [1126, 469] width 50 height 49
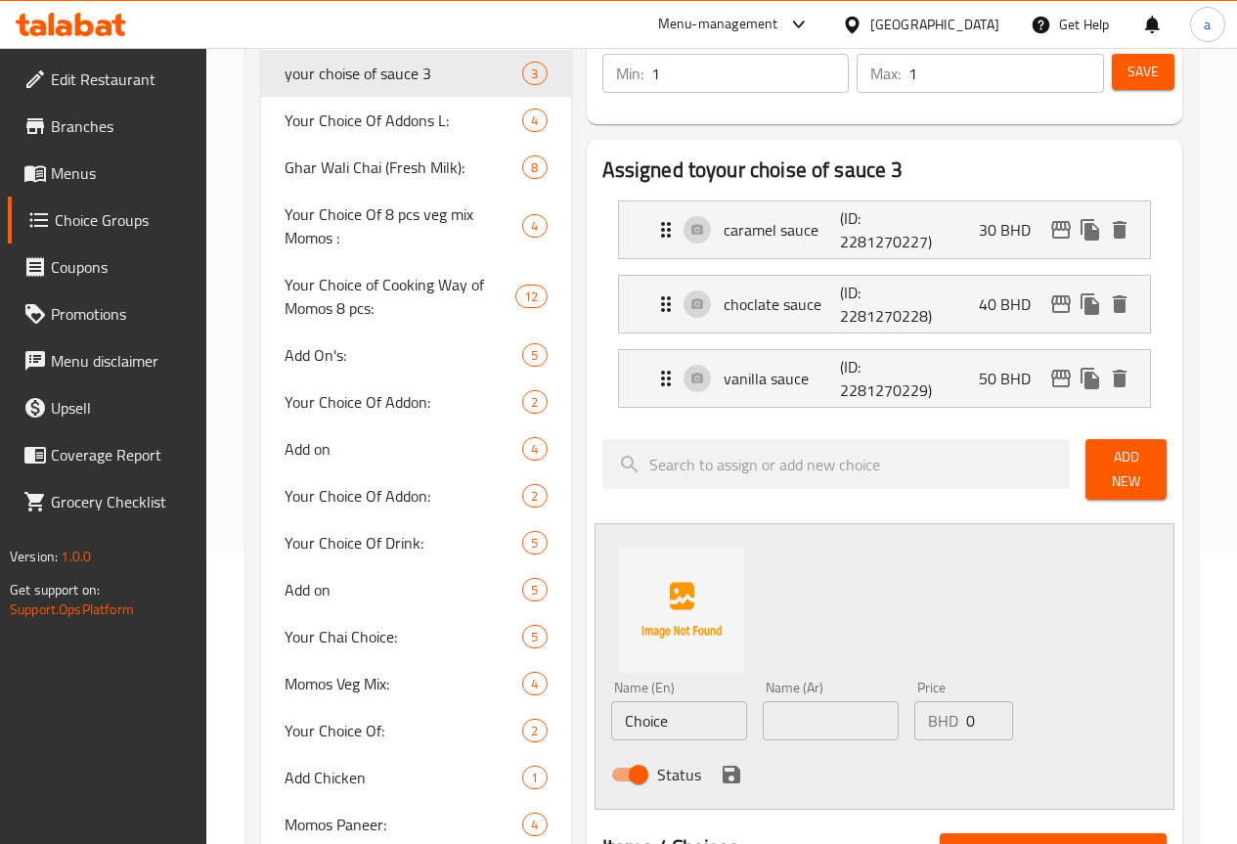
click at [624, 709] on input "Choice" at bounding box center [679, 720] width 136 height 39
type input "C"
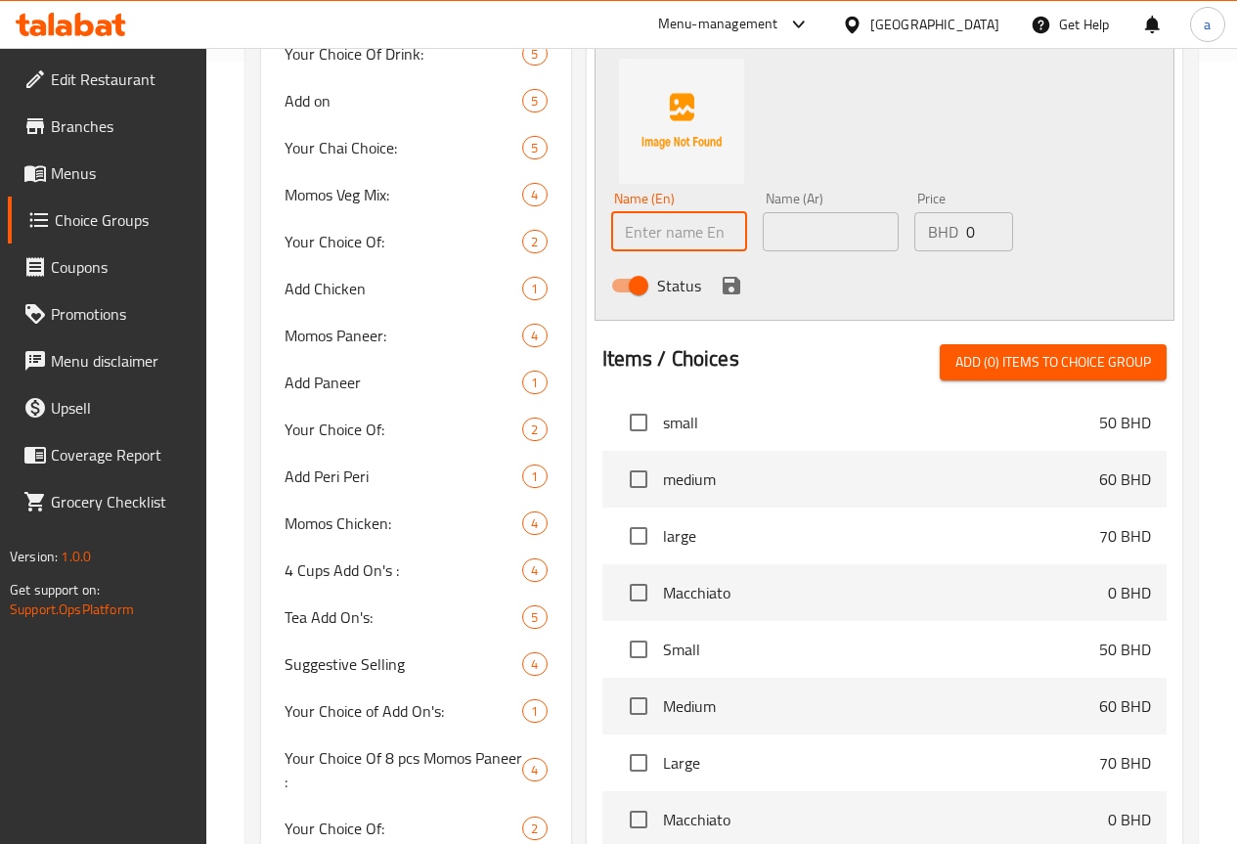
scroll to position [0, 0]
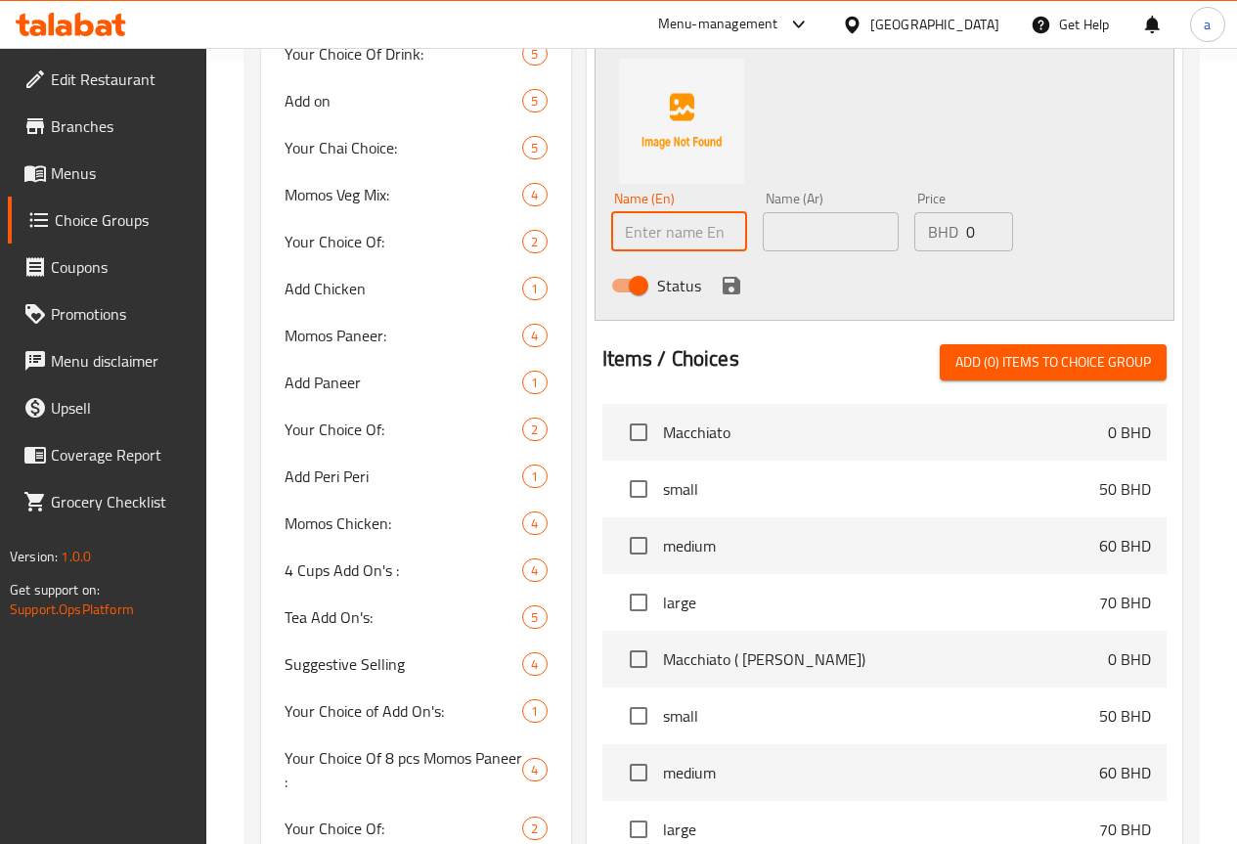
click at [796, 420] on span "Macchiato" at bounding box center [885, 431] width 445 height 23
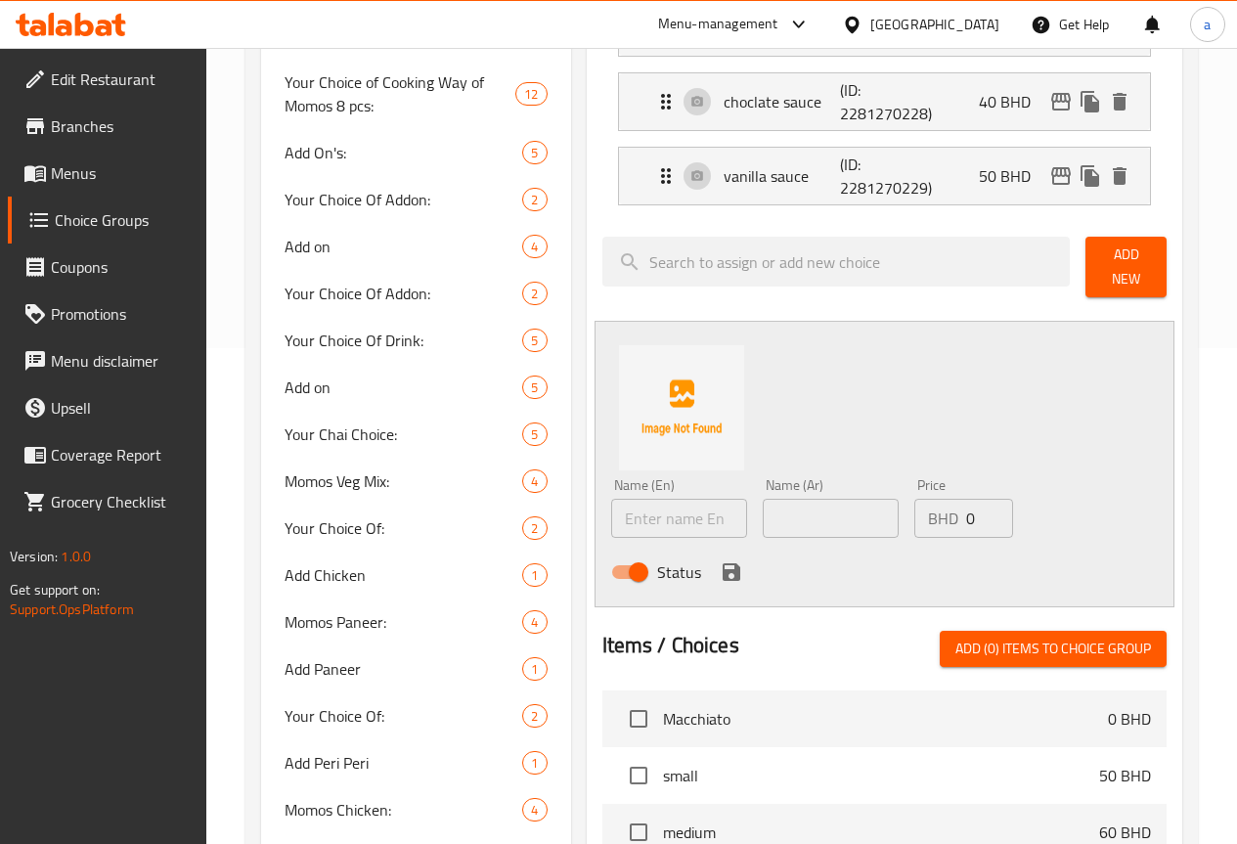
scroll to position [489, 0]
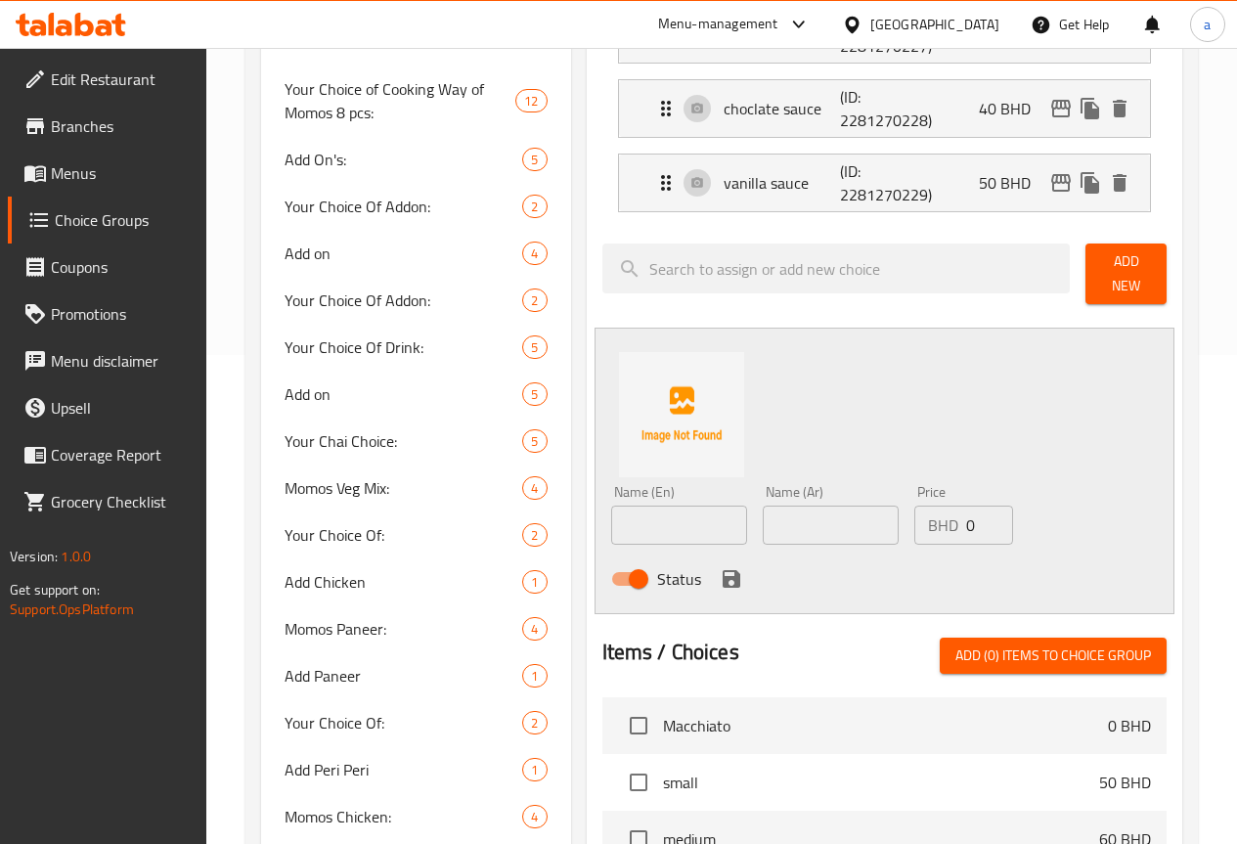
click at [1084, 569] on div "Name (En) Name (En) Name (Ar) Name (Ar) Price BHD 0 Price Status" at bounding box center [884, 471] width 580 height 286
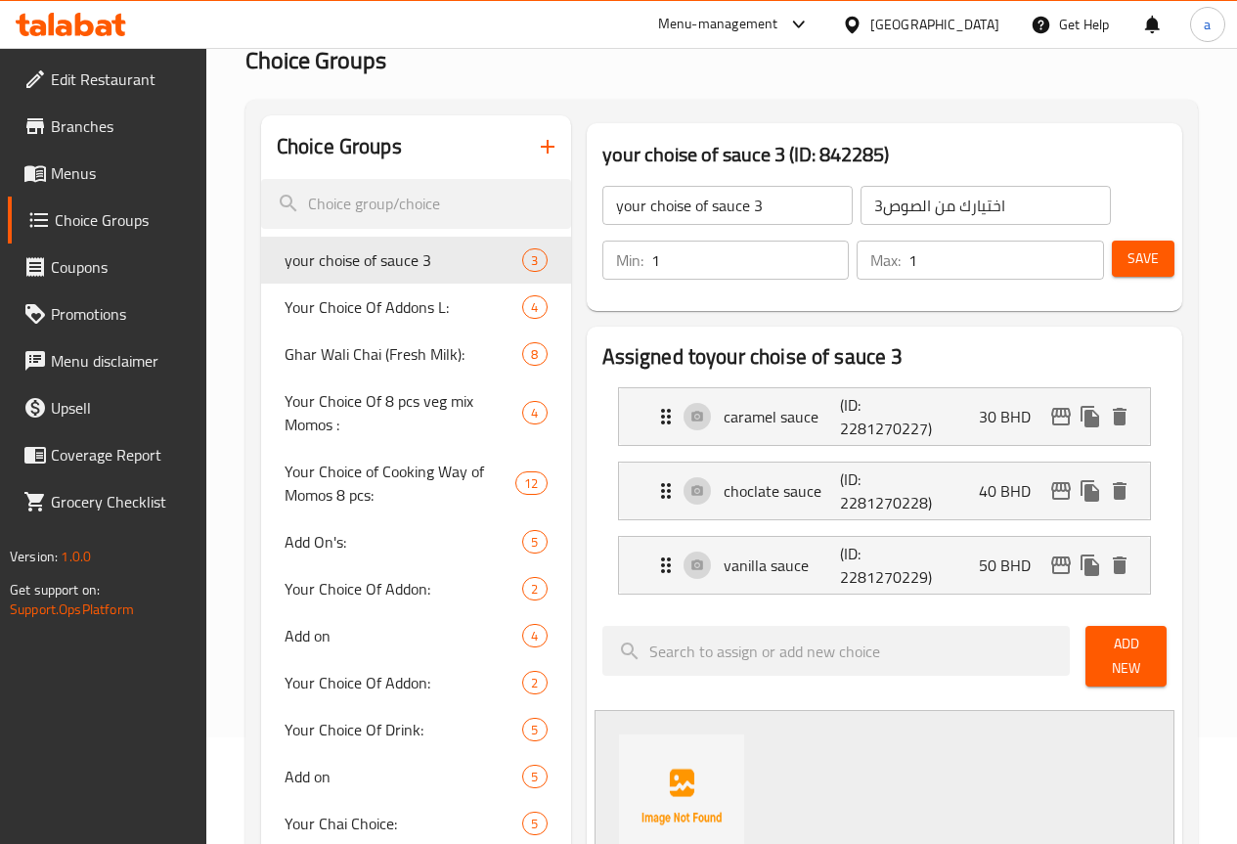
scroll to position [98, 0]
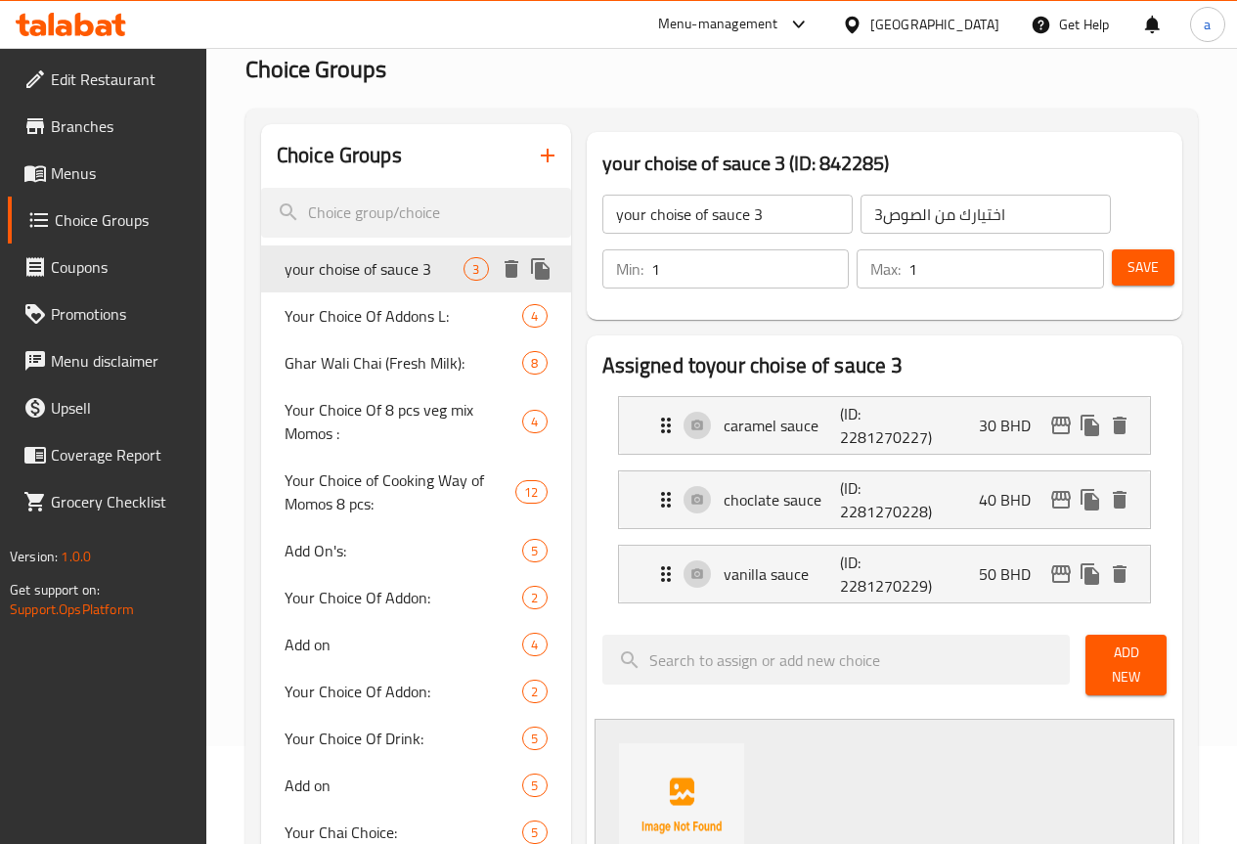
click at [306, 281] on span "your choise of sauce 3" at bounding box center [375, 268] width 180 height 23
click at [529, 281] on icon "duplicate" at bounding box center [540, 268] width 23 height 23
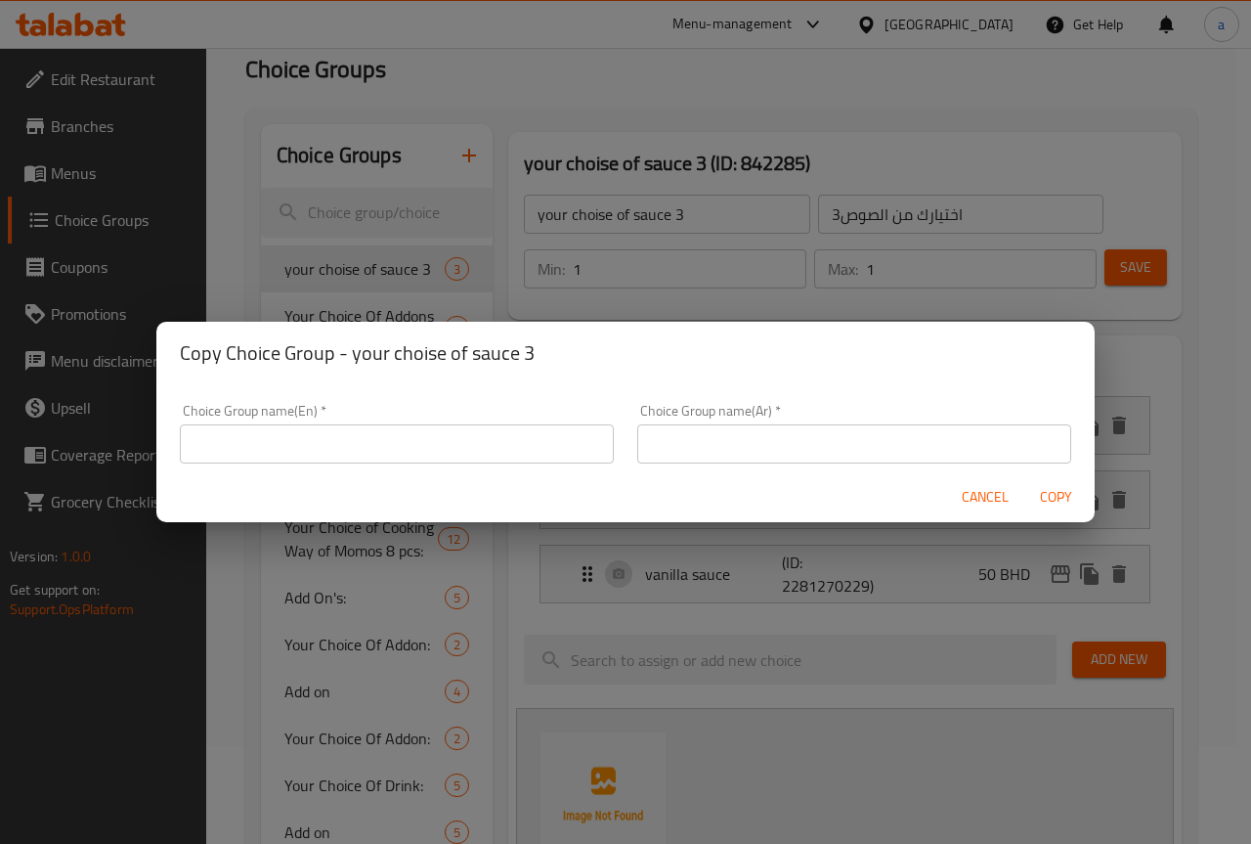
click at [362, 248] on div "Copy Choice Group - your choise of sauce 3 Choice Group name(En)   * Choice Gro…" at bounding box center [625, 422] width 1251 height 844
click at [359, 289] on div "Copy Choice Group - your choise of sauce 3 Choice Group name(En)   * Choice Gro…" at bounding box center [625, 422] width 1251 height 844
click at [410, 212] on div "Copy Choice Group - your choise of sauce 3 Choice Group name(En)   * Choice Gro…" at bounding box center [625, 422] width 1251 height 844
click at [468, 148] on div "Copy Choice Group - your choise of sauce 3 Choice Group name(En)   * Choice Gro…" at bounding box center [625, 422] width 1251 height 844
click at [995, 497] on span "Cancel" at bounding box center [985, 497] width 47 height 24
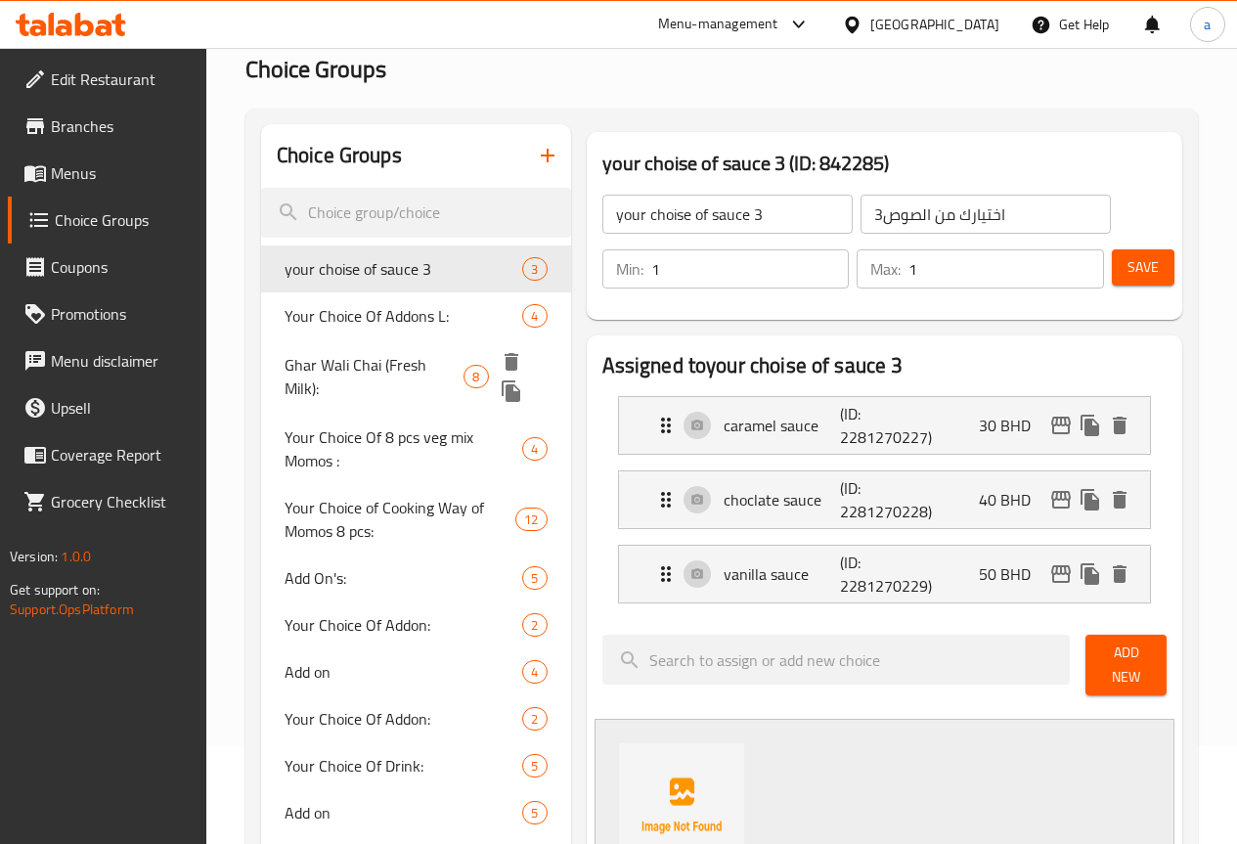
click at [310, 400] on span "Ghar Wali Chai (Fresh Milk):" at bounding box center [375, 376] width 180 height 47
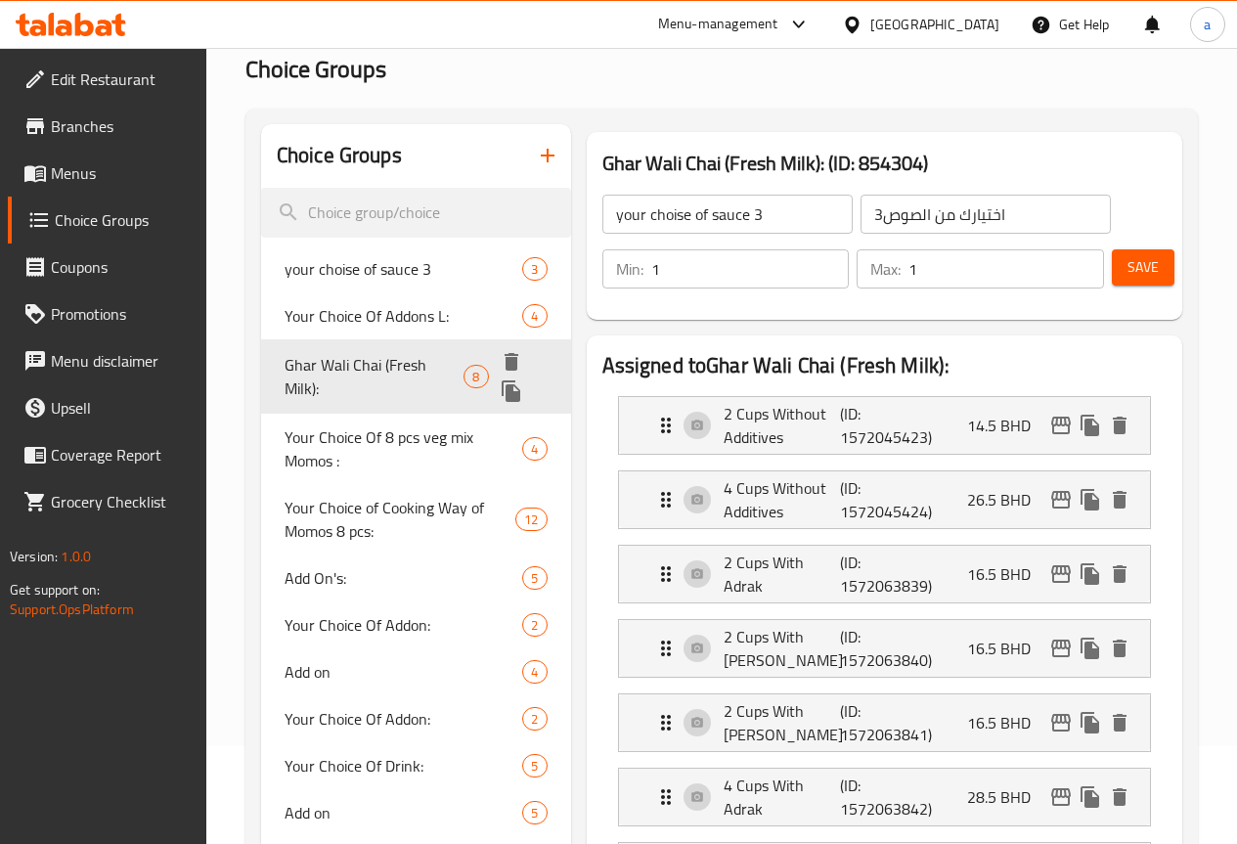
type input "Ghar Wali Chai (Fresh Milk):"
type input "شاي غار والي (حليب طازج):"
type input "0"
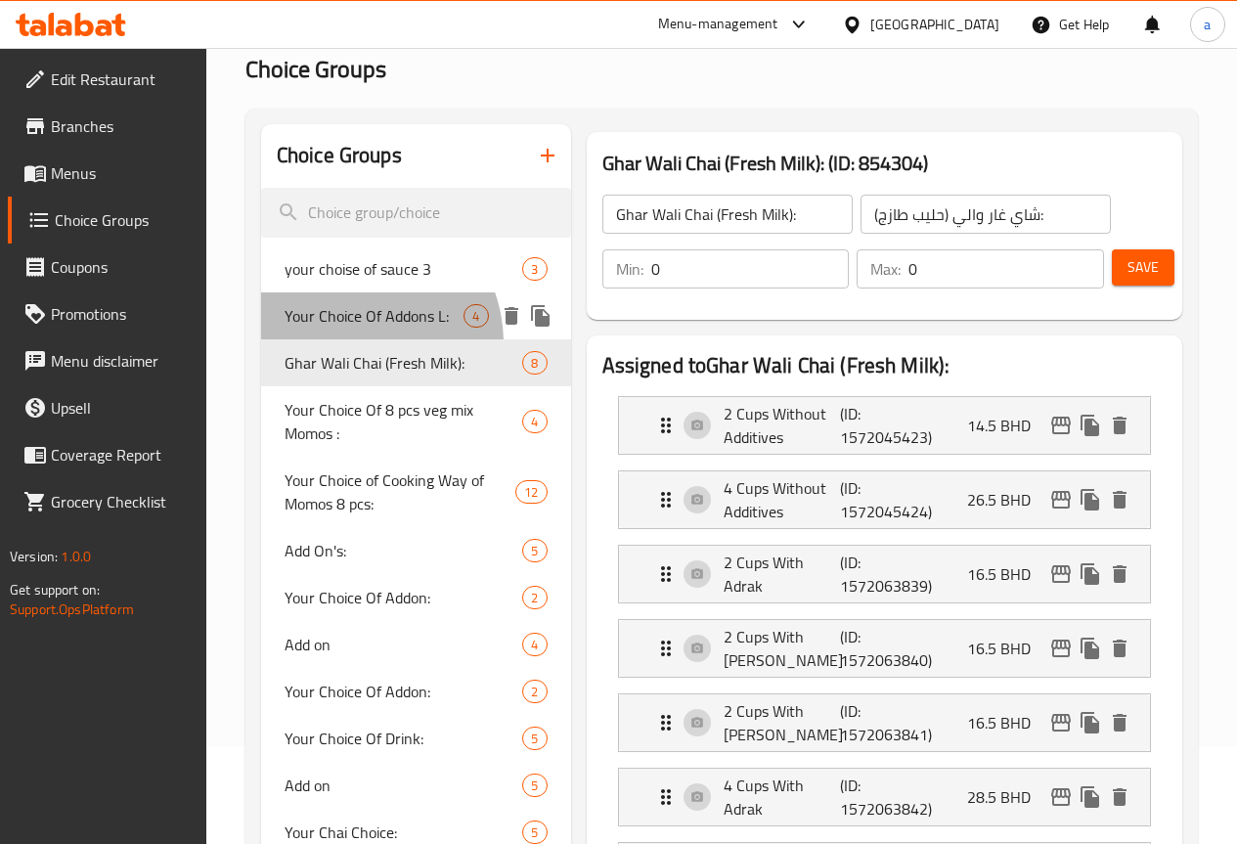
click at [349, 328] on span "Your Choice Of Addons L:" at bounding box center [375, 315] width 180 height 23
type input "Your Choice Of Addons L:"
type input "اختيارك من الاضافات كبير:"
type input "4"
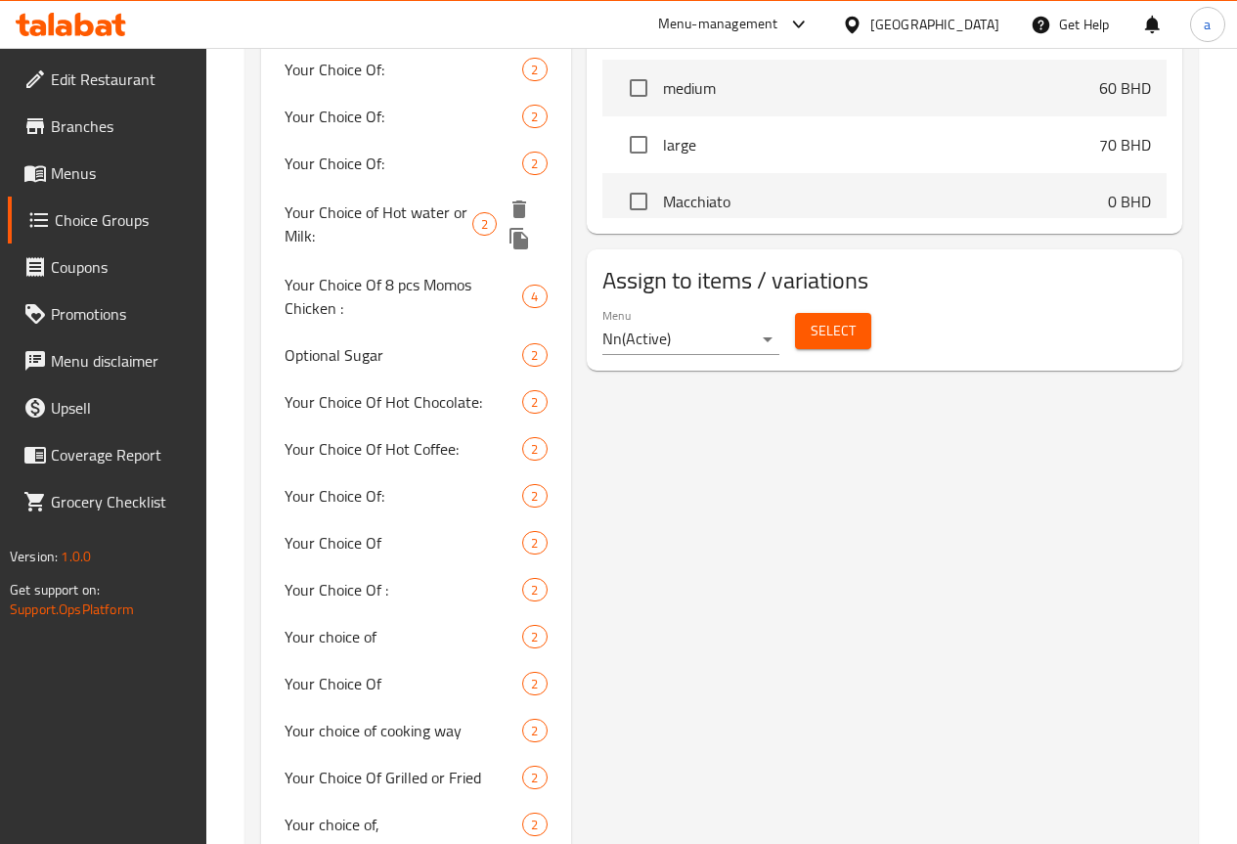
scroll to position [1564, 0]
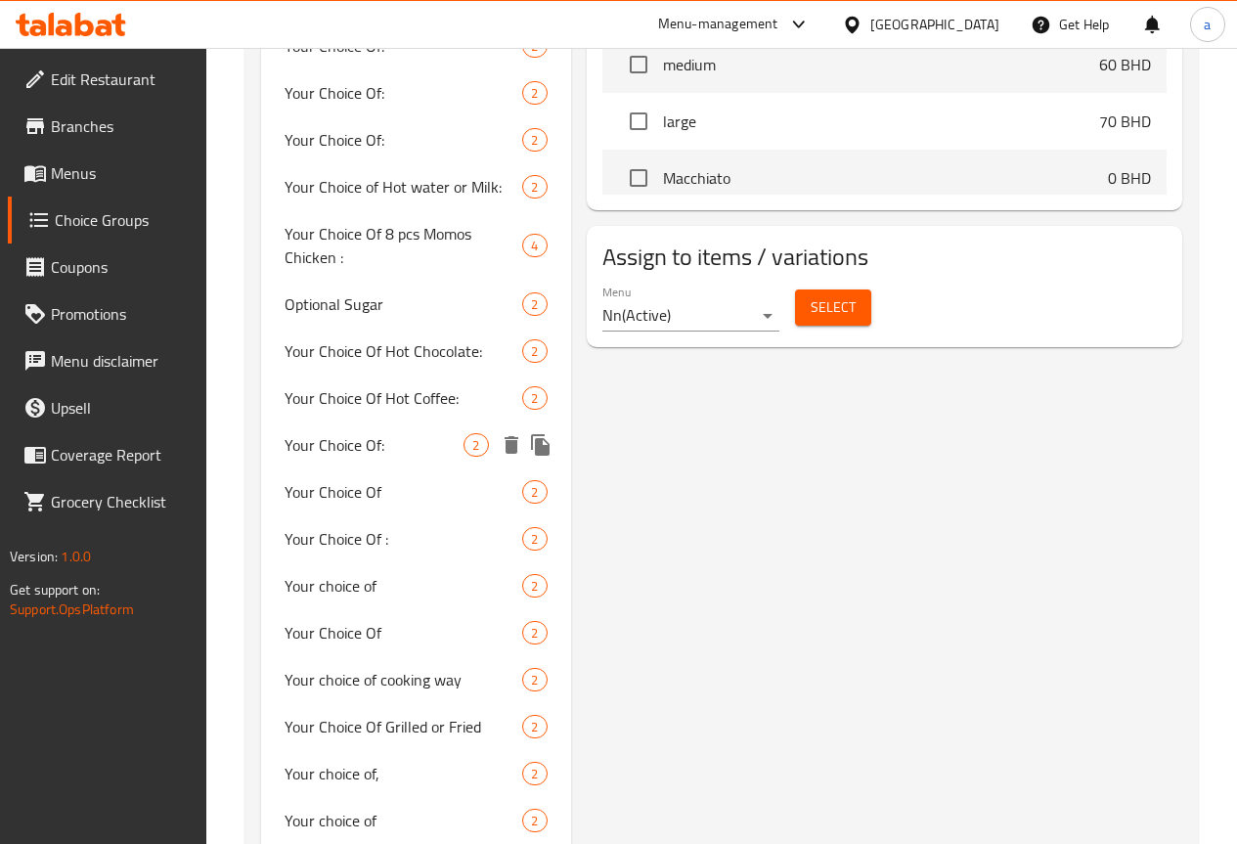
click at [346, 457] on span "Your Choice Of:" at bounding box center [375, 444] width 180 height 23
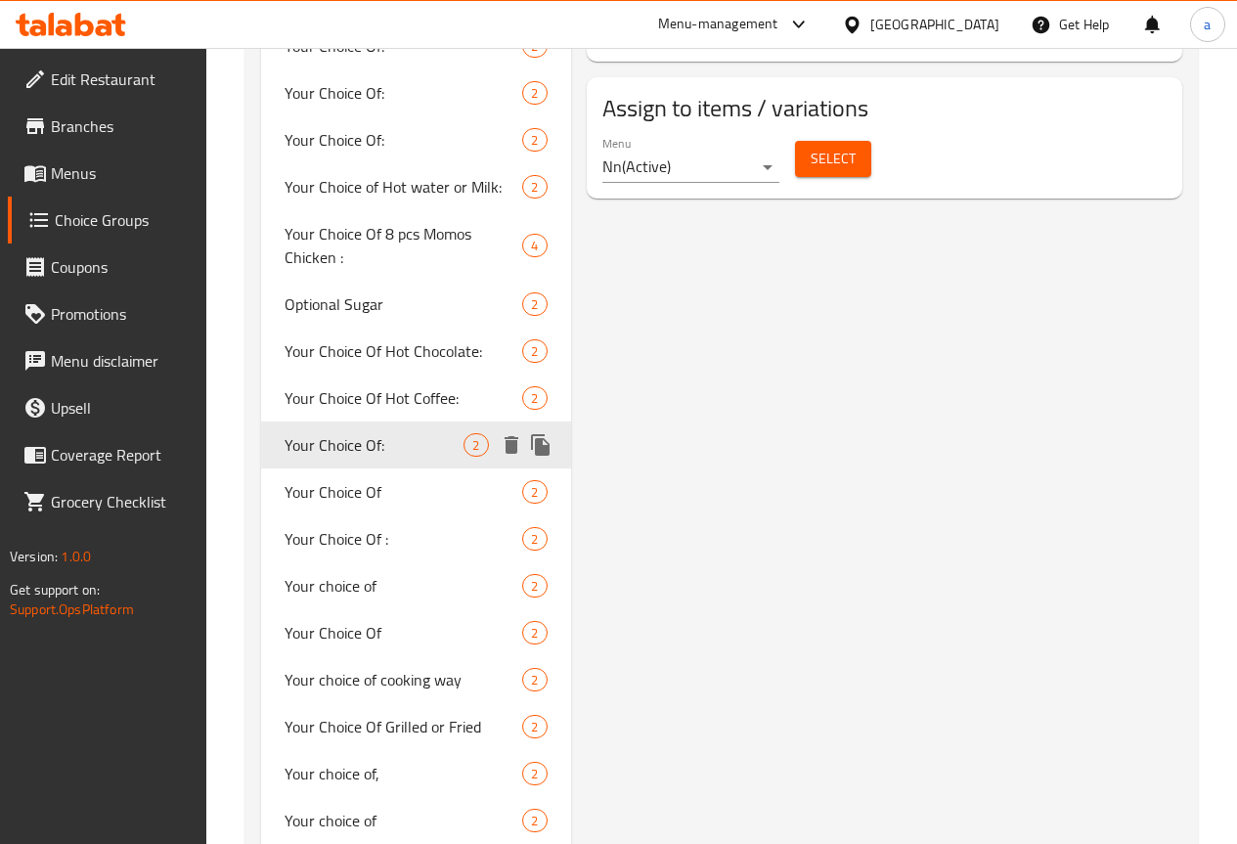
type input "Your Choice Of:"
type input "إختيارك من:"
type input "0"
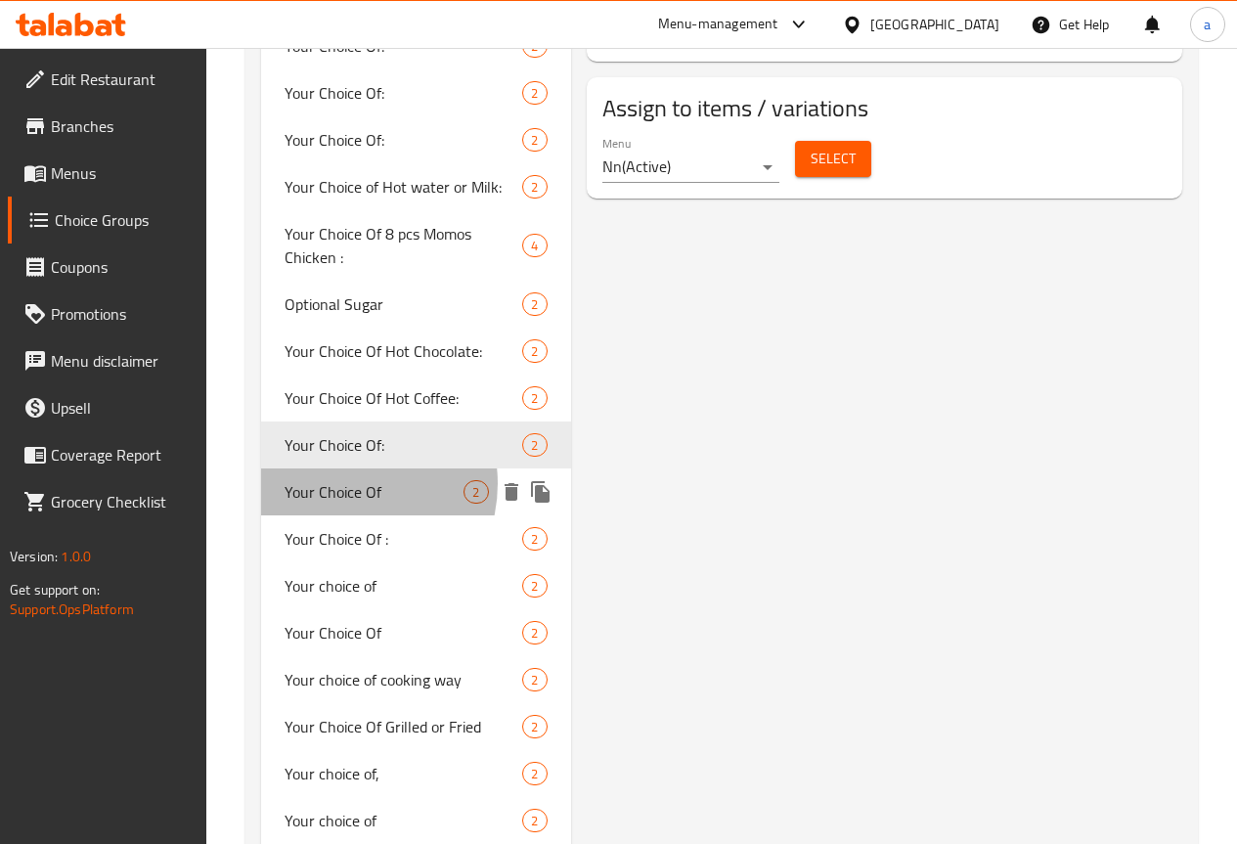
click at [343, 504] on span "Your Choice Of" at bounding box center [375, 491] width 180 height 23
type input "Your Choice Of"
type input "إختيارك من"
type input "1"
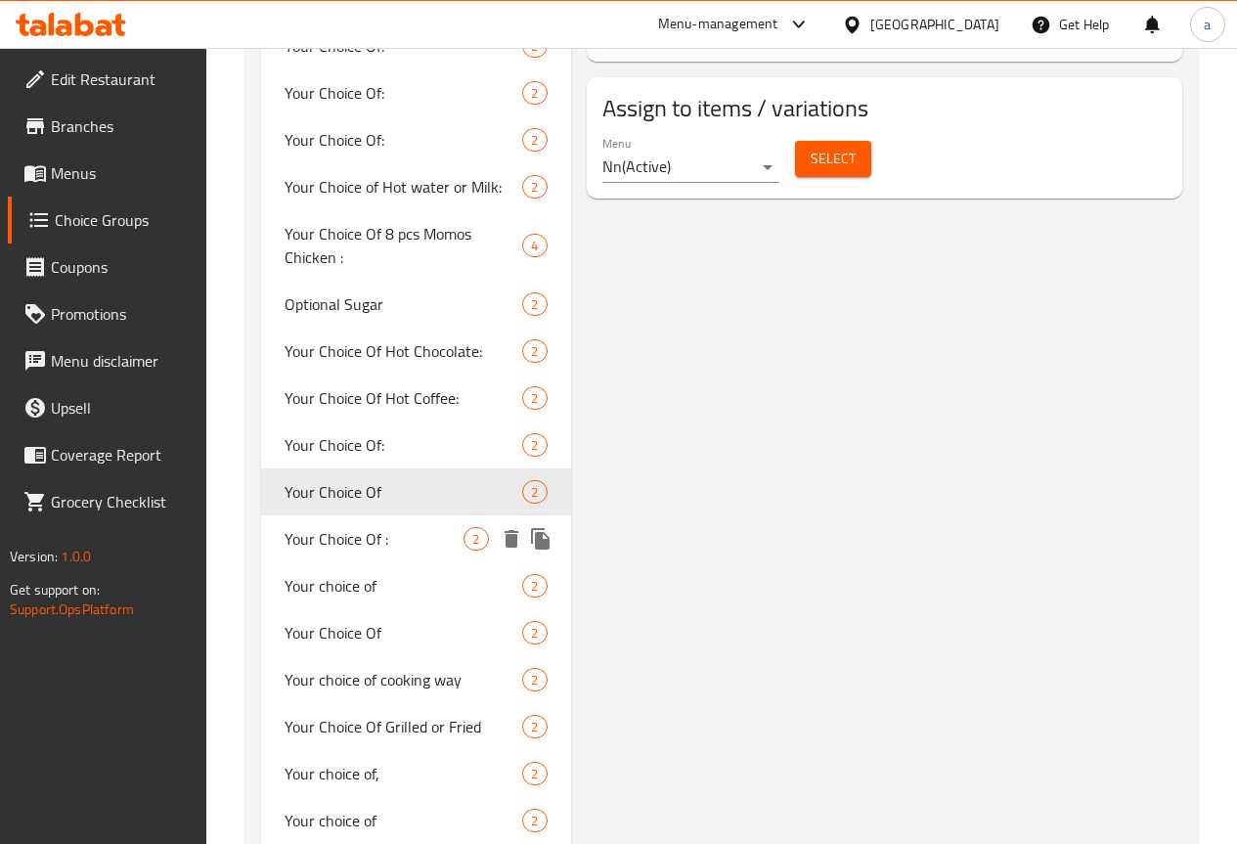
click at [330, 562] on div "Your Choice Of : 2" at bounding box center [416, 538] width 310 height 47
type input "Your Choice Of :"
type input "إختيارك من :"
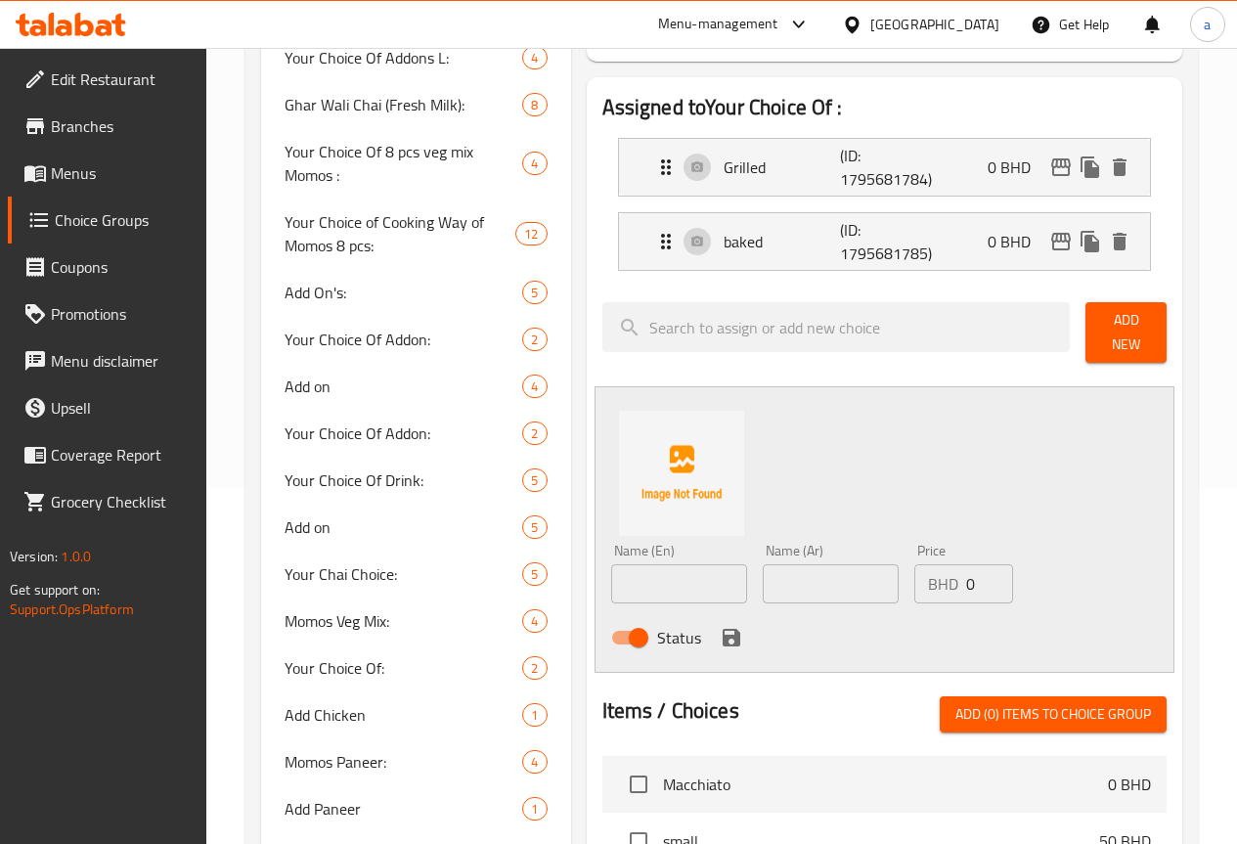
scroll to position [0, 0]
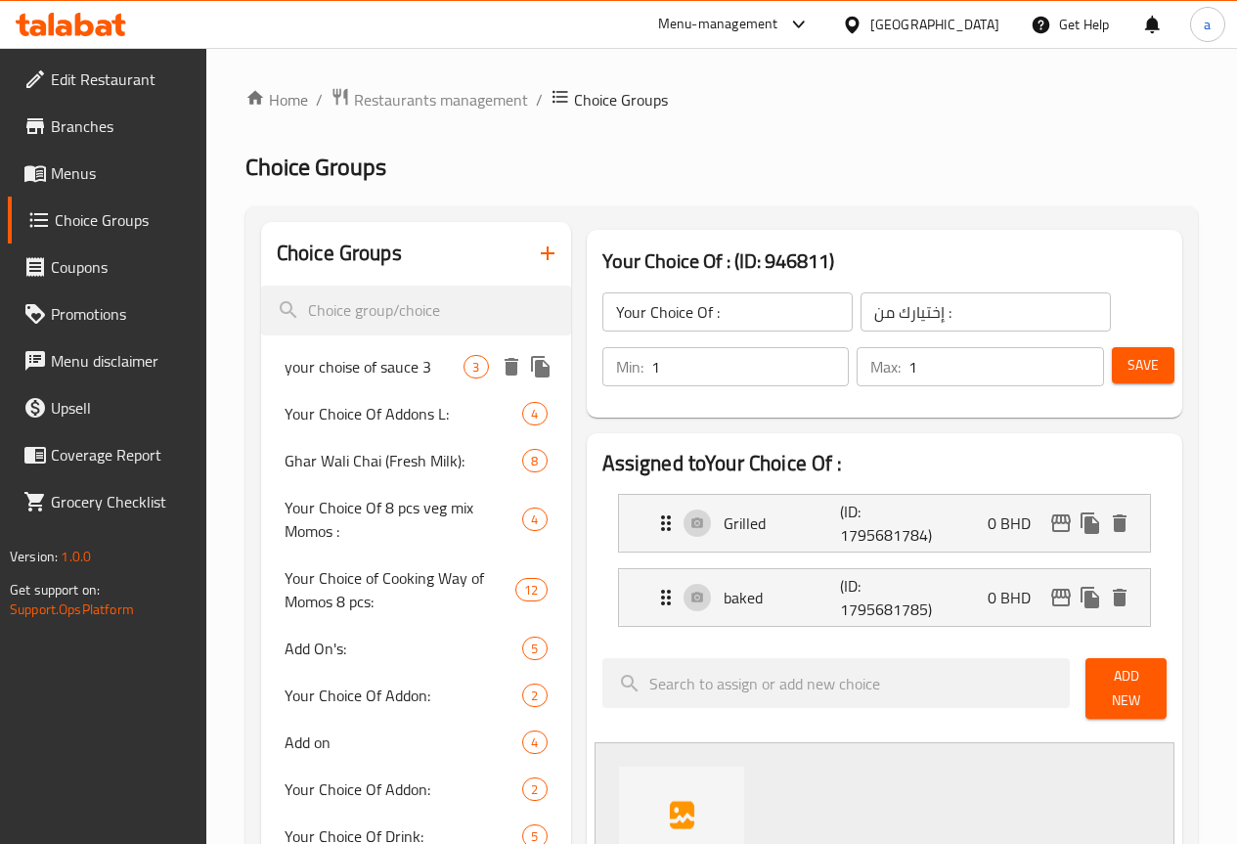
click at [310, 378] on span "your choise of sauce 3" at bounding box center [375, 366] width 180 height 23
type input "your choise of sauce 3"
type input "اختيارك من الصوص3"
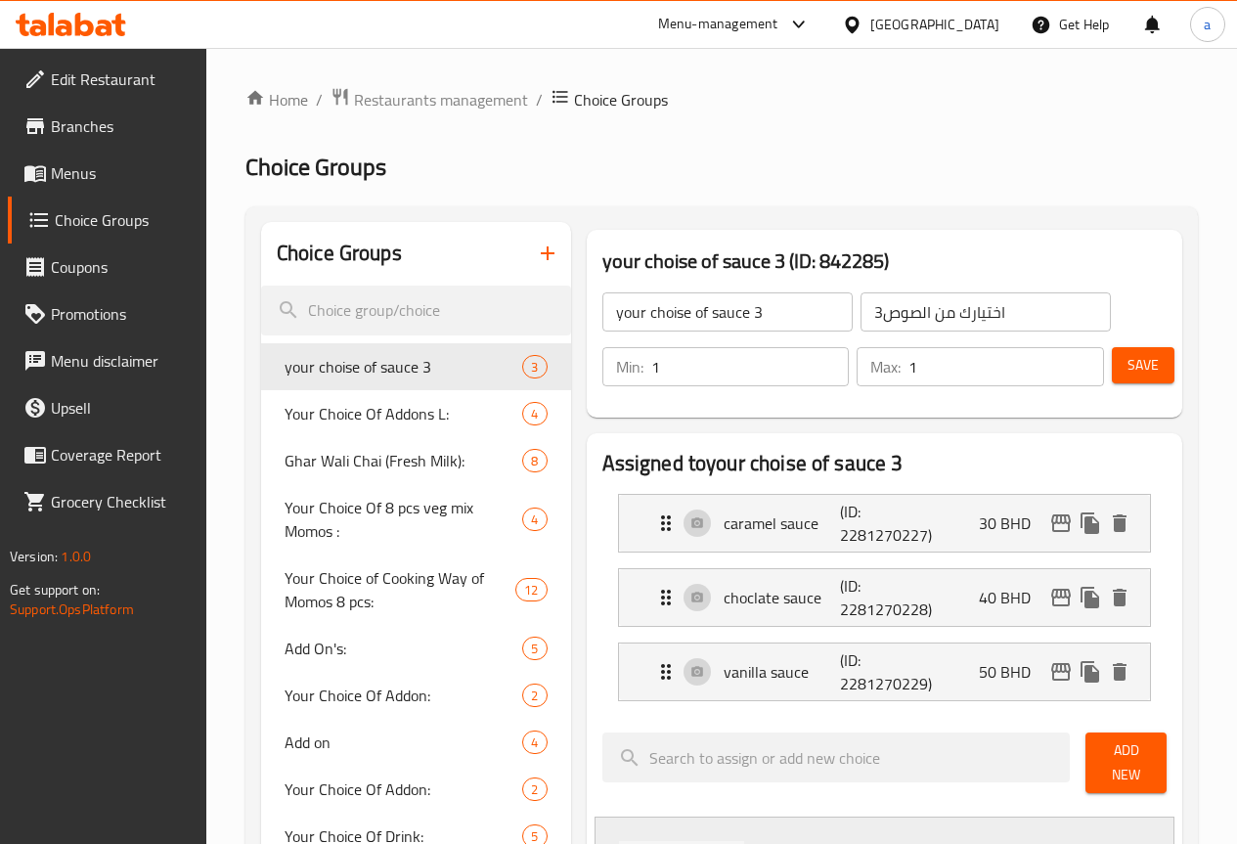
click at [750, 315] on input "your choise of sauce 3" at bounding box center [727, 311] width 250 height 39
click at [725, 385] on input "1" at bounding box center [750, 366] width 198 height 39
click at [936, 382] on input "1" at bounding box center [1006, 366] width 196 height 39
click at [748, 324] on input "your choise of sauce 3" at bounding box center [727, 311] width 250 height 39
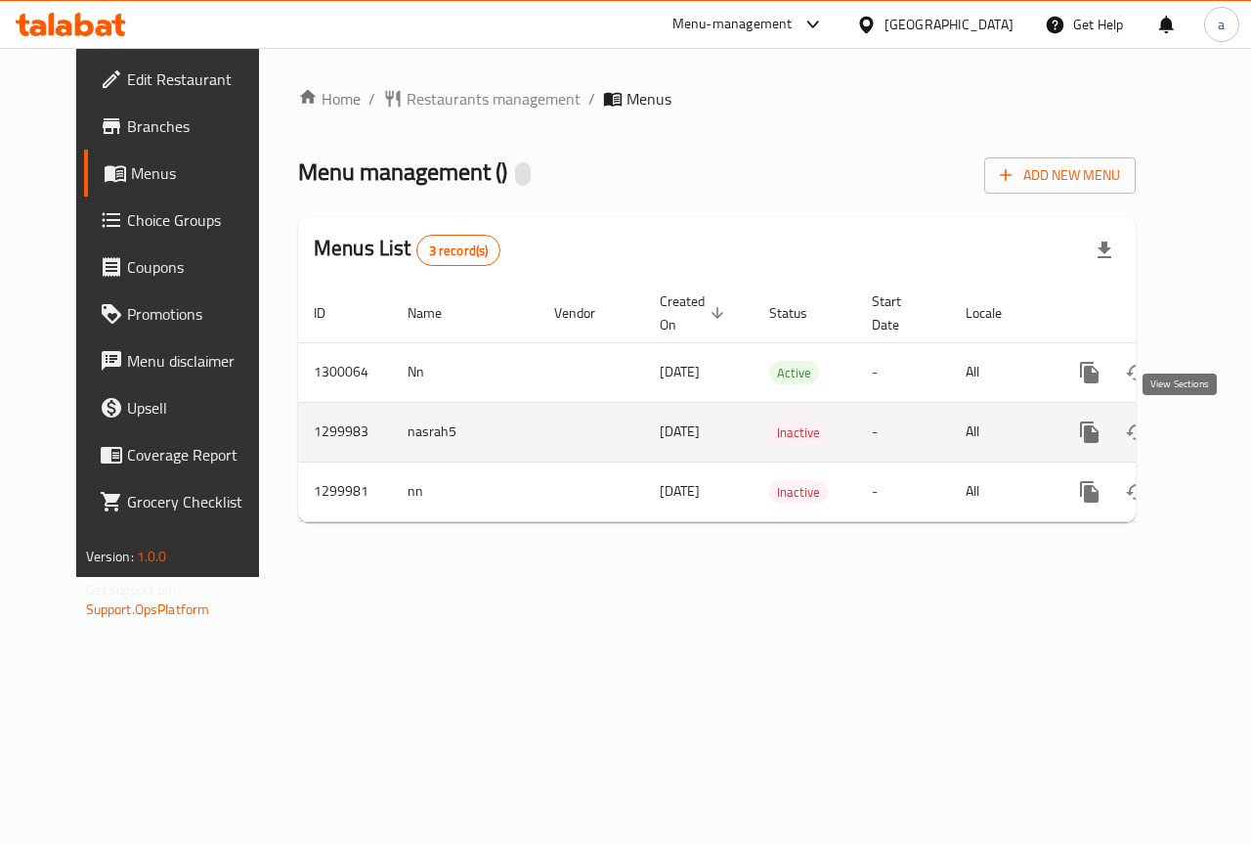
click at [1219, 439] on icon "enhanced table" at bounding box center [1230, 431] width 23 height 23
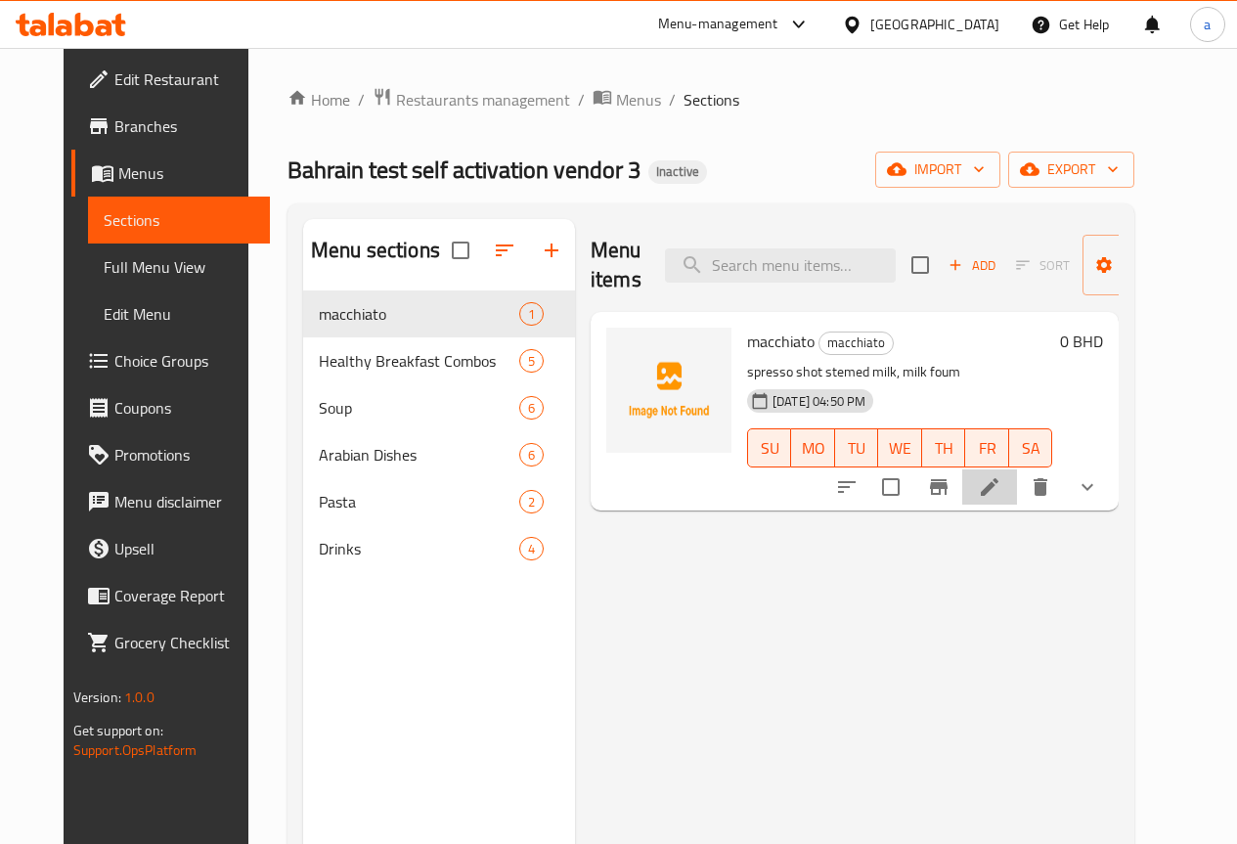
click at [1017, 486] on li at bounding box center [989, 486] width 55 height 35
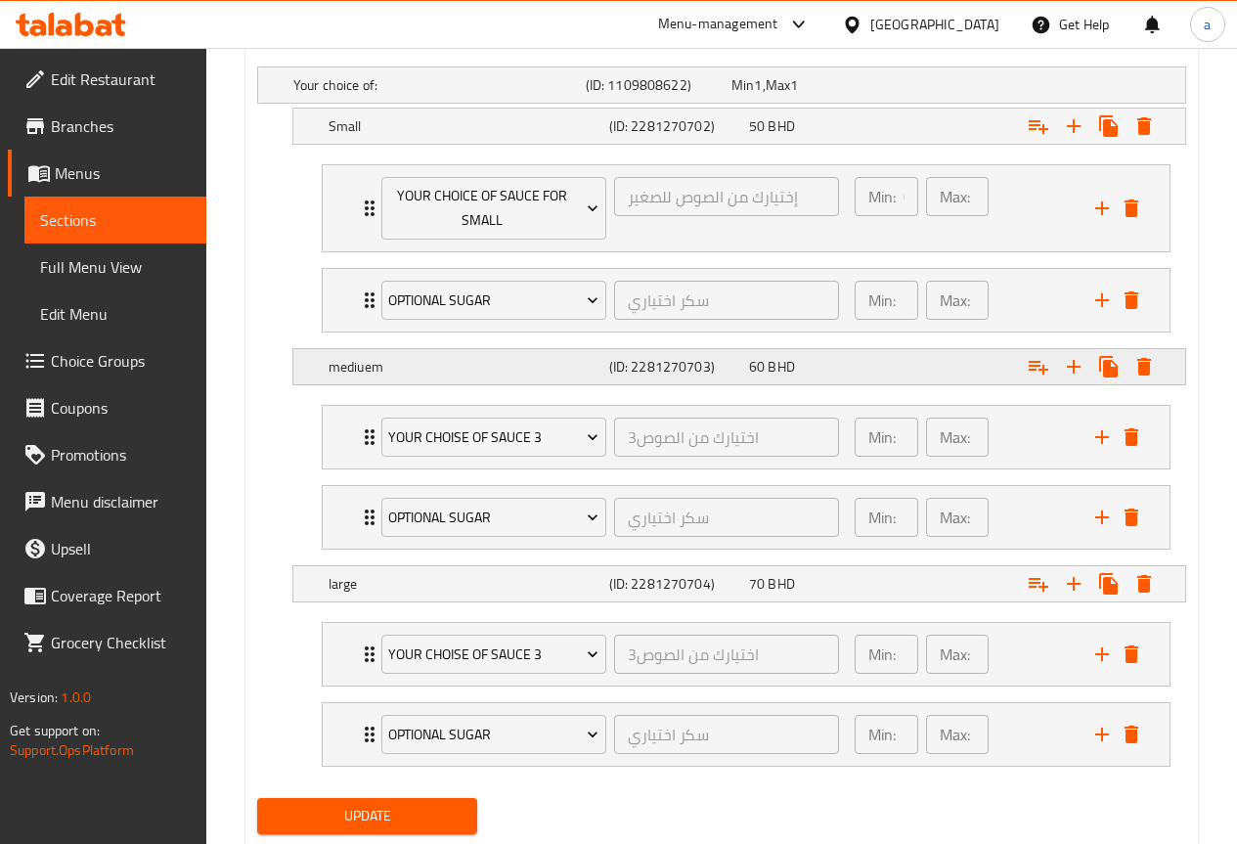
scroll to position [1045, 0]
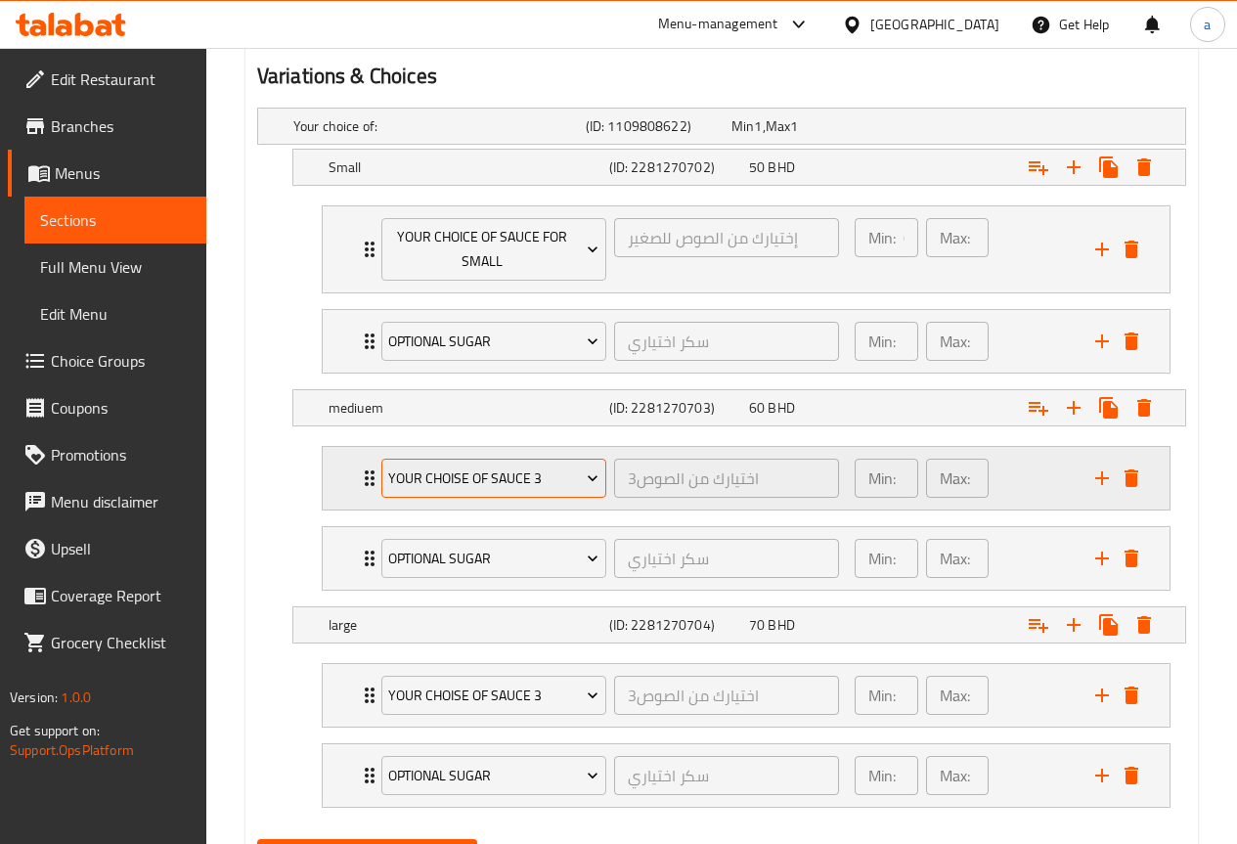
click at [552, 481] on span "your choise of sauce 3" at bounding box center [493, 478] width 210 height 24
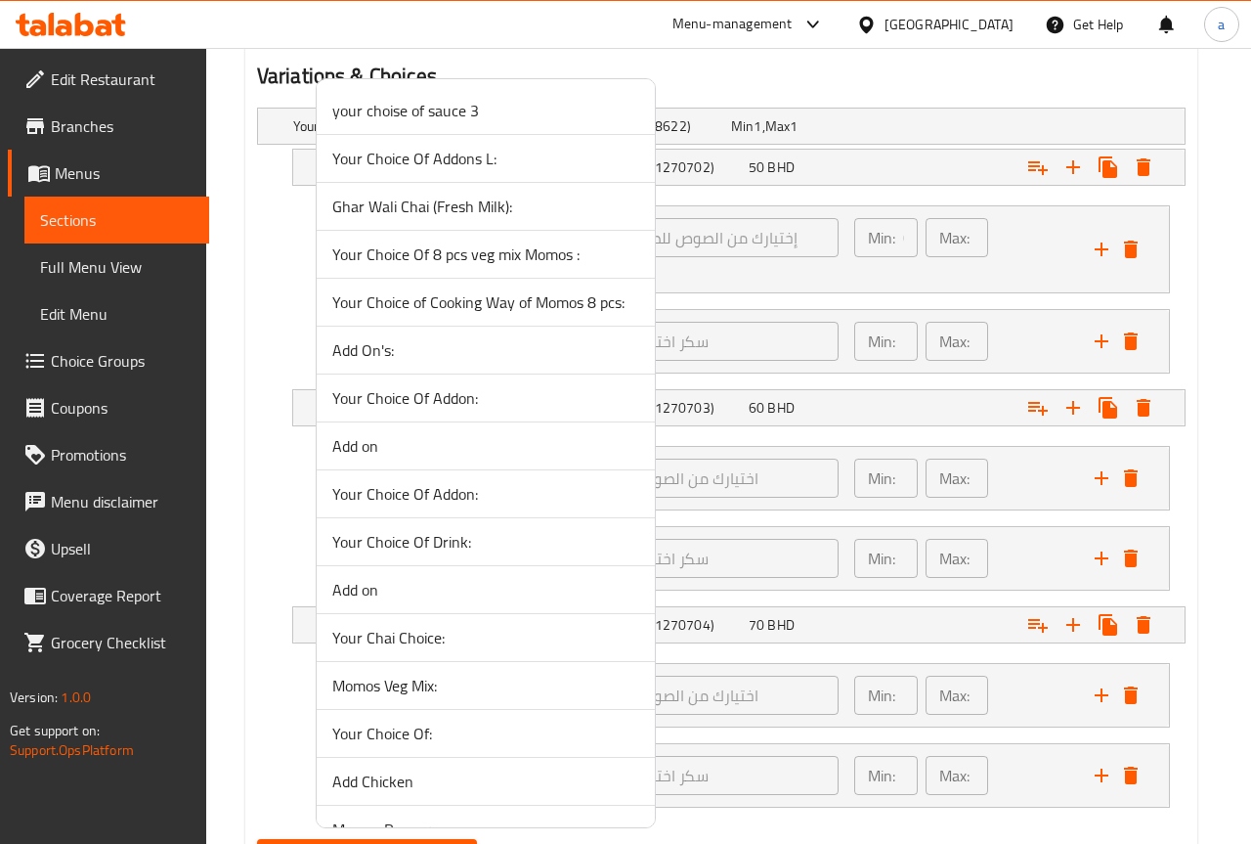
click at [714, 488] on div at bounding box center [625, 422] width 1251 height 844
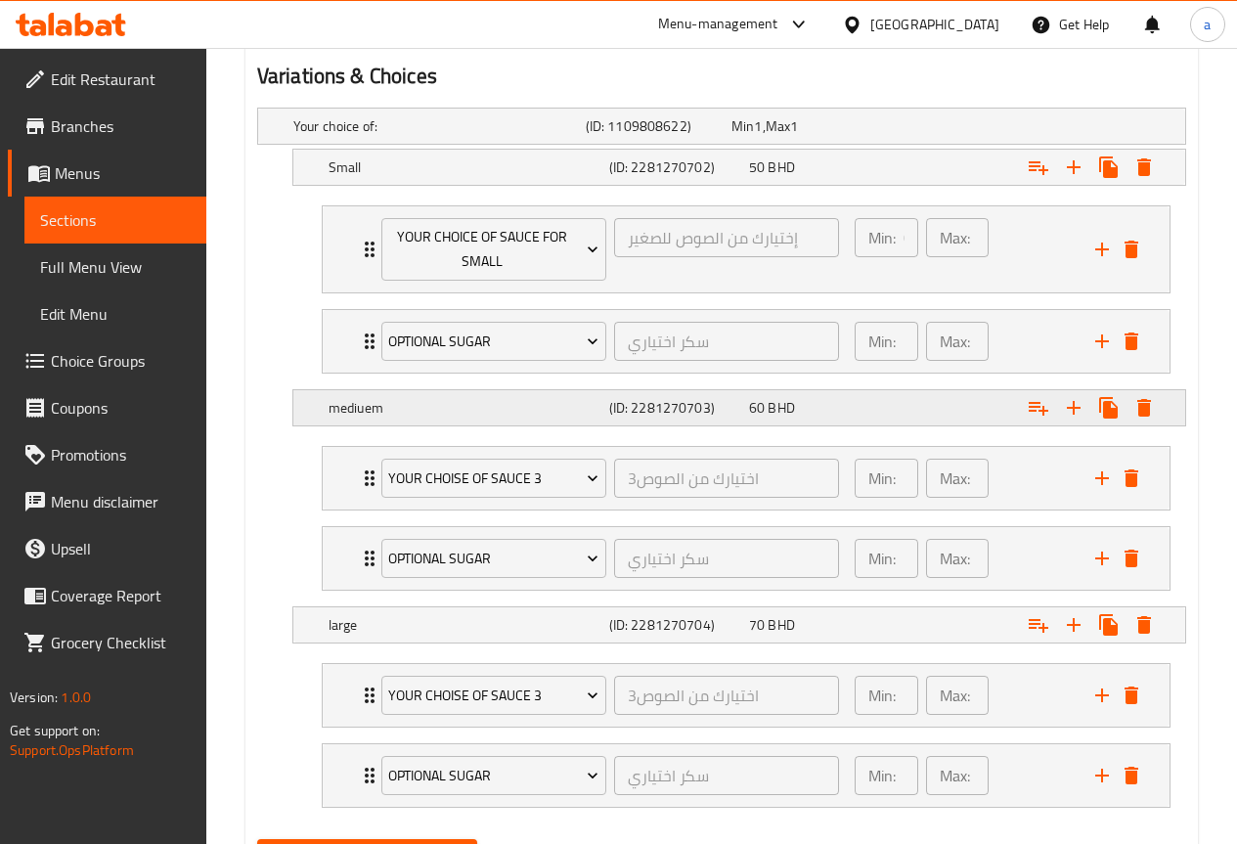
click at [475, 409] on h5 "mediuem" at bounding box center [464, 408] width 273 height 20
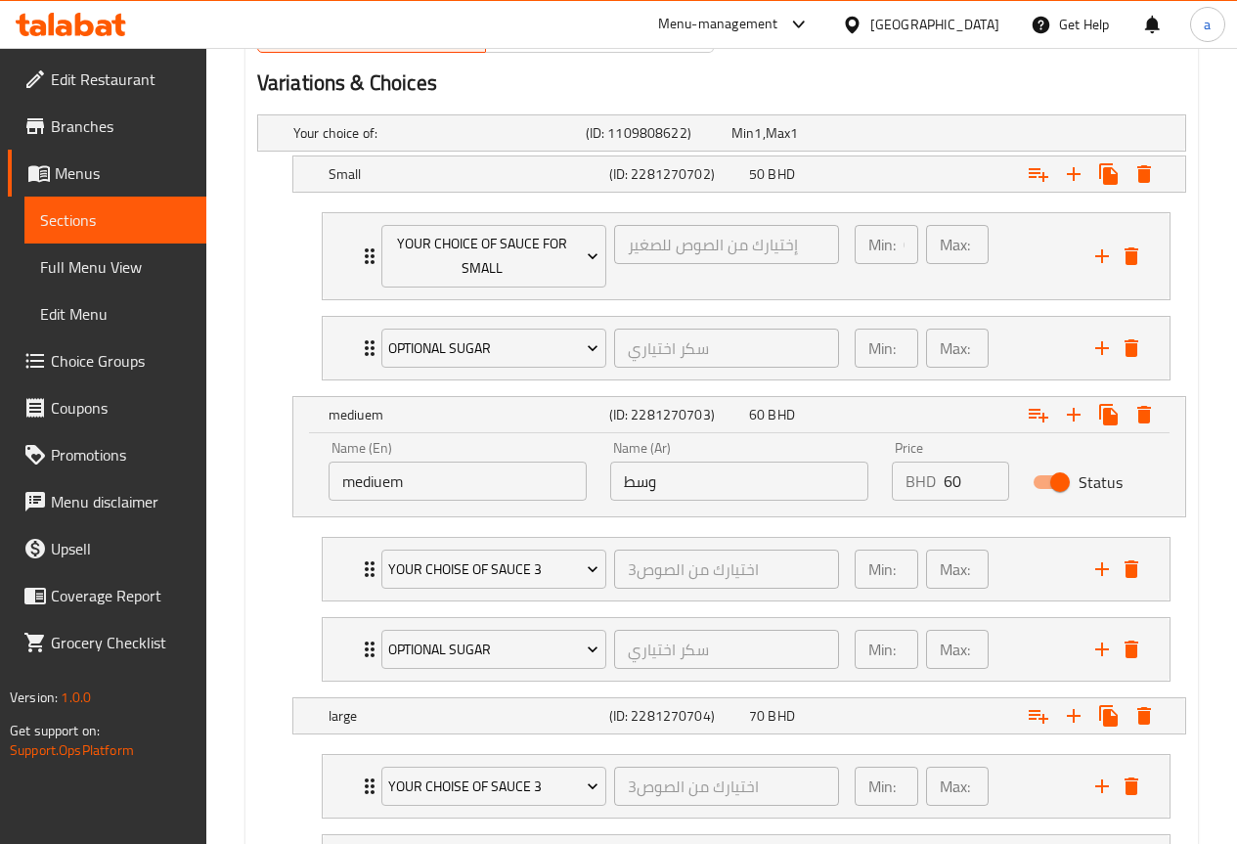
scroll to position [1031, 0]
